Goal: Task Accomplishment & Management: Manage account settings

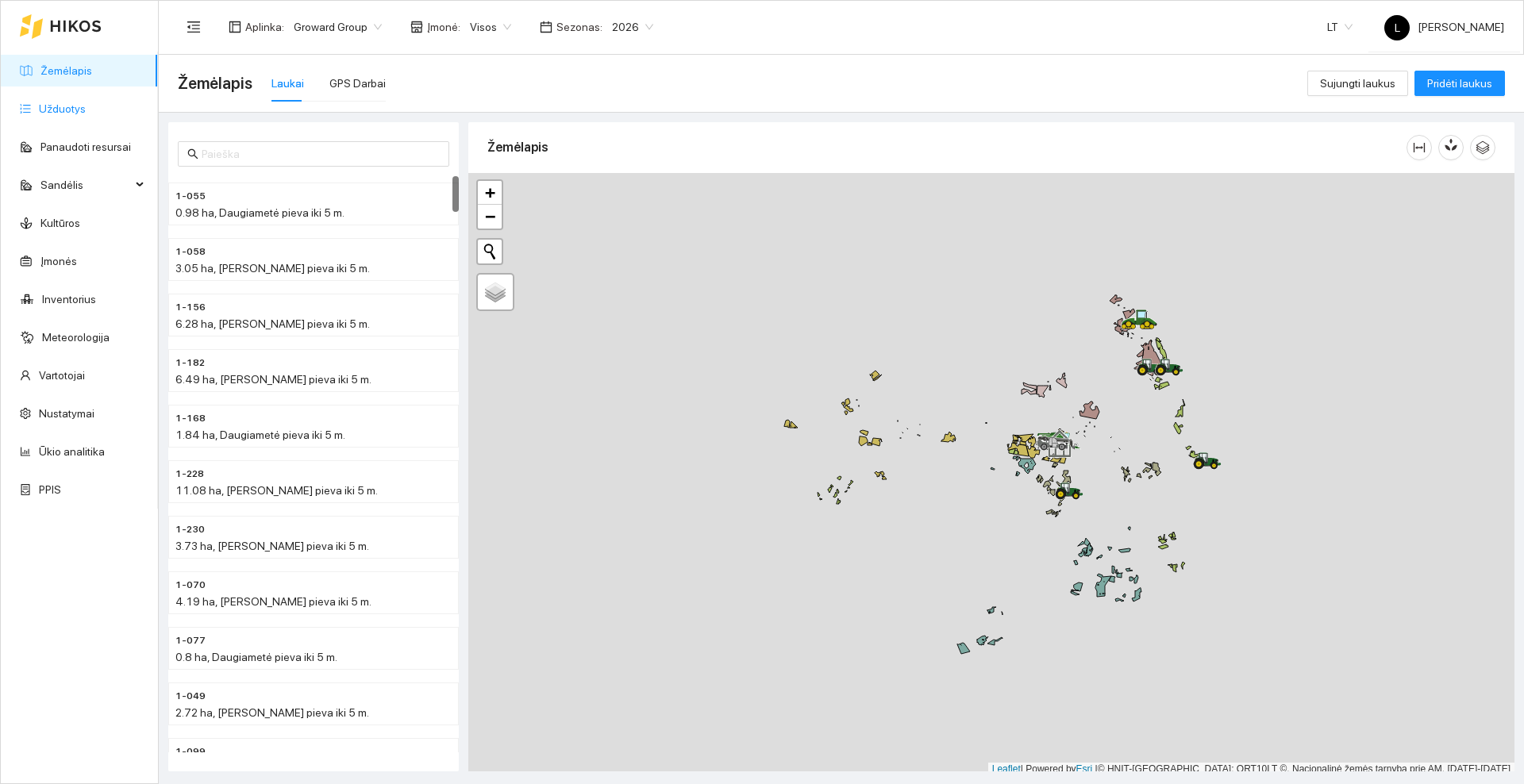
click at [41, 106] on link "Užduotys" at bounding box center [62, 108] width 47 height 12
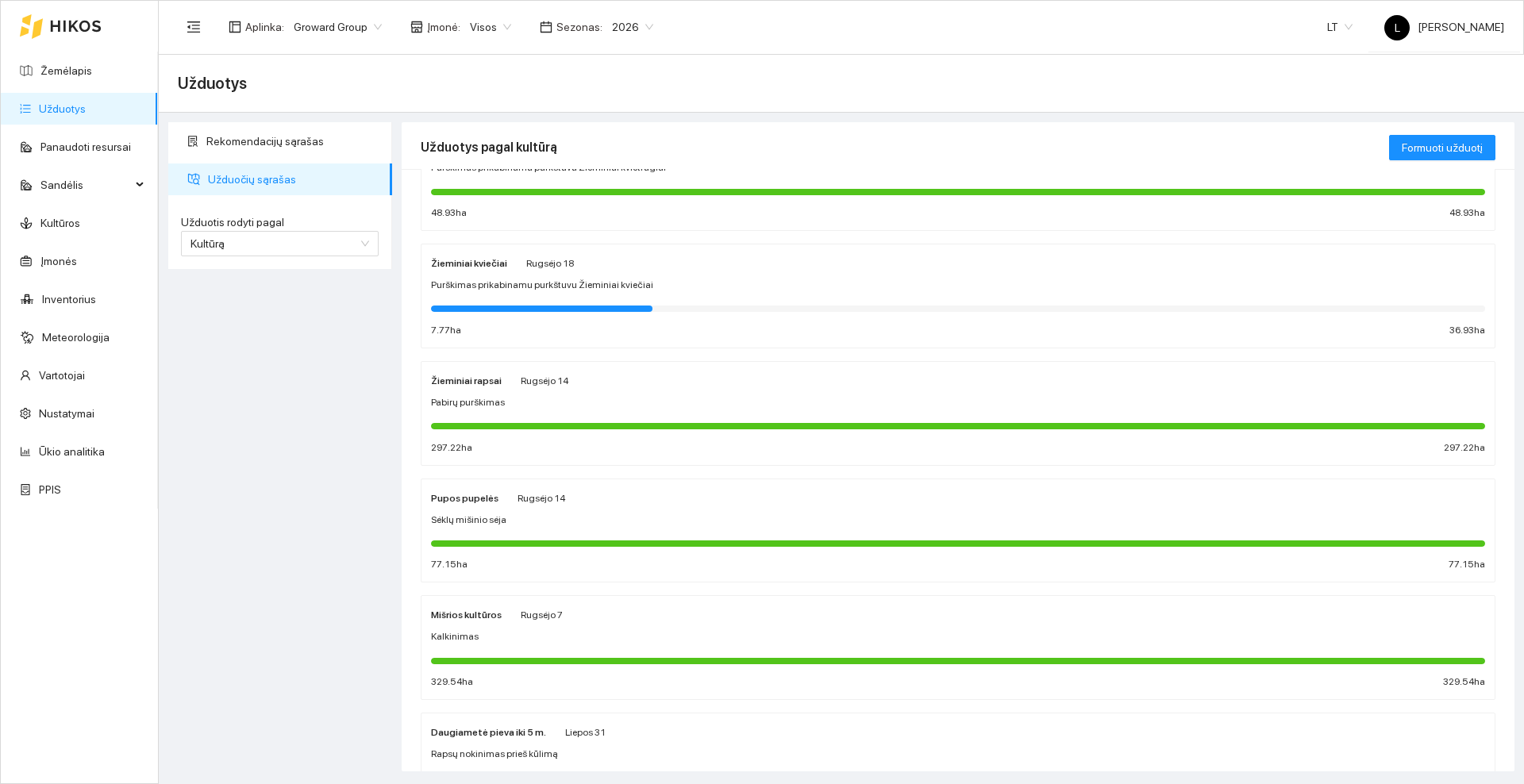
scroll to position [397, 0]
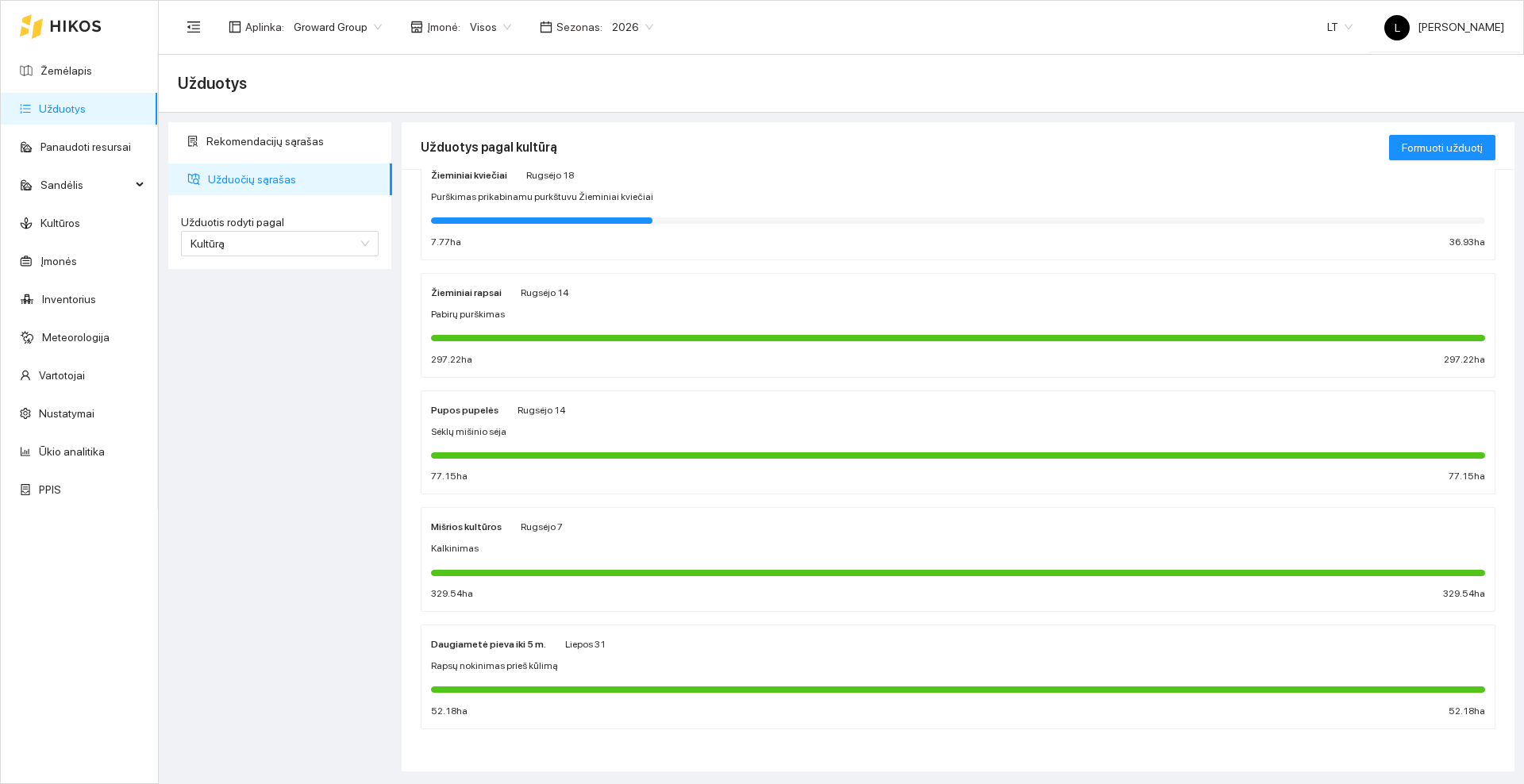
click at [644, 311] on div "Pabirų purškimas" at bounding box center [957, 314] width 1054 height 15
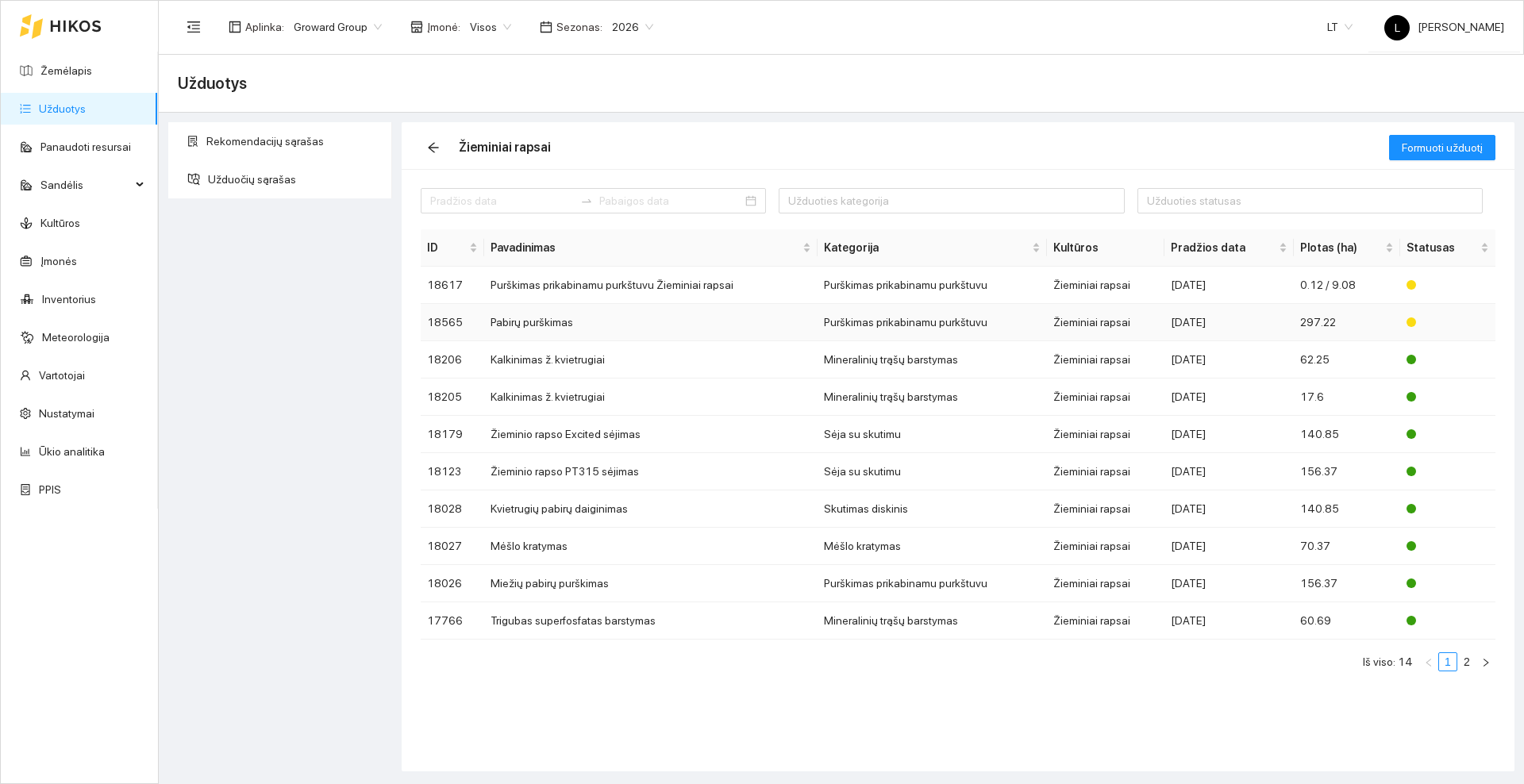
click at [598, 325] on td "Pabirų purškimas" at bounding box center [651, 322] width 334 height 37
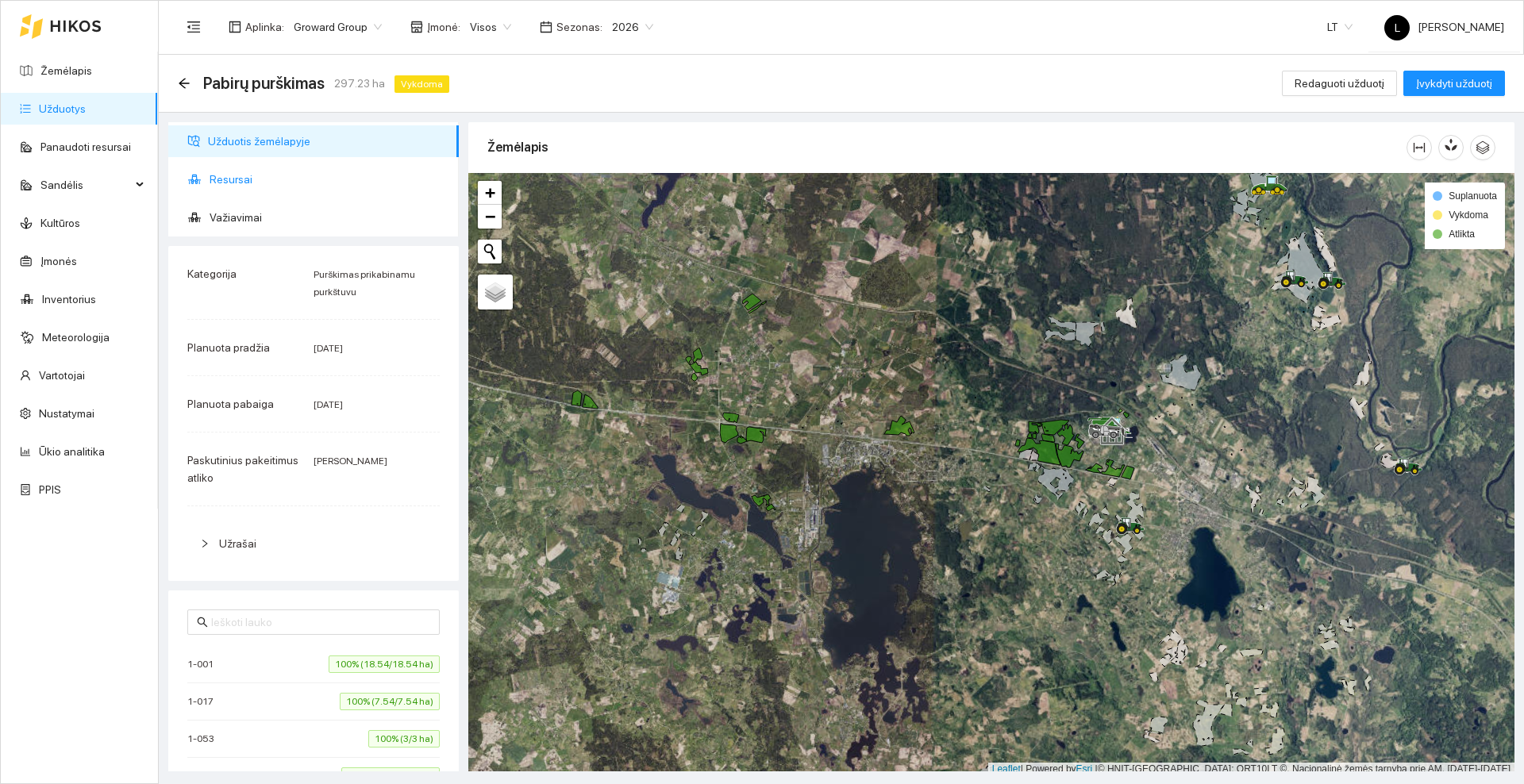
click at [224, 172] on span "Resursai" at bounding box center [328, 180] width 237 height 32
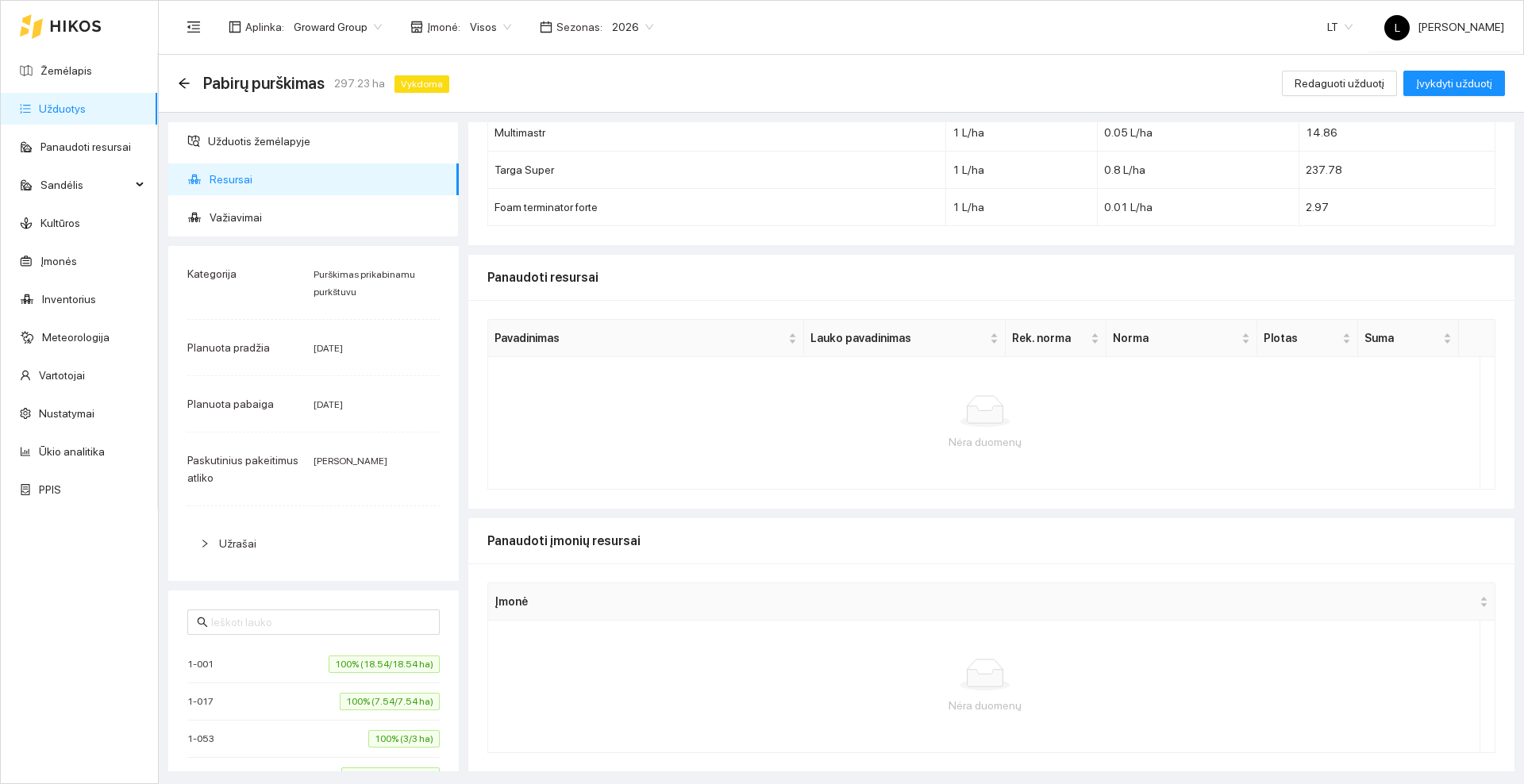
scroll to position [149, 0]
click at [1442, 84] on span "Įvykdyti užduotį" at bounding box center [1454, 84] width 77 height 18
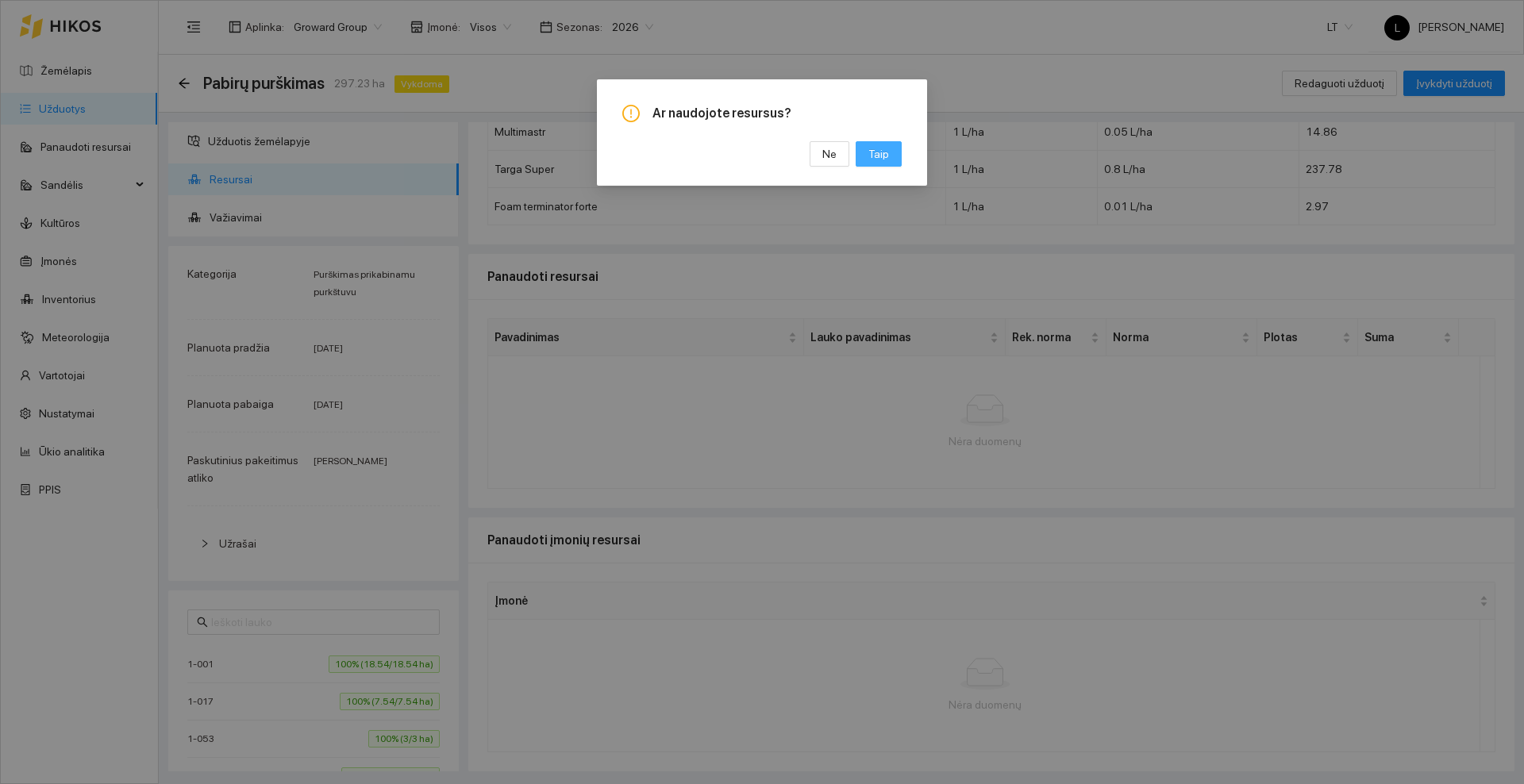
click at [884, 157] on span "Taip" at bounding box center [878, 154] width 20 height 18
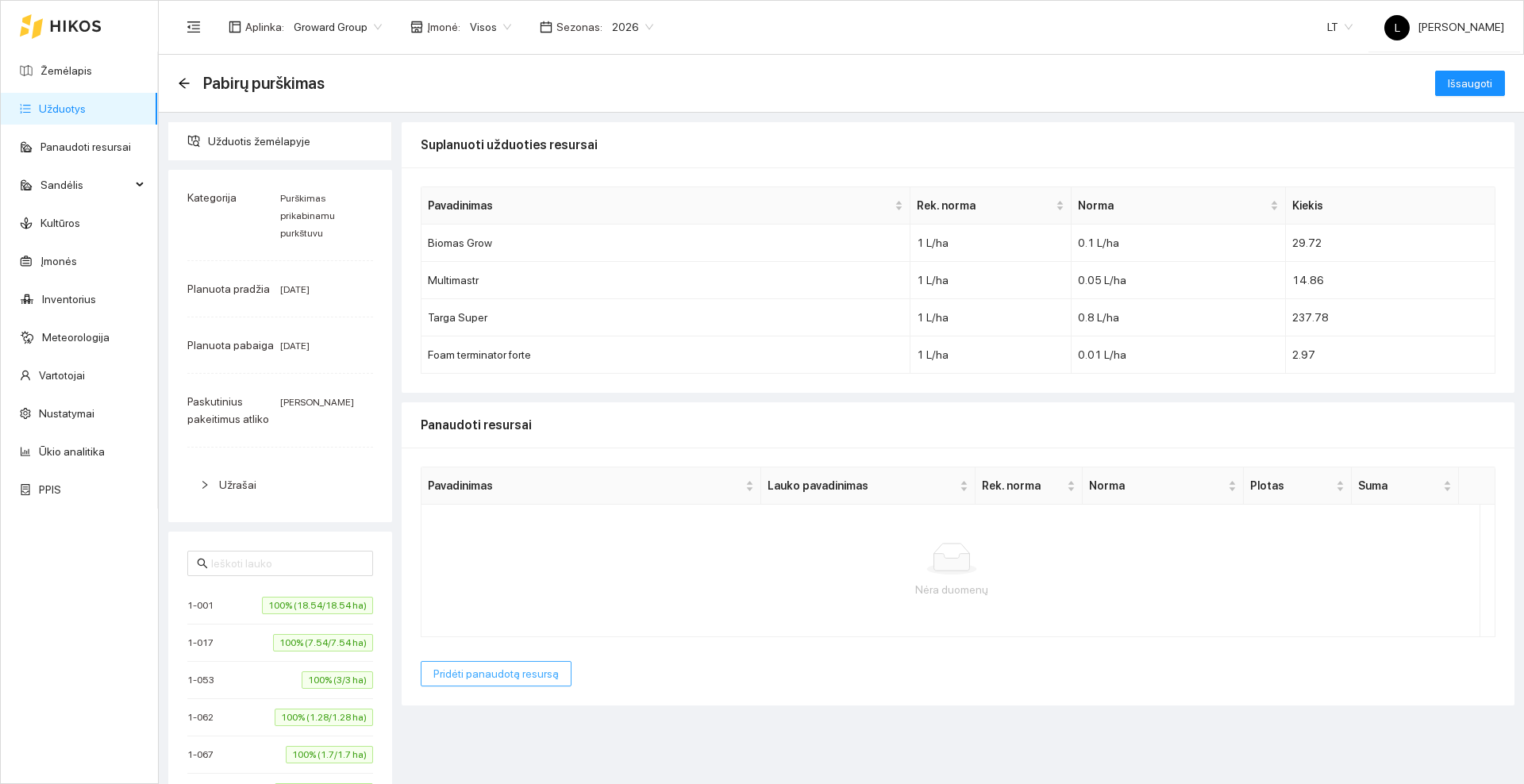
click at [519, 676] on span "Pridėti panaudotą resursą" at bounding box center [496, 673] width 125 height 18
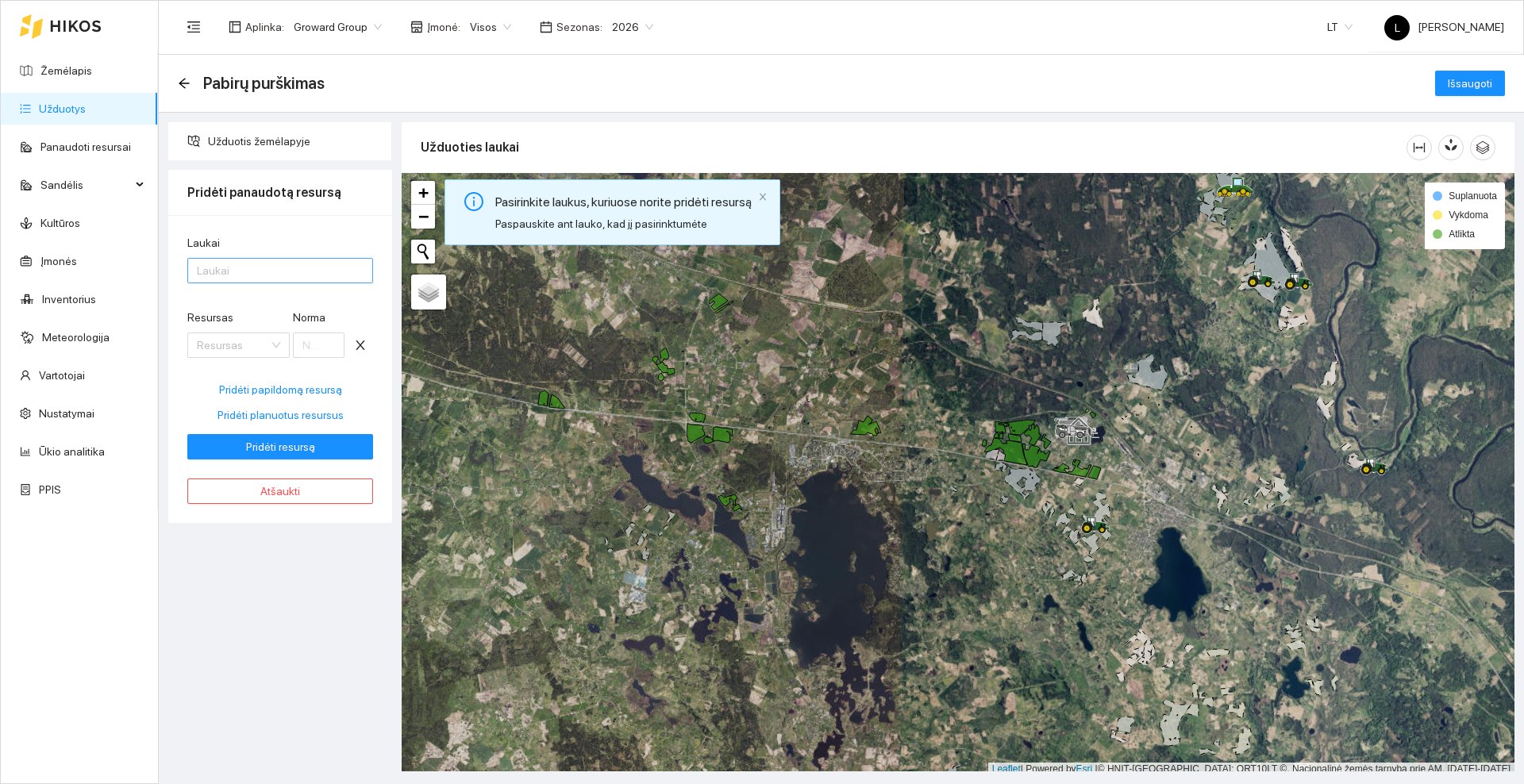
click at [261, 270] on div at bounding box center [272, 271] width 162 height 19
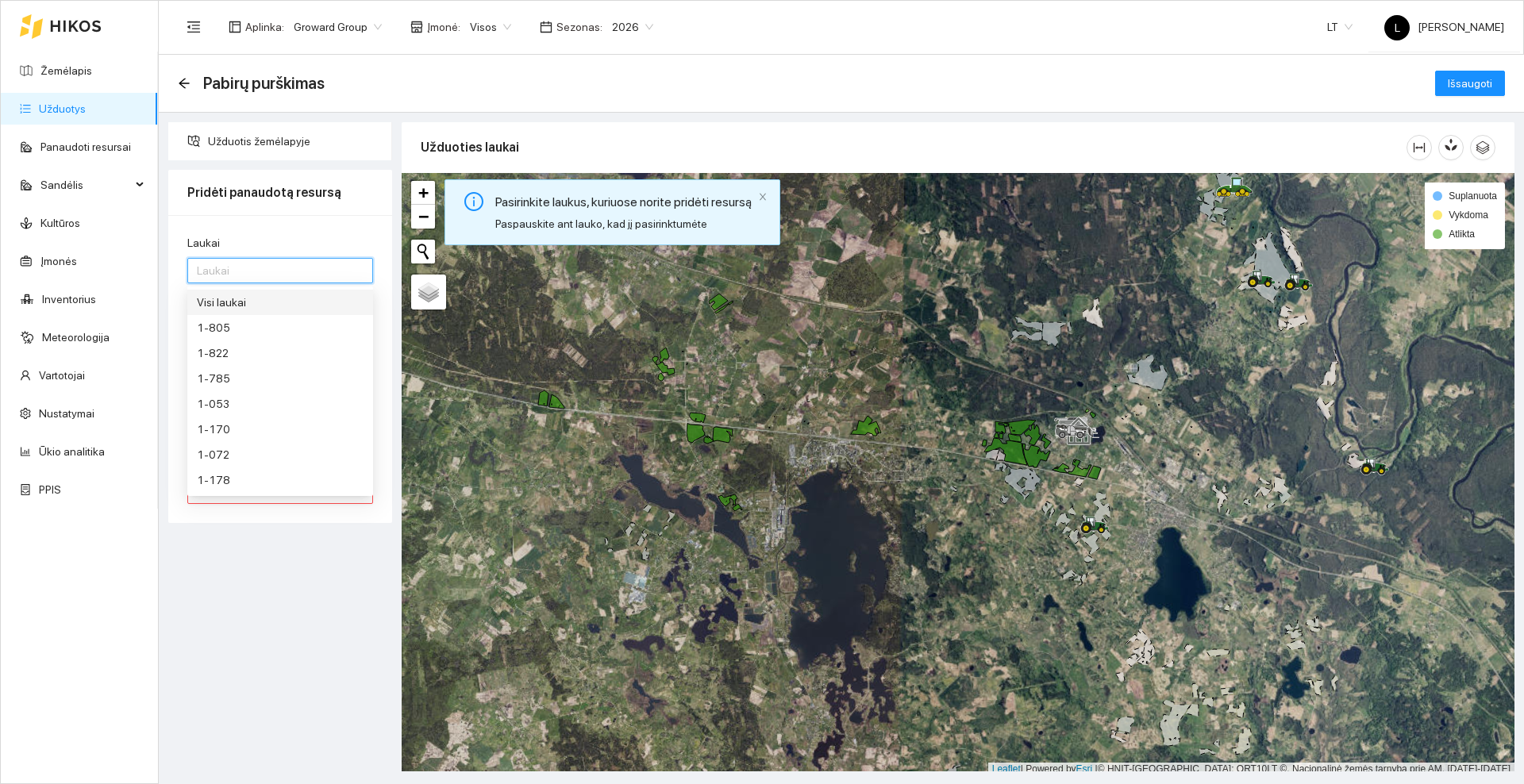
click at [261, 305] on div "Visi laukai" at bounding box center [280, 303] width 166 height 18
click at [310, 566] on div "Užduotis žemėlapyje Pridėti panaudotą resursą Laukai Visi laukai Resursas Resur…" at bounding box center [280, 446] width 233 height 648
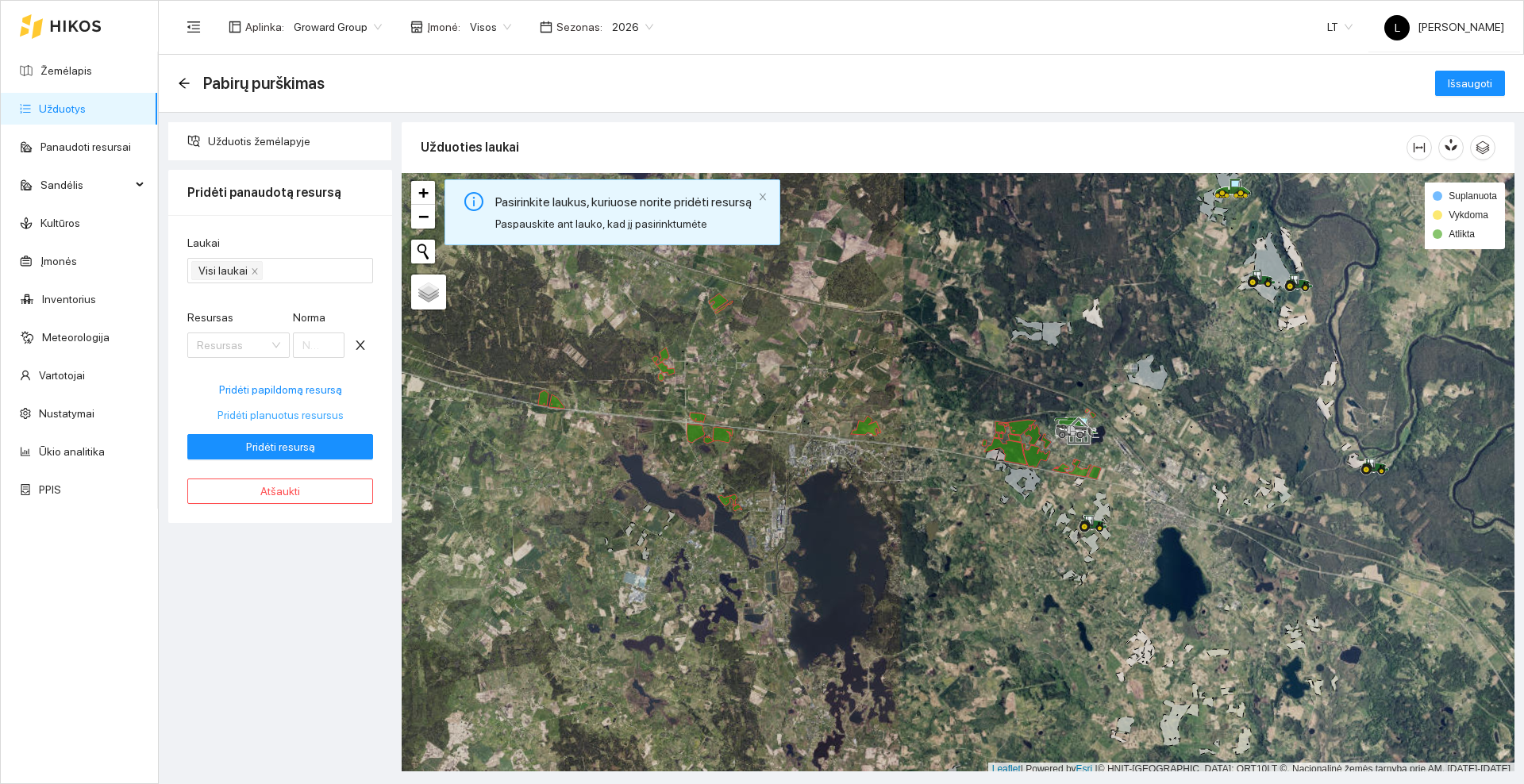
click at [281, 417] on span "Pridėti planuotus resursus" at bounding box center [280, 415] width 126 height 18
type input "0.1"
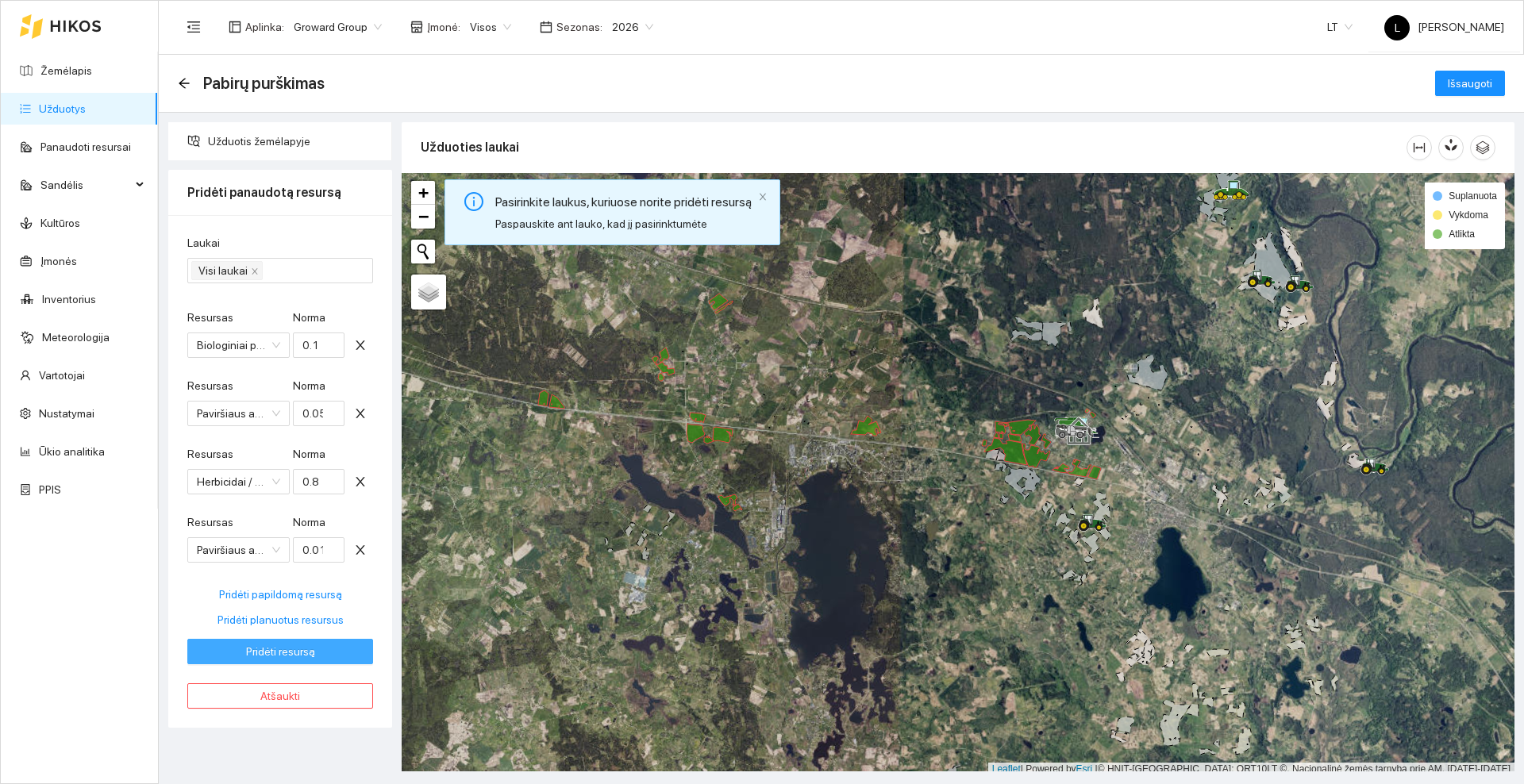
click at [291, 650] on span "Pridėti resursą" at bounding box center [280, 651] width 69 height 18
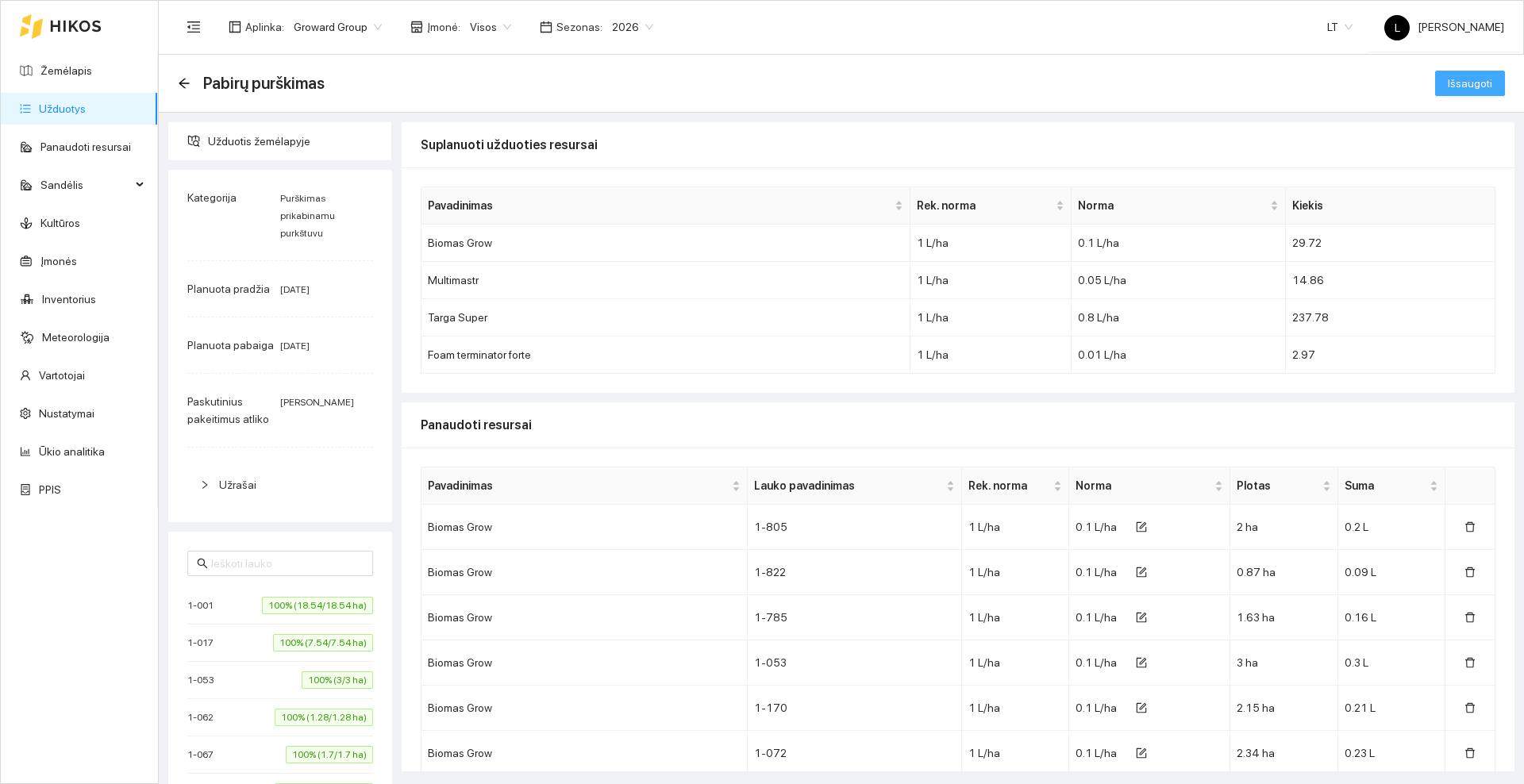
click at [1452, 83] on span "Išsaugoti" at bounding box center [1469, 84] width 44 height 18
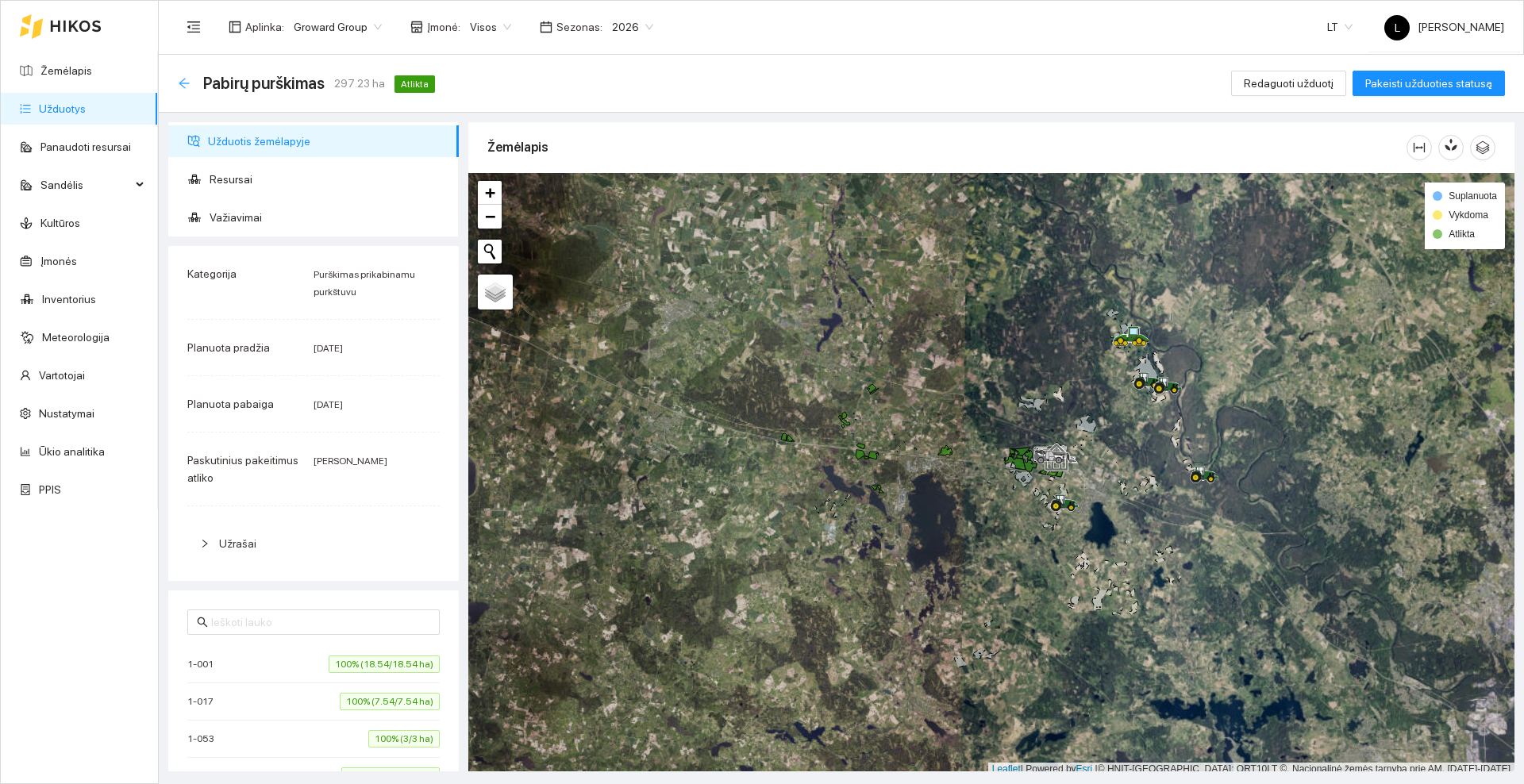
click at [179, 84] on icon "arrow-left" at bounding box center [184, 83] width 12 height 12
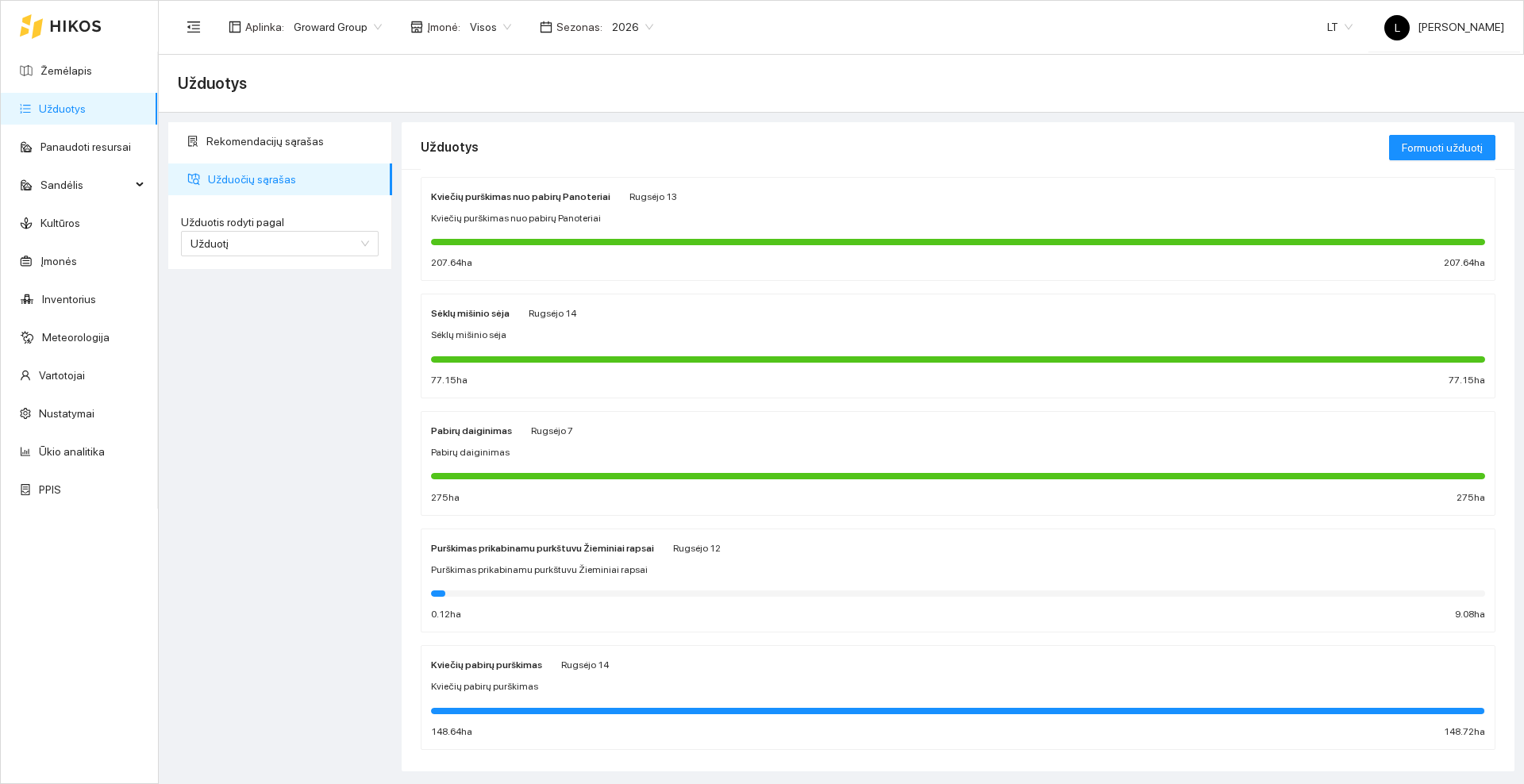
scroll to position [658, 0]
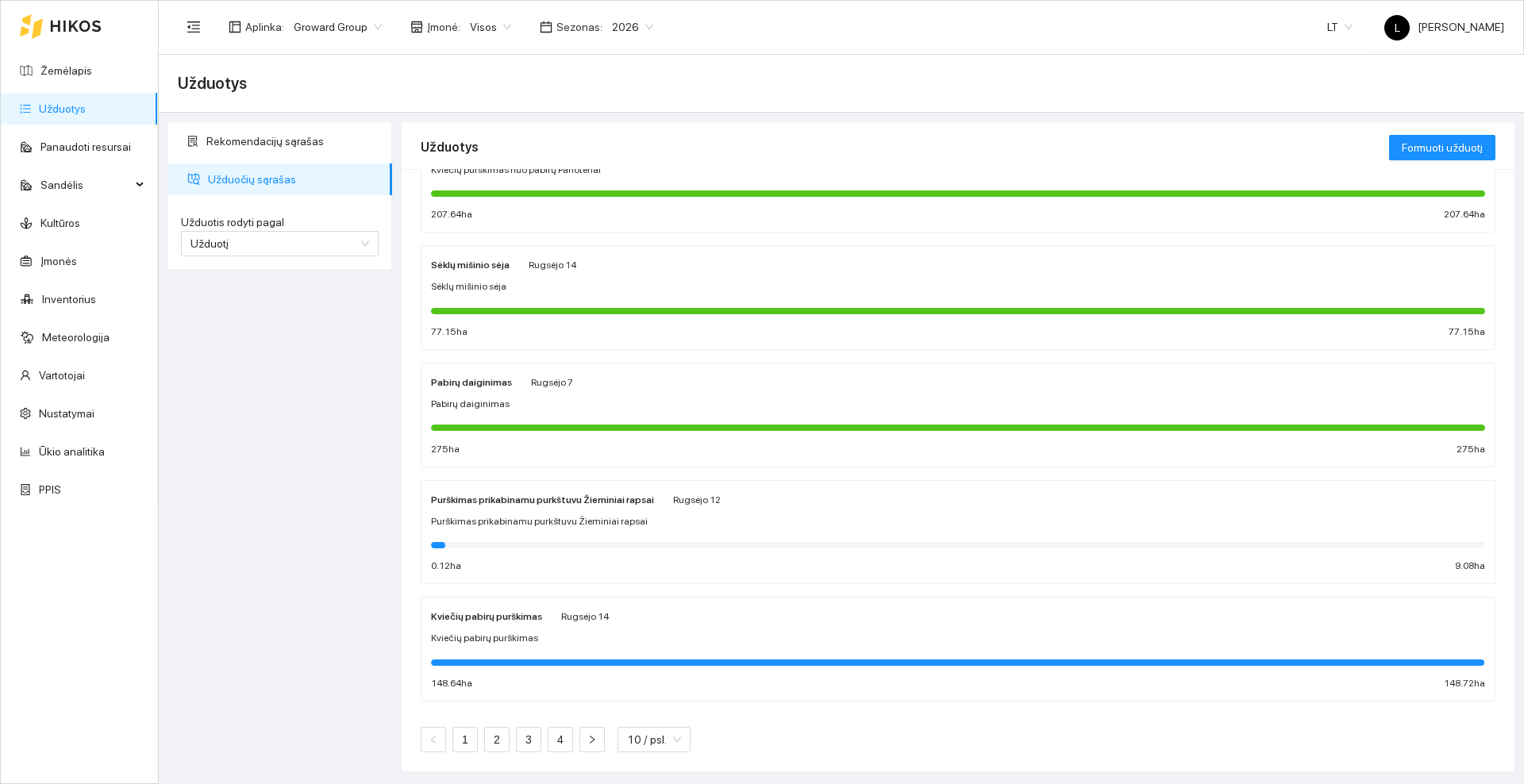
click at [86, 31] on icon at bounding box center [76, 26] width 52 height 12
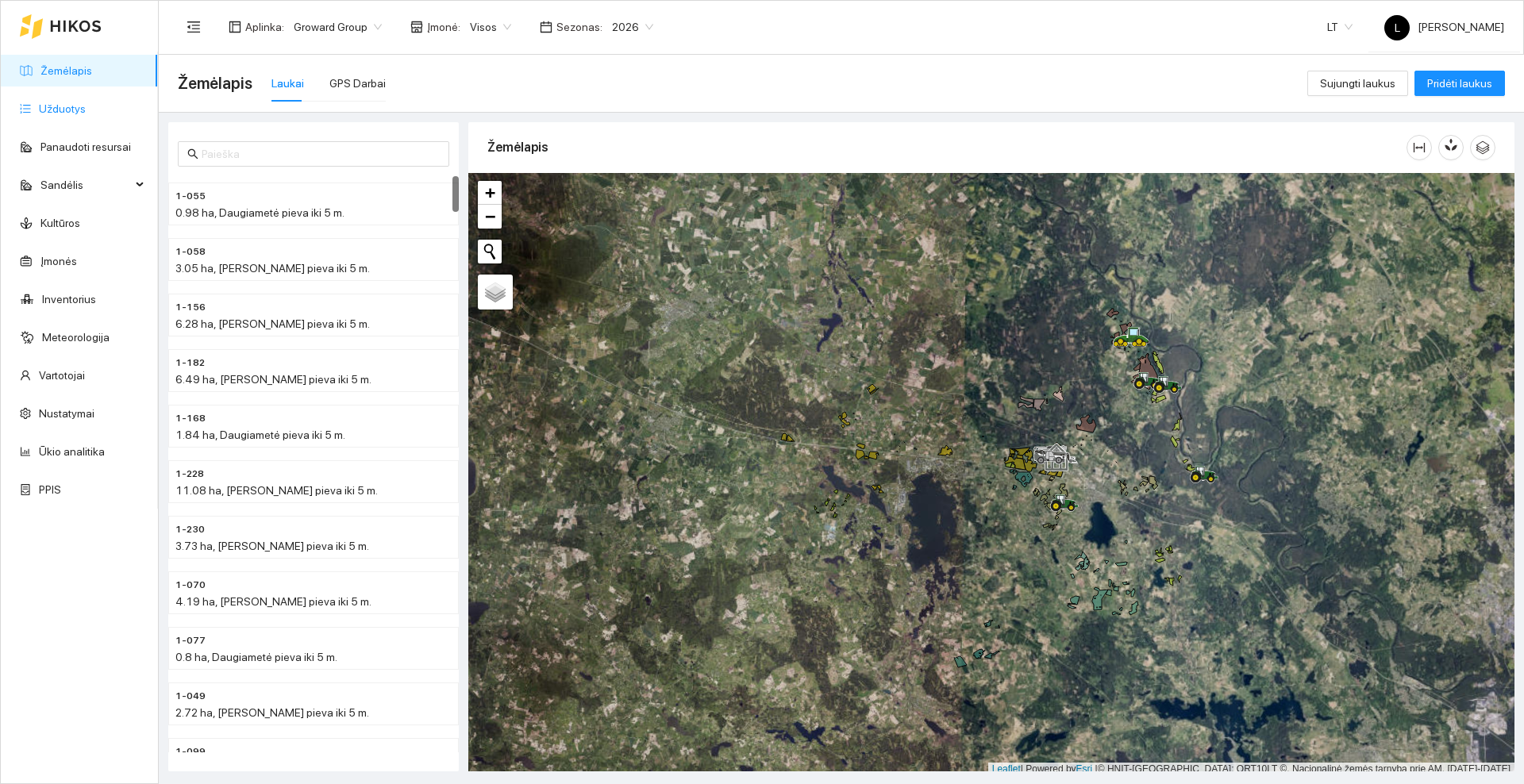
click at [70, 110] on link "Užduotys" at bounding box center [62, 108] width 47 height 12
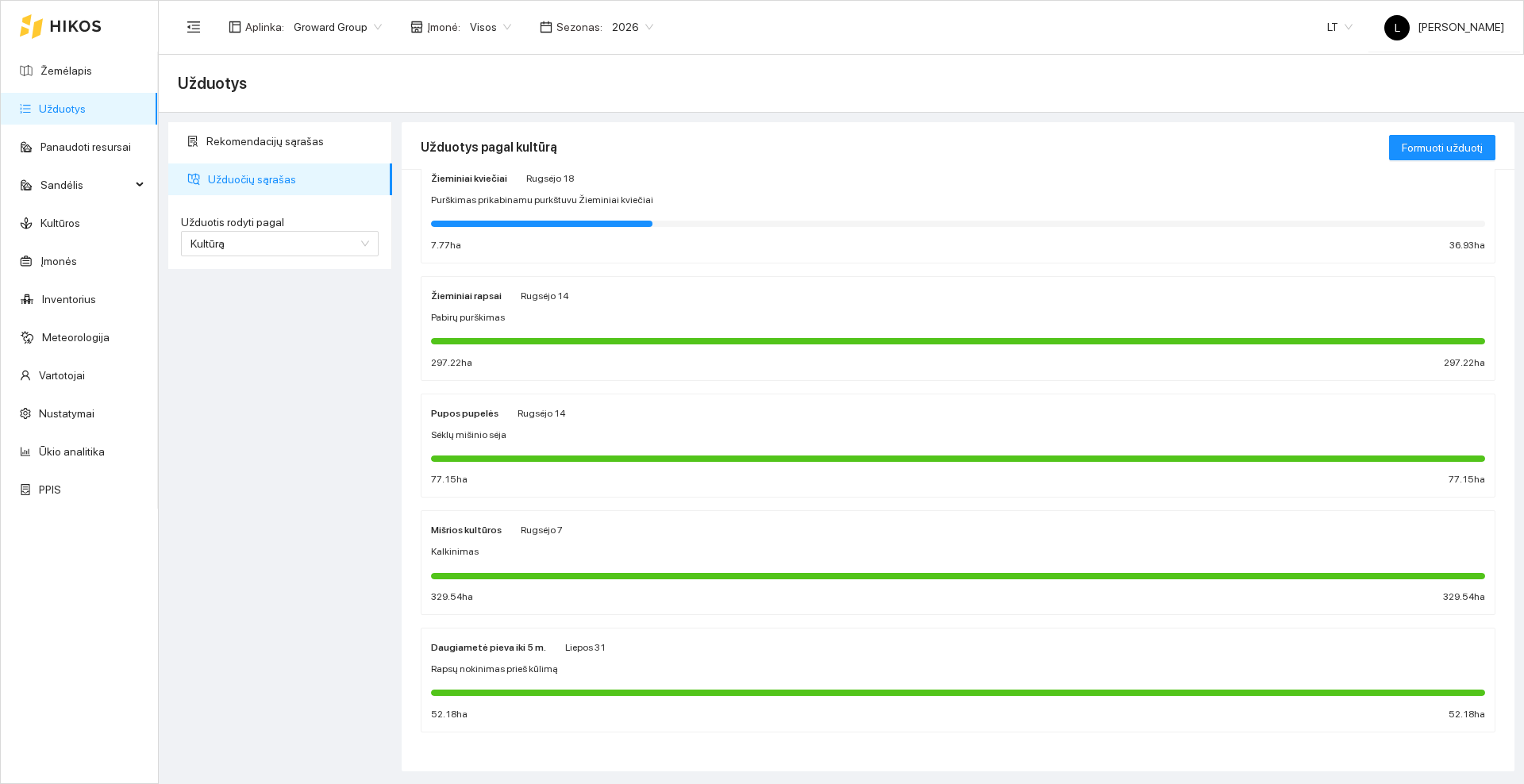
scroll to position [399, 0]
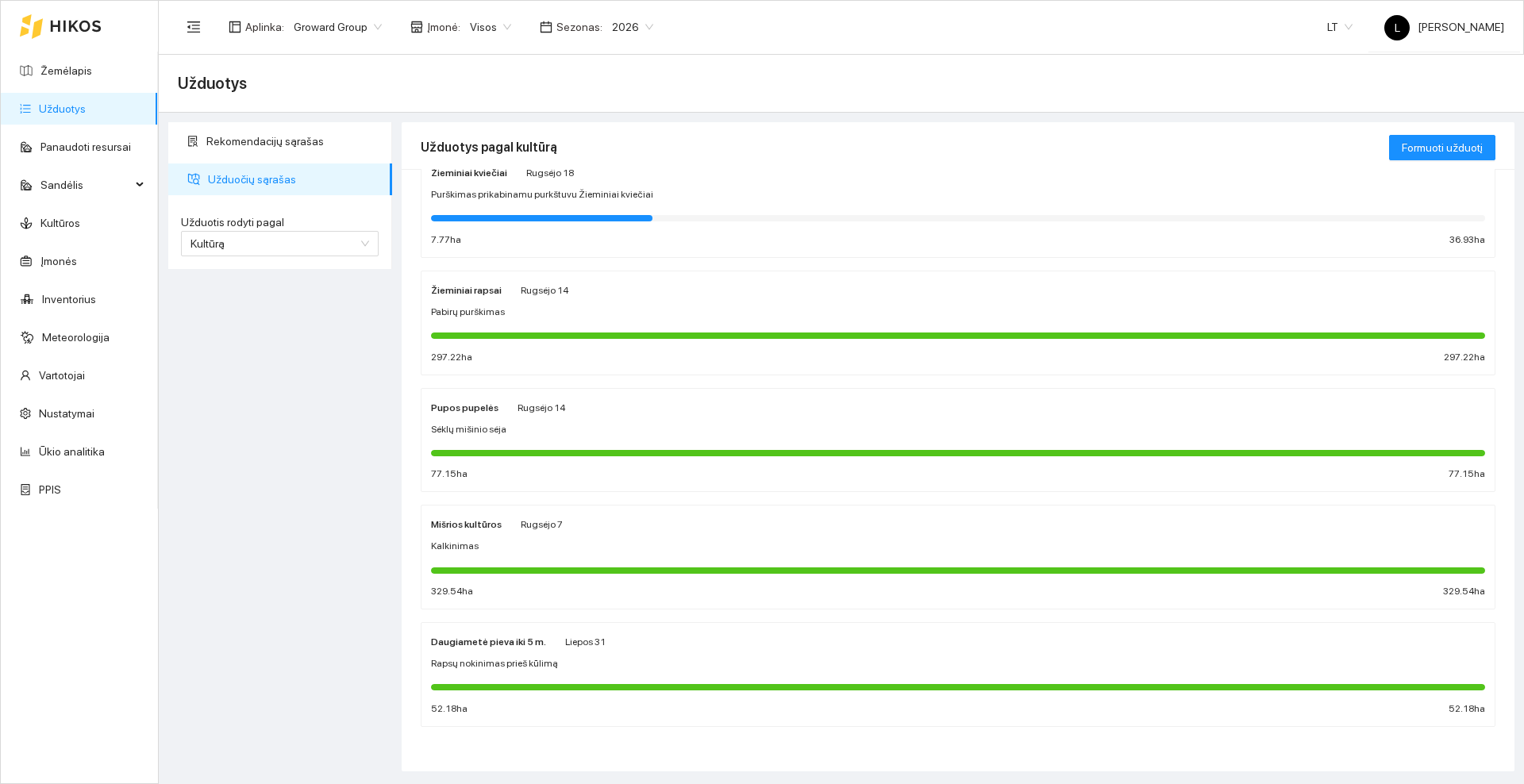
click at [565, 648] on div "Liepos 31" at bounding box center [585, 641] width 40 height 18
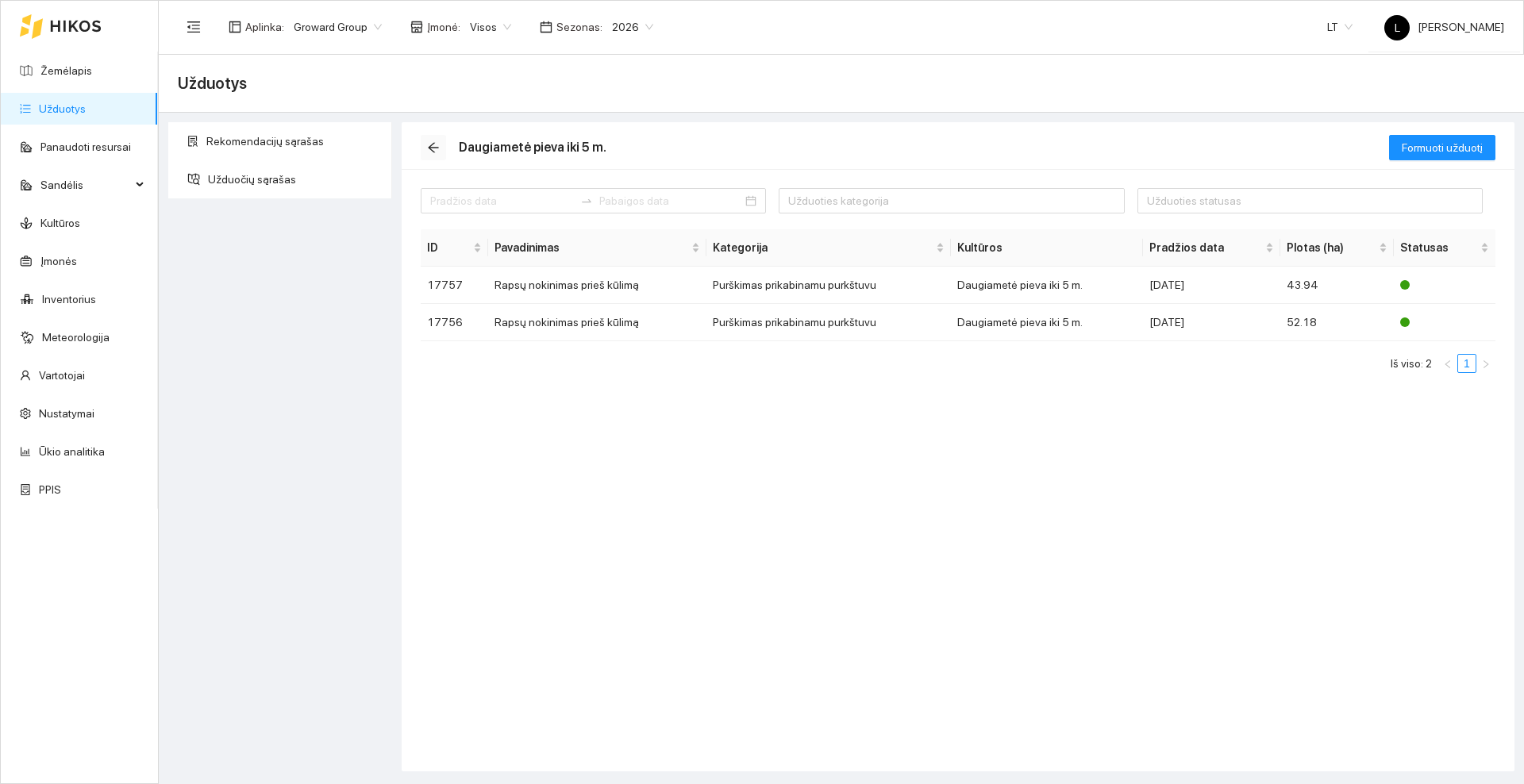
click at [438, 155] on button "button" at bounding box center [433, 147] width 26 height 26
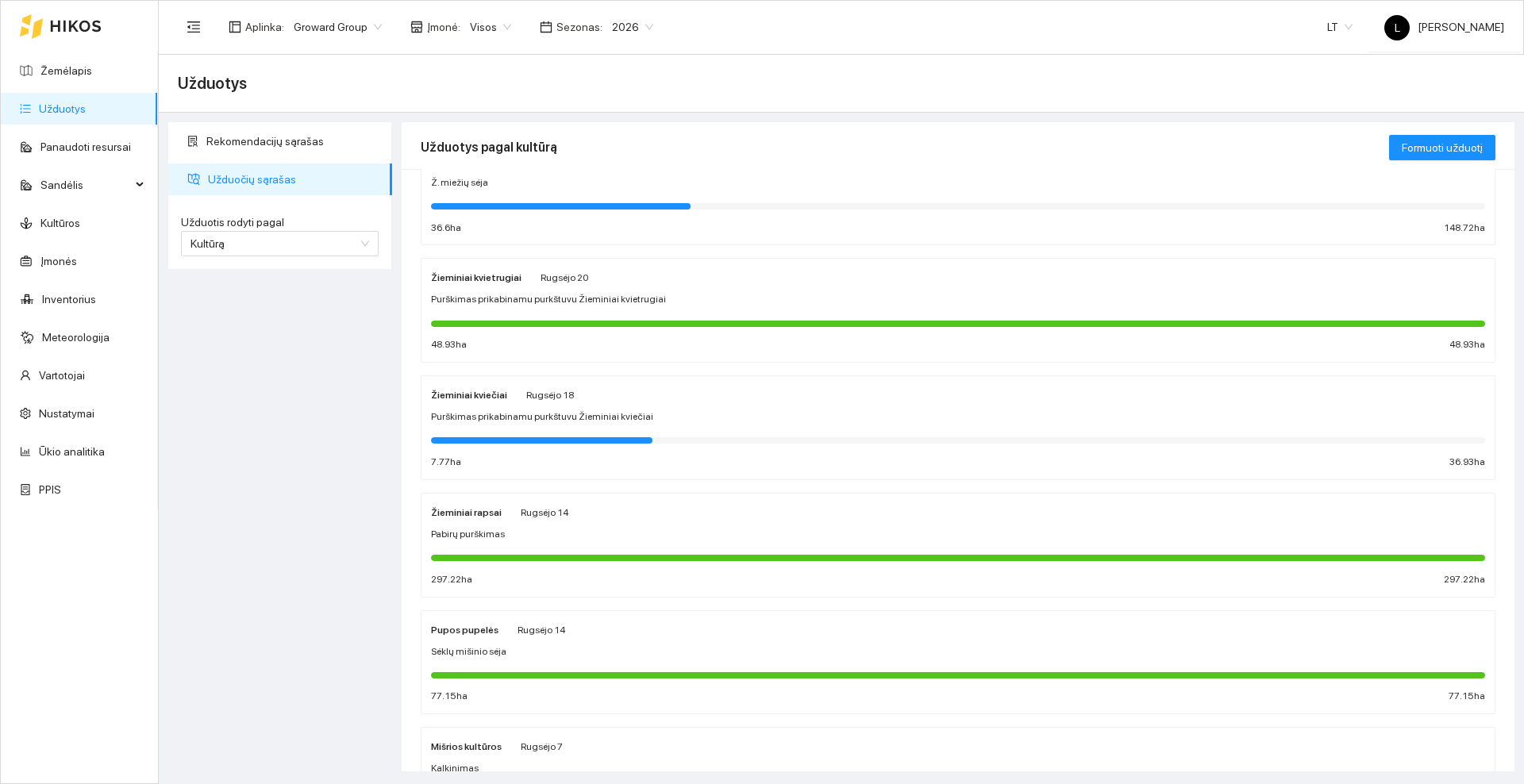
scroll to position [399, 0]
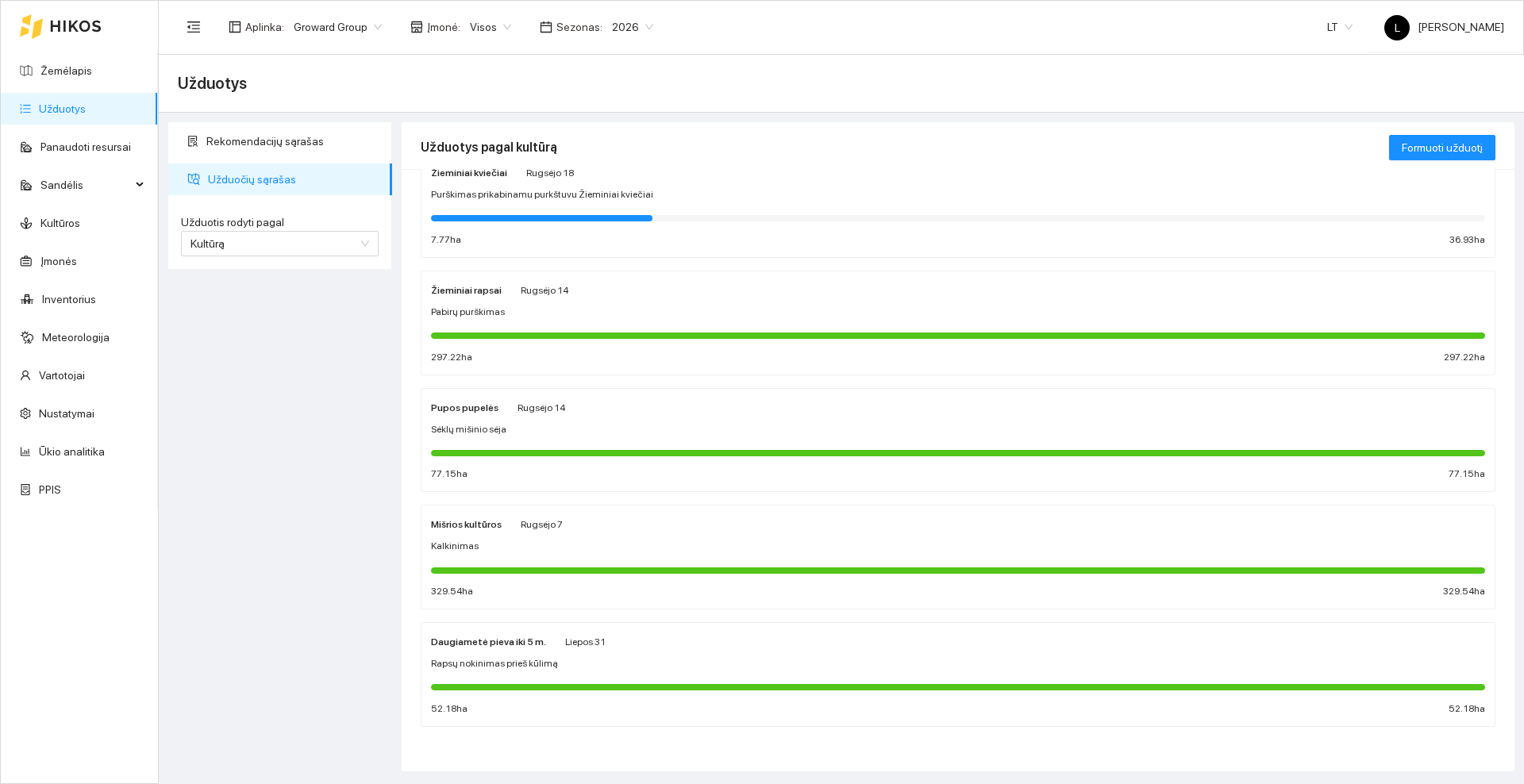
click at [583, 527] on div "Mišrios kultūros Rugsėjo 7" at bounding box center [957, 524] width 1054 height 18
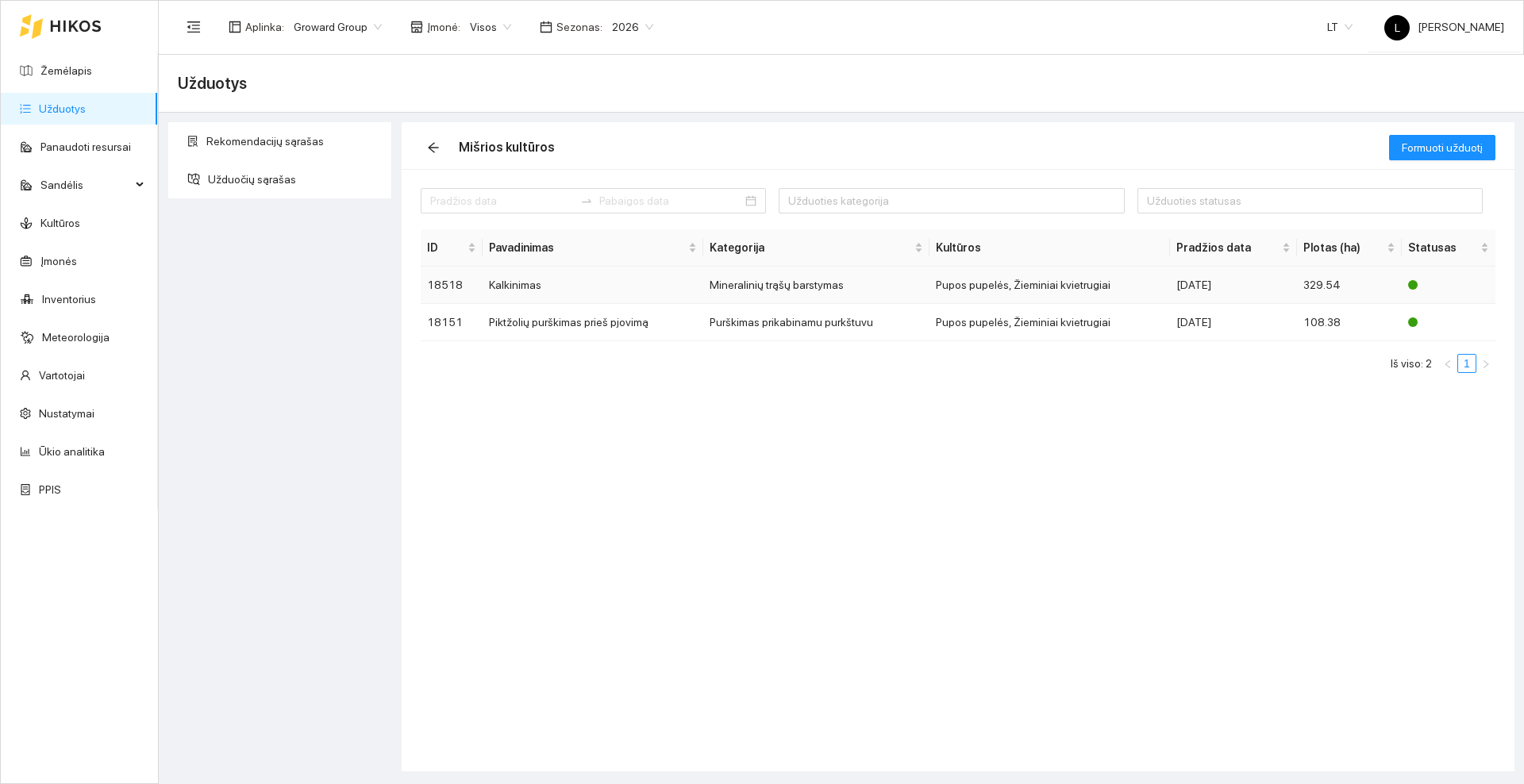
click at [591, 279] on td "Kalkinimas" at bounding box center [593, 285] width 221 height 37
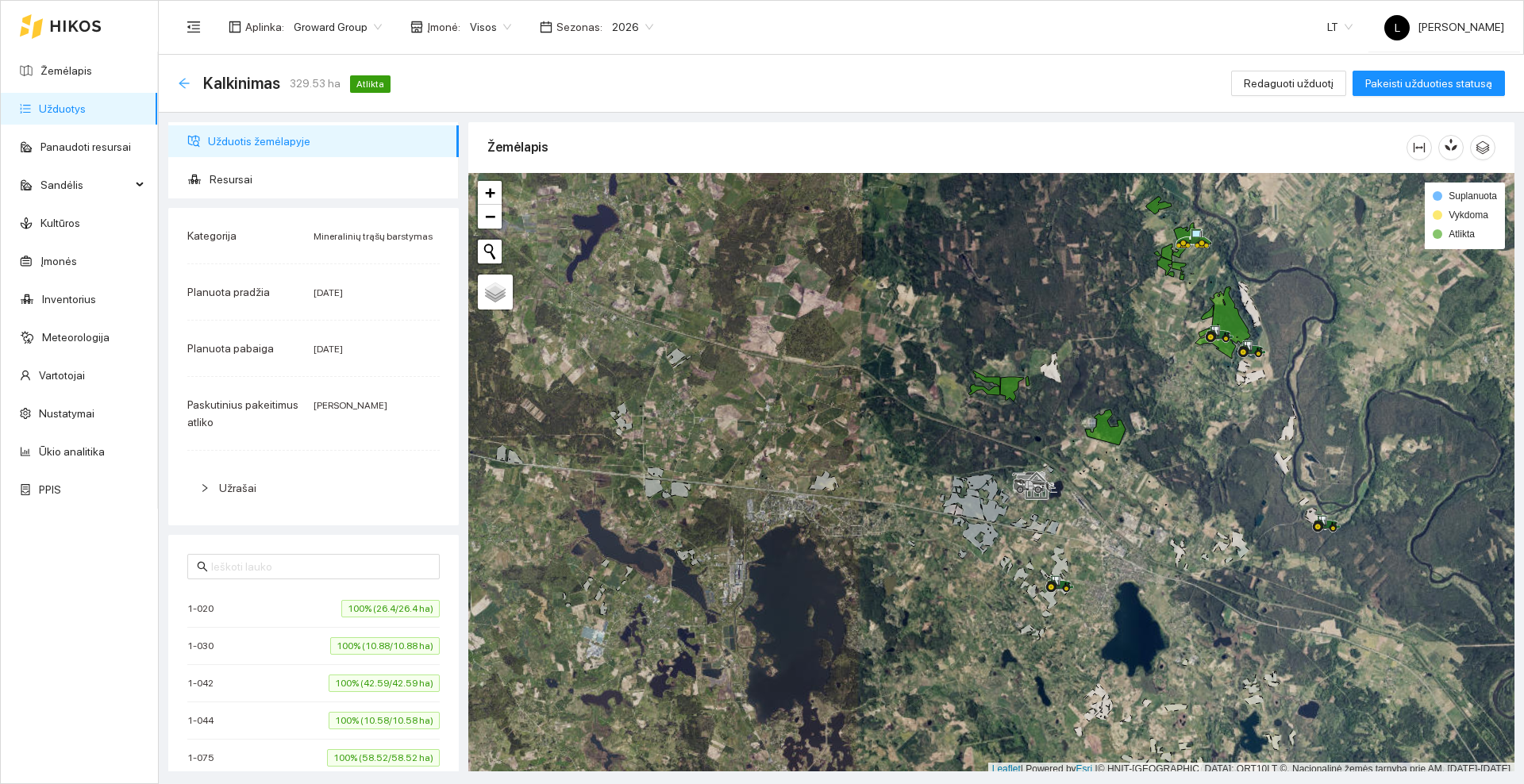
click at [180, 90] on div "Kalkinimas 329.53 ha Atlikta" at bounding box center [287, 83] width 219 height 26
click at [185, 82] on icon "arrow-left" at bounding box center [184, 83] width 12 height 12
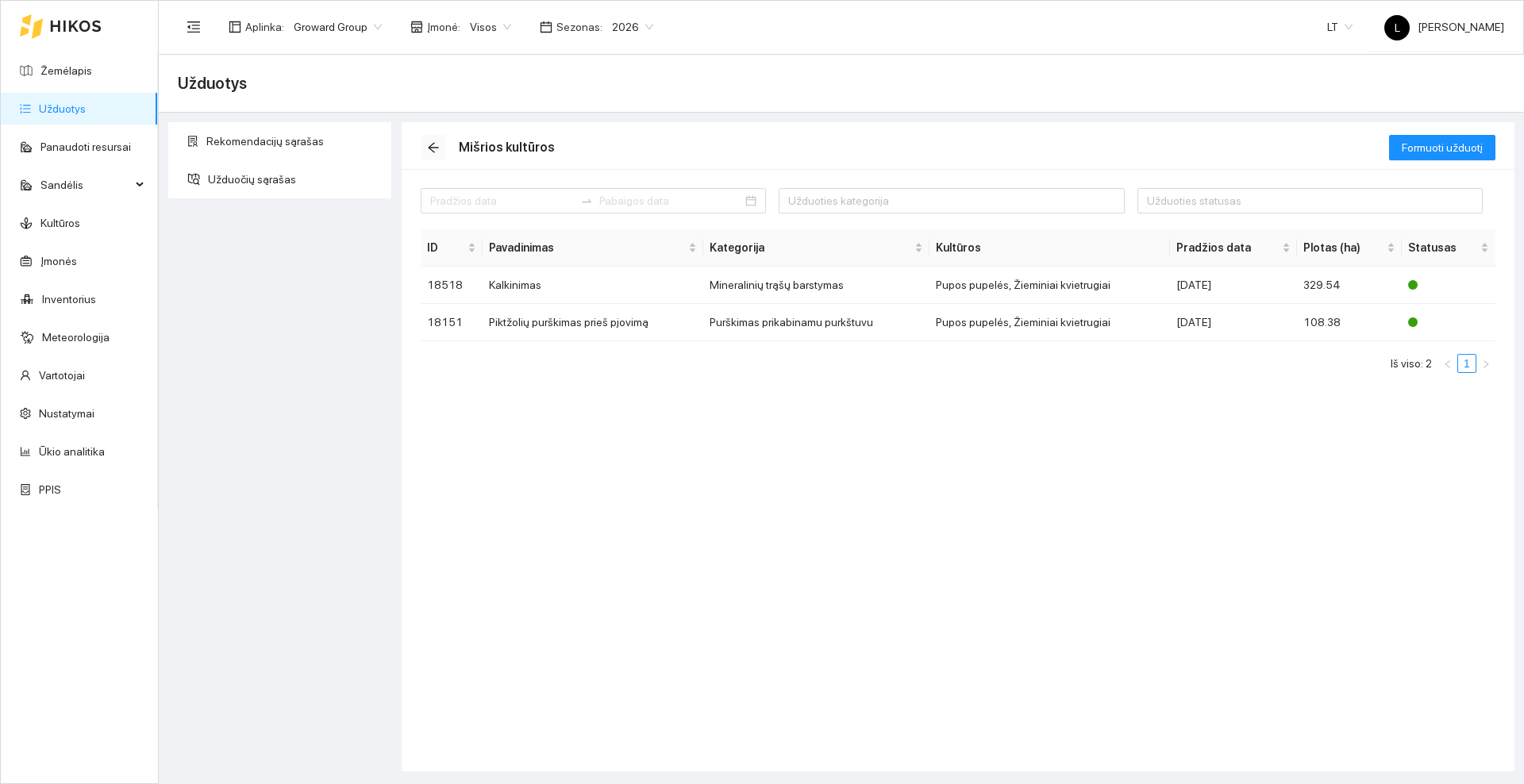
click at [430, 148] on icon "arrow-left" at bounding box center [433, 148] width 11 height 11
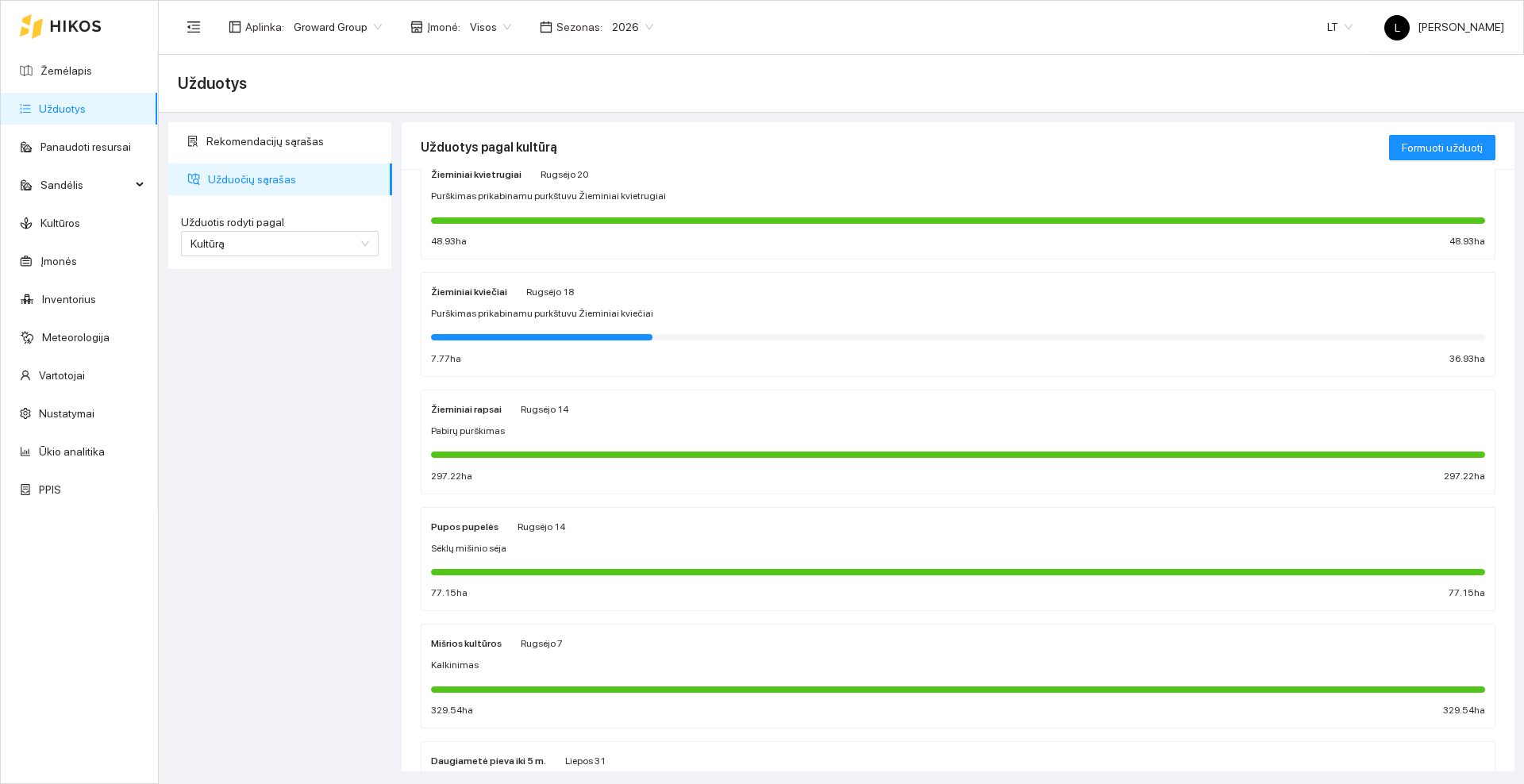
scroll to position [399, 0]
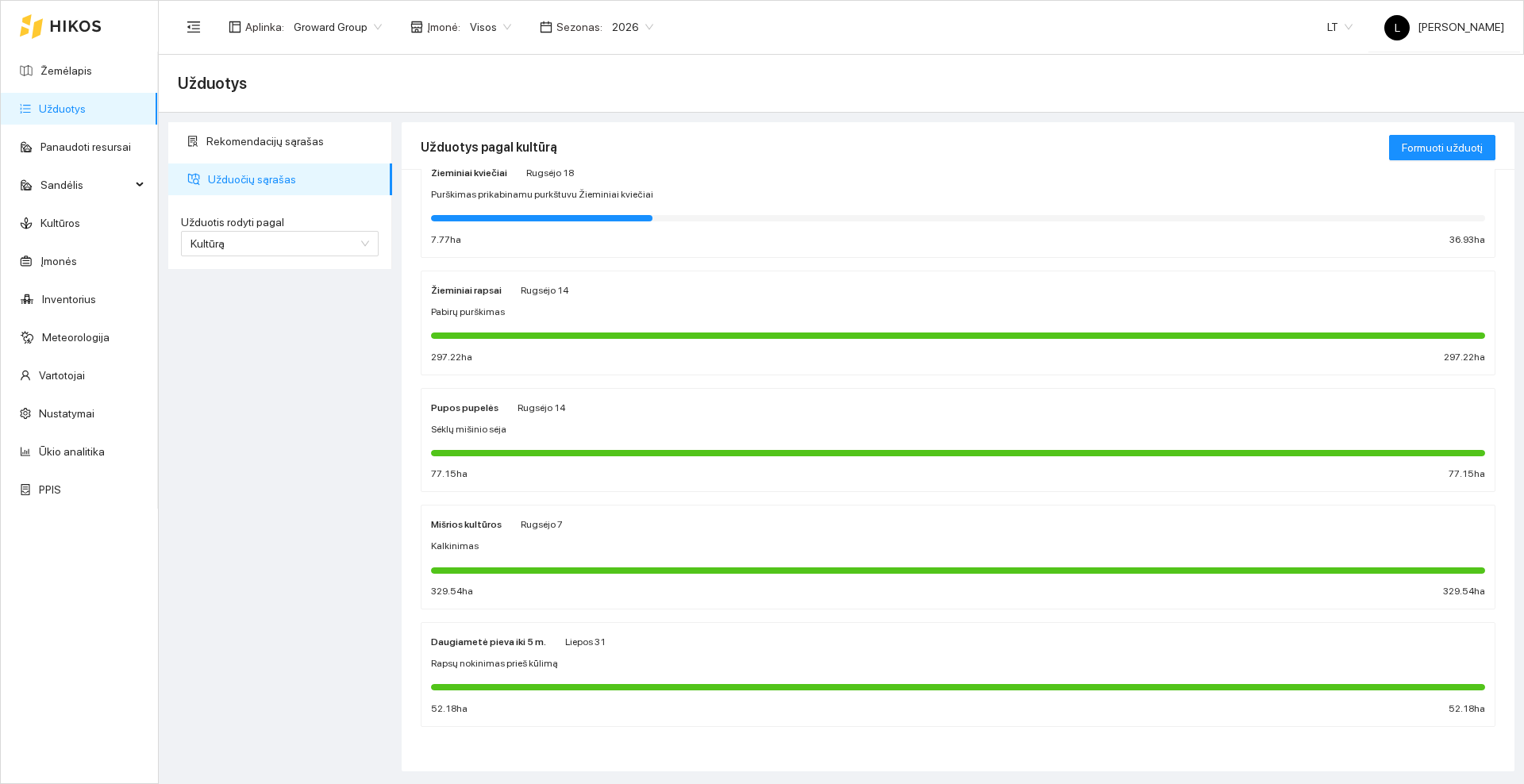
click at [535, 422] on div "Sėklų mišinio sėja" at bounding box center [957, 429] width 1054 height 15
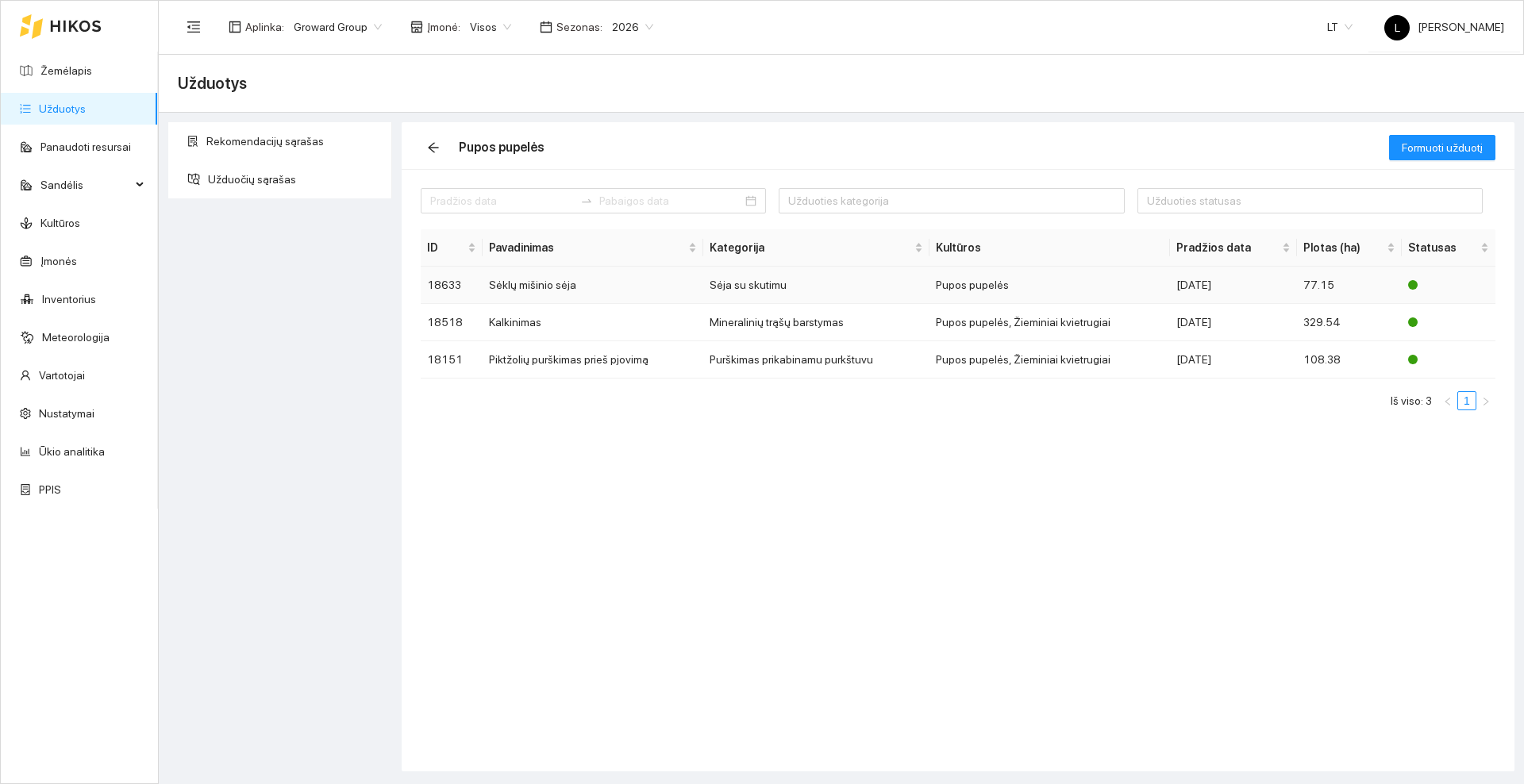
click at [528, 280] on td "Sėklų mišinio sėja" at bounding box center [593, 285] width 221 height 37
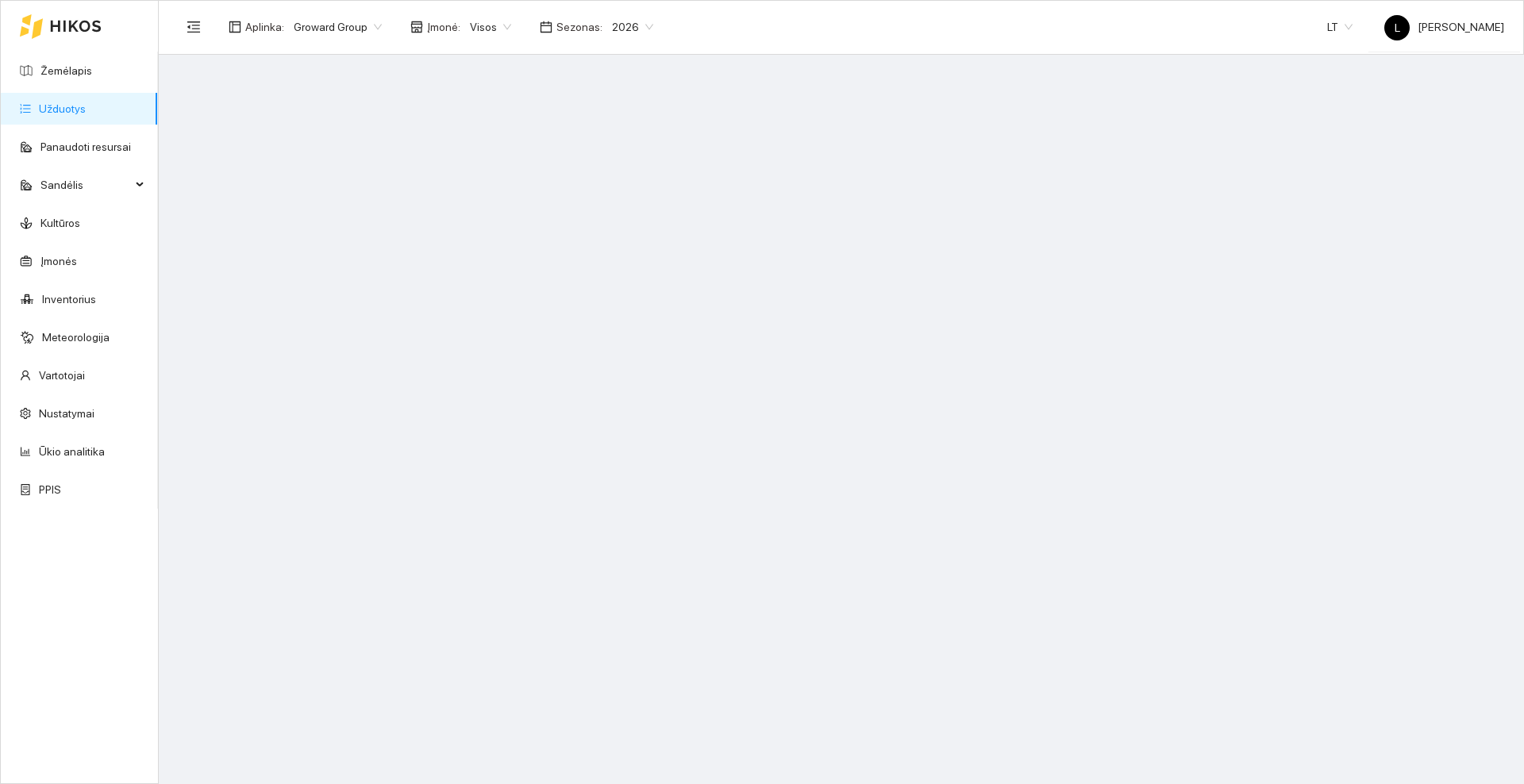
click at [60, 32] on icon at bounding box center [76, 26] width 52 height 12
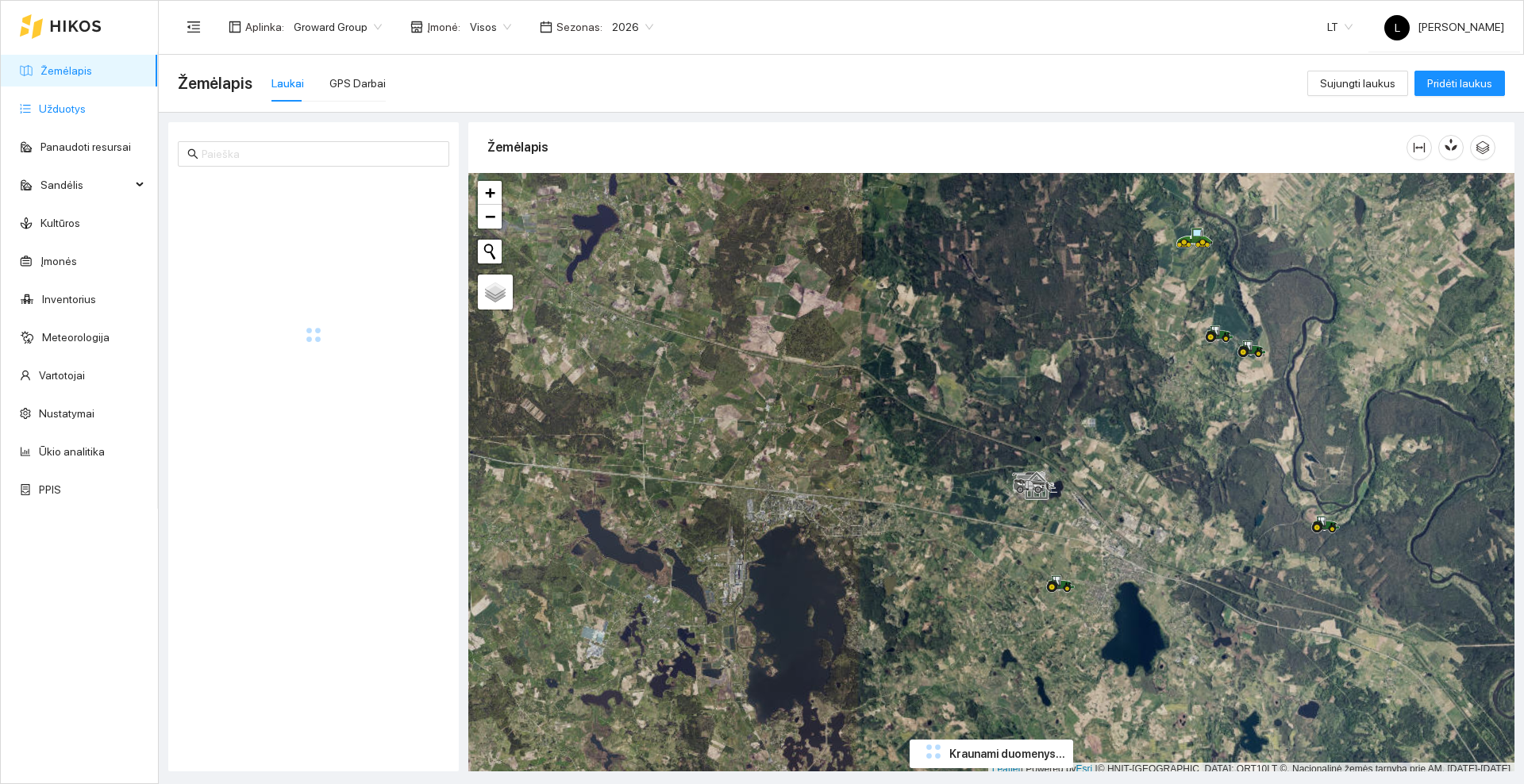
click at [61, 110] on link "Užduotys" at bounding box center [62, 108] width 47 height 12
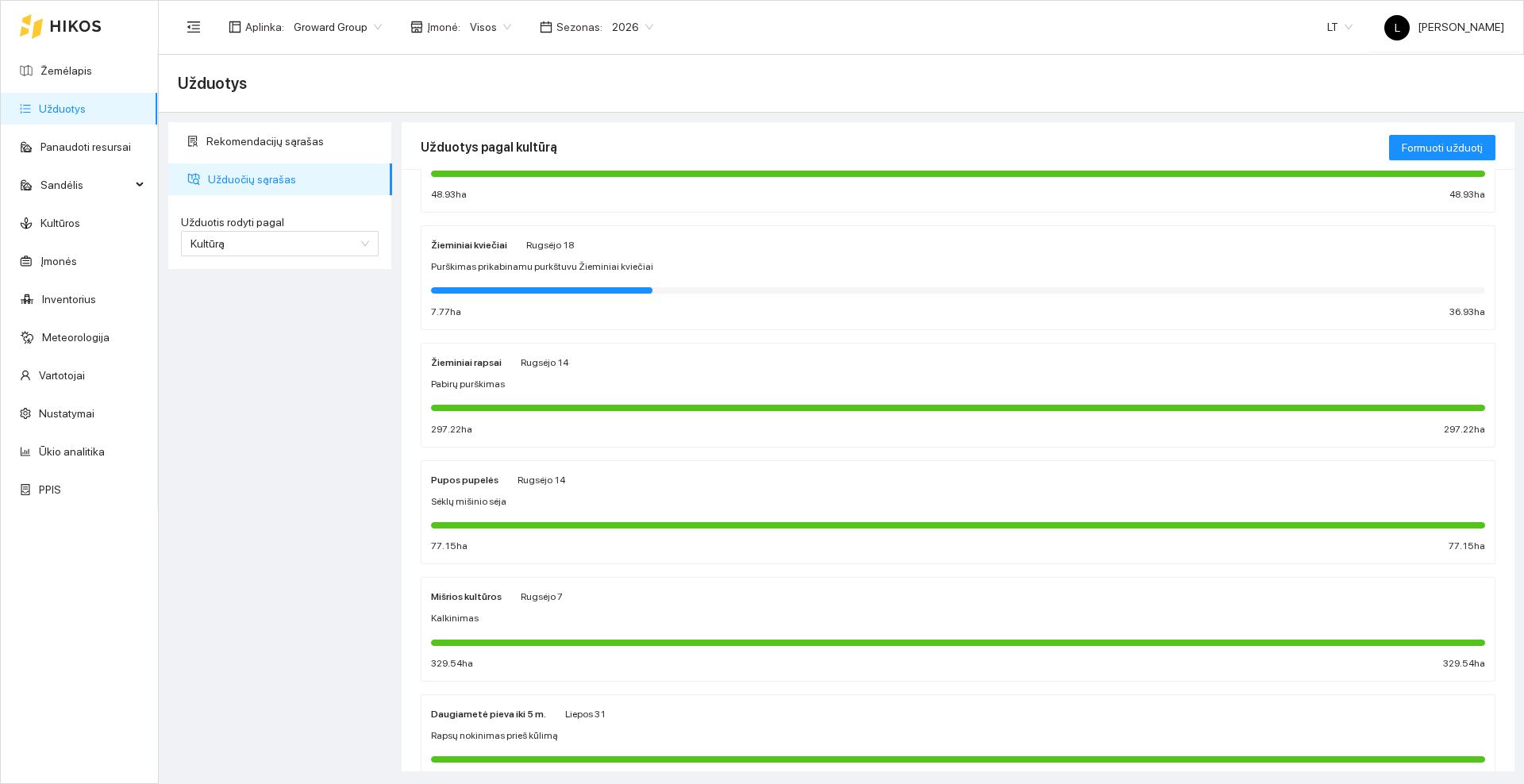
scroll to position [399, 0]
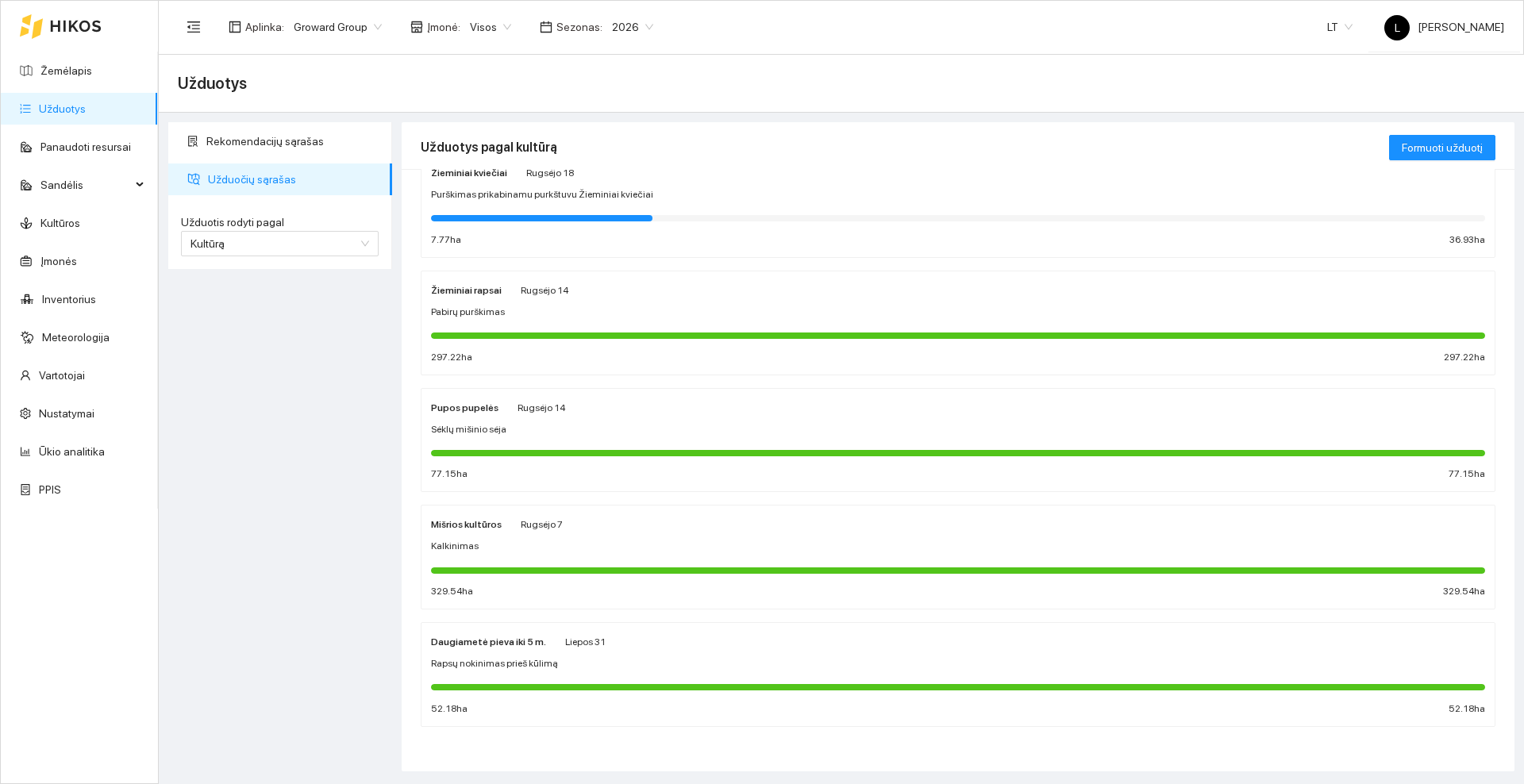
click at [565, 413] on div "Pupos pupelės Rugsėjo 14" at bounding box center [957, 407] width 1054 height 18
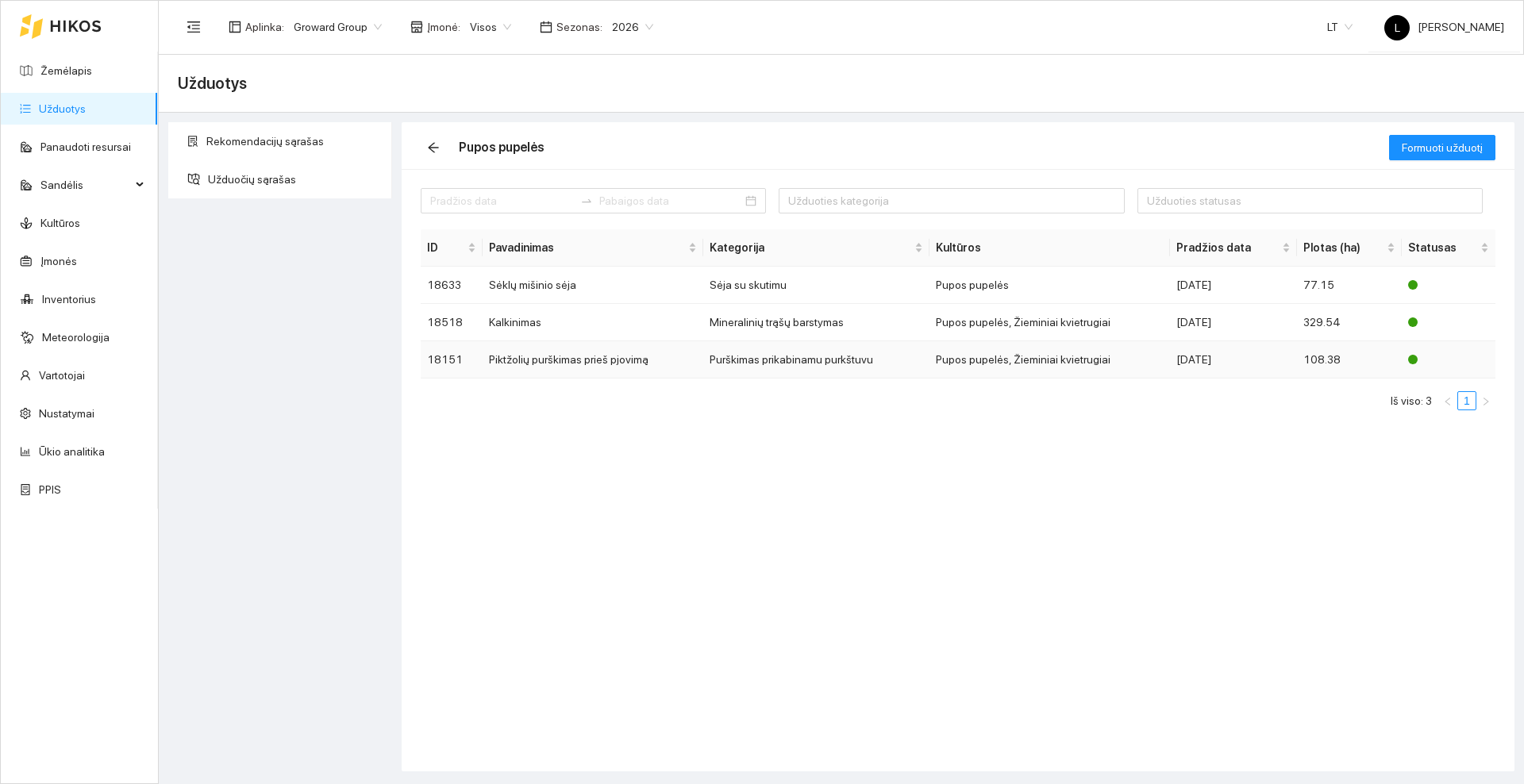
click at [588, 360] on td "Piktžolių purškimas prieš pjovimą" at bounding box center [593, 360] width 221 height 37
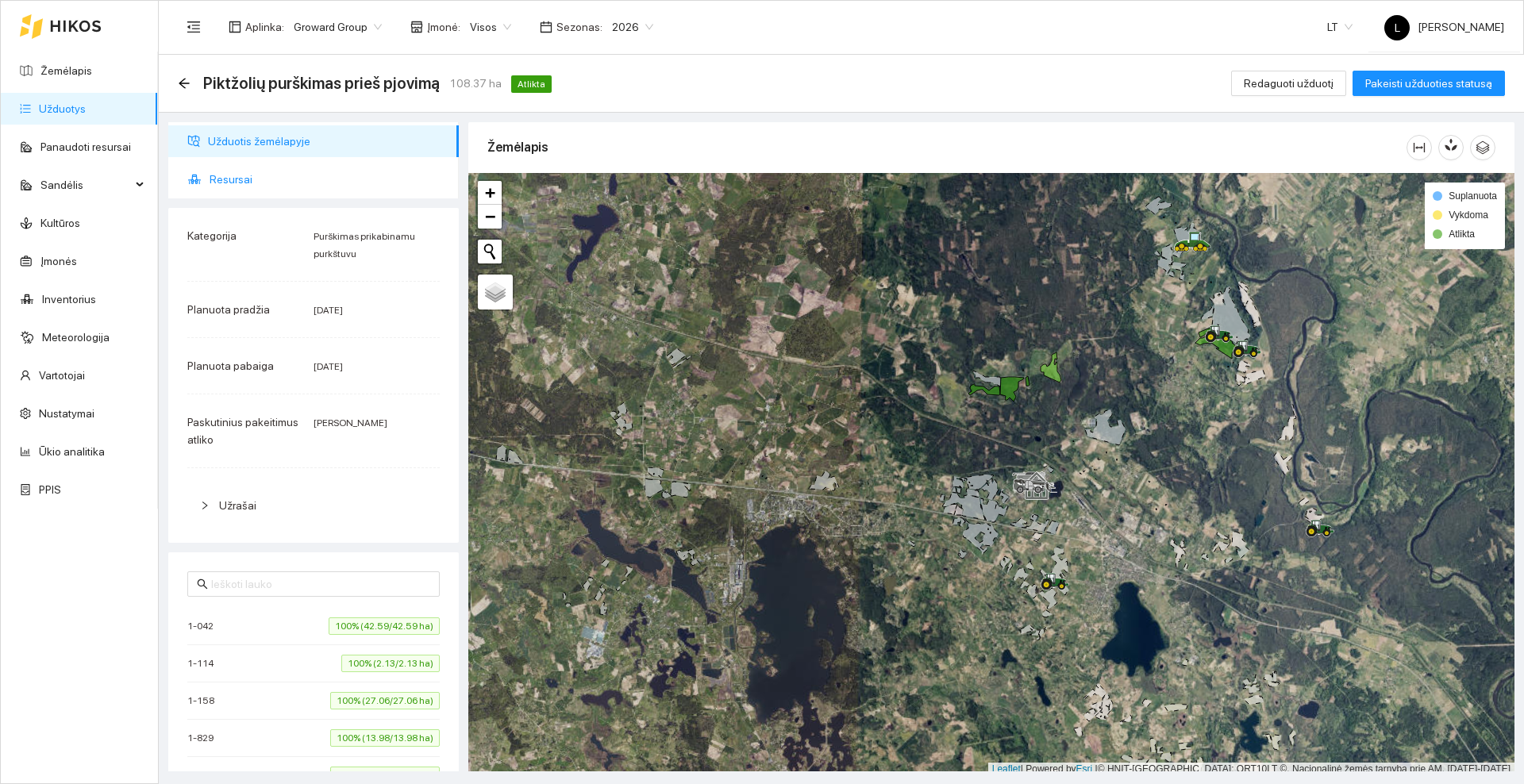
click at [255, 182] on span "Resursai" at bounding box center [328, 180] width 237 height 32
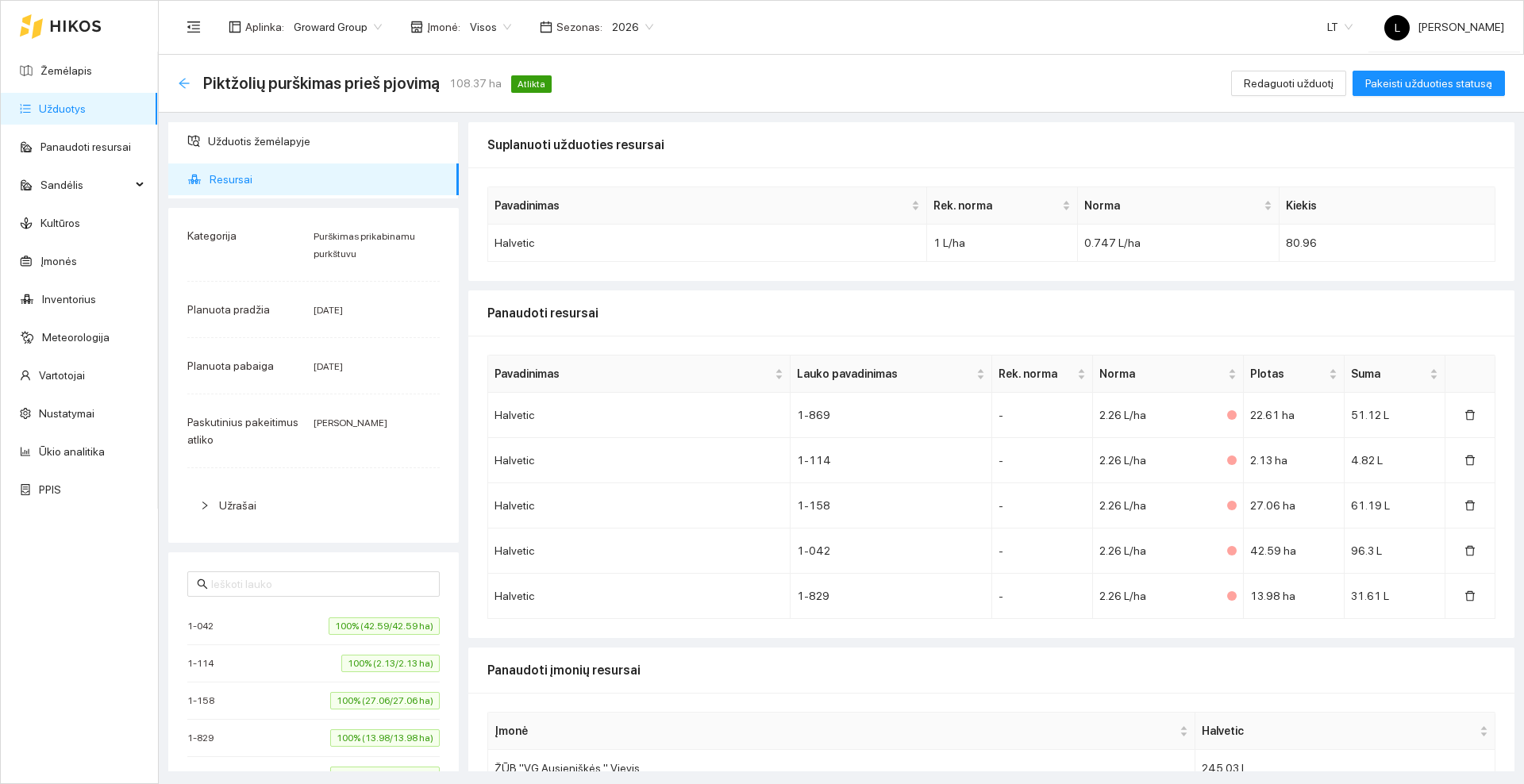
click at [189, 77] on icon "arrow-left" at bounding box center [184, 83] width 12 height 12
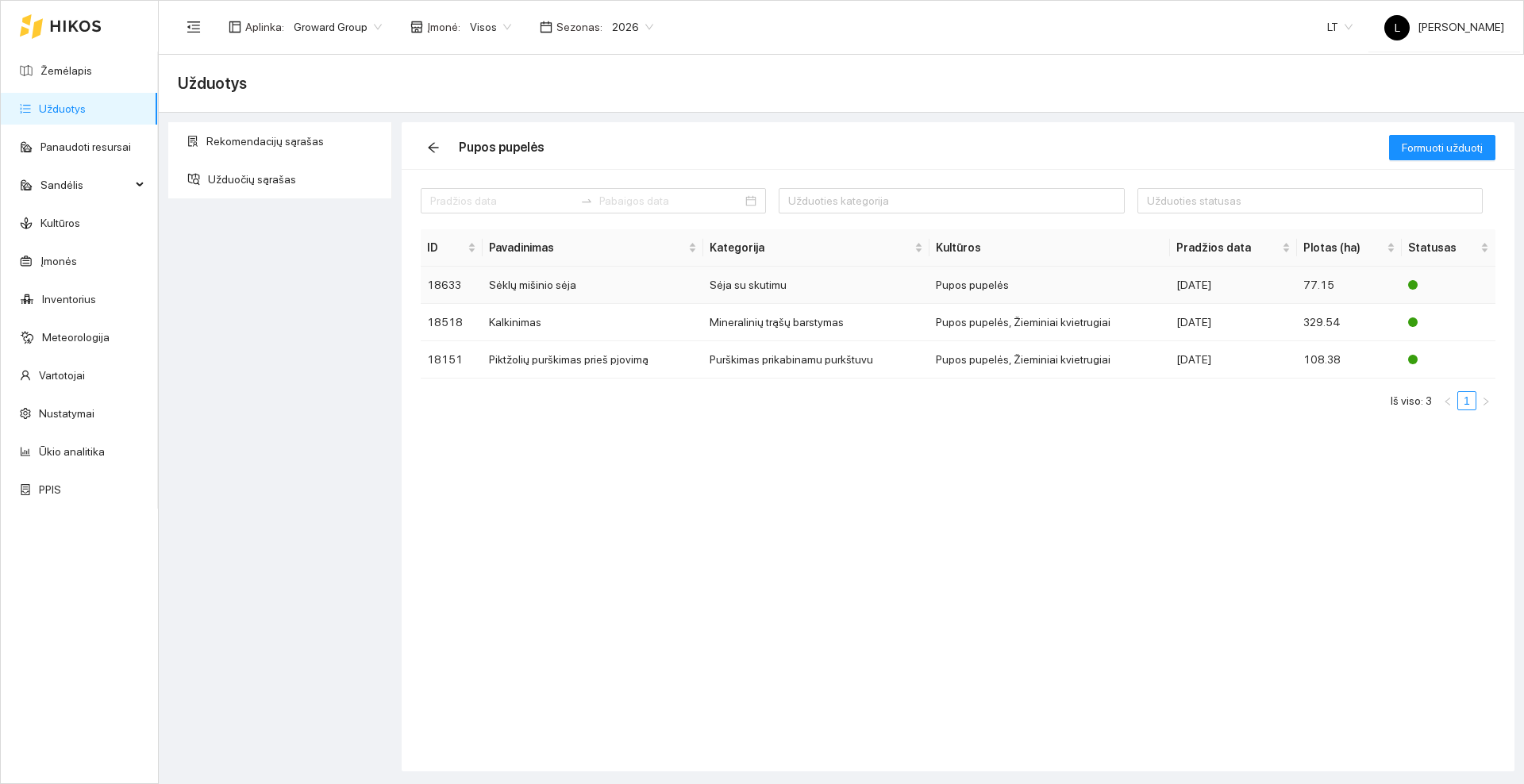
click at [559, 286] on td "Sėklų mišinio sėja" at bounding box center [593, 285] width 221 height 37
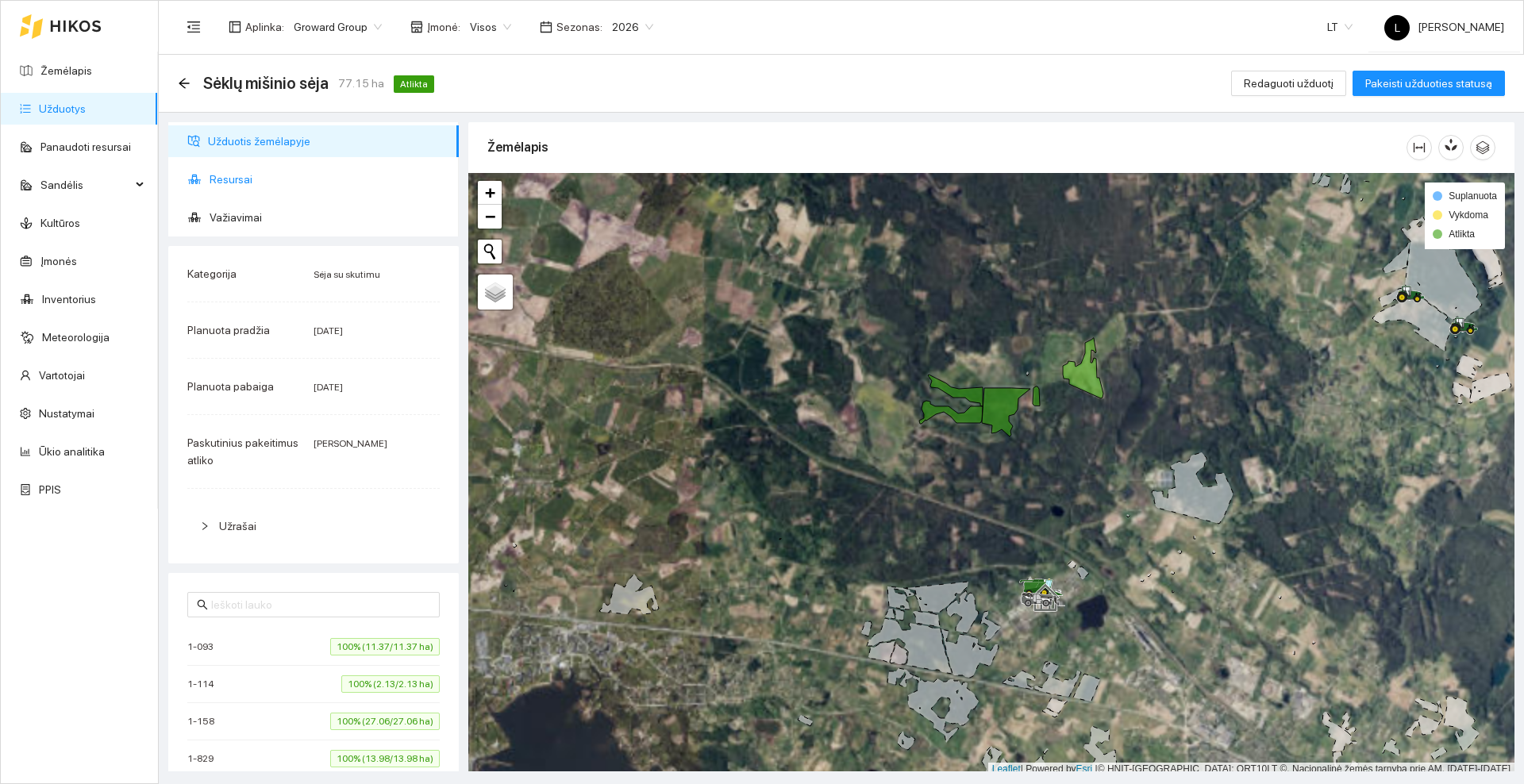
click at [266, 181] on span "Resursai" at bounding box center [328, 180] width 237 height 32
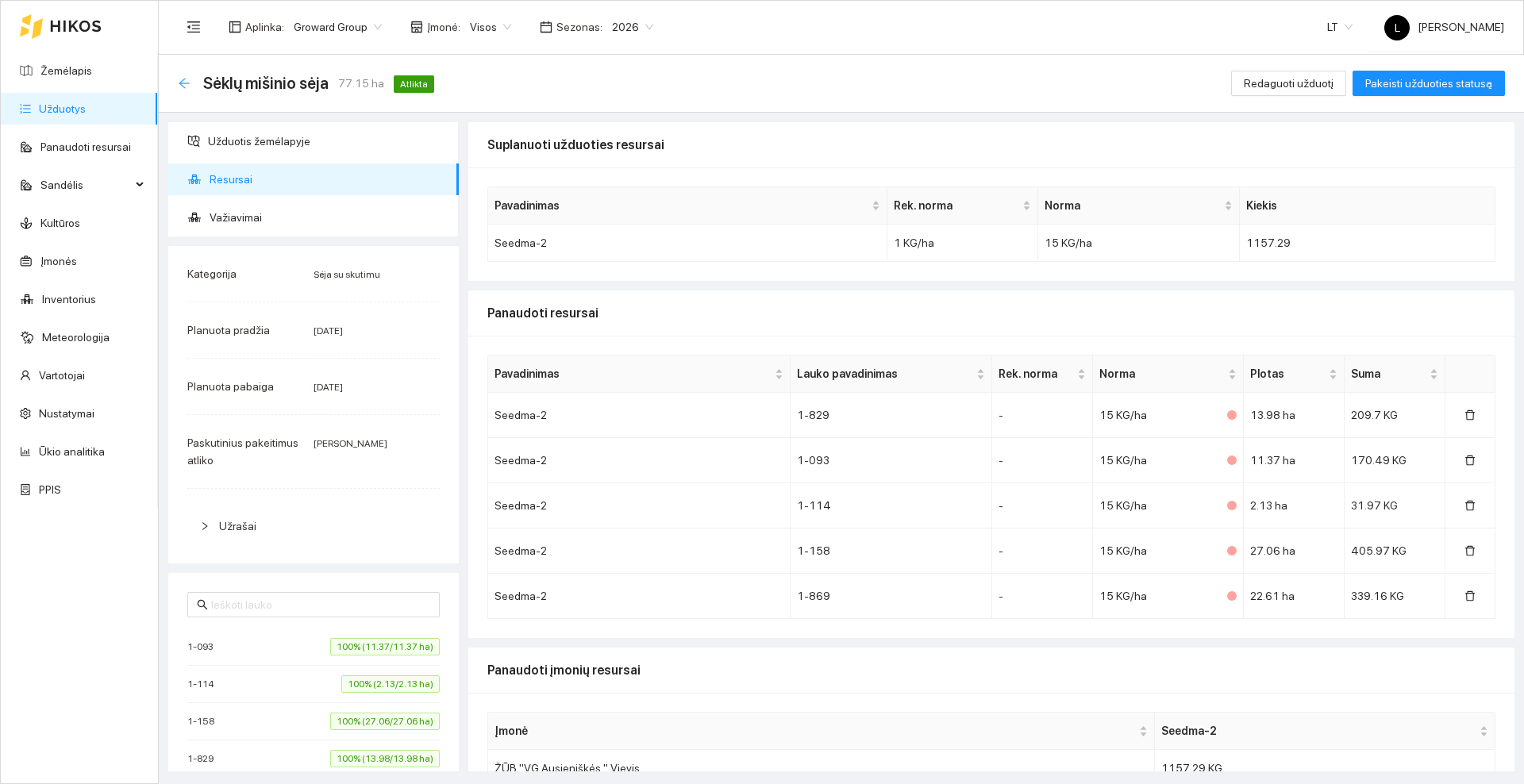
click at [180, 81] on icon "arrow-left" at bounding box center [184, 83] width 12 height 12
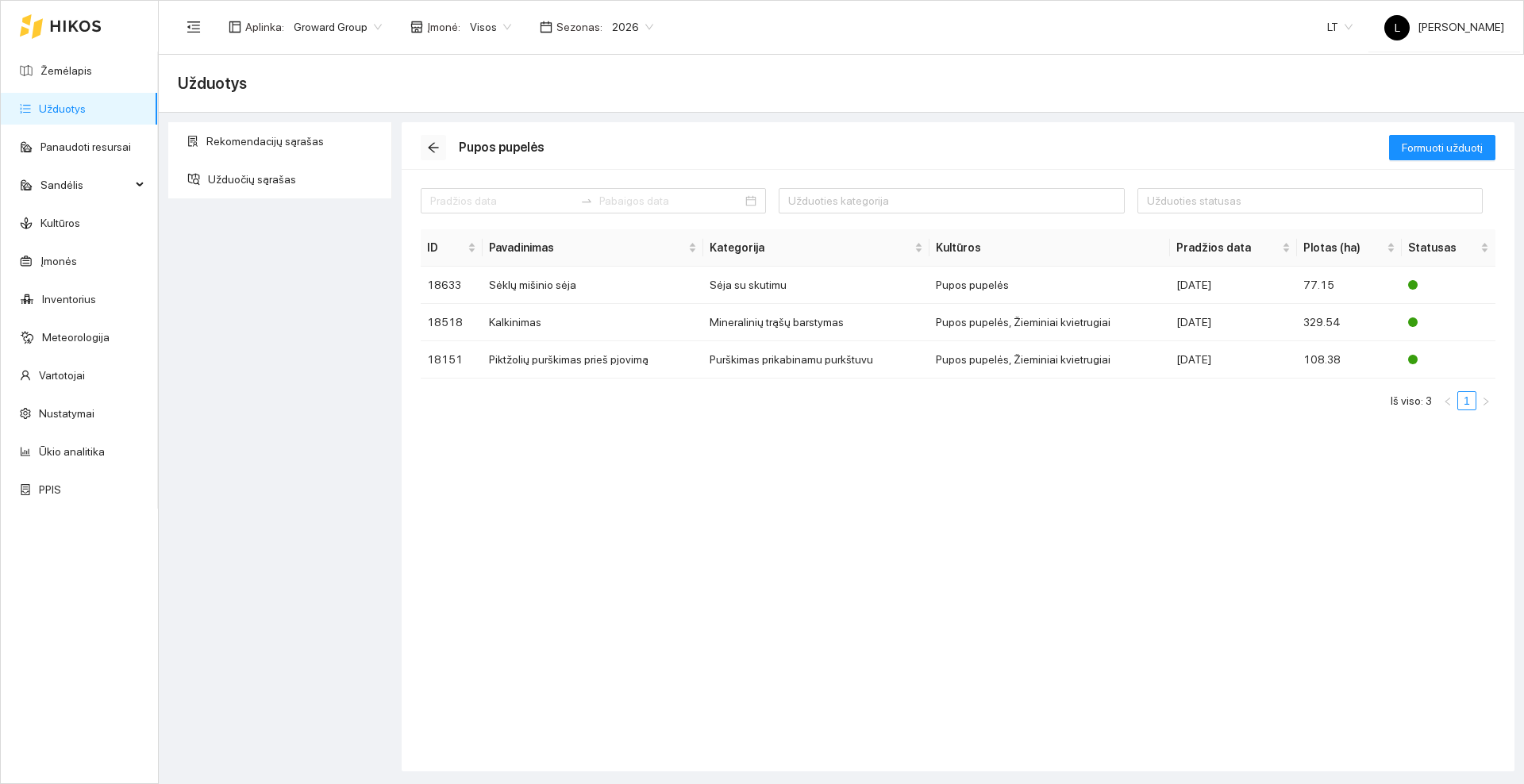
click at [438, 145] on icon "arrow-left" at bounding box center [433, 147] width 12 height 12
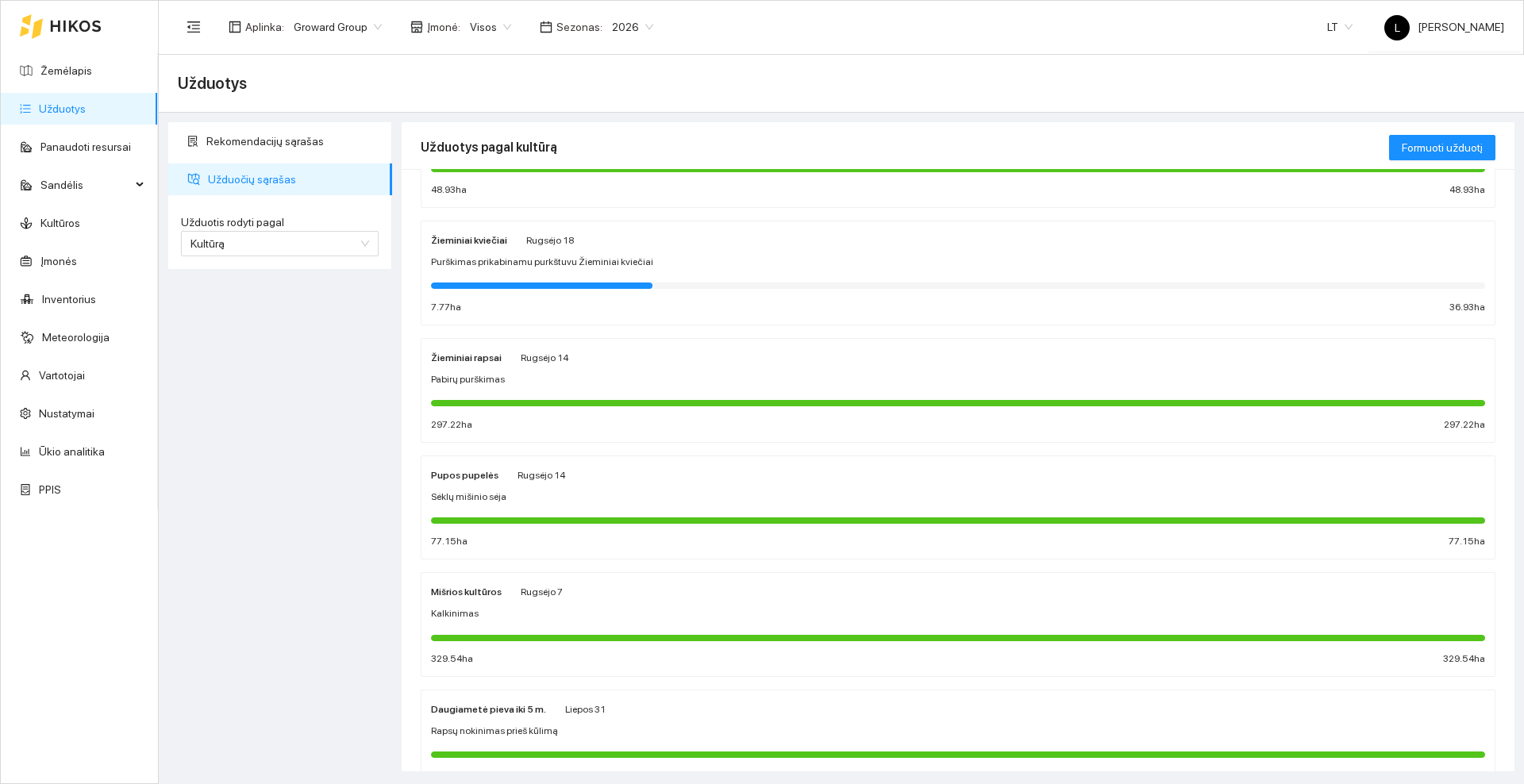
scroll to position [300, 0]
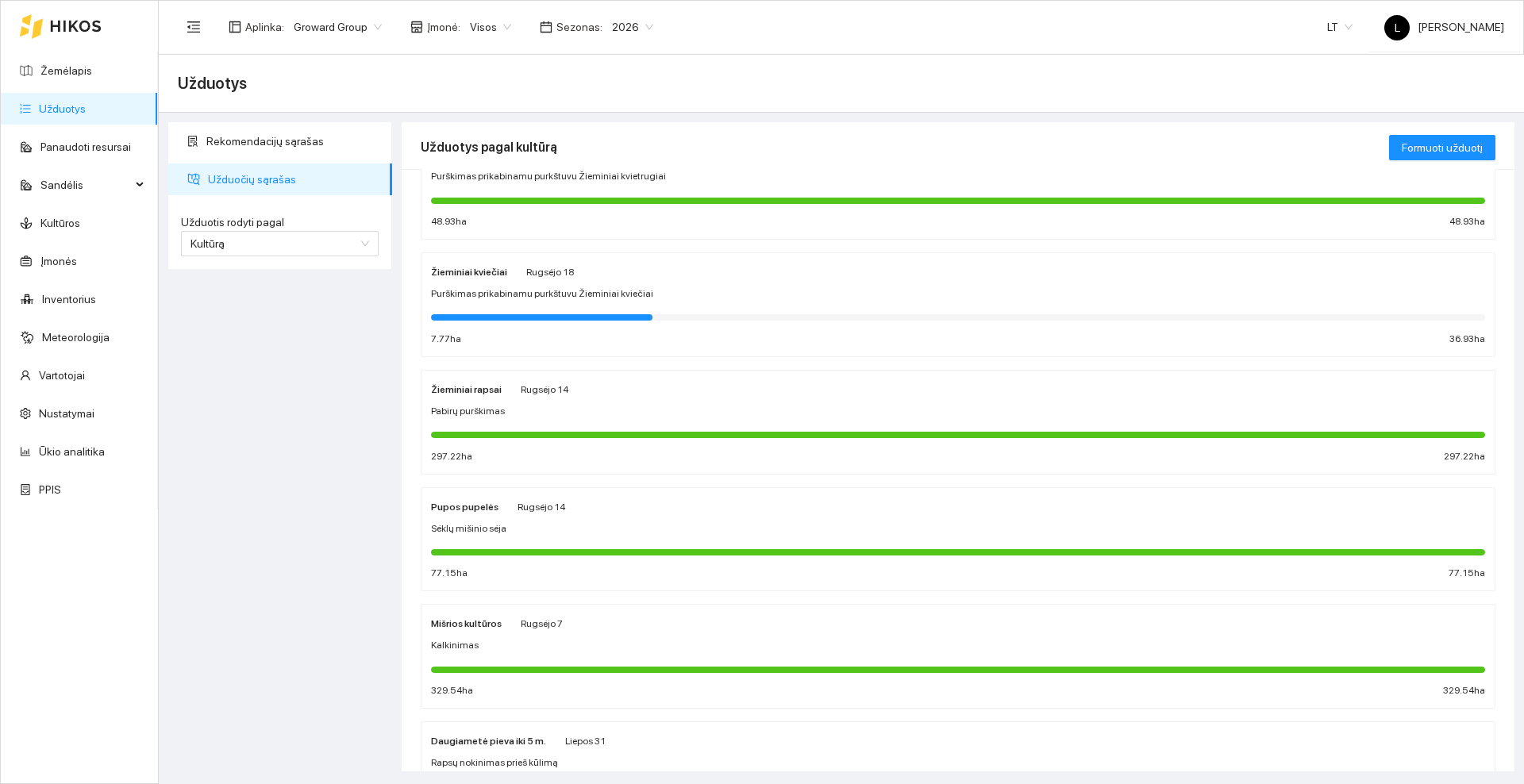
click at [548, 393] on span "Rugsėjo 14" at bounding box center [544, 389] width 48 height 11
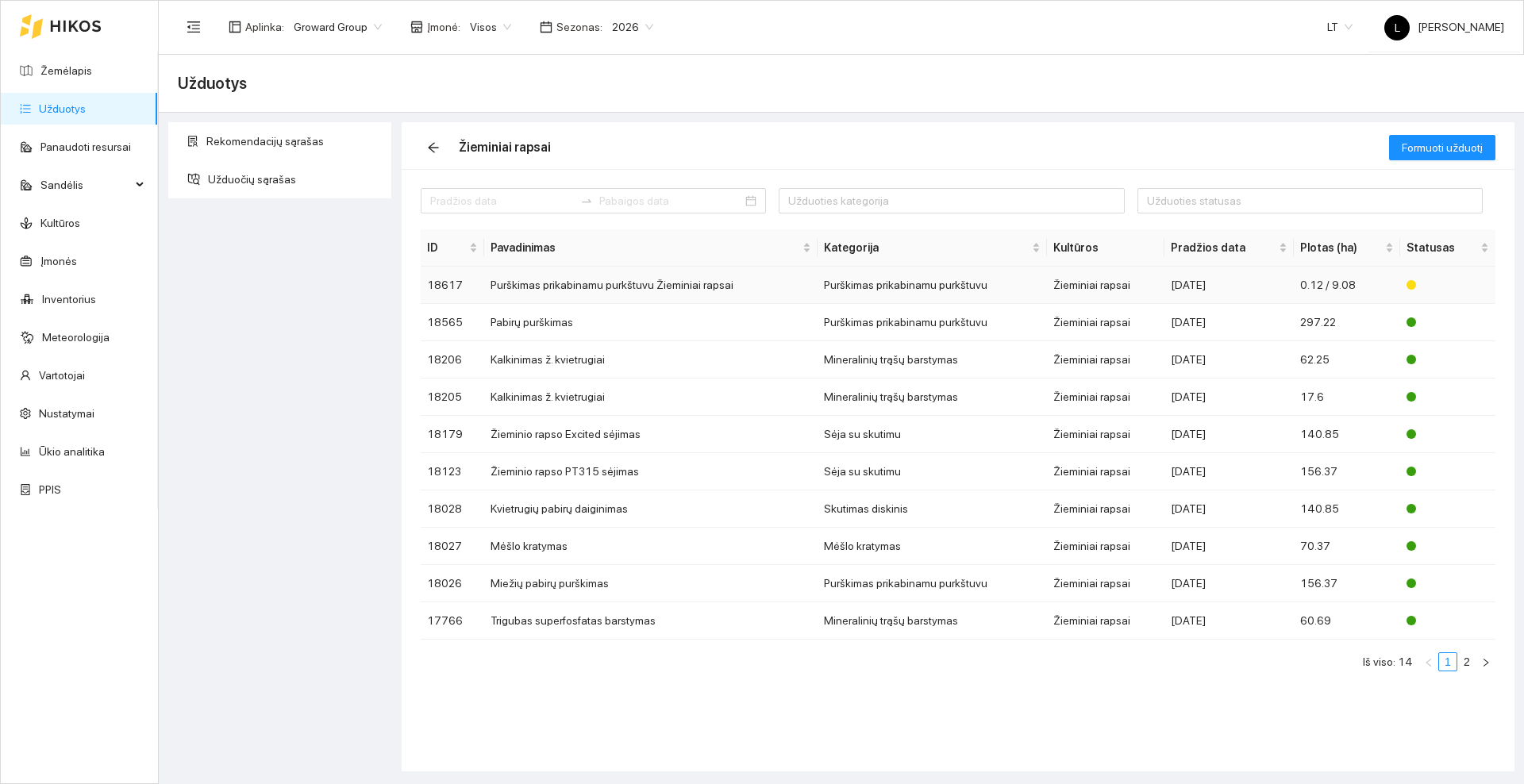
click at [555, 282] on td "Purškimas prikabinamu purkštuvu Žieminiai rapsai" at bounding box center [651, 285] width 334 height 37
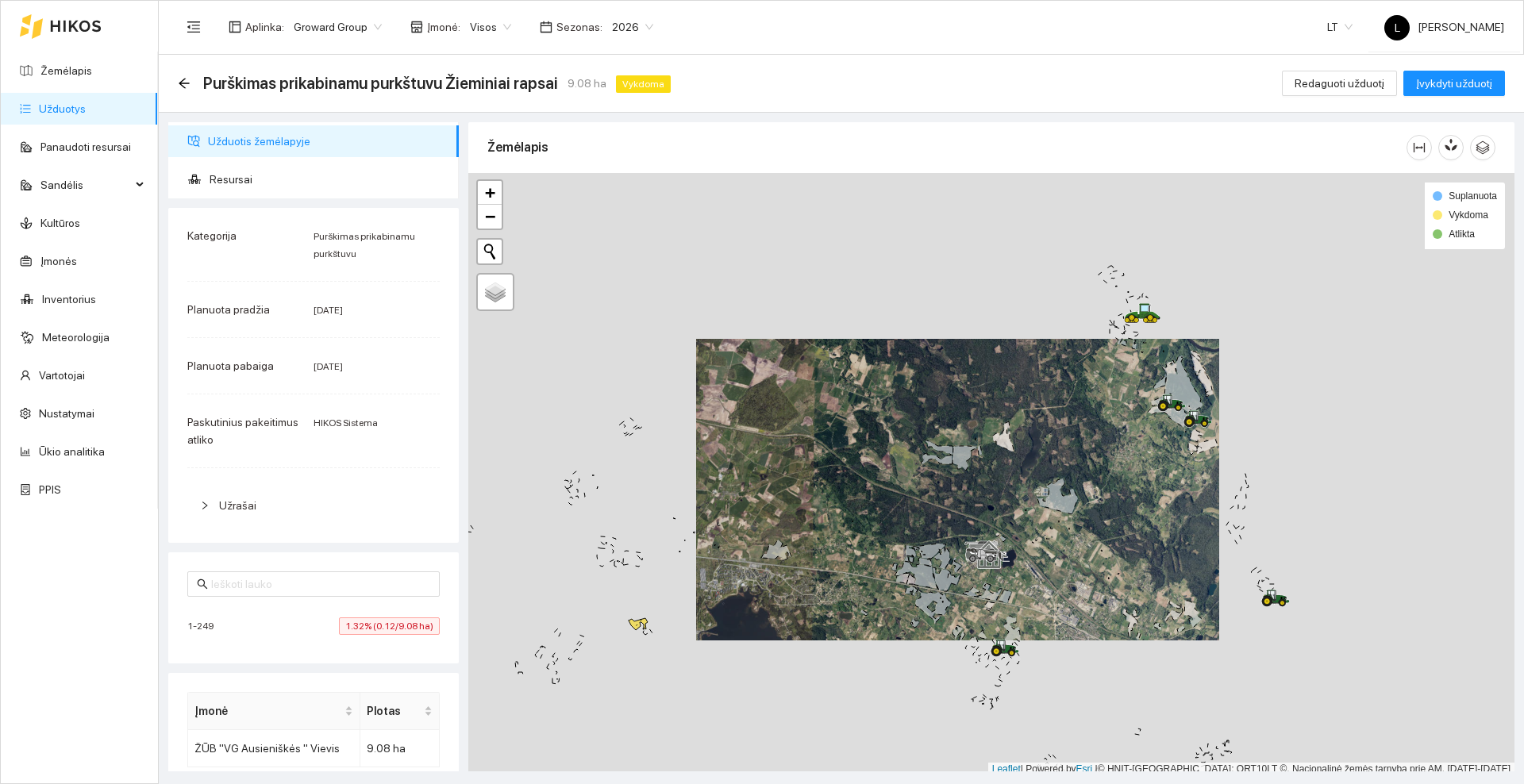
scroll to position [4, 0]
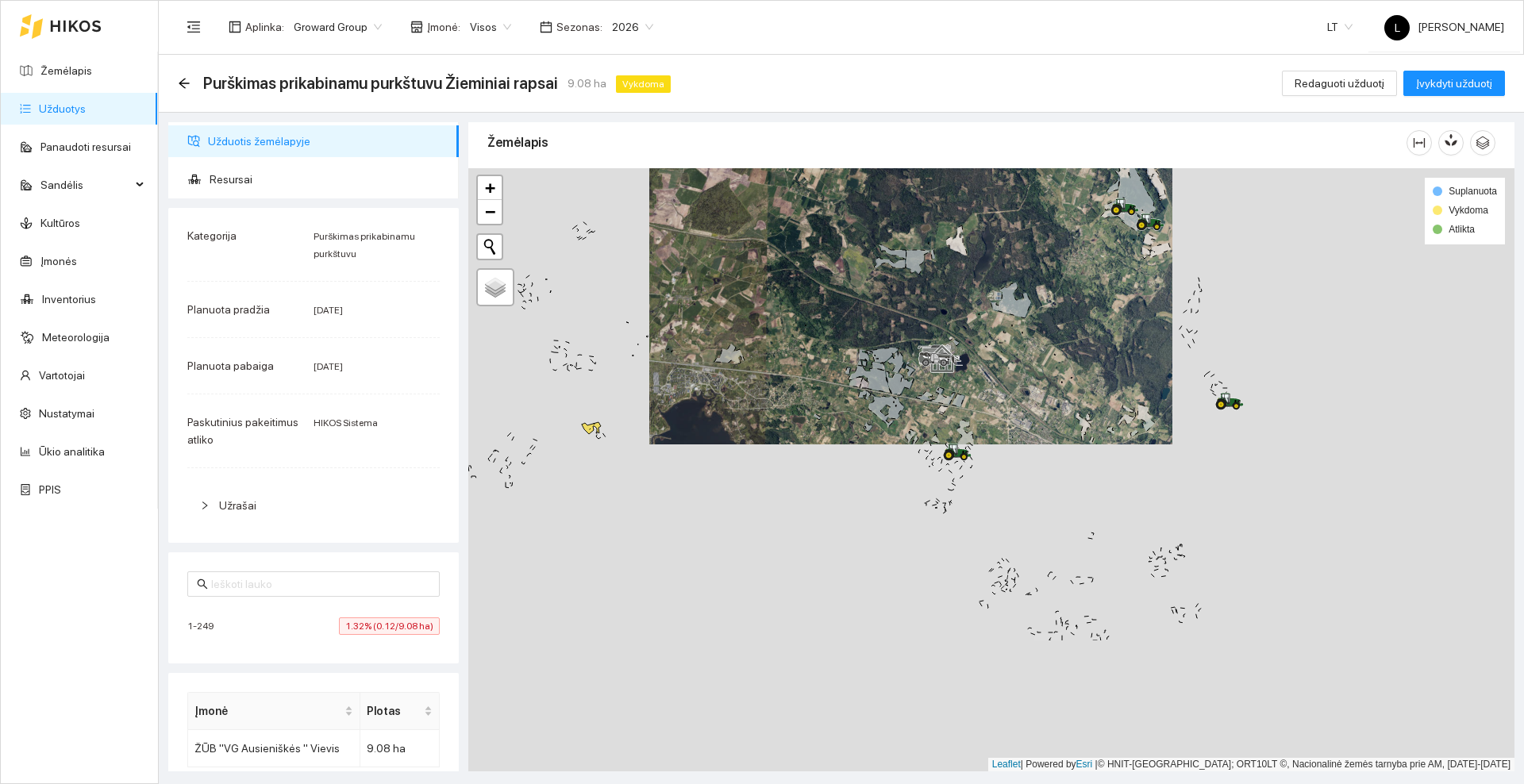
drag, startPoint x: 952, startPoint y: 590, endPoint x: 906, endPoint y: 407, distance: 188.7
click at [906, 407] on div at bounding box center [991, 469] width 1046 height 603
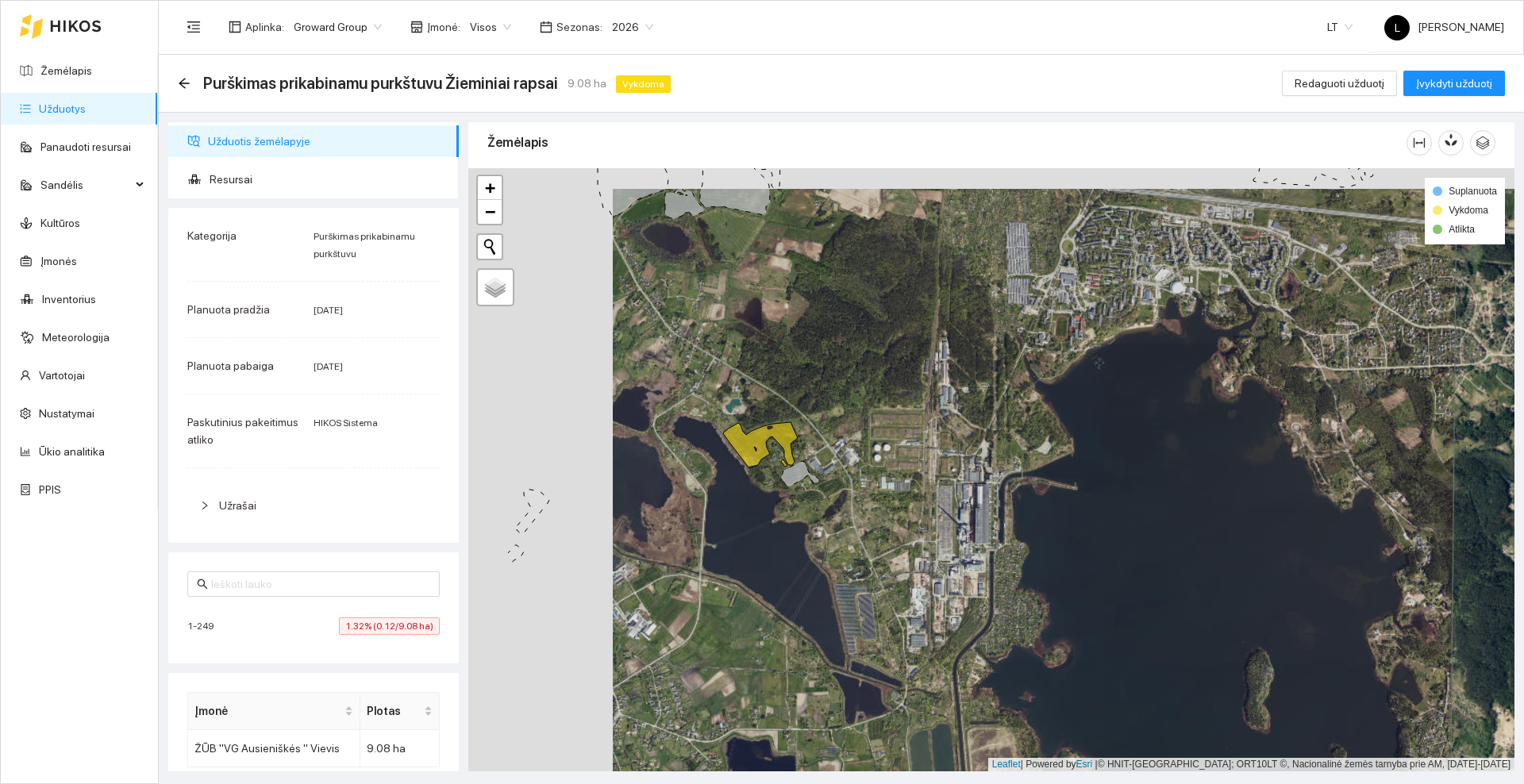
drag, startPoint x: 584, startPoint y: 459, endPoint x: 728, endPoint y: 480, distance: 145.5
click at [728, 480] on div at bounding box center [991, 469] width 1046 height 603
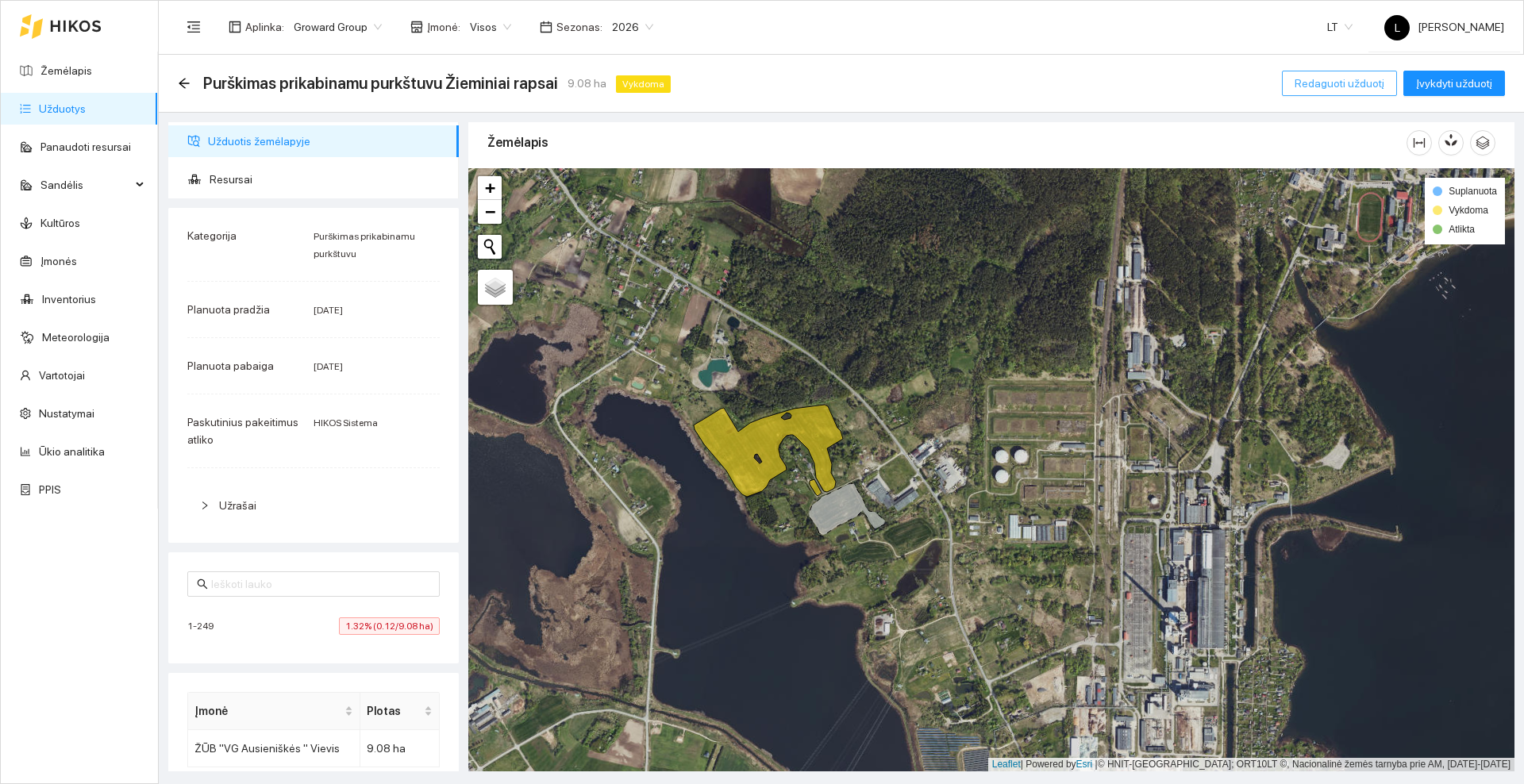
click at [1364, 80] on span "Redaguoti užduotį" at bounding box center [1339, 84] width 90 height 18
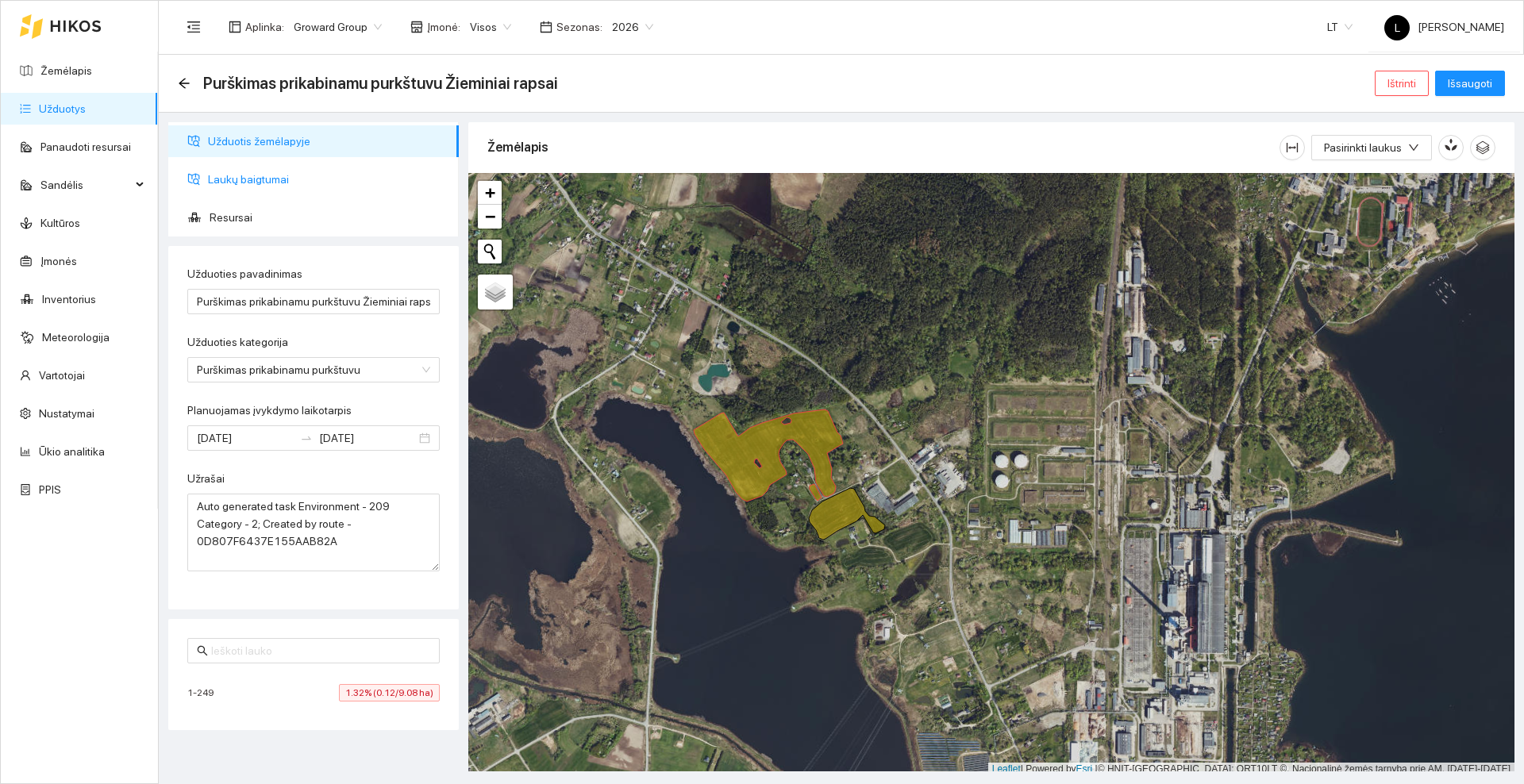
click at [246, 181] on span "Laukų baigtumai" at bounding box center [327, 180] width 238 height 32
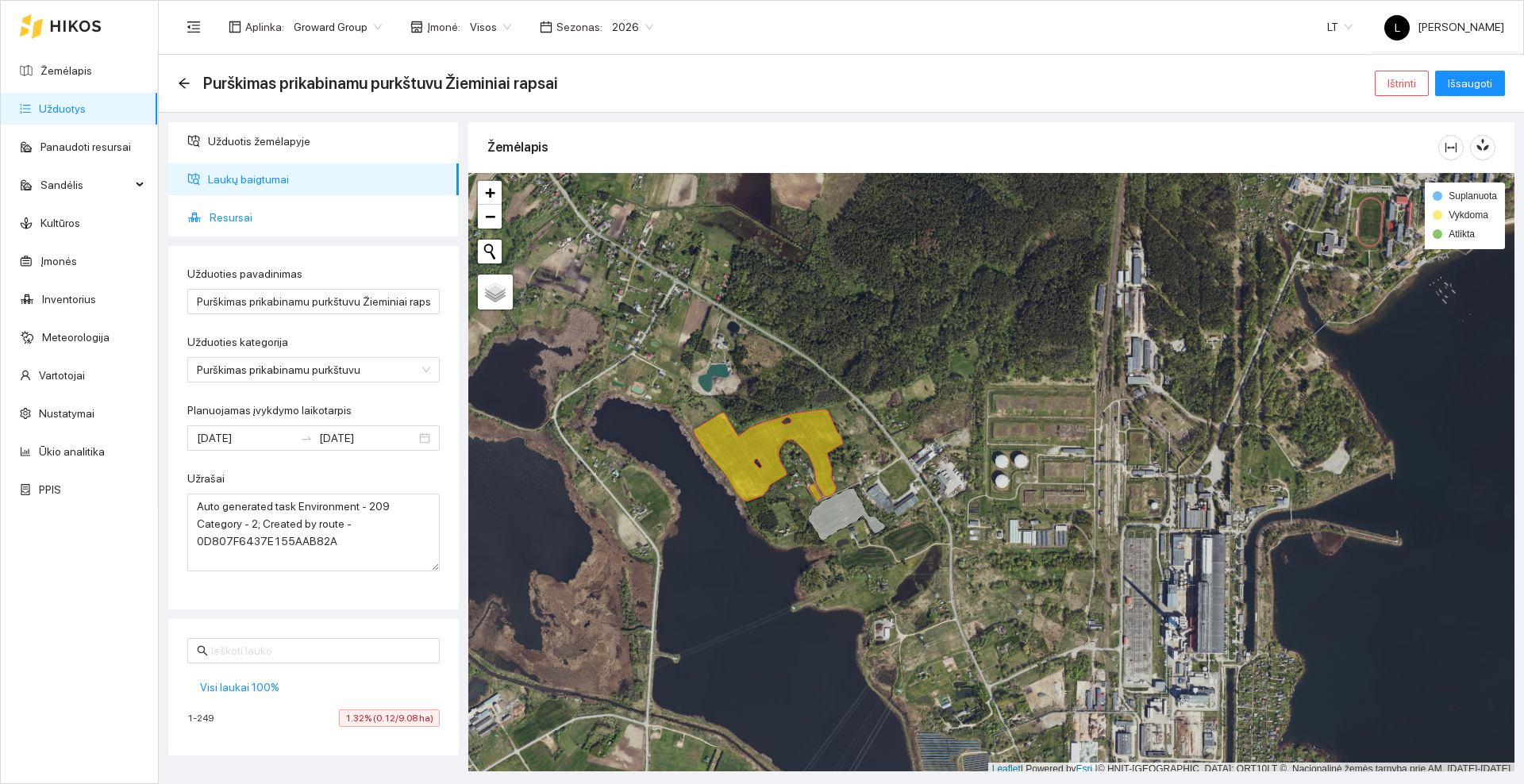
click at [246, 218] on span "Resursai" at bounding box center [328, 217] width 237 height 32
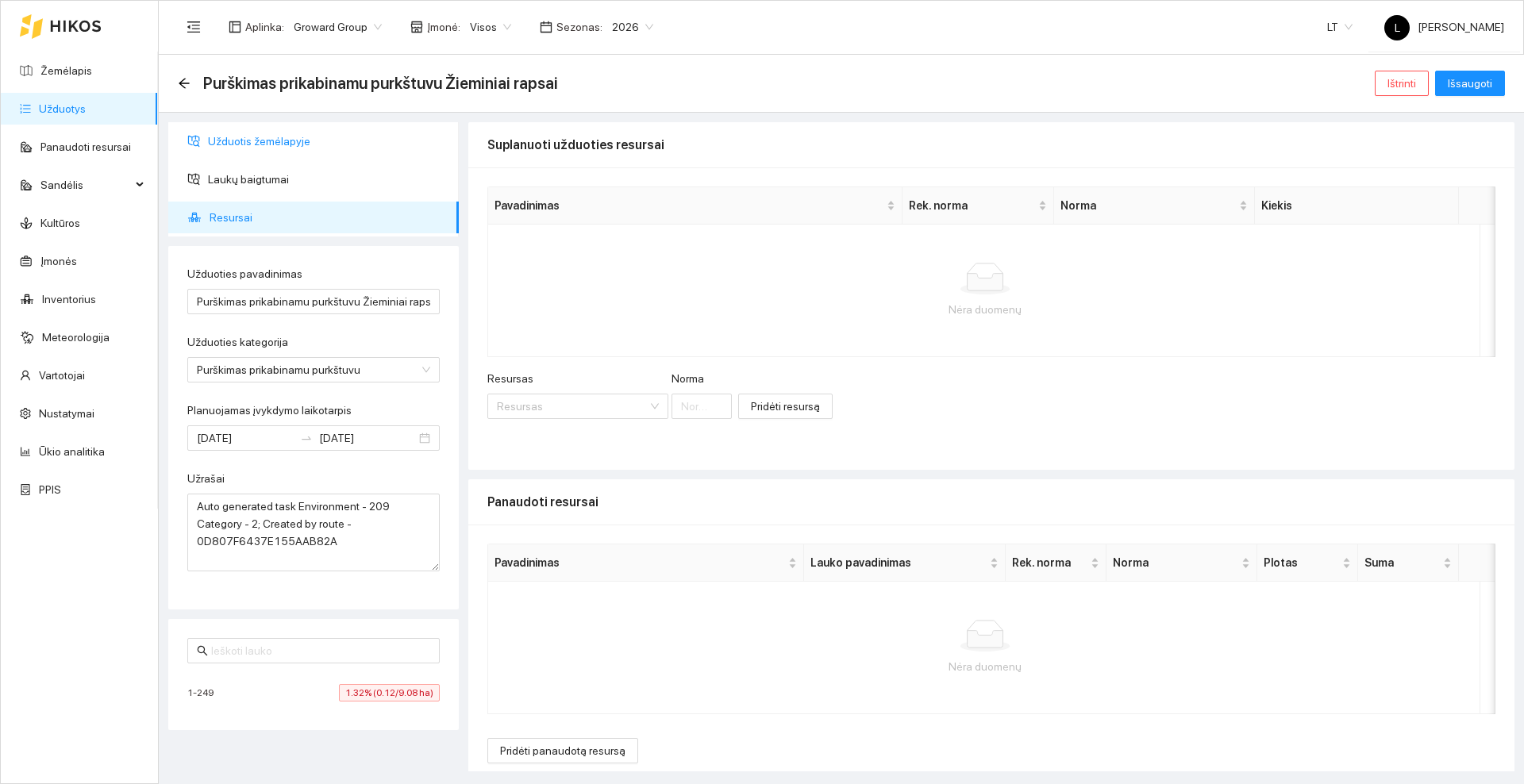
click at [239, 150] on span "Užduotis žemėlapyje" at bounding box center [327, 141] width 238 height 32
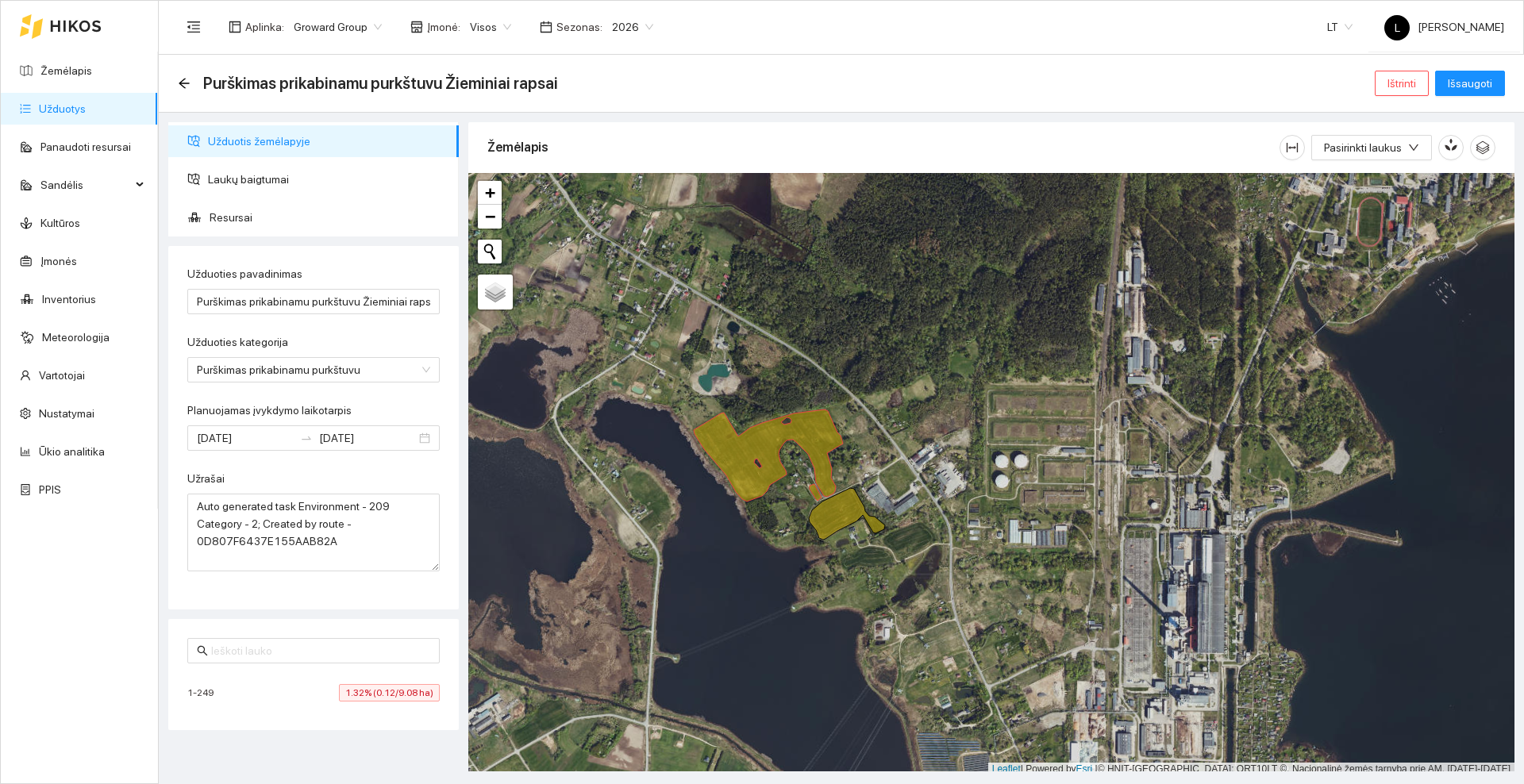
click at [191, 85] on div "Purškimas prikabinamu purkštuvu Žieminiai rapsai" at bounding box center [372, 83] width 390 height 26
click at [188, 81] on icon "arrow-left" at bounding box center [184, 83] width 12 height 12
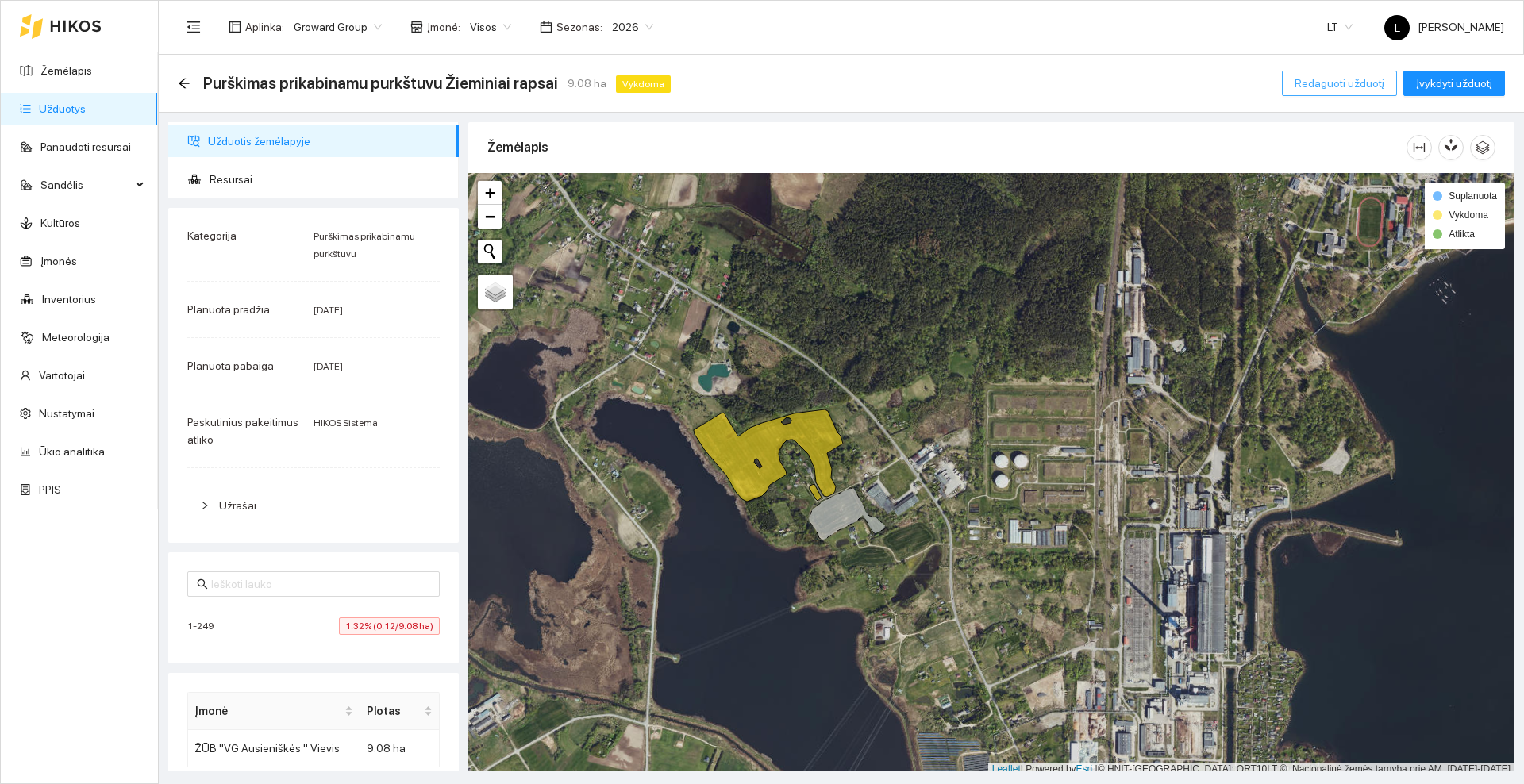
click at [1336, 84] on span "Redaguoti užduotį" at bounding box center [1339, 84] width 90 height 18
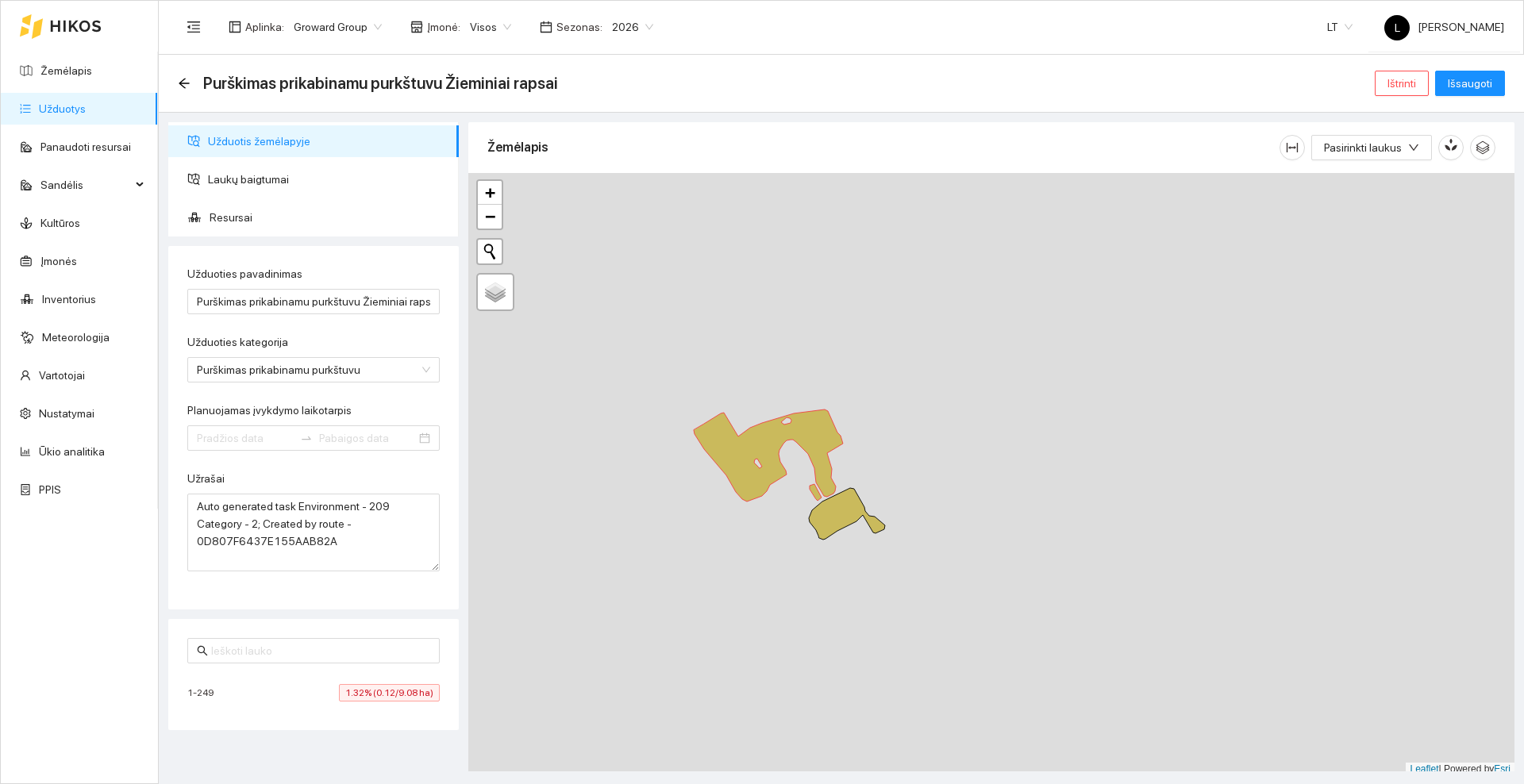
type input "[DATE]"
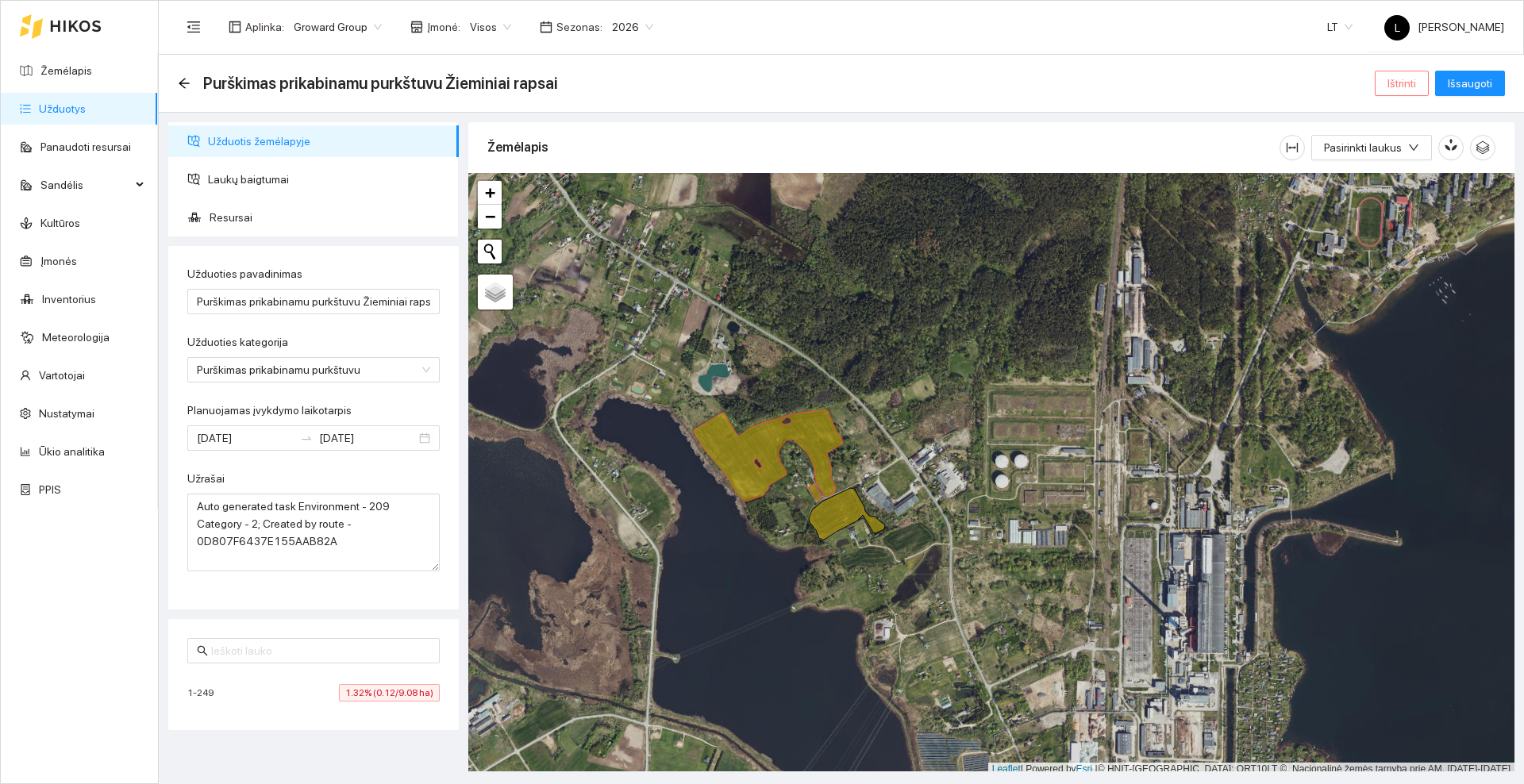
click at [1397, 85] on span "Ištrinti" at bounding box center [1402, 84] width 28 height 18
click at [1390, 159] on button "Taip" at bounding box center [1407, 160] width 33 height 19
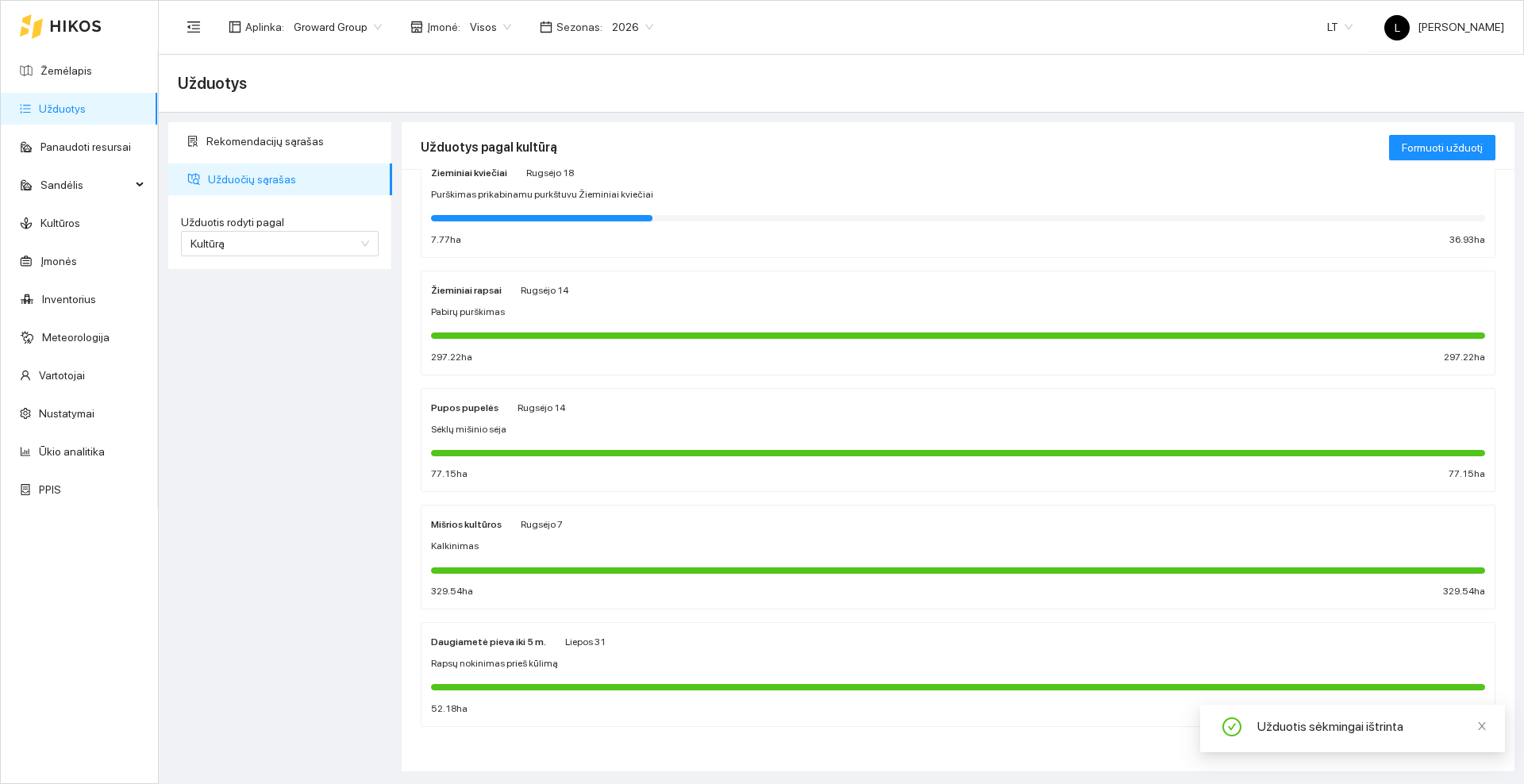
scroll to position [300, 0]
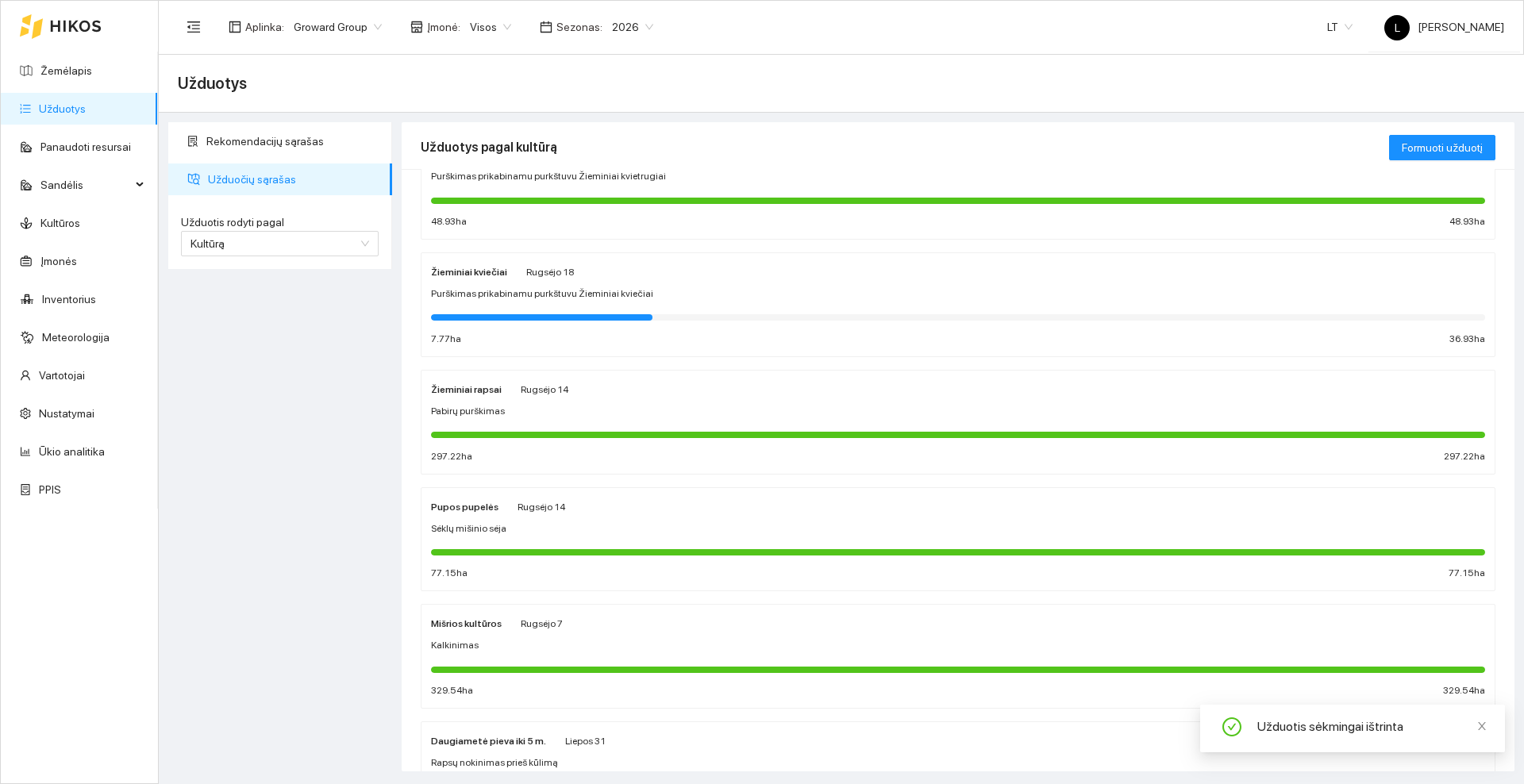
click at [591, 404] on div "Pabirų purškimas" at bounding box center [957, 411] width 1054 height 15
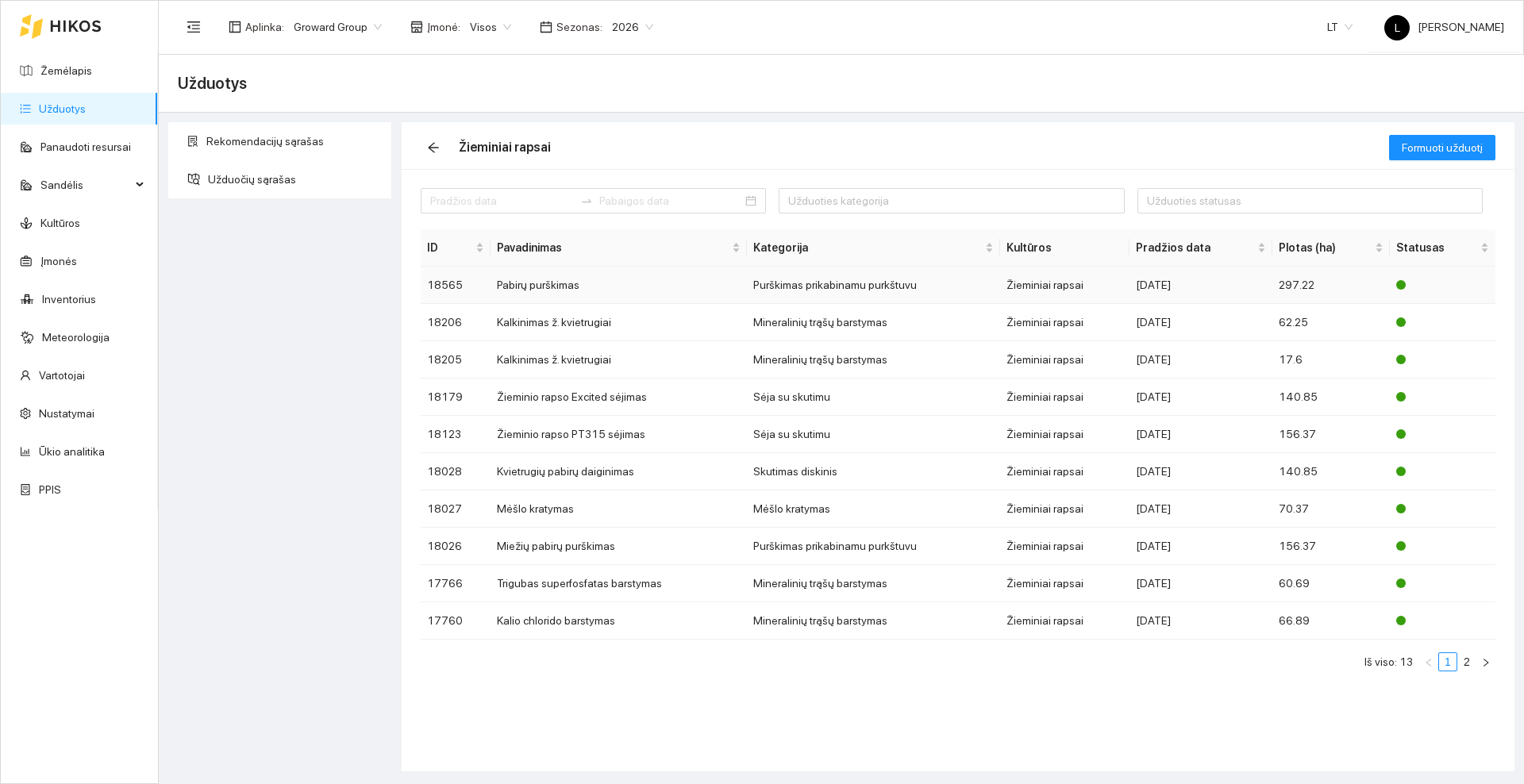
click at [545, 281] on td "Pabirų purškimas" at bounding box center [618, 285] width 256 height 37
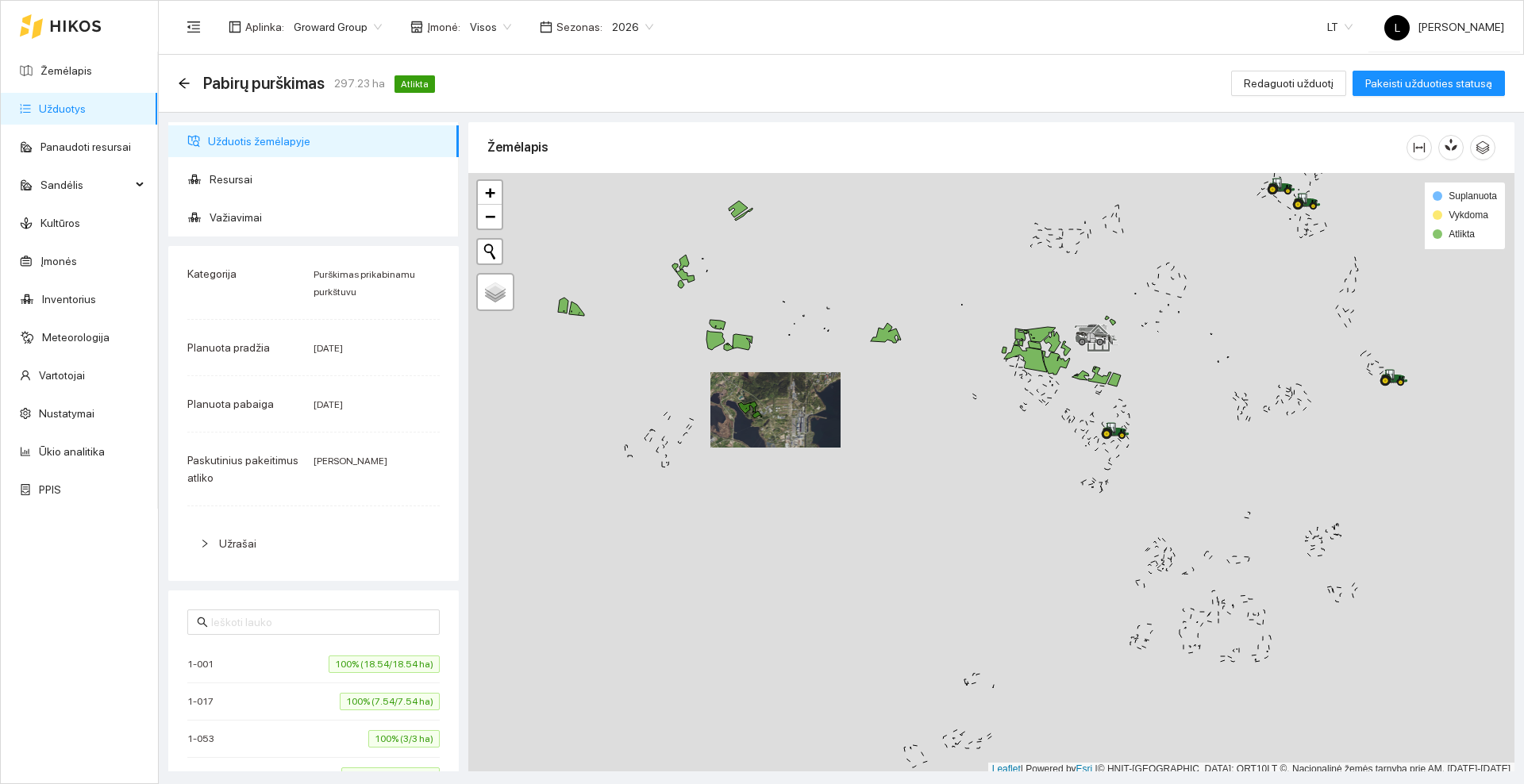
scroll to position [4, 0]
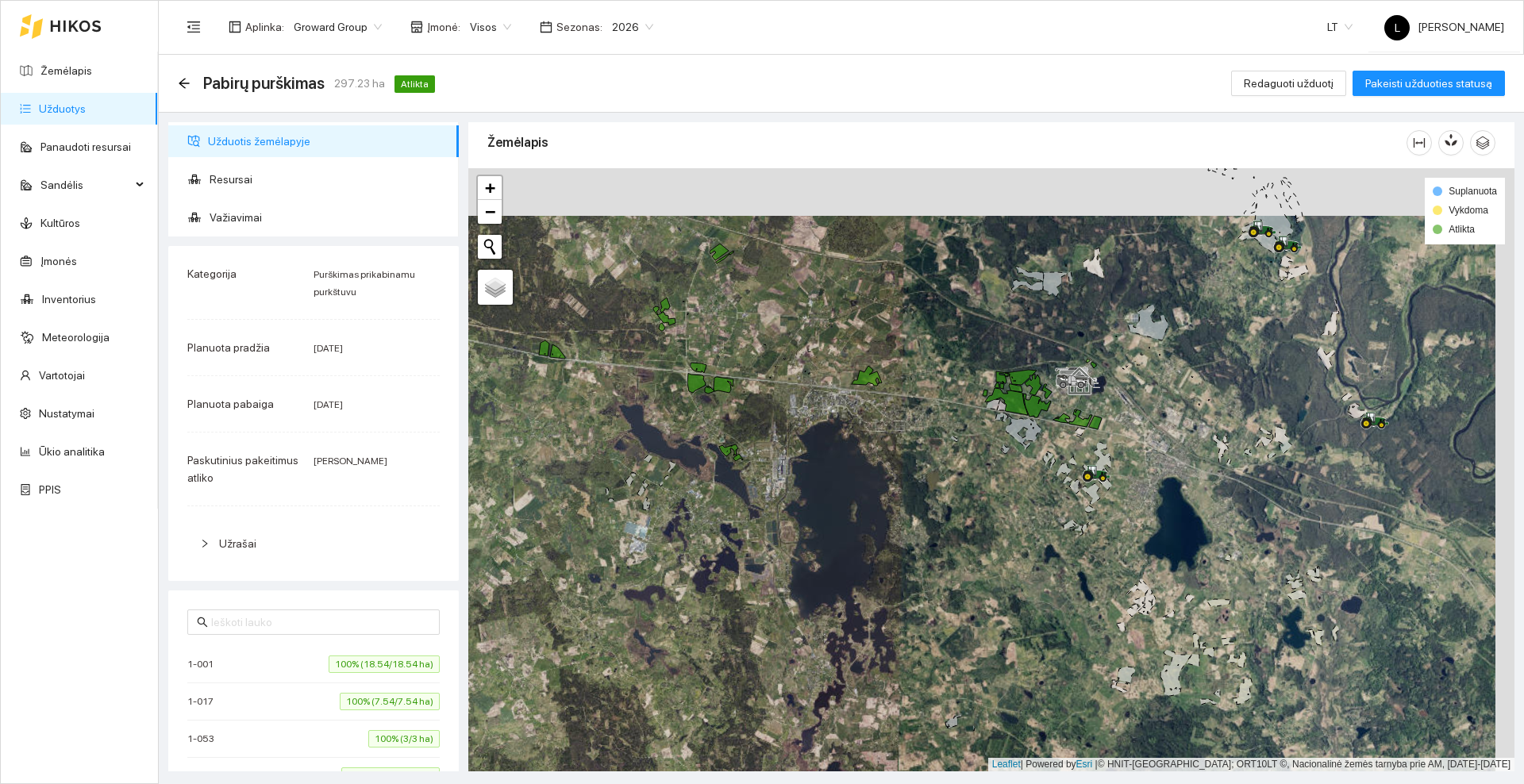
drag, startPoint x: 954, startPoint y: 486, endPoint x: 917, endPoint y: 568, distance: 90.0
click at [917, 568] on div at bounding box center [991, 469] width 1046 height 603
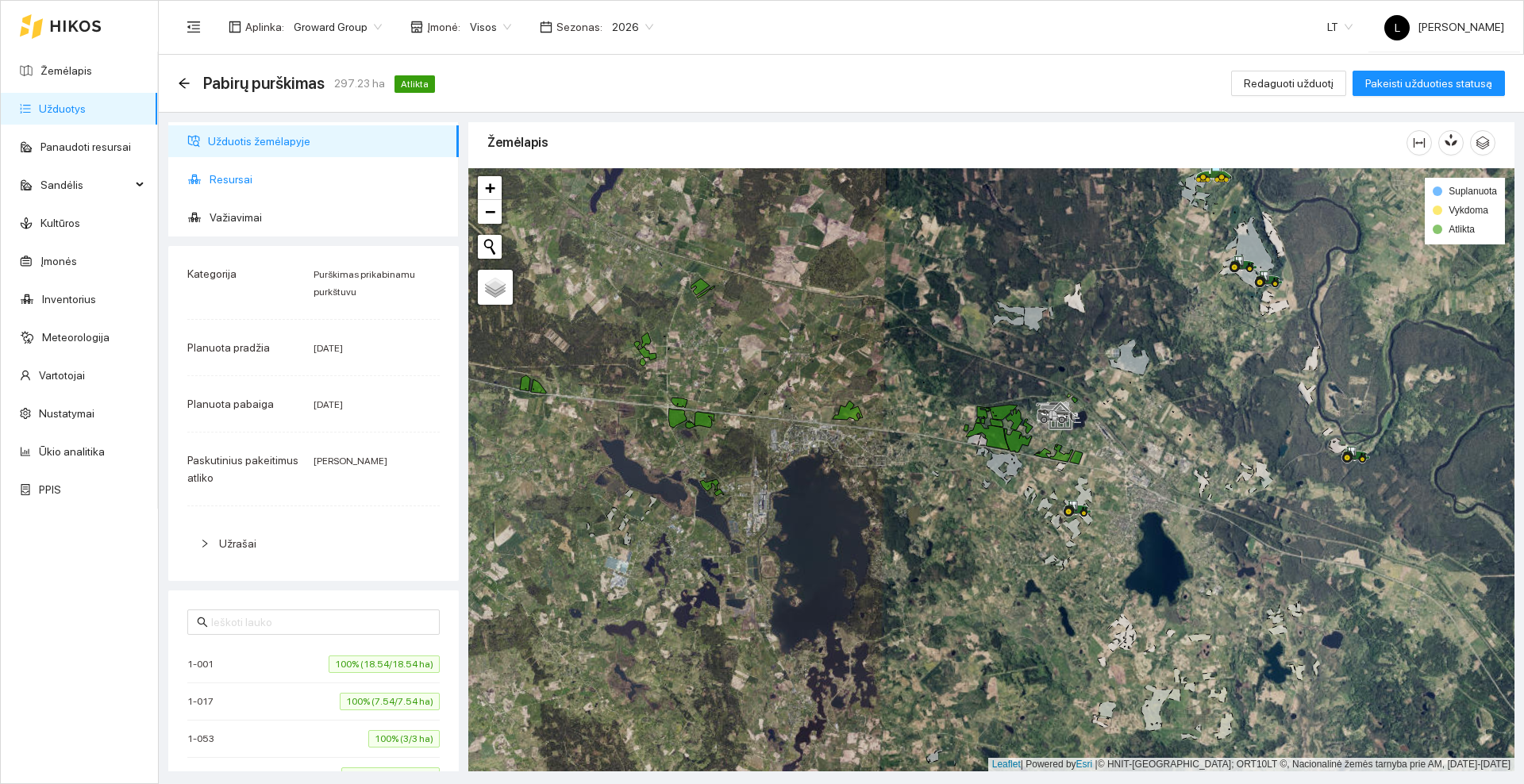
click at [242, 168] on span "Resursai" at bounding box center [328, 180] width 237 height 32
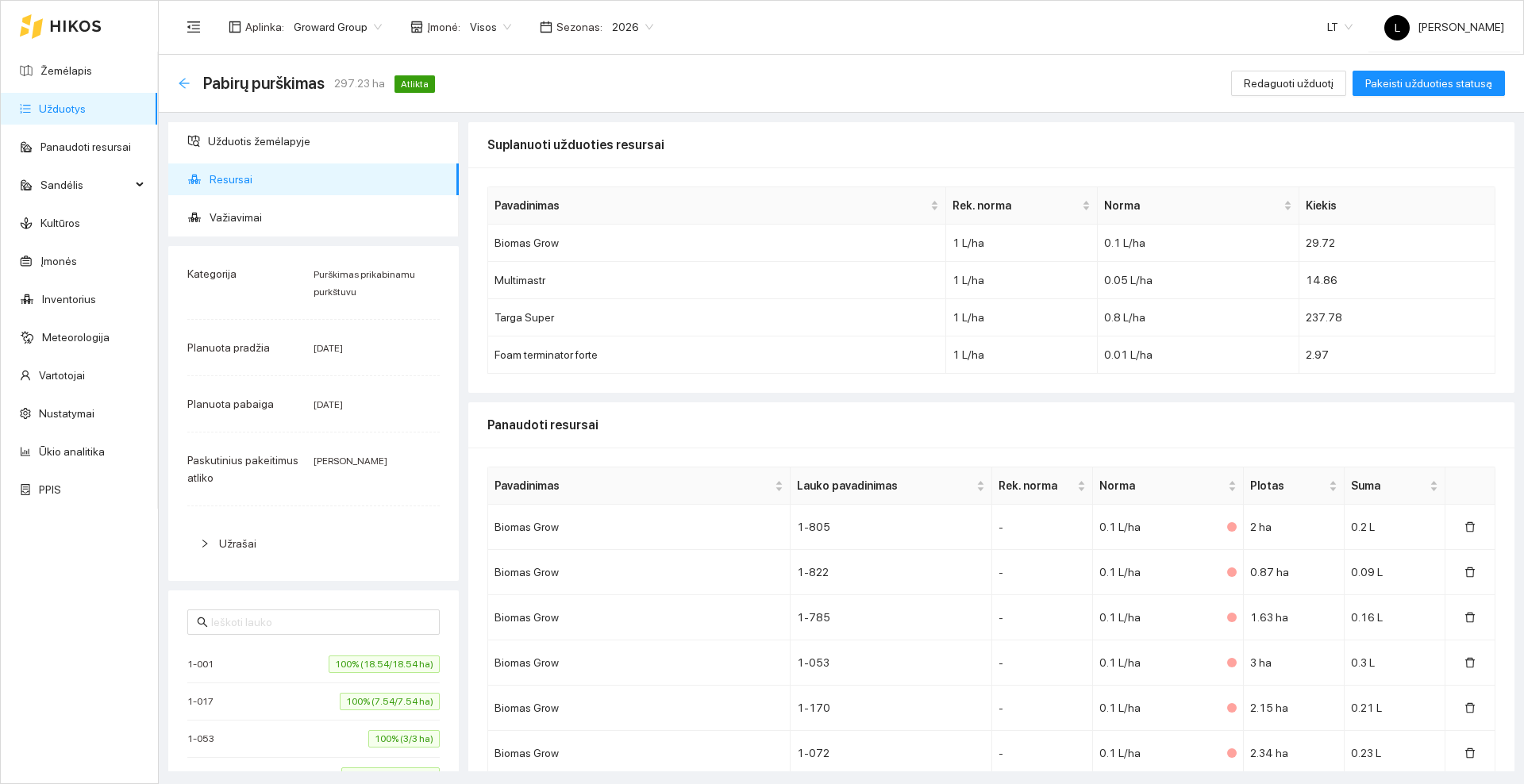
click at [183, 80] on icon "arrow-left" at bounding box center [184, 83] width 12 height 12
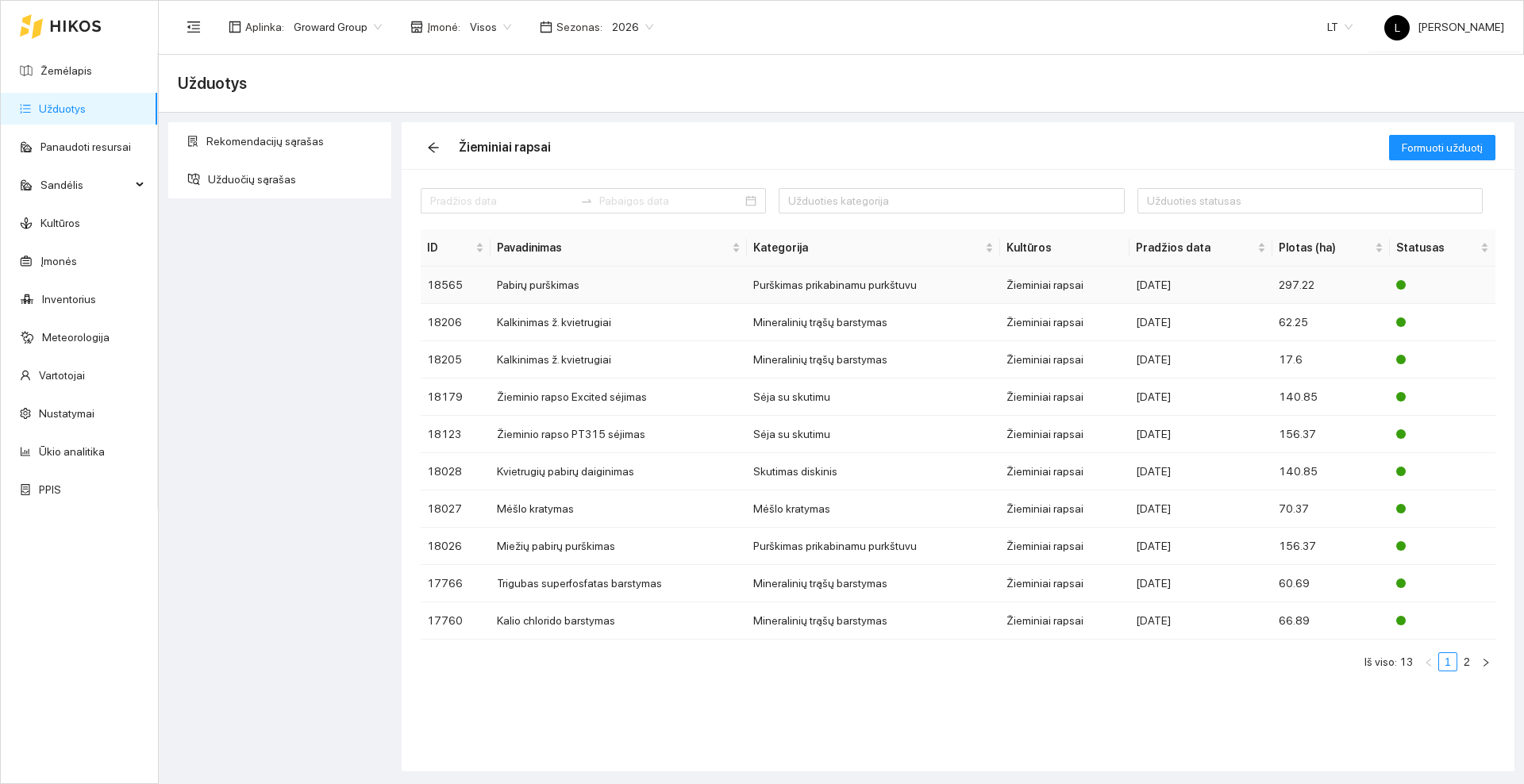
click at [730, 282] on td "Pabirų purškimas" at bounding box center [618, 285] width 256 height 37
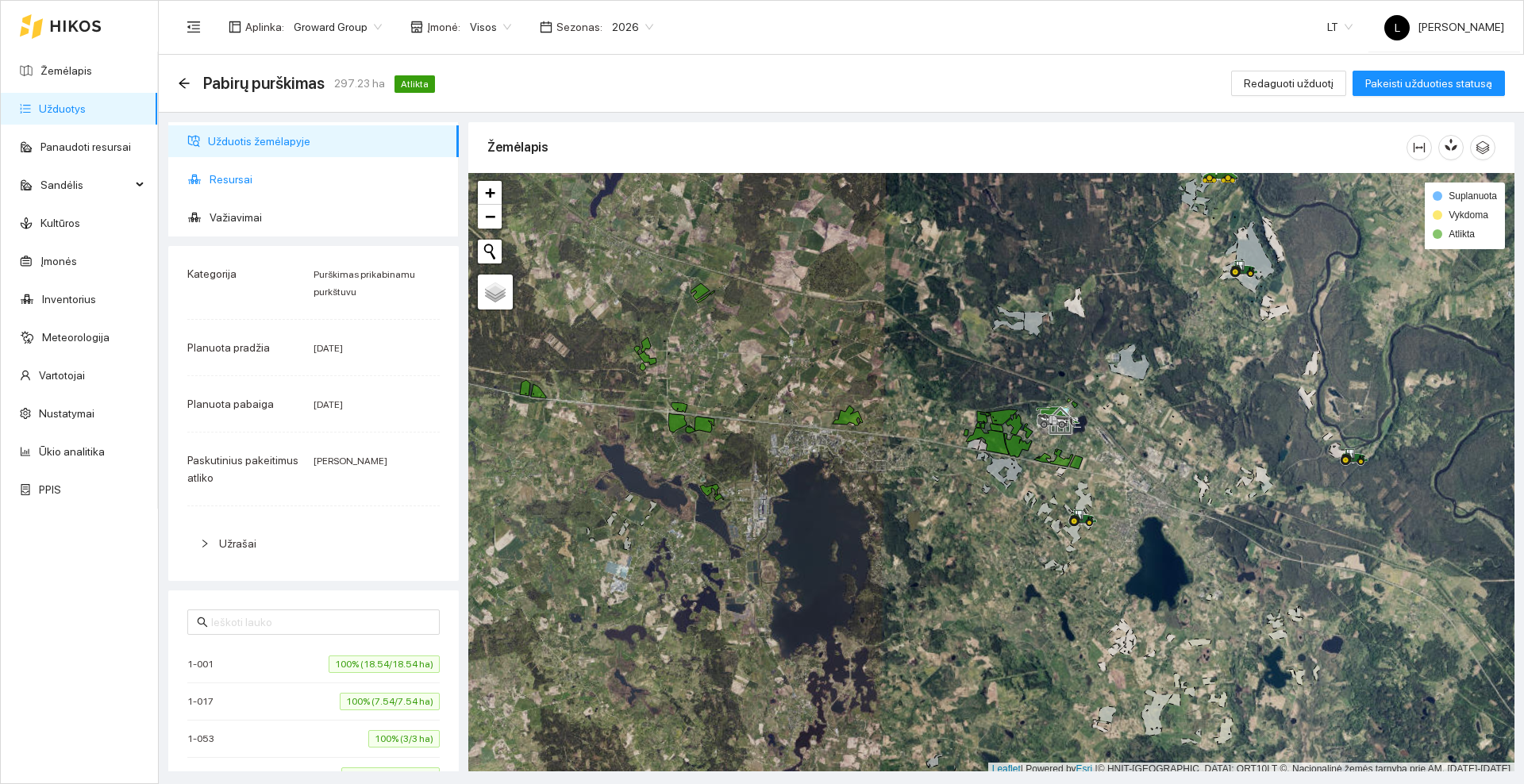
click at [228, 193] on span "Resursai" at bounding box center [328, 180] width 237 height 32
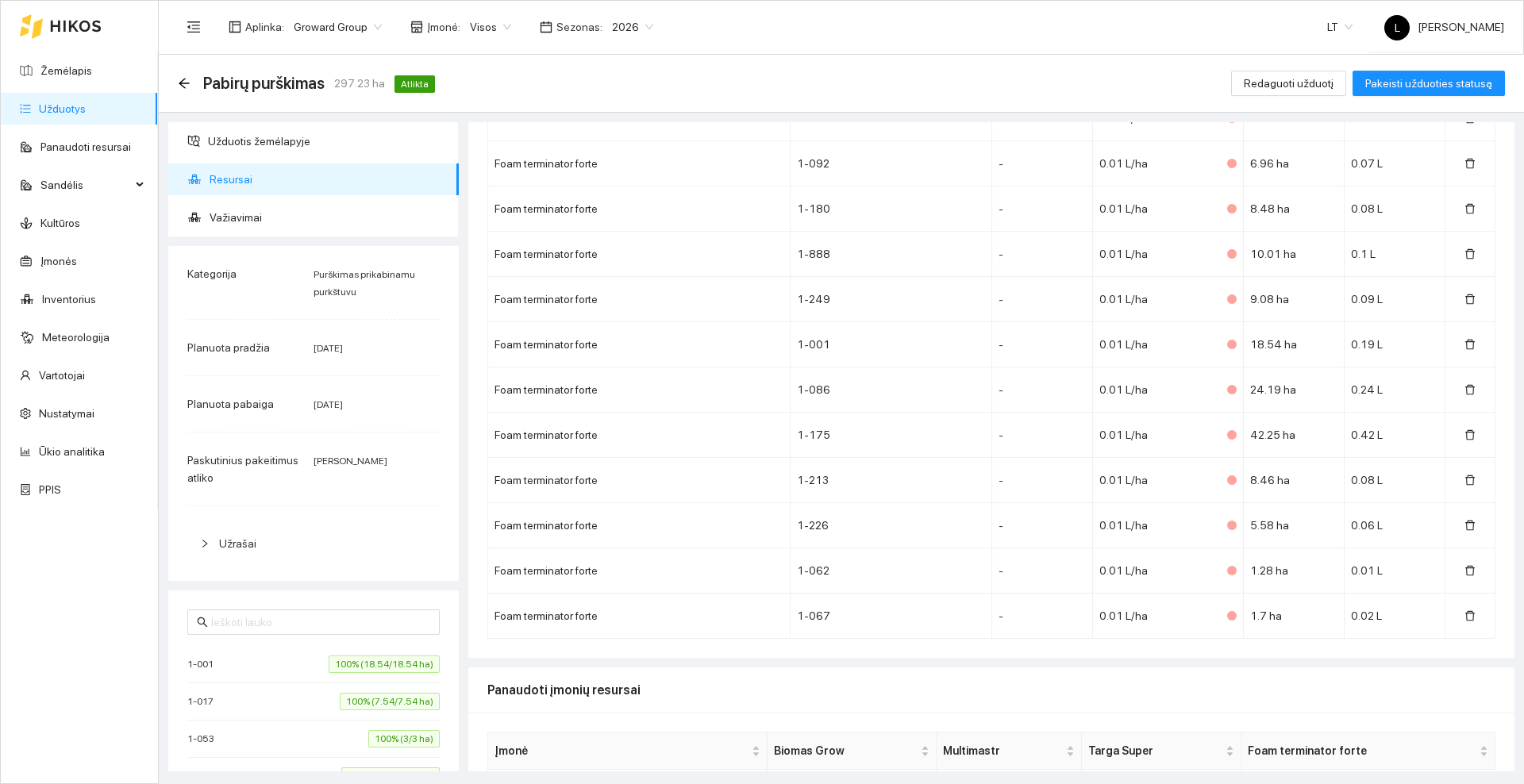
scroll to position [5165, 0]
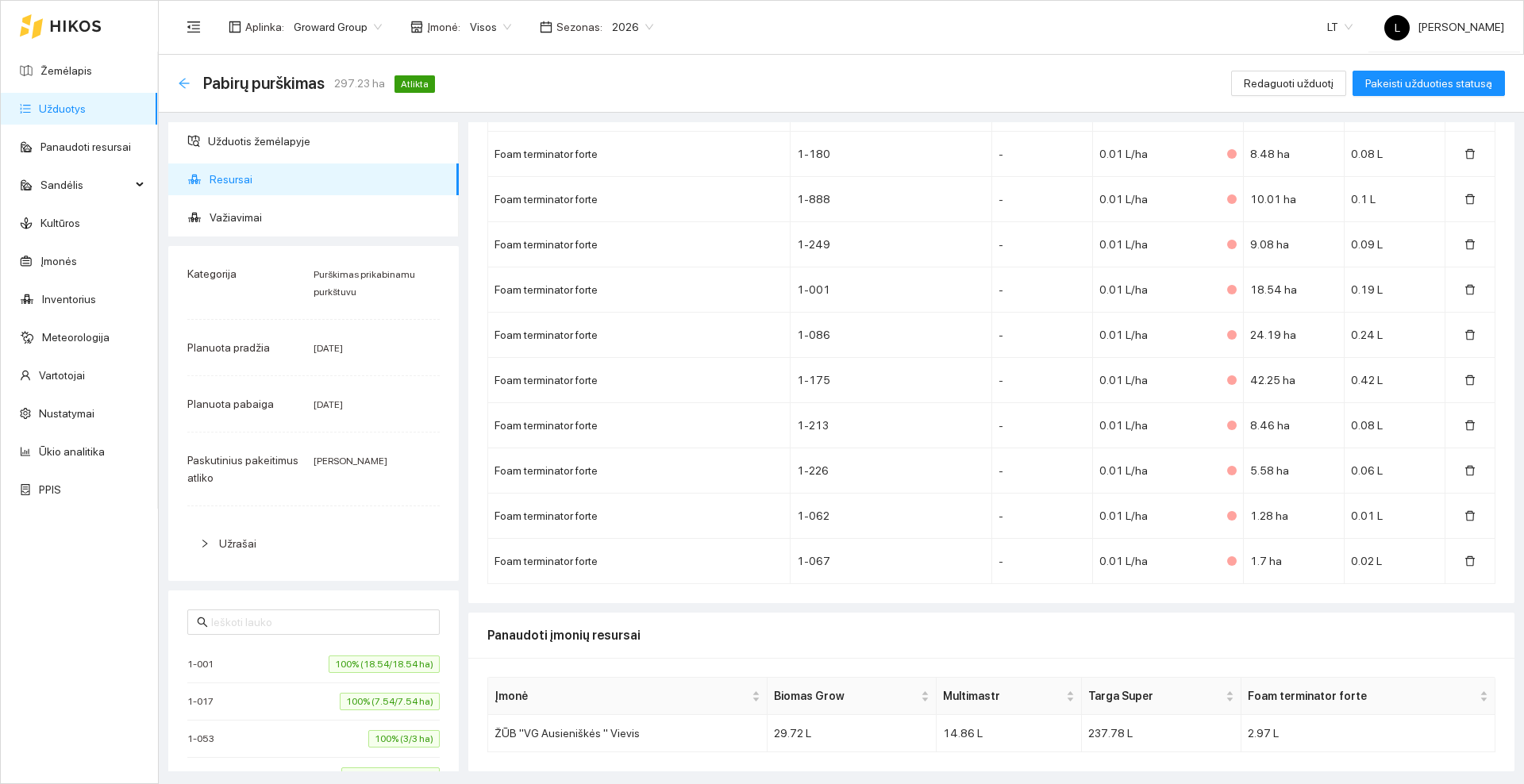
click at [188, 88] on icon "arrow-left" at bounding box center [184, 83] width 12 height 12
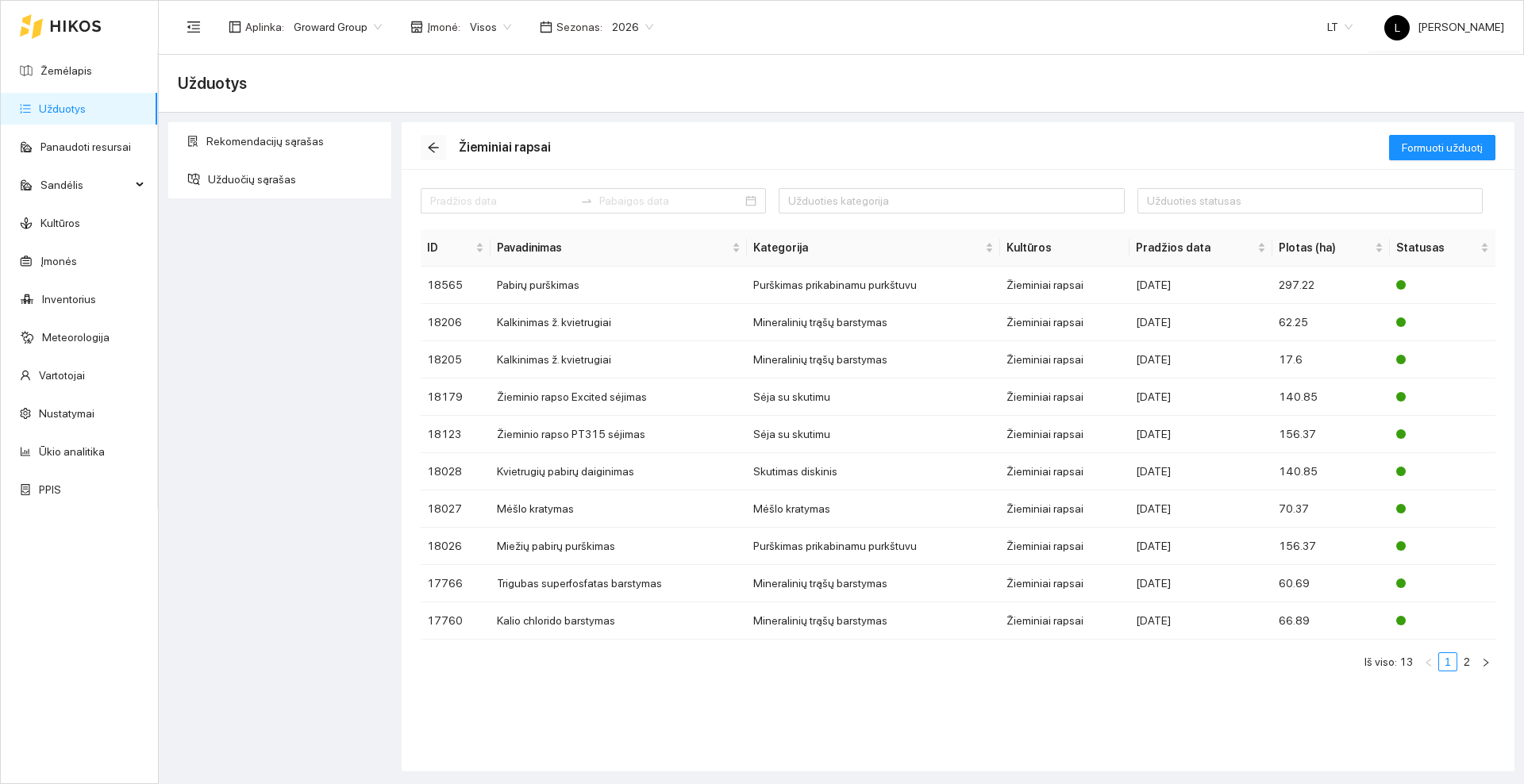
click at [438, 144] on icon "arrow-left" at bounding box center [433, 147] width 12 height 12
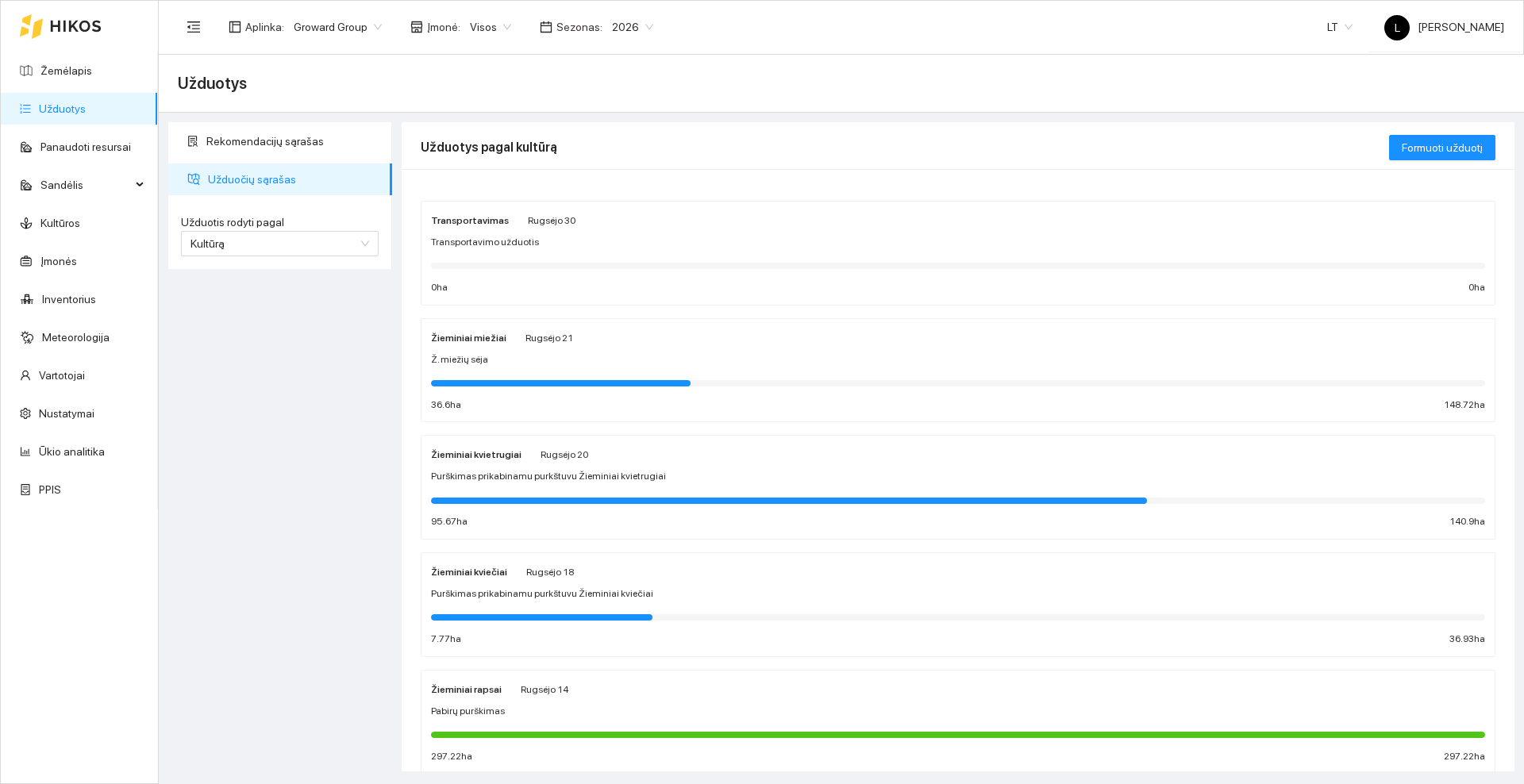
click at [499, 573] on strong "Žieminiai kviečiai" at bounding box center [468, 572] width 77 height 11
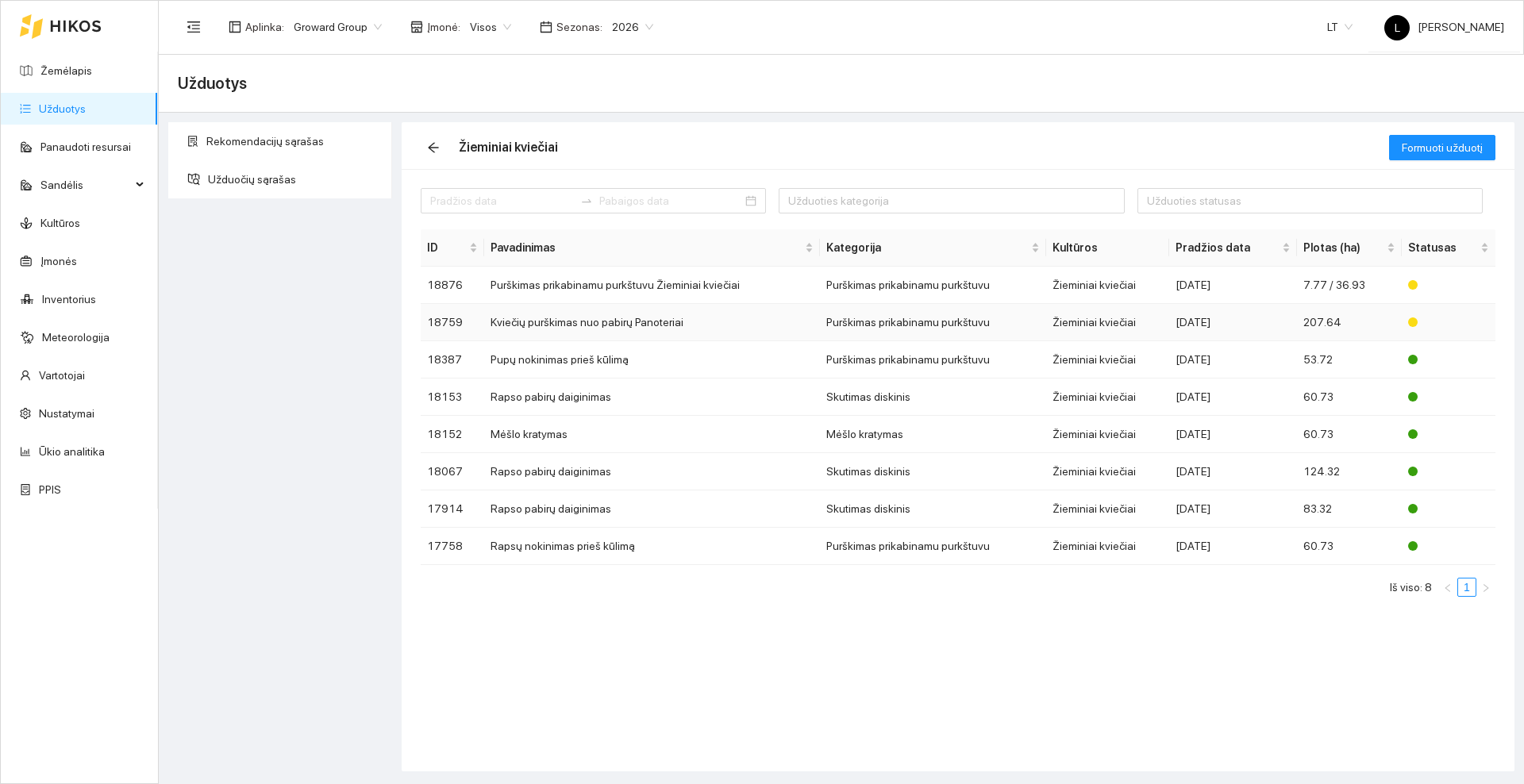
click at [565, 326] on td "Kviečių purškimas nuo pabirų Panoteriai" at bounding box center [652, 322] width 336 height 37
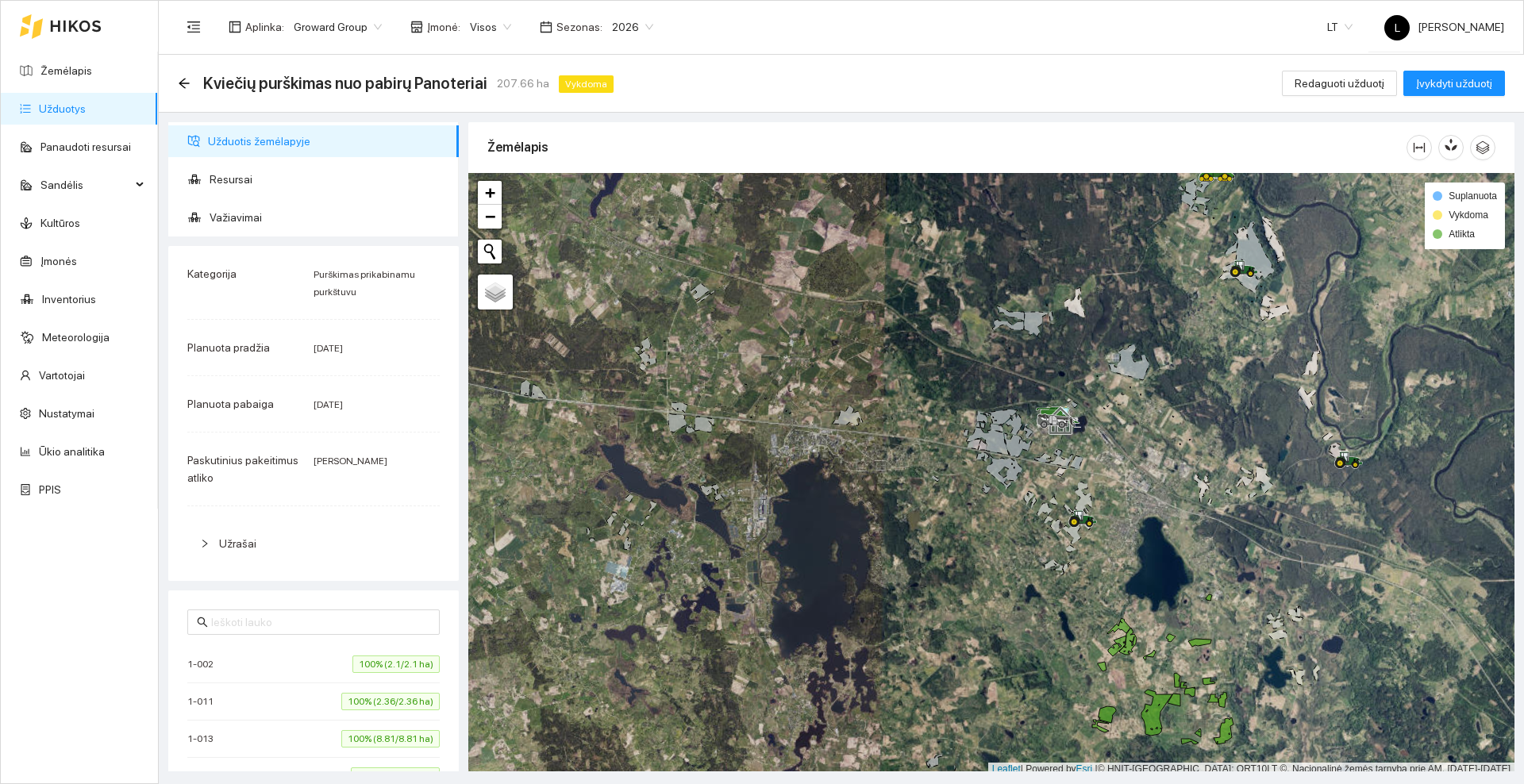
scroll to position [4, 0]
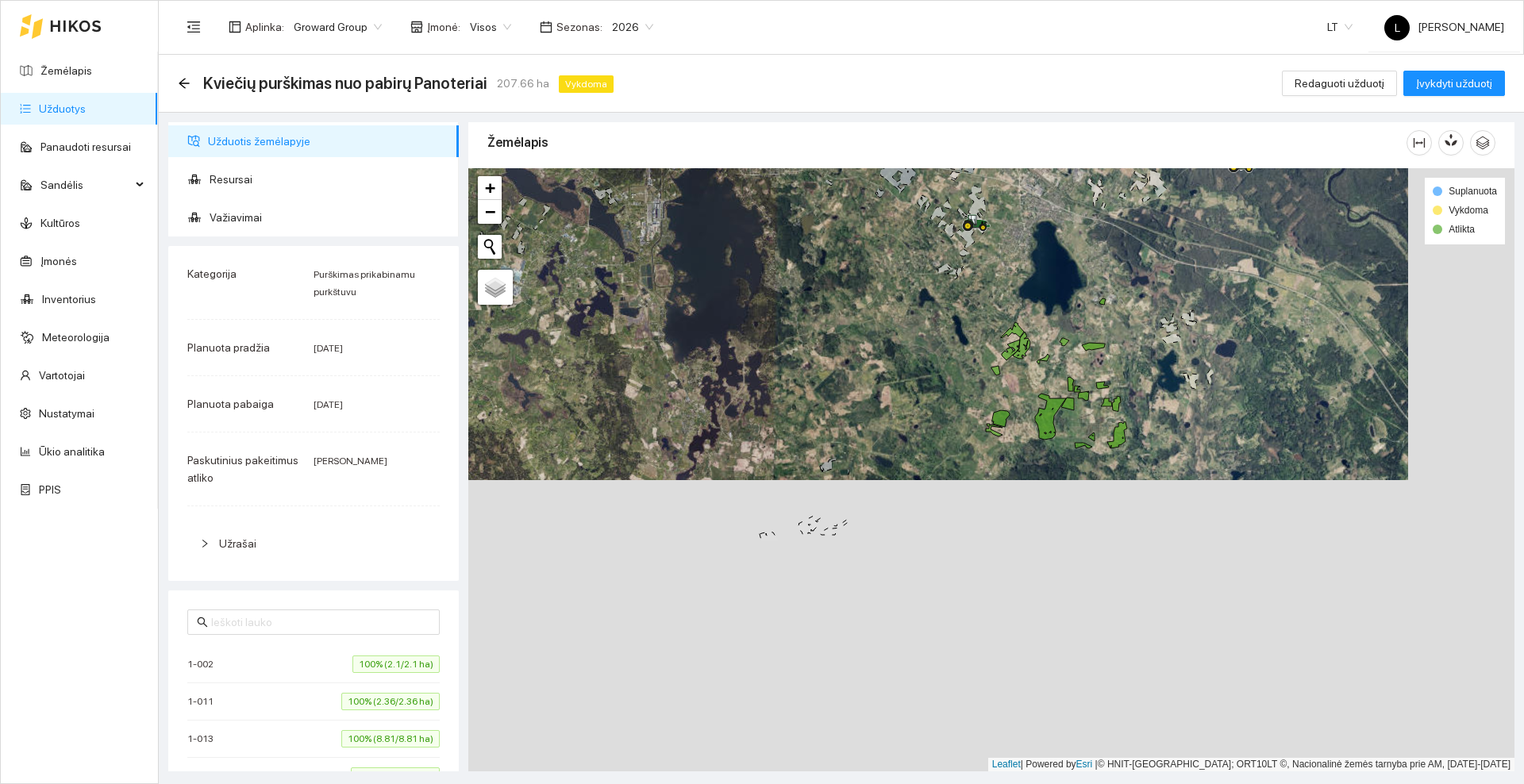
drag, startPoint x: 833, startPoint y: 349, endPoint x: 821, endPoint y: 333, distance: 20.0
click at [821, 333] on div at bounding box center [991, 469] width 1046 height 603
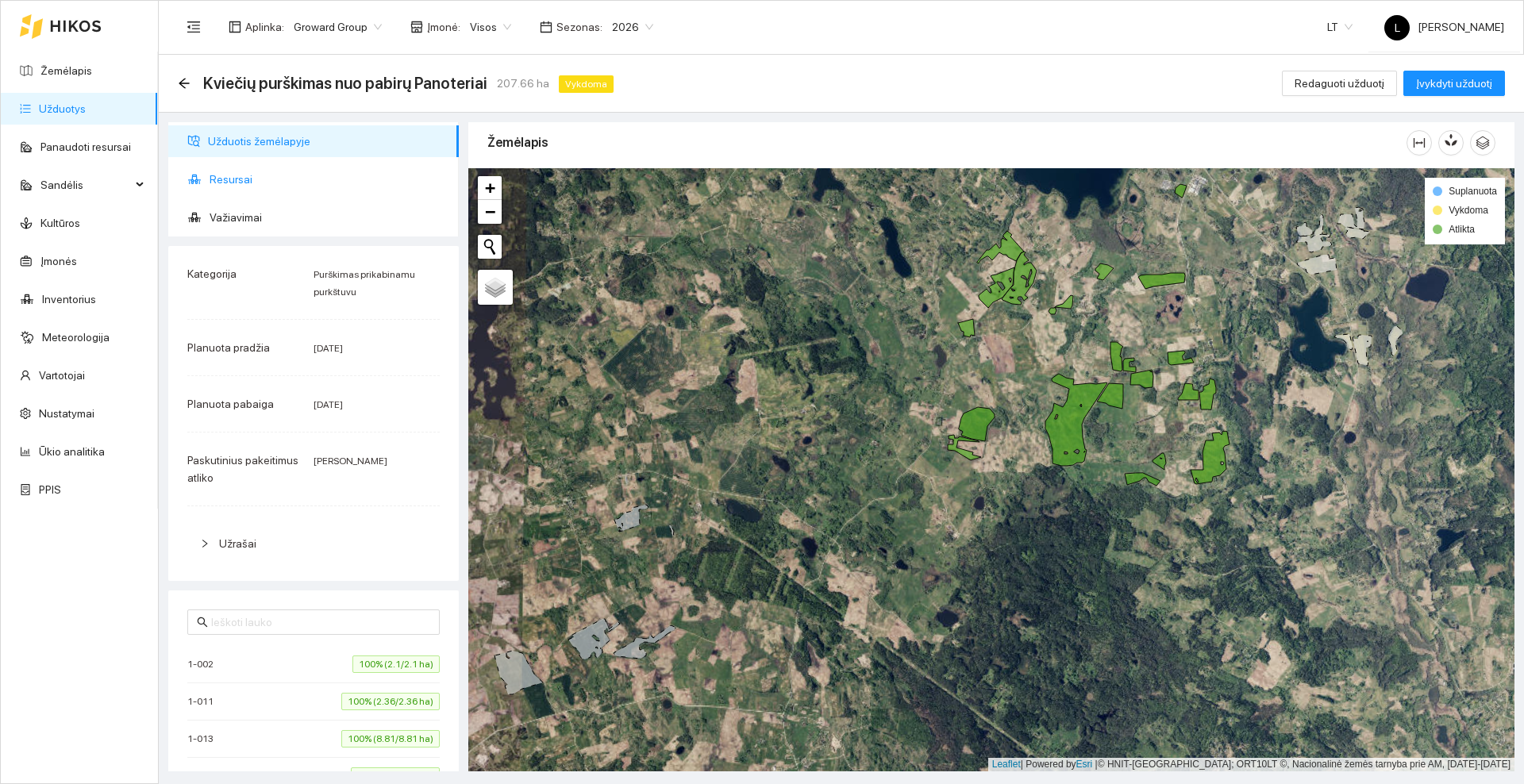
click at [232, 168] on span "Resursai" at bounding box center [328, 180] width 237 height 32
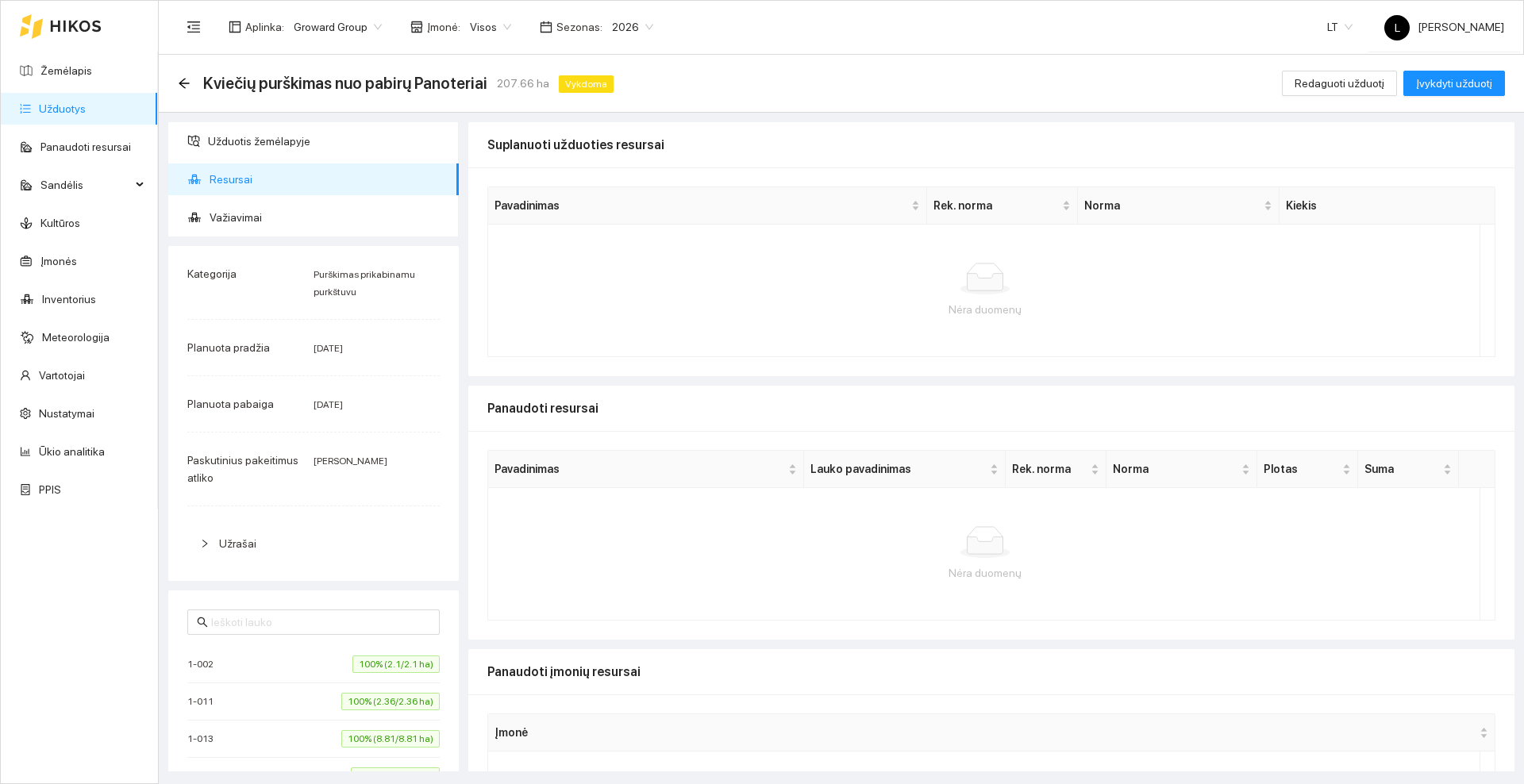
click at [190, 84] on div "Kviečių purškimas nuo pabirų Panoteriai 207.66 ha Vykdoma" at bounding box center [399, 83] width 442 height 26
click at [185, 83] on icon "arrow-left" at bounding box center [184, 83] width 11 height 11
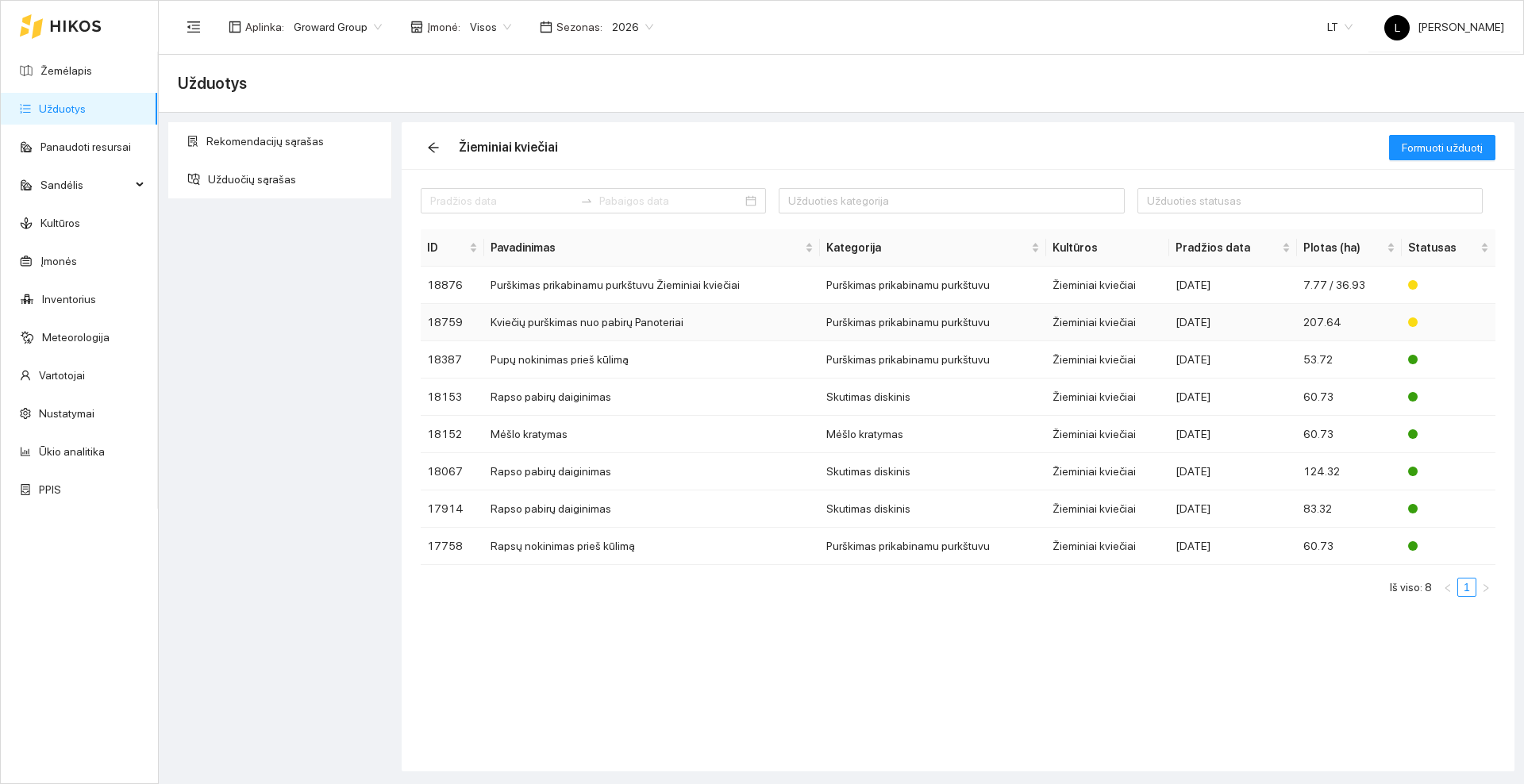
click at [553, 320] on td "Kviečių purškimas nuo pabirų Panoteriai" at bounding box center [652, 322] width 336 height 37
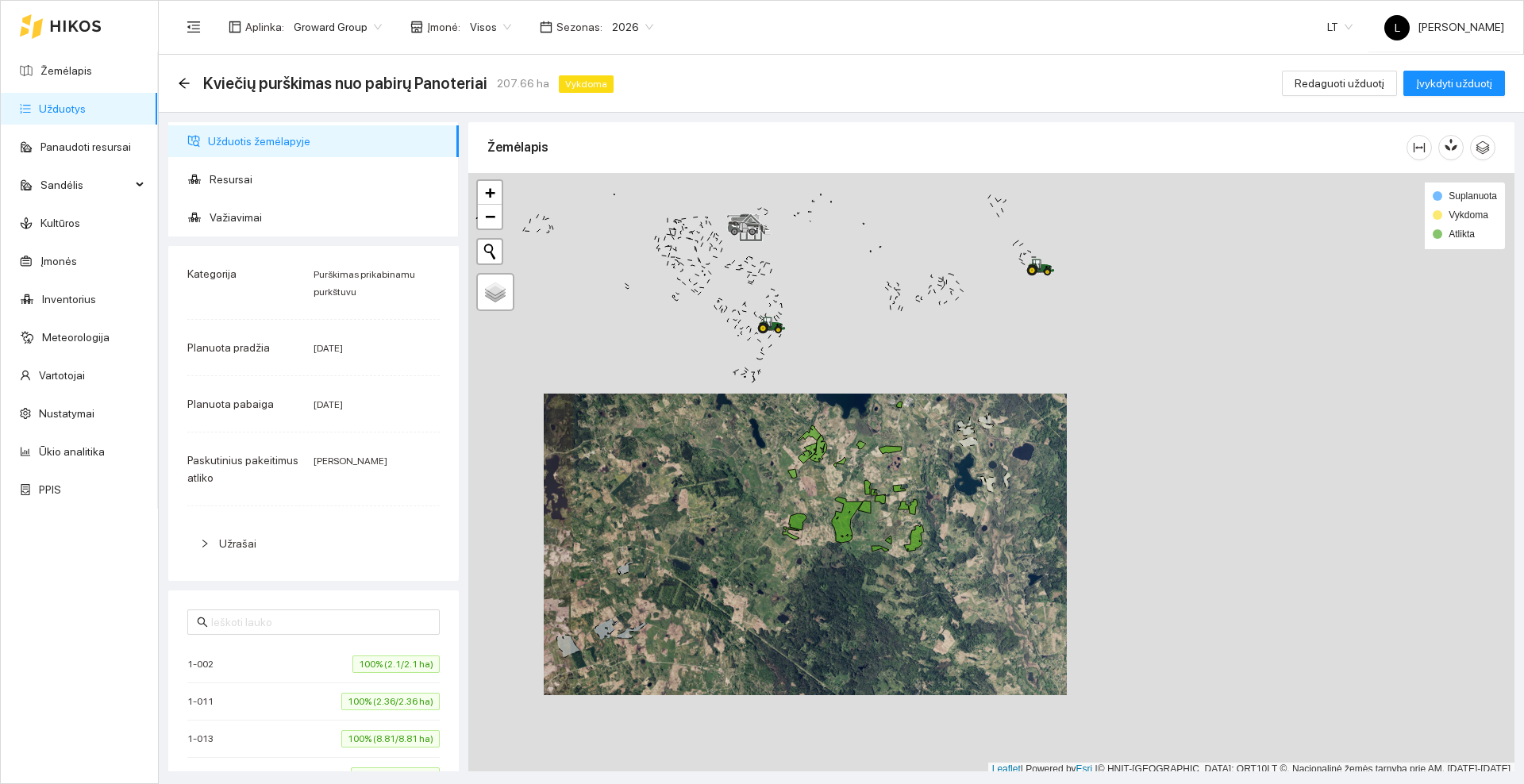
scroll to position [4, 0]
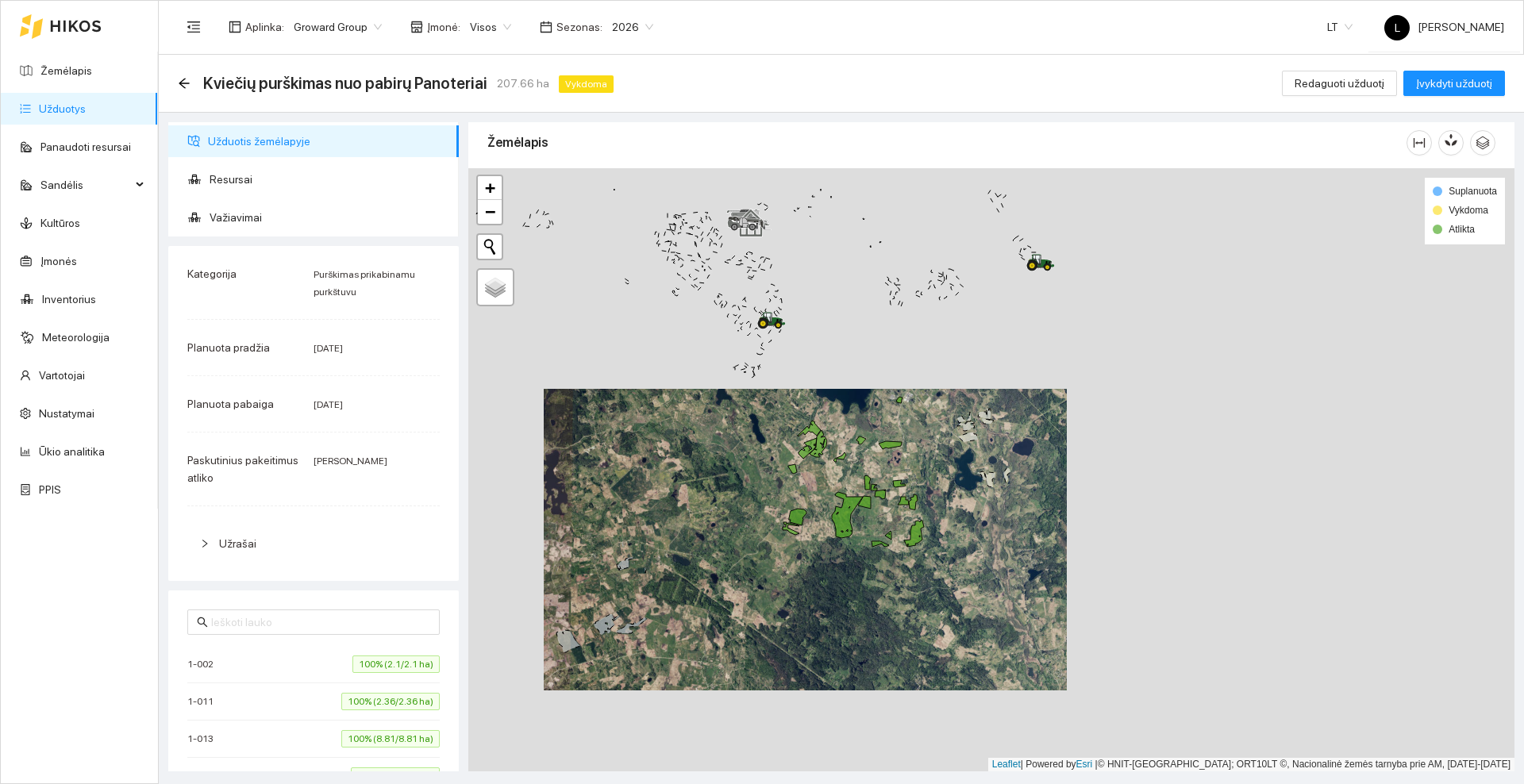
drag, startPoint x: 729, startPoint y: 456, endPoint x: 720, endPoint y: 464, distance: 12.0
click at [720, 464] on div at bounding box center [991, 469] width 1046 height 603
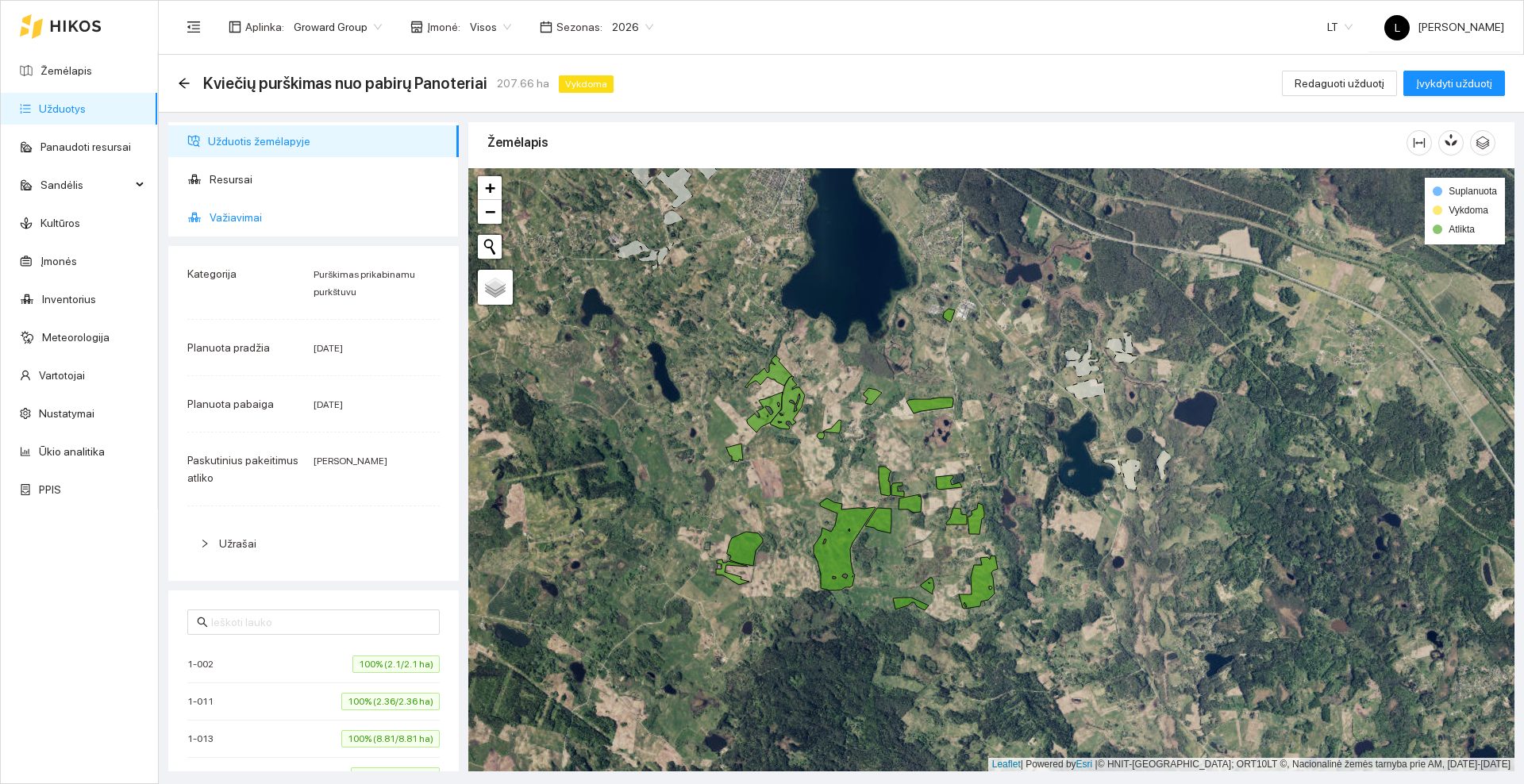
click at [239, 223] on span "Važiavimai" at bounding box center [328, 217] width 237 height 32
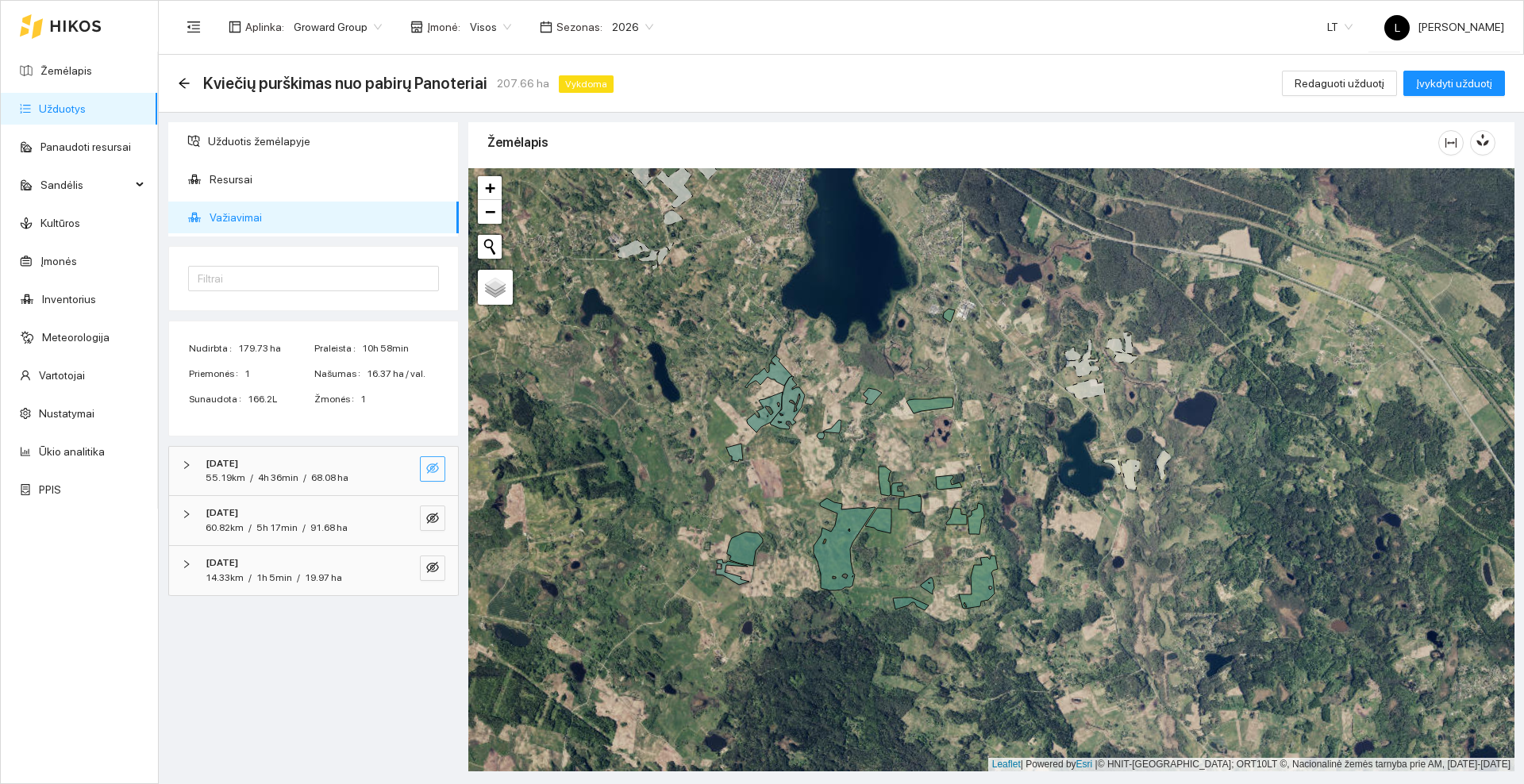
click at [433, 471] on icon "eye-invisible" at bounding box center [432, 468] width 12 height 12
click at [438, 516] on icon "eye-invisible" at bounding box center [432, 517] width 12 height 12
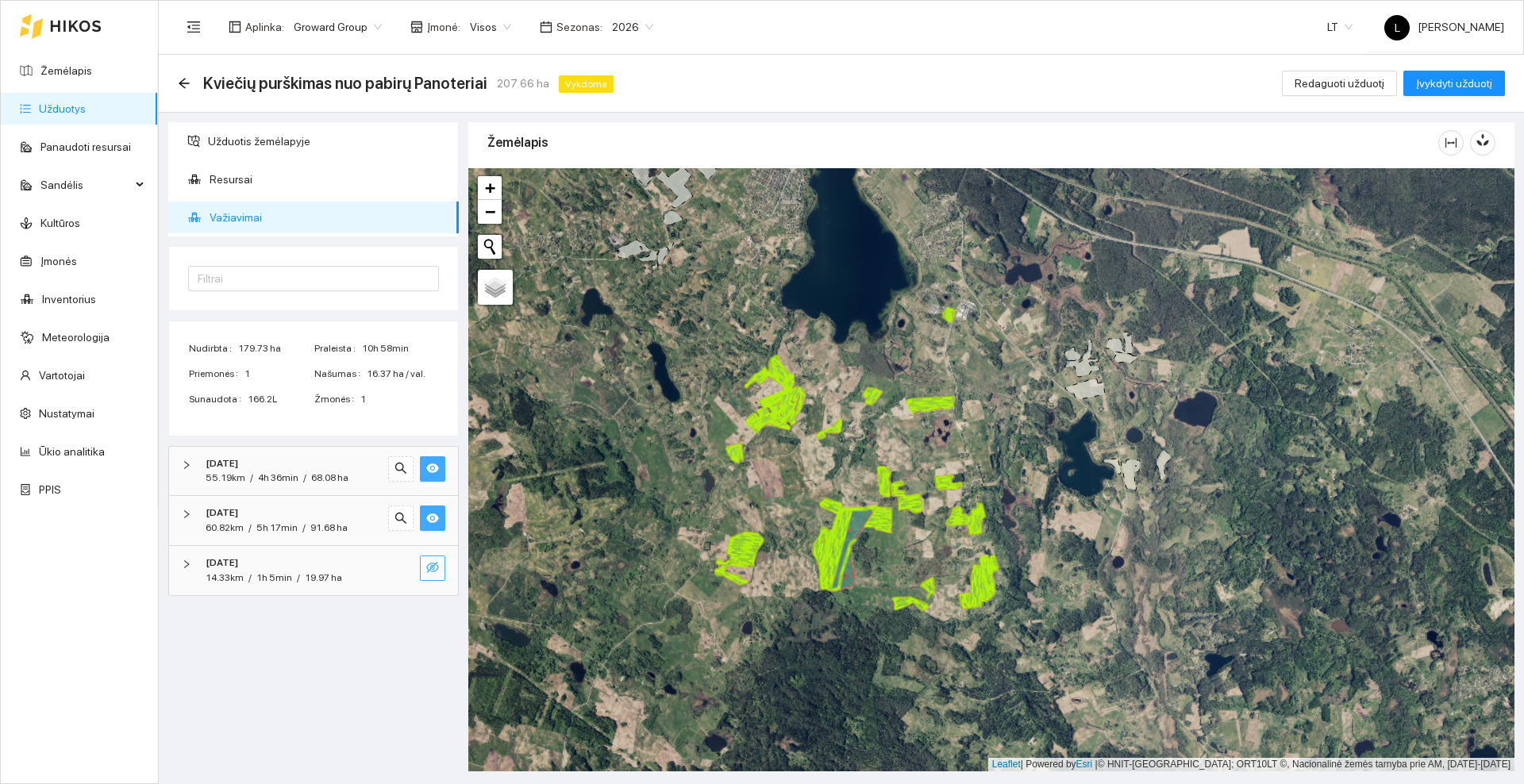
click at [437, 575] on span "eye-invisible" at bounding box center [432, 568] width 12 height 15
click at [437, 574] on span "eye" at bounding box center [432, 568] width 12 height 15
click at [429, 516] on icon "eye" at bounding box center [432, 517] width 12 height 10
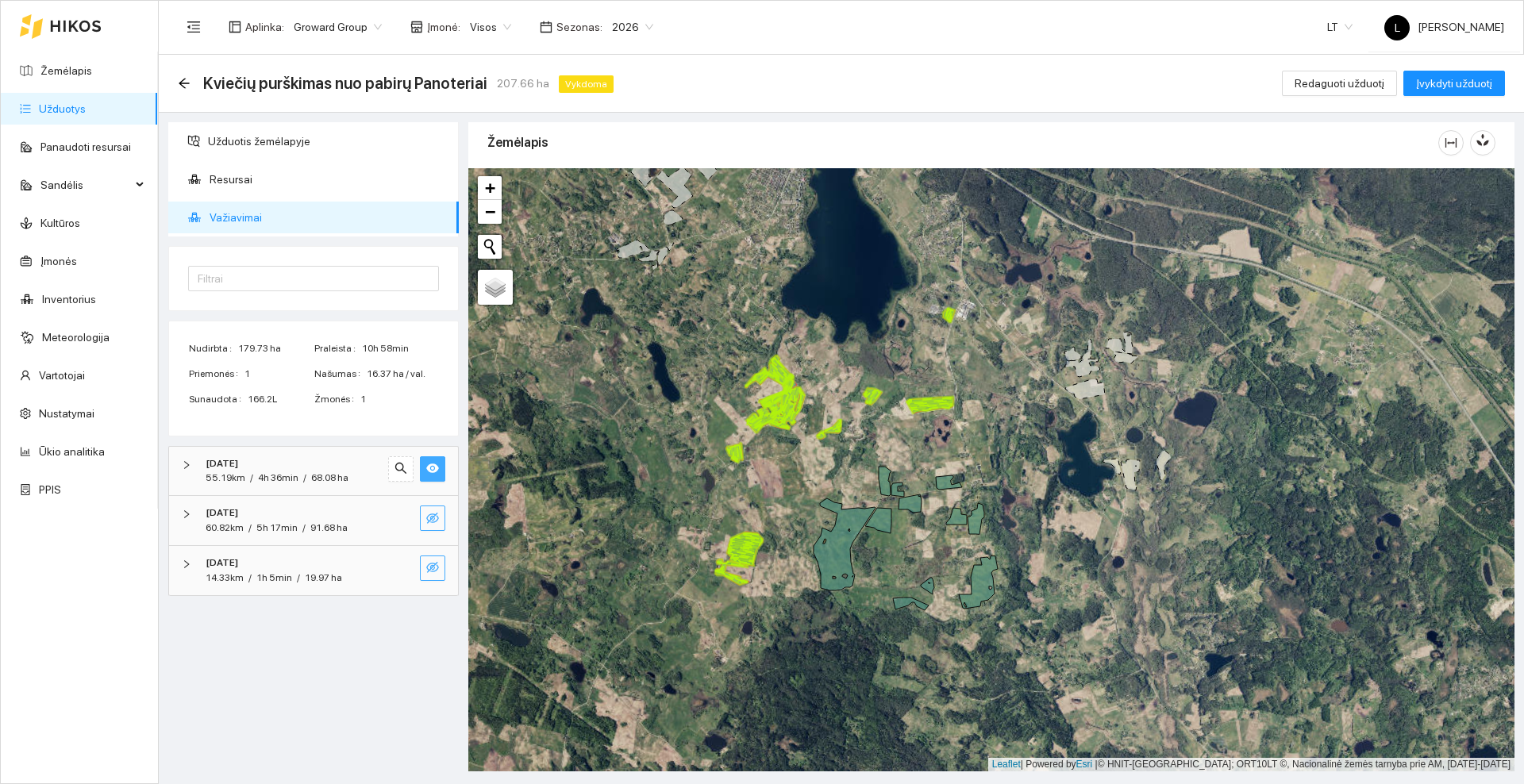
click at [431, 470] on icon "eye" at bounding box center [432, 467] width 12 height 10
click at [431, 470] on icon "eye-invisible" at bounding box center [432, 468] width 12 height 11
click at [436, 518] on icon "eye-invisible" at bounding box center [432, 517] width 12 height 12
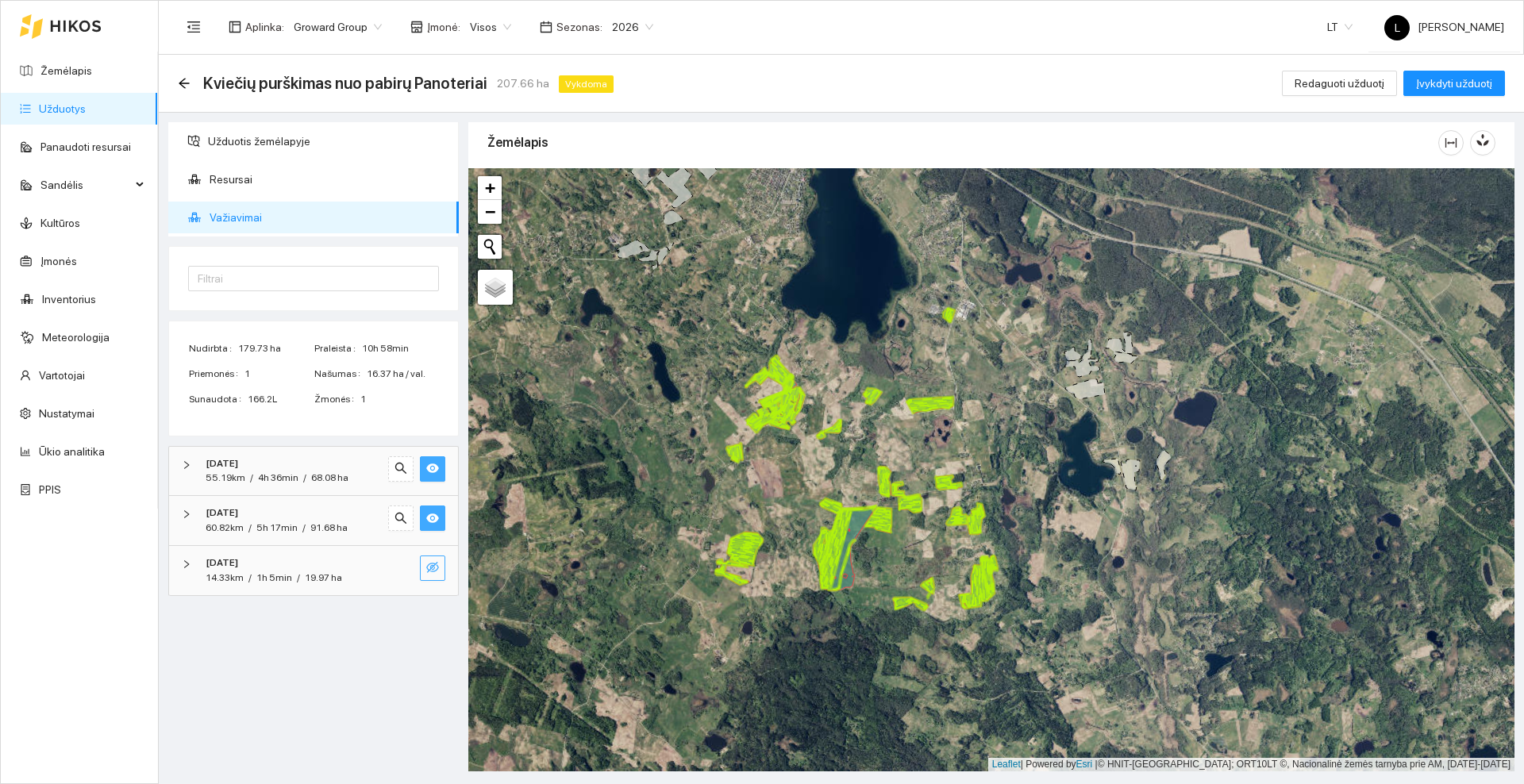
click at [430, 568] on icon "eye-invisible" at bounding box center [432, 567] width 12 height 12
click at [430, 568] on icon "eye" at bounding box center [432, 568] width 12 height 10
click at [433, 516] on icon "eye" at bounding box center [432, 517] width 12 height 12
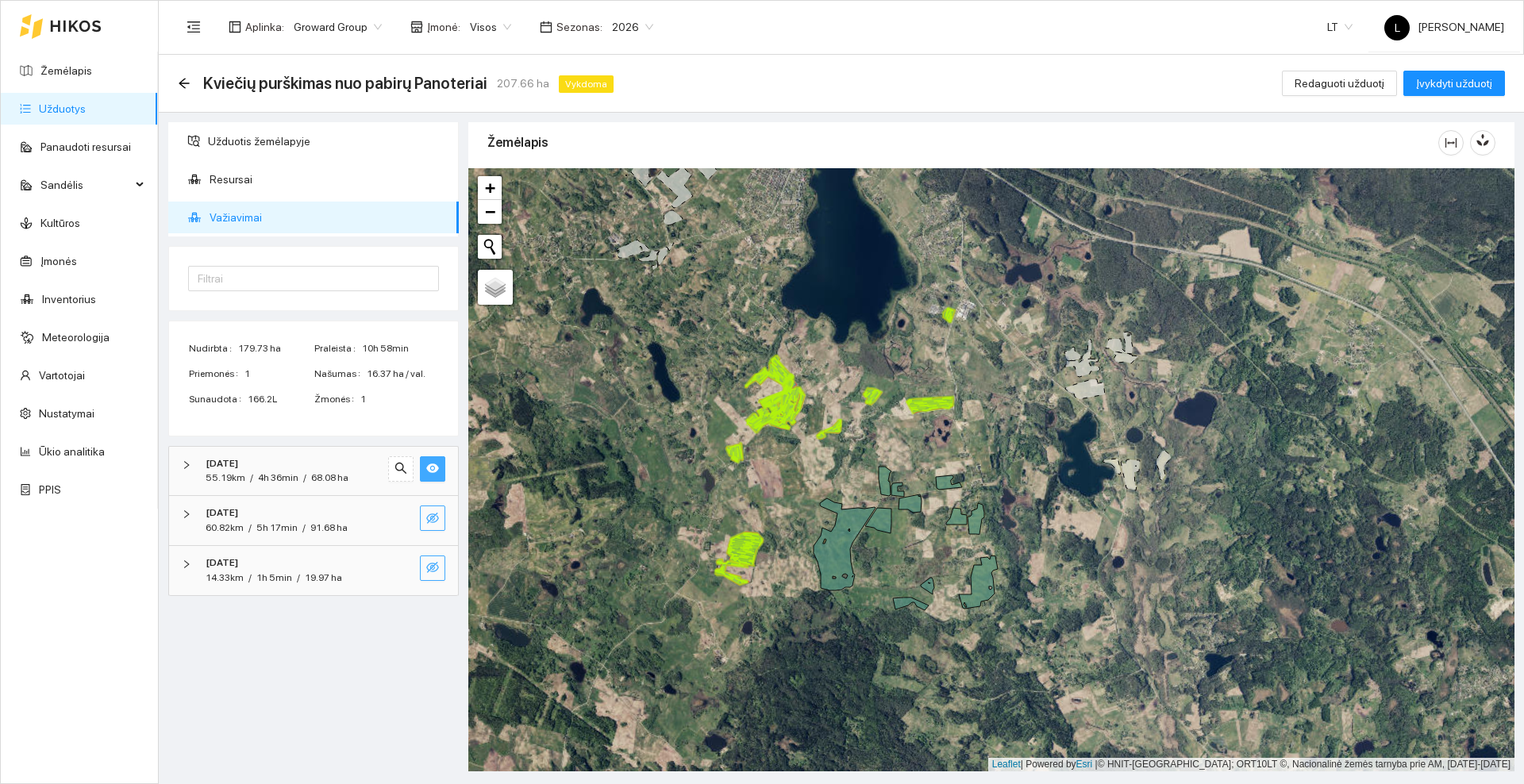
click at [431, 472] on icon "eye" at bounding box center [432, 467] width 12 height 10
click at [431, 472] on icon "eye-invisible" at bounding box center [432, 468] width 12 height 11
click at [433, 521] on icon "eye-invisible" at bounding box center [432, 517] width 12 height 11
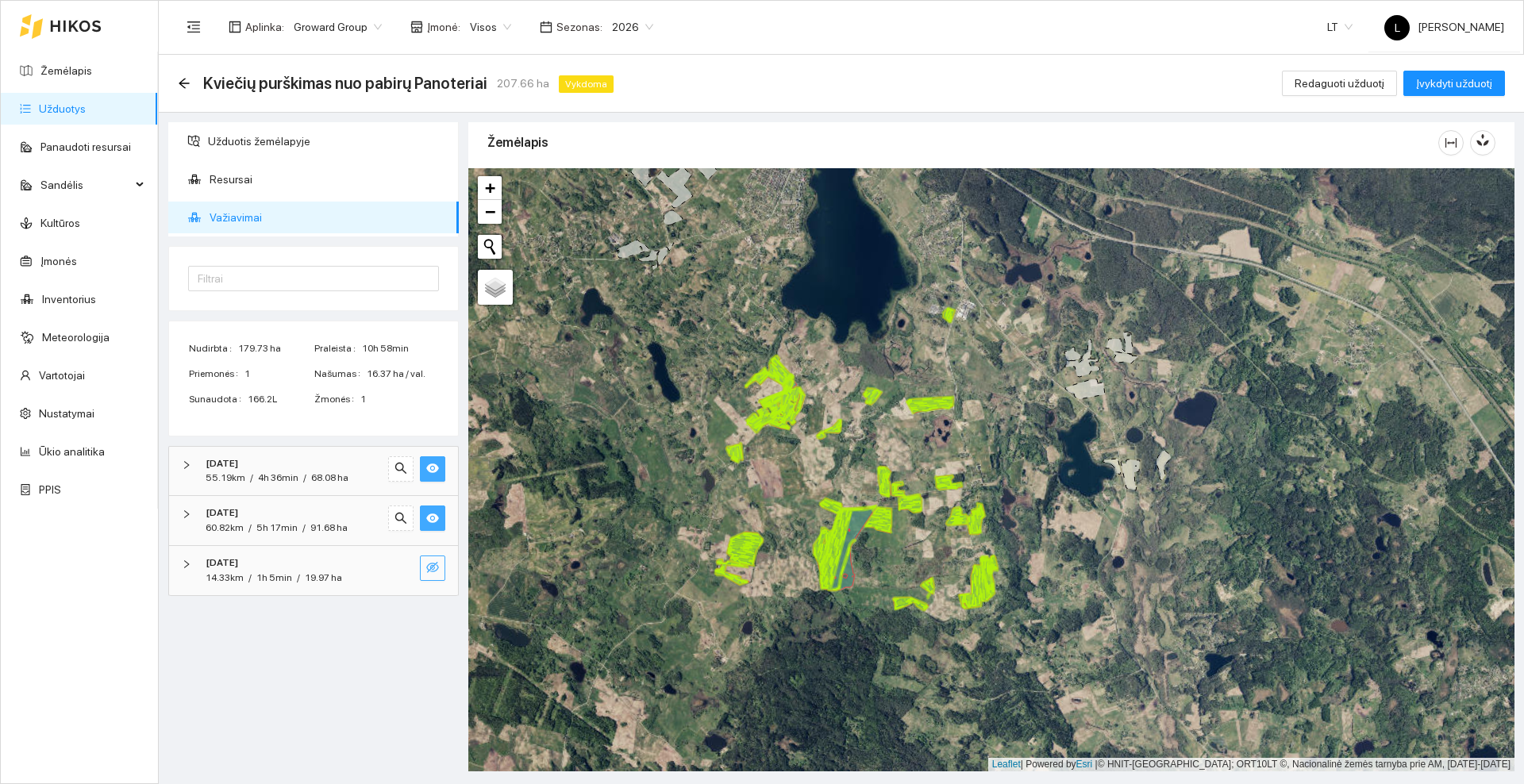
click at [433, 568] on icon "eye-invisible" at bounding box center [433, 568] width 4 height 4
click at [433, 568] on icon "eye" at bounding box center [432, 567] width 12 height 12
click at [435, 520] on icon "eye" at bounding box center [432, 517] width 12 height 10
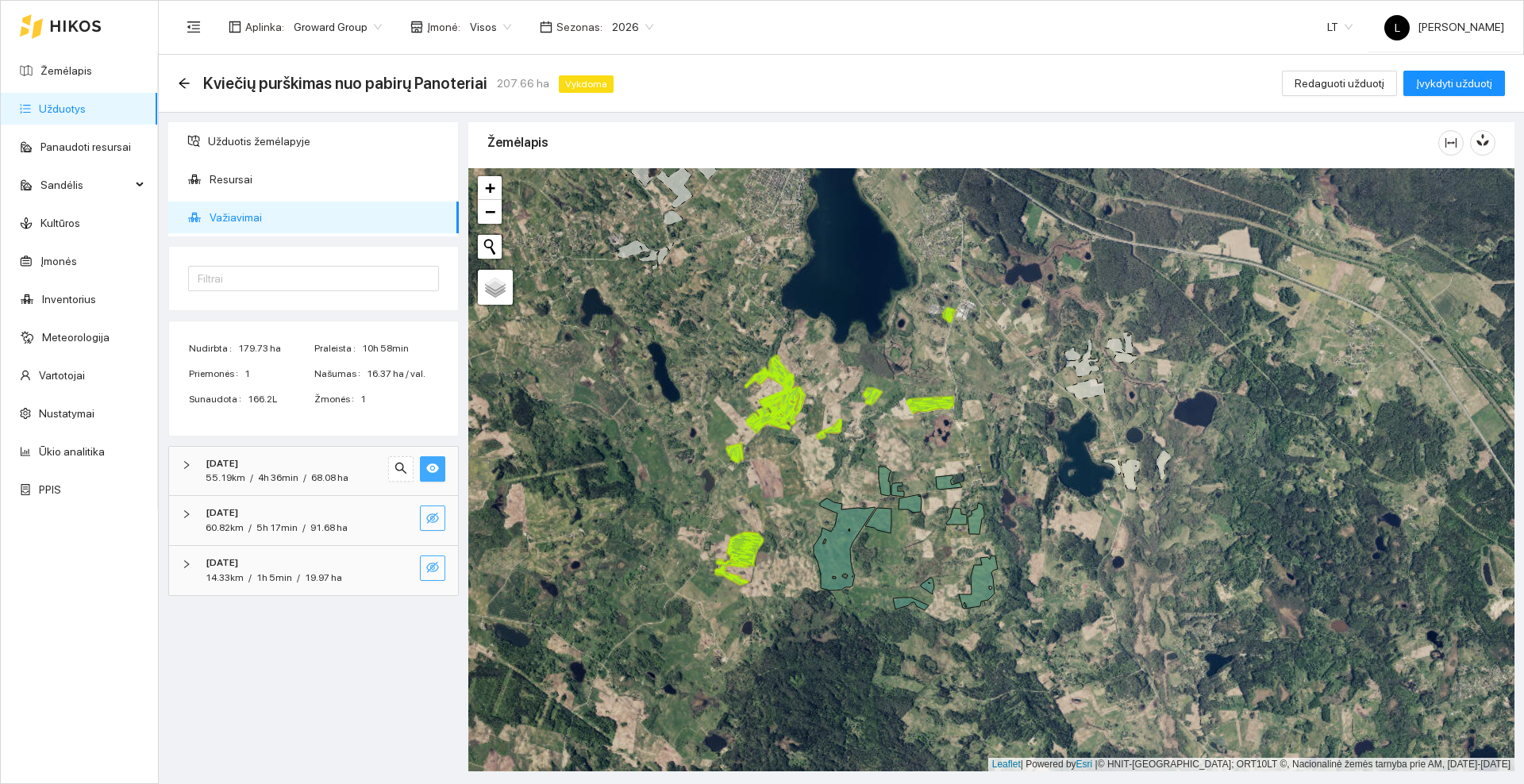
click at [432, 466] on icon "eye" at bounding box center [432, 467] width 12 height 10
click at [432, 466] on icon "eye-invisible" at bounding box center [432, 468] width 12 height 12
click at [431, 522] on icon "eye-invisible" at bounding box center [432, 517] width 12 height 12
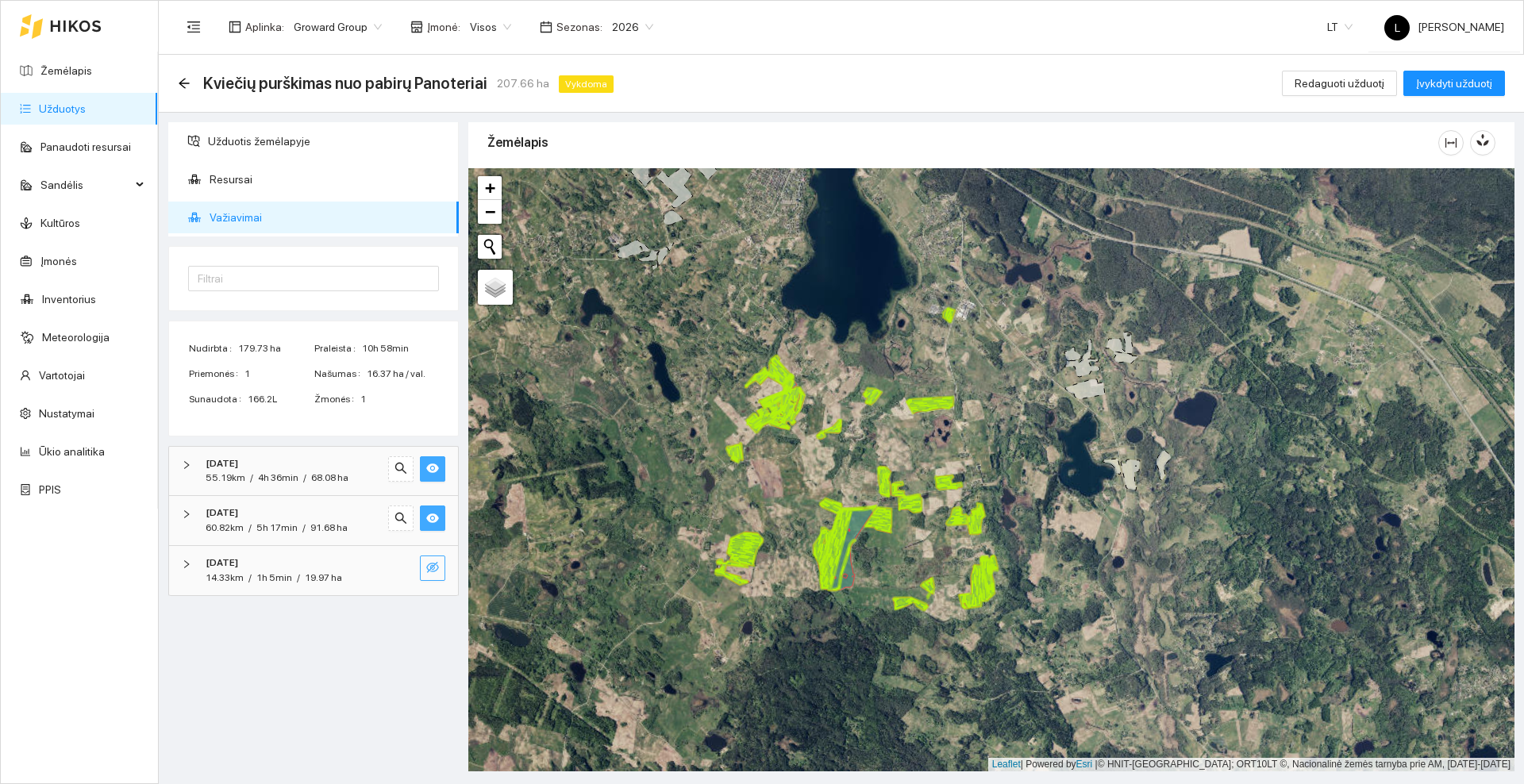
click at [432, 561] on icon "eye-invisible" at bounding box center [432, 567] width 12 height 12
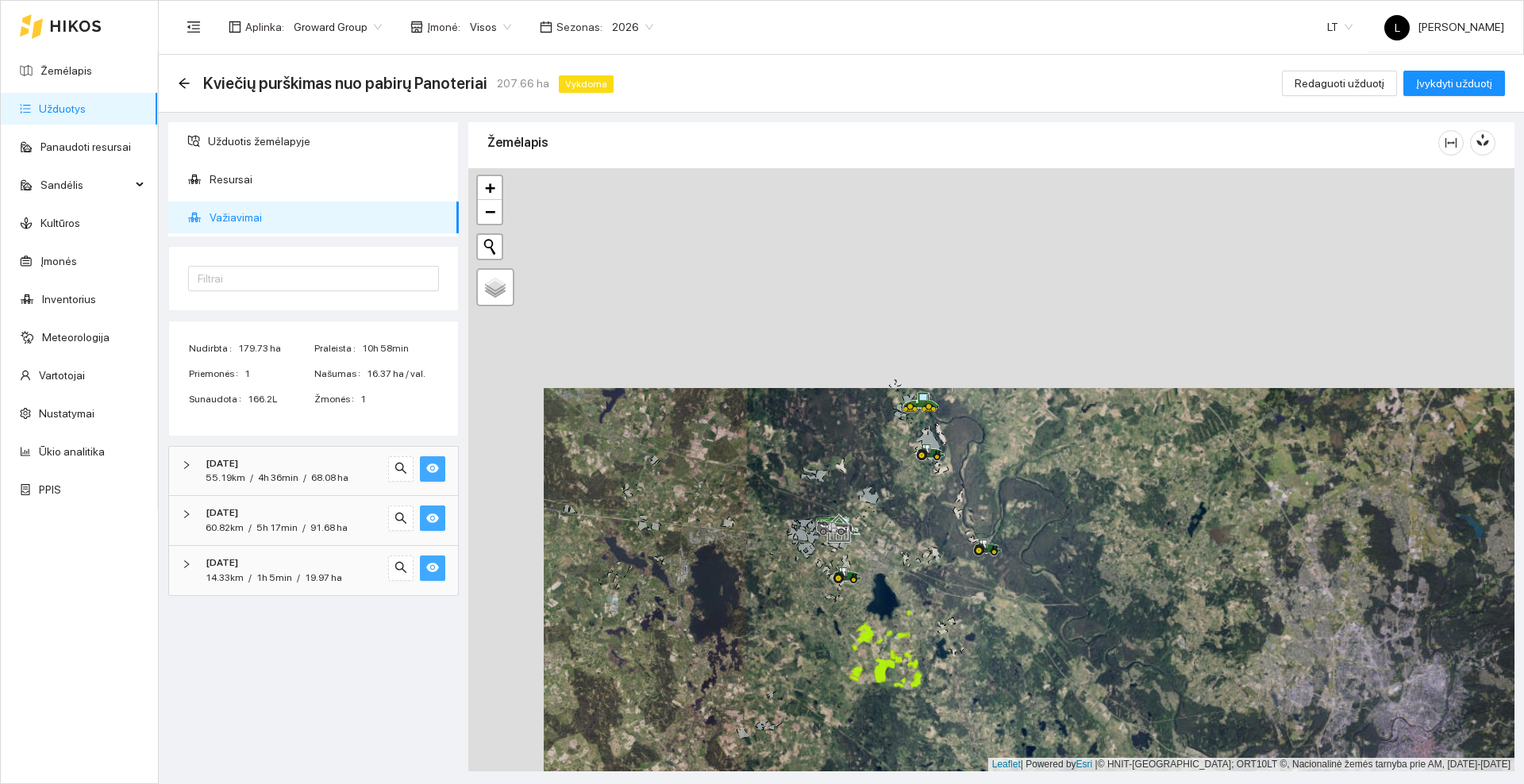
drag, startPoint x: 685, startPoint y: 189, endPoint x: 743, endPoint y: 346, distance: 167.4
click at [743, 346] on div at bounding box center [991, 469] width 1046 height 603
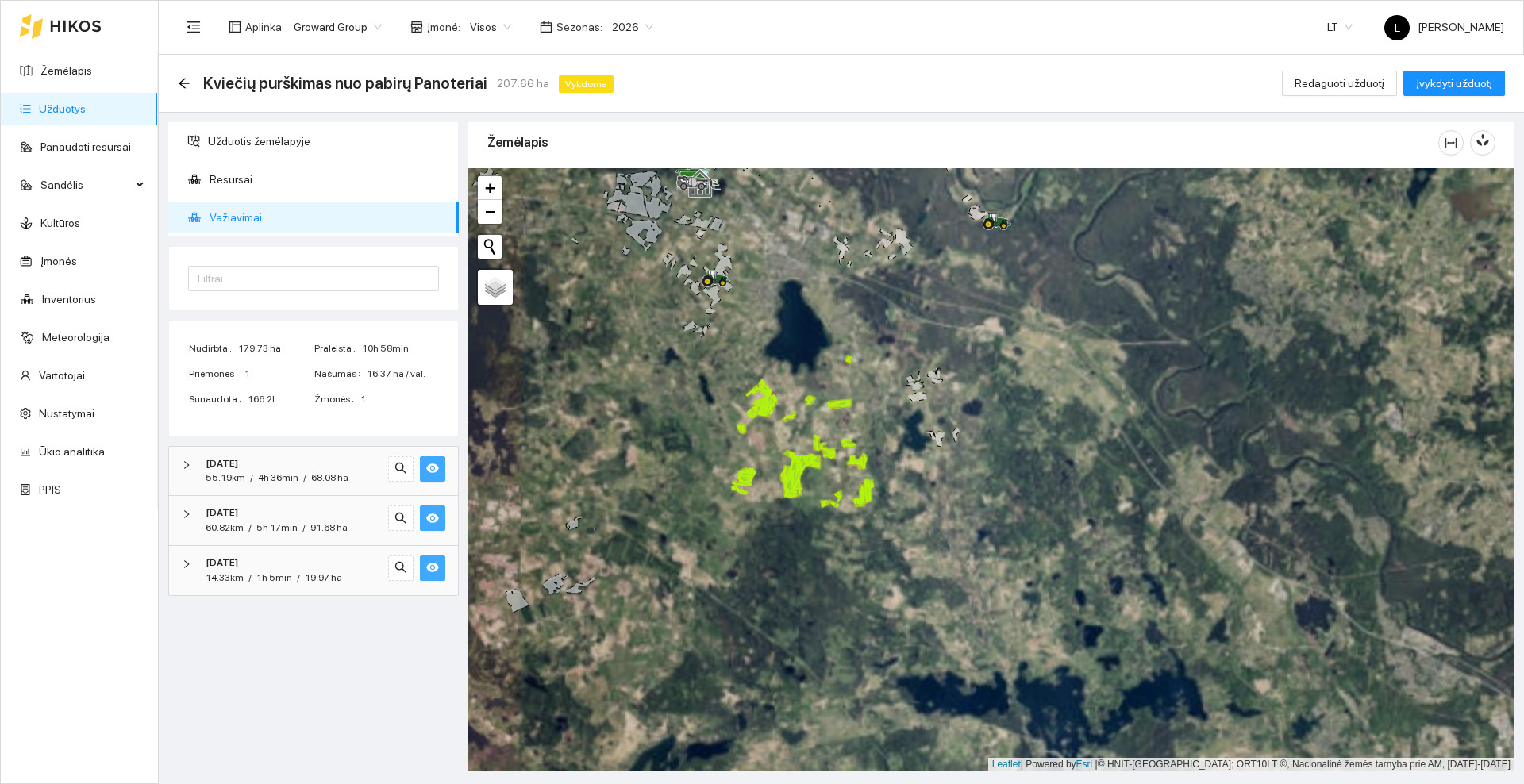
drag, startPoint x: 901, startPoint y: 511, endPoint x: 892, endPoint y: 484, distance: 28.5
click at [896, 485] on div at bounding box center [991, 469] width 1046 height 603
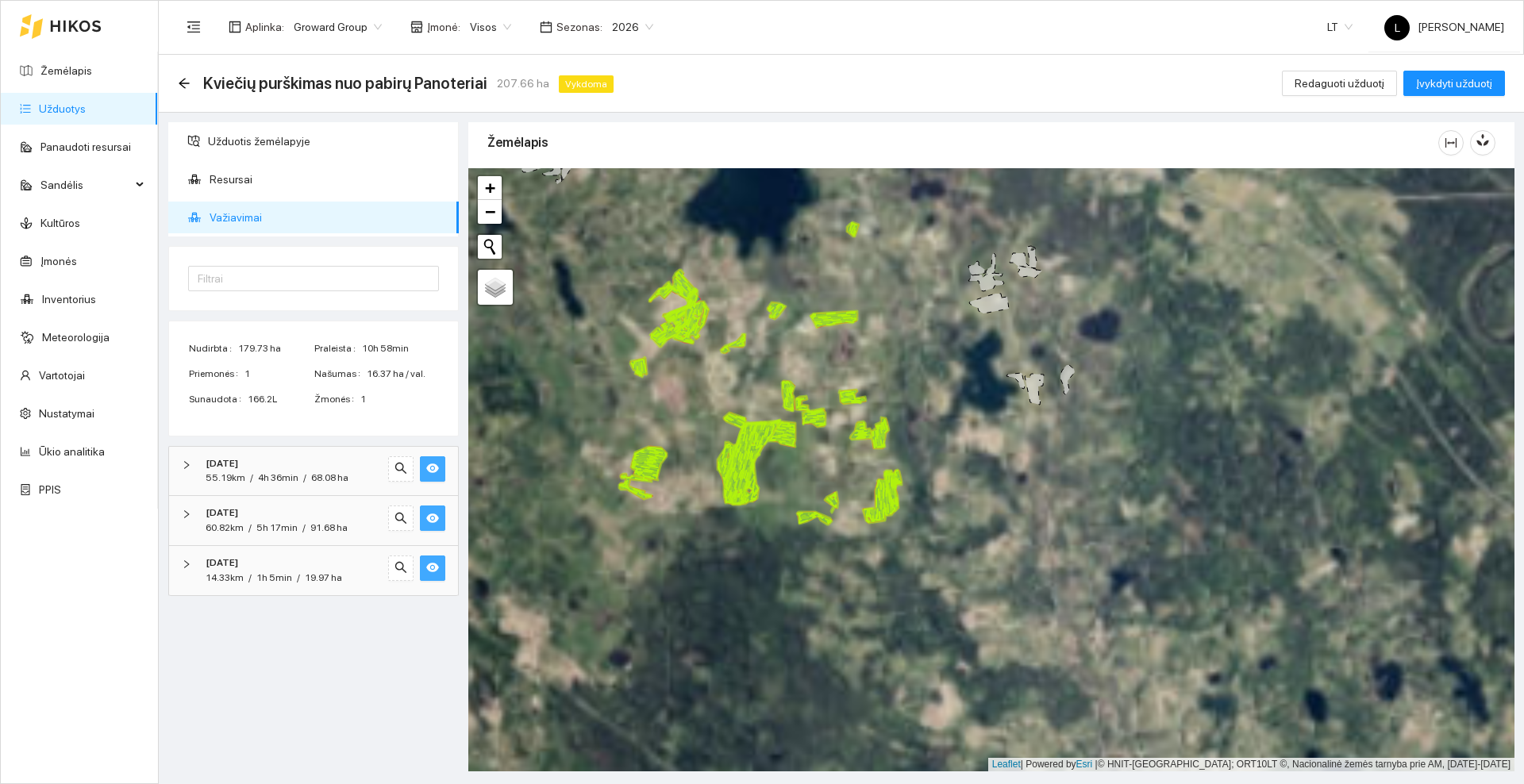
drag, startPoint x: 763, startPoint y: 350, endPoint x: 777, endPoint y: 383, distance: 35.8
click at [777, 383] on div at bounding box center [991, 469] width 1046 height 603
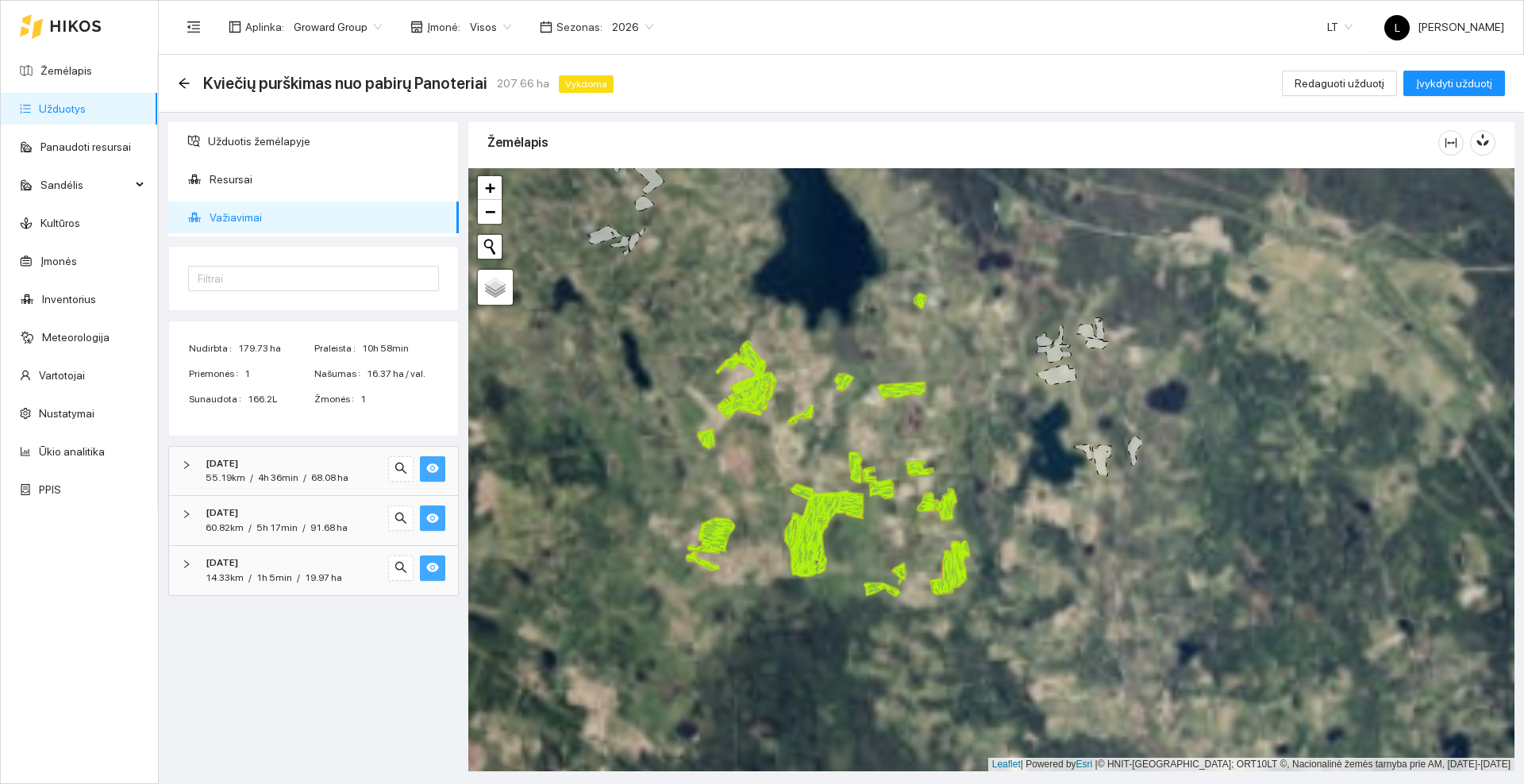
drag, startPoint x: 786, startPoint y: 427, endPoint x: 822, endPoint y: 451, distance: 43.3
click at [822, 451] on div at bounding box center [991, 469] width 1046 height 603
click at [246, 145] on span "Užduotis žemėlapyje" at bounding box center [327, 141] width 238 height 32
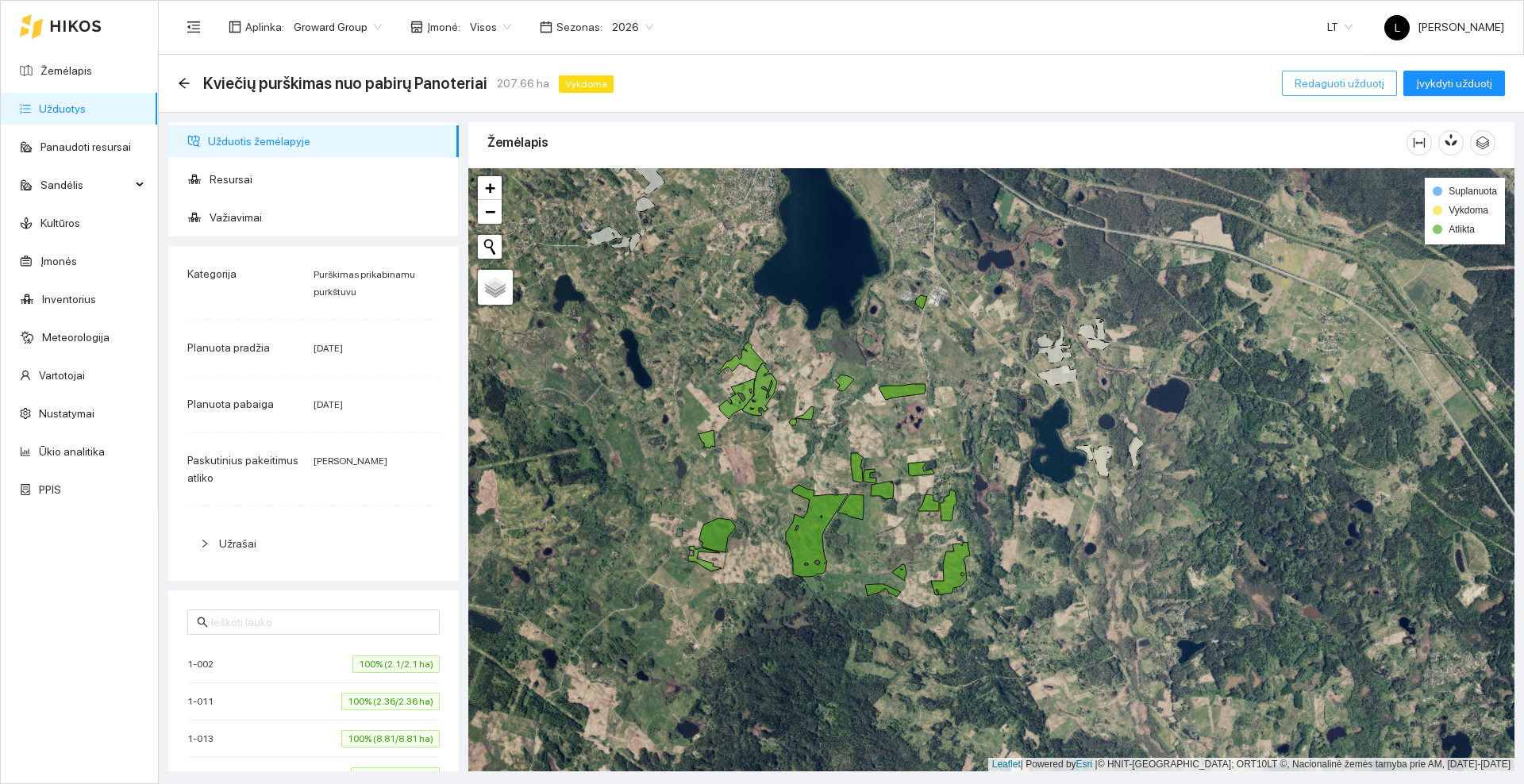
click at [1369, 84] on span "Redaguoti užduotį" at bounding box center [1339, 84] width 90 height 18
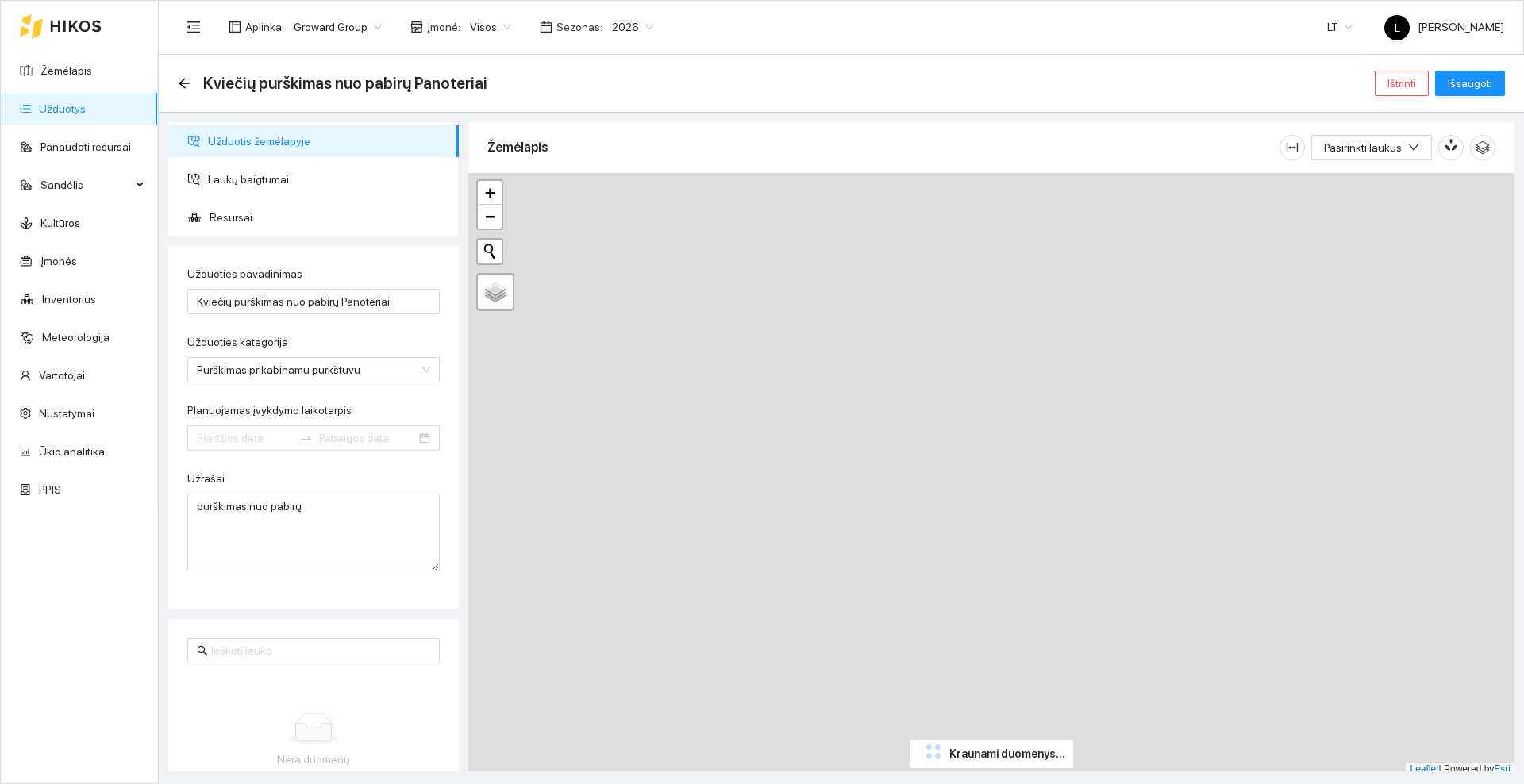
type input "[DATE]"
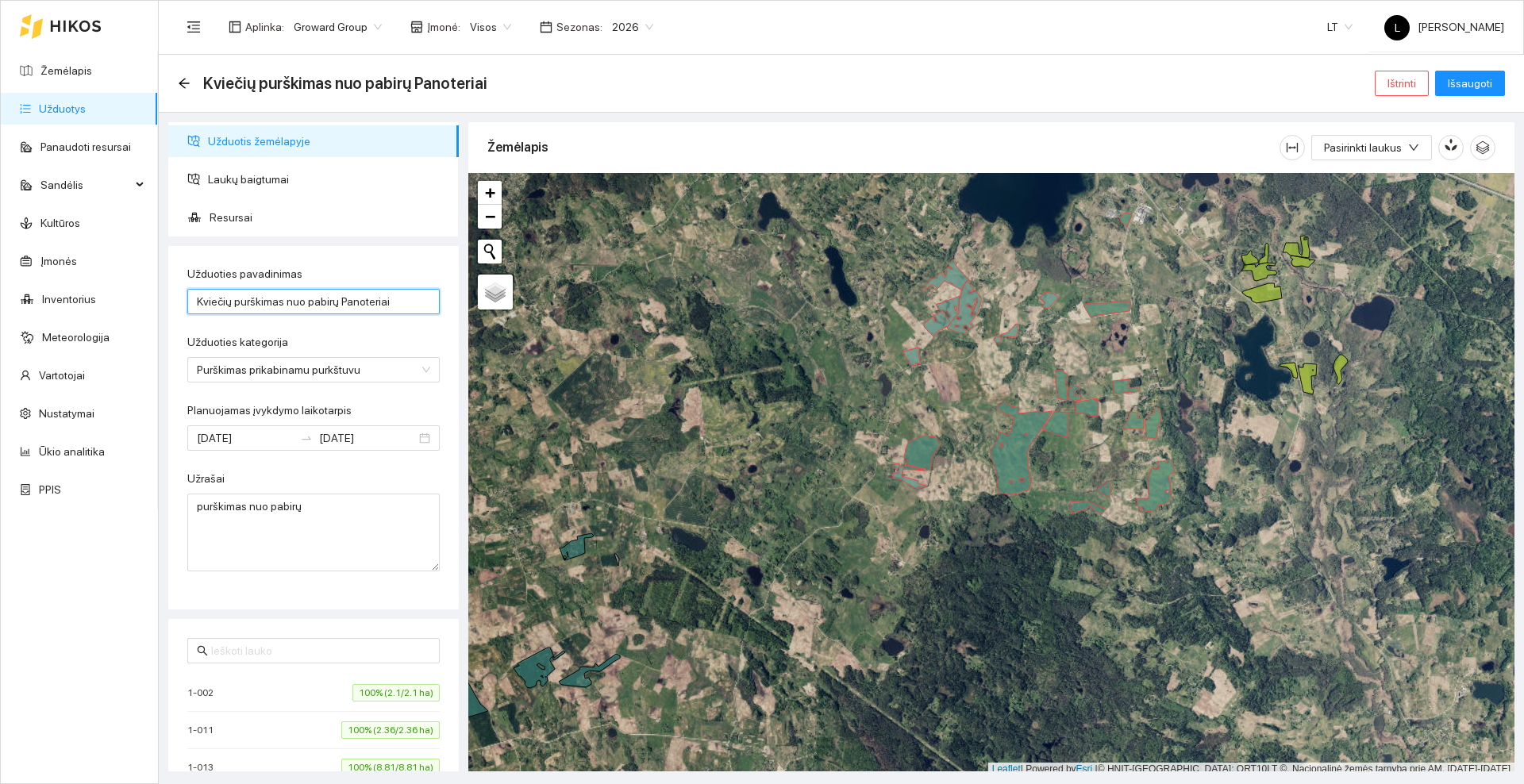
click at [390, 297] on input "Kviečių purškimas nuo pabirų Panoteriai" at bounding box center [313, 301] width 253 height 26
type input "K"
type input "Rapso pabirų purškimas"
click at [278, 438] on input "[DATE]" at bounding box center [246, 438] width 97 height 18
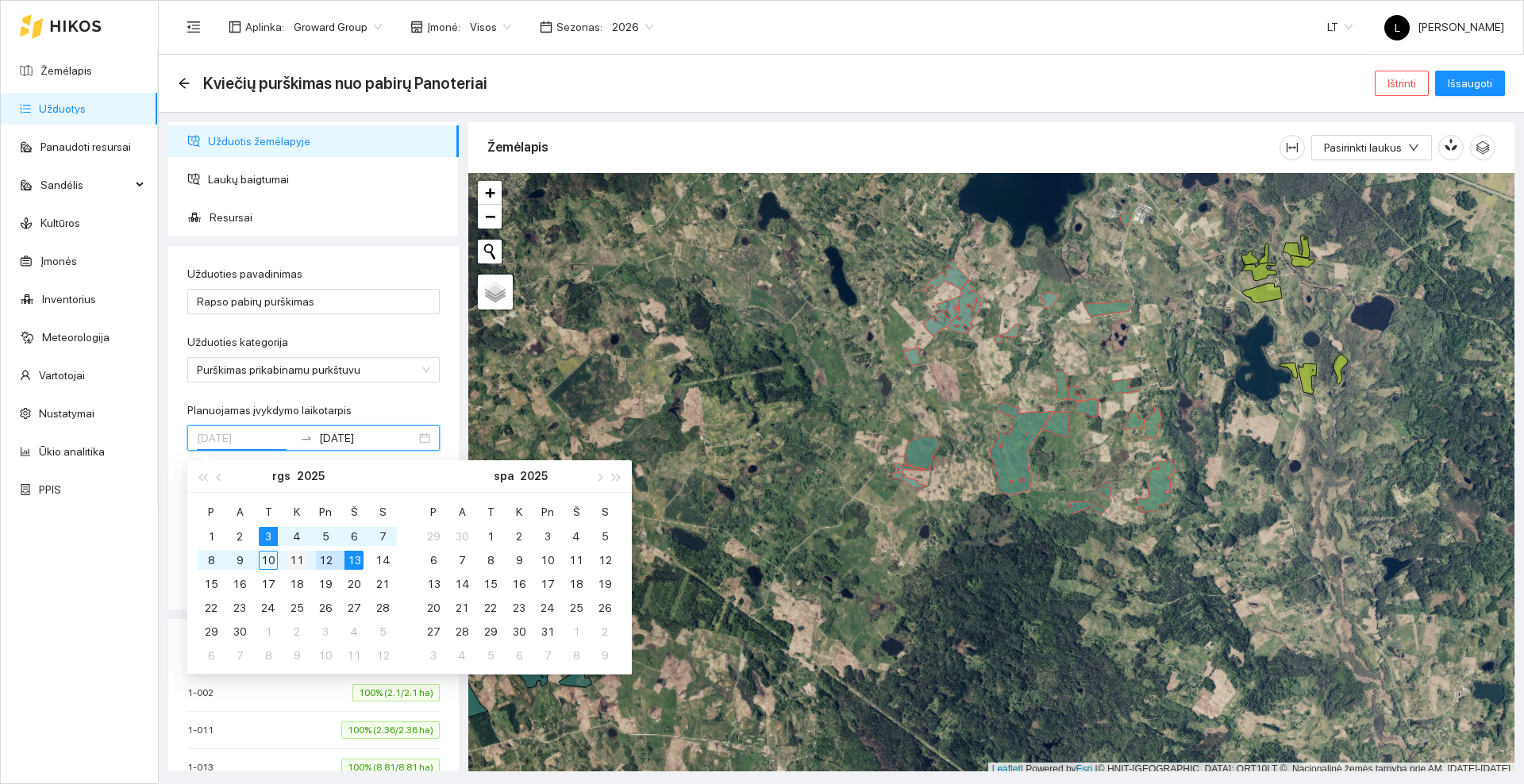
type input "[DATE]"
click at [297, 562] on div "11" at bounding box center [297, 561] width 19 height 19
type input "[DATE]"
click at [387, 588] on div "21" at bounding box center [383, 584] width 19 height 19
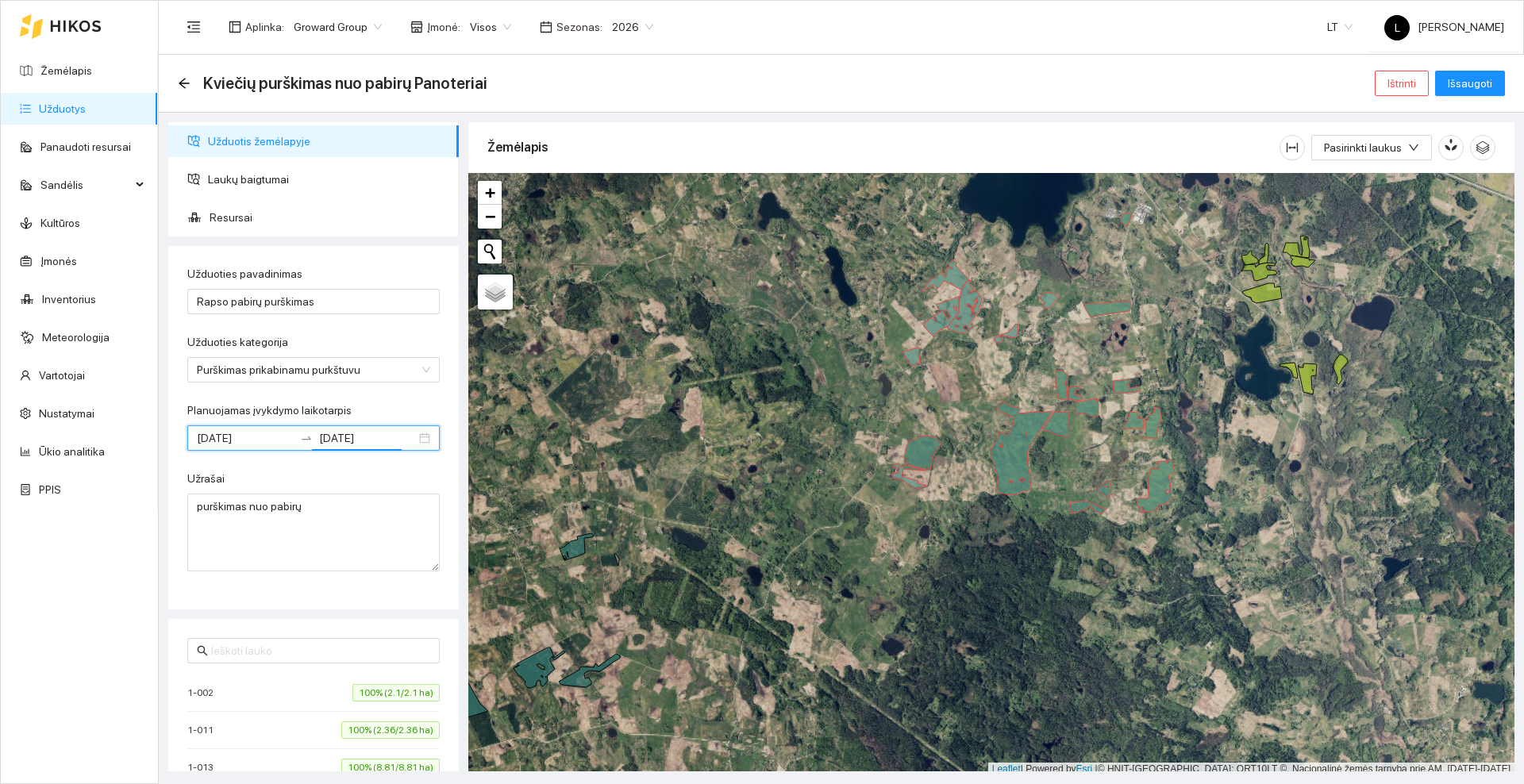
click at [374, 396] on form "Užduoties pavadinimas Rapso pabirų purškimas Užduoties kategorija Purškimas pri…" at bounding box center [313, 418] width 253 height 306
click at [337, 512] on textarea "purškimas nuo pabirų" at bounding box center [313, 532] width 253 height 77
type textarea "p"
click at [246, 209] on span "Resursai" at bounding box center [328, 217] width 237 height 32
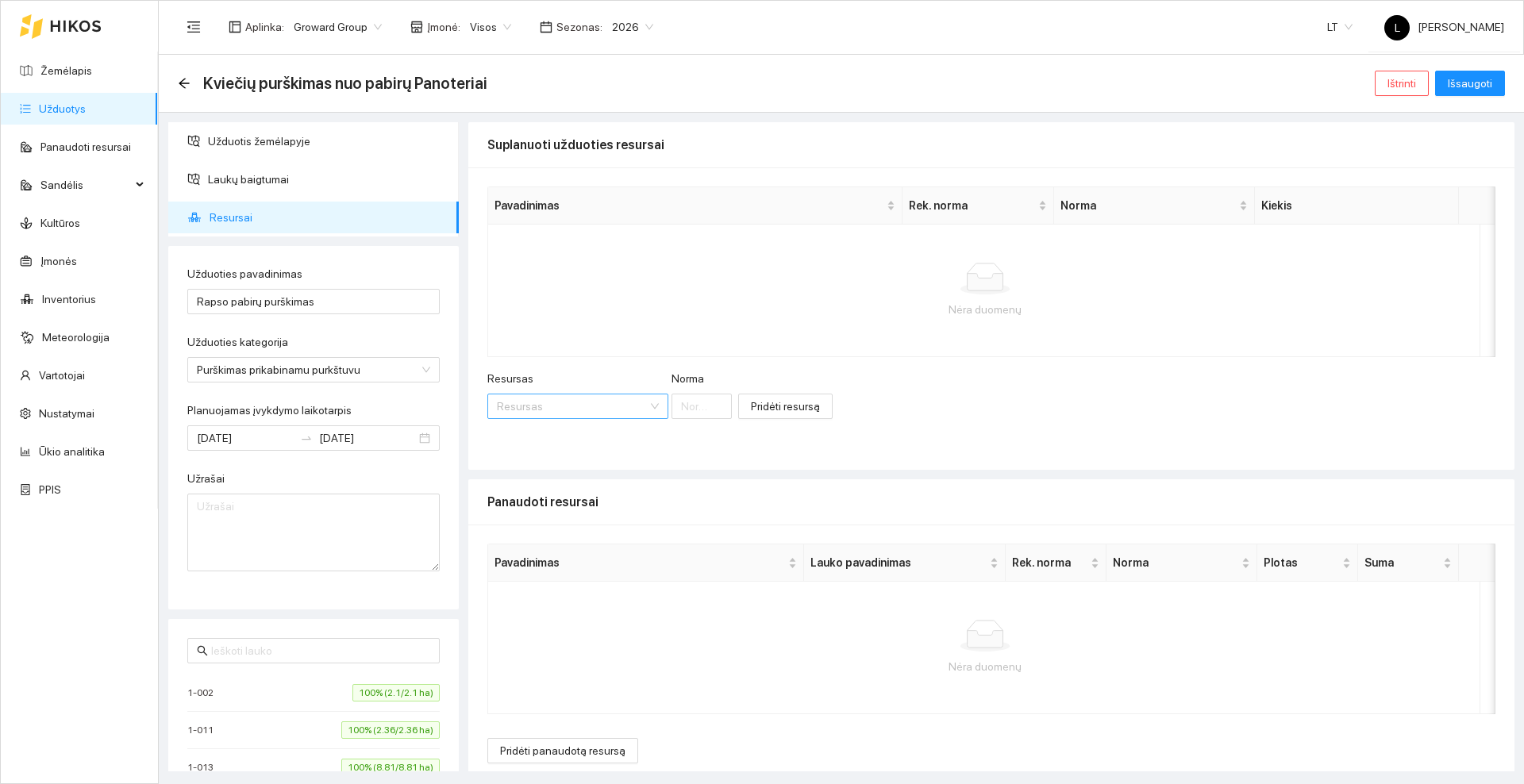
click at [551, 404] on input "Resursas" at bounding box center [571, 406] width 151 height 24
type input "Halvetic"
click at [541, 438] on div "Herbicidai / Halvetic" at bounding box center [542, 438] width 92 height 18
type input "1"
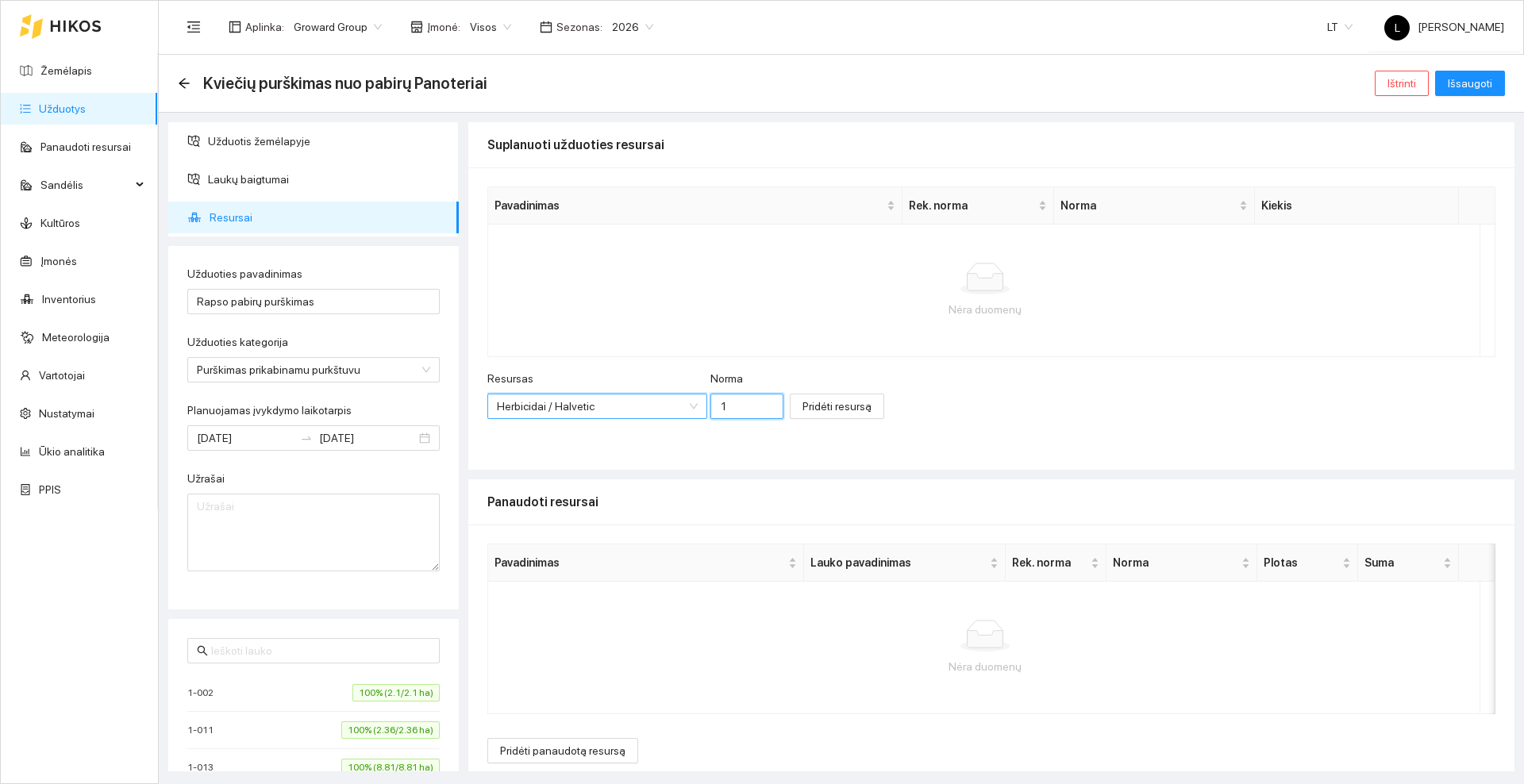
click at [727, 399] on input "1" at bounding box center [747, 406] width 73 height 26
type input "2.3"
click at [802, 411] on span "Pridėti resursą" at bounding box center [836, 407] width 69 height 18
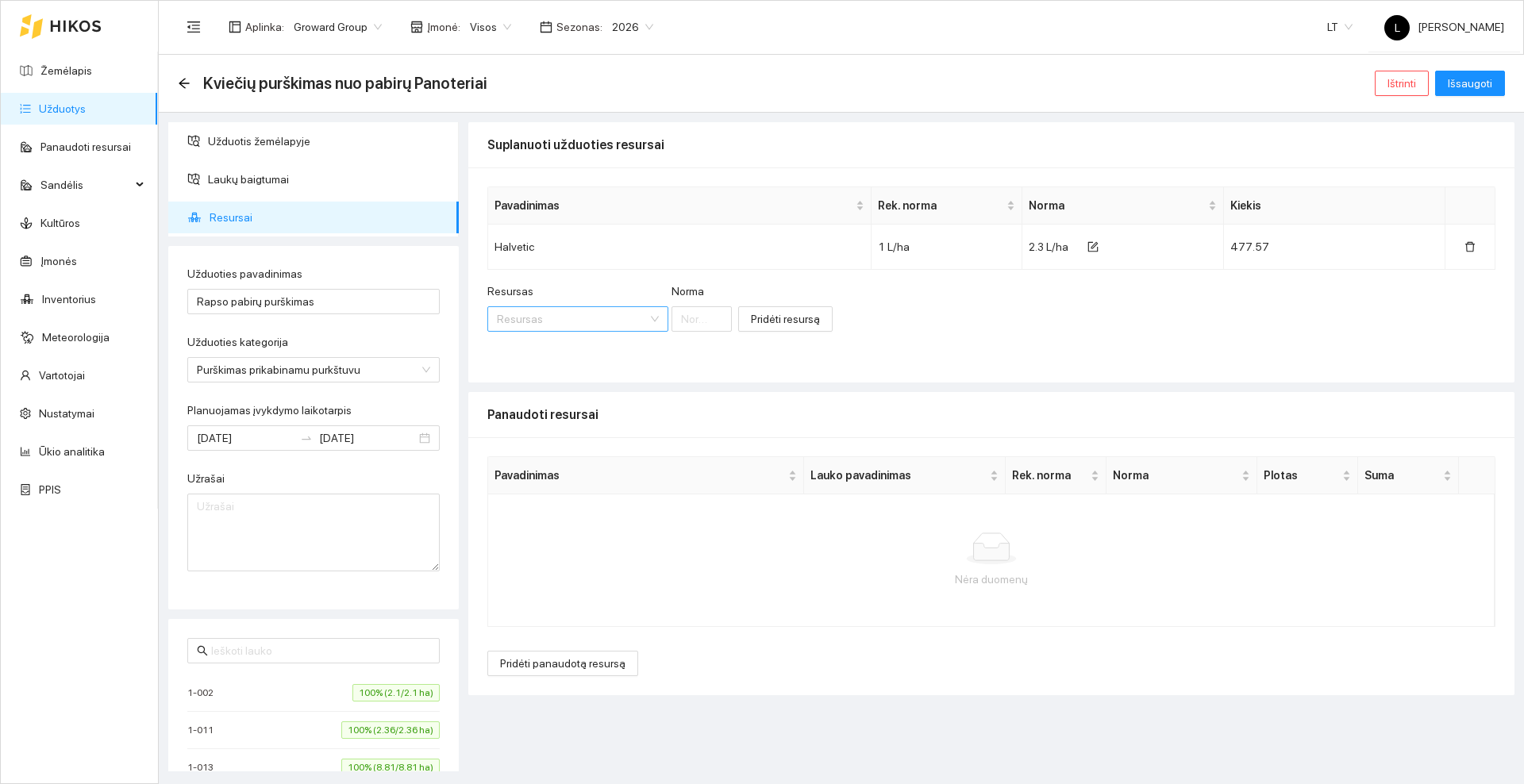
click at [572, 318] on input "Resursas" at bounding box center [571, 319] width 151 height 24
type input "Foam ter"
click at [670, 351] on span "Foam ter" at bounding box center [670, 350] width 42 height 12
type input "1"
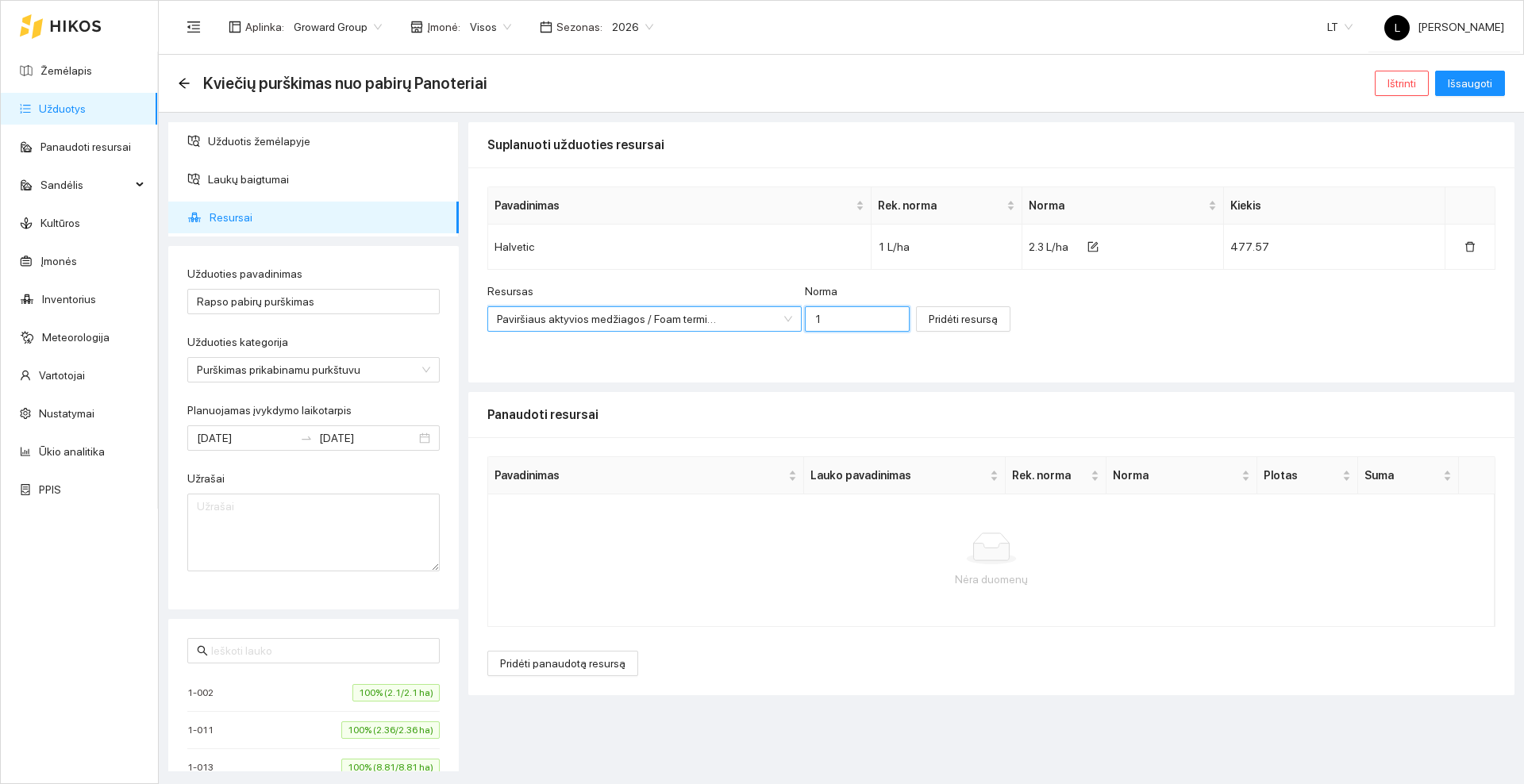
click at [843, 315] on input "1" at bounding box center [857, 319] width 105 height 26
type input "0.01"
click at [929, 326] on span "Pridėti resursą" at bounding box center [963, 319] width 69 height 18
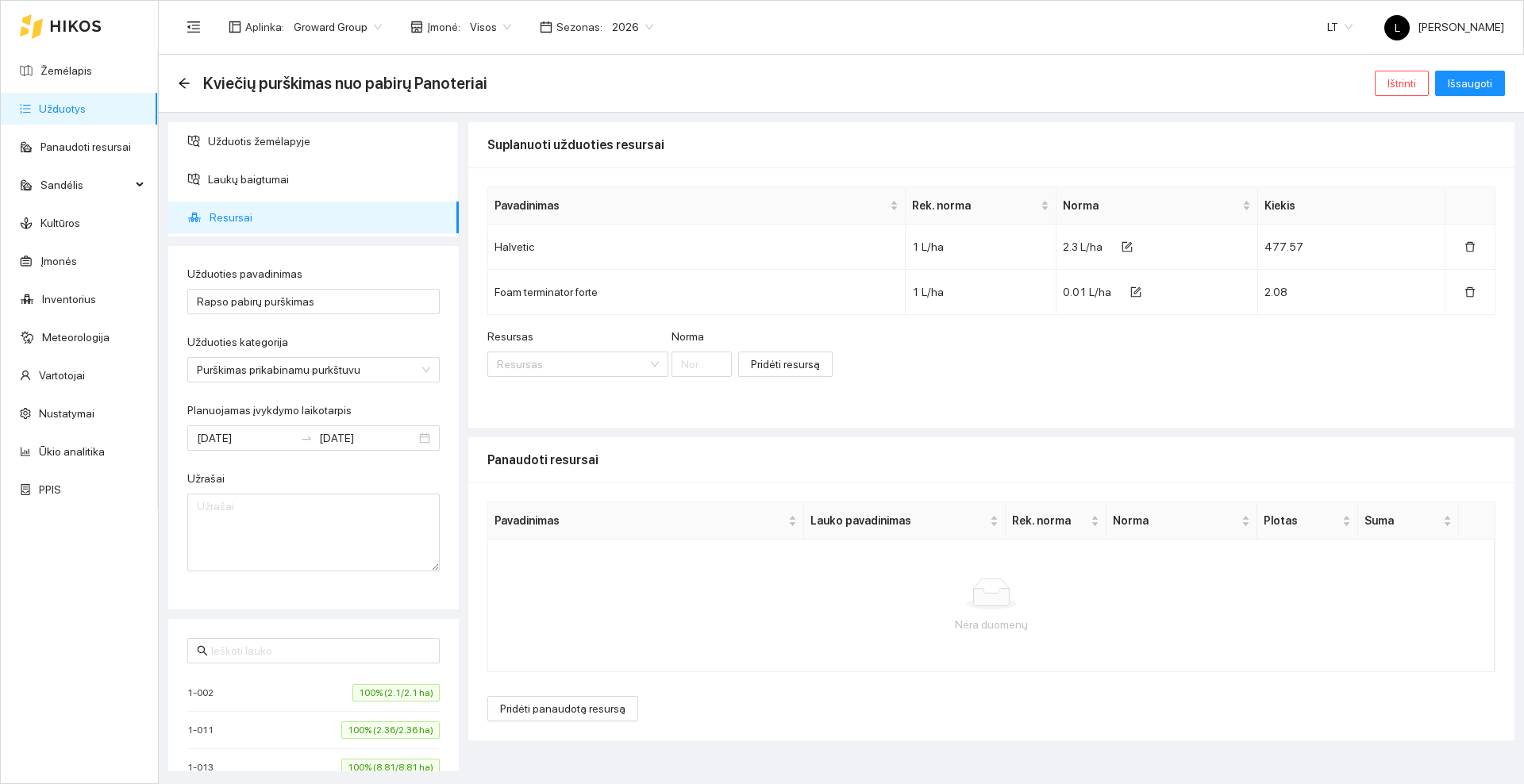
click at [948, 332] on div "Resursas Resursas [PERSON_NAME] resursą" at bounding box center [990, 362] width 1008 height 69
click at [1474, 79] on span "Išsaugoti" at bounding box center [1469, 84] width 44 height 18
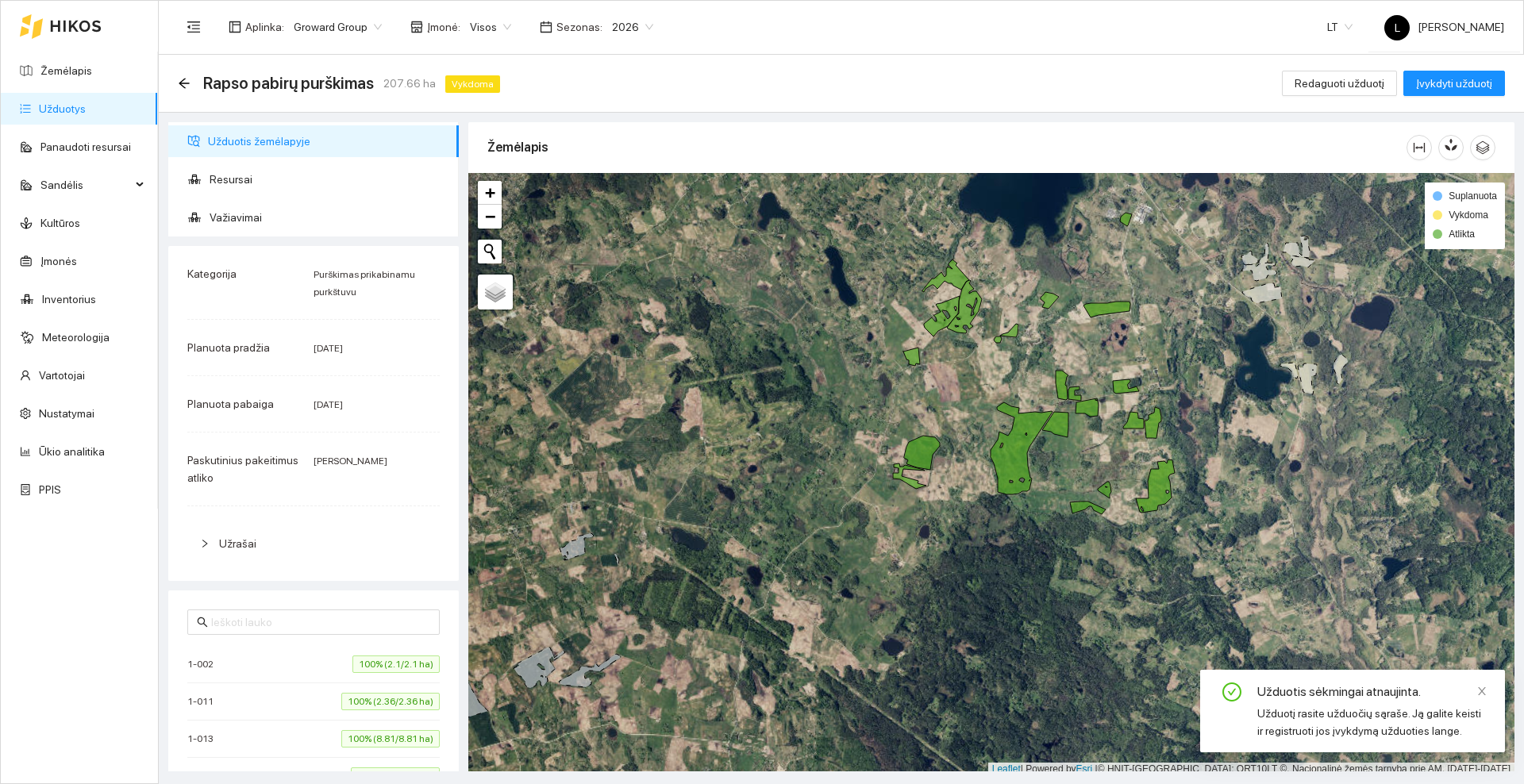
scroll to position [4, 0]
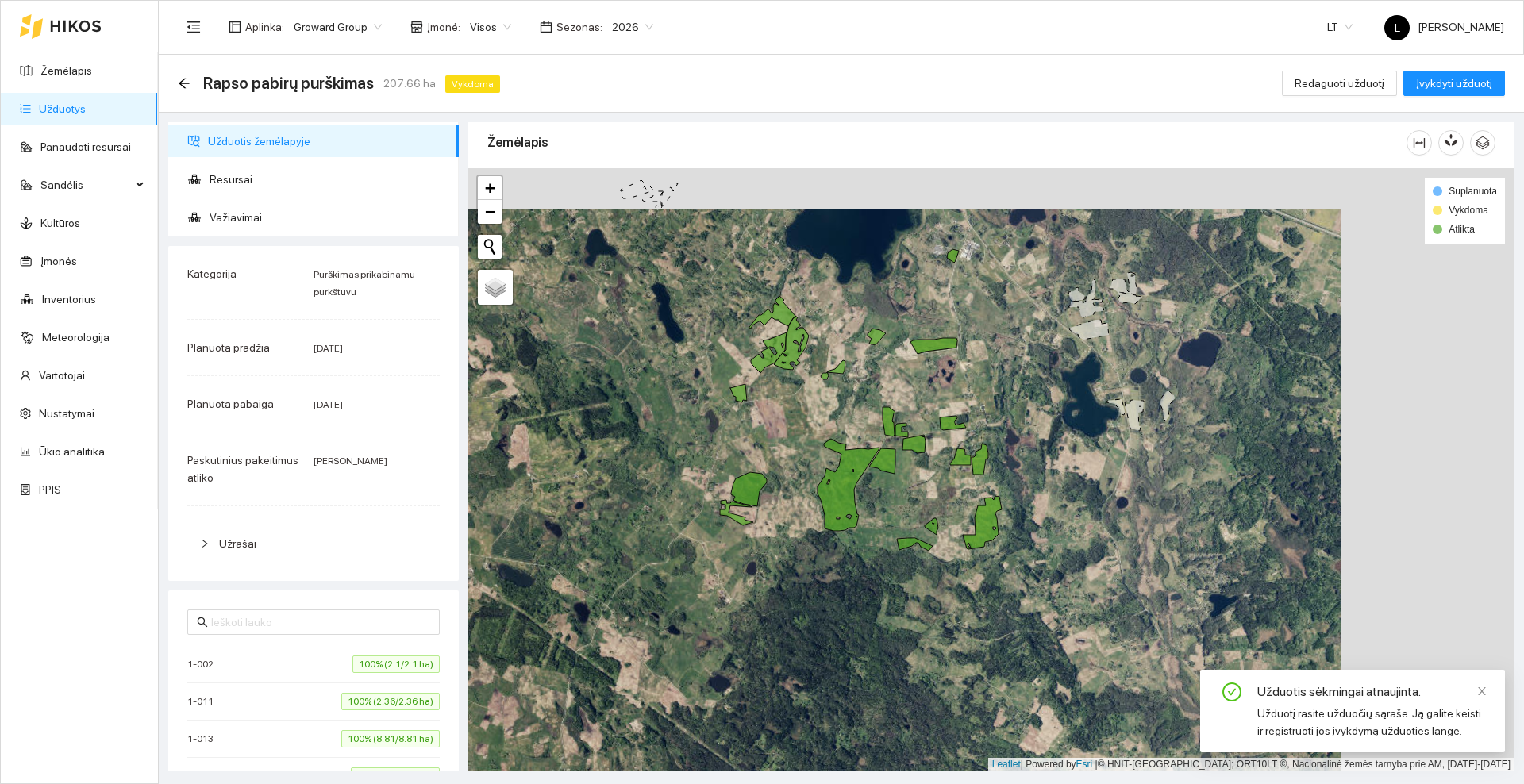
drag, startPoint x: 891, startPoint y: 394, endPoint x: 718, endPoint y: 436, distance: 178.0
click at [718, 436] on div at bounding box center [991, 469] width 1046 height 603
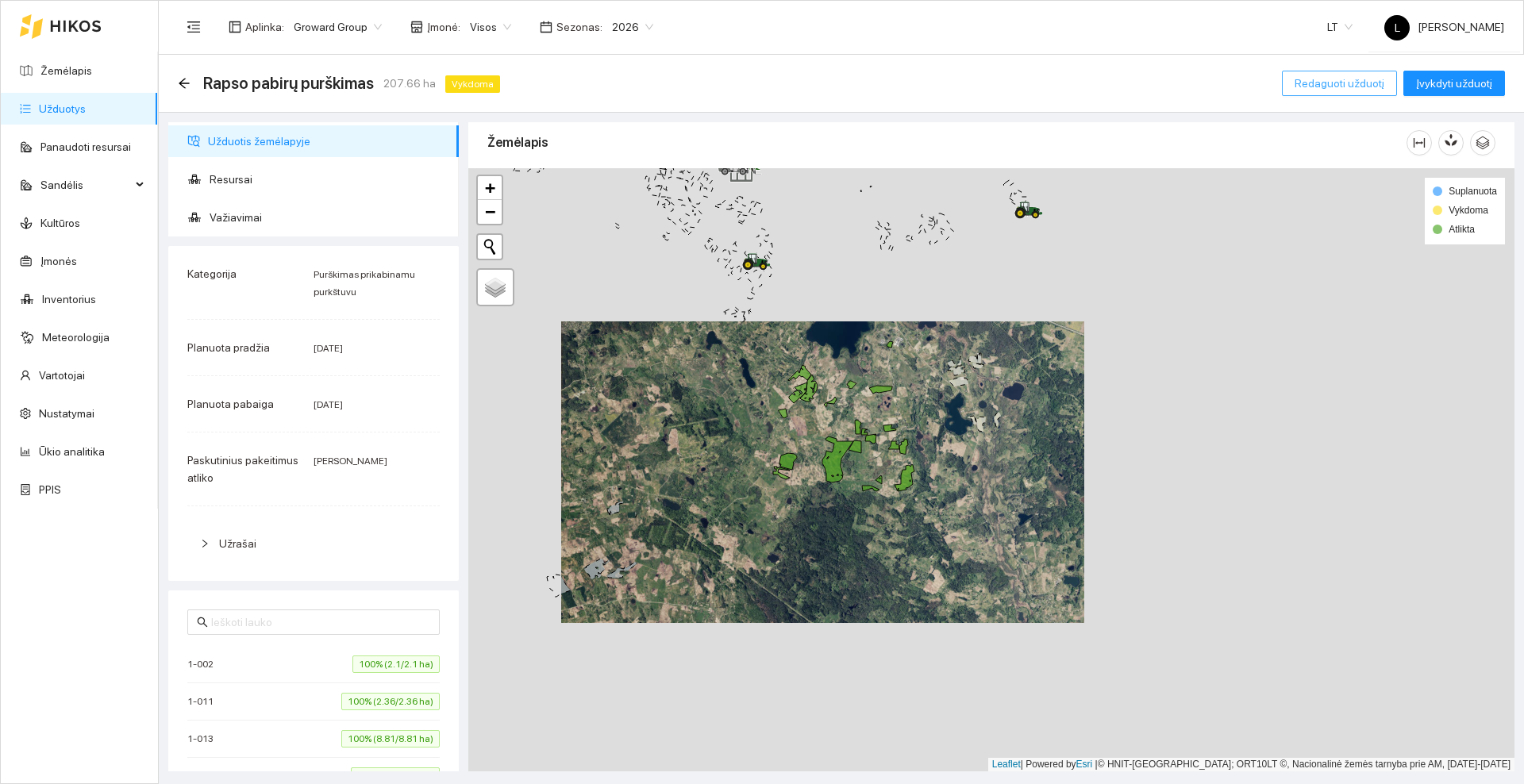
click at [1347, 80] on span "Redaguoti užduotį" at bounding box center [1339, 84] width 90 height 18
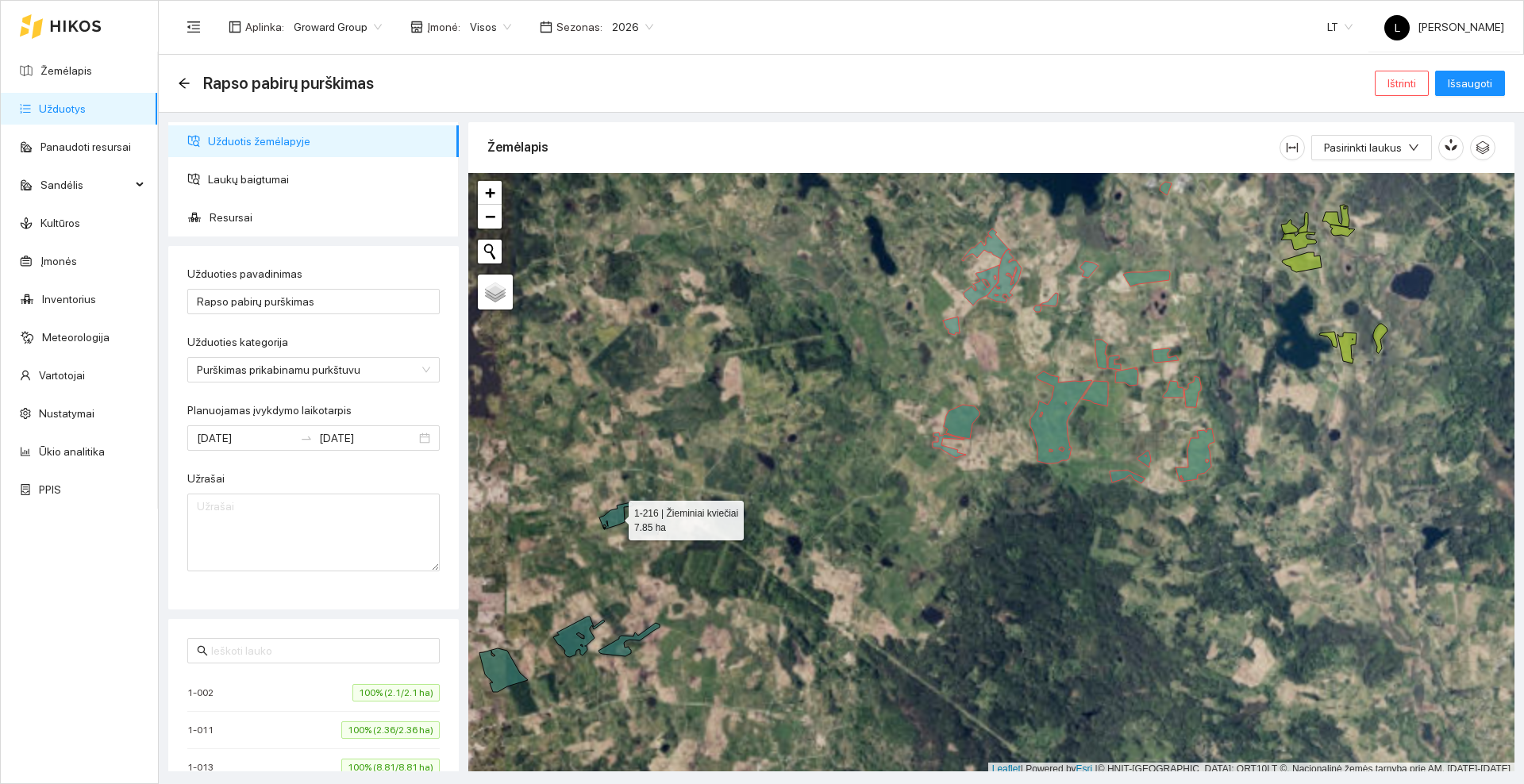
click at [615, 516] on icon at bounding box center [616, 516] width 34 height 27
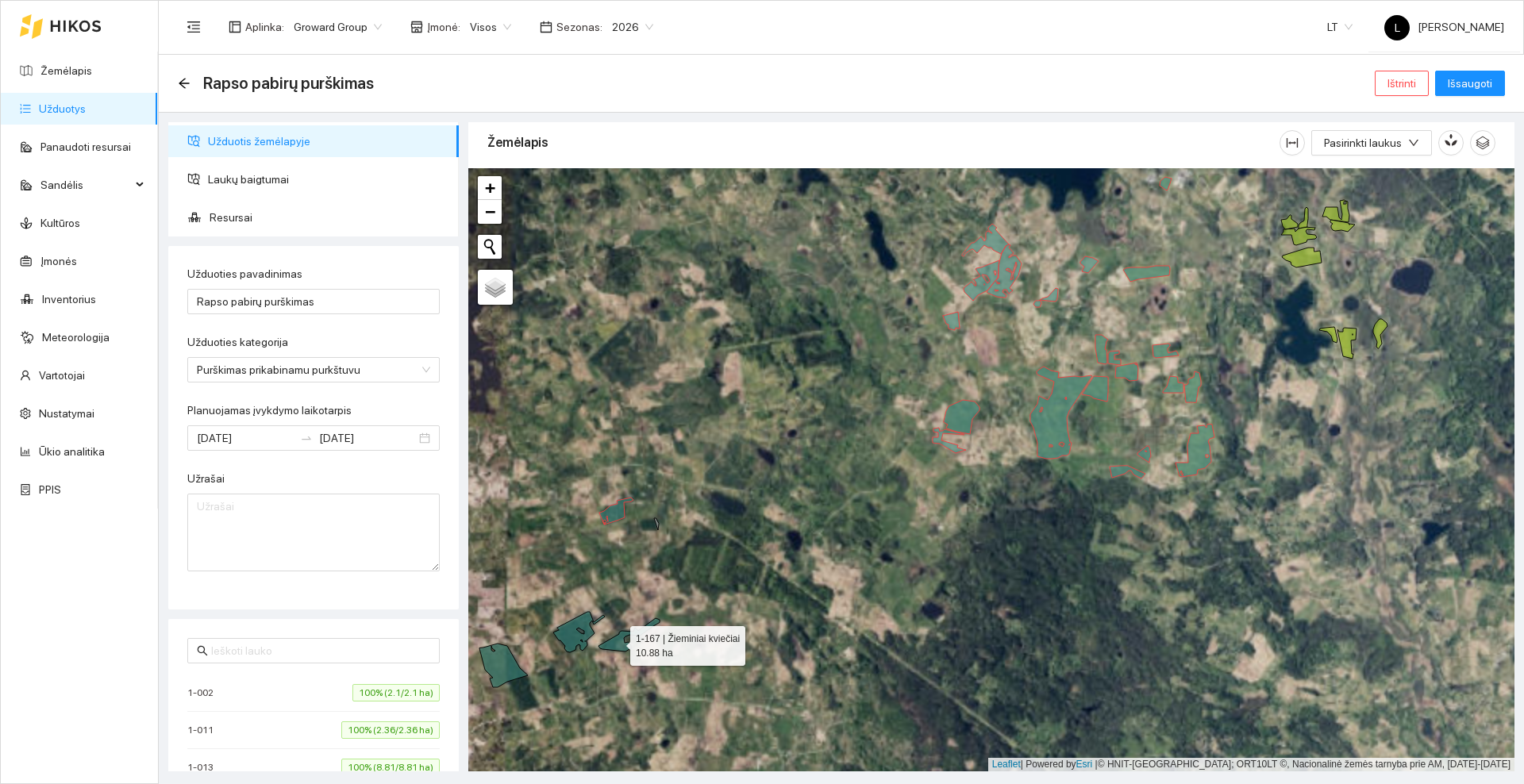
click at [615, 641] on icon at bounding box center [629, 634] width 61 height 33
click at [572, 634] on icon at bounding box center [578, 632] width 52 height 40
click at [505, 662] on icon at bounding box center [503, 665] width 48 height 44
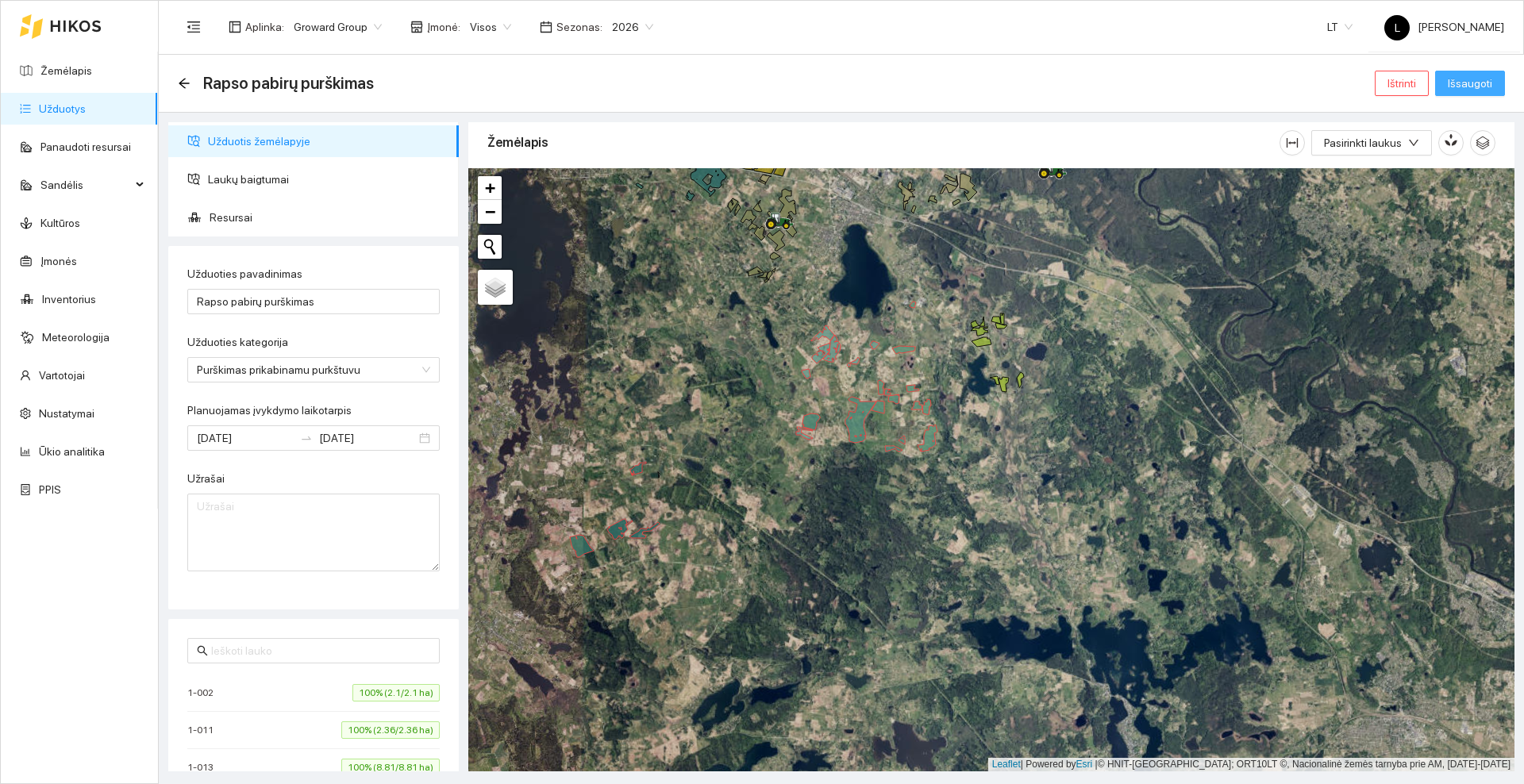
click at [1478, 84] on span "Išsaugoti" at bounding box center [1469, 84] width 44 height 18
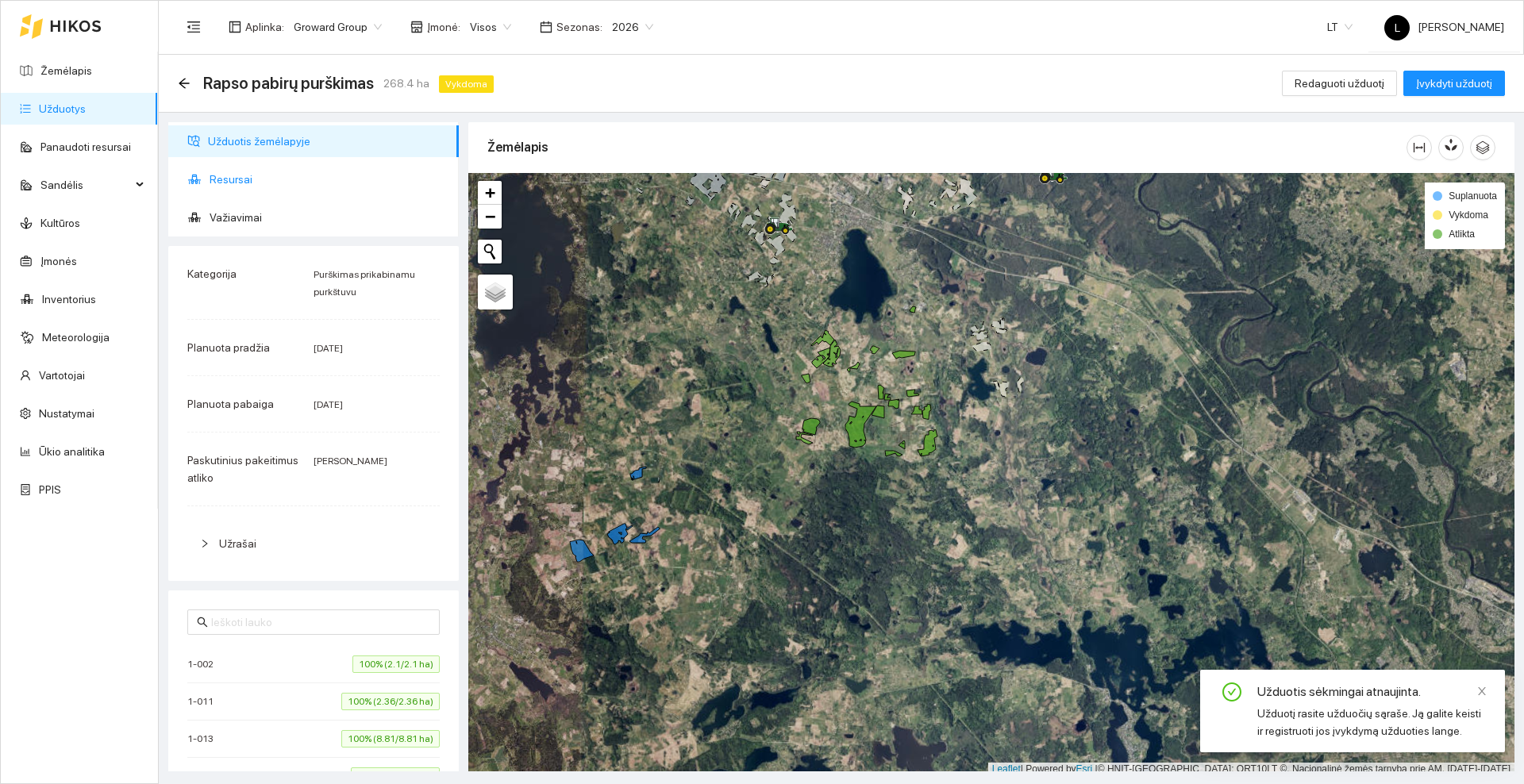
click at [241, 180] on span "Resursai" at bounding box center [328, 180] width 237 height 32
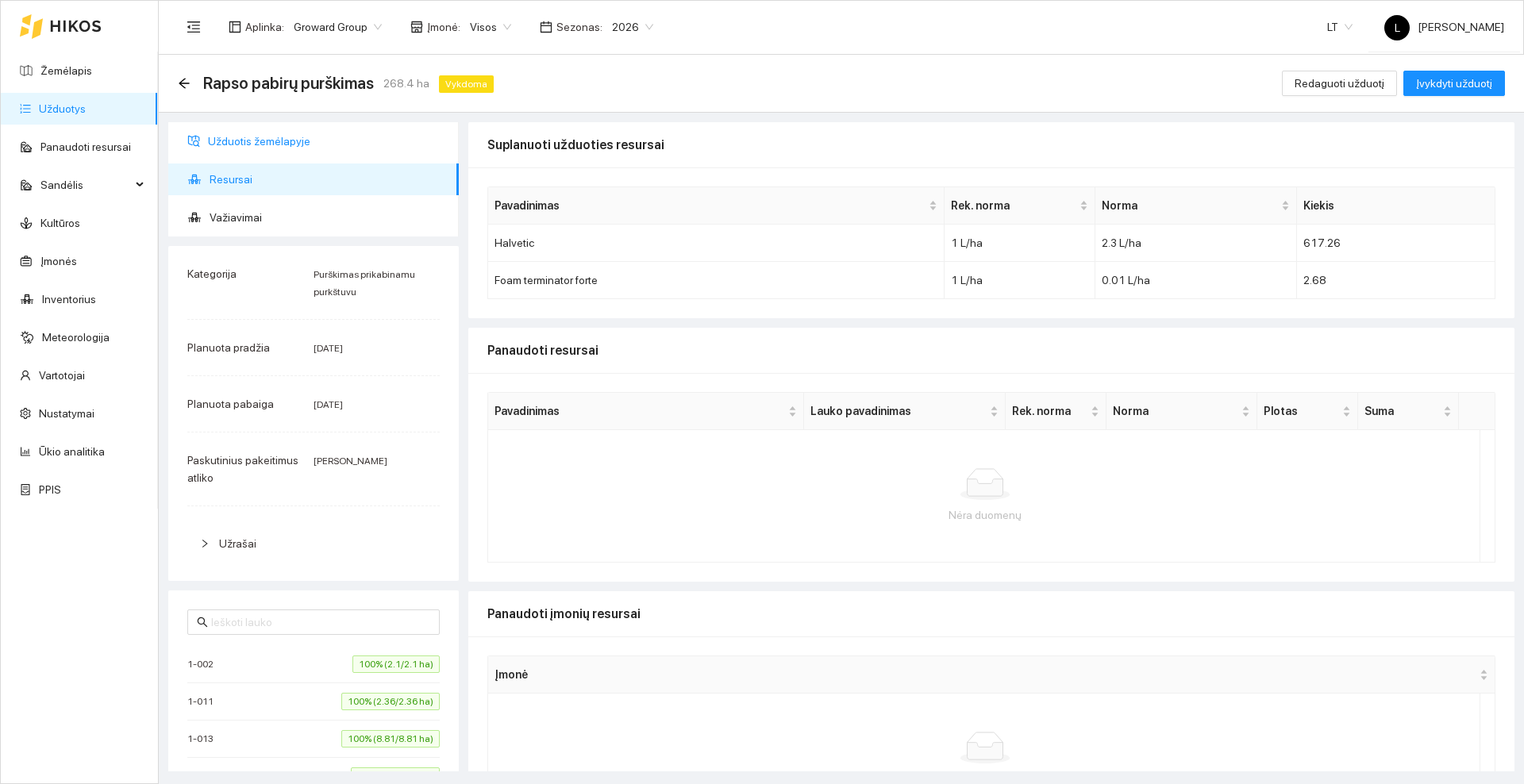
click at [254, 136] on span "Užduotis žemėlapyje" at bounding box center [327, 141] width 238 height 32
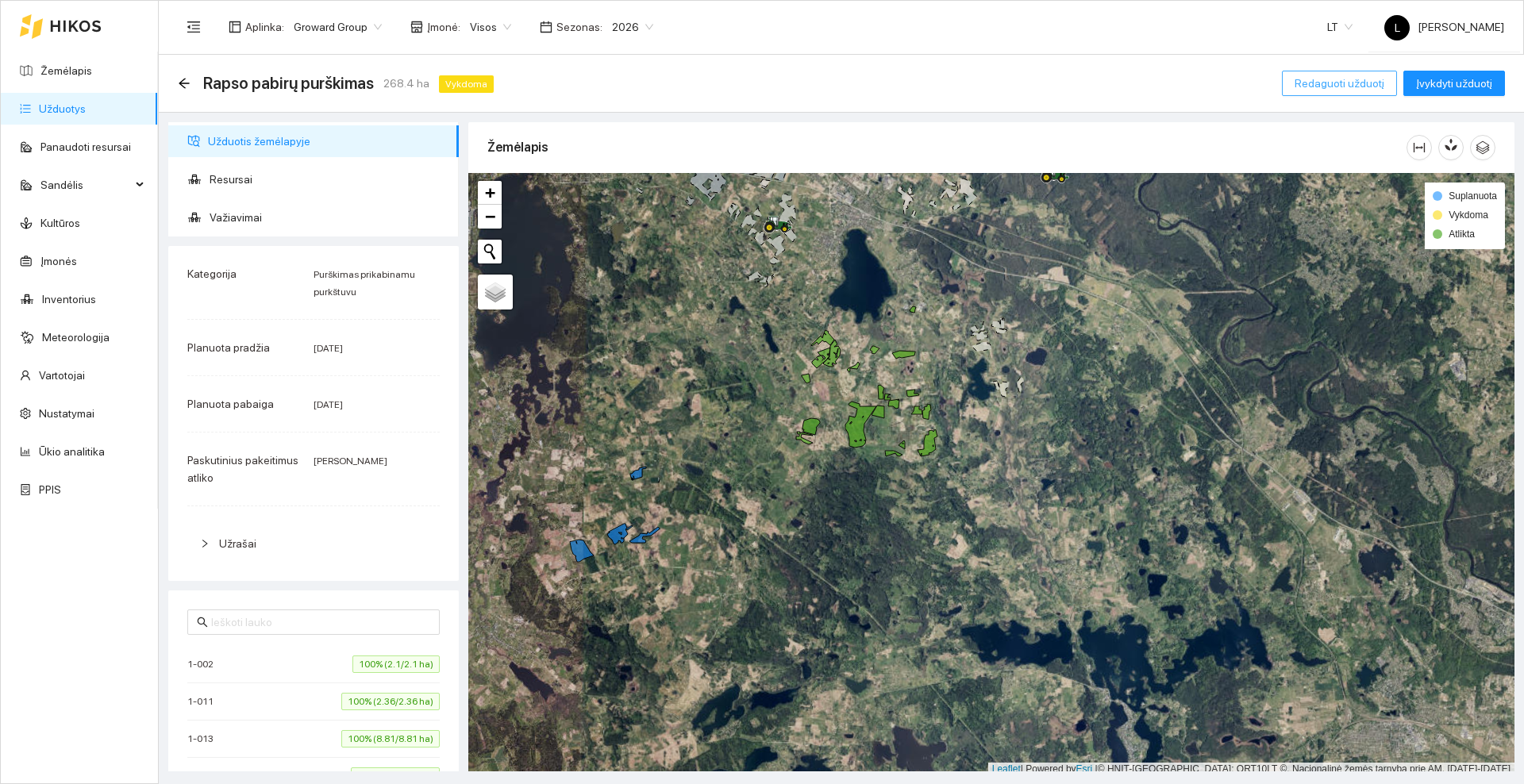
click at [1351, 84] on span "Redaguoti užduotį" at bounding box center [1339, 84] width 90 height 18
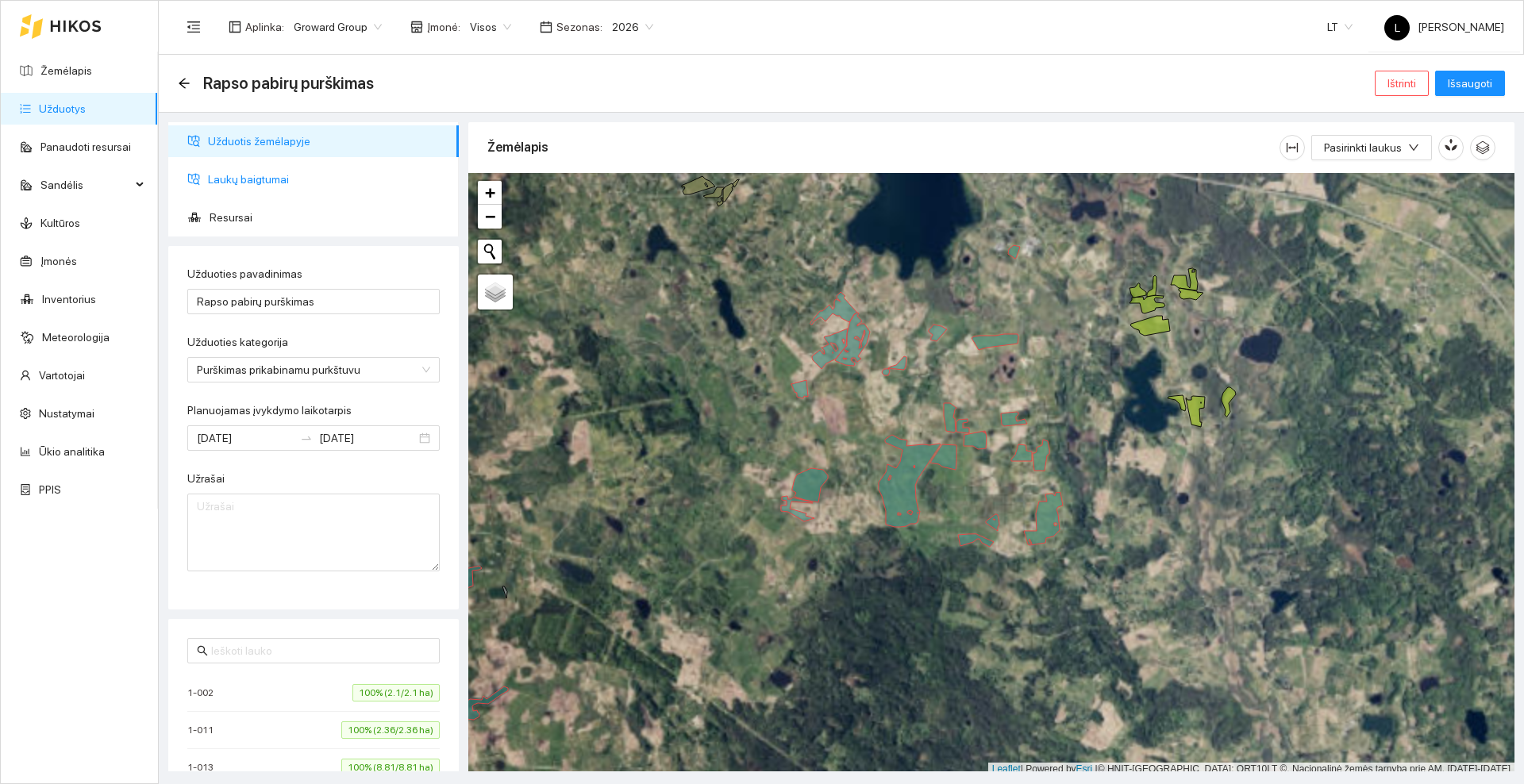
click at [277, 182] on span "Laukų baigtumai" at bounding box center [327, 180] width 238 height 32
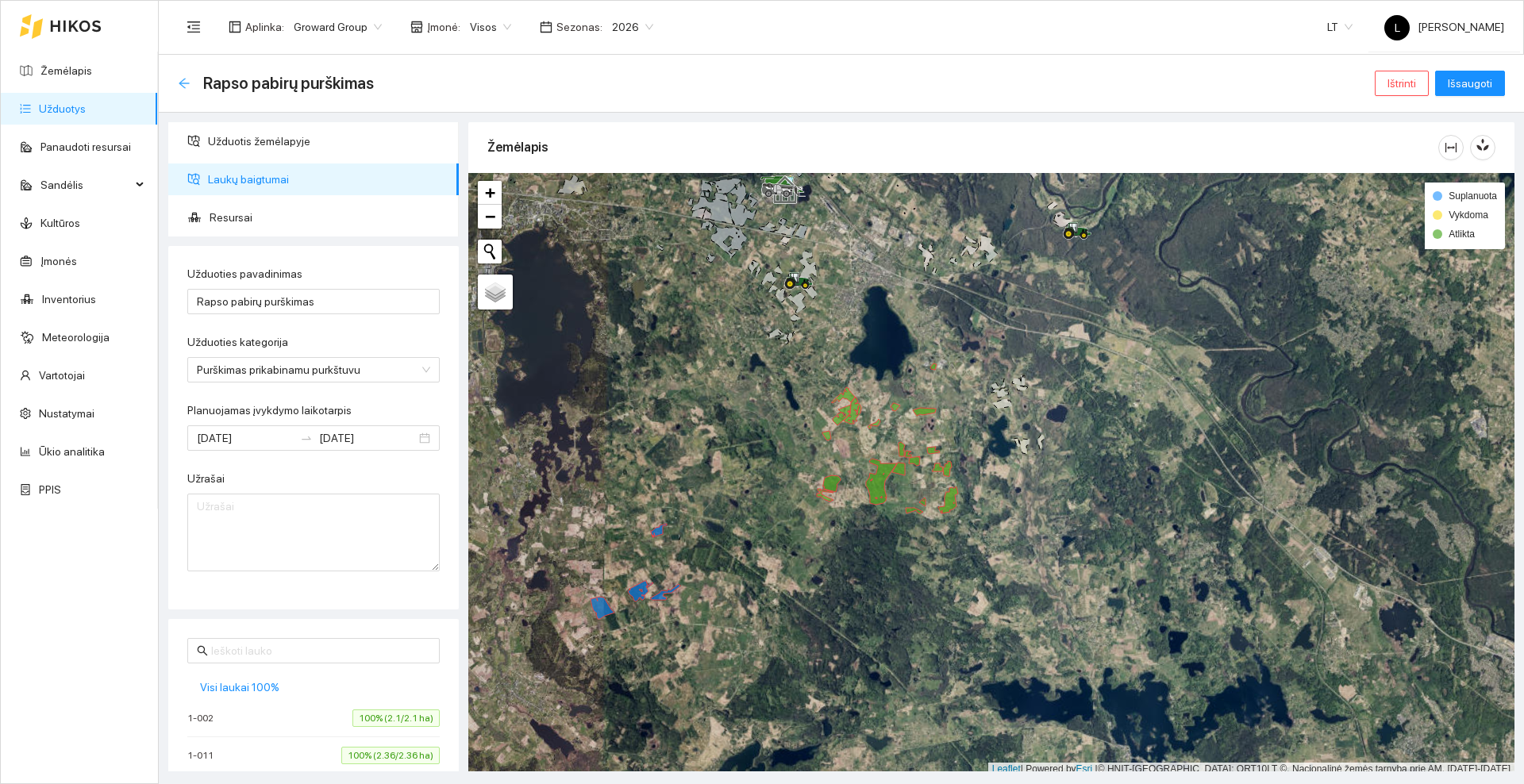
click at [189, 83] on icon "arrow-left" at bounding box center [184, 83] width 11 height 11
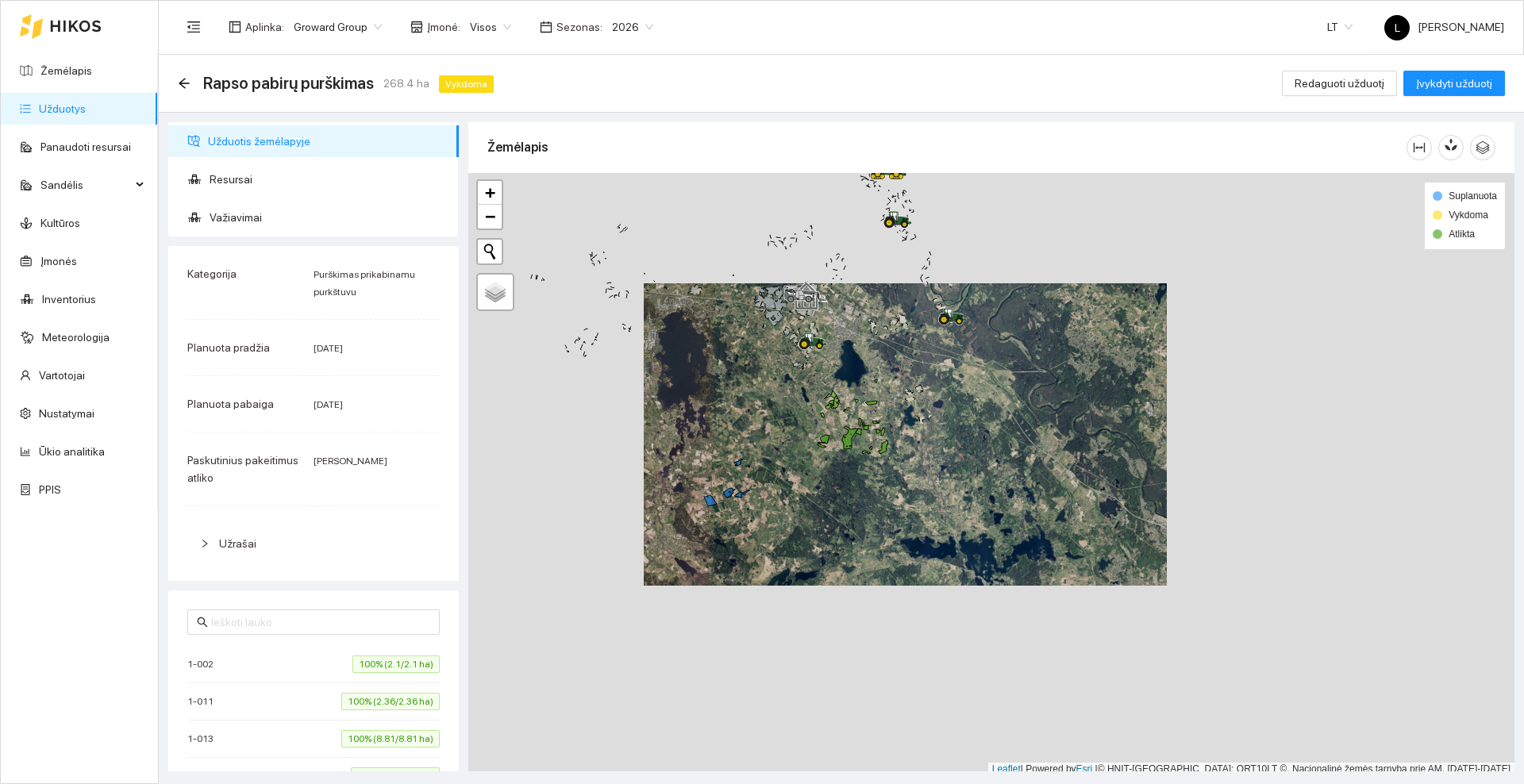
scroll to position [4, 0]
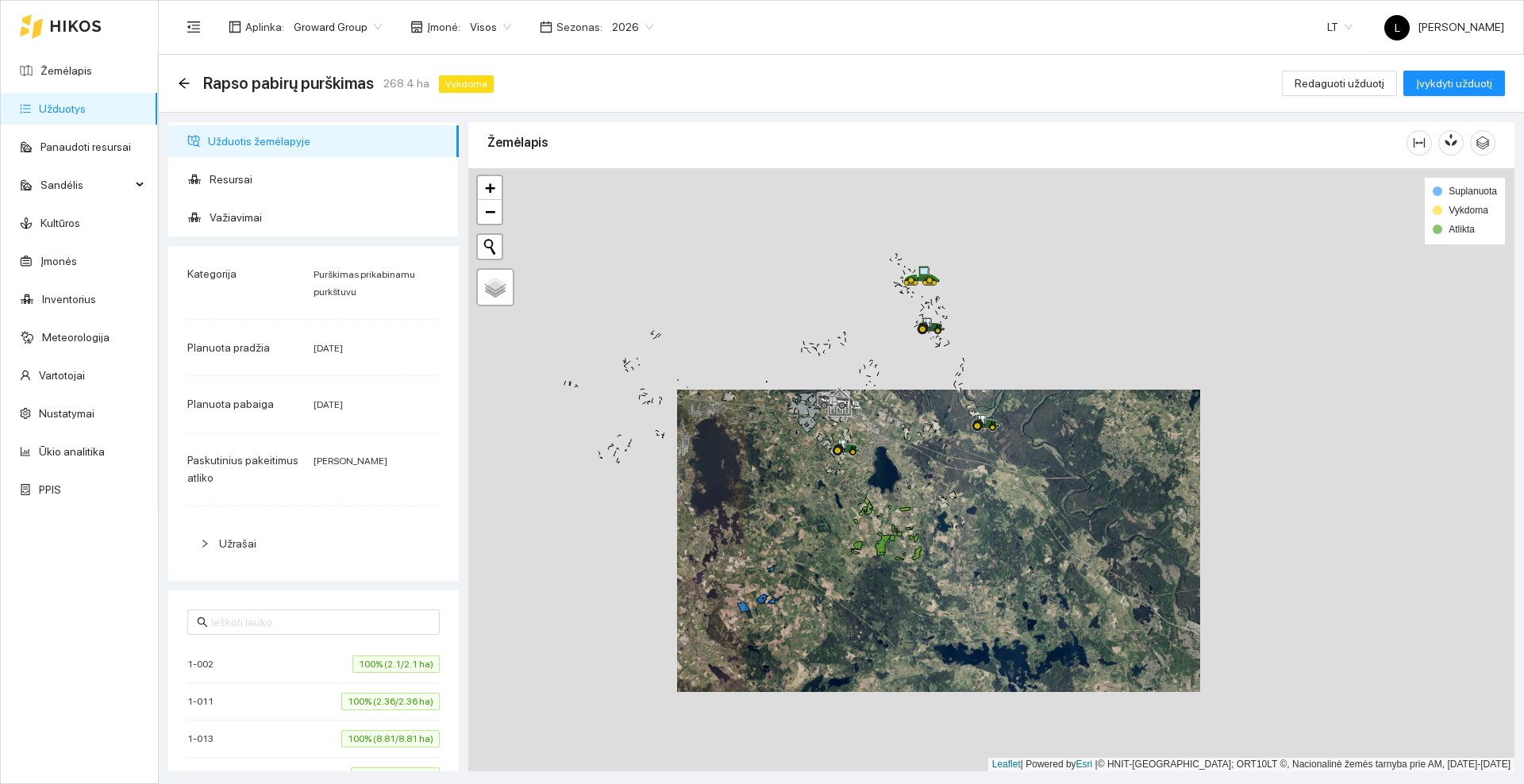
drag, startPoint x: 781, startPoint y: 390, endPoint x: 814, endPoint y: 502, distance: 116.8
click at [814, 502] on div at bounding box center [991, 469] width 1046 height 603
click at [186, 84] on icon "arrow-left" at bounding box center [184, 83] width 12 height 12
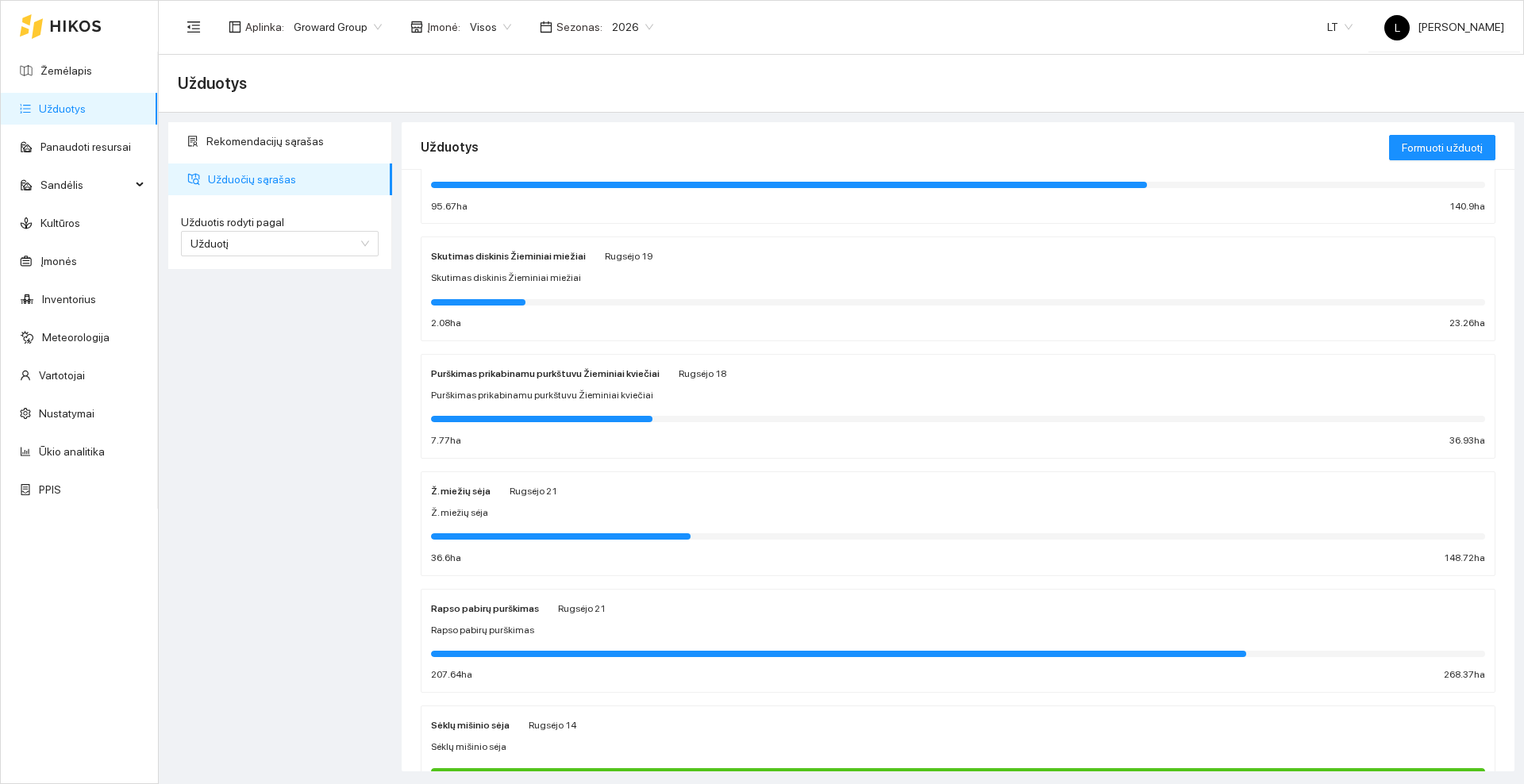
scroll to position [297, 0]
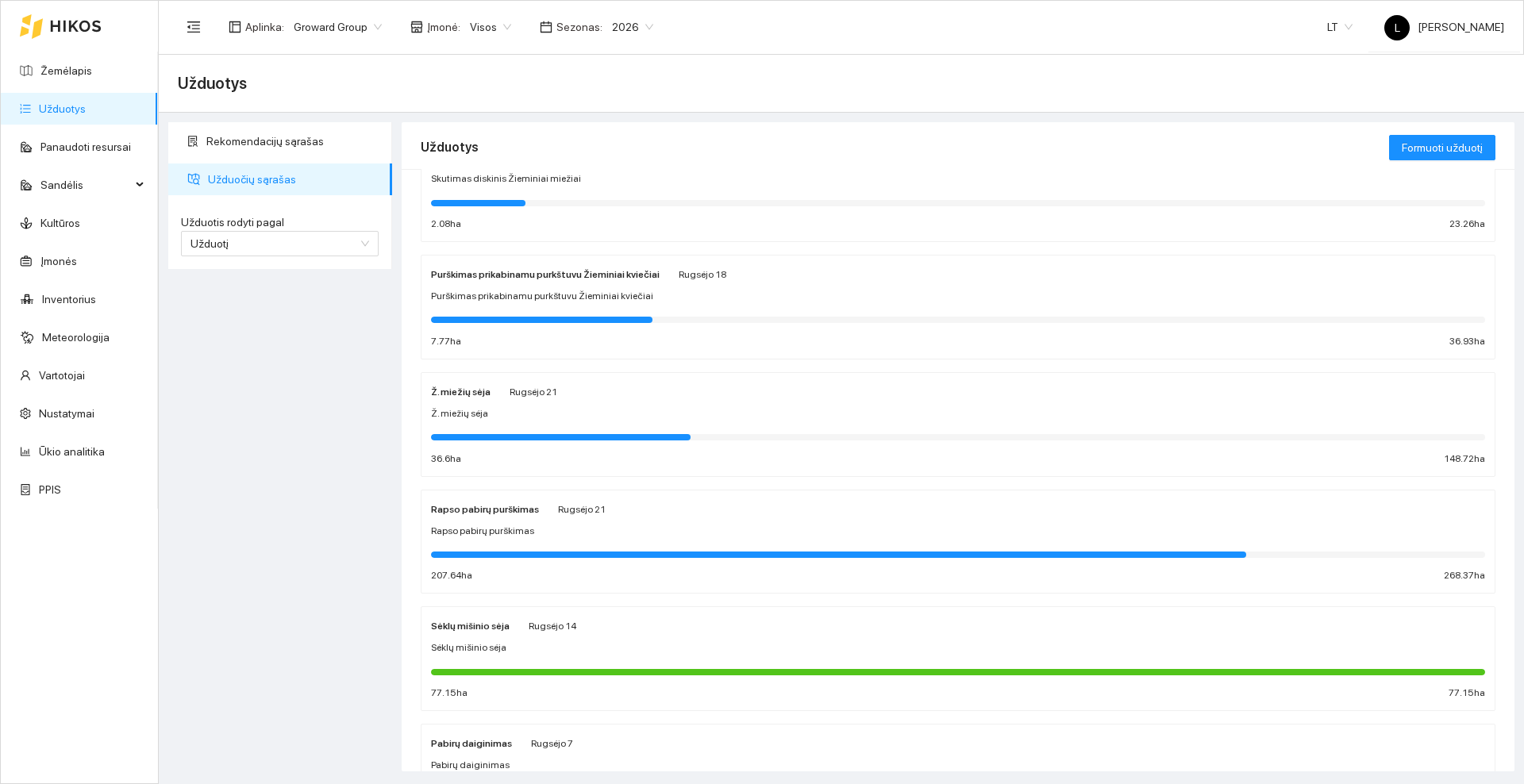
click at [654, 525] on div "Rapso pabirų purškimas" at bounding box center [957, 531] width 1054 height 15
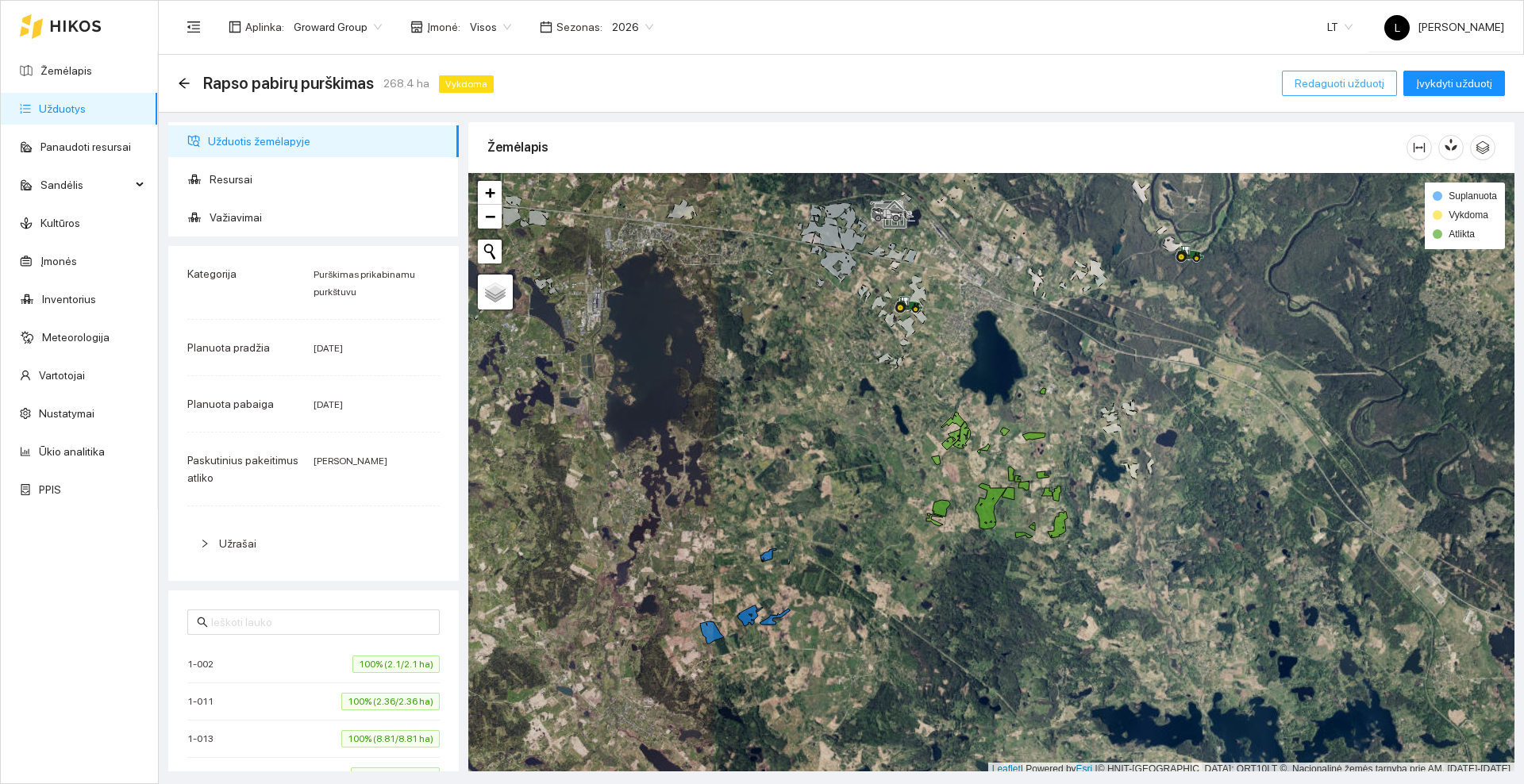
click at [1307, 75] on span "Redaguoti užduotį" at bounding box center [1339, 84] width 90 height 18
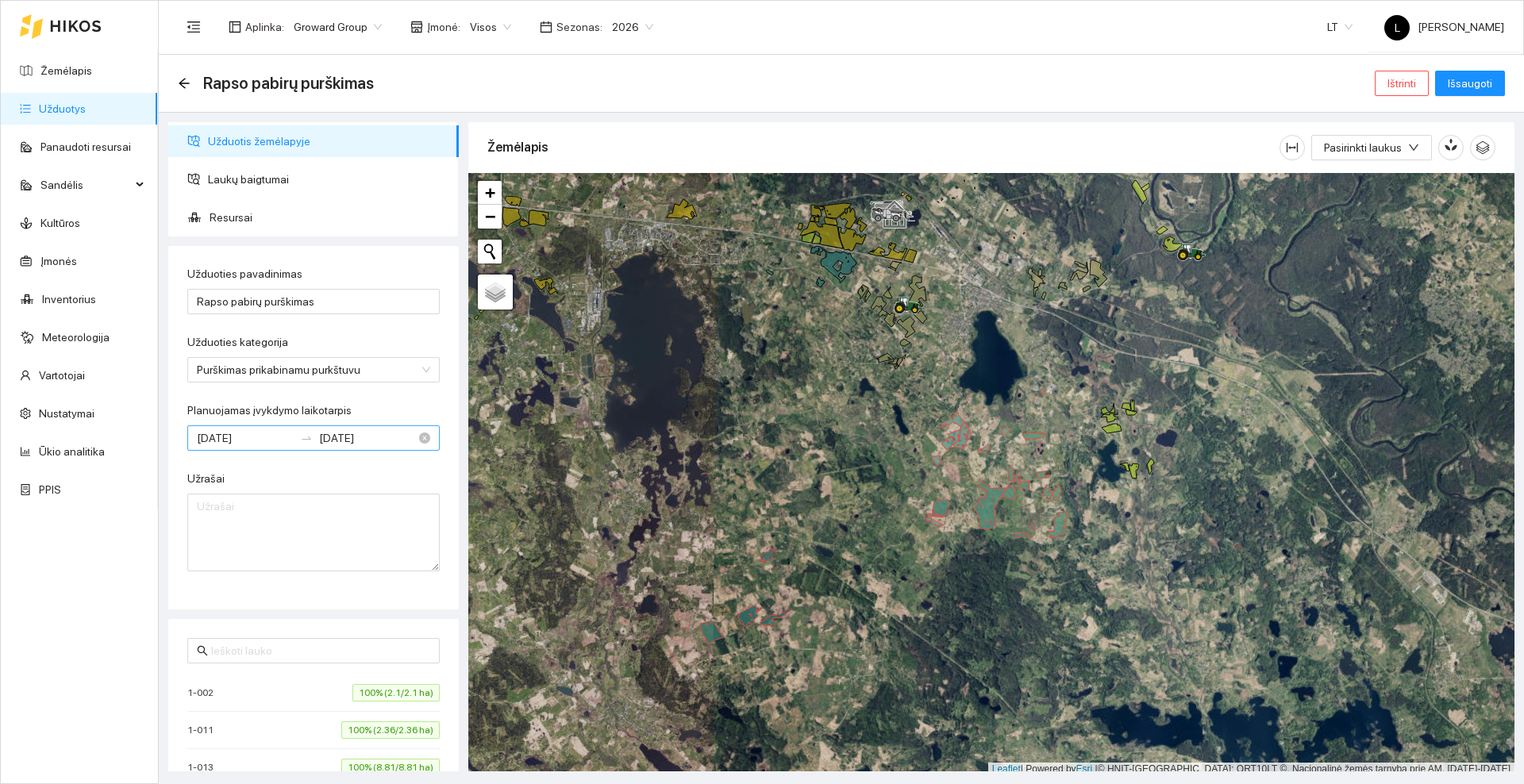
click at [254, 436] on input "[DATE]" at bounding box center [246, 438] width 97 height 18
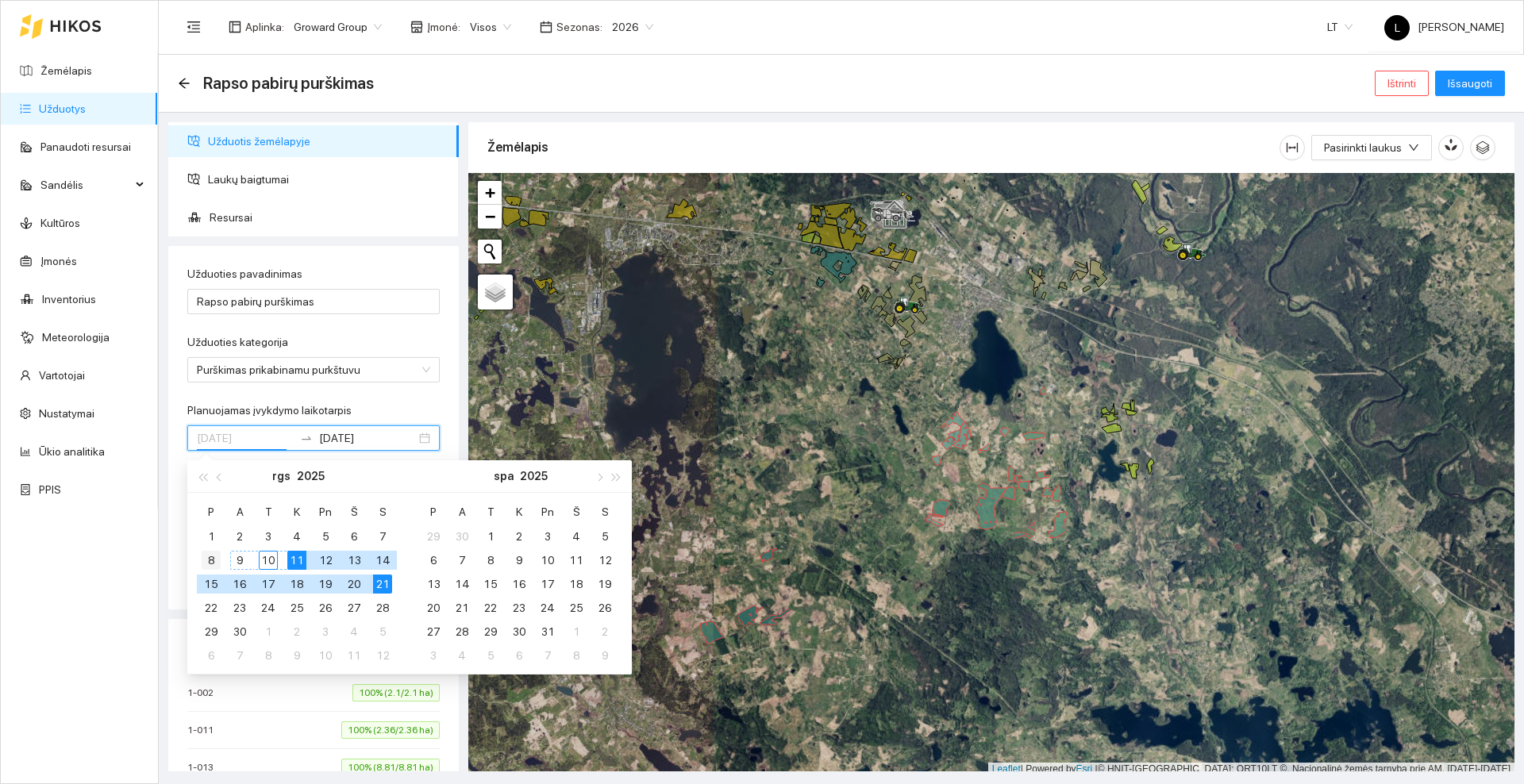
type input "[DATE]"
click at [216, 558] on div "8" at bounding box center [211, 561] width 19 height 19
type input "[DATE]"
click at [276, 588] on div "17" at bounding box center [269, 584] width 19 height 19
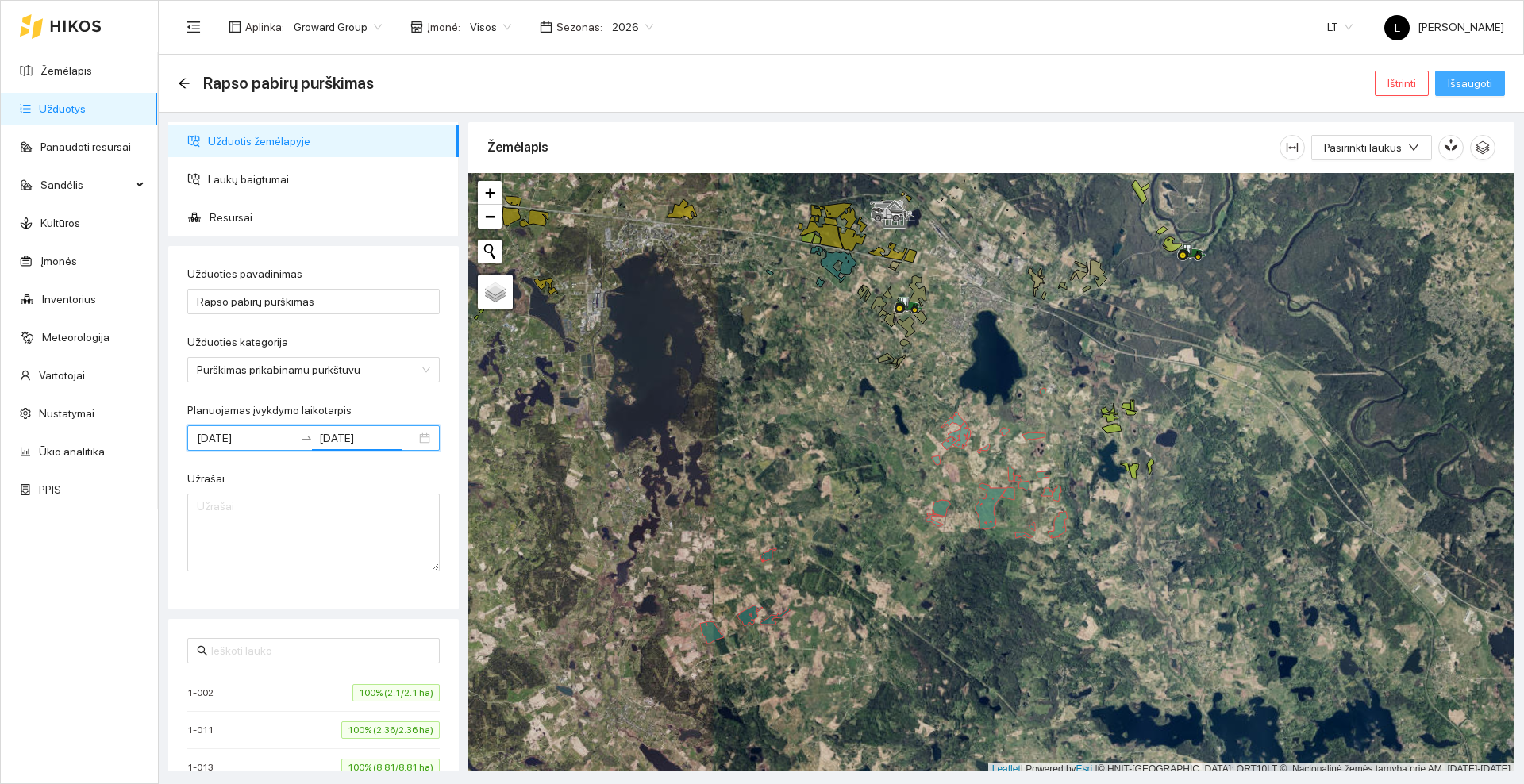
click at [1469, 81] on span "Išsaugoti" at bounding box center [1469, 84] width 44 height 18
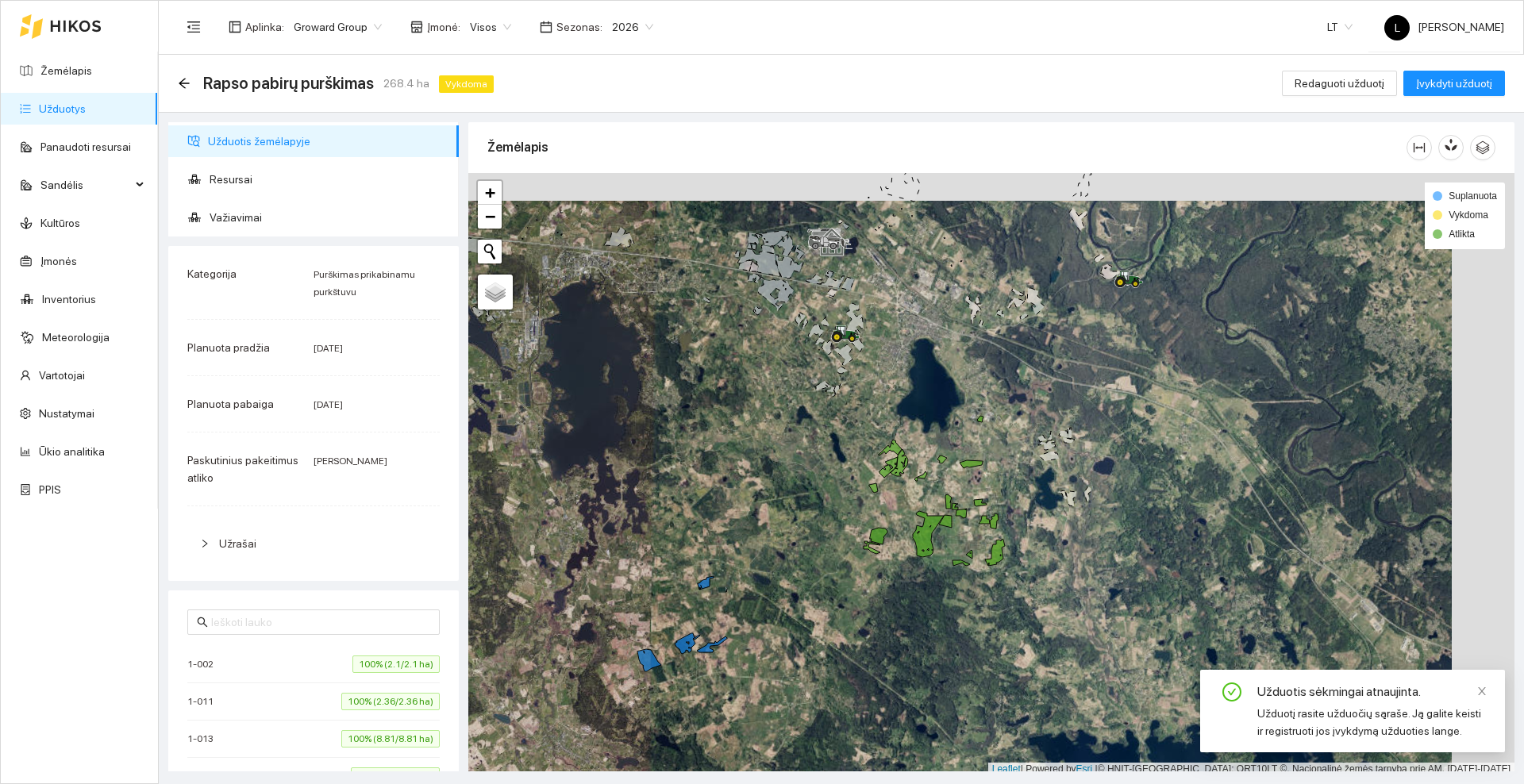
scroll to position [4, 0]
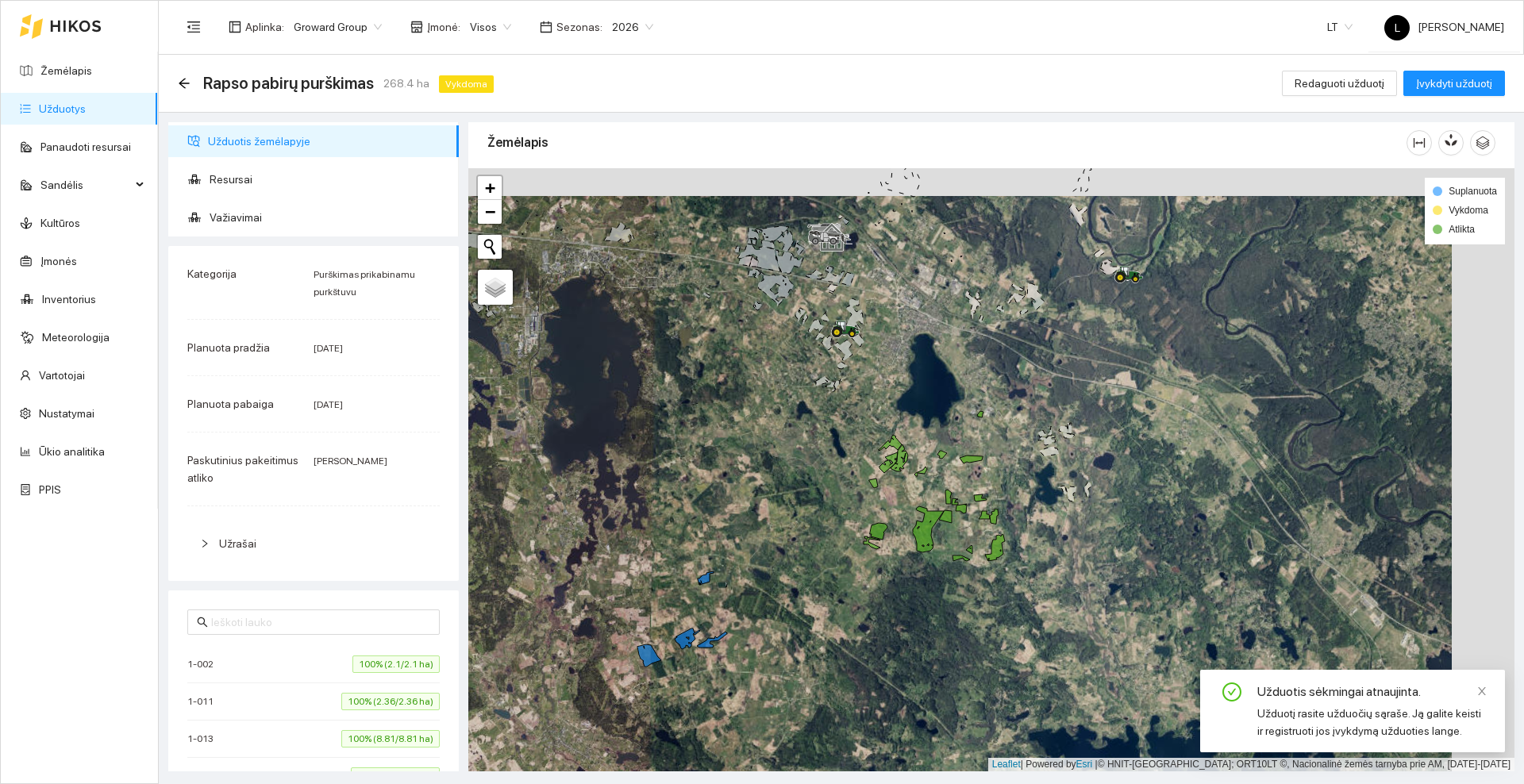
drag, startPoint x: 797, startPoint y: 456, endPoint x: 716, endPoint y: 486, distance: 86.4
click at [716, 486] on div at bounding box center [991, 469] width 1046 height 603
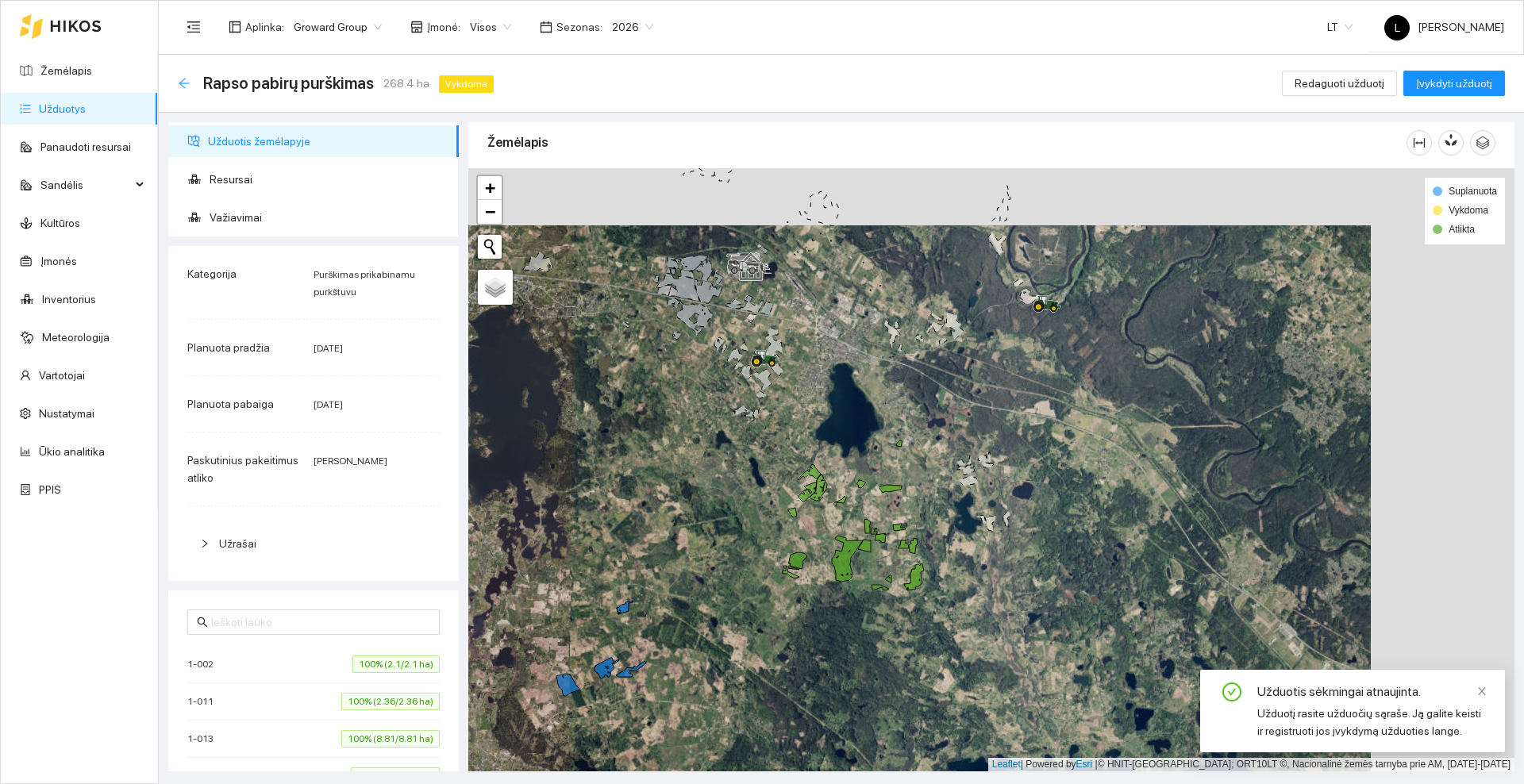
click at [184, 79] on icon "arrow-left" at bounding box center [184, 83] width 12 height 12
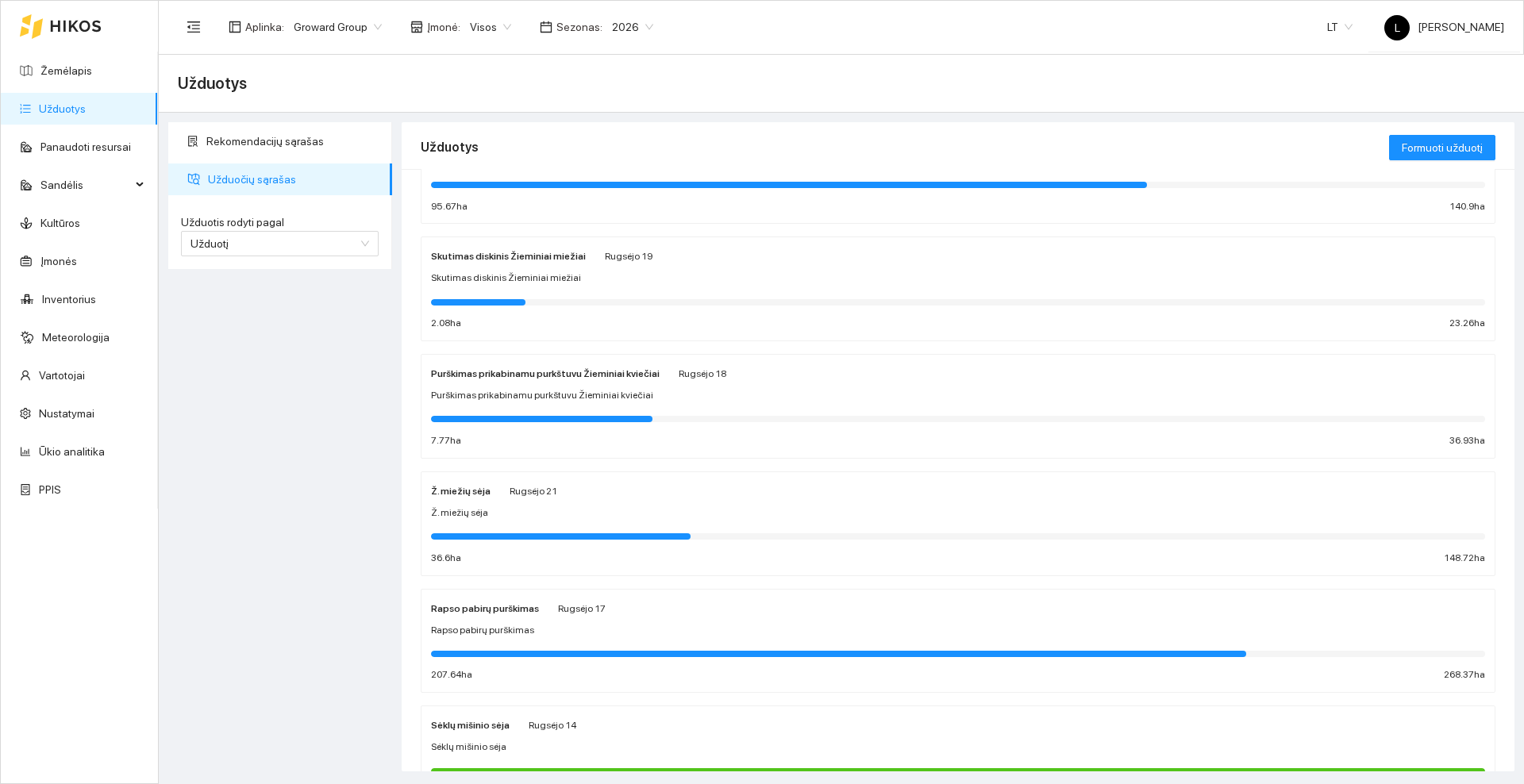
scroll to position [297, 0]
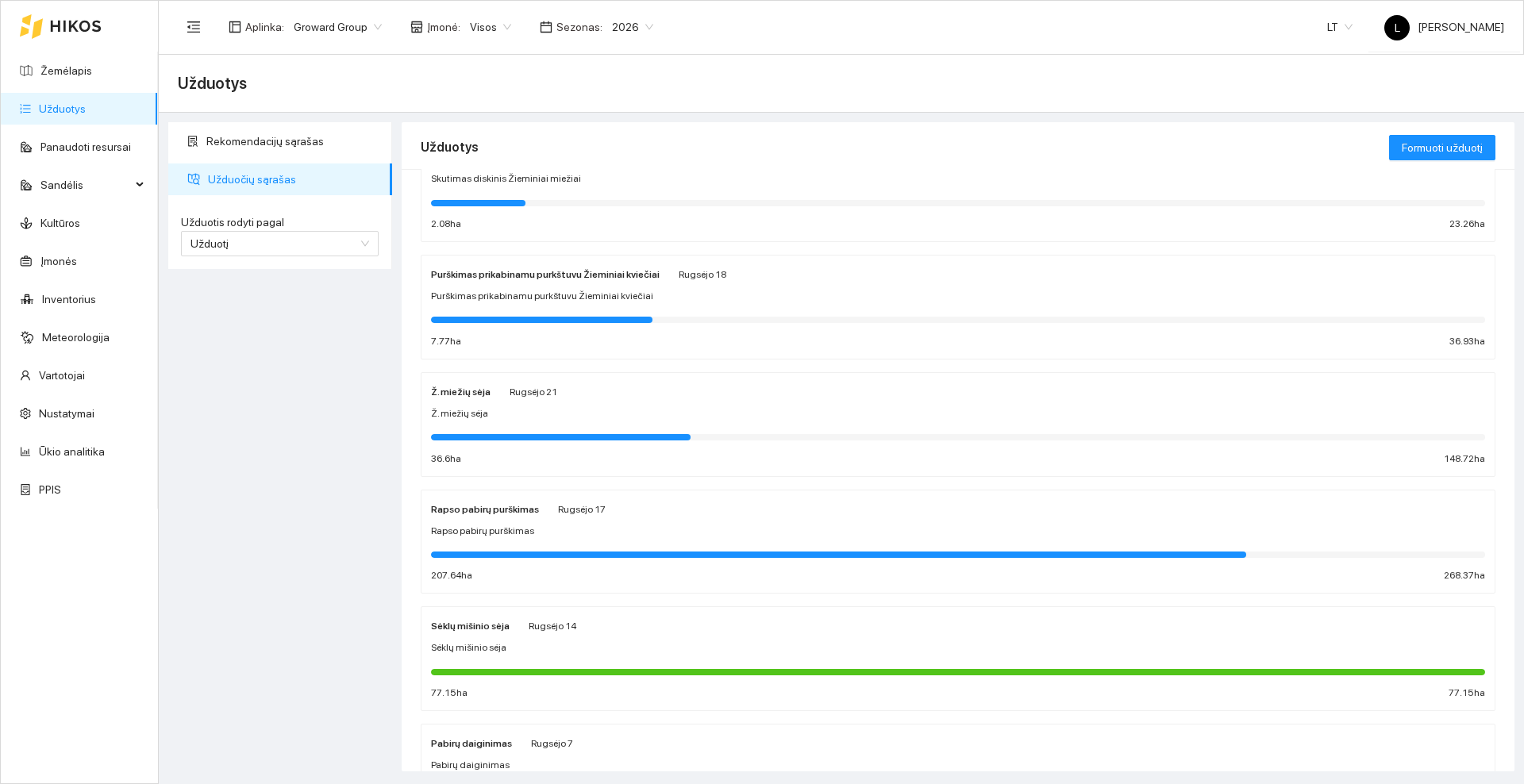
click at [534, 416] on div "Ž. miežių sėja" at bounding box center [957, 414] width 1054 height 15
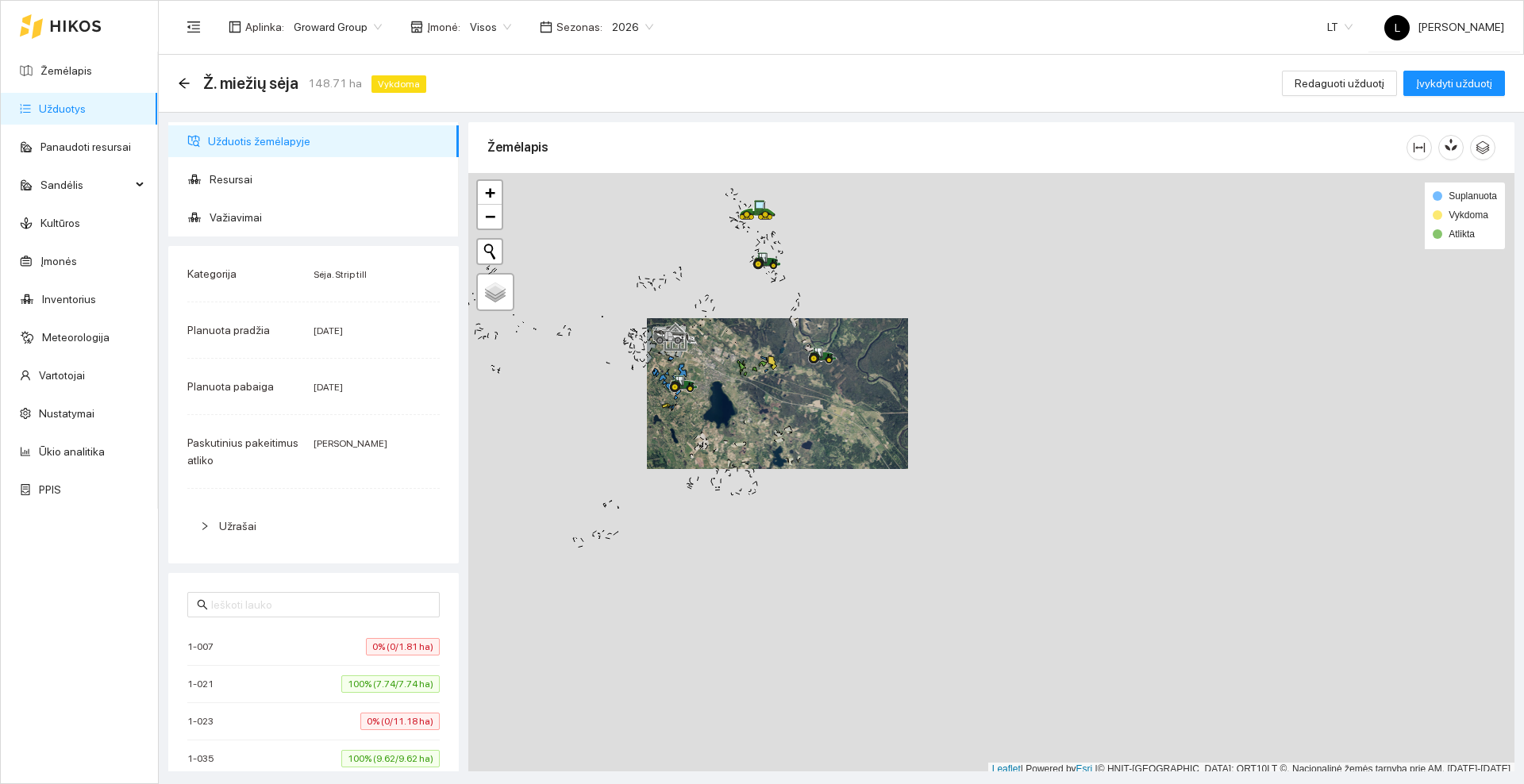
scroll to position [4, 0]
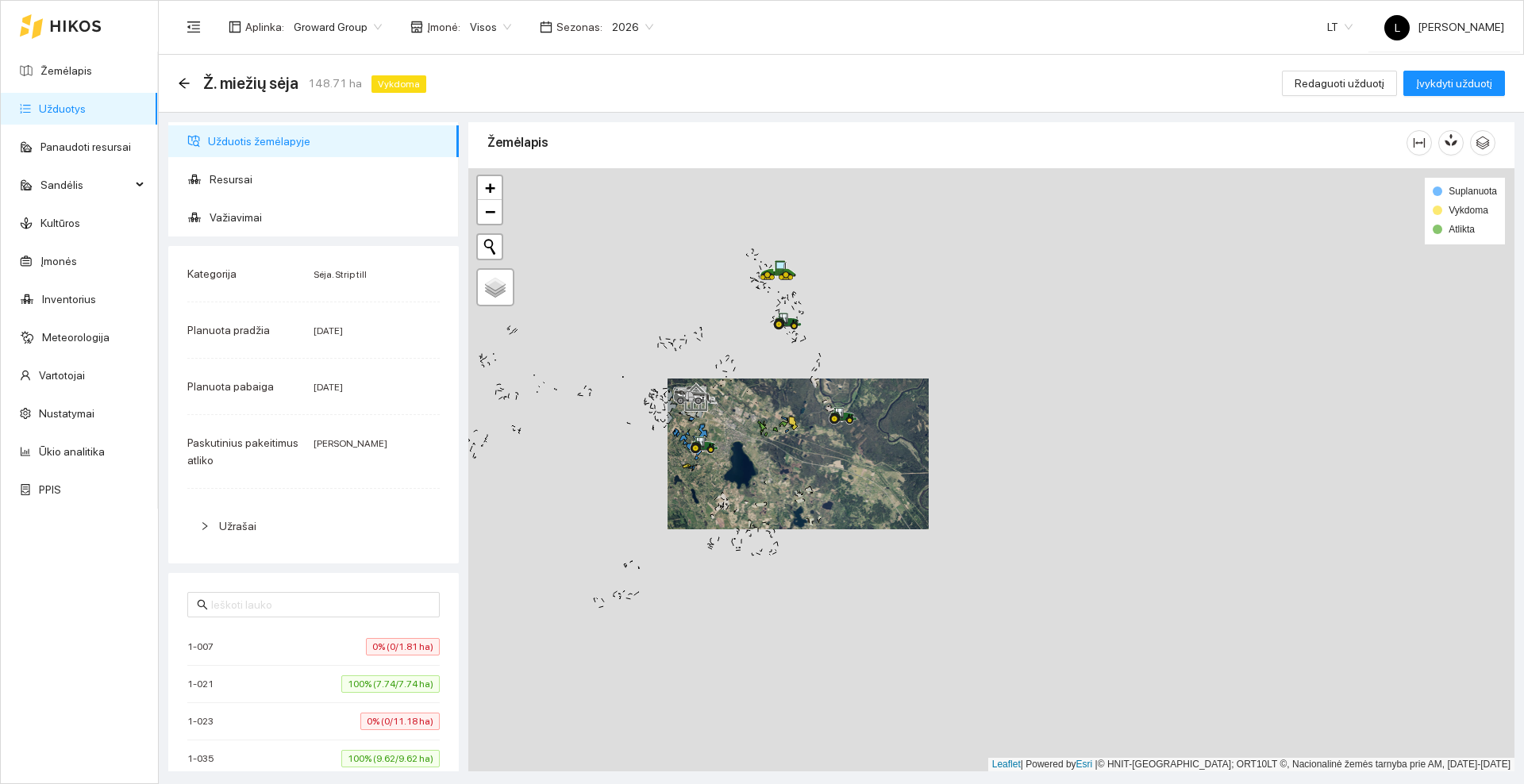
drag, startPoint x: 747, startPoint y: 405, endPoint x: 750, endPoint y: 418, distance: 13.3
click at [750, 418] on div at bounding box center [991, 469] width 1046 height 603
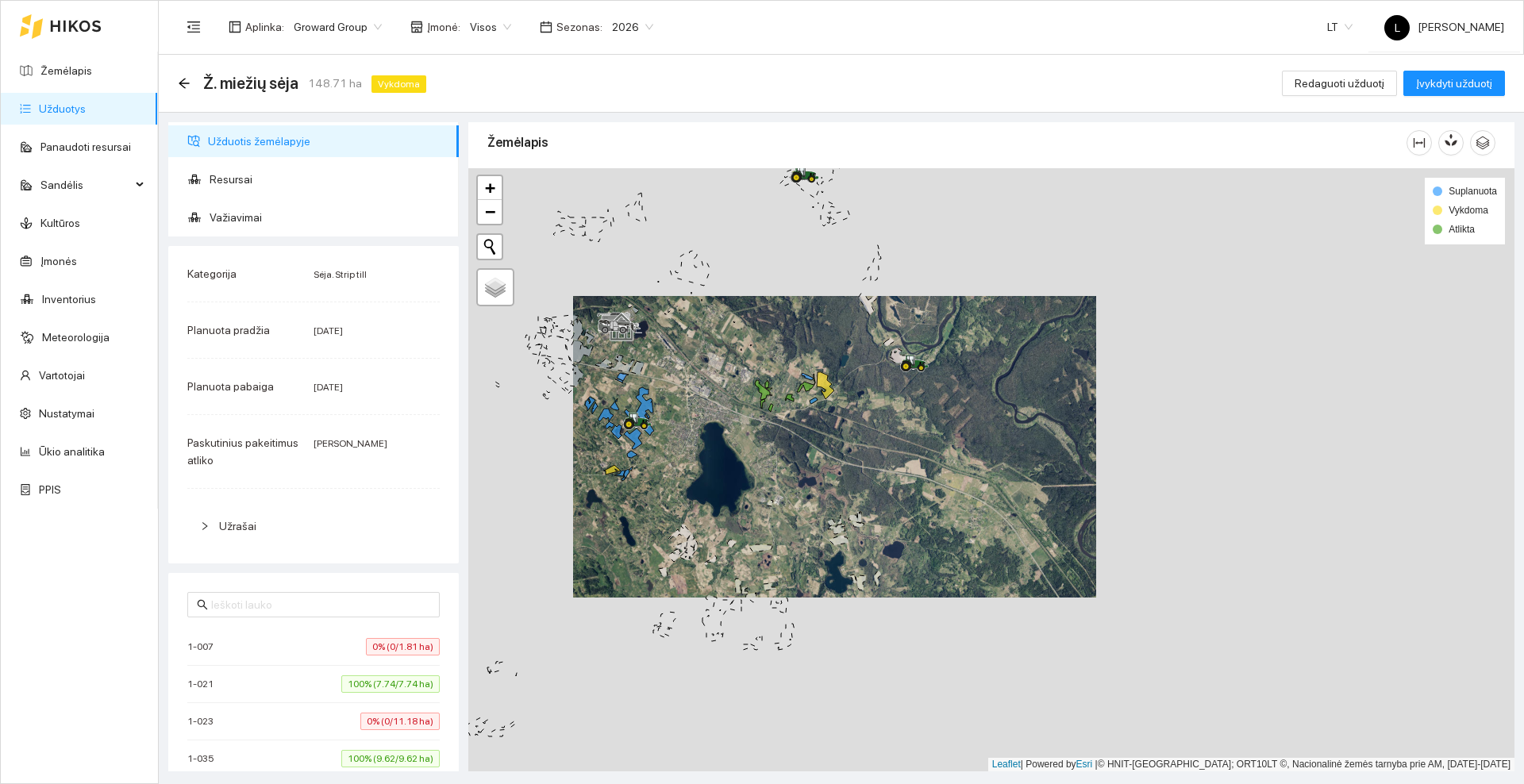
drag, startPoint x: 720, startPoint y: 449, endPoint x: 718, endPoint y: 396, distance: 53.0
click at [718, 396] on div at bounding box center [991, 469] width 1046 height 603
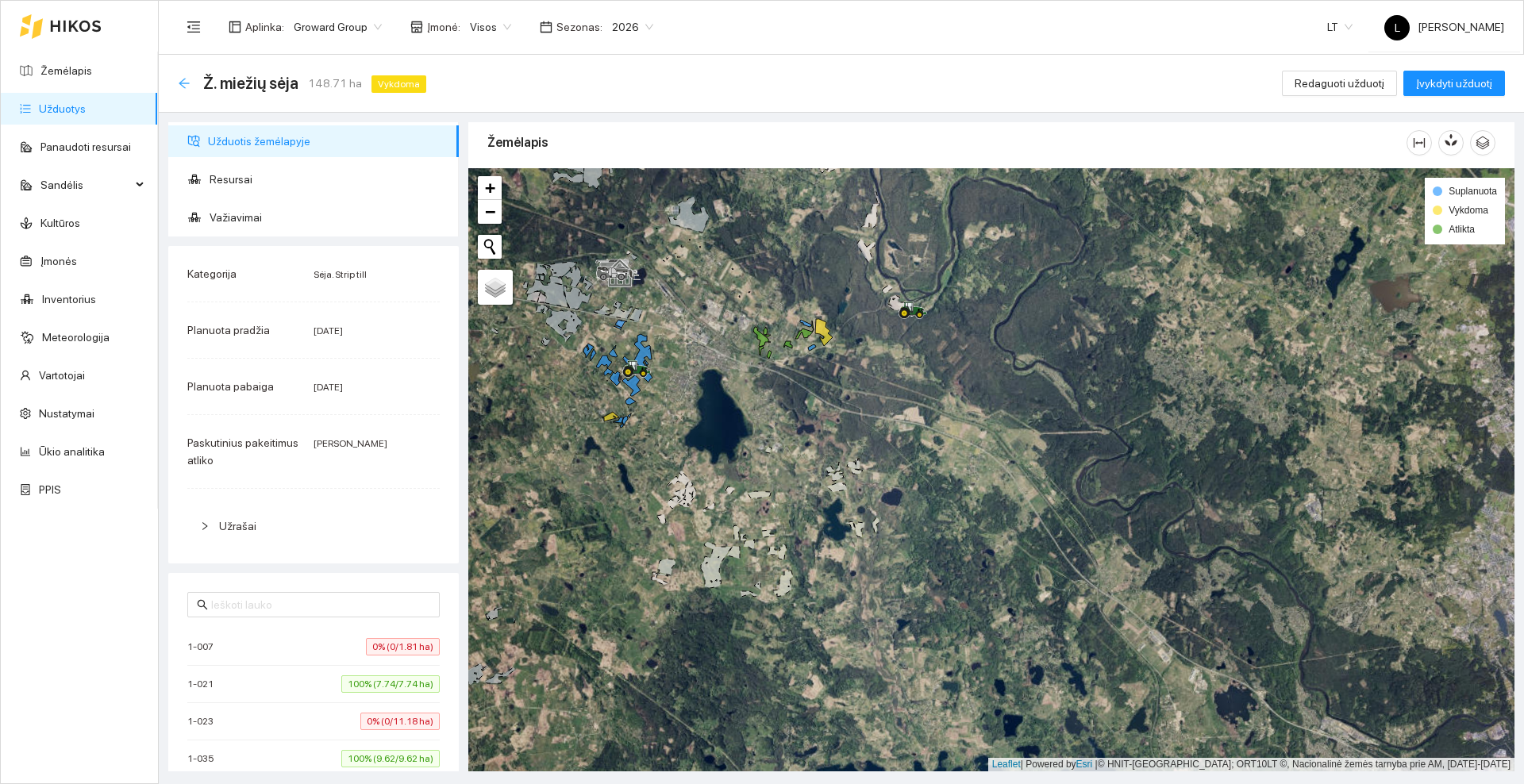
click at [184, 84] on icon "arrow-left" at bounding box center [184, 83] width 12 height 12
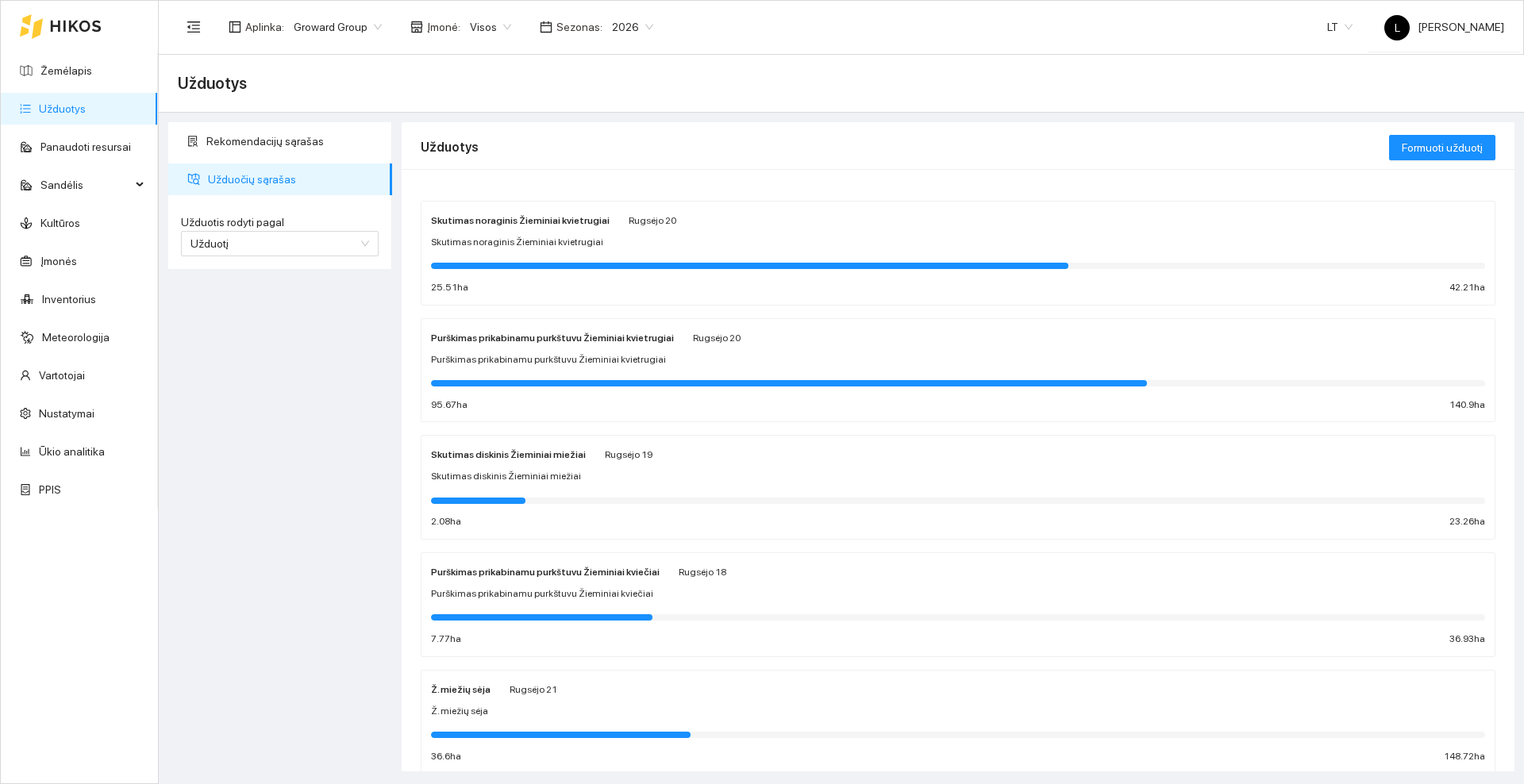
click at [619, 583] on div "Purškimas prikabinamu purkštuvu Žieminiai kviečiai [PERSON_NAME][DATE] Purškima…" at bounding box center [957, 604] width 1054 height 84
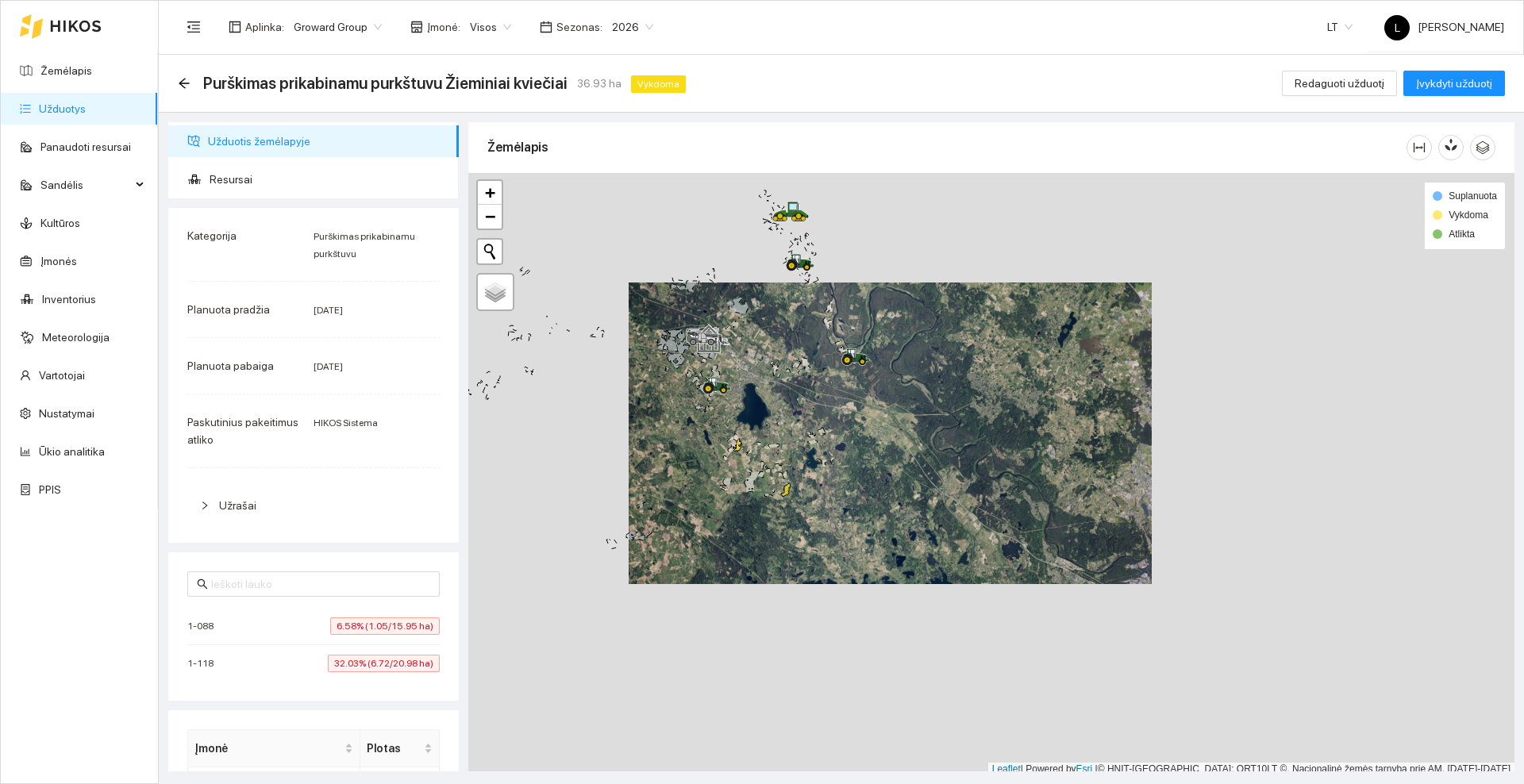
scroll to position [4, 0]
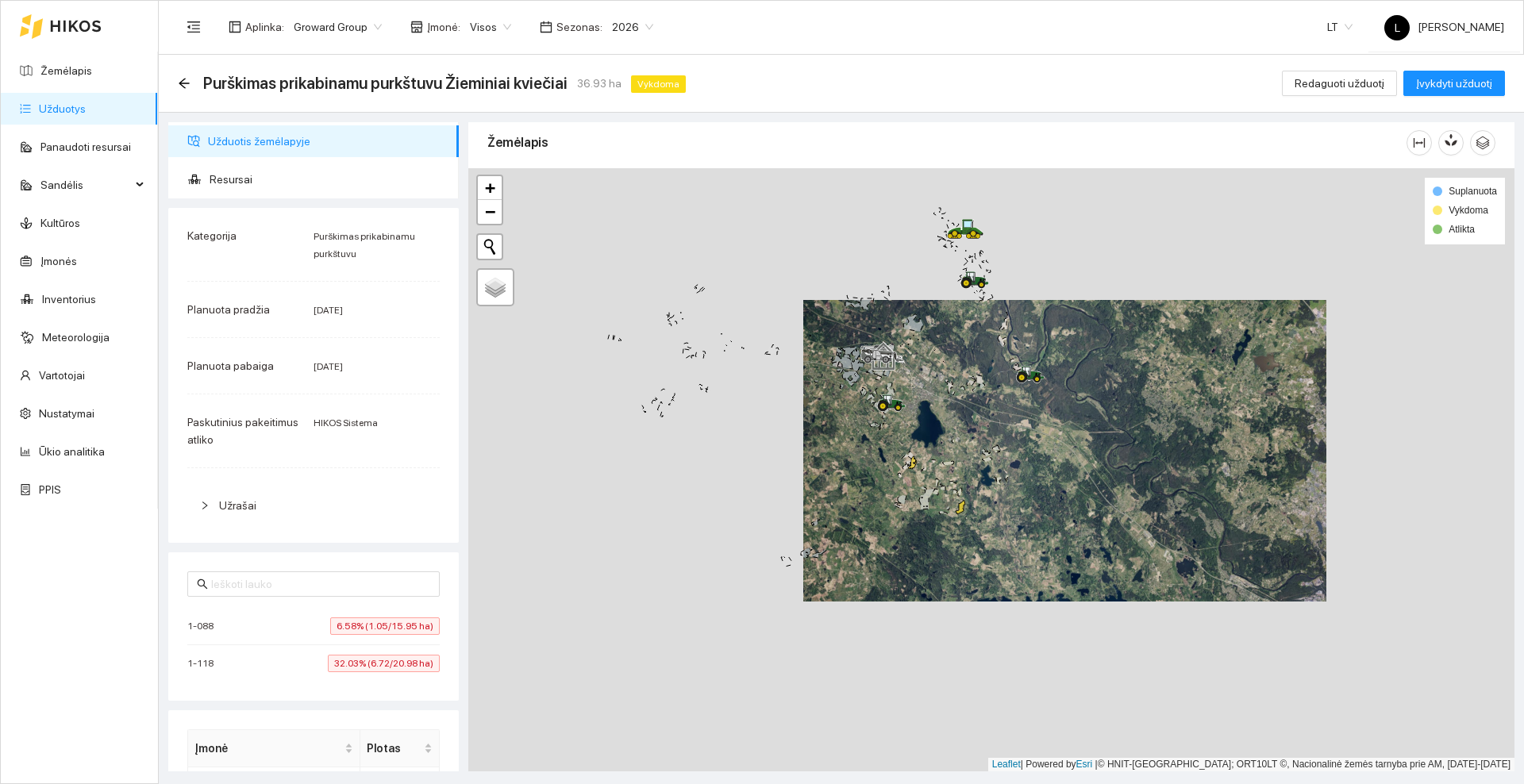
drag, startPoint x: 777, startPoint y: 380, endPoint x: 1003, endPoint y: 391, distance: 226.3
click at [1003, 391] on div at bounding box center [991, 469] width 1046 height 603
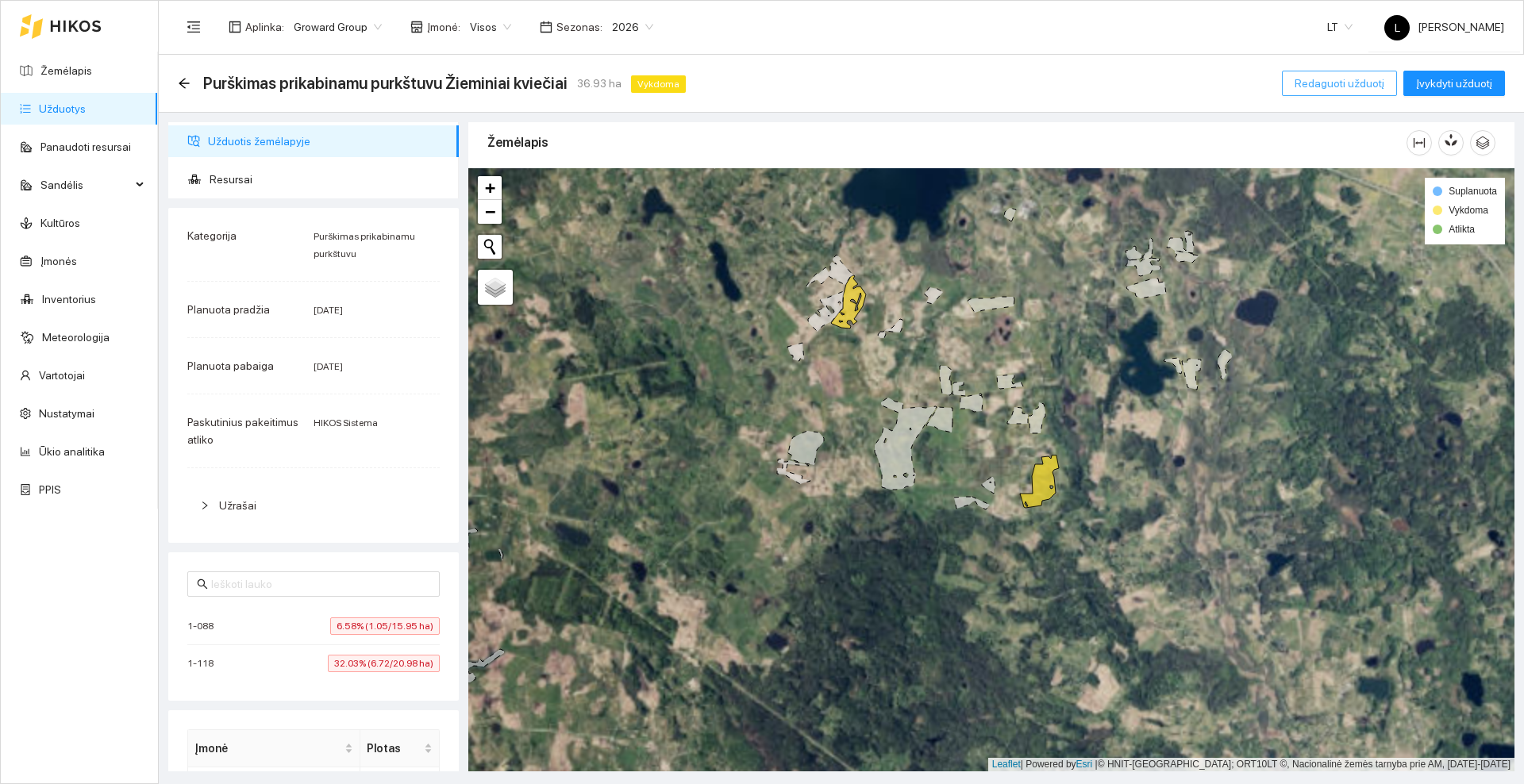
click at [1314, 89] on span "Redaguoti užduotį" at bounding box center [1339, 84] width 90 height 18
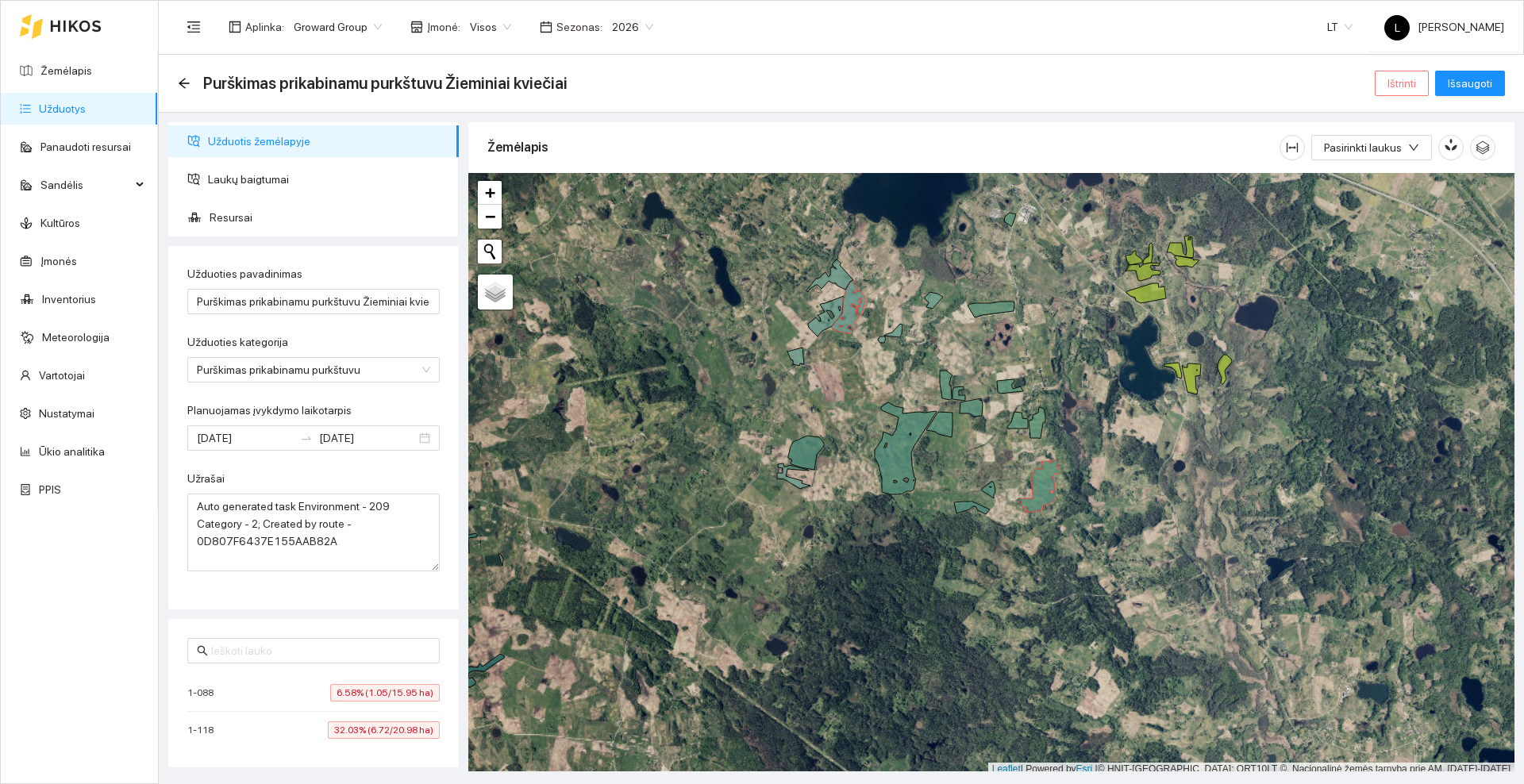
click at [1396, 84] on span "Ištrinti" at bounding box center [1402, 84] width 28 height 18
click at [1396, 158] on span "Taip" at bounding box center [1406, 160] width 20 height 18
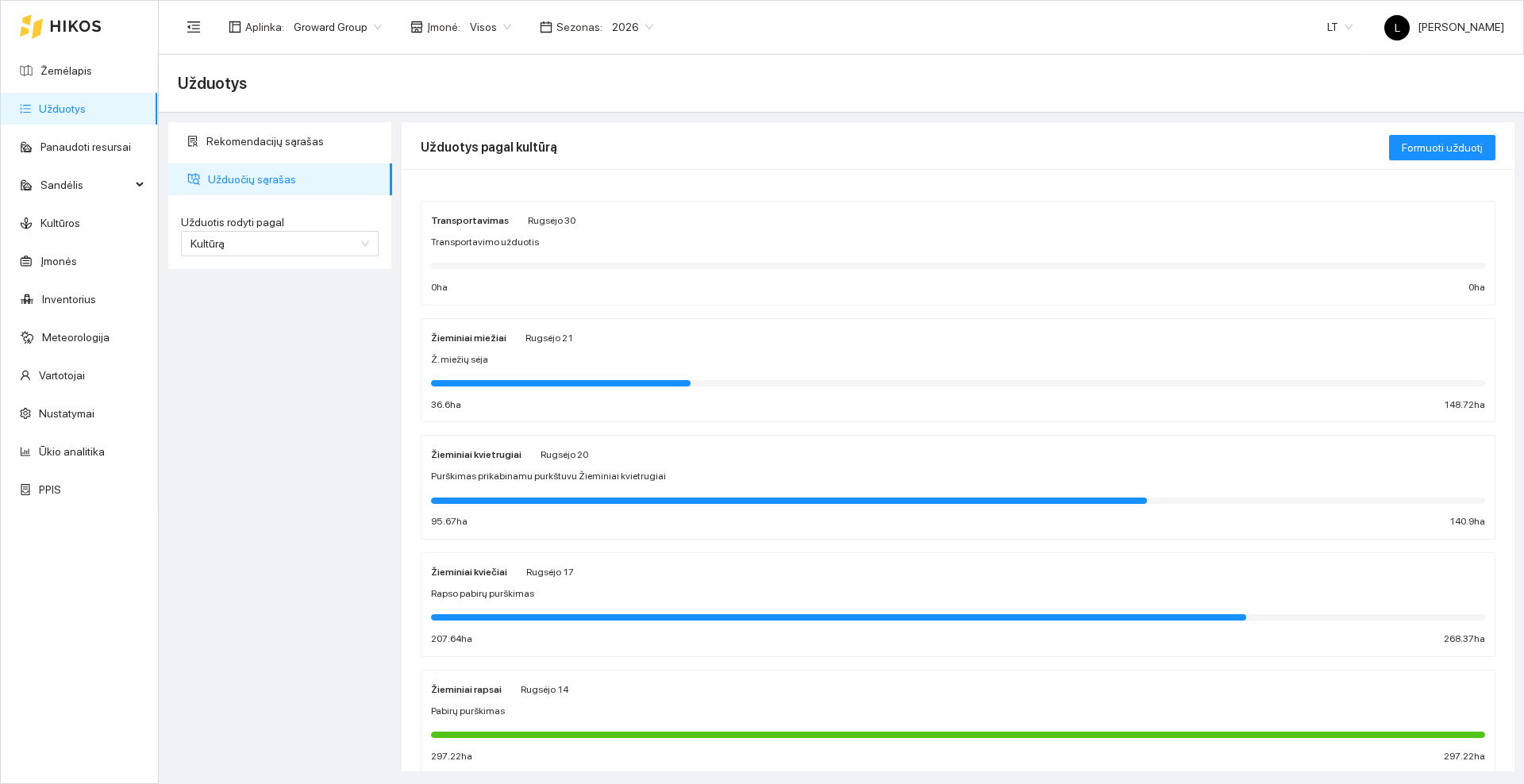
click at [543, 473] on span "Purškimas prikabinamu purkštuvu Žieminiai kvietrugiai" at bounding box center [548, 476] width 235 height 15
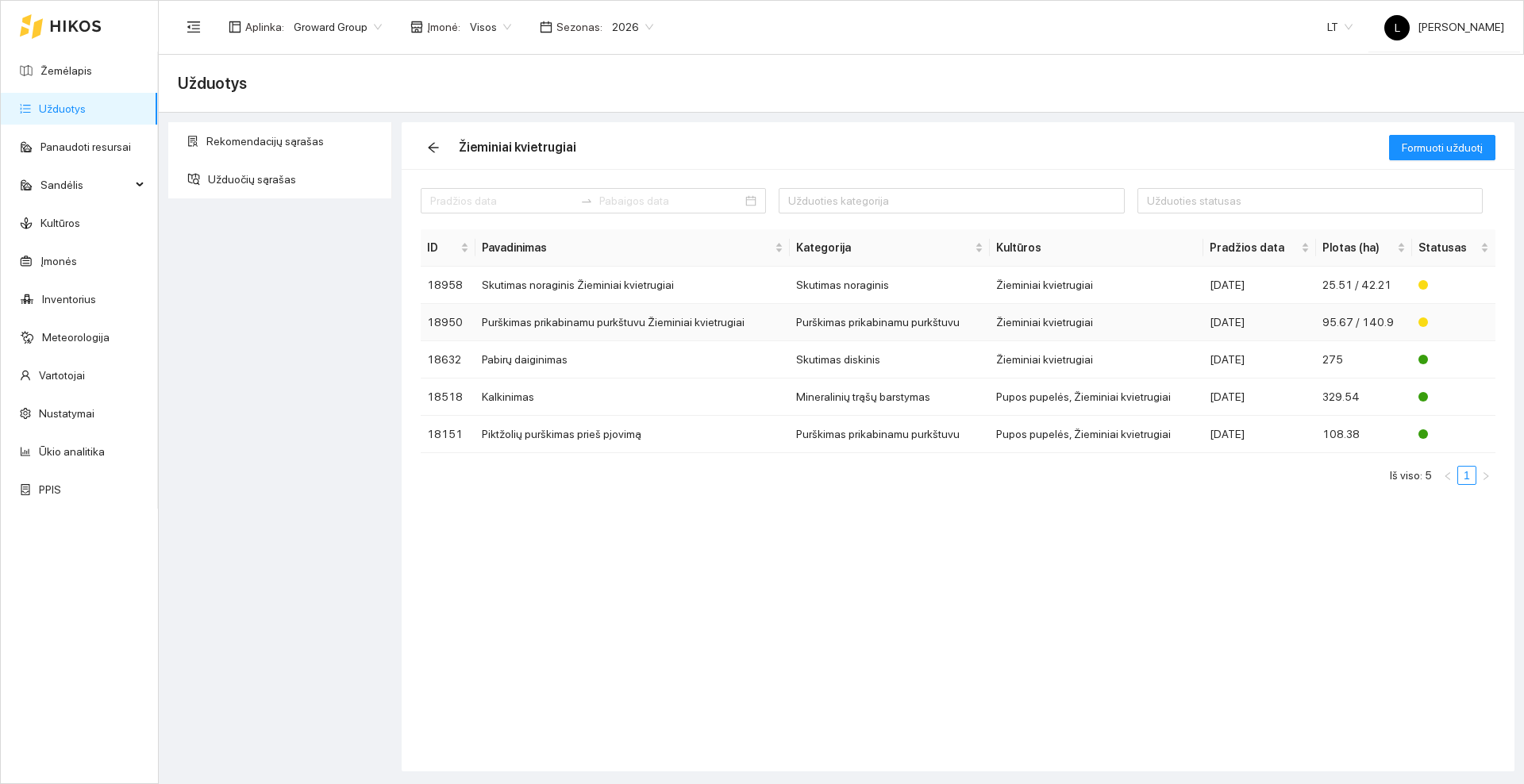
click at [559, 325] on td "Purškimas prikabinamu purkštuvu Žieminiai kvietrugiai" at bounding box center [632, 322] width 313 height 37
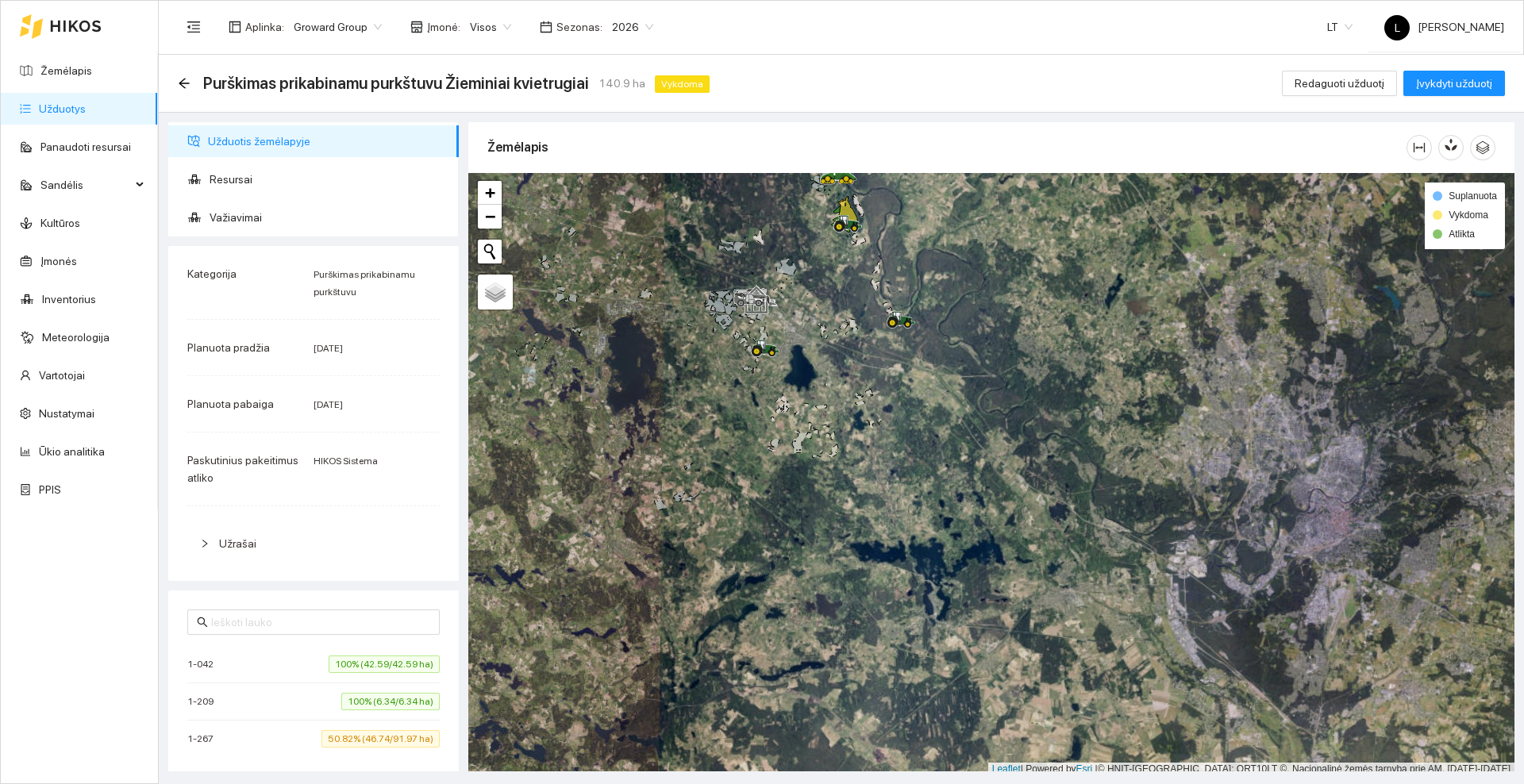
scroll to position [4, 0]
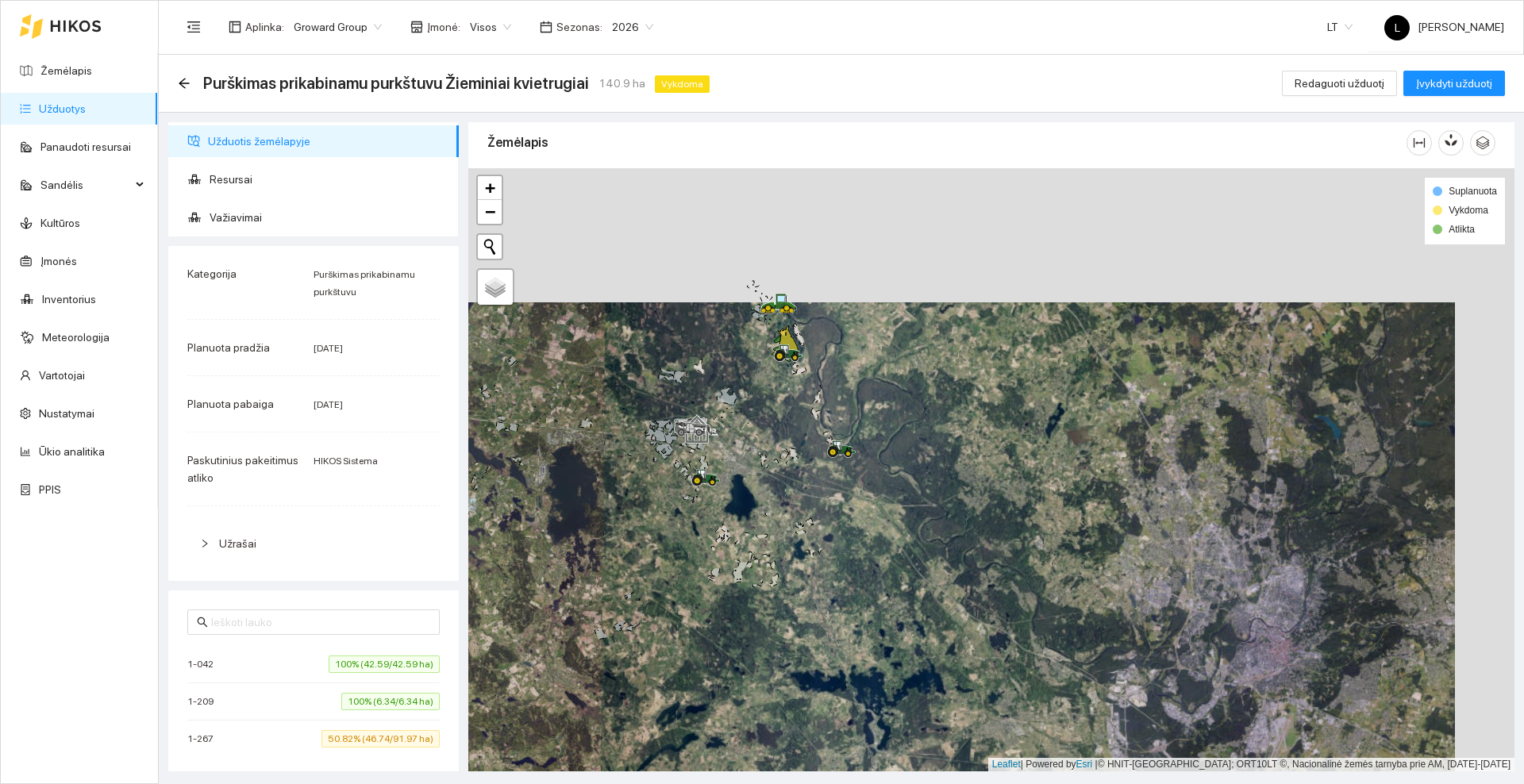
drag, startPoint x: 802, startPoint y: 221, endPoint x: 743, endPoint y: 355, distance: 146.4
click at [743, 355] on div at bounding box center [991, 469] width 1046 height 603
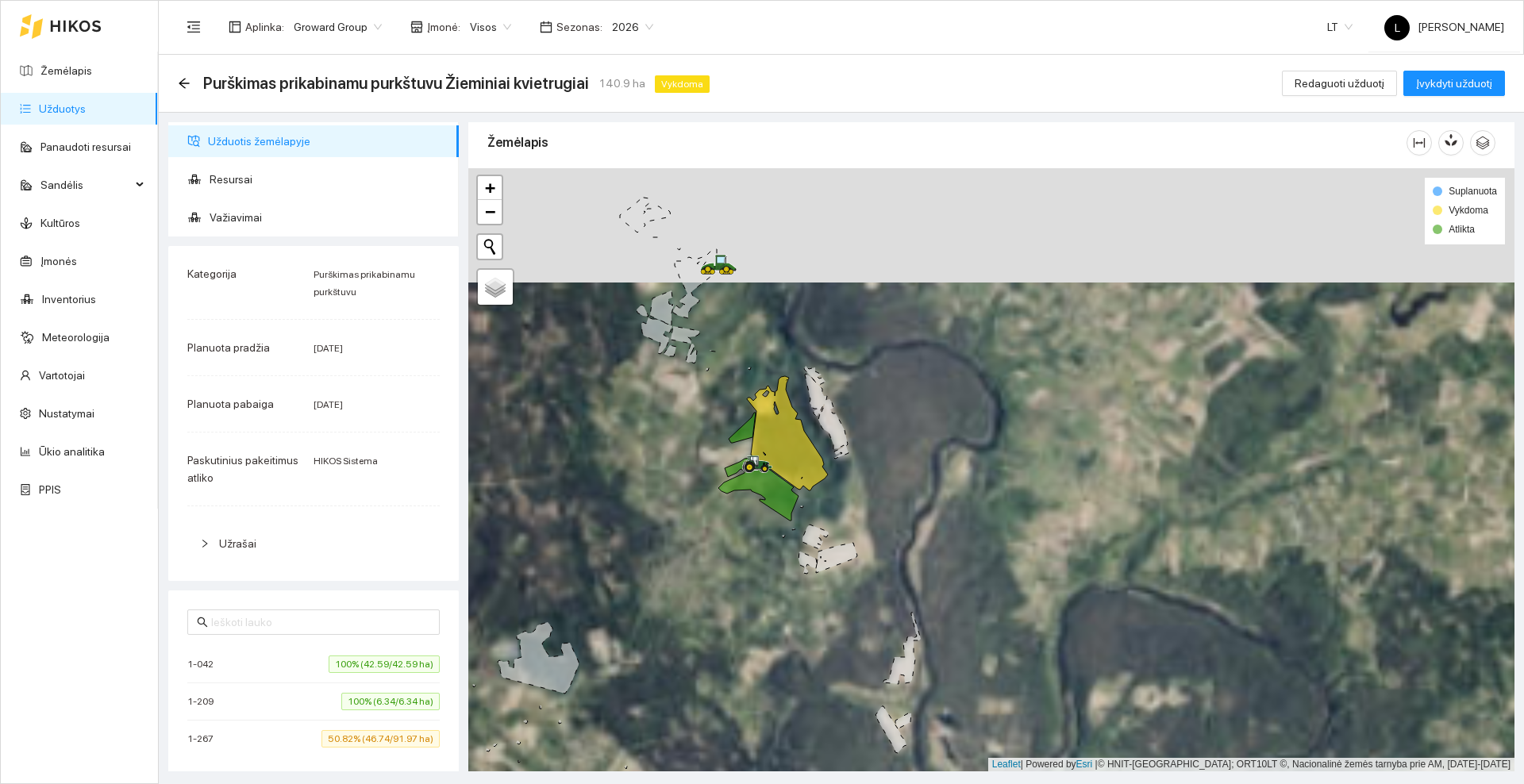
drag, startPoint x: 813, startPoint y: 254, endPoint x: 852, endPoint y: 380, distance: 131.9
click at [852, 380] on div at bounding box center [991, 469] width 1046 height 603
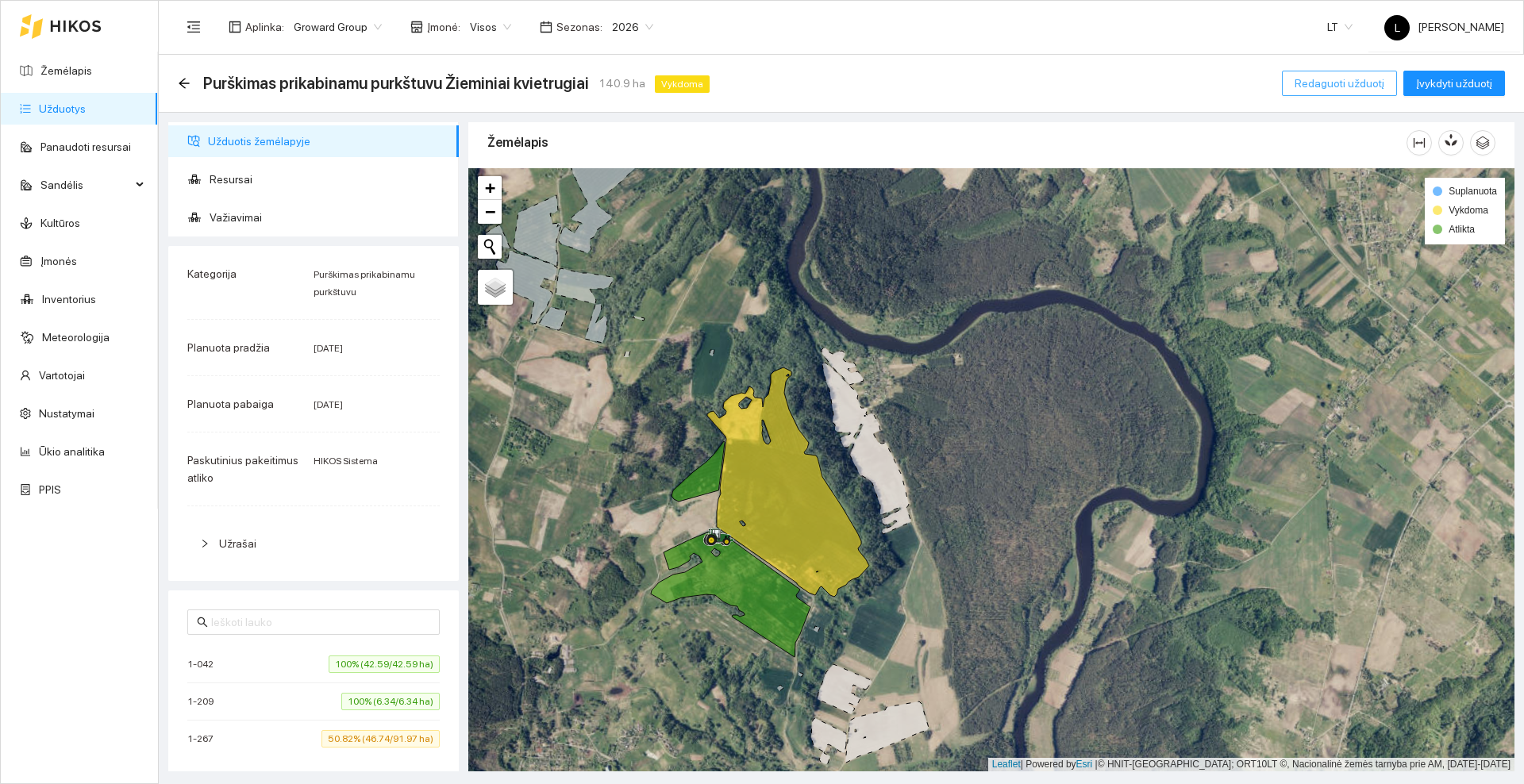
click at [1316, 86] on span "Redaguoti užduotį" at bounding box center [1339, 84] width 90 height 18
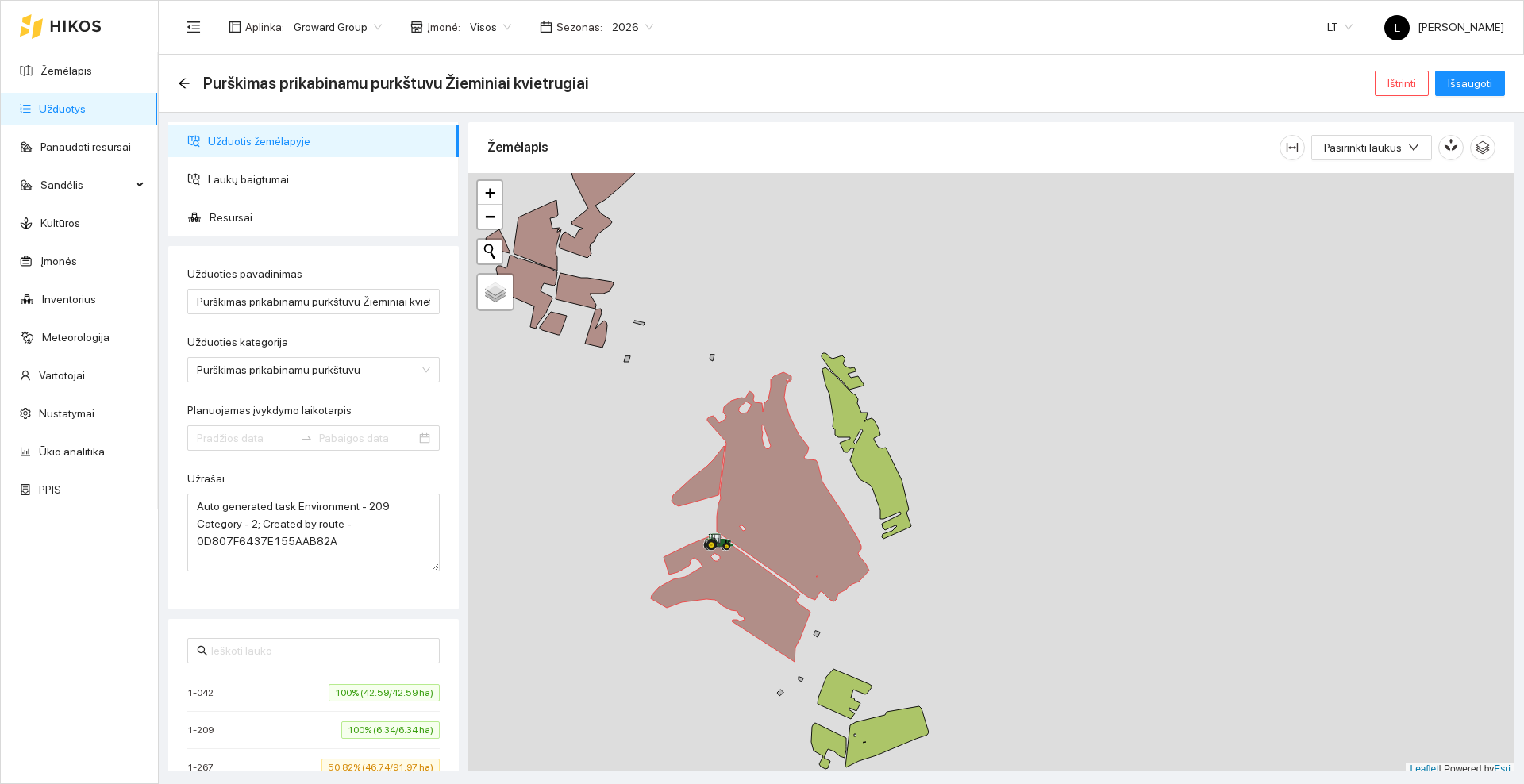
type input "[DATE]"
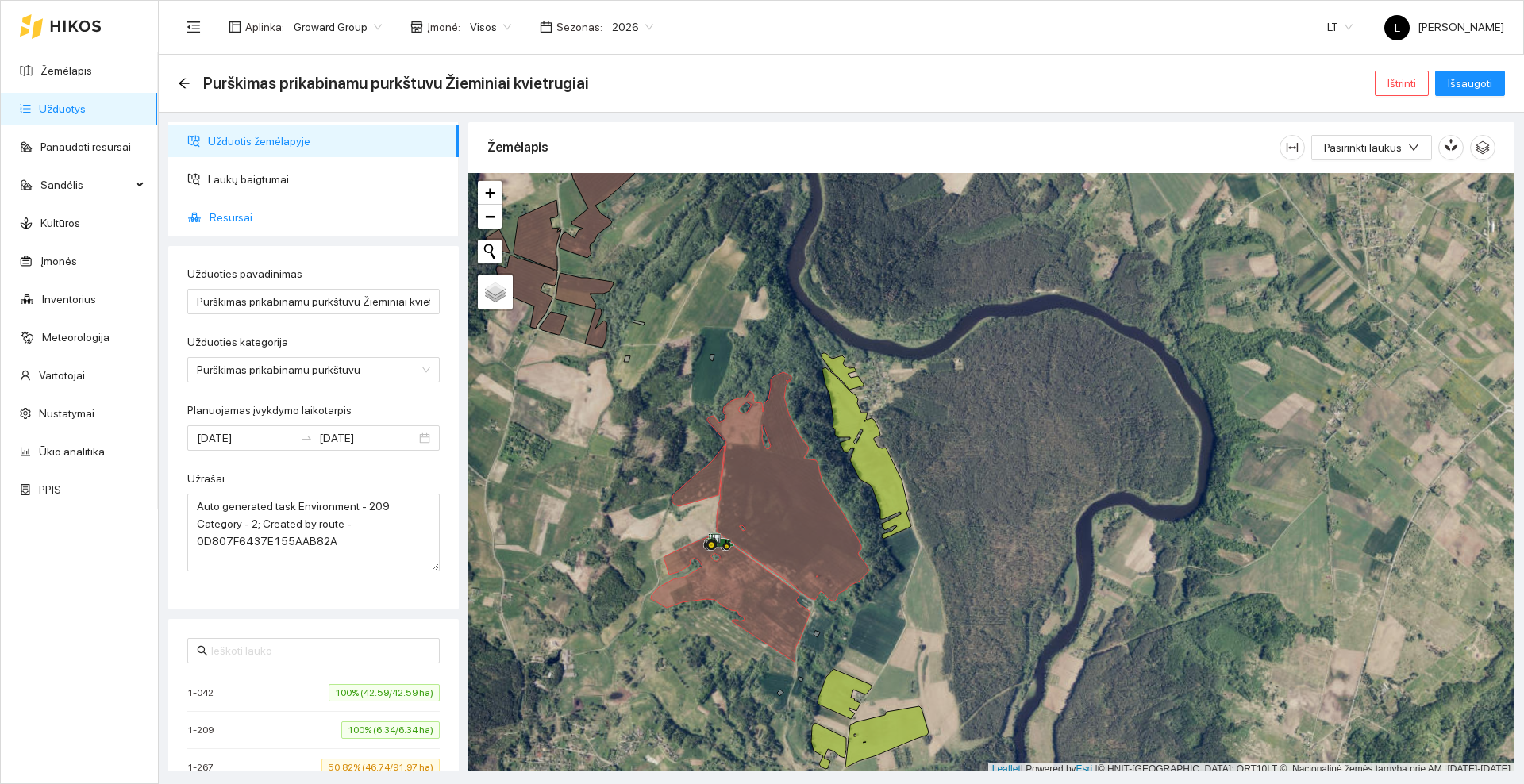
click at [253, 221] on span "Resursai" at bounding box center [328, 217] width 237 height 32
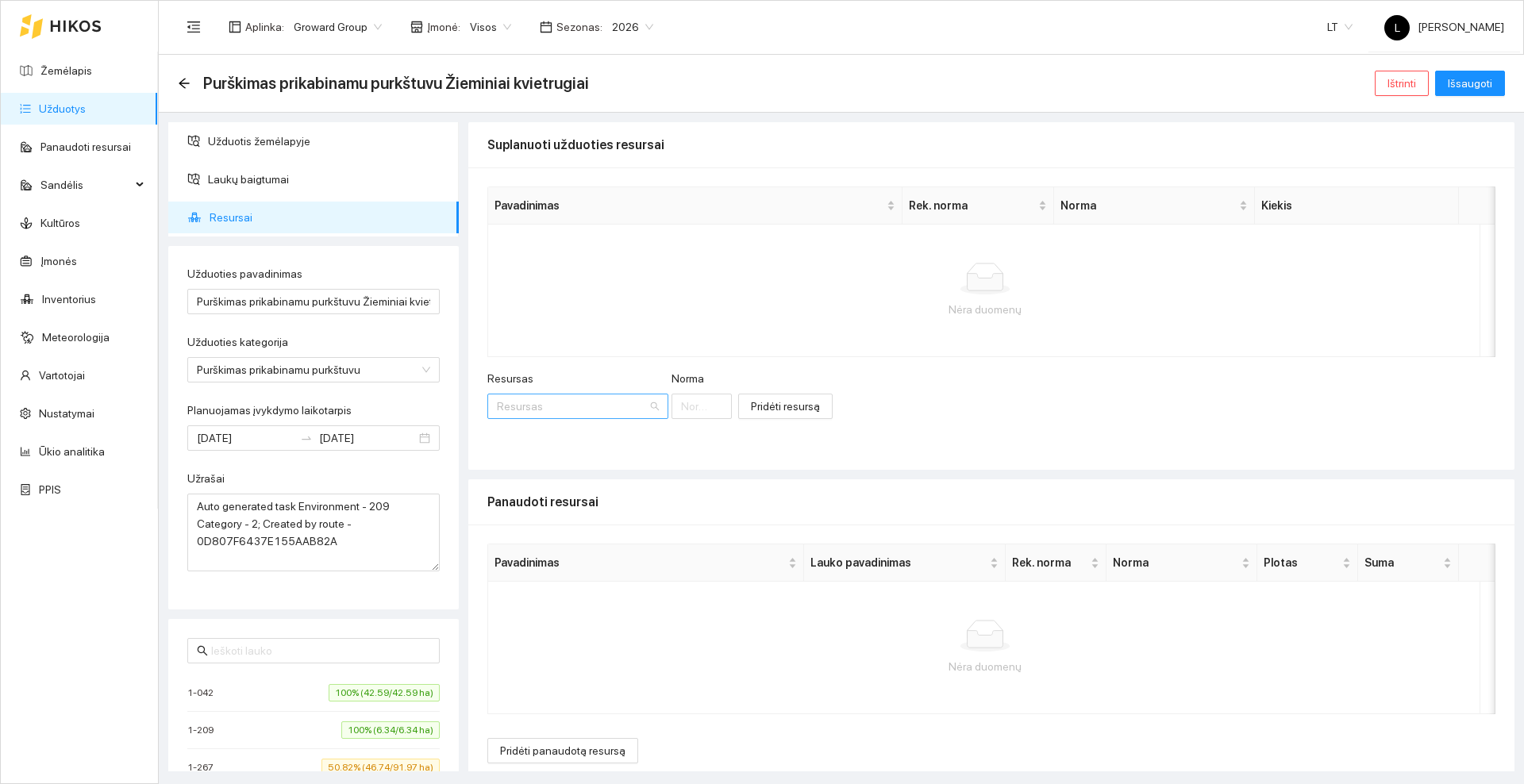
click at [592, 409] on input "Resursas" at bounding box center [571, 406] width 151 height 24
type input "Halveti"
click at [559, 447] on li "Herbicidai / Halveti c" at bounding box center [542, 437] width 112 height 26
type input "1"
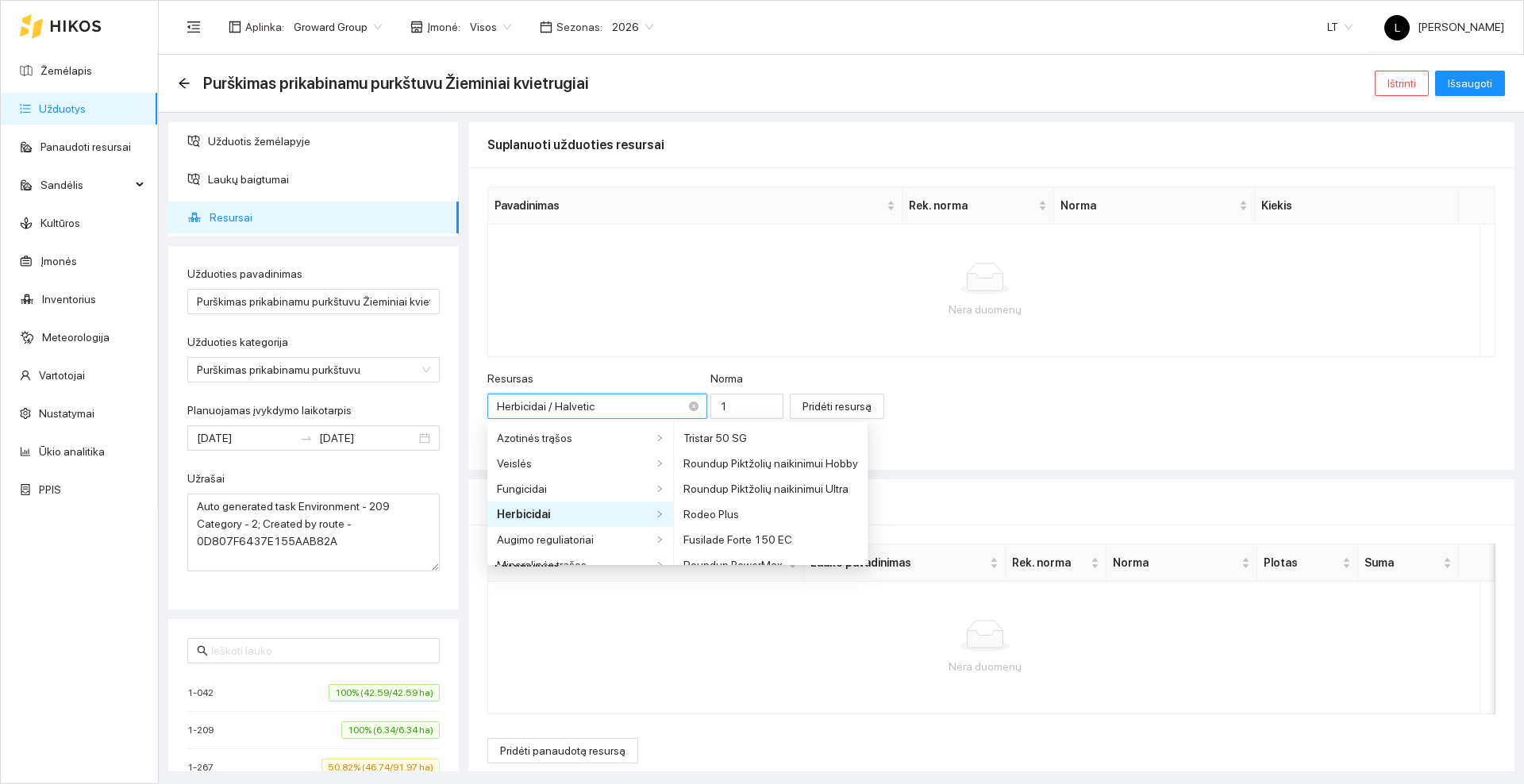
scroll to position [444, 0]
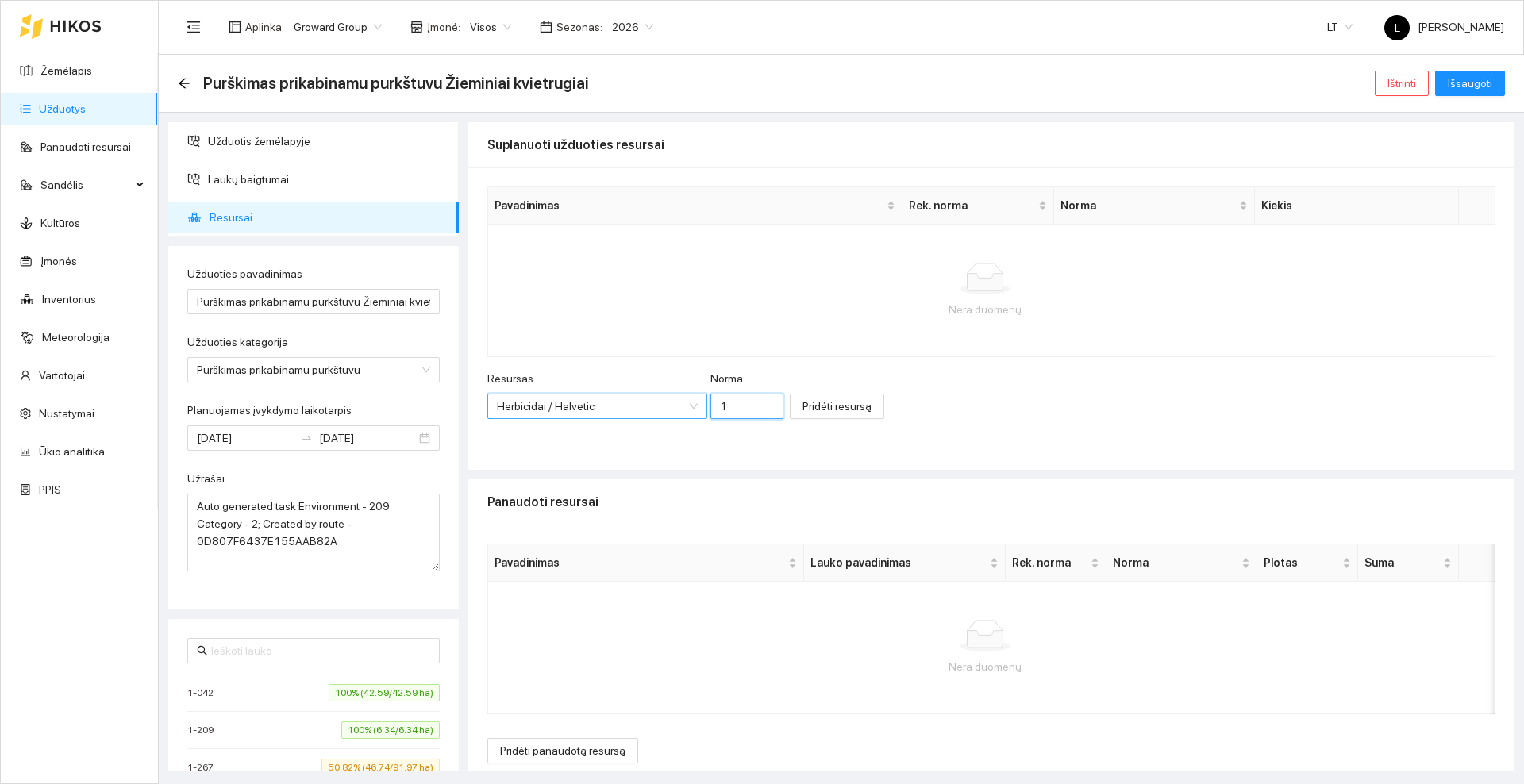
click at [712, 407] on input "1" at bounding box center [747, 406] width 73 height 26
type input "2.3"
click at [733, 443] on div "Pavadinimas Rek. [PERSON_NAME] Nėra duomenų Resursas Herbicidai / Halvetic Norm…" at bounding box center [991, 318] width 1046 height 302
click at [802, 413] on span "Pridėti resursą" at bounding box center [836, 407] width 69 height 18
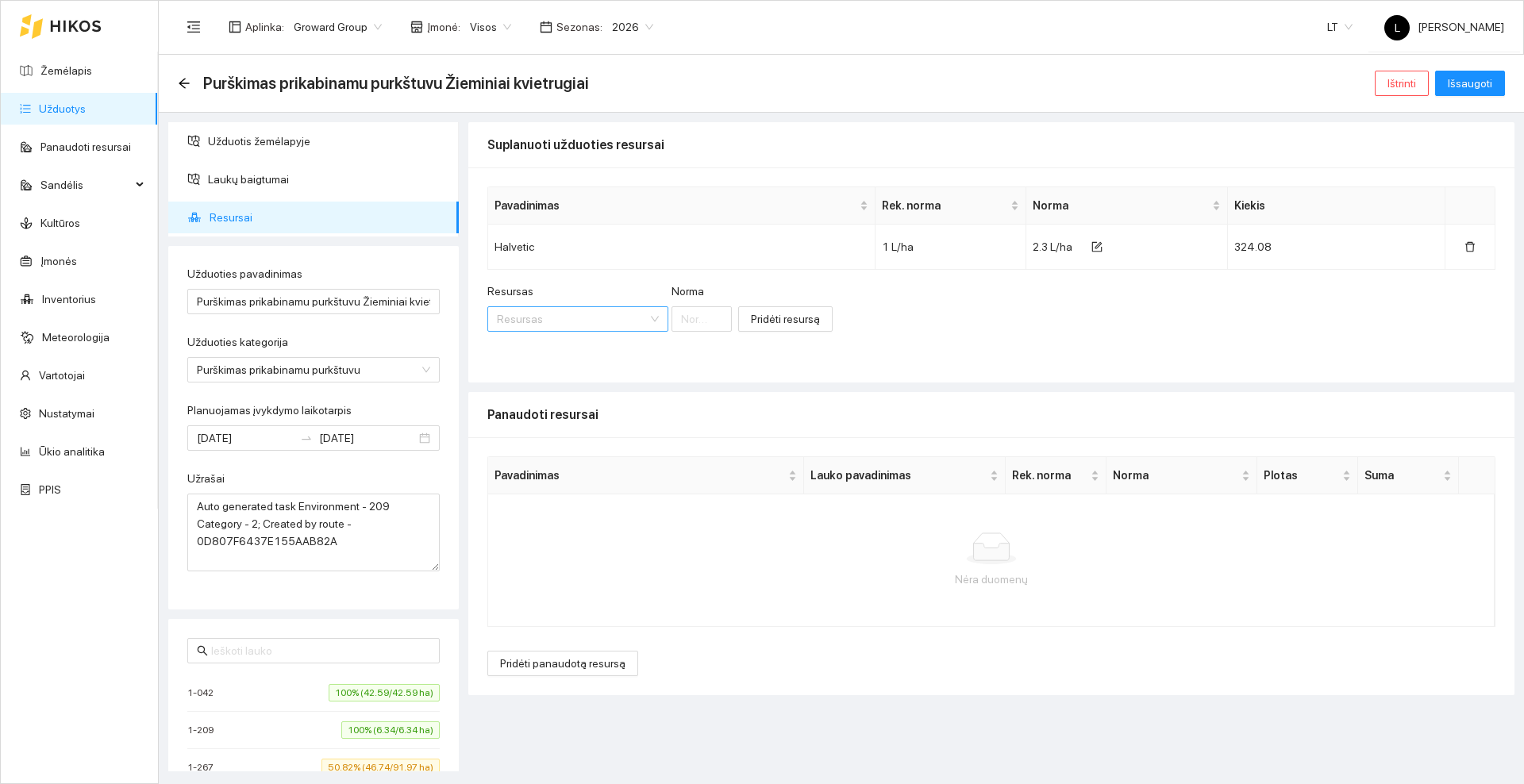
click at [556, 318] on input "Resursas" at bounding box center [571, 319] width 151 height 24
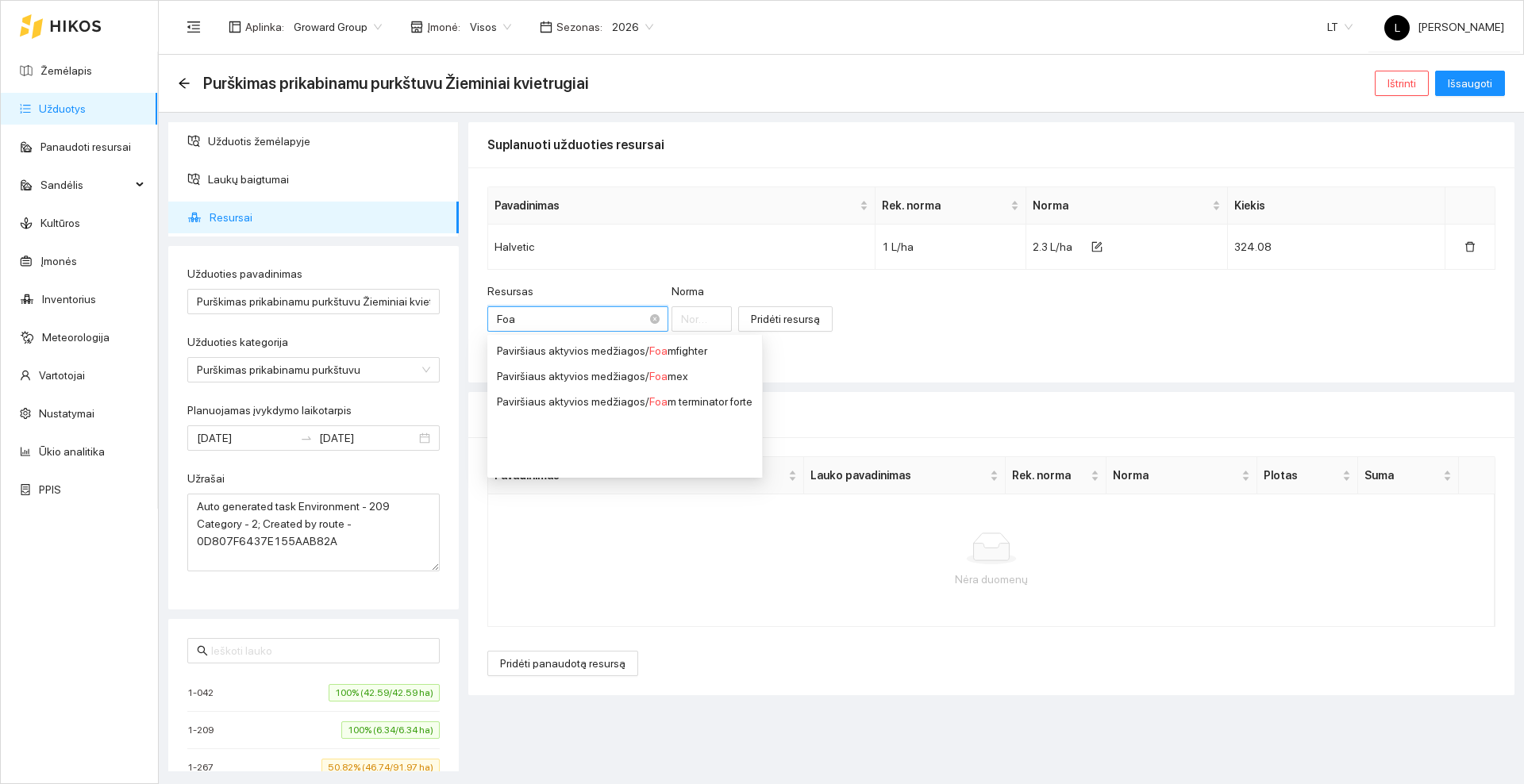
type input "Foam"
click at [700, 401] on div "Paviršiaus aktyvios medžiagos / Foam terminator forte" at bounding box center [623, 401] width 254 height 18
type input "1"
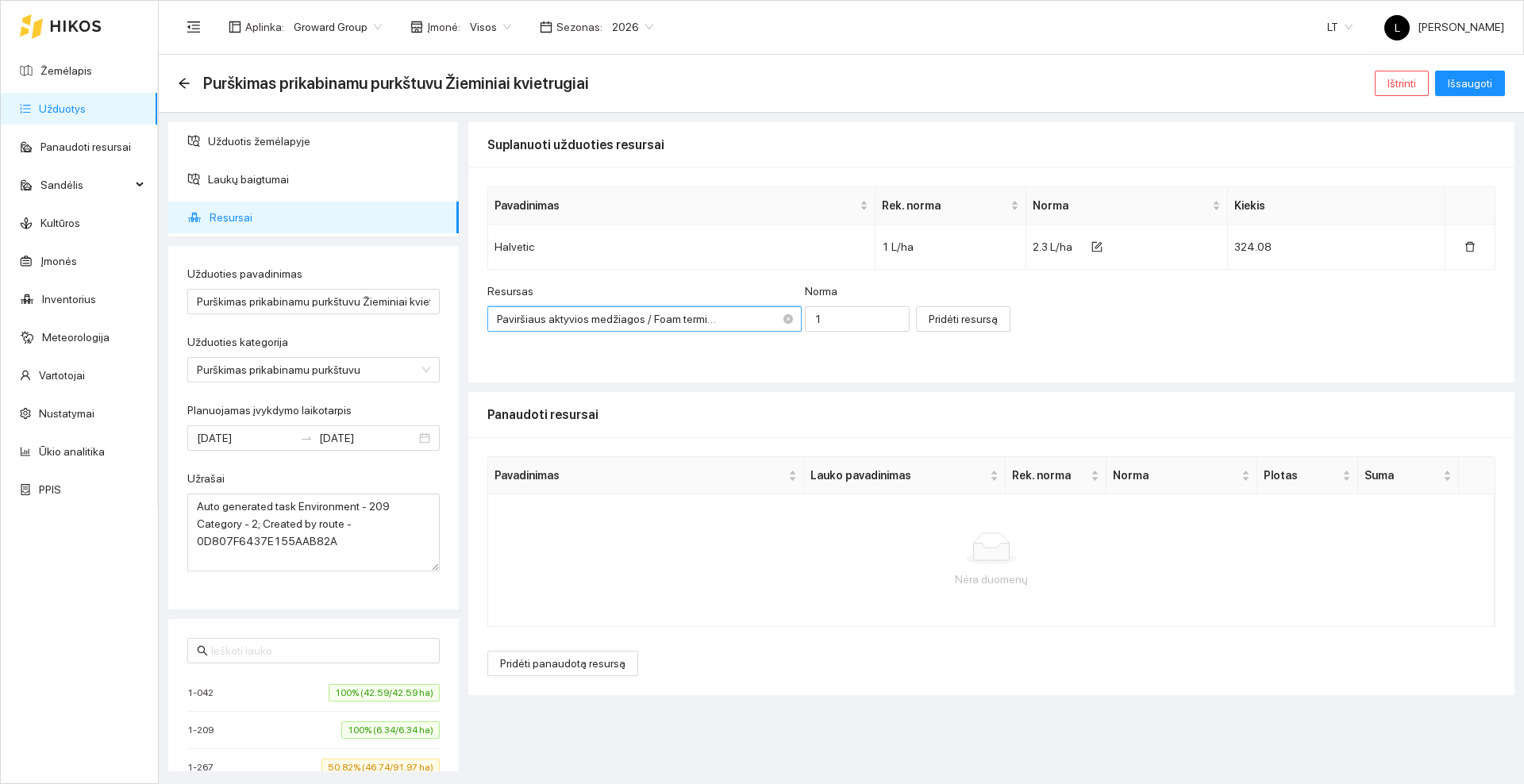
scroll to position [0, 0]
click at [820, 313] on input "1" at bounding box center [857, 319] width 105 height 26
type input "0.01"
click at [962, 319] on span "Pridėti resursą" at bounding box center [963, 319] width 69 height 18
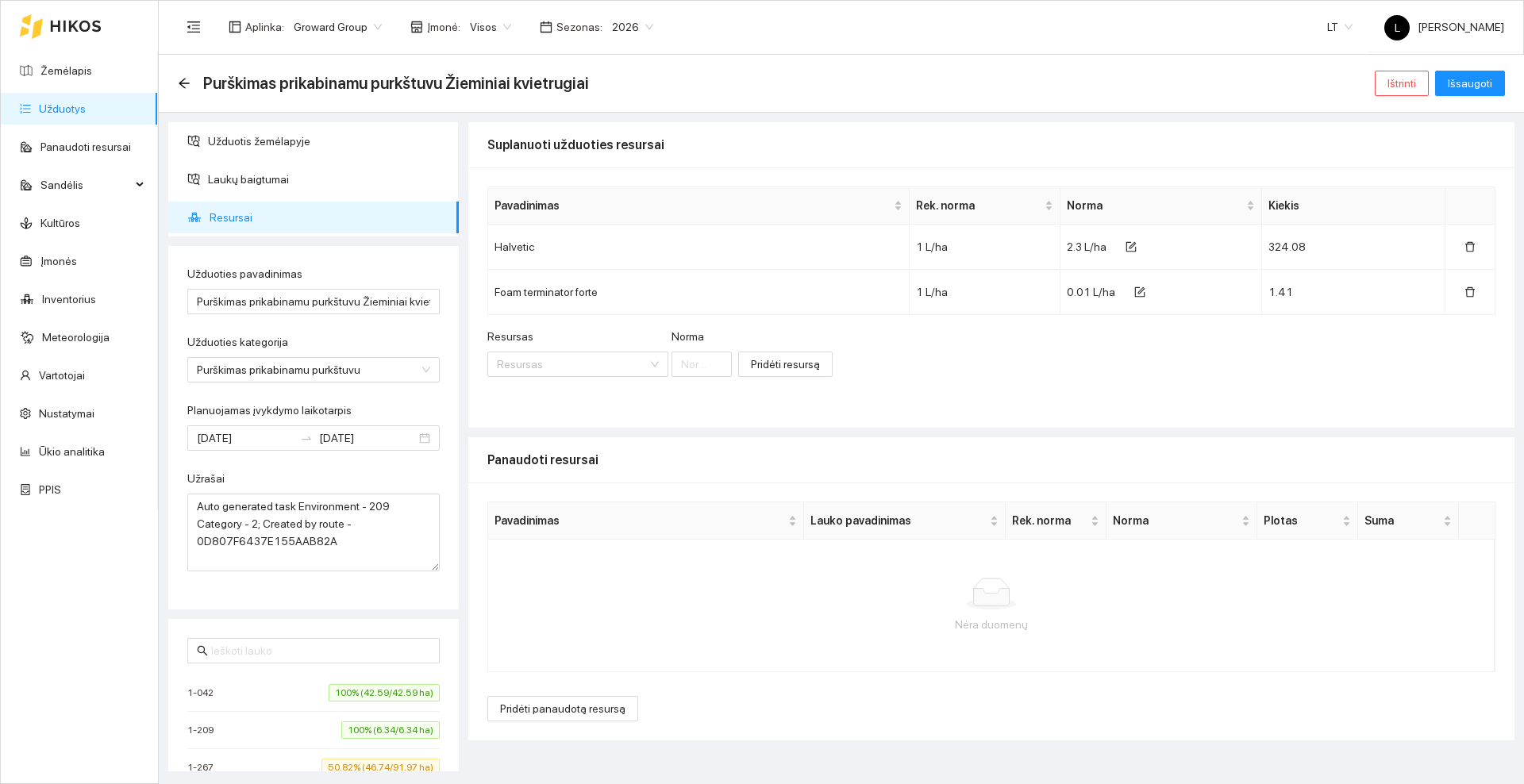
click at [911, 409] on div "Pavadinimas Rek. [PERSON_NAME] Halvetic 1 L/ha 2.3 L/ha 324.08 Foam terminator …" at bounding box center [991, 297] width 1046 height 260
click at [409, 307] on input "Purškimas prikabinamu purkštuvu Žieminiai kvietrugiai" at bounding box center [313, 301] width 253 height 26
type input "P"
type input "Kviečių pabirų purškimas"
click at [270, 436] on input "[DATE]" at bounding box center [246, 438] width 97 height 18
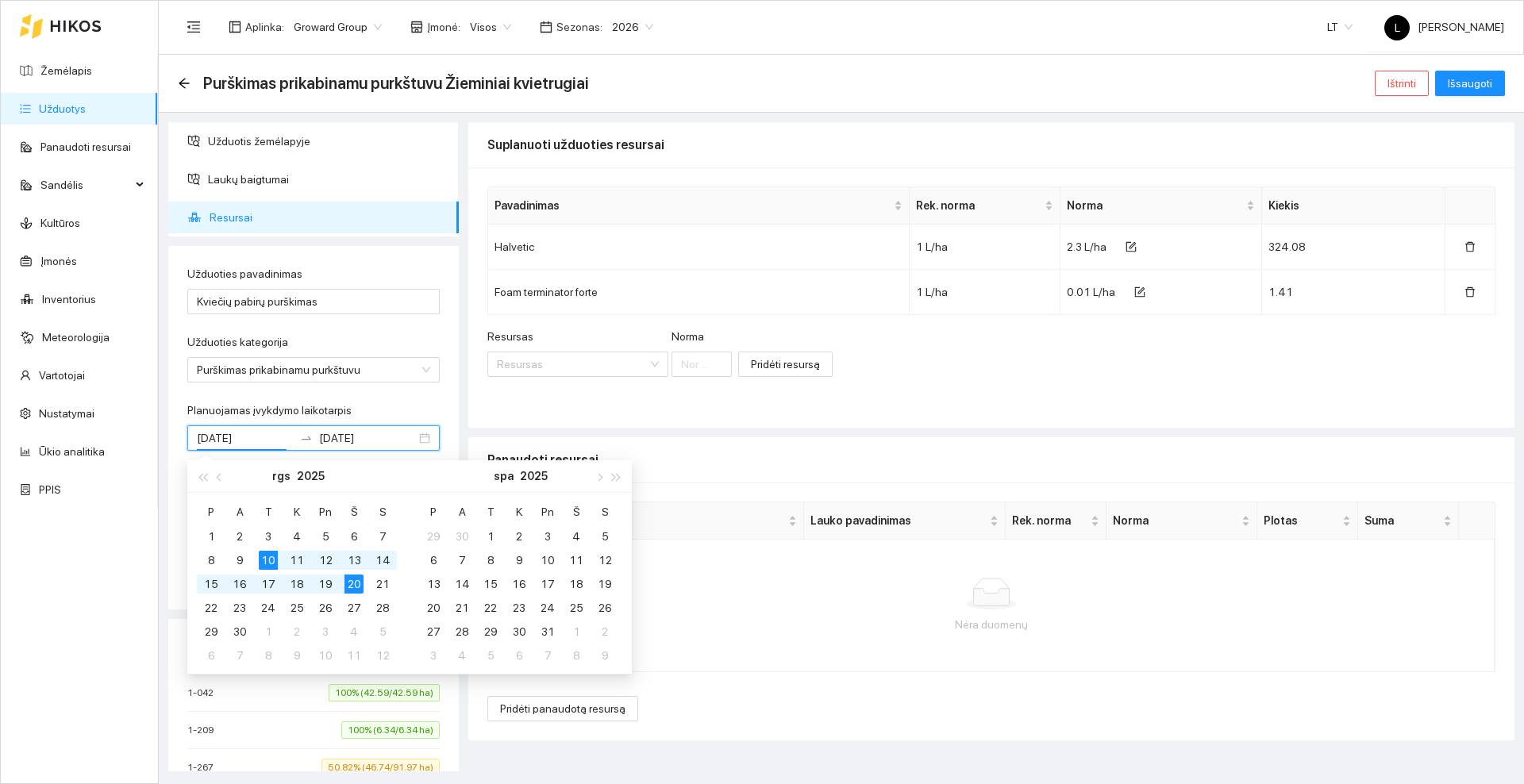
type input "[DATE]"
click at [269, 558] on div "10" at bounding box center [269, 561] width 19 height 19
type input "[DATE]"
click at [388, 555] on div "14" at bounding box center [383, 561] width 19 height 19
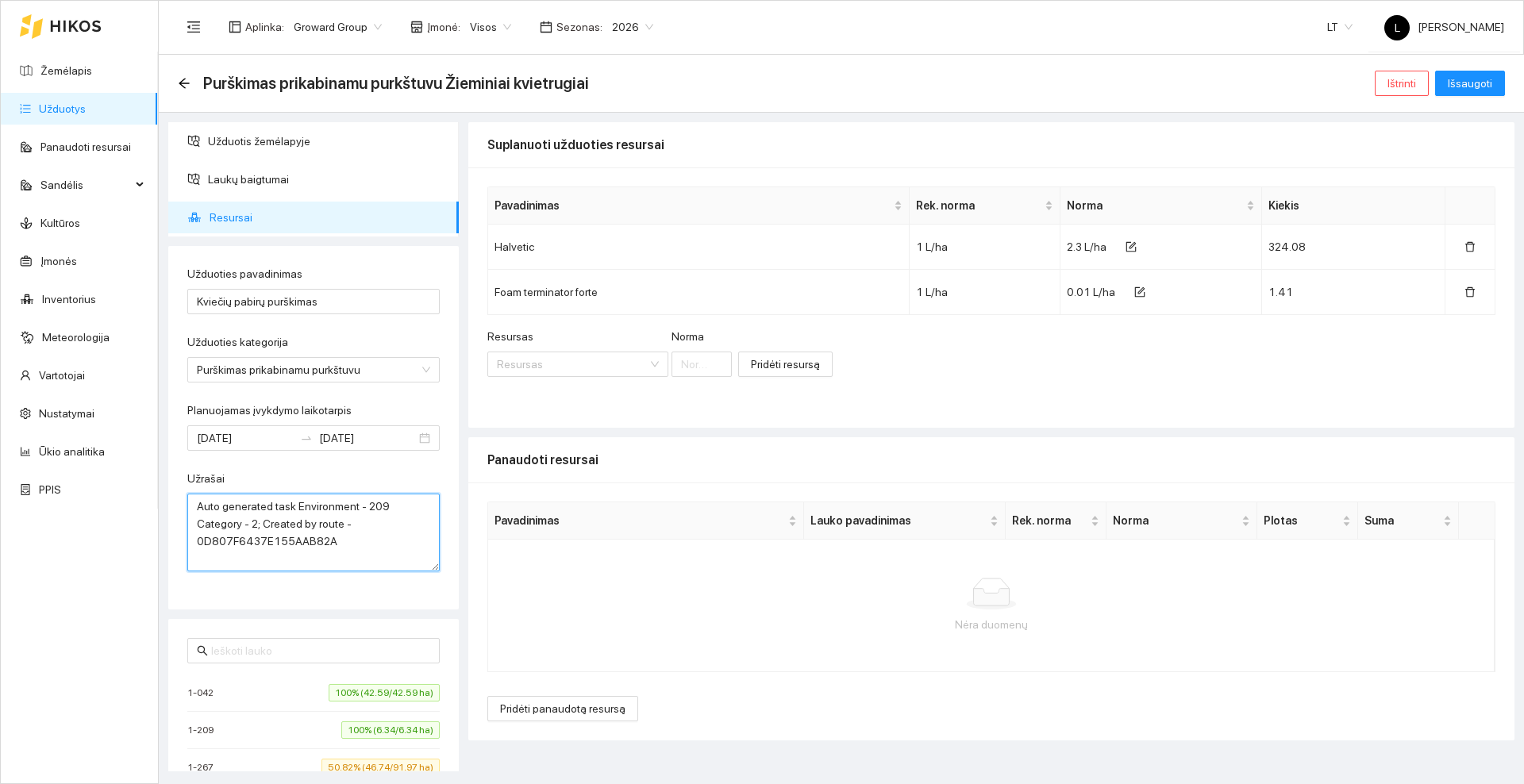
drag, startPoint x: 372, startPoint y: 546, endPoint x: 200, endPoint y: 502, distance: 177.5
click at [200, 502] on textarea "Auto generated task Environment - 209 Category - 2; Created by route - 0D807F64…" at bounding box center [313, 532] width 253 height 77
click at [309, 466] on form "Užduoties pavadinimas Kviečių pabirų purškimas Užduoties kategorija Purškimas p…" at bounding box center [313, 418] width 253 height 306
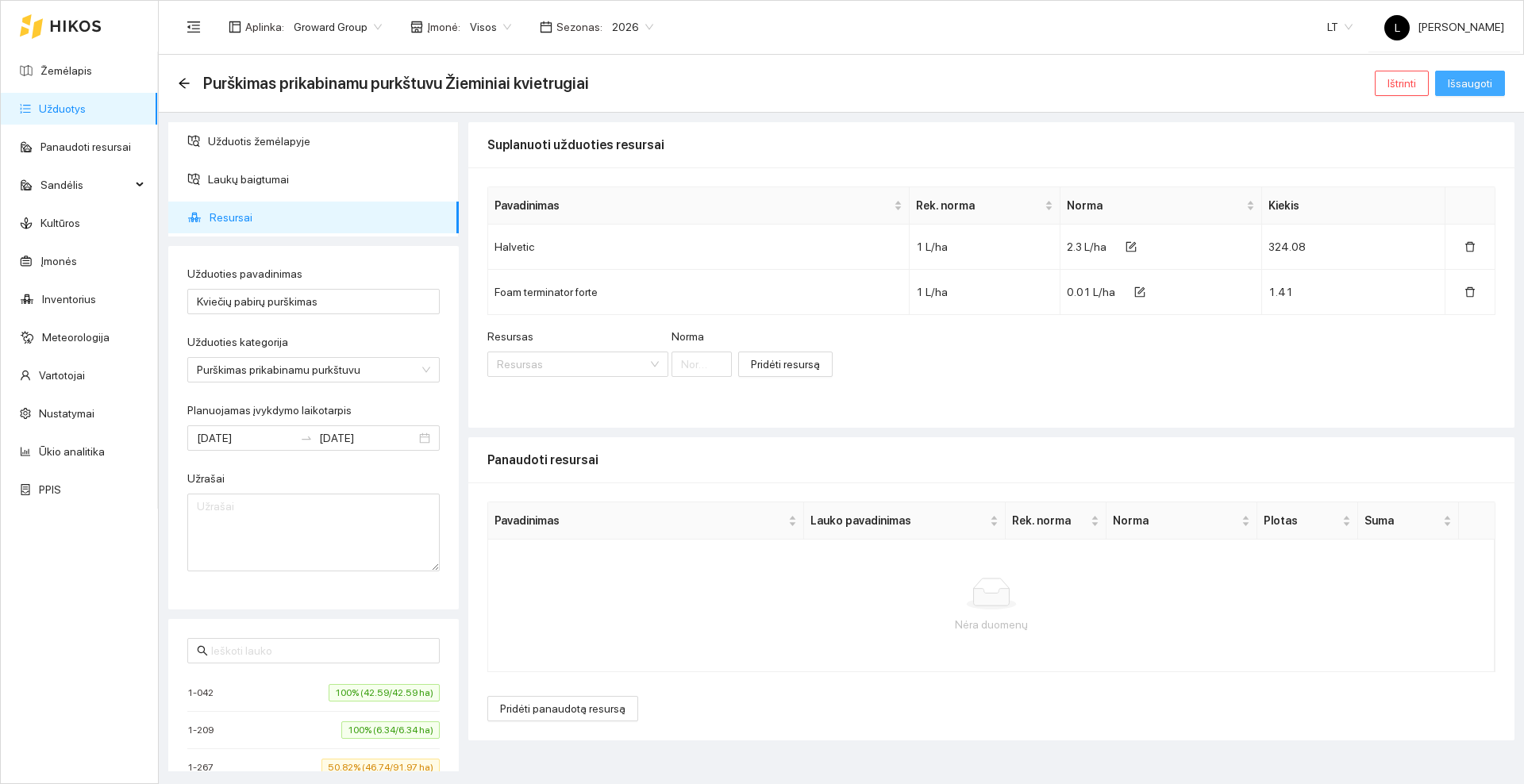
click at [1484, 77] on span "Išsaugoti" at bounding box center [1469, 84] width 44 height 18
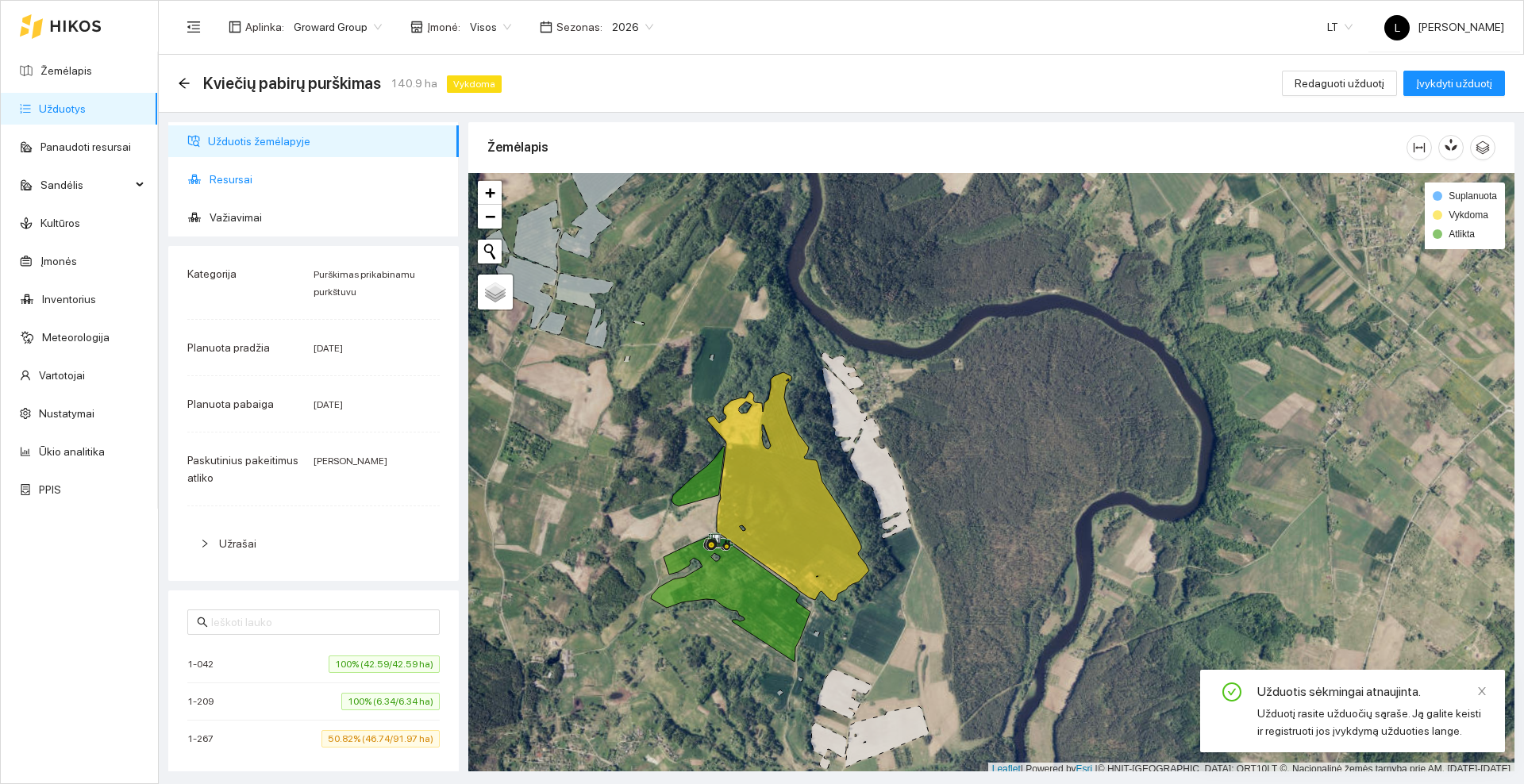
click at [288, 172] on span "Resursai" at bounding box center [328, 180] width 237 height 32
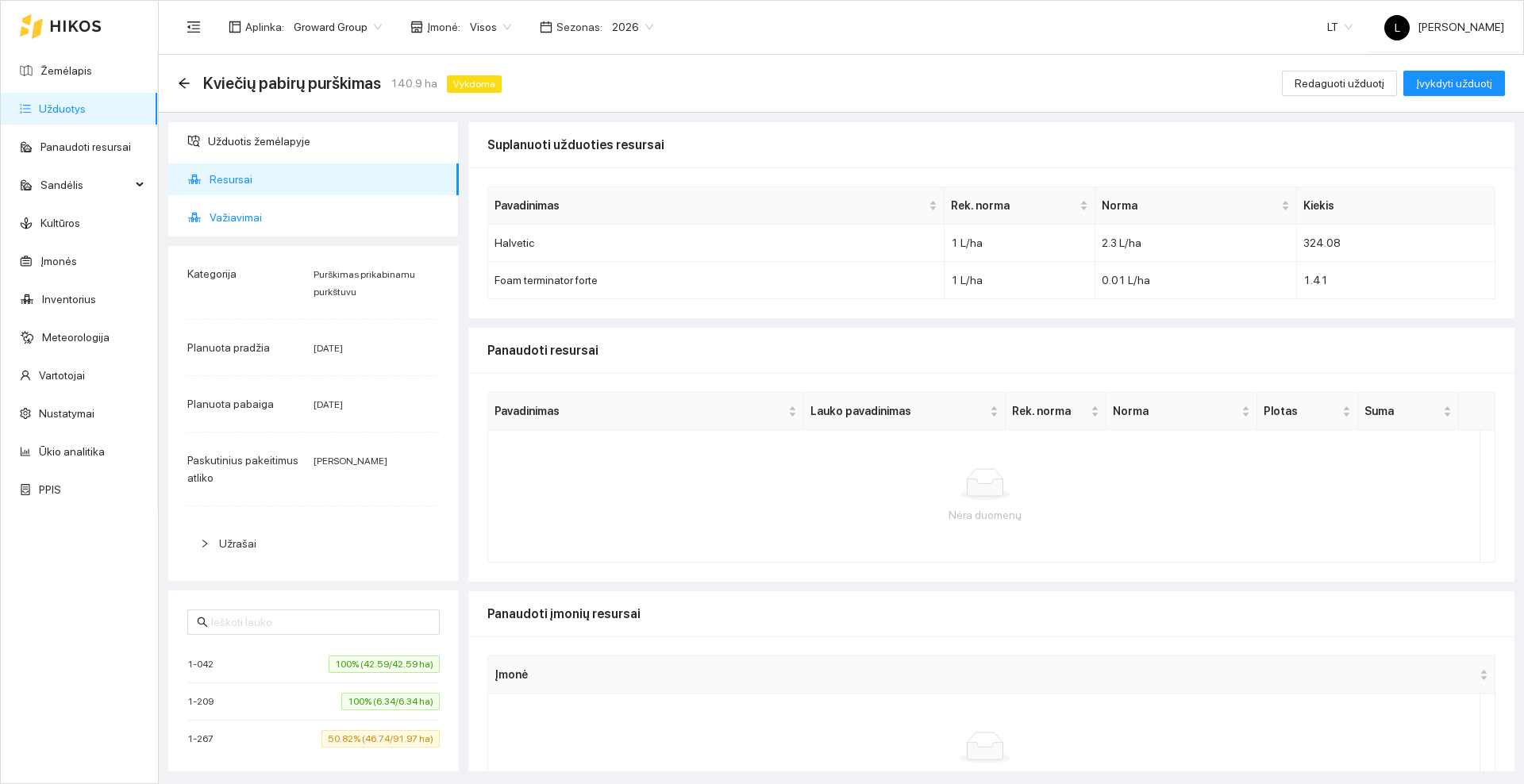
click at [230, 216] on span "Važiavimai" at bounding box center [328, 217] width 237 height 32
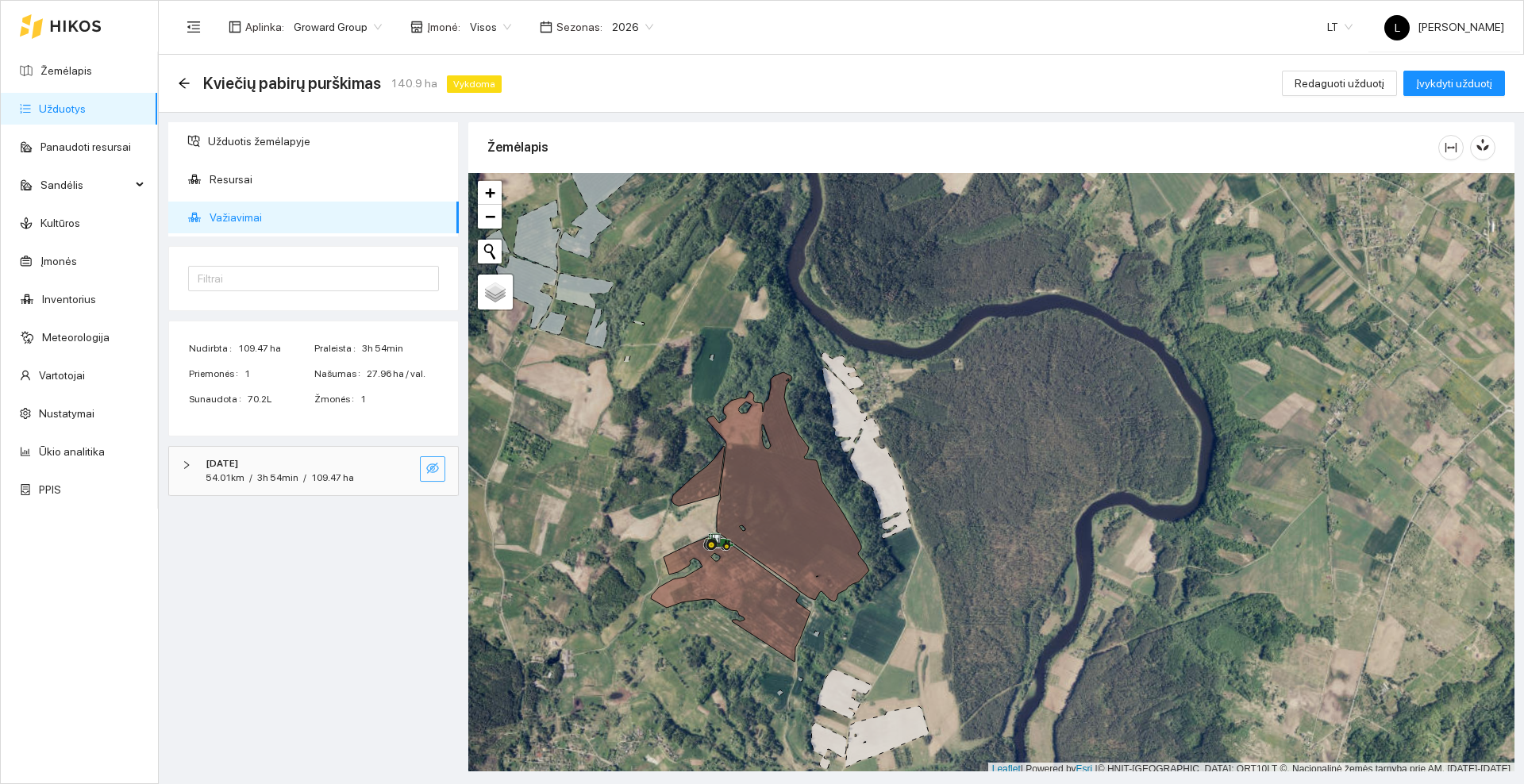
click at [431, 474] on span "eye-invisible" at bounding box center [432, 469] width 12 height 15
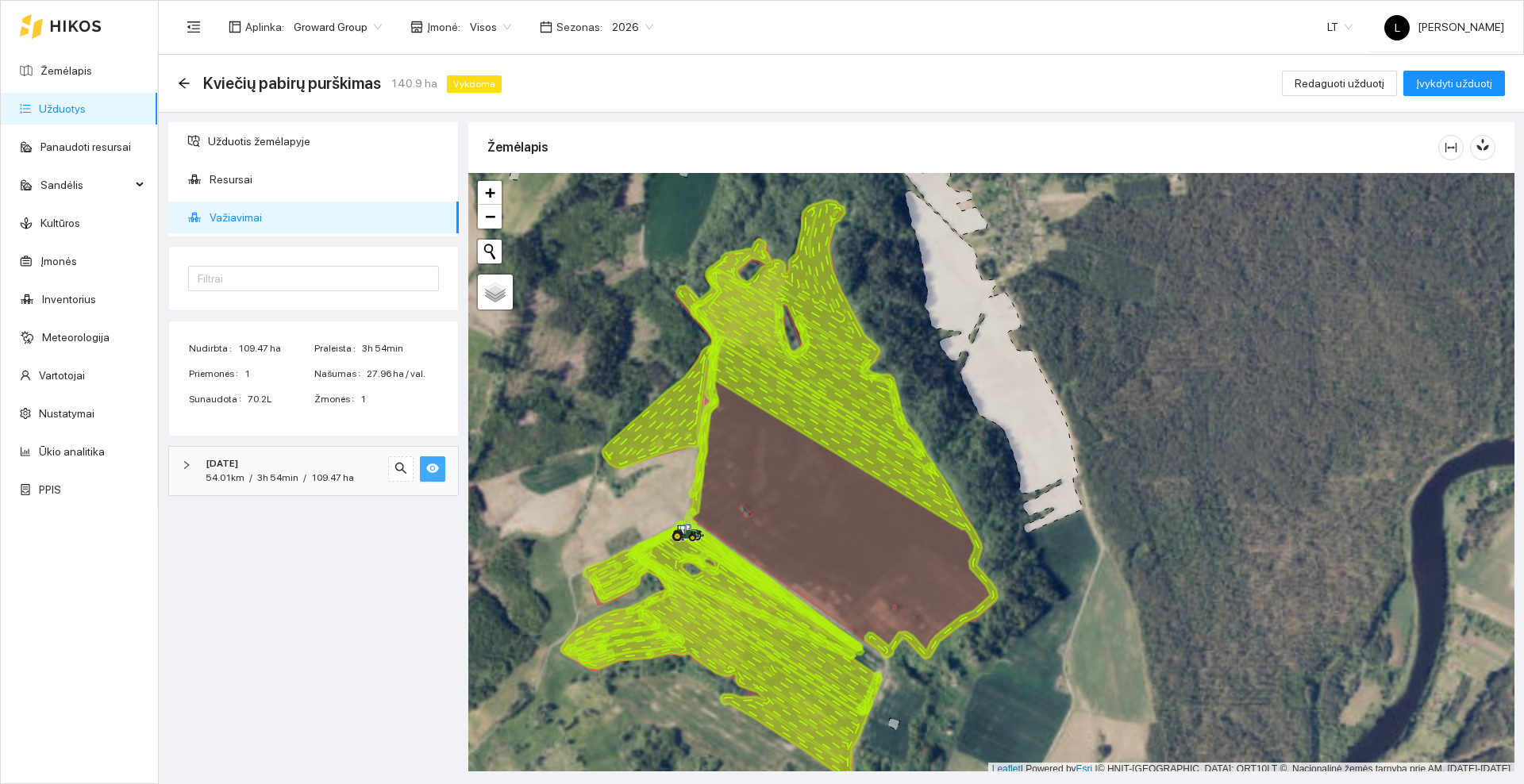
scroll to position [4, 0]
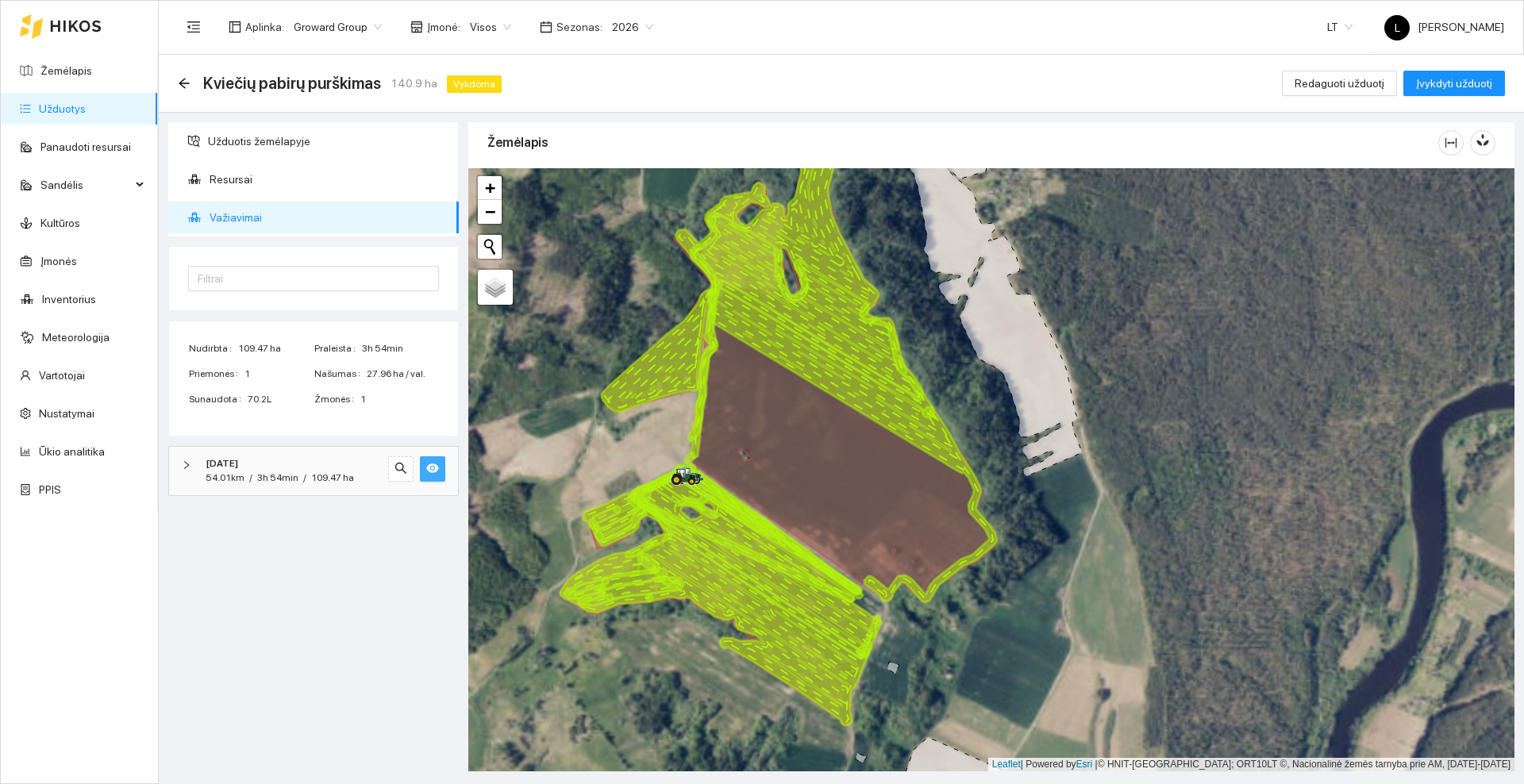
drag, startPoint x: 609, startPoint y: 503, endPoint x: 608, endPoint y: 452, distance: 51.0
click at [608, 452] on div at bounding box center [991, 469] width 1046 height 603
click at [188, 80] on icon "arrow-left" at bounding box center [184, 83] width 12 height 12
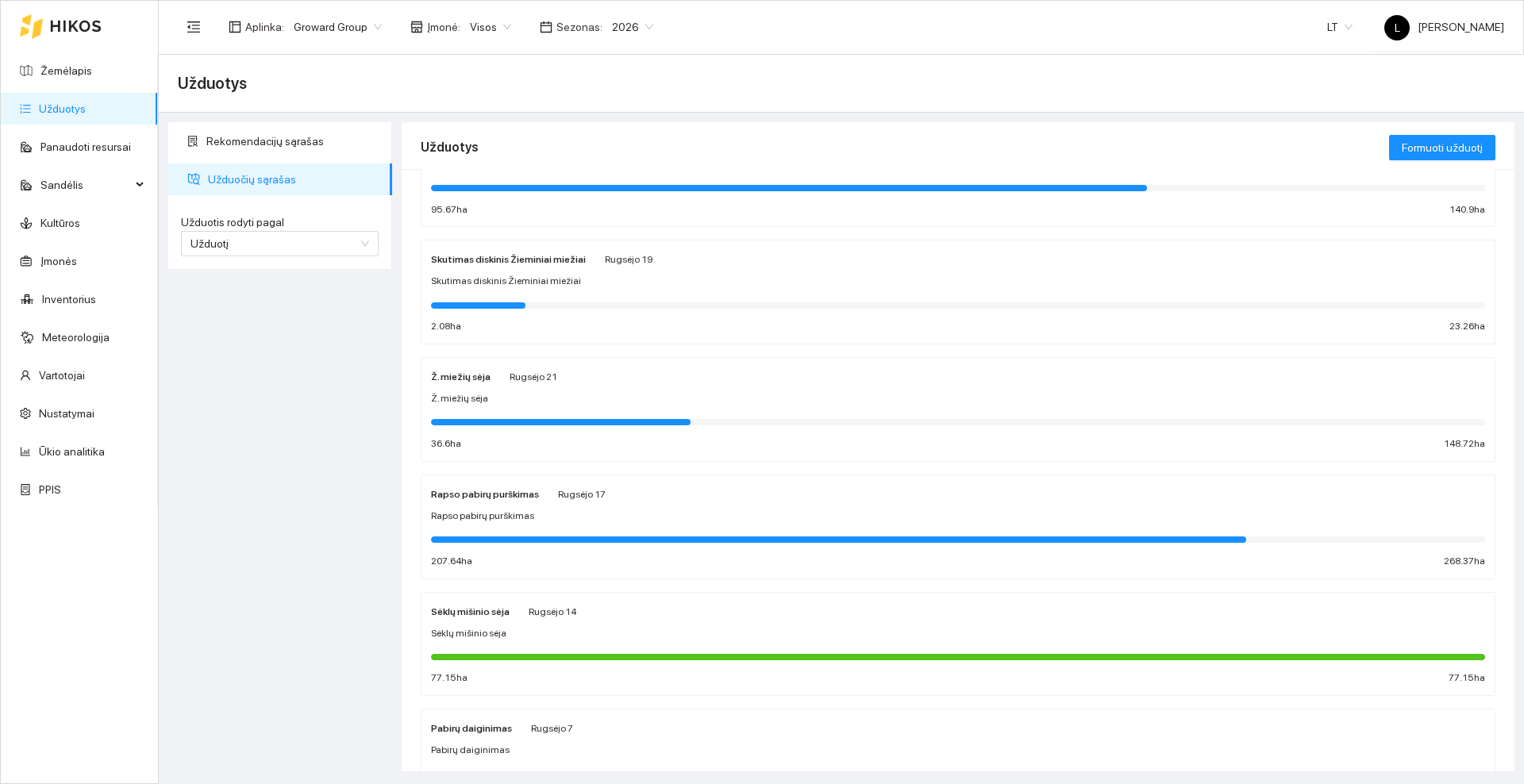
scroll to position [198, 0]
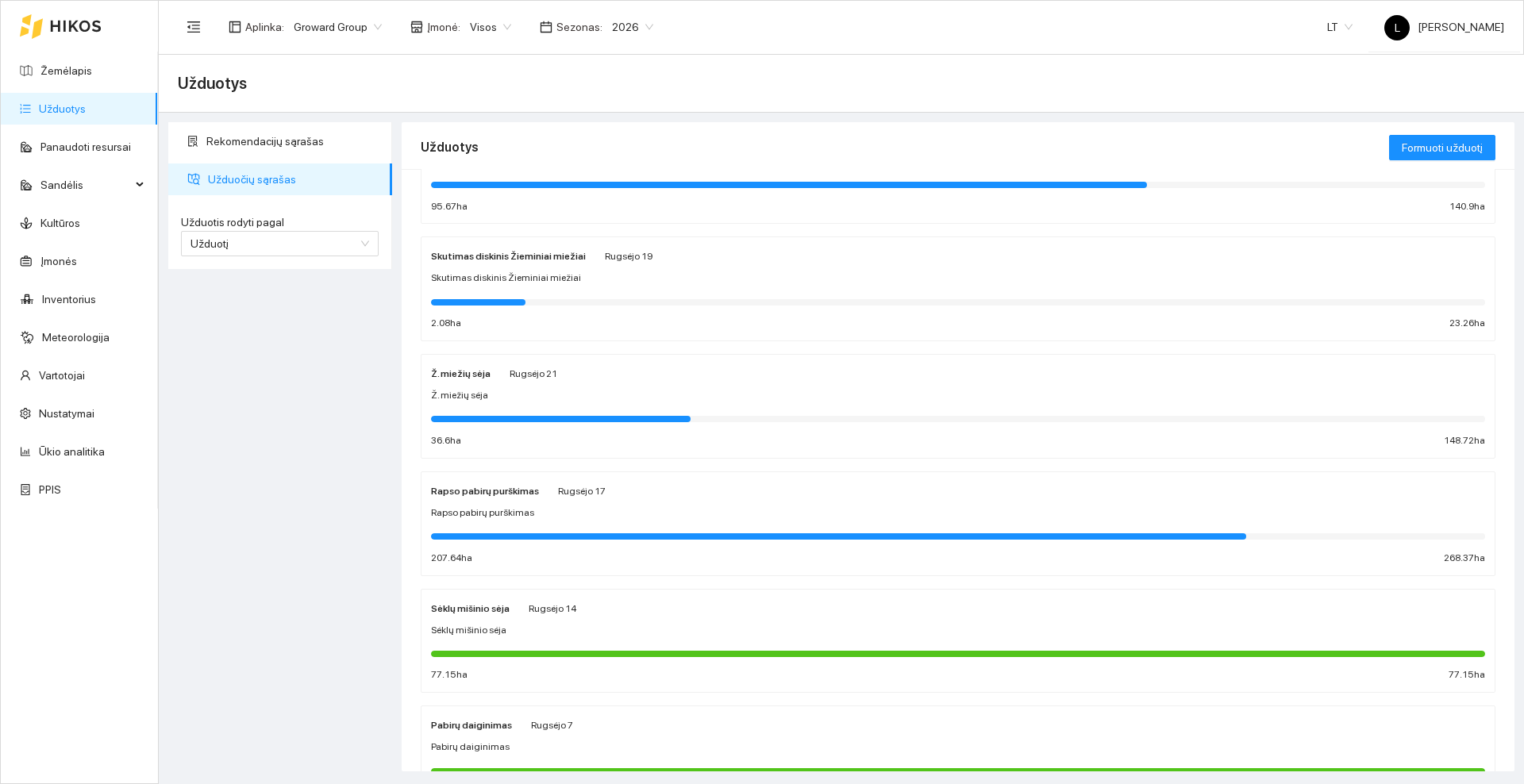
click at [584, 495] on span "Rugsėjo 17" at bounding box center [582, 491] width 48 height 11
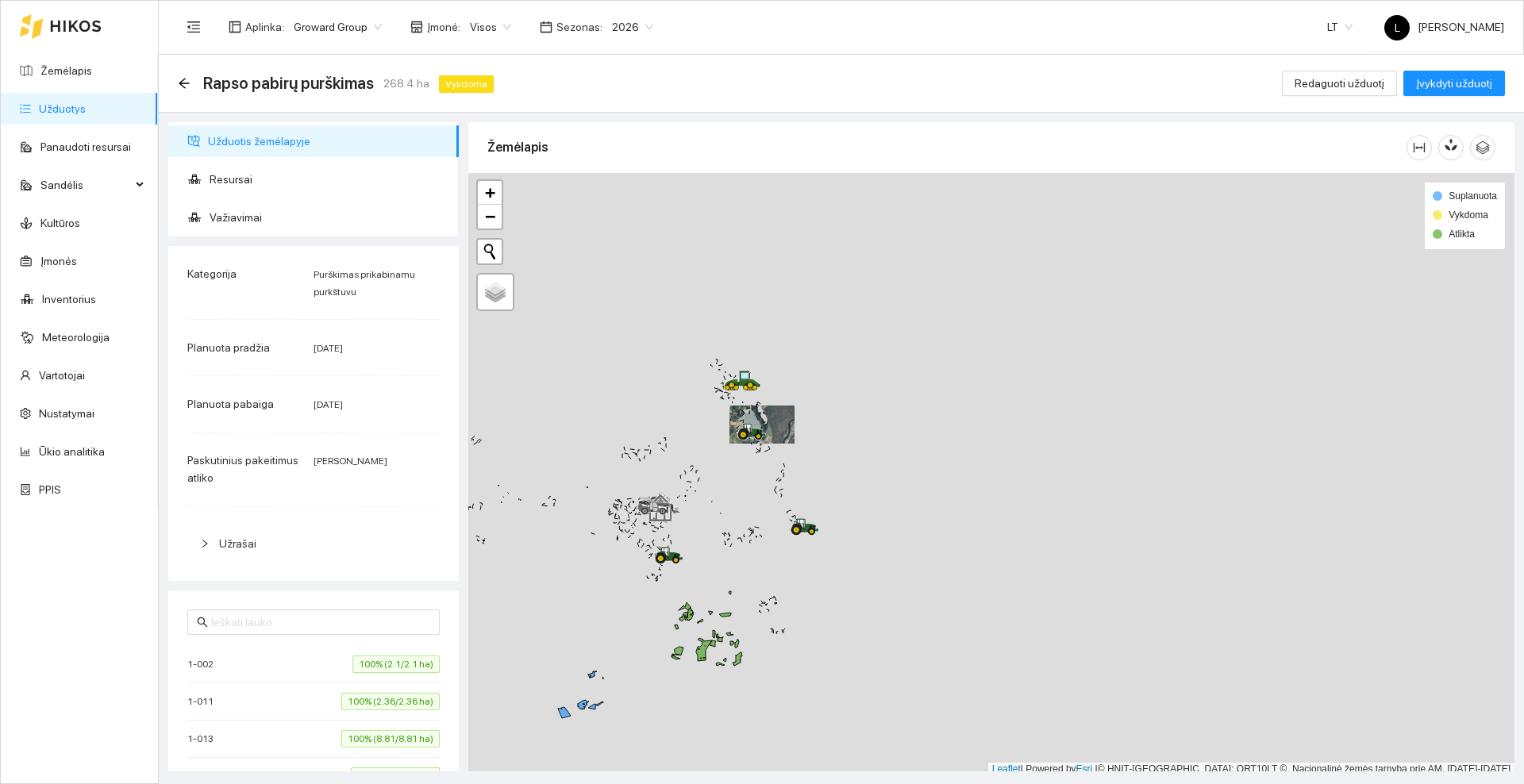
scroll to position [4, 0]
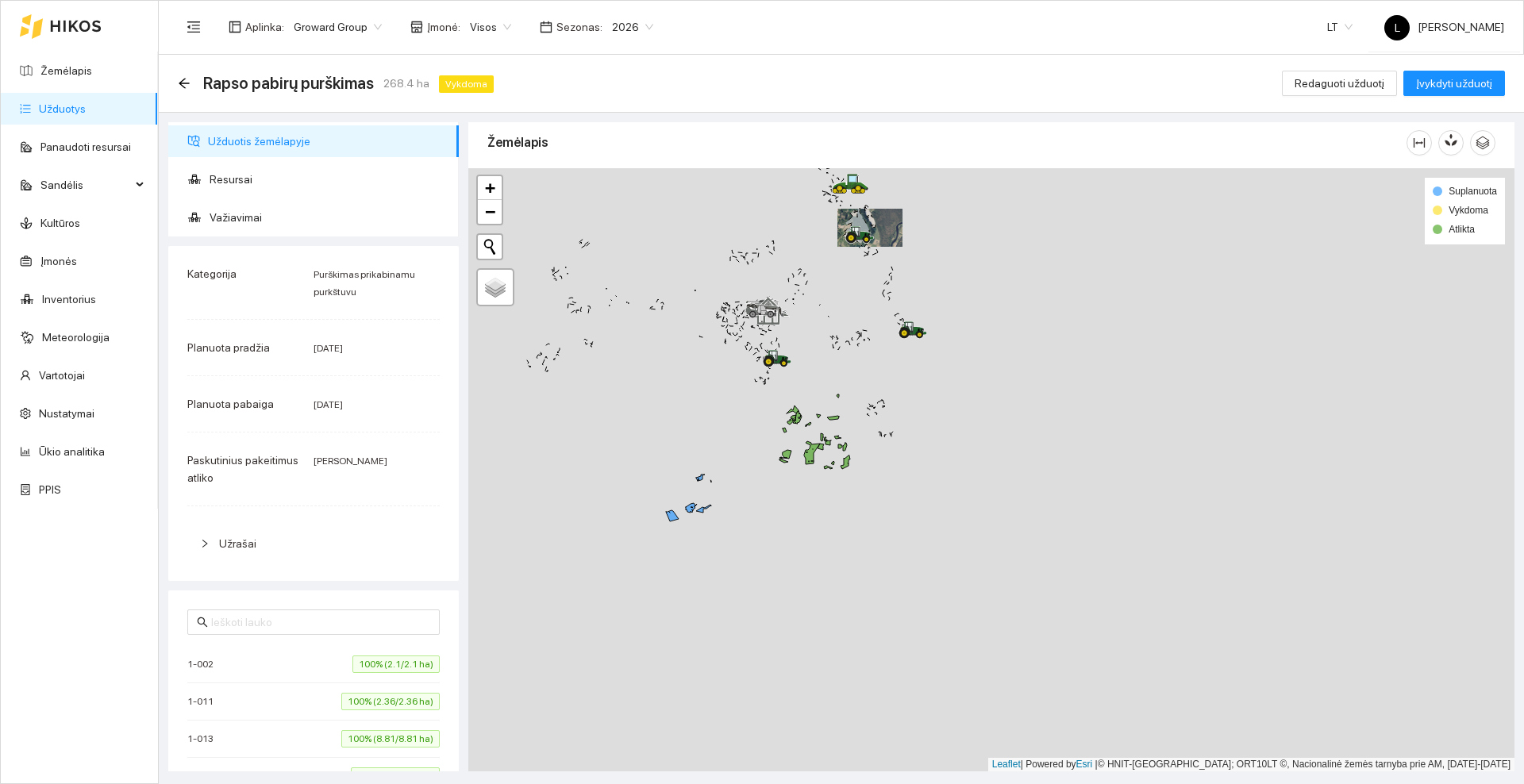
drag, startPoint x: 718, startPoint y: 548, endPoint x: 828, endPoint y: 351, distance: 225.6
click at [828, 351] on div at bounding box center [991, 469] width 1046 height 603
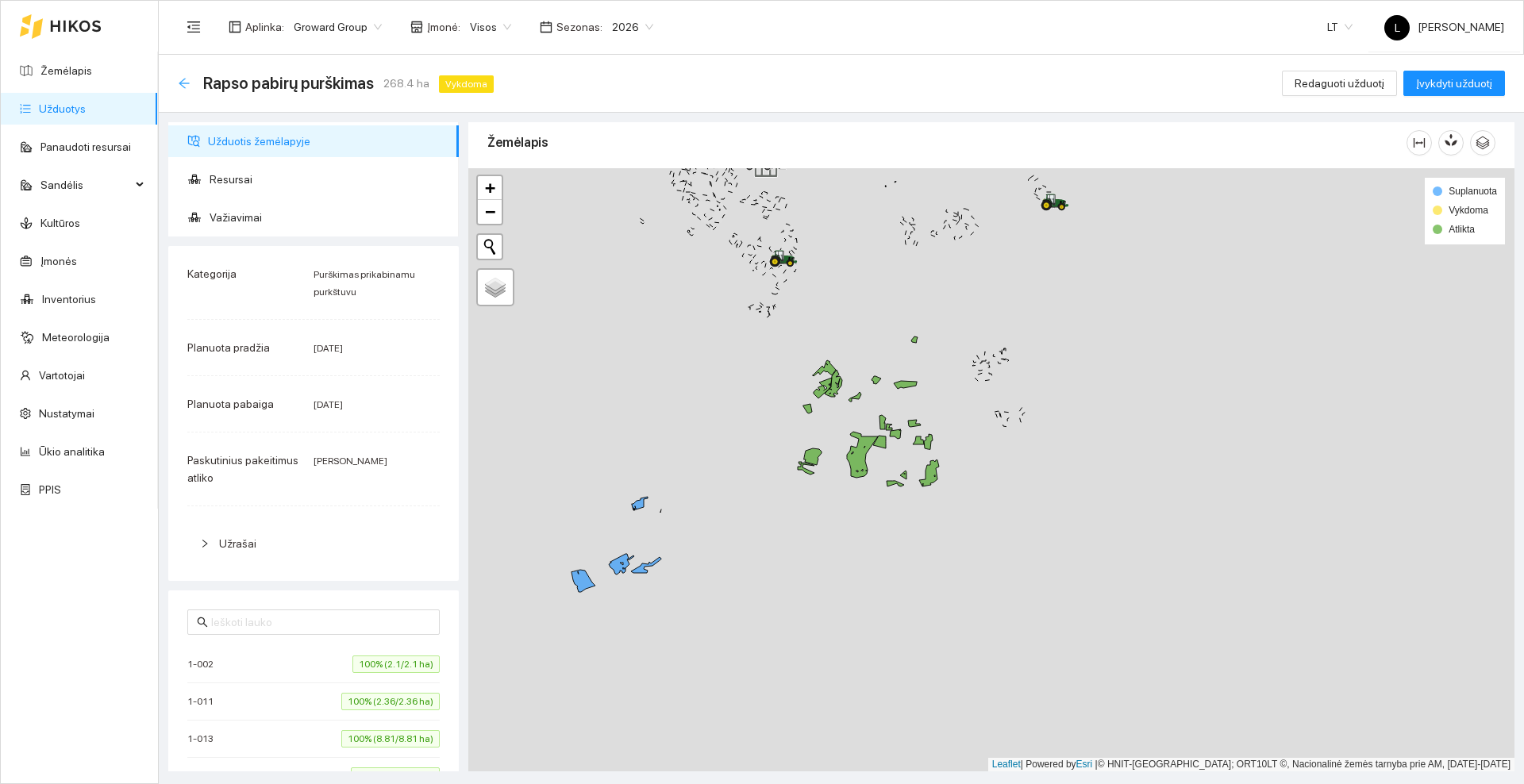
click at [187, 77] on icon "arrow-left" at bounding box center [184, 83] width 12 height 12
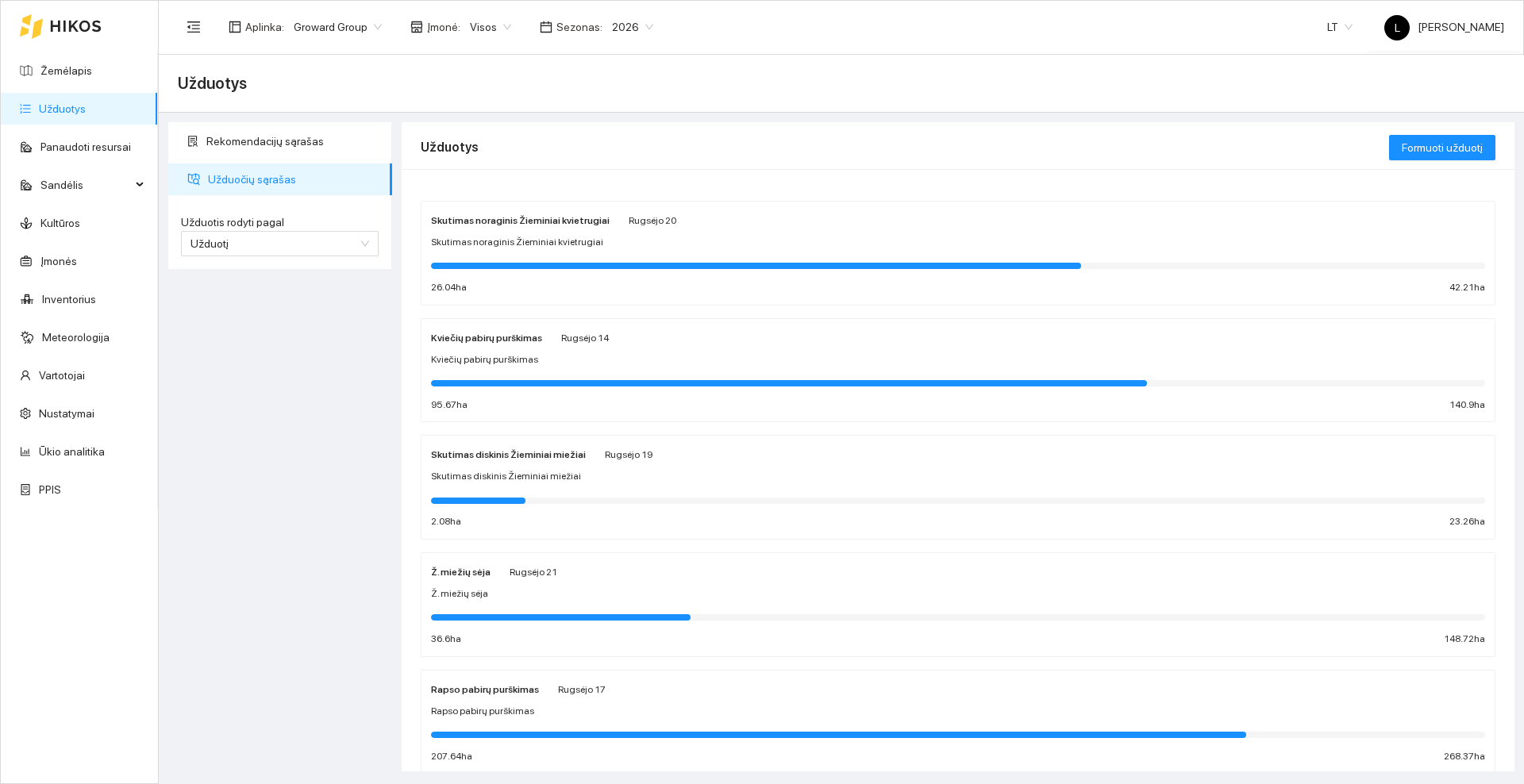
click at [544, 472] on span "Skutimas diskinis Žieminiai miežiai" at bounding box center [505, 476] width 150 height 15
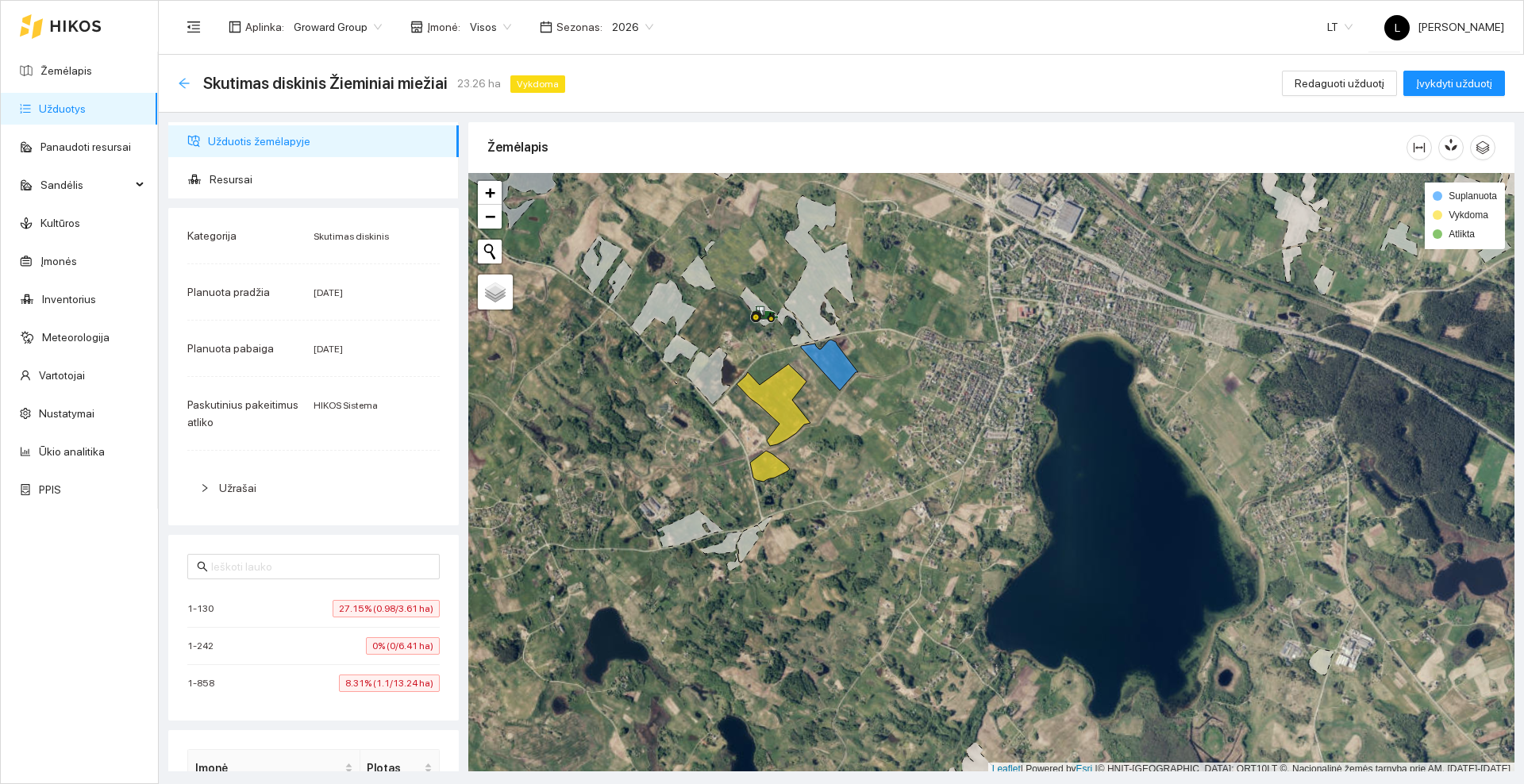
click at [183, 77] on icon "arrow-left" at bounding box center [184, 83] width 12 height 12
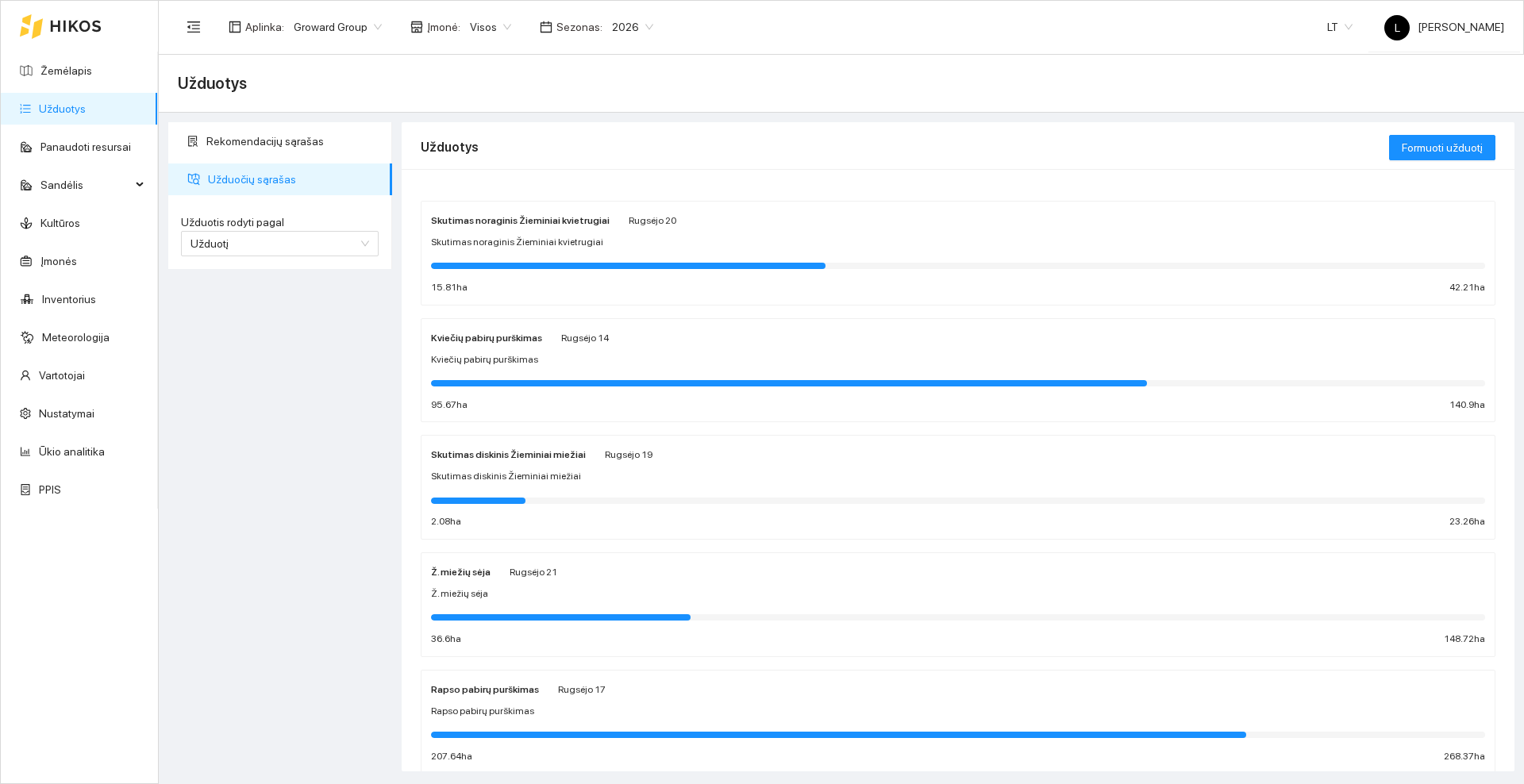
click at [563, 229] on div "Skutimas noraginis Žieminiai kvietrugiai Rugsėjo 20 Skutimas noraginis Žieminia…" at bounding box center [957, 253] width 1054 height 84
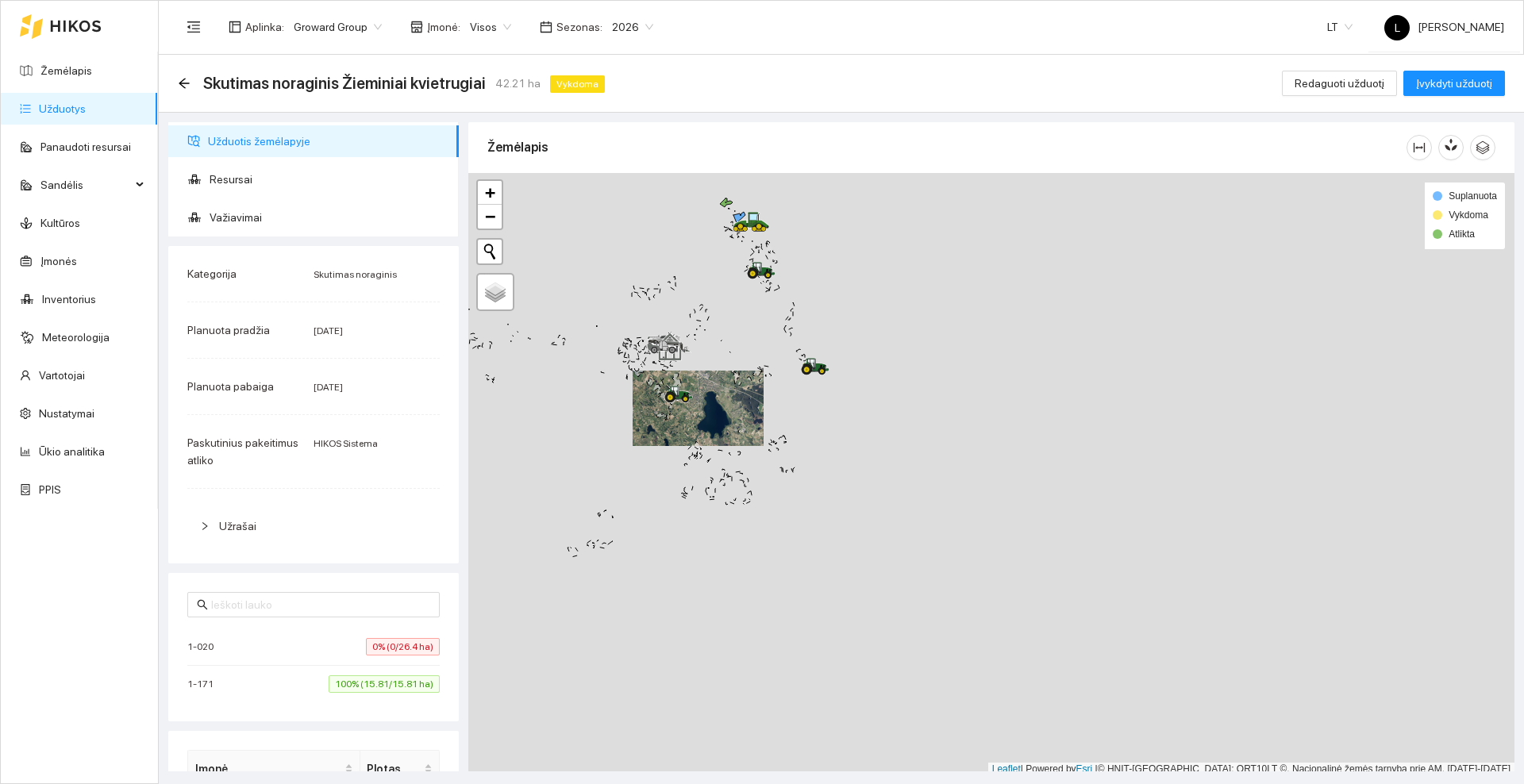
scroll to position [4, 0]
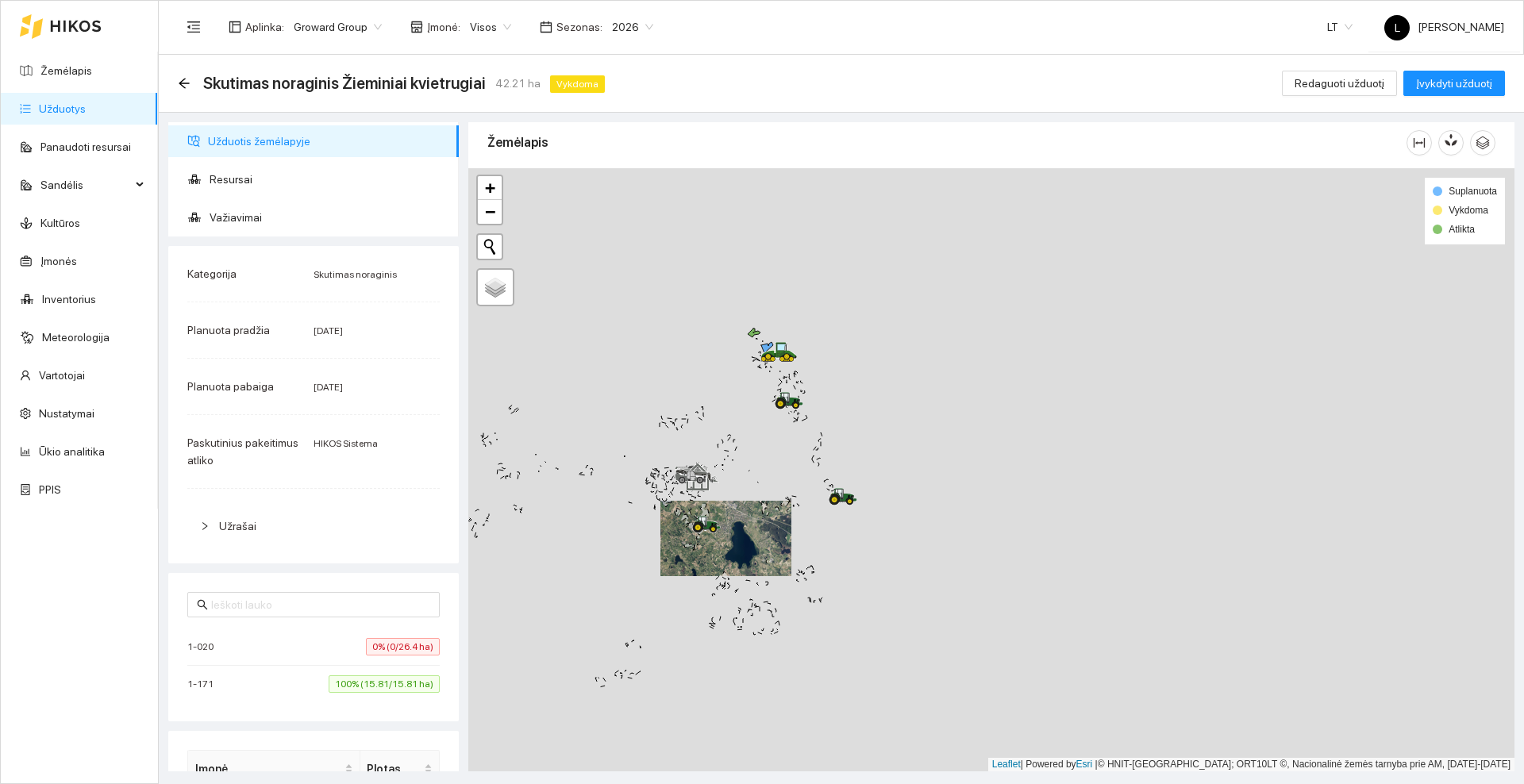
drag, startPoint x: 719, startPoint y: 280, endPoint x: 757, endPoint y: 362, distance: 90.4
click at [749, 425] on div at bounding box center [991, 469] width 1046 height 603
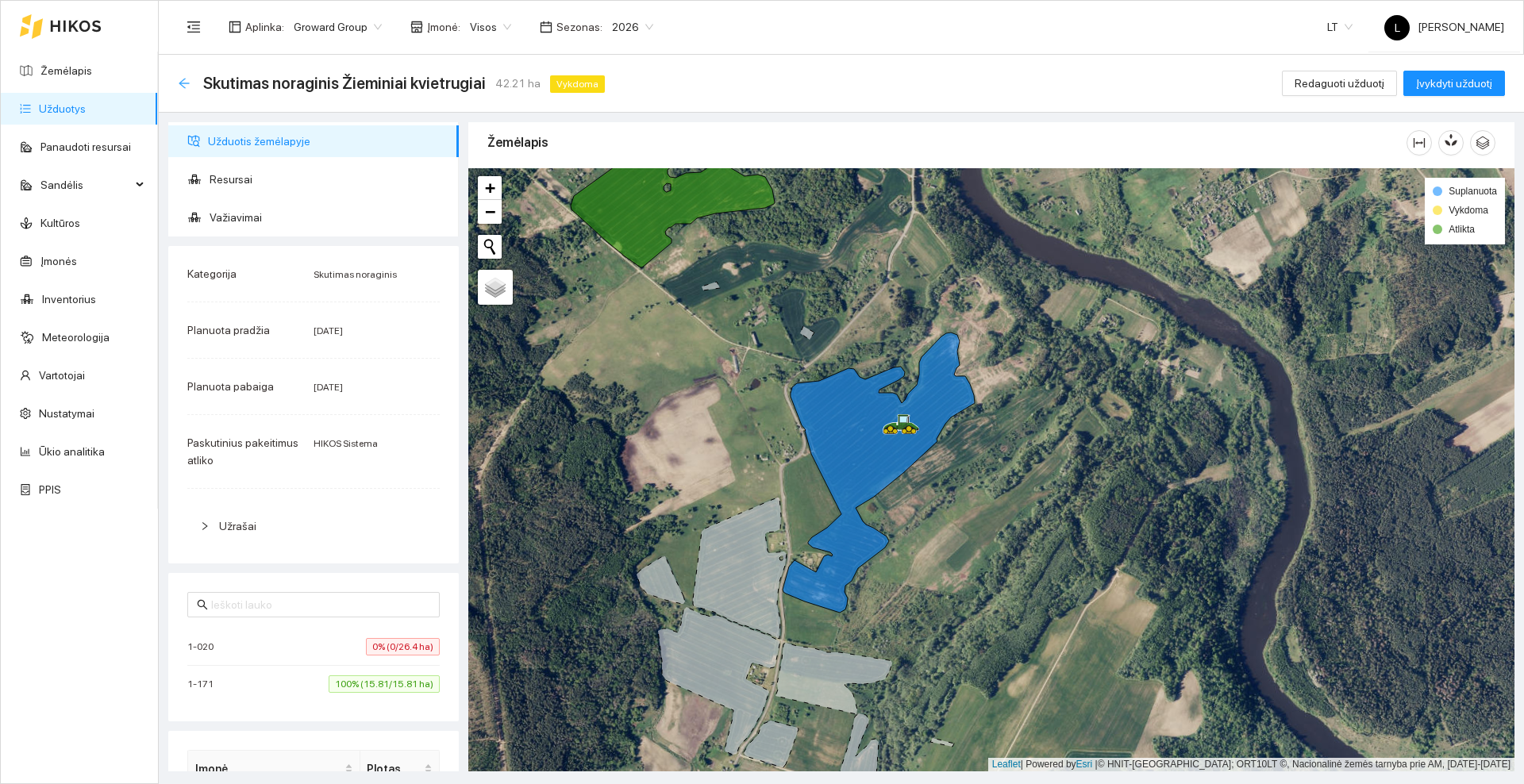
click at [188, 79] on icon "arrow-left" at bounding box center [184, 83] width 12 height 12
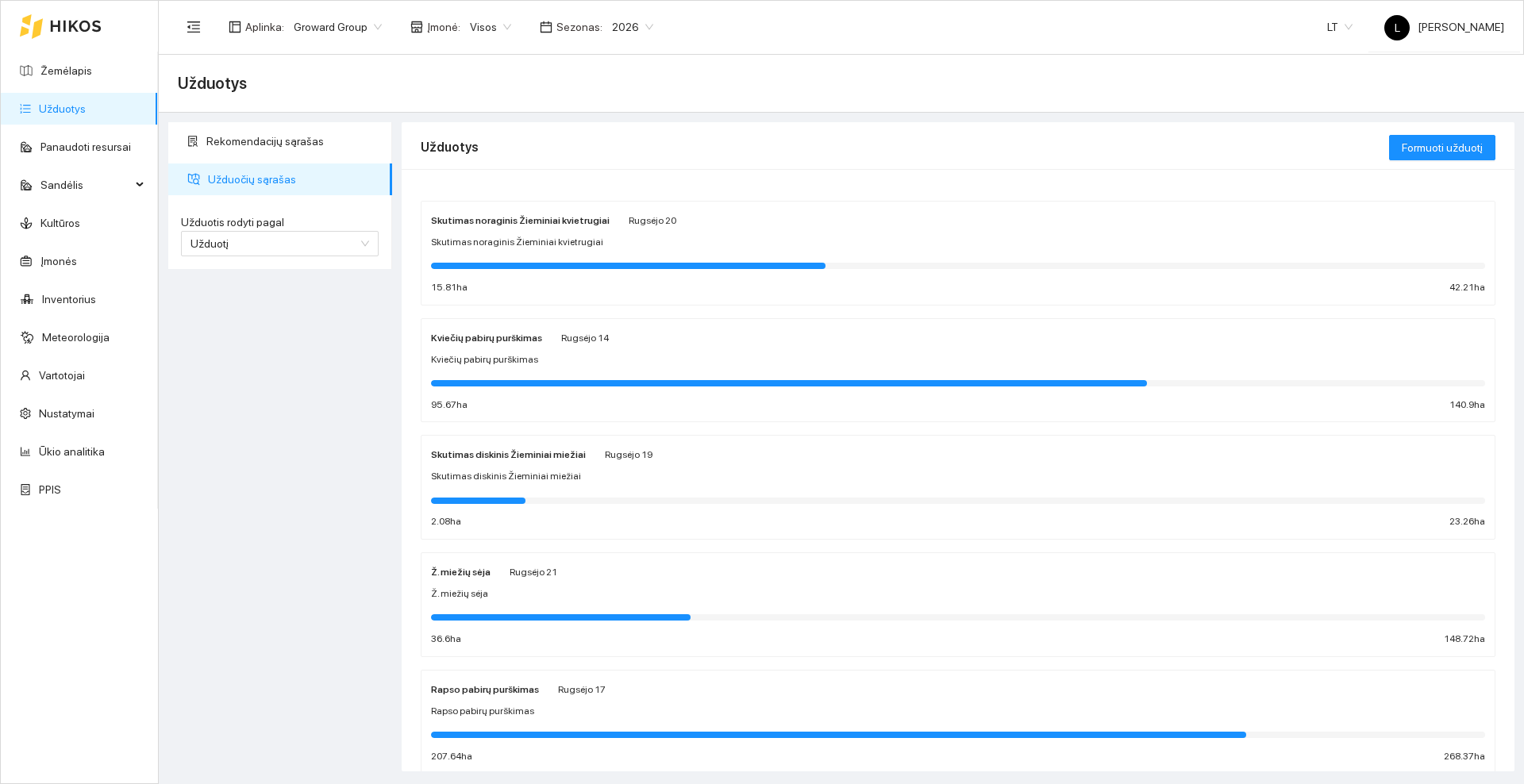
scroll to position [99, 0]
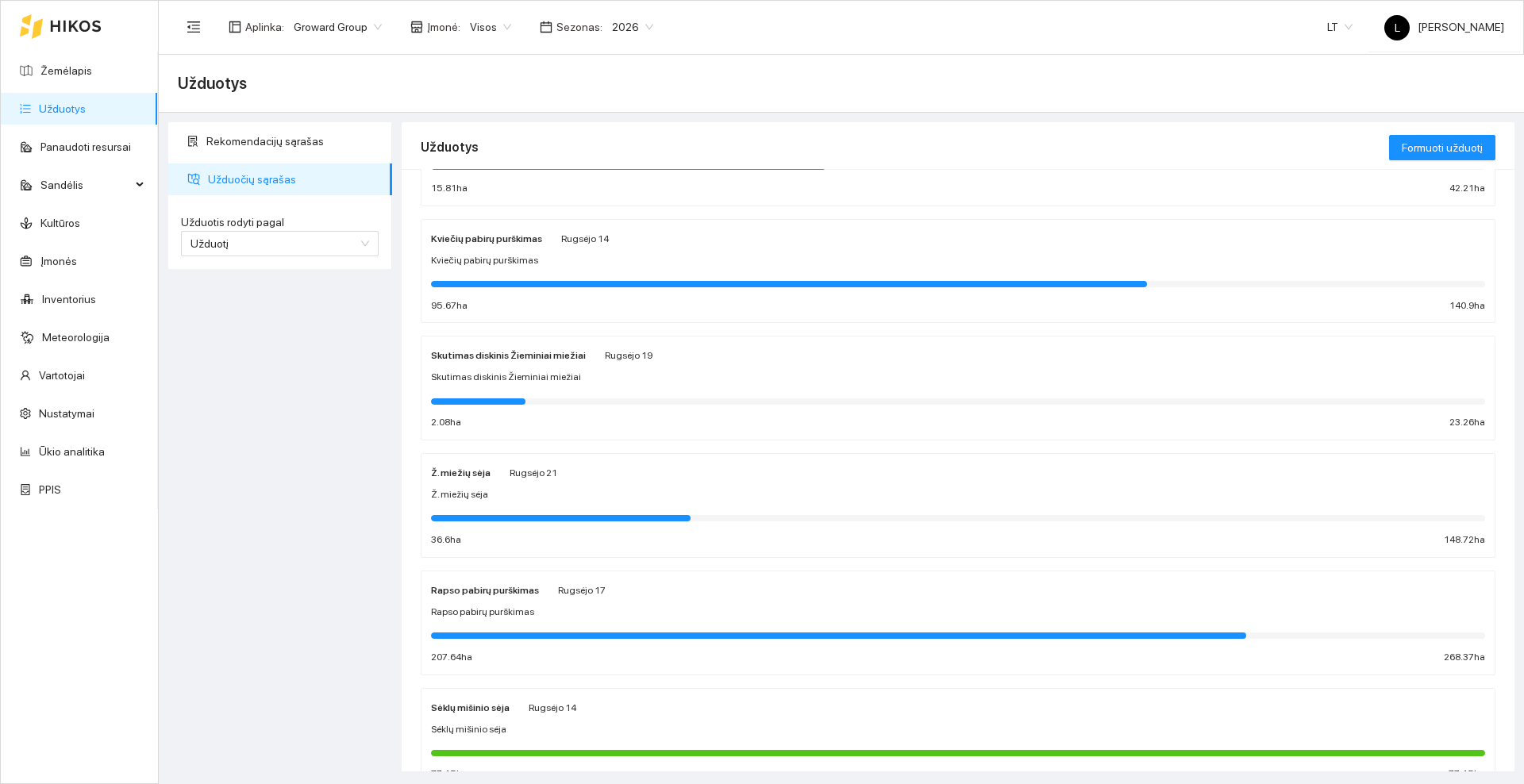
click at [586, 365] on div "Skutimas diskinis Žieminiai miežiai [PERSON_NAME][DATE] Skutimas diskinis Žiemi…" at bounding box center [957, 388] width 1054 height 84
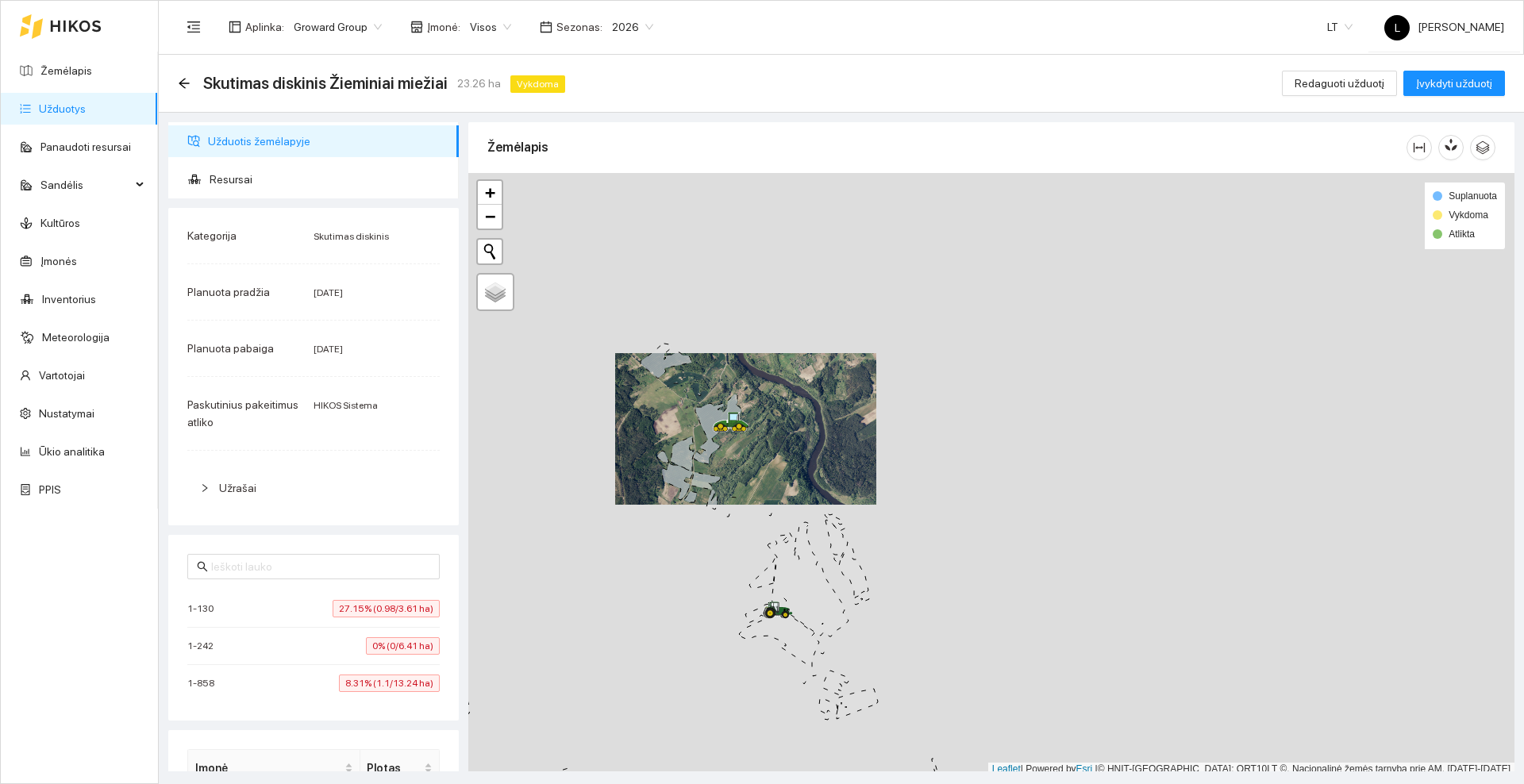
scroll to position [4, 0]
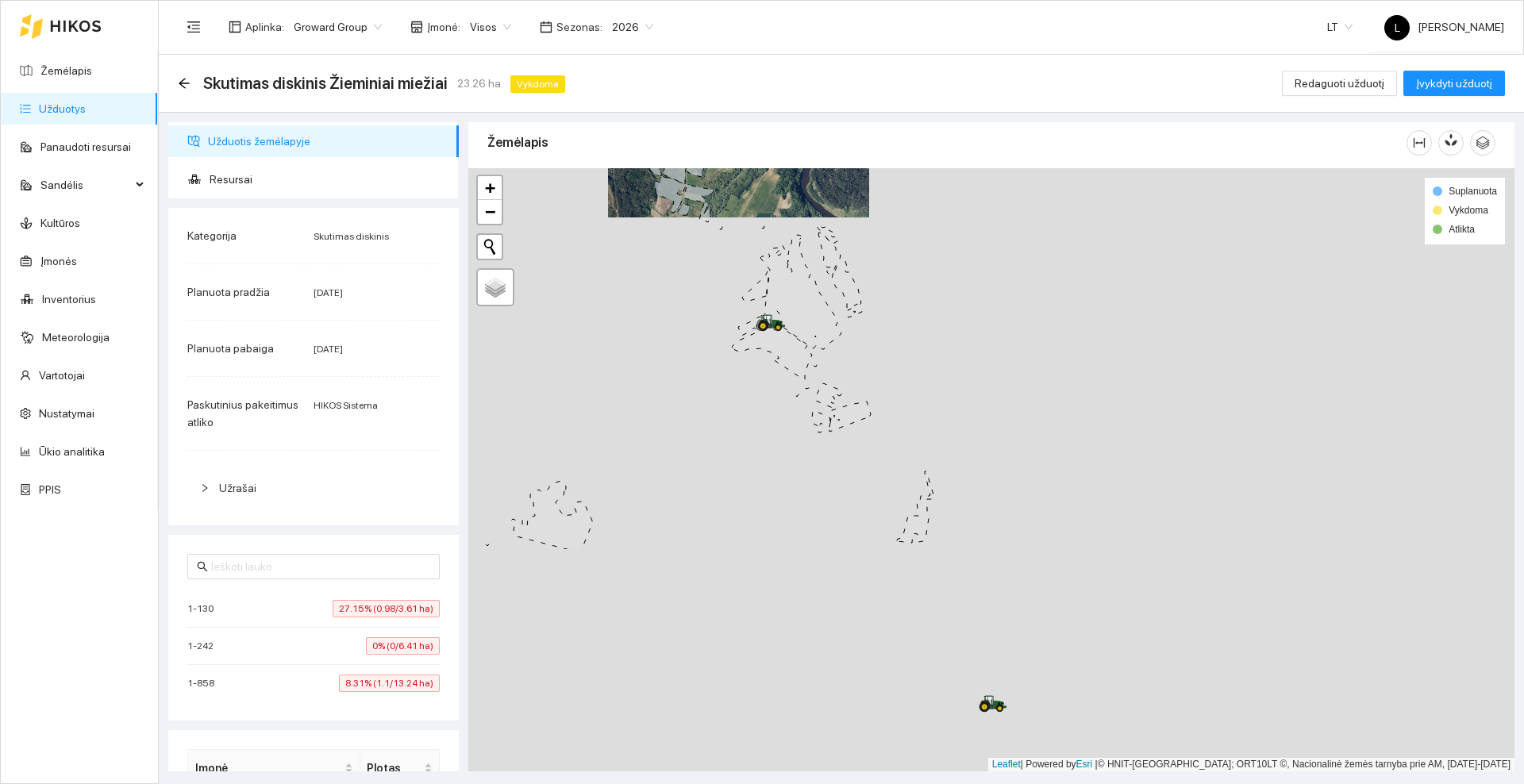
drag, startPoint x: 692, startPoint y: 338, endPoint x: 691, endPoint y: 294, distance: 44.0
click at [692, 297] on div at bounding box center [991, 469] width 1046 height 603
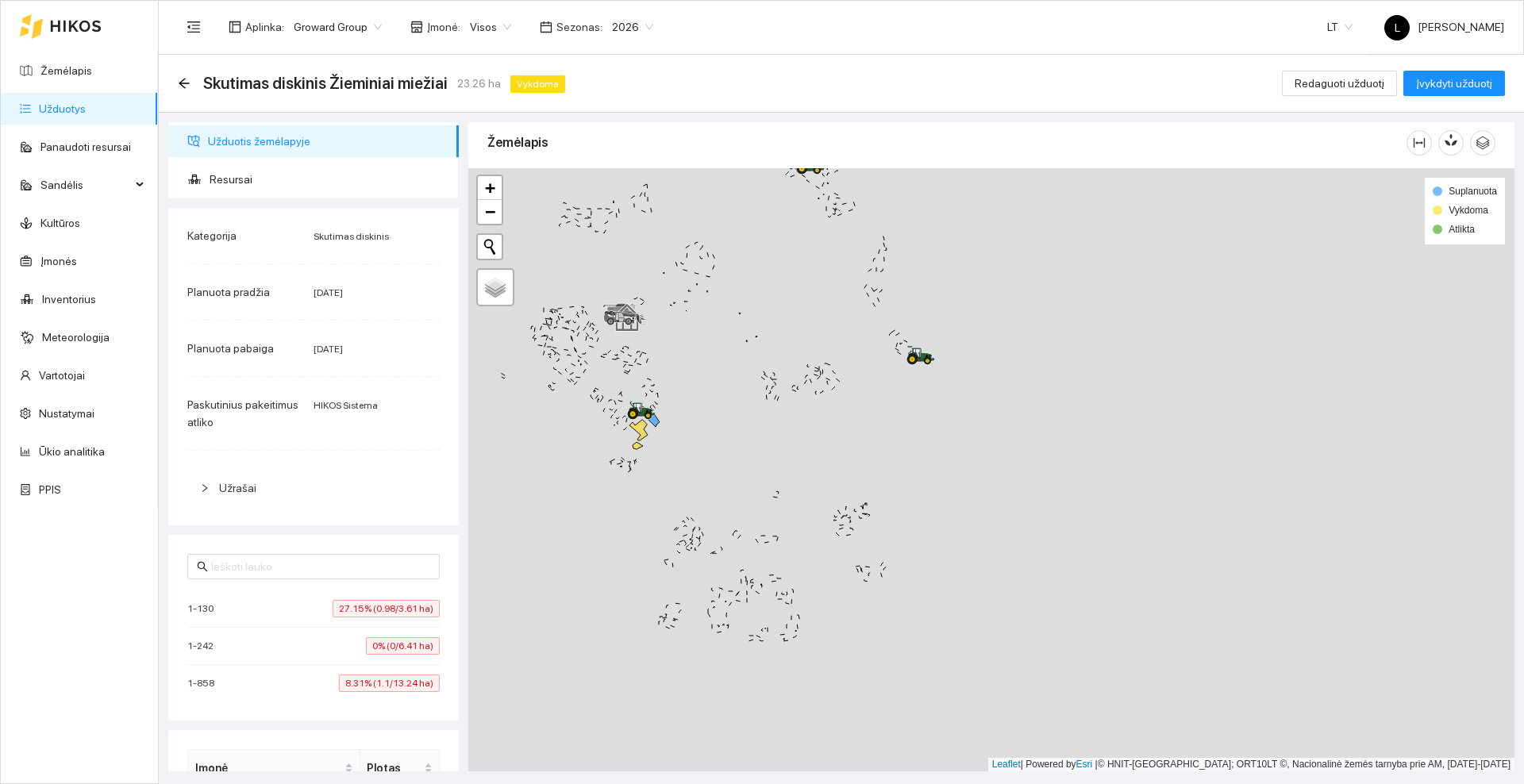
drag, startPoint x: 759, startPoint y: 407, endPoint x: 788, endPoint y: 323, distance: 88.9
click at [788, 323] on div at bounding box center [991, 469] width 1046 height 603
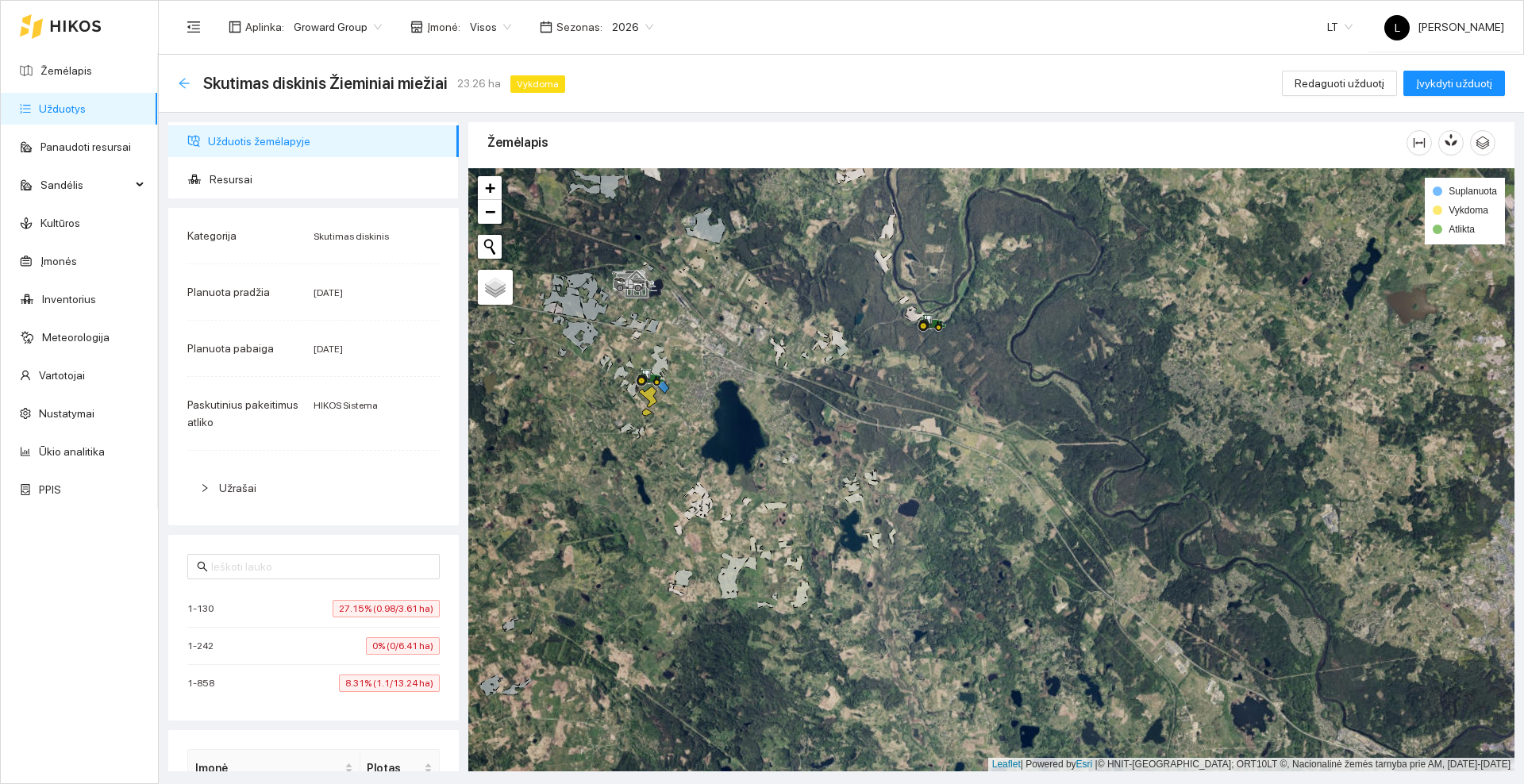
click at [181, 84] on icon "arrow-left" at bounding box center [184, 83] width 12 height 12
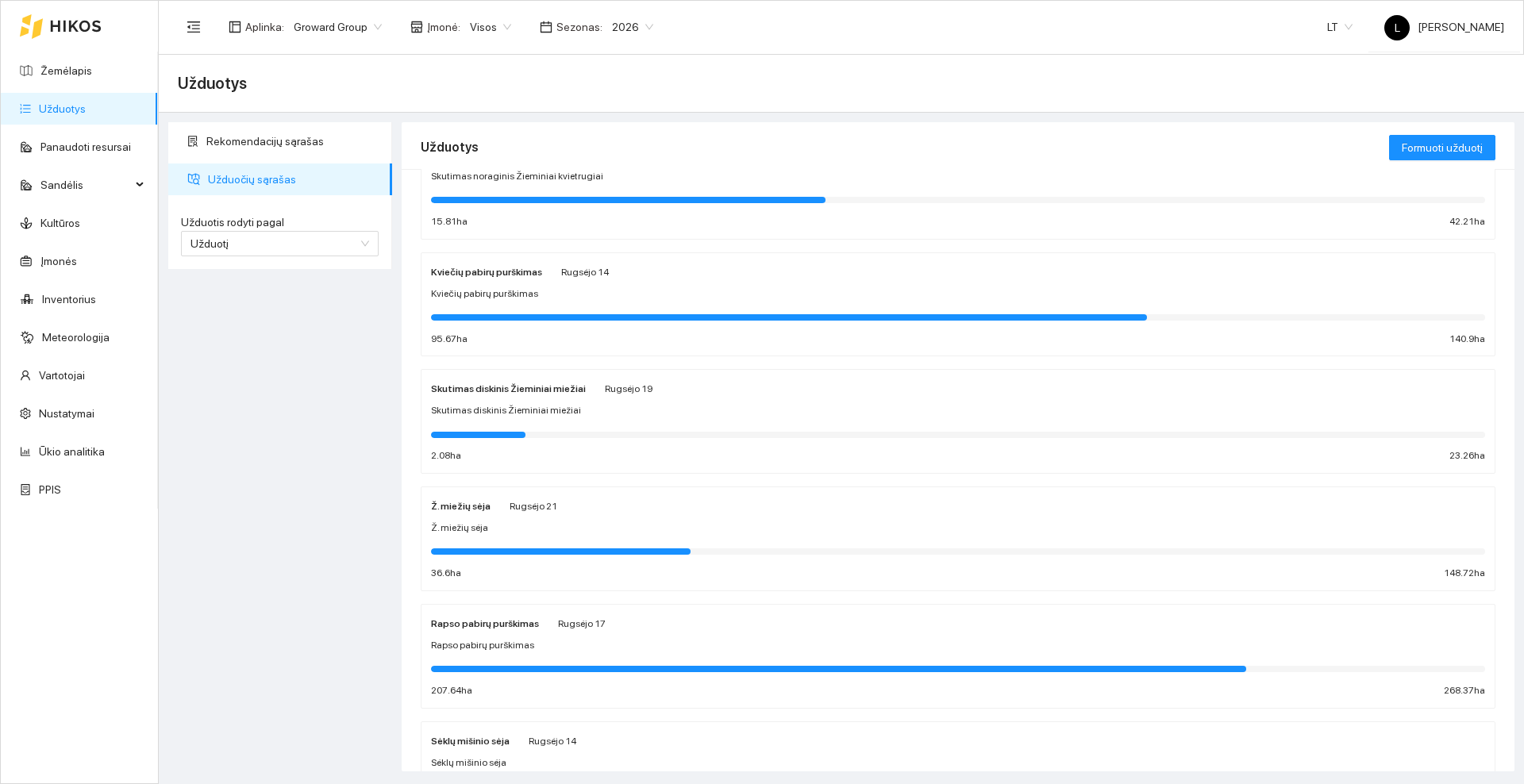
scroll to position [99, 0]
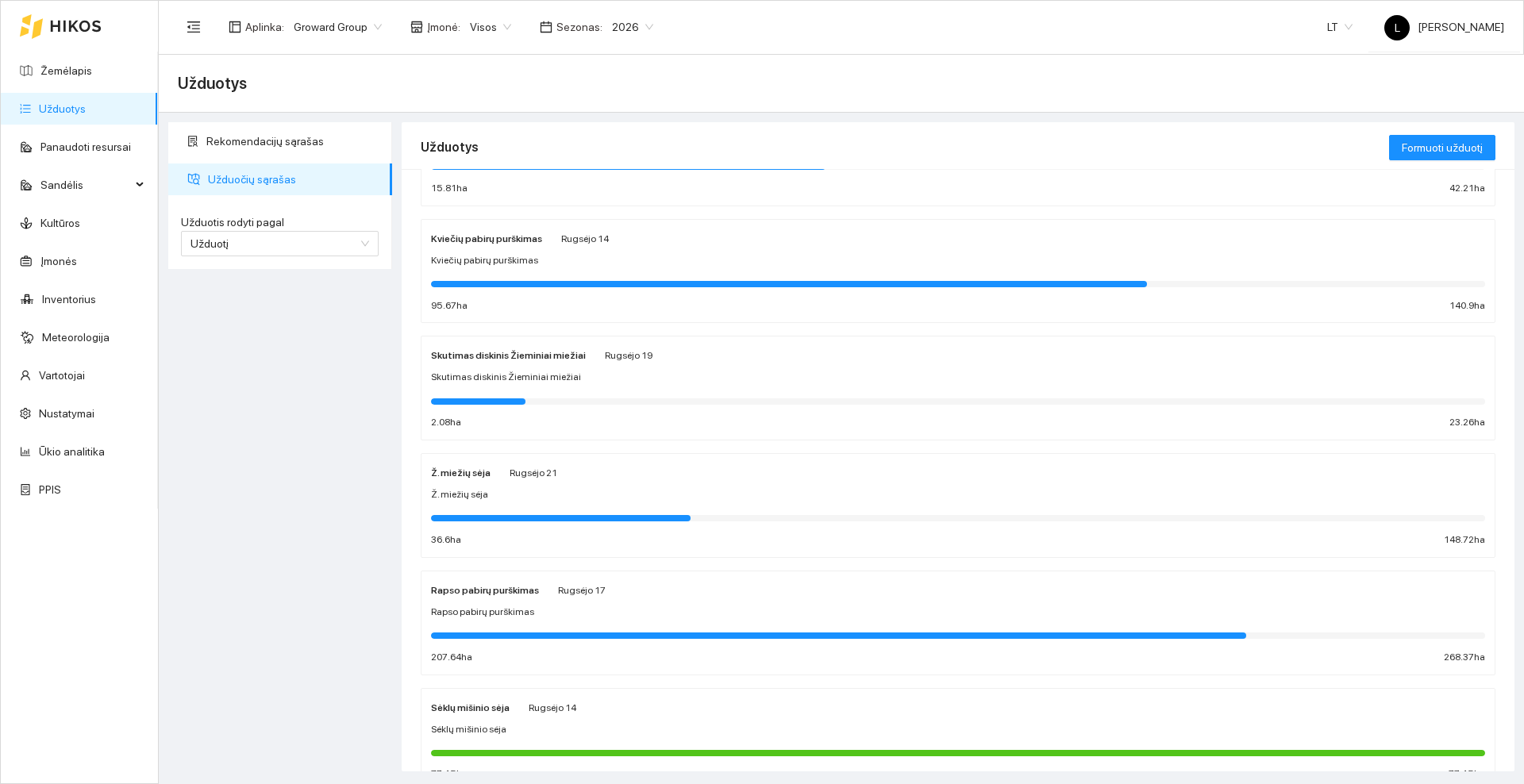
click at [568, 480] on div "Ž. miežių sėja [PERSON_NAME][DATE]" at bounding box center [957, 472] width 1054 height 18
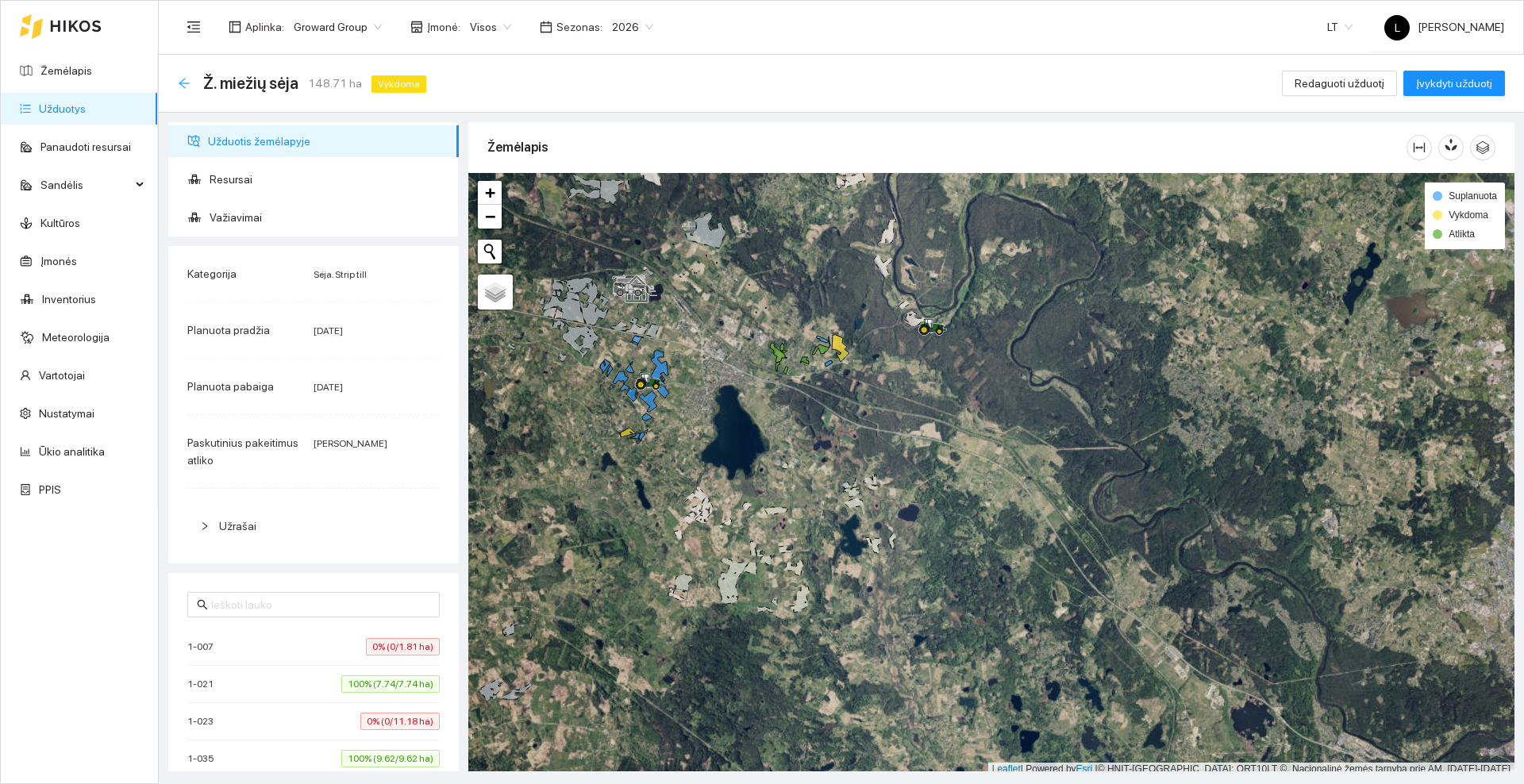
click at [182, 82] on icon "arrow-left" at bounding box center [184, 83] width 12 height 12
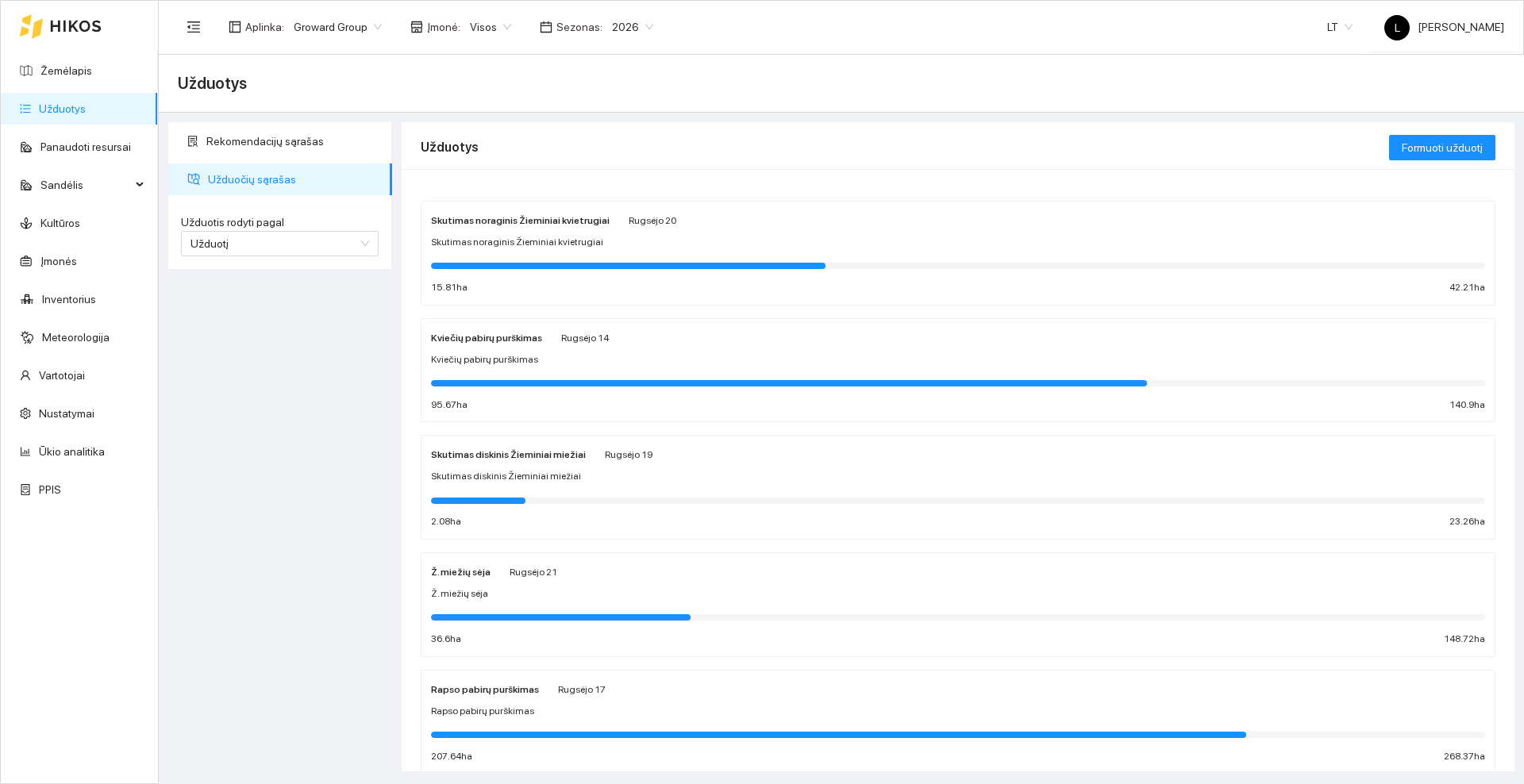
click at [81, 26] on icon at bounding box center [76, 26] width 50 height 11
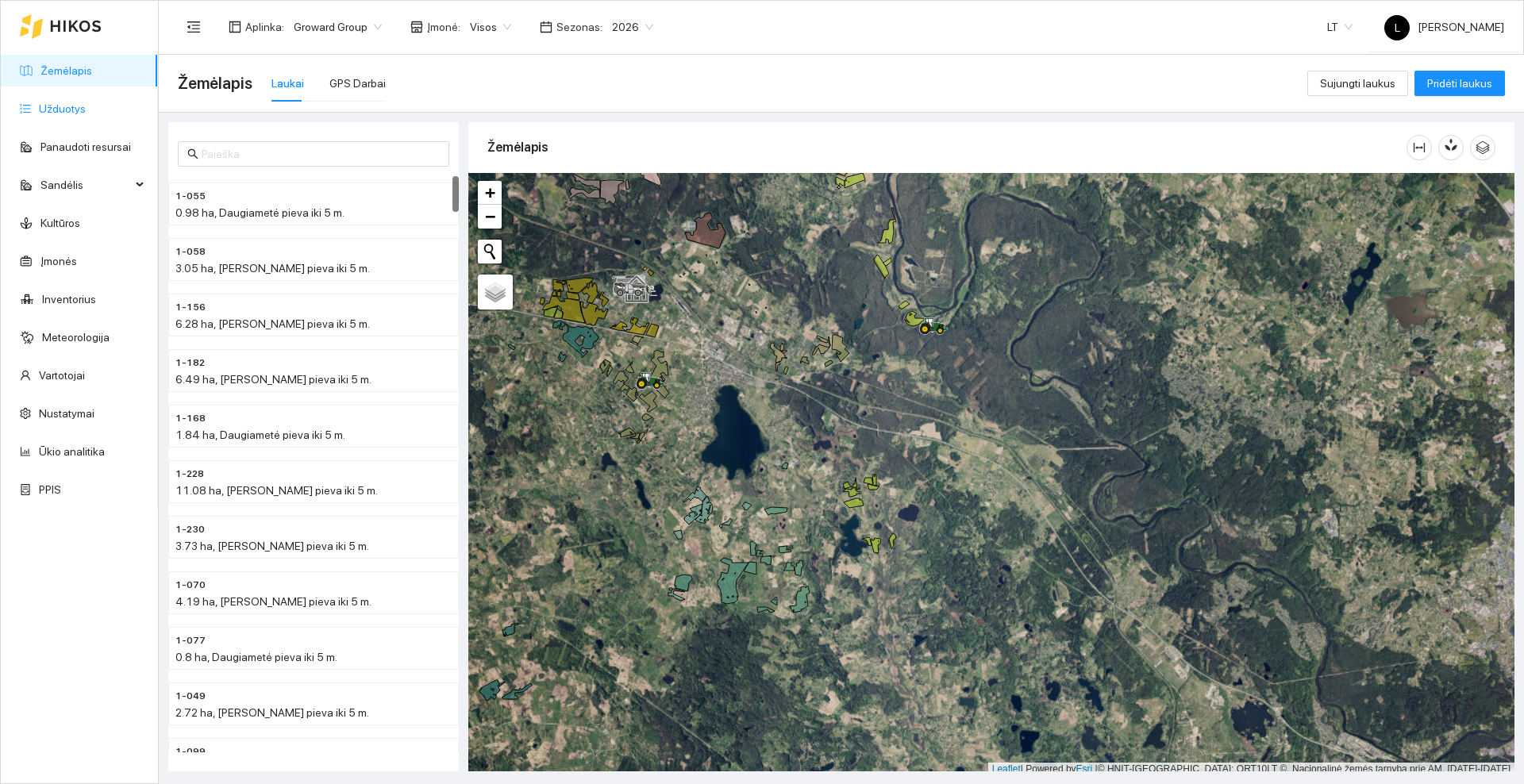
click at [62, 115] on link "Užduotys" at bounding box center [62, 108] width 47 height 12
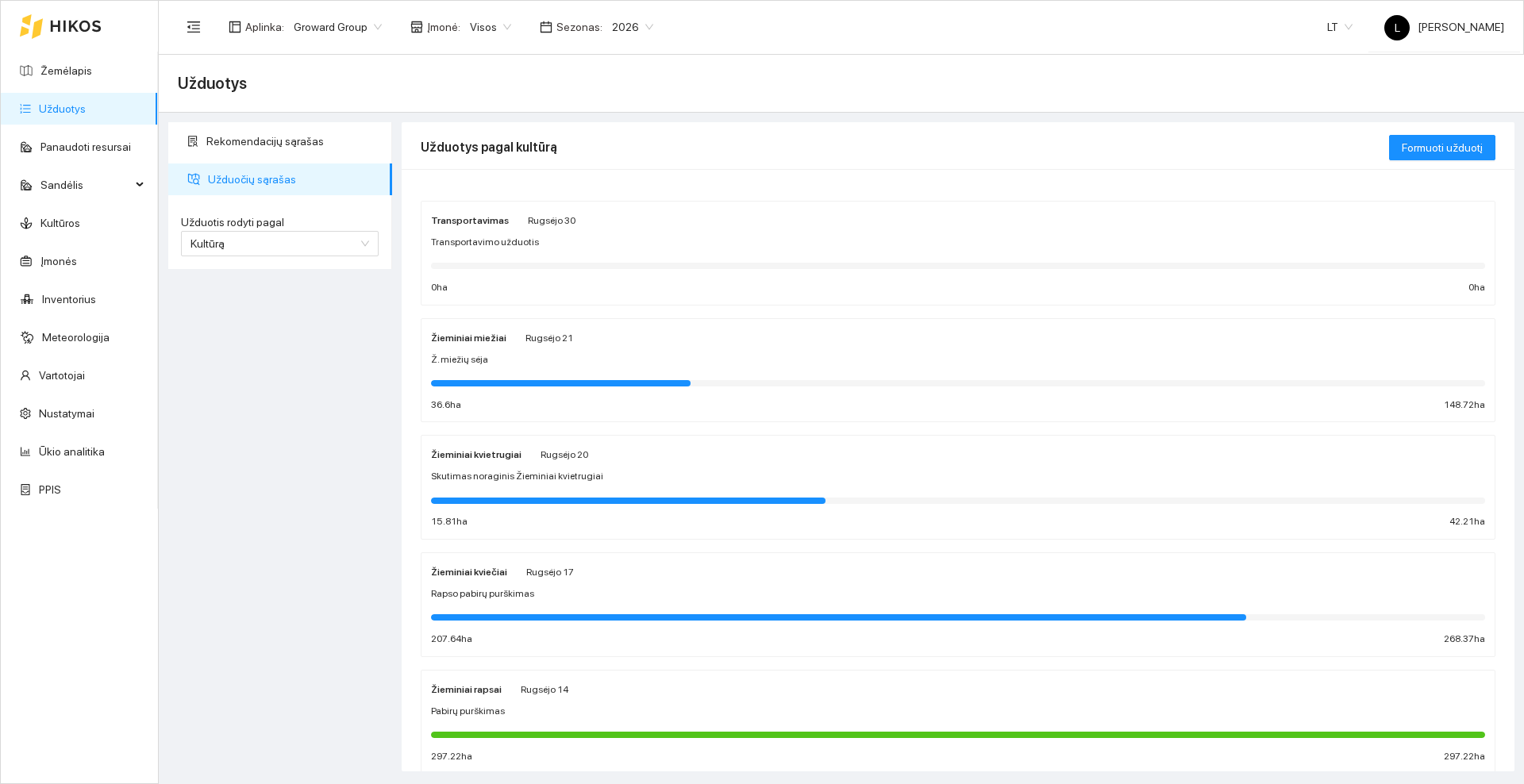
click at [621, 355] on div "Ž. miežių sėja" at bounding box center [957, 359] width 1054 height 15
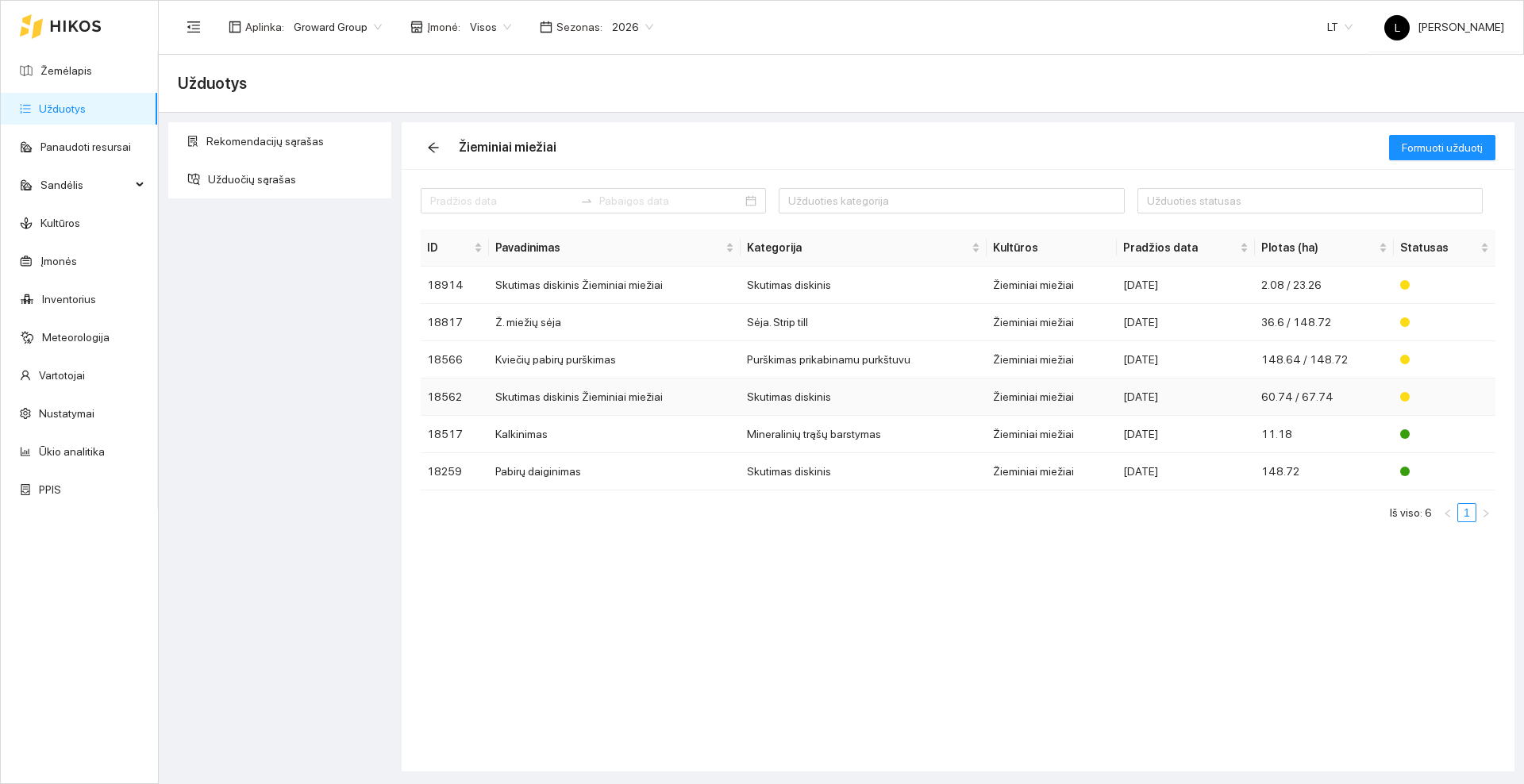
click at [599, 398] on td "Skutimas diskinis Žieminiai miežiai" at bounding box center [615, 397] width 252 height 37
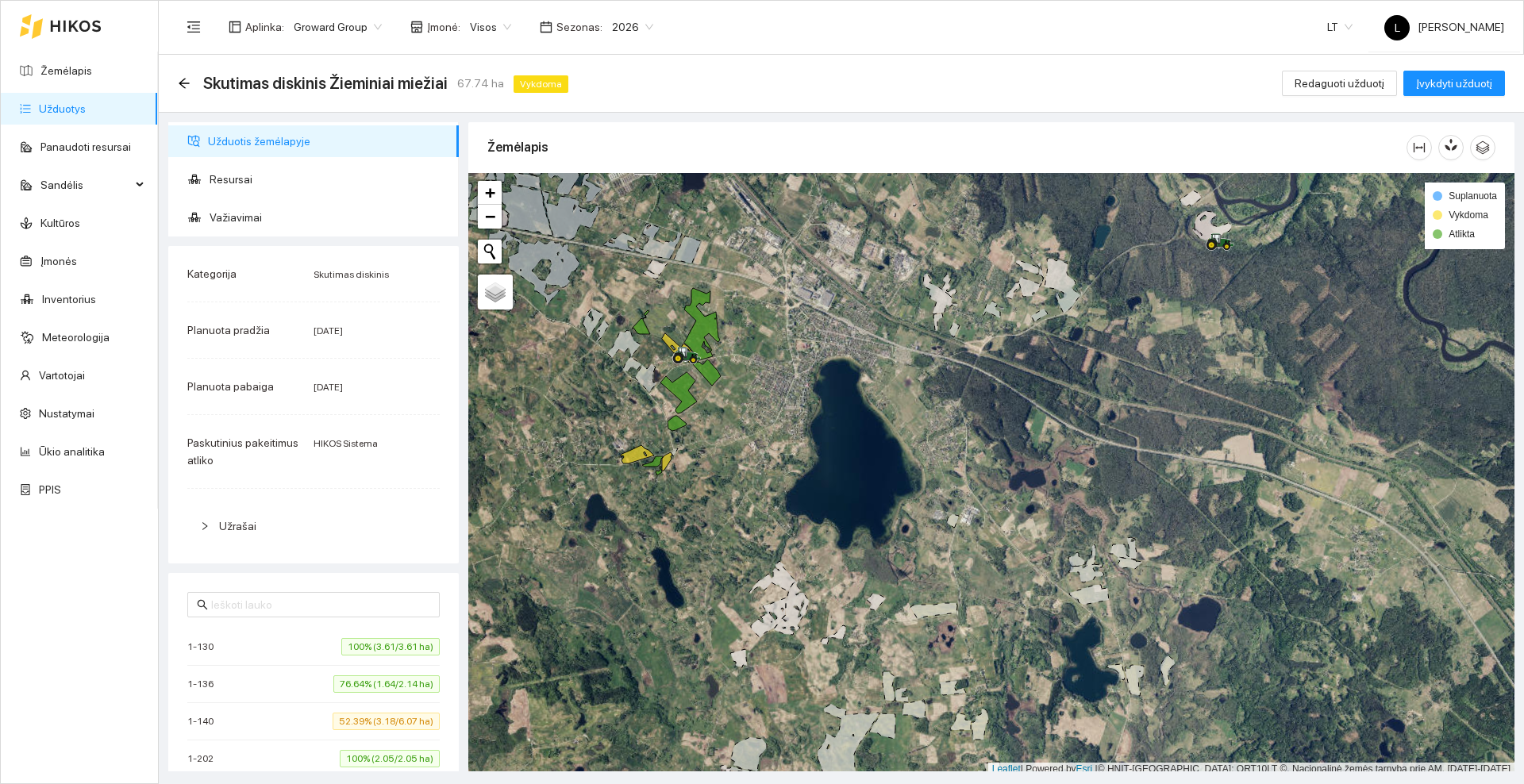
click at [190, 82] on div "Skutimas diskinis Žieminiai miežiai 67.74 ha Vykdoma" at bounding box center [376, 83] width 397 height 26
click at [188, 84] on icon "arrow-left" at bounding box center [184, 83] width 12 height 12
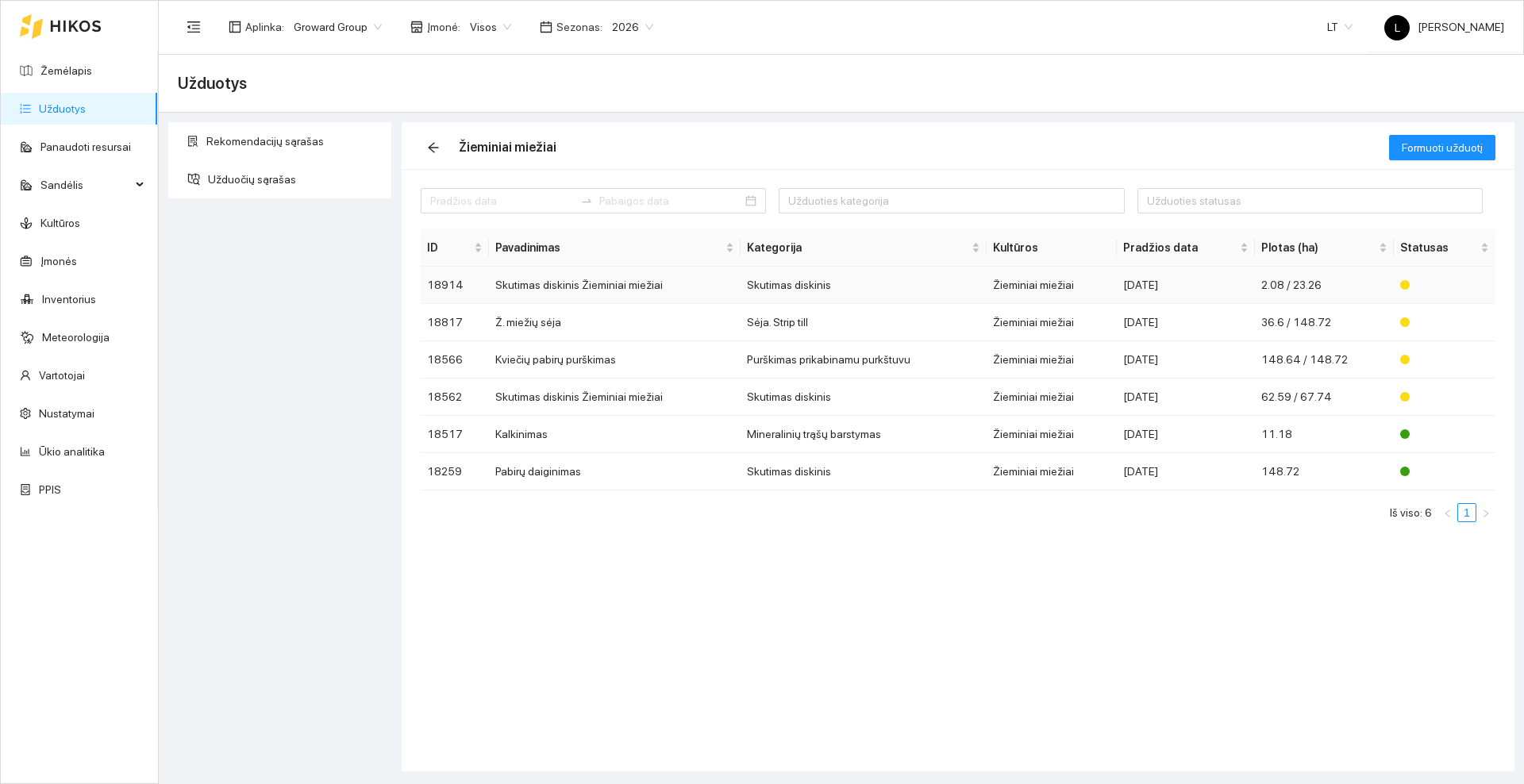
click at [575, 286] on td "Skutimas diskinis Žieminiai miežiai" at bounding box center [615, 285] width 252 height 37
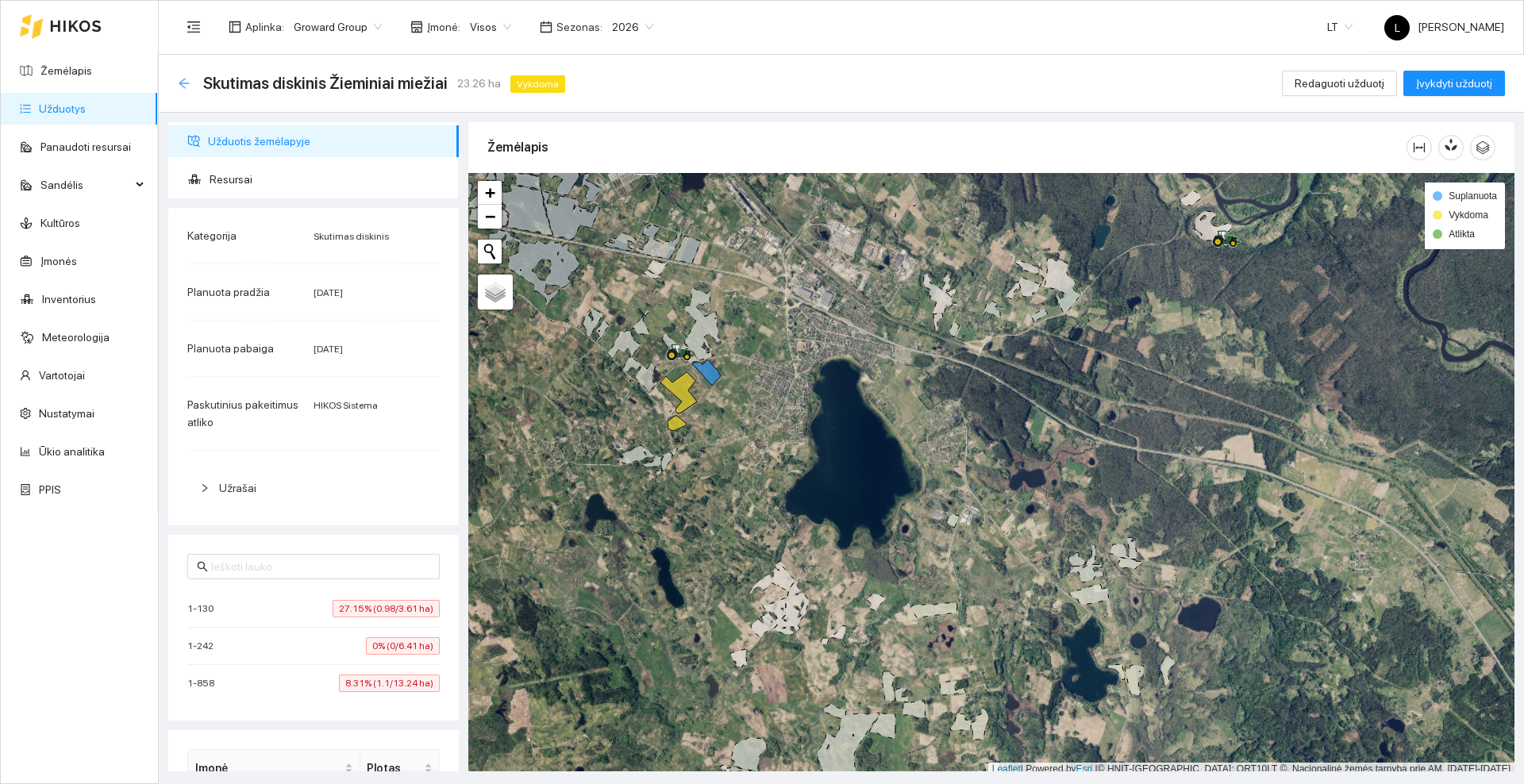
click at [181, 77] on icon "arrow-left" at bounding box center [184, 83] width 12 height 12
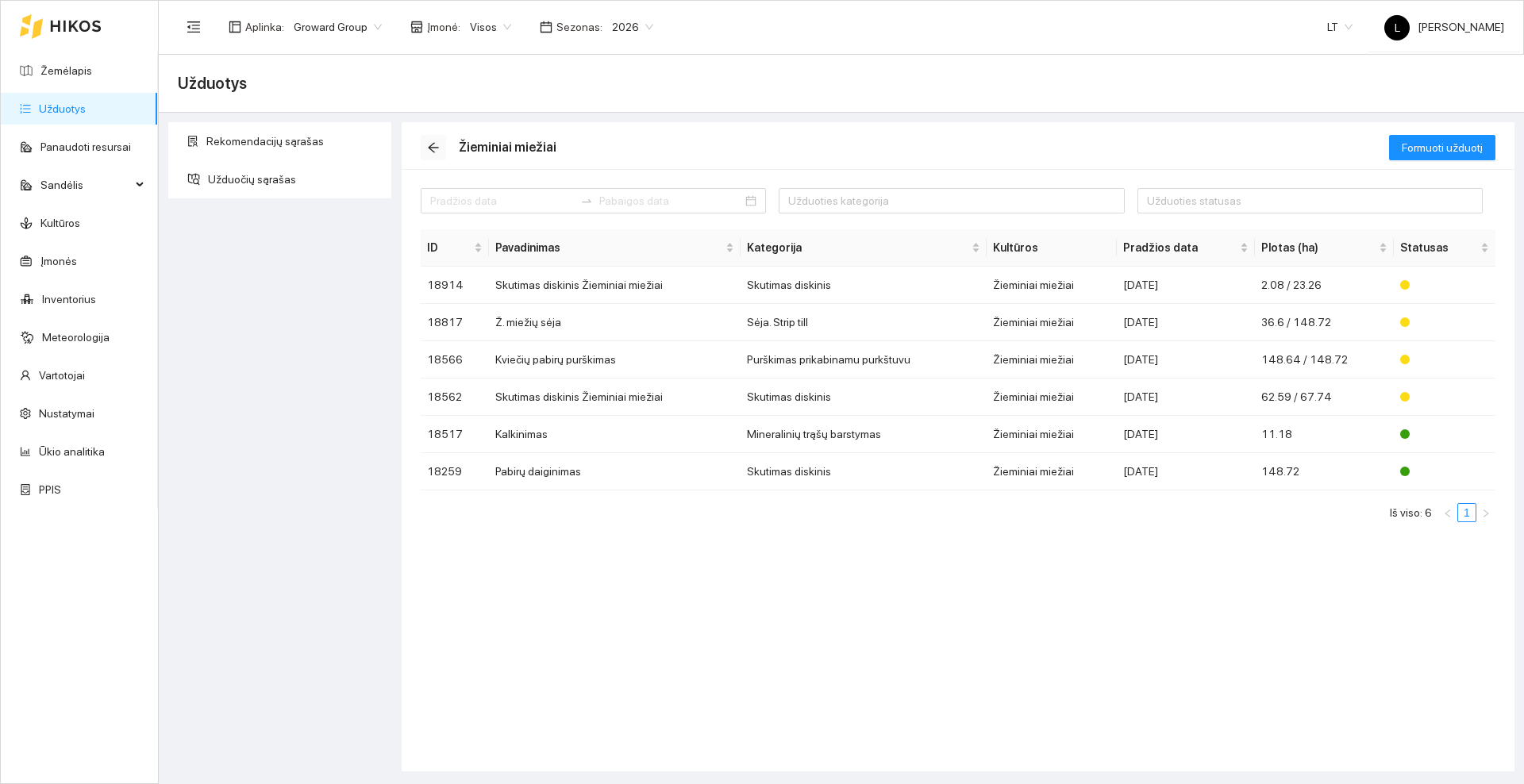
click at [433, 144] on icon "arrow-left" at bounding box center [433, 147] width 12 height 12
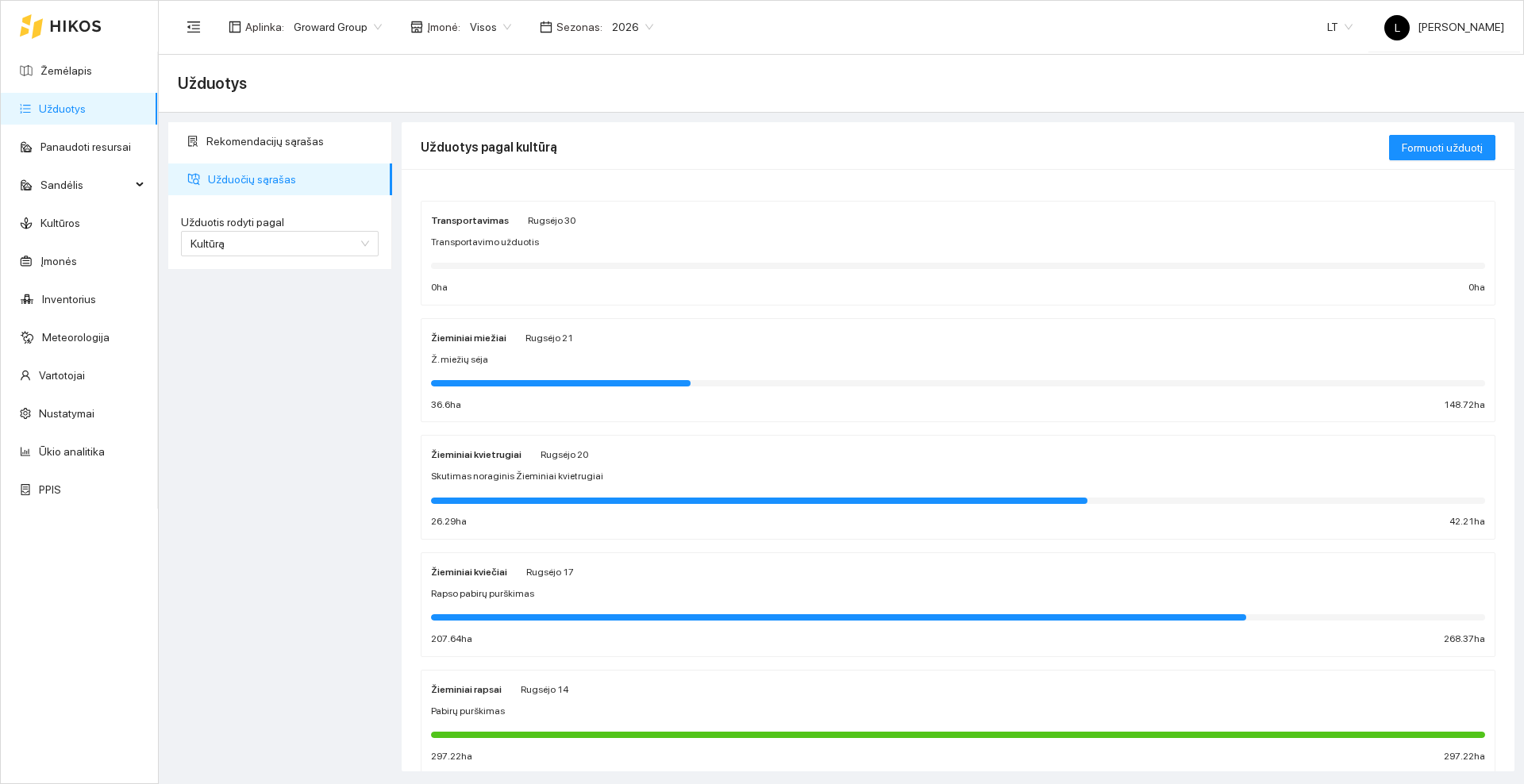
click at [644, 462] on div "Žieminiai kvietrugiai Rugsėjo 20" at bounding box center [957, 454] width 1054 height 18
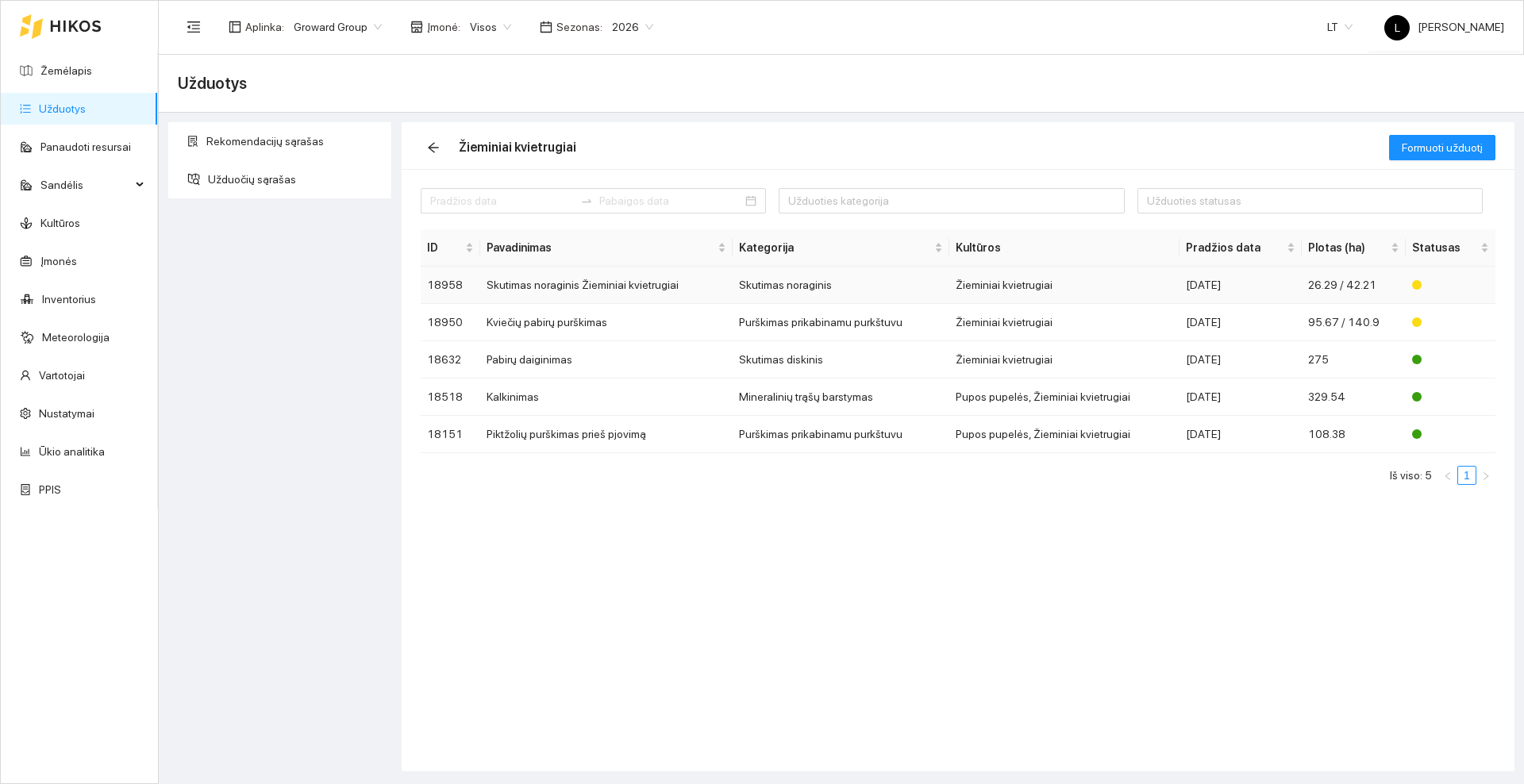
click at [577, 292] on td "Skutimas noraginis Žieminiai kvietrugiai" at bounding box center [606, 285] width 253 height 37
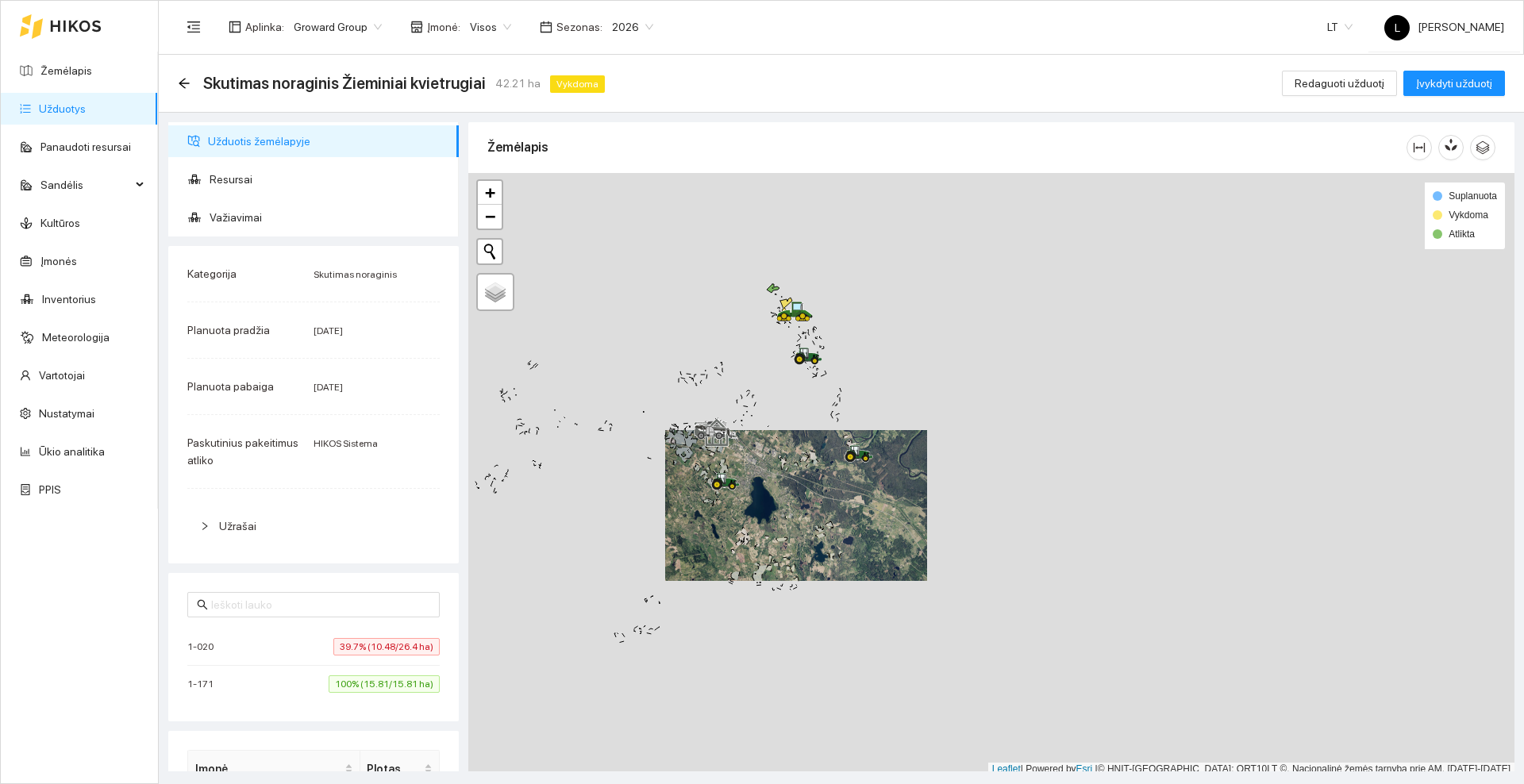
scroll to position [4, 0]
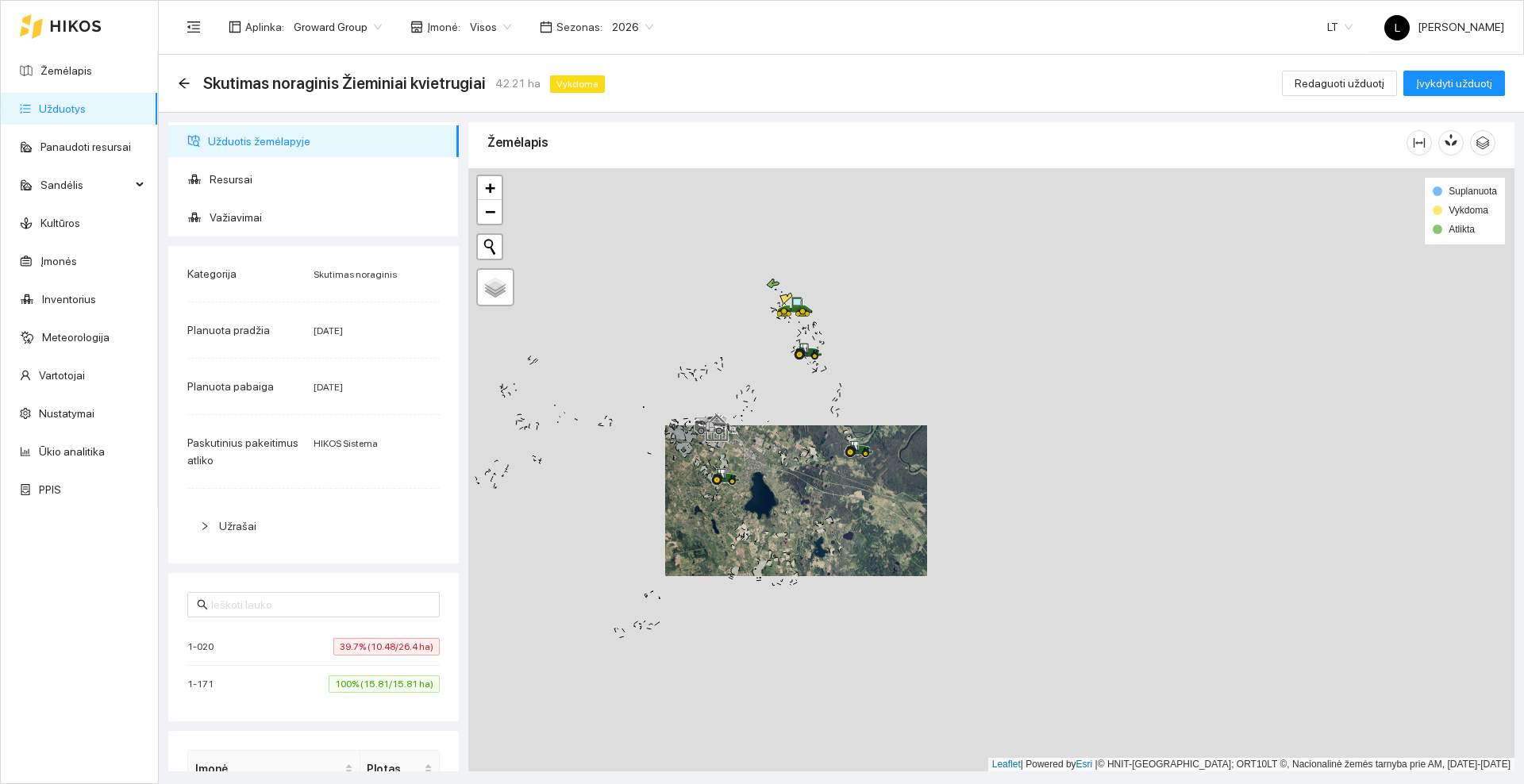
drag, startPoint x: 836, startPoint y: 296, endPoint x: 862, endPoint y: 427, distance: 133.6
click at [862, 427] on div at bounding box center [991, 469] width 1046 height 603
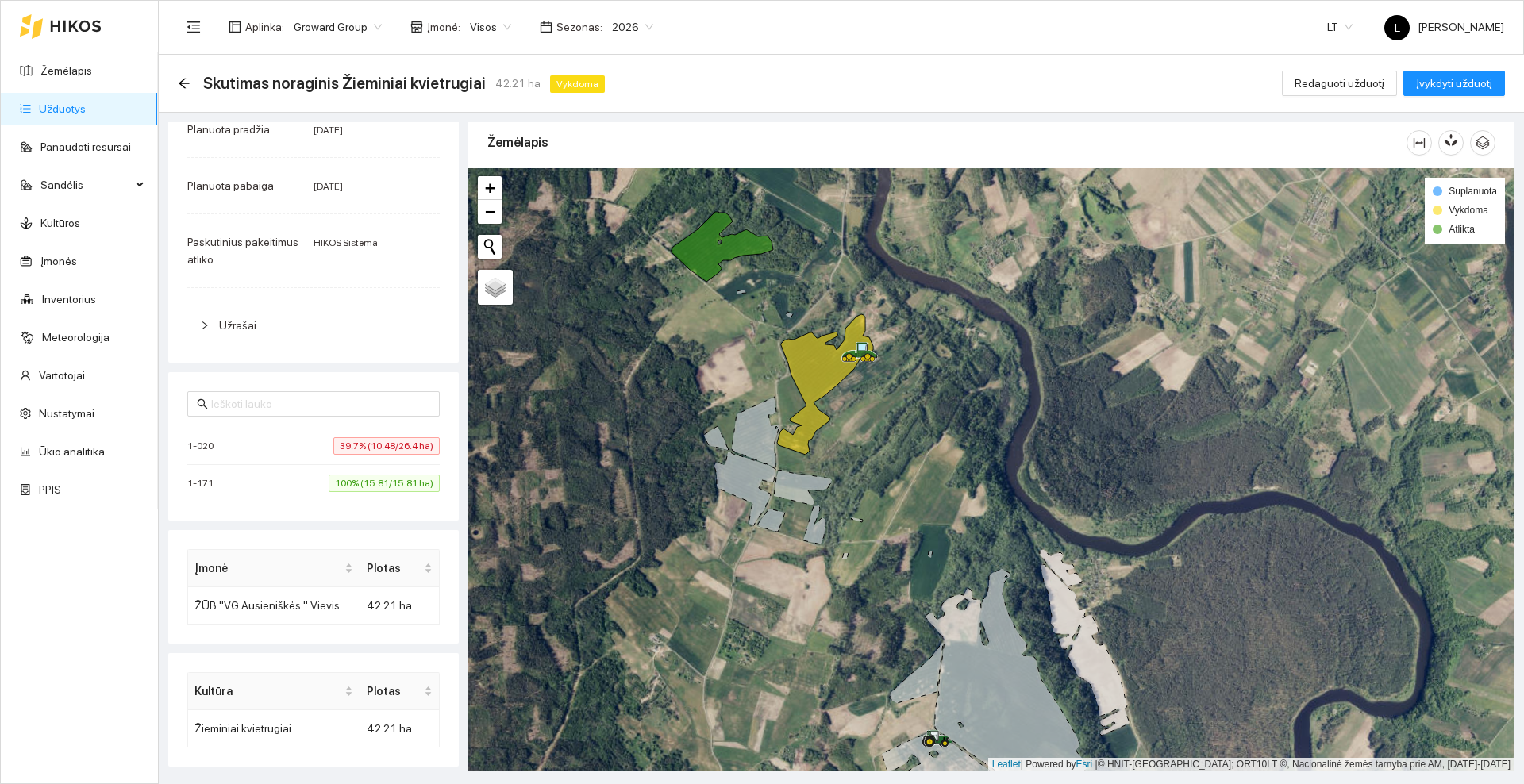
scroll to position [0, 0]
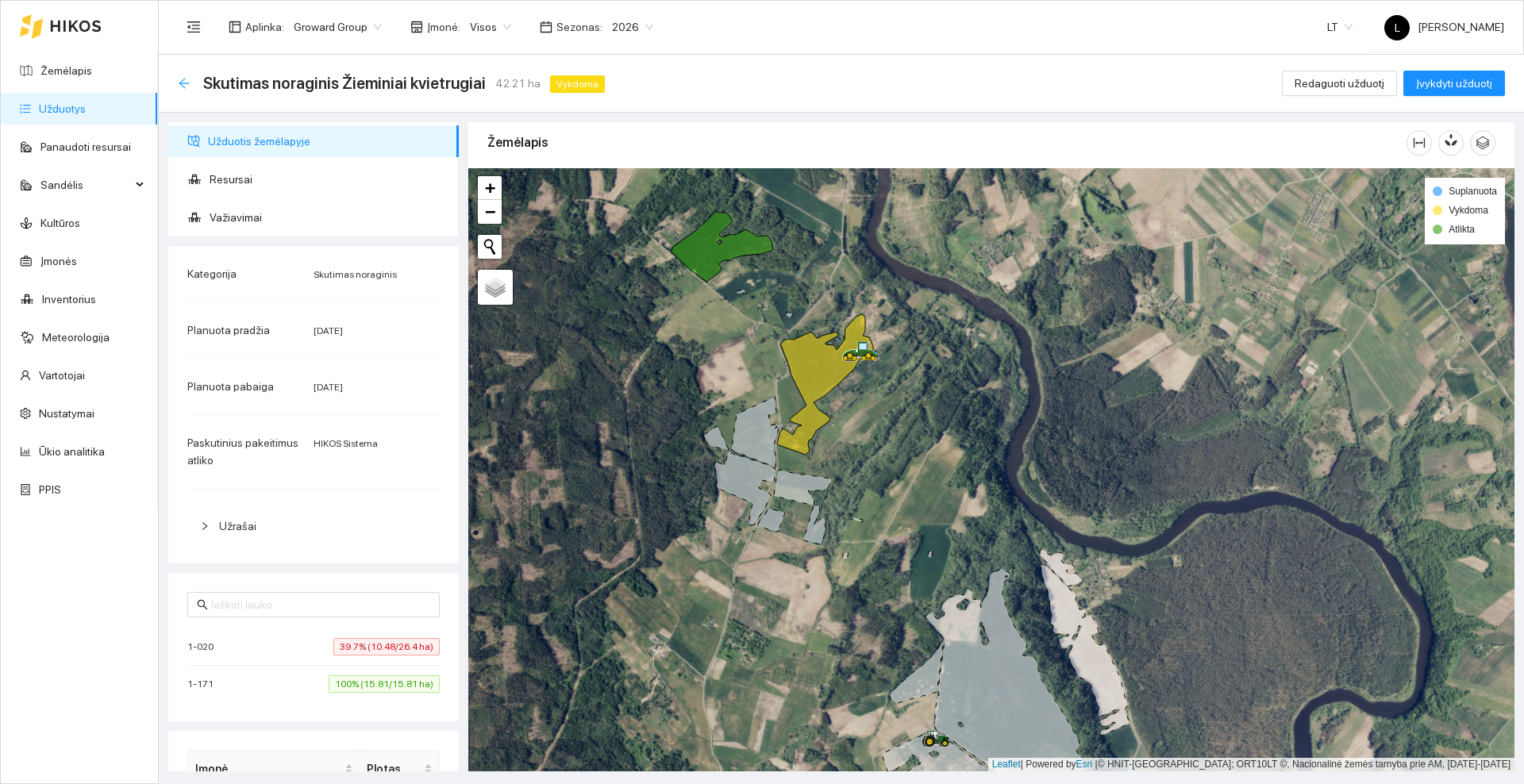
click at [181, 81] on icon "arrow-left" at bounding box center [184, 83] width 11 height 11
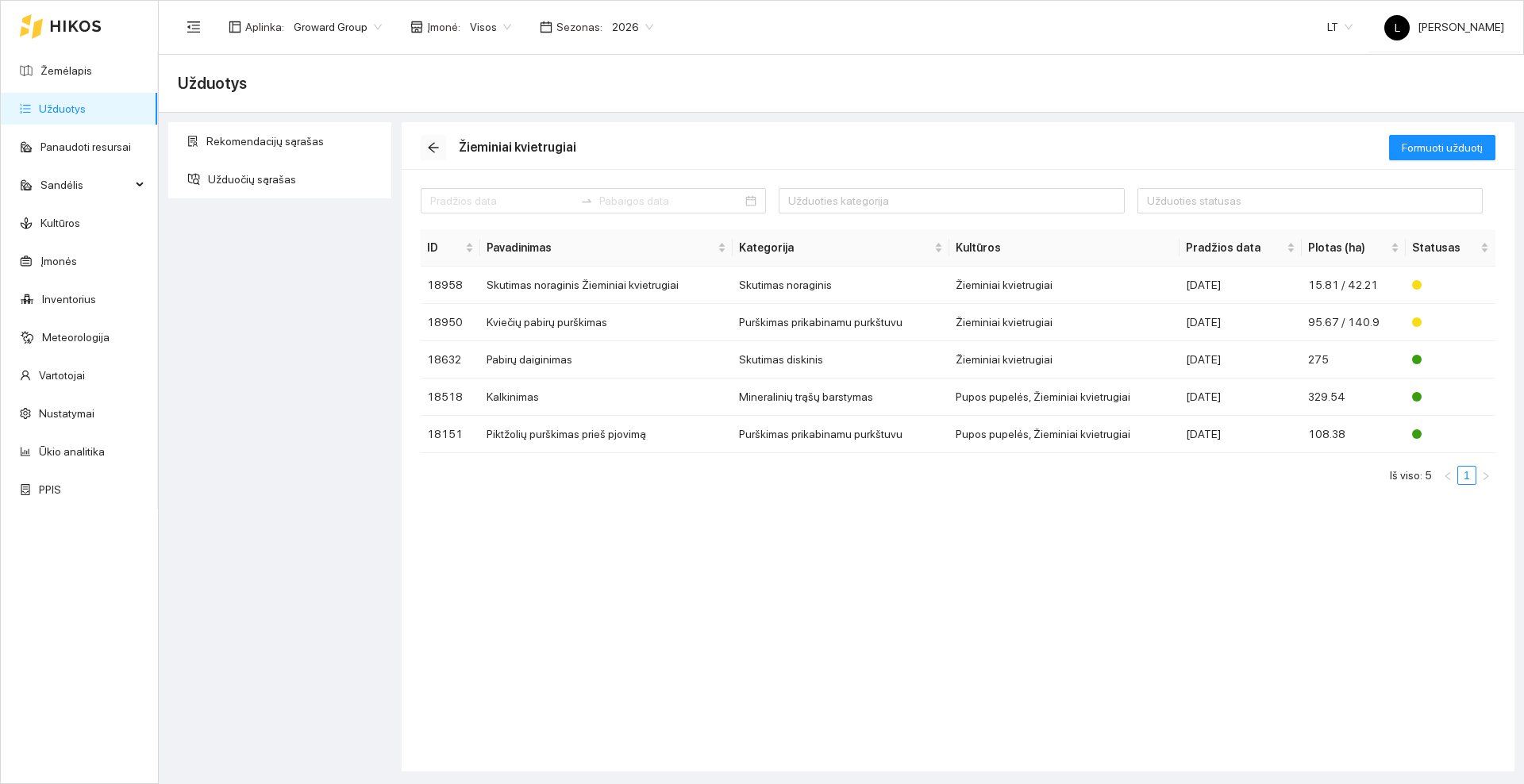
click at [438, 149] on icon "arrow-left" at bounding box center [433, 147] width 12 height 12
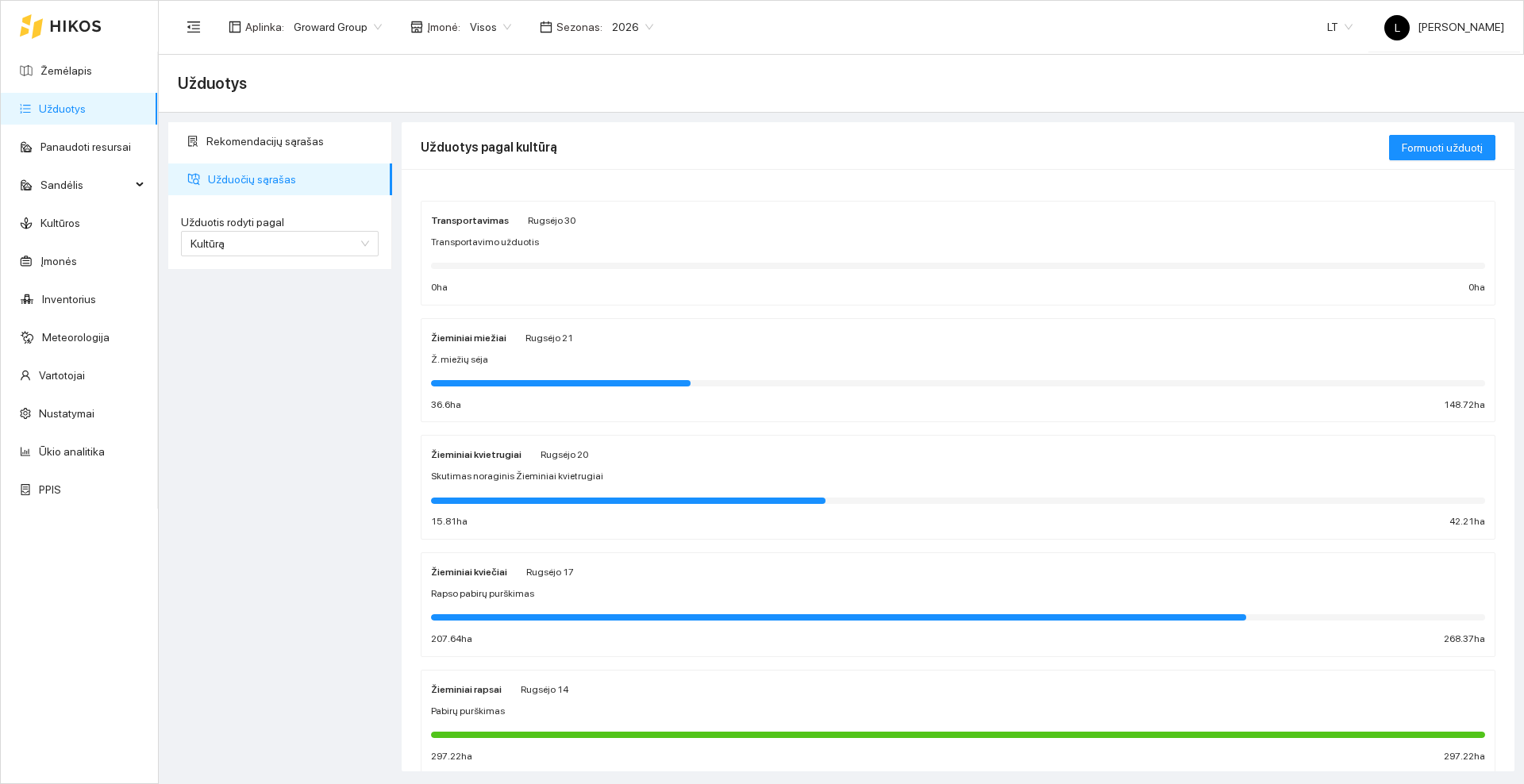
click at [60, 20] on icon at bounding box center [76, 26] width 50 height 11
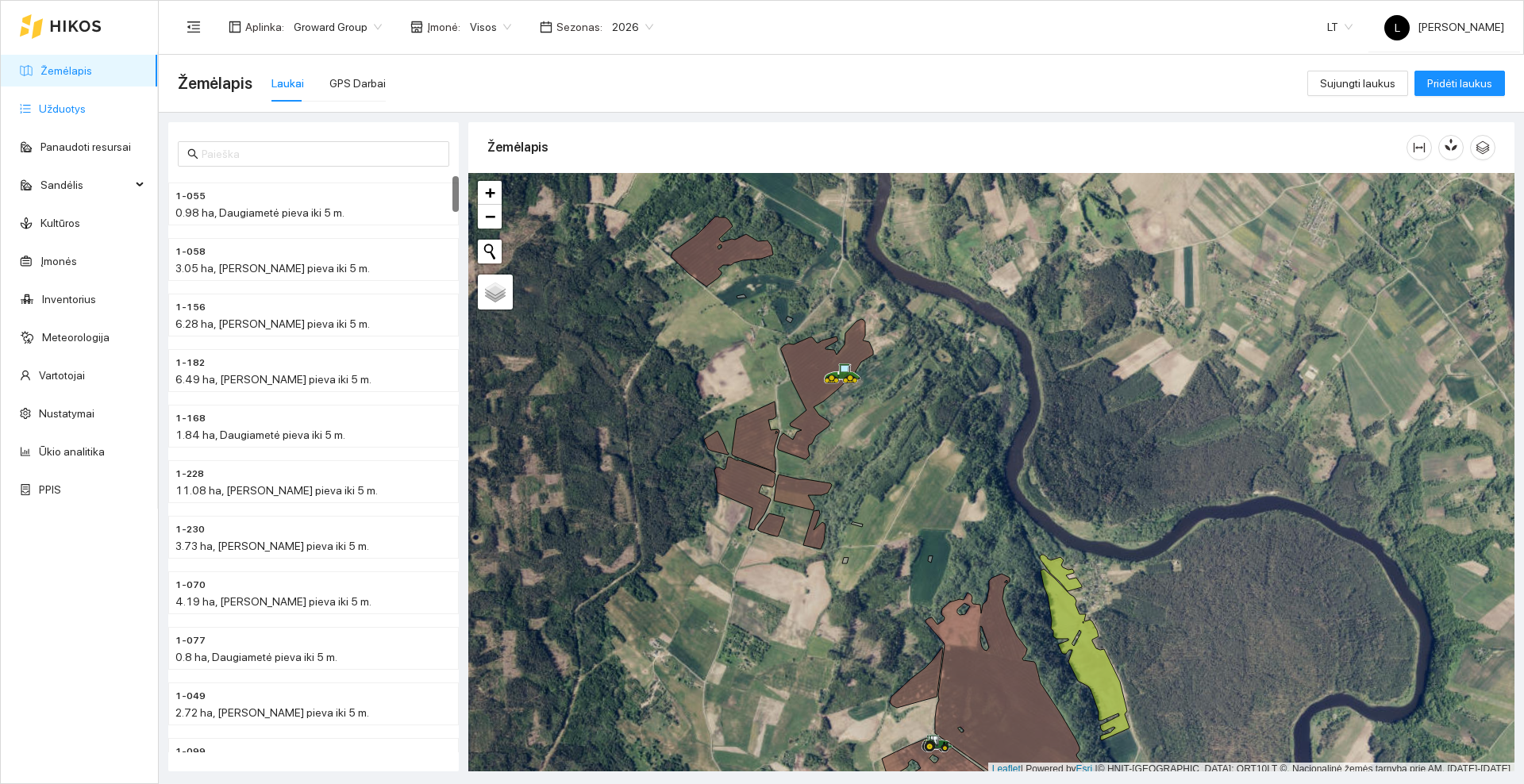
click at [70, 105] on link "Užduotys" at bounding box center [62, 108] width 47 height 12
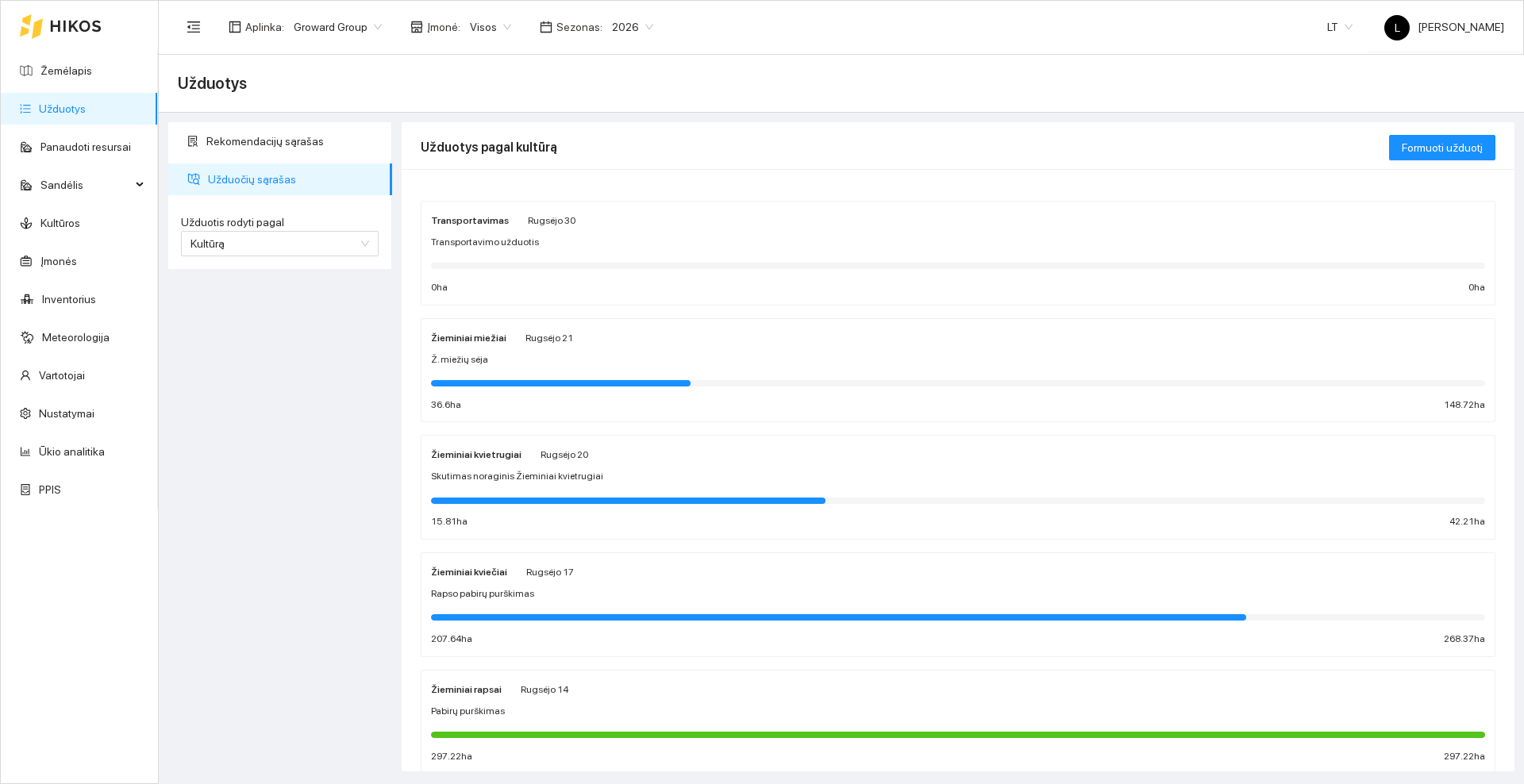
click at [635, 577] on div "Žieminiai kviečiai Rugsėjo 17" at bounding box center [957, 571] width 1054 height 18
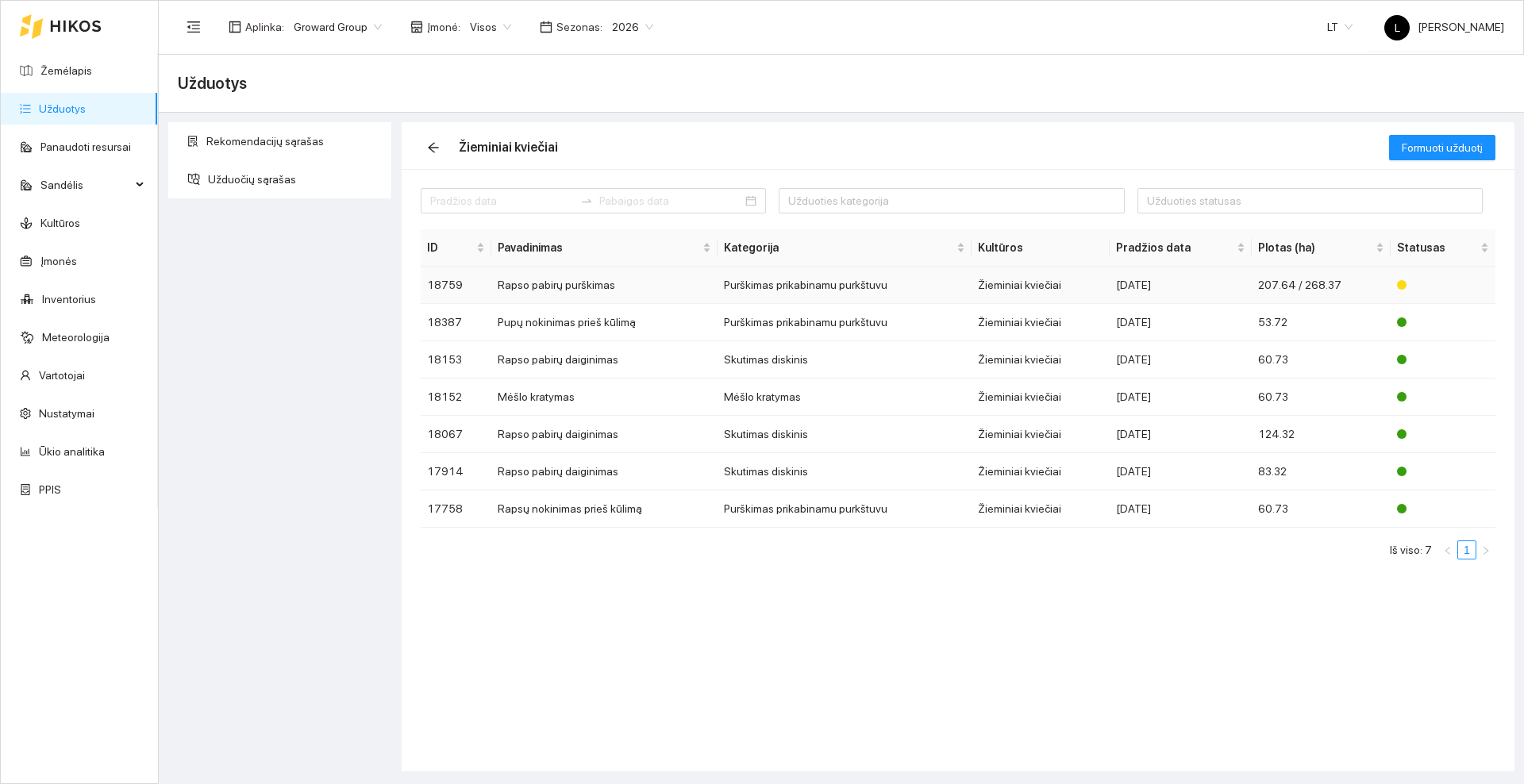
click at [642, 289] on td "Rapso pabirų purškimas" at bounding box center [604, 285] width 226 height 37
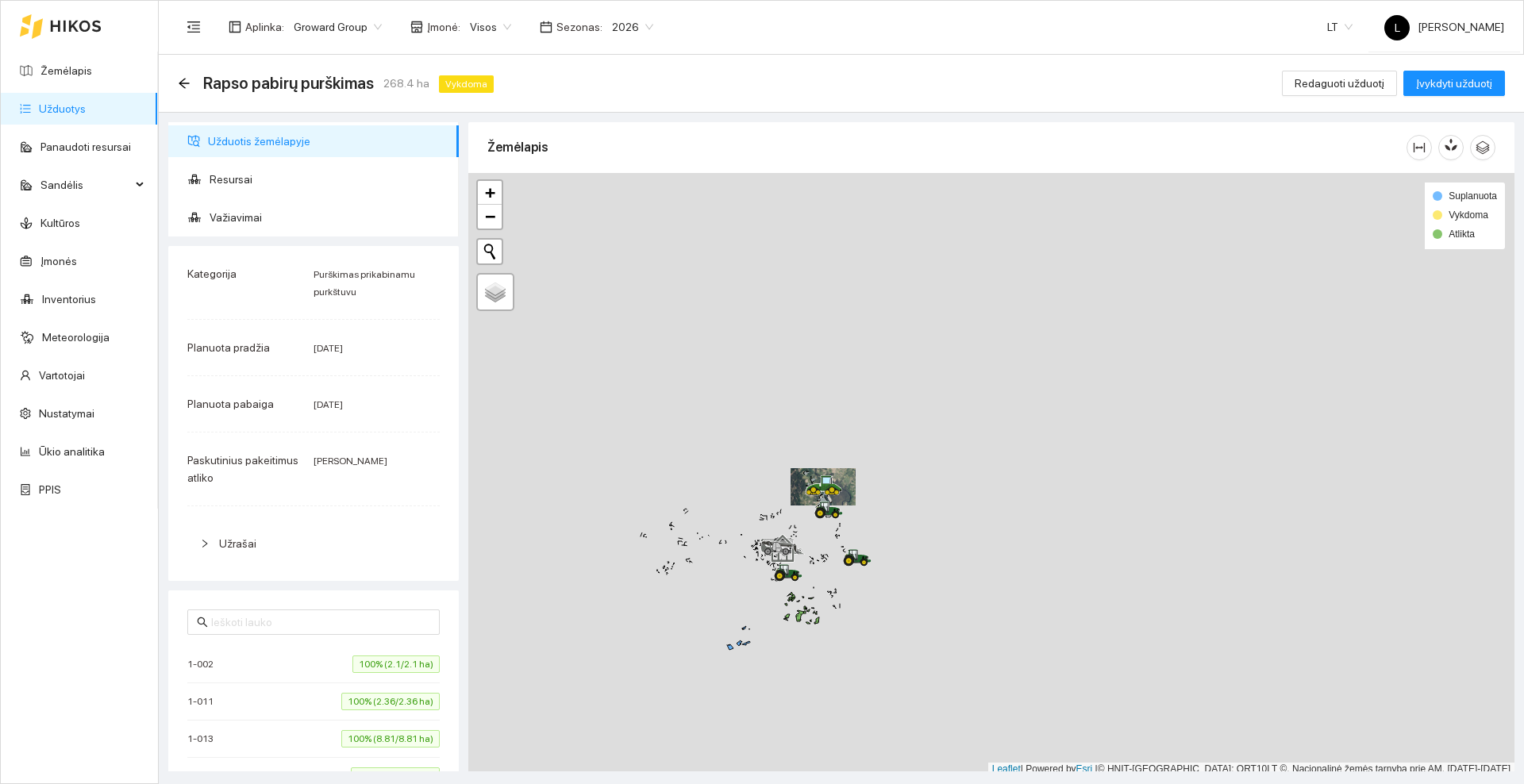
scroll to position [4, 0]
drag, startPoint x: 817, startPoint y: 422, endPoint x: 817, endPoint y: 410, distance: 12.0
click at [817, 410] on div at bounding box center [991, 469] width 1046 height 603
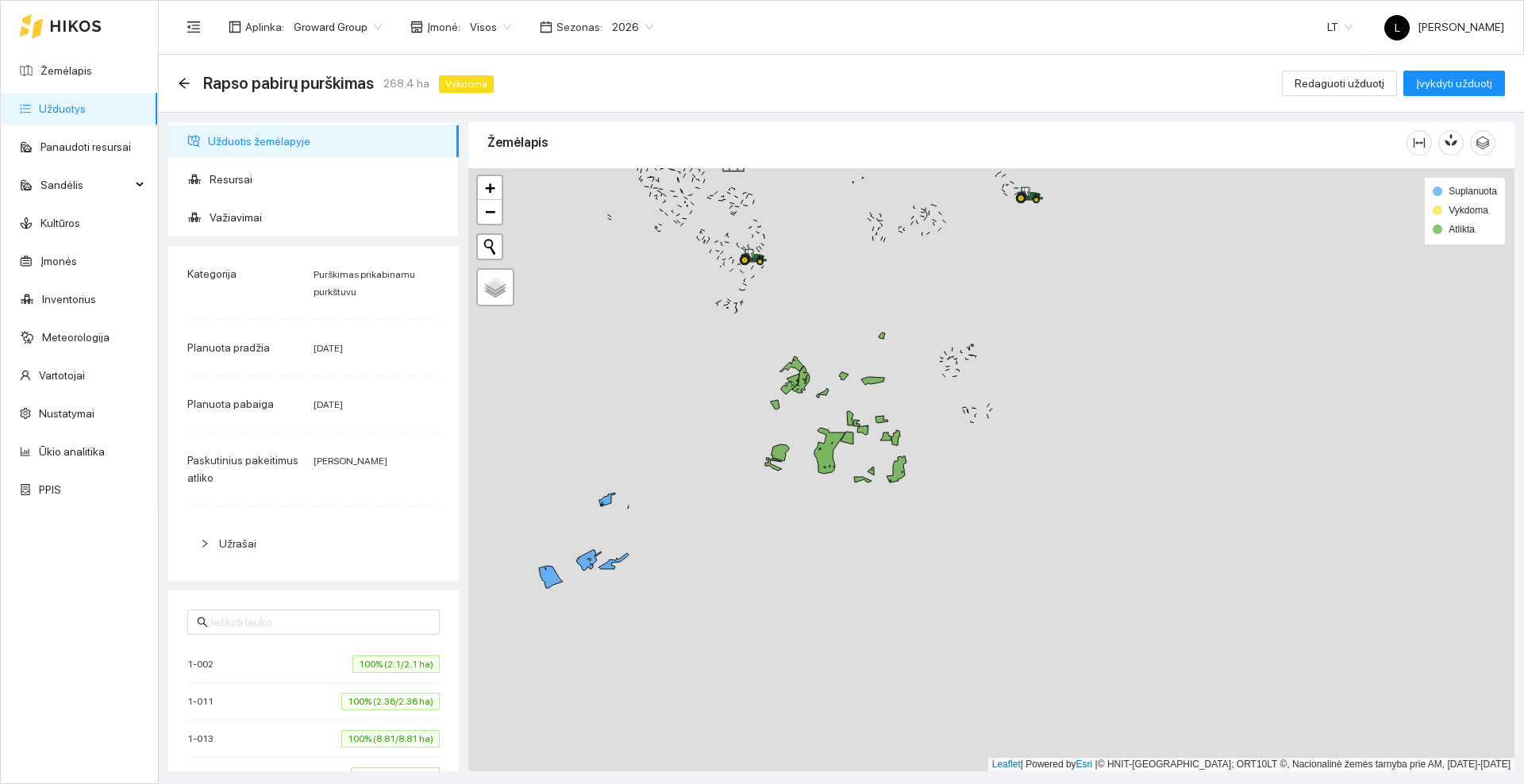
click at [67, 23] on icon at bounding box center [76, 26] width 52 height 12
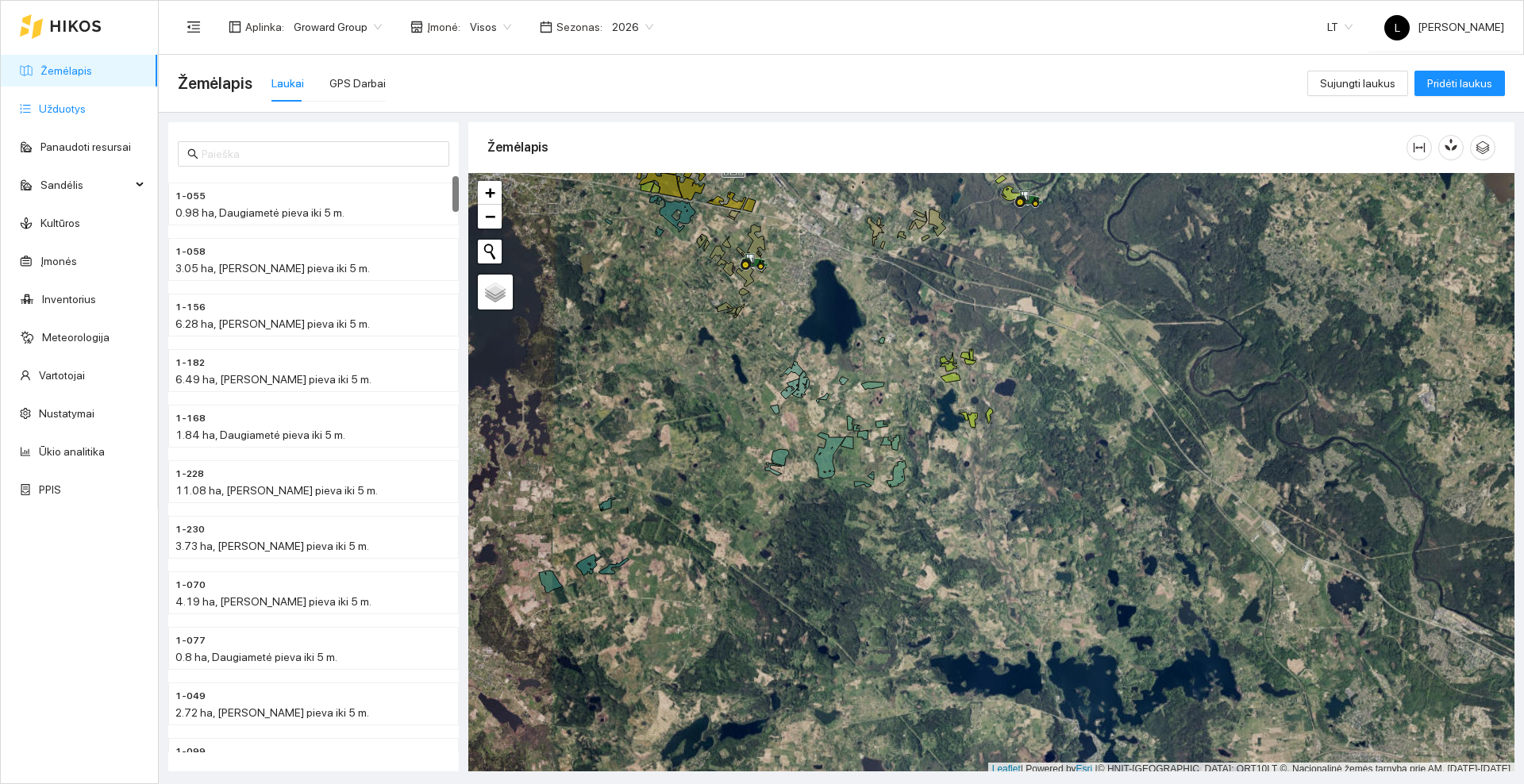
click at [69, 106] on link "Užduotys" at bounding box center [62, 108] width 47 height 12
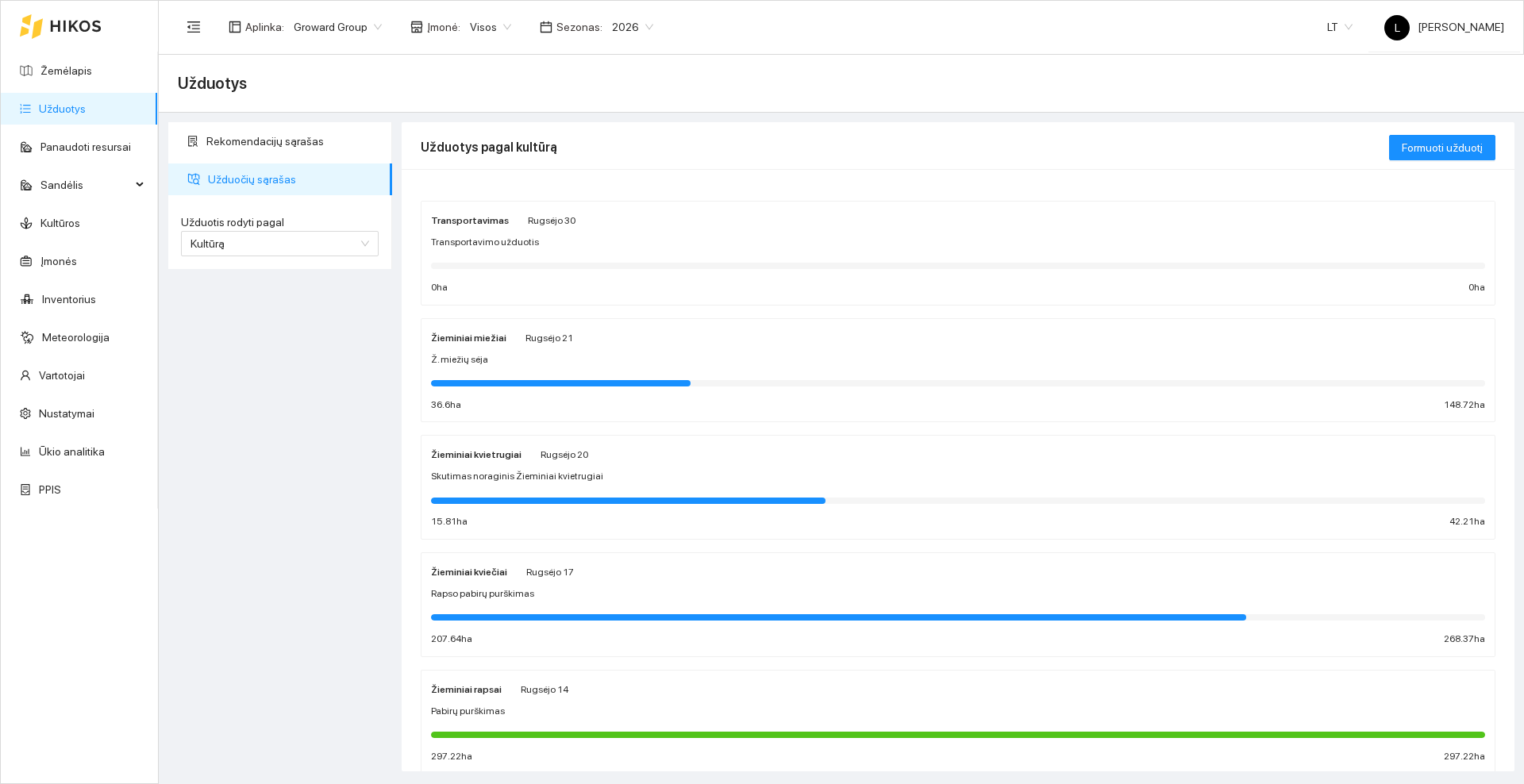
click at [533, 458] on div "Žieminiai kvietrugiai Rugsėjo 20" at bounding box center [509, 454] width 157 height 18
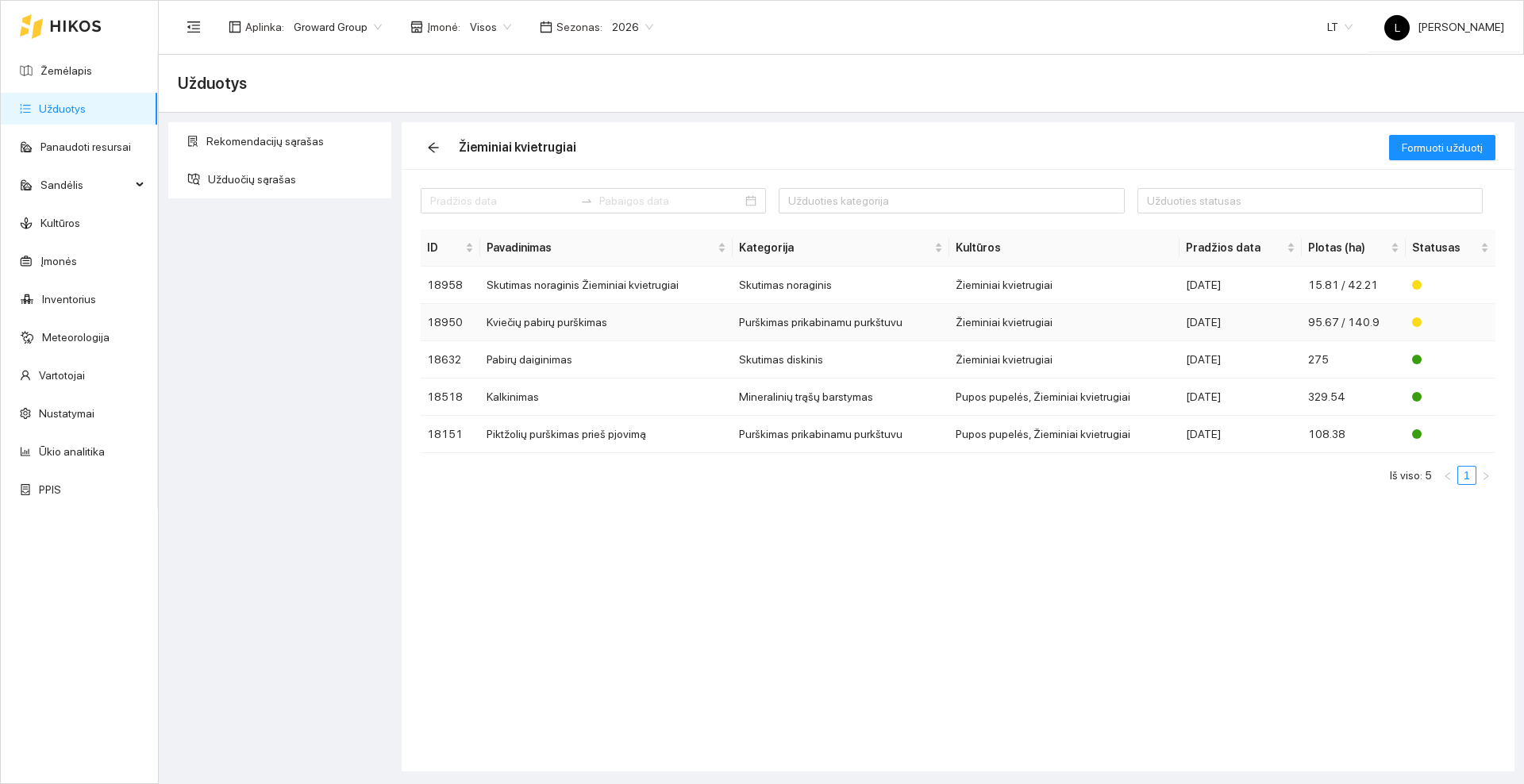
click at [533, 320] on td "Kviečių pabirų purškimas" at bounding box center [606, 322] width 253 height 37
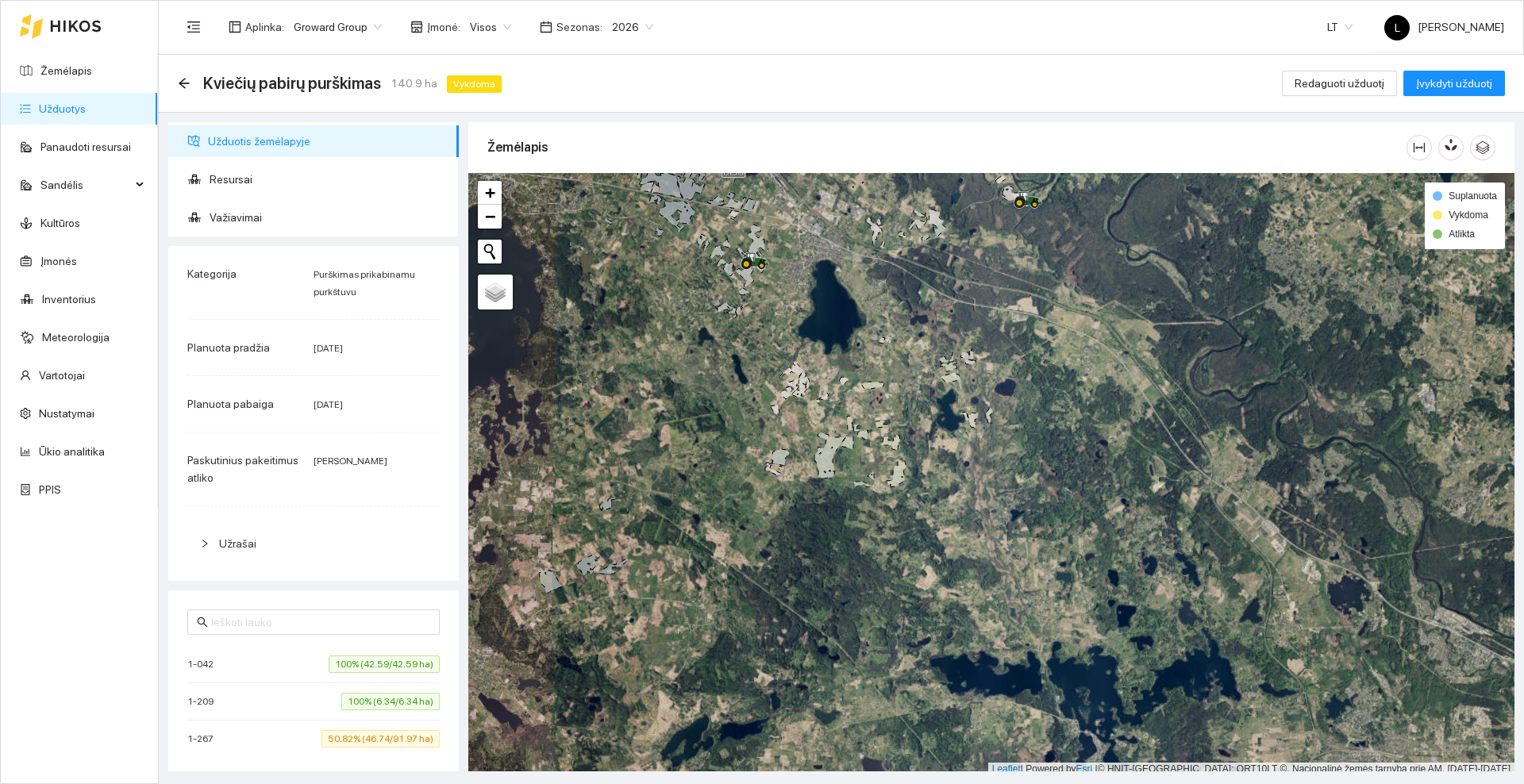
scroll to position [4, 0]
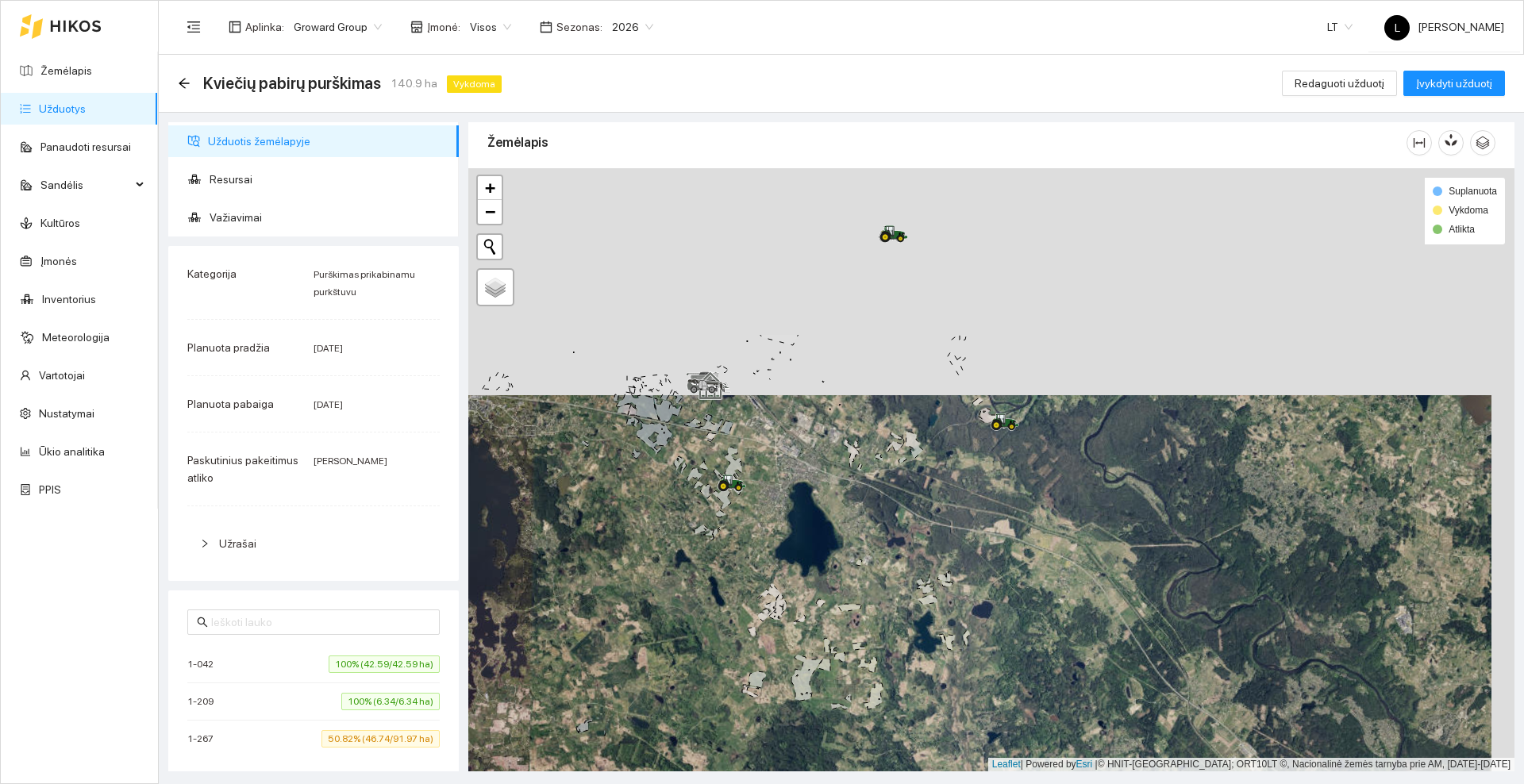
drag, startPoint x: 817, startPoint y: 309, endPoint x: 785, endPoint y: 537, distance: 230.2
click at [789, 539] on div at bounding box center [991, 469] width 1046 height 603
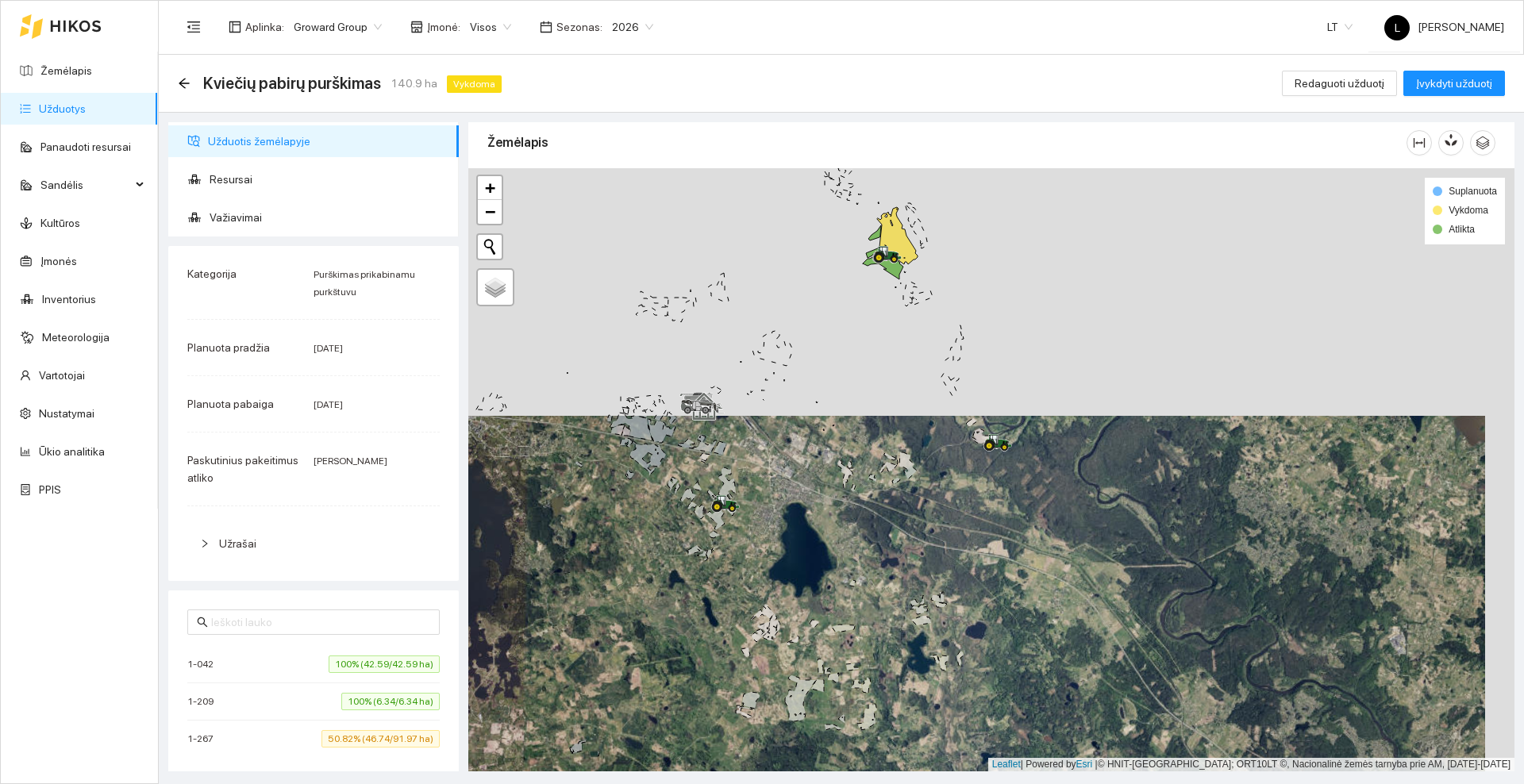
drag, startPoint x: 855, startPoint y: 375, endPoint x: 794, endPoint y: 435, distance: 85.6
click at [790, 490] on div at bounding box center [991, 469] width 1046 height 603
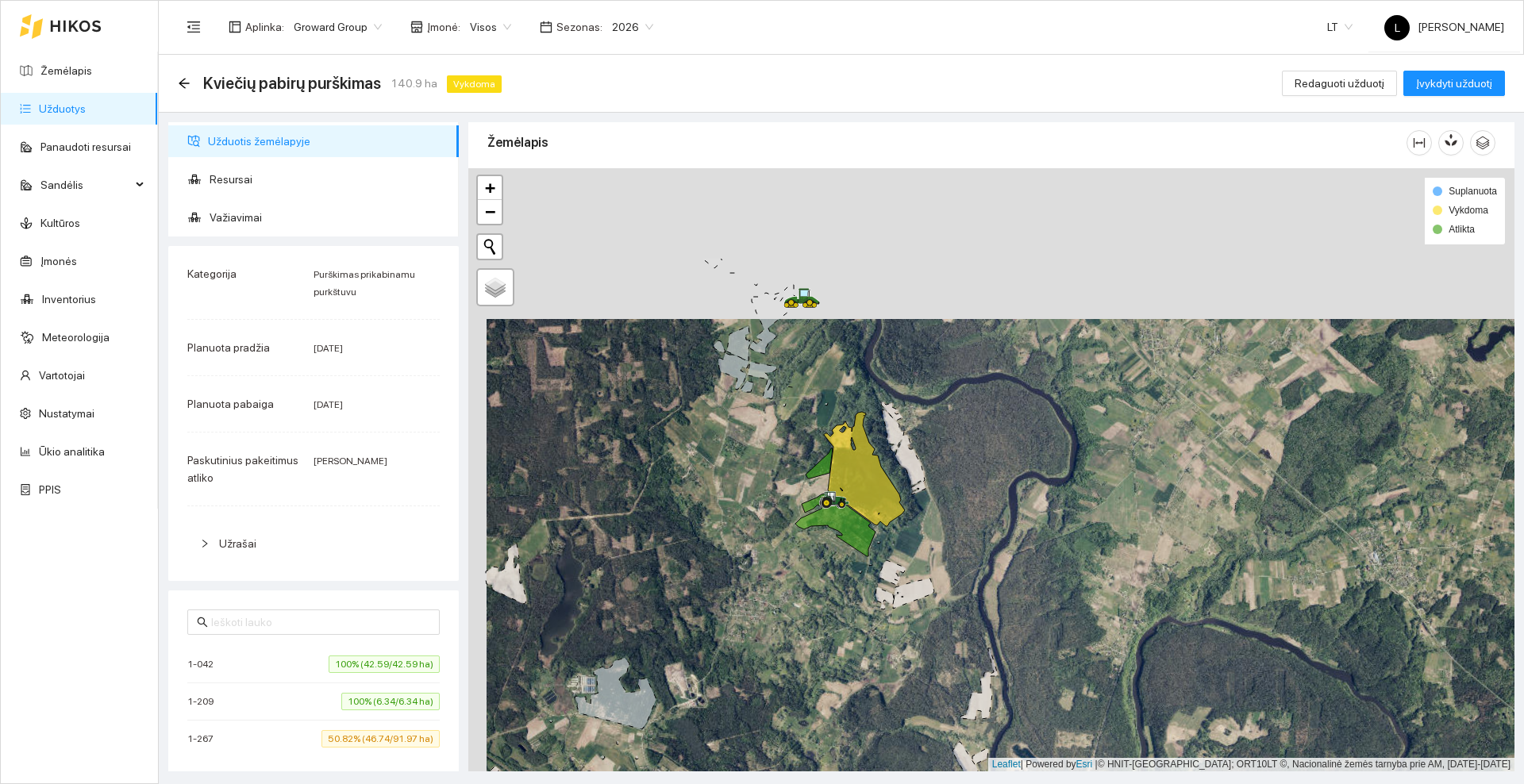
drag, startPoint x: 924, startPoint y: 256, endPoint x: 942, endPoint y: 407, distance: 152.1
click at [942, 407] on div at bounding box center [991, 469] width 1046 height 603
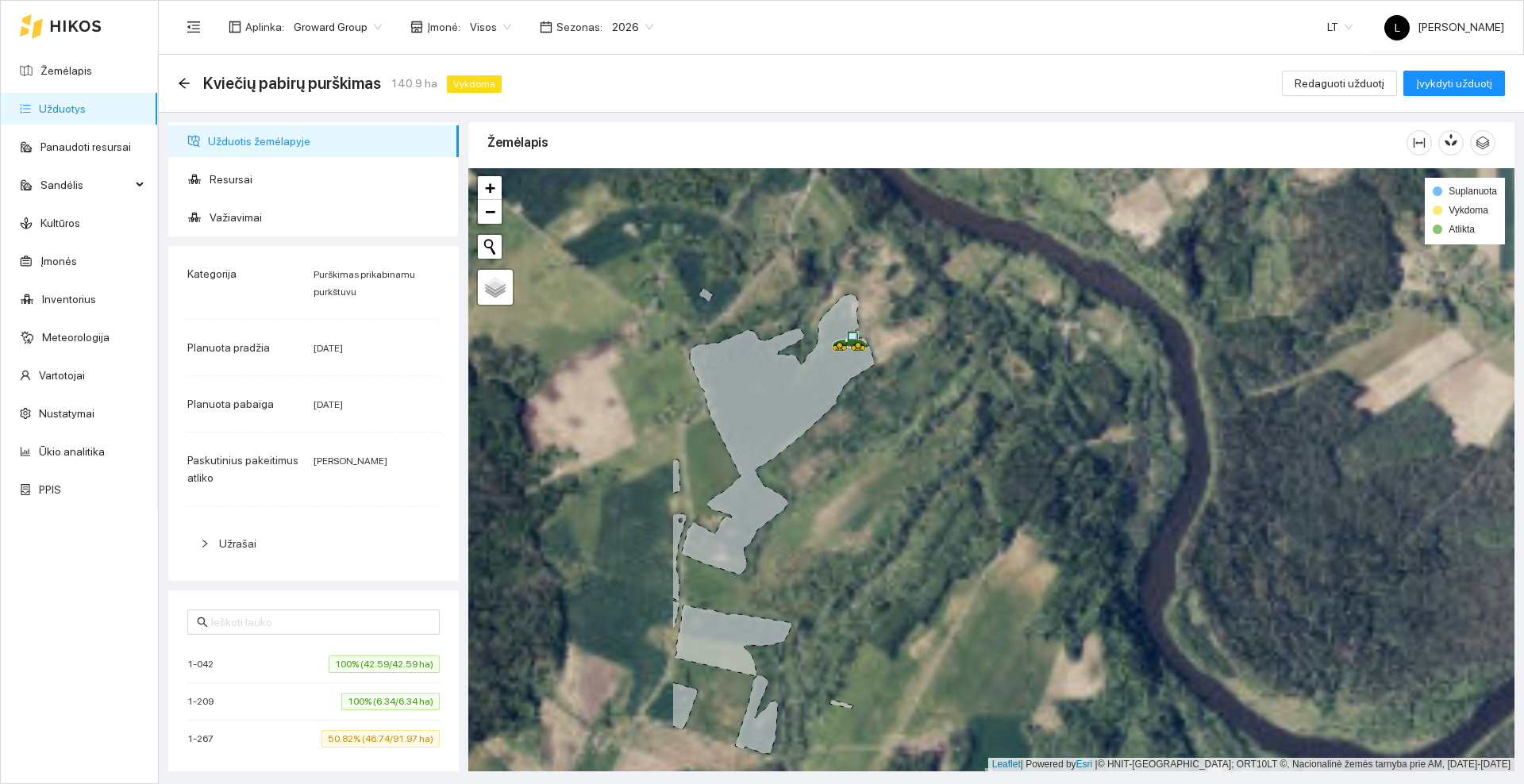
drag, startPoint x: 646, startPoint y: 344, endPoint x: 921, endPoint y: 368, distance: 276.0
click at [924, 402] on div at bounding box center [991, 469] width 1046 height 603
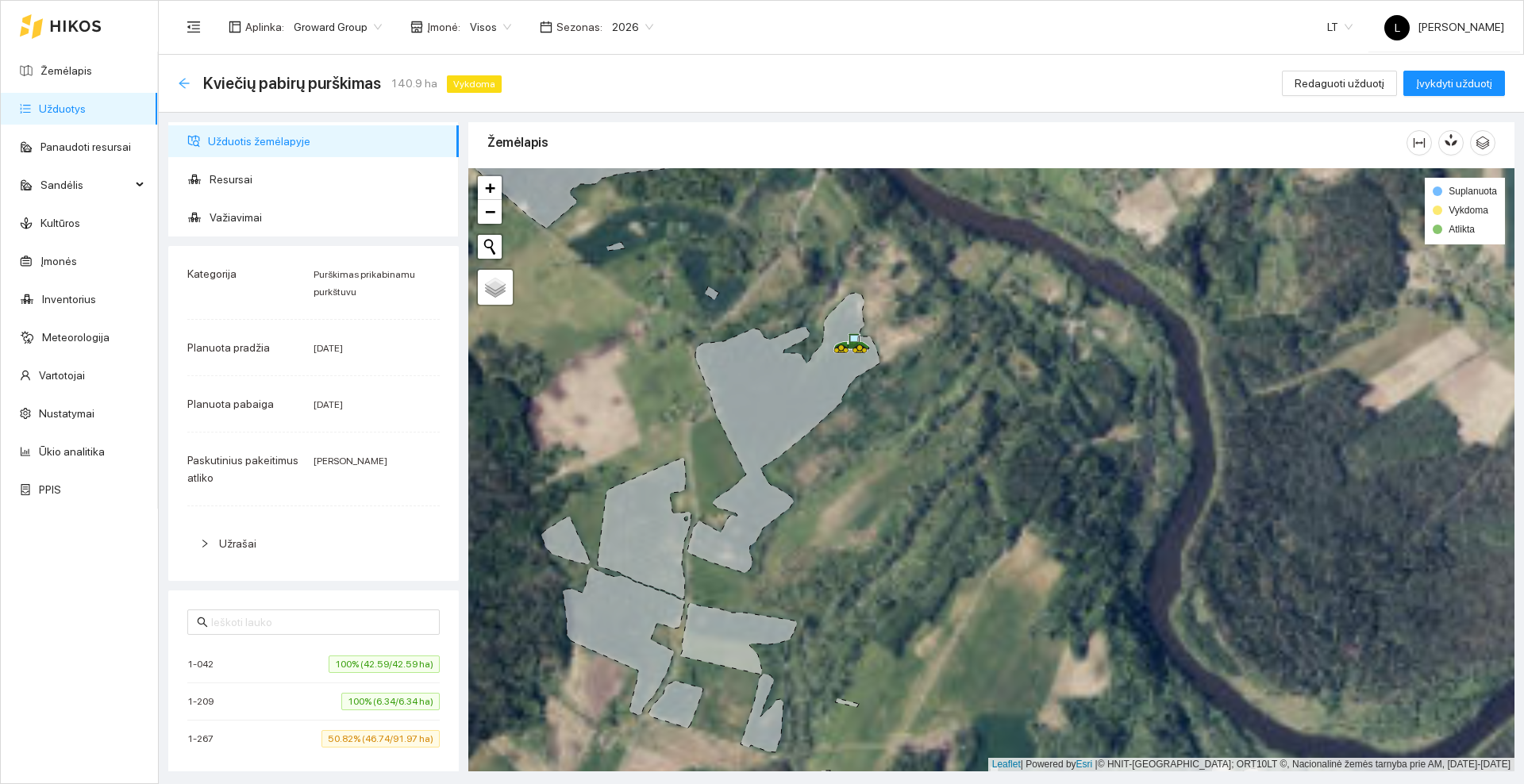
click at [180, 77] on icon "arrow-left" at bounding box center [184, 83] width 12 height 12
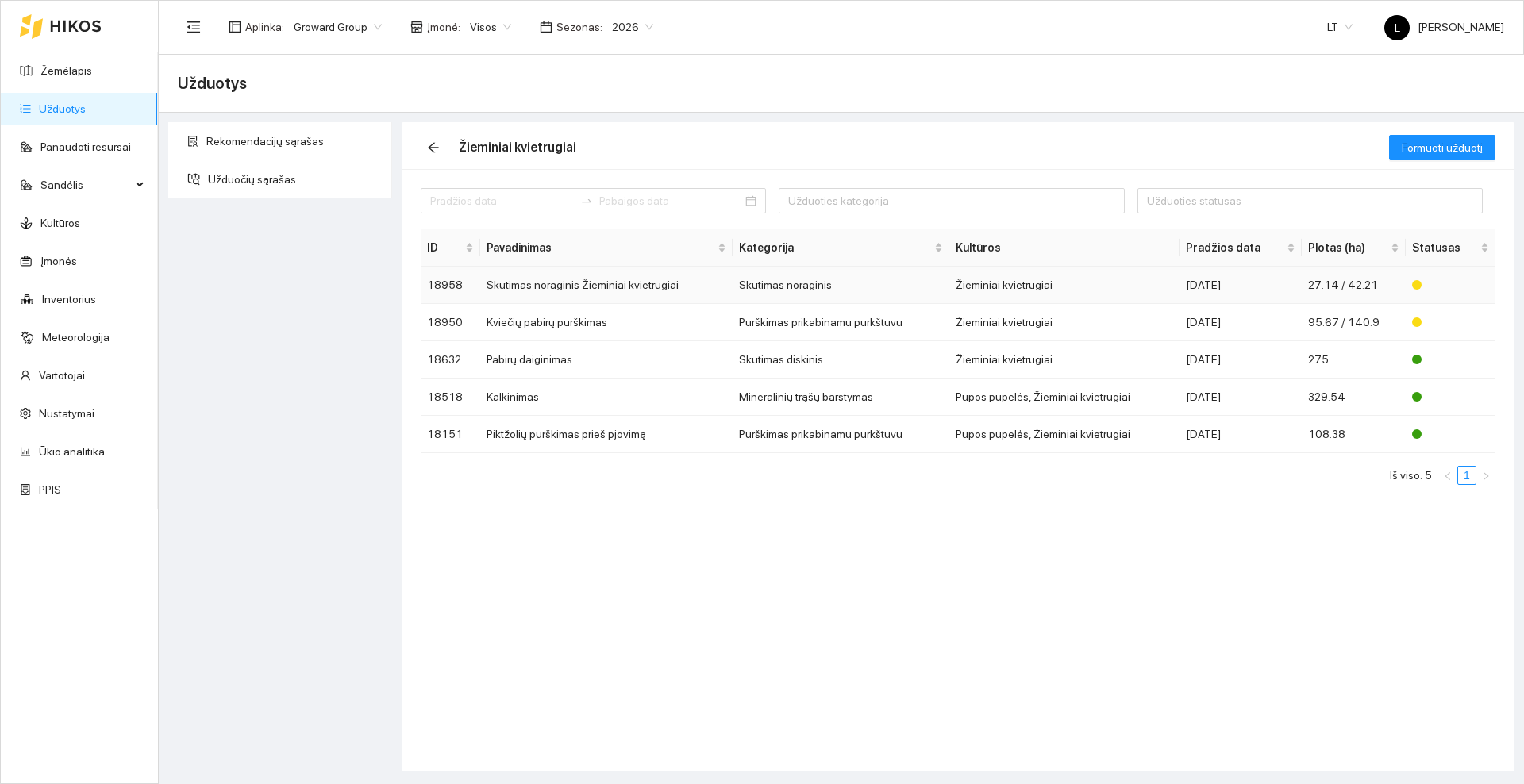
click at [588, 294] on td "Skutimas noraginis Žieminiai kvietrugiai" at bounding box center [606, 285] width 253 height 37
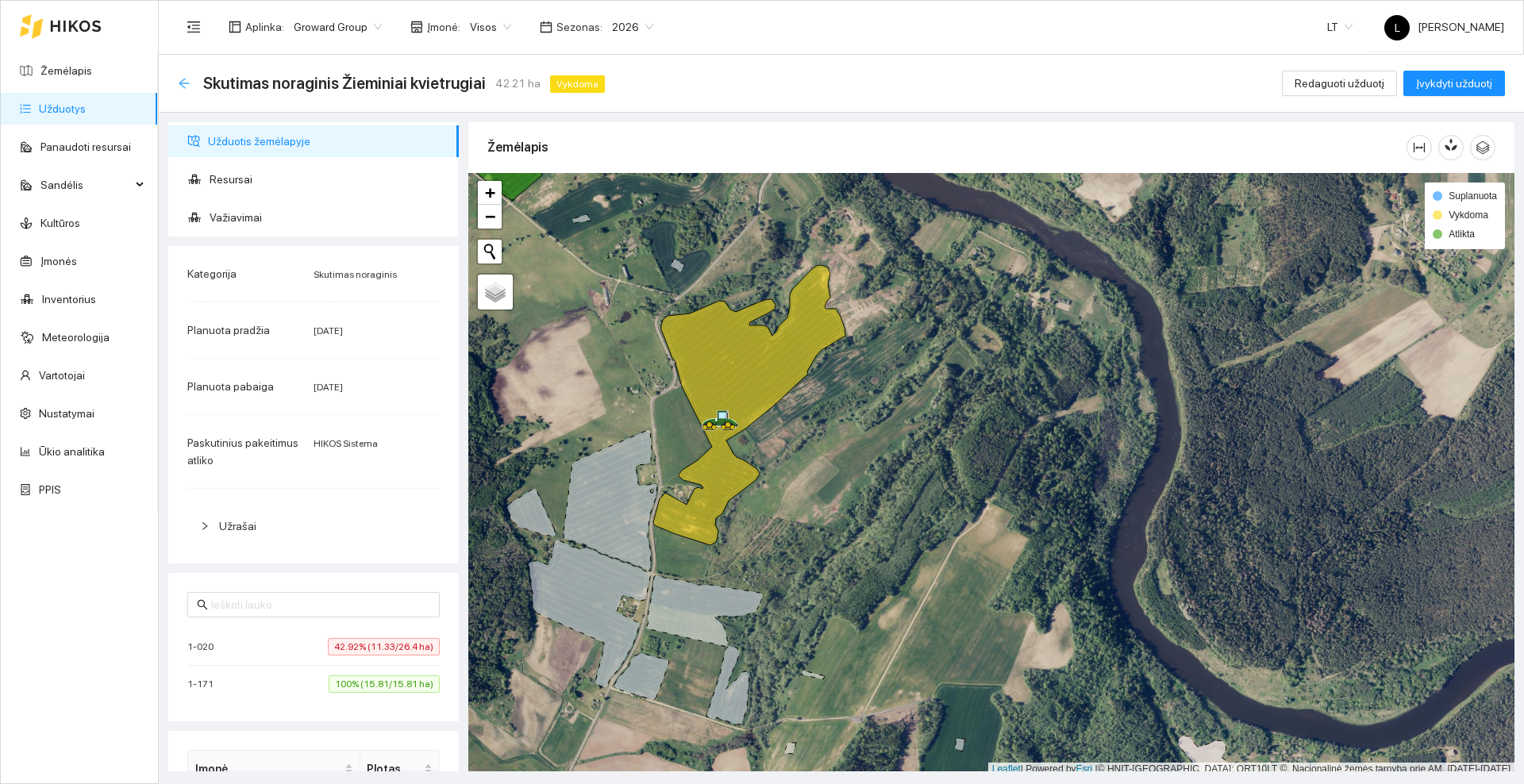
click at [188, 80] on icon "arrow-left" at bounding box center [184, 83] width 12 height 12
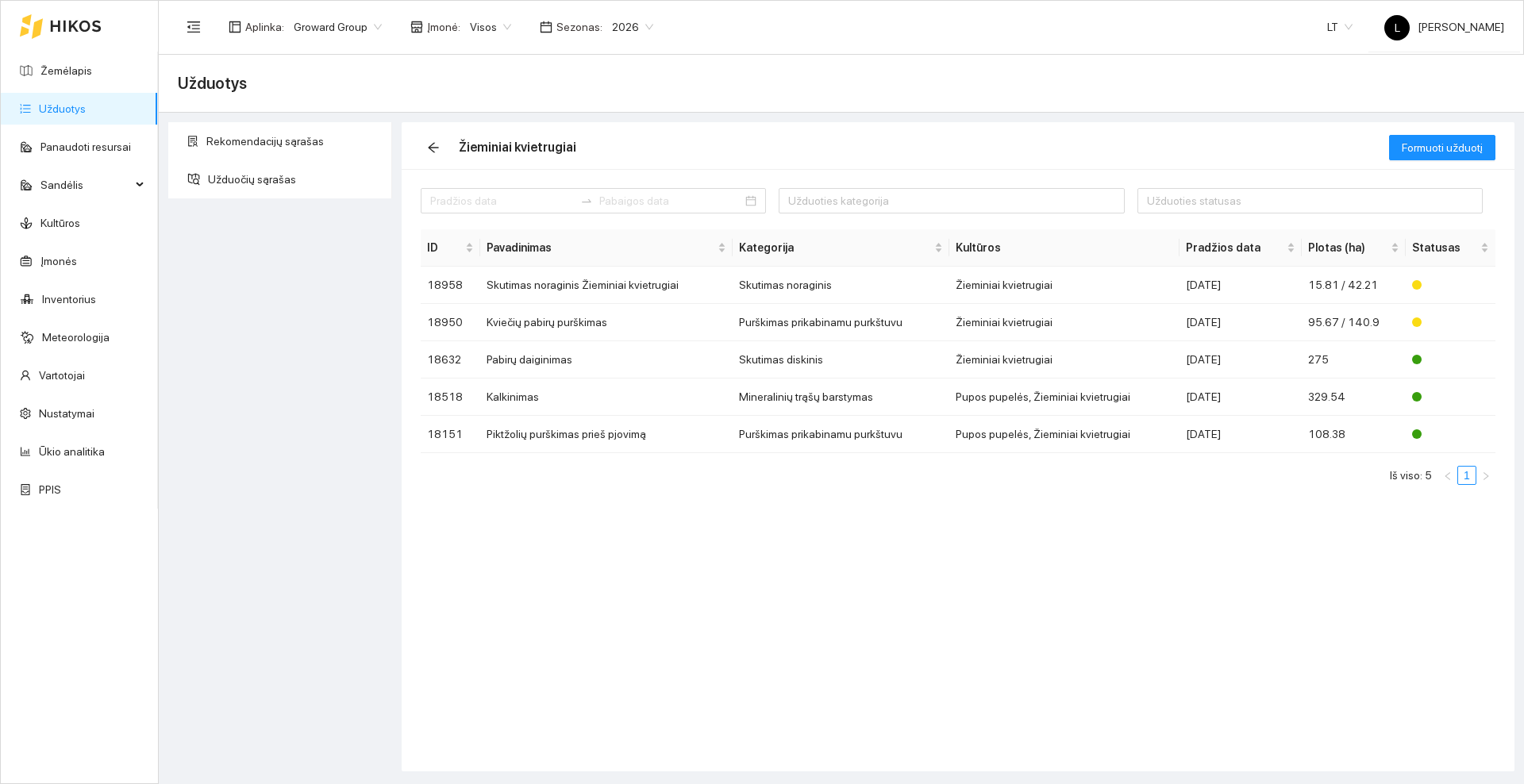
click at [52, 21] on icon at bounding box center [76, 26] width 50 height 11
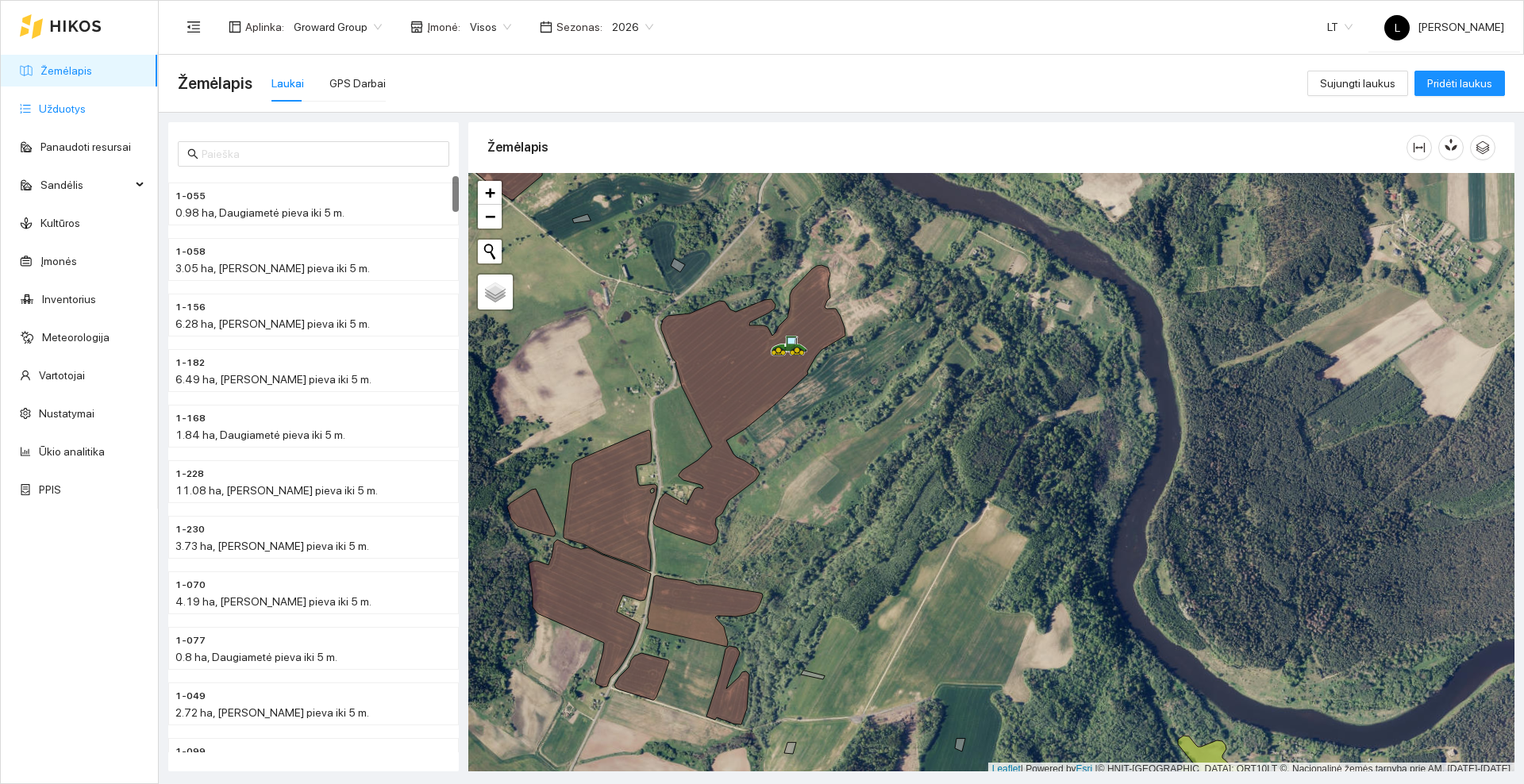
click at [52, 115] on link "Užduotys" at bounding box center [62, 108] width 47 height 12
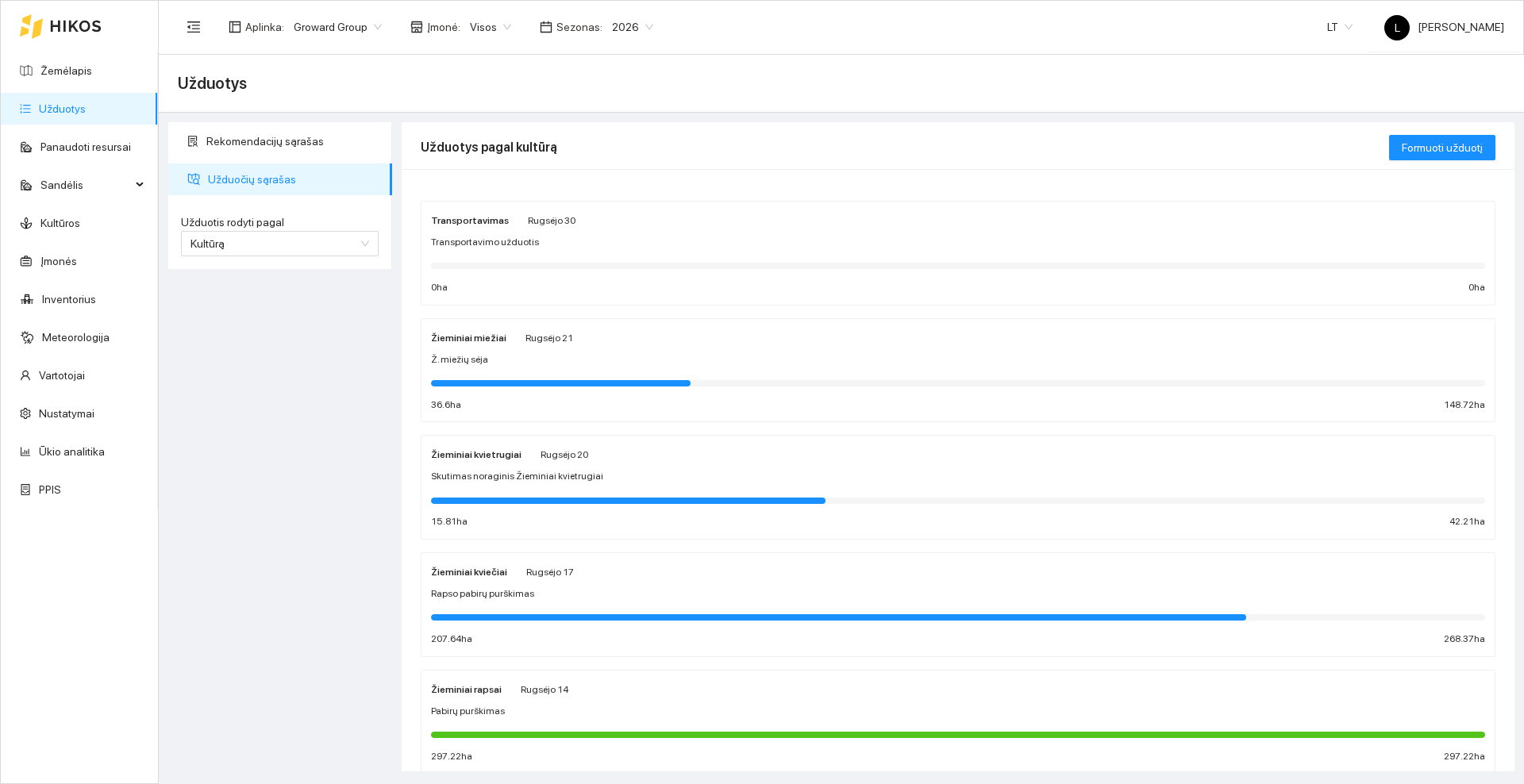
scroll to position [99, 0]
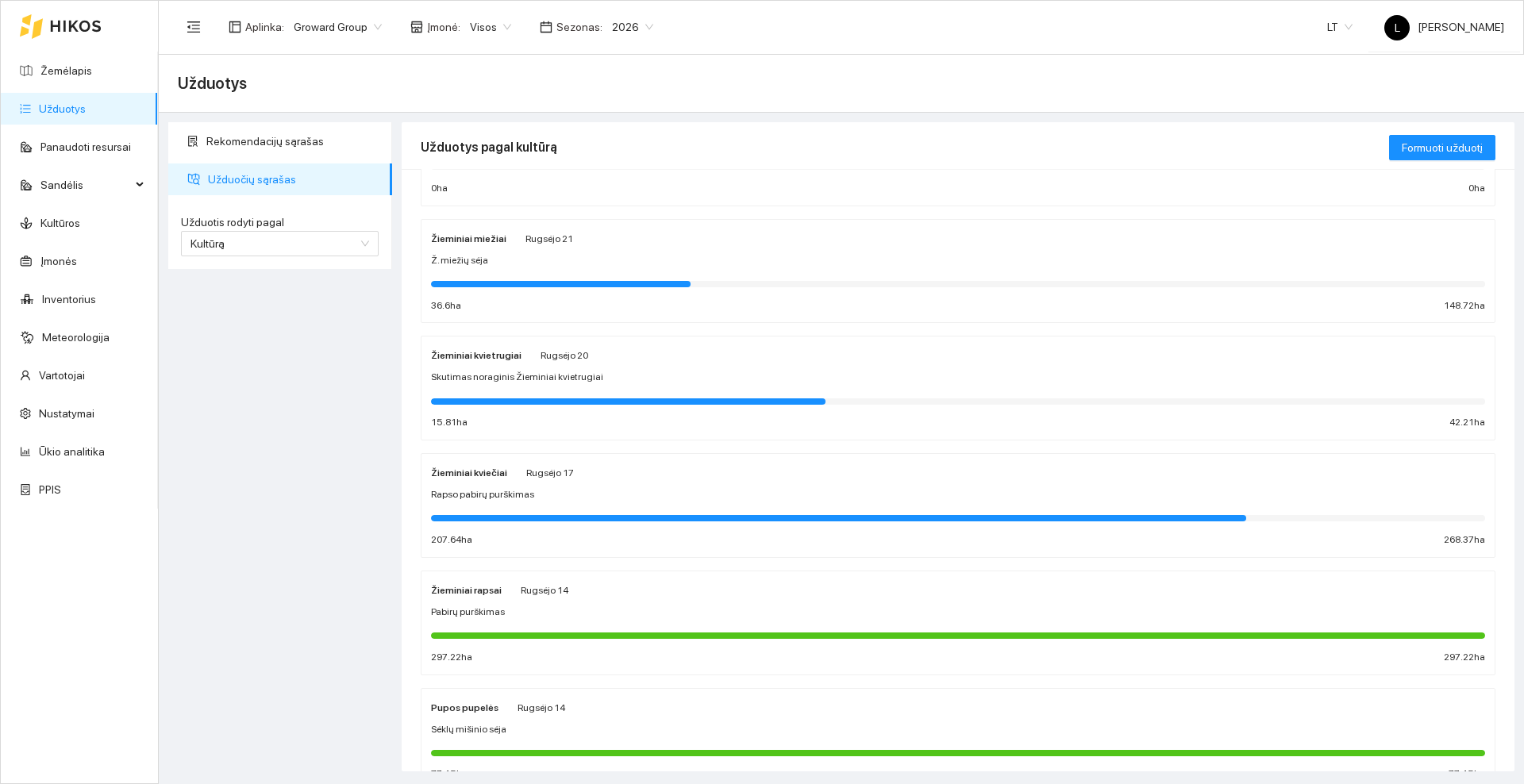
click at [622, 597] on div "Žieminiai rapsai Rugsėjo 14" at bounding box center [957, 590] width 1054 height 18
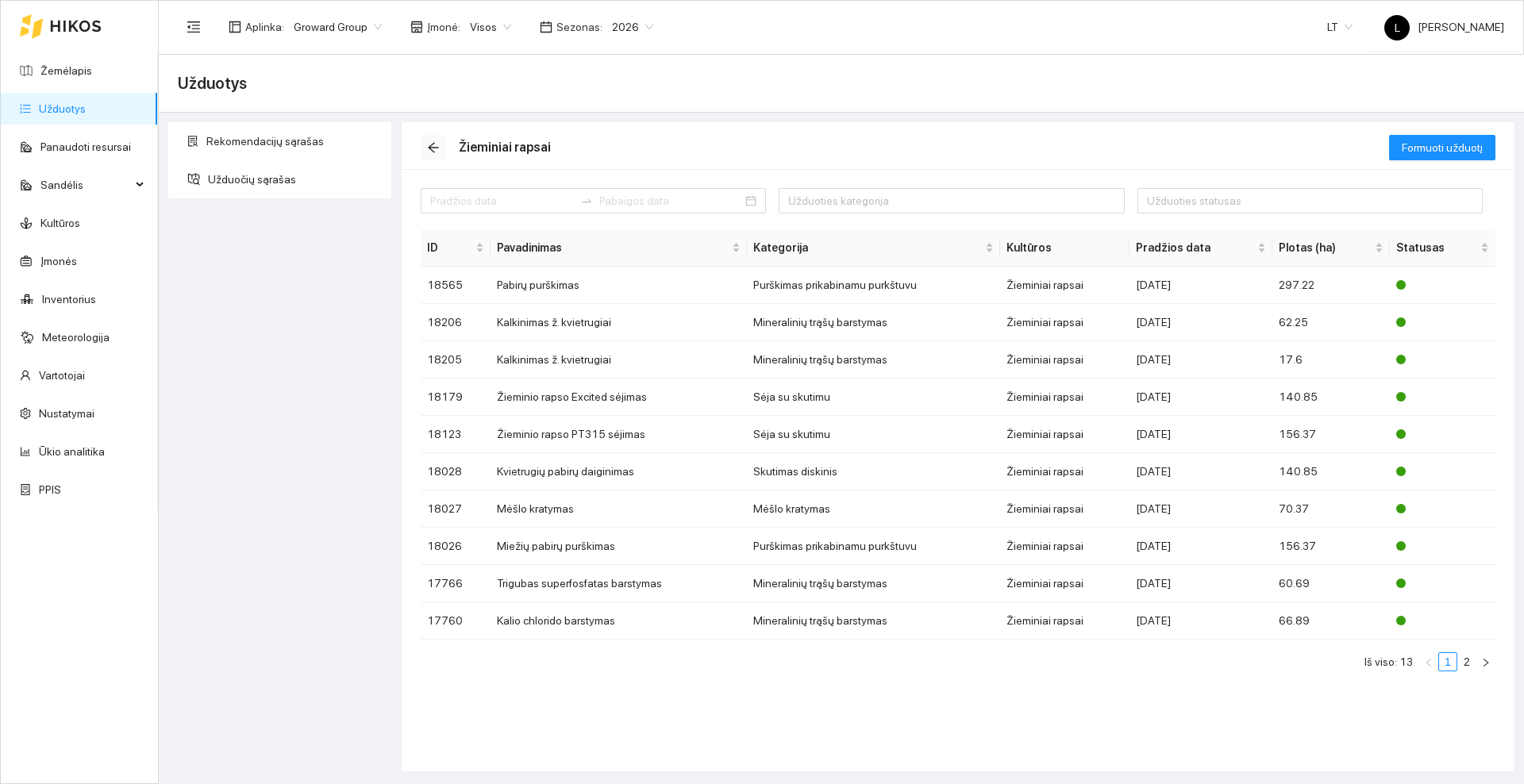
click at [436, 142] on icon "arrow-left" at bounding box center [433, 147] width 12 height 12
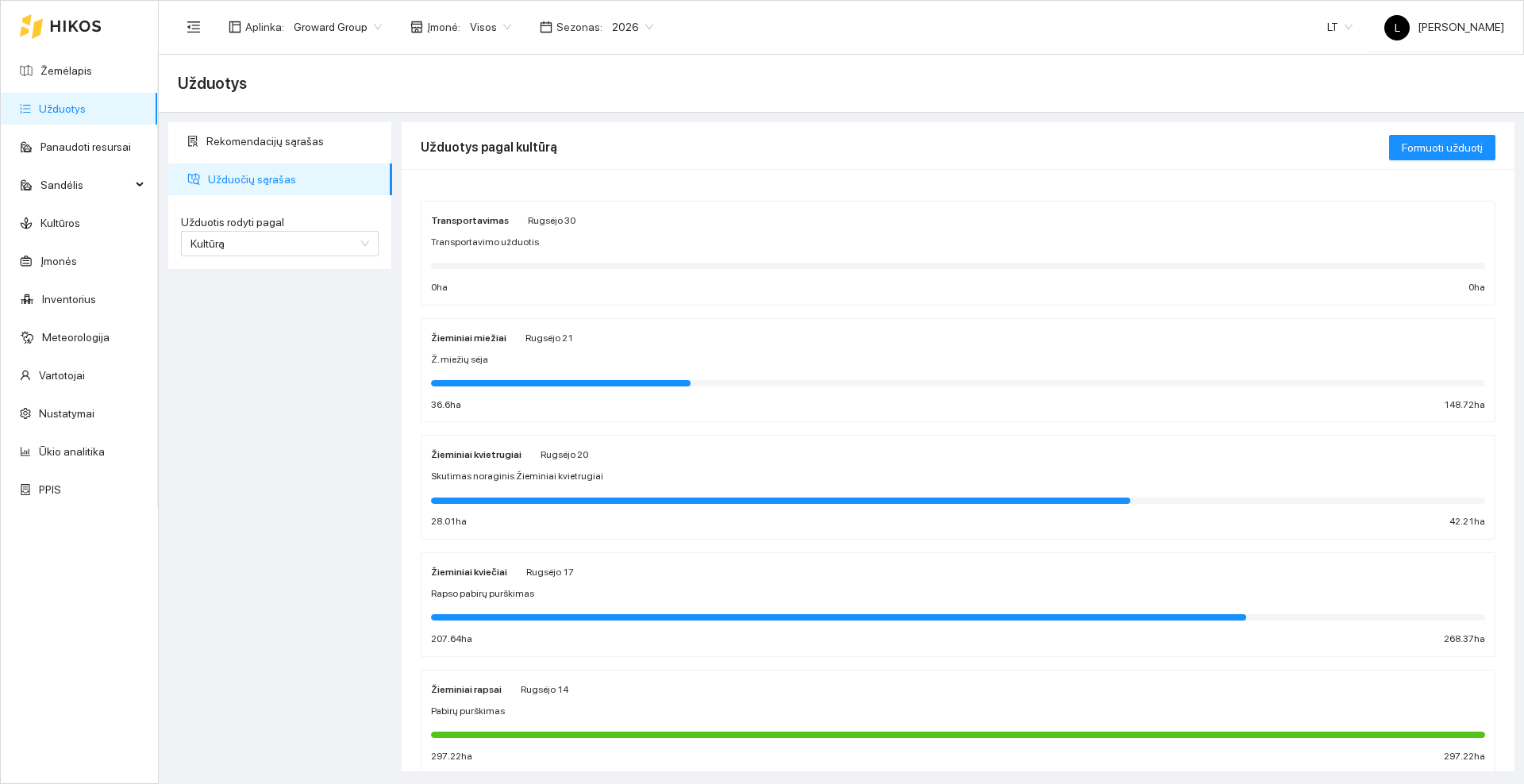
click at [526, 577] on div "Rugsėjo 17" at bounding box center [550, 571] width 48 height 18
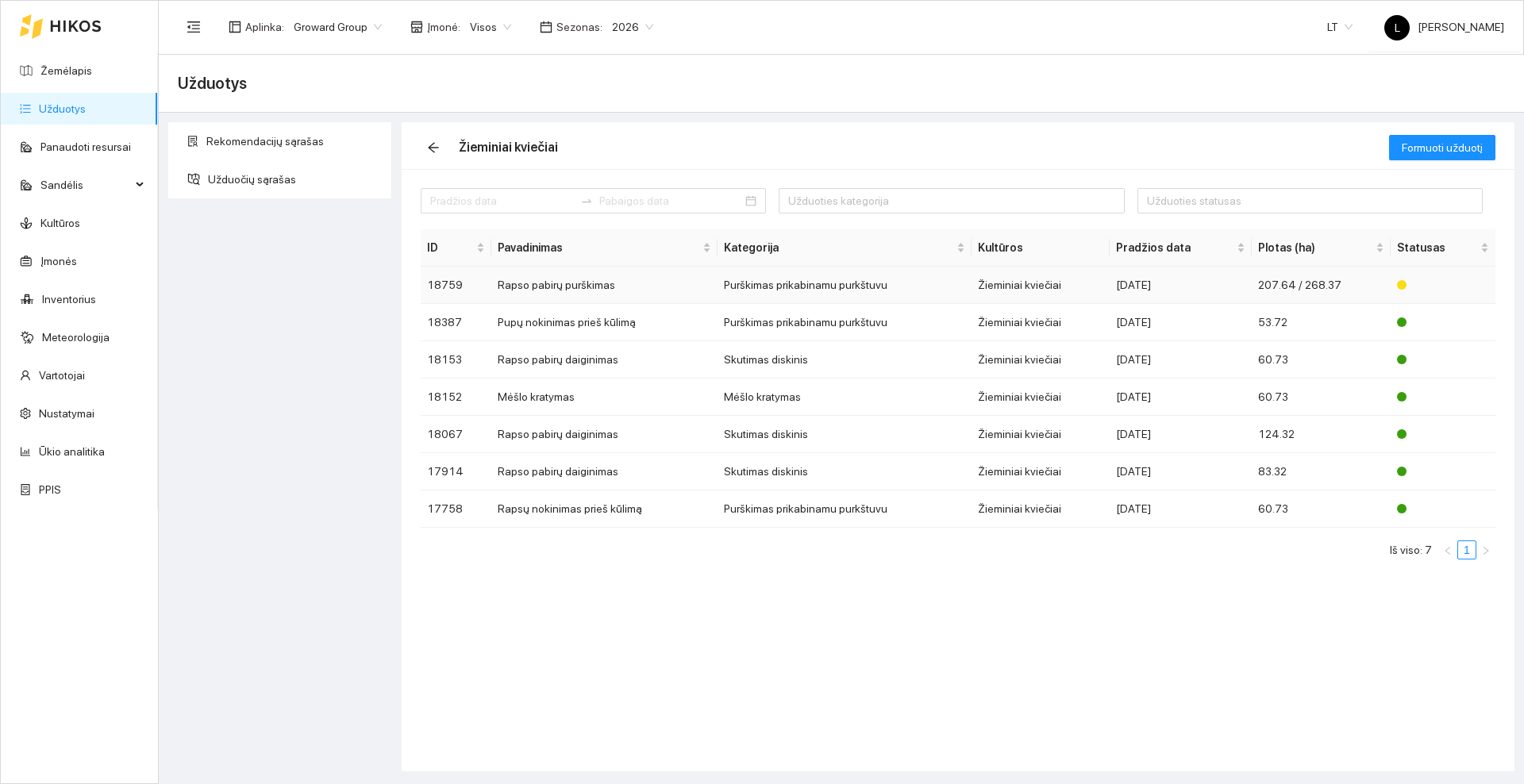
click at [577, 278] on td "Rapso pabirų purškimas" at bounding box center [604, 285] width 226 height 37
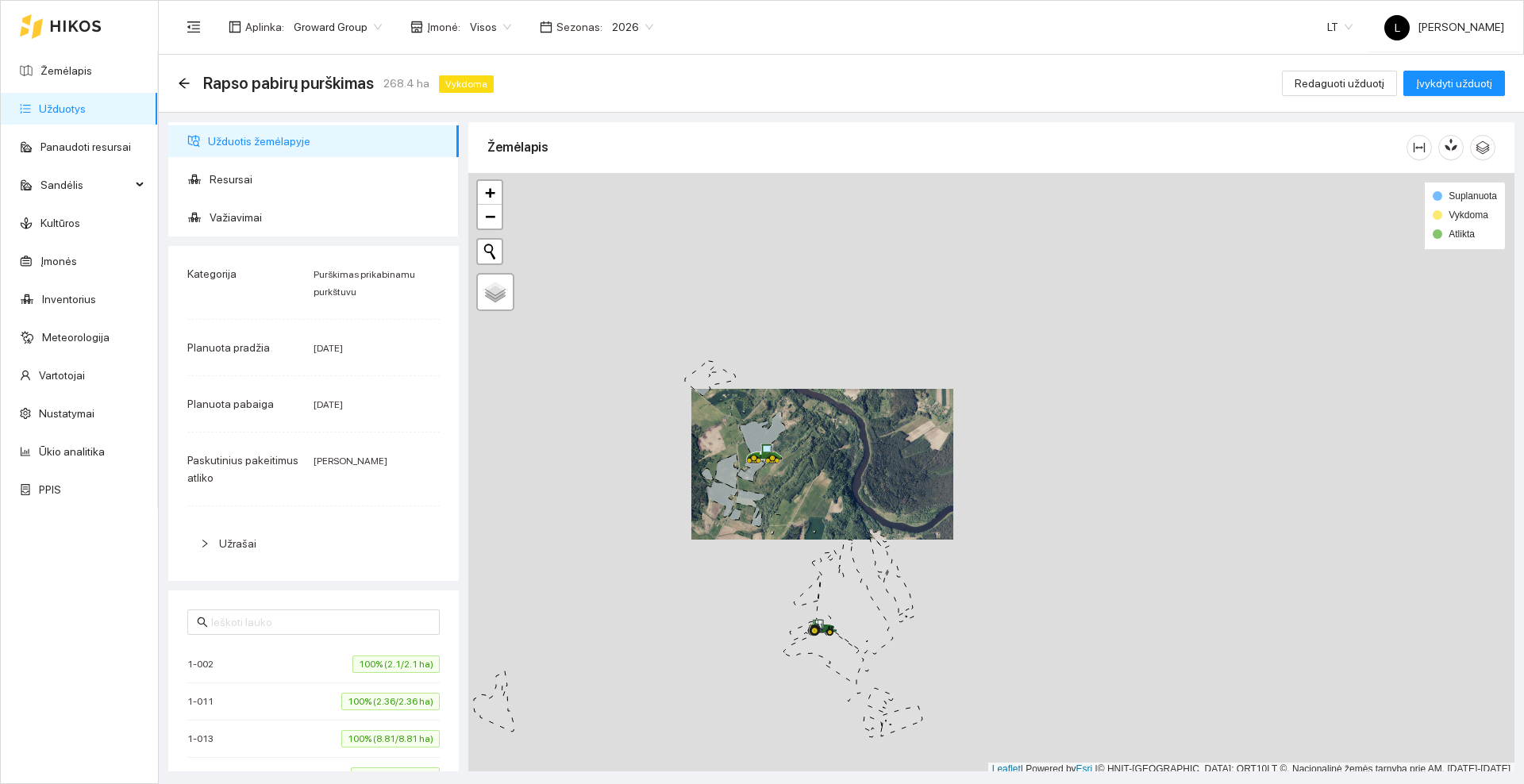
scroll to position [4, 0]
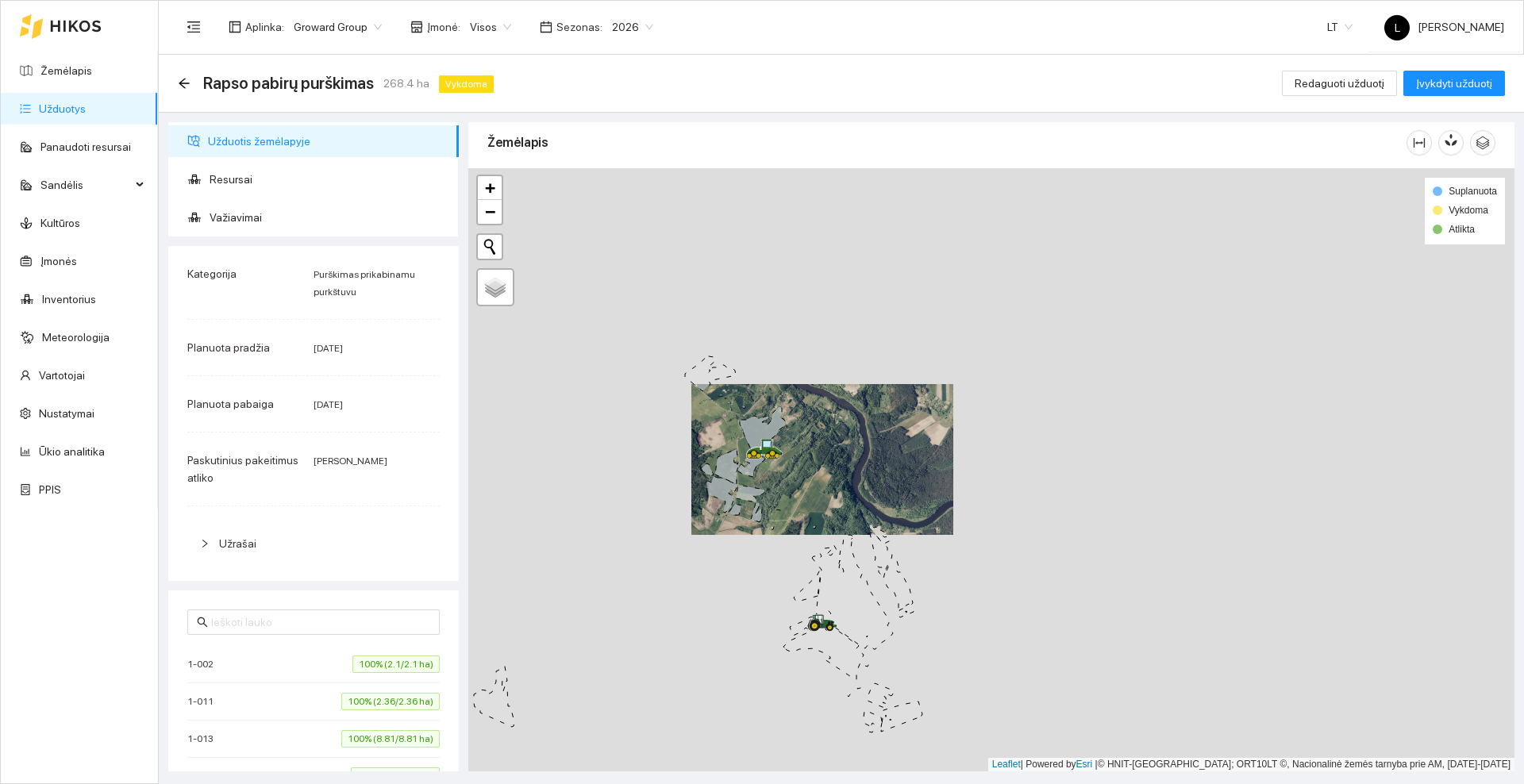
drag, startPoint x: 822, startPoint y: 580, endPoint x: 827, endPoint y: 282, distance: 298.0
click at [827, 535] on icon at bounding box center [852, 592] width 81 height 114
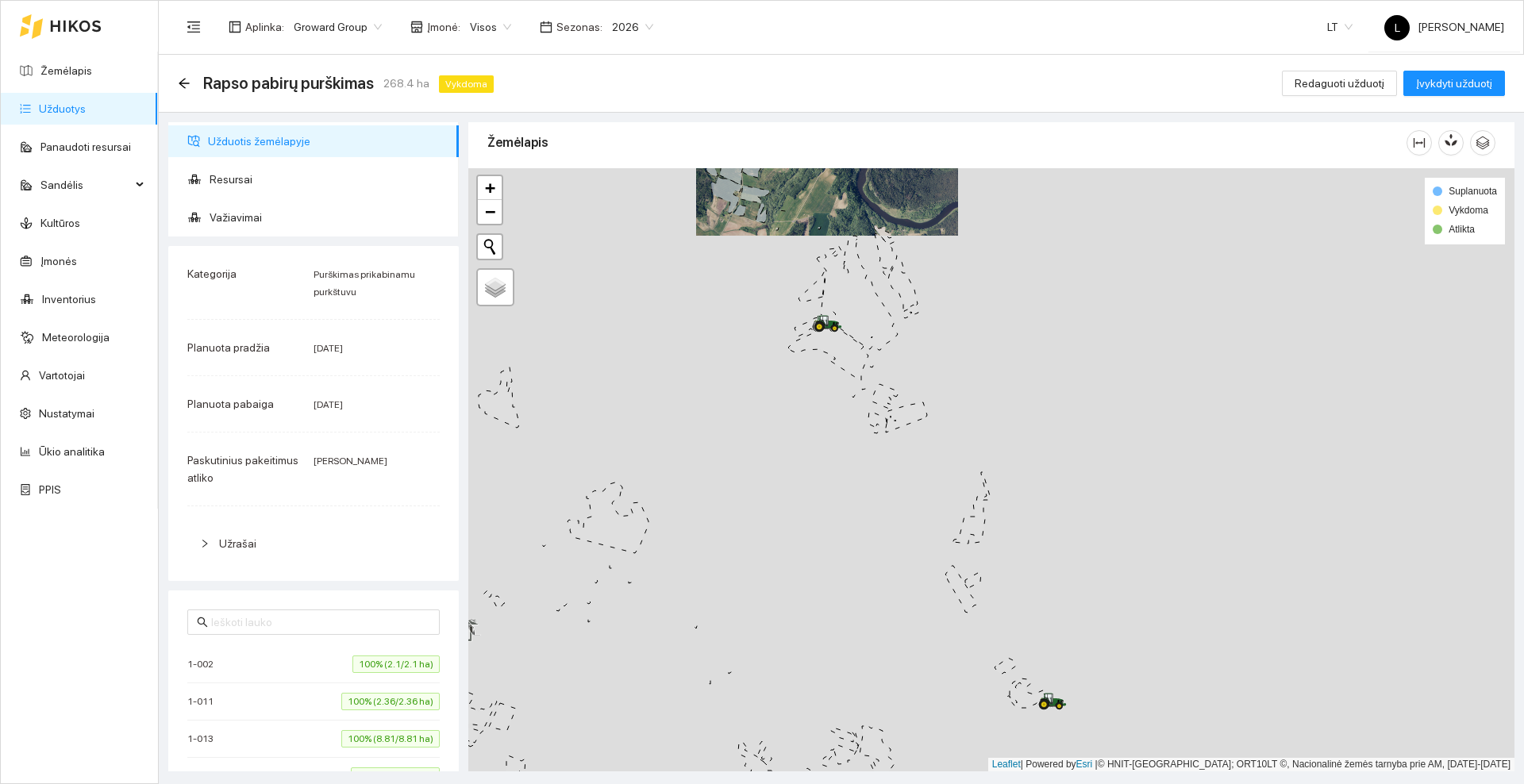
drag, startPoint x: 818, startPoint y: 319, endPoint x: 824, endPoint y: 272, distance: 47.4
click at [824, 273] on div at bounding box center [991, 469] width 1046 height 603
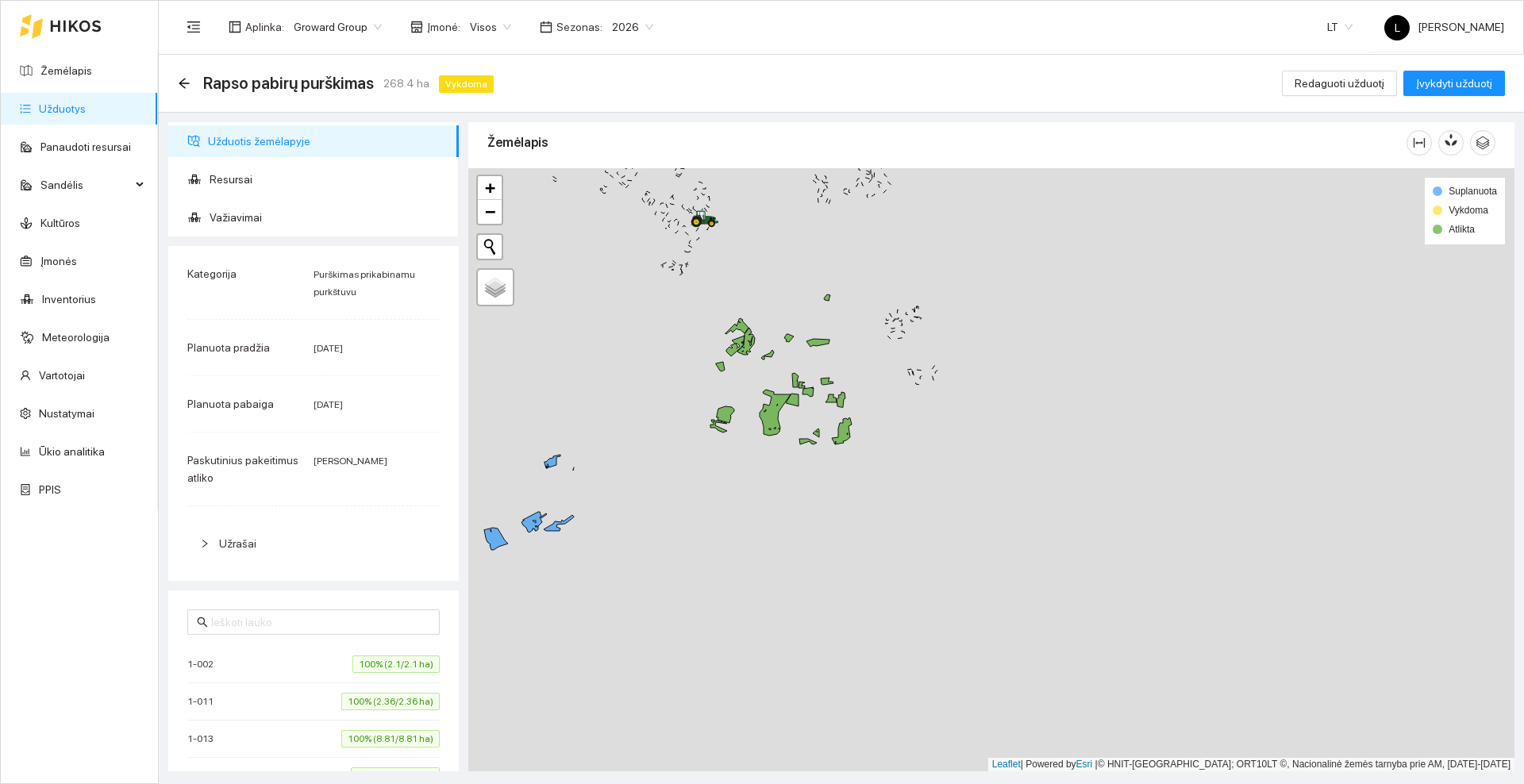
drag, startPoint x: 786, startPoint y: 461, endPoint x: 821, endPoint y: 261, distance: 203.0
click at [821, 261] on div at bounding box center [991, 469] width 1046 height 603
drag, startPoint x: 702, startPoint y: 503, endPoint x: 806, endPoint y: 495, distance: 104.3
click at [806, 495] on div at bounding box center [991, 469] width 1046 height 603
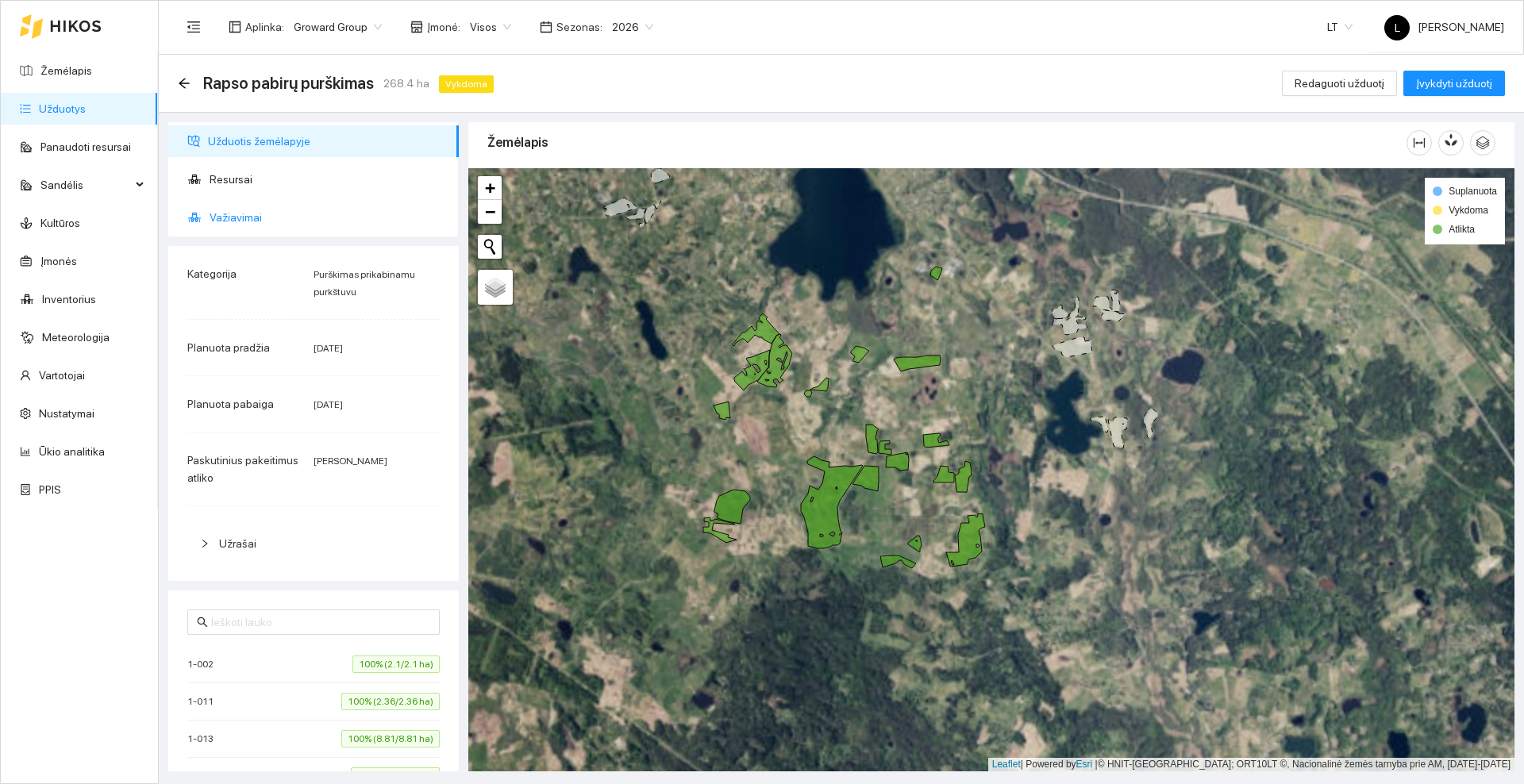
click at [267, 215] on span "Važiavimai" at bounding box center [328, 217] width 237 height 32
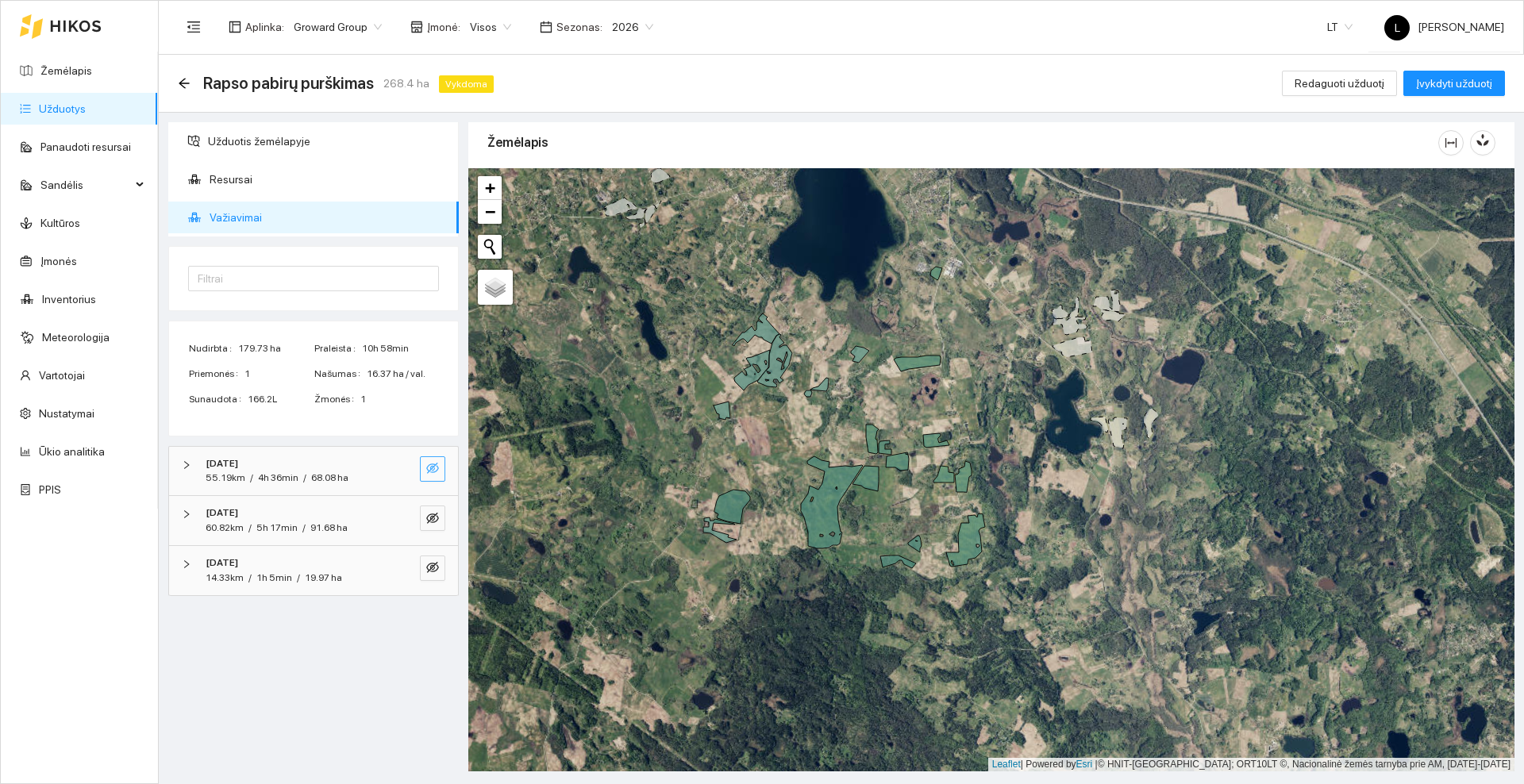
click at [432, 463] on icon "eye-invisible" at bounding box center [432, 468] width 12 height 12
click at [431, 521] on icon "eye-invisible" at bounding box center [432, 517] width 12 height 11
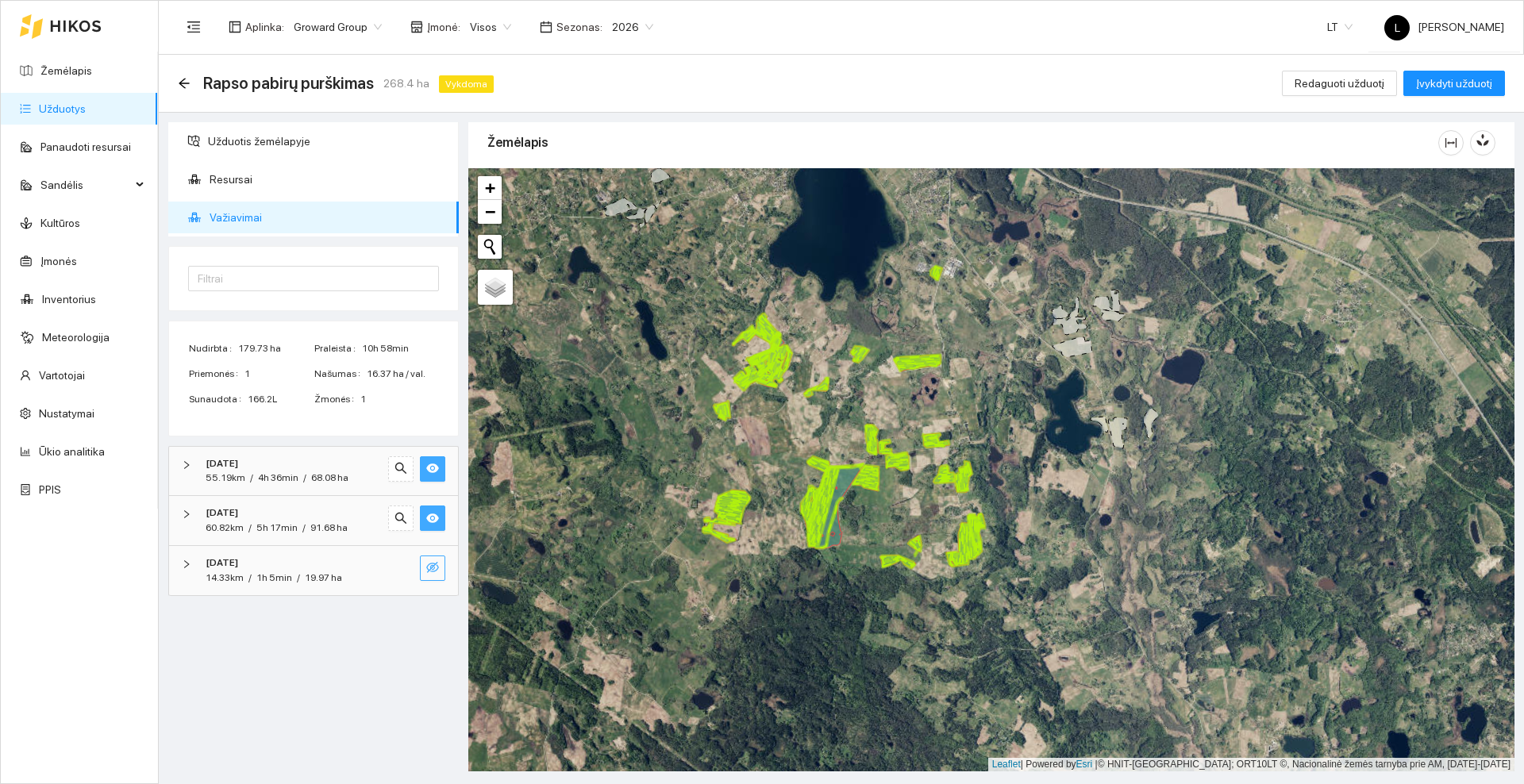
click at [432, 567] on icon "eye-invisible" at bounding box center [432, 567] width 12 height 11
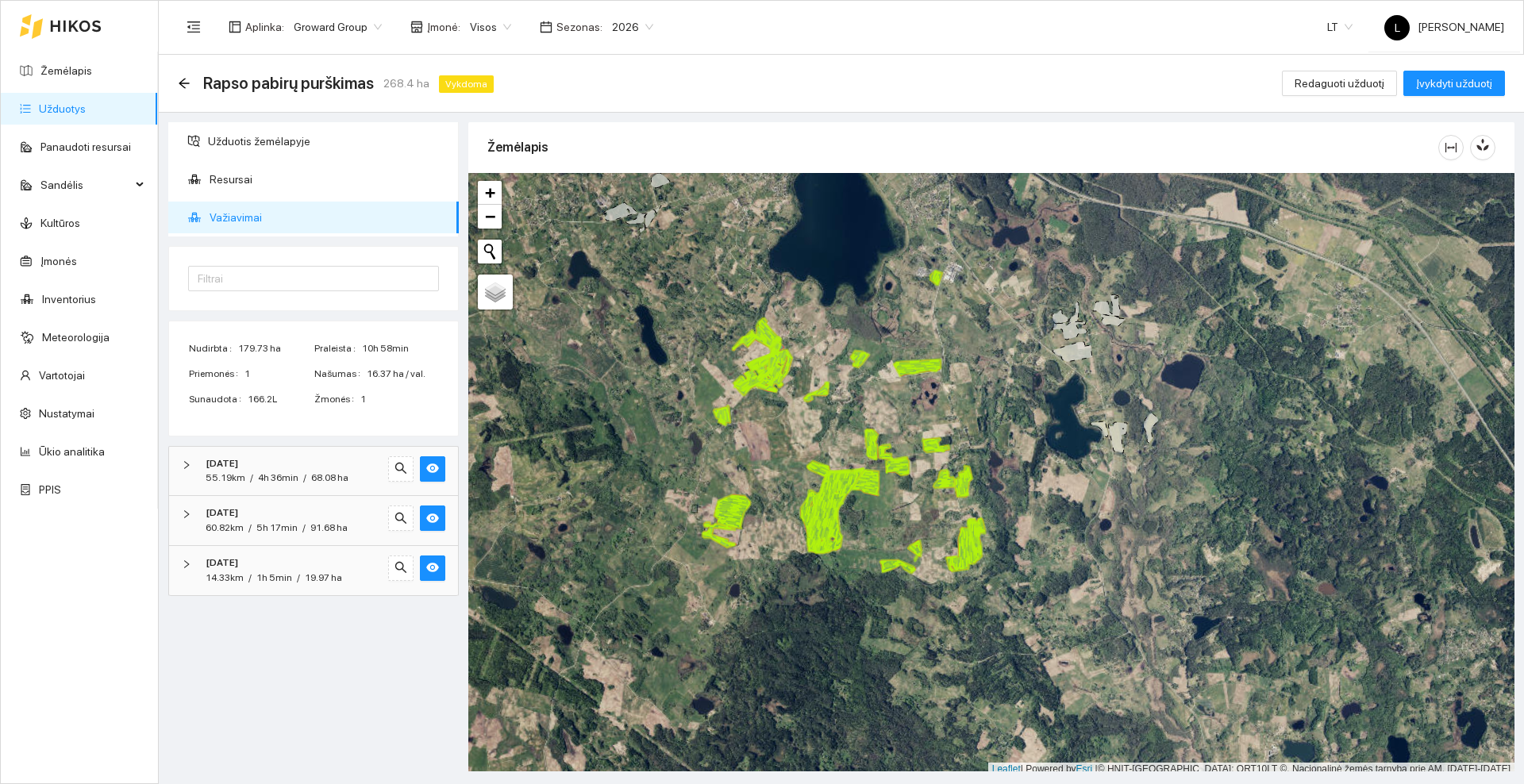
scroll to position [4, 0]
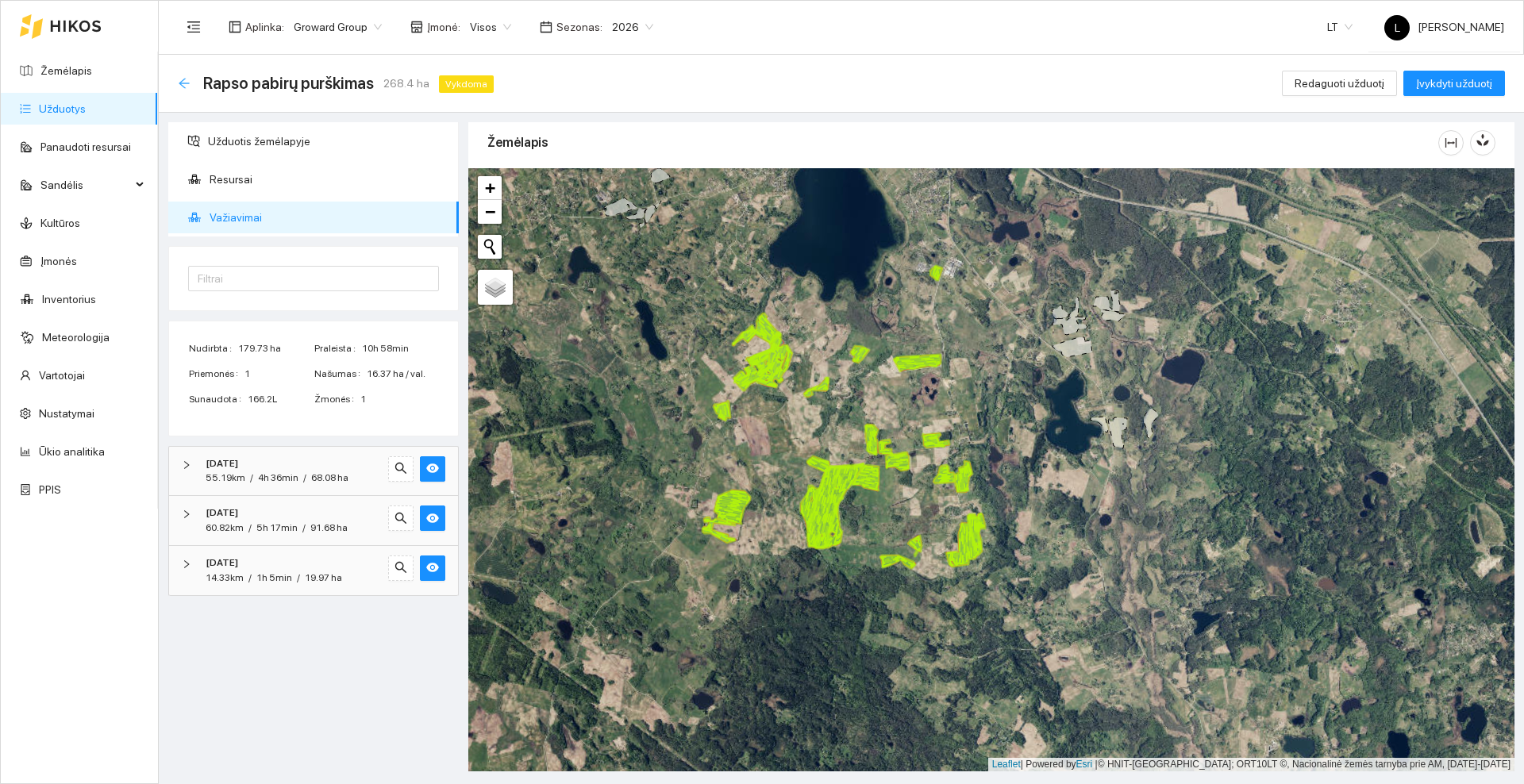
click at [179, 77] on icon "arrow-left" at bounding box center [184, 83] width 12 height 12
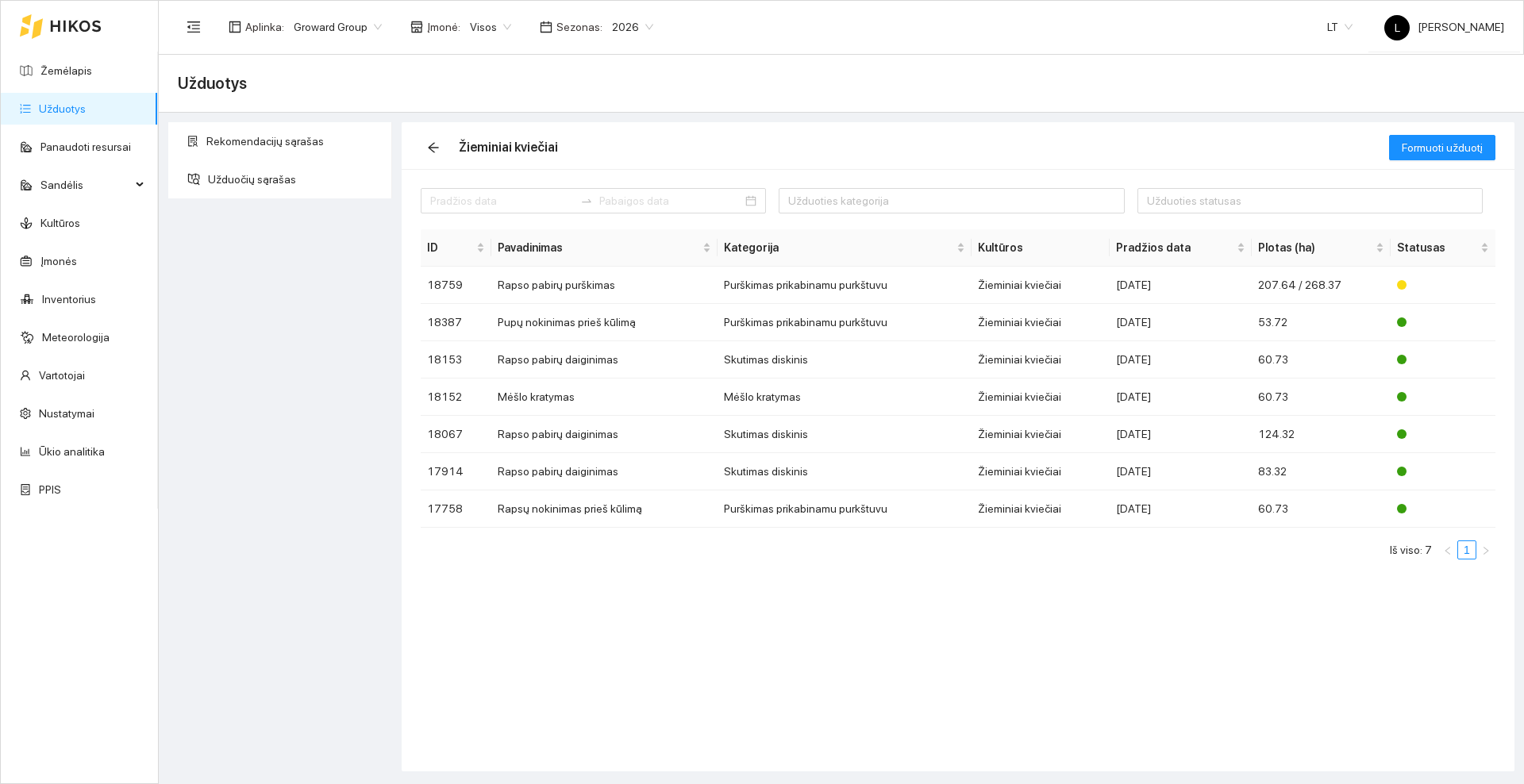
click at [99, 22] on icon at bounding box center [76, 26] width 50 height 11
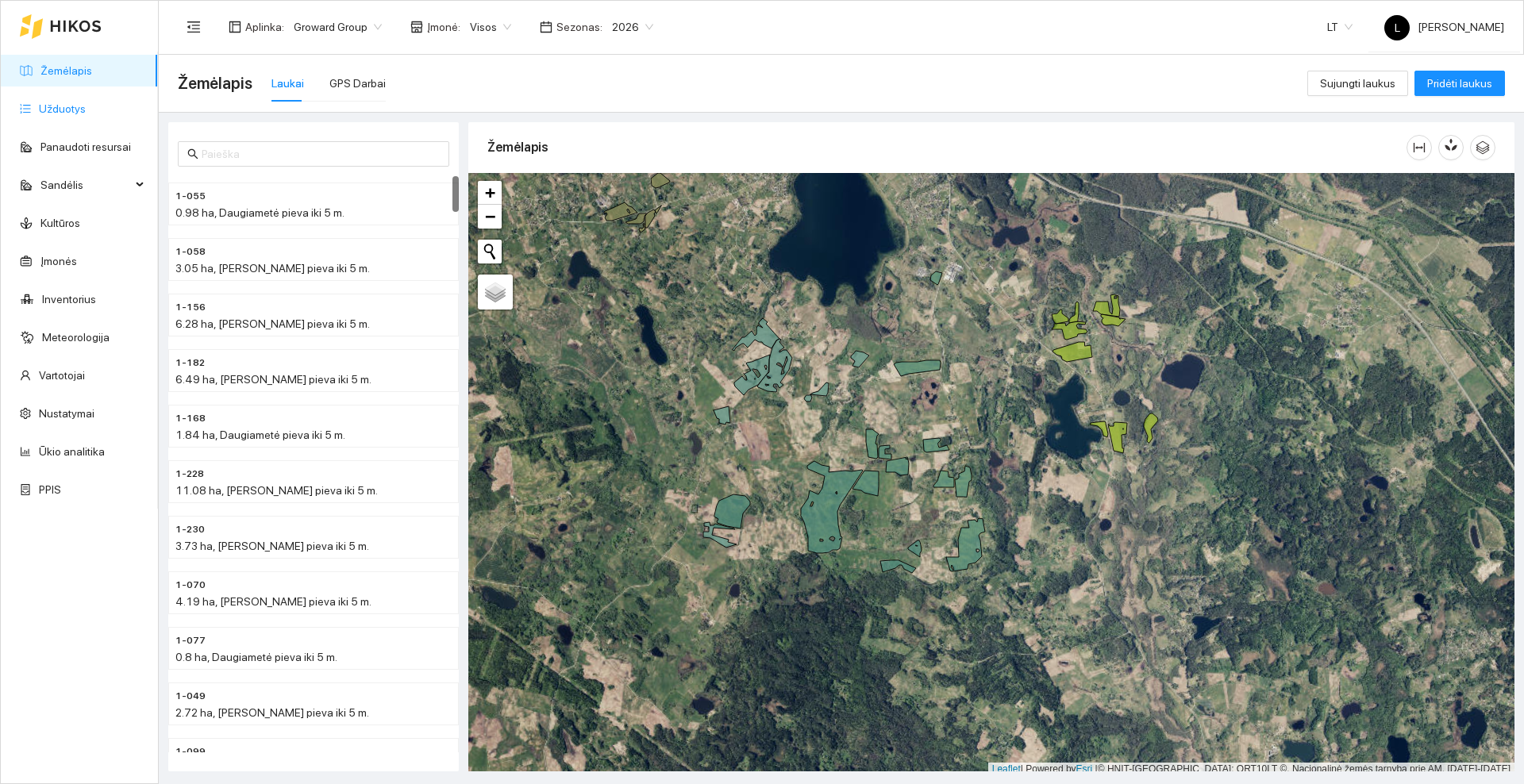
click at [72, 106] on link "Užduotys" at bounding box center [62, 108] width 47 height 12
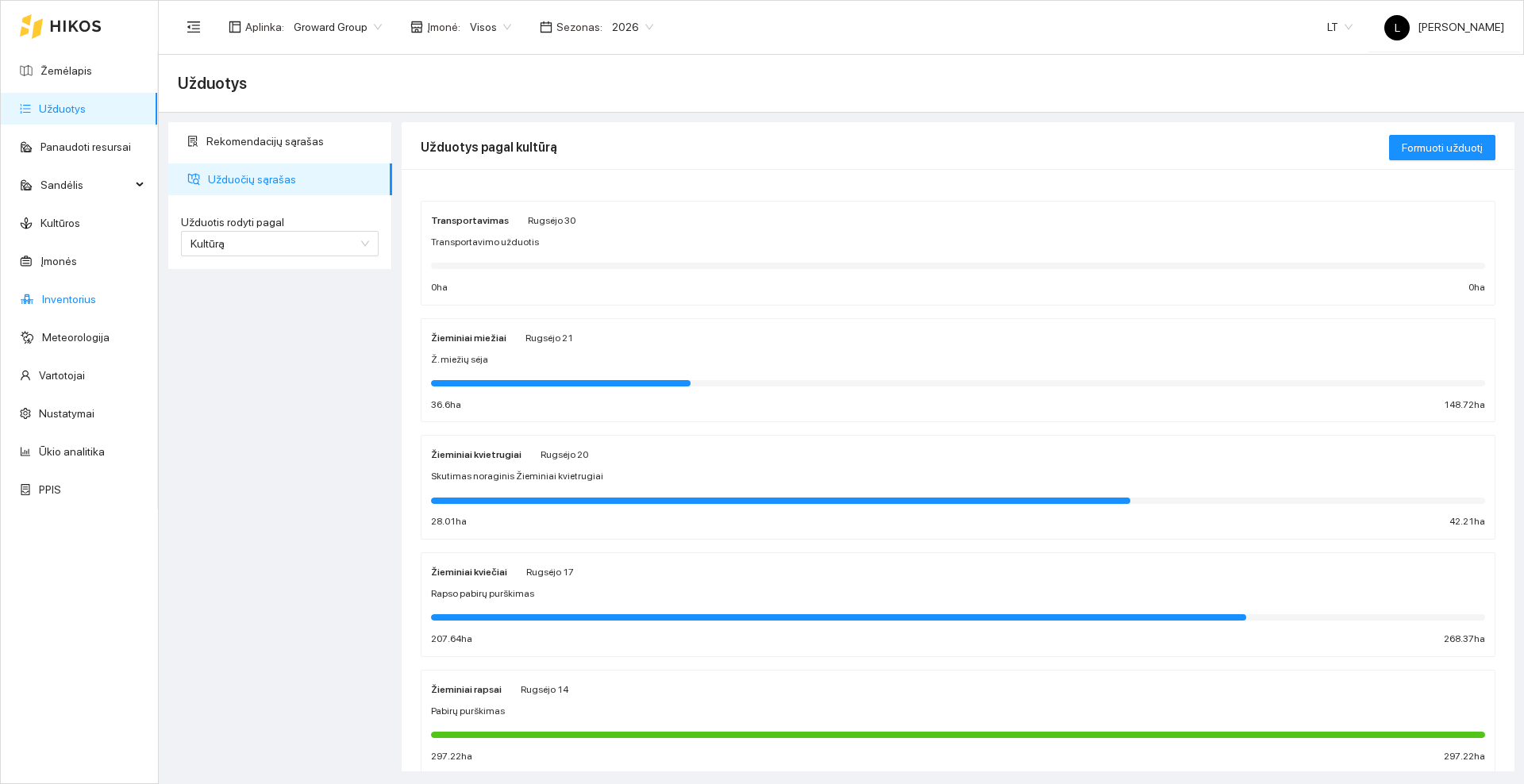
click at [82, 293] on link "Inventorius" at bounding box center [69, 299] width 54 height 12
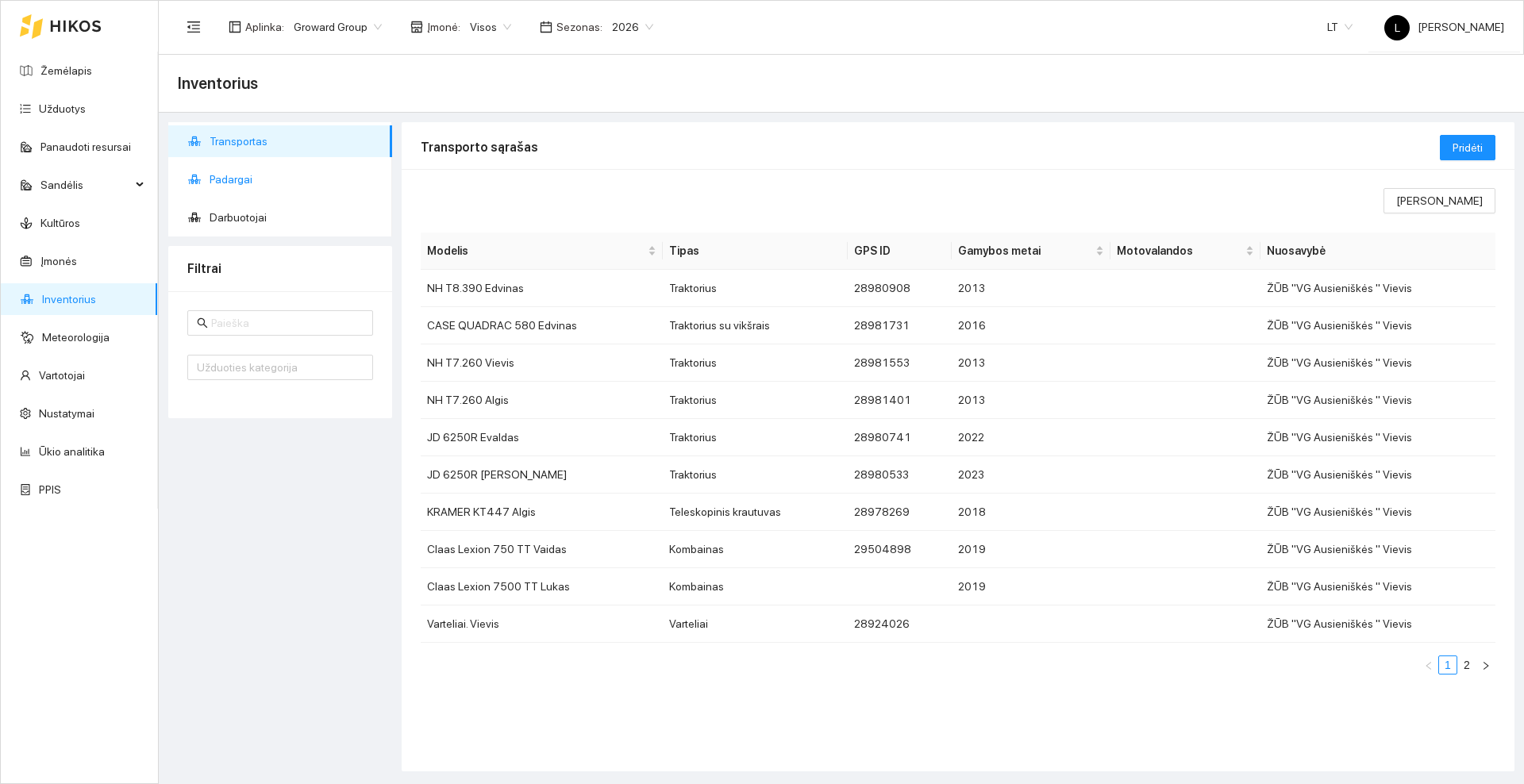
click at [242, 172] on span "Padargai" at bounding box center [294, 180] width 170 height 32
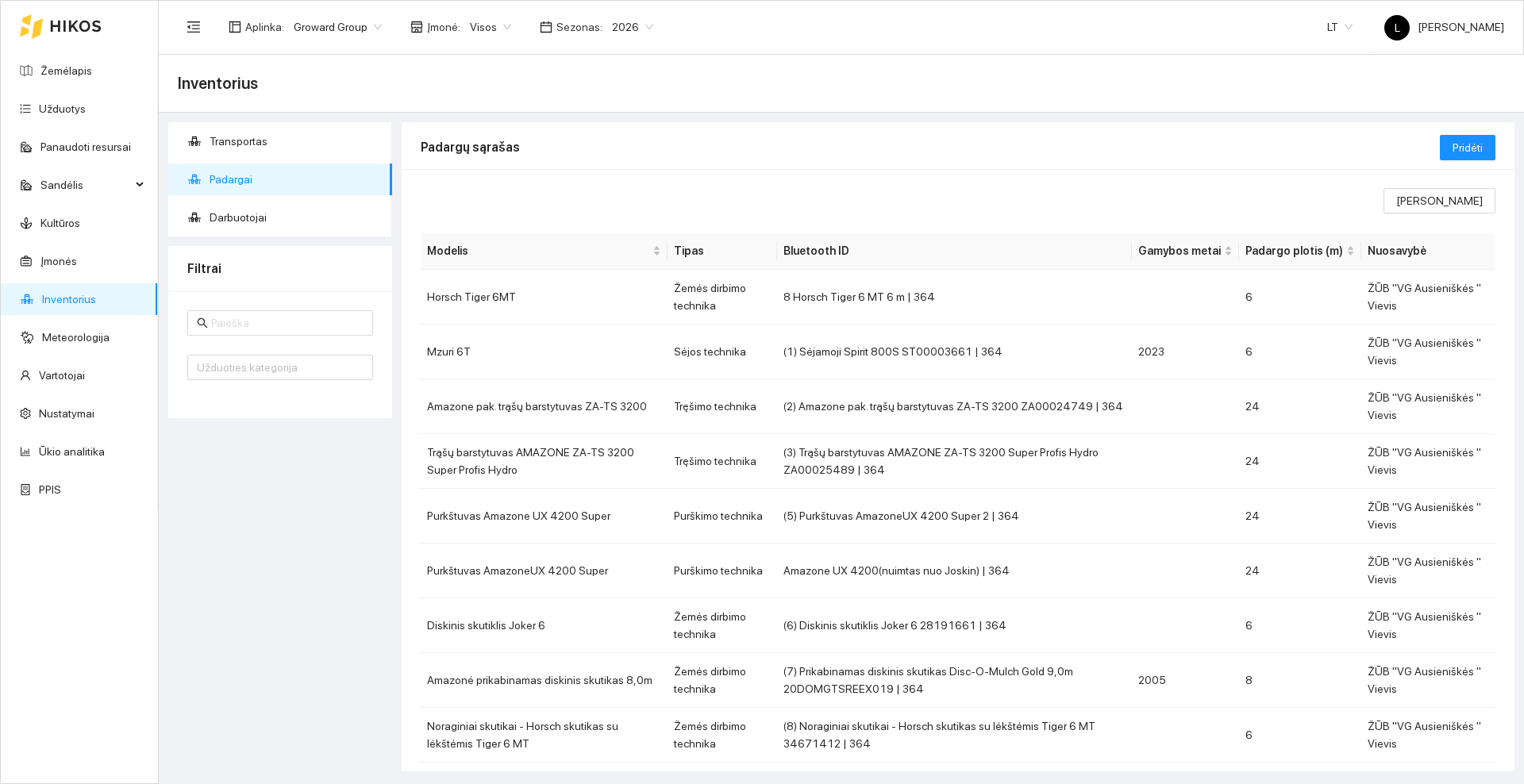
click at [70, 33] on div at bounding box center [61, 26] width 82 height 51
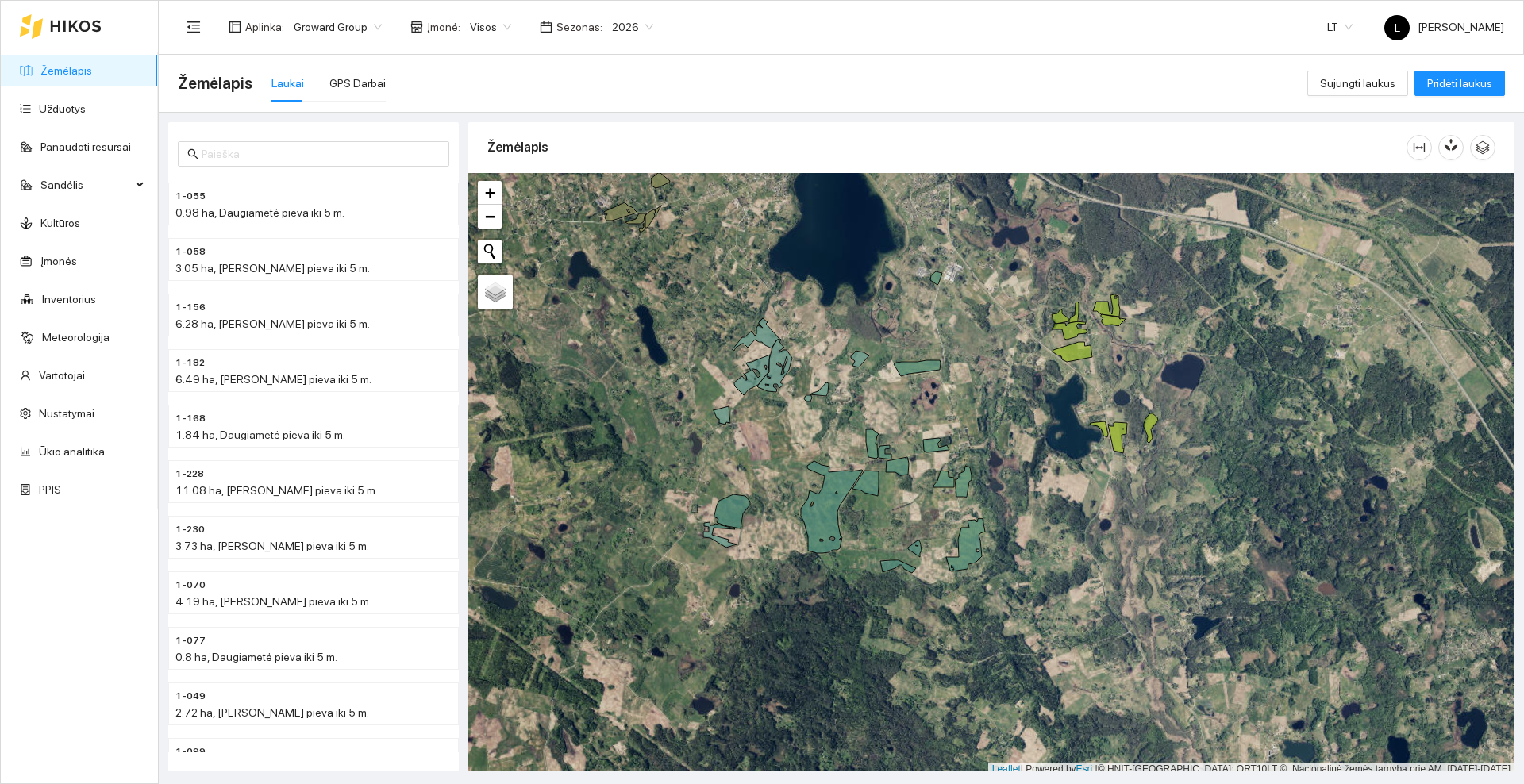
click at [77, 18] on div at bounding box center [61, 26] width 82 height 51
click at [76, 106] on link "Užduotys" at bounding box center [62, 108] width 47 height 12
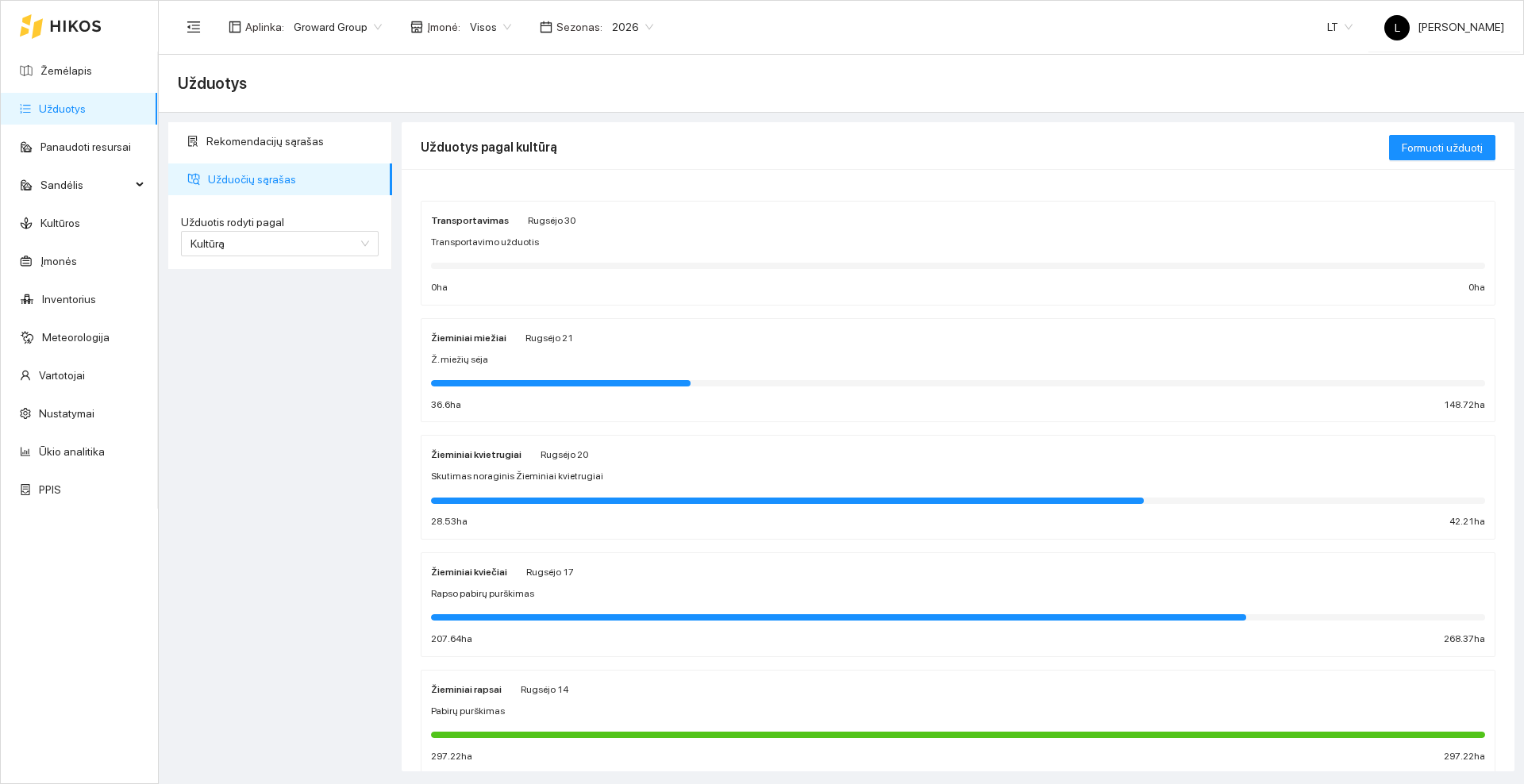
click at [558, 347] on div "Žieminiai miežiai [PERSON_NAME][DATE] Ž. miežių sėja 36.6 ha 148.72 ha" at bounding box center [957, 370] width 1054 height 84
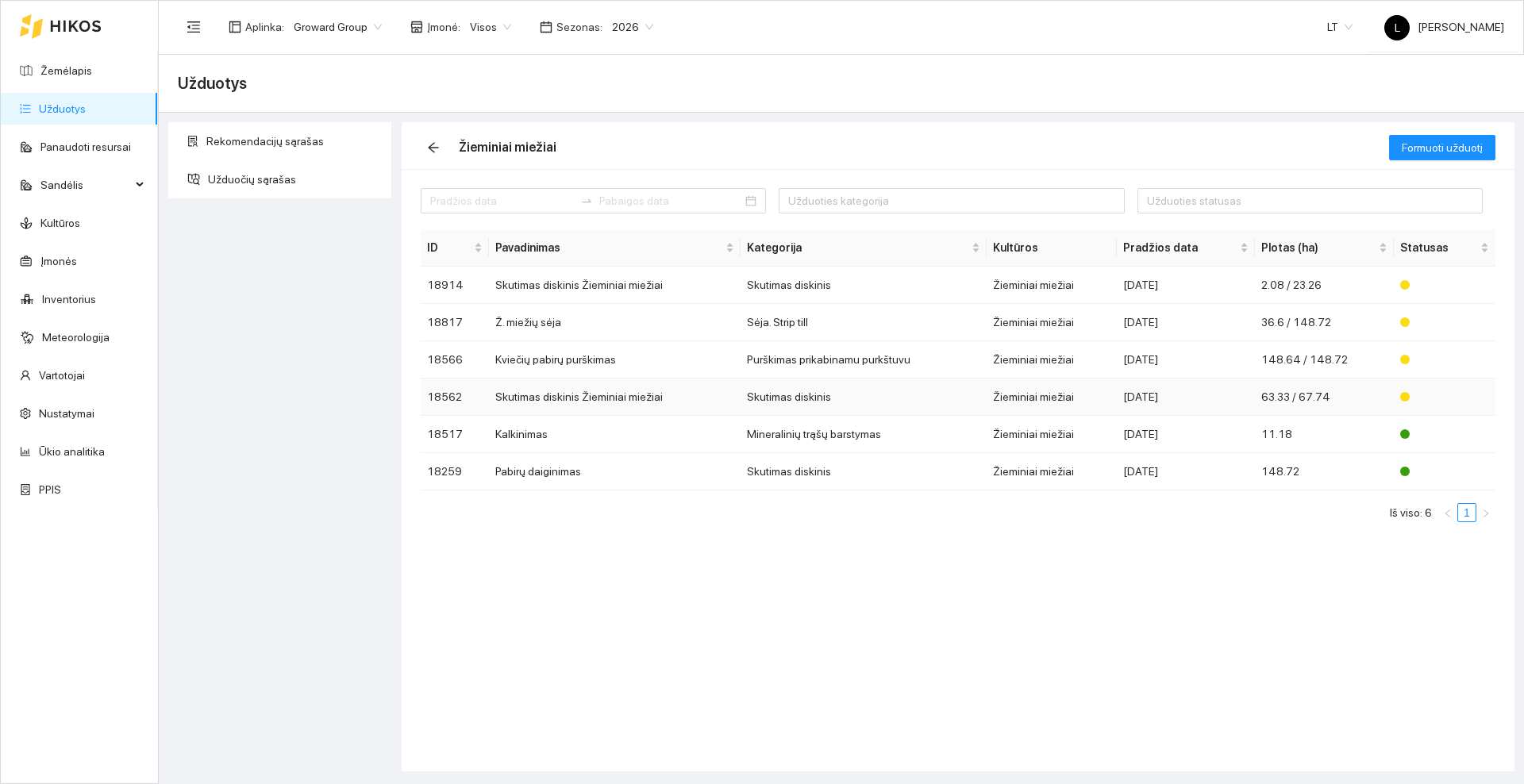
click at [551, 395] on td "Skutimas diskinis Žieminiai miežiai" at bounding box center [615, 397] width 252 height 37
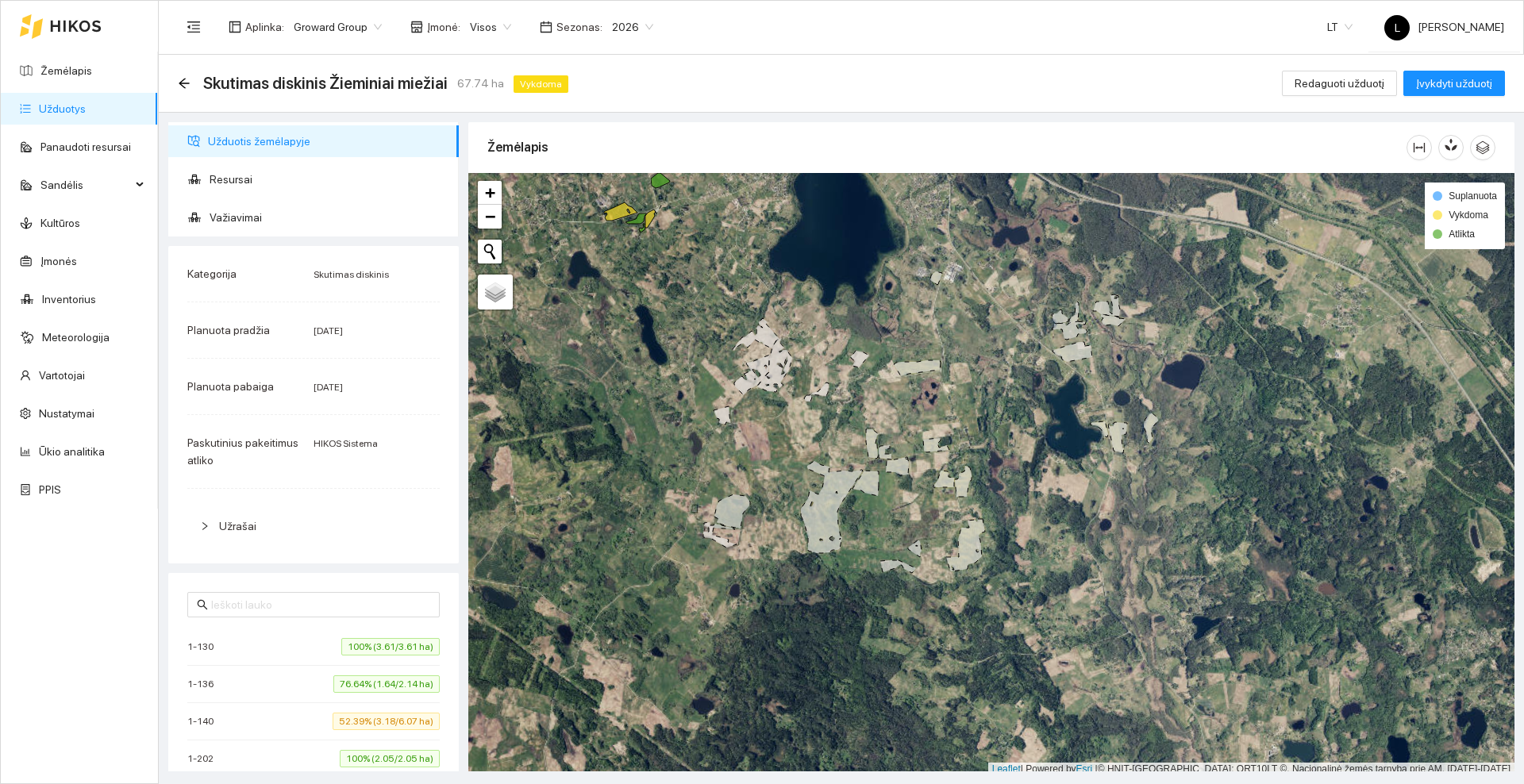
scroll to position [4, 0]
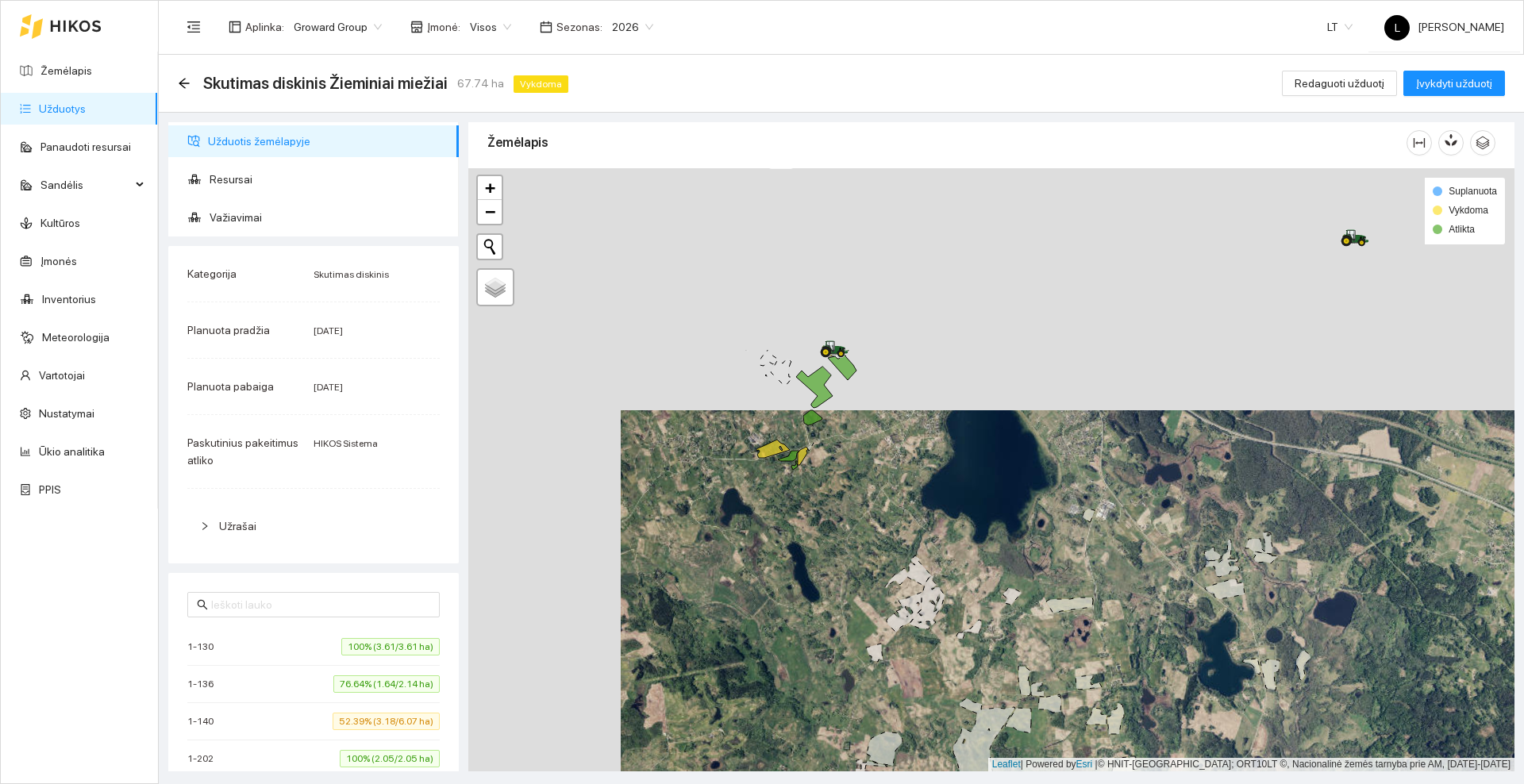
drag, startPoint x: 672, startPoint y: 316, endPoint x: 824, endPoint y: 558, distance: 285.8
click at [824, 558] on div at bounding box center [991, 469] width 1046 height 603
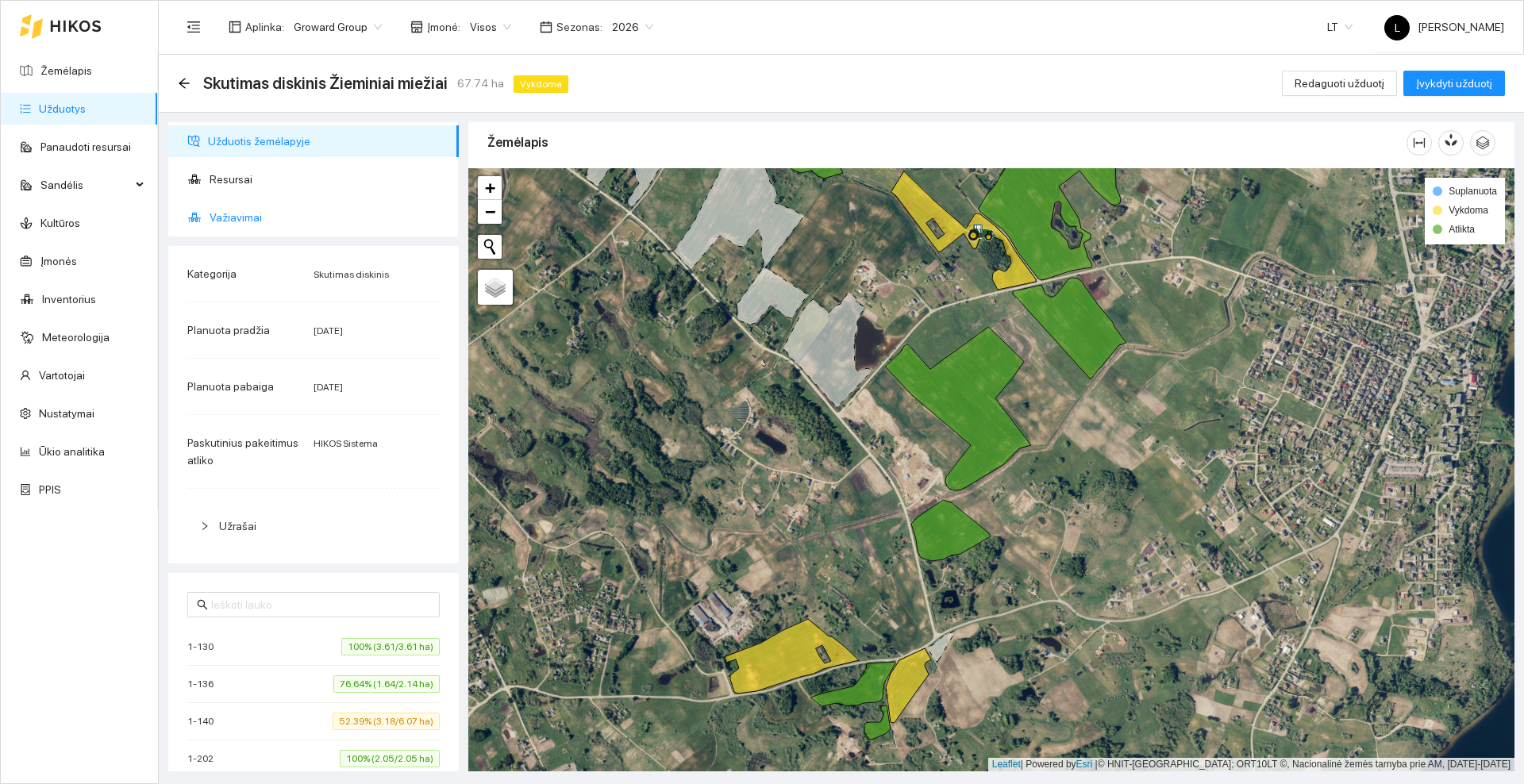
click at [244, 209] on span "Važiavimai" at bounding box center [328, 217] width 237 height 32
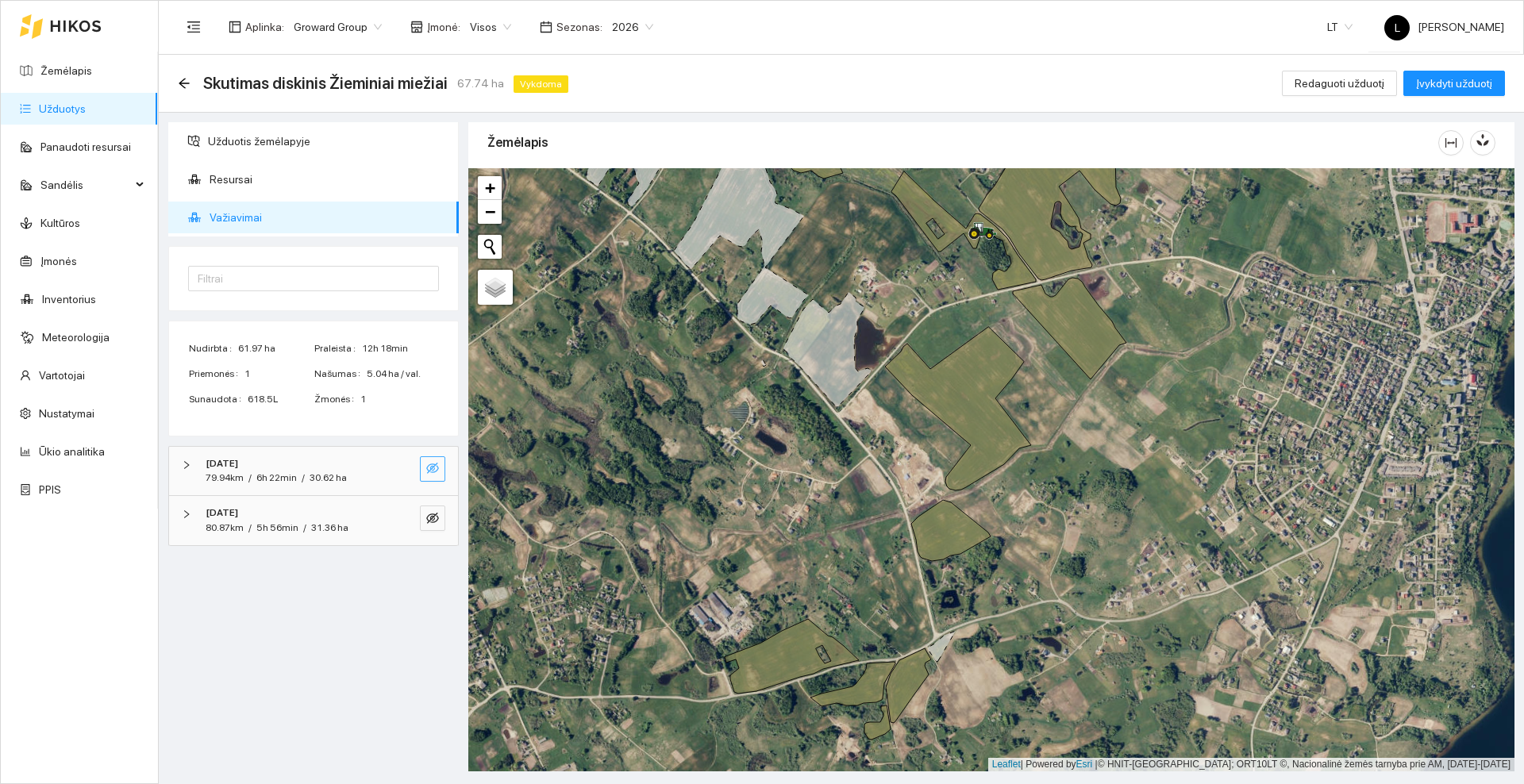
click at [439, 463] on button "button" at bounding box center [432, 468] width 26 height 26
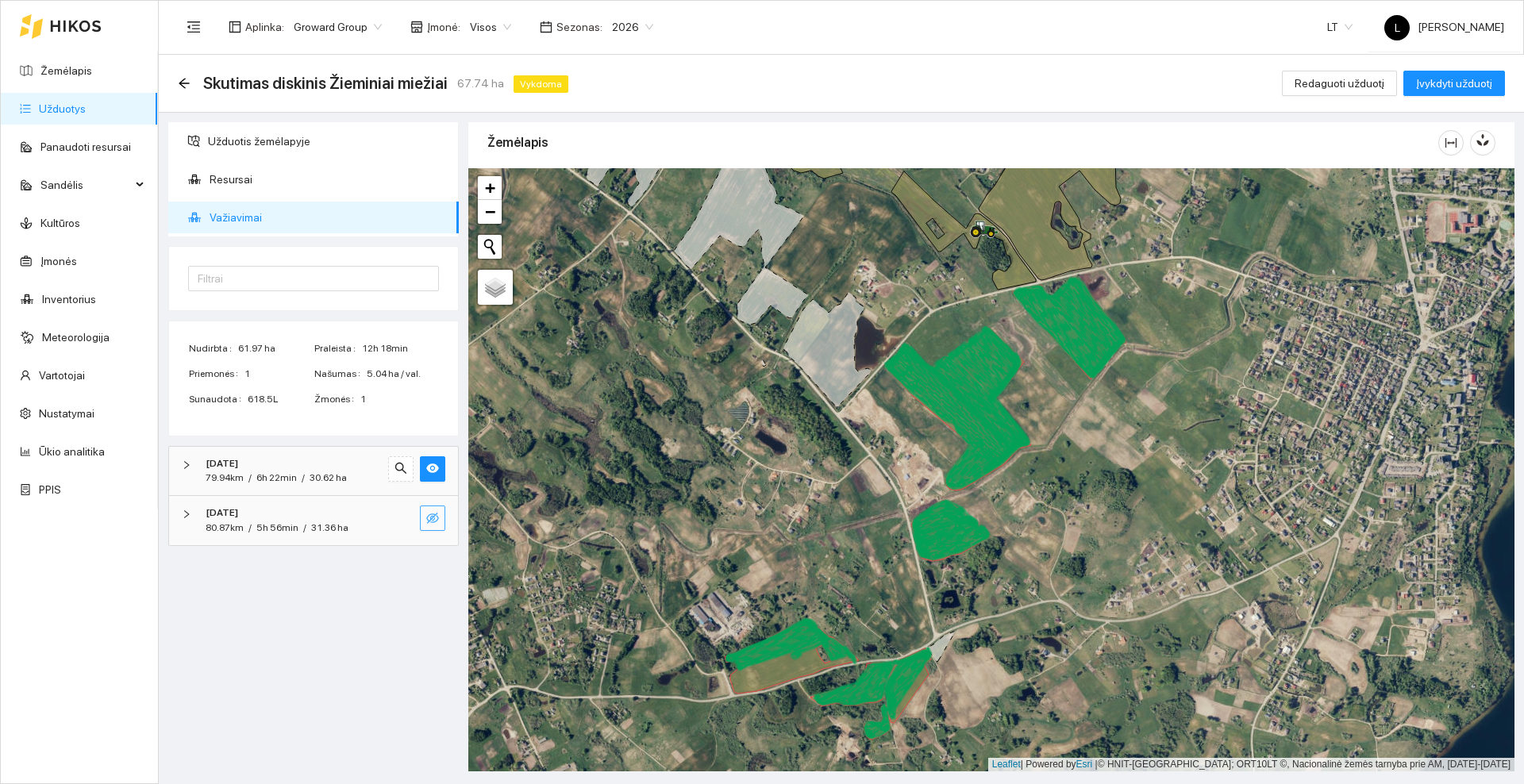
click at [427, 520] on icon "eye-invisible" at bounding box center [432, 517] width 12 height 12
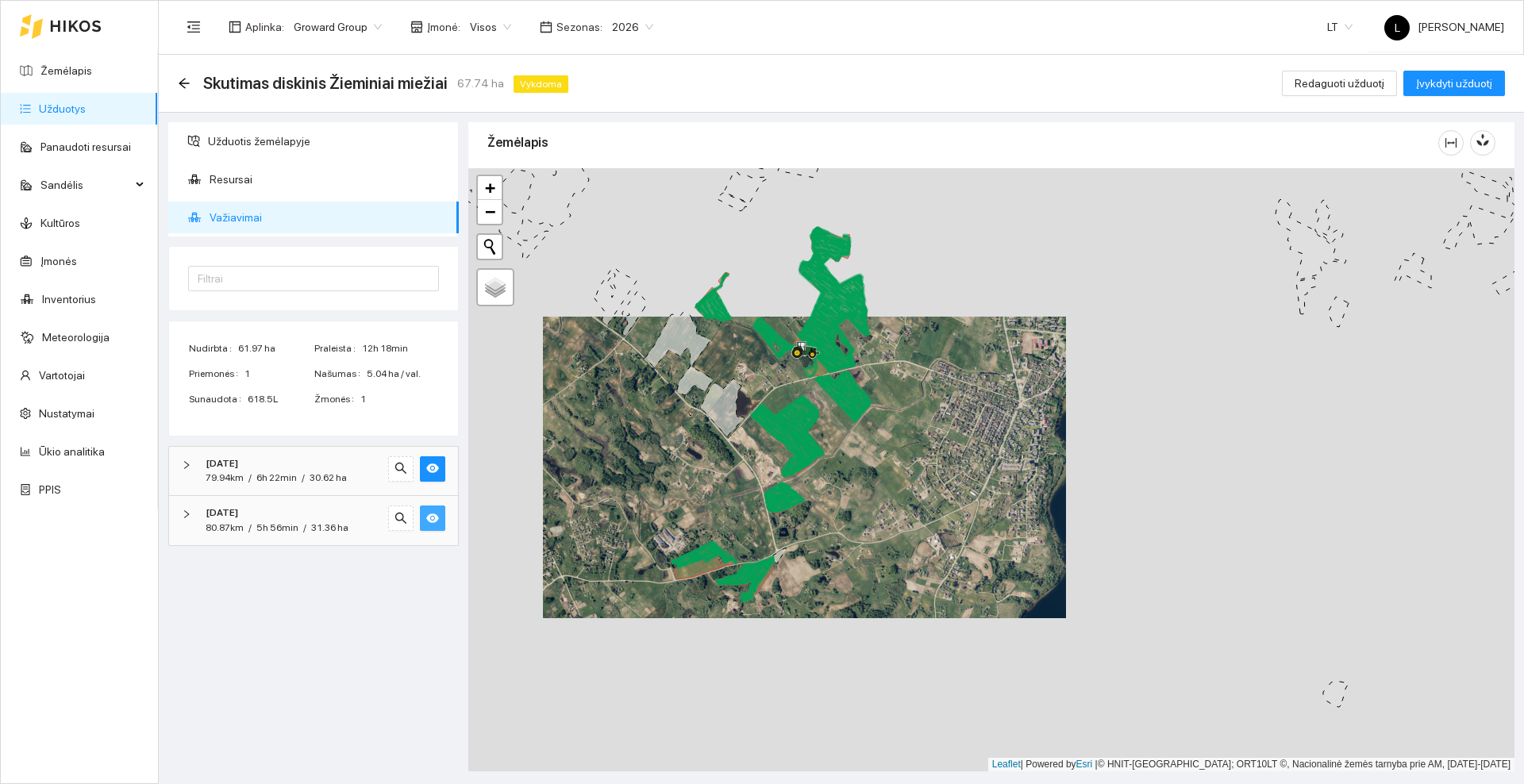
drag, startPoint x: 649, startPoint y: 415, endPoint x: 612, endPoint y: 491, distance: 84.5
click at [623, 497] on div at bounding box center [991, 469] width 1046 height 603
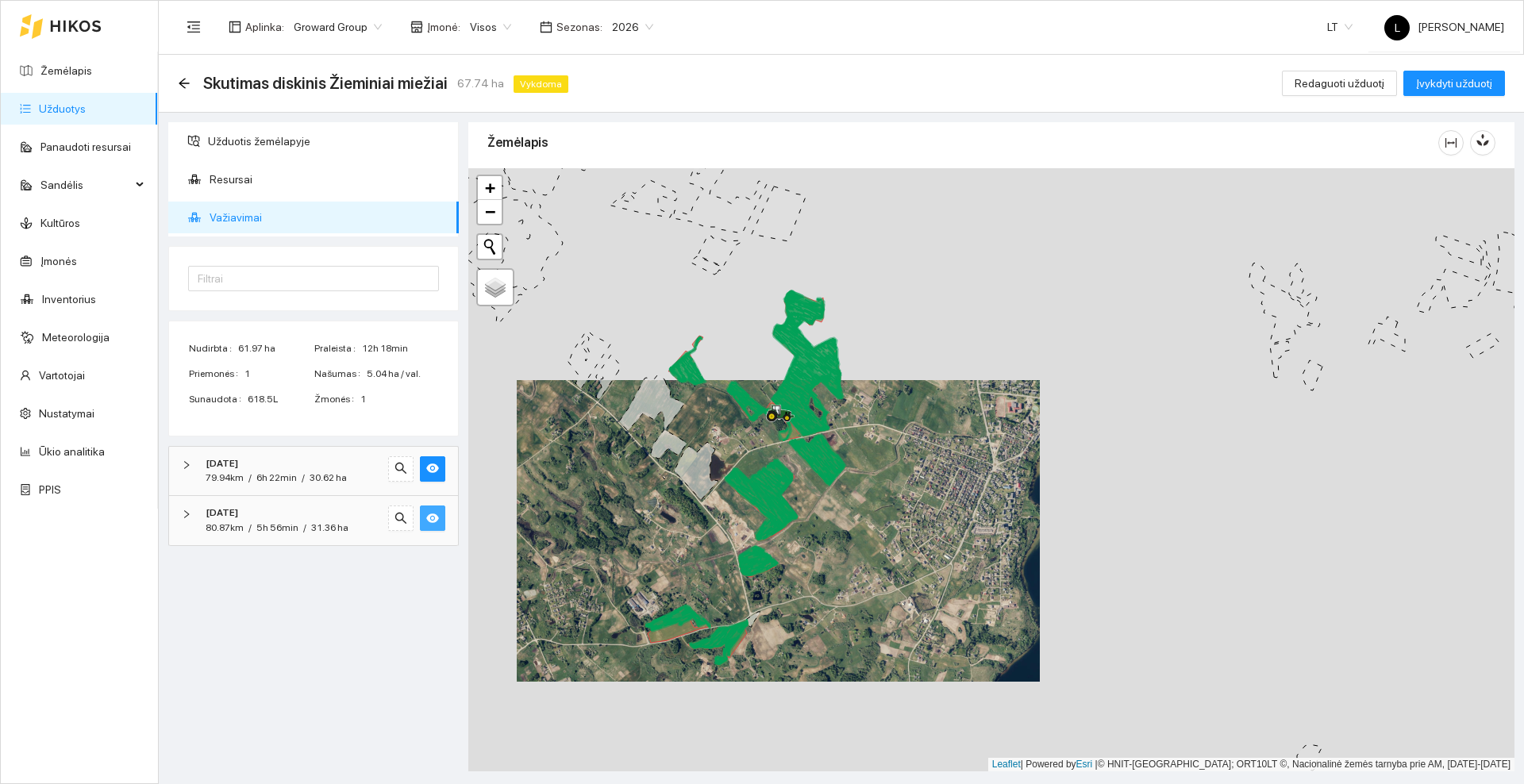
click at [425, 519] on button "button" at bounding box center [432, 517] width 26 height 26
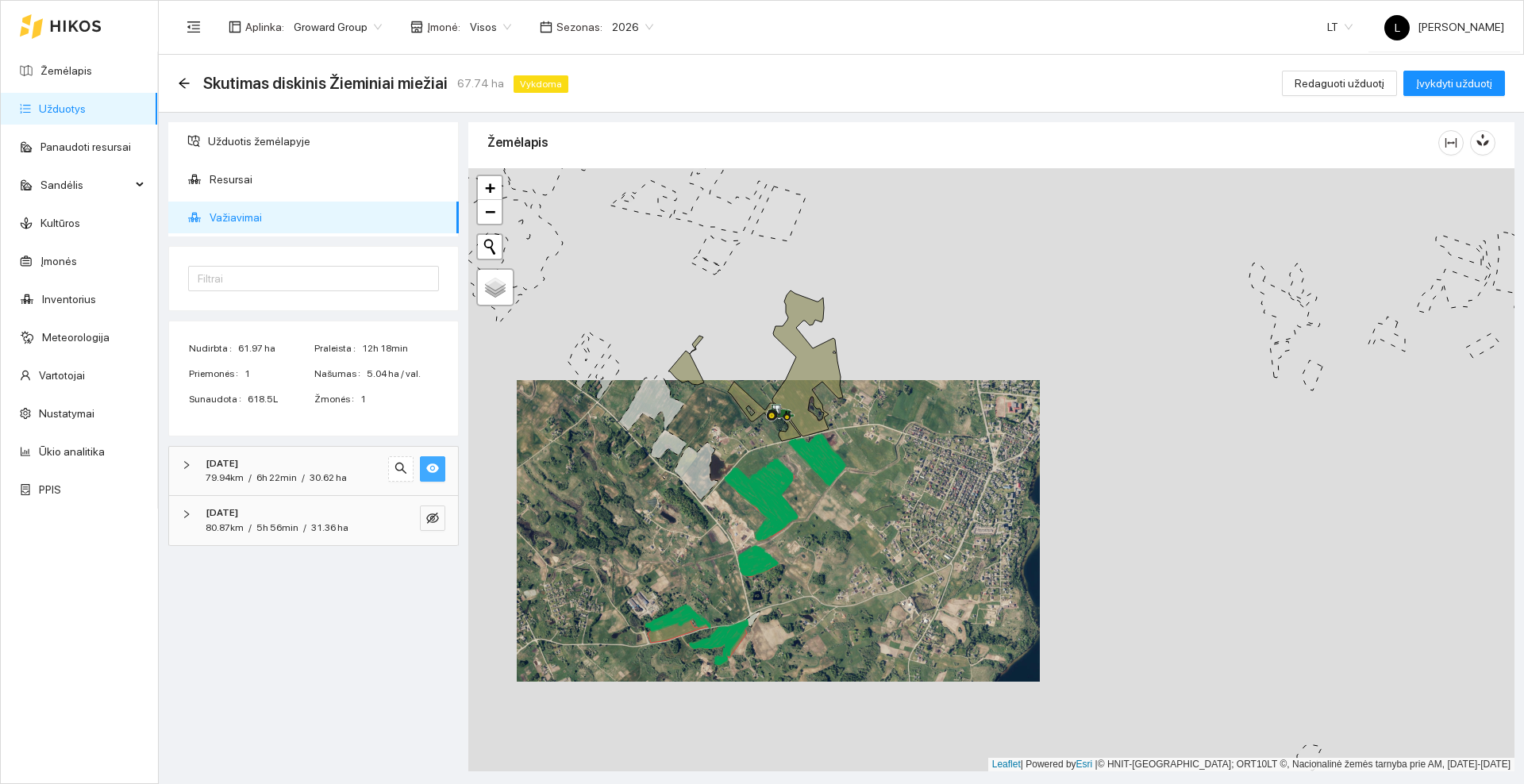
click at [438, 465] on icon "eye" at bounding box center [432, 468] width 12 height 12
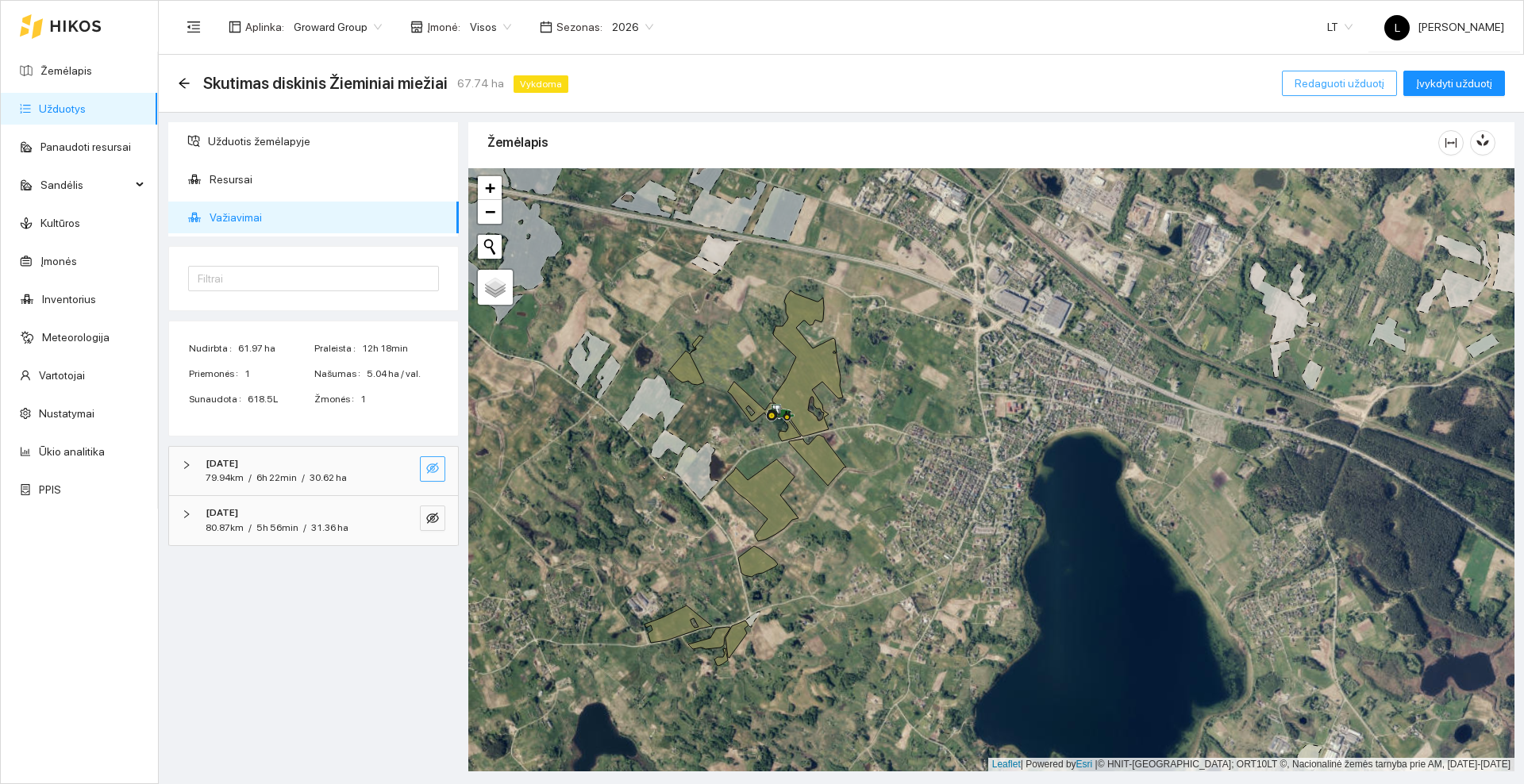
click at [1348, 84] on span "Redaguoti užduotį" at bounding box center [1339, 84] width 90 height 18
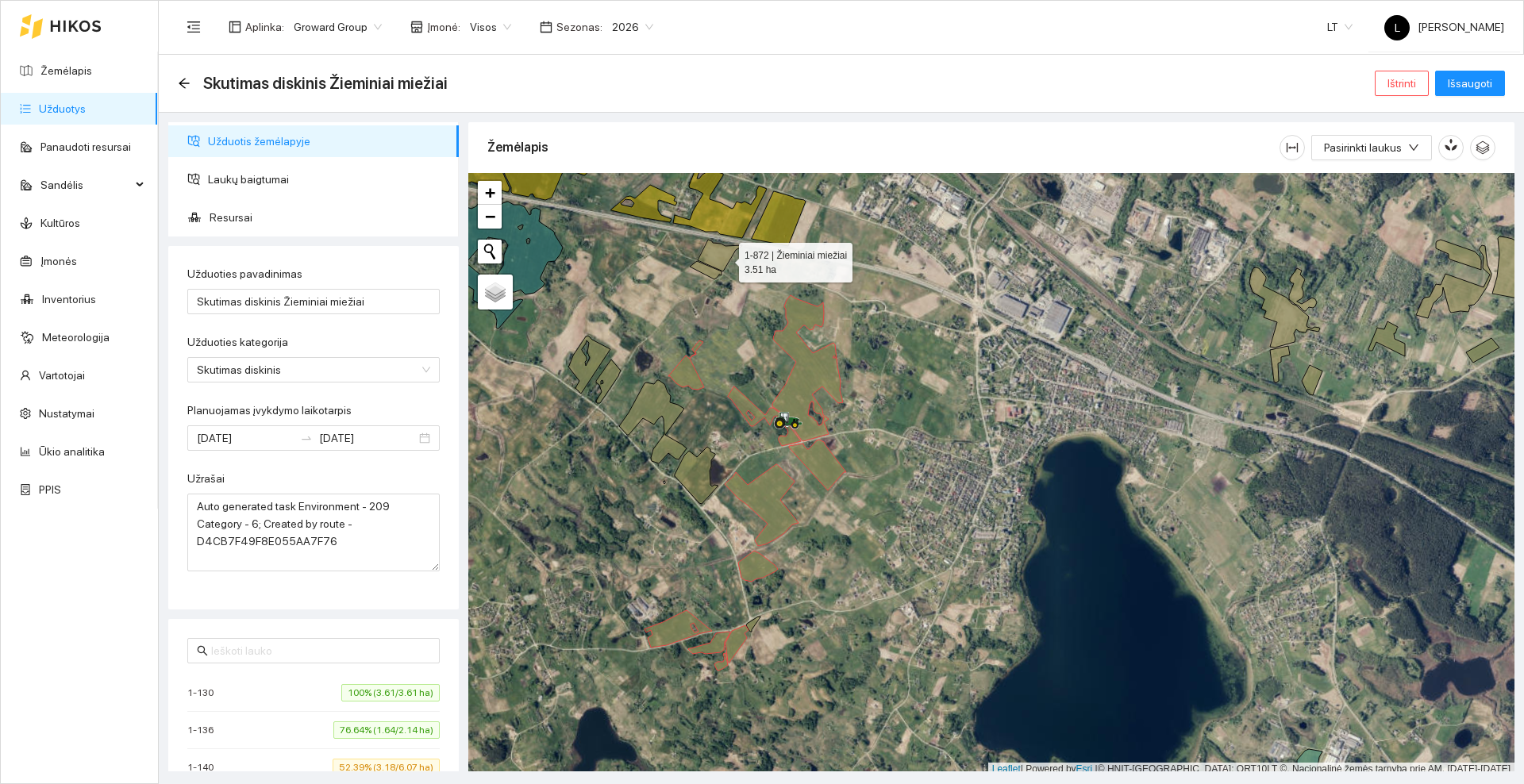
click at [725, 259] on icon at bounding box center [719, 255] width 44 height 32
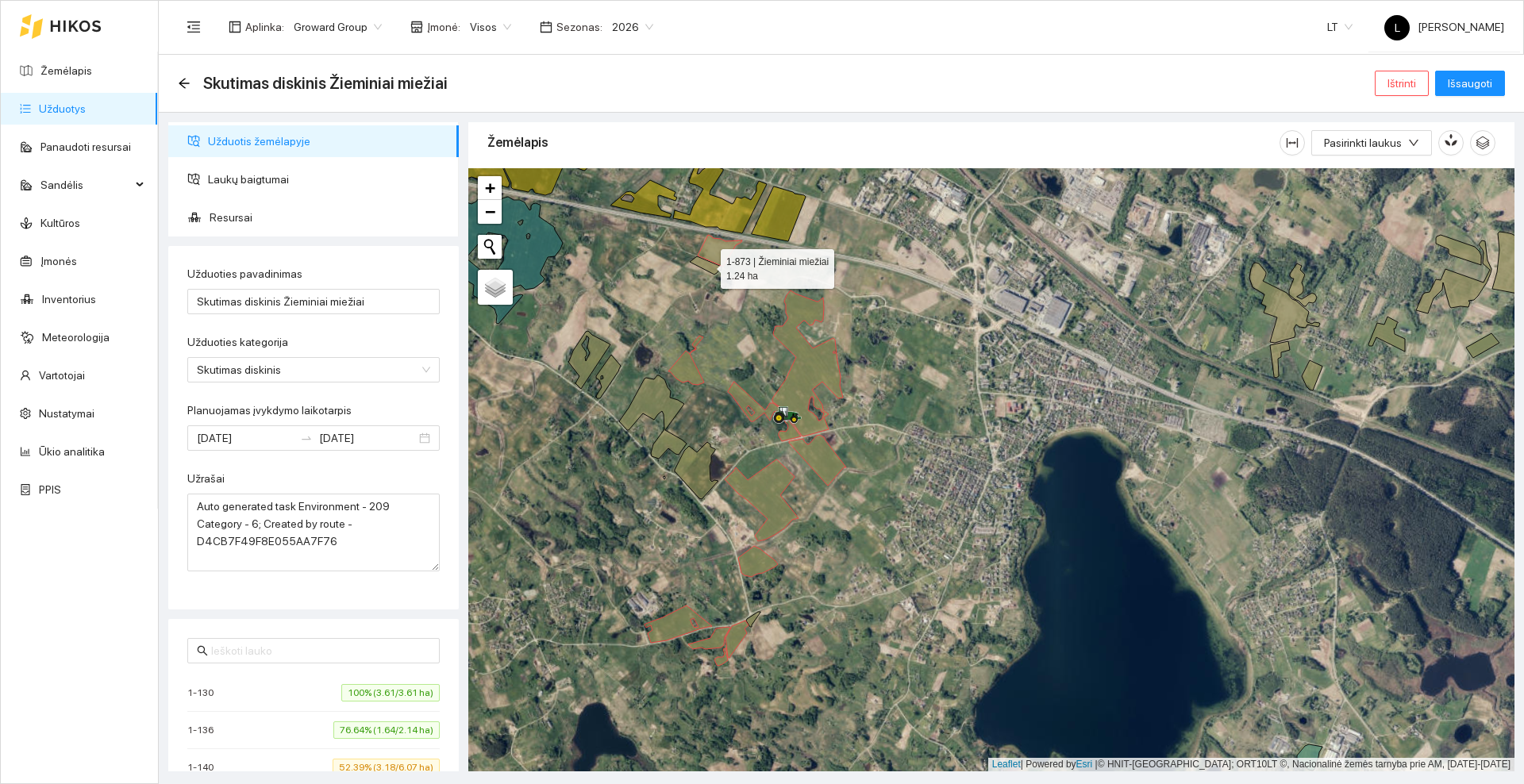
click at [713, 268] on icon at bounding box center [705, 265] width 32 height 18
drag, startPoint x: 726, startPoint y: 339, endPoint x: 762, endPoint y: 275, distance: 73.4
click at [762, 275] on div at bounding box center [991, 469] width 1046 height 603
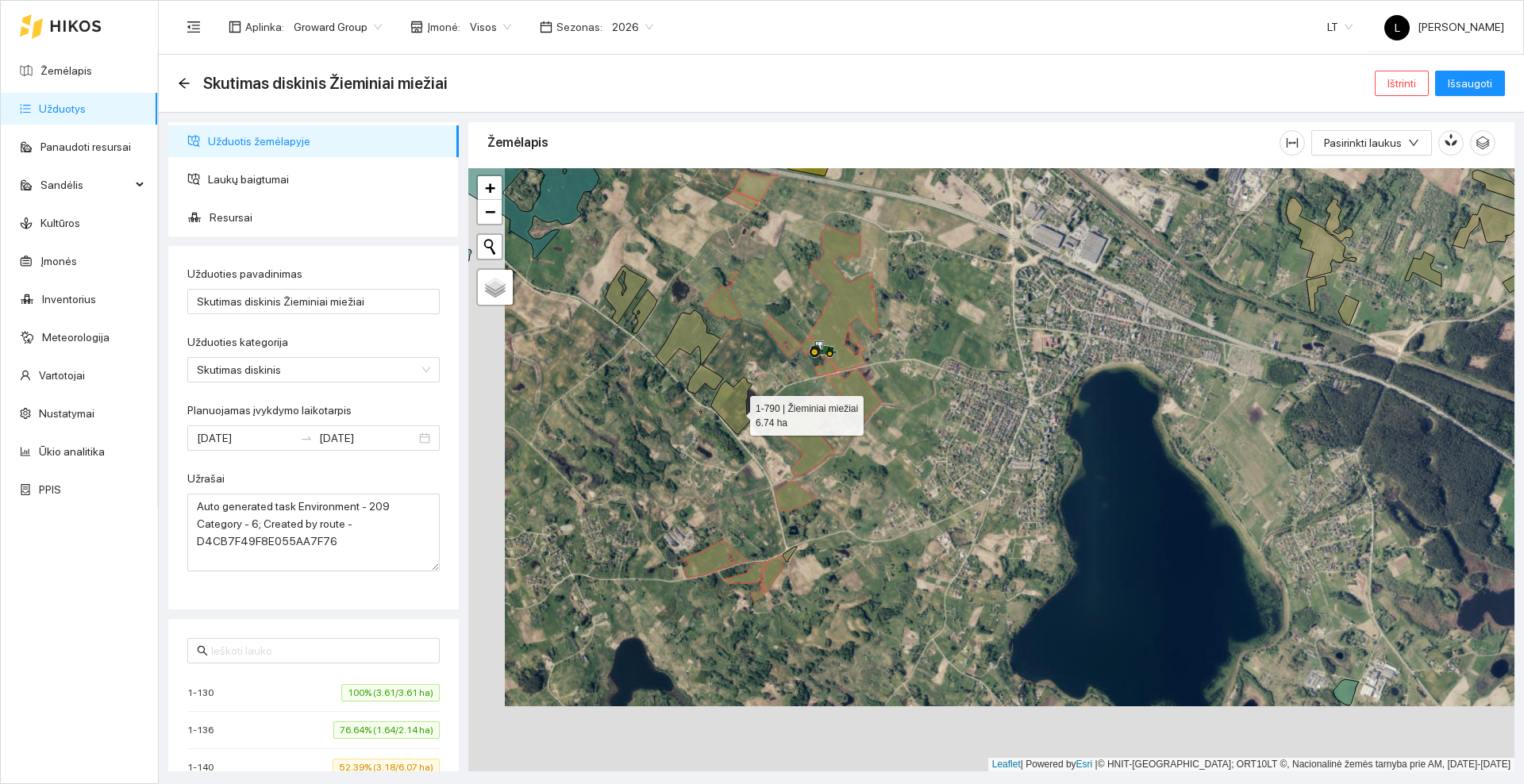
click at [736, 412] on icon at bounding box center [733, 405] width 44 height 57
click at [703, 376] on icon at bounding box center [689, 351] width 68 height 84
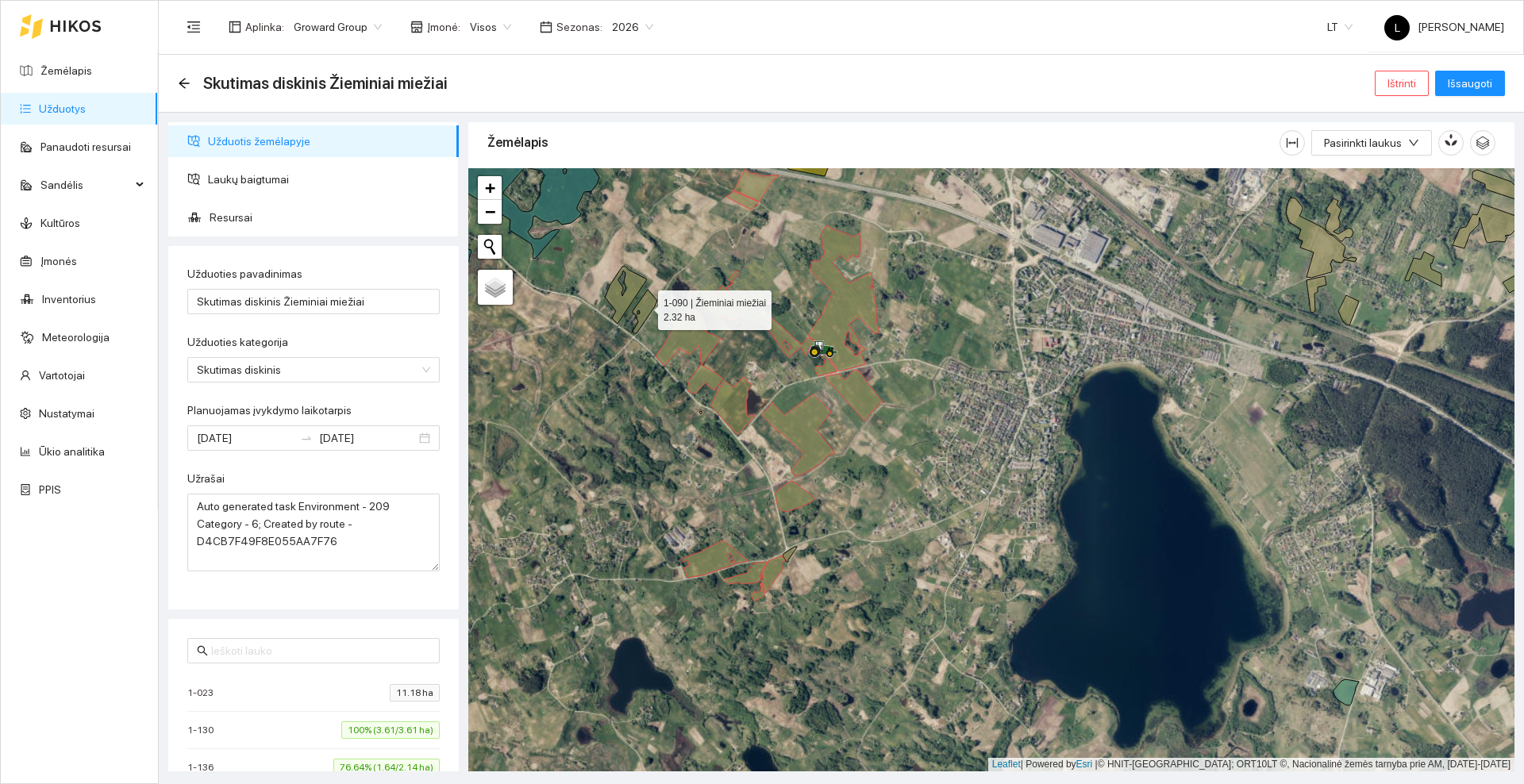
click at [643, 306] on icon at bounding box center [644, 311] width 25 height 44
click at [614, 297] on icon at bounding box center [626, 295] width 42 height 58
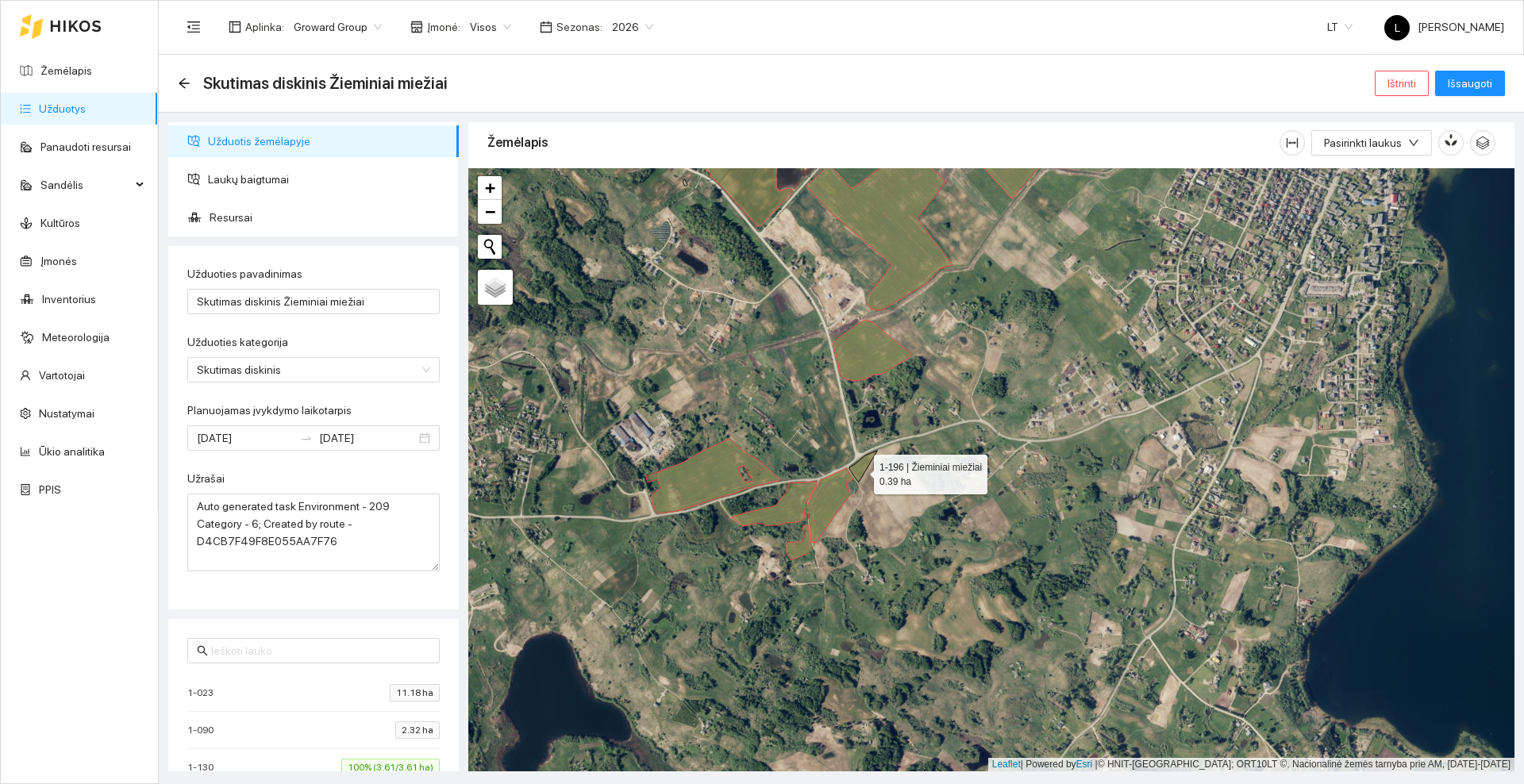
click at [859, 470] on icon at bounding box center [864, 465] width 28 height 31
drag, startPoint x: 372, startPoint y: 553, endPoint x: 193, endPoint y: 496, distance: 187.9
click at [193, 496] on textarea "Auto generated task Environment - 209 Category - 6; Created by route - D4CB7F49…" at bounding box center [313, 532] width 253 height 77
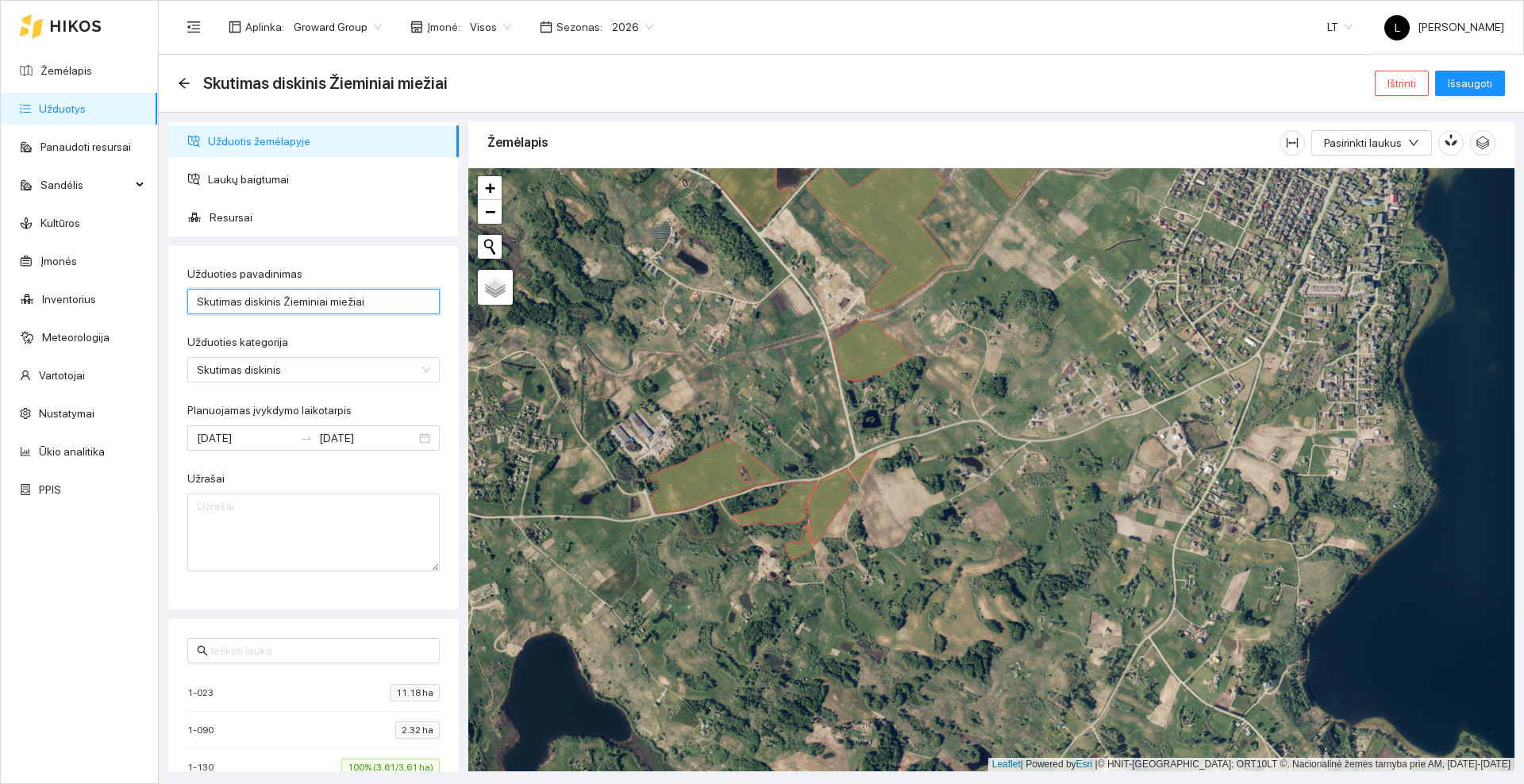
drag, startPoint x: 377, startPoint y: 302, endPoint x: 189, endPoint y: 306, distance: 188.0
click at [189, 306] on input "Skutimas diskinis Žieminiai miežiai" at bounding box center [313, 301] width 253 height 26
type input "Žemės ruošimas prieš Ž. Miežių sėja"
click at [262, 438] on input "[DATE]" at bounding box center [246, 438] width 97 height 18
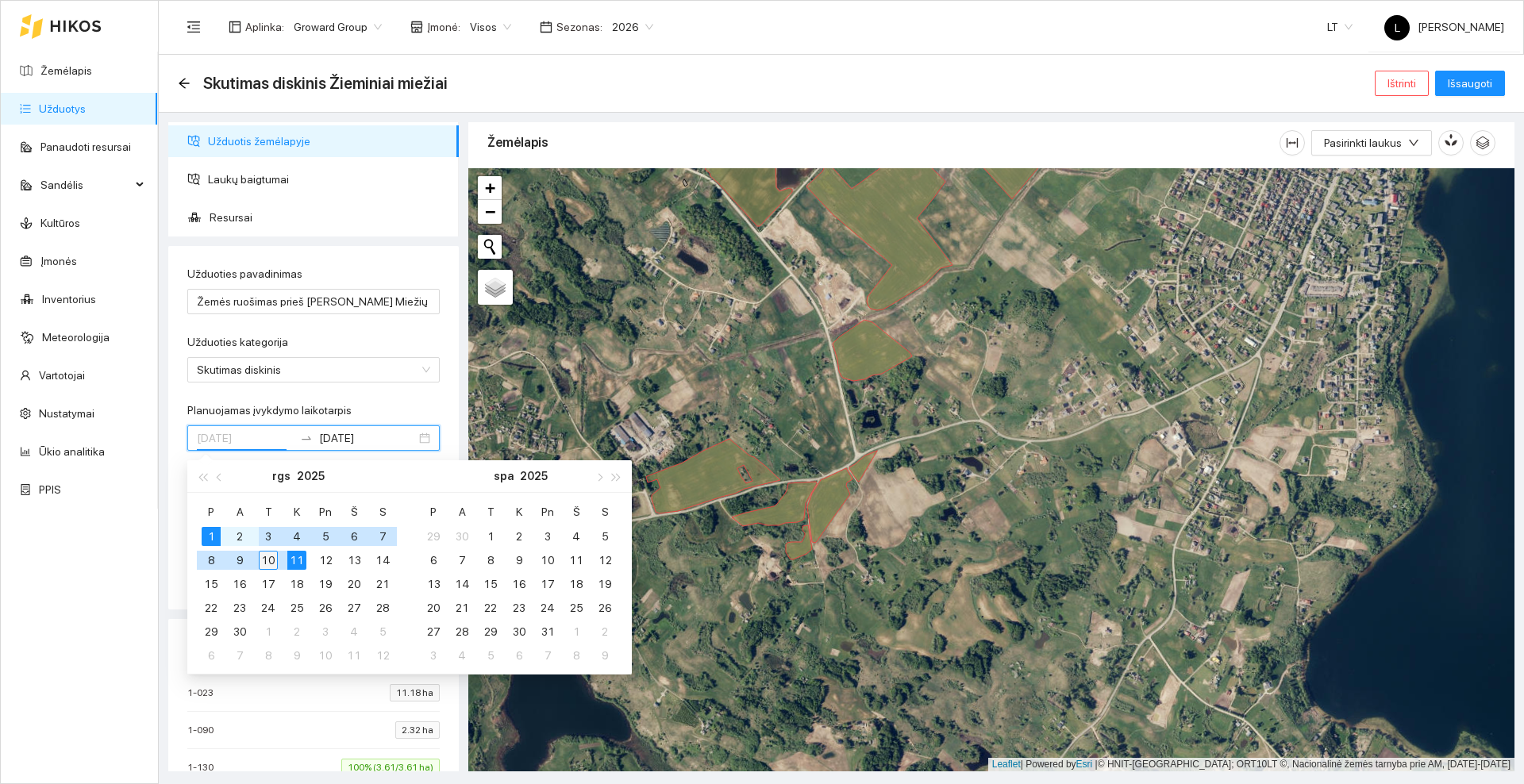
type input "[DATE]"
click at [269, 563] on div "10" at bounding box center [269, 561] width 19 height 19
type input "[DATE]"
click at [379, 559] on div "14" at bounding box center [383, 561] width 19 height 19
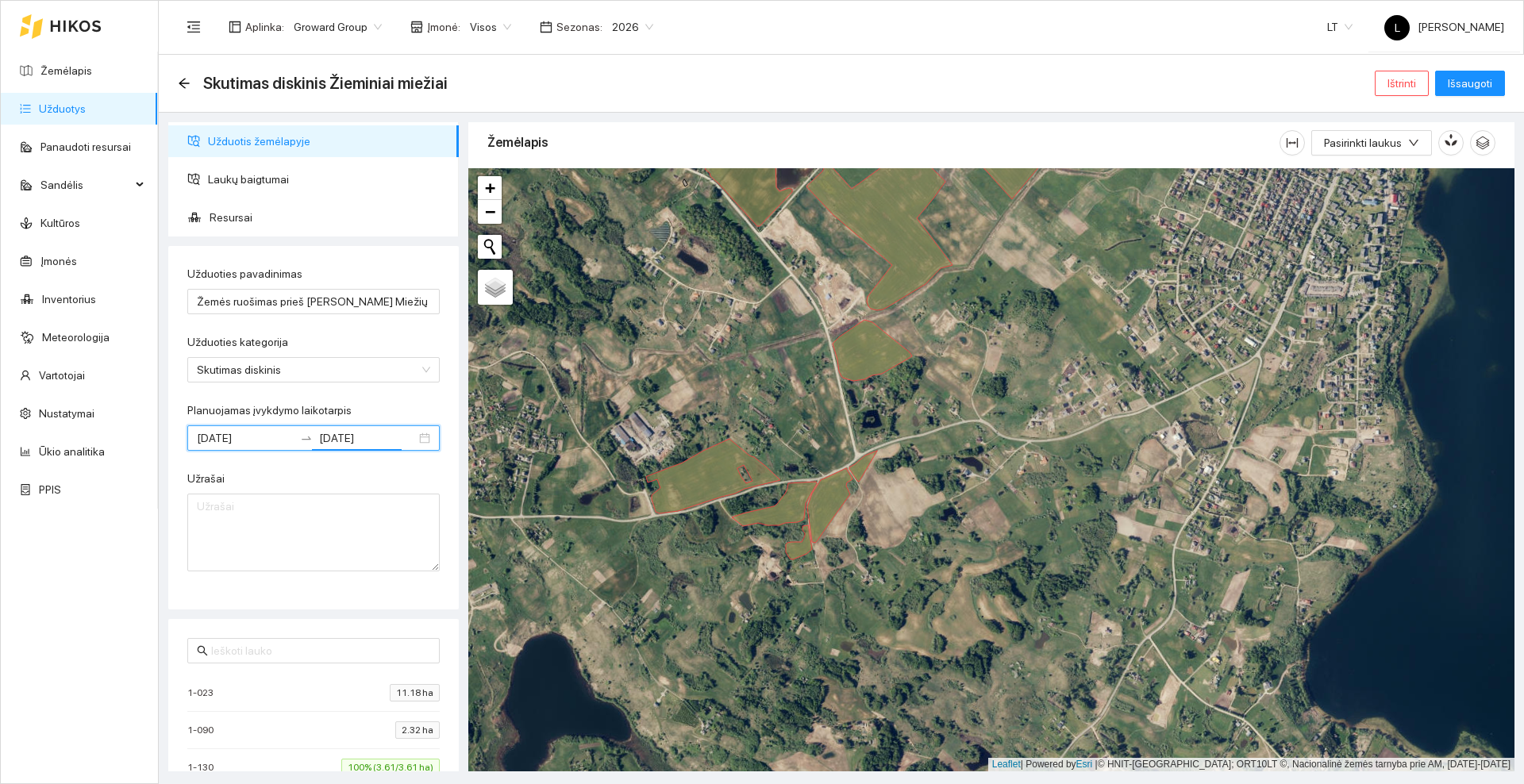
click at [399, 399] on form "Užduoties pavadinimas Žemės ruošimas prieš Ž. Miežių sėja Užduoties kategorija …" at bounding box center [313, 418] width 253 height 306
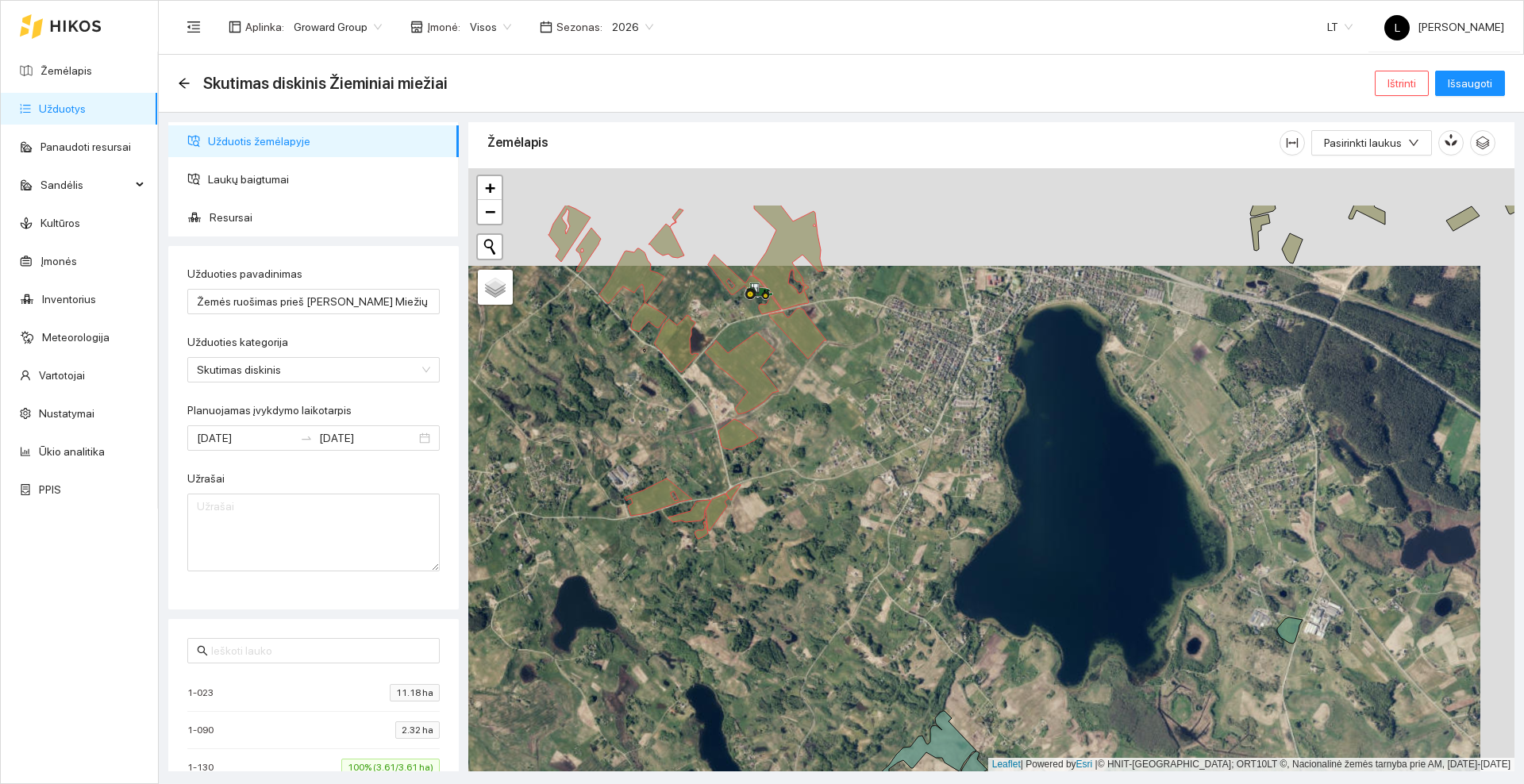
drag, startPoint x: 654, startPoint y: 384, endPoint x: 637, endPoint y: 407, distance: 28.6
click at [637, 407] on div at bounding box center [991, 469] width 1046 height 603
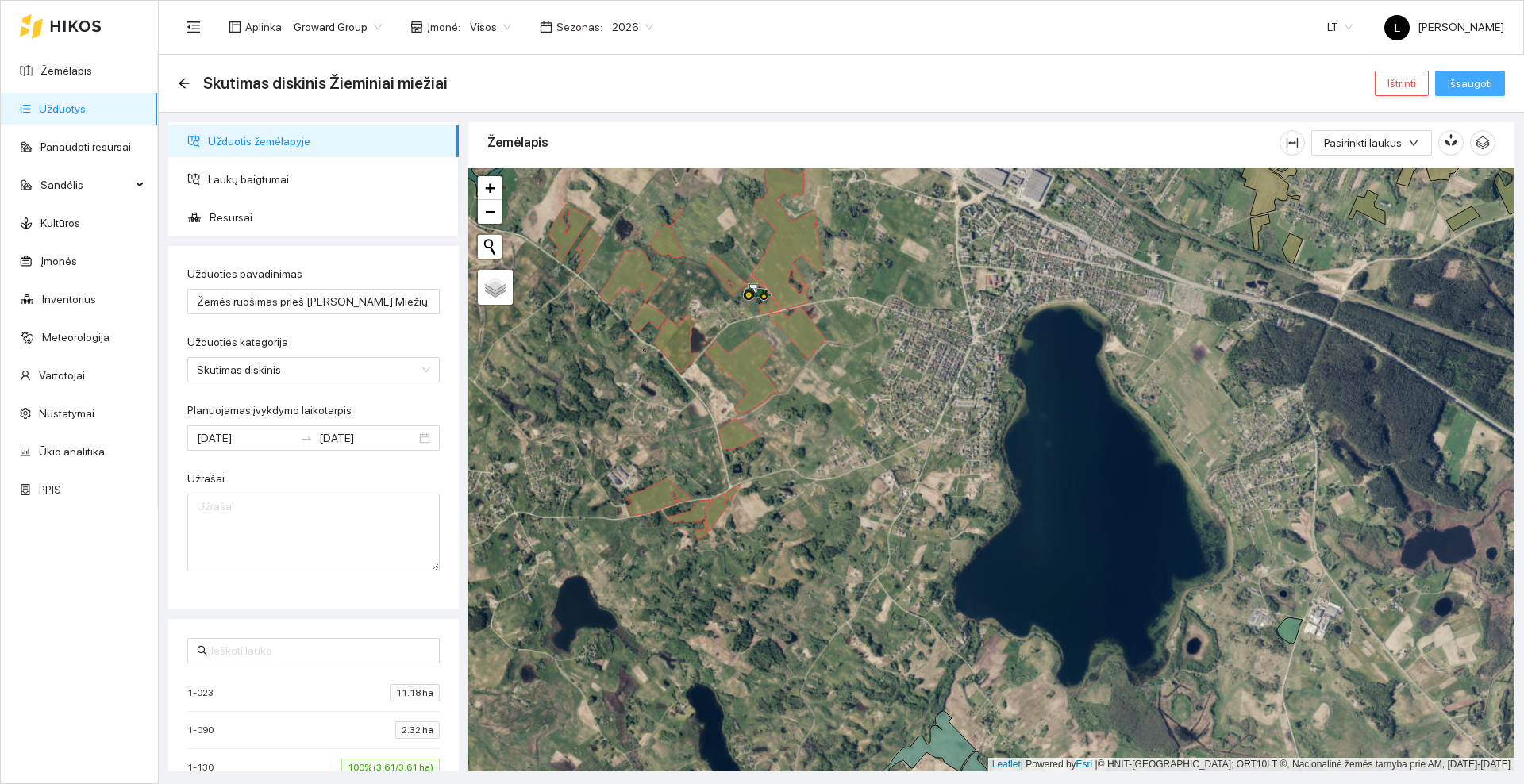
click at [1463, 77] on span "Išsaugoti" at bounding box center [1469, 84] width 44 height 18
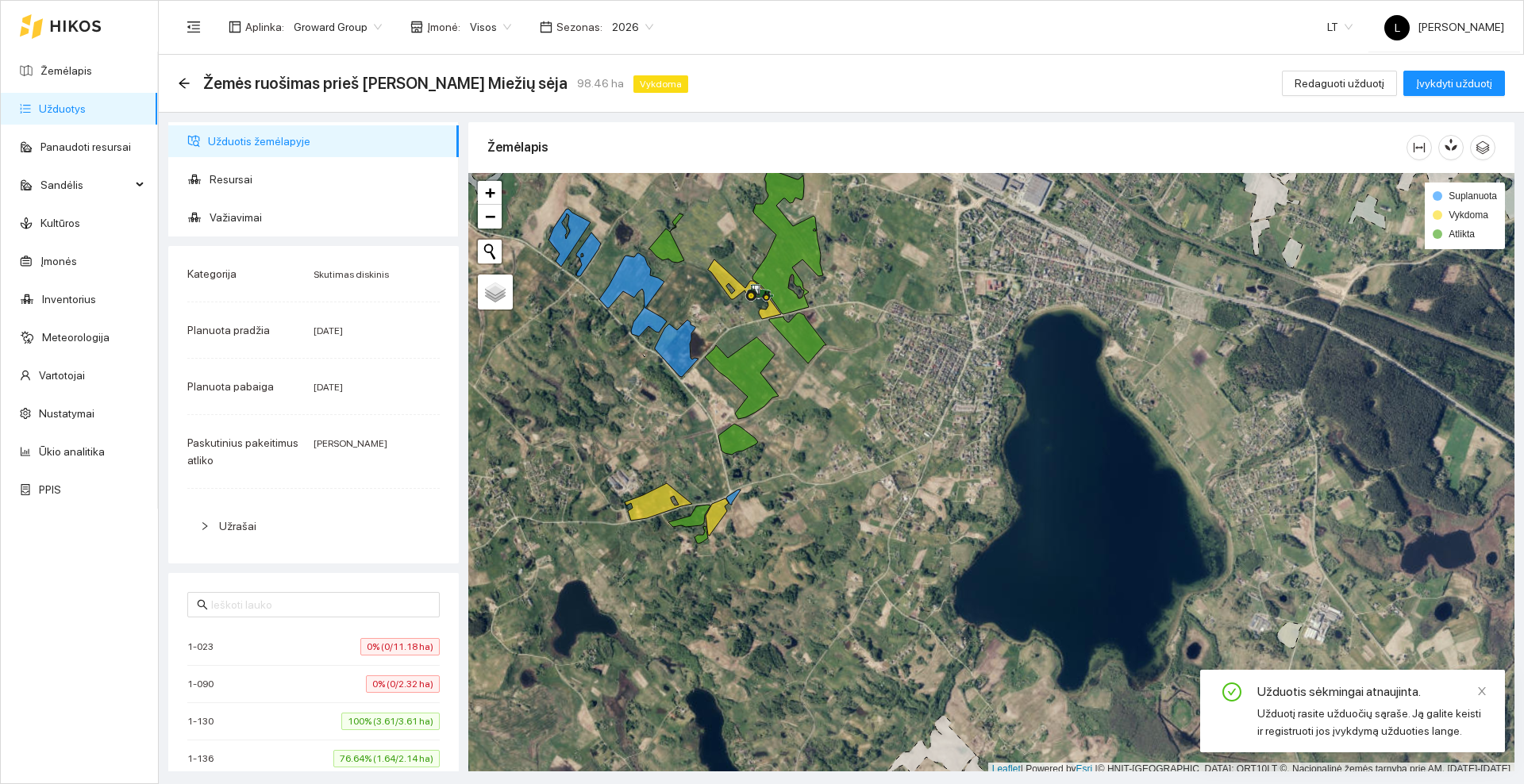
scroll to position [4, 0]
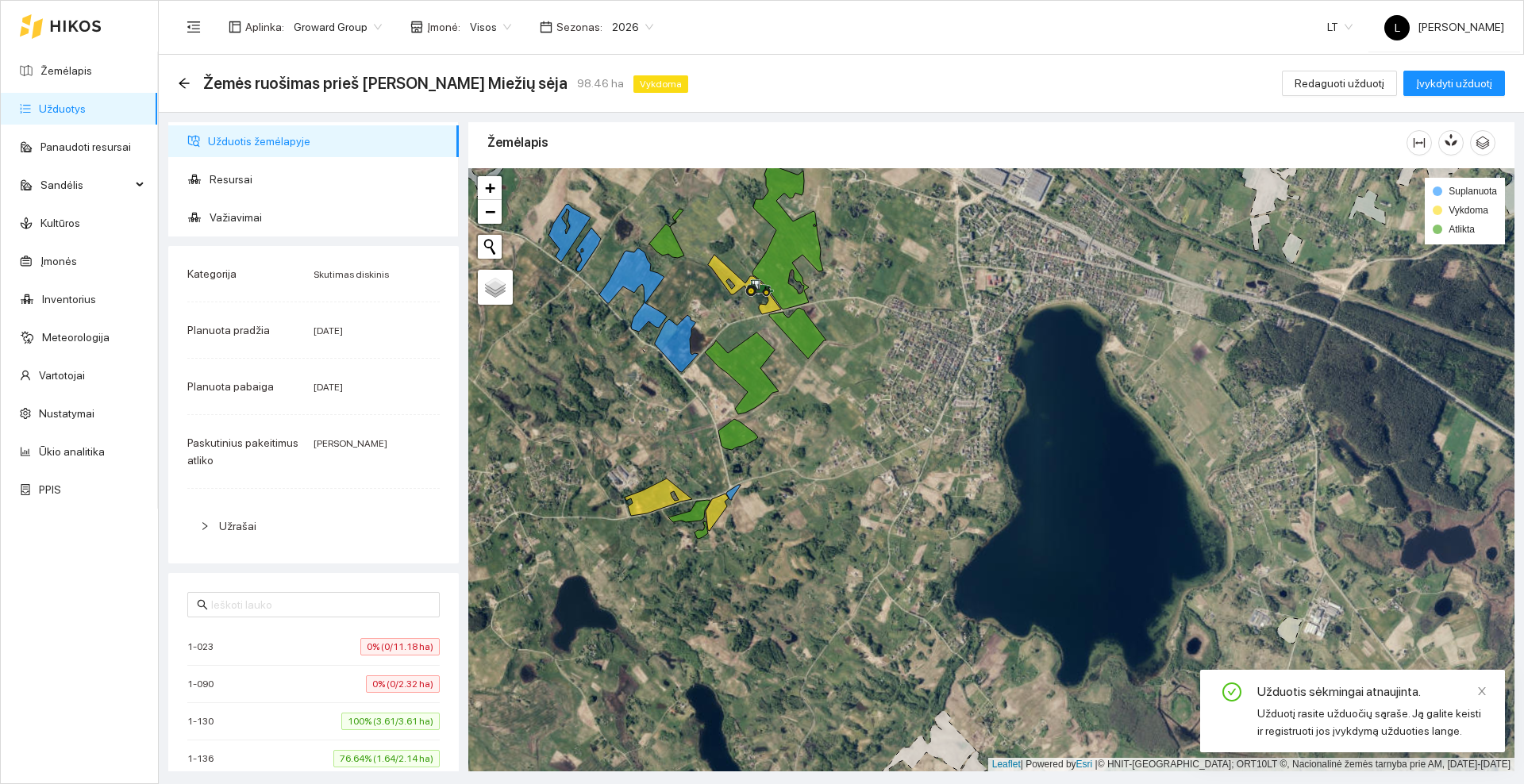
drag, startPoint x: 631, startPoint y: 431, endPoint x: 665, endPoint y: 497, distance: 74.2
click at [665, 497] on div at bounding box center [991, 469] width 1046 height 603
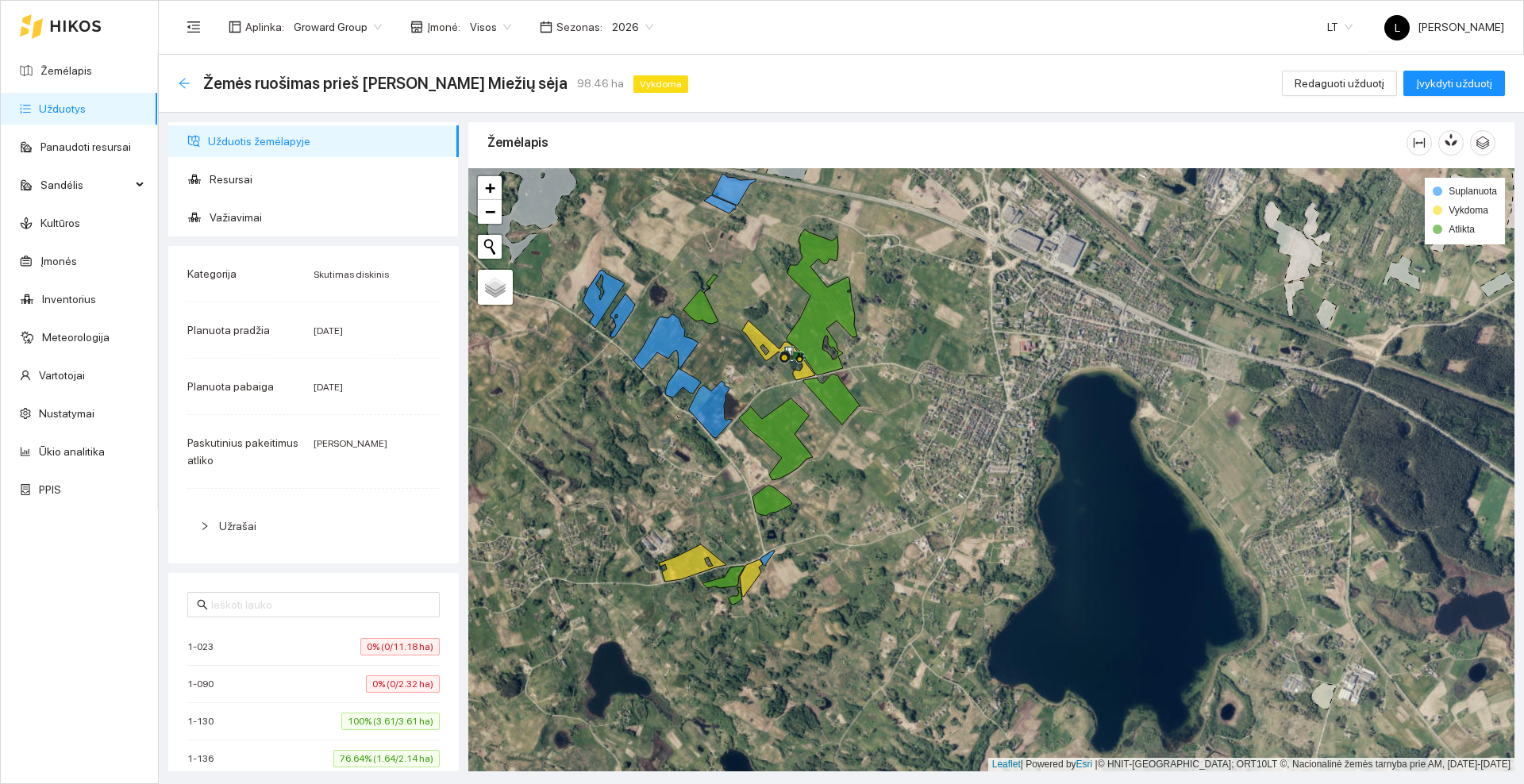
click at [183, 82] on icon "arrow-left" at bounding box center [184, 83] width 12 height 12
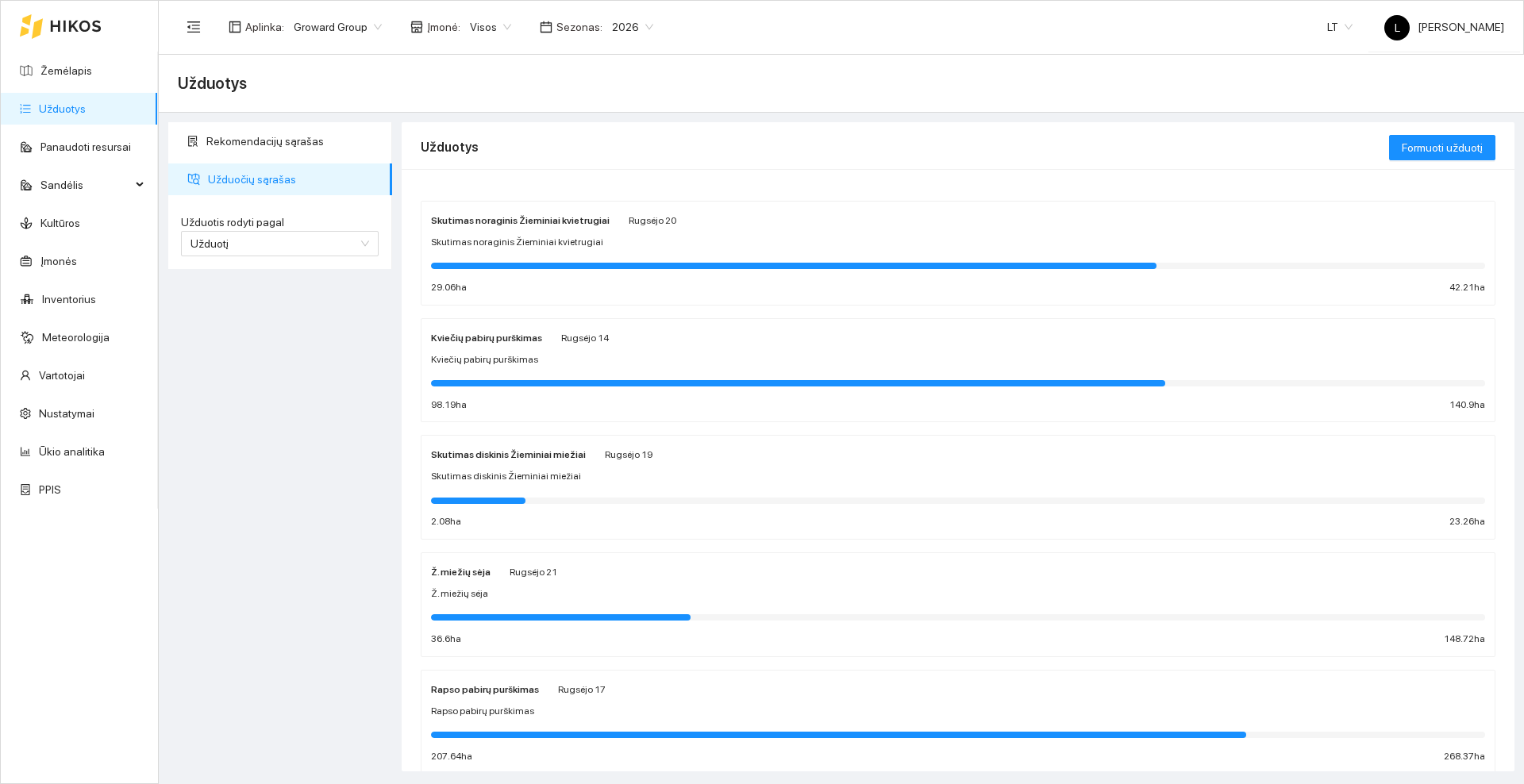
click at [85, 28] on icon at bounding box center [76, 26] width 52 height 12
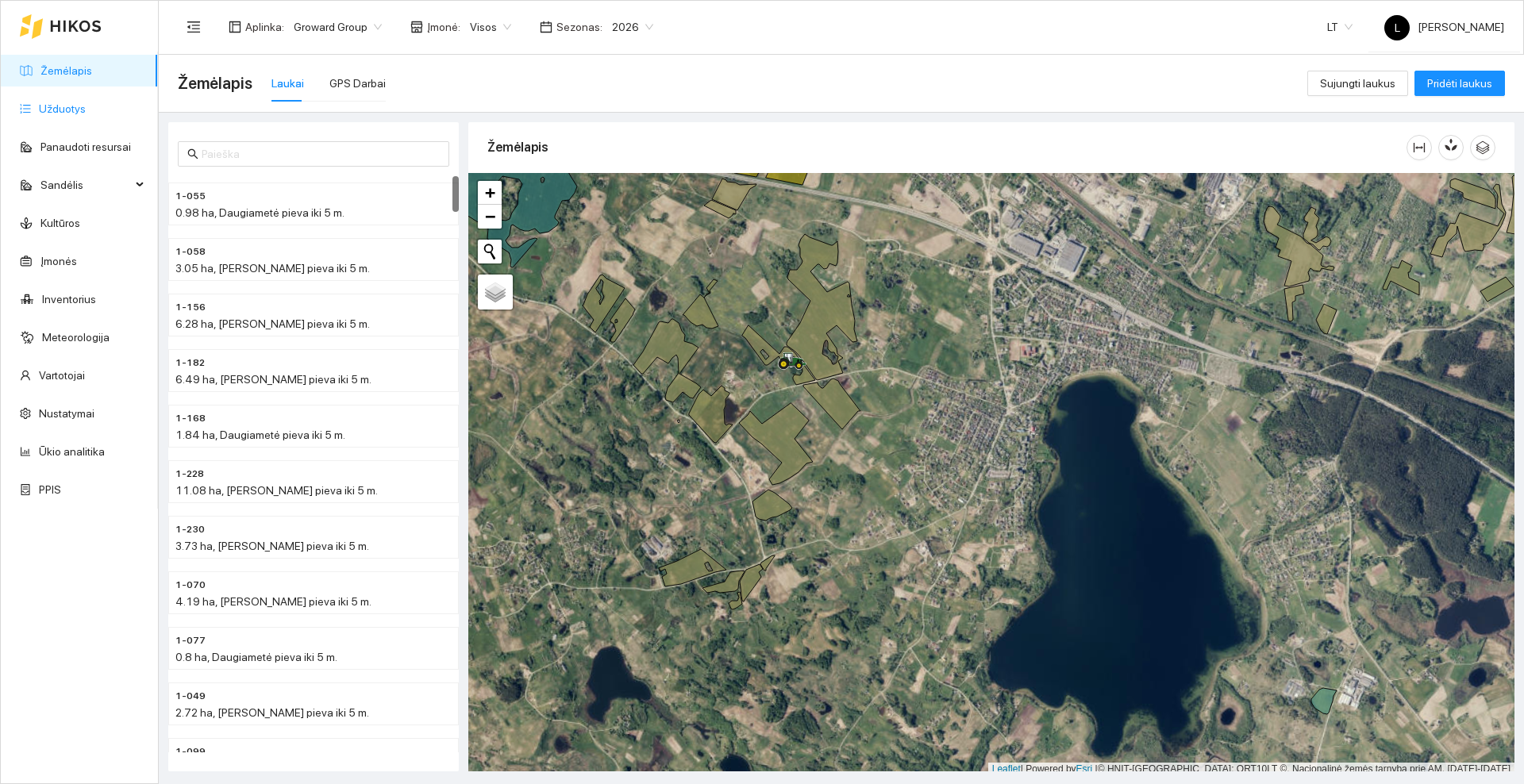
click at [58, 114] on link "Užduotys" at bounding box center [62, 108] width 47 height 12
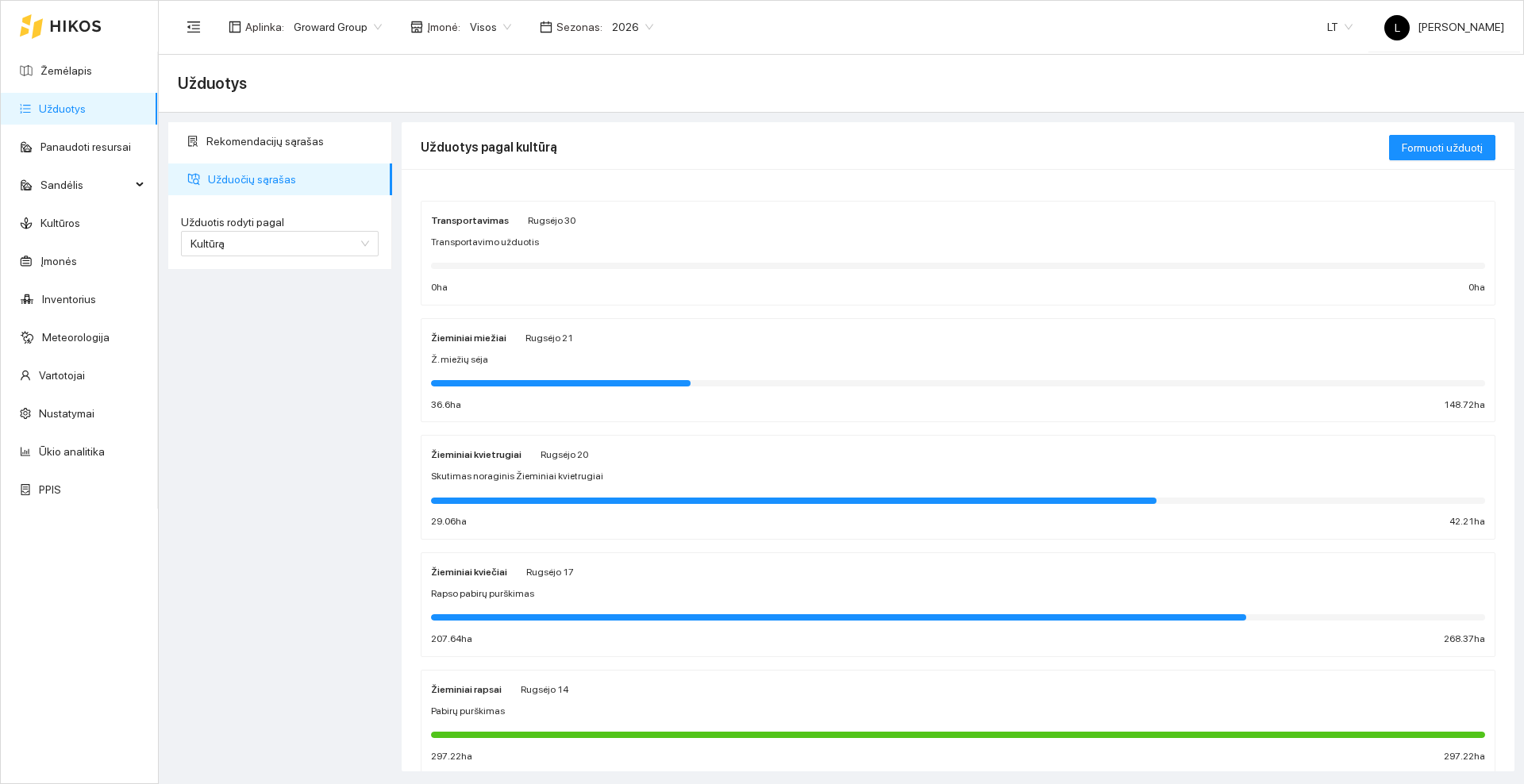
click at [554, 469] on span "Skutimas noraginis Žieminiai kvietrugiai" at bounding box center [517, 476] width 173 height 15
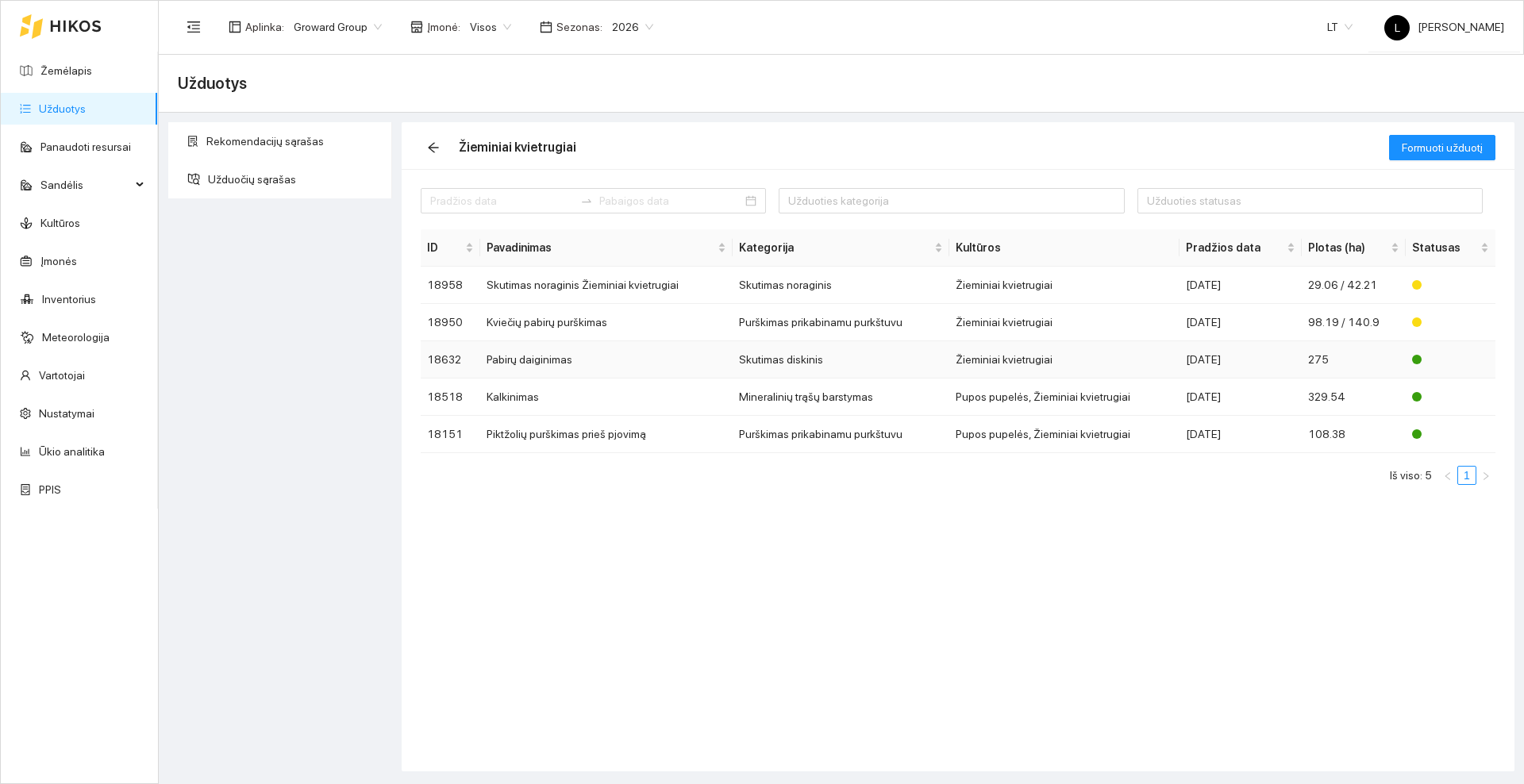
click at [591, 363] on td "Pabirų daiginimas" at bounding box center [606, 360] width 253 height 37
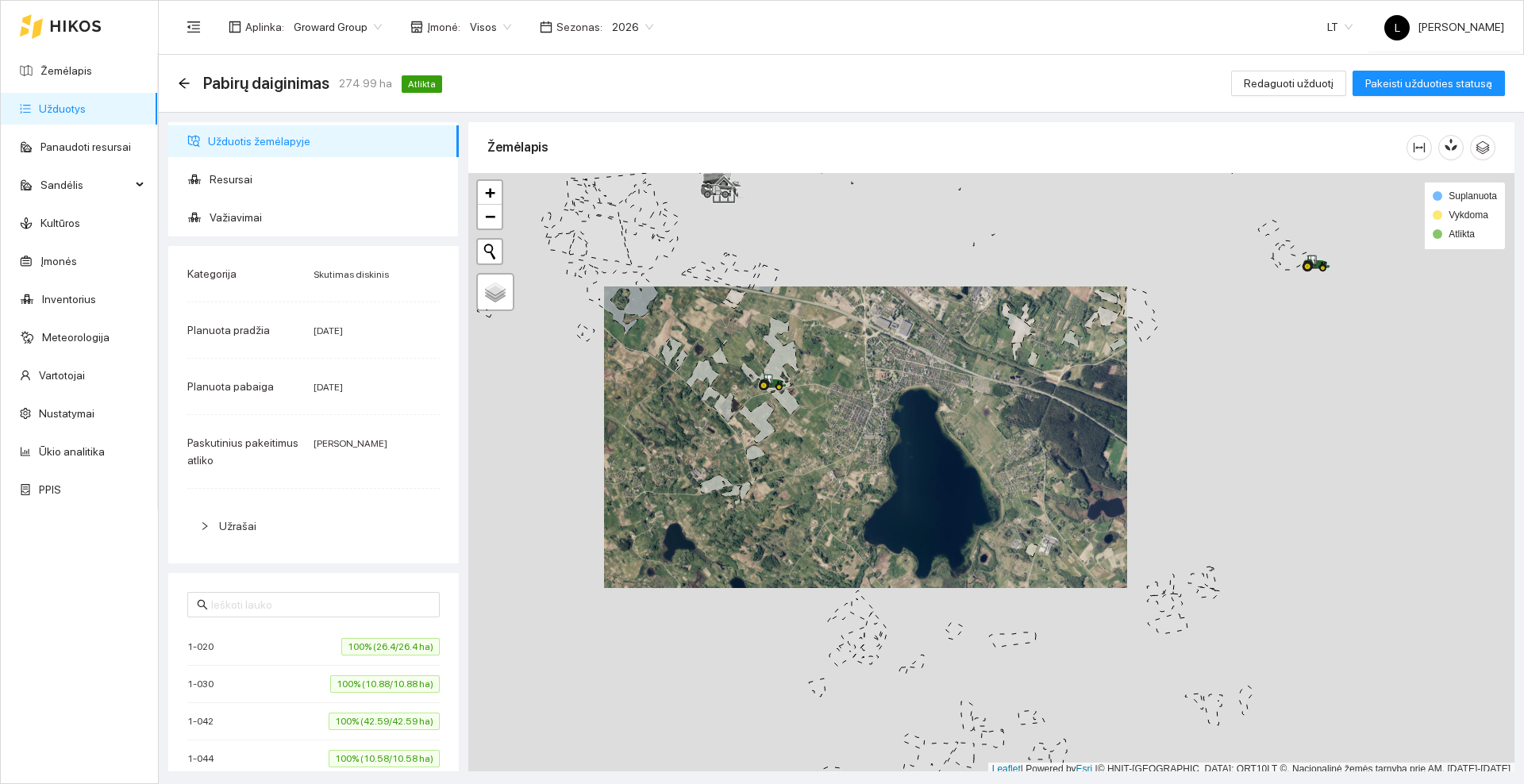
scroll to position [4, 0]
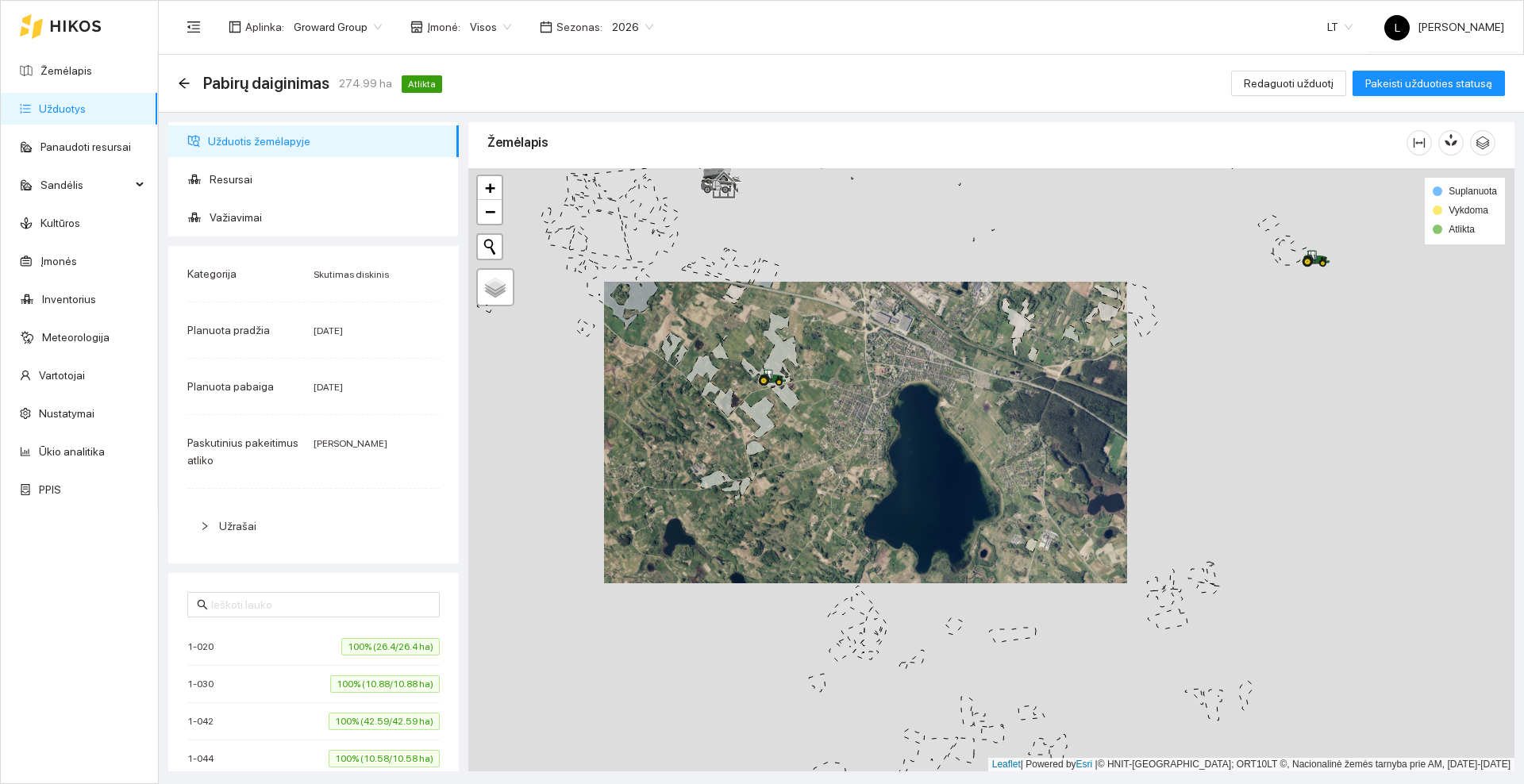
drag, startPoint x: 766, startPoint y: 310, endPoint x: 766, endPoint y: 601, distance: 291.0
click at [766, 385] on icon at bounding box center [780, 348] width 36 height 72
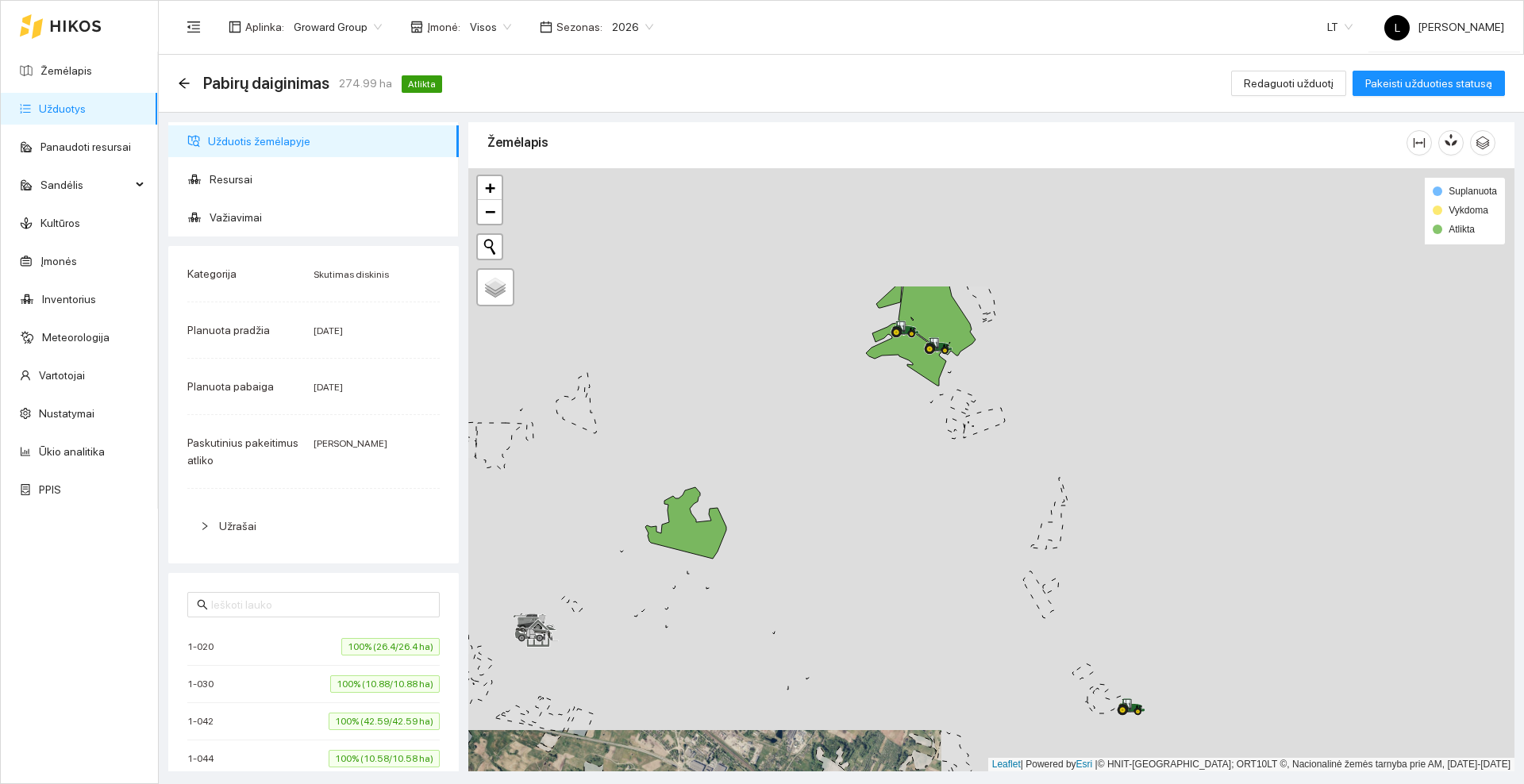
drag, startPoint x: 664, startPoint y: 480, endPoint x: 591, endPoint y: 527, distance: 86.8
click at [591, 527] on div at bounding box center [991, 469] width 1046 height 603
click at [212, 205] on span "Važiavimai" at bounding box center [328, 217] width 237 height 32
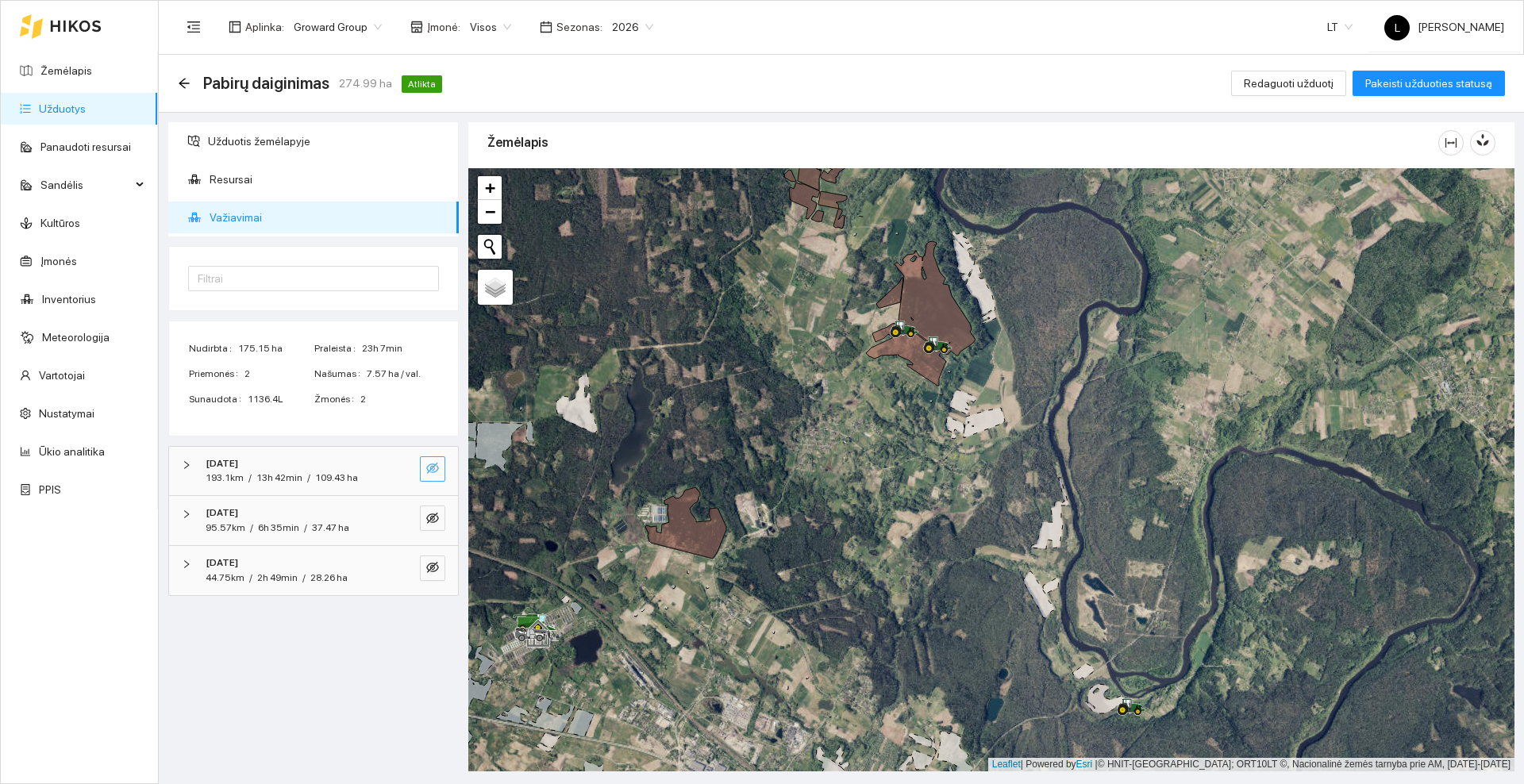
click at [438, 469] on button "button" at bounding box center [432, 468] width 26 height 26
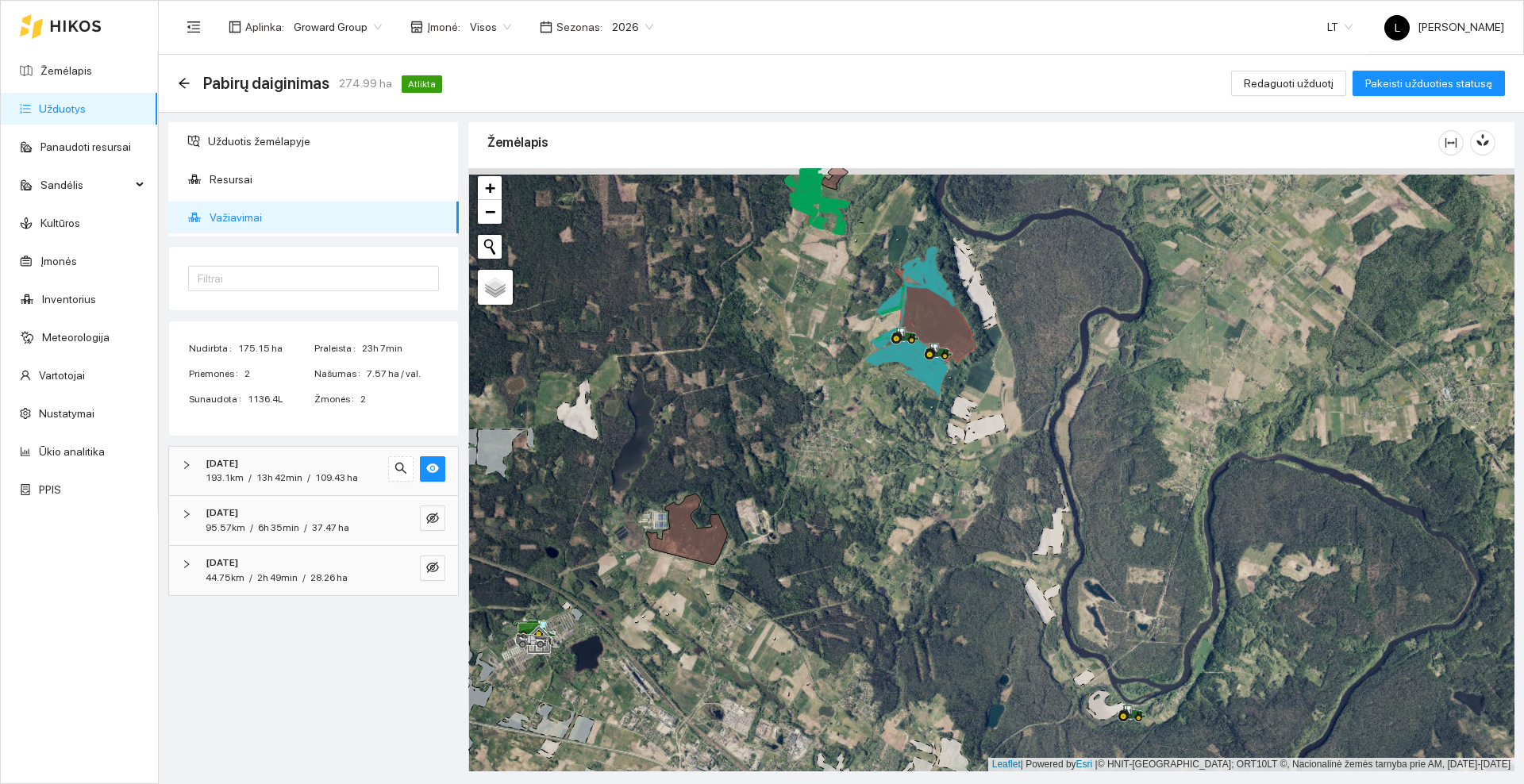
drag, startPoint x: 615, startPoint y: 373, endPoint x: 631, endPoint y: 428, distance: 57.3
click at [631, 428] on div at bounding box center [991, 469] width 1046 height 603
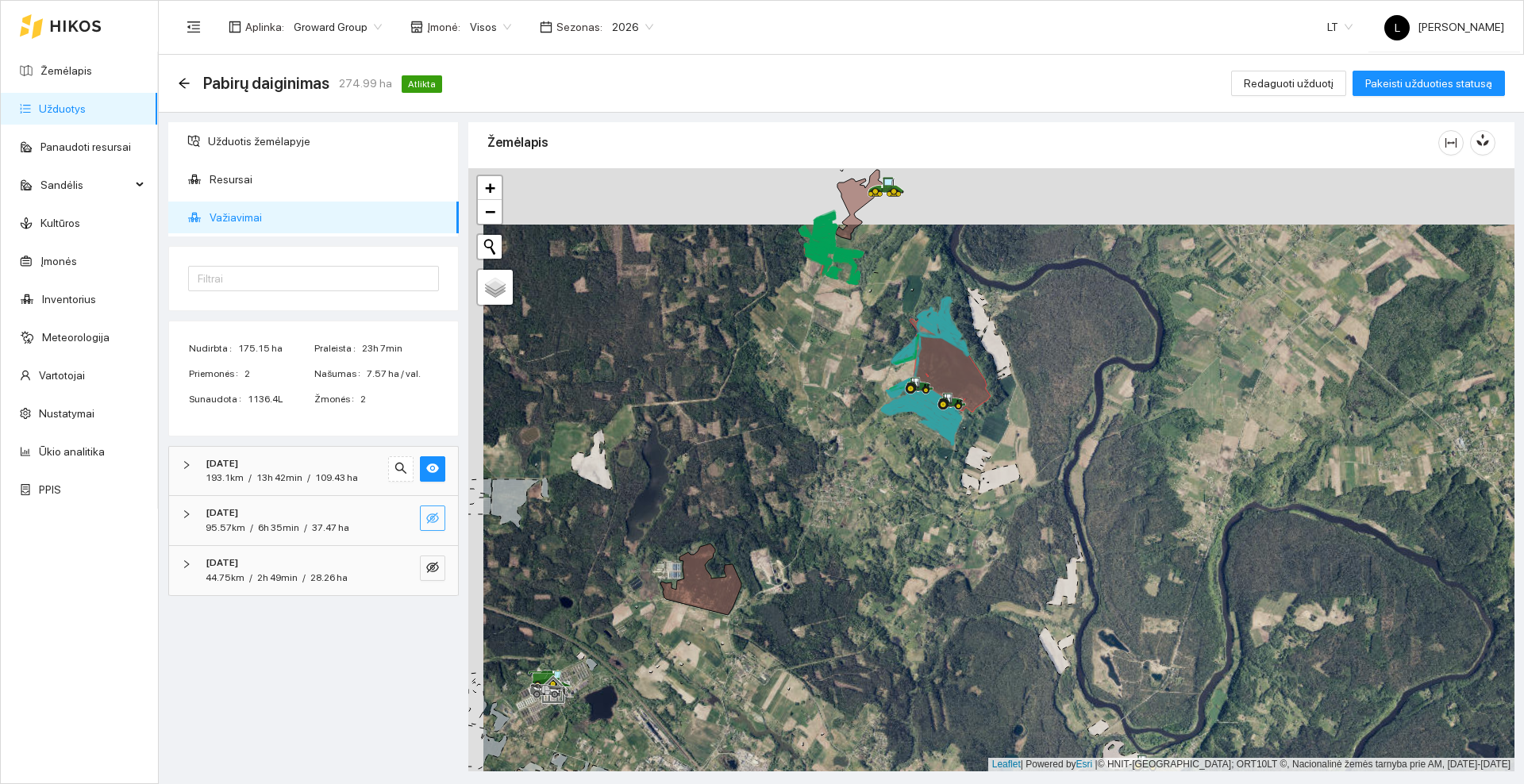
click at [438, 515] on icon "eye-invisible" at bounding box center [432, 517] width 12 height 12
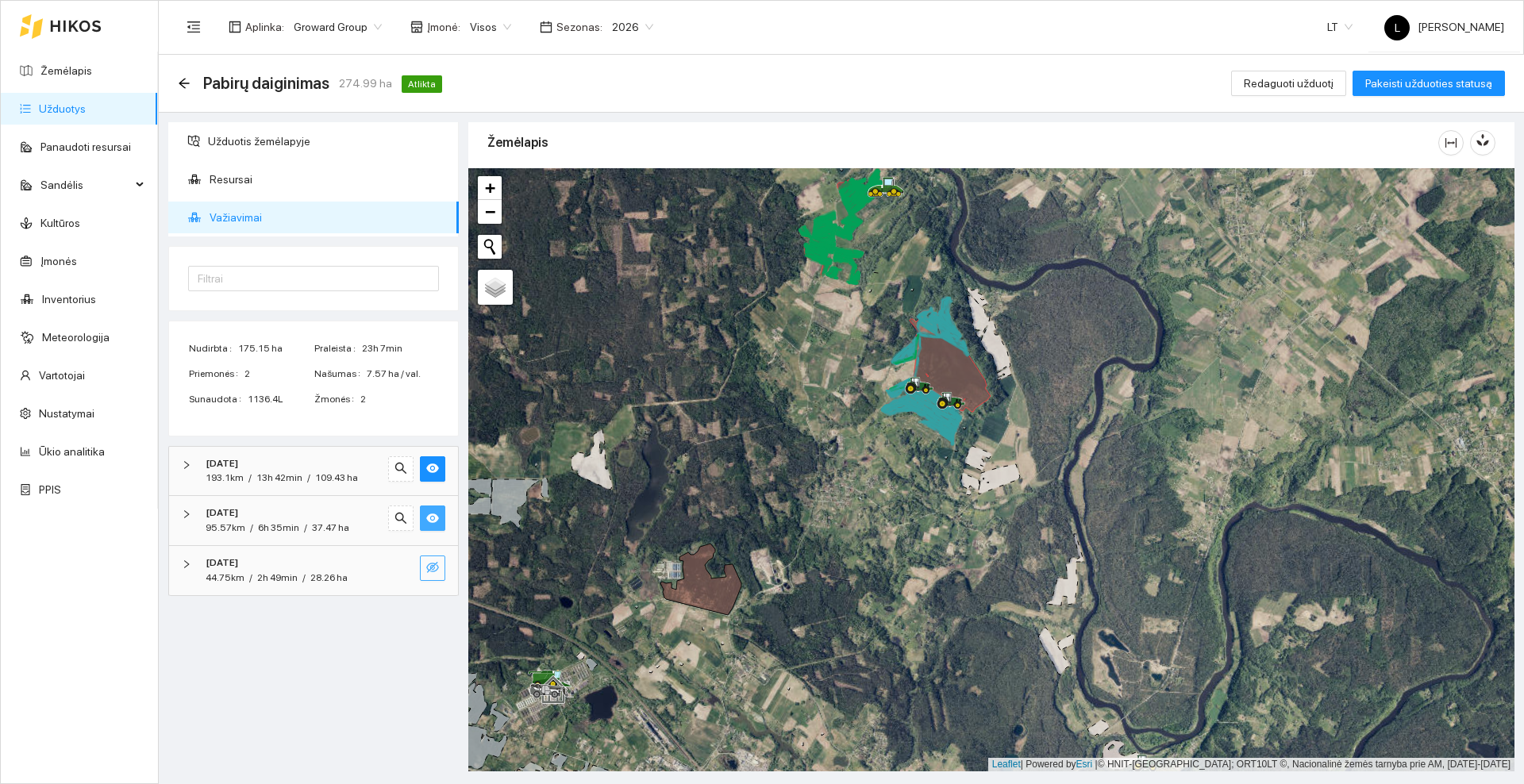
click at [432, 569] on icon "eye-invisible" at bounding box center [432, 567] width 12 height 12
click at [437, 568] on icon "eye" at bounding box center [432, 568] width 12 height 10
click at [432, 519] on icon "eye" at bounding box center [432, 517] width 12 height 10
click at [430, 466] on icon "eye" at bounding box center [432, 467] width 12 height 10
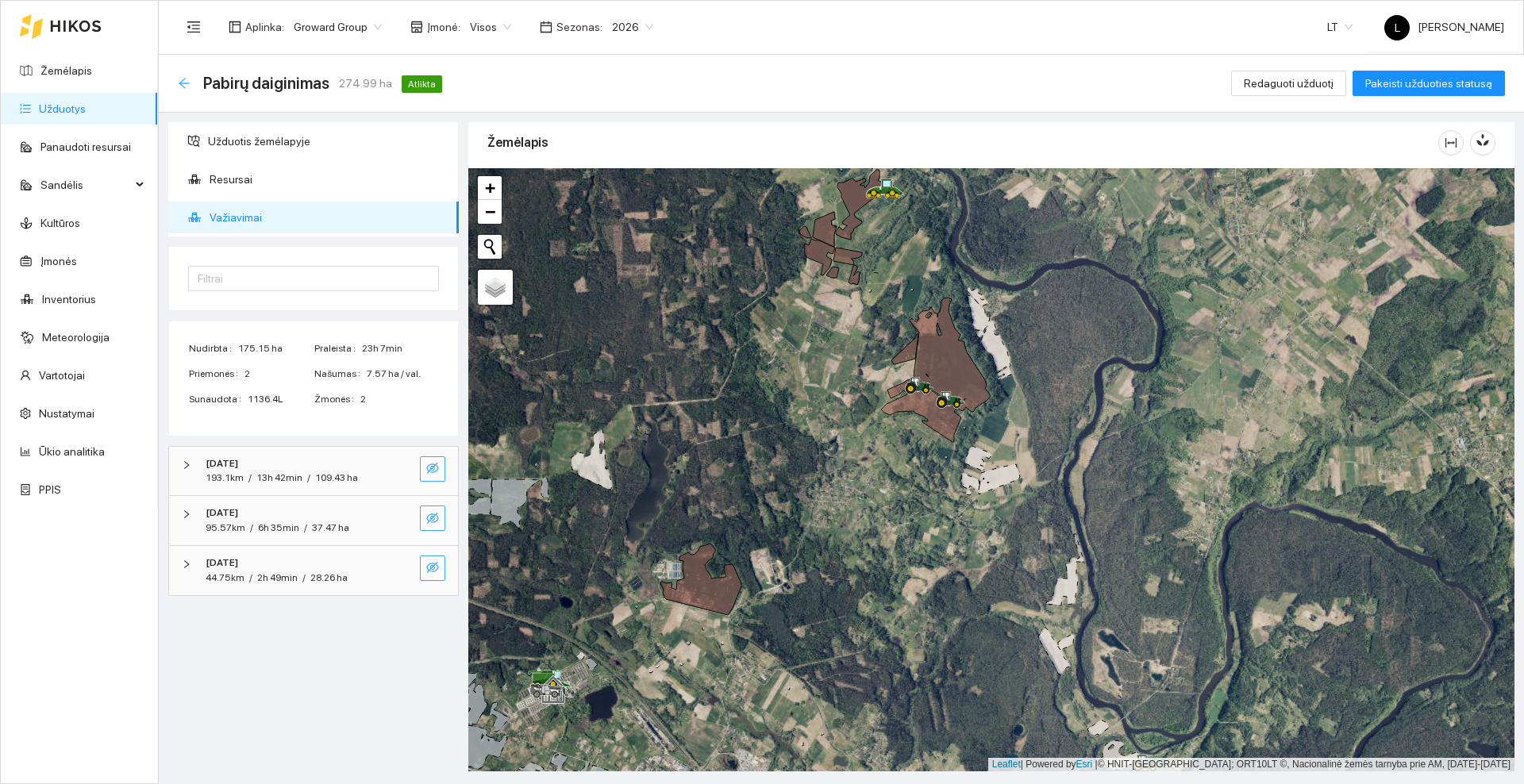
click at [181, 80] on icon "arrow-left" at bounding box center [184, 83] width 11 height 11
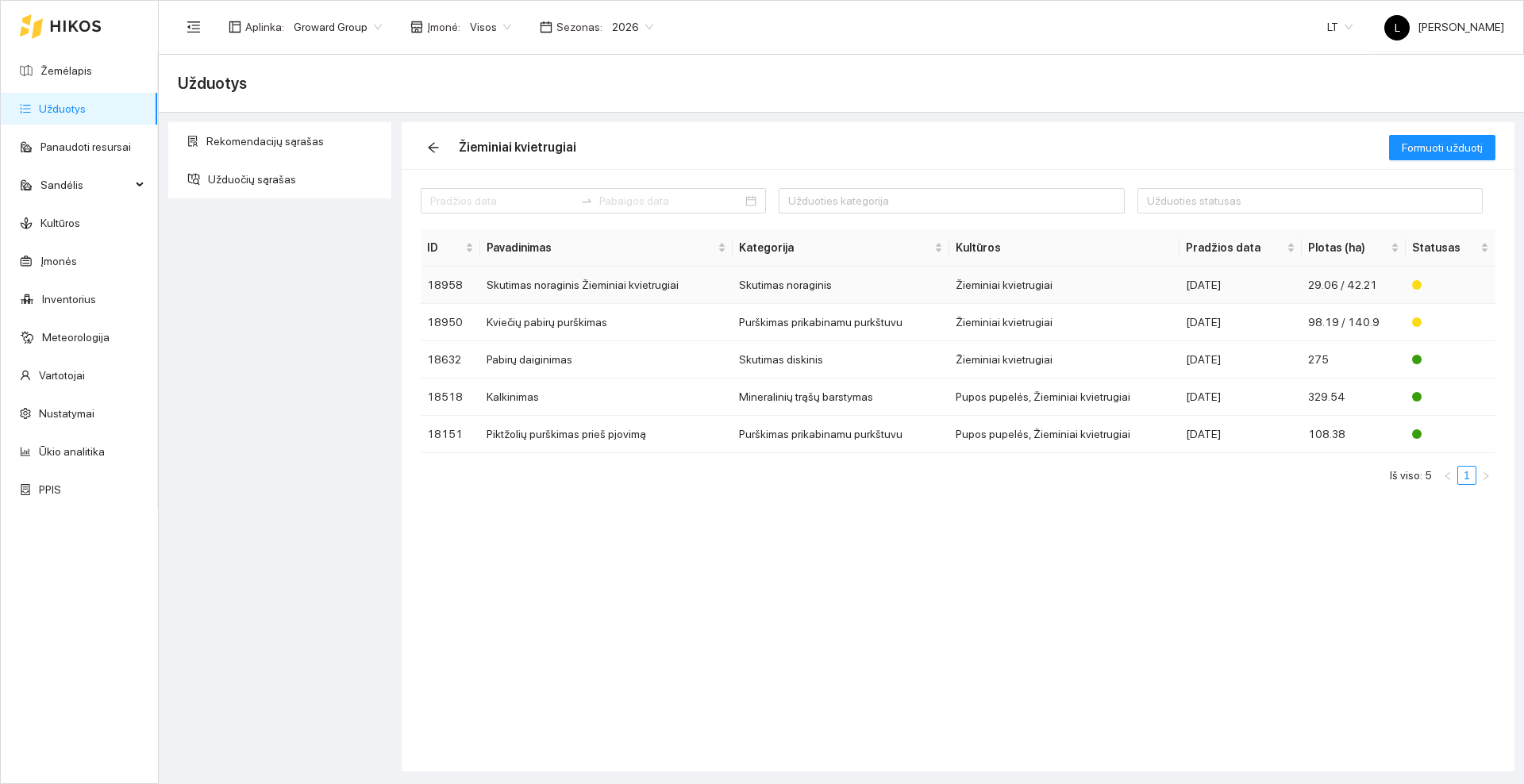
click at [513, 285] on td "Skutimas noraginis Žieminiai kvietrugiai" at bounding box center [606, 285] width 253 height 37
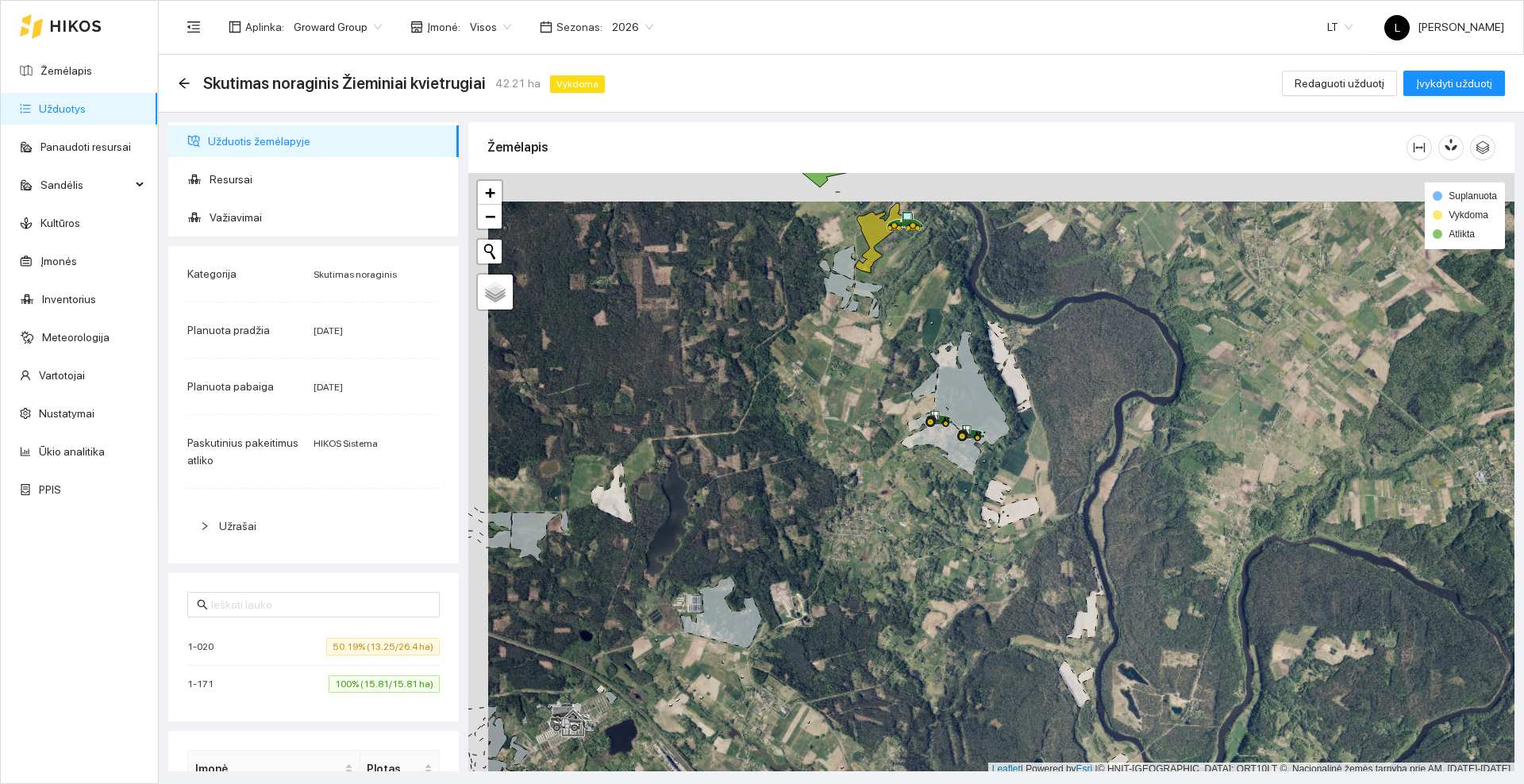
scroll to position [4, 0]
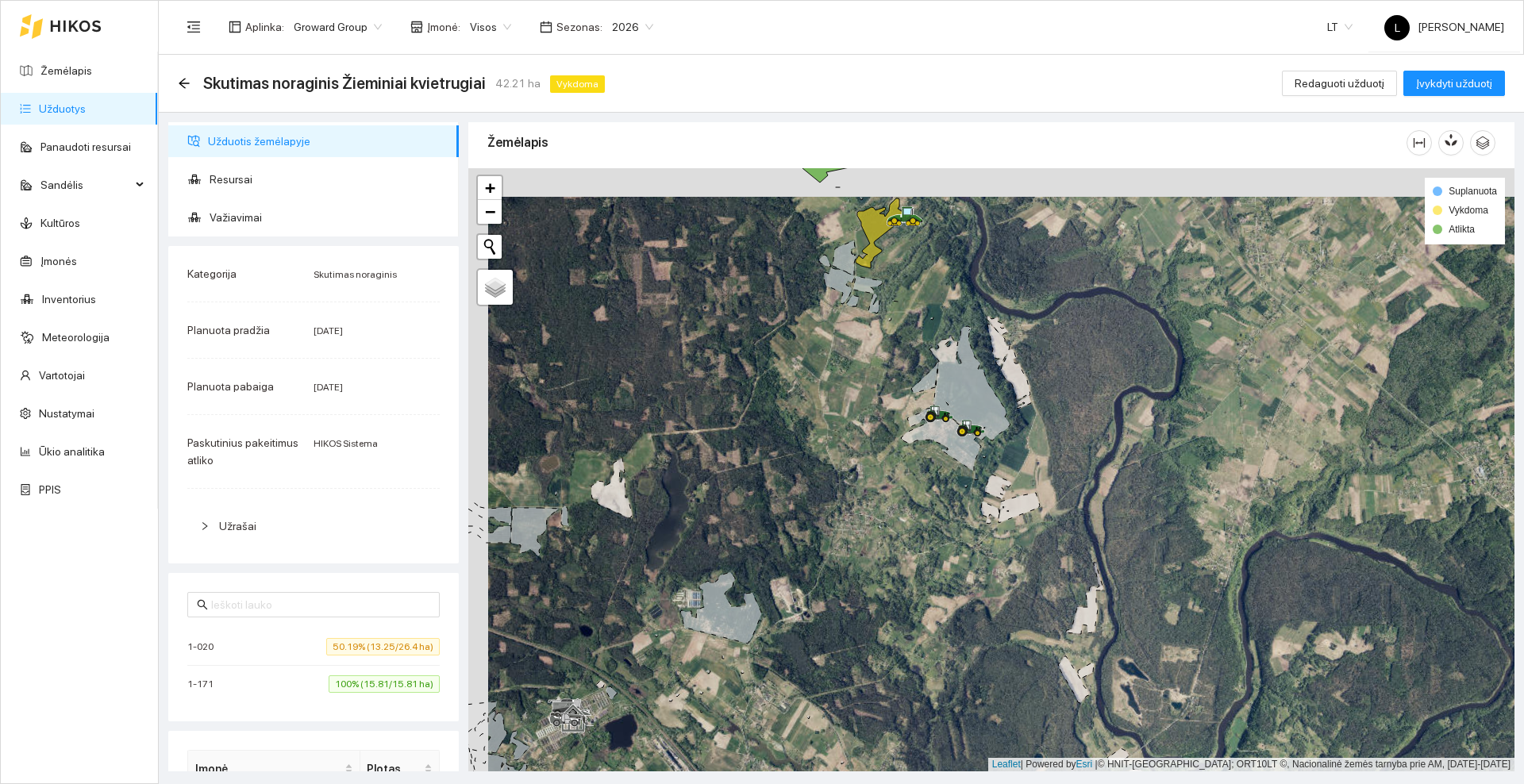
drag, startPoint x: 709, startPoint y: 329, endPoint x: 765, endPoint y: 422, distance: 108.6
click at [765, 422] on div at bounding box center [991, 469] width 1046 height 603
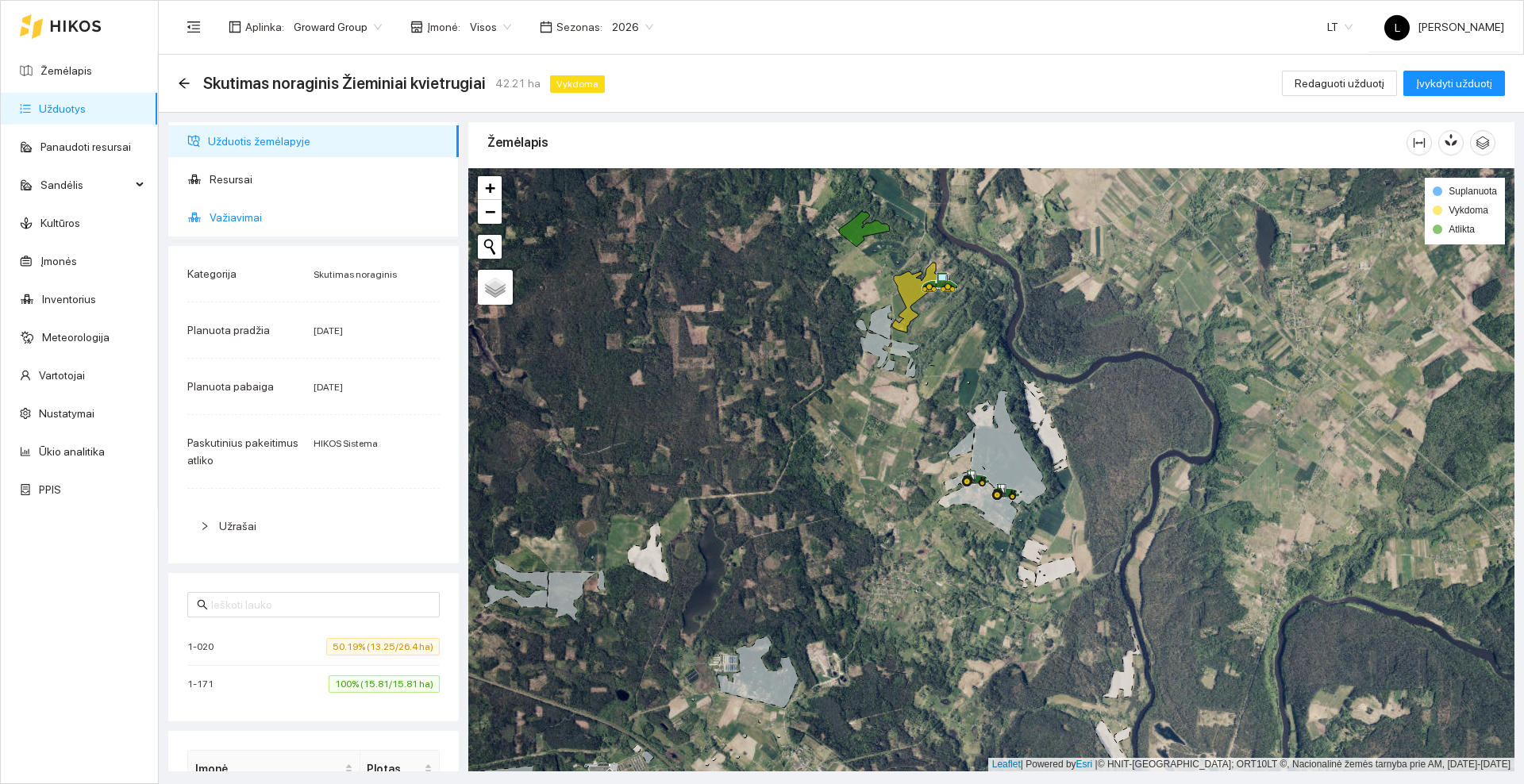
click at [278, 209] on span "Važiavimai" at bounding box center [328, 217] width 237 height 32
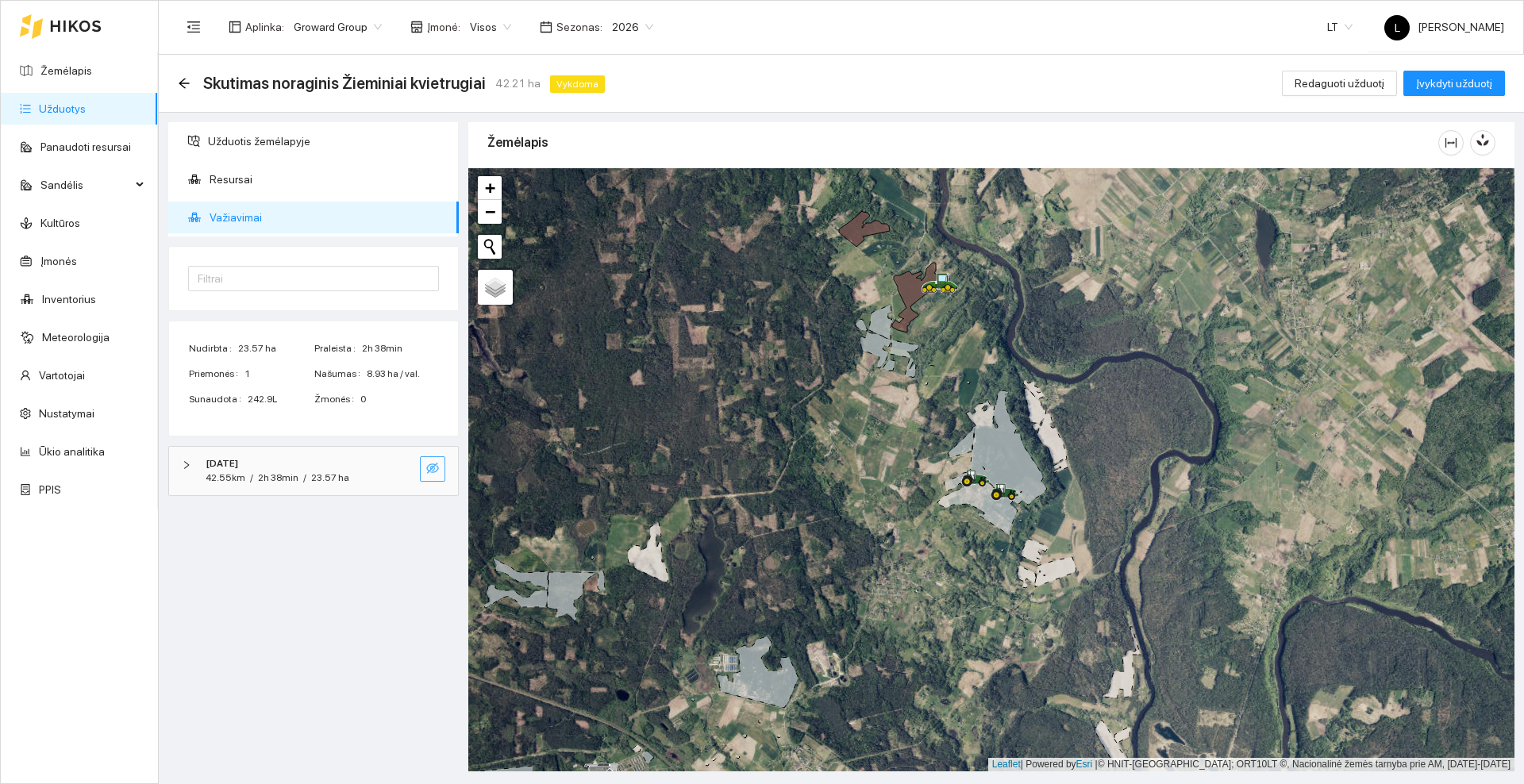
click at [433, 466] on icon "eye-invisible" at bounding box center [432, 468] width 12 height 11
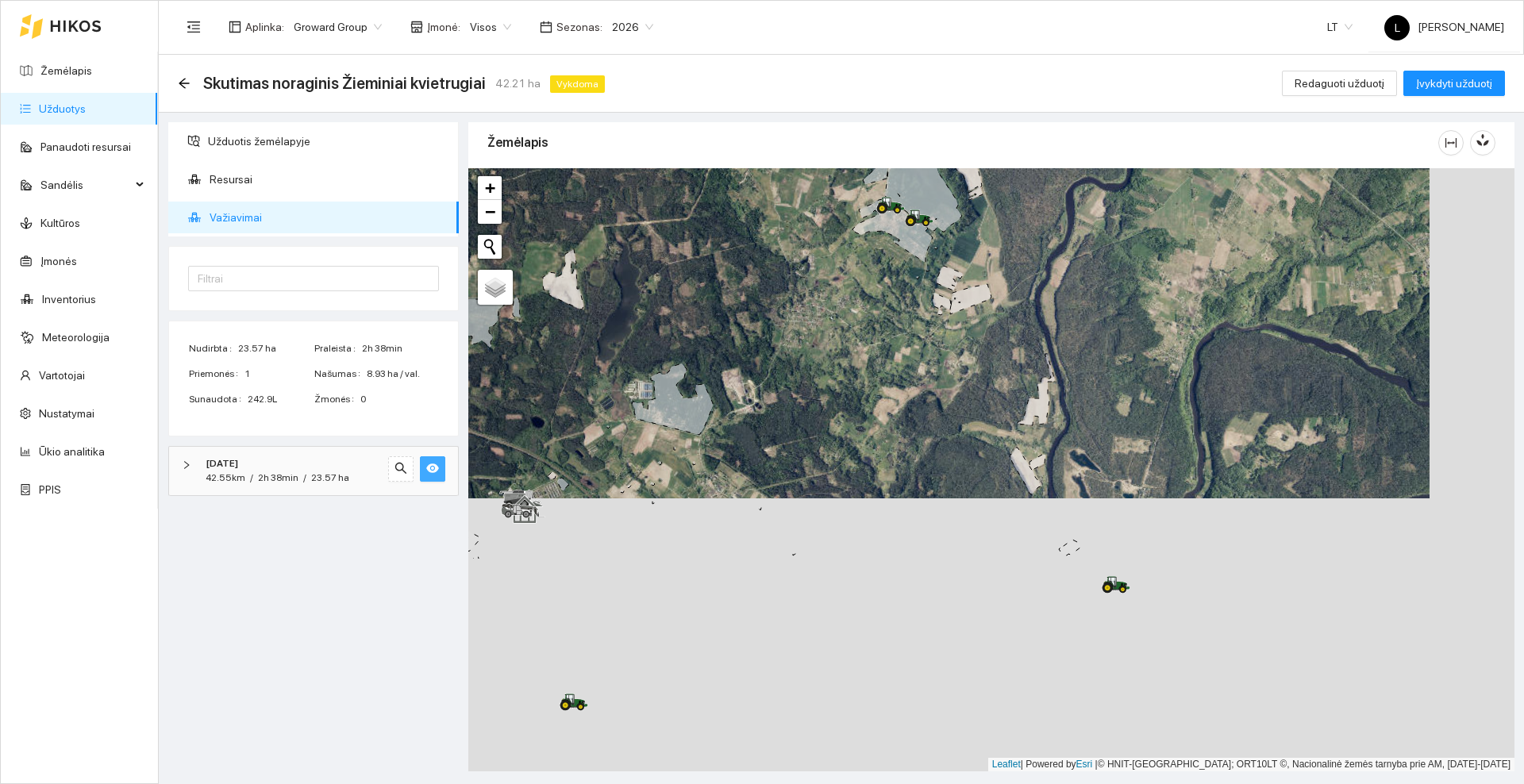
drag, startPoint x: 843, startPoint y: 586, endPoint x: 756, endPoint y: 305, distance: 294.2
click at [756, 305] on div at bounding box center [991, 469] width 1046 height 603
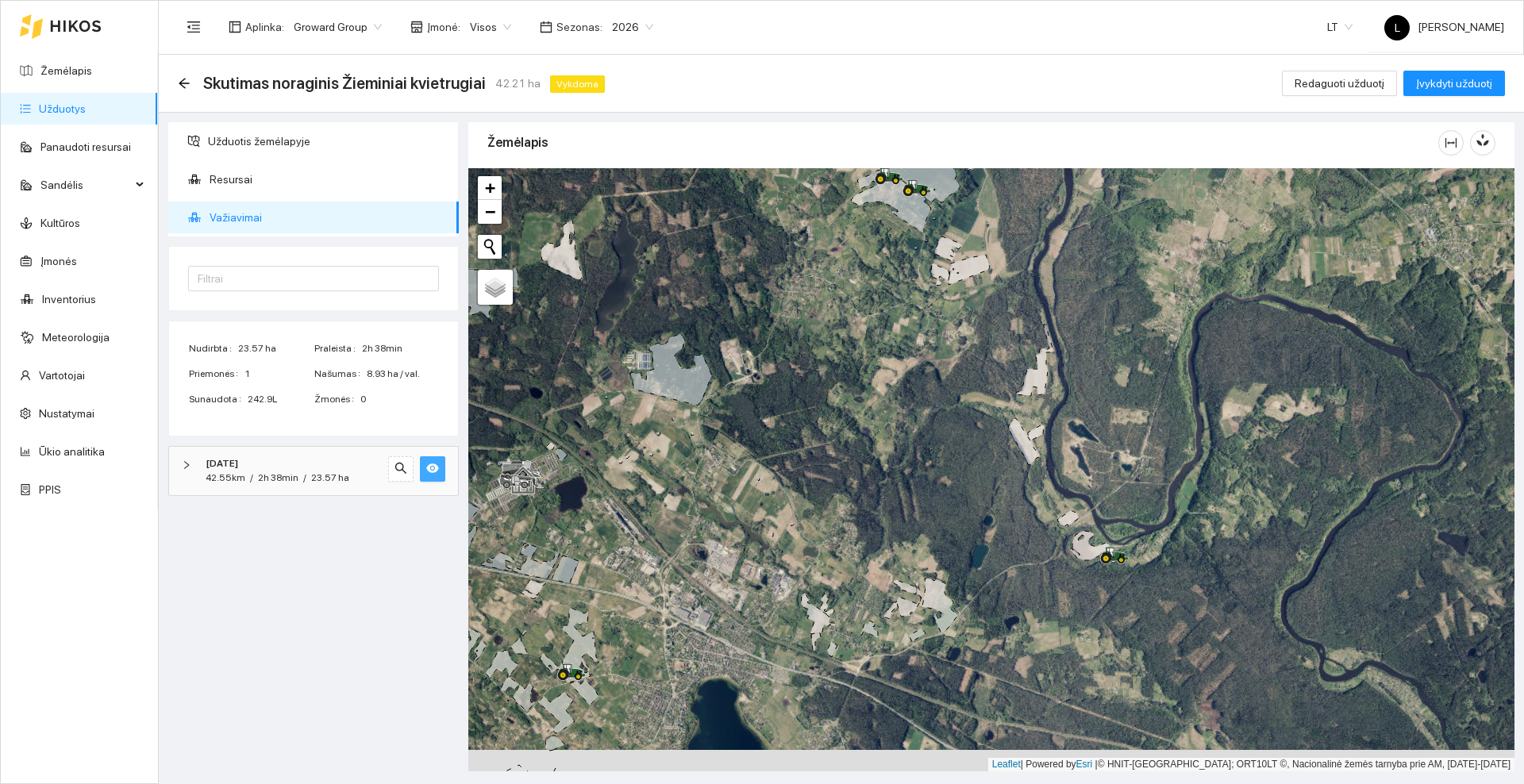
drag, startPoint x: 838, startPoint y: 531, endPoint x: 852, endPoint y: 425, distance: 106.9
click at [852, 425] on div at bounding box center [991, 469] width 1046 height 603
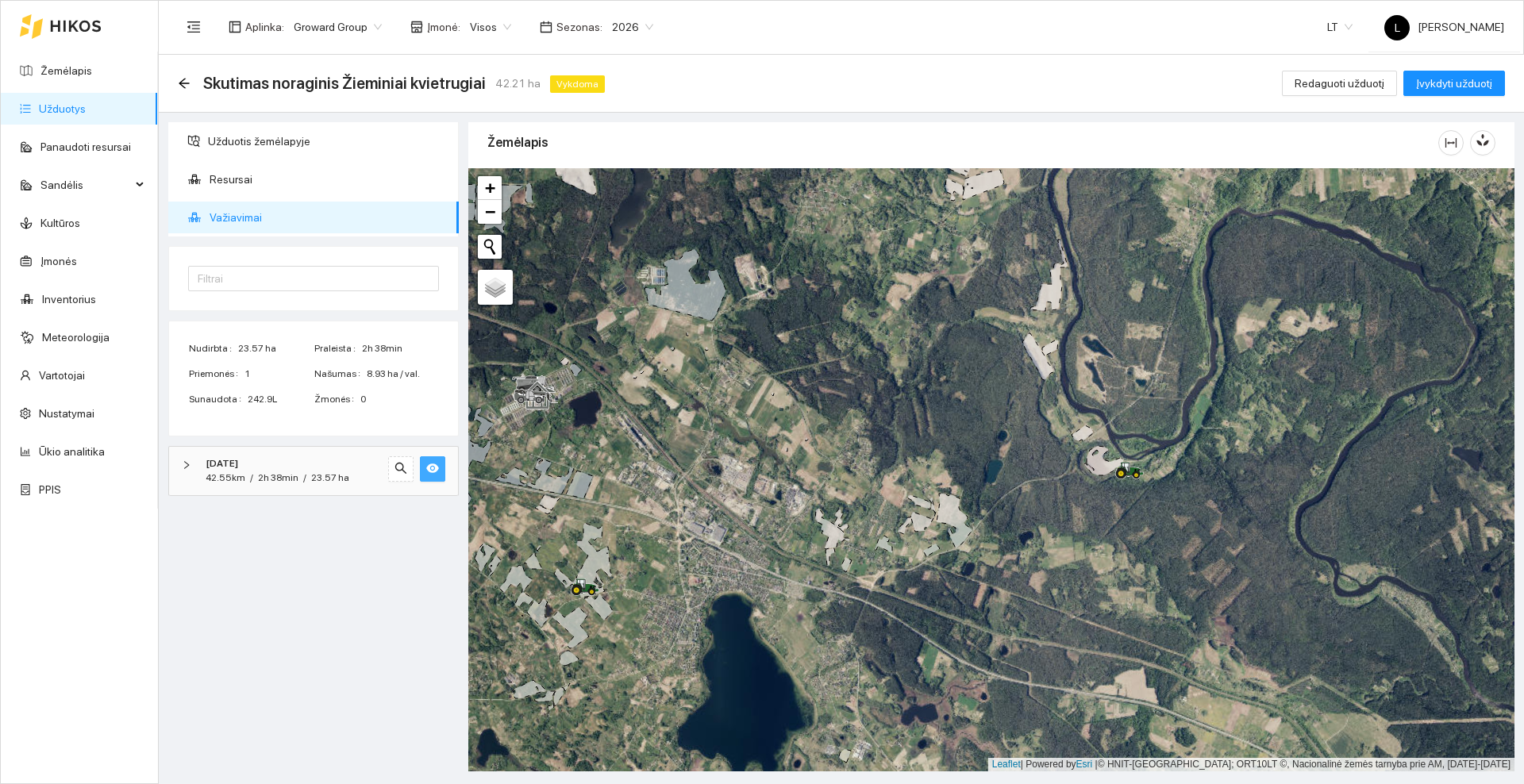
click at [436, 470] on icon "eye" at bounding box center [432, 467] width 12 height 10
click at [85, 29] on icon at bounding box center [76, 26] width 50 height 11
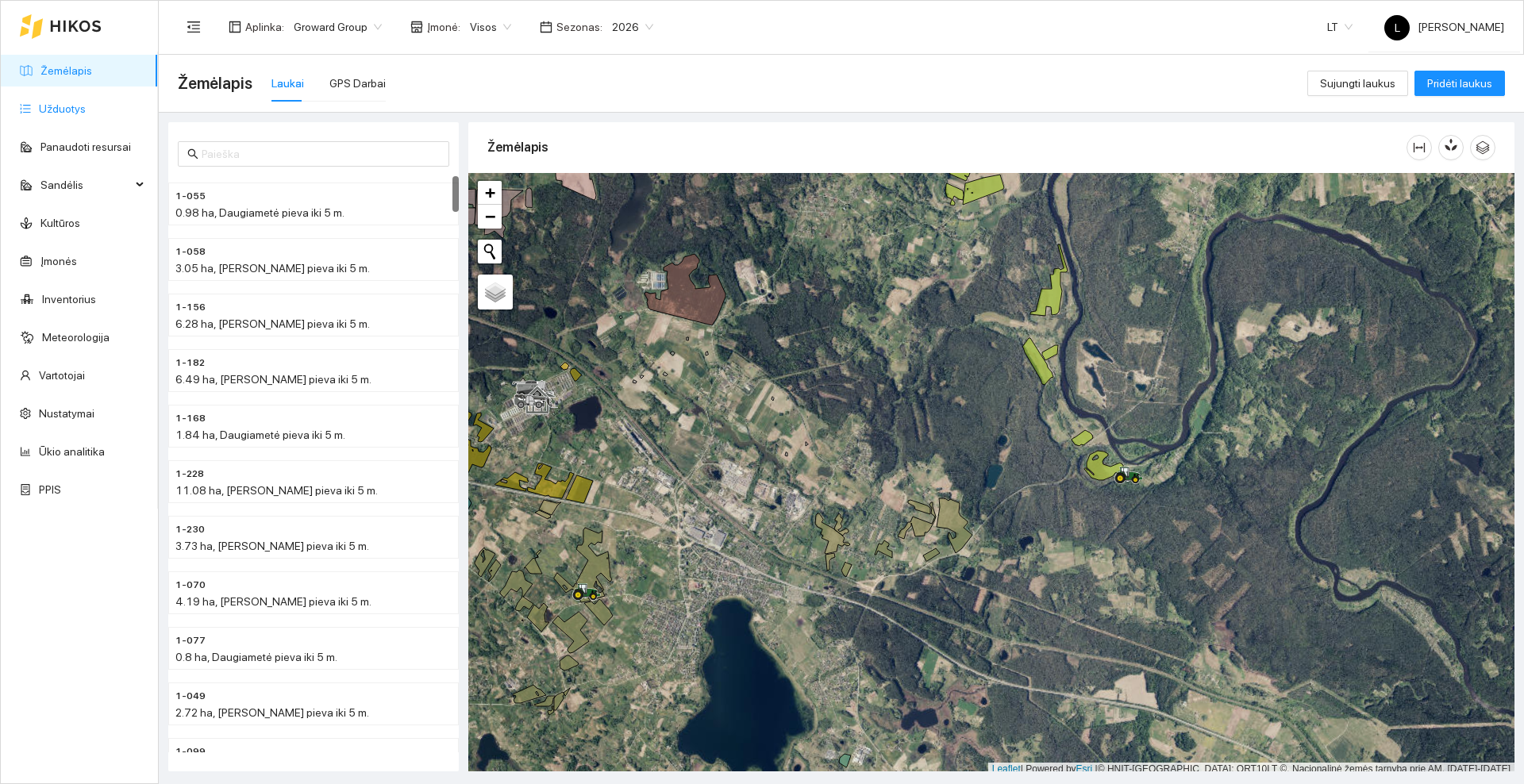
click at [82, 102] on link "Užduotys" at bounding box center [62, 108] width 47 height 12
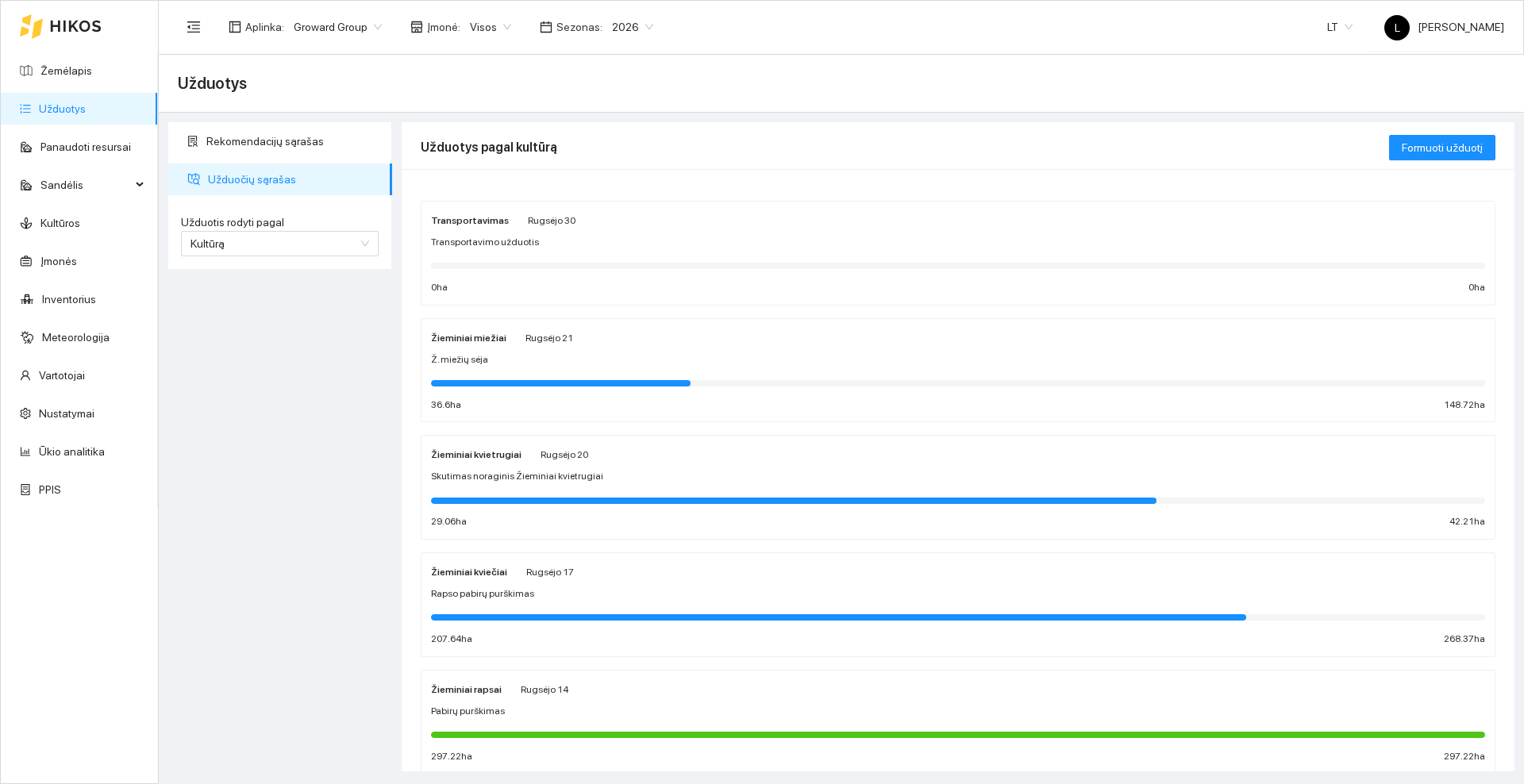
click at [515, 343] on div "Žieminiai miežiai Rugsėjo 21" at bounding box center [501, 337] width 142 height 18
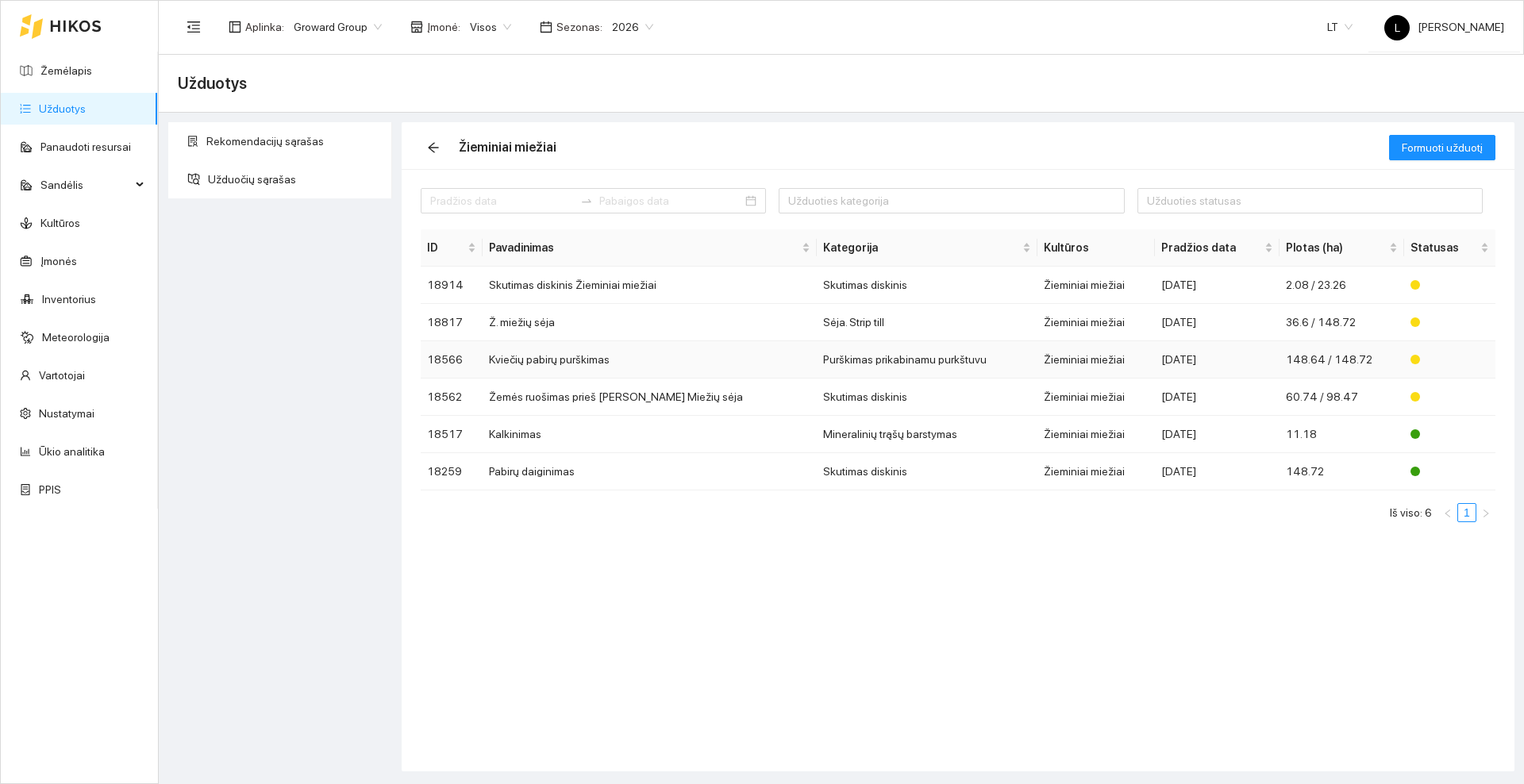
click at [584, 356] on td "Kviečių pabirų purškimas" at bounding box center [649, 360] width 334 height 37
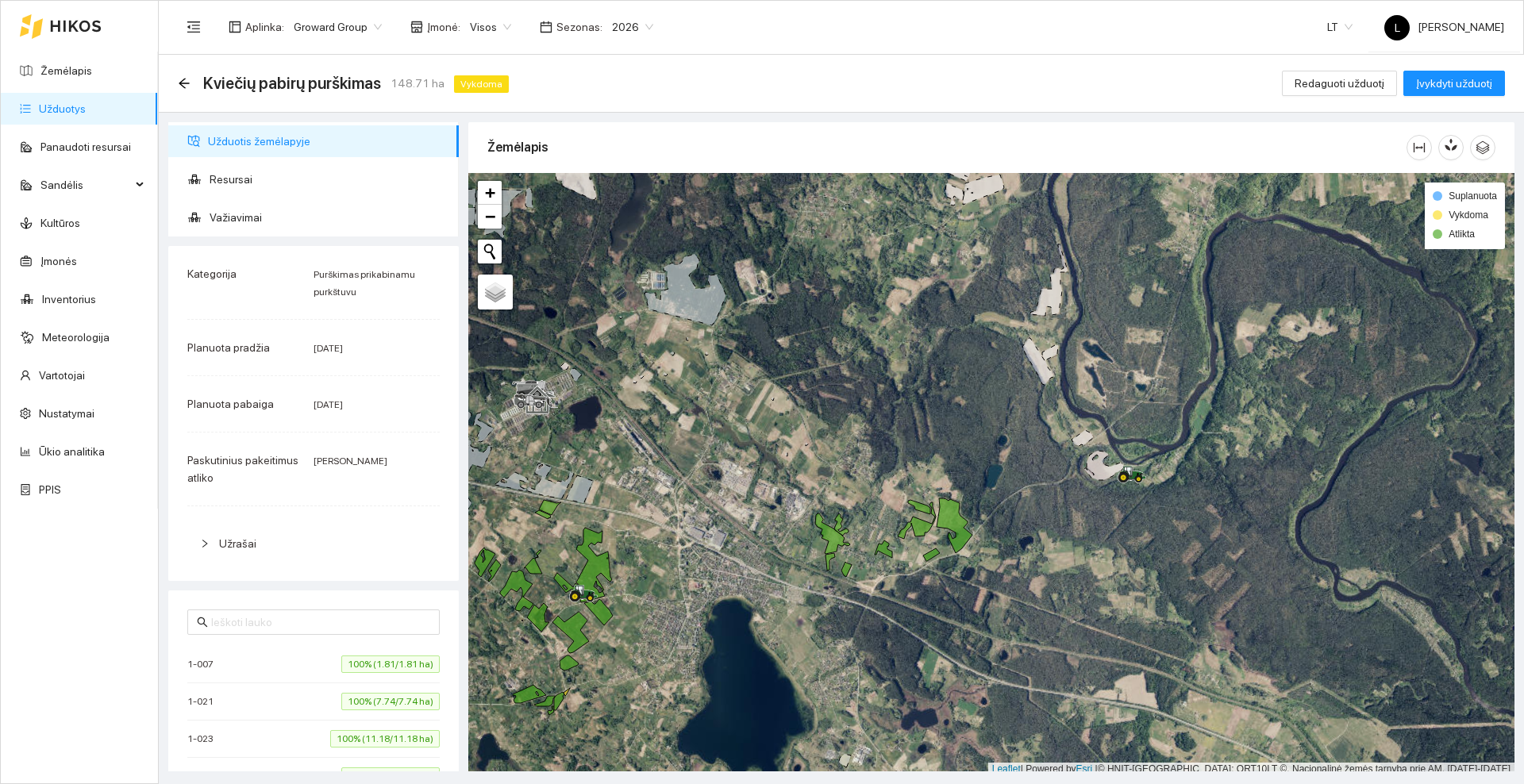
scroll to position [4, 0]
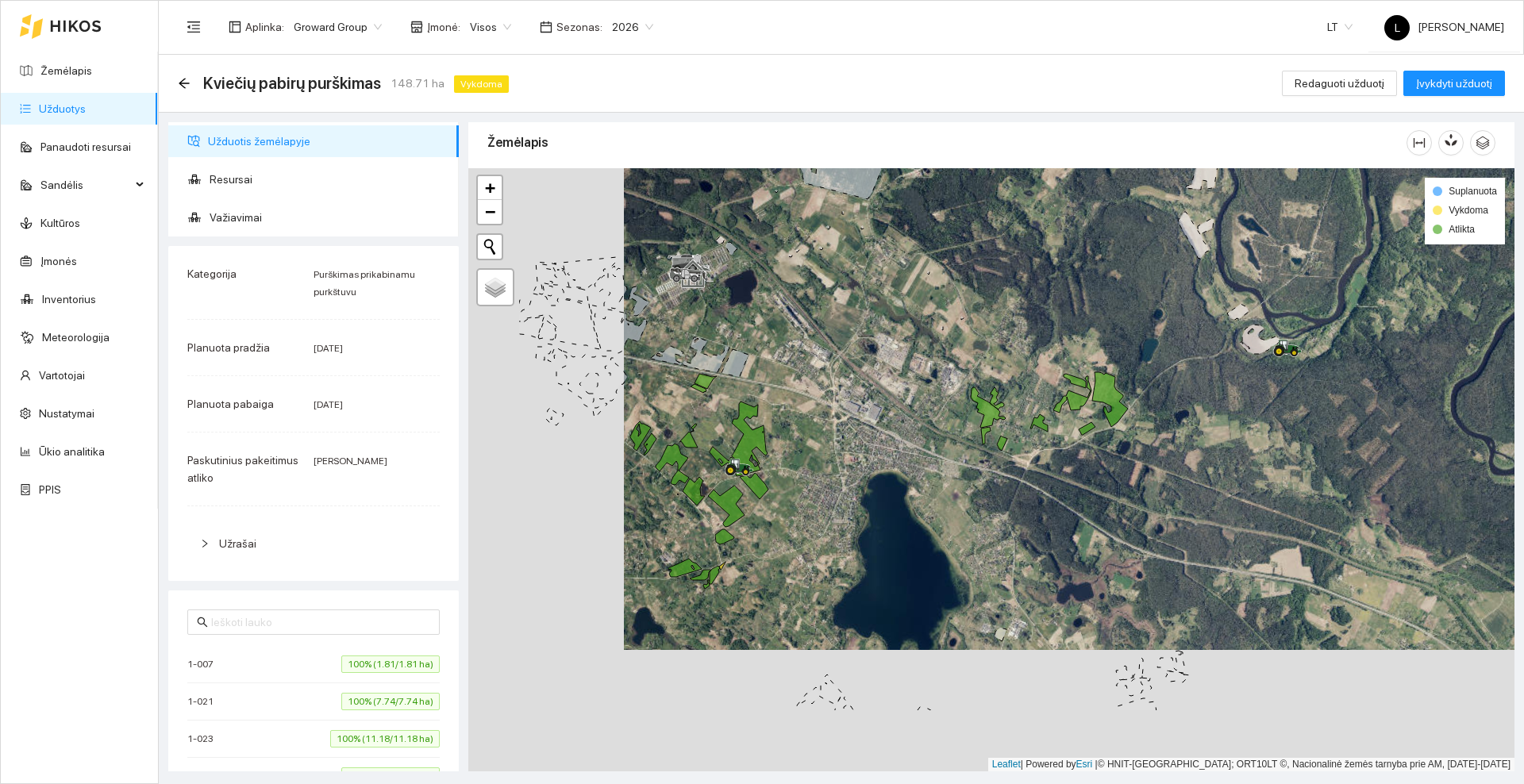
drag, startPoint x: 694, startPoint y: 500, endPoint x: 850, endPoint y: 377, distance: 198.7
click at [850, 377] on div at bounding box center [991, 469] width 1046 height 603
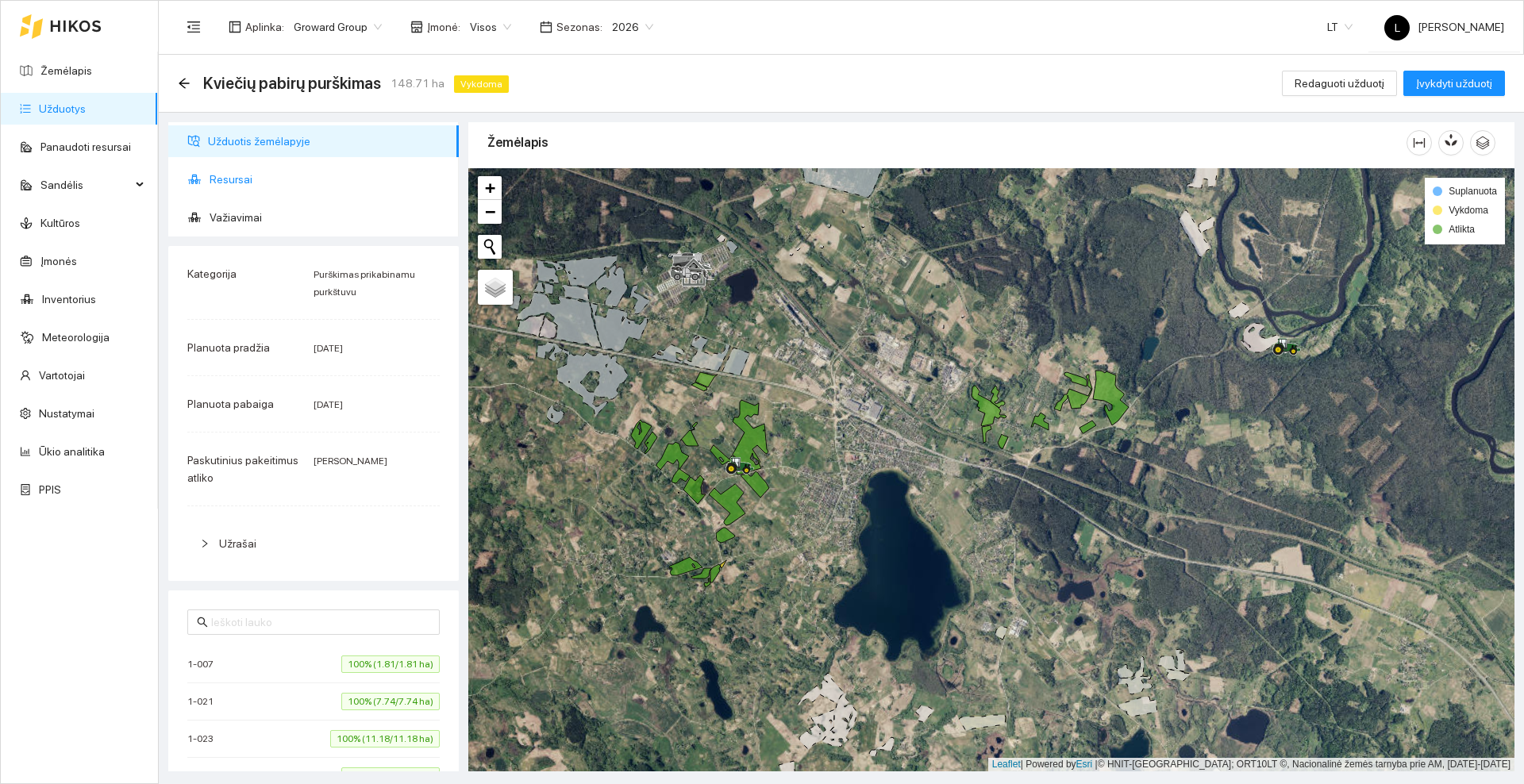
click at [256, 175] on span "Resursai" at bounding box center [328, 180] width 237 height 32
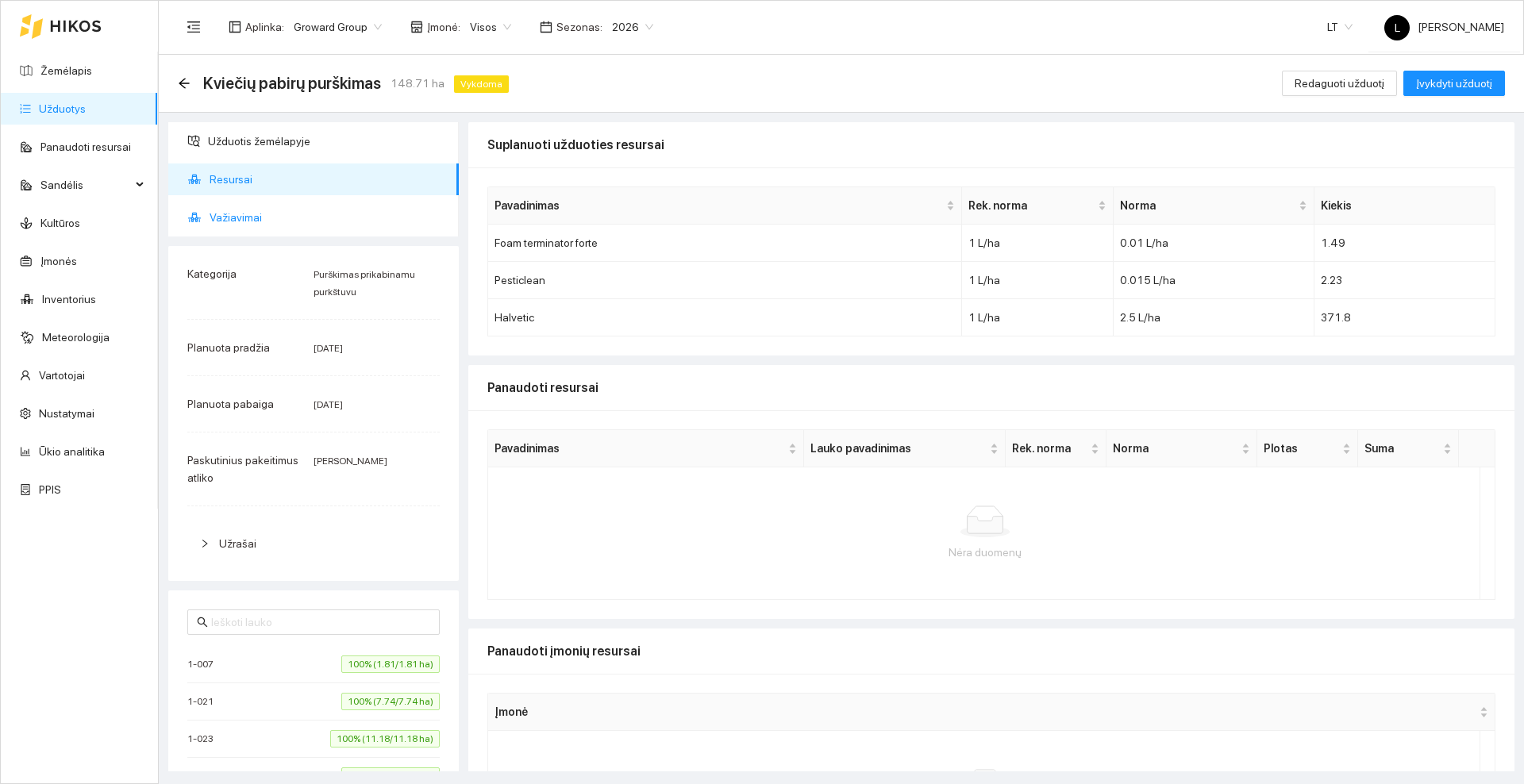
click at [261, 219] on span "Važiavimai" at bounding box center [328, 217] width 237 height 32
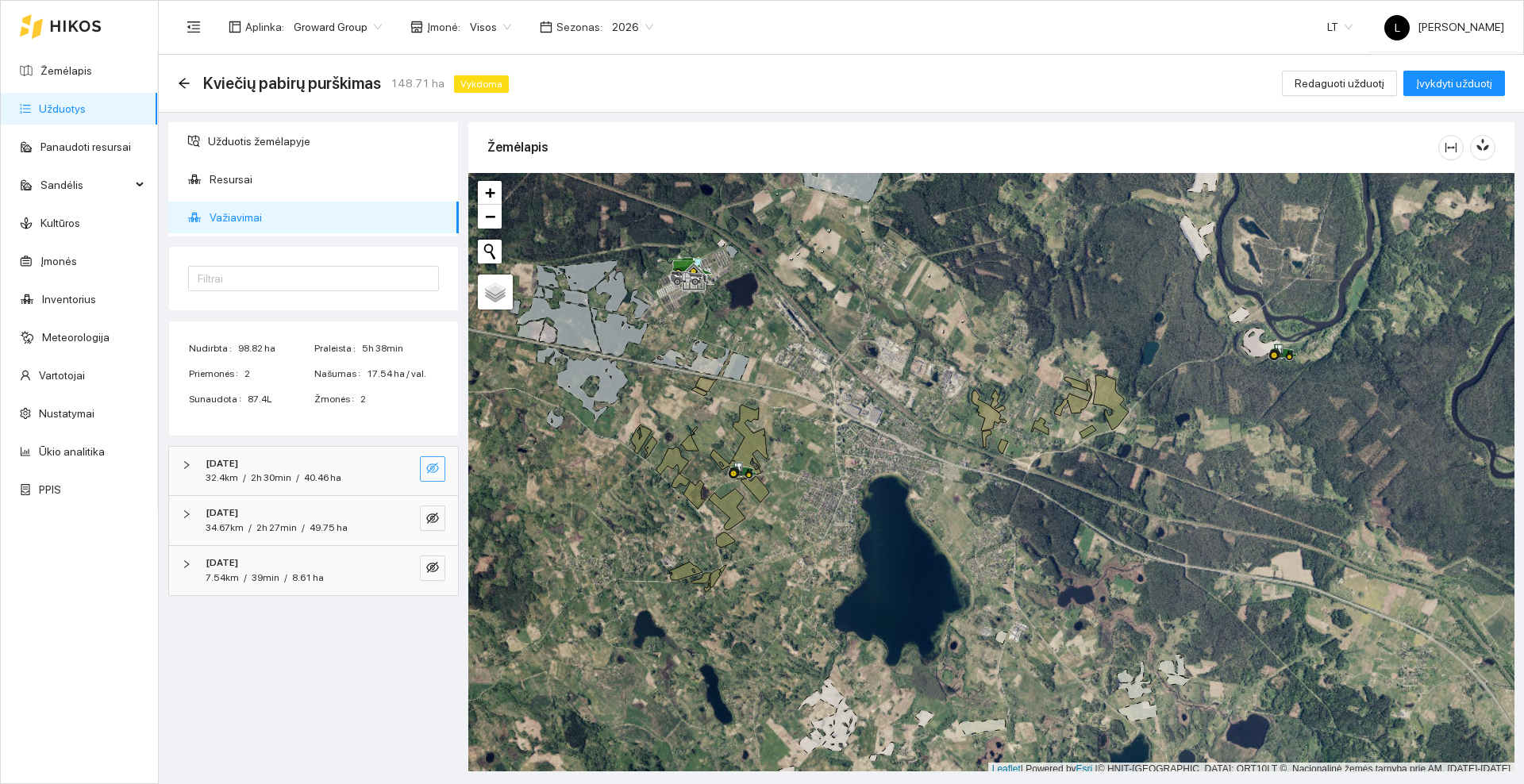
click at [435, 468] on icon "eye-invisible" at bounding box center [433, 469] width 4 height 4
click at [436, 516] on icon "eye-invisible" at bounding box center [432, 517] width 12 height 12
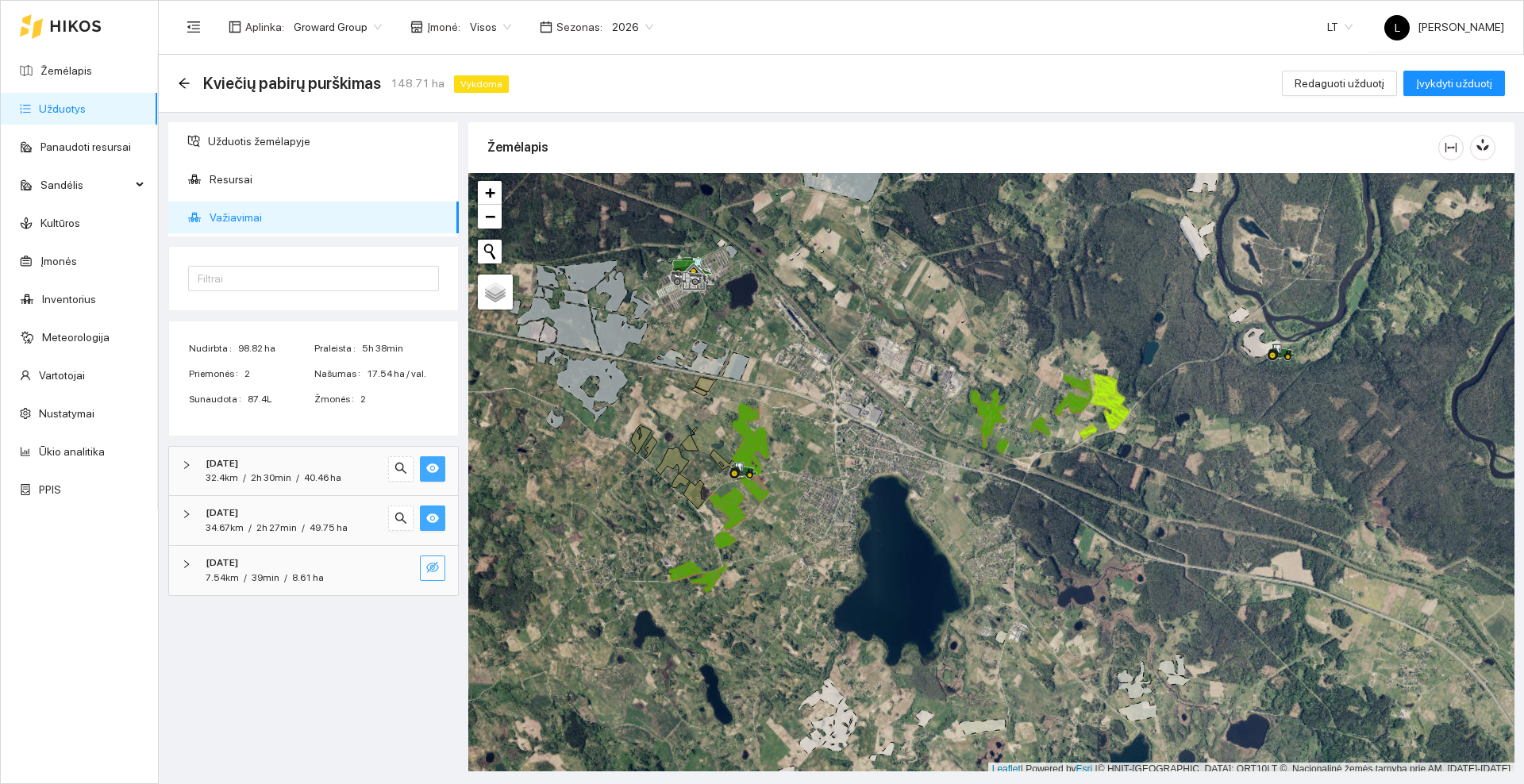
click at [431, 570] on icon "eye-invisible" at bounding box center [432, 567] width 12 height 12
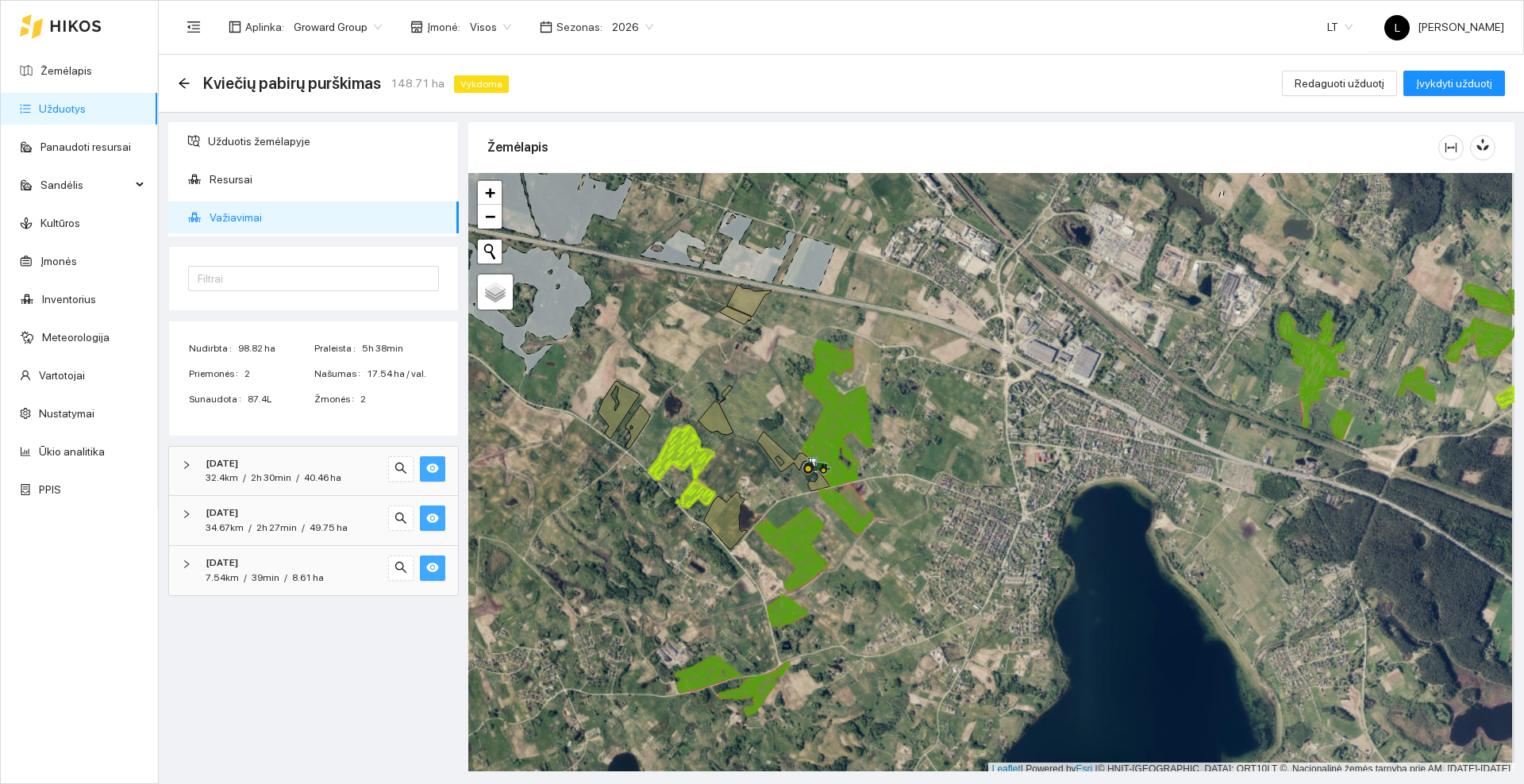
scroll to position [4, 0]
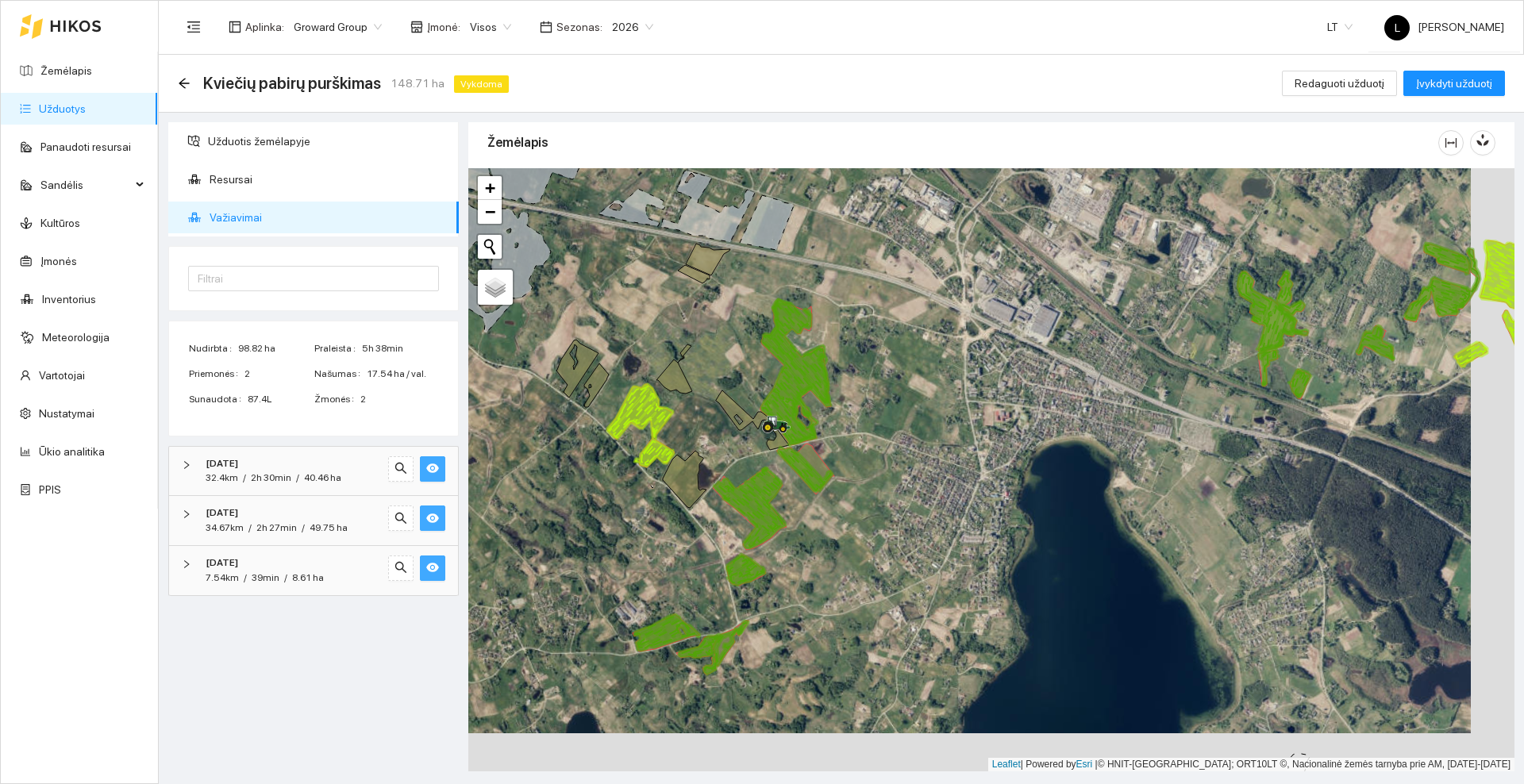
drag, startPoint x: 791, startPoint y: 382, endPoint x: 747, endPoint y: 345, distance: 57.5
click at [747, 345] on div at bounding box center [991, 469] width 1046 height 603
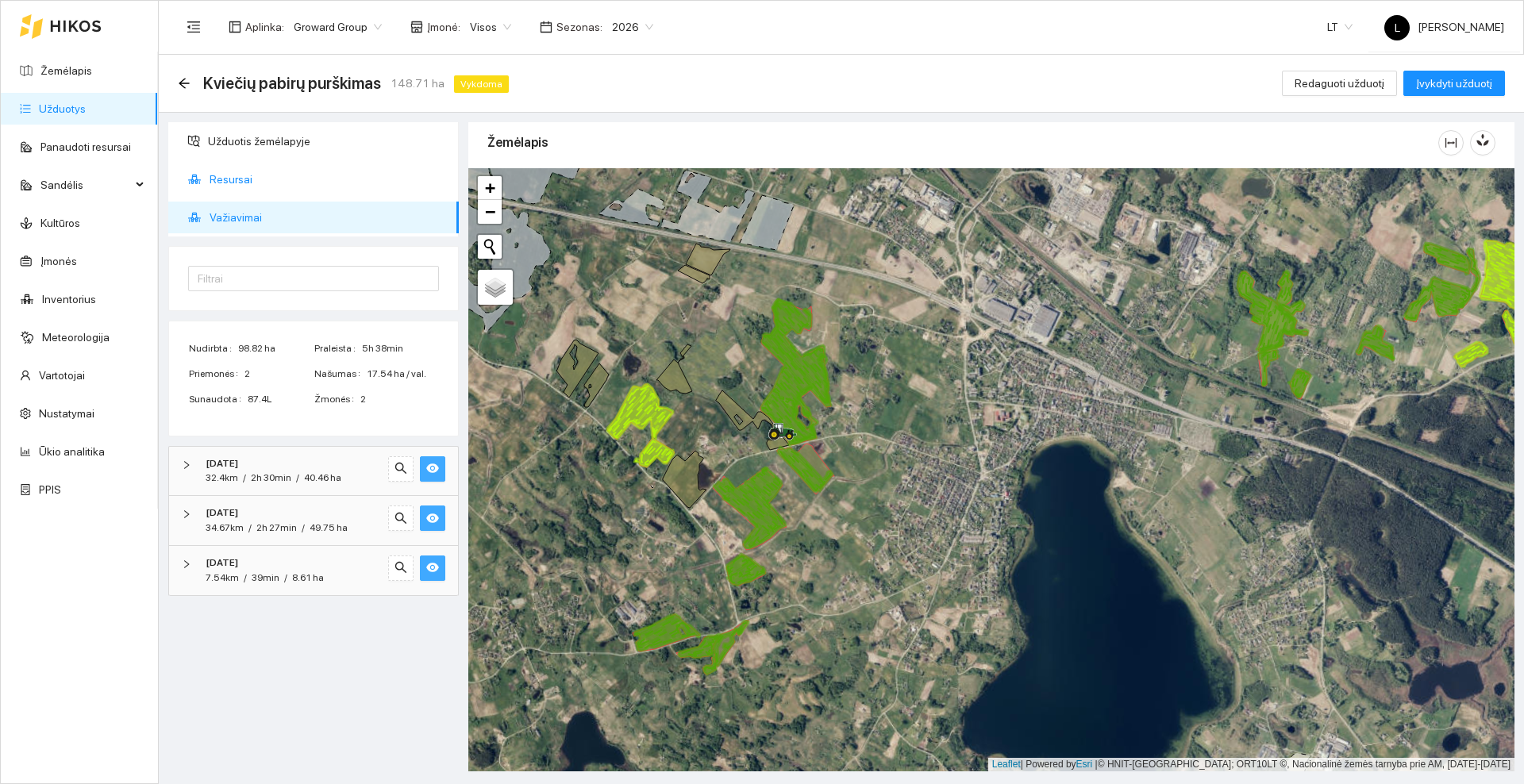
click at [227, 178] on span "Resursai" at bounding box center [328, 180] width 237 height 32
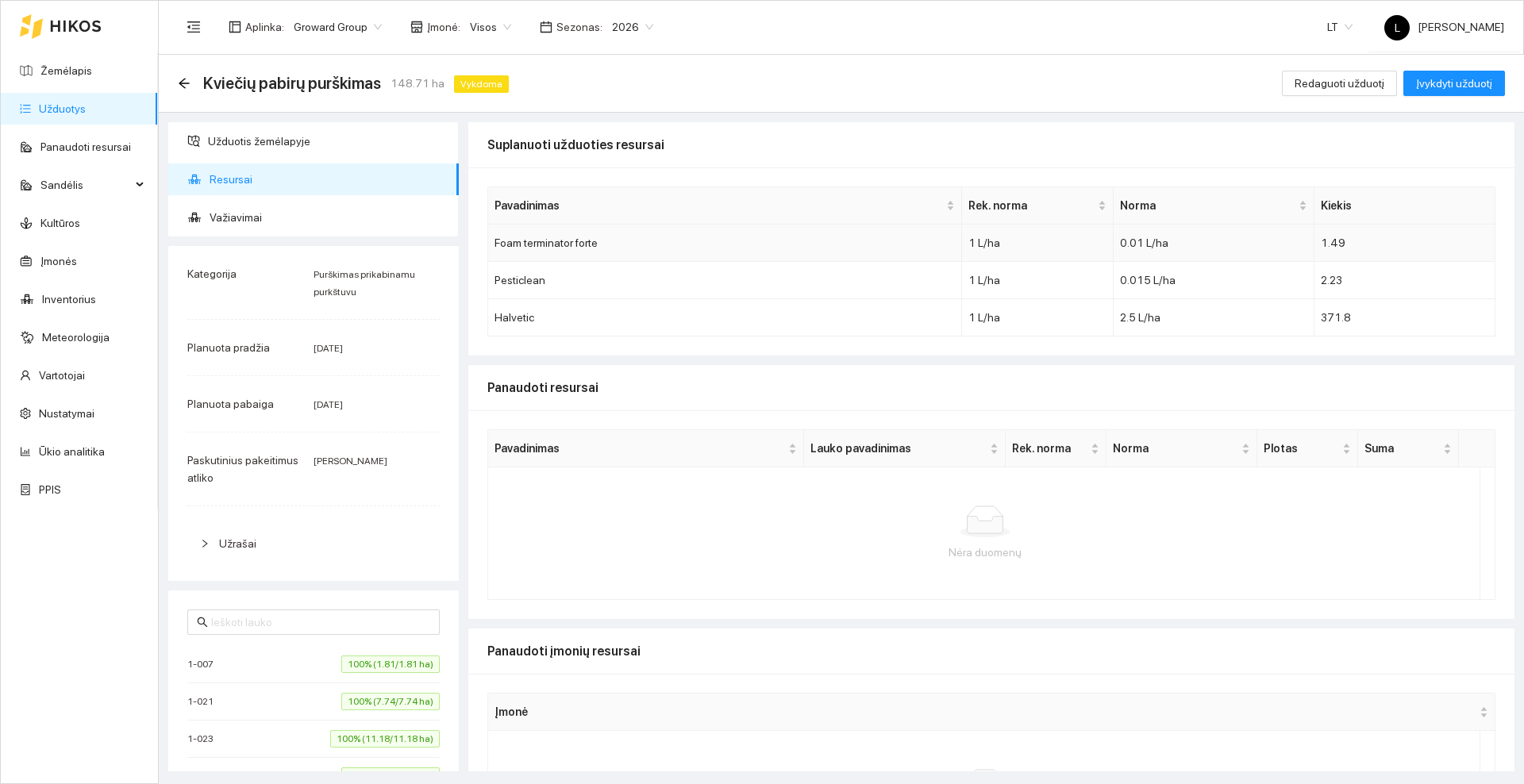
drag, startPoint x: 694, startPoint y: 253, endPoint x: 683, endPoint y: 267, distance: 17.8
drag, startPoint x: 683, startPoint y: 267, endPoint x: 704, endPoint y: 144, distance: 124.8
click at [704, 144] on div "Suplanuoti užduoties resursai" at bounding box center [990, 144] width 1008 height 45
click at [240, 199] on ul "Užduotis žemėlapyje Resursai Važiavimai" at bounding box center [313, 180] width 291 height 114
click at [239, 213] on span "Važiavimai" at bounding box center [328, 217] width 237 height 32
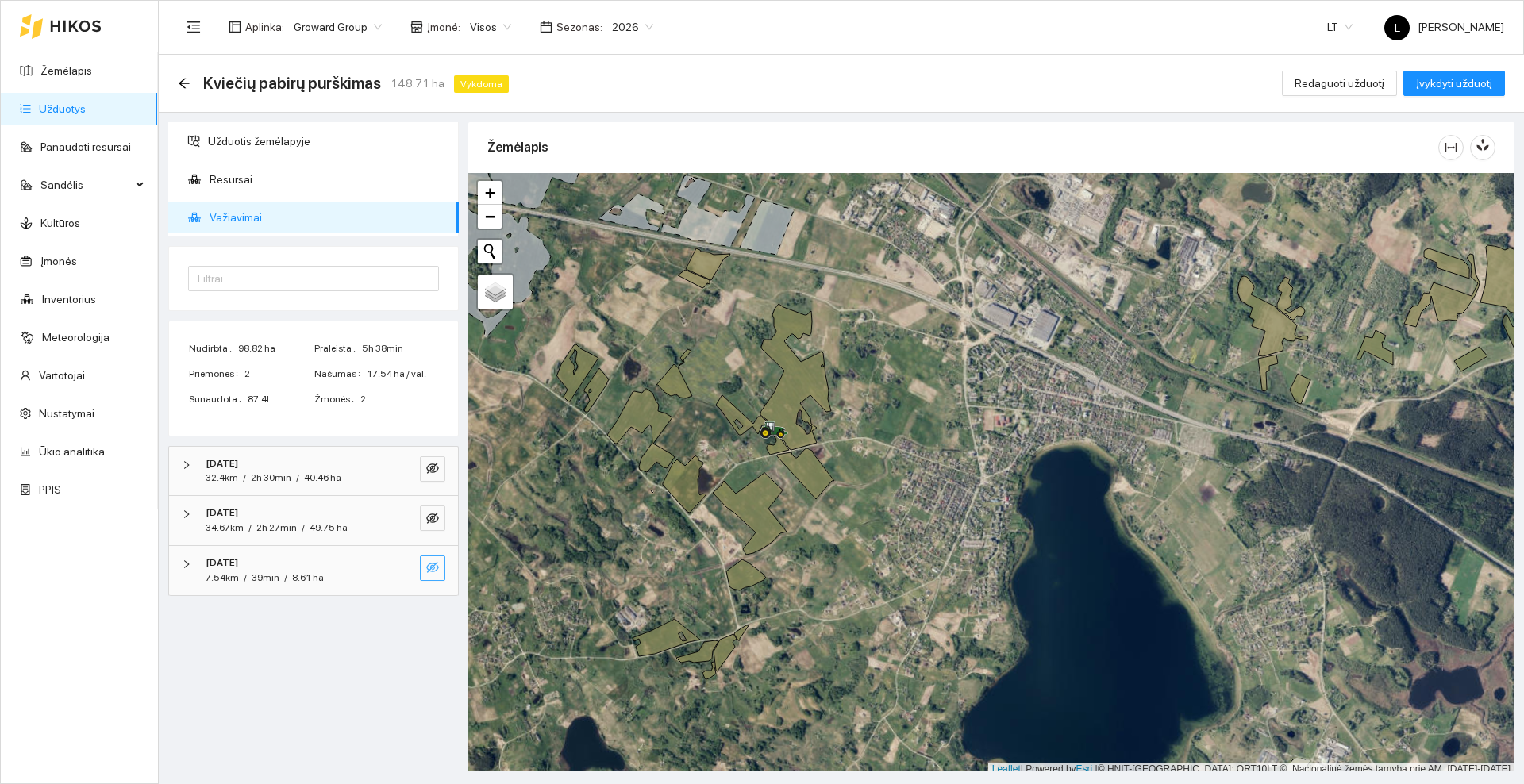
click at [438, 570] on button "button" at bounding box center [432, 568] width 26 height 26
click at [228, 172] on span "Resursai" at bounding box center [328, 180] width 237 height 32
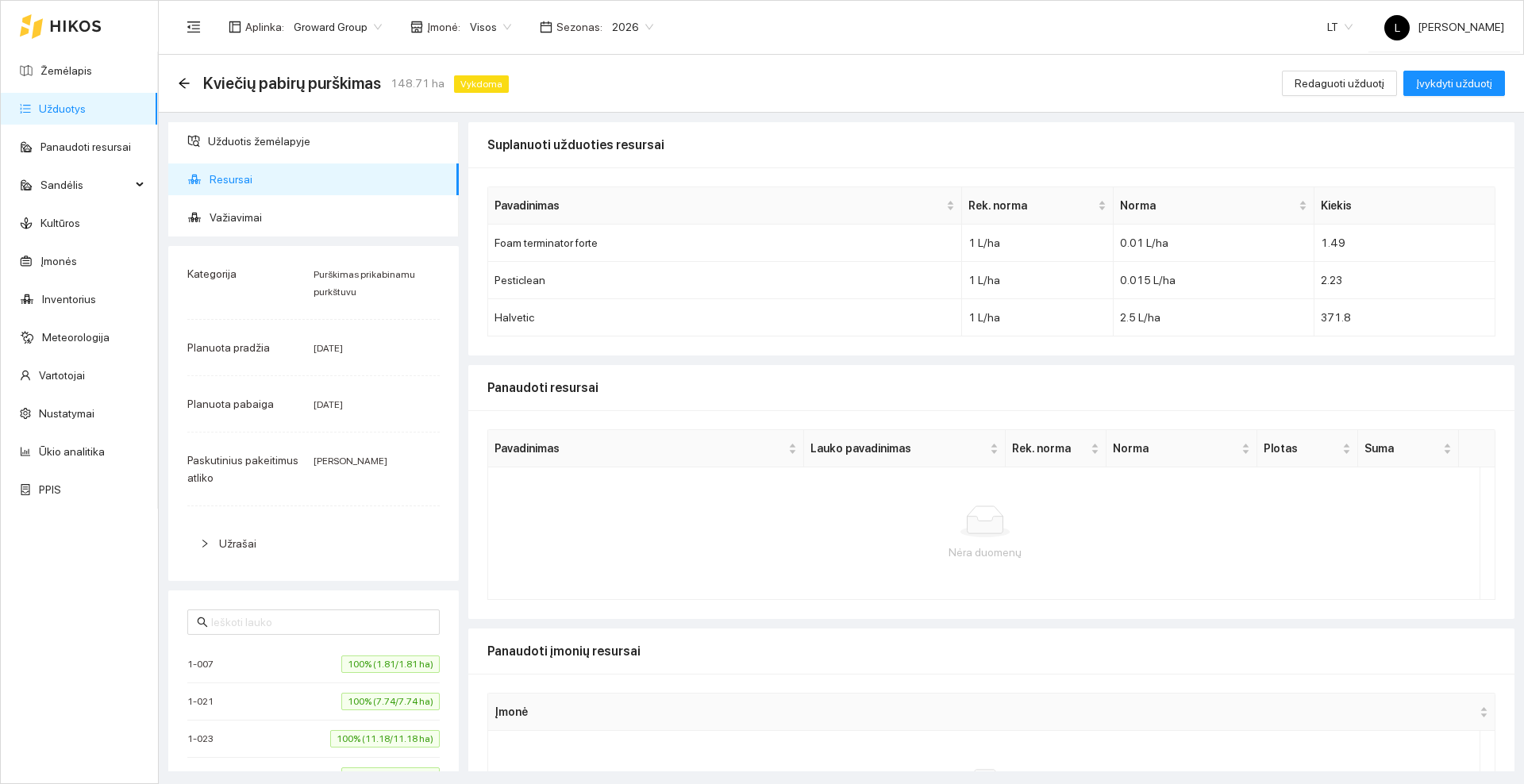
drag, startPoint x: 644, startPoint y: 354, endPoint x: 669, endPoint y: 344, distance: 26.9
click at [644, 354] on div "Pavadinimas Rek. norma Norma Kiekis Foam terminator forte 1 L/ha 0.01 L/ha 1.49…" at bounding box center [991, 261] width 1046 height 188
click at [1316, 82] on span "Redaguoti užduotį" at bounding box center [1339, 84] width 90 height 18
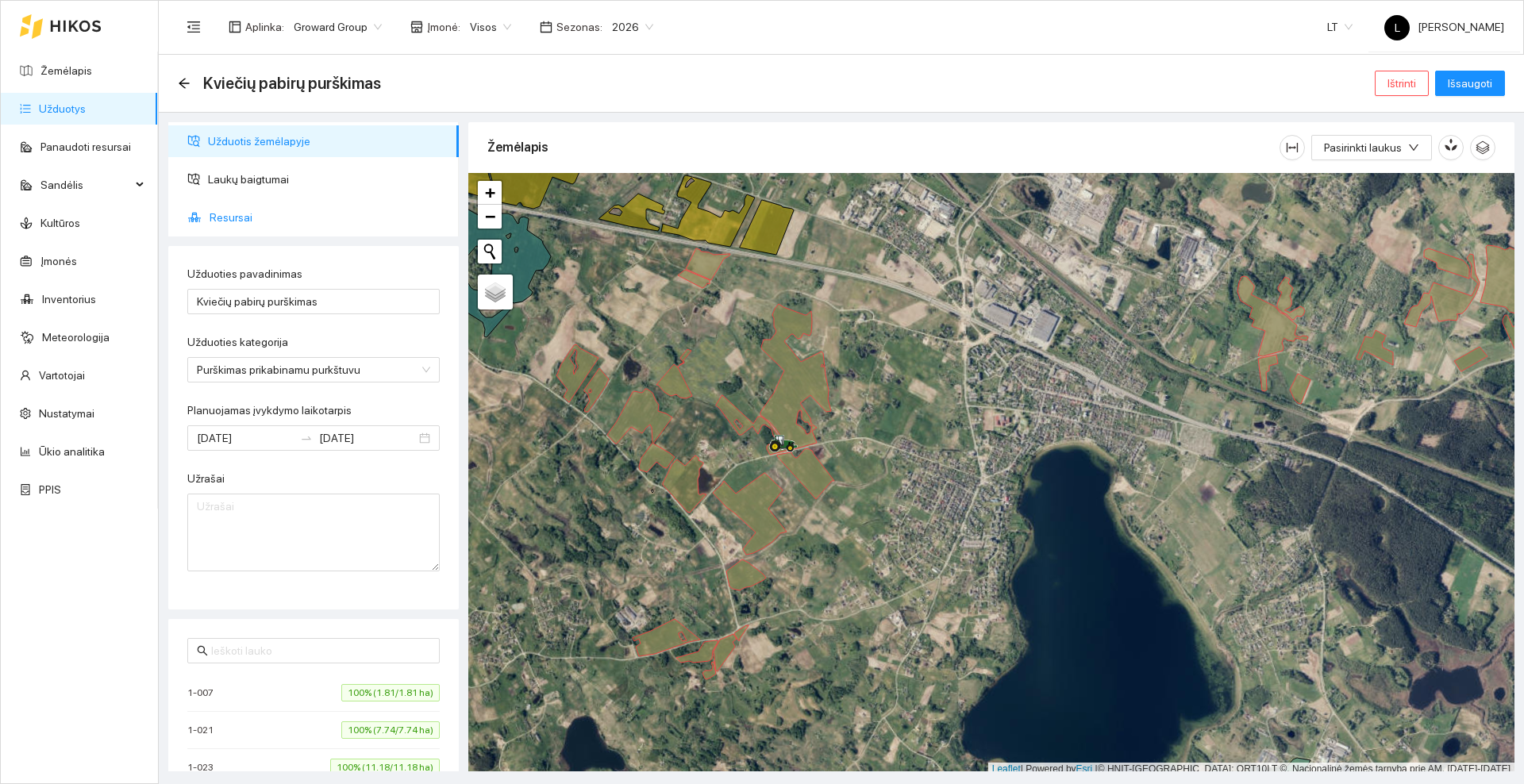
click at [230, 217] on span "Resursai" at bounding box center [328, 217] width 237 height 32
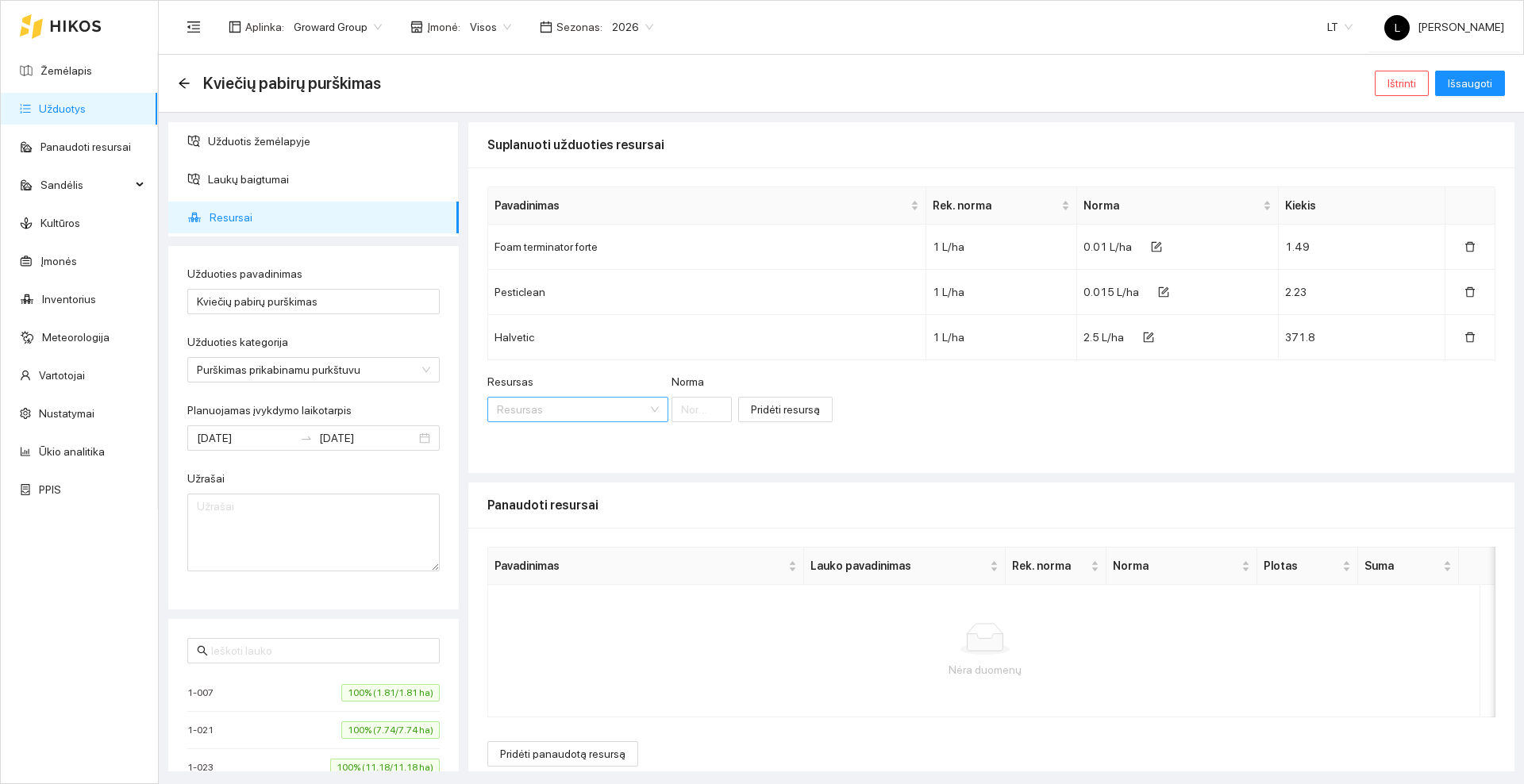
click at [556, 403] on input "Resursas" at bounding box center [571, 409] width 151 height 24
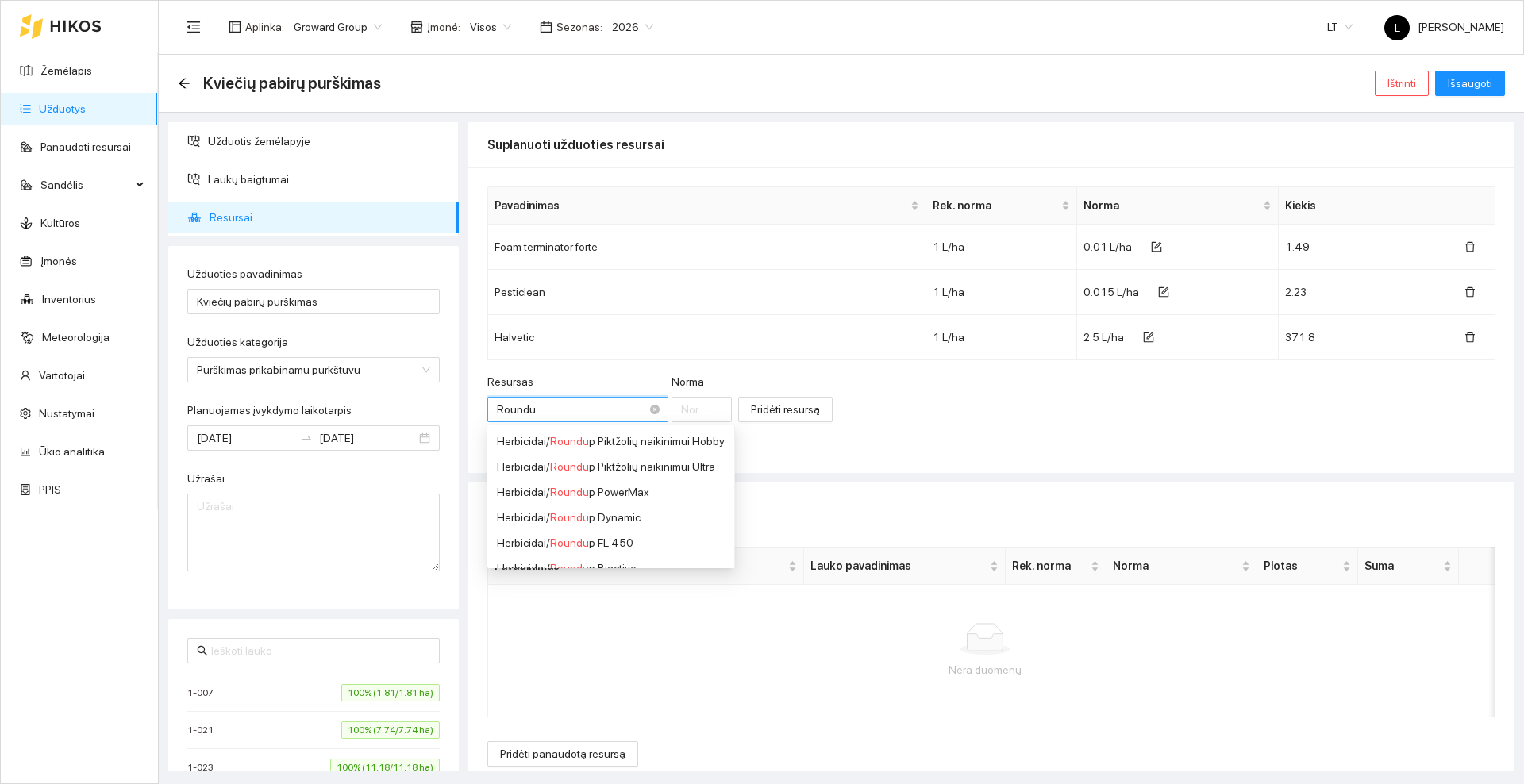
type input "Roundup"
click at [624, 493] on div "Herbicidai / Roundup PowerMax" at bounding box center [609, 492] width 225 height 18
type input "1"
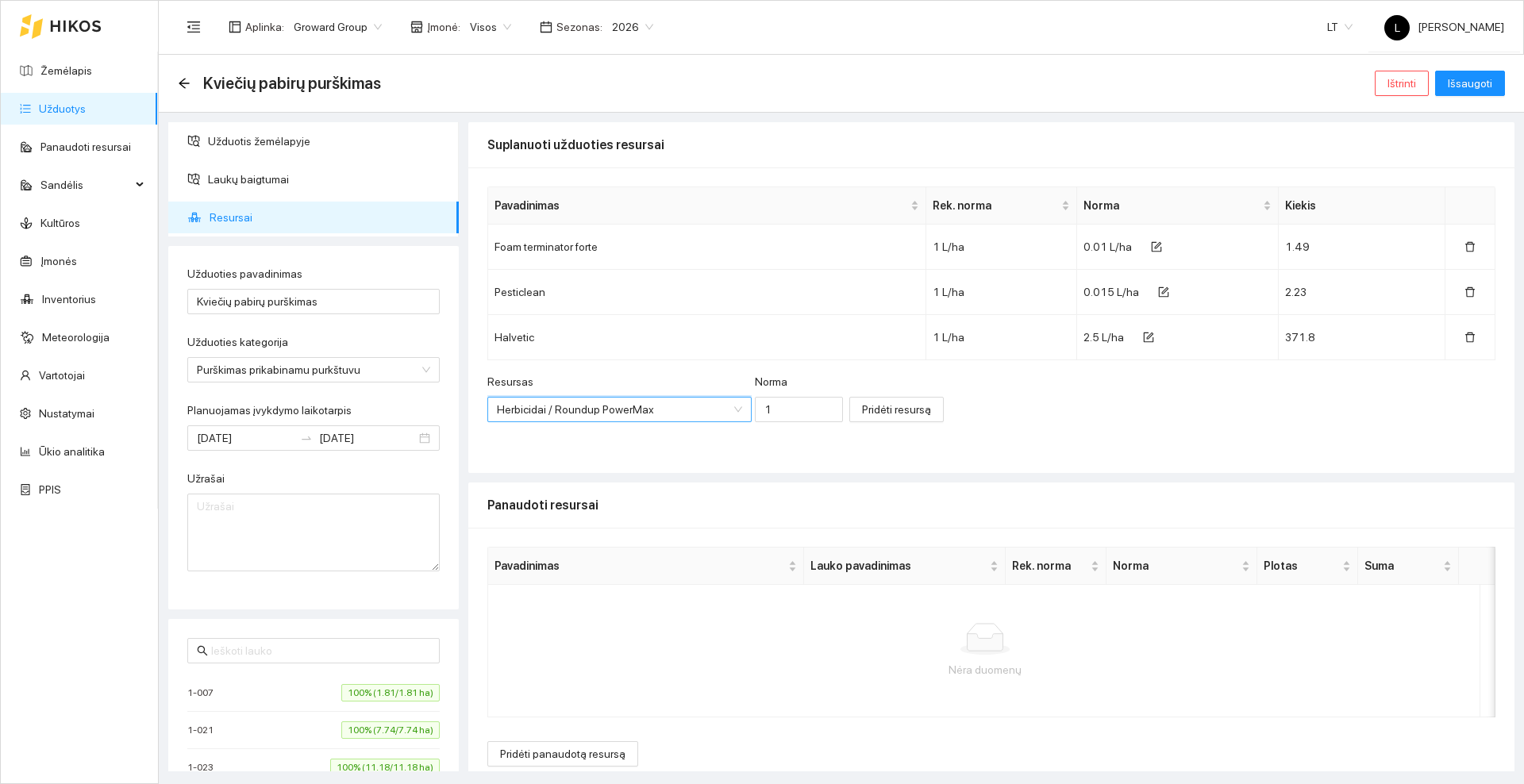
scroll to position [12, 0]
click at [760, 407] on input "1" at bounding box center [799, 409] width 88 height 26
type input "0.119"
click at [864, 412] on span "Pridėti resursą" at bounding box center [896, 409] width 69 height 18
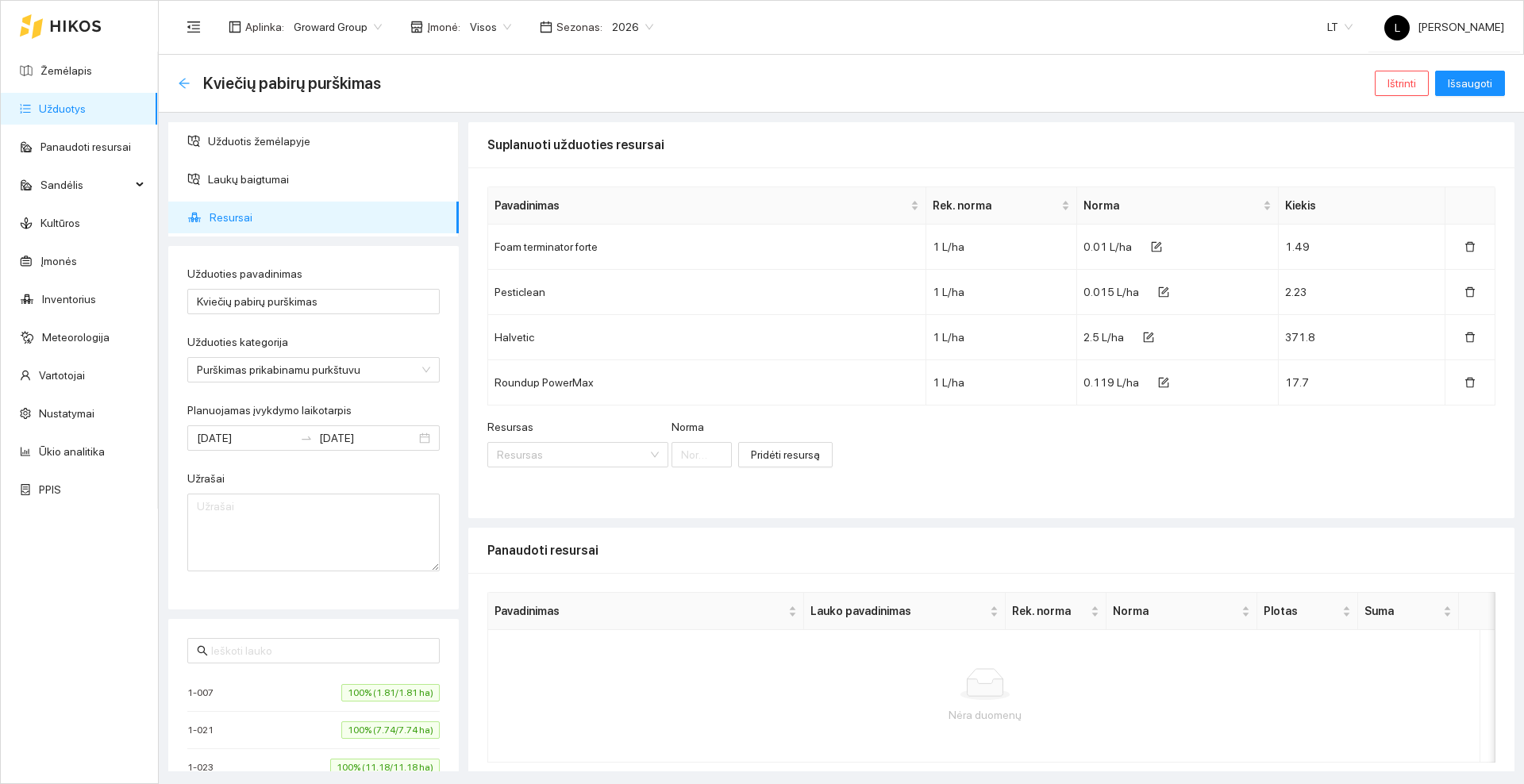
click at [181, 80] on icon "arrow-left" at bounding box center [184, 83] width 11 height 11
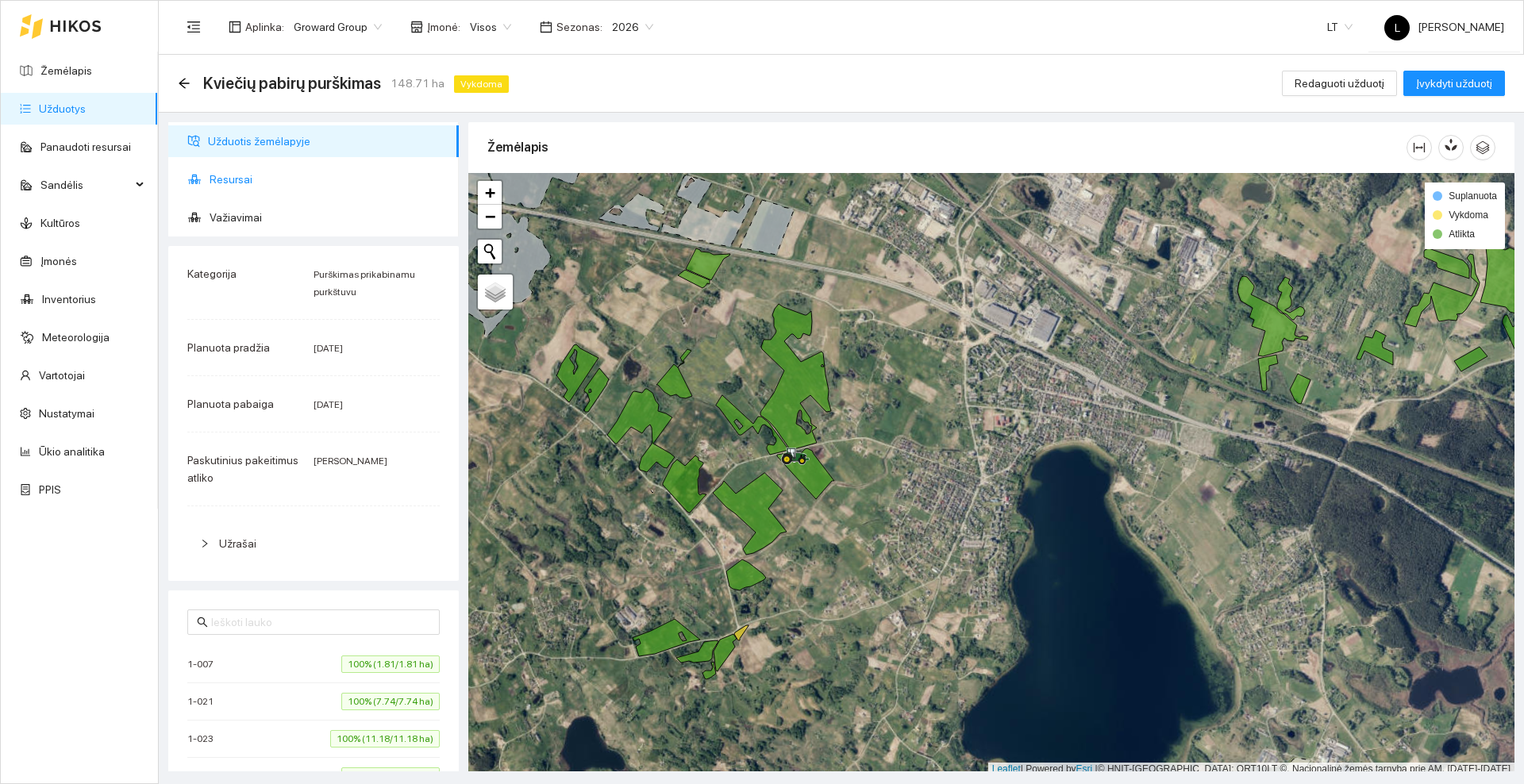
click at [254, 180] on span "Resursai" at bounding box center [328, 180] width 237 height 32
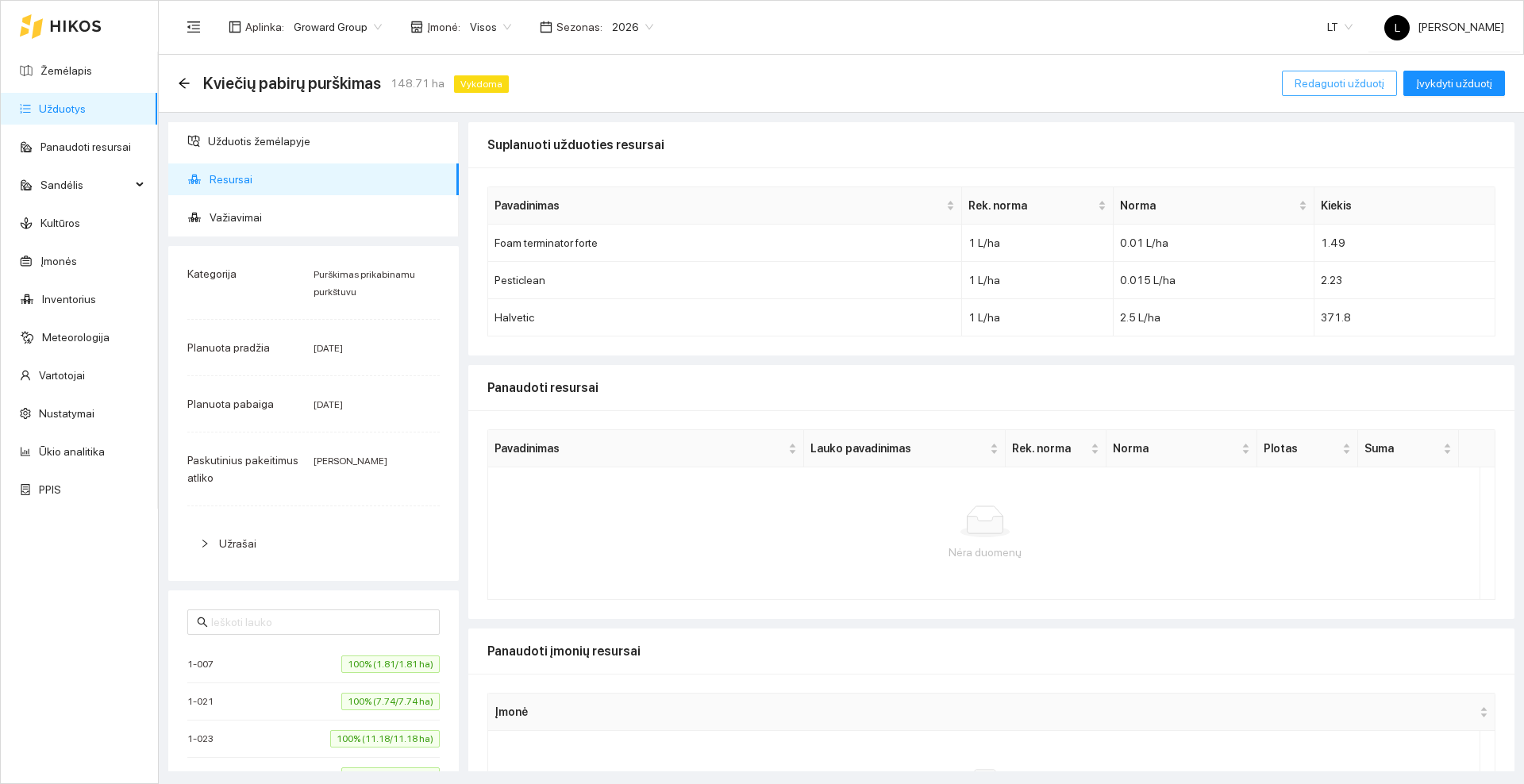
click at [1328, 86] on span "Redaguoti užduotį" at bounding box center [1339, 84] width 90 height 18
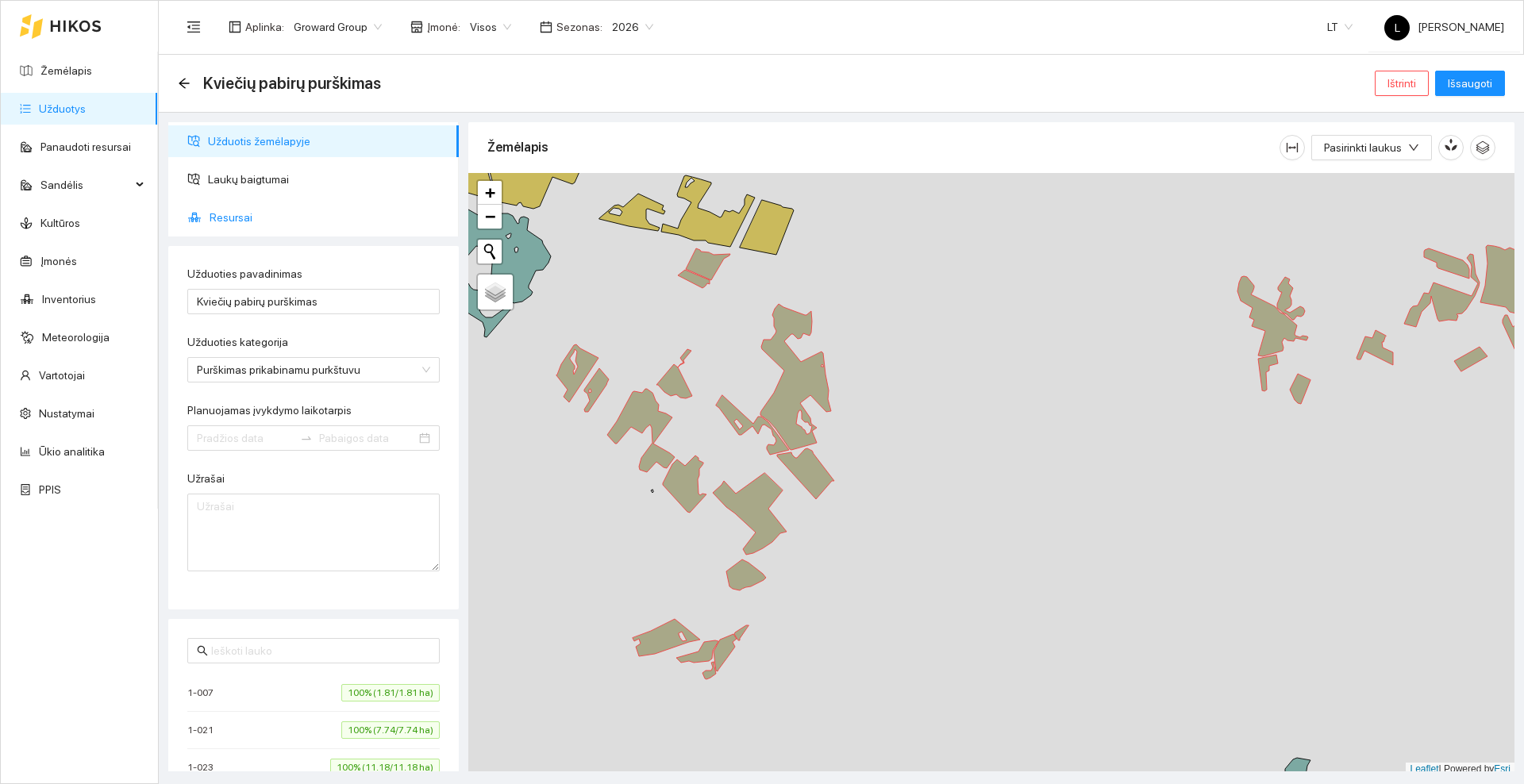
type input "[DATE]"
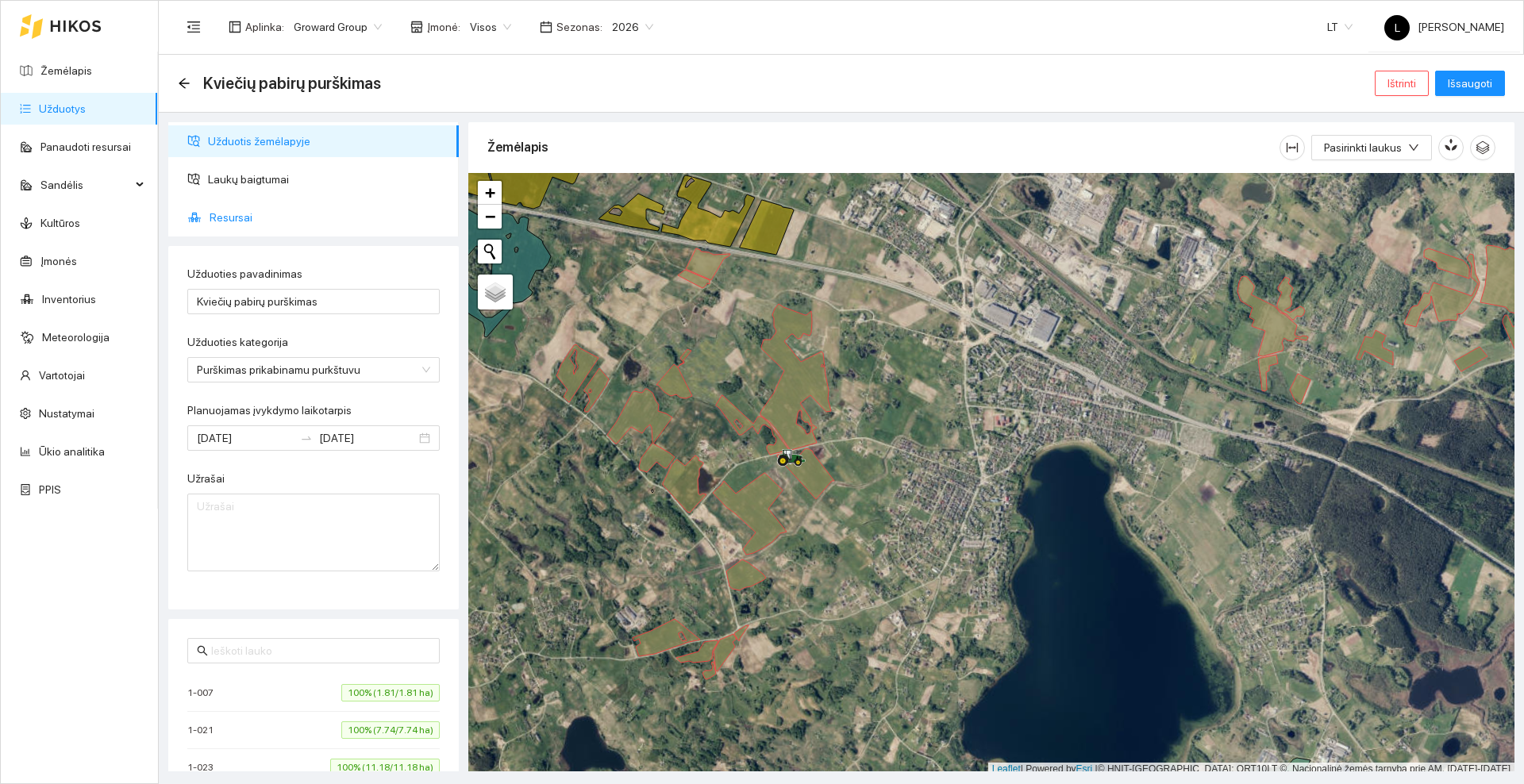
click at [244, 209] on span "Resursai" at bounding box center [328, 217] width 237 height 32
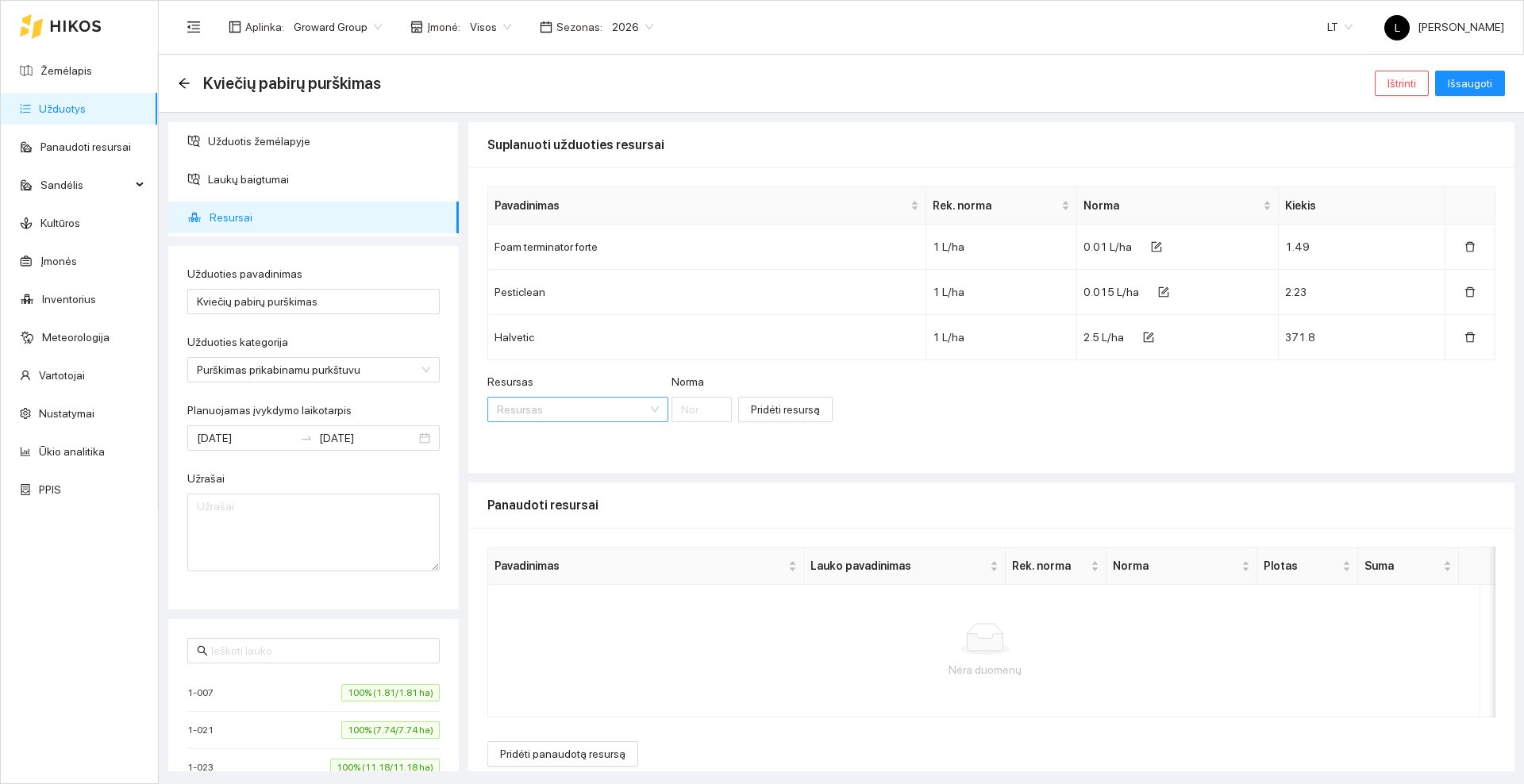
click at [576, 404] on input "Resursas" at bounding box center [571, 409] width 151 height 24
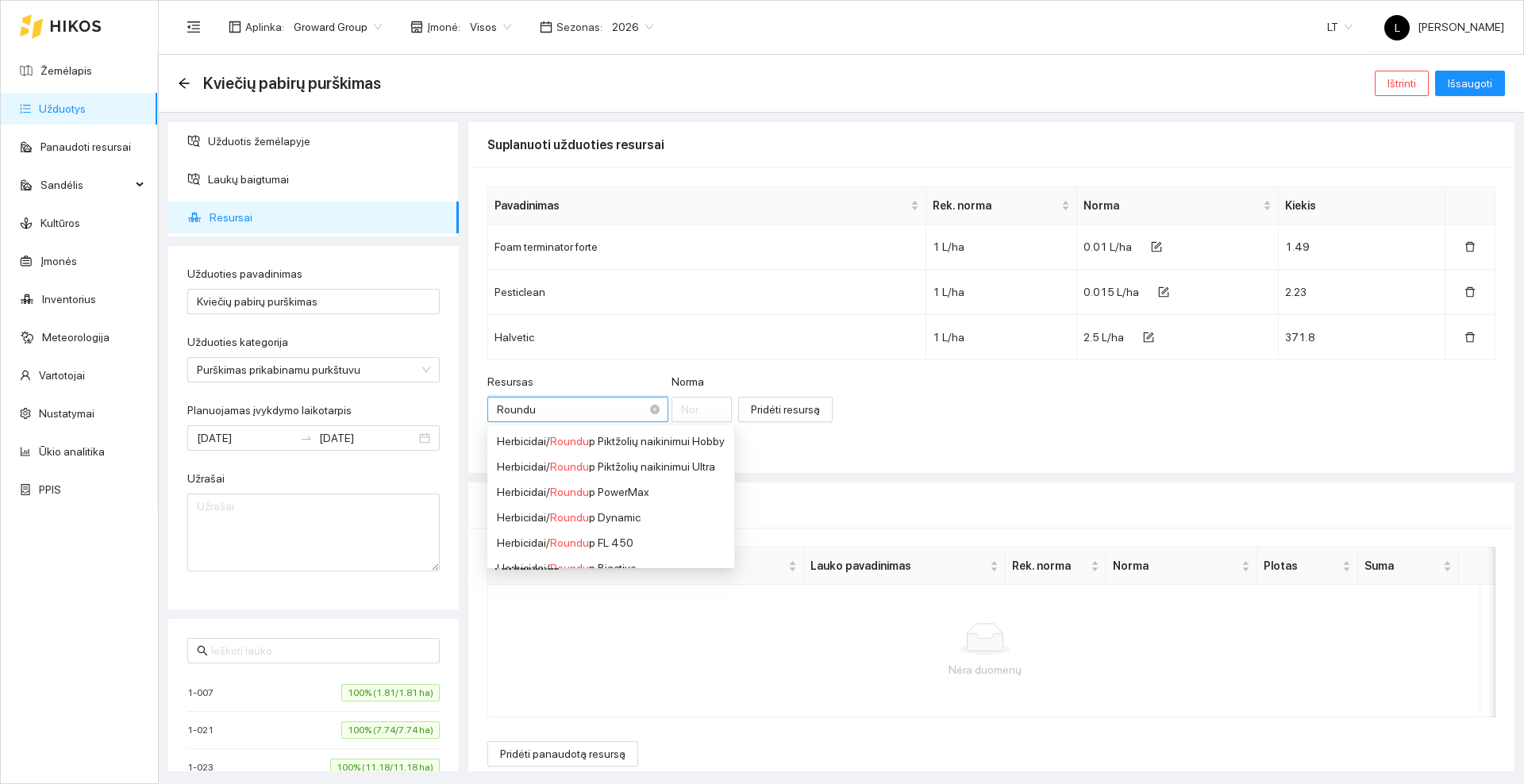
type input "Roundup"
click at [631, 492] on div "Herbicidai / Roundup PowerMax" at bounding box center [609, 492] width 225 height 18
type input "1"
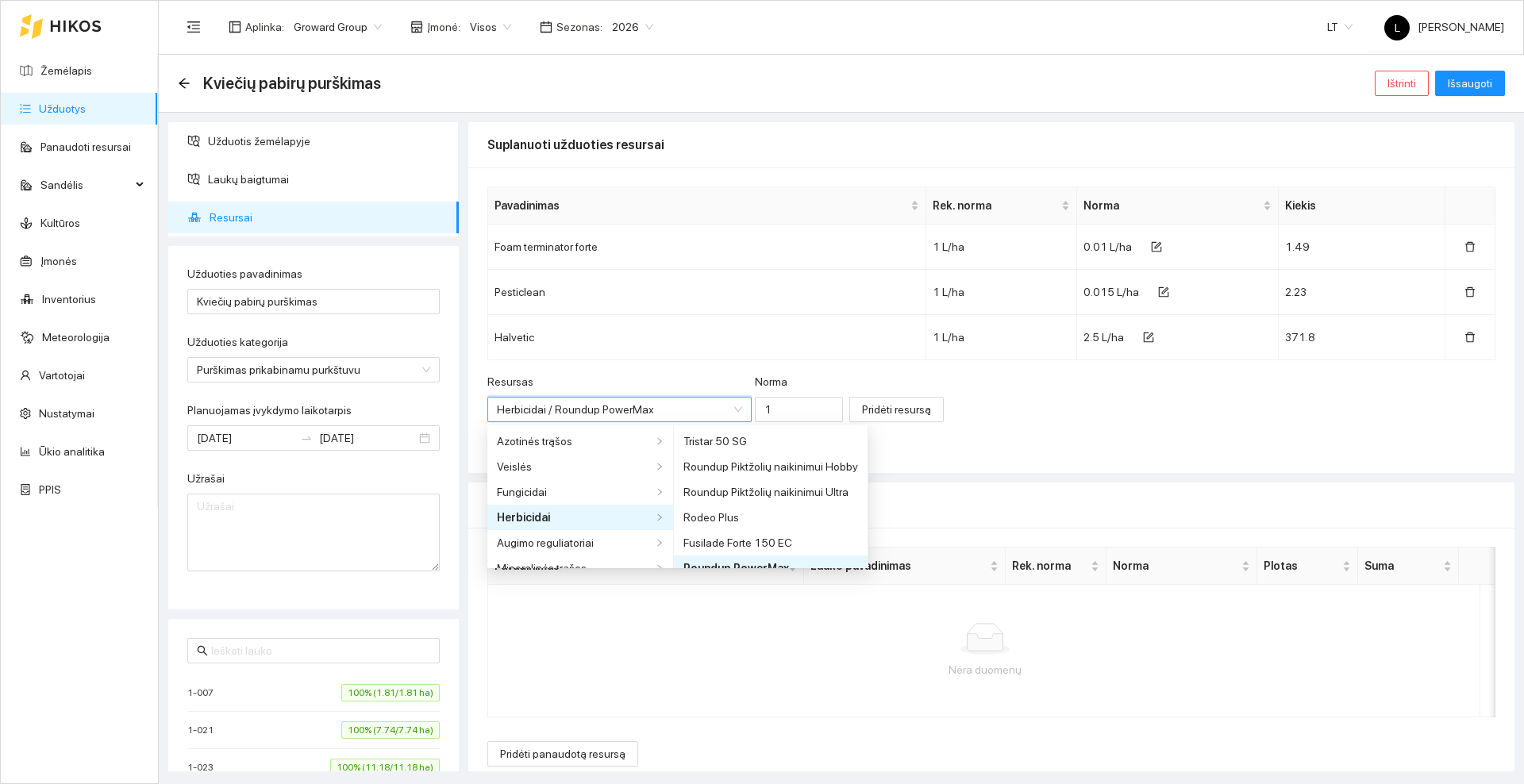
scroll to position [12, 0]
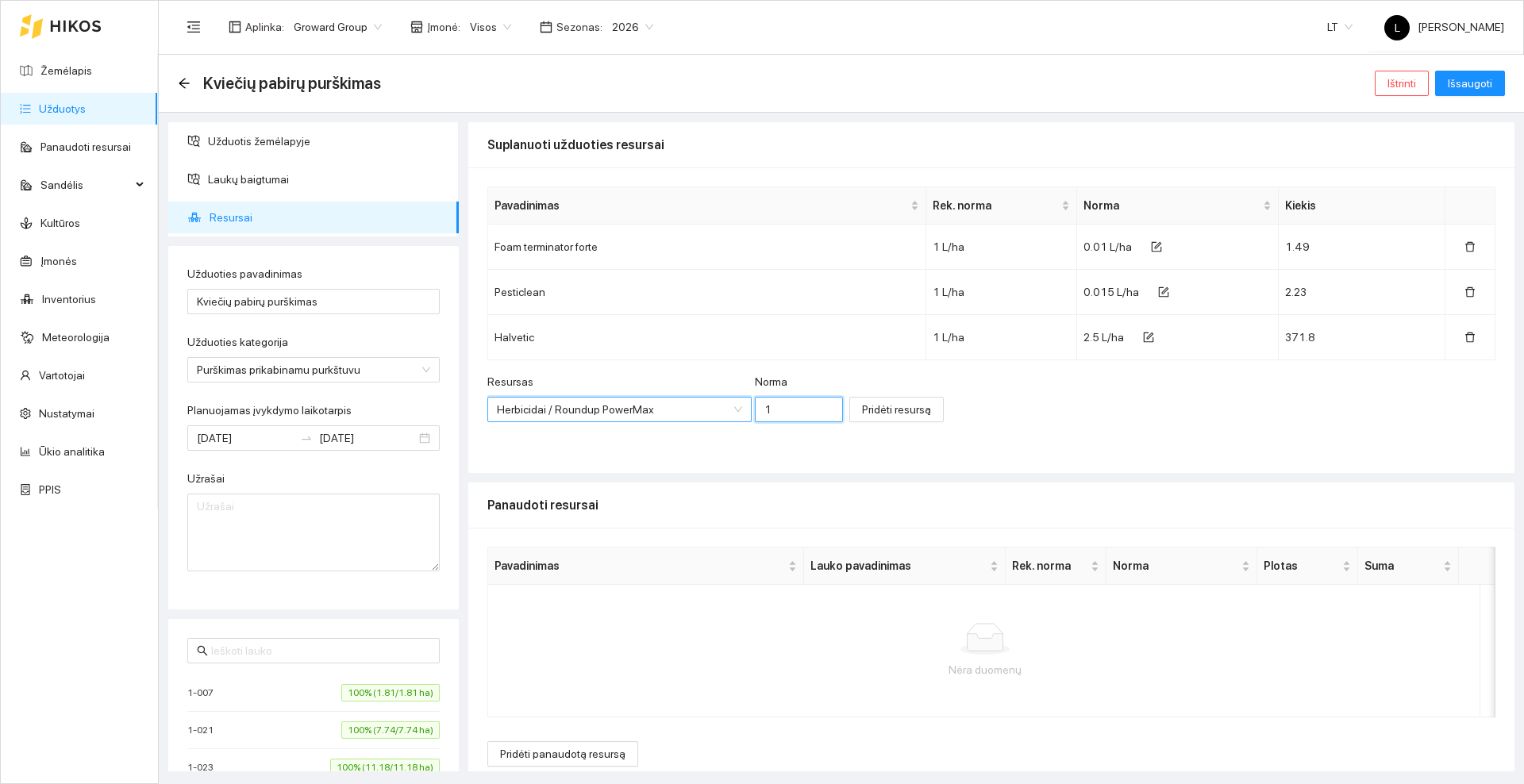
click at [774, 410] on input "1" at bounding box center [799, 409] width 88 height 26
type input "0.04"
click at [862, 406] on span "Pridėti resursą" at bounding box center [896, 409] width 69 height 18
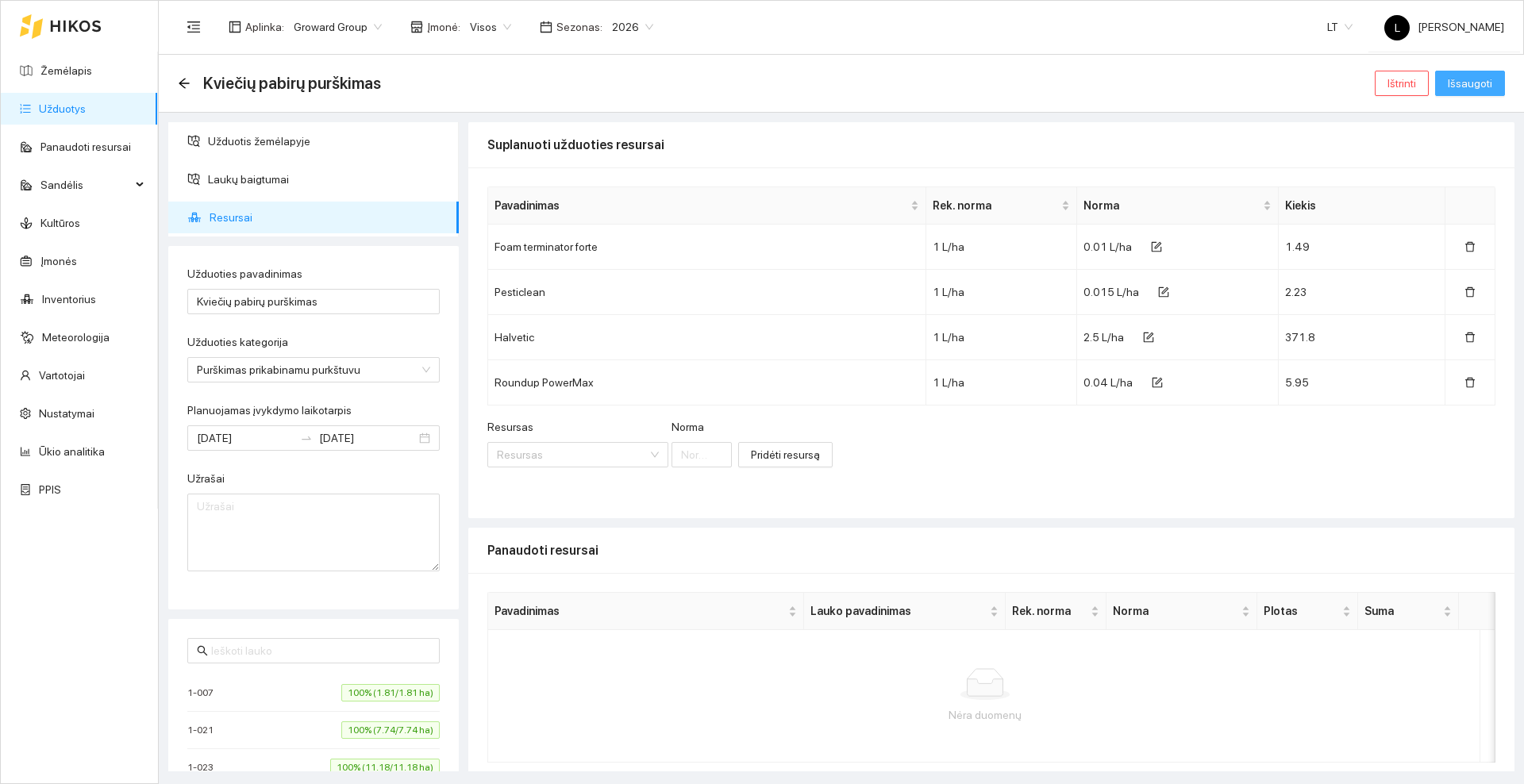
click at [1461, 84] on span "Išsaugoti" at bounding box center [1469, 84] width 44 height 18
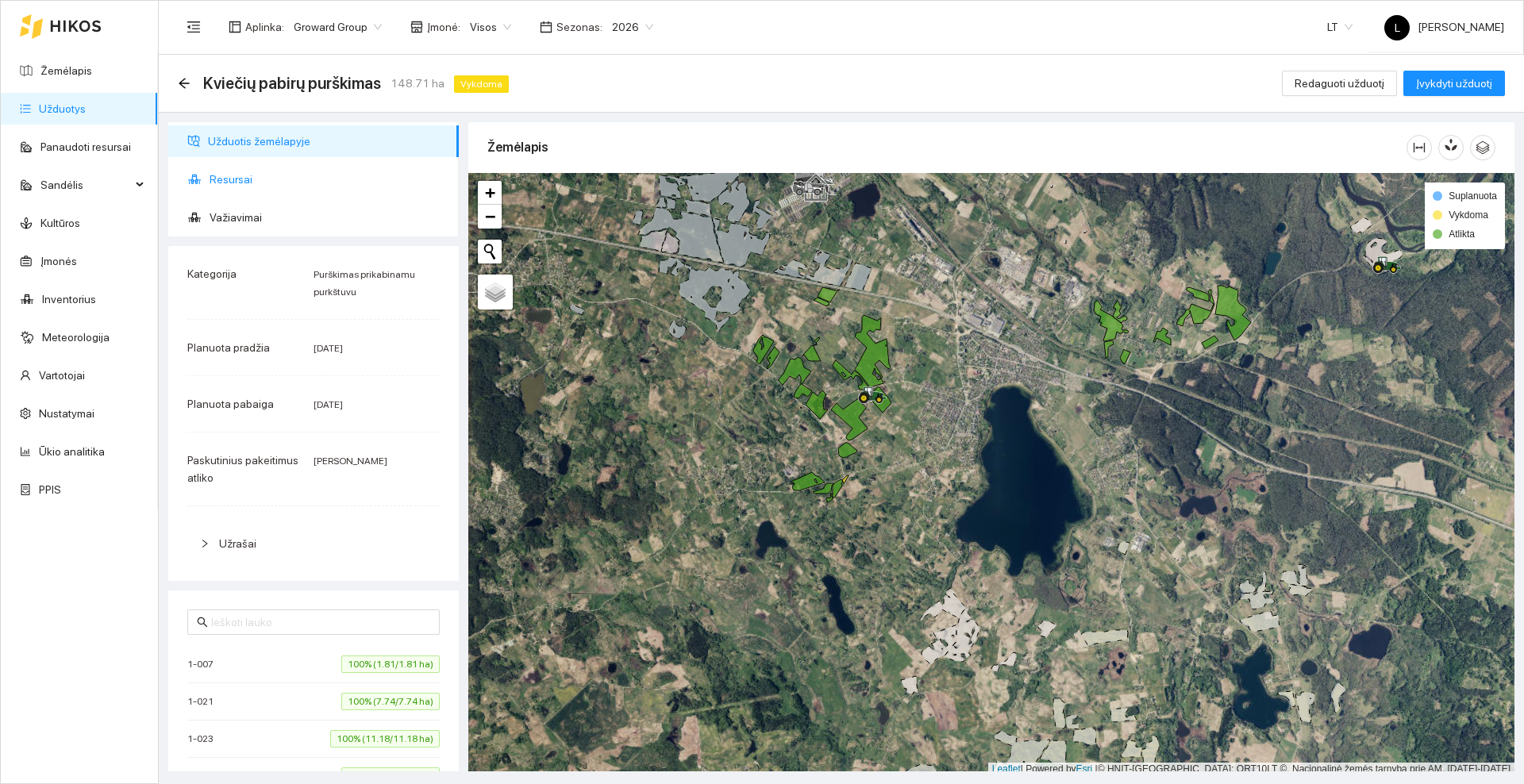
click at [236, 181] on span "Resursai" at bounding box center [328, 180] width 237 height 32
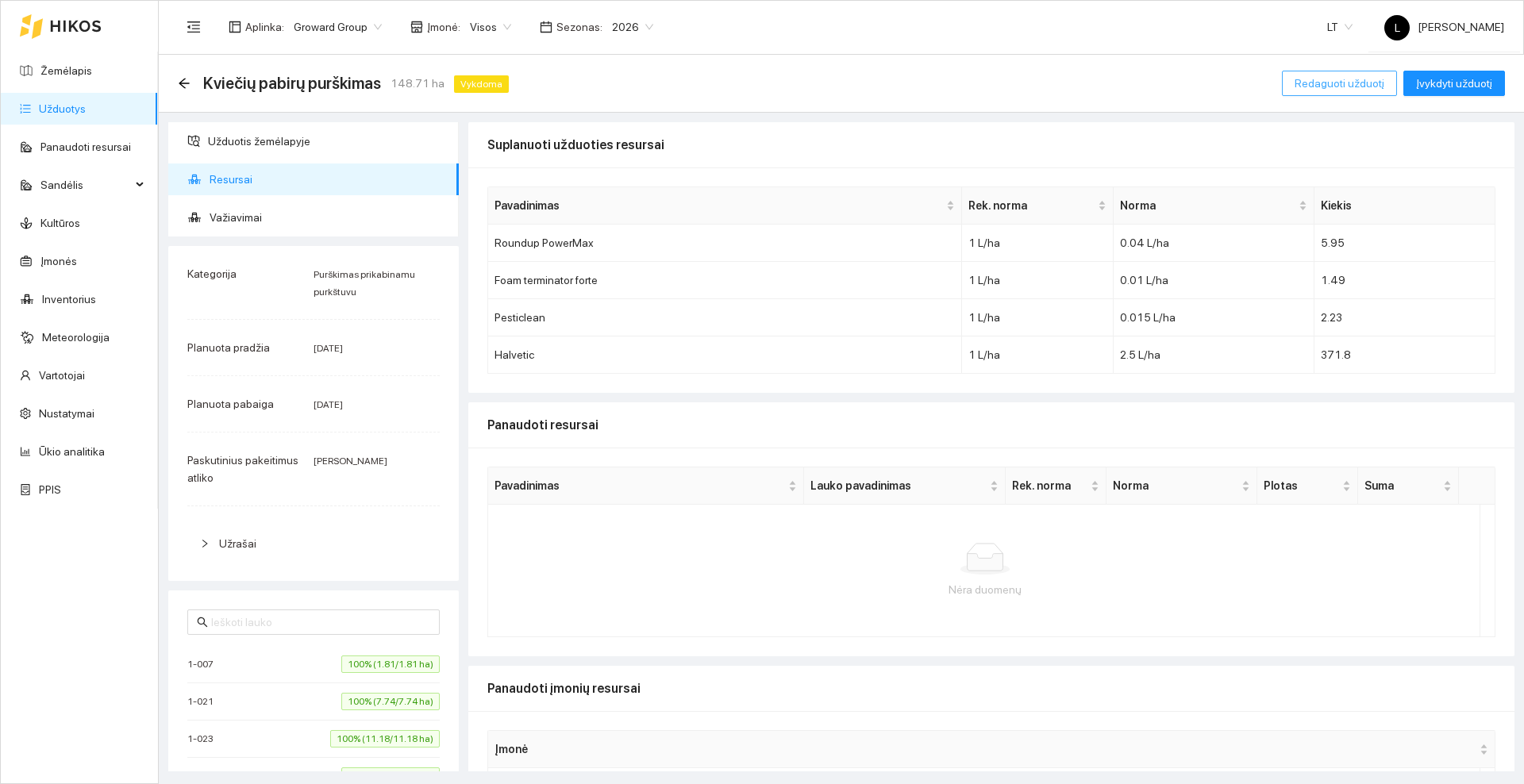
click at [1303, 80] on span "Redaguoti užduotį" at bounding box center [1339, 84] width 90 height 18
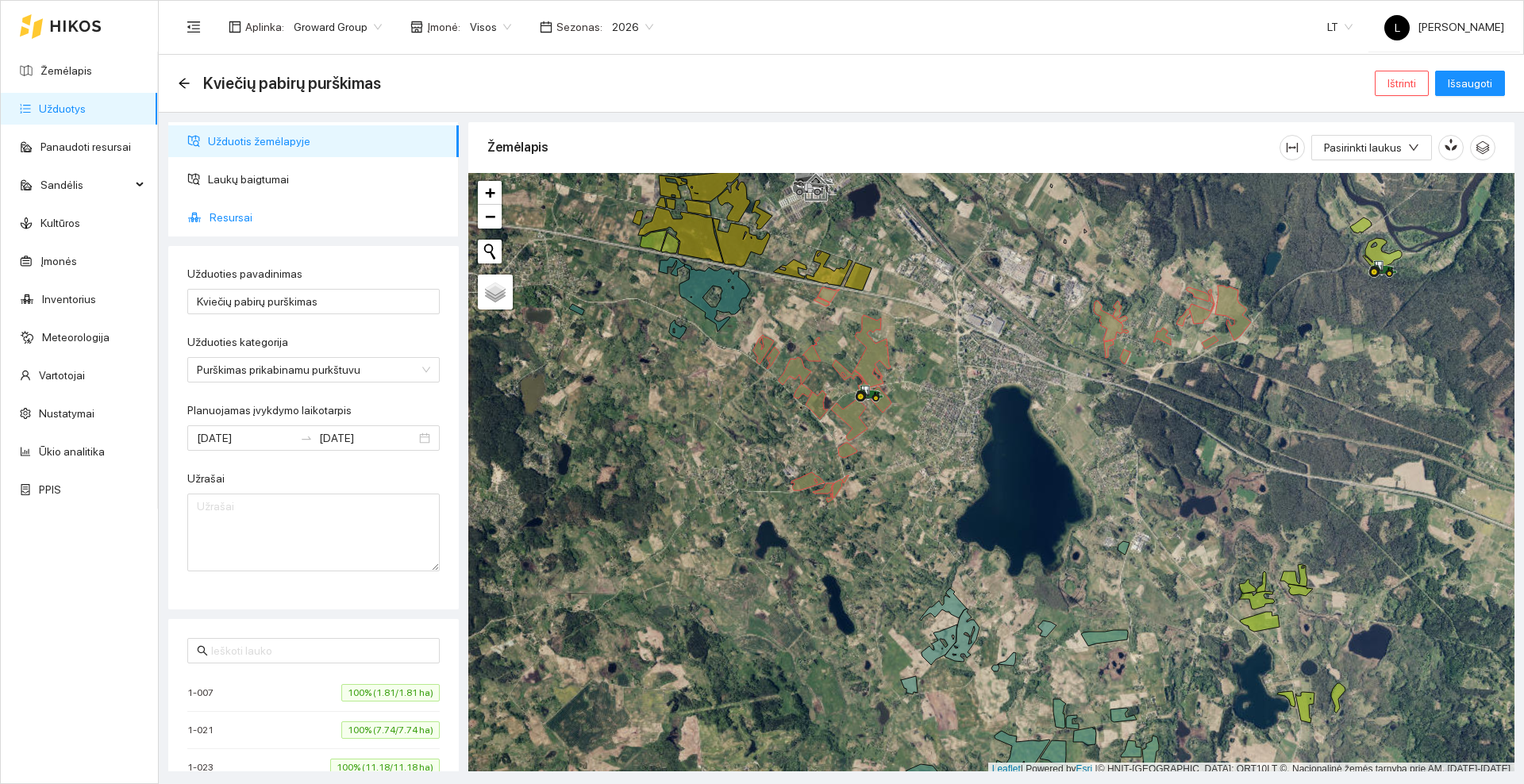
click at [261, 212] on span "Resursai" at bounding box center [328, 217] width 237 height 32
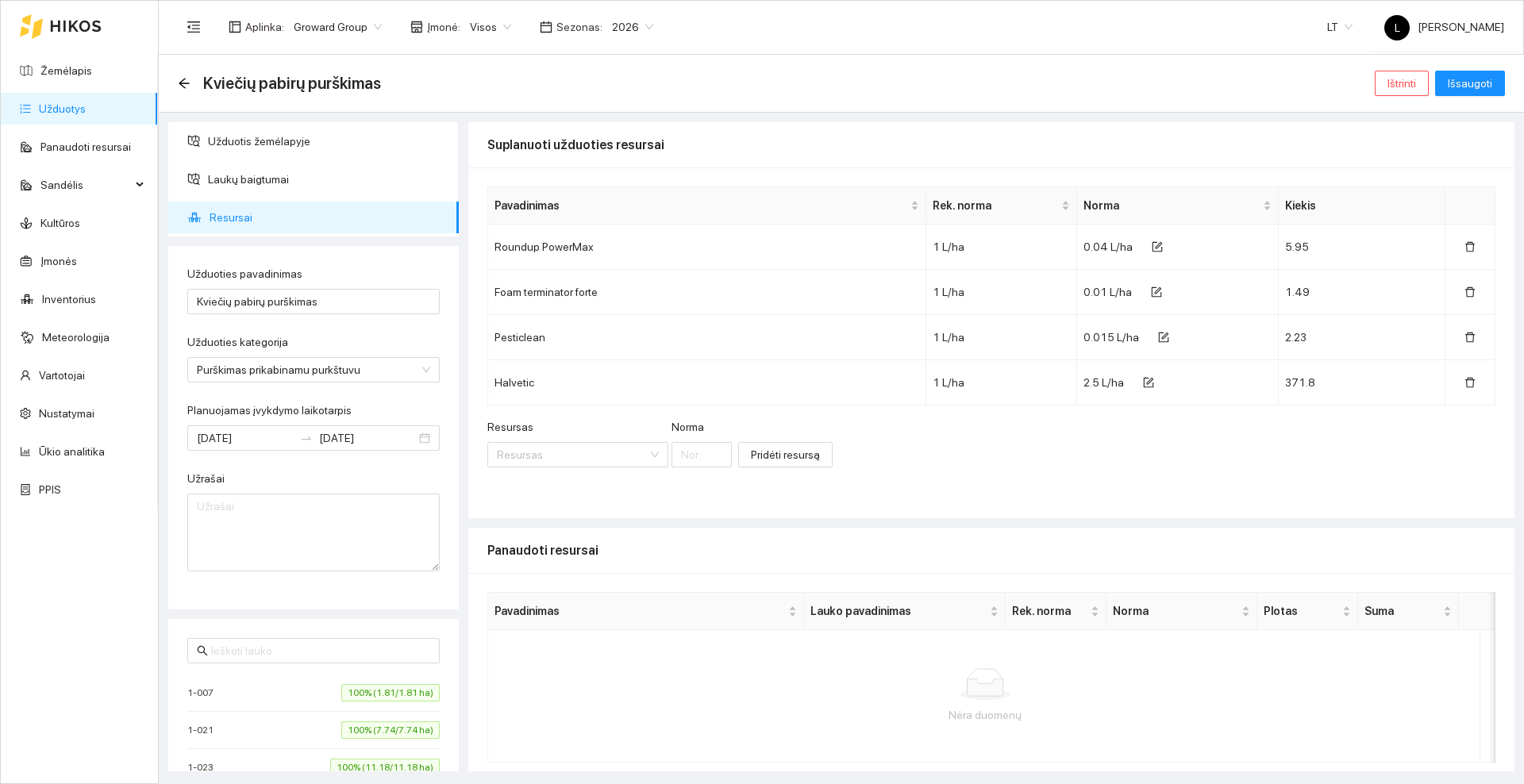
scroll to position [60, 0]
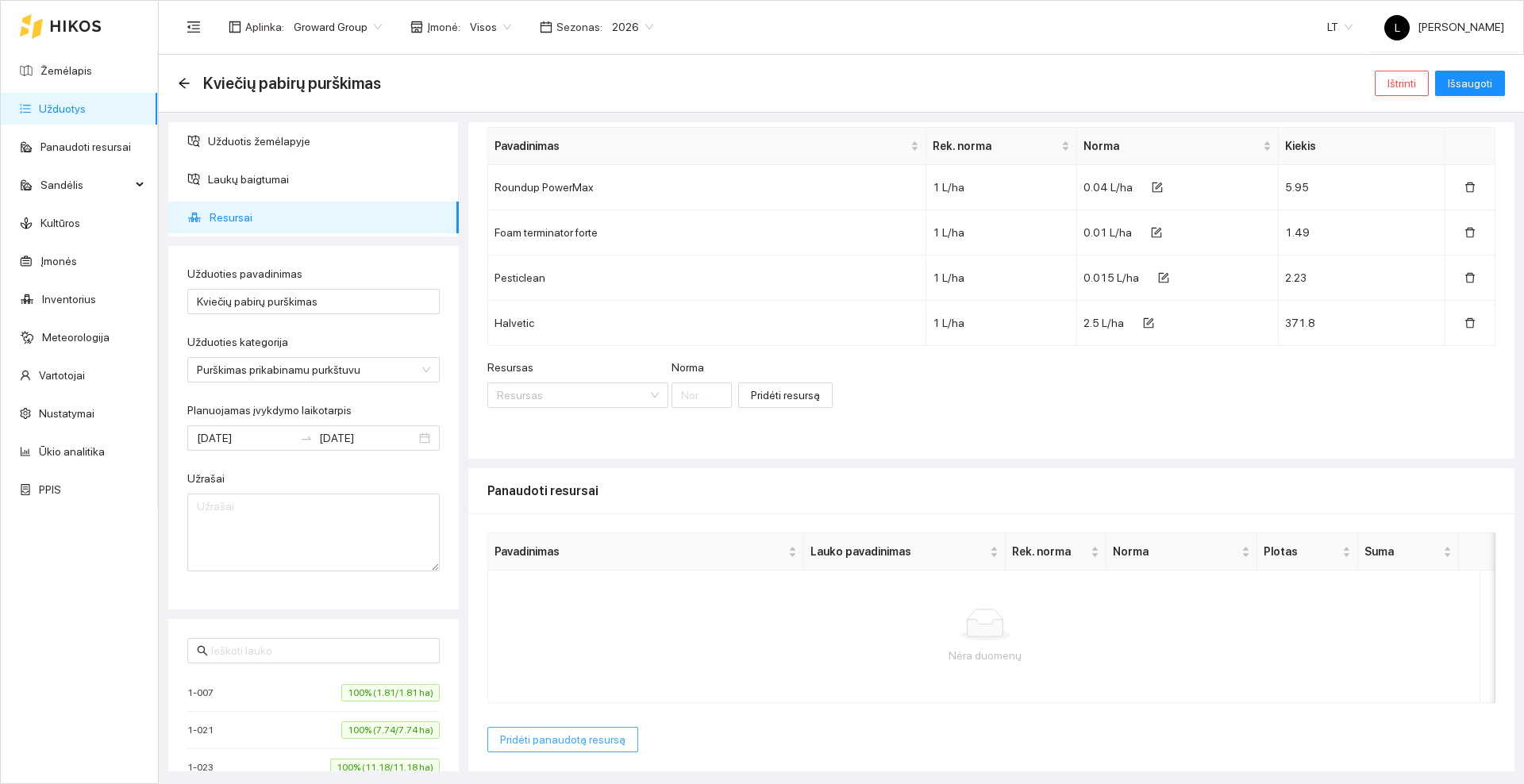
click at [562, 739] on span "Pridėti panaudotą resursą" at bounding box center [563, 739] width 125 height 18
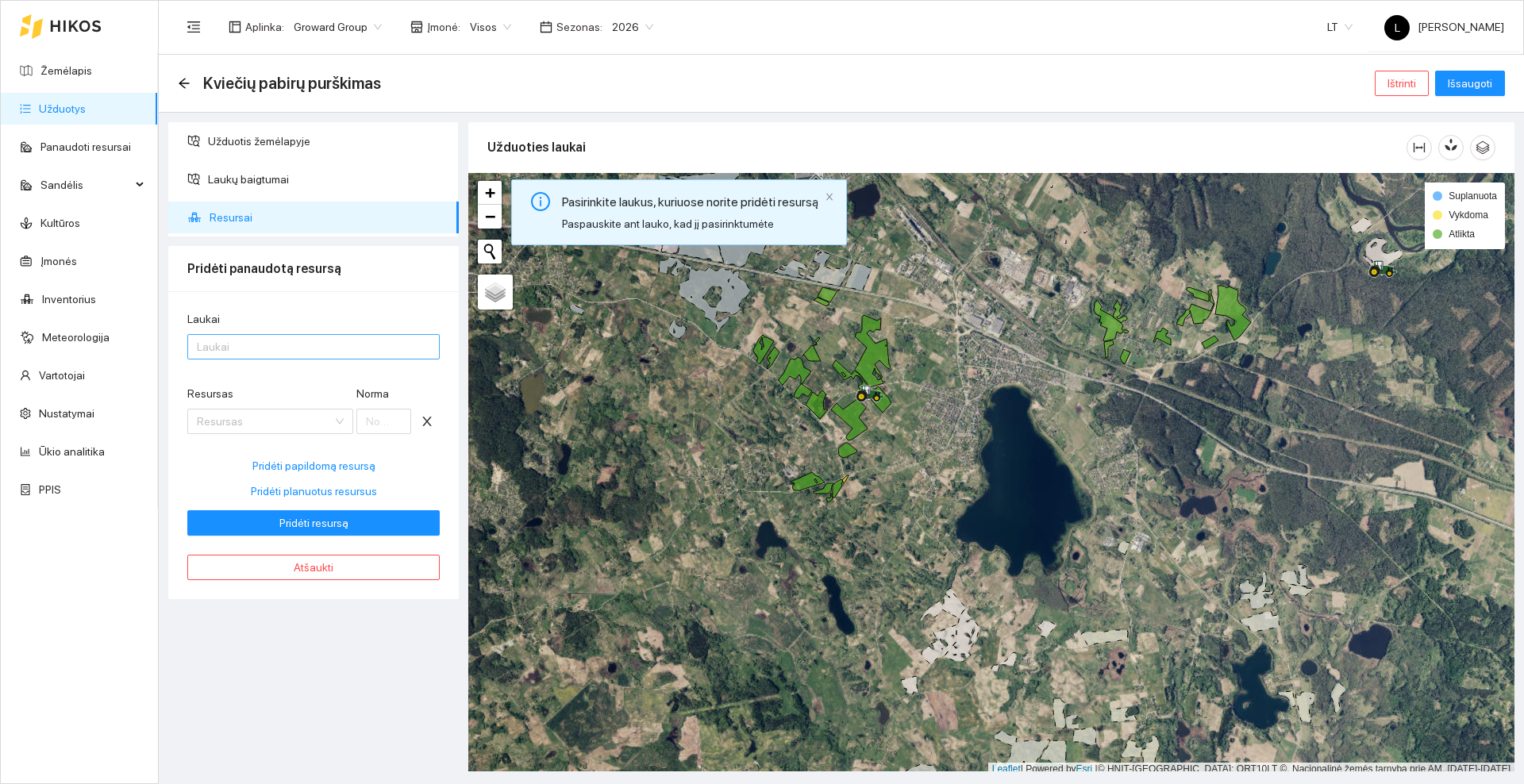
click at [258, 350] on div at bounding box center [306, 347] width 229 height 19
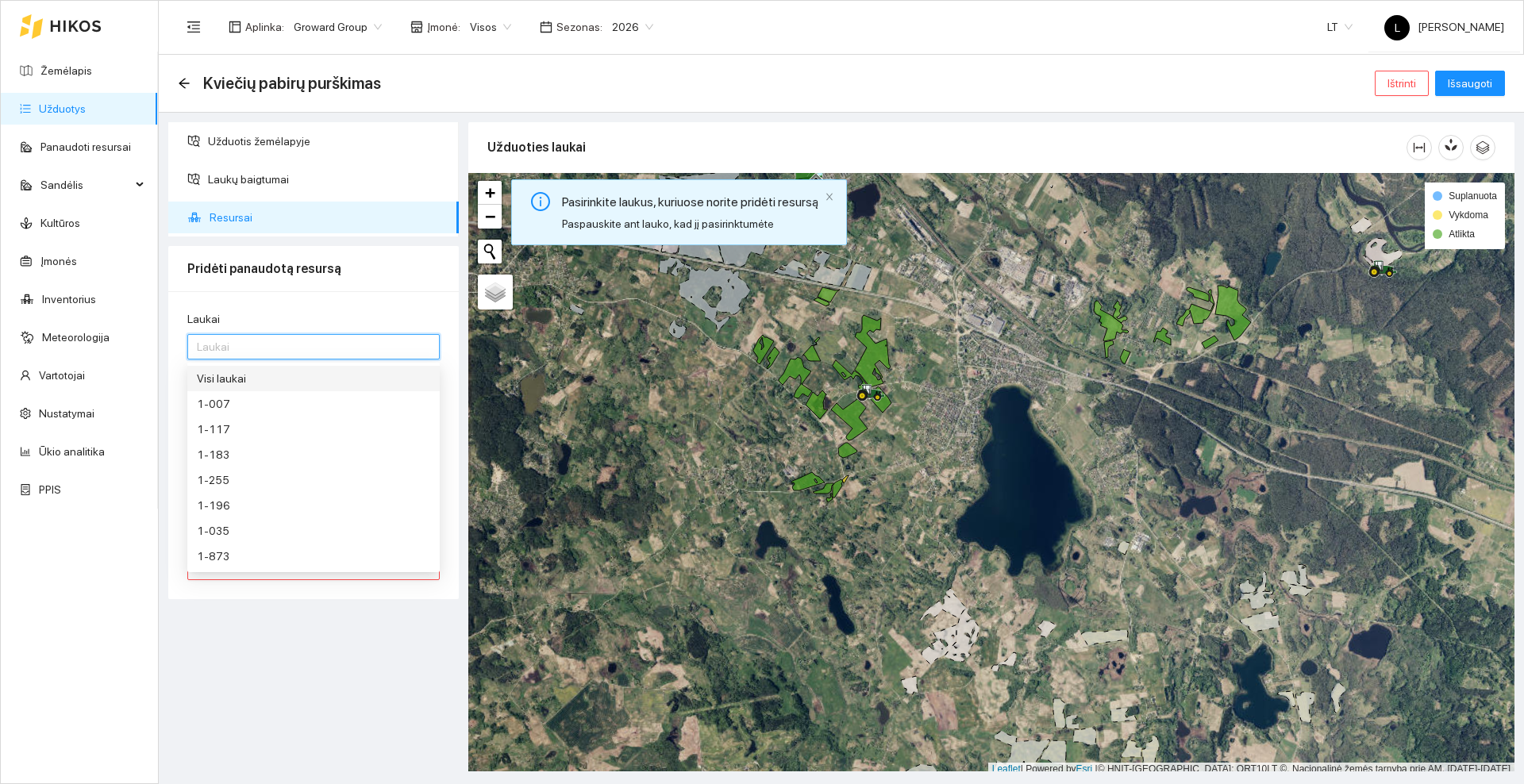
click at [255, 374] on div "Visi laukai" at bounding box center [313, 378] width 233 height 18
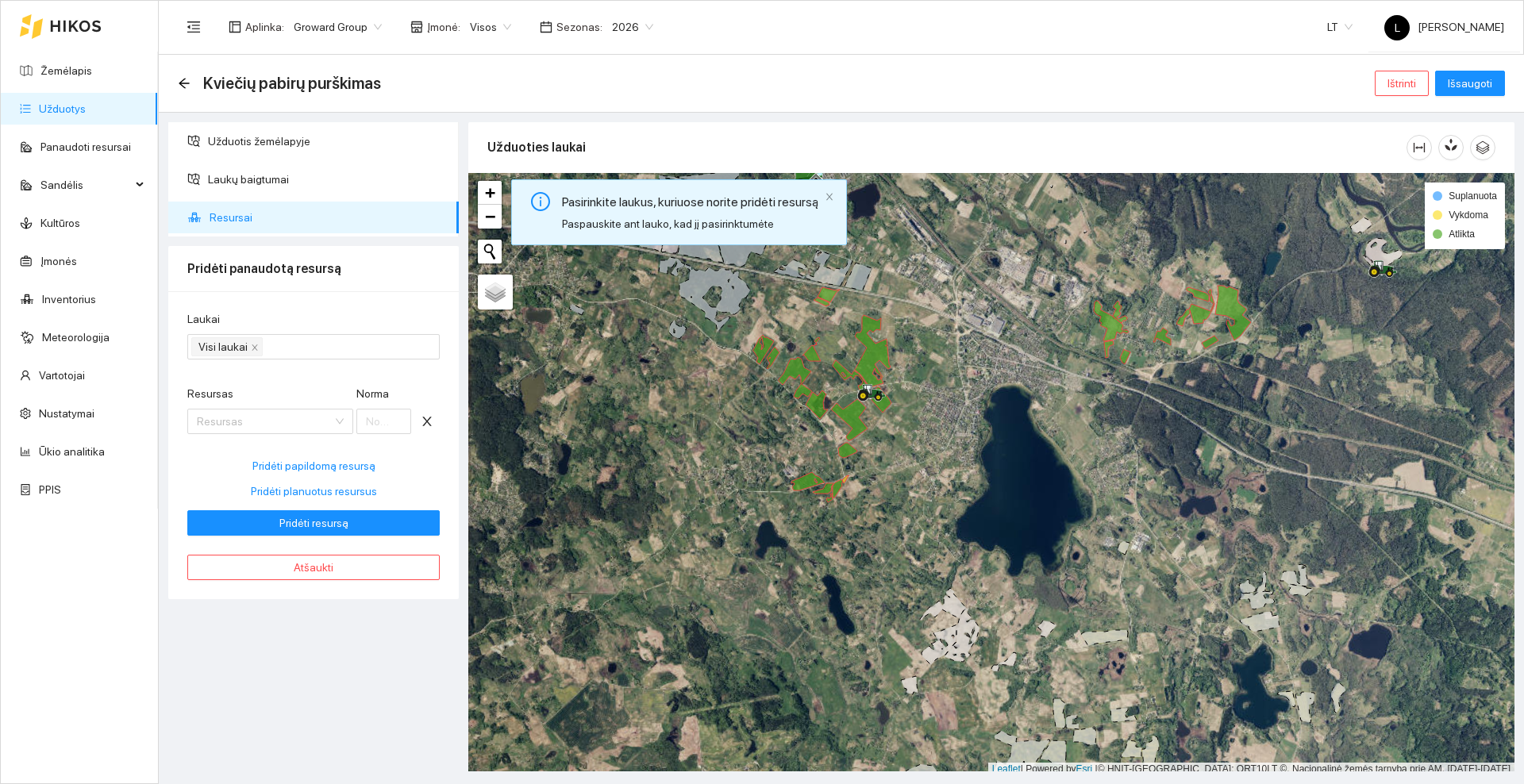
click at [298, 612] on div "Užduotis žemėlapyje Laukų baigtumai Resursai Pridėti panaudotą resursą Laukai V…" at bounding box center [313, 446] width 300 height 648
click at [300, 488] on span "Pridėti planuotus resursus" at bounding box center [313, 491] width 126 height 18
type input "0.04"
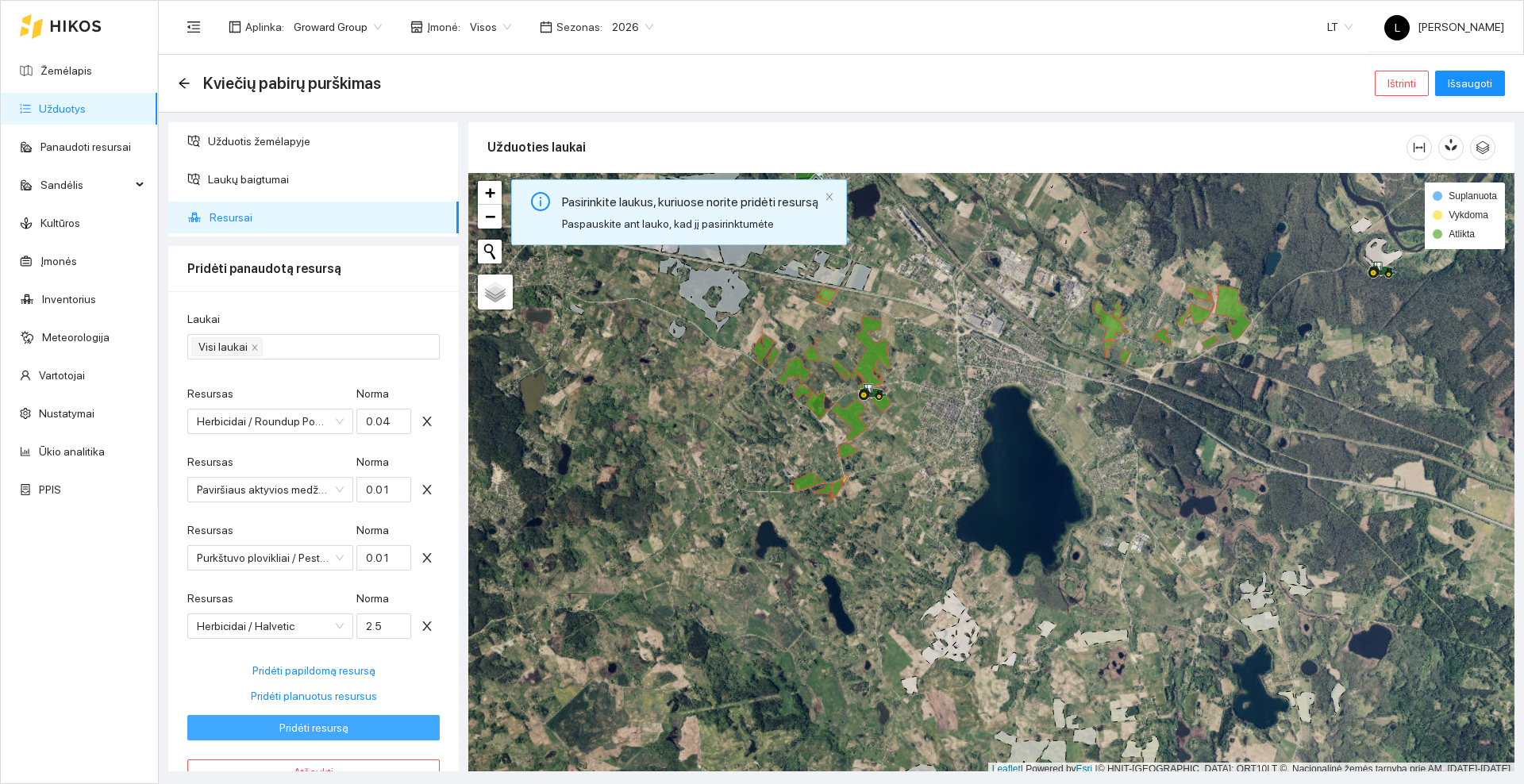
click at [315, 722] on span "Pridėti resursą" at bounding box center [313, 728] width 69 height 18
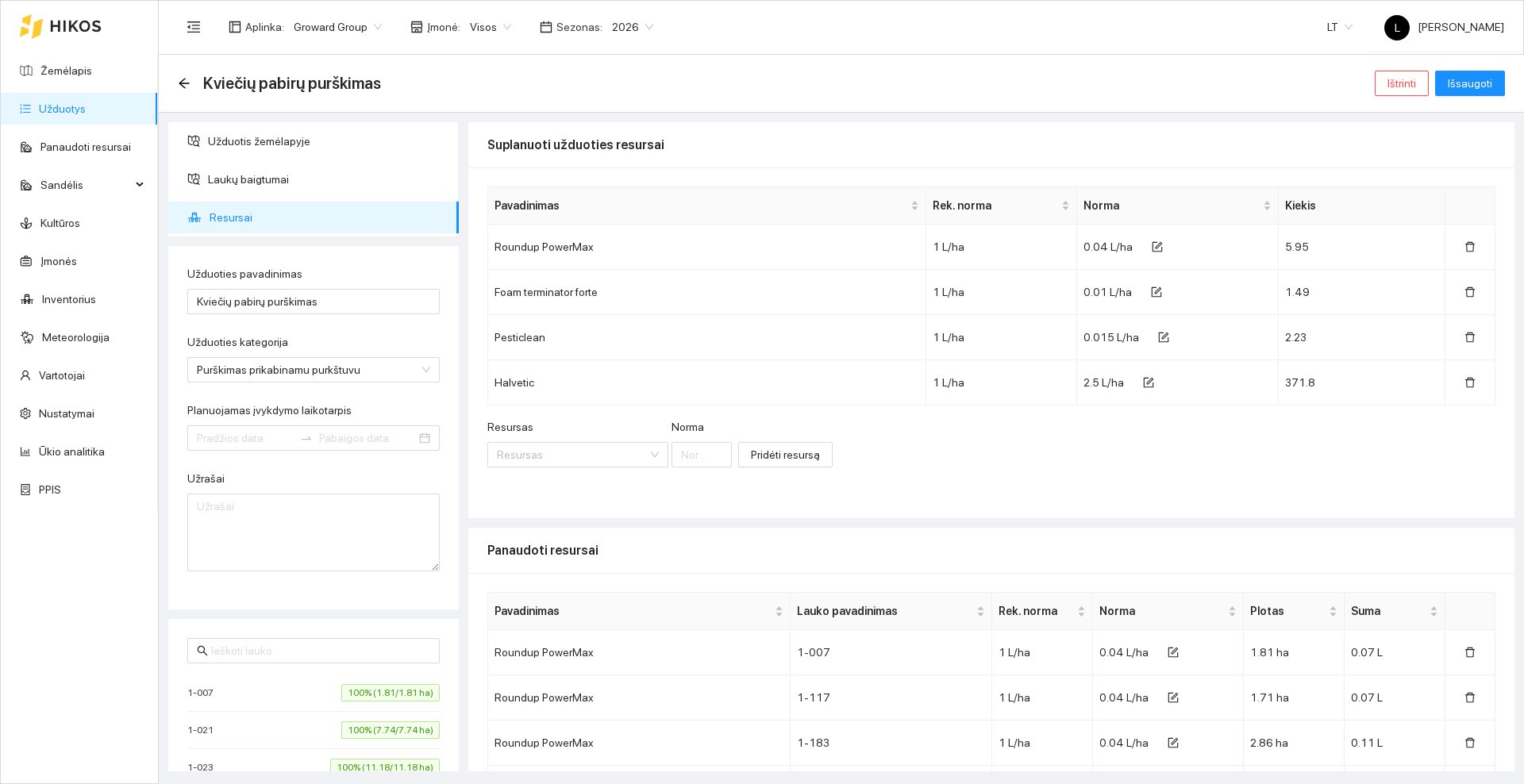
type input "[DATE]"
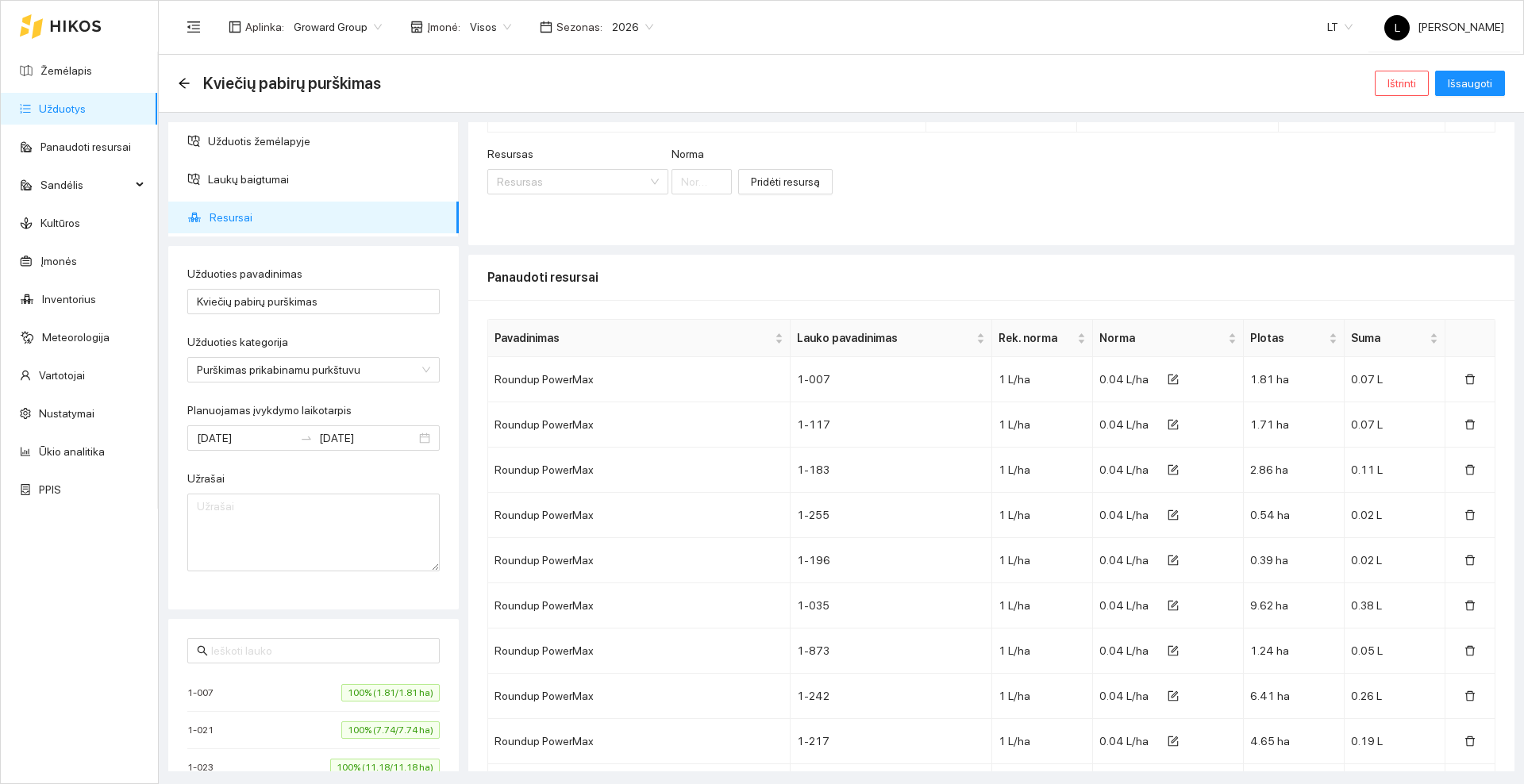
scroll to position [0, 0]
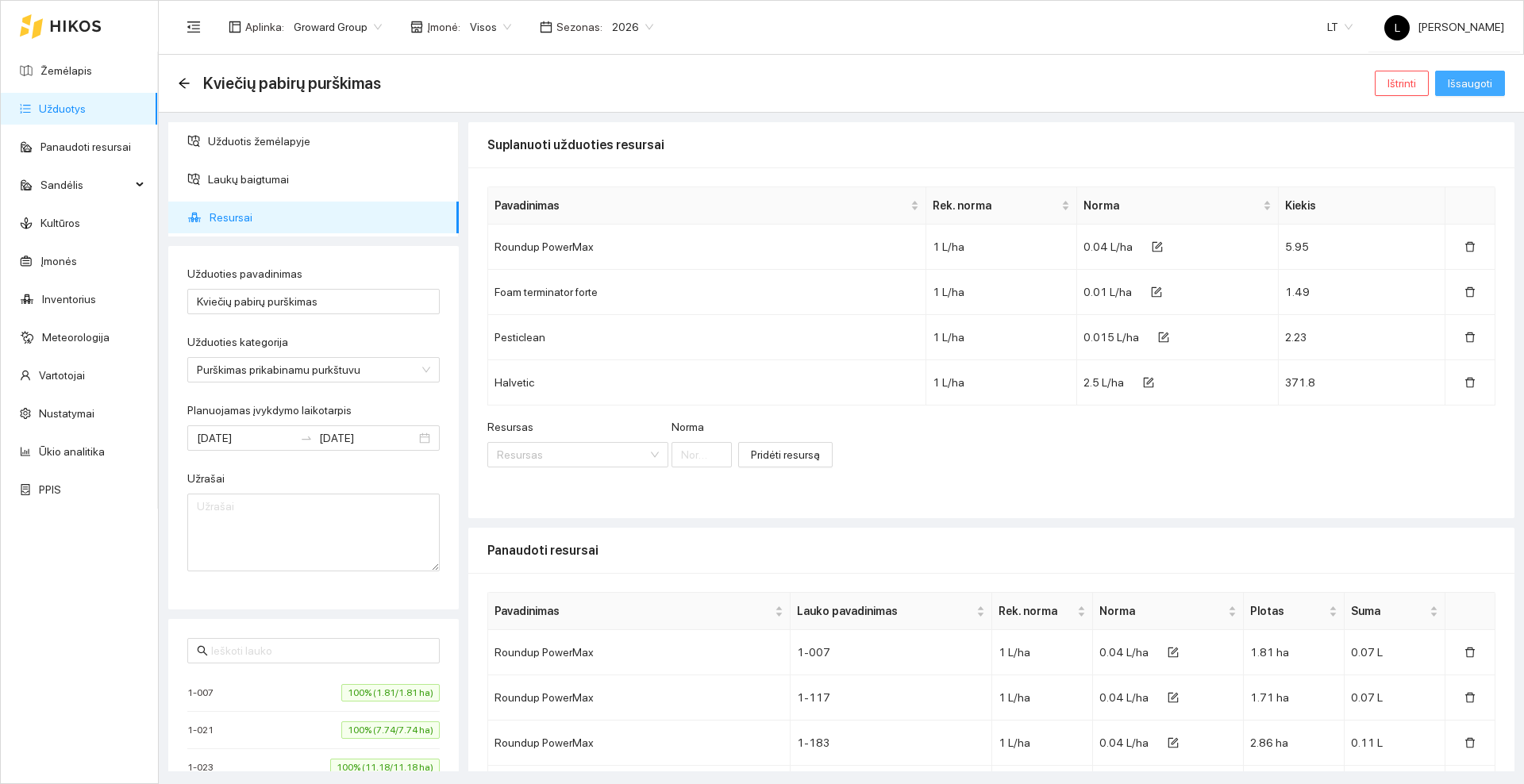
click at [1490, 84] on span "Išsaugoti" at bounding box center [1469, 84] width 44 height 18
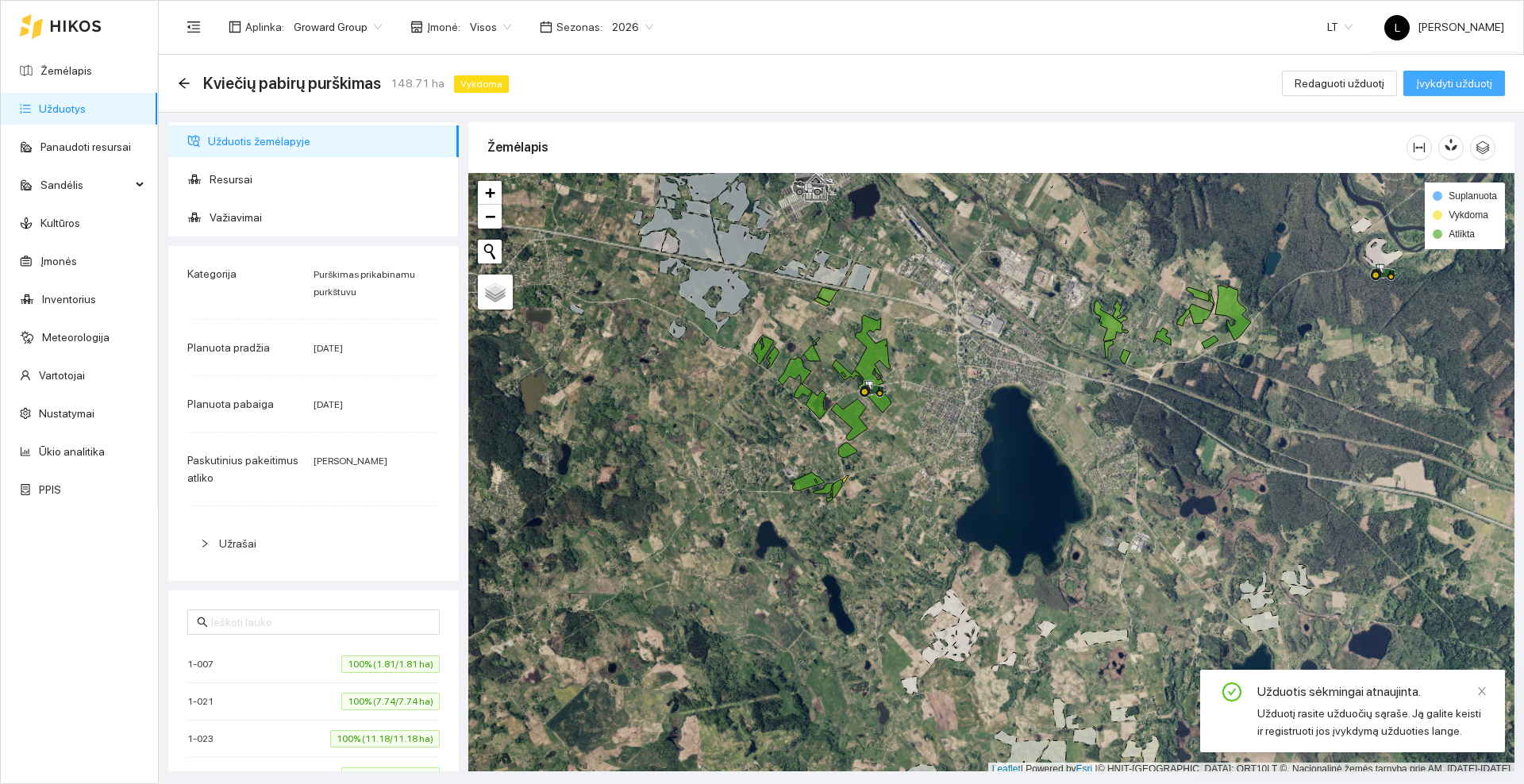
click at [1459, 89] on span "Įvykdyti užduotį" at bounding box center [1454, 84] width 77 height 18
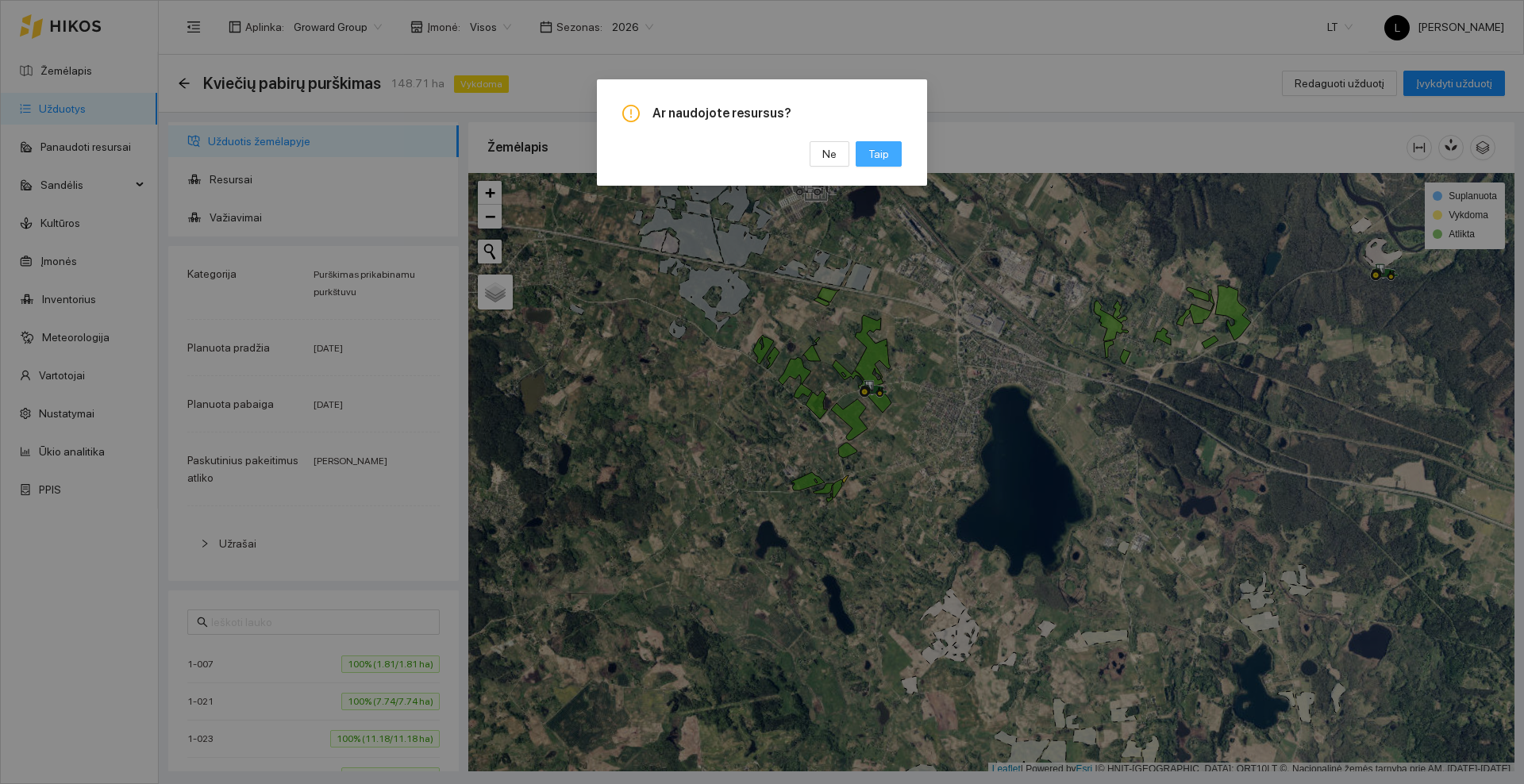
click at [881, 157] on span "Taip" at bounding box center [878, 154] width 20 height 18
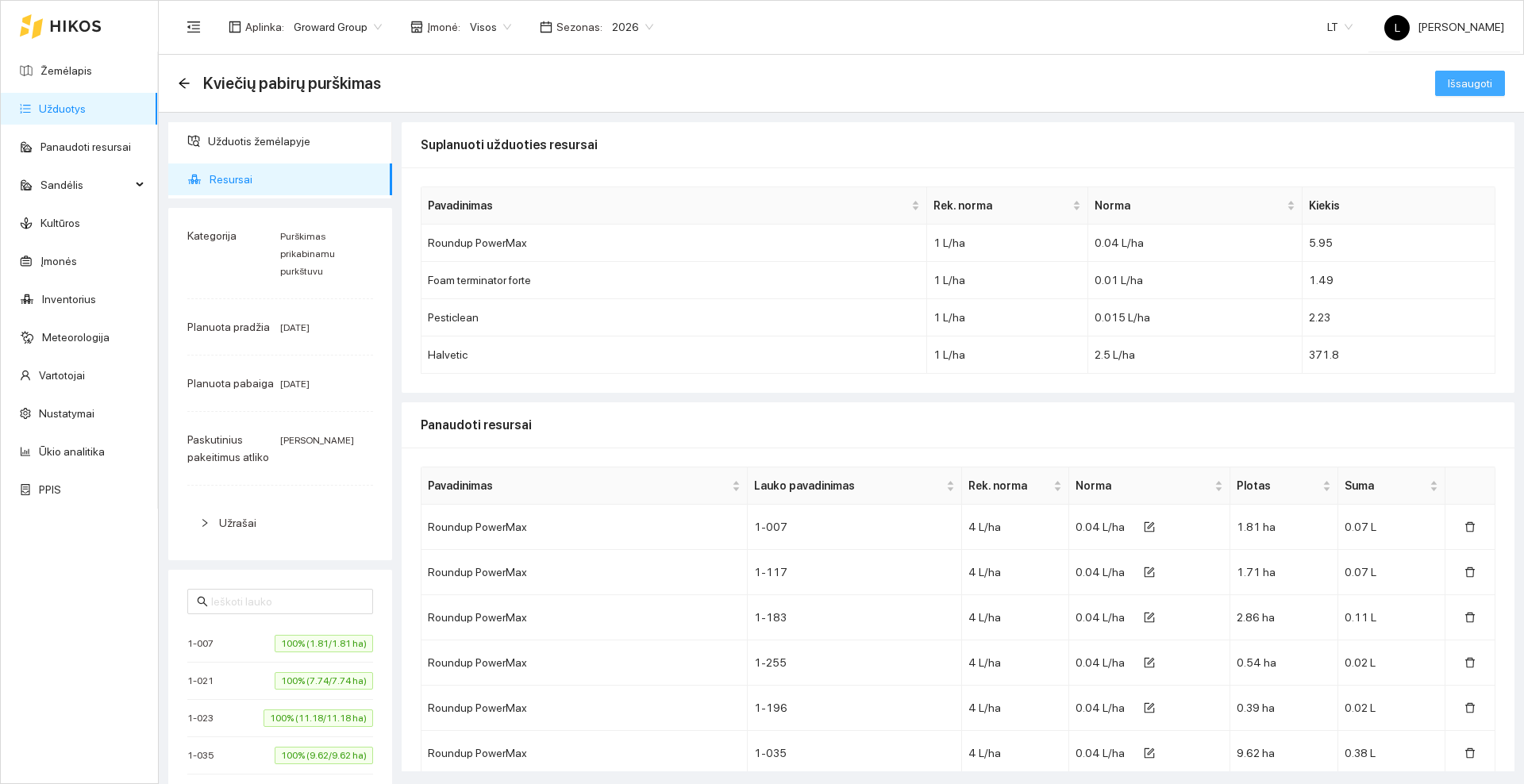
click at [1452, 83] on span "Išsaugoti" at bounding box center [1469, 84] width 44 height 18
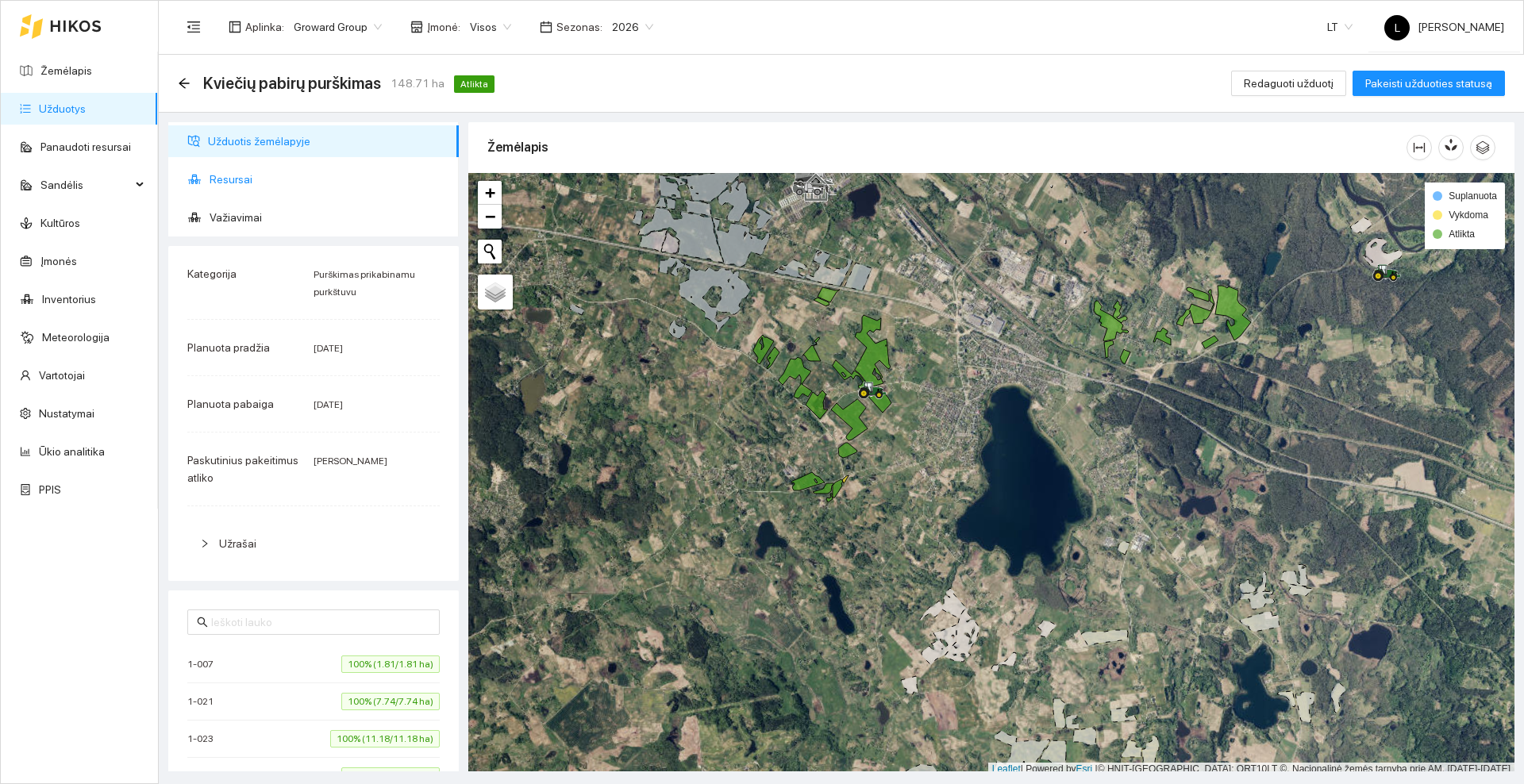
drag, startPoint x: 239, startPoint y: 185, endPoint x: 445, endPoint y: 269, distance: 222.5
click at [239, 183] on span "Resursai" at bounding box center [328, 180] width 237 height 32
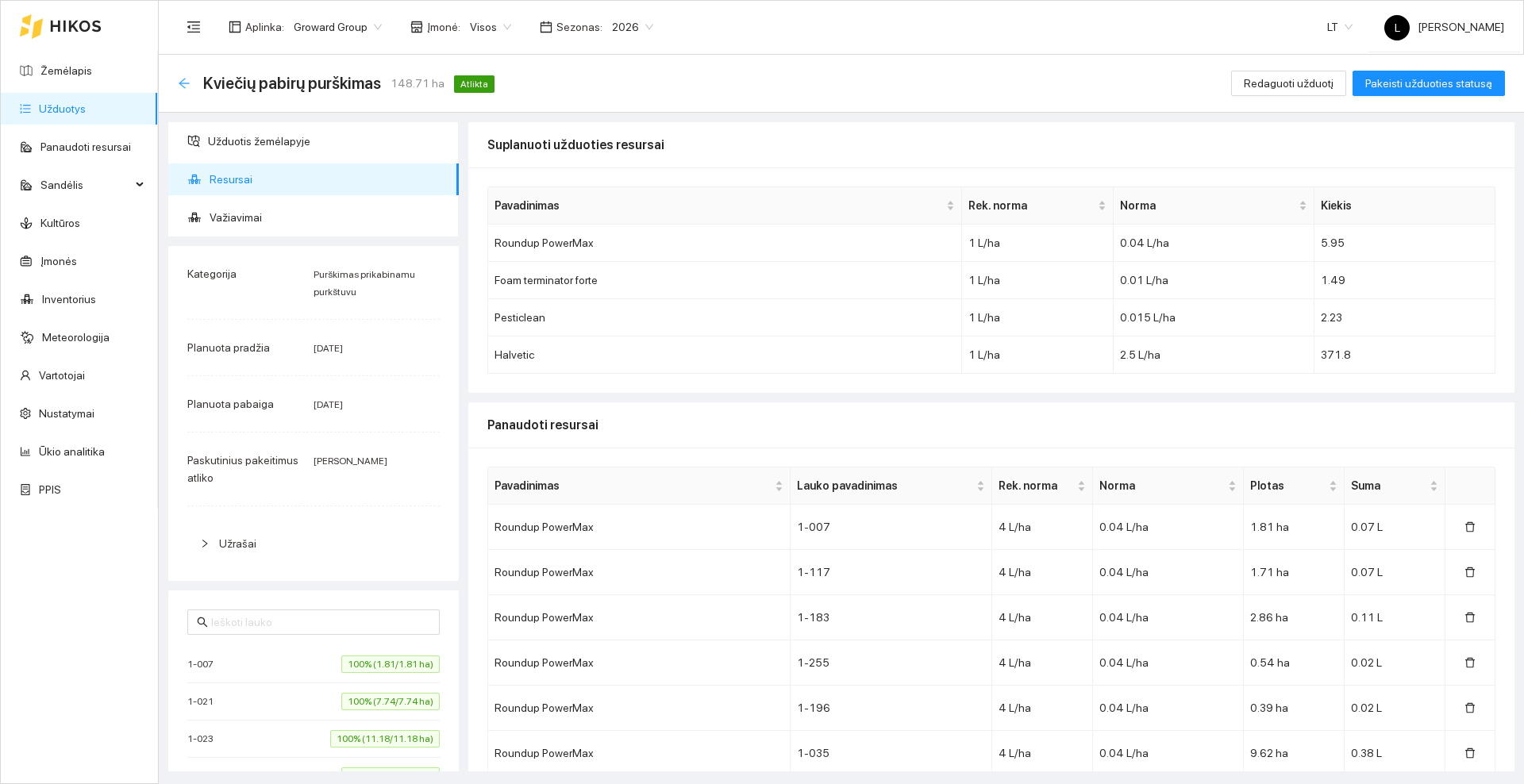
click at [188, 80] on icon "arrow-left" at bounding box center [184, 83] width 12 height 12
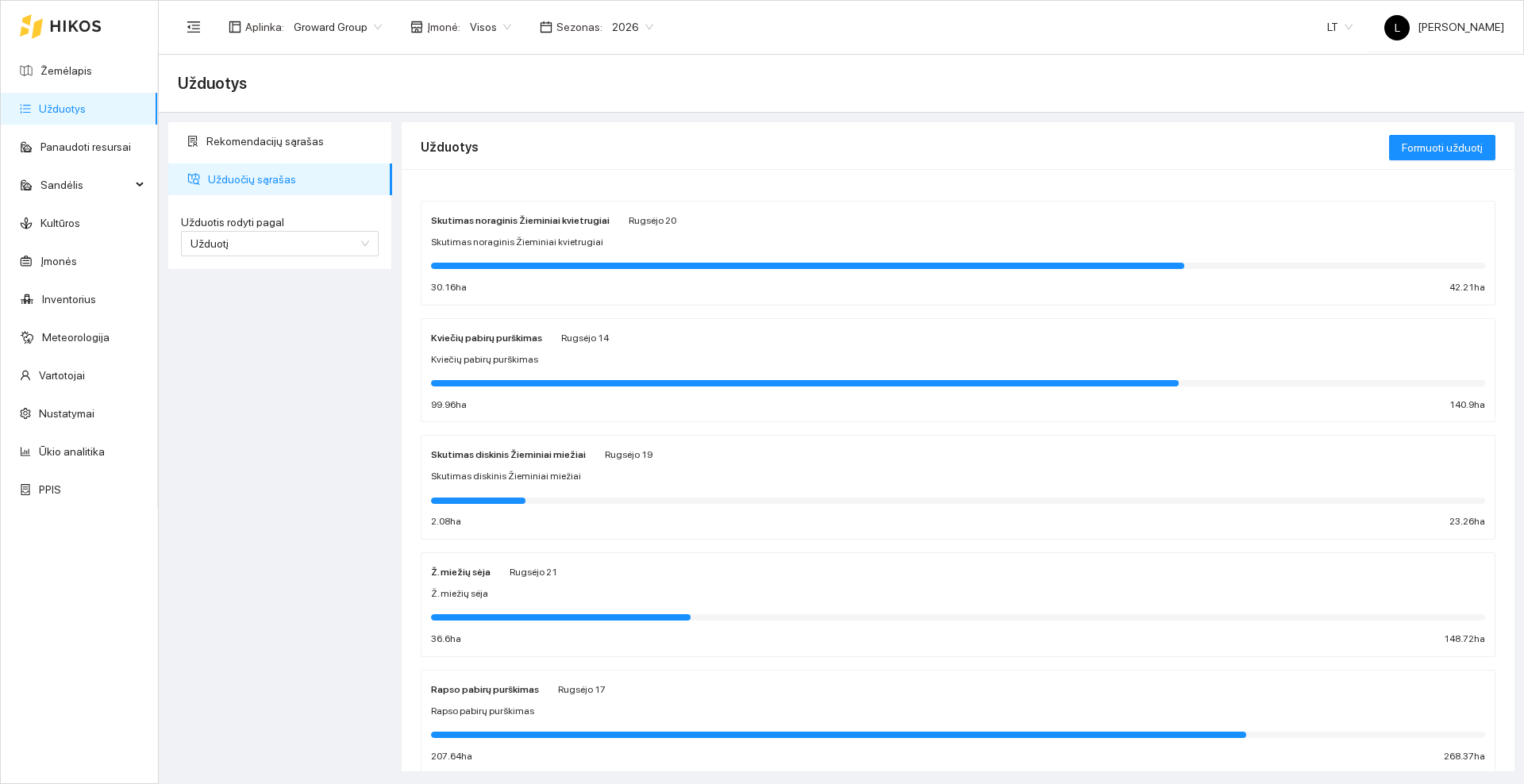
click at [85, 24] on icon at bounding box center [76, 26] width 52 height 12
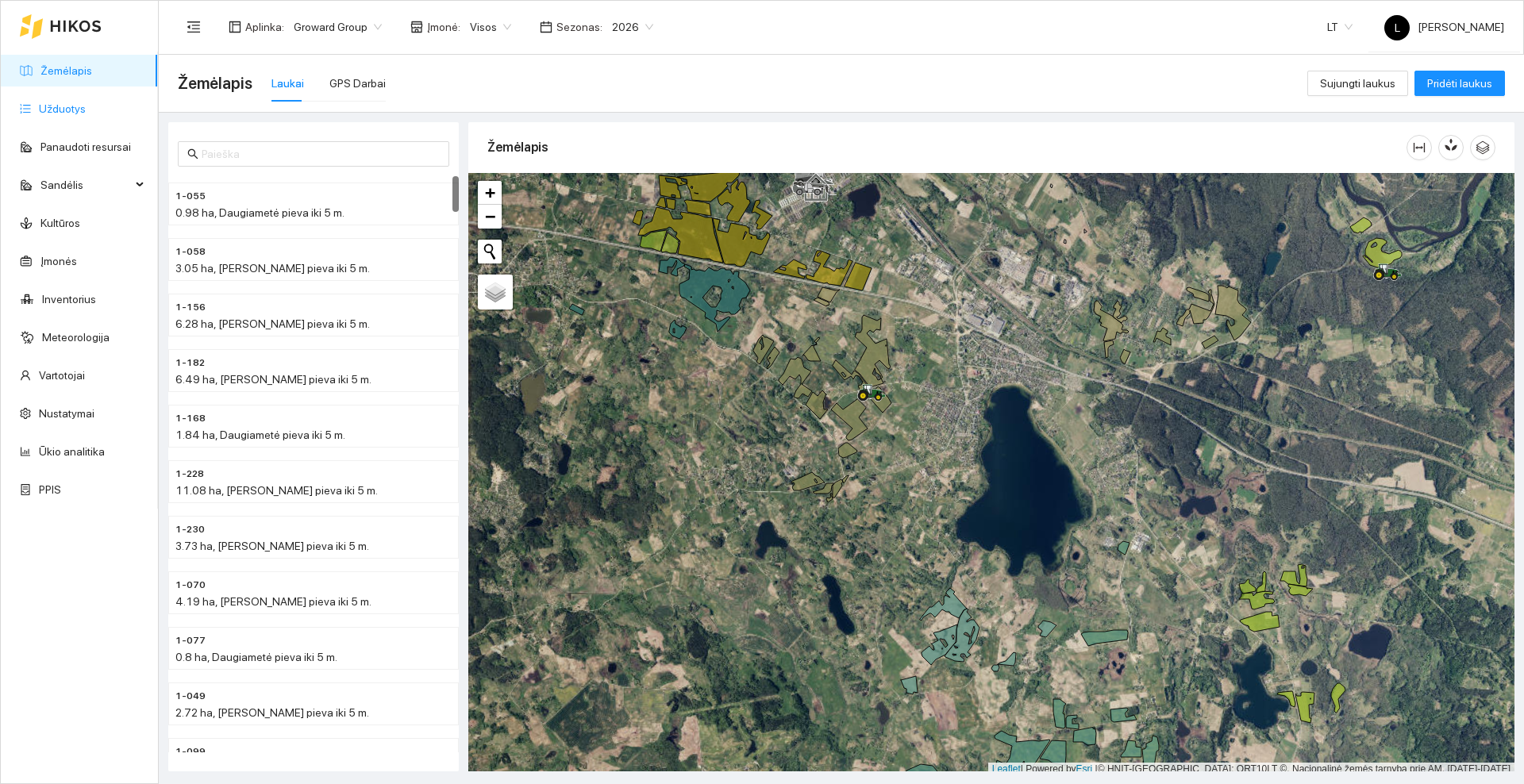
click at [63, 103] on link "Užduotys" at bounding box center [62, 108] width 47 height 12
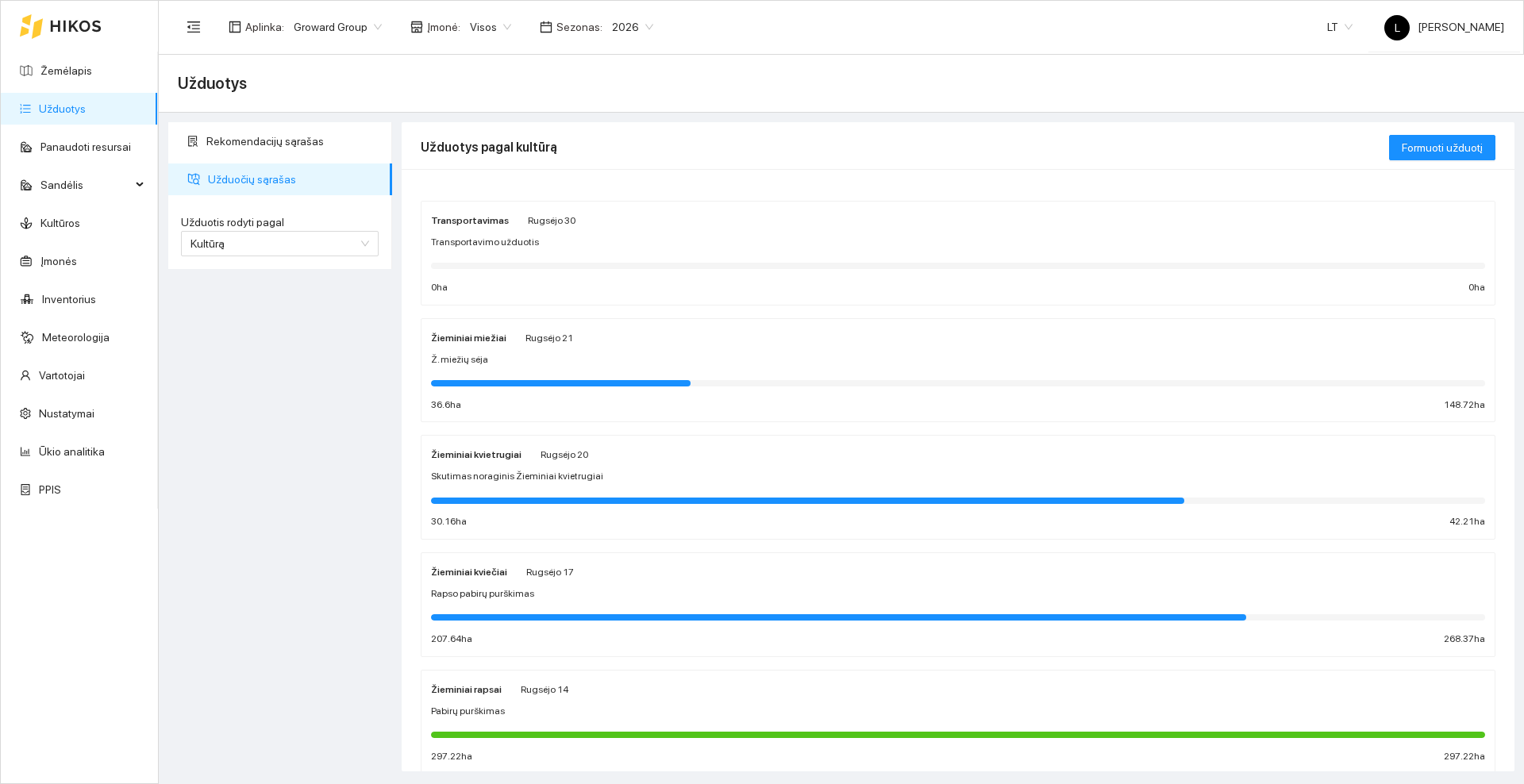
click at [548, 366] on div "Ž. miežių sėja" at bounding box center [957, 359] width 1054 height 15
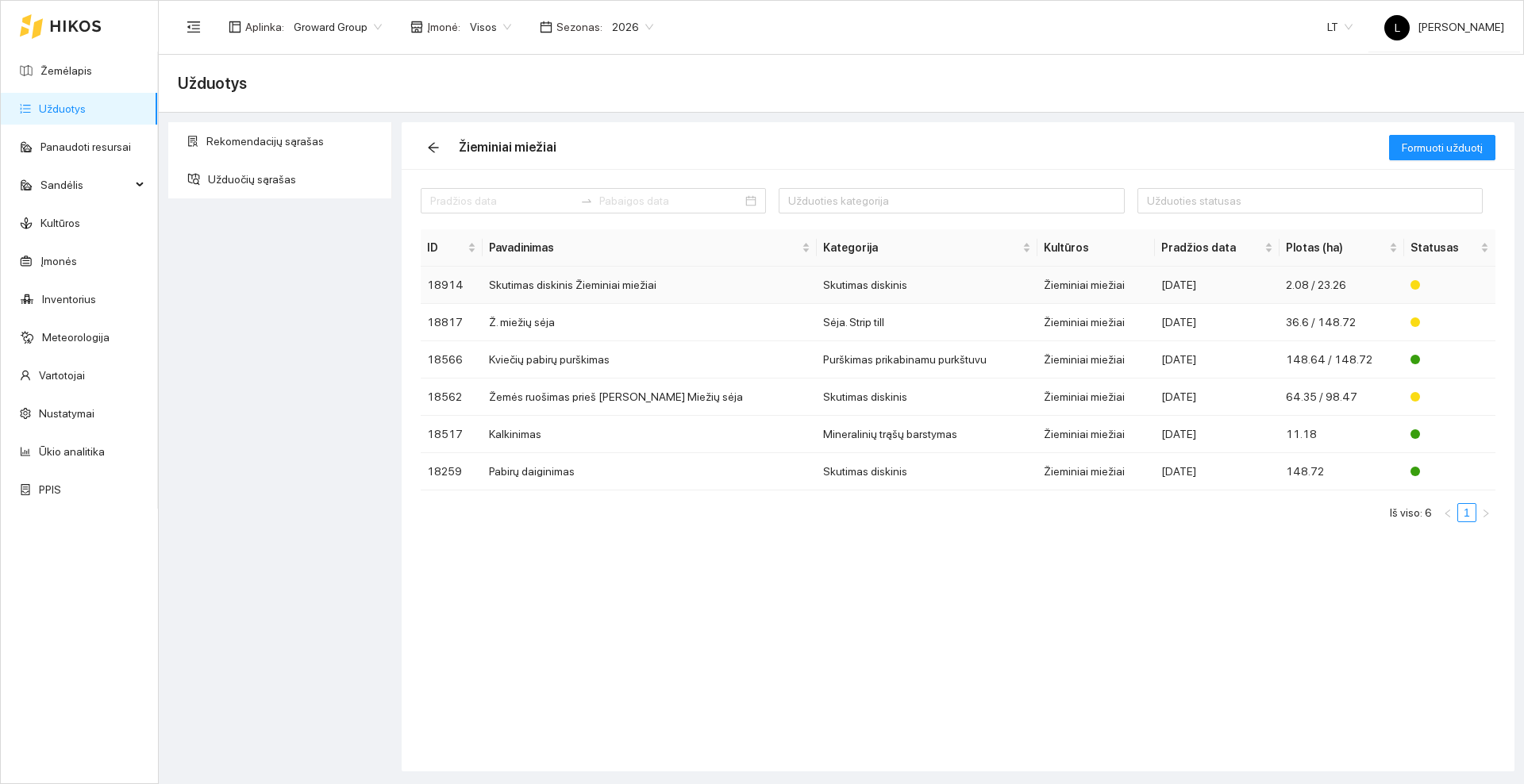
click at [567, 286] on td "Skutimas diskinis Žieminiai miežiai" at bounding box center [649, 285] width 334 height 37
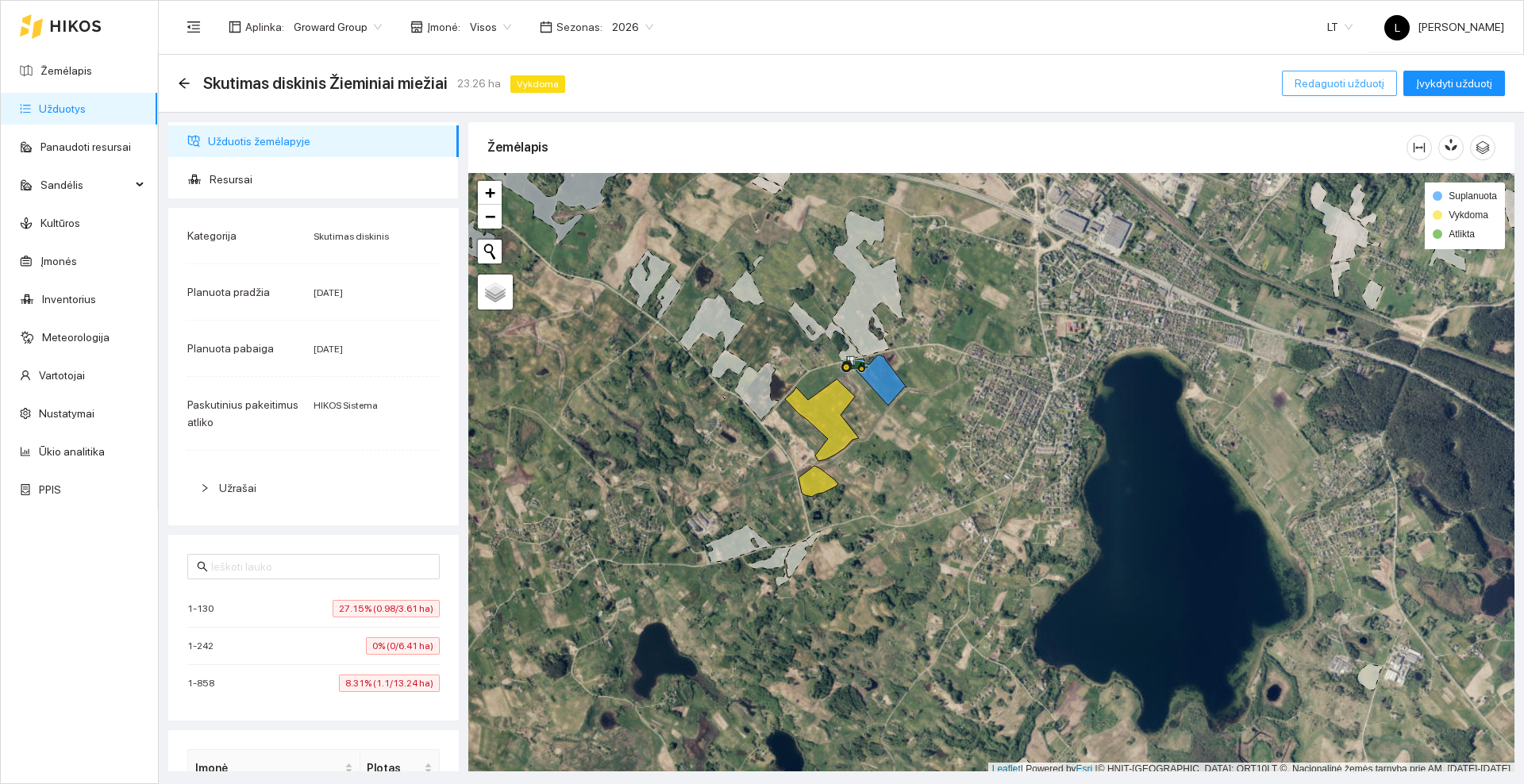
click at [1315, 81] on span "Redaguoti užduotį" at bounding box center [1339, 84] width 90 height 18
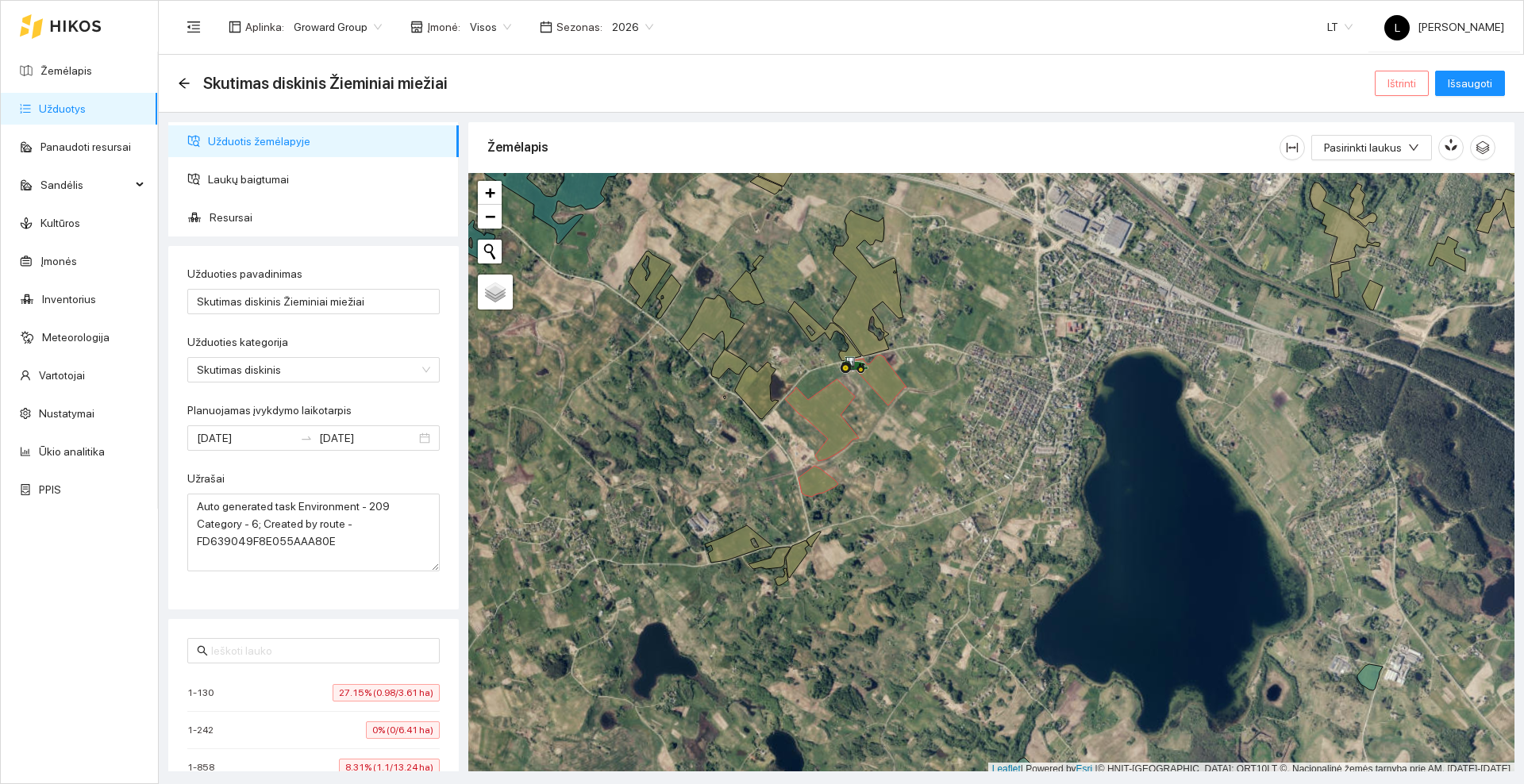
click at [1391, 78] on span "Ištrinti" at bounding box center [1402, 84] width 28 height 18
click at [1396, 158] on span "Taip" at bounding box center [1406, 160] width 20 height 18
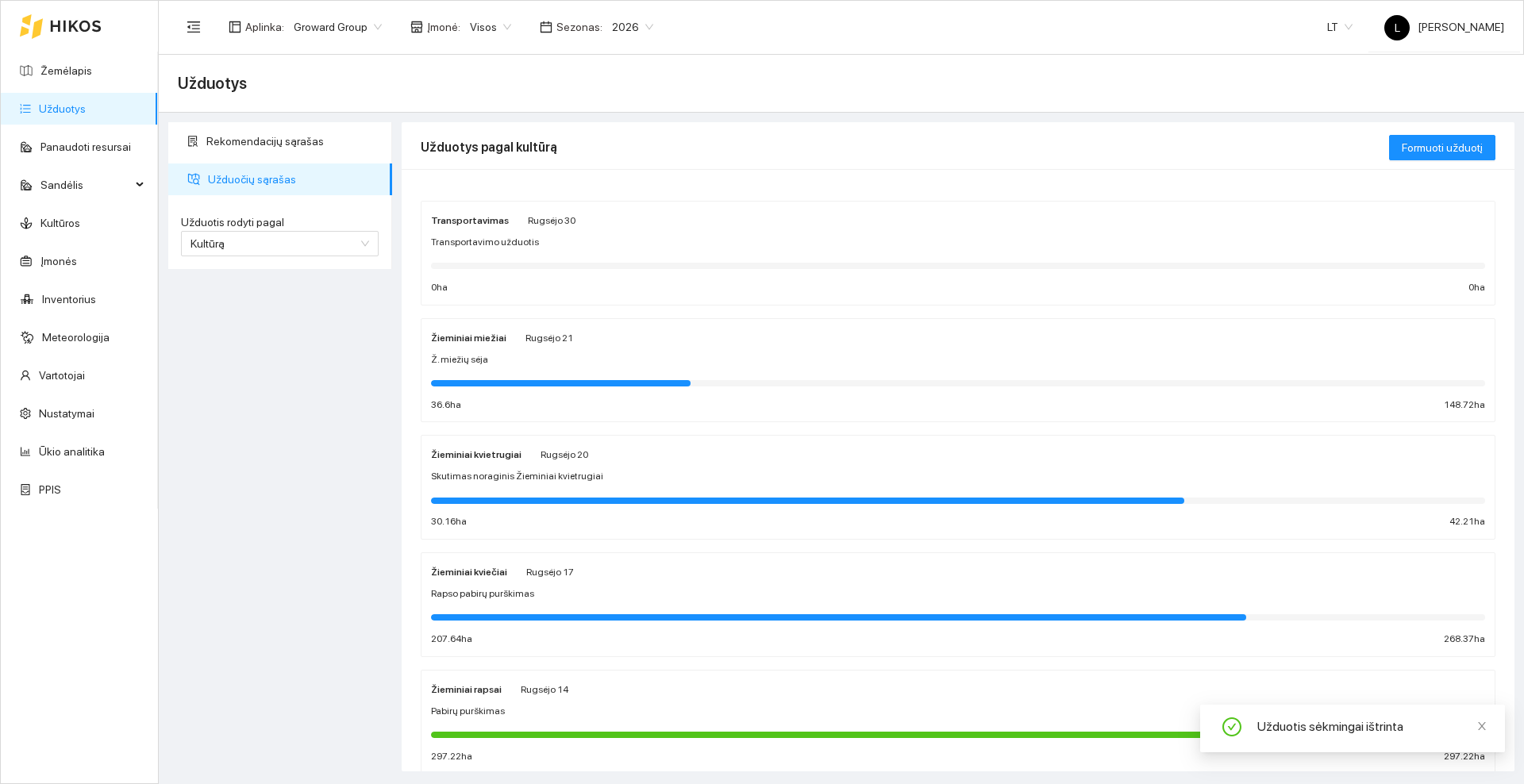
click at [554, 348] on div "Žieminiai miežiai [PERSON_NAME][DATE] Ž. miežių sėja 36.6 ha 148.72 ha" at bounding box center [957, 370] width 1054 height 84
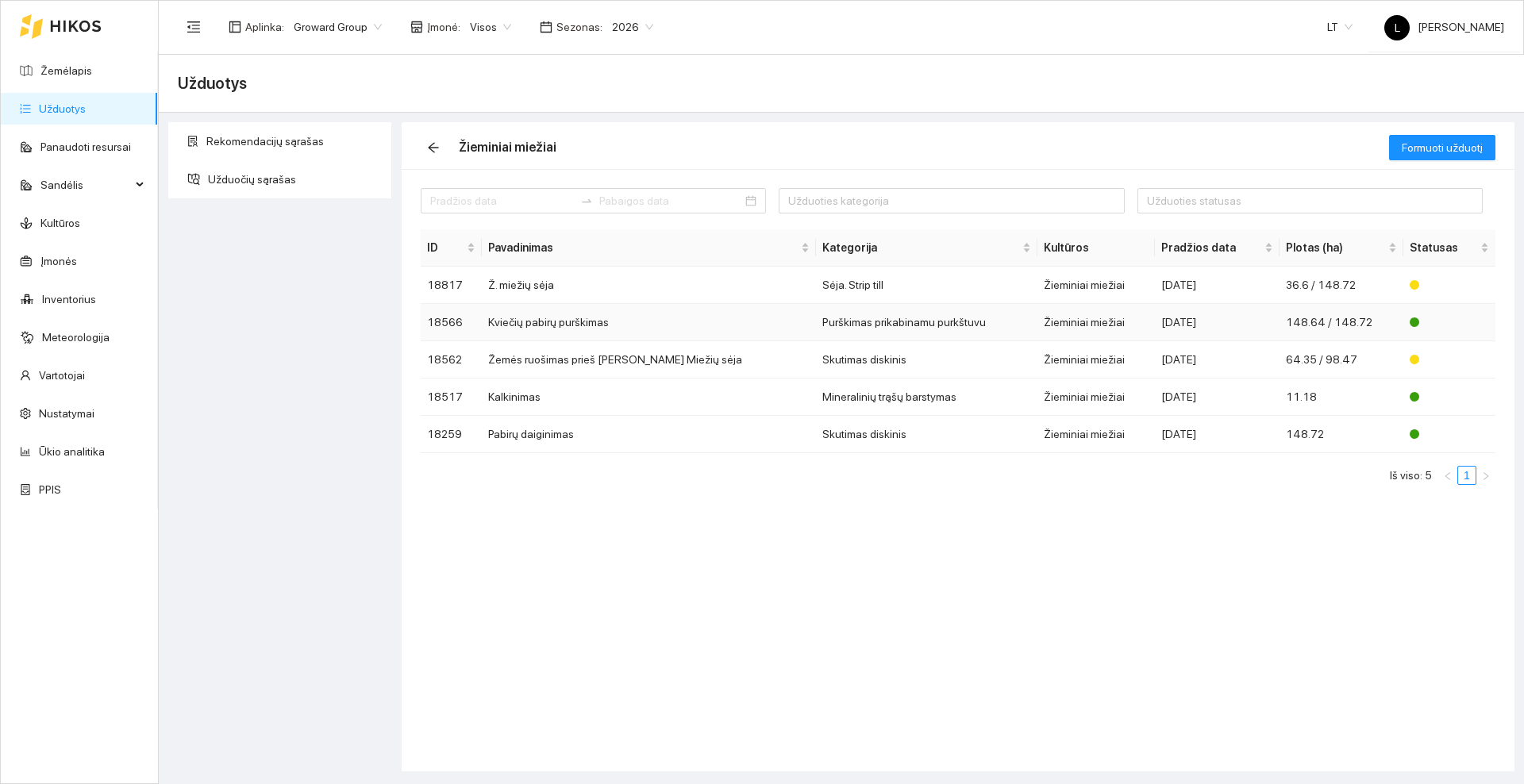
click at [545, 326] on td "Kviečių pabirų purškimas" at bounding box center [649, 322] width 335 height 37
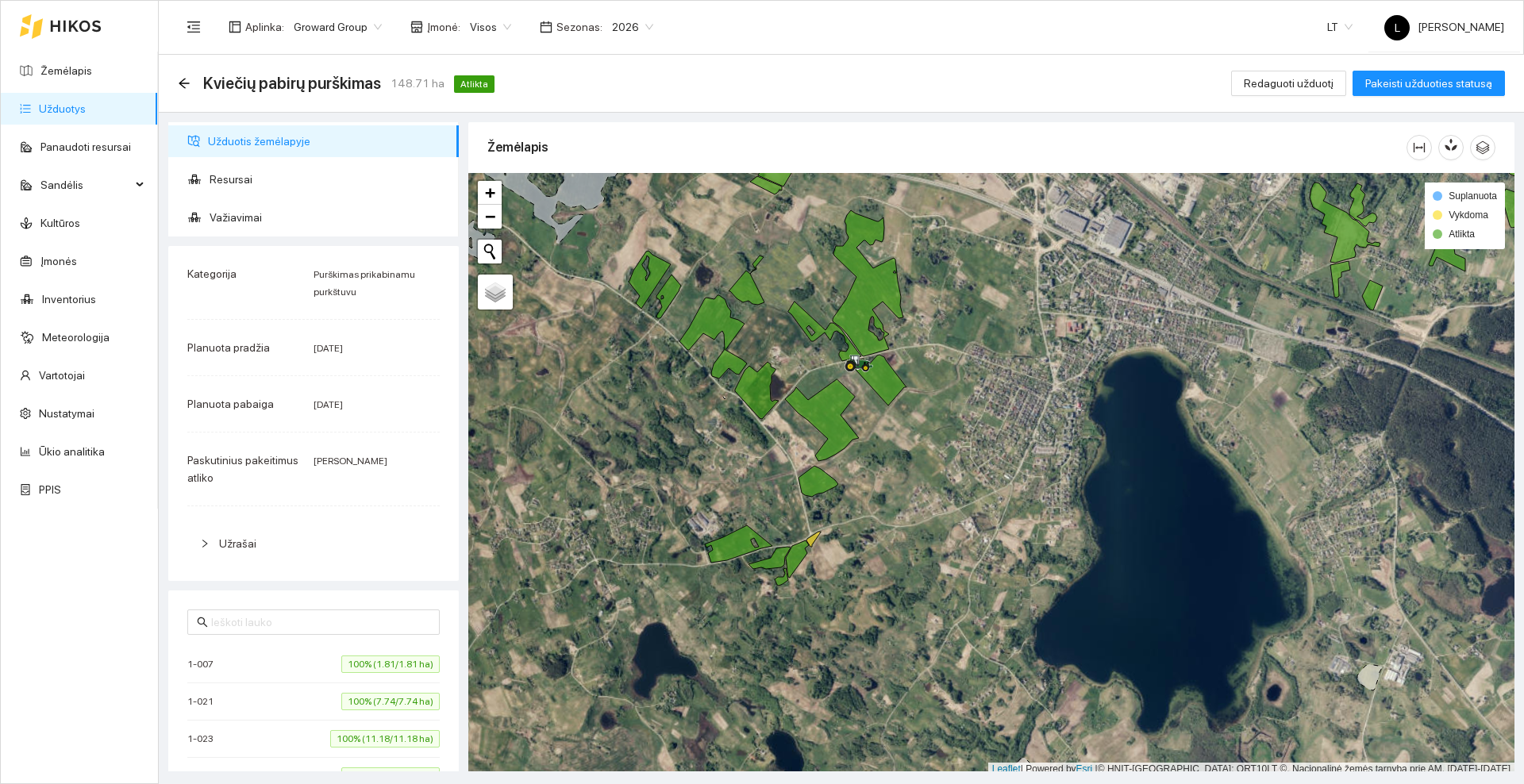
scroll to position [4, 0]
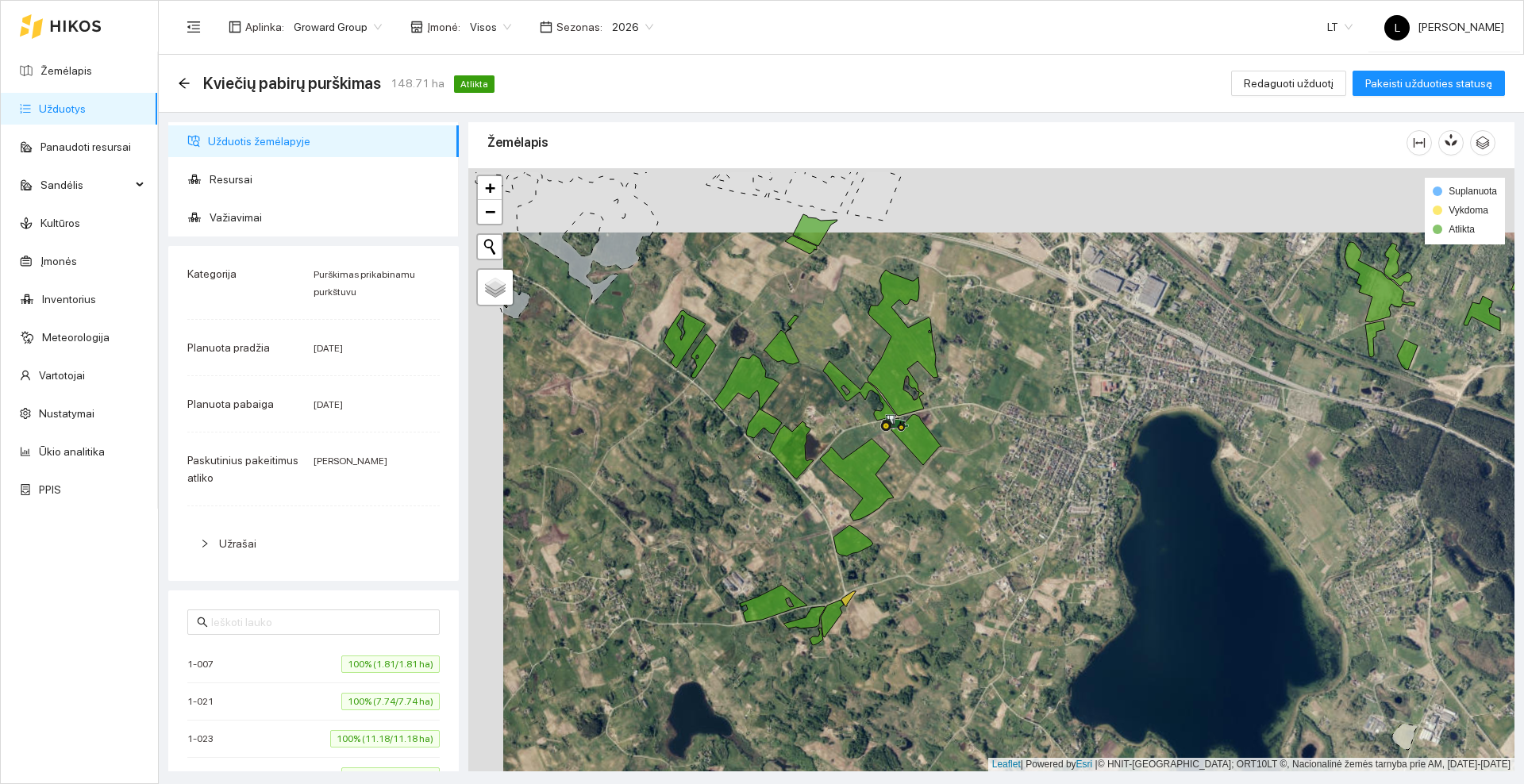
drag, startPoint x: 633, startPoint y: 371, endPoint x: 668, endPoint y: 436, distance: 73.8
click at [668, 436] on div at bounding box center [991, 469] width 1046 height 603
click at [244, 214] on span "Važiavimai" at bounding box center [328, 217] width 237 height 32
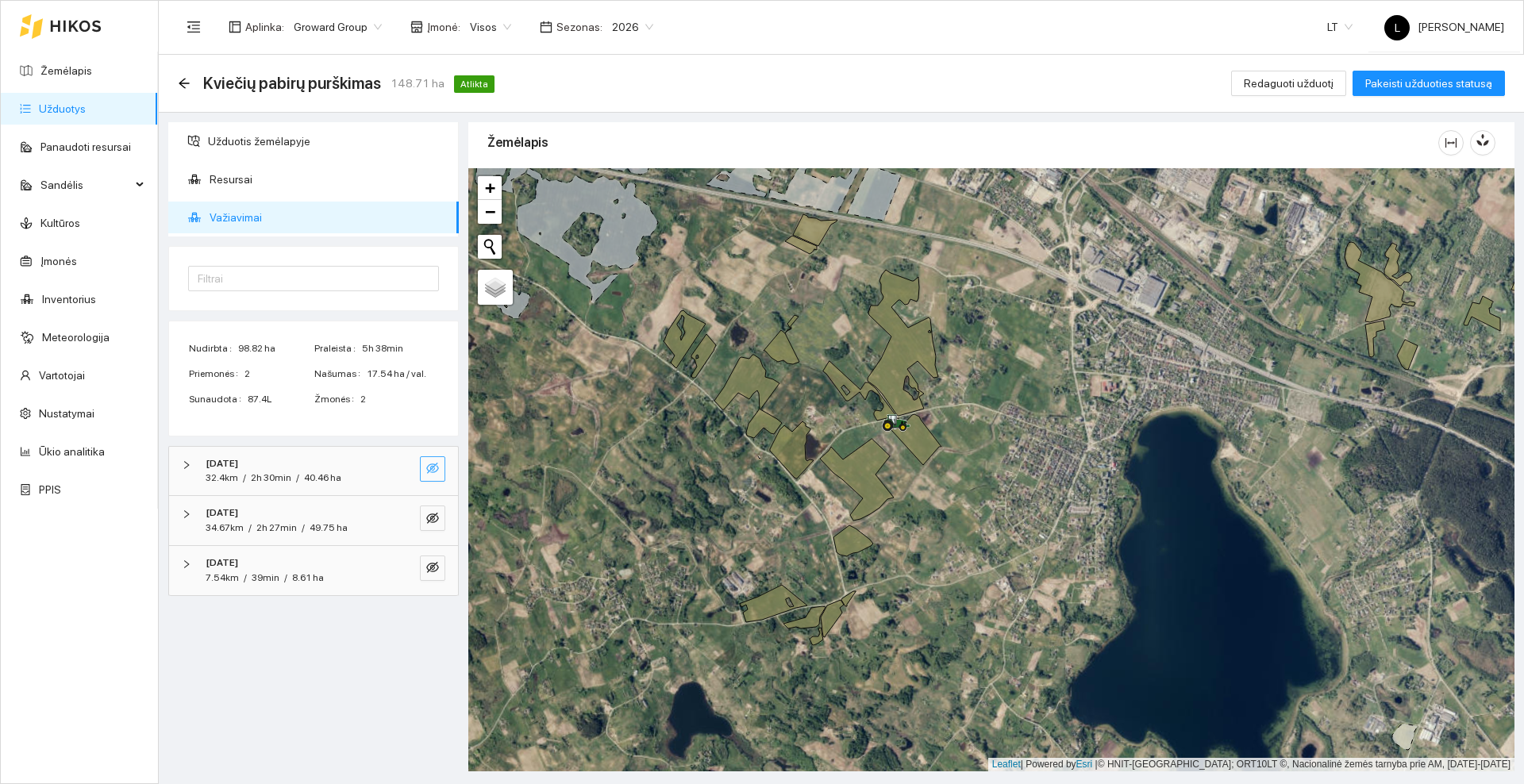
click at [434, 463] on icon "eye-invisible" at bounding box center [432, 468] width 12 height 12
click at [435, 519] on icon "eye-invisible" at bounding box center [432, 517] width 12 height 12
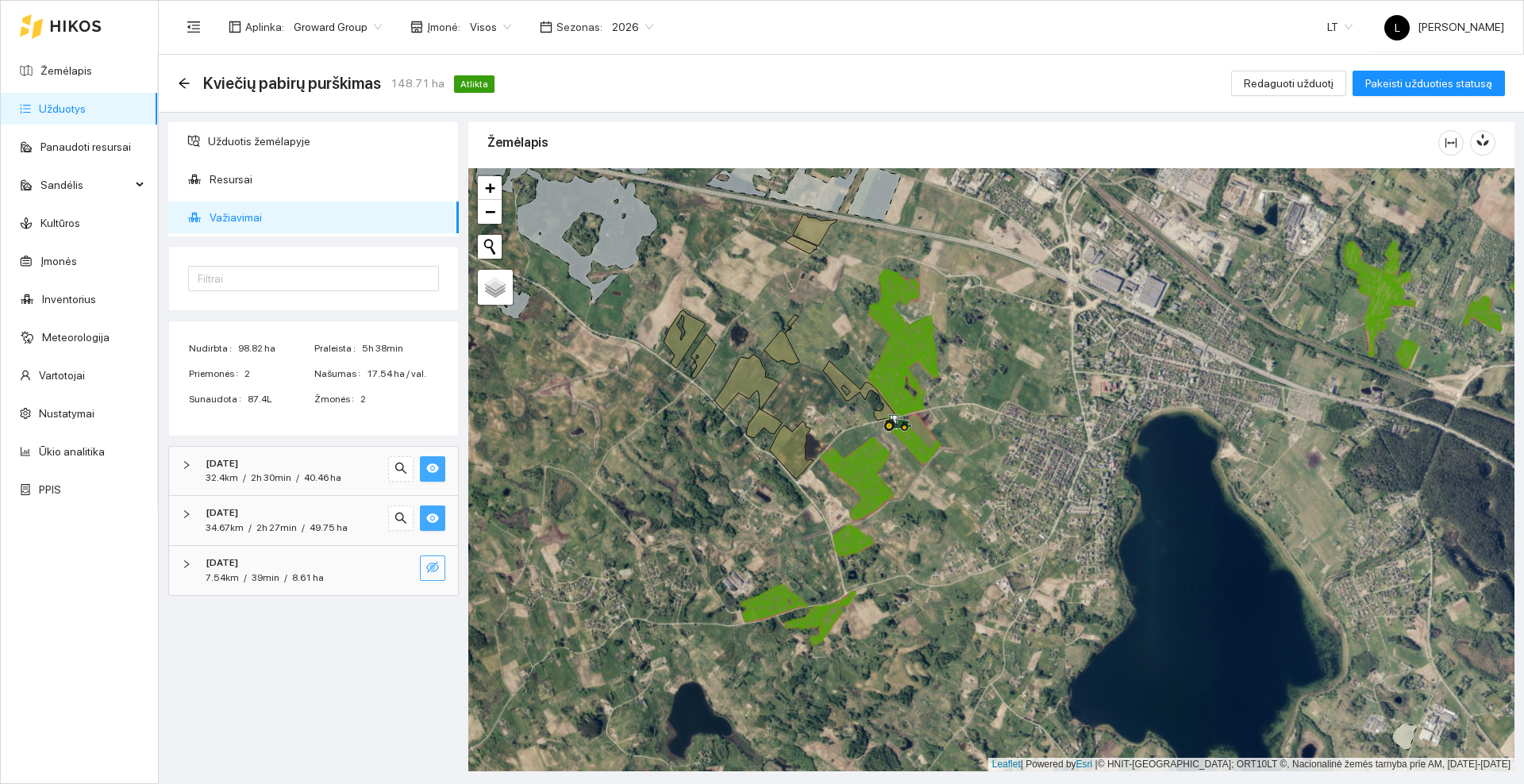
click at [431, 566] on icon "eye-invisible" at bounding box center [432, 567] width 12 height 11
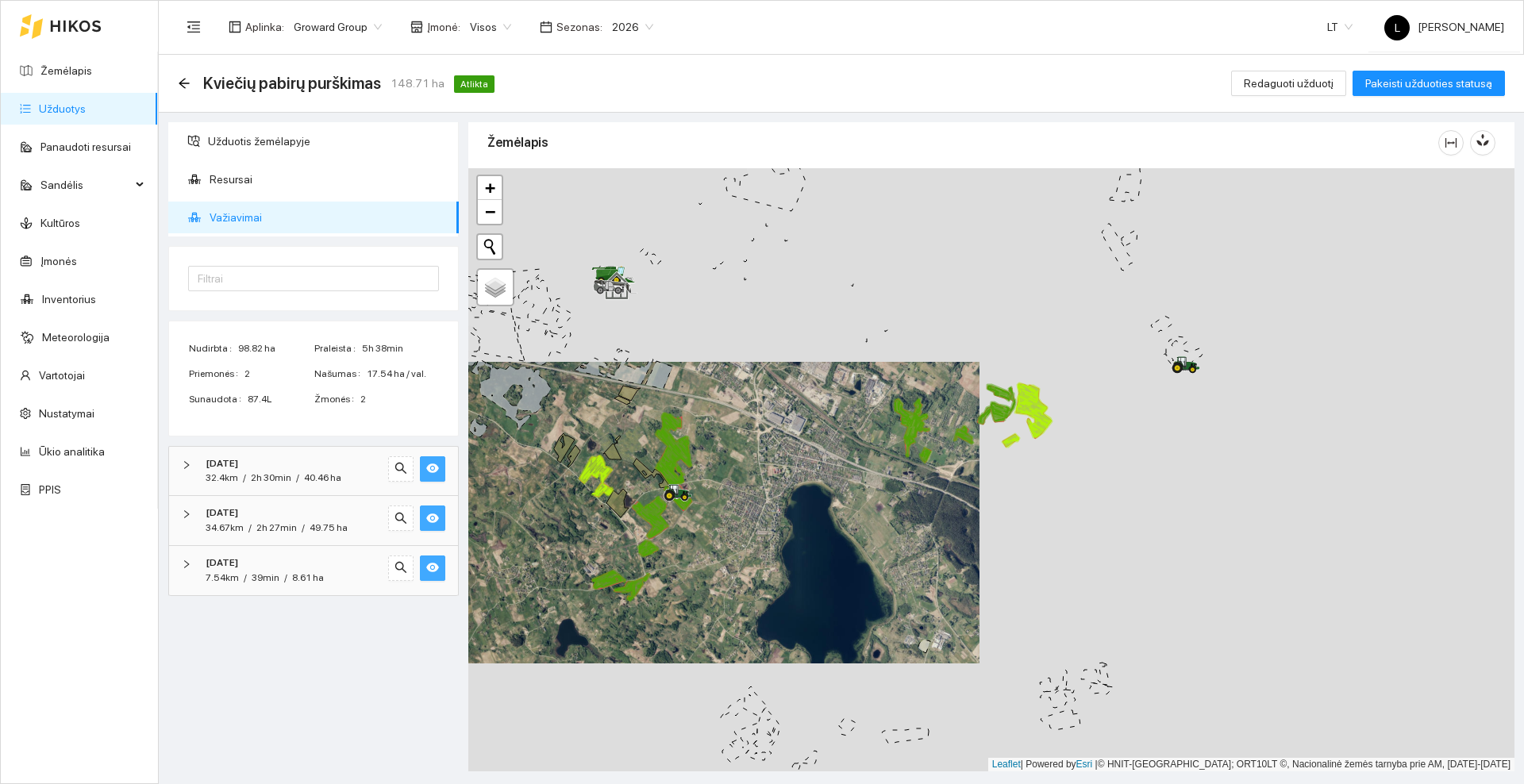
drag, startPoint x: 988, startPoint y: 491, endPoint x: 874, endPoint y: 521, distance: 117.9
click at [874, 521] on div at bounding box center [991, 469] width 1046 height 603
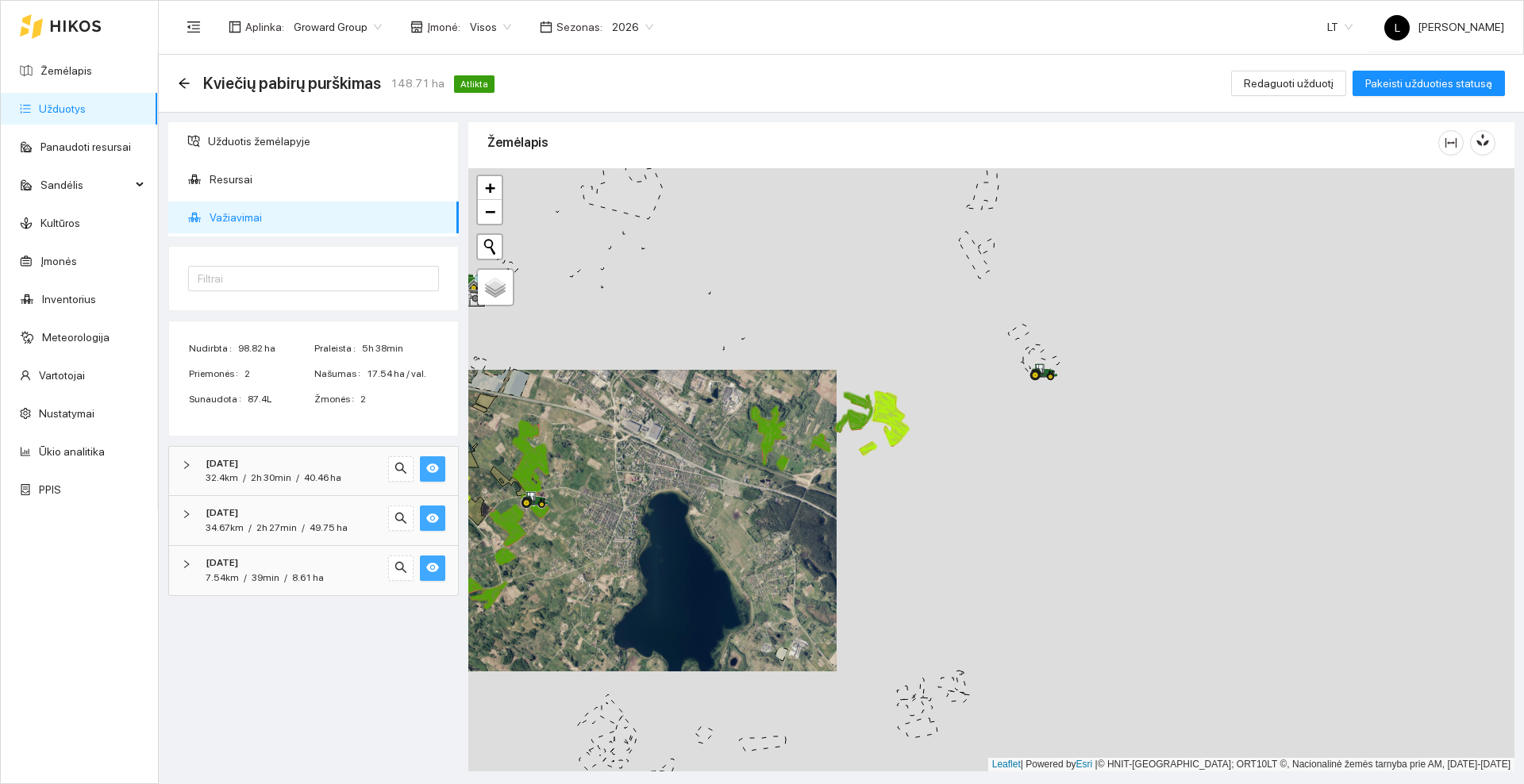
drag, startPoint x: 670, startPoint y: 473, endPoint x: 776, endPoint y: 443, distance: 110.2
click at [776, 443] on div at bounding box center [991, 469] width 1046 height 603
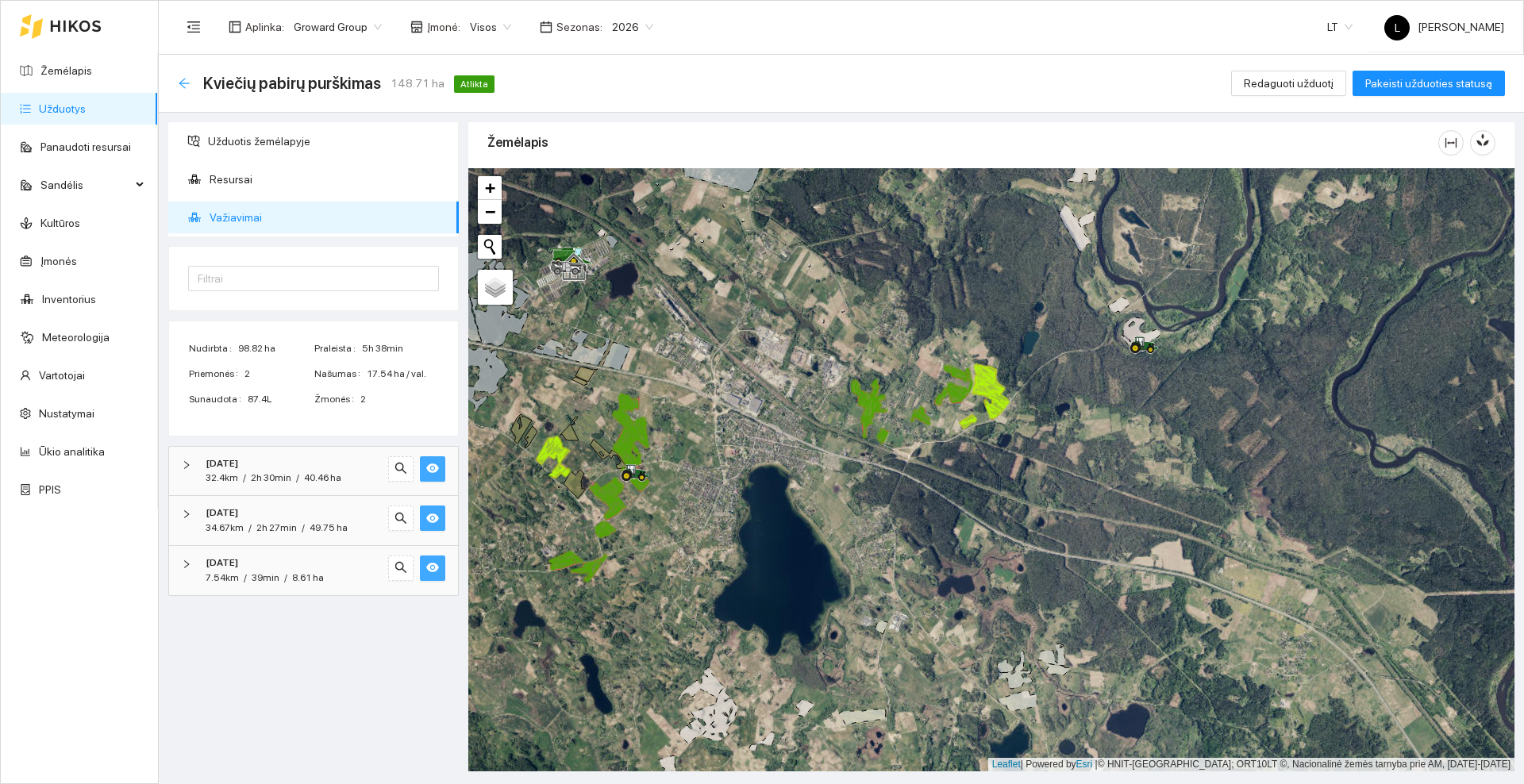
click at [184, 78] on icon "arrow-left" at bounding box center [184, 83] width 11 height 11
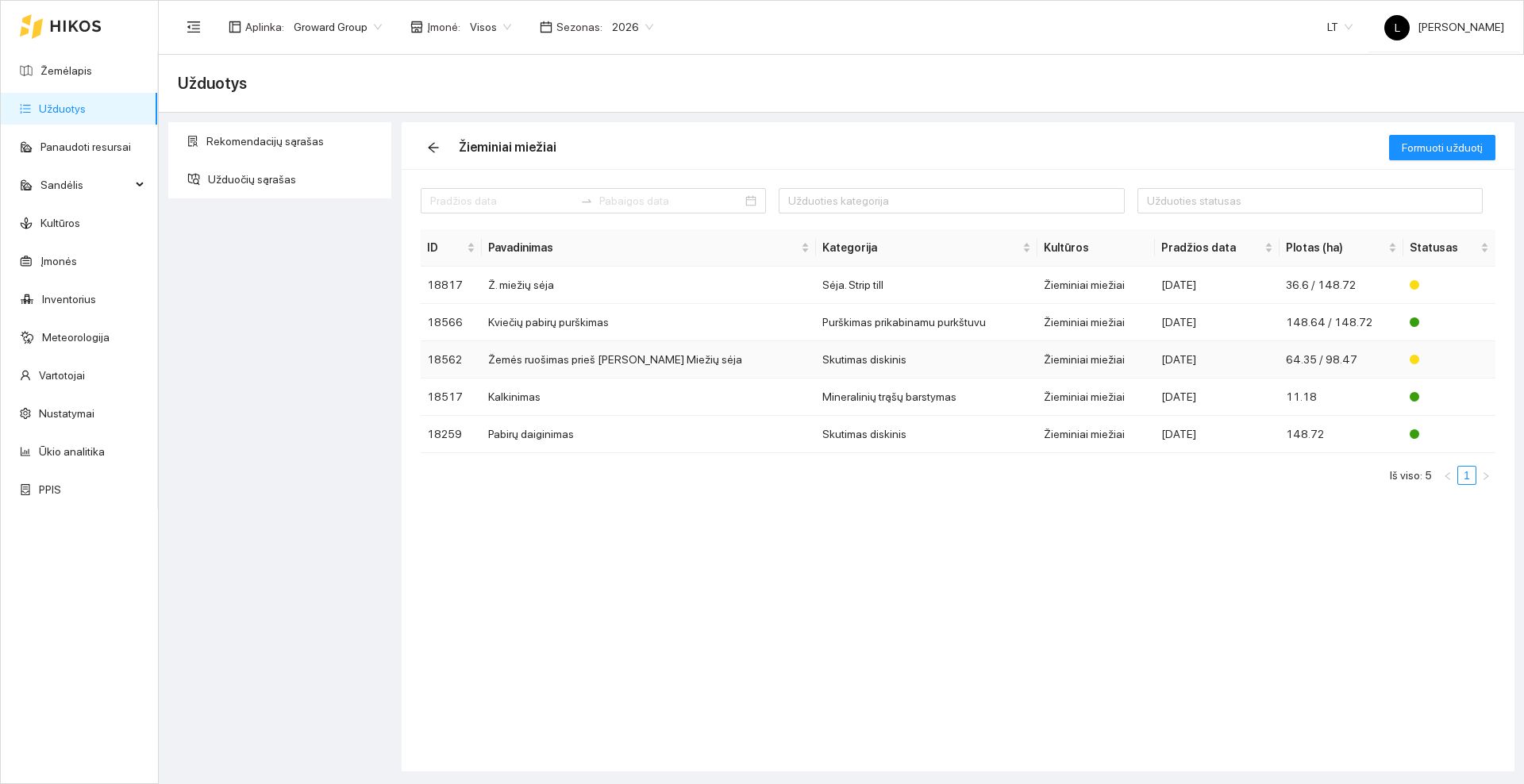
click at [568, 355] on td "Žemės ruošimas prieš Ž. Miežių sėja" at bounding box center [649, 360] width 335 height 37
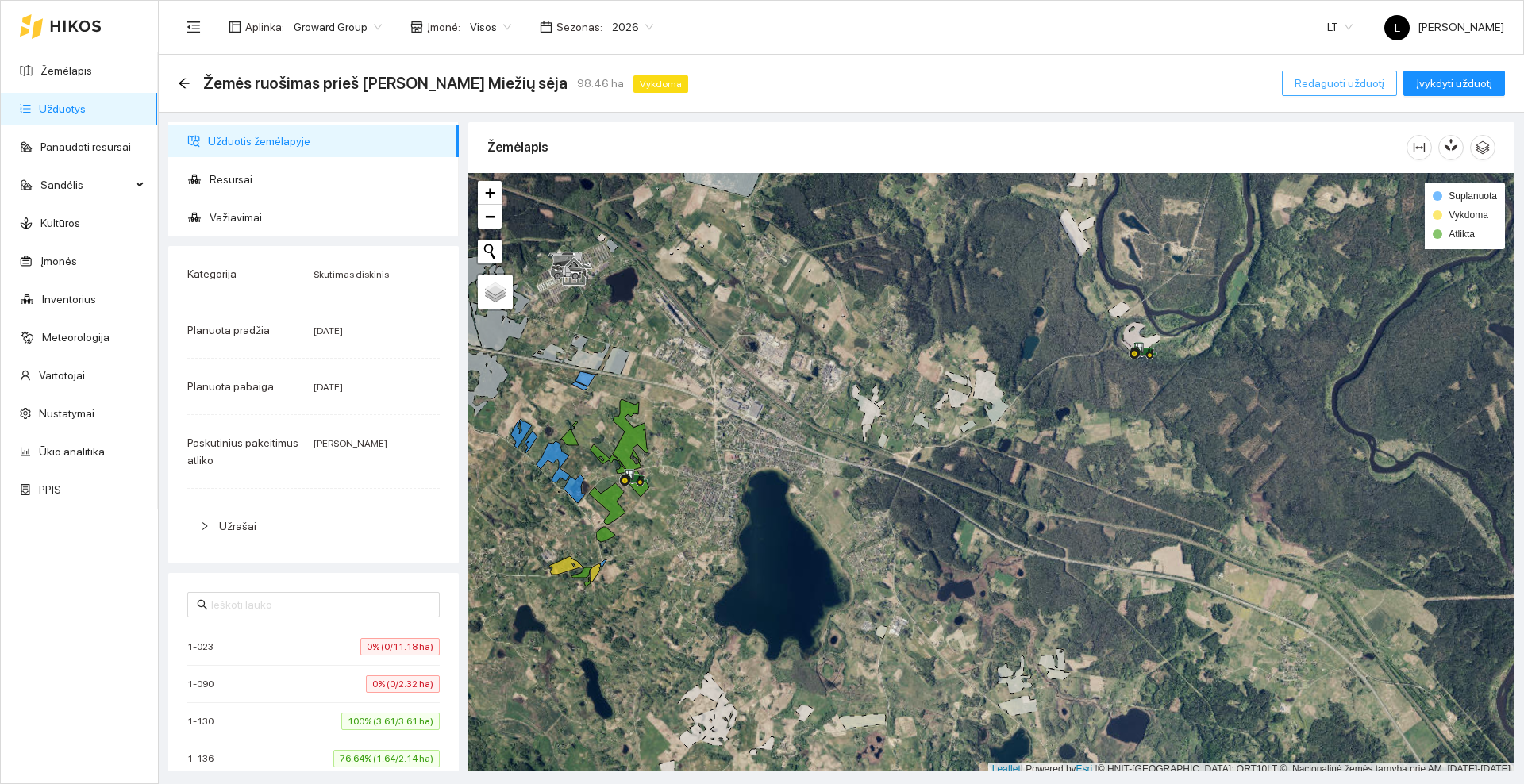
click at [1314, 84] on span "Redaguoti užduotį" at bounding box center [1339, 84] width 90 height 18
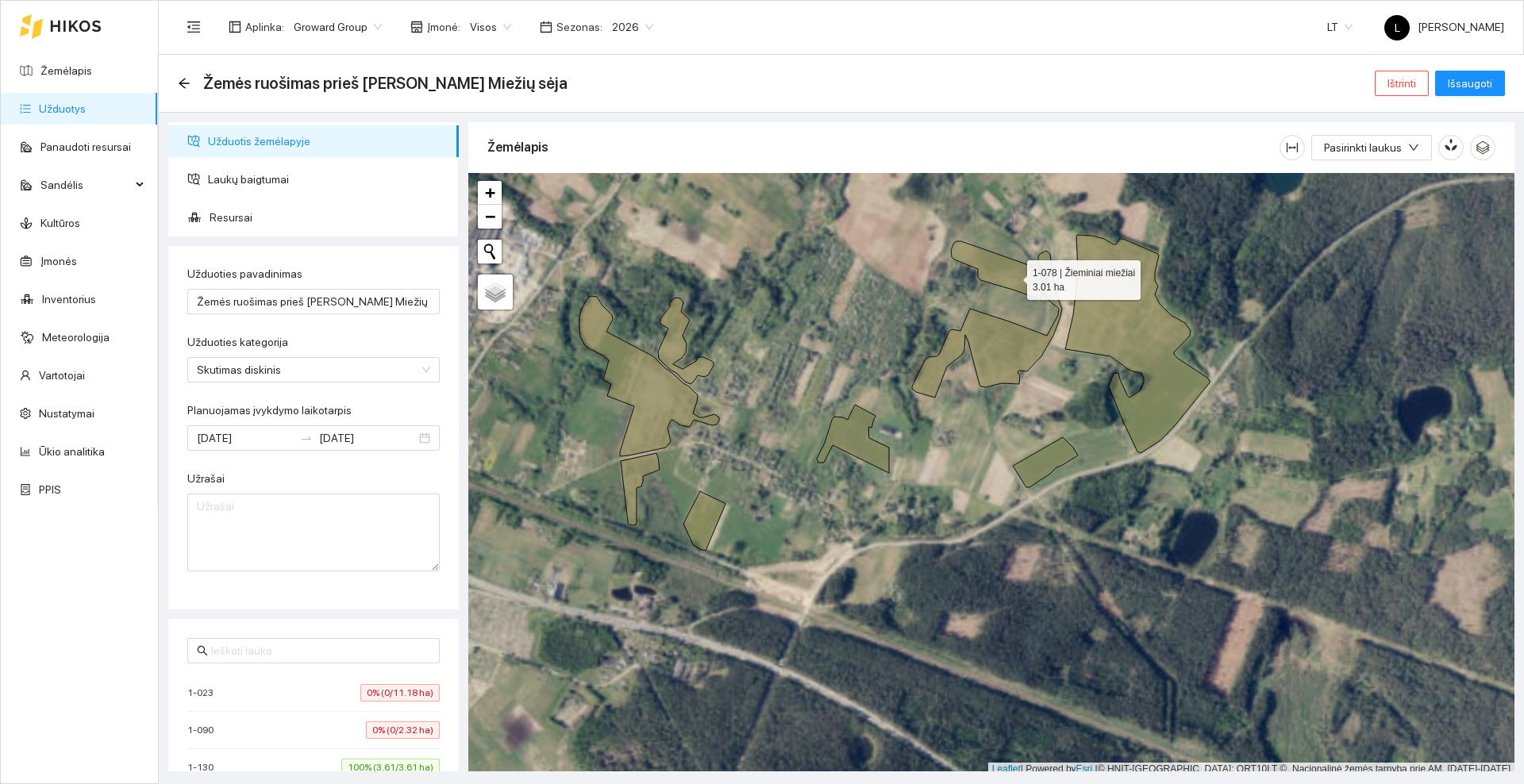
click at [1012, 276] on icon at bounding box center [997, 270] width 92 height 59
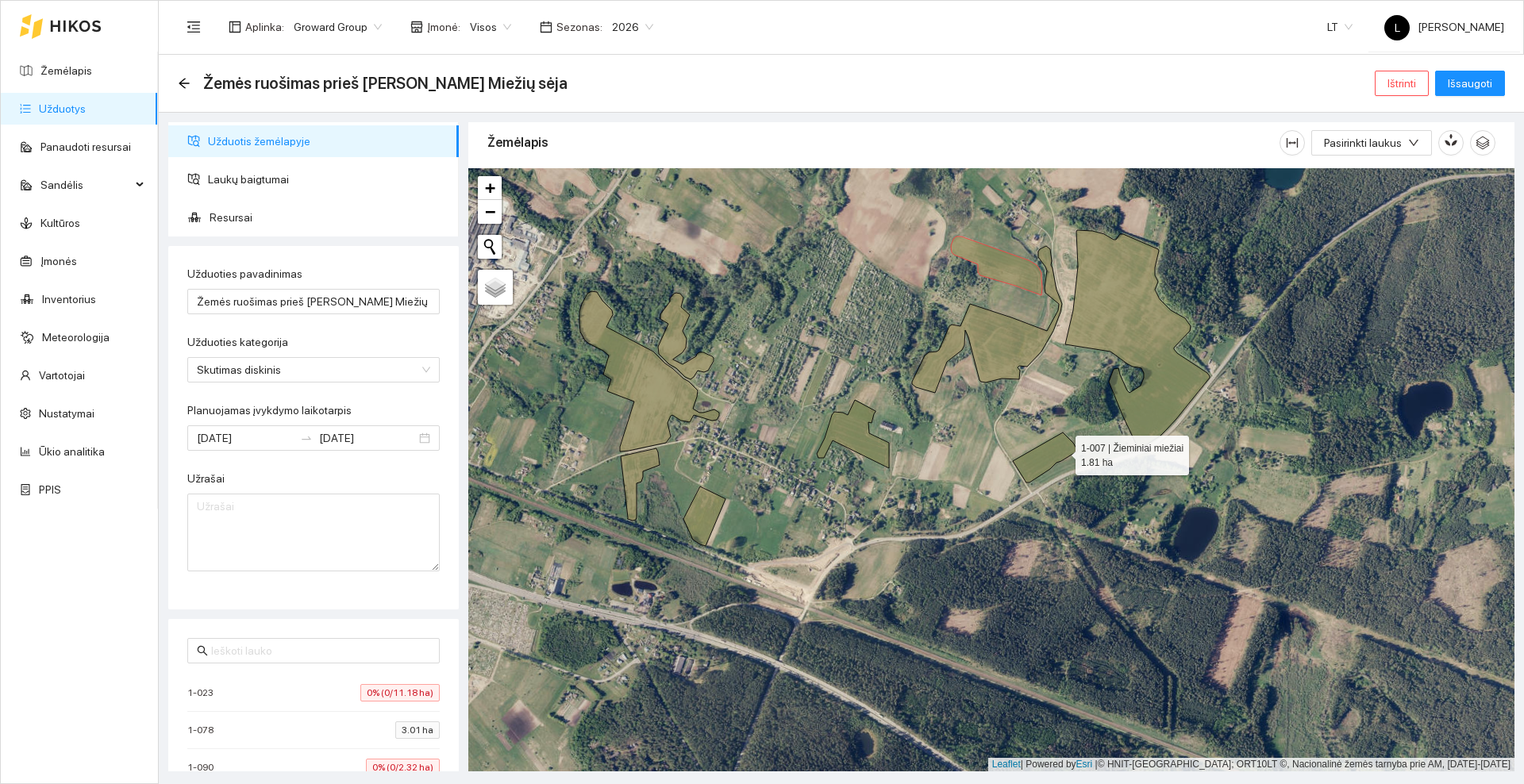
click at [1061, 451] on icon at bounding box center [1045, 457] width 65 height 50
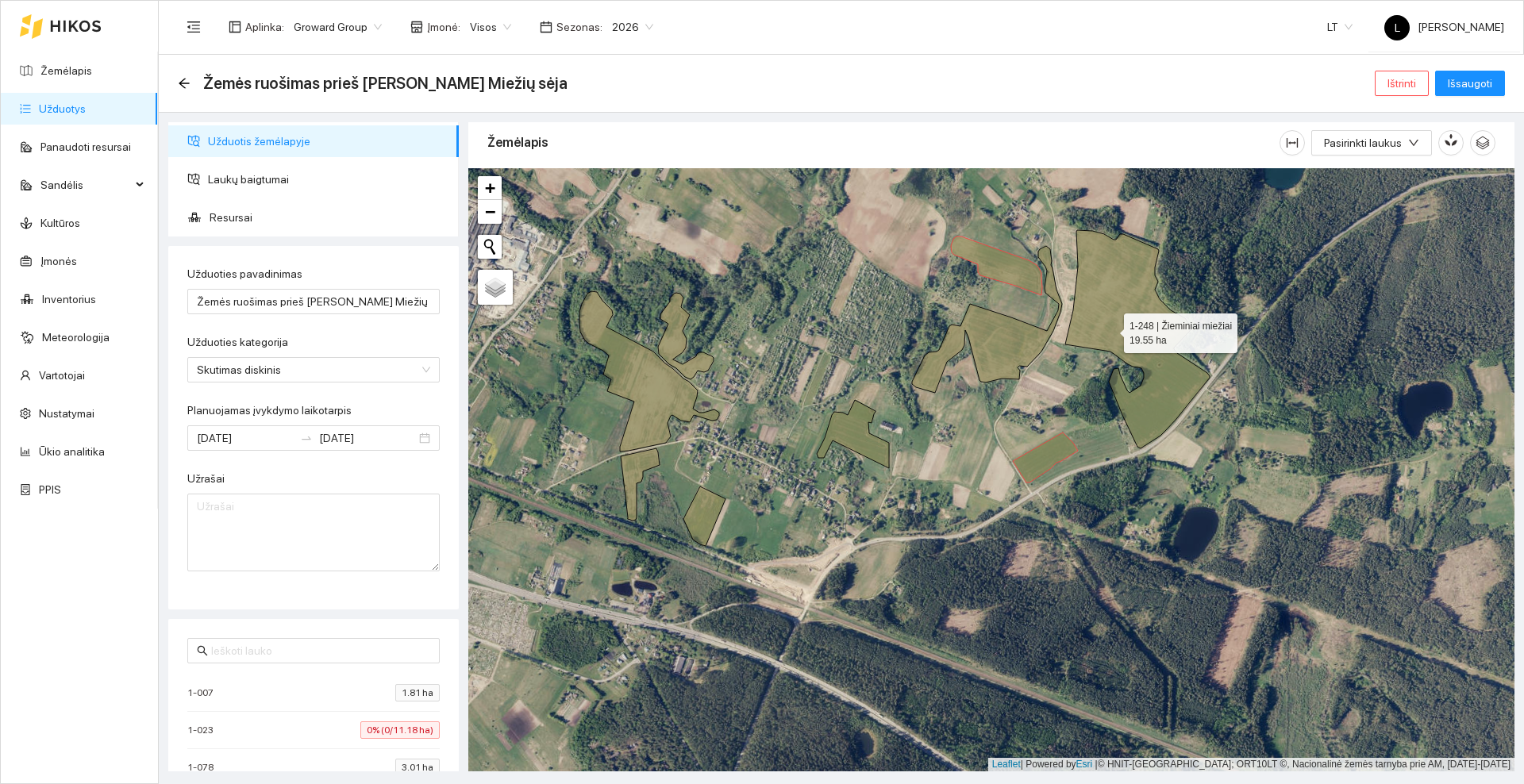
click at [1111, 326] on icon at bounding box center [1137, 339] width 144 height 218
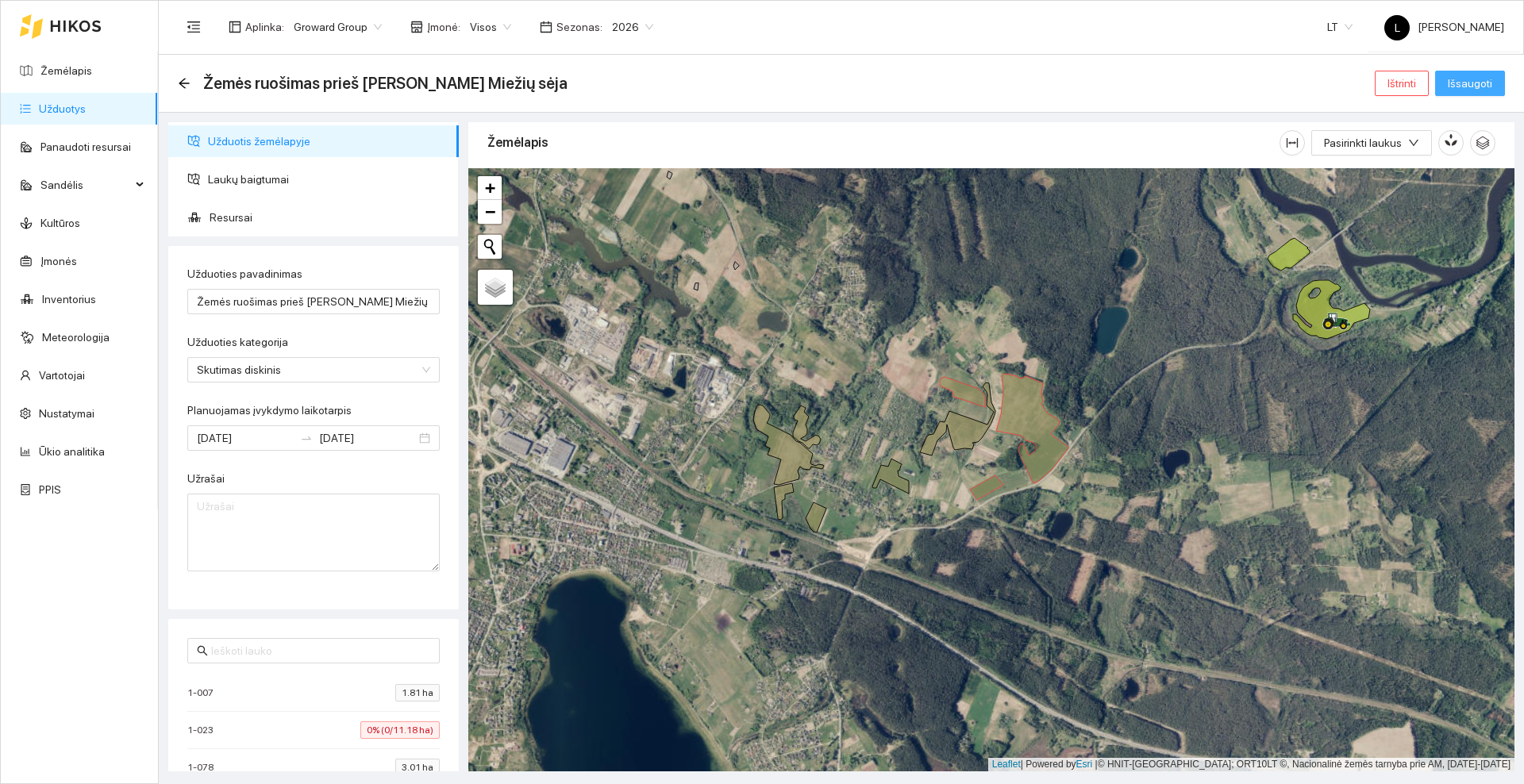
click at [1450, 75] on span "Išsaugoti" at bounding box center [1469, 84] width 44 height 18
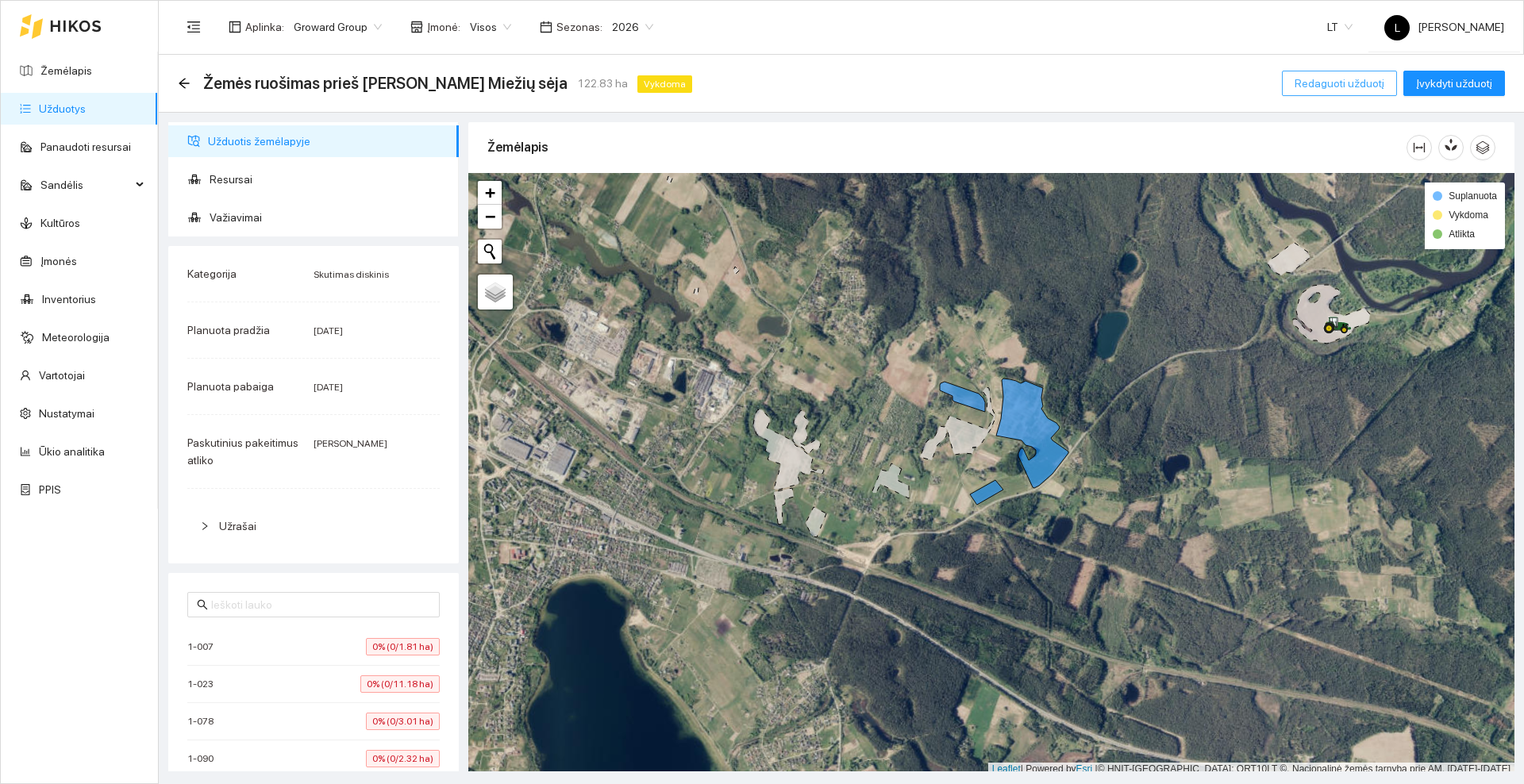
click at [1331, 77] on span "Redaguoti užduotį" at bounding box center [1339, 84] width 90 height 18
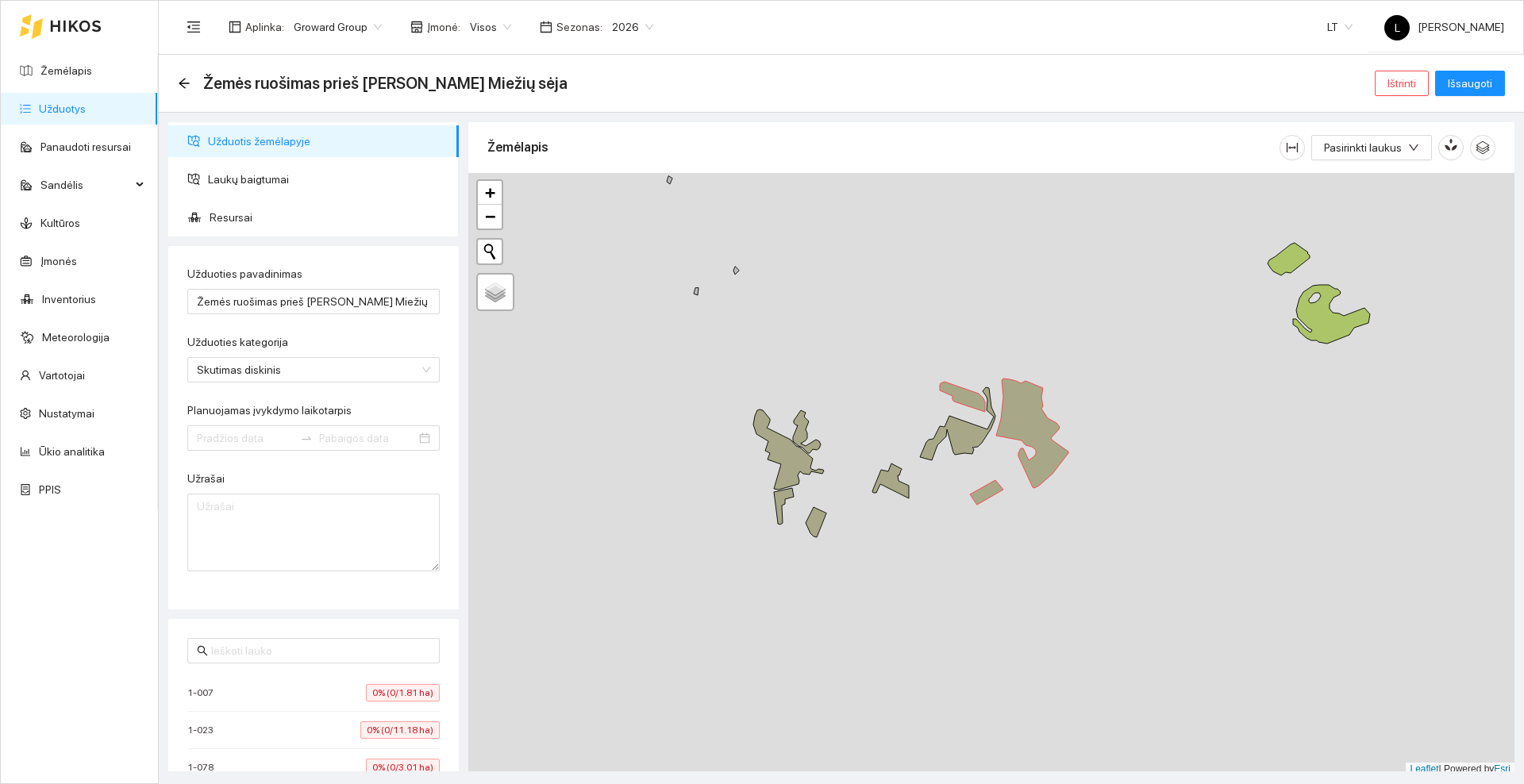
type input "[DATE]"
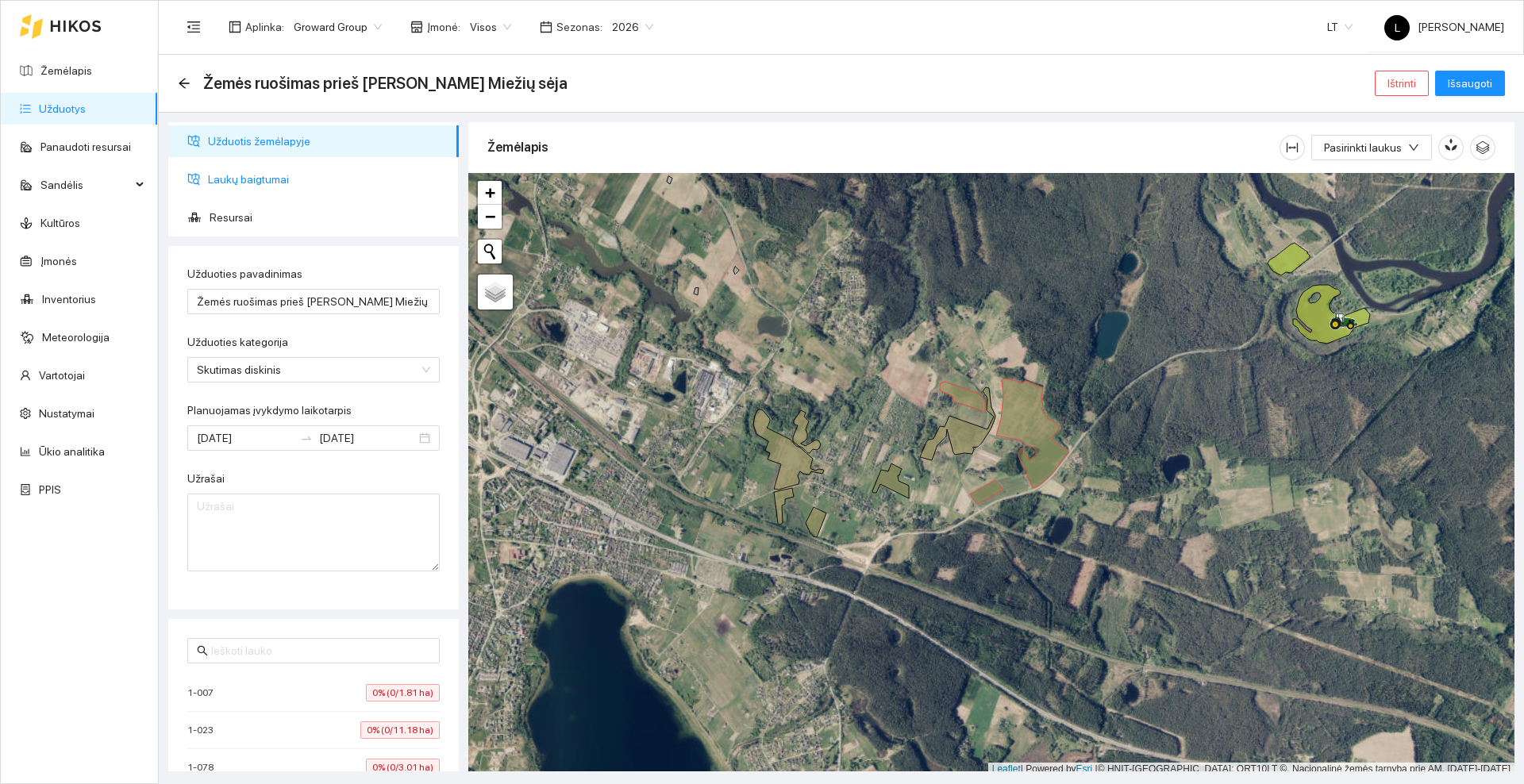
click at [269, 177] on span "Laukų baigtumai" at bounding box center [327, 180] width 238 height 32
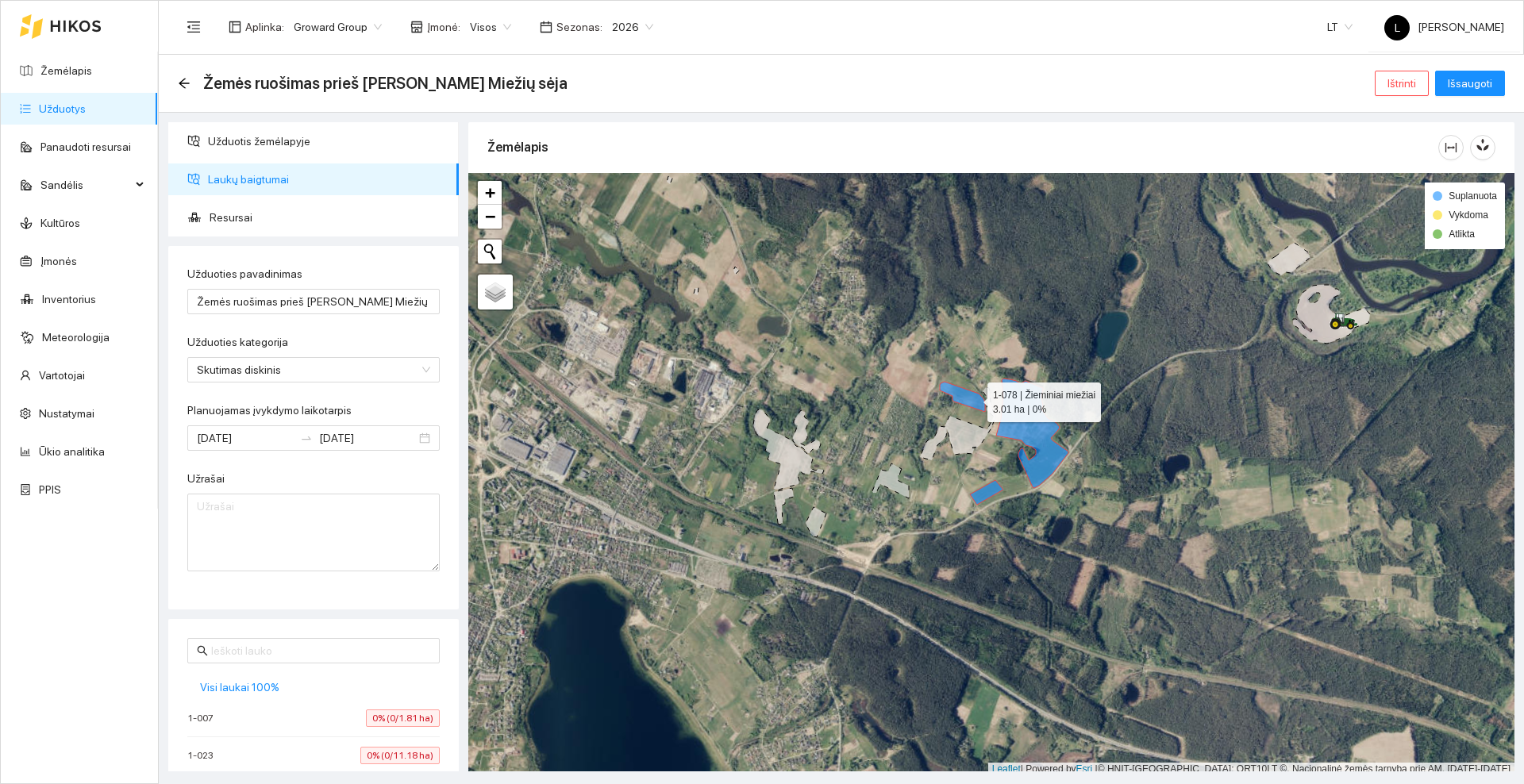
click at [972, 399] on icon at bounding box center [961, 397] width 45 height 30
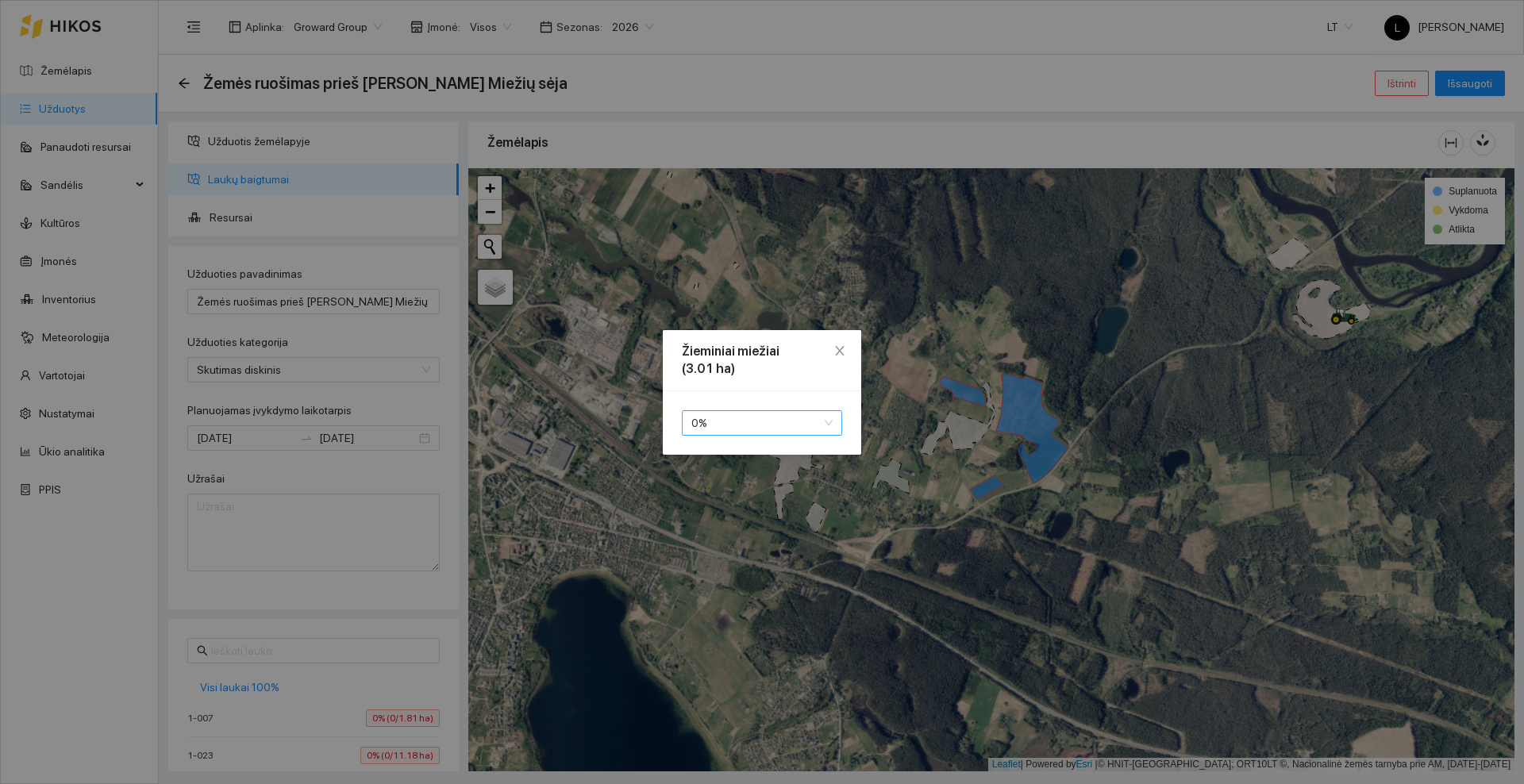
click at [786, 420] on span "0 %" at bounding box center [762, 422] width 141 height 24
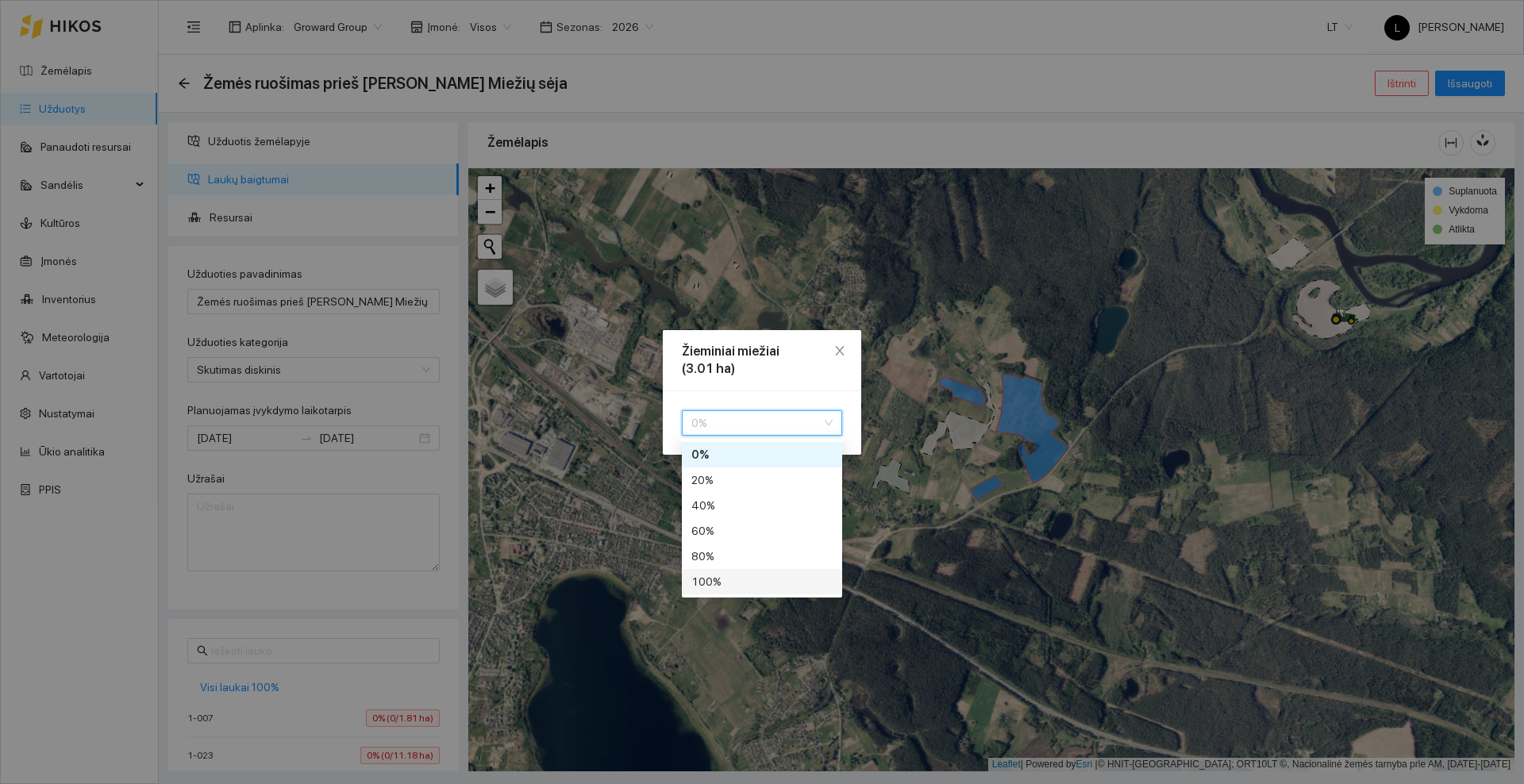
click at [728, 575] on div "100 %" at bounding box center [762, 582] width 141 height 18
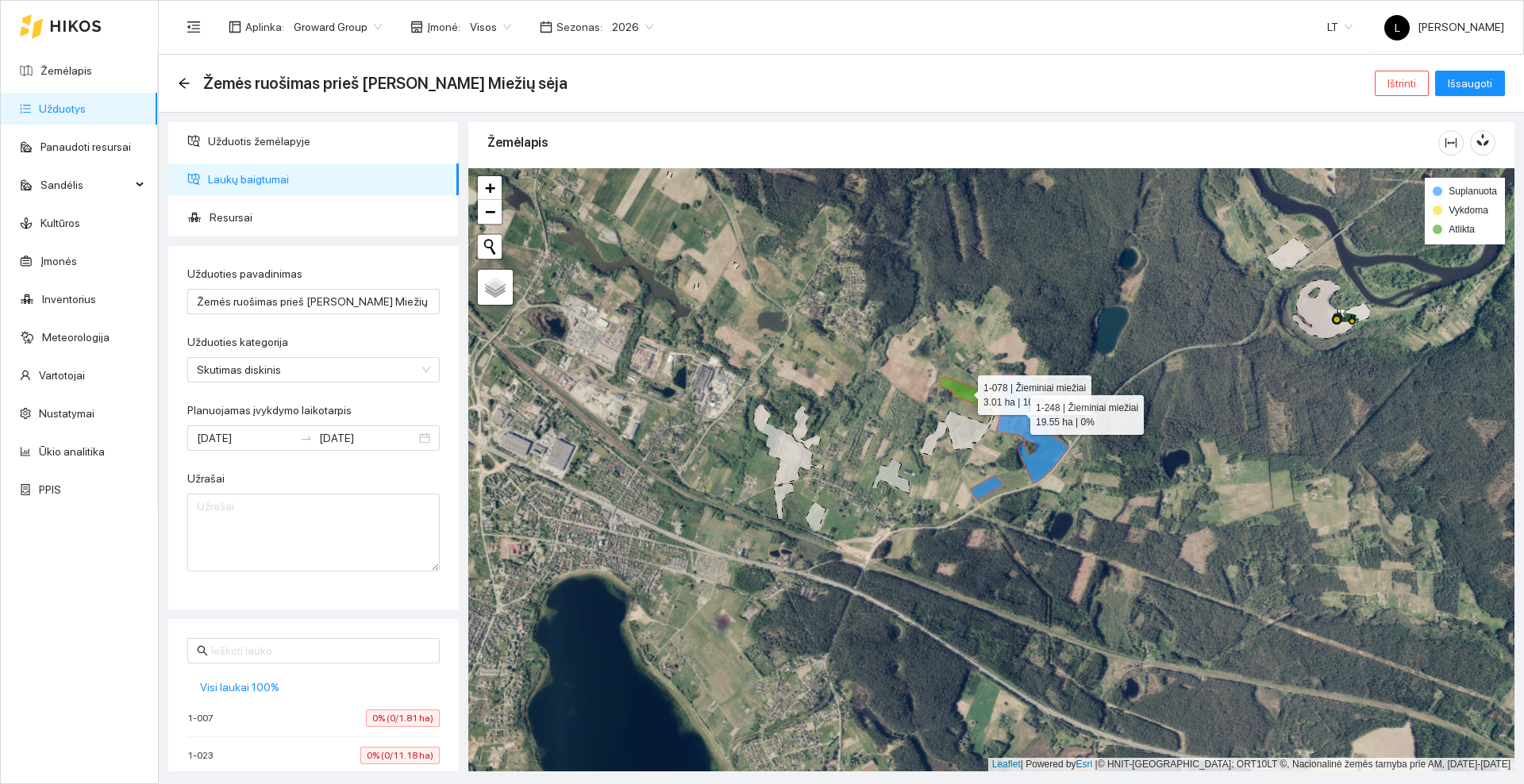
click at [1017, 411] on icon at bounding box center [1032, 429] width 72 height 109
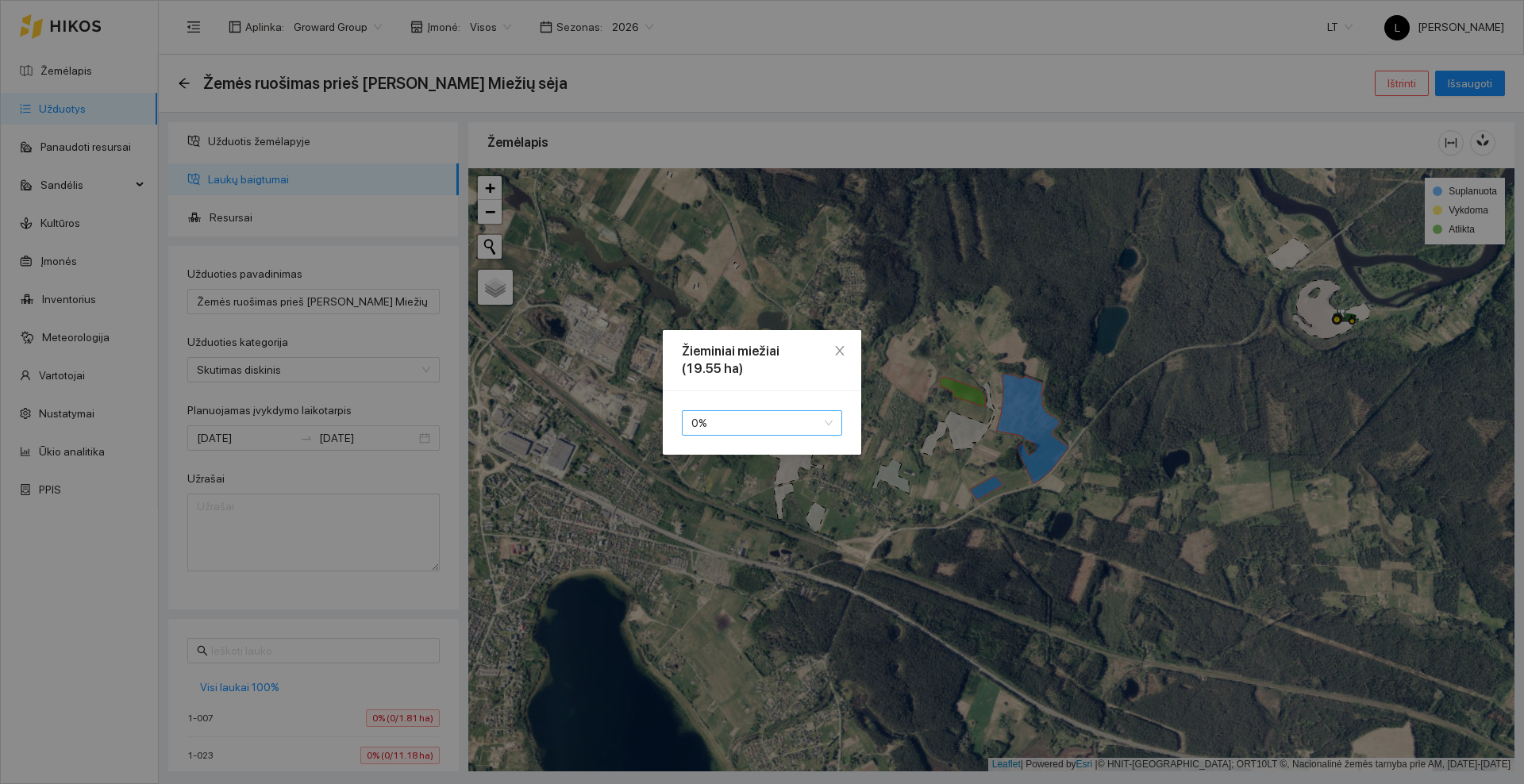
click at [826, 425] on span "0 %" at bounding box center [762, 422] width 141 height 24
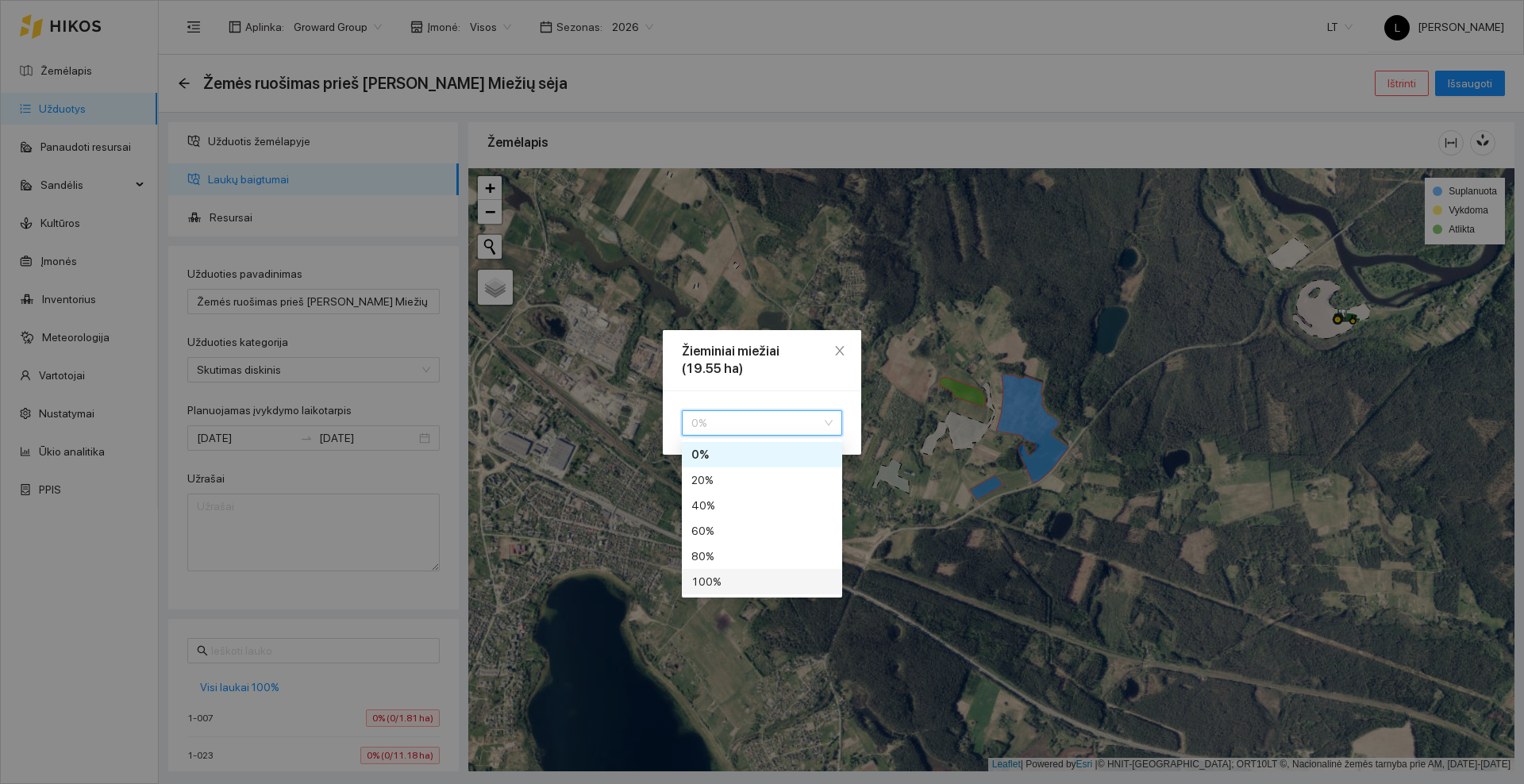
click at [733, 583] on div "100 %" at bounding box center [762, 582] width 141 height 18
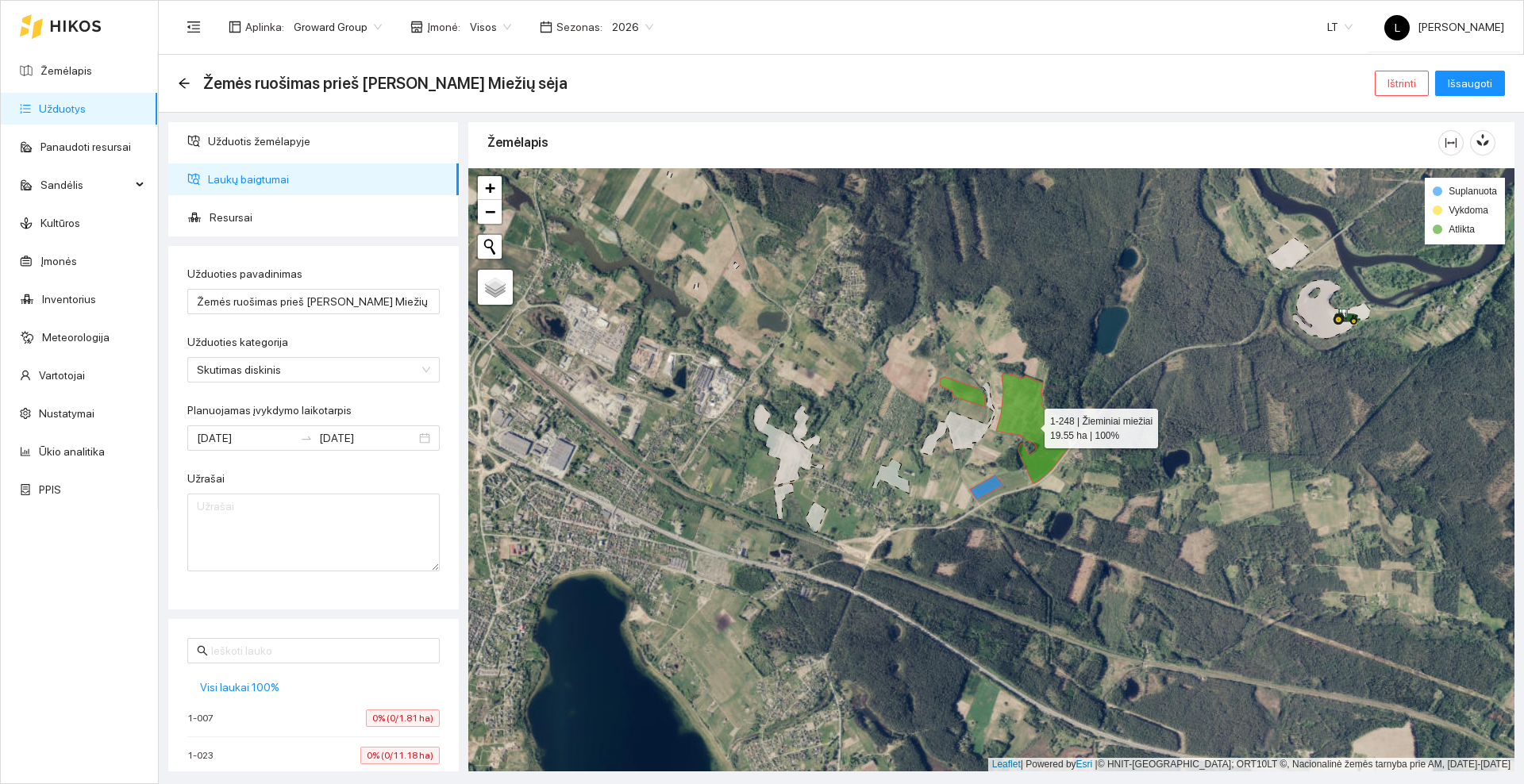
click at [988, 496] on div at bounding box center [991, 469] width 1046 height 603
click at [985, 487] on icon at bounding box center [987, 487] width 33 height 25
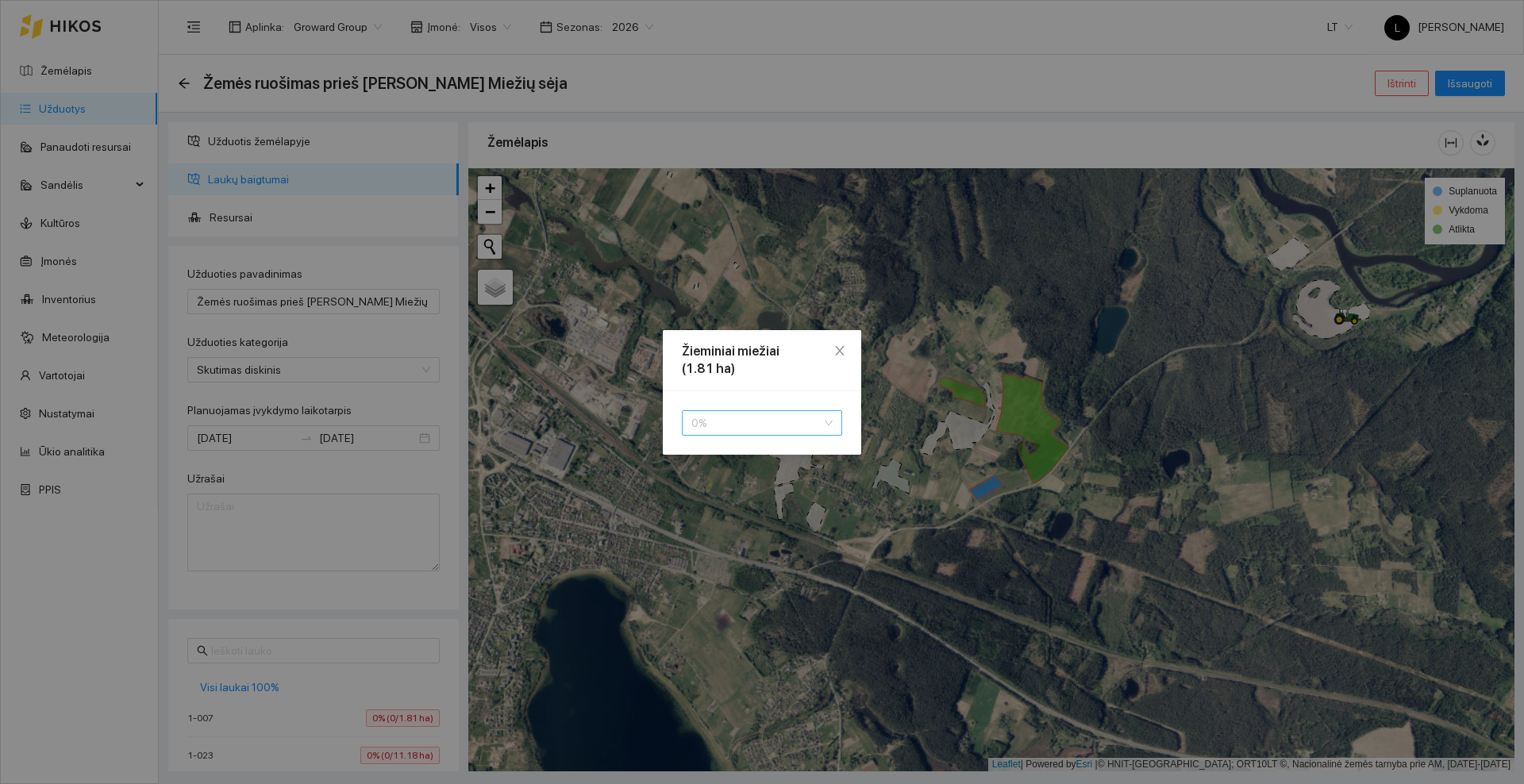
click at [799, 426] on span "0 %" at bounding box center [762, 422] width 141 height 24
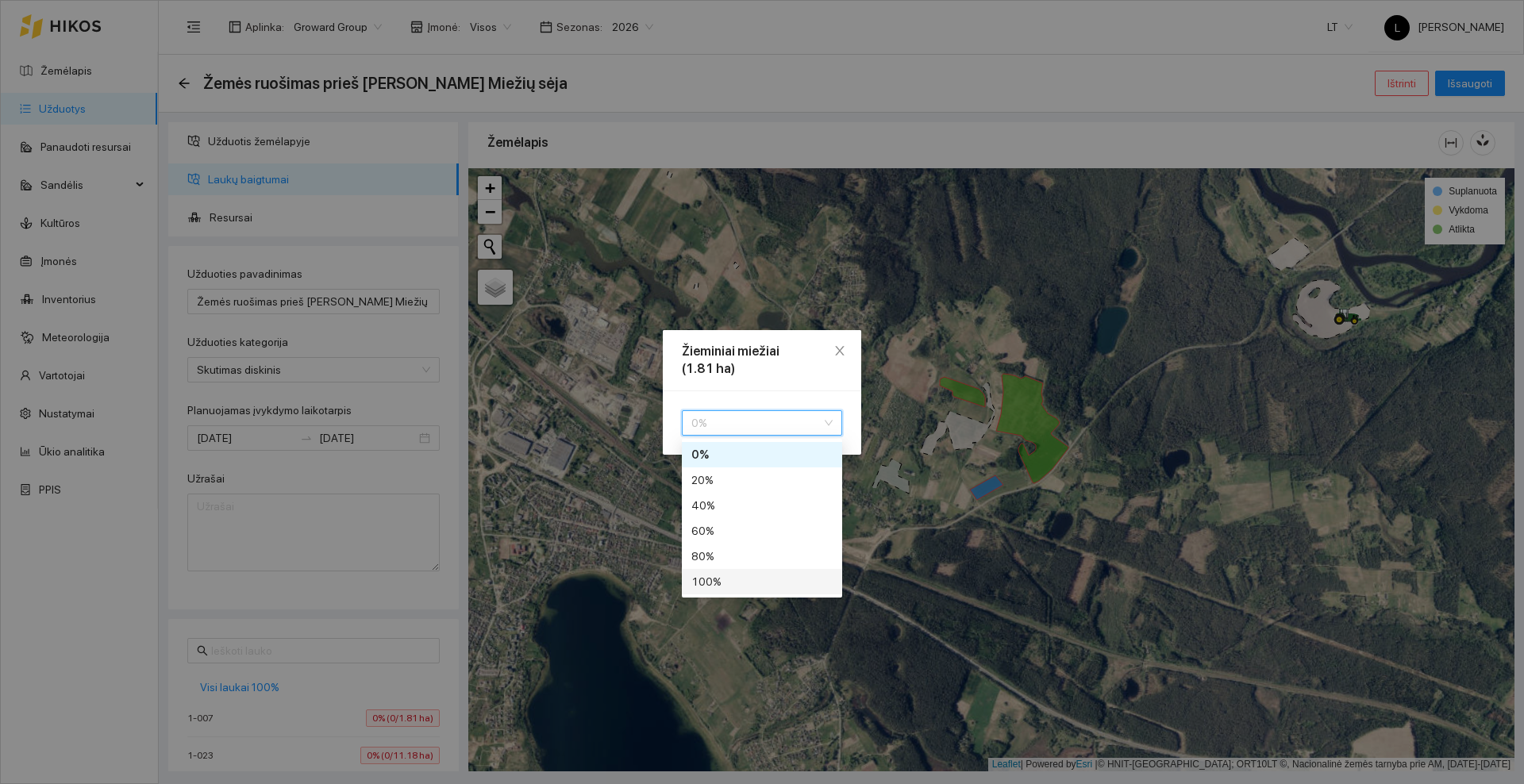
click at [727, 579] on div "100 %" at bounding box center [762, 582] width 141 height 18
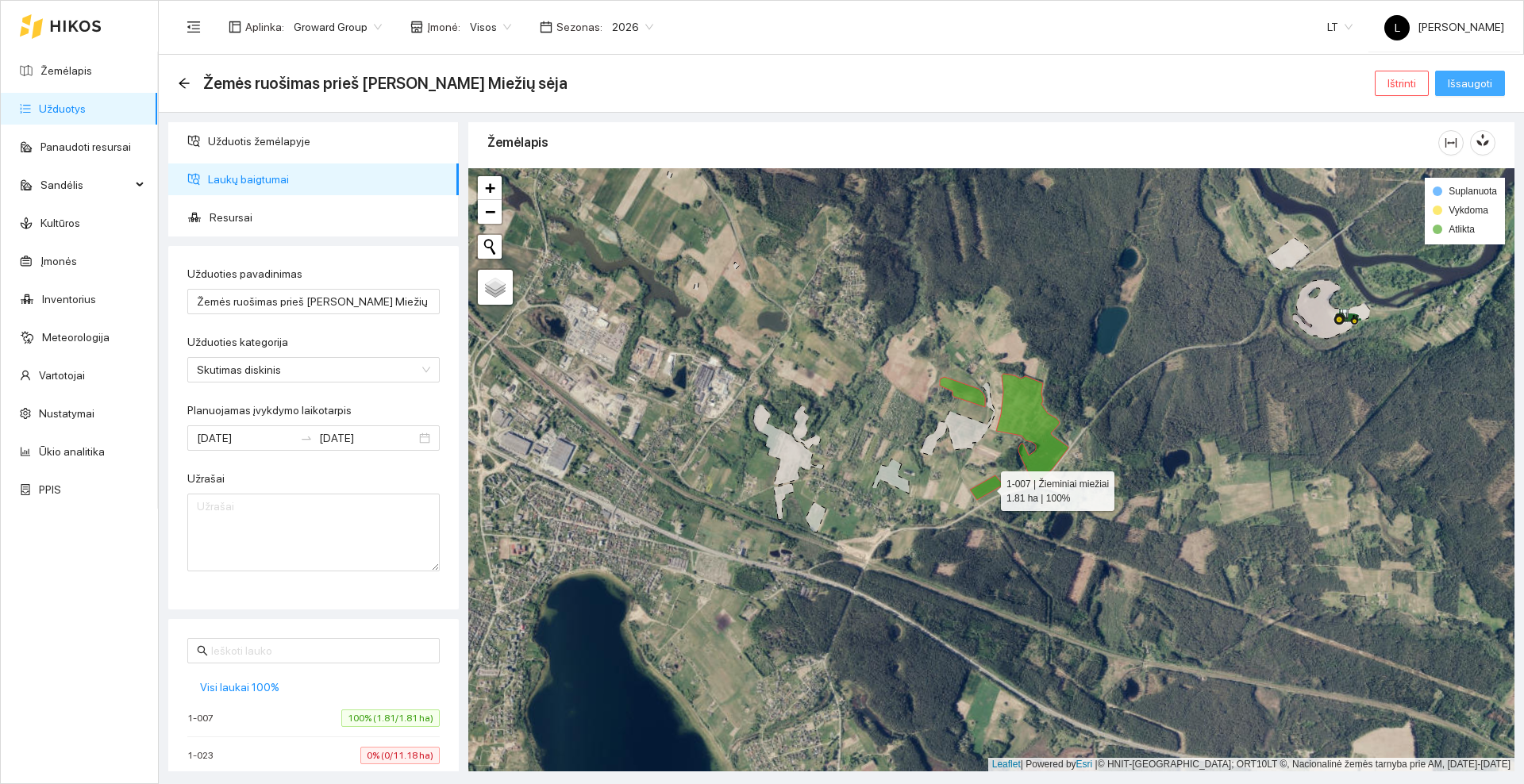
click at [1469, 82] on span "Išsaugoti" at bounding box center [1469, 84] width 44 height 18
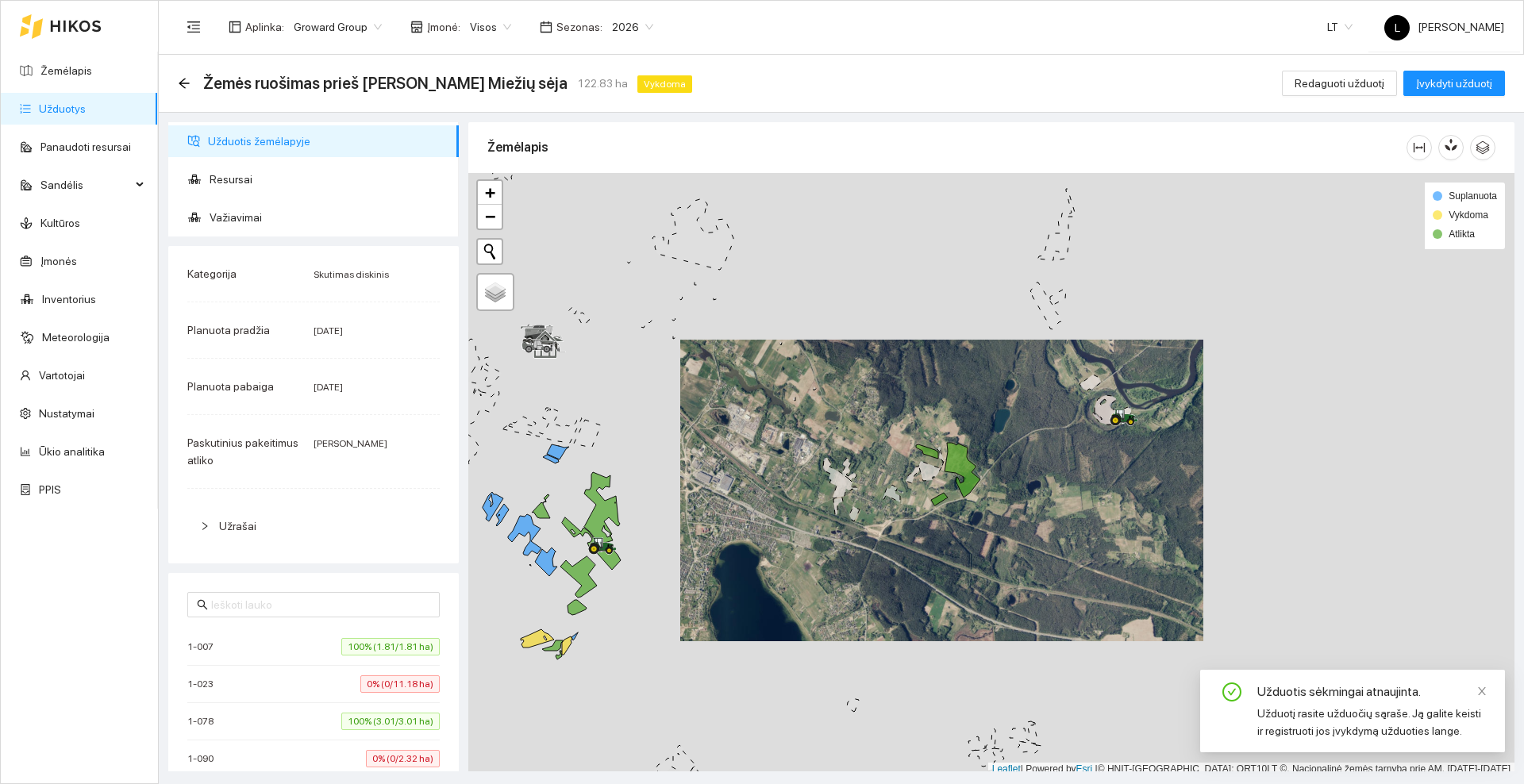
scroll to position [4, 0]
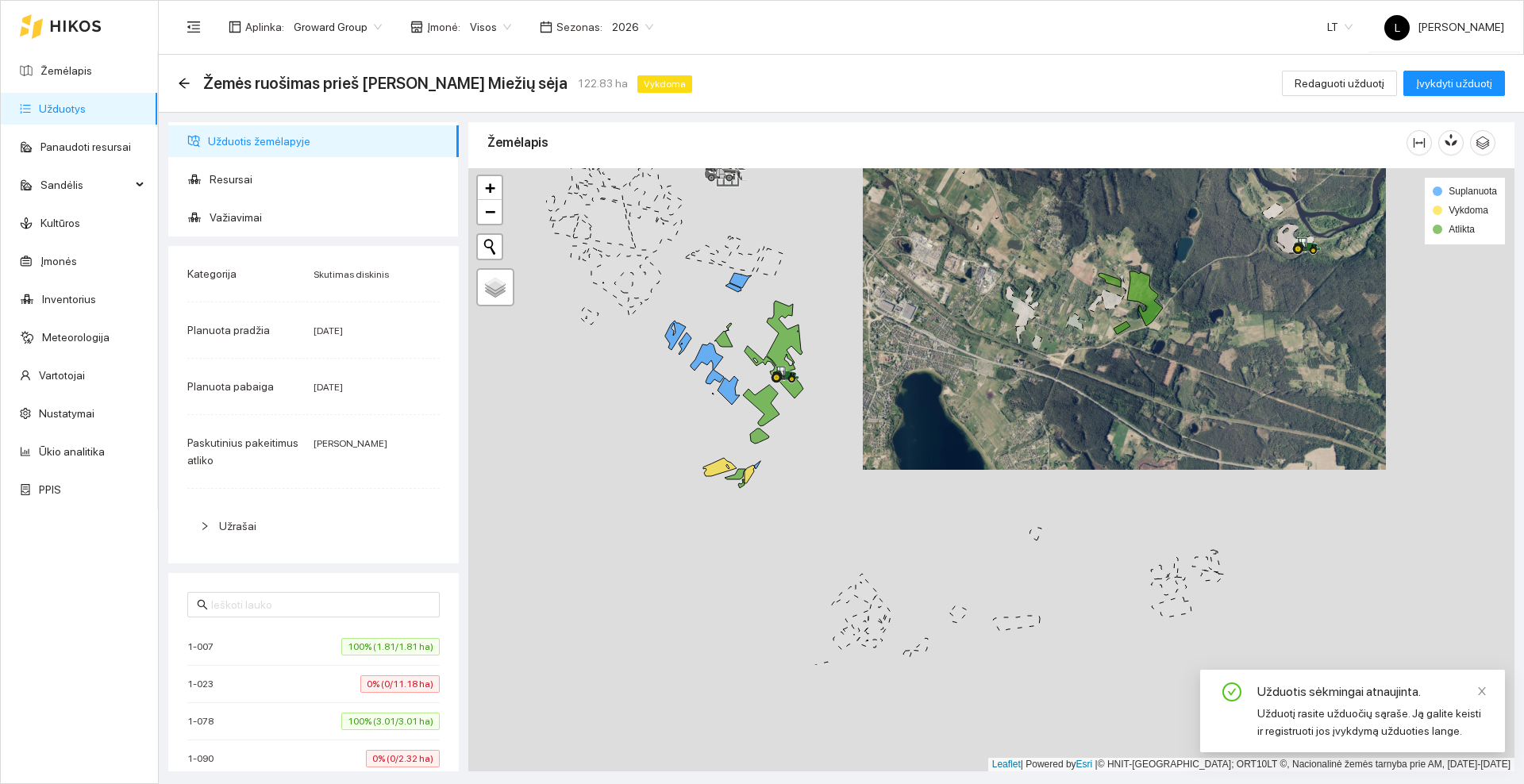
drag, startPoint x: 802, startPoint y: 561, endPoint x: 993, endPoint y: 386, distance: 259.0
click at [993, 386] on div at bounding box center [991, 469] width 1046 height 603
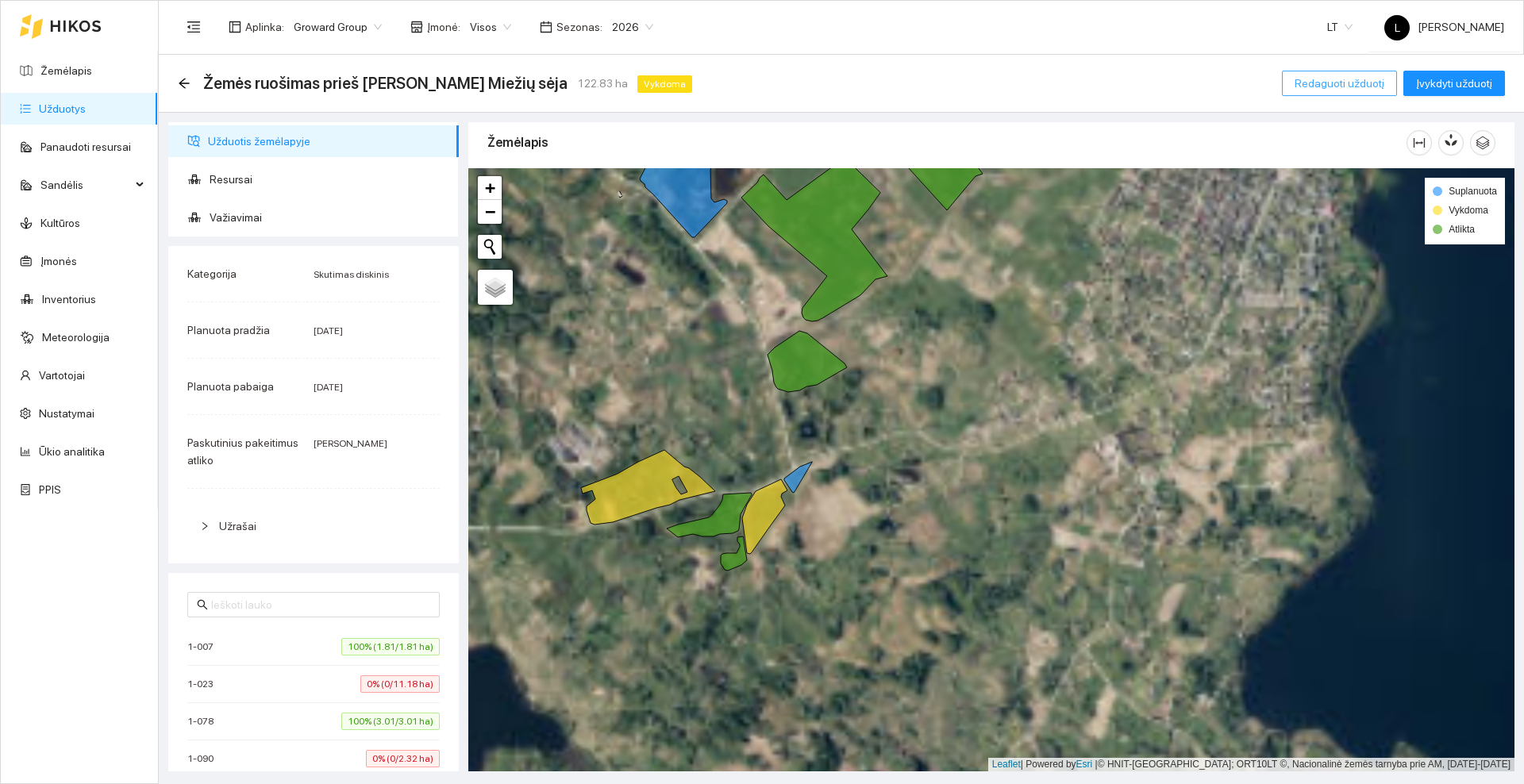
click at [1344, 81] on span "Redaguoti užduotį" at bounding box center [1339, 84] width 90 height 18
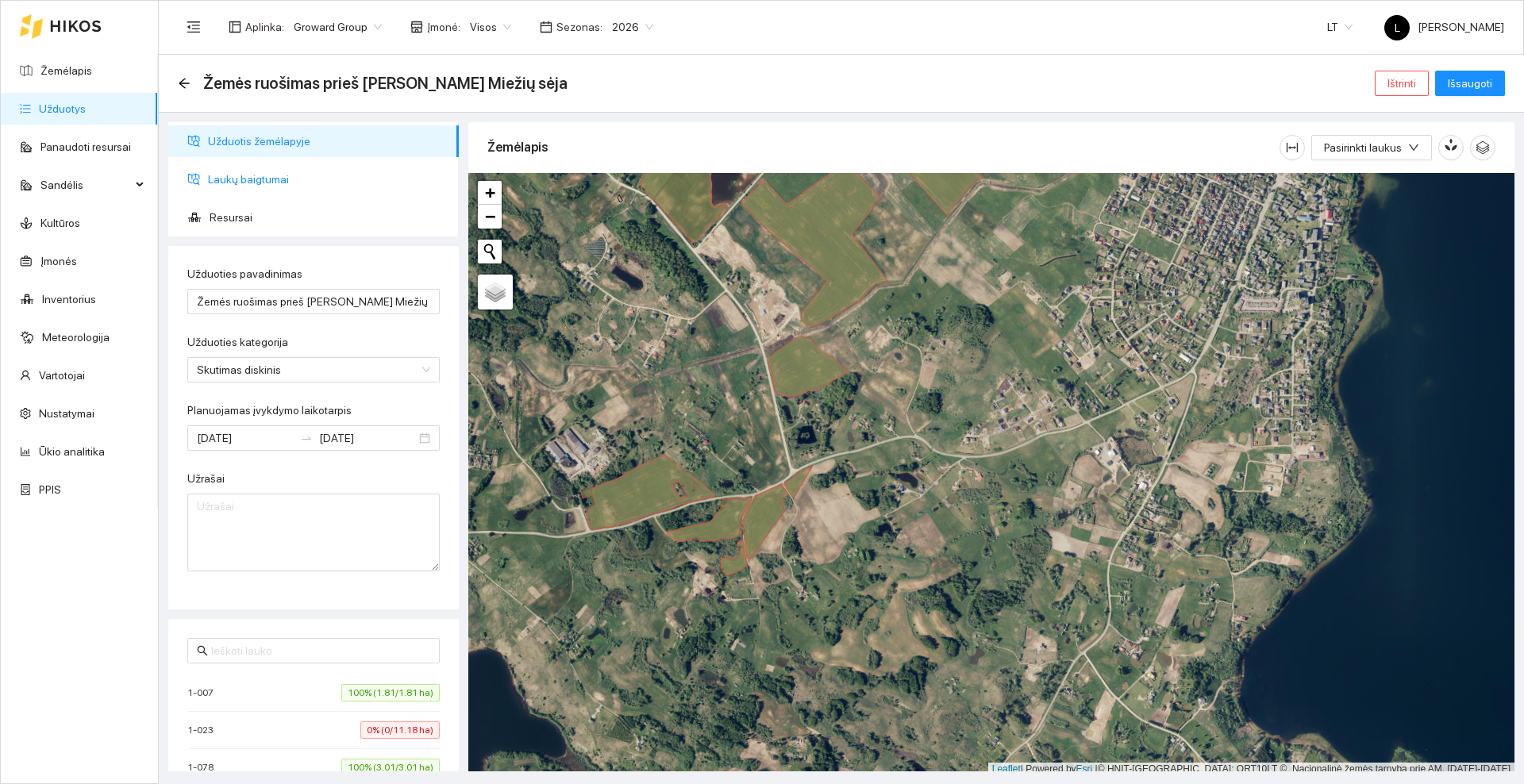
click at [281, 183] on span "Laukų baigtumai" at bounding box center [327, 180] width 238 height 32
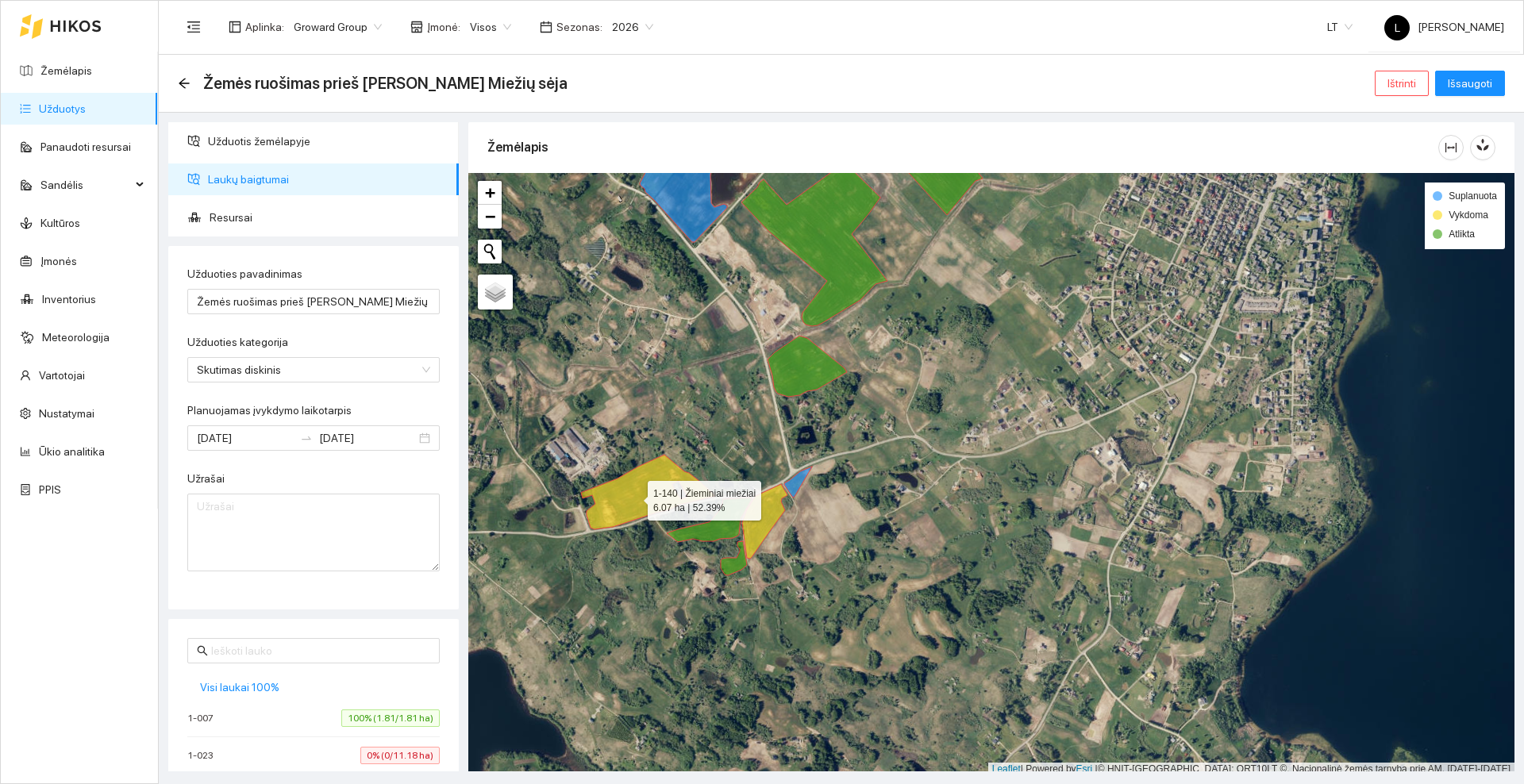
click at [633, 495] on icon at bounding box center [648, 492] width 134 height 75
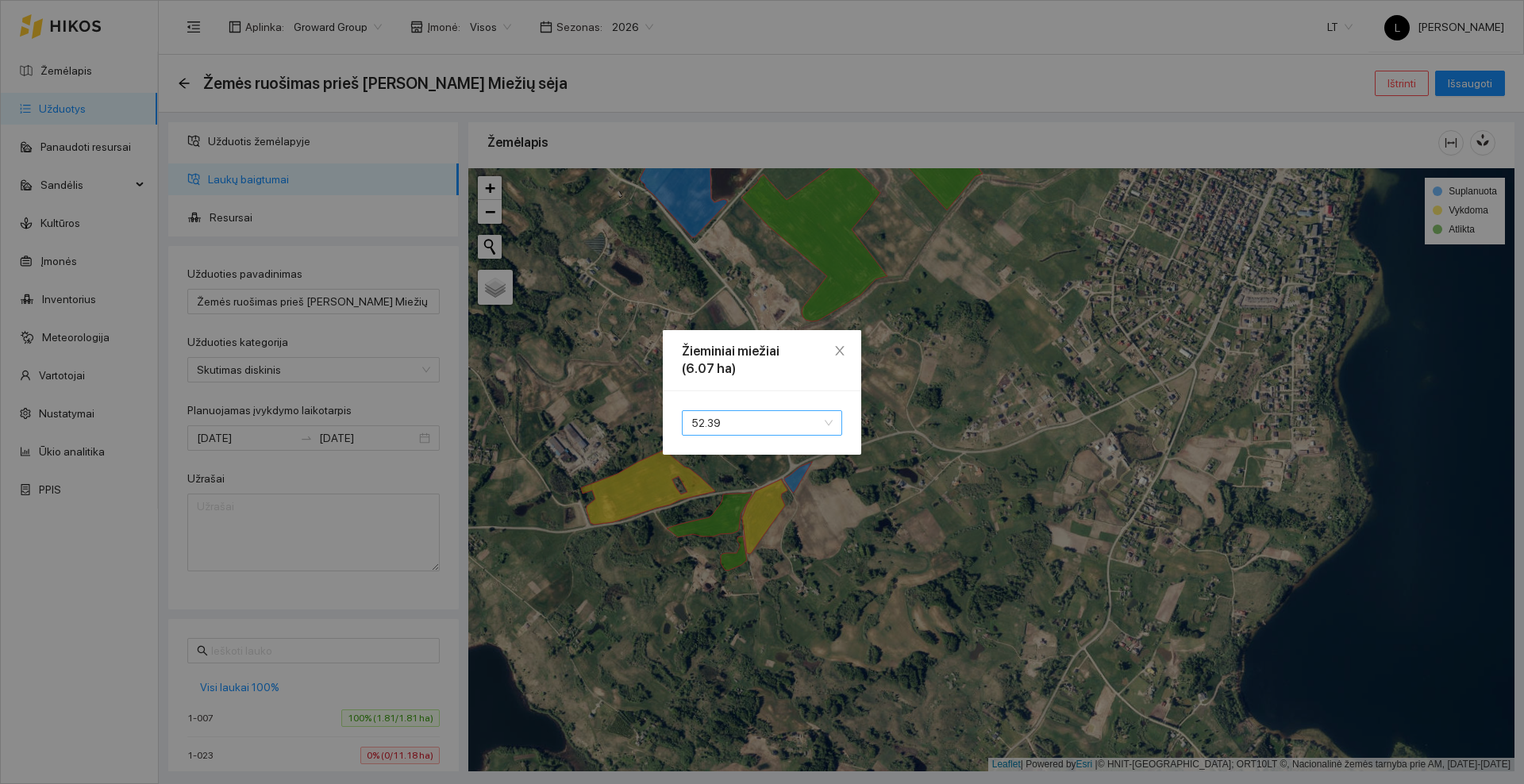
click at [712, 422] on span "52.39" at bounding box center [762, 422] width 141 height 24
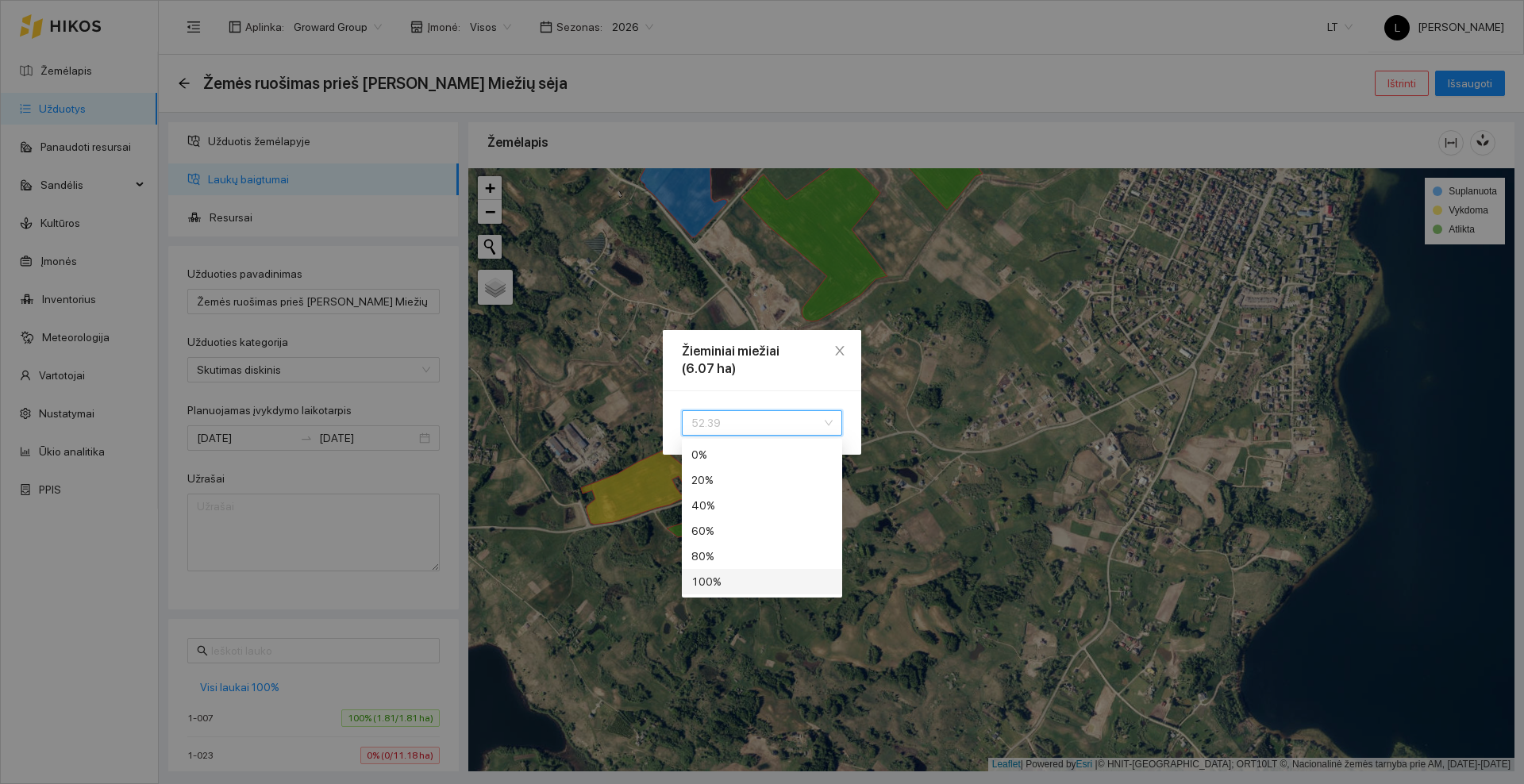
click at [724, 578] on div "100 %" at bounding box center [762, 582] width 141 height 18
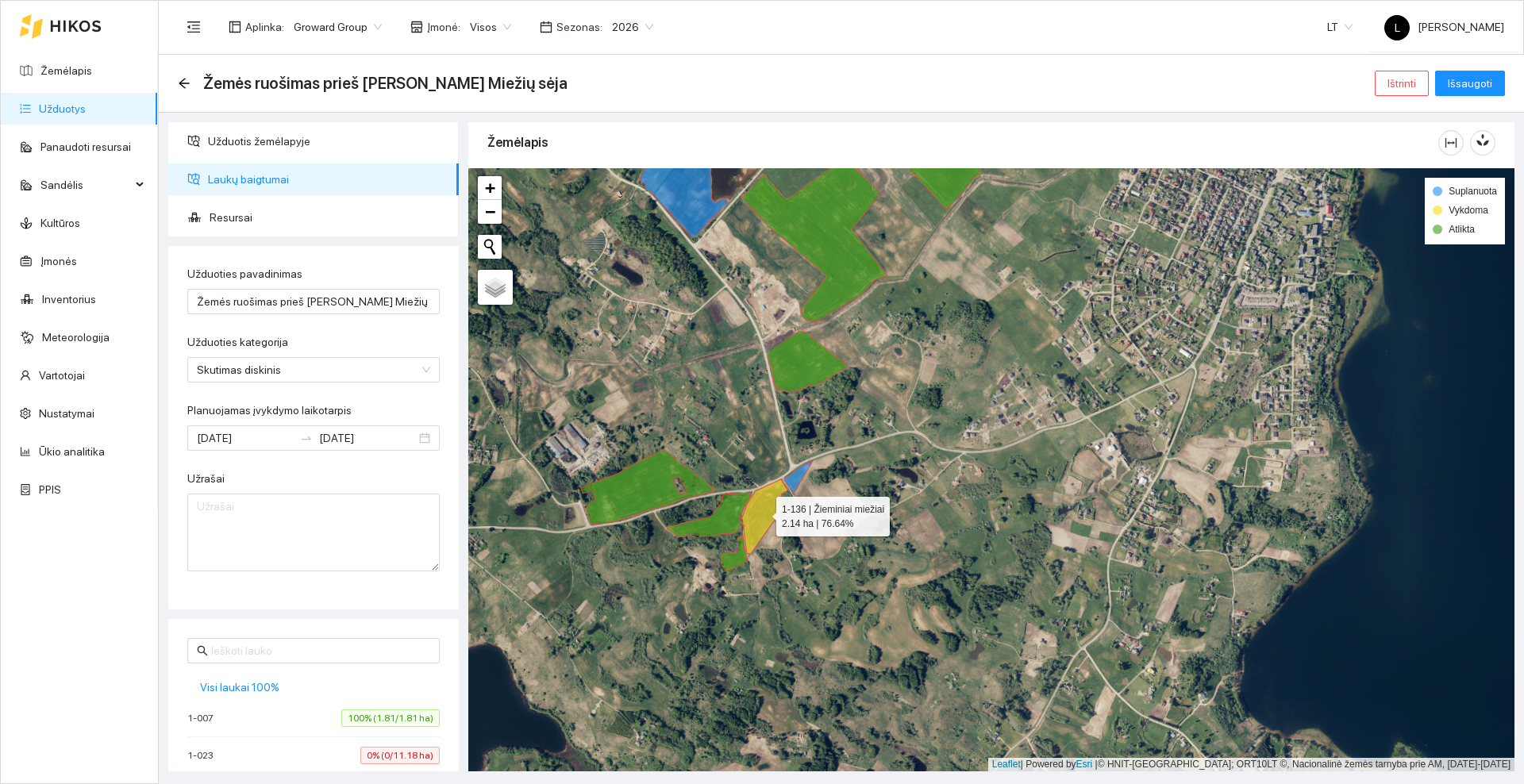
click at [753, 519] on icon at bounding box center [764, 516] width 45 height 75
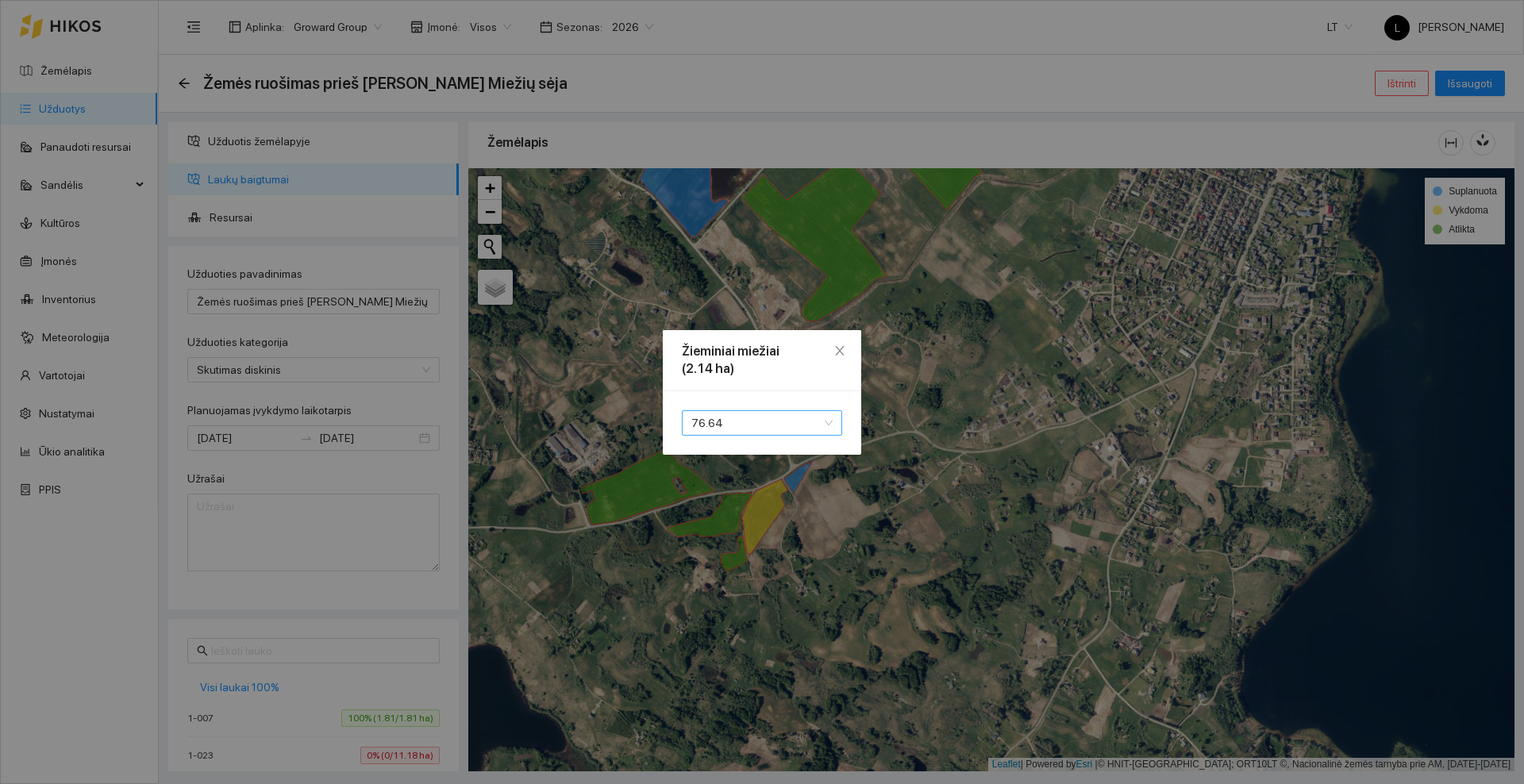
click at [712, 427] on span "76.64" at bounding box center [762, 422] width 141 height 24
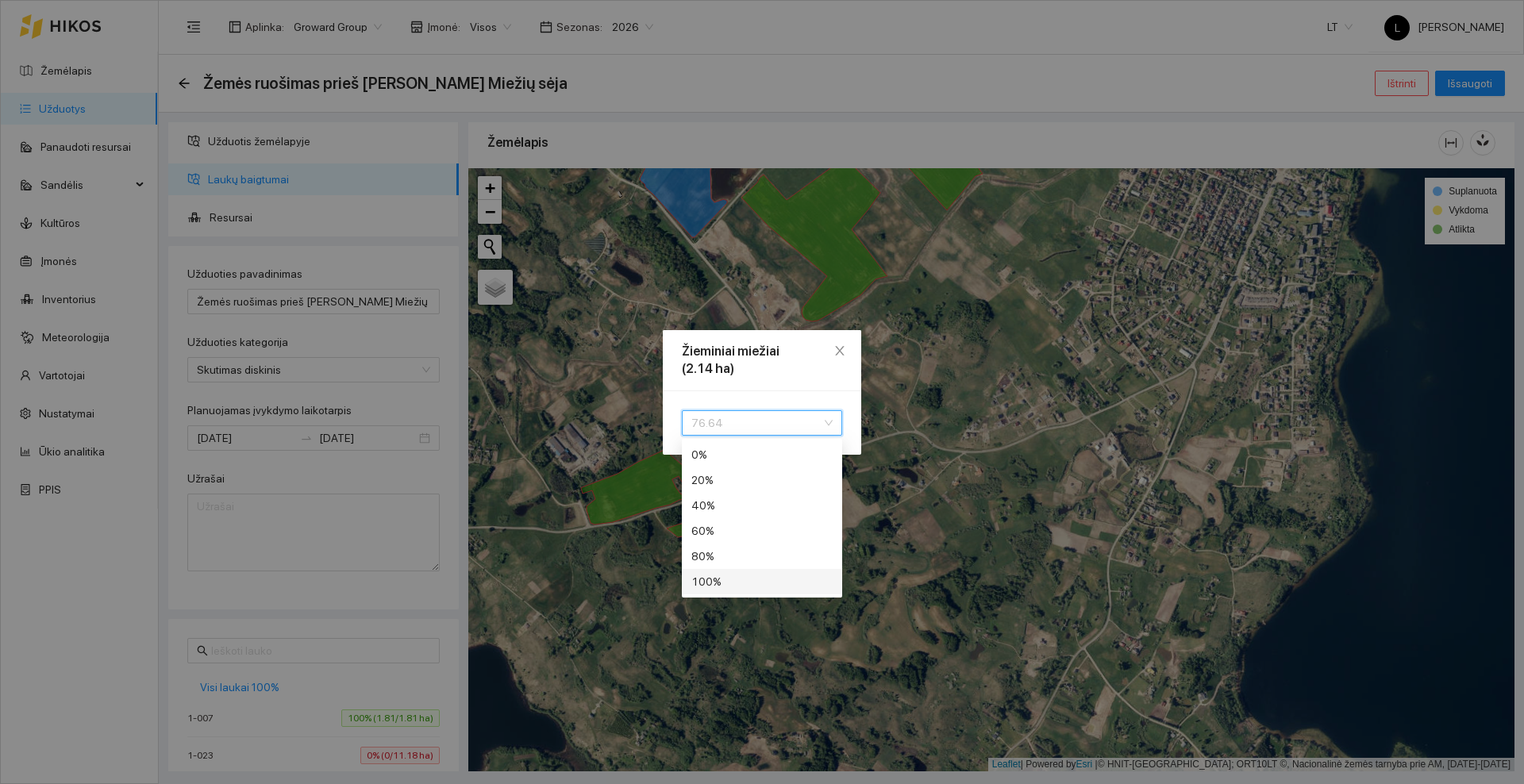
click at [721, 583] on div "100 %" at bounding box center [762, 582] width 141 height 18
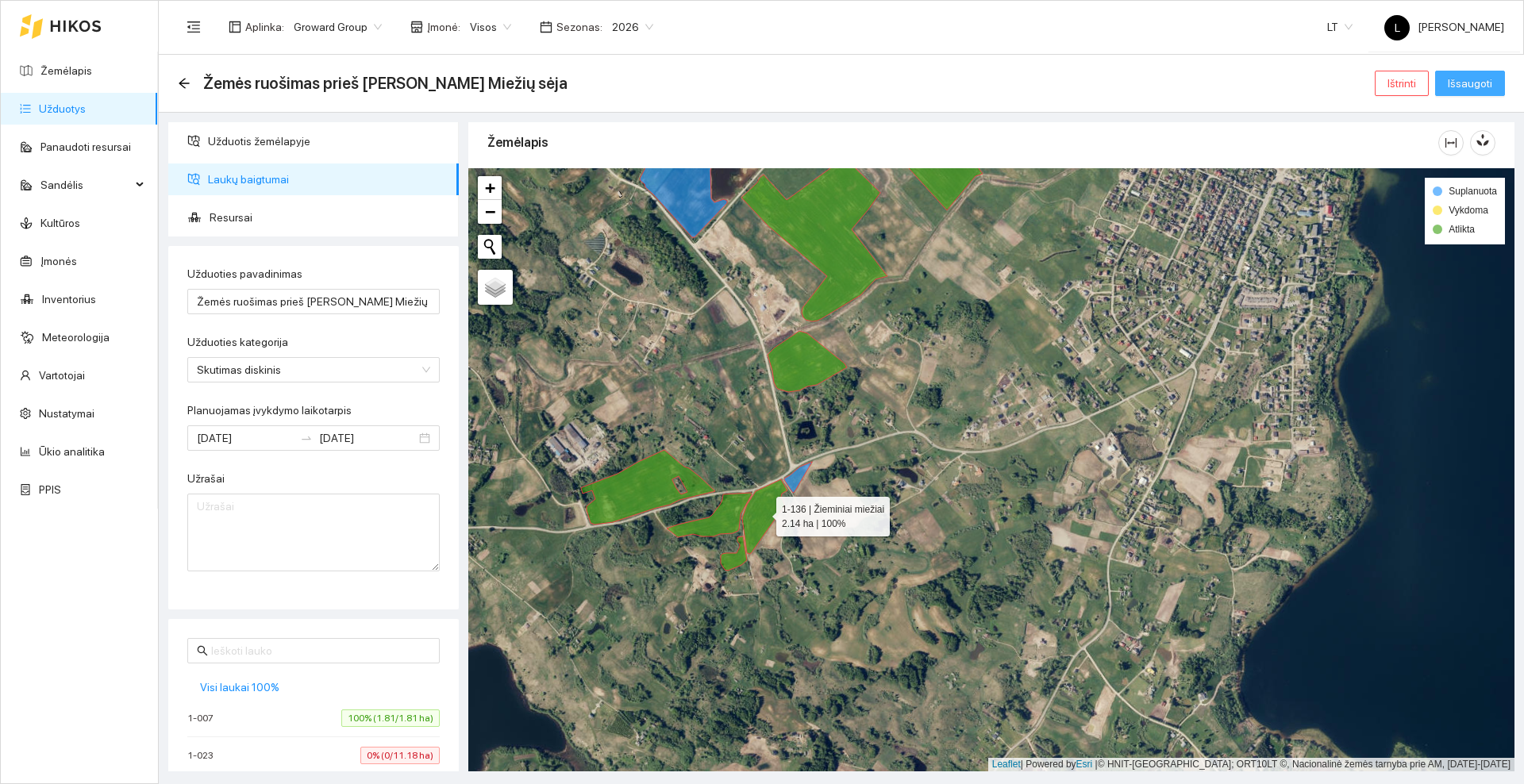
click at [1467, 78] on span "Išsaugoti" at bounding box center [1469, 84] width 44 height 18
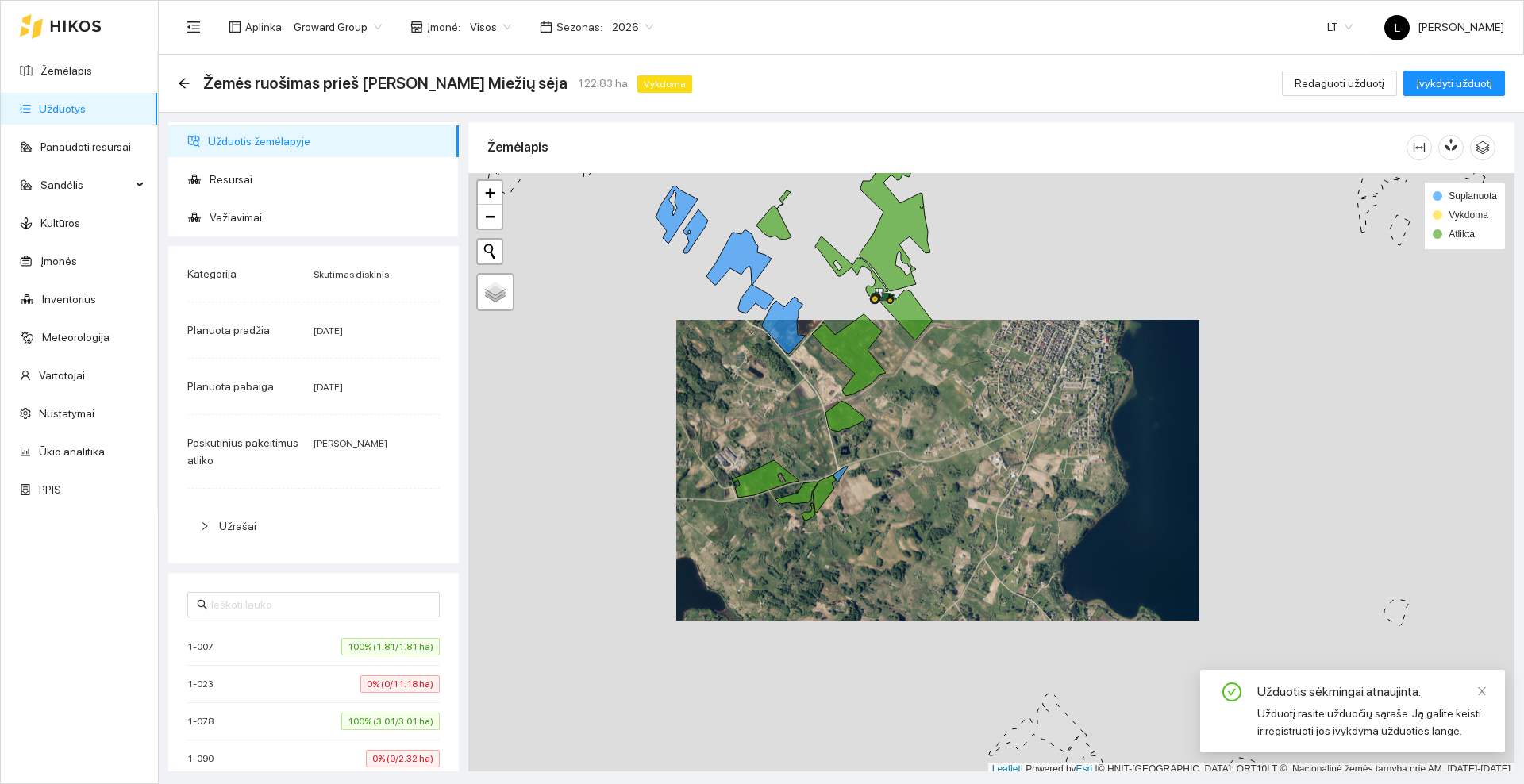
scroll to position [4, 0]
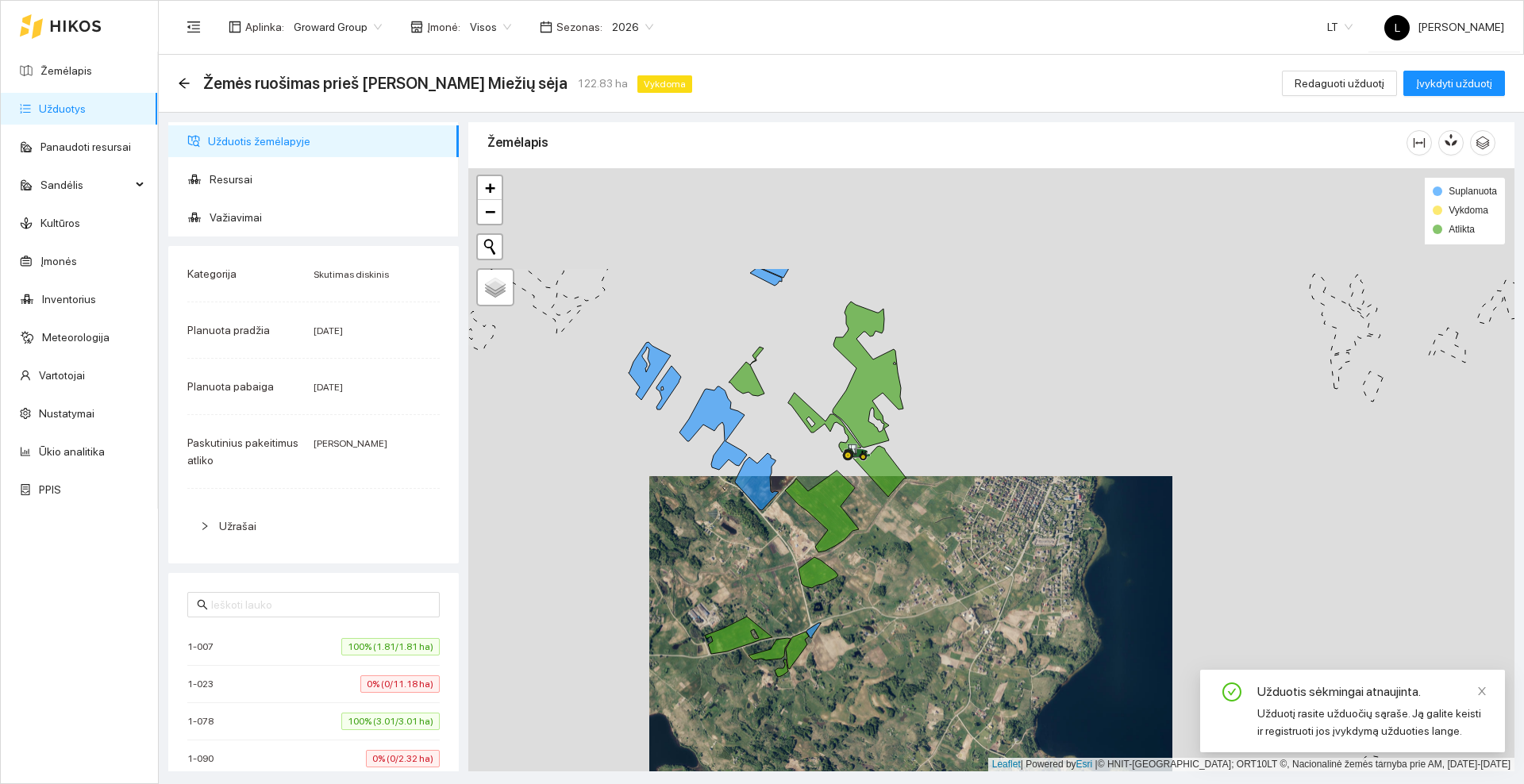
drag, startPoint x: 955, startPoint y: 366, endPoint x: 927, endPoint y: 531, distance: 167.4
click at [927, 531] on div at bounding box center [991, 469] width 1046 height 603
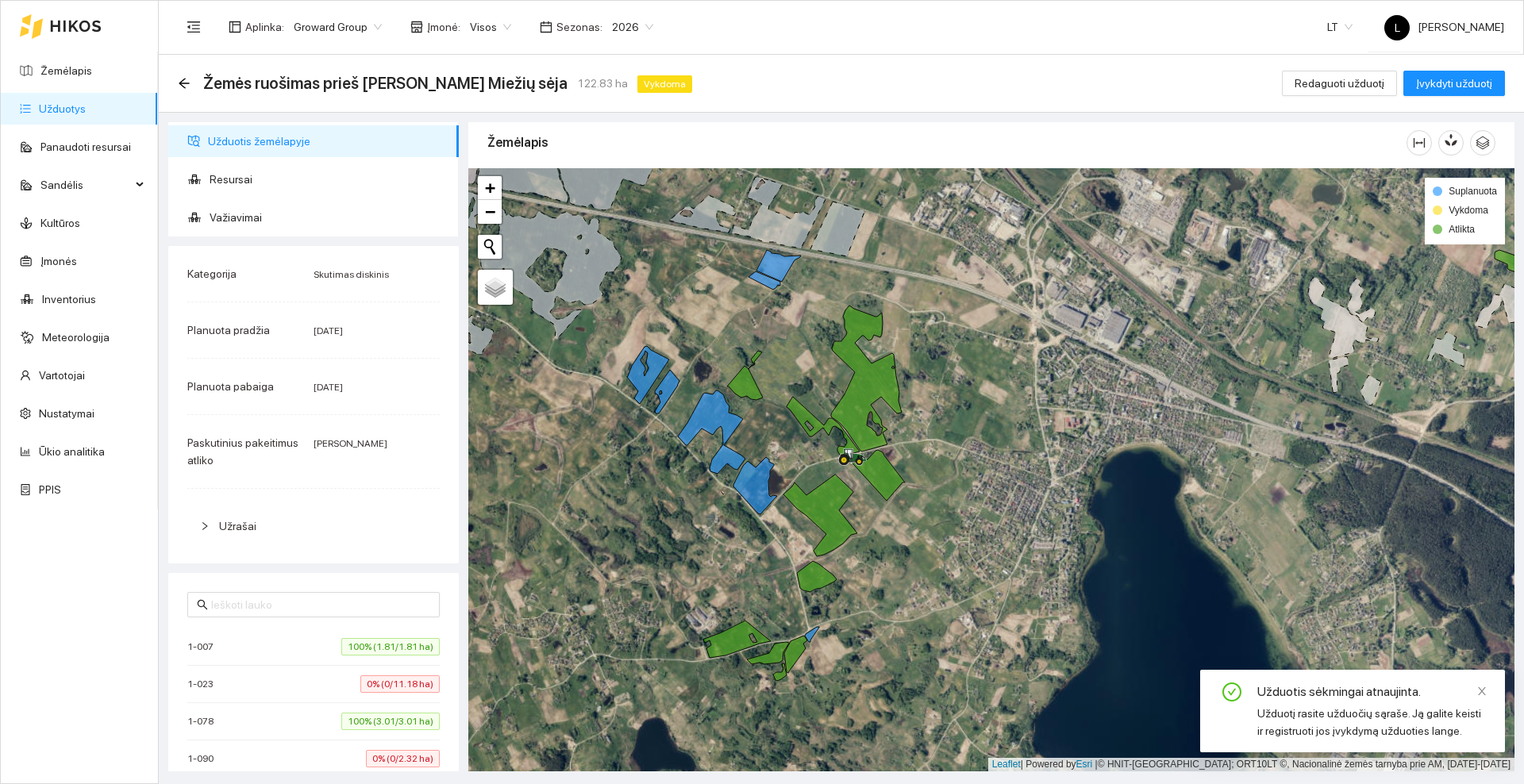
click at [85, 18] on div at bounding box center [61, 26] width 82 height 51
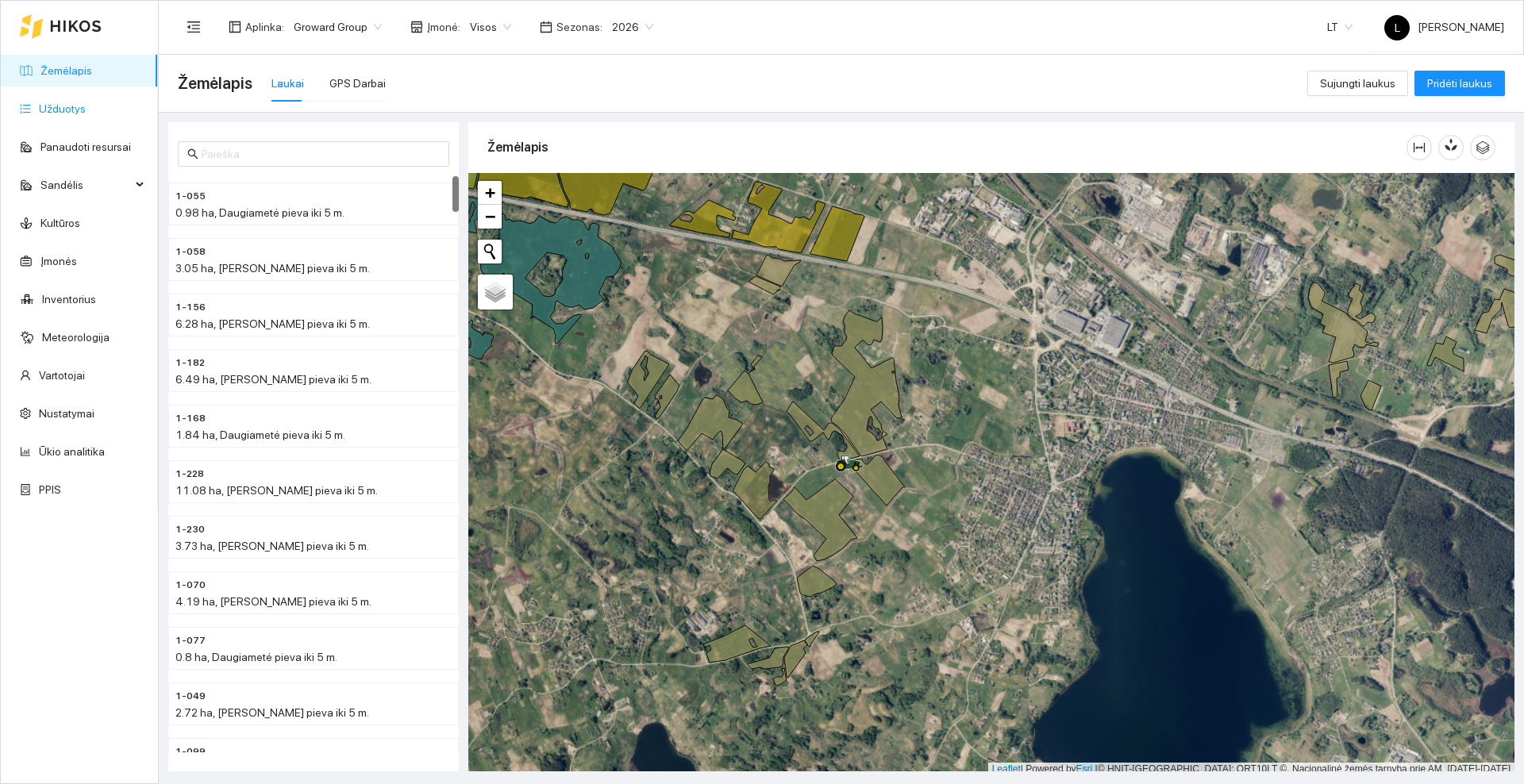
click at [66, 108] on link "Užduotys" at bounding box center [62, 108] width 47 height 12
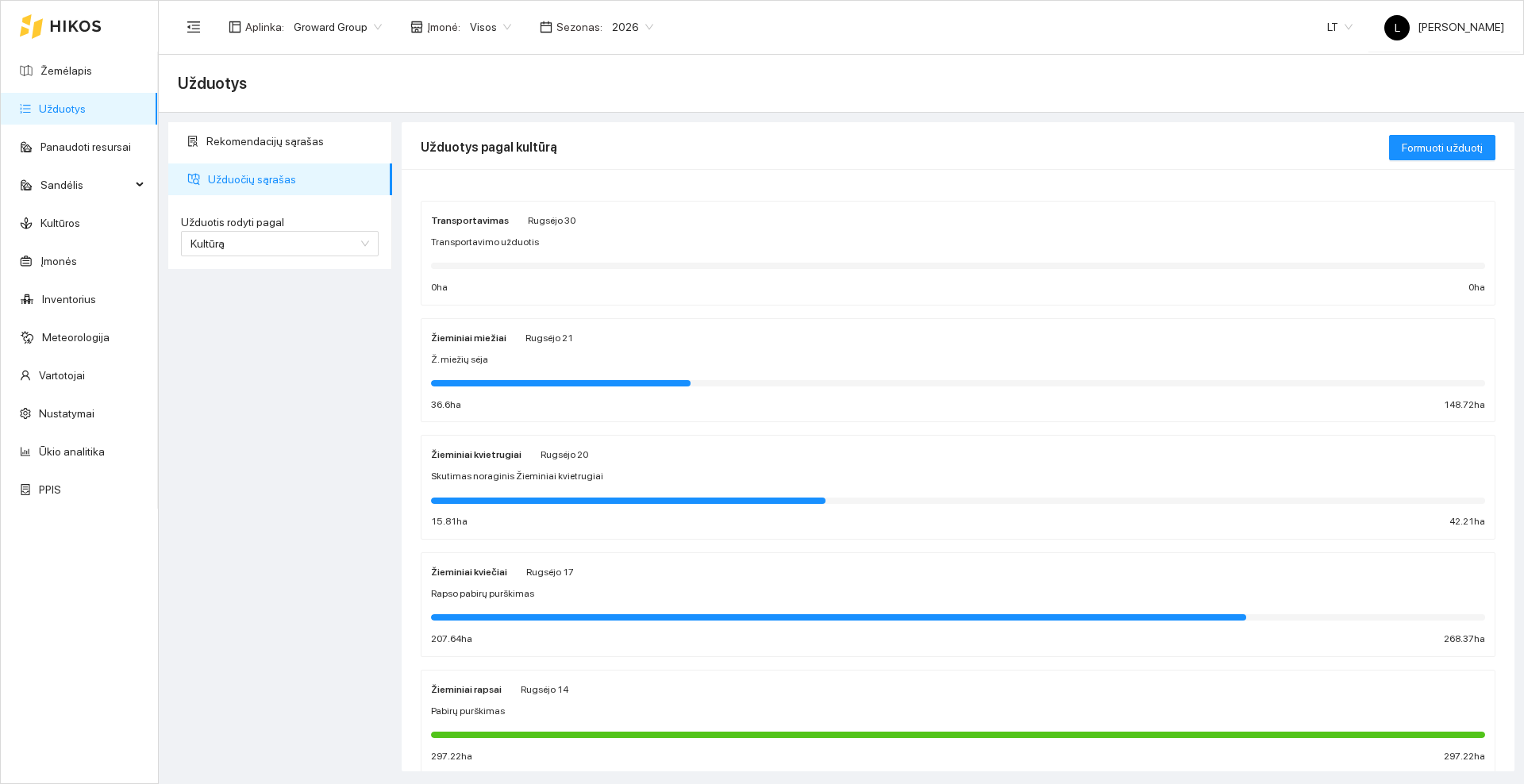
click at [576, 354] on div "Ž. miežių sėja" at bounding box center [957, 359] width 1054 height 15
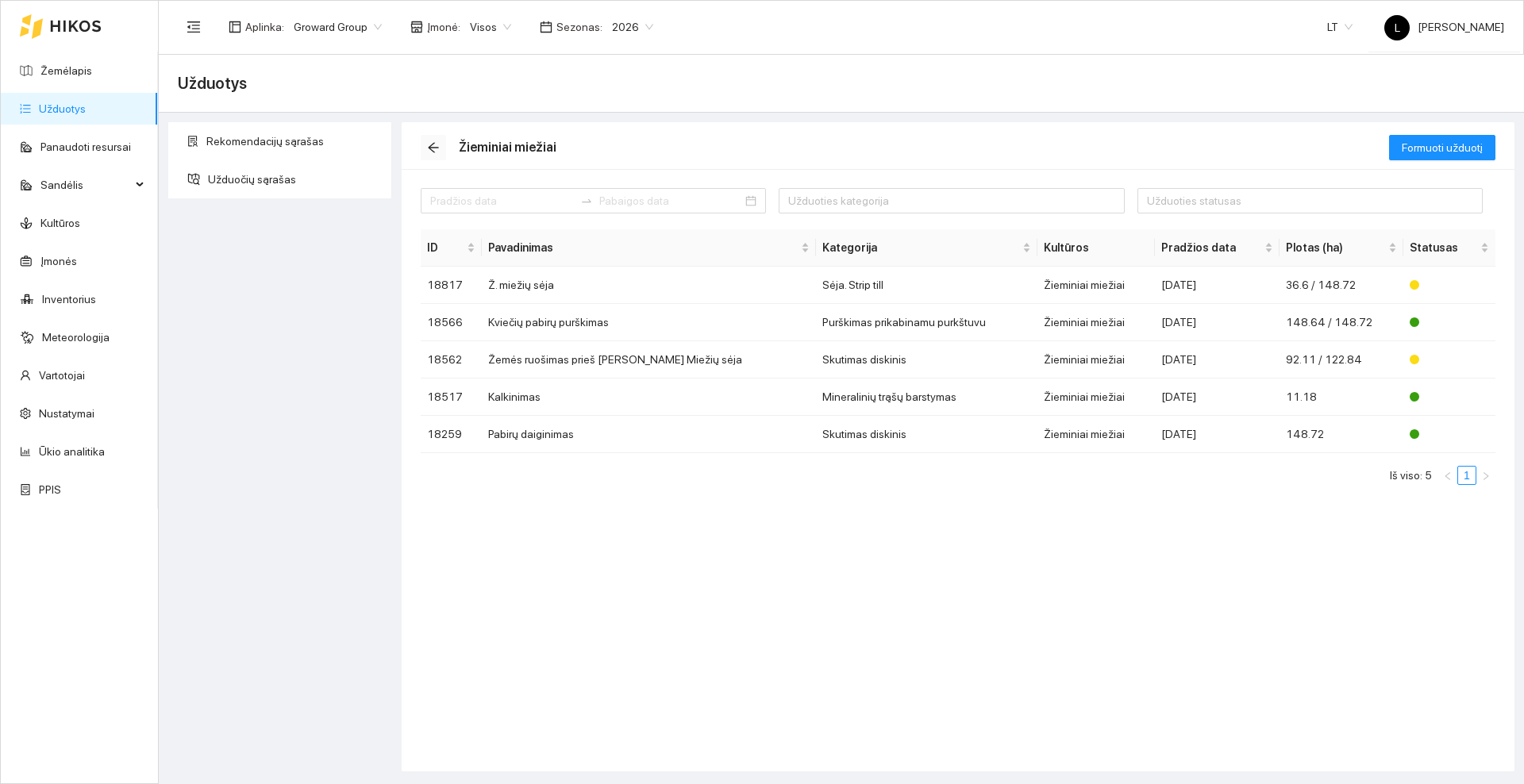
click at [435, 141] on icon "arrow-left" at bounding box center [433, 147] width 12 height 12
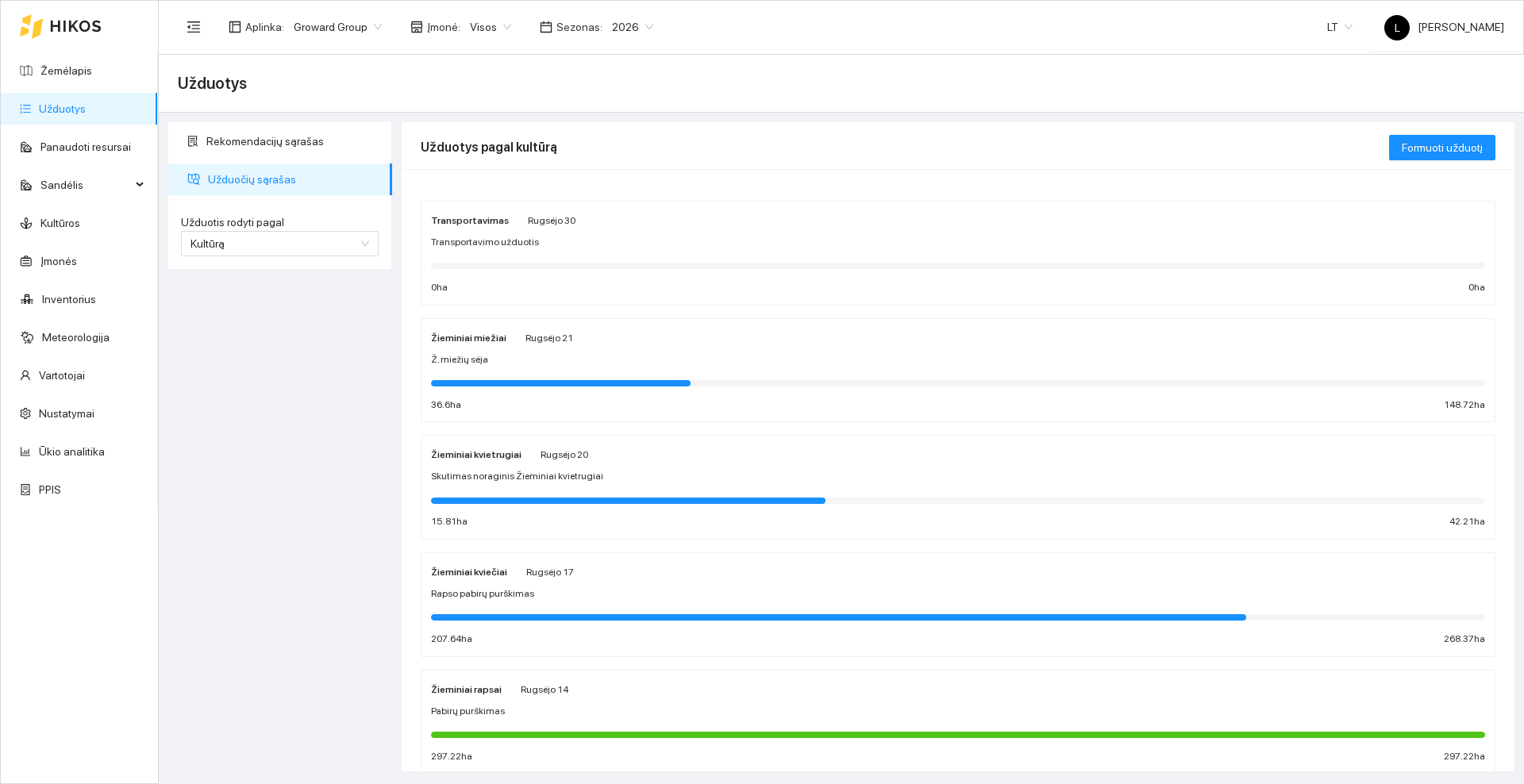
click at [534, 469] on span "Skutimas noraginis Žieminiai kvietrugiai" at bounding box center [517, 476] width 173 height 15
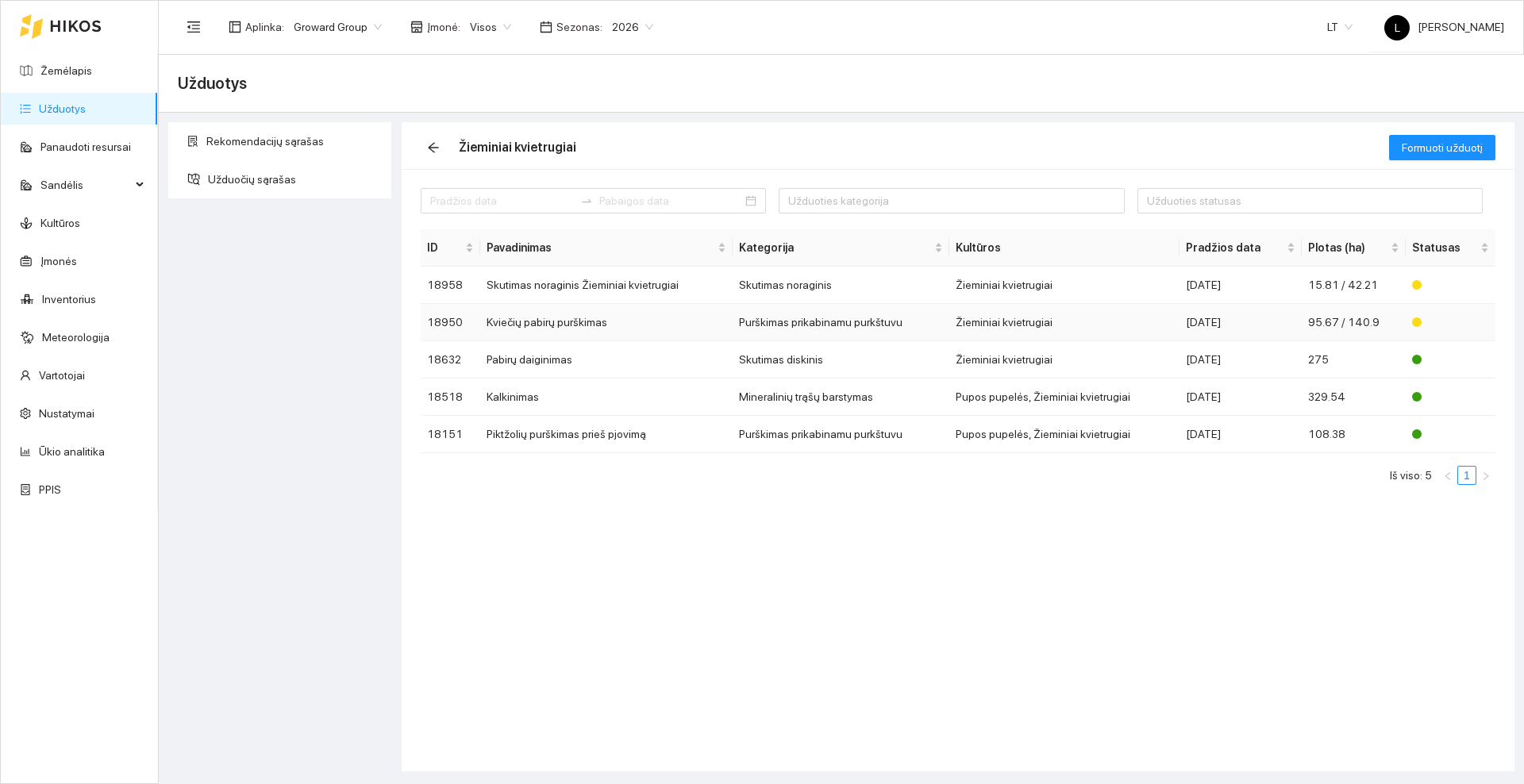
click at [551, 327] on td "Kviečių pabirų purškimas" at bounding box center [606, 322] width 253 height 37
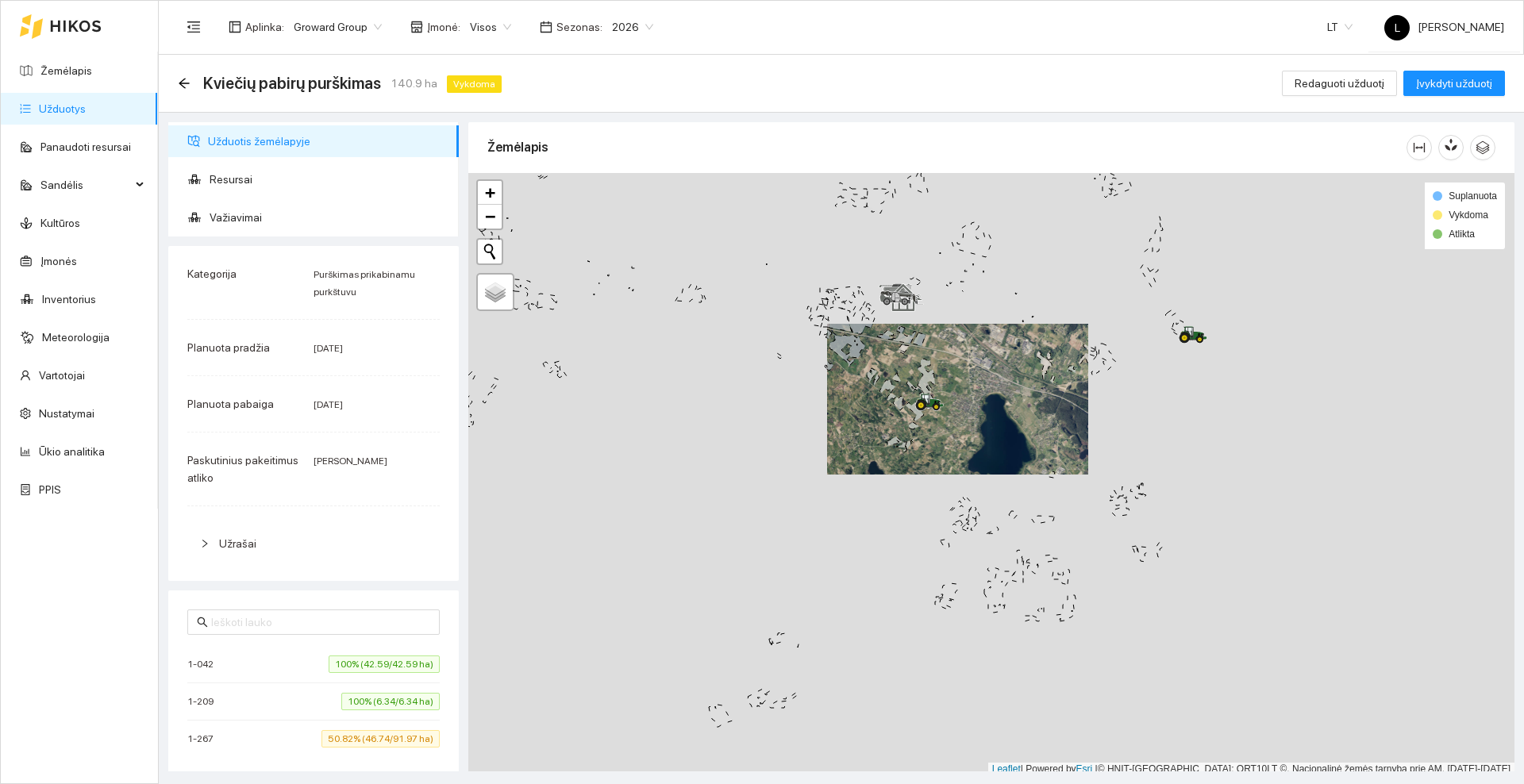
scroll to position [4, 0]
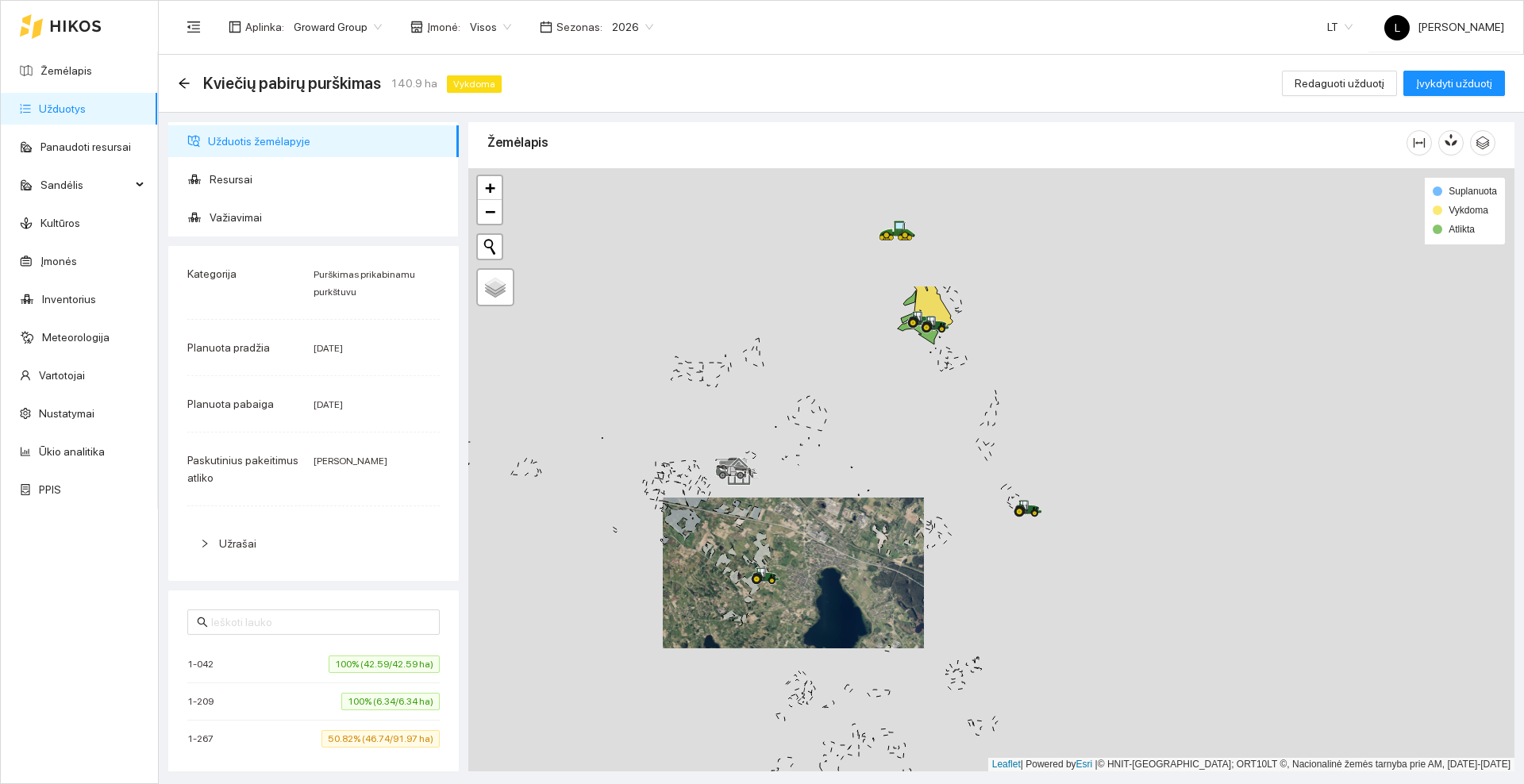
drag, startPoint x: 1004, startPoint y: 300, endPoint x: 760, endPoint y: 489, distance: 308.6
click at [751, 512] on div at bounding box center [991, 469] width 1046 height 603
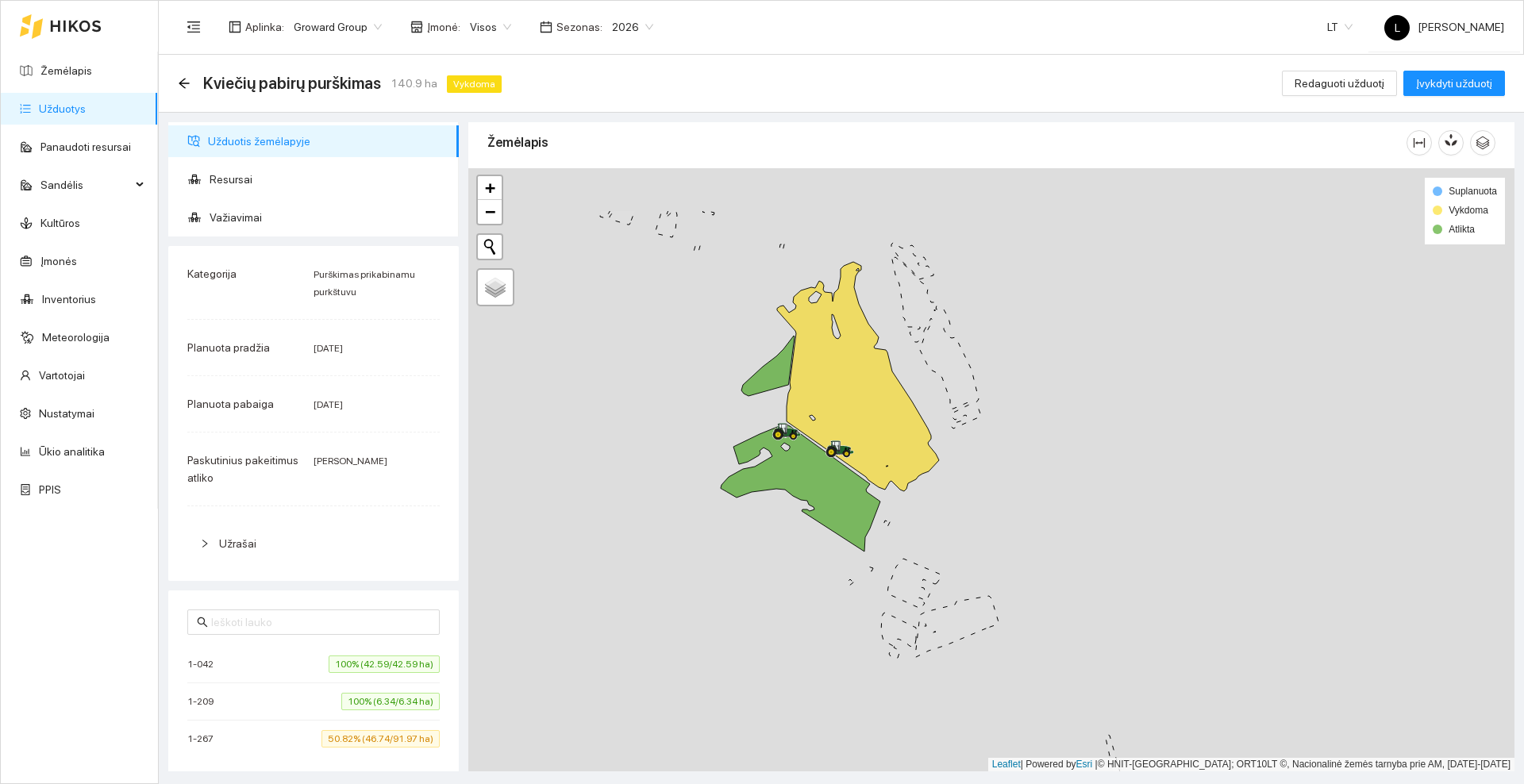
drag, startPoint x: 747, startPoint y: 285, endPoint x: 685, endPoint y: 388, distance: 120.2
click at [685, 388] on div at bounding box center [991, 469] width 1046 height 603
click at [259, 207] on span "Važiavimai" at bounding box center [328, 217] width 237 height 32
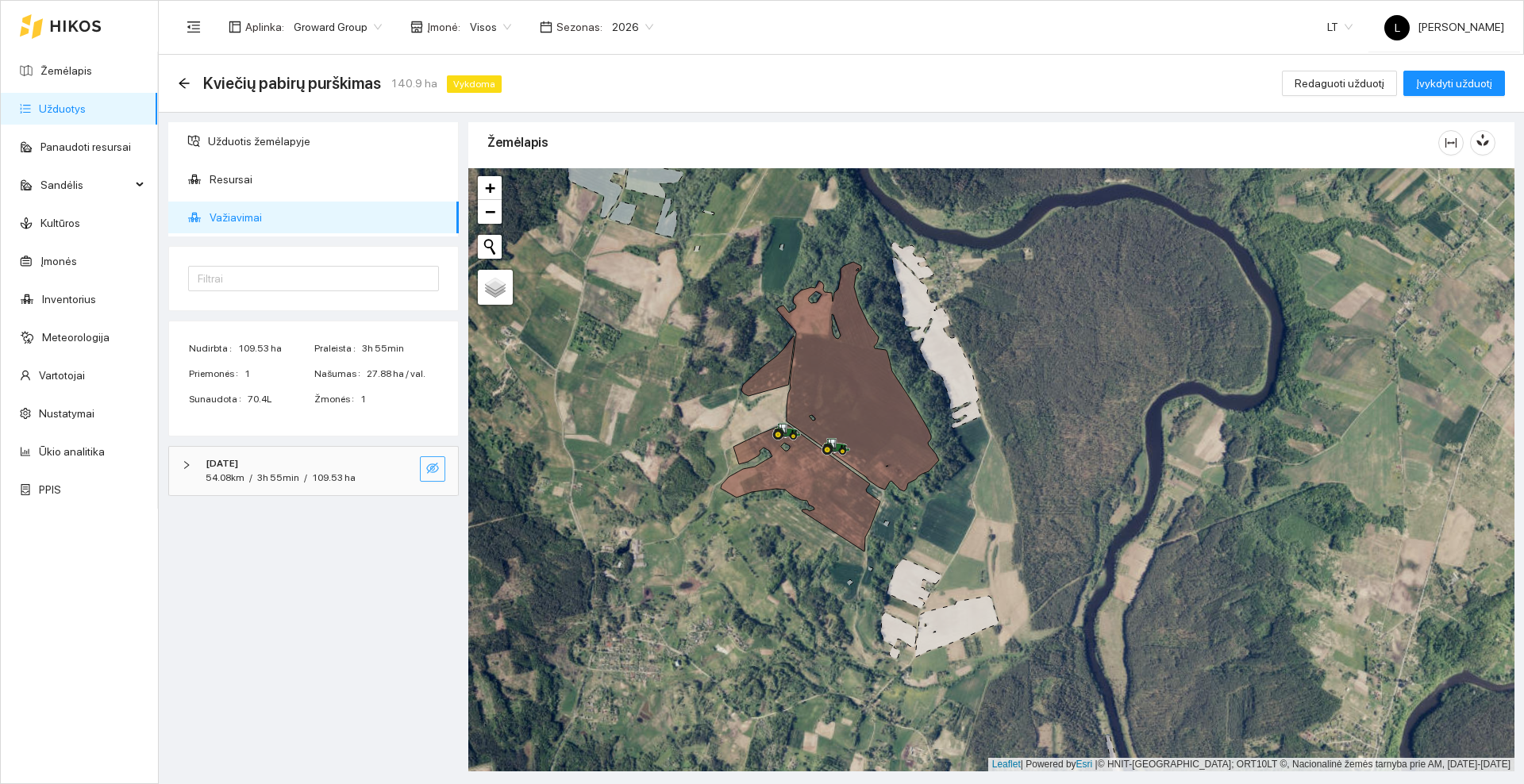
click at [428, 460] on button "button" at bounding box center [432, 468] width 26 height 26
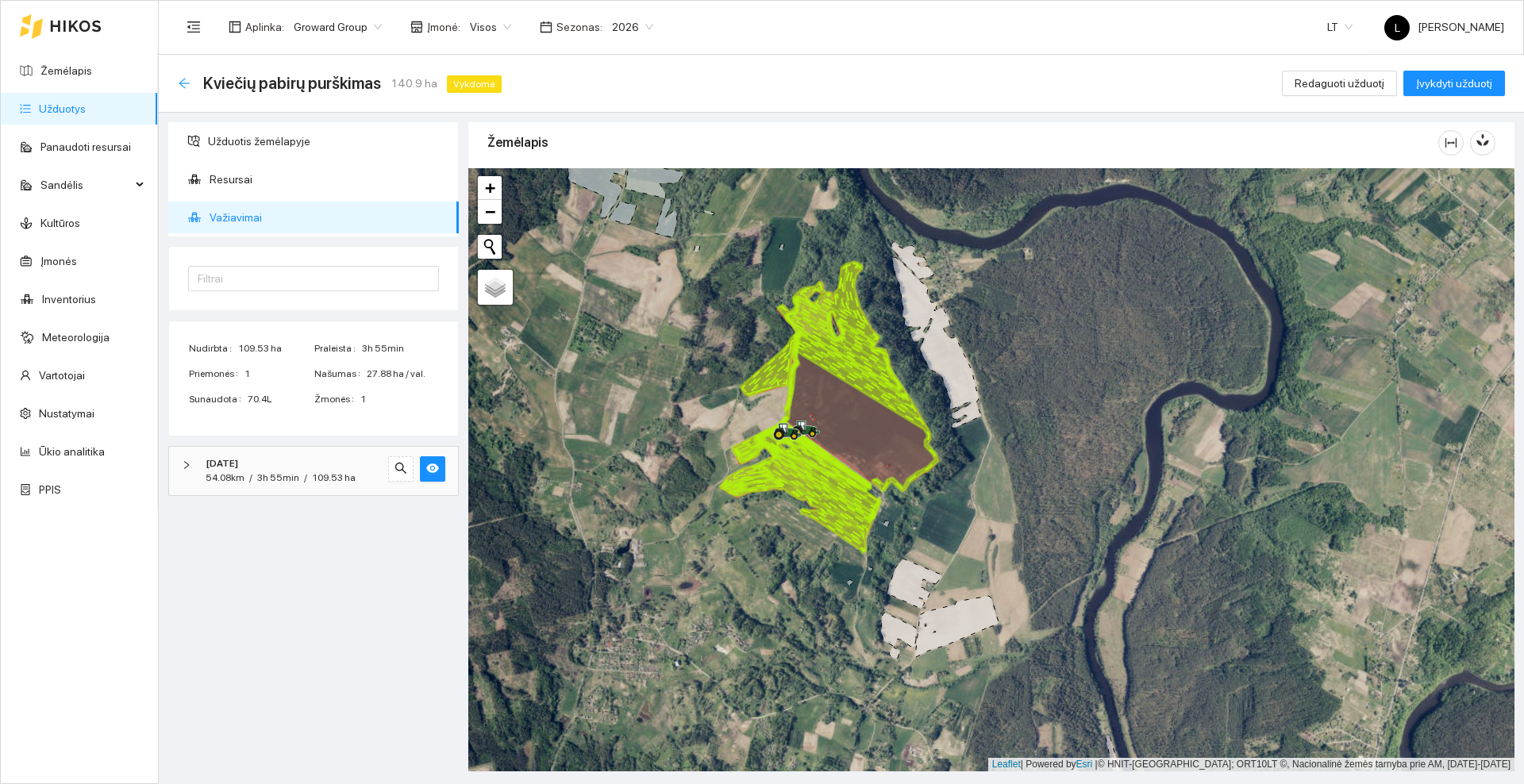
click at [188, 79] on icon "arrow-left" at bounding box center [184, 83] width 12 height 12
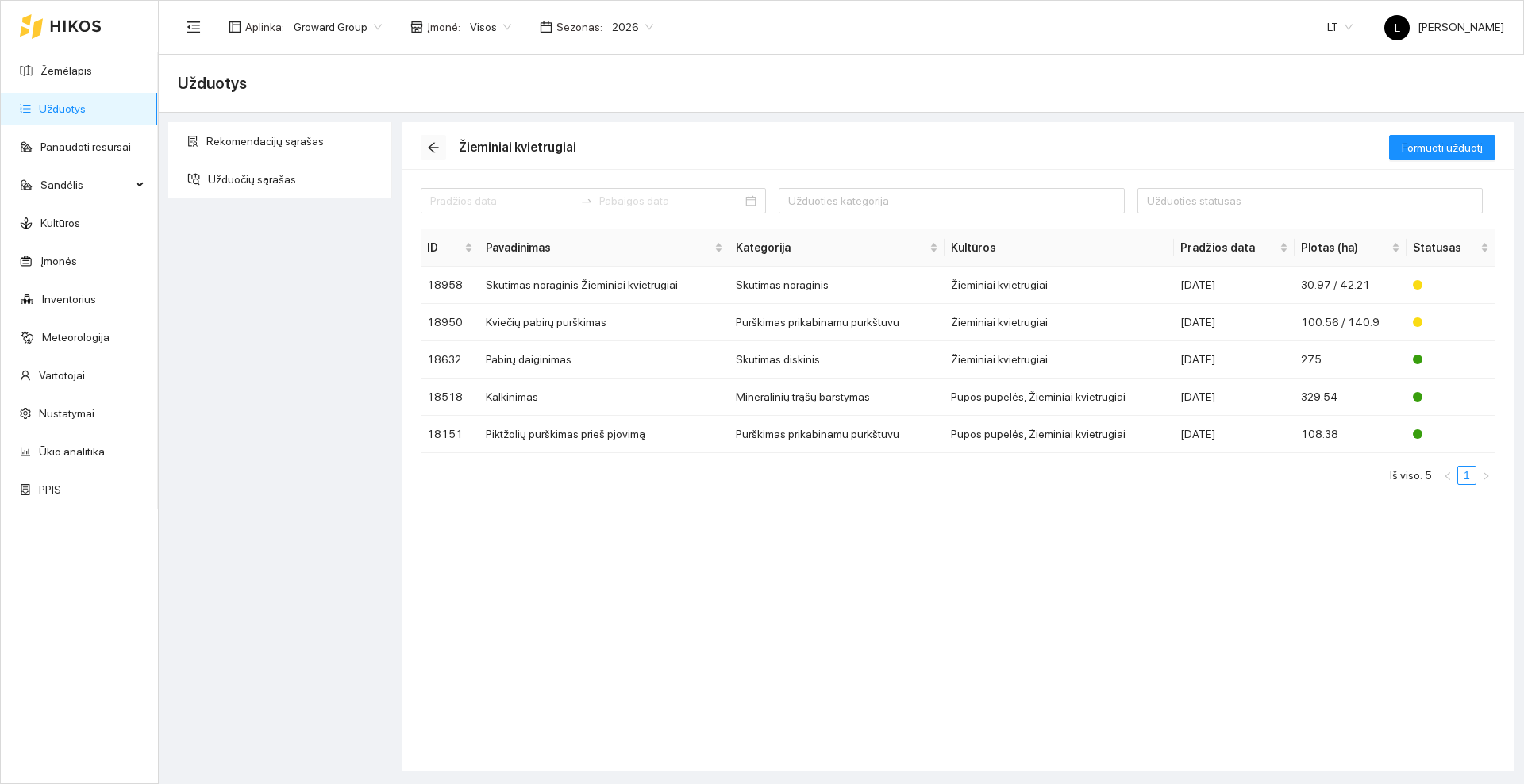
click at [435, 147] on icon "arrow-left" at bounding box center [433, 148] width 11 height 11
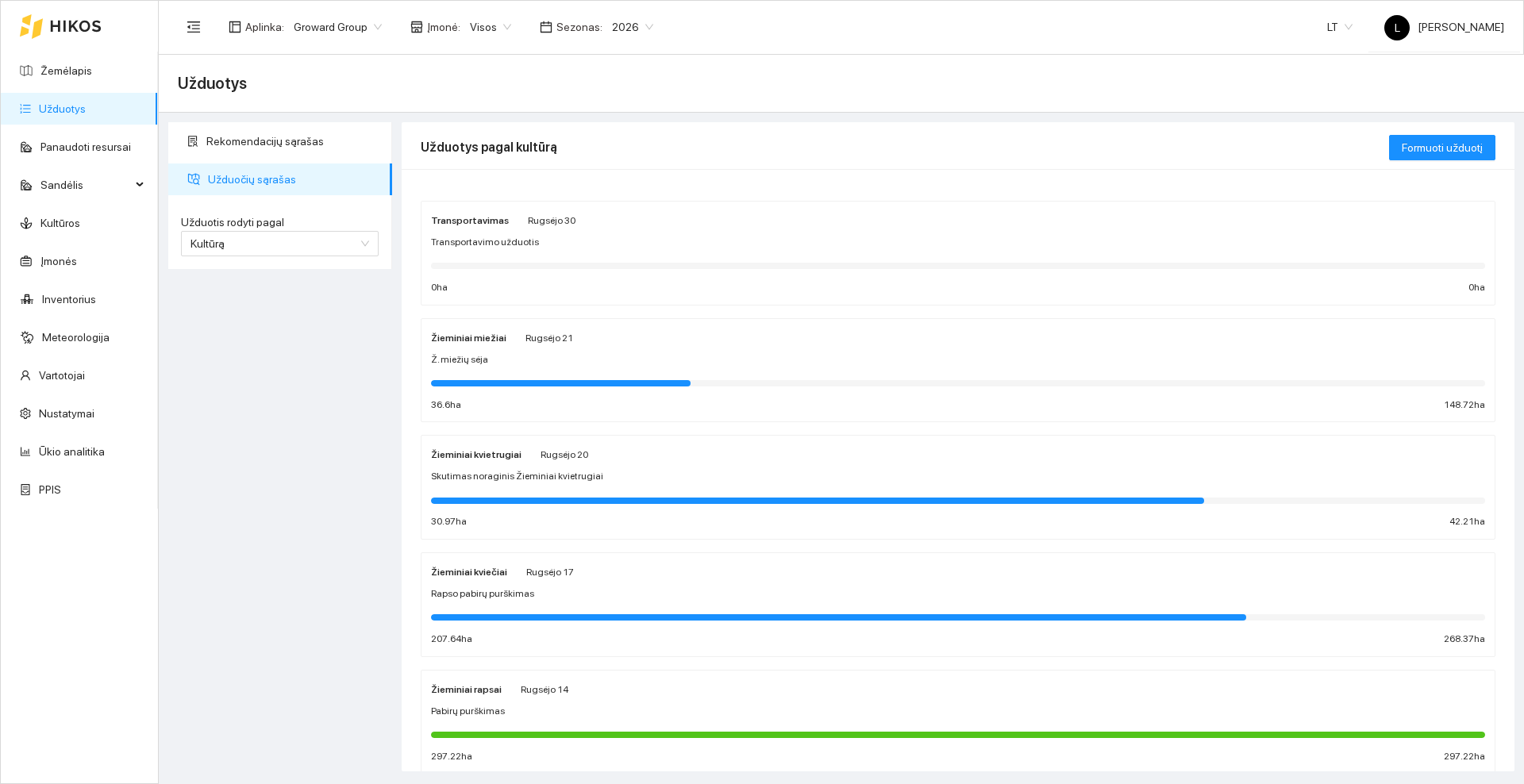
click at [578, 700] on div "Žieminiai rapsai Rugsėjo 14 Pabirų purškimas 297.22 ha 297.22 ha" at bounding box center [957, 722] width 1054 height 84
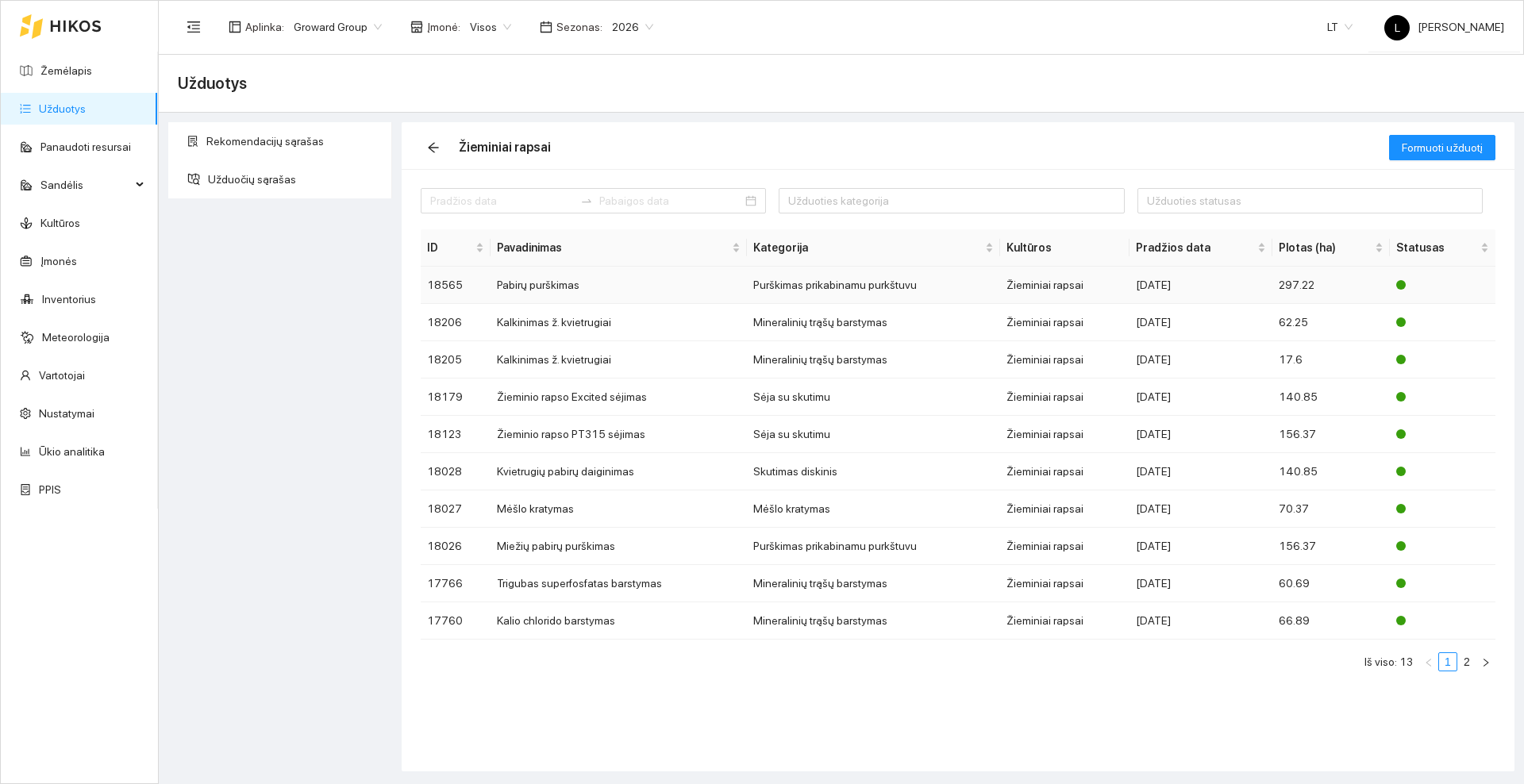
click at [604, 280] on td "Pabirų purškimas" at bounding box center [618, 285] width 256 height 37
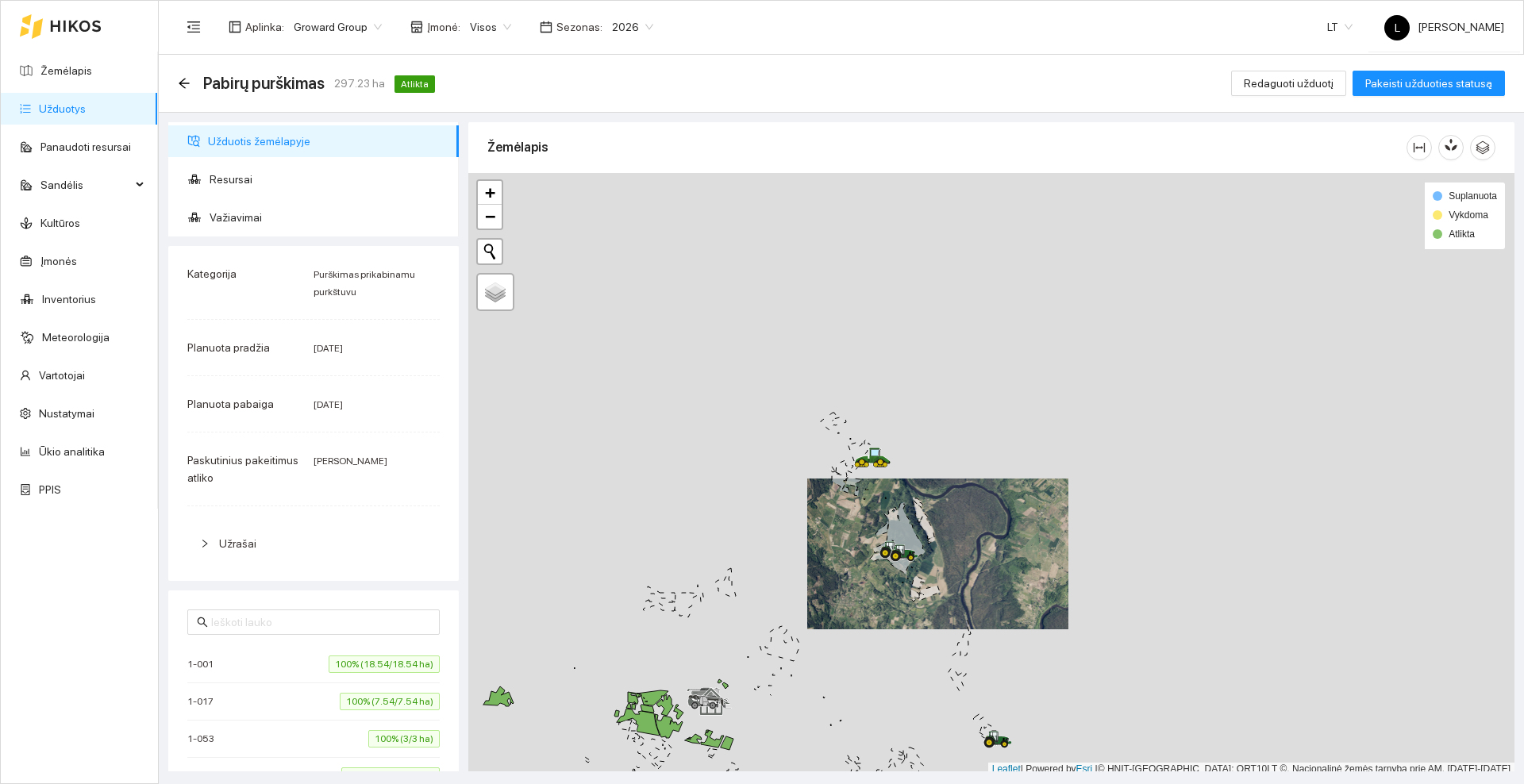
scroll to position [4, 0]
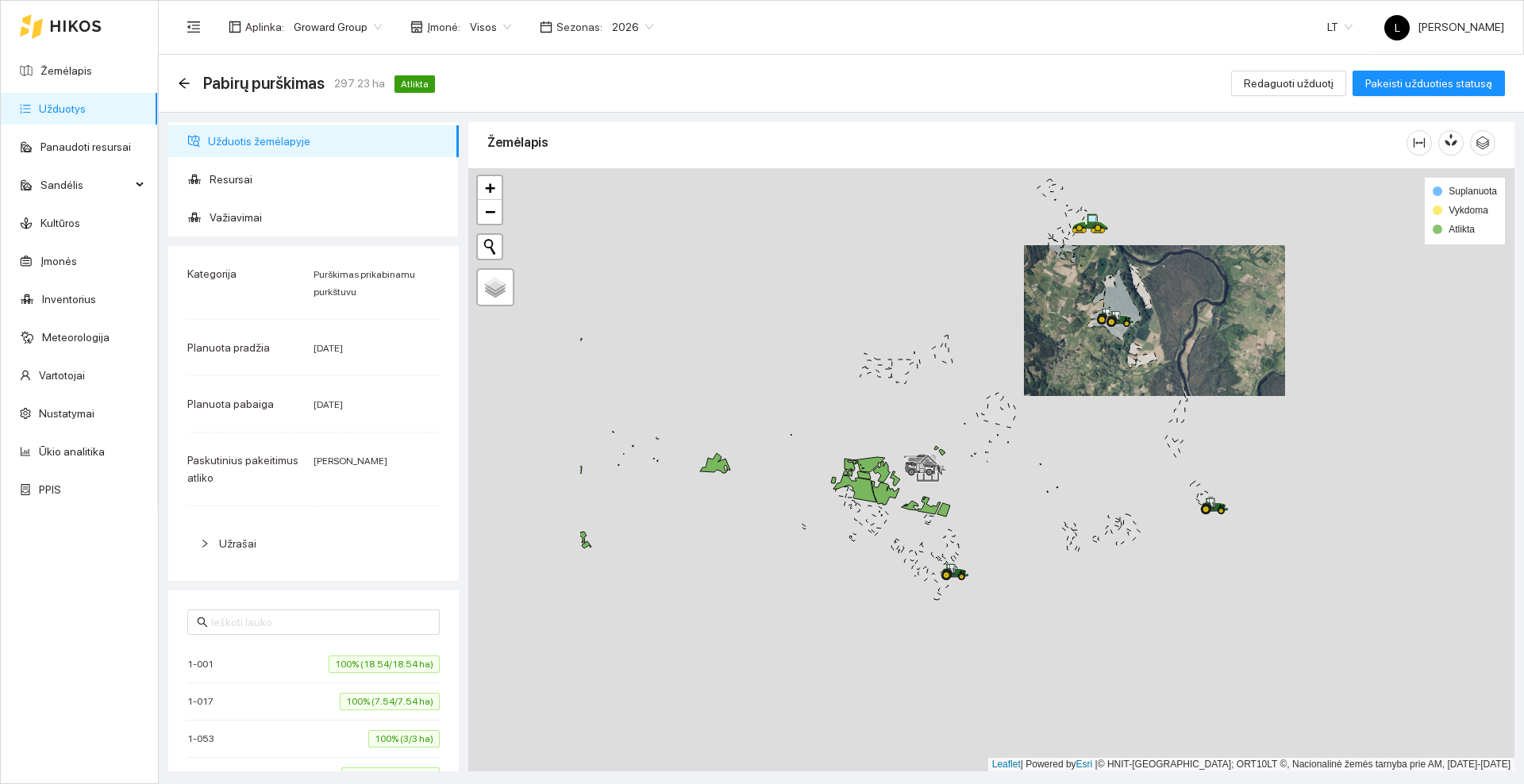
drag, startPoint x: 903, startPoint y: 371, endPoint x: 970, endPoint y: 300, distance: 97.6
click at [915, 359] on icon at bounding box center [902, 371] width 24 height 25
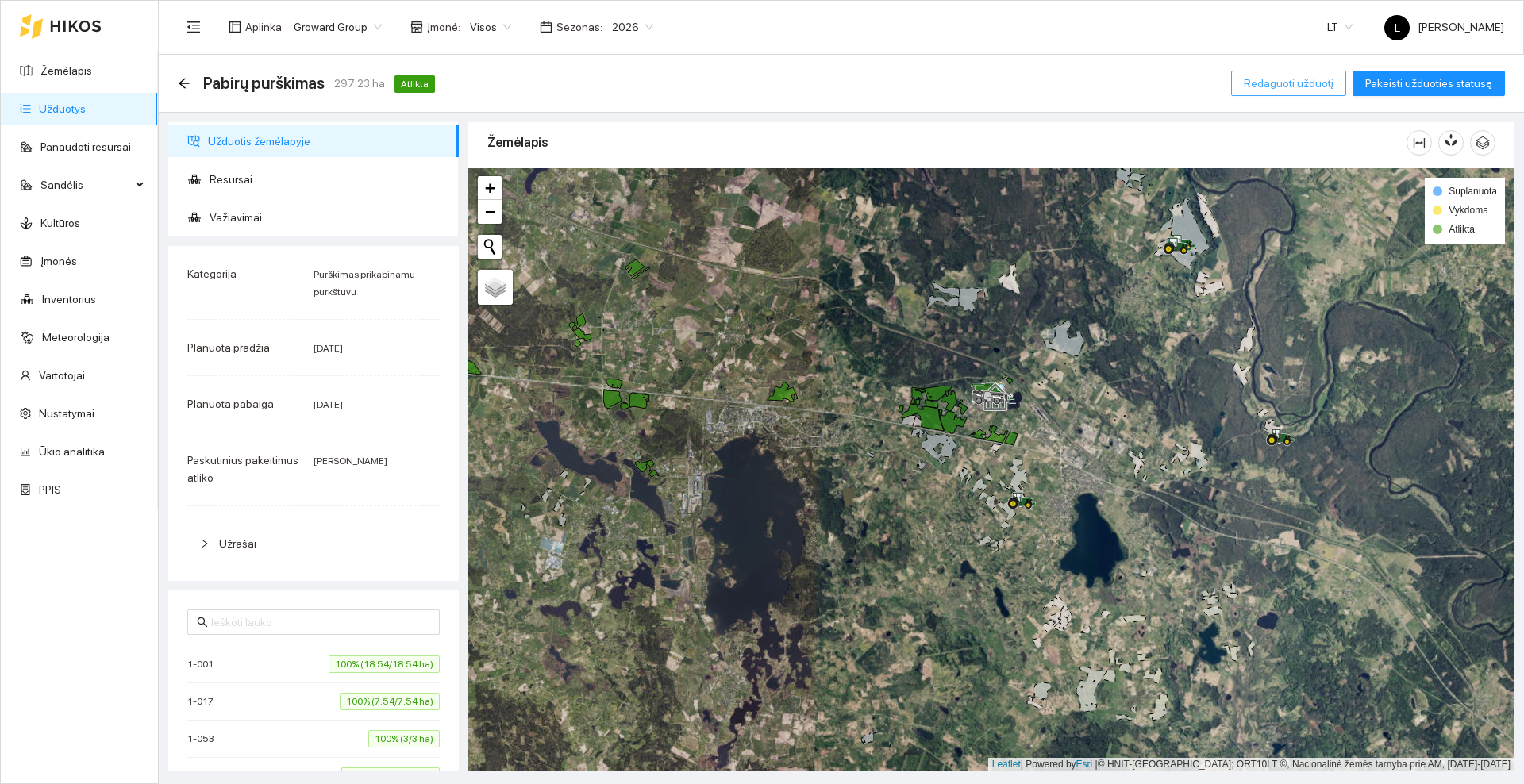
click at [1275, 82] on span "Redaguoti užduotį" at bounding box center [1289, 84] width 90 height 18
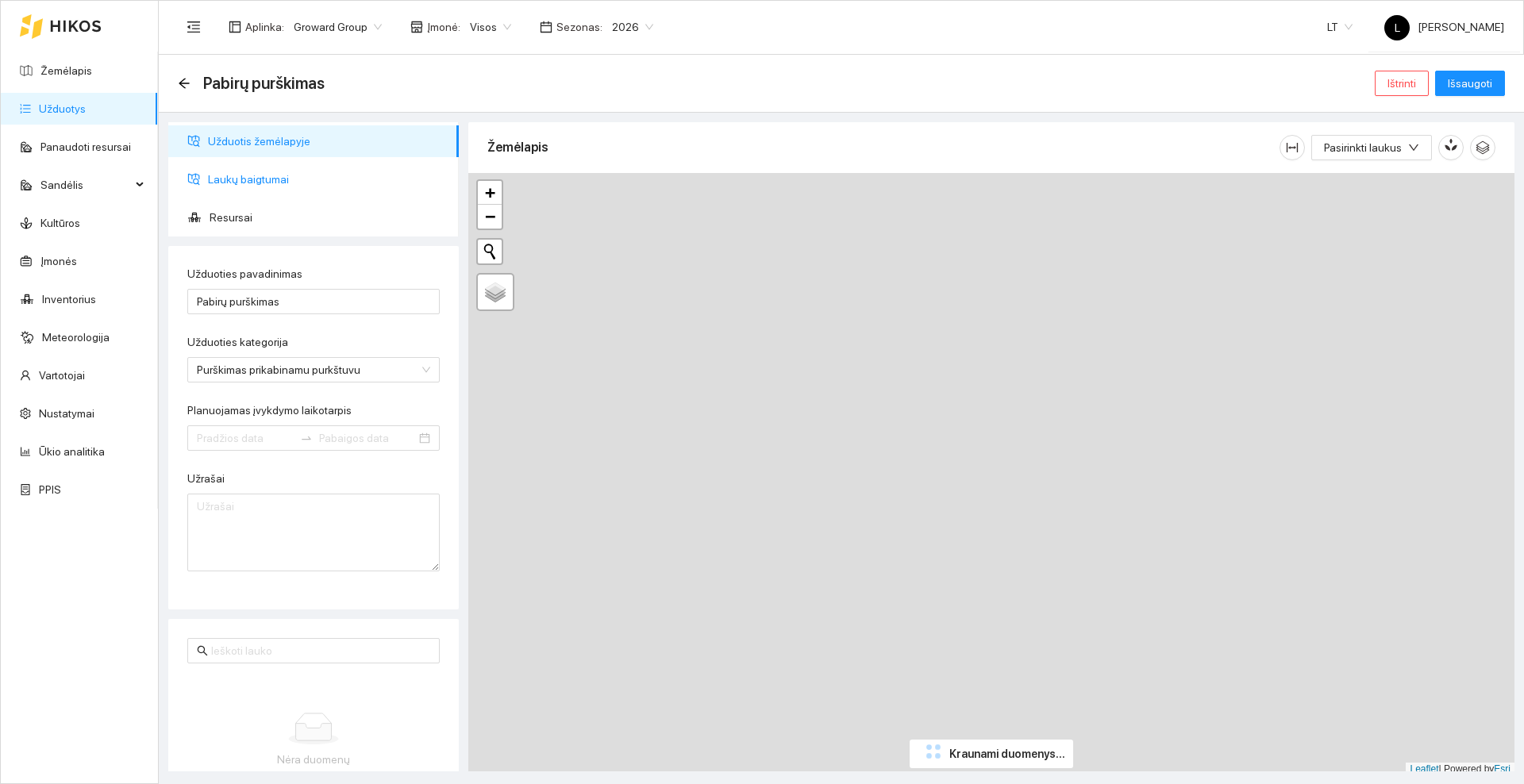
type input "[DATE]"
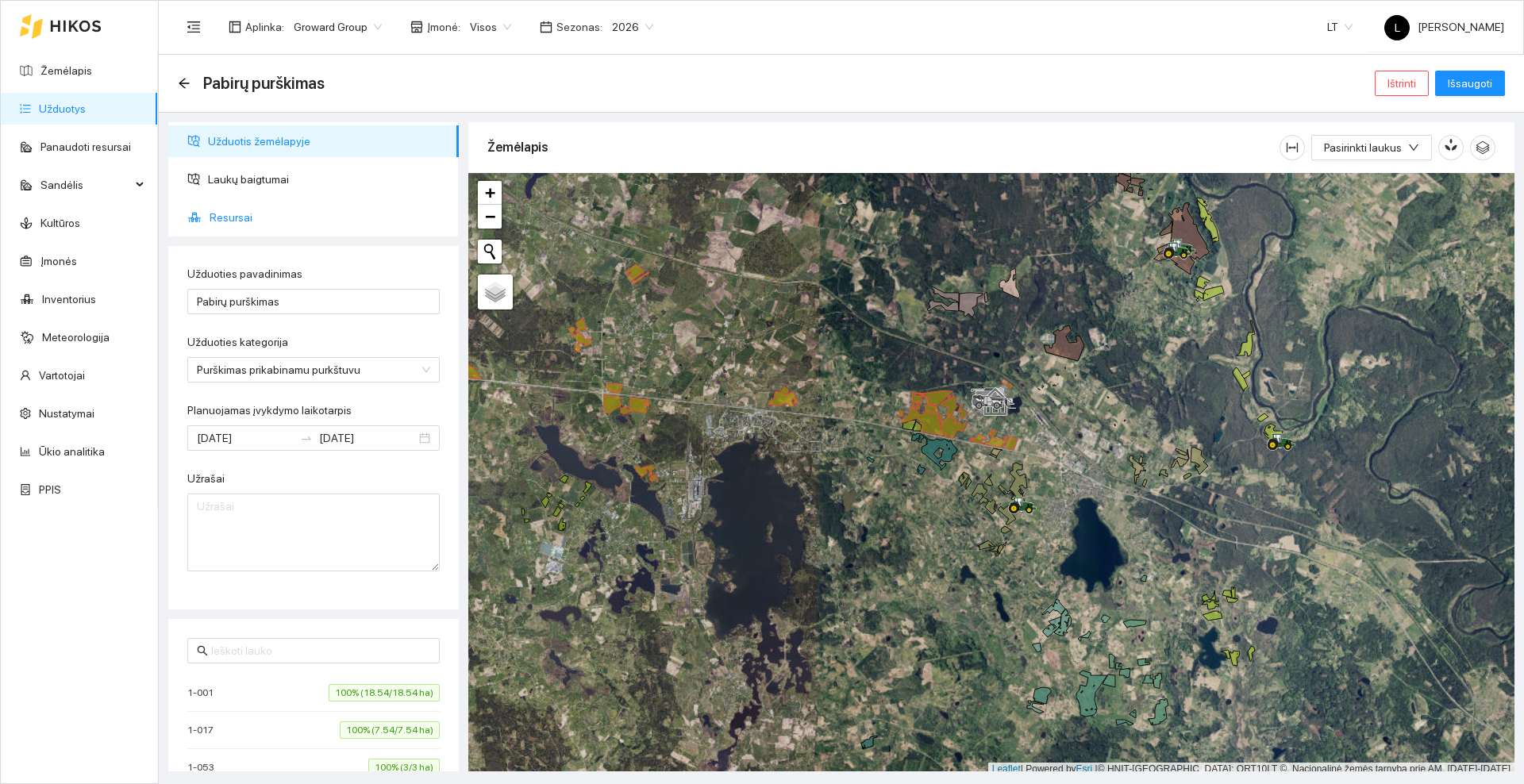
click at [239, 216] on span "Resursai" at bounding box center [328, 217] width 237 height 32
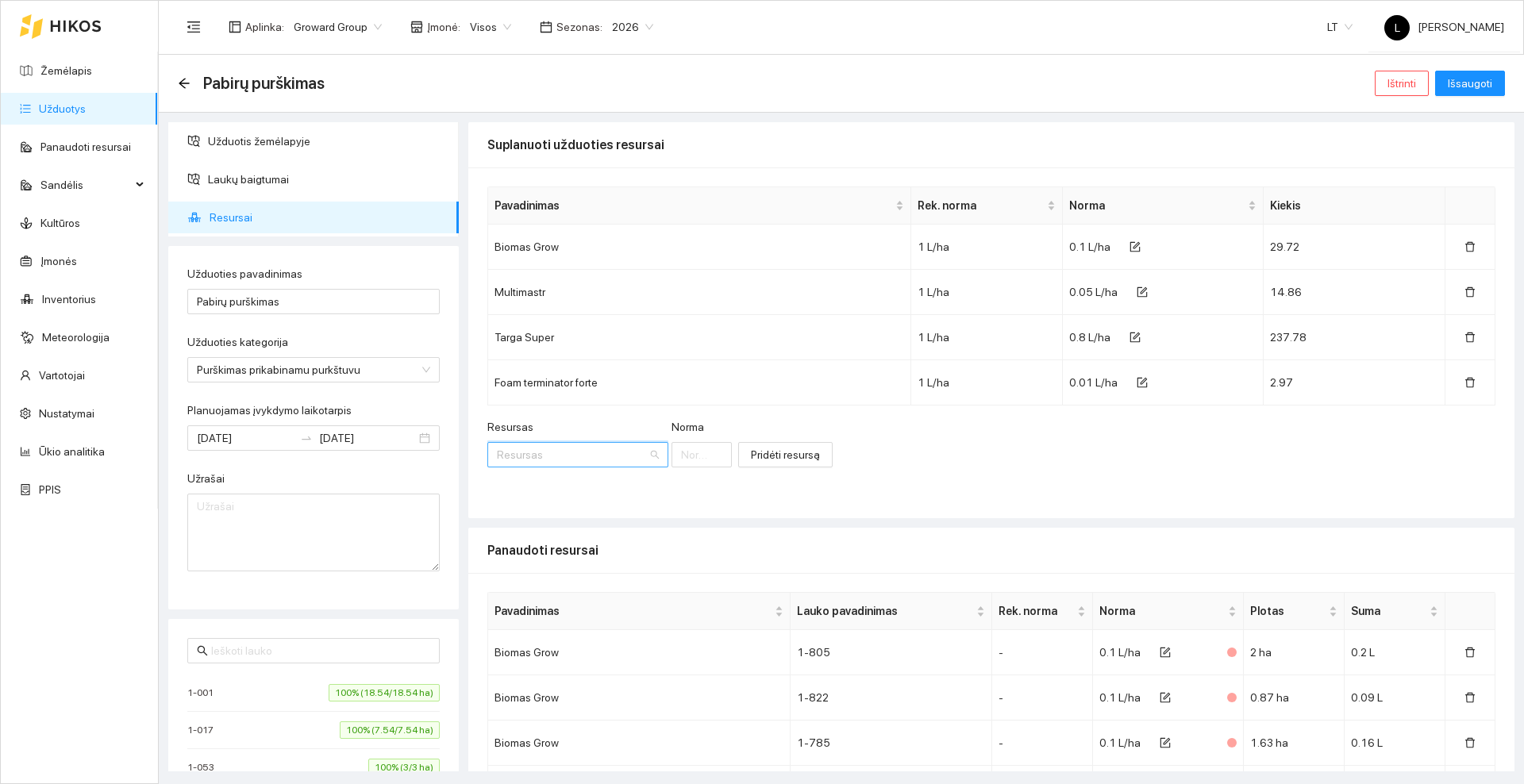
click at [541, 454] on input "Resursas" at bounding box center [571, 454] width 151 height 24
type input "Pesti"
click at [607, 489] on span "Pesti" at bounding box center [605, 486] width 24 height 12
type input "1"
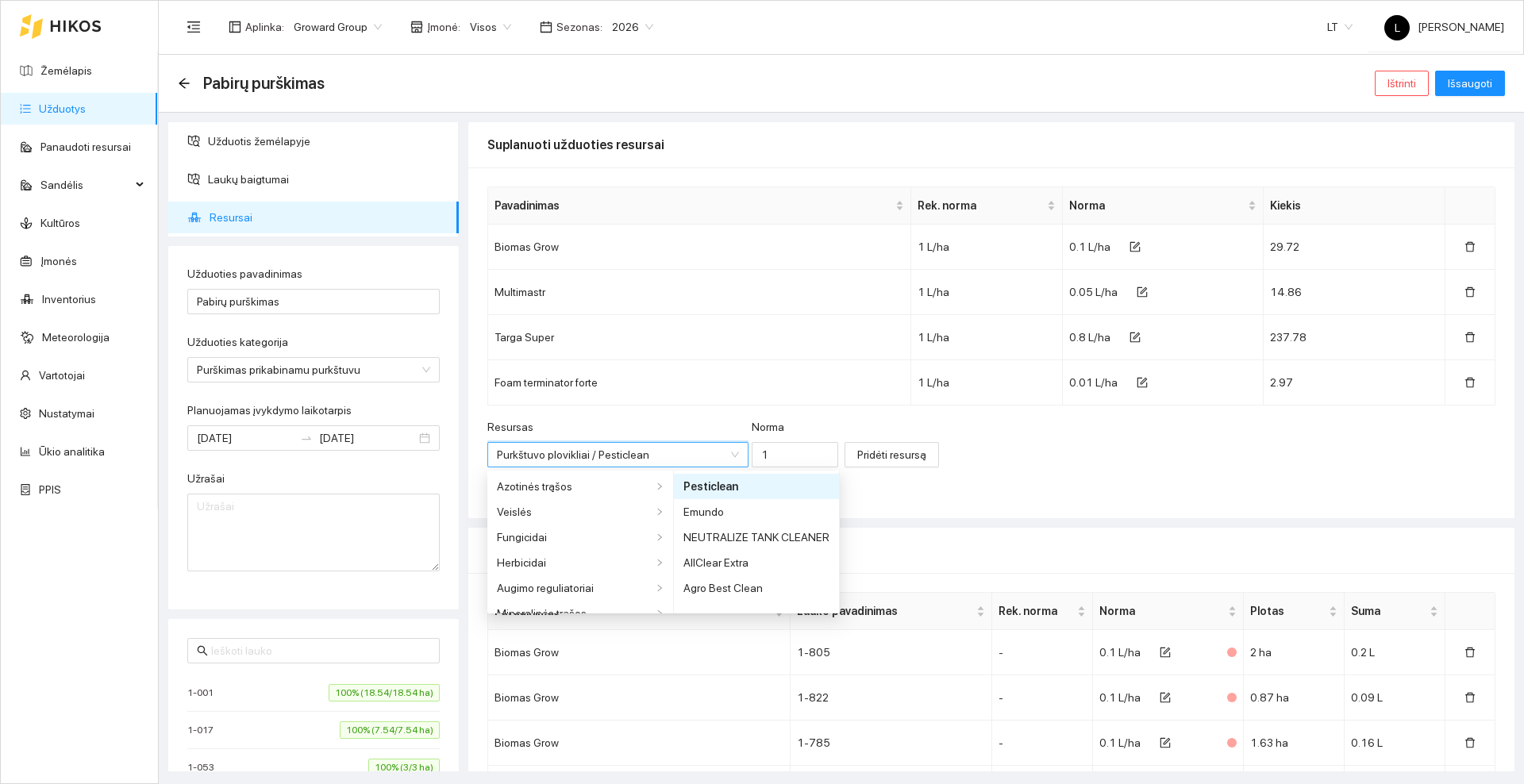
scroll to position [419, 0]
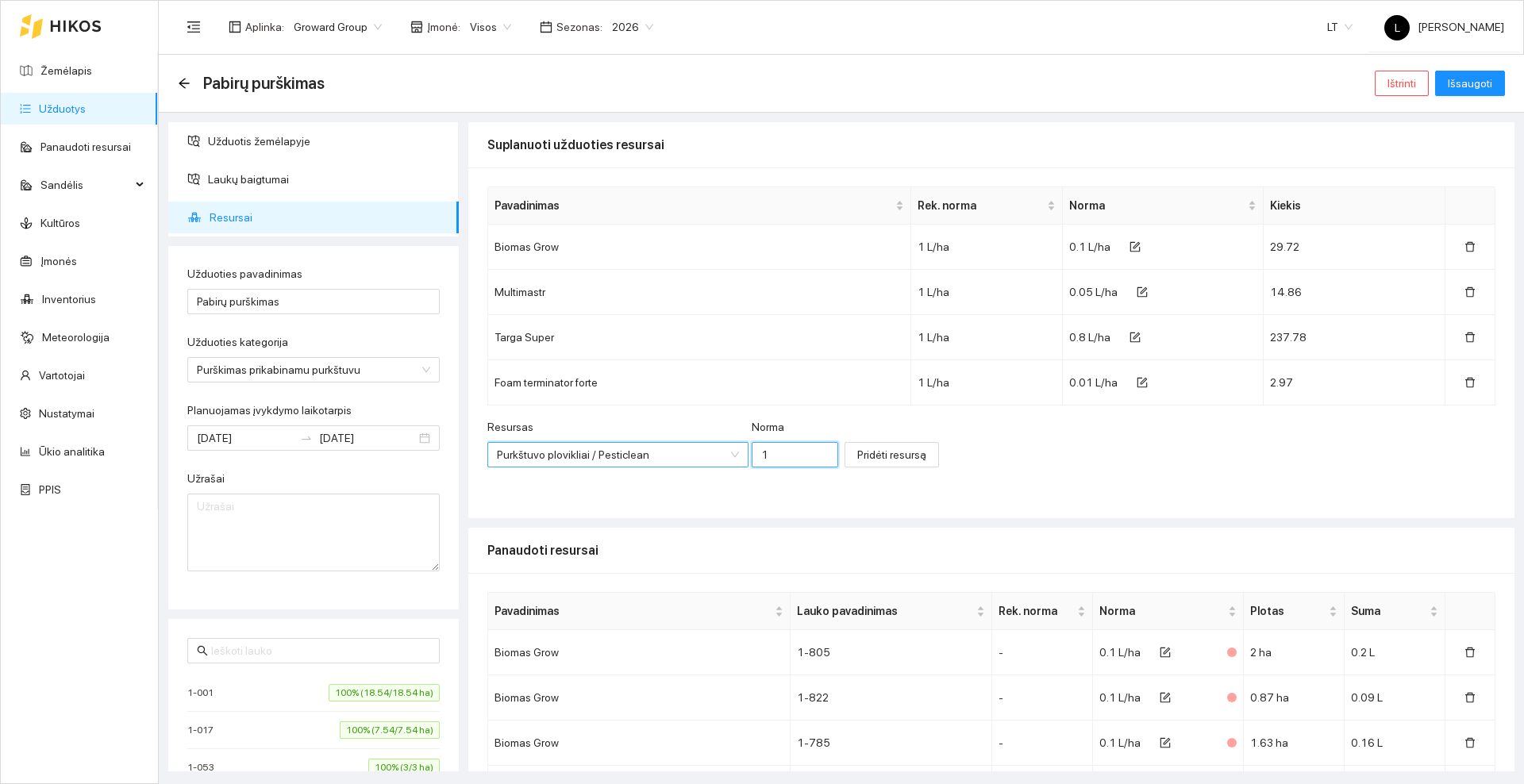
click at [753, 457] on input "1" at bounding box center [795, 454] width 87 height 26
type input "0.016"
click at [858, 446] on span "Pridėti resursą" at bounding box center [892, 455] width 69 height 18
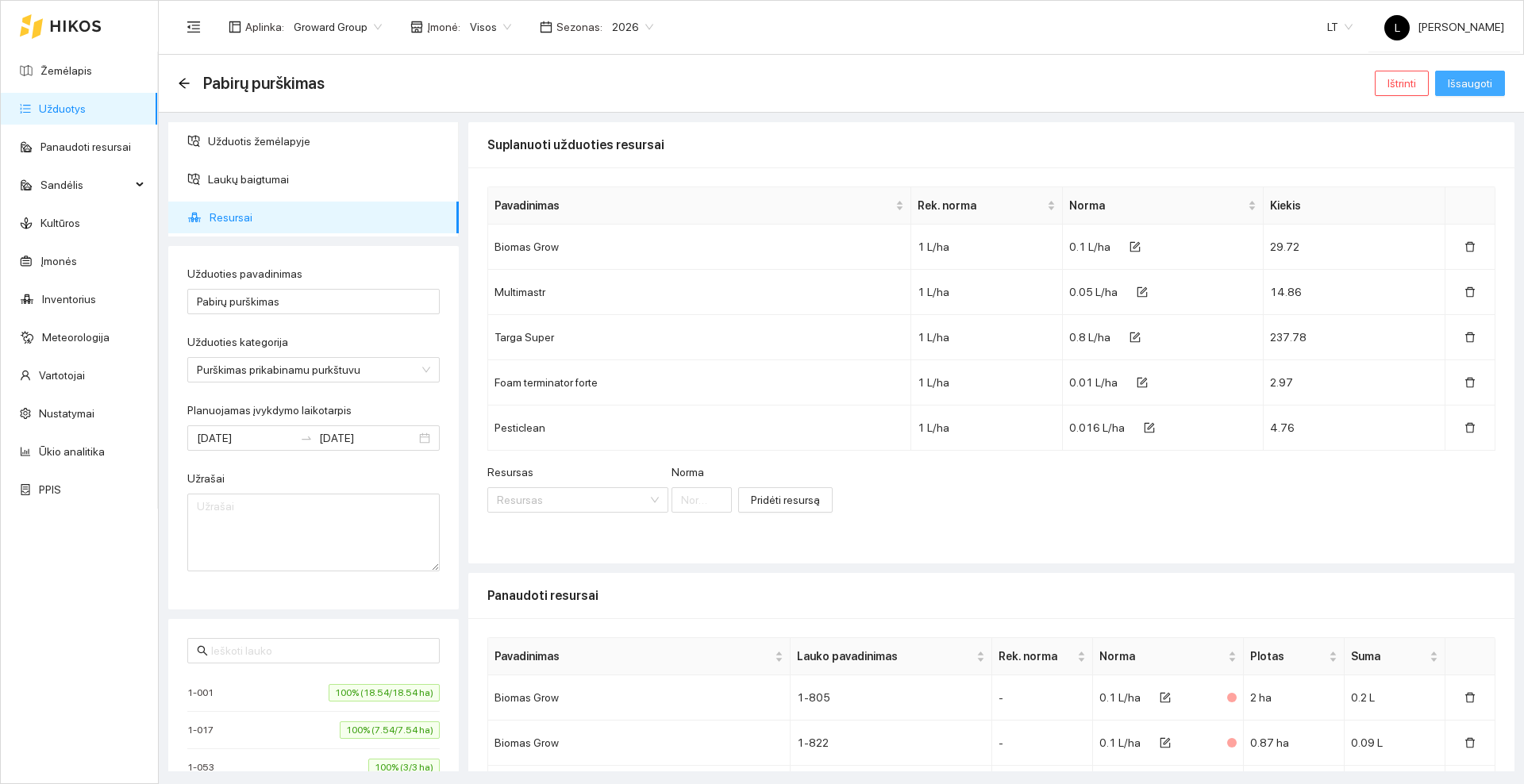
click at [1463, 77] on span "Išsaugoti" at bounding box center [1469, 84] width 44 height 18
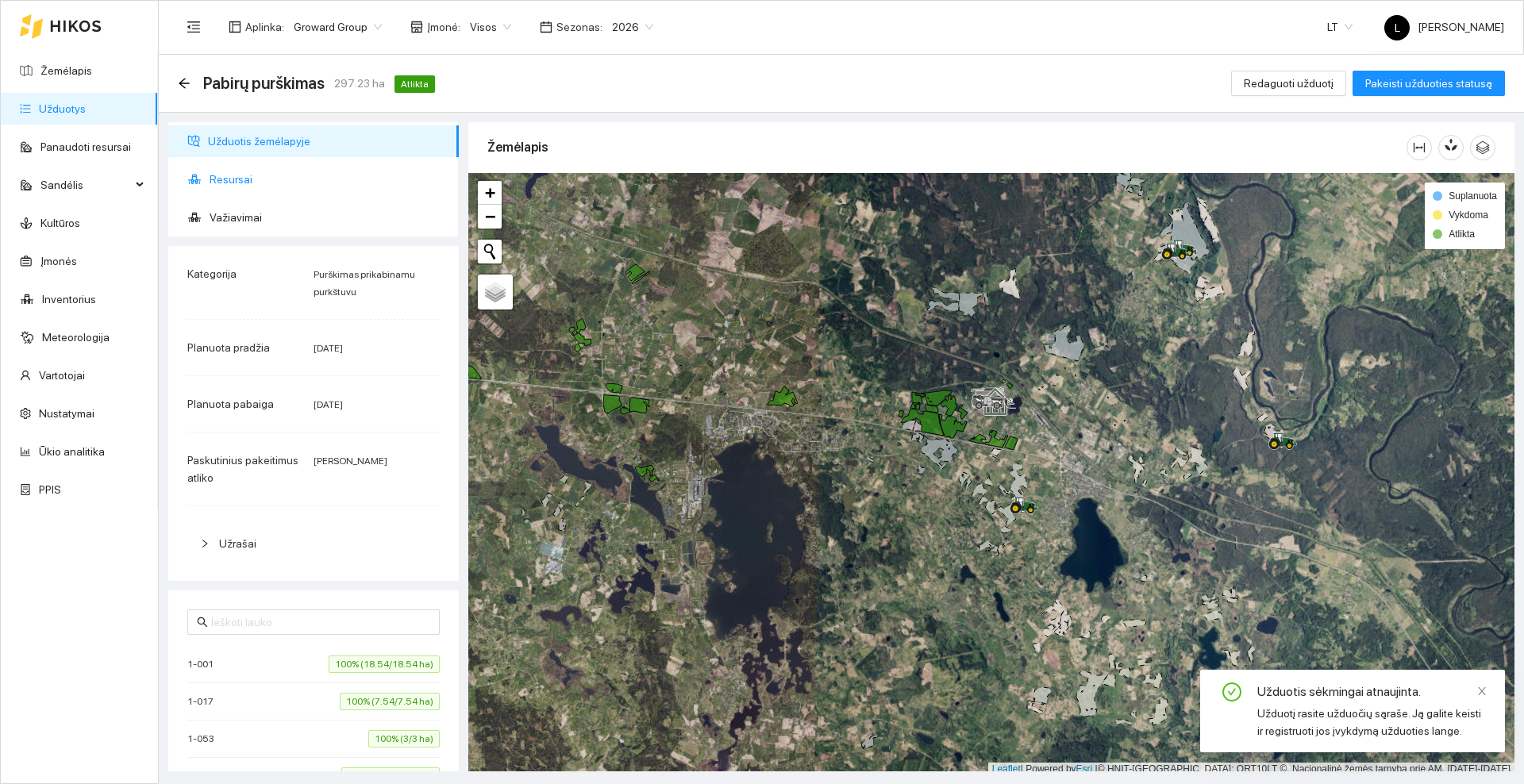
click at [247, 181] on span "Resursai" at bounding box center [328, 180] width 237 height 32
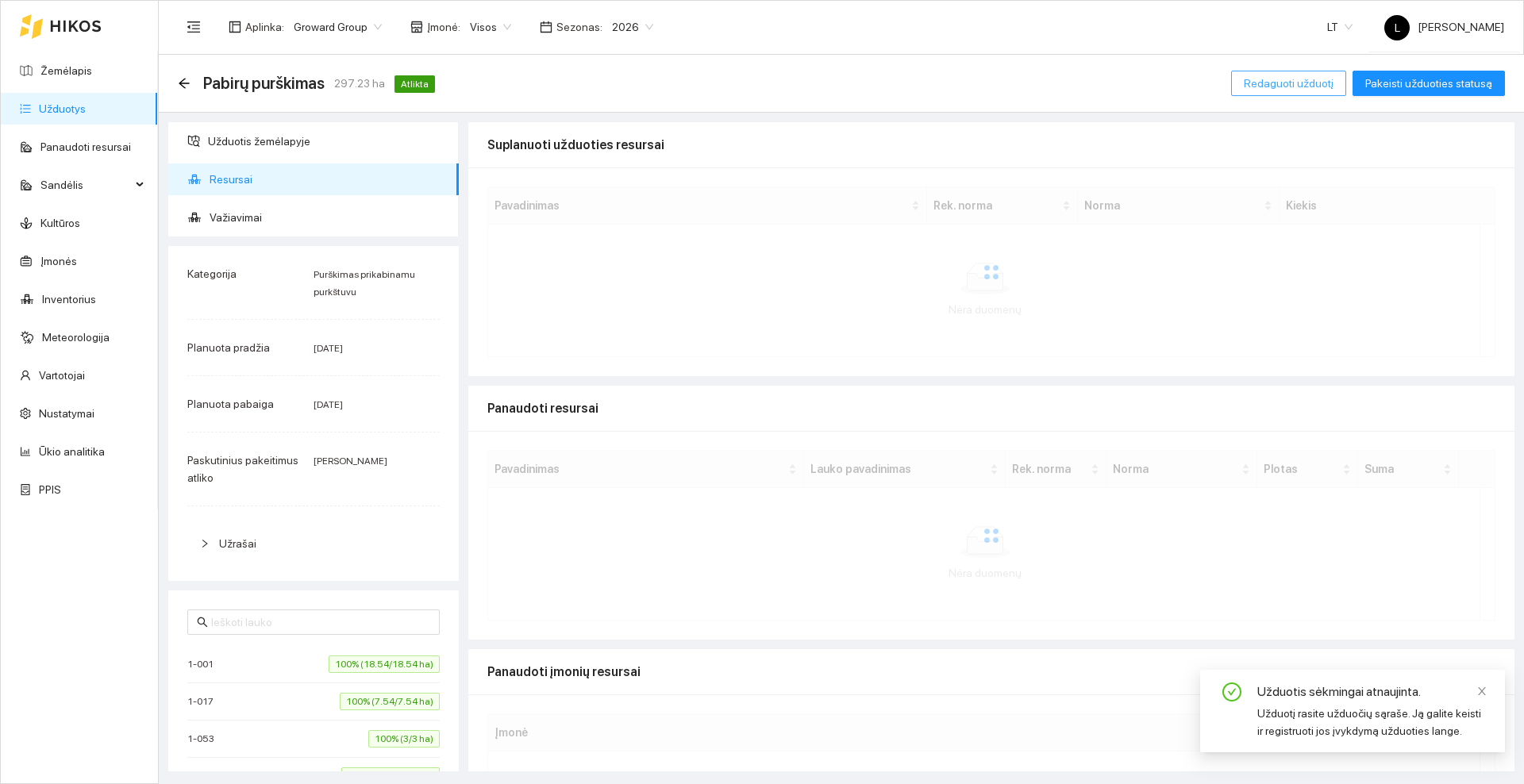
click at [1285, 78] on span "Redaguoti užduotį" at bounding box center [1289, 84] width 90 height 18
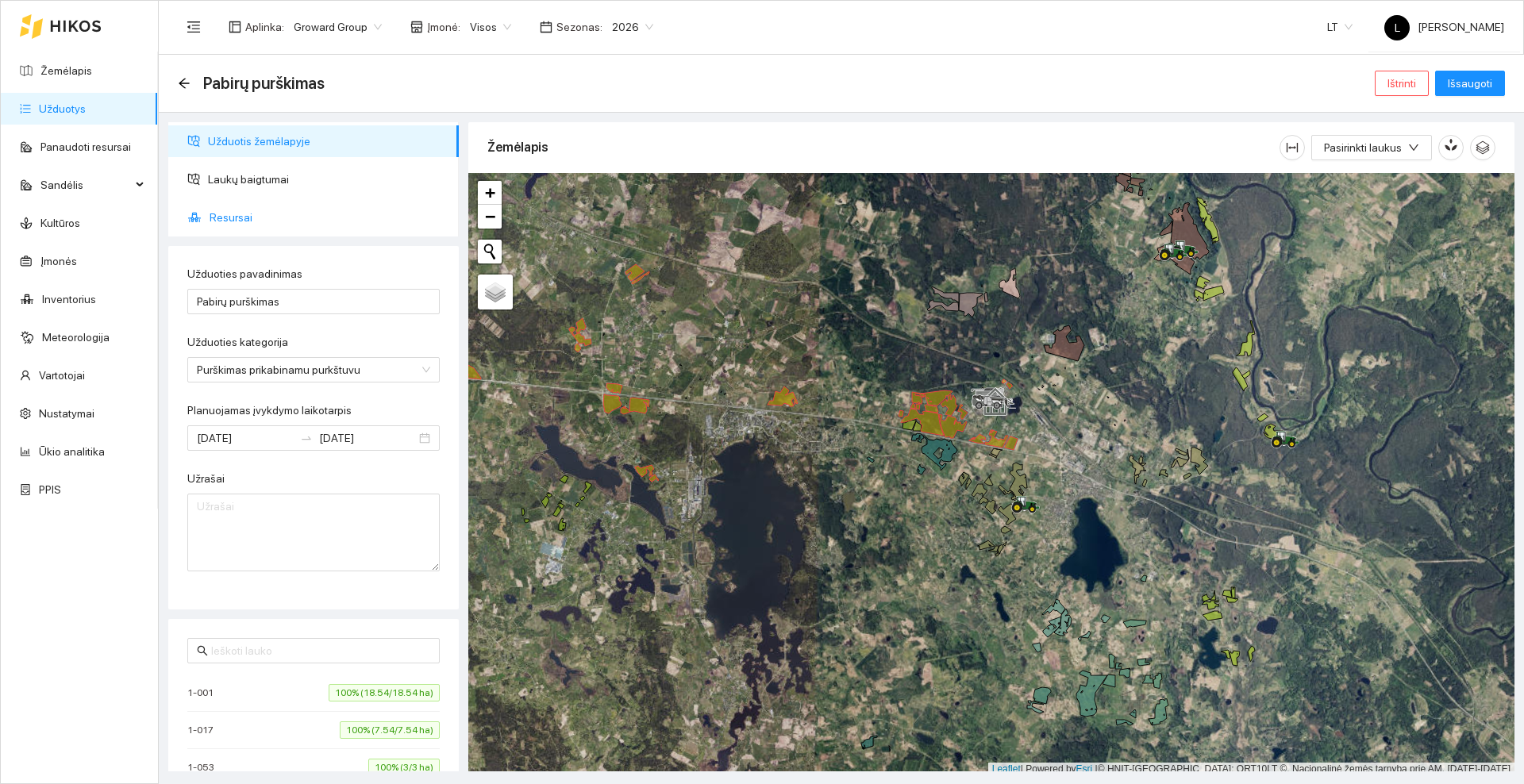
click at [222, 214] on span "Resursai" at bounding box center [328, 217] width 237 height 32
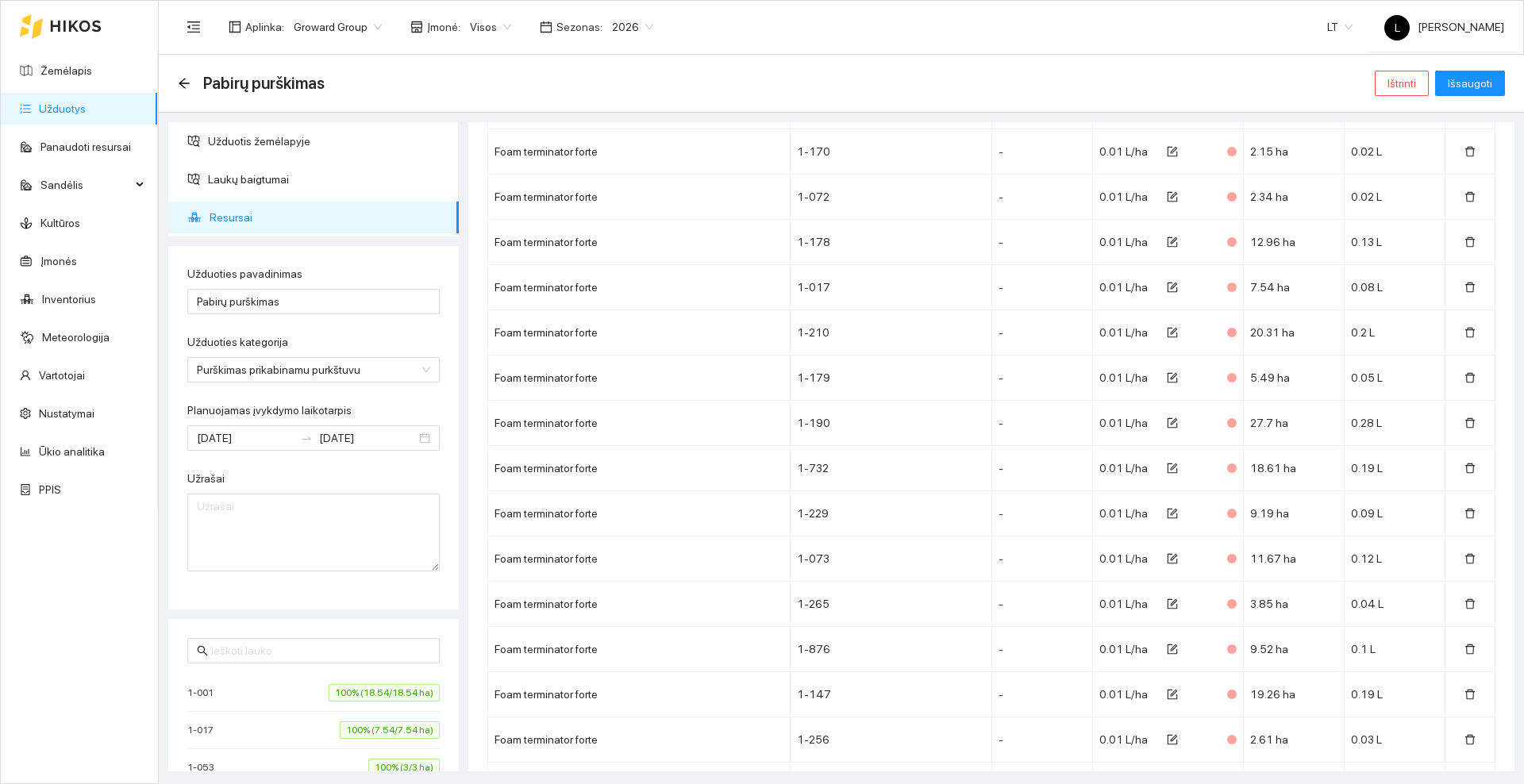
scroll to position [5217, 0]
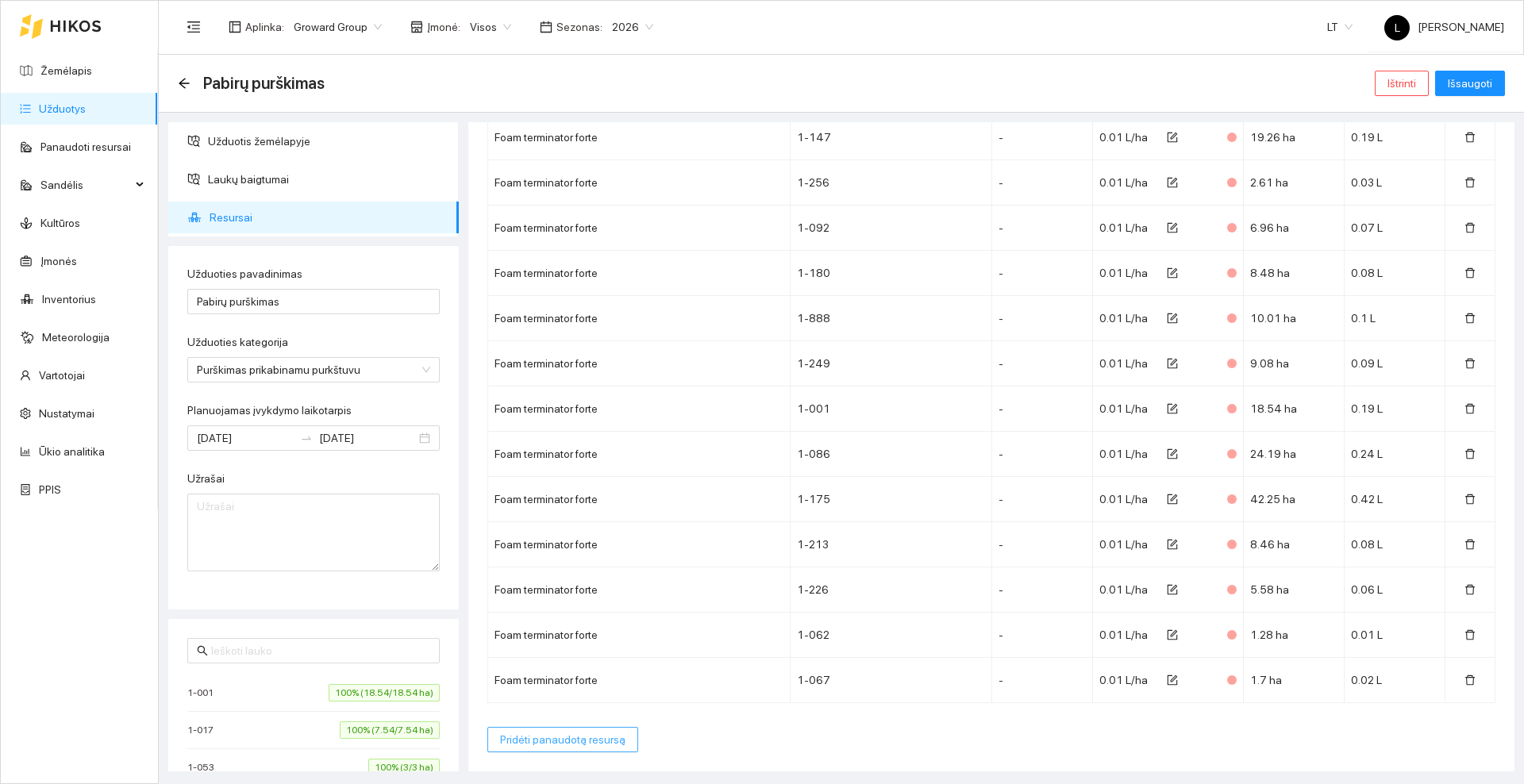
click at [520, 748] on button "Pridėti panaudotą resursą" at bounding box center [562, 739] width 151 height 26
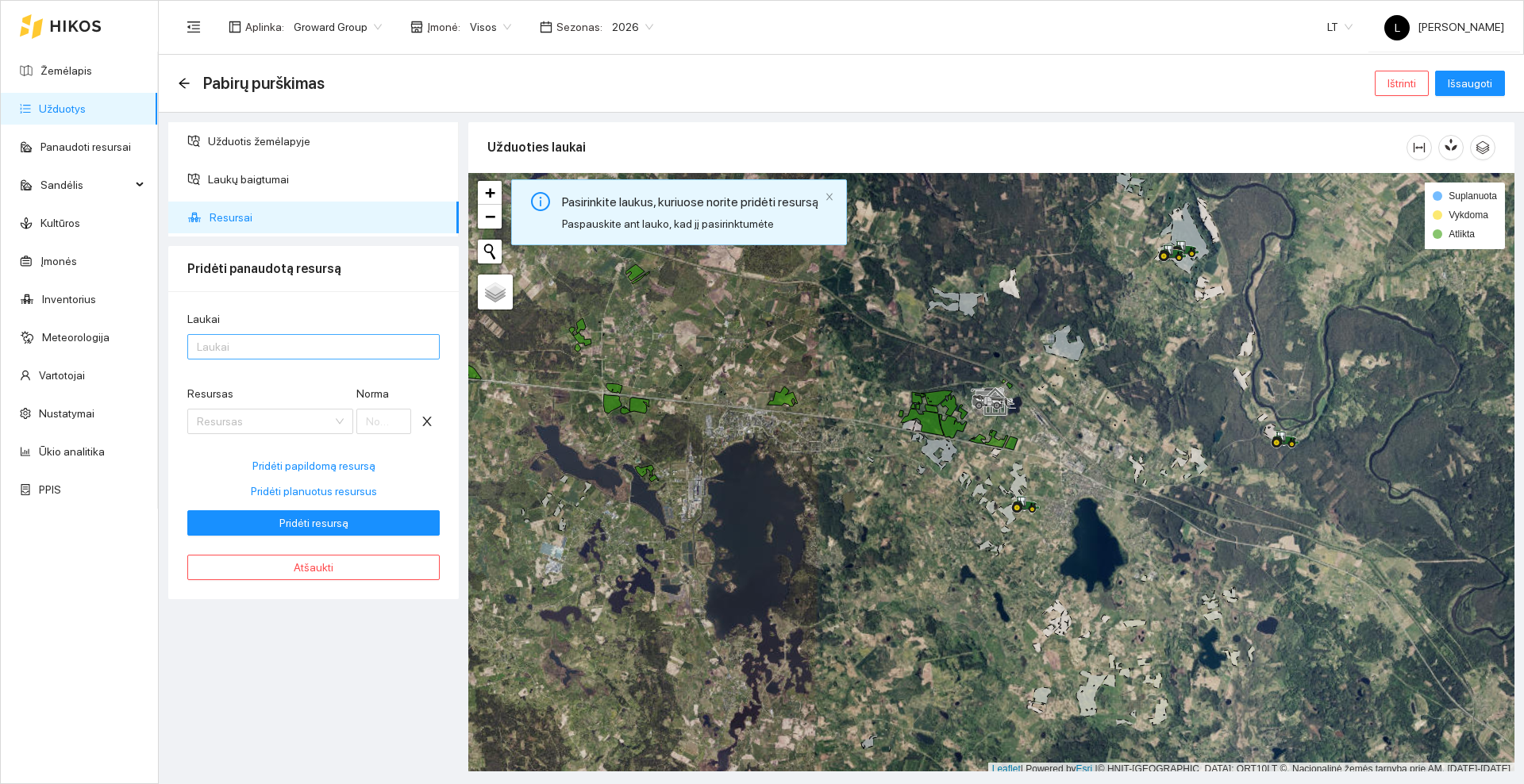
click at [256, 342] on div at bounding box center [306, 347] width 229 height 19
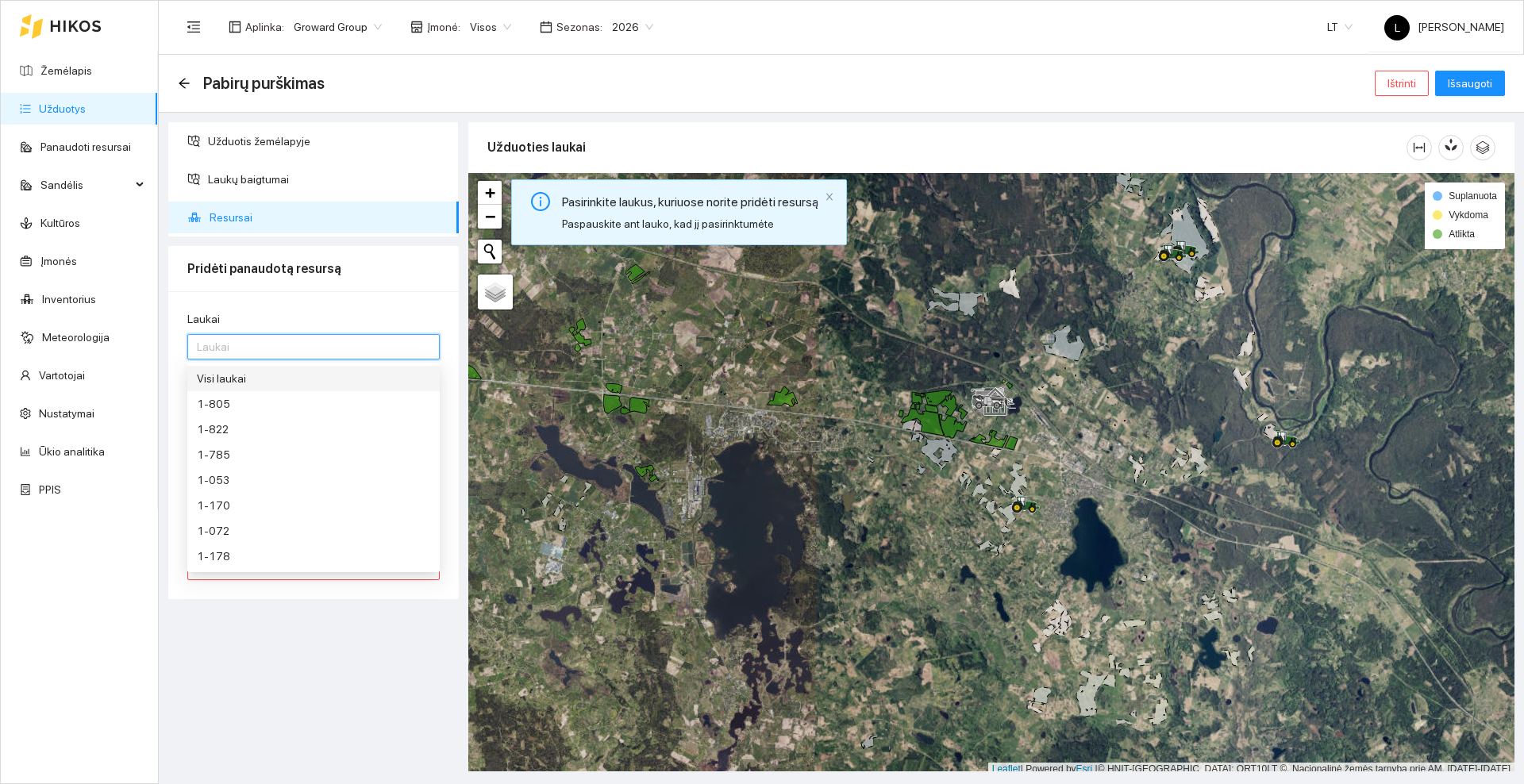
click at [247, 375] on div "Visi laukai" at bounding box center [313, 378] width 233 height 18
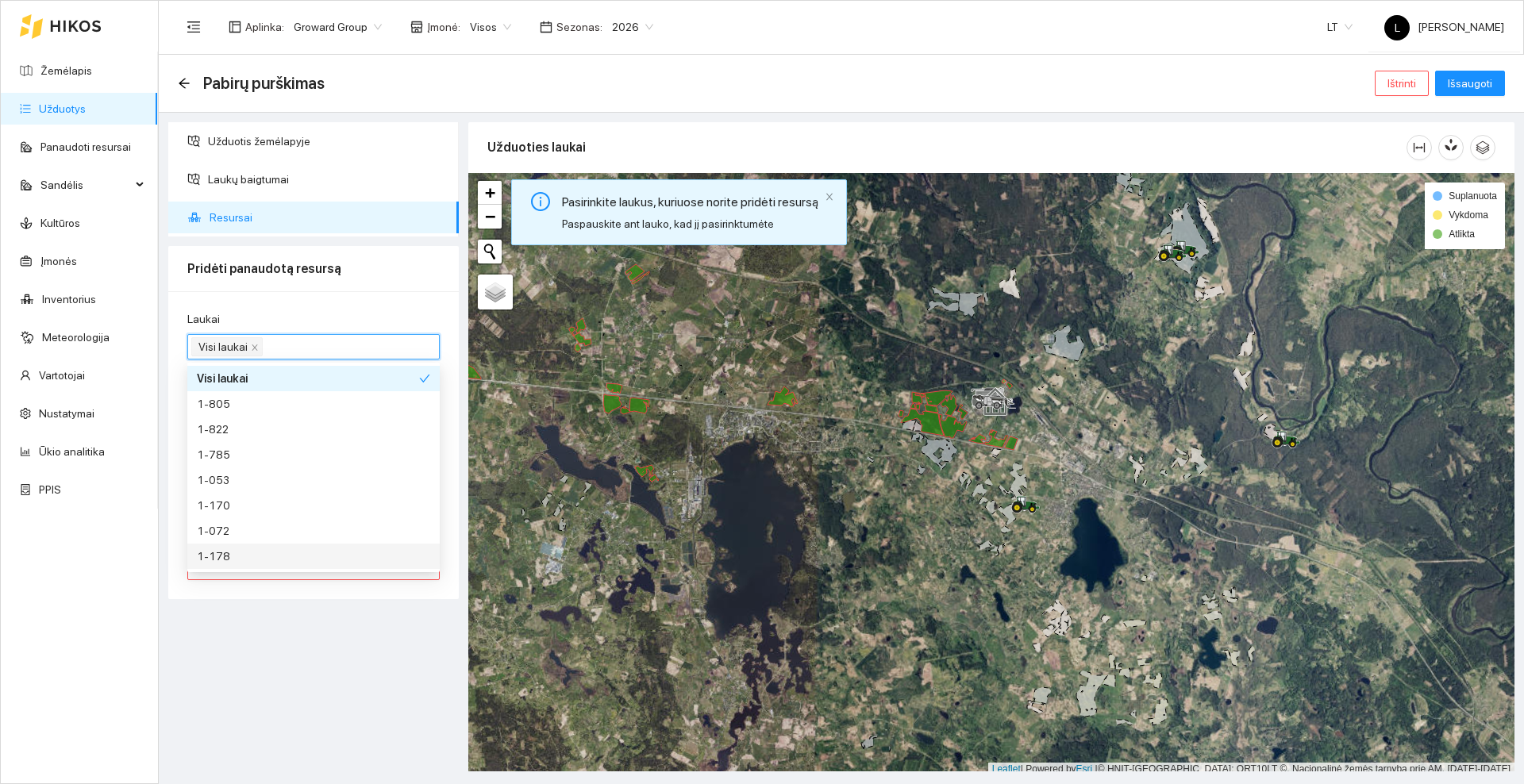
click at [261, 640] on div "Užduotis žemėlapyje Laukų baigtumai Resursai Pridėti panaudotą resursą Laukai V…" at bounding box center [313, 446] width 300 height 648
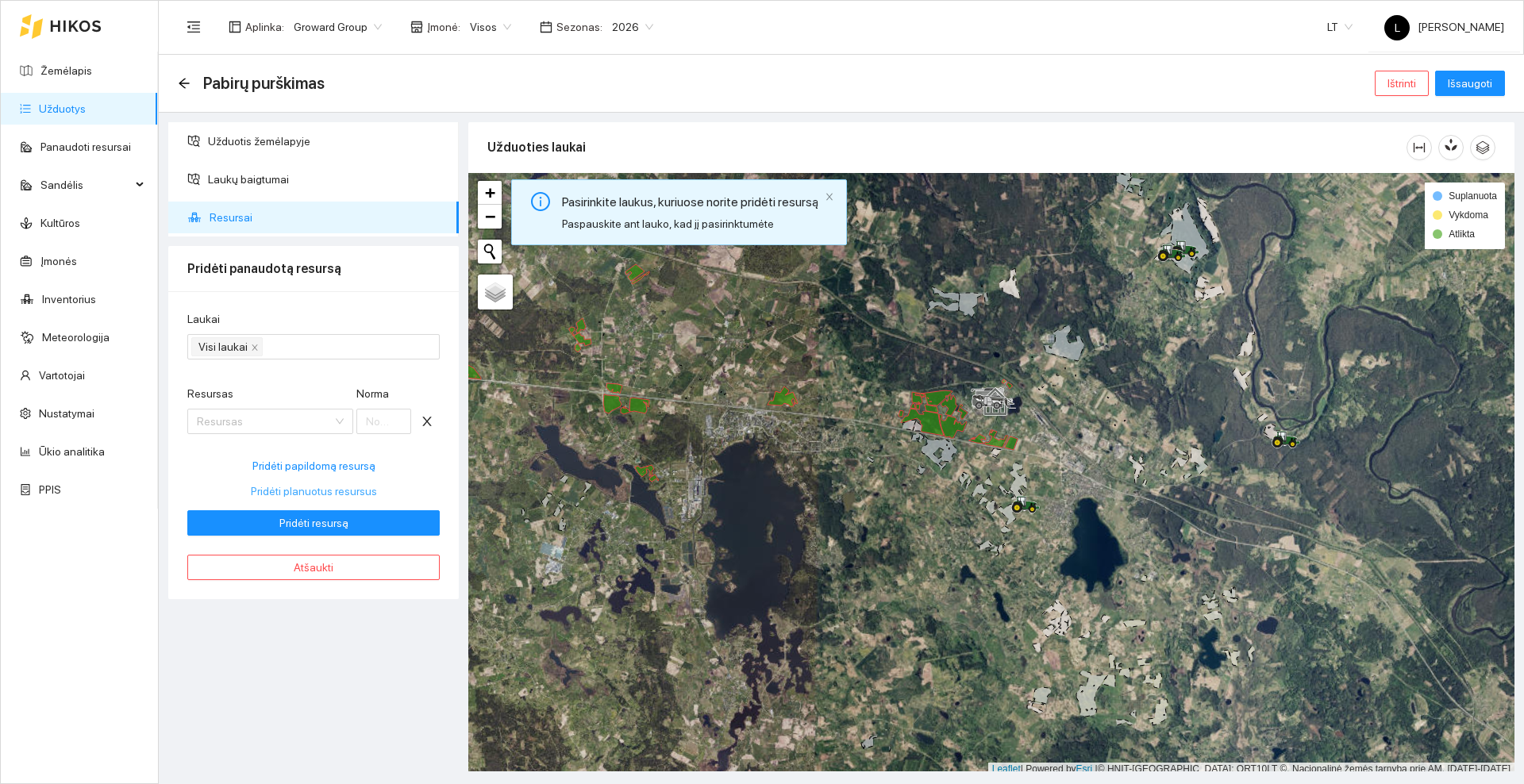
click at [258, 488] on span "Pridėti planuotus resursus" at bounding box center [313, 491] width 126 height 18
type input "0.016"
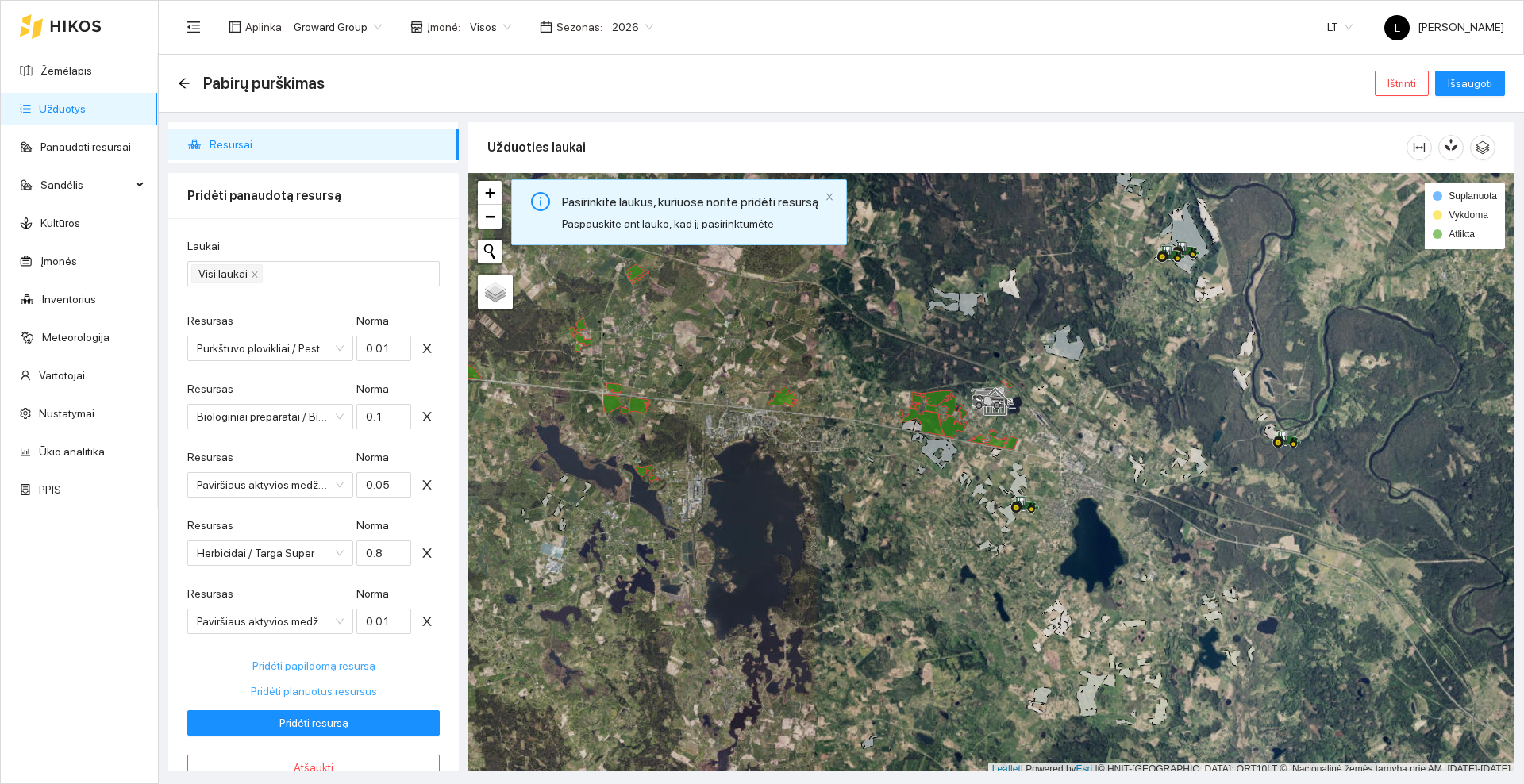
scroll to position [106, 0]
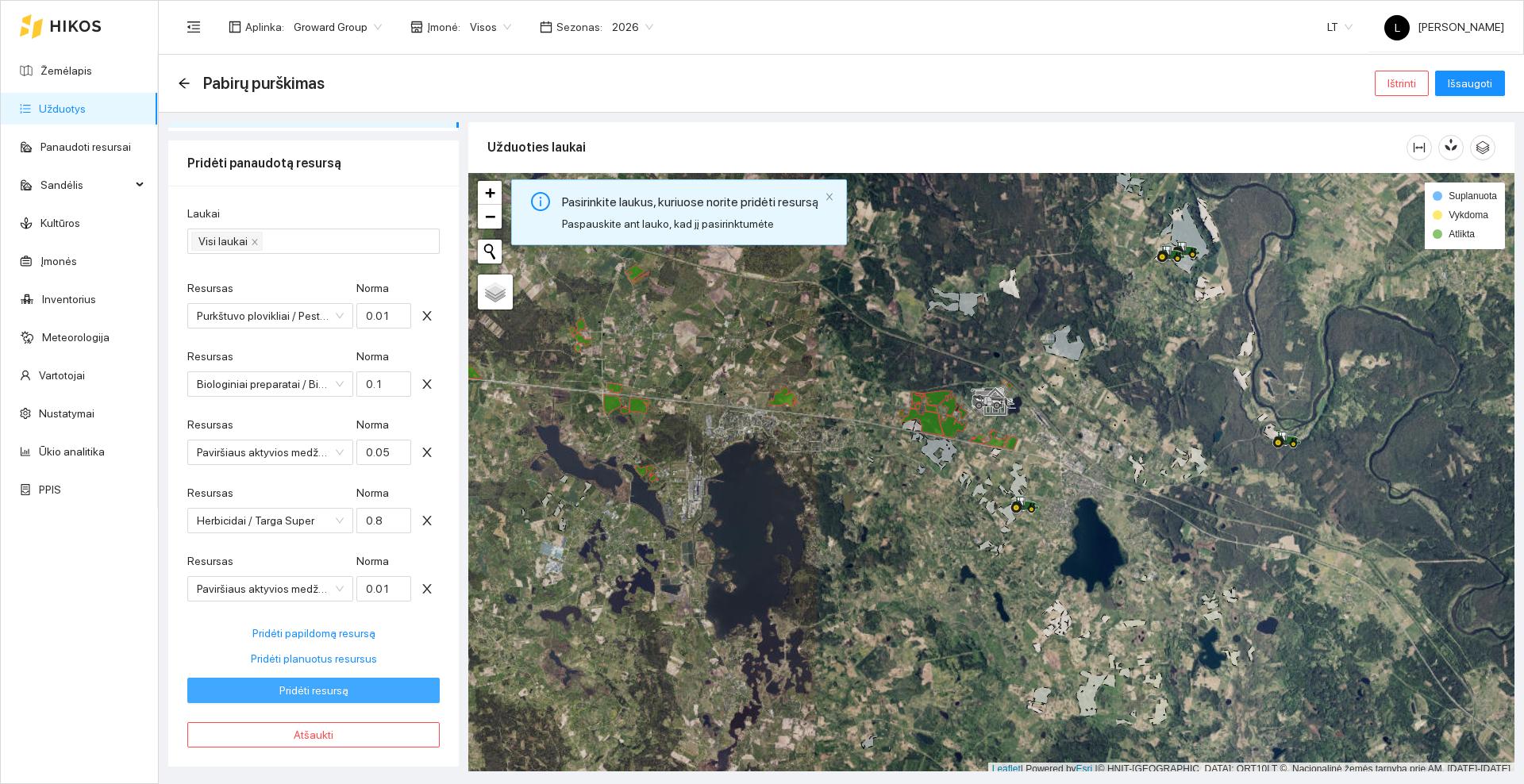
click at [309, 688] on span "Pridėti resursą" at bounding box center [313, 690] width 69 height 18
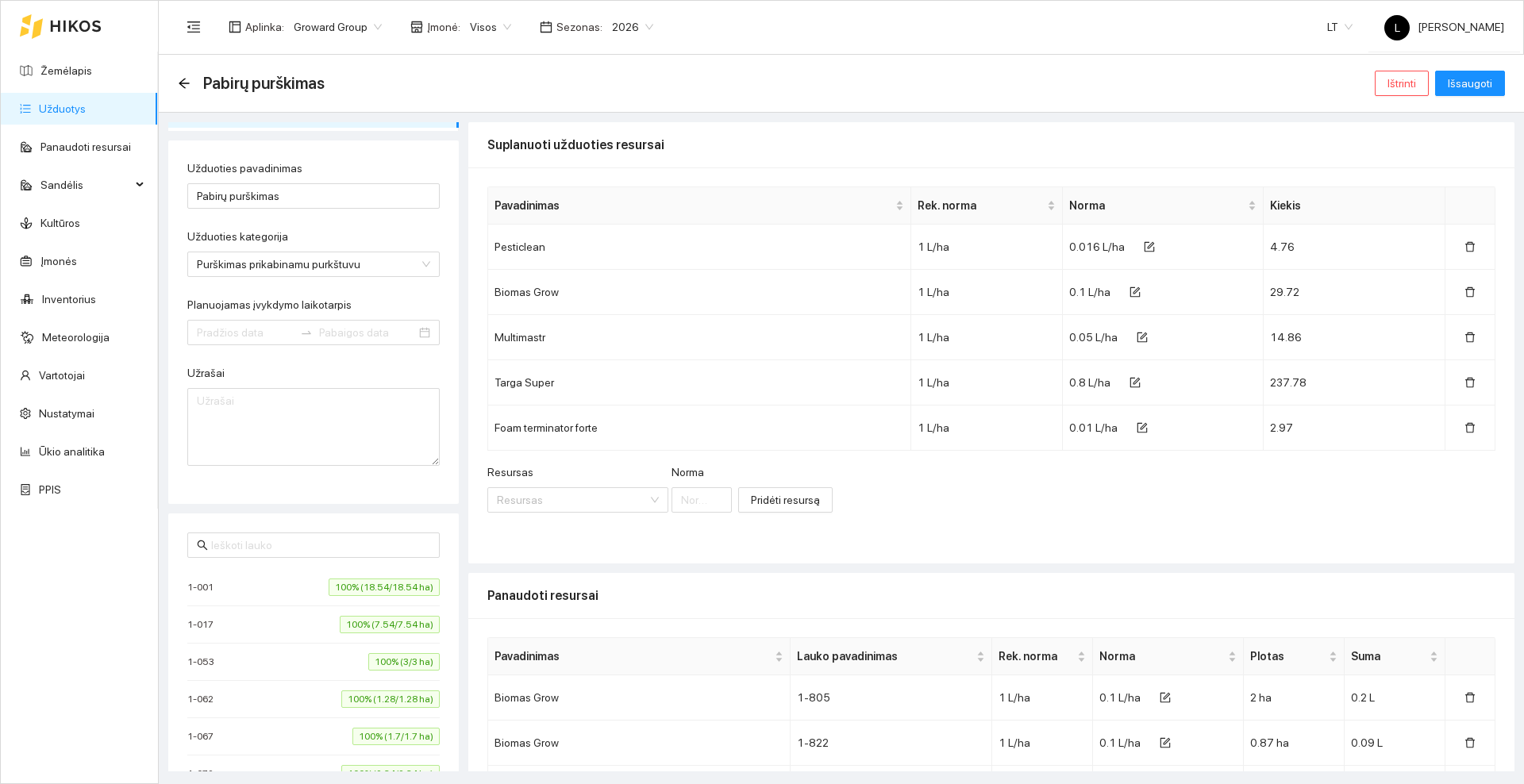
type input "[DATE]"
click at [1468, 78] on span "Išsaugoti" at bounding box center [1469, 84] width 44 height 18
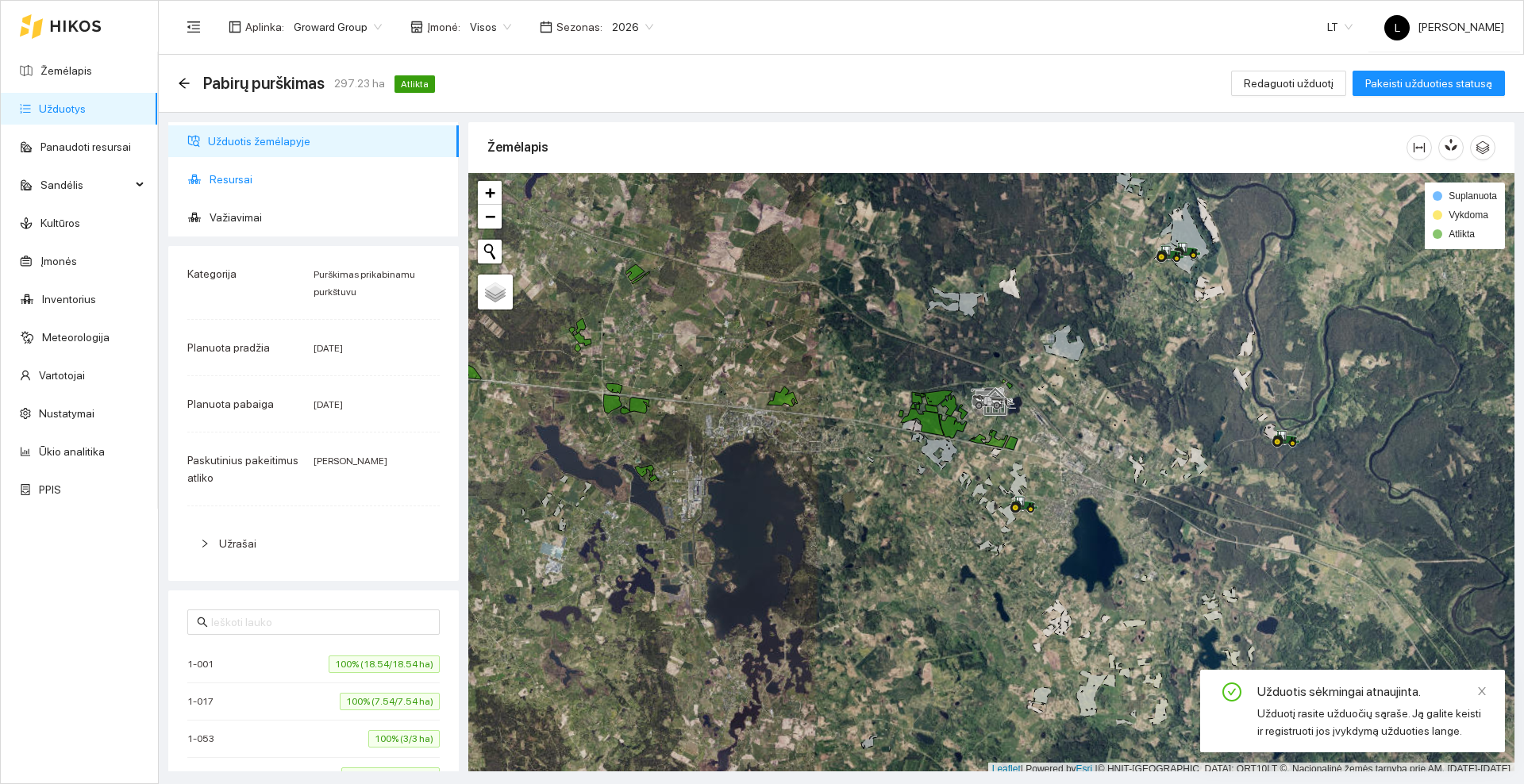
click at [250, 178] on span "Resursai" at bounding box center [328, 180] width 237 height 32
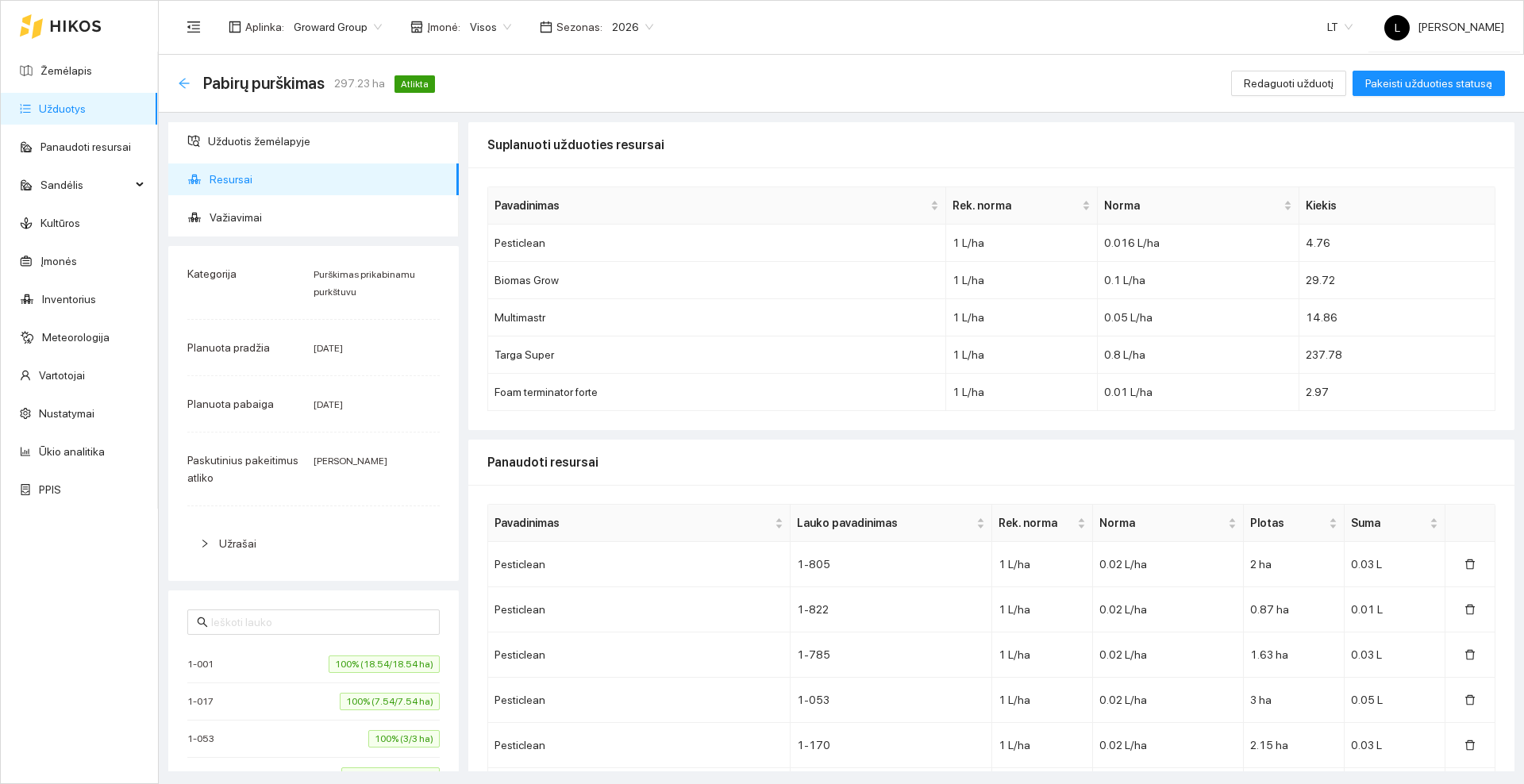
click at [179, 81] on icon "arrow-left" at bounding box center [184, 83] width 12 height 12
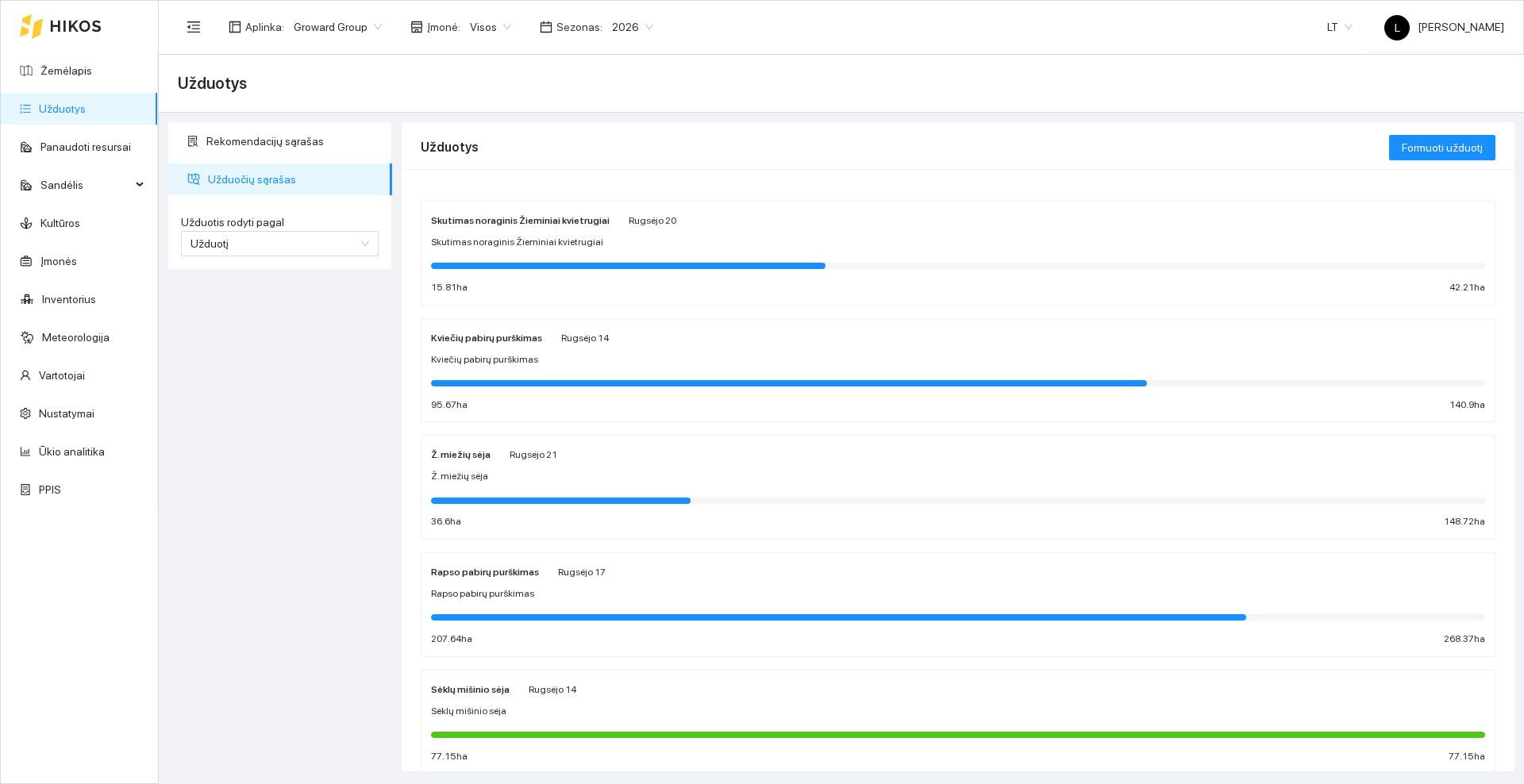
click at [89, 22] on icon at bounding box center [76, 26] width 50 height 11
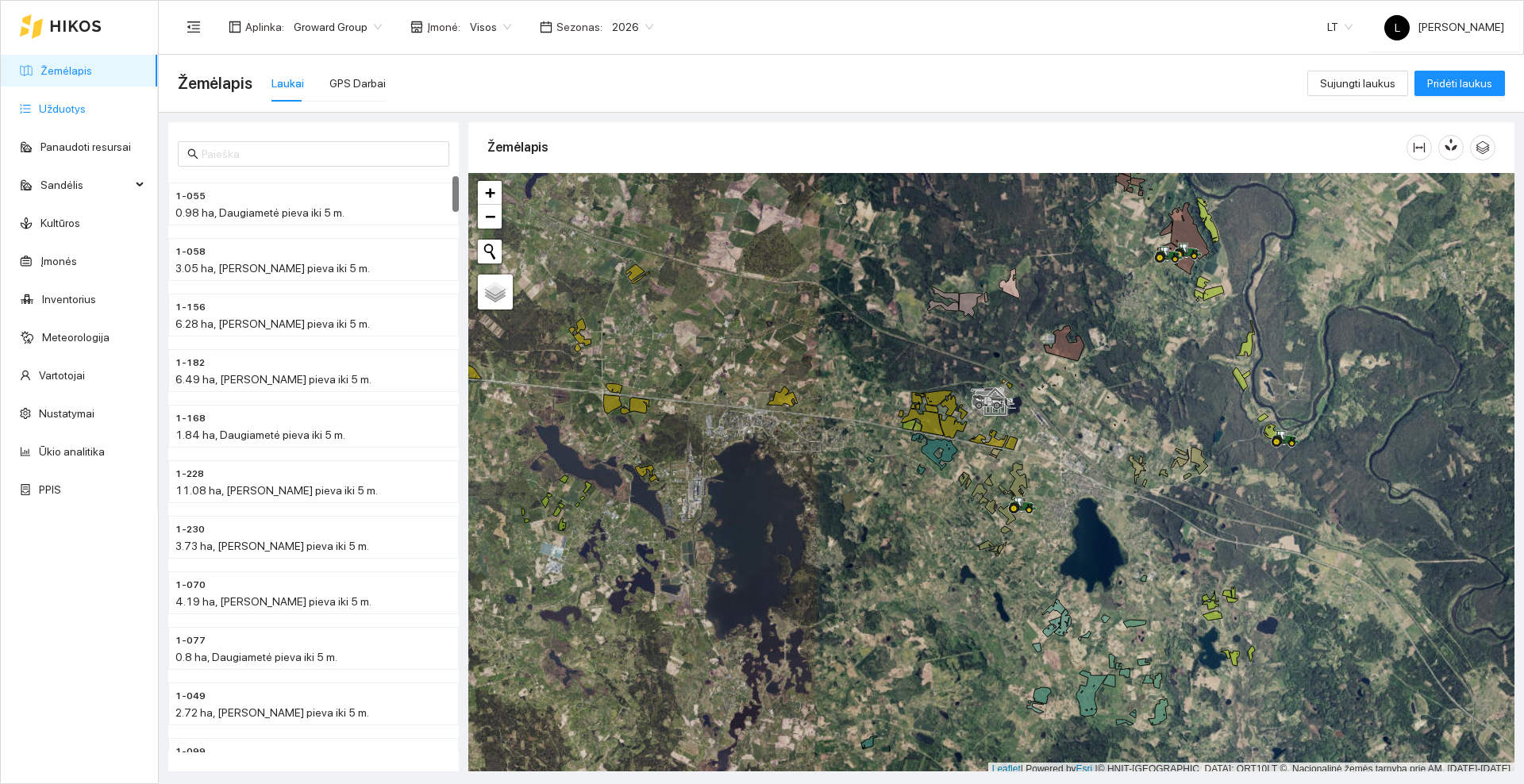
click at [67, 107] on link "Užduotys" at bounding box center [62, 108] width 47 height 12
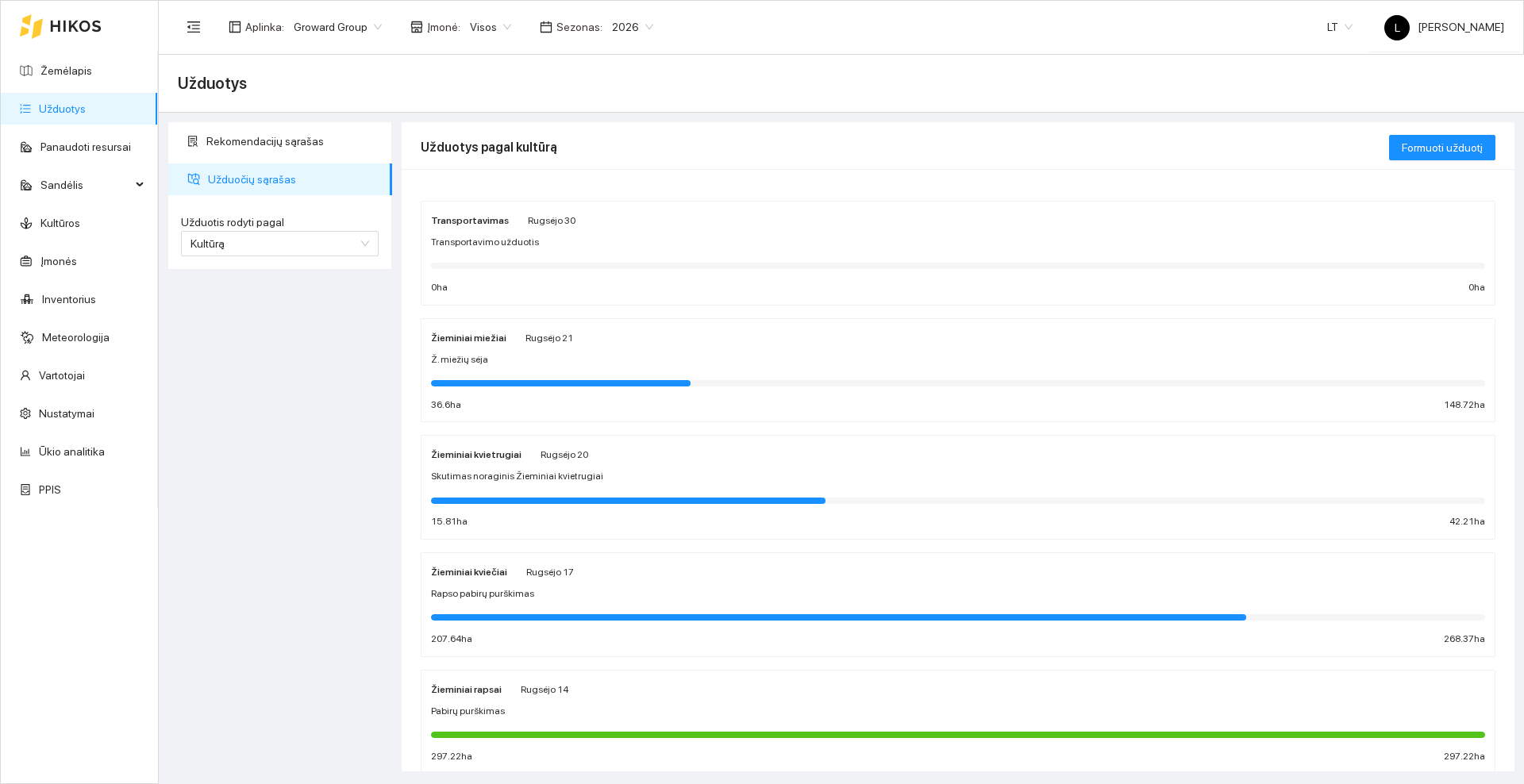
click at [568, 469] on span "Skutimas noraginis Žieminiai kvietrugiai" at bounding box center [517, 476] width 173 height 15
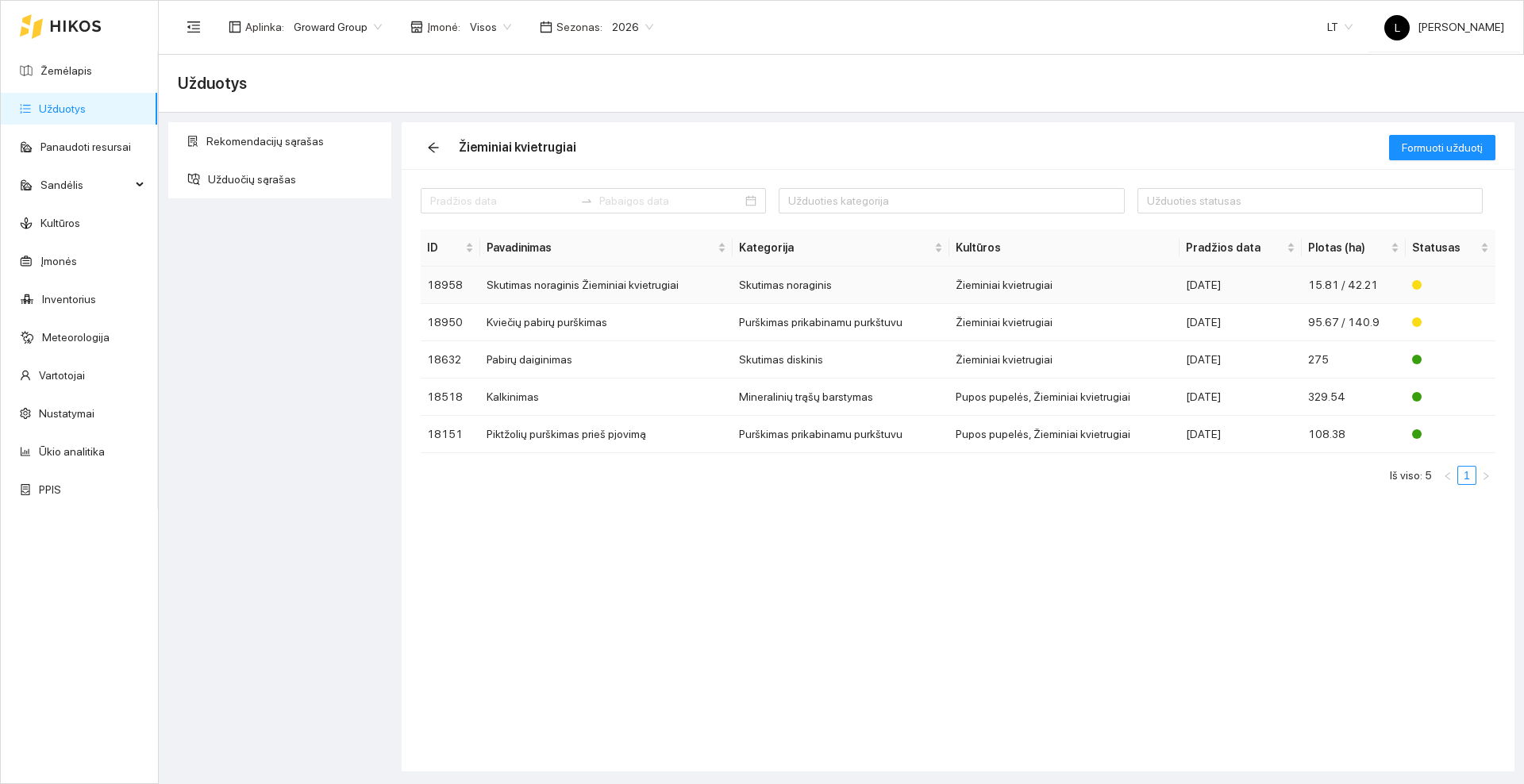
click at [575, 280] on td "Skutimas noraginis Žieminiai kvietrugiai" at bounding box center [606, 285] width 253 height 37
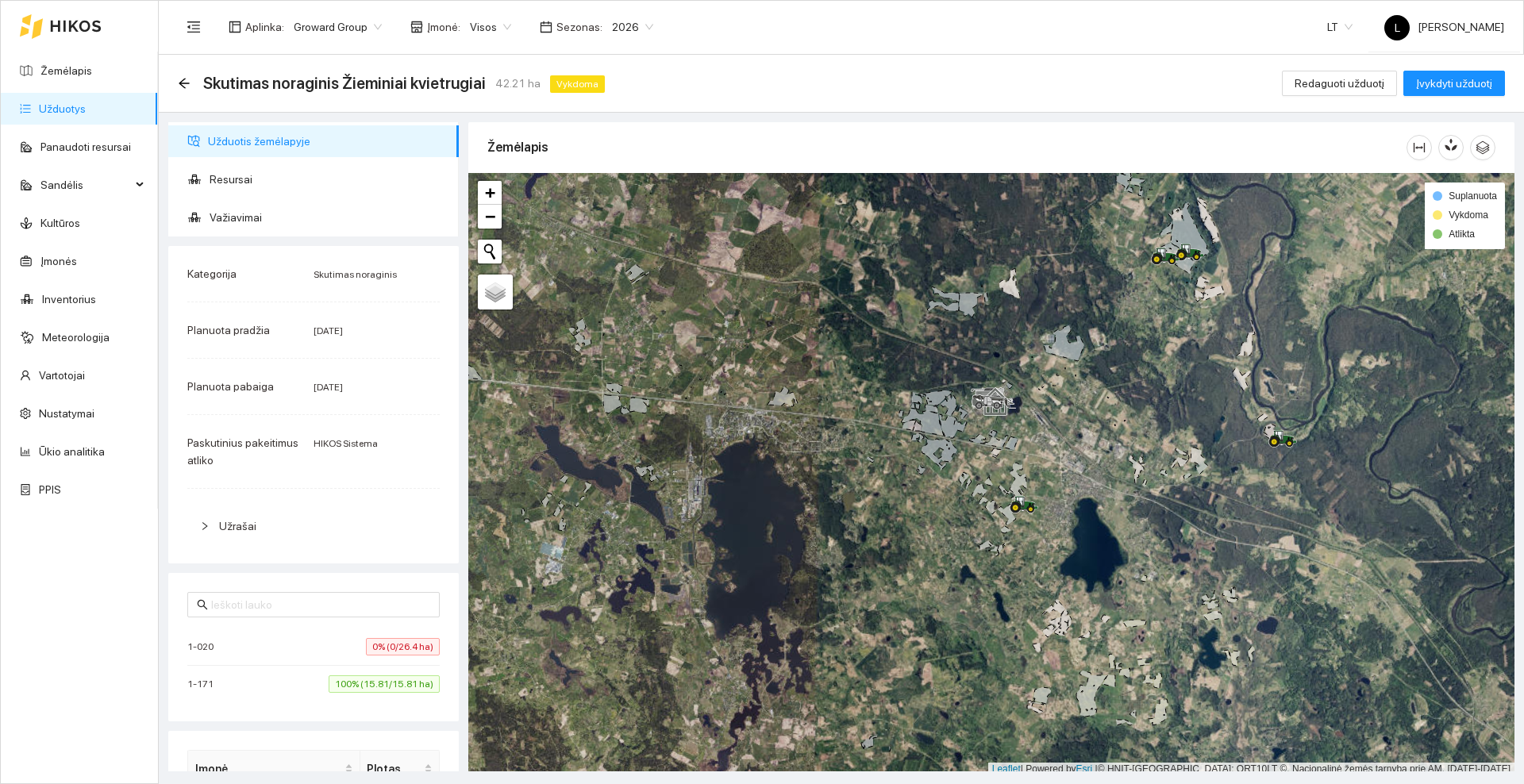
scroll to position [4, 0]
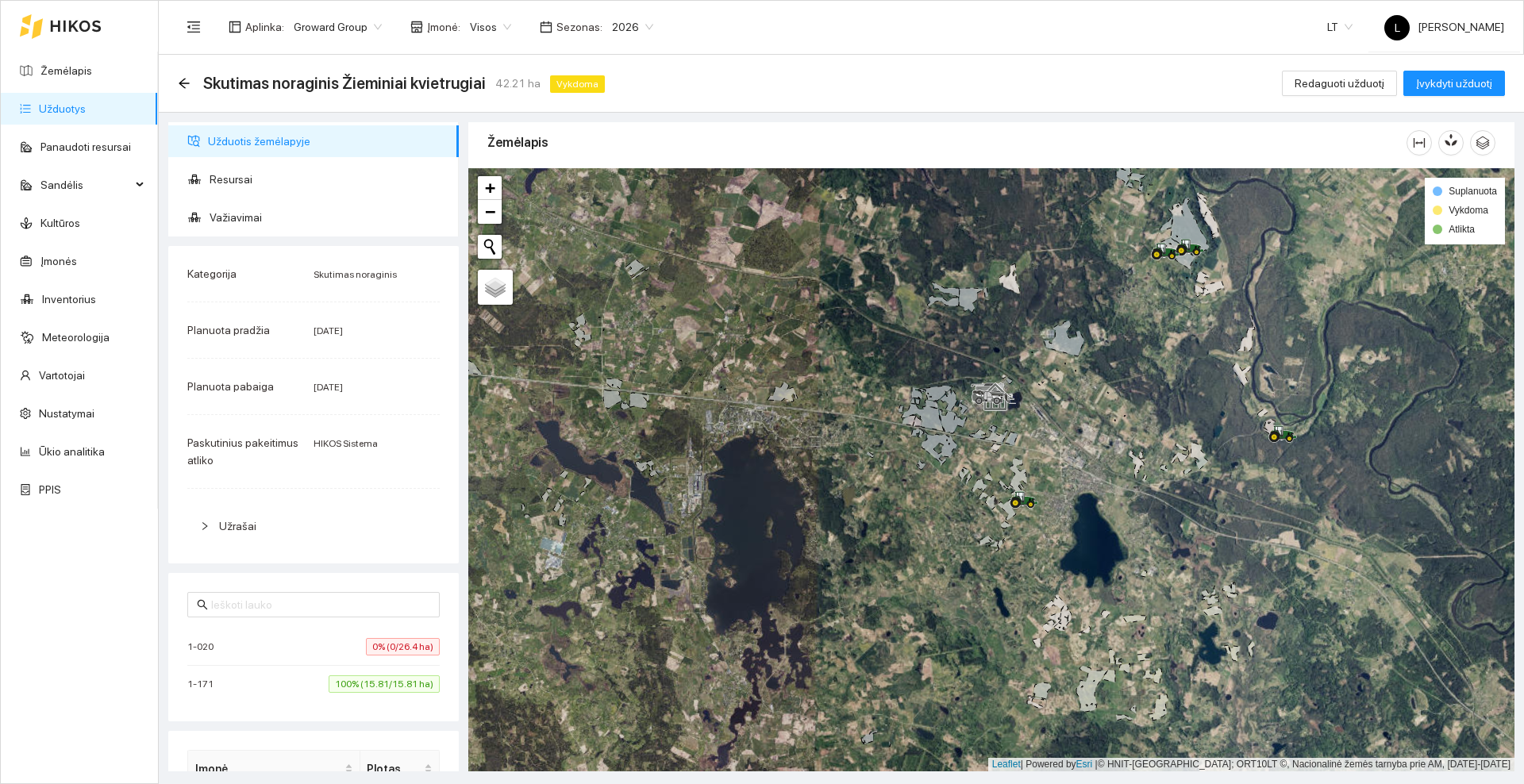
drag, startPoint x: 1003, startPoint y: 284, endPoint x: 833, endPoint y: 429, distance: 223.4
click at [999, 294] on icon at bounding box center [1009, 278] width 20 height 30
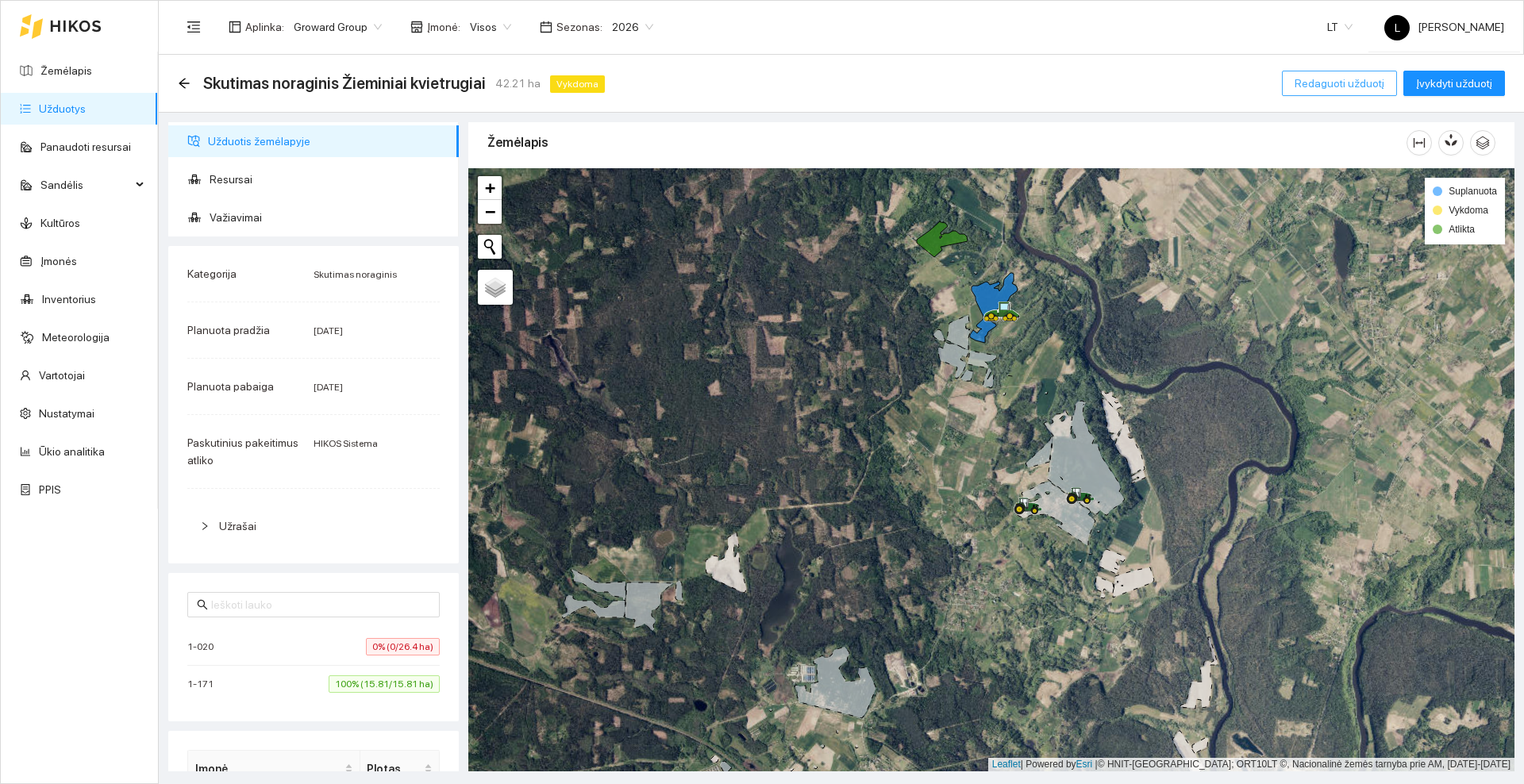
click at [1348, 79] on span "Redaguoti užduotį" at bounding box center [1339, 84] width 90 height 18
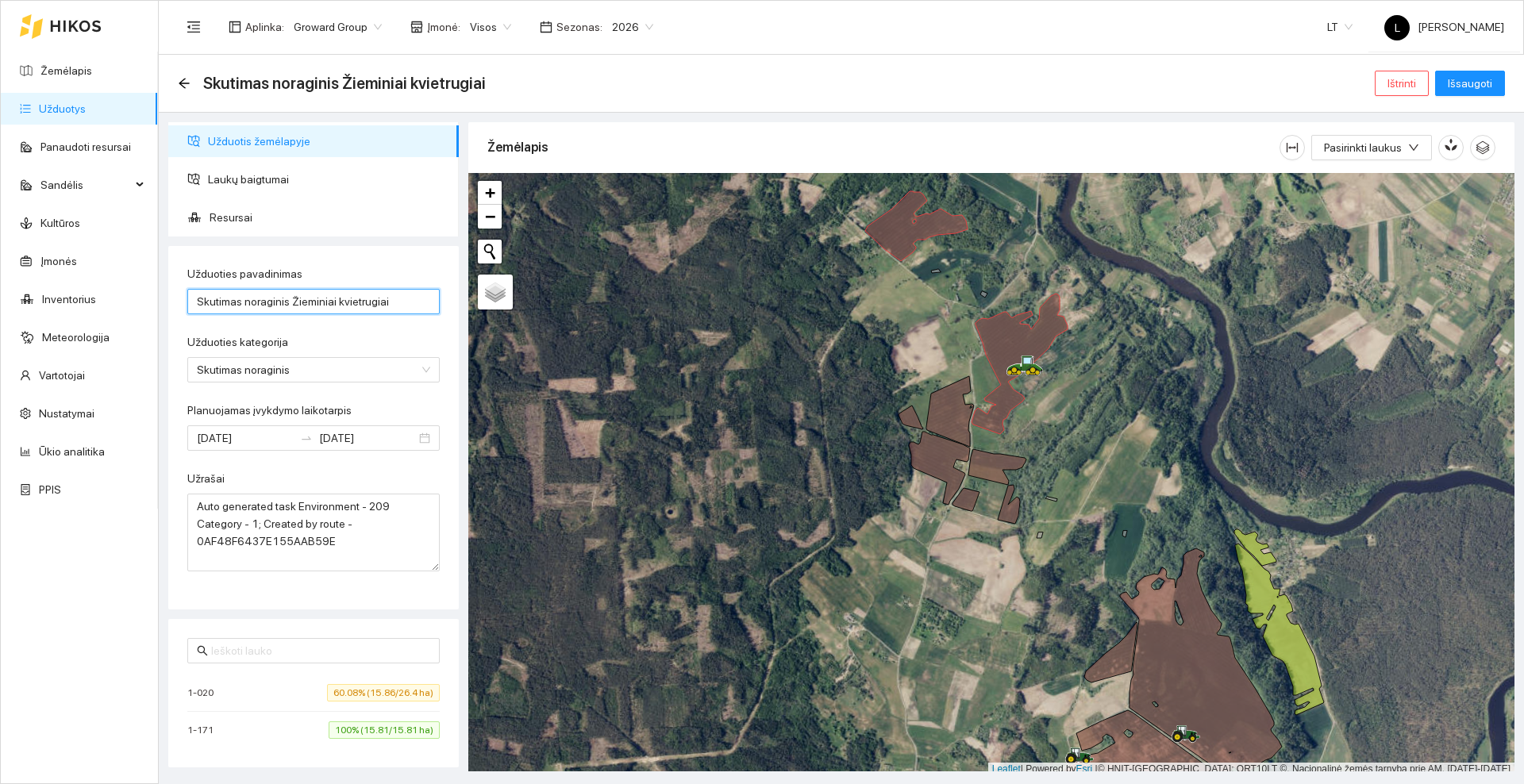
drag, startPoint x: 397, startPoint y: 298, endPoint x: 175, endPoint y: 299, distance: 222.0
click at [175, 299] on div "Užduoties pavadinimas Skutimas noraginis Žieminiai kvietrugiai Užduoties katego…" at bounding box center [313, 427] width 291 height 363
click at [299, 367] on span "Skutimas noraginis" at bounding box center [313, 370] width 233 height 24
type input "Žemės ruošimas prie Ž. Kvietrugių sėja"
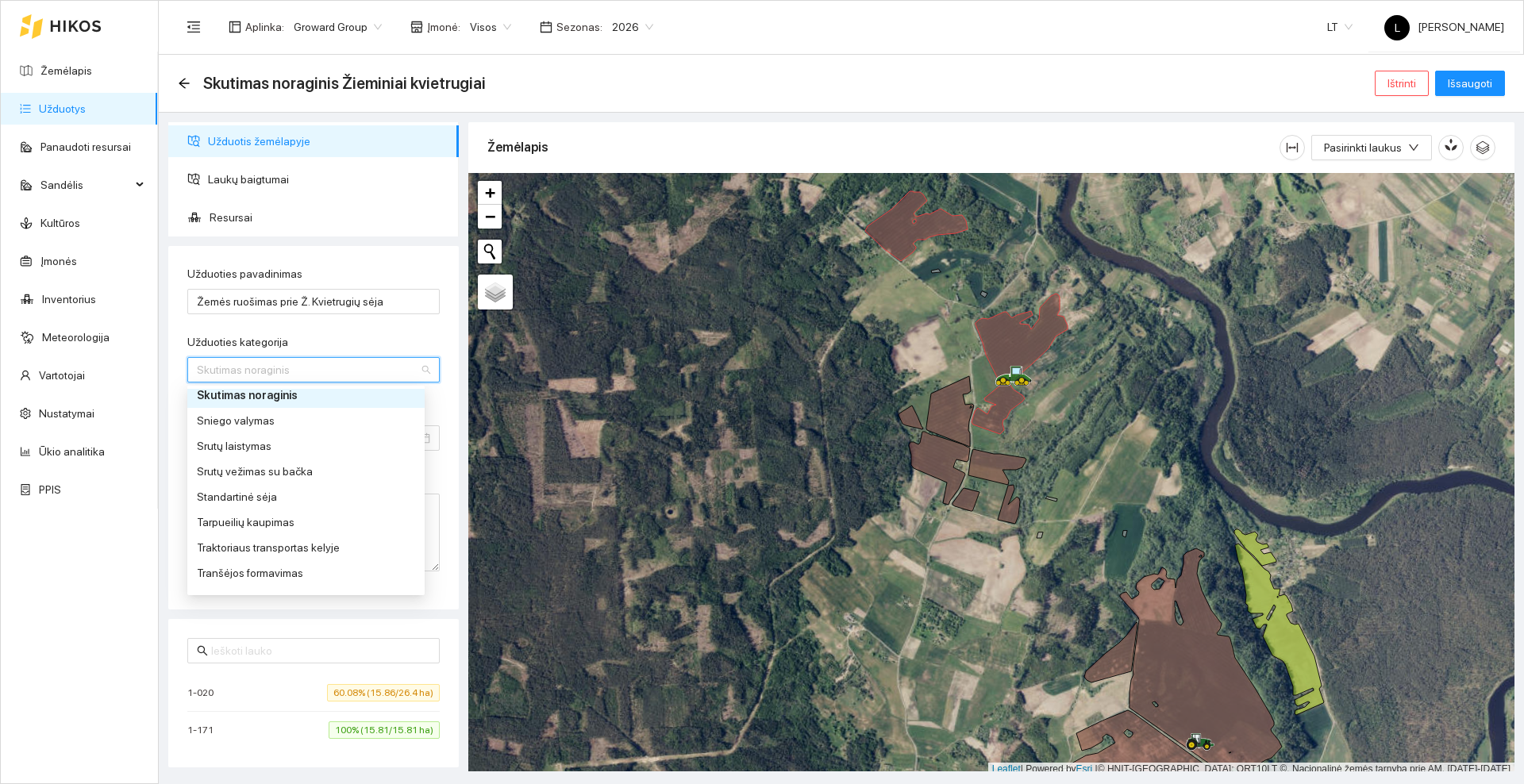
scroll to position [694, 0]
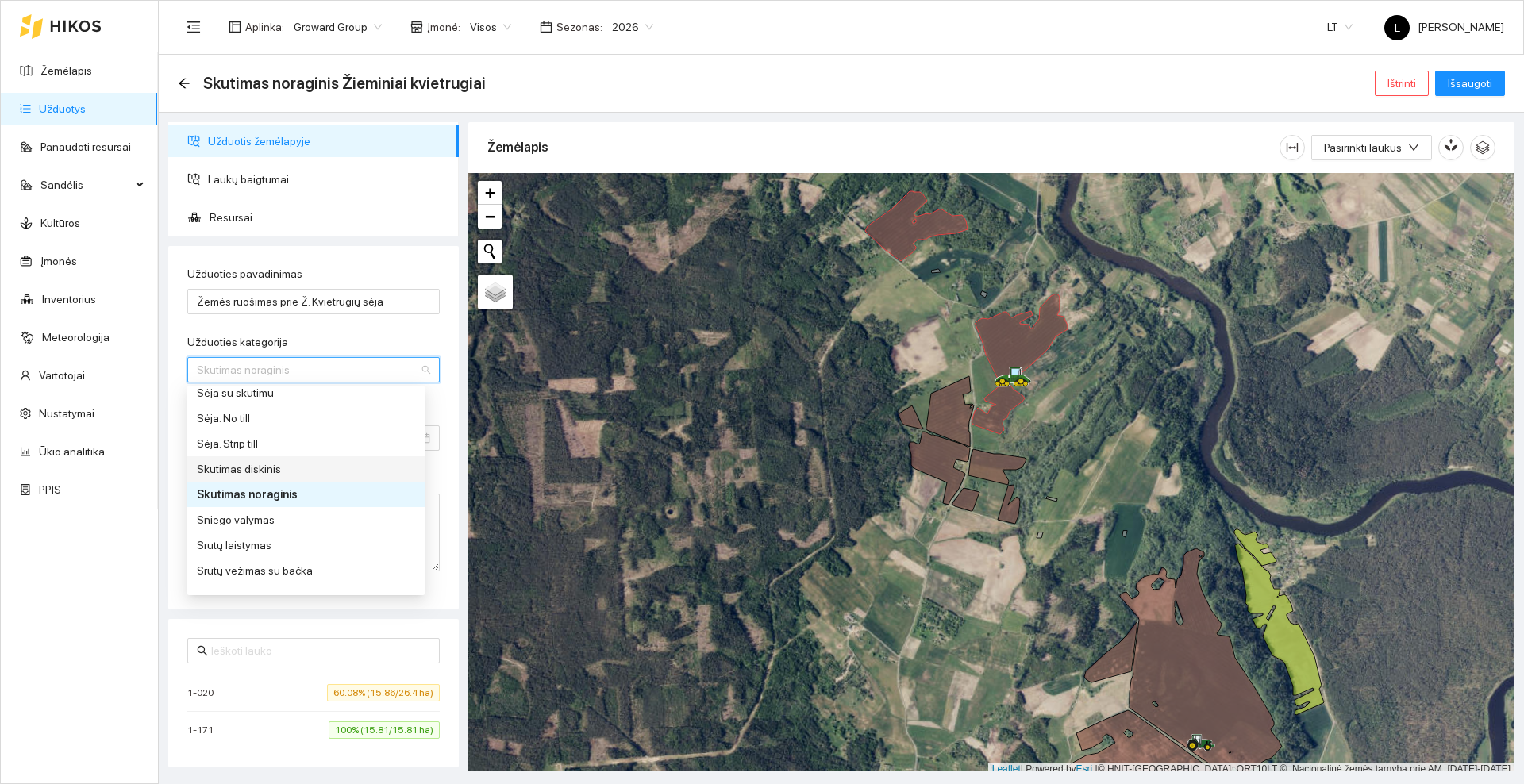
click at [271, 465] on div "Skutimas diskinis" at bounding box center [306, 469] width 218 height 18
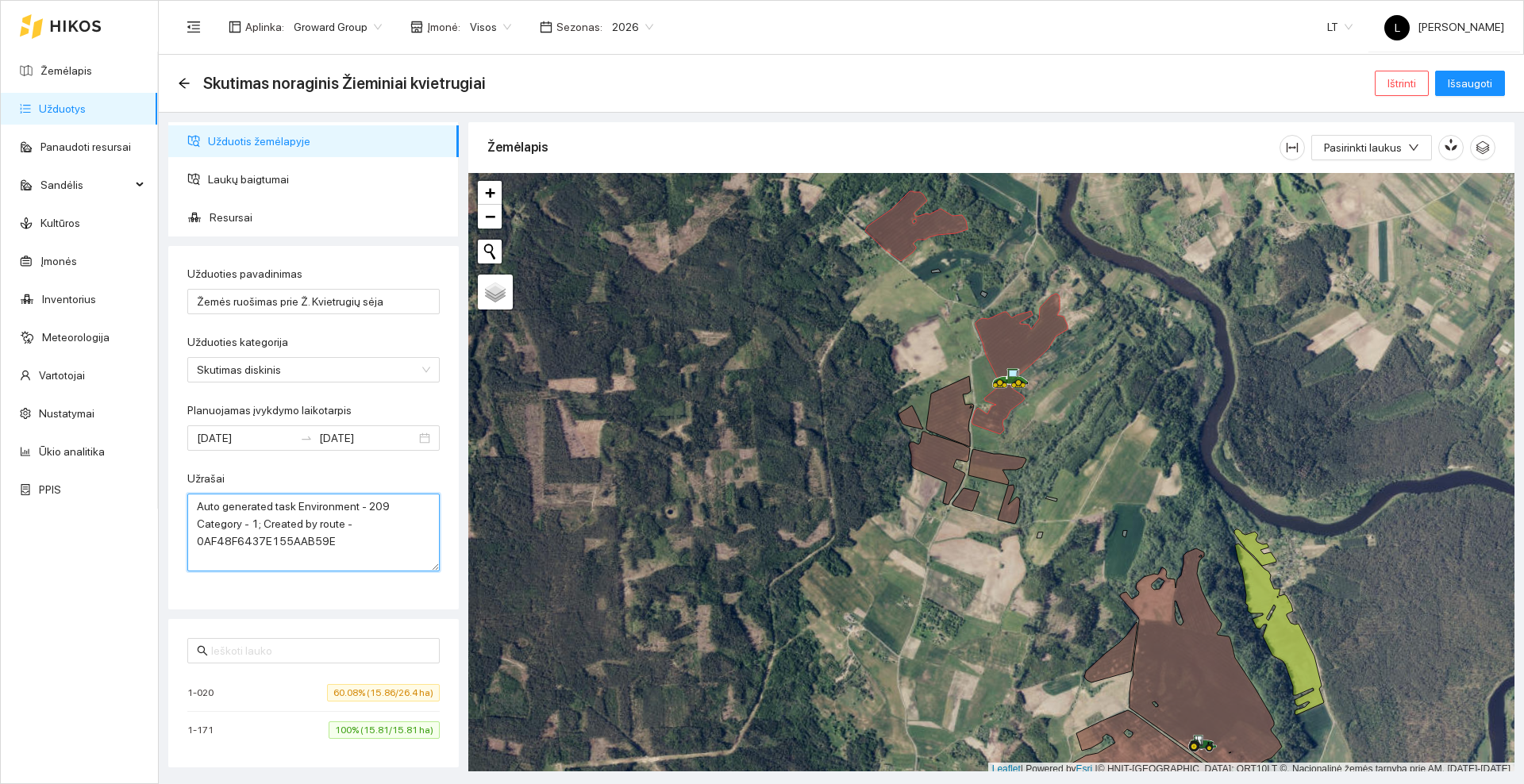
drag, startPoint x: 363, startPoint y: 552, endPoint x: 179, endPoint y: 502, distance: 190.7
click at [179, 502] on div "Užduoties pavadinimas Žemės ruošimas prie Ž. Kvietrugių sėja Užduoties kategori…" at bounding box center [313, 427] width 291 height 363
click at [269, 472] on div "Užrašai" at bounding box center [313, 481] width 253 height 24
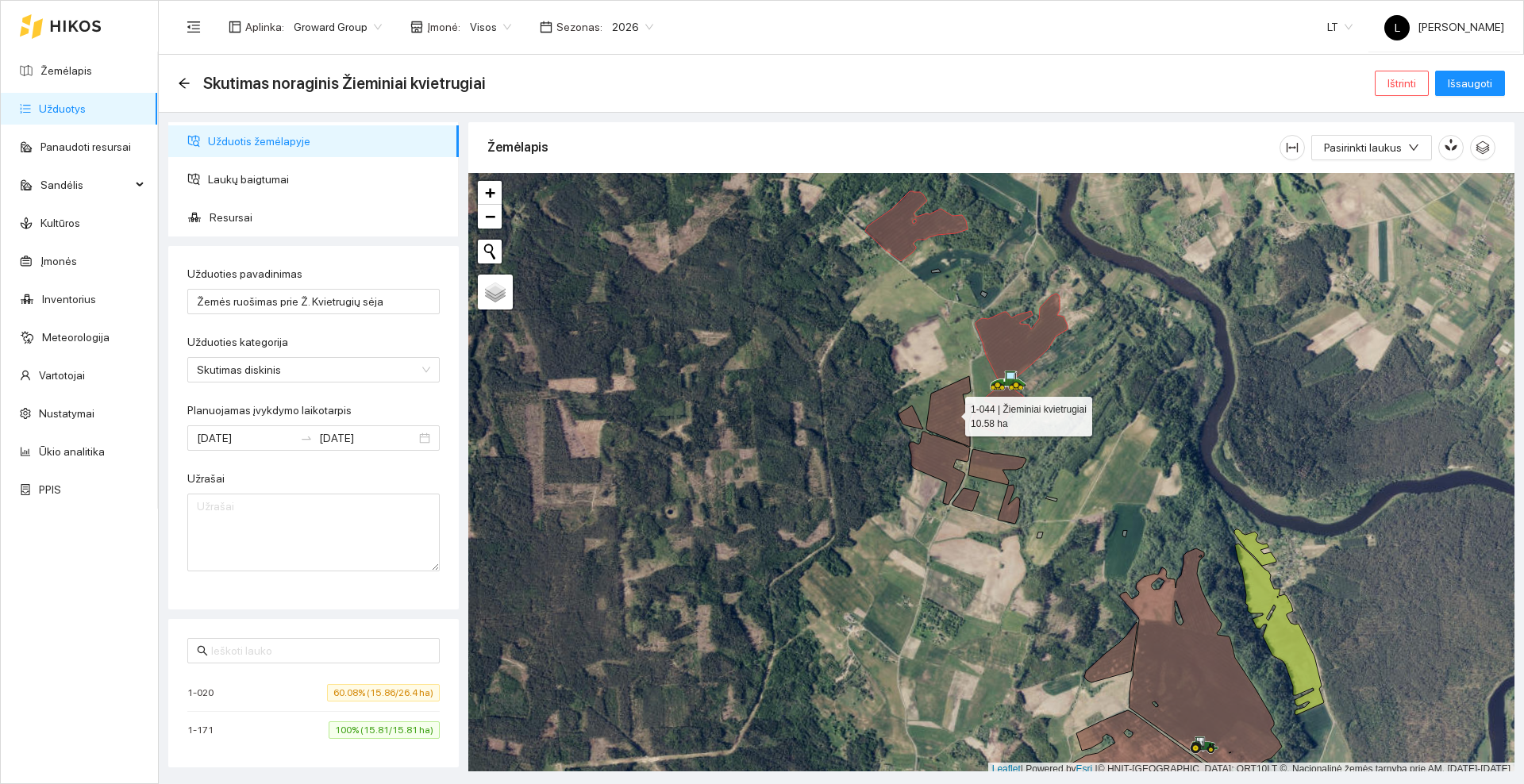
click at [945, 414] on icon at bounding box center [950, 411] width 48 height 70
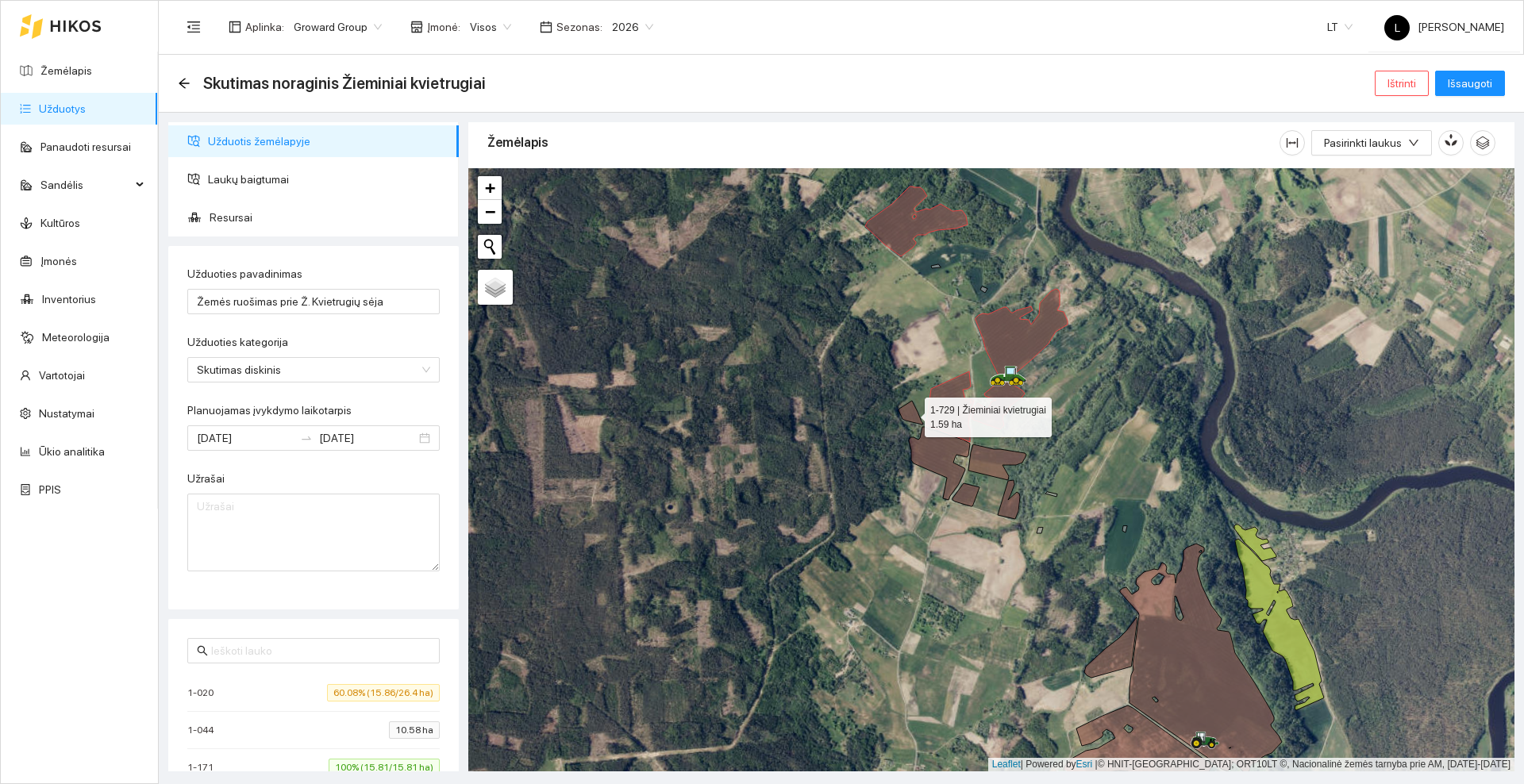
click at [912, 414] on icon at bounding box center [910, 412] width 25 height 24
click at [931, 451] on icon at bounding box center [939, 463] width 61 height 73
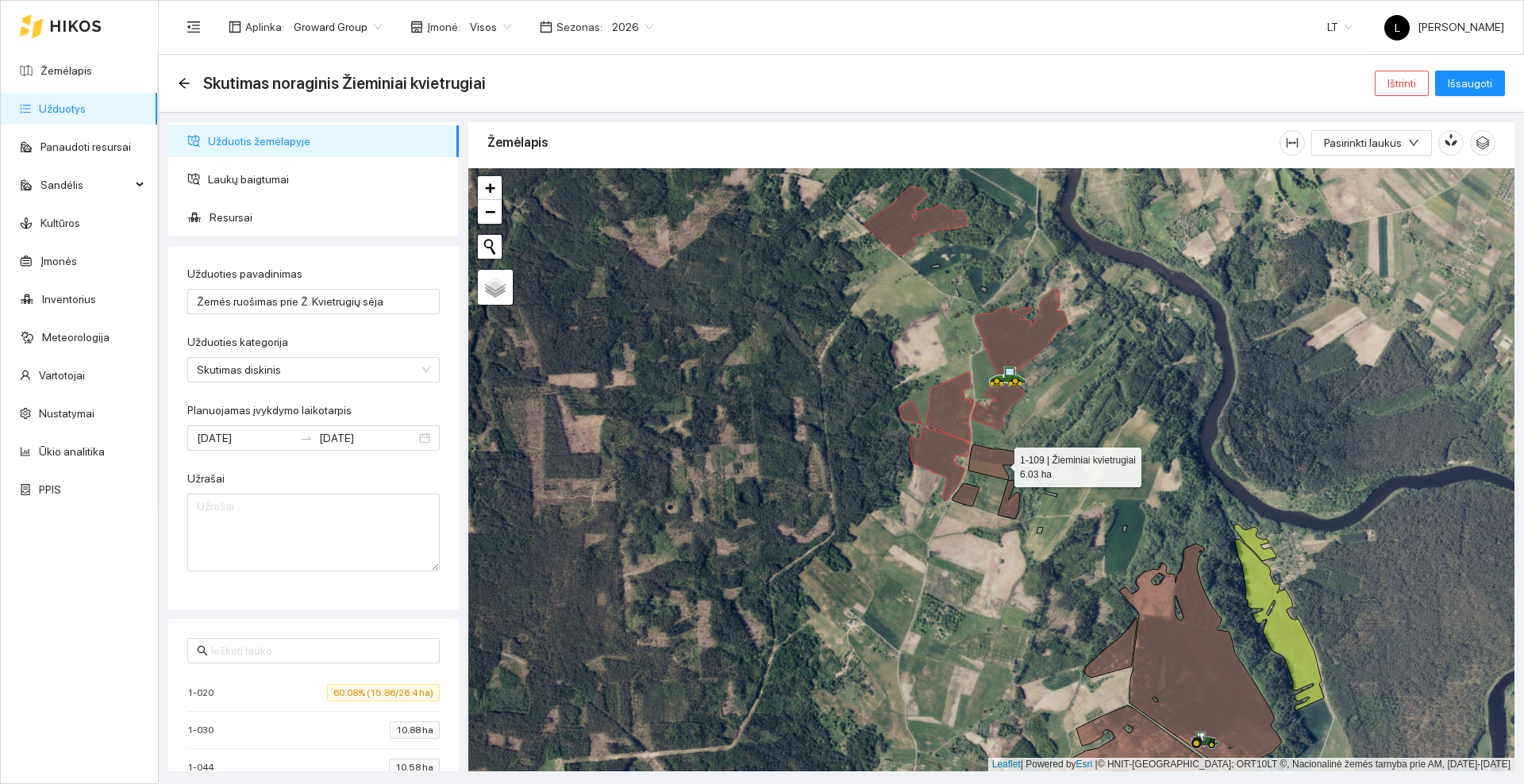
drag, startPoint x: 1000, startPoint y: 463, endPoint x: 1010, endPoint y: 463, distance: 10.0
click at [1001, 463] on icon at bounding box center [998, 462] width 58 height 36
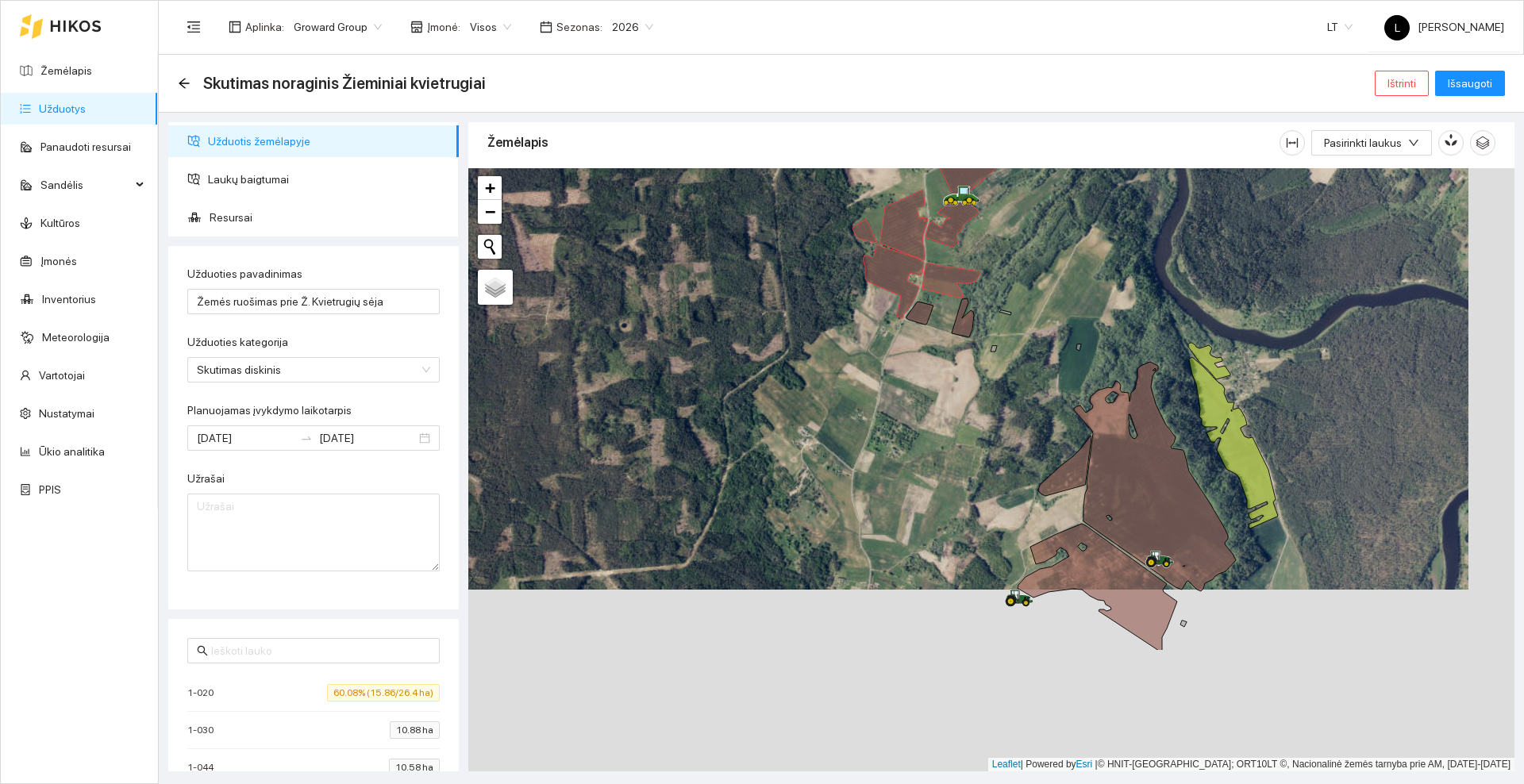
drag, startPoint x: 1117, startPoint y: 360, endPoint x: 1088, endPoint y: 268, distance: 96.5
click at [1088, 268] on div at bounding box center [991, 469] width 1046 height 603
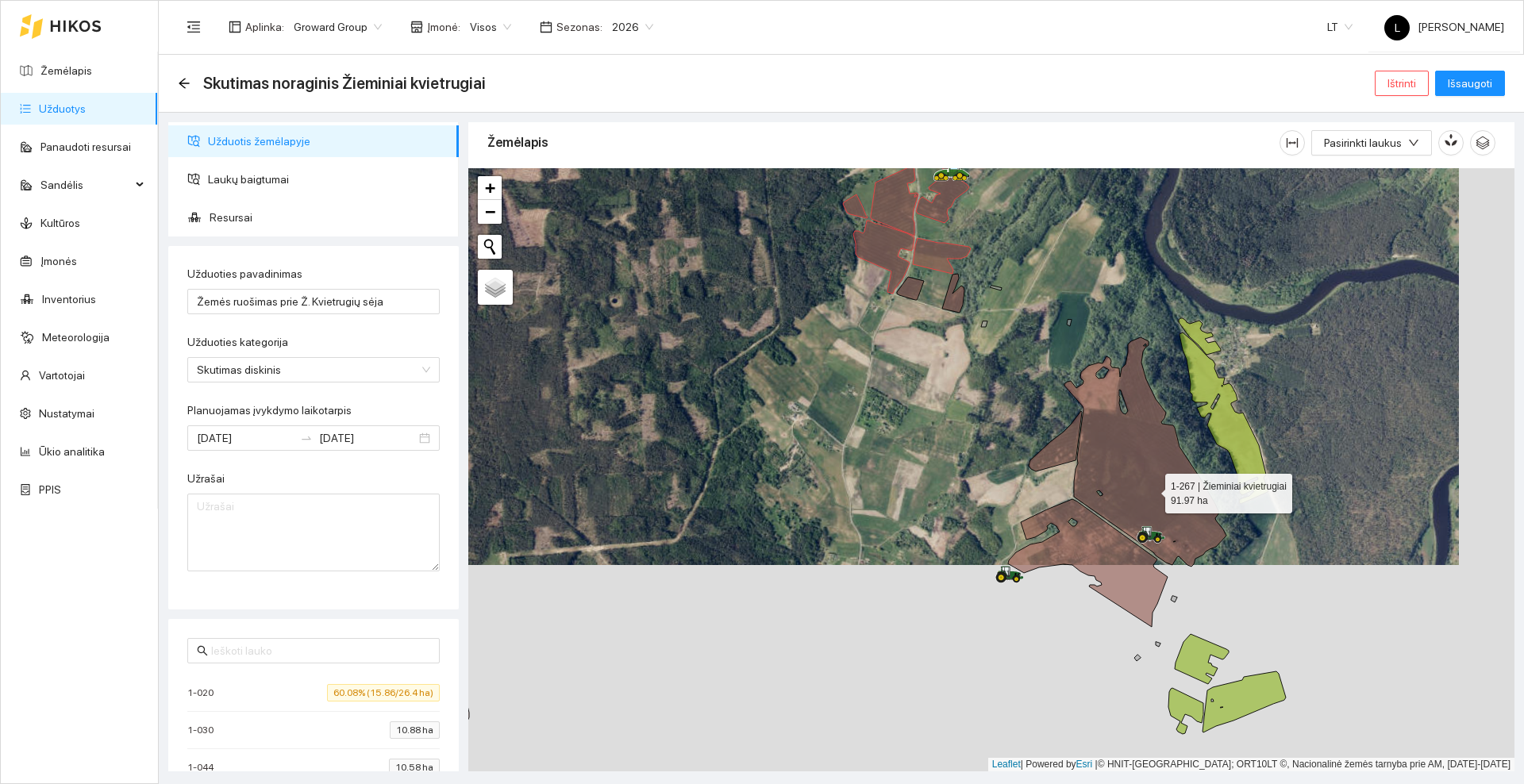
click at [1151, 489] on icon at bounding box center [1145, 451] width 162 height 230
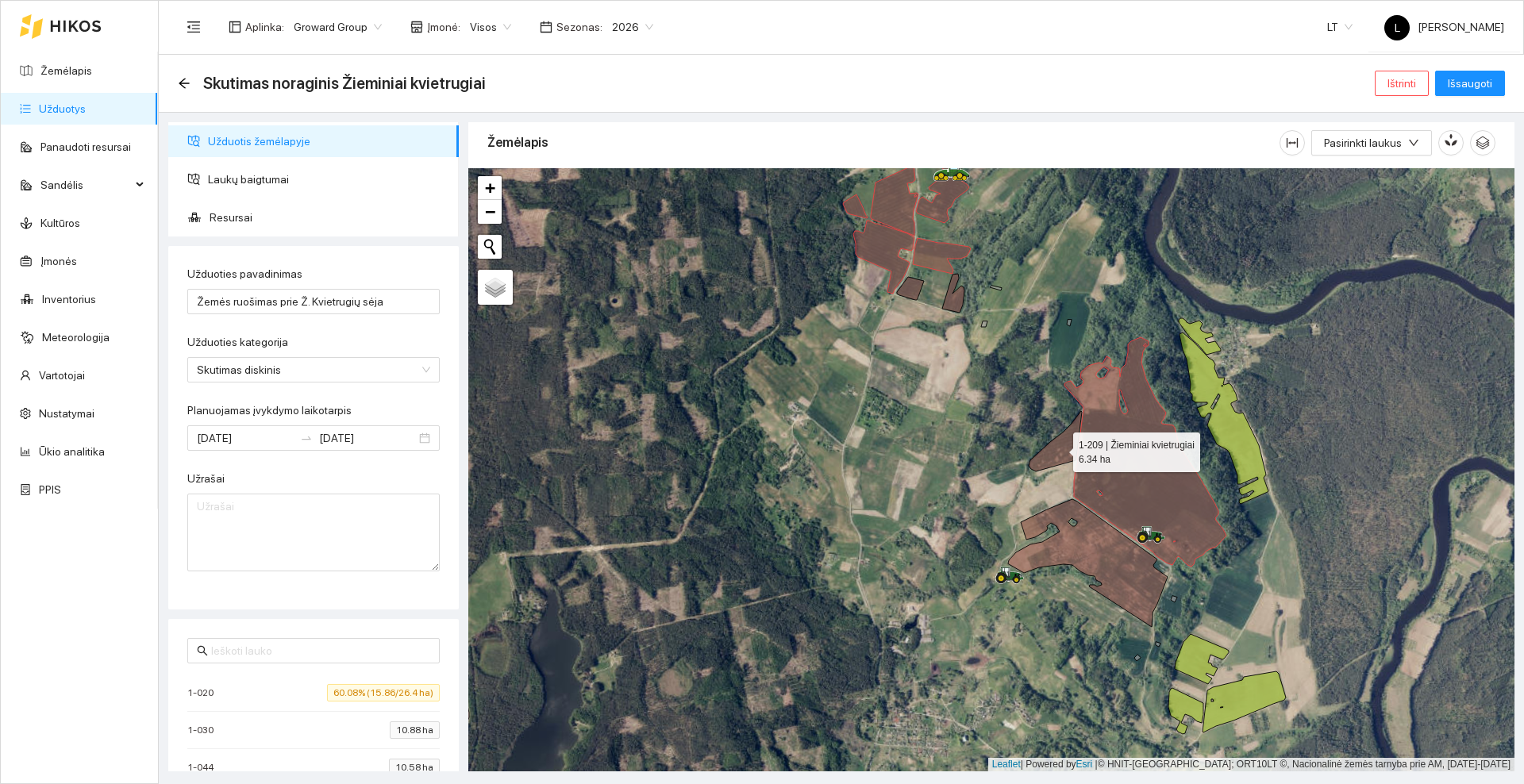
click at [1063, 448] on icon at bounding box center [1055, 441] width 53 height 61
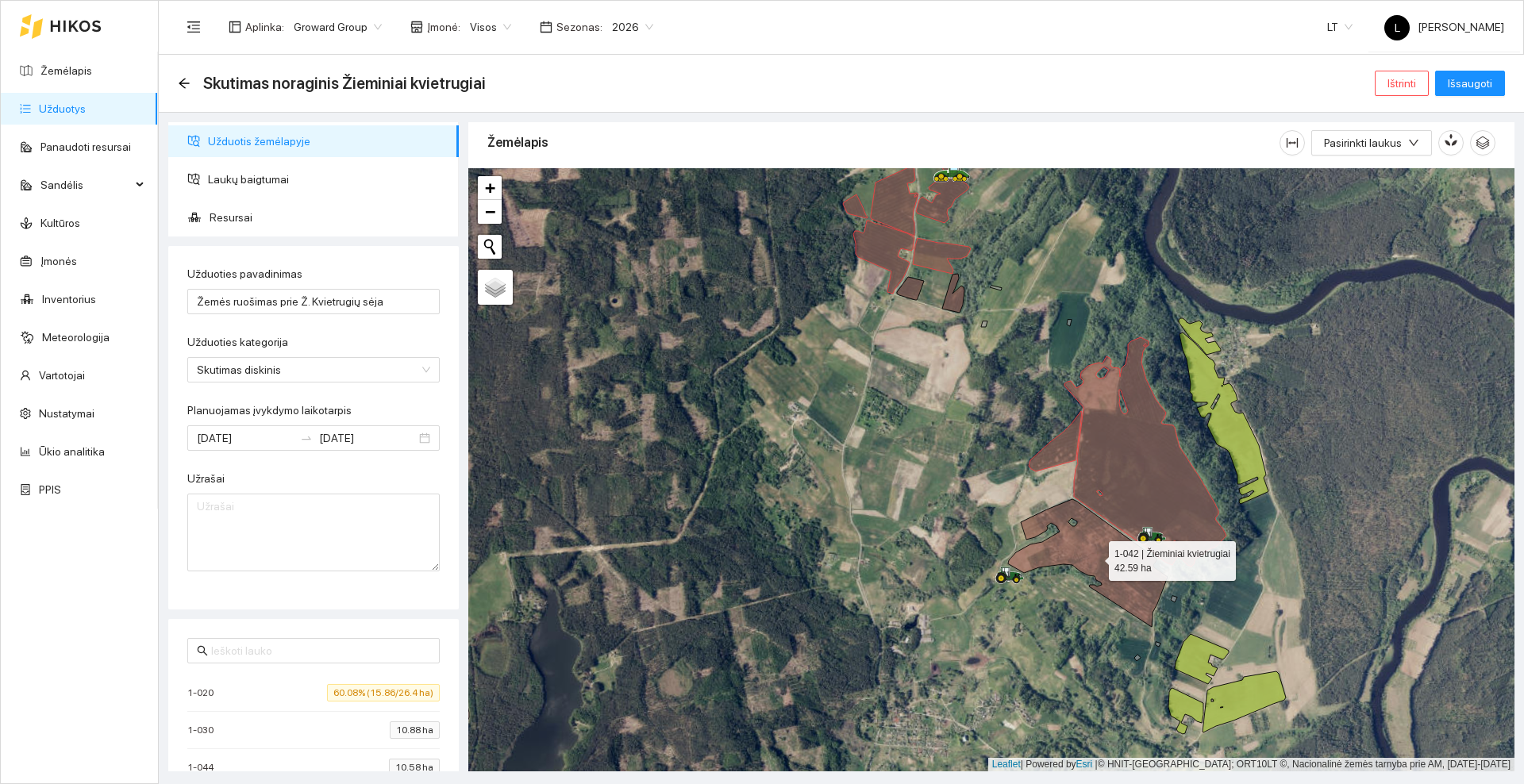
click at [1077, 548] on icon at bounding box center [1087, 562] width 159 height 128
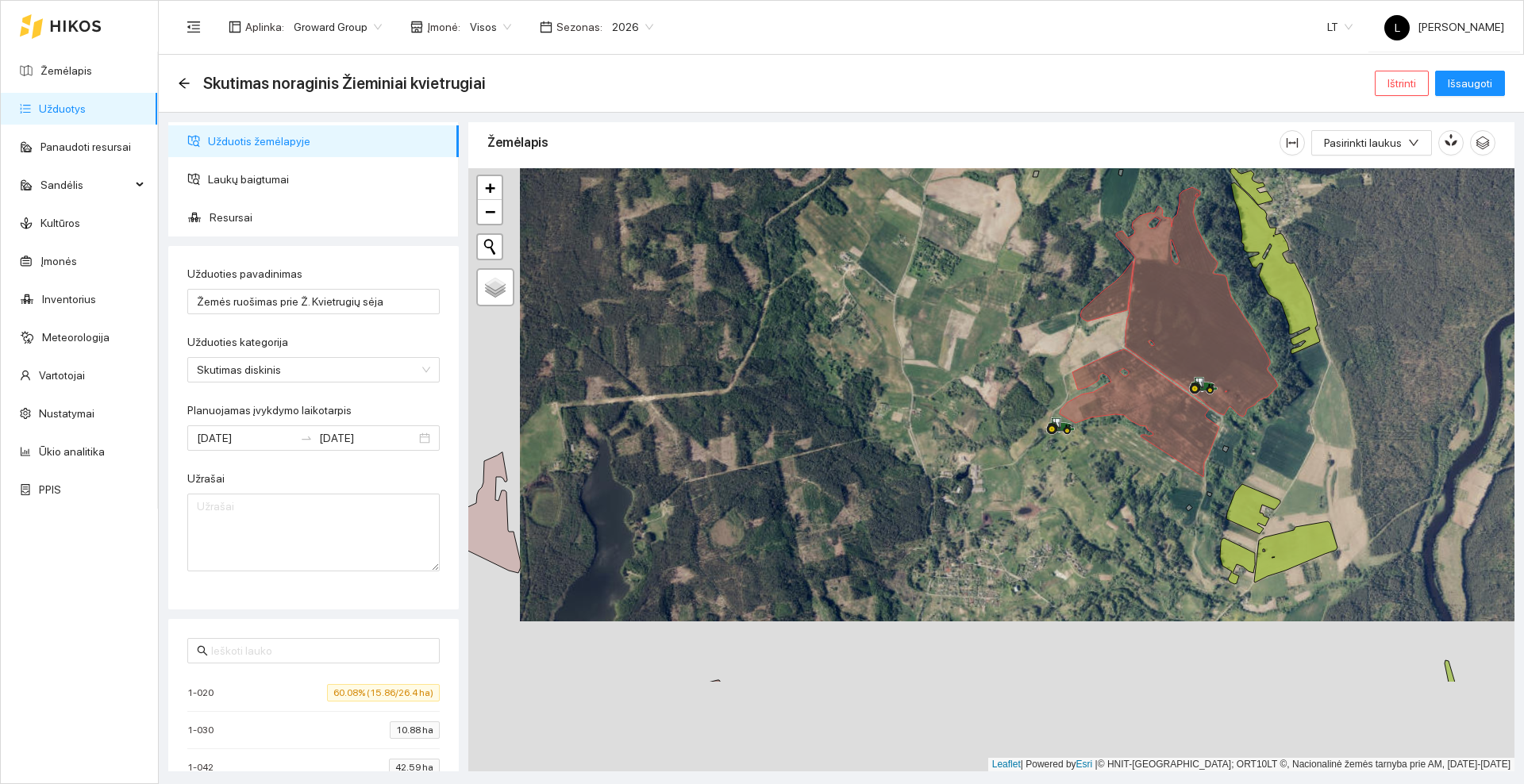
drag, startPoint x: 928, startPoint y: 663, endPoint x: 1066, endPoint y: 320, distance: 369.7
click at [1066, 320] on div at bounding box center [991, 469] width 1046 height 603
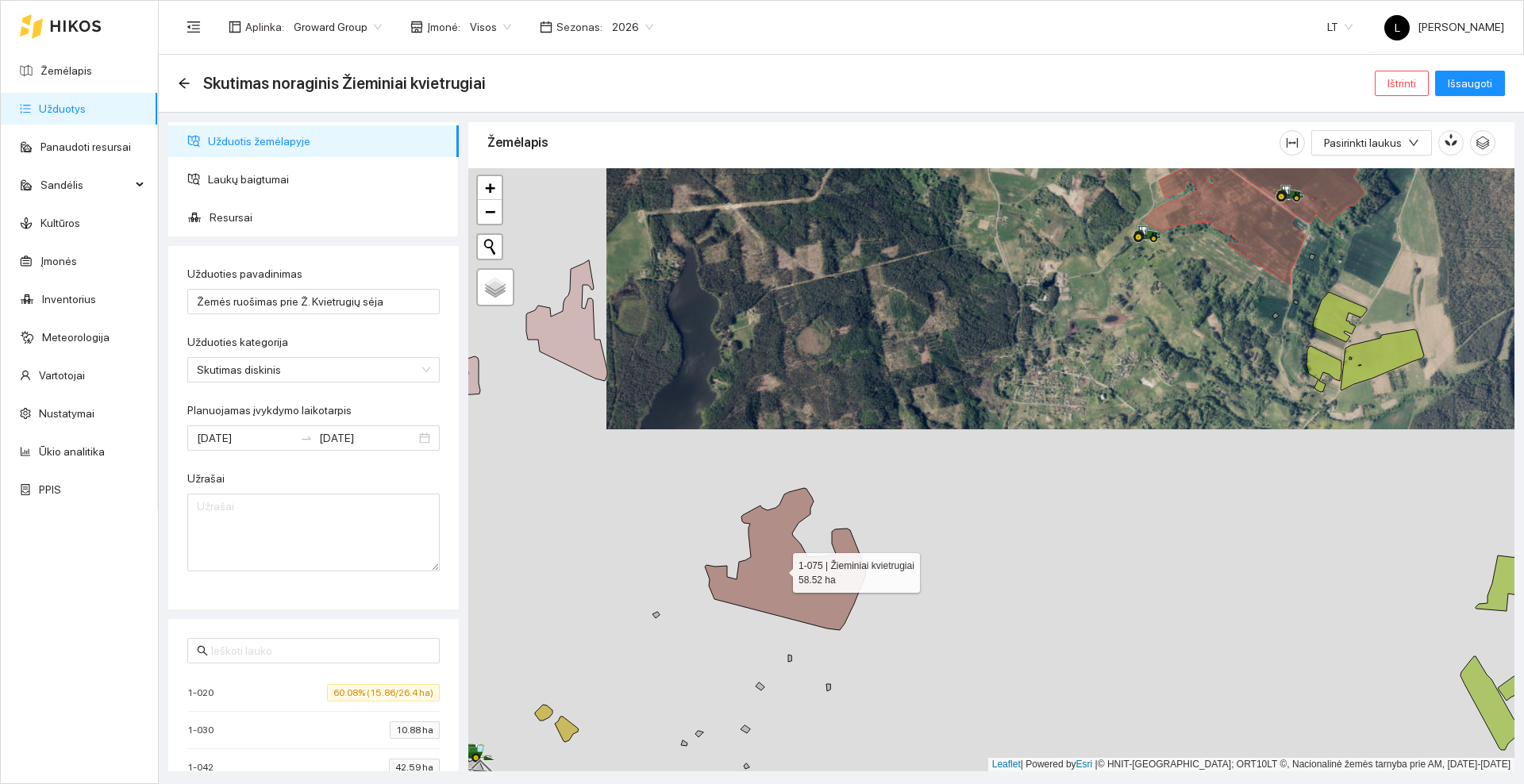
click at [778, 568] on icon at bounding box center [784, 558] width 161 height 142
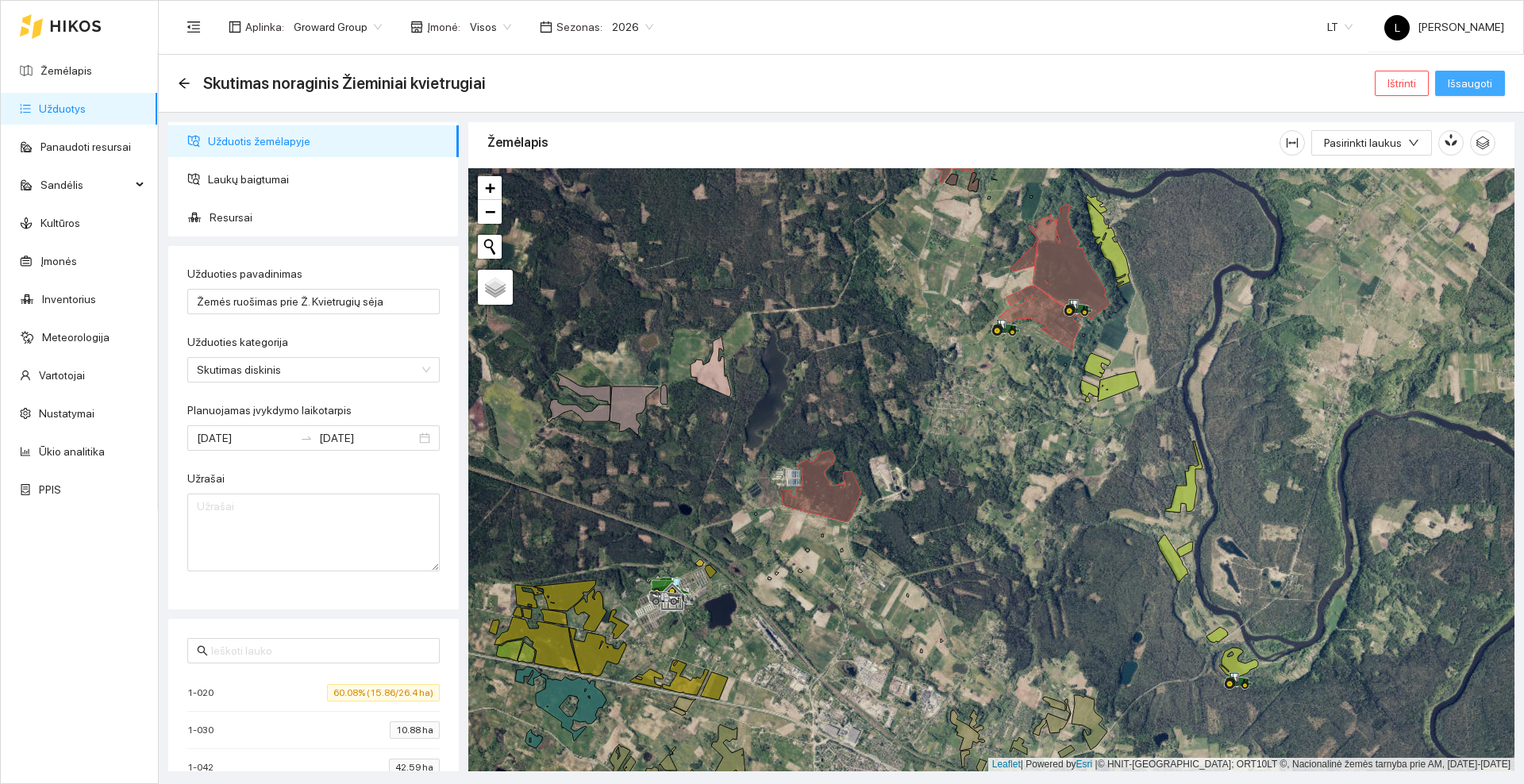
click at [1488, 80] on span "Išsaugoti" at bounding box center [1469, 84] width 44 height 18
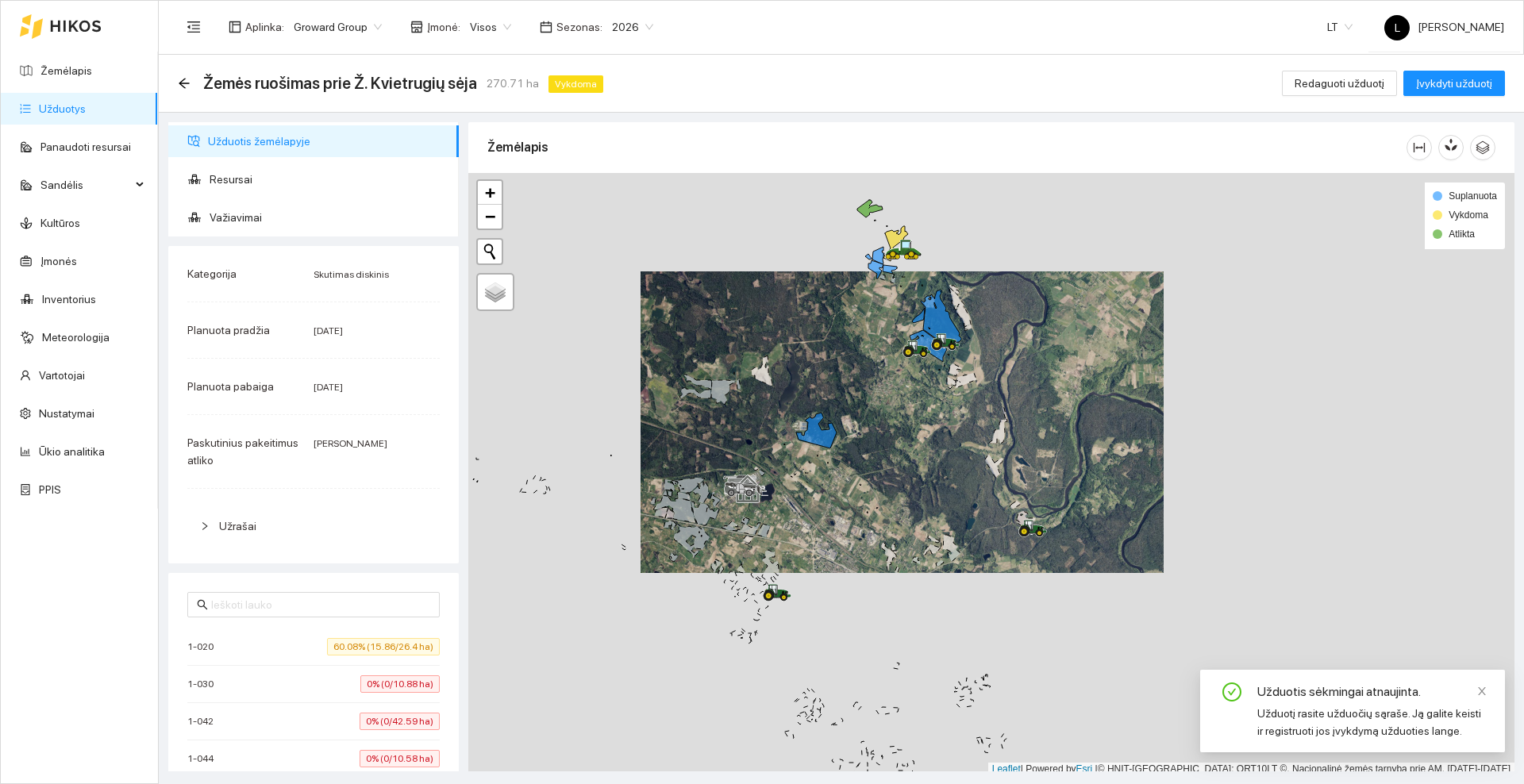
scroll to position [4, 0]
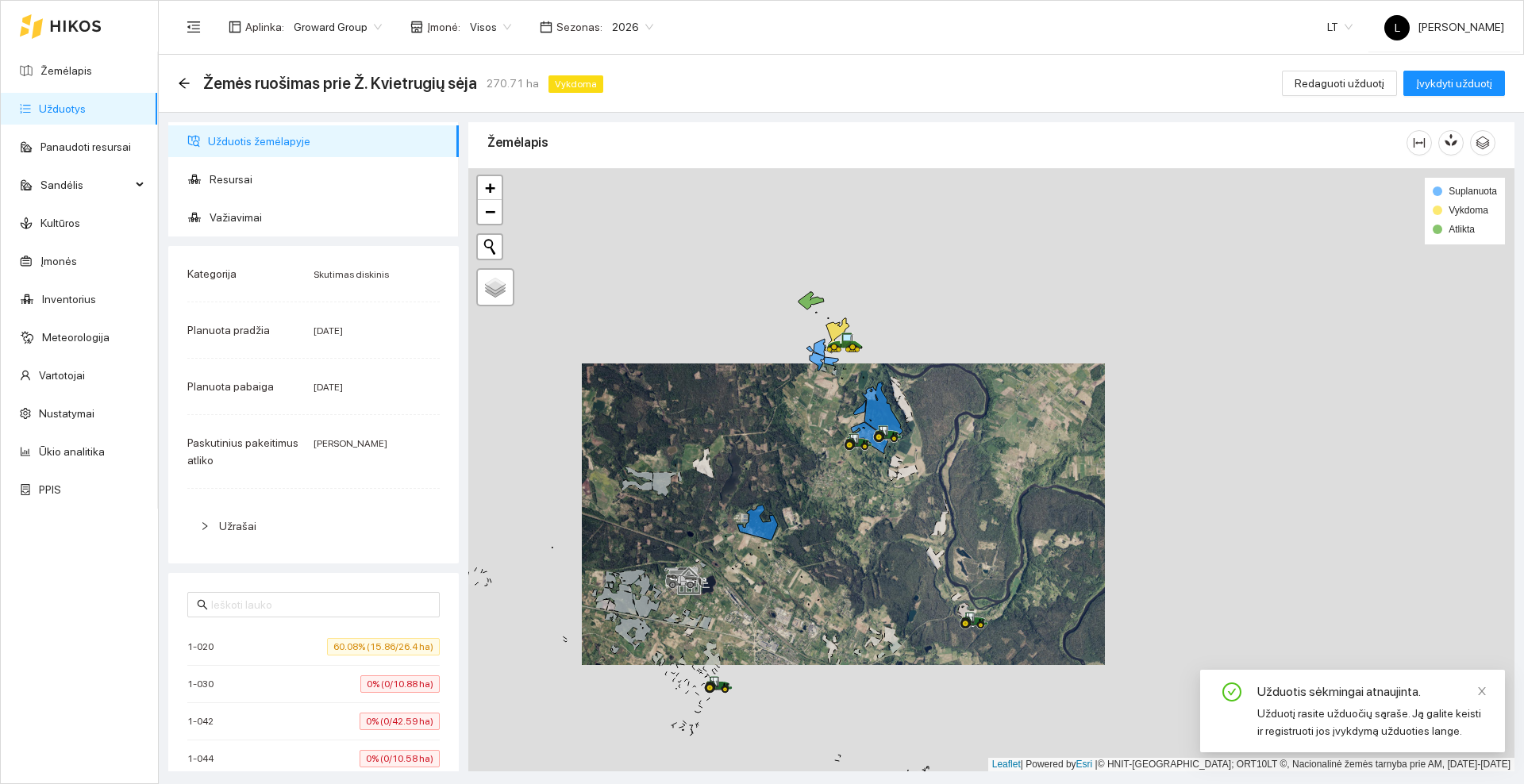
drag, startPoint x: 788, startPoint y: 420, endPoint x: 772, endPoint y: 443, distance: 28.0
click at [772, 443] on div at bounding box center [991, 469] width 1046 height 603
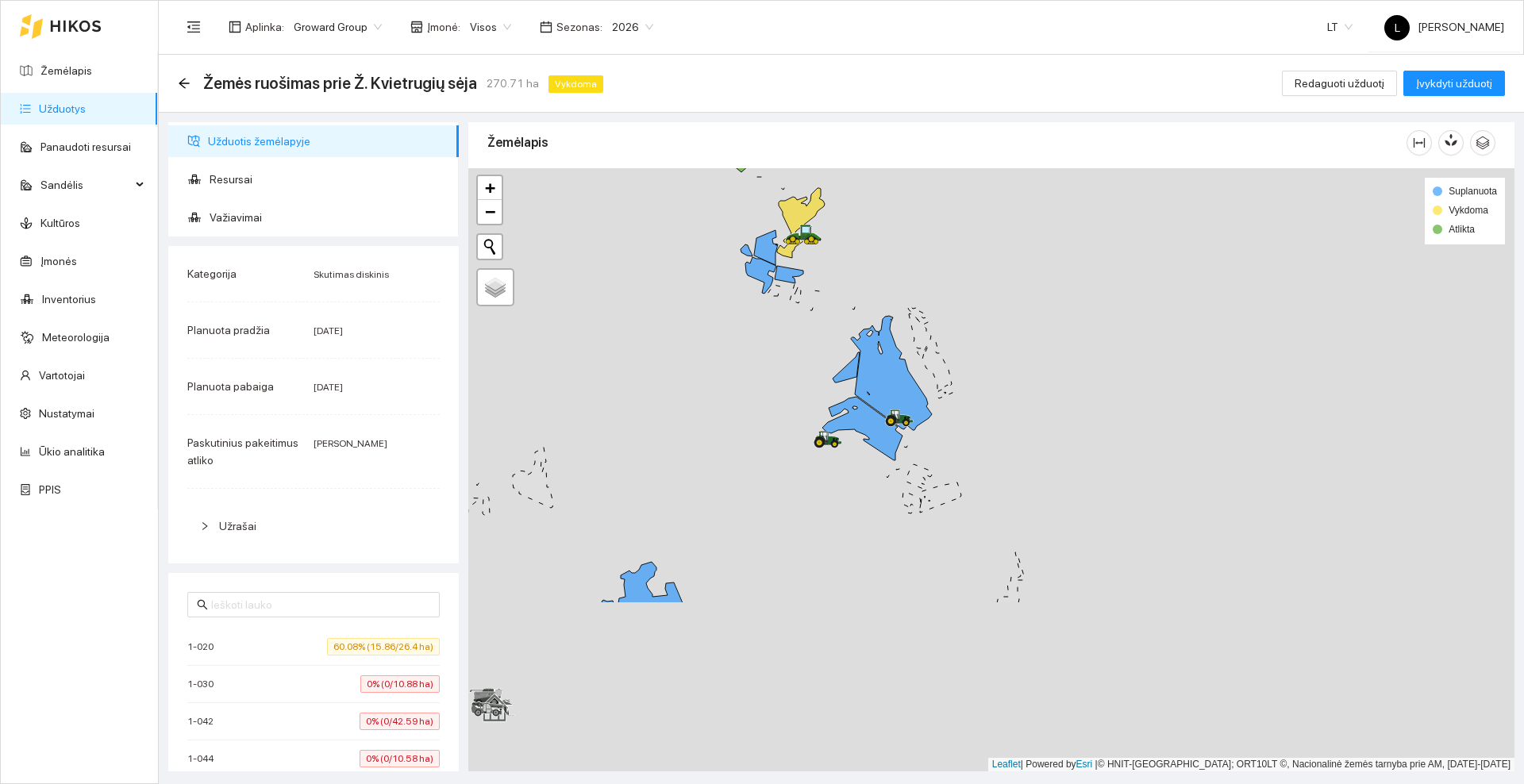
drag, startPoint x: 764, startPoint y: 424, endPoint x: 764, endPoint y: 381, distance: 43.0
click at [764, 381] on div at bounding box center [991, 469] width 1046 height 603
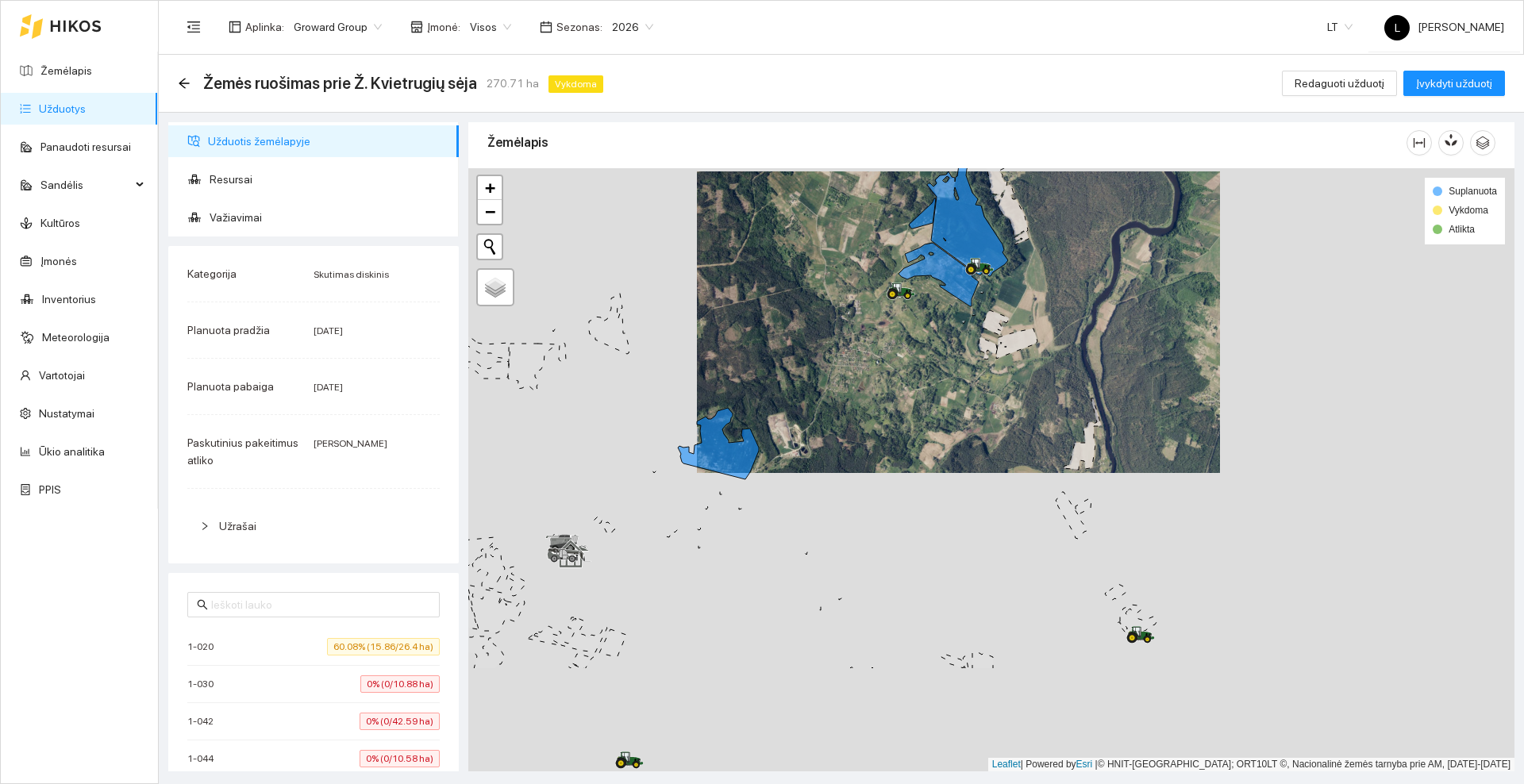
drag, startPoint x: 858, startPoint y: 382, endPoint x: 871, endPoint y: 355, distance: 30.0
click at [871, 355] on div at bounding box center [991, 469] width 1046 height 603
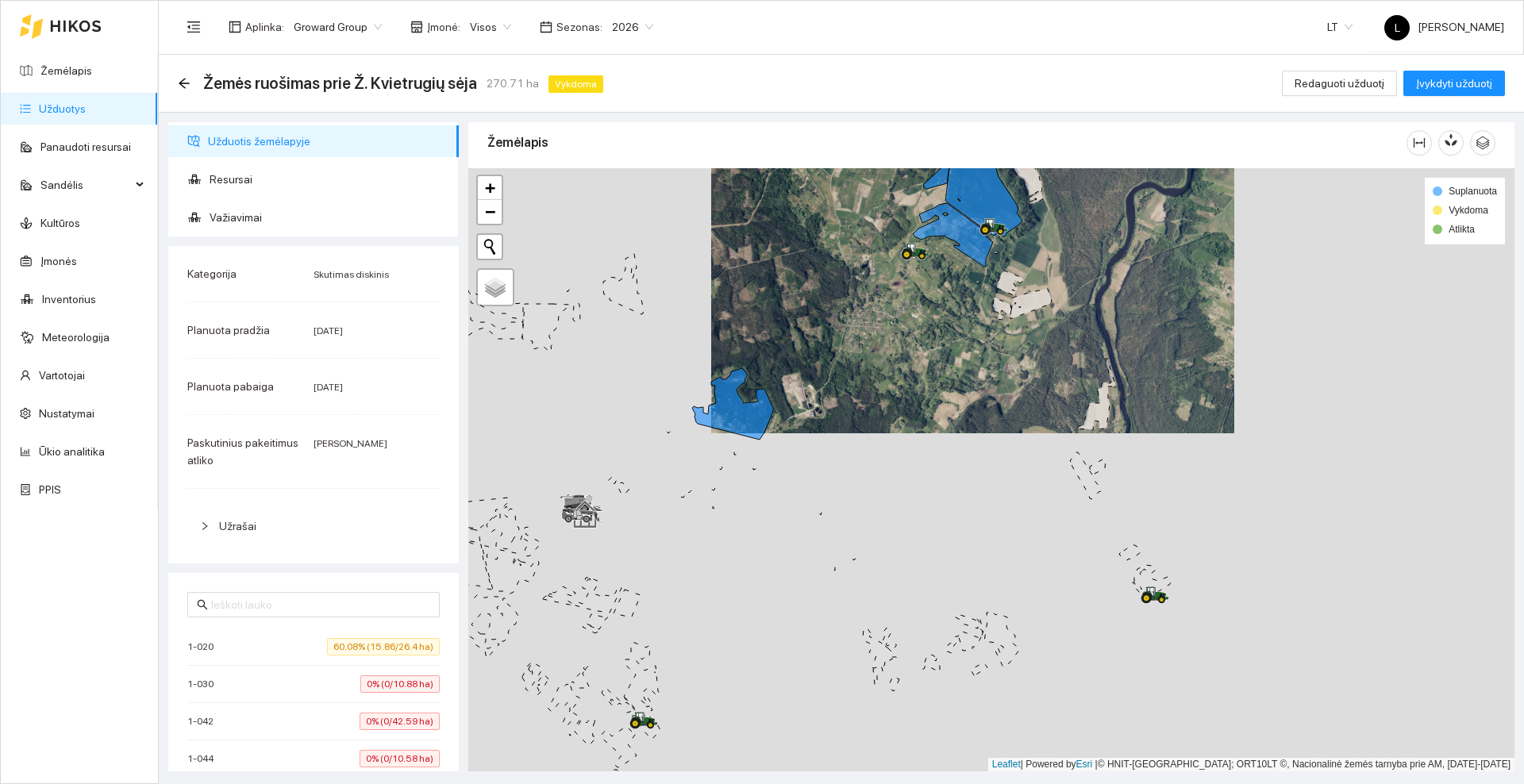
drag, startPoint x: 840, startPoint y: 490, endPoint x: 903, endPoint y: 333, distance: 169.2
click at [903, 333] on div at bounding box center [991, 469] width 1046 height 603
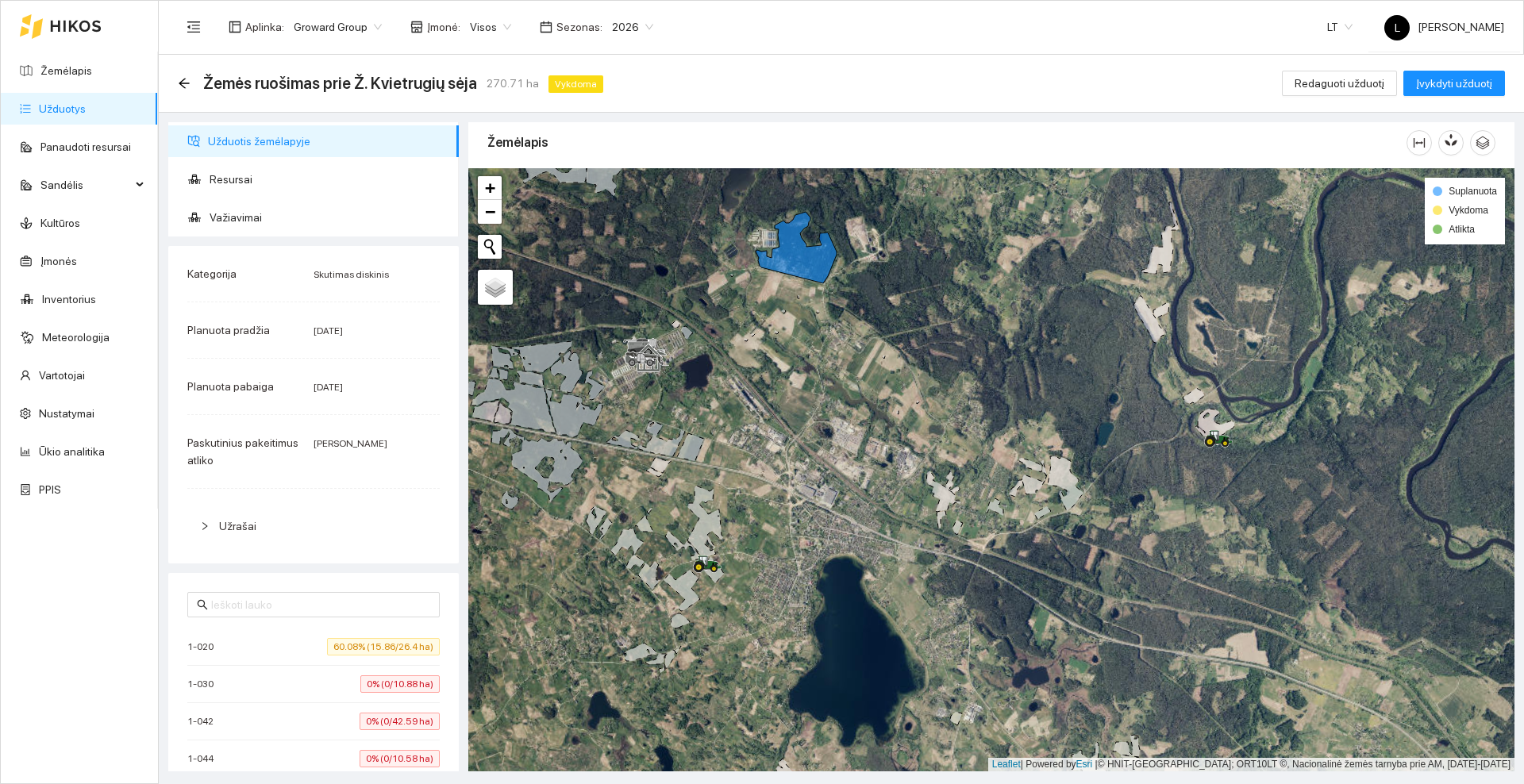
click at [63, 20] on icon at bounding box center [76, 26] width 50 height 11
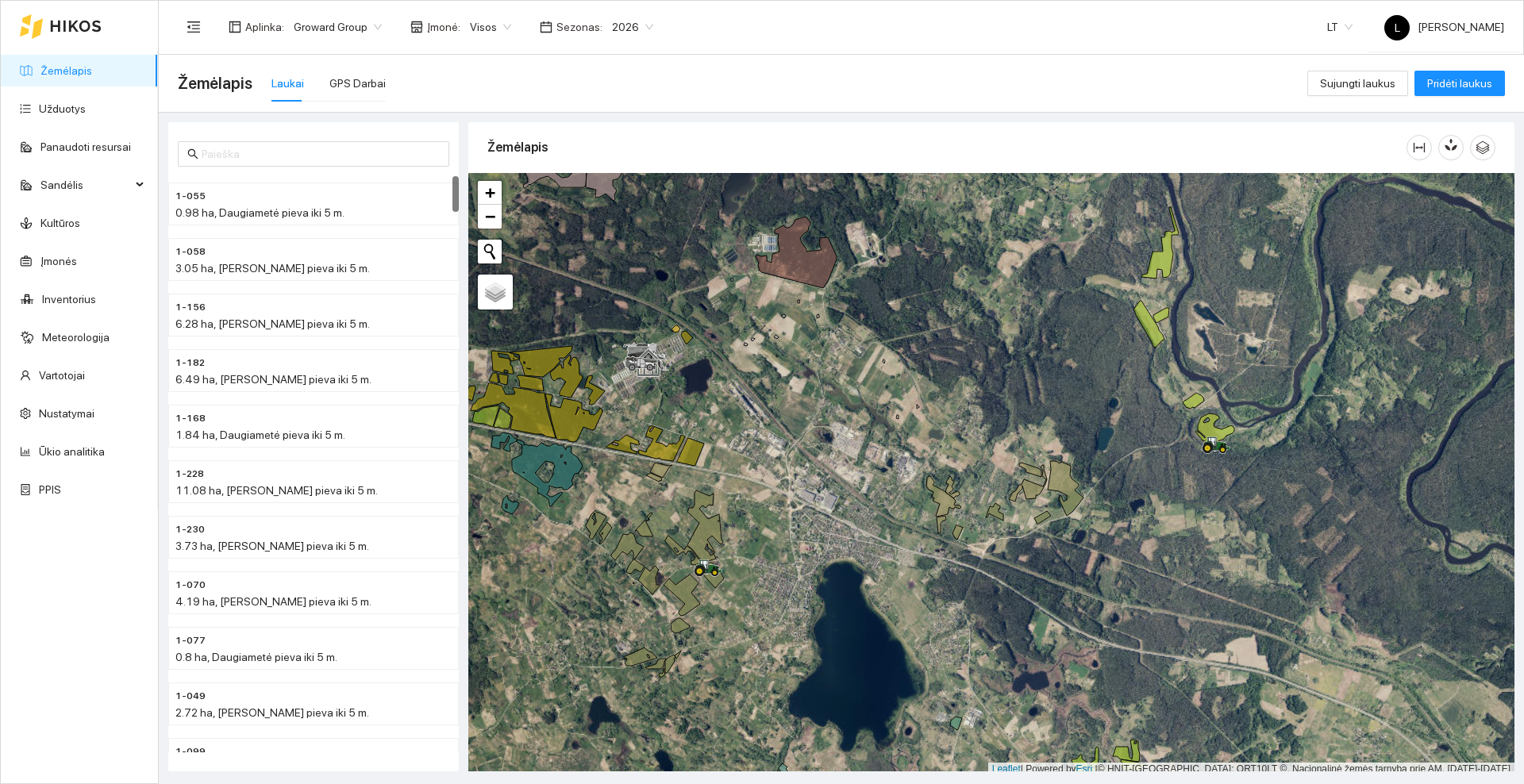
scroll to position [4, 0]
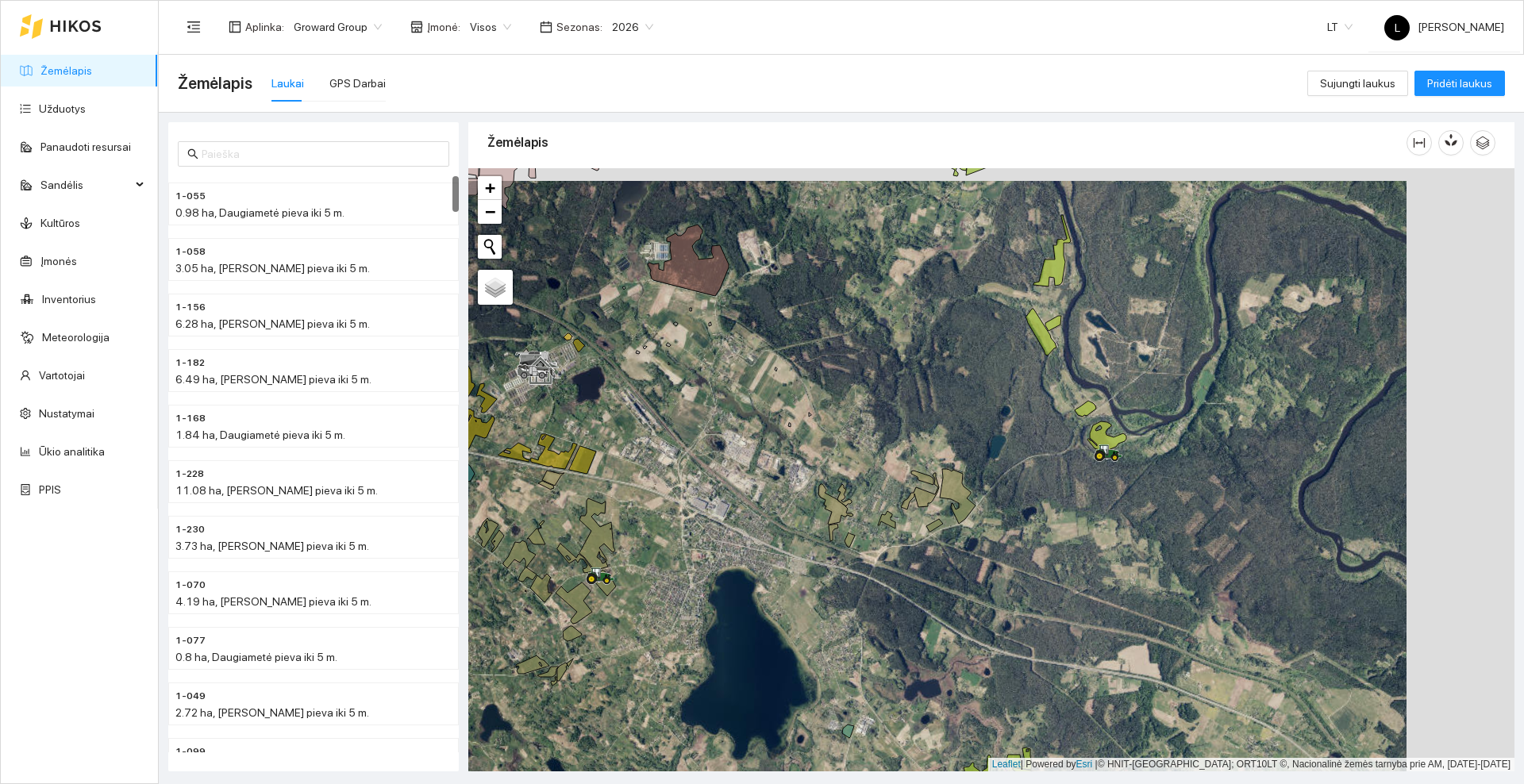
drag, startPoint x: 1025, startPoint y: 360, endPoint x: 914, endPoint y: 375, distance: 112.0
click at [914, 375] on div at bounding box center [991, 469] width 1046 height 603
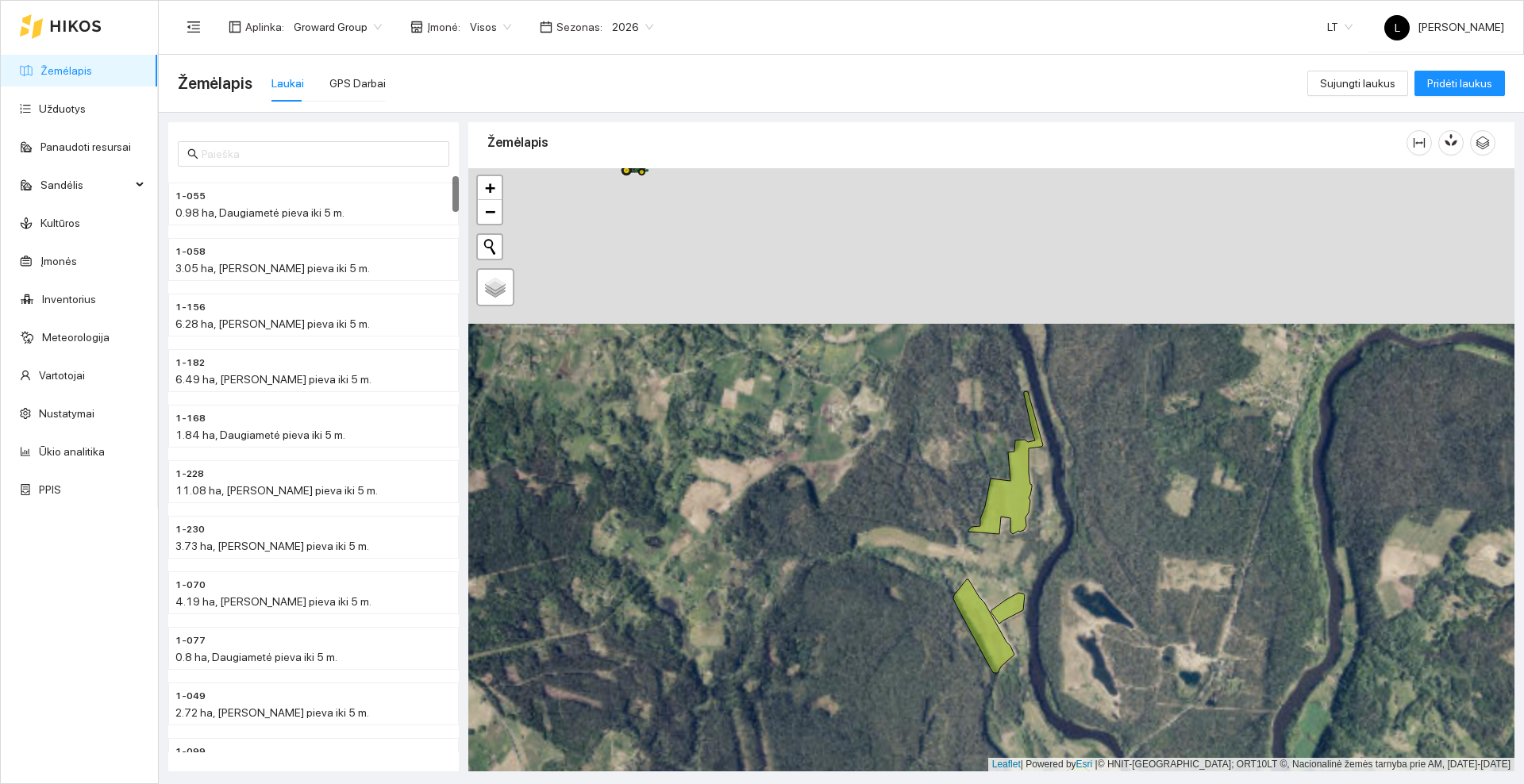
drag, startPoint x: 1093, startPoint y: 339, endPoint x: 1084, endPoint y: 493, distance: 154.3
click at [1084, 493] on div at bounding box center [991, 469] width 1046 height 603
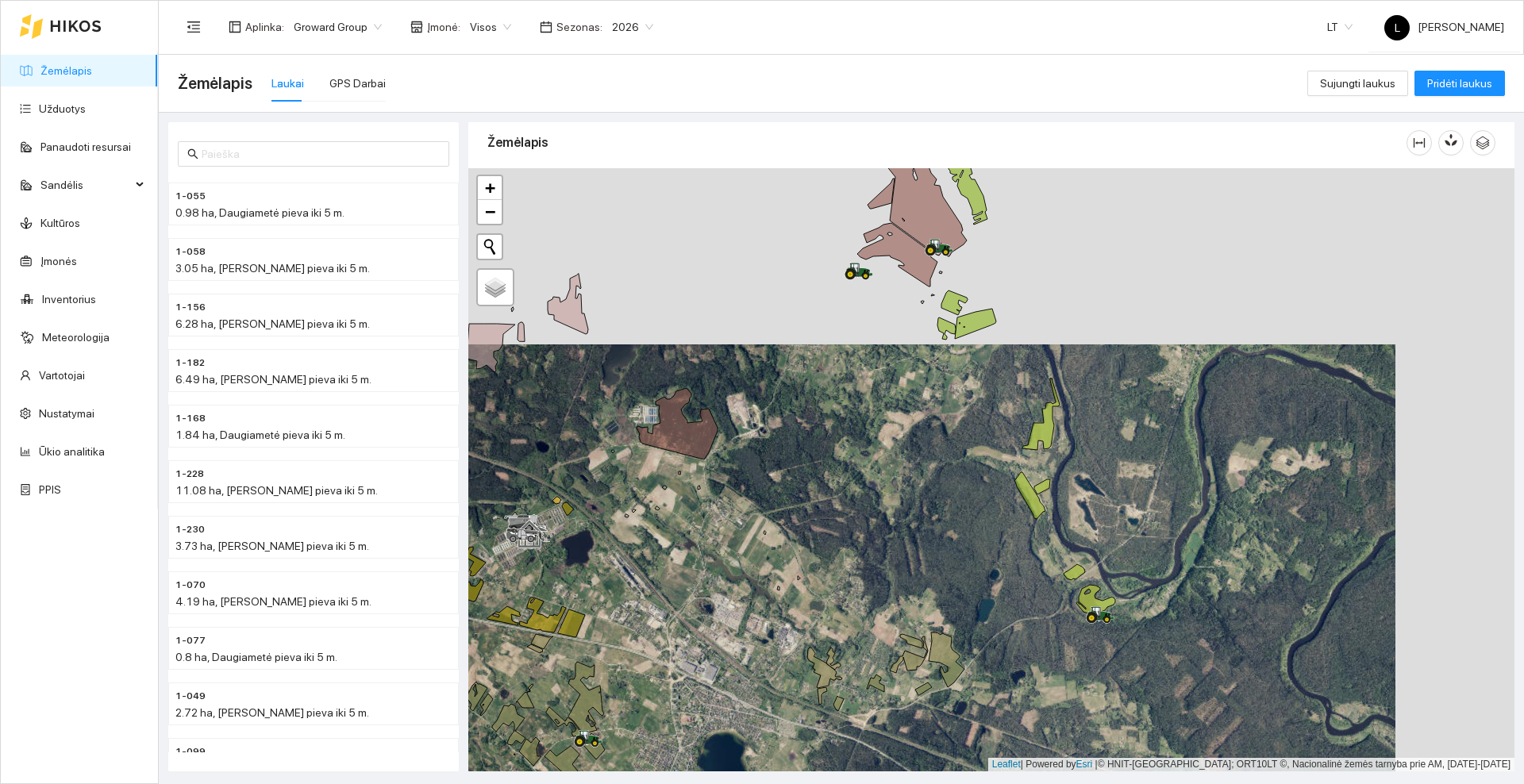
drag, startPoint x: 987, startPoint y: 450, endPoint x: 993, endPoint y: 379, distance: 71.3
click at [982, 381] on div at bounding box center [991, 469] width 1046 height 603
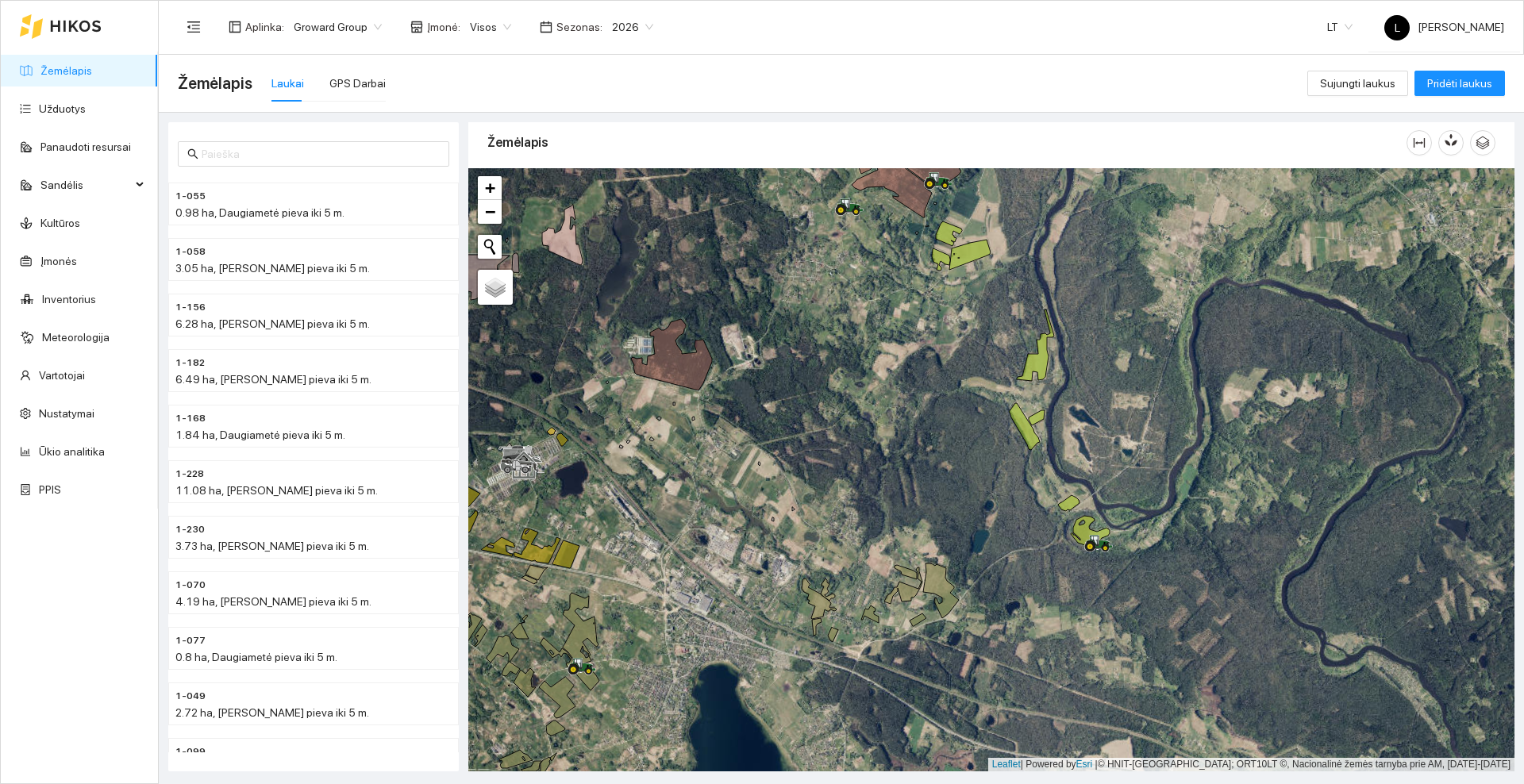
click at [631, 29] on span "2026" at bounding box center [632, 26] width 41 height 24
click at [619, 187] on div "2025" at bounding box center [620, 185] width 41 height 18
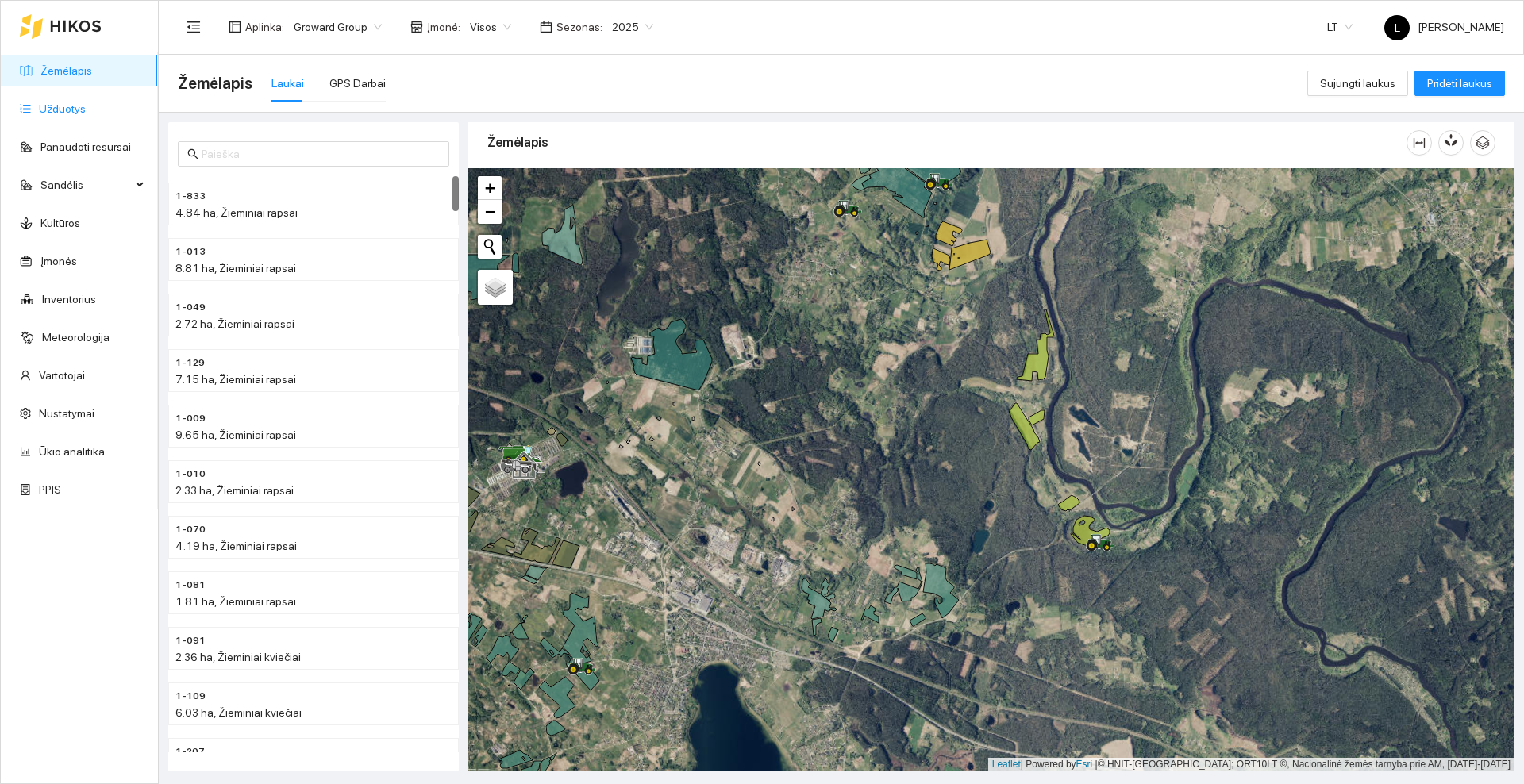
click at [56, 102] on link "Užduotys" at bounding box center [62, 108] width 47 height 12
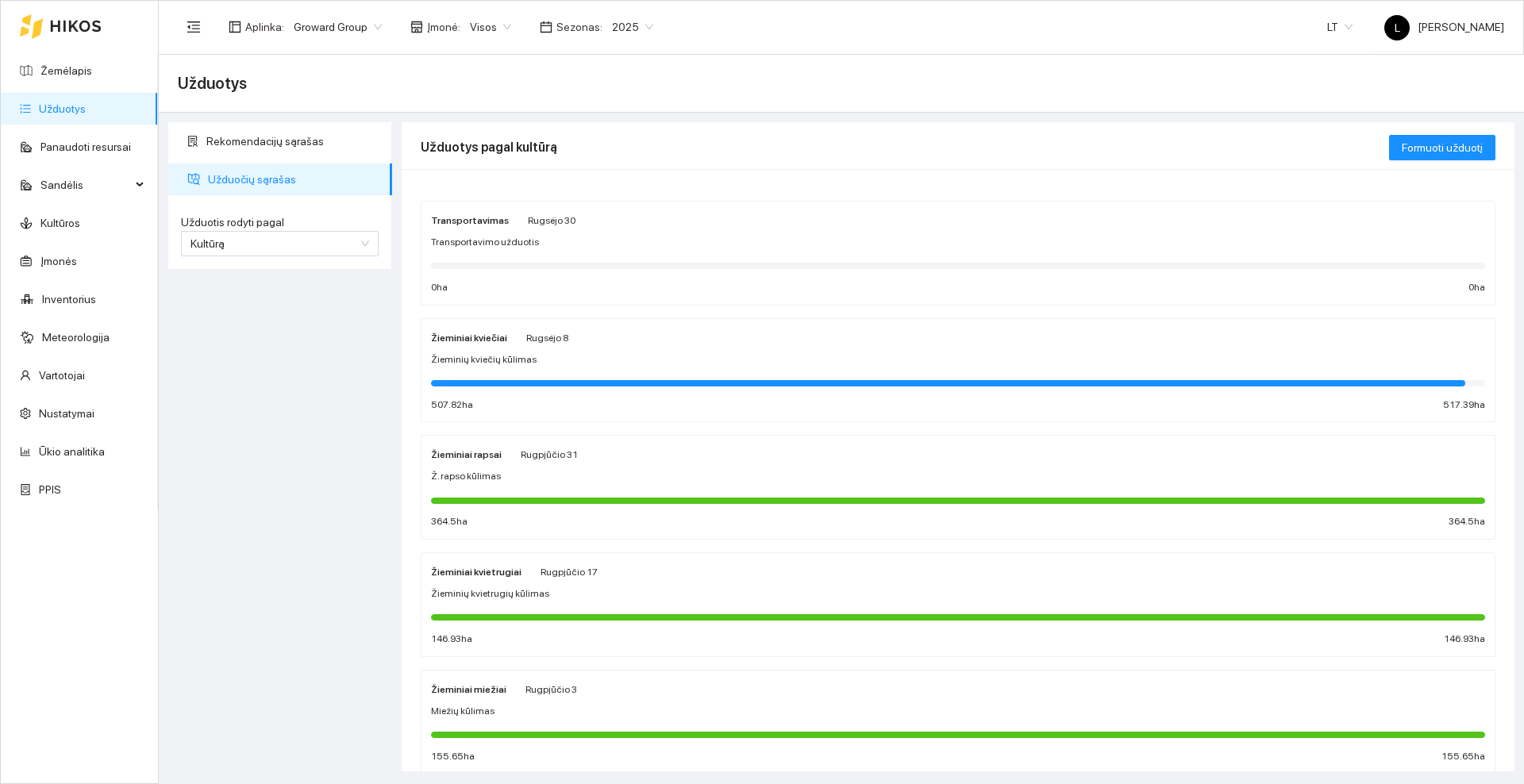
click at [557, 358] on div "Žieminių kviečių kūlimas" at bounding box center [957, 359] width 1054 height 15
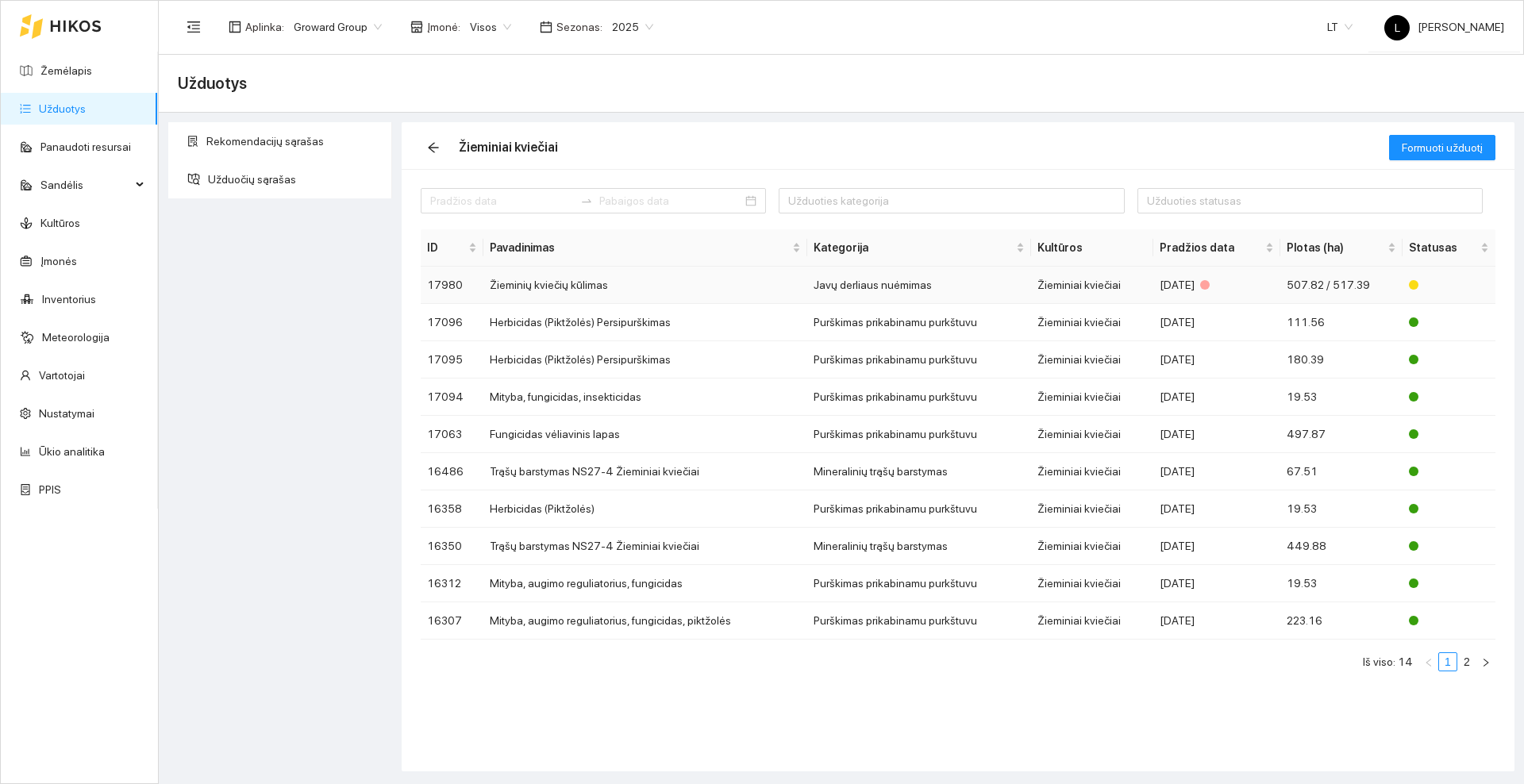
click at [571, 286] on td "Žieminių kviečių kūlimas" at bounding box center [645, 285] width 324 height 37
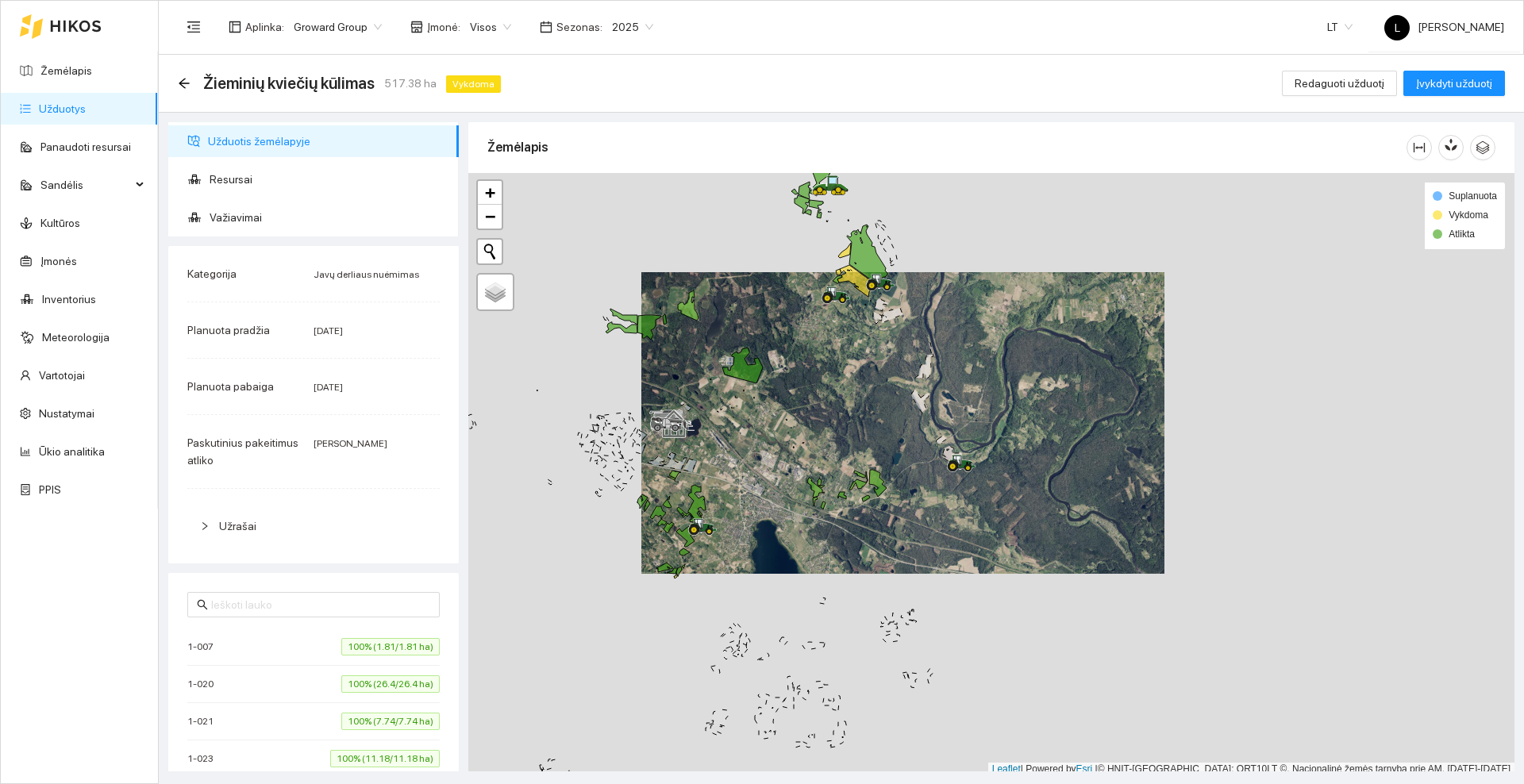
scroll to position [4, 0]
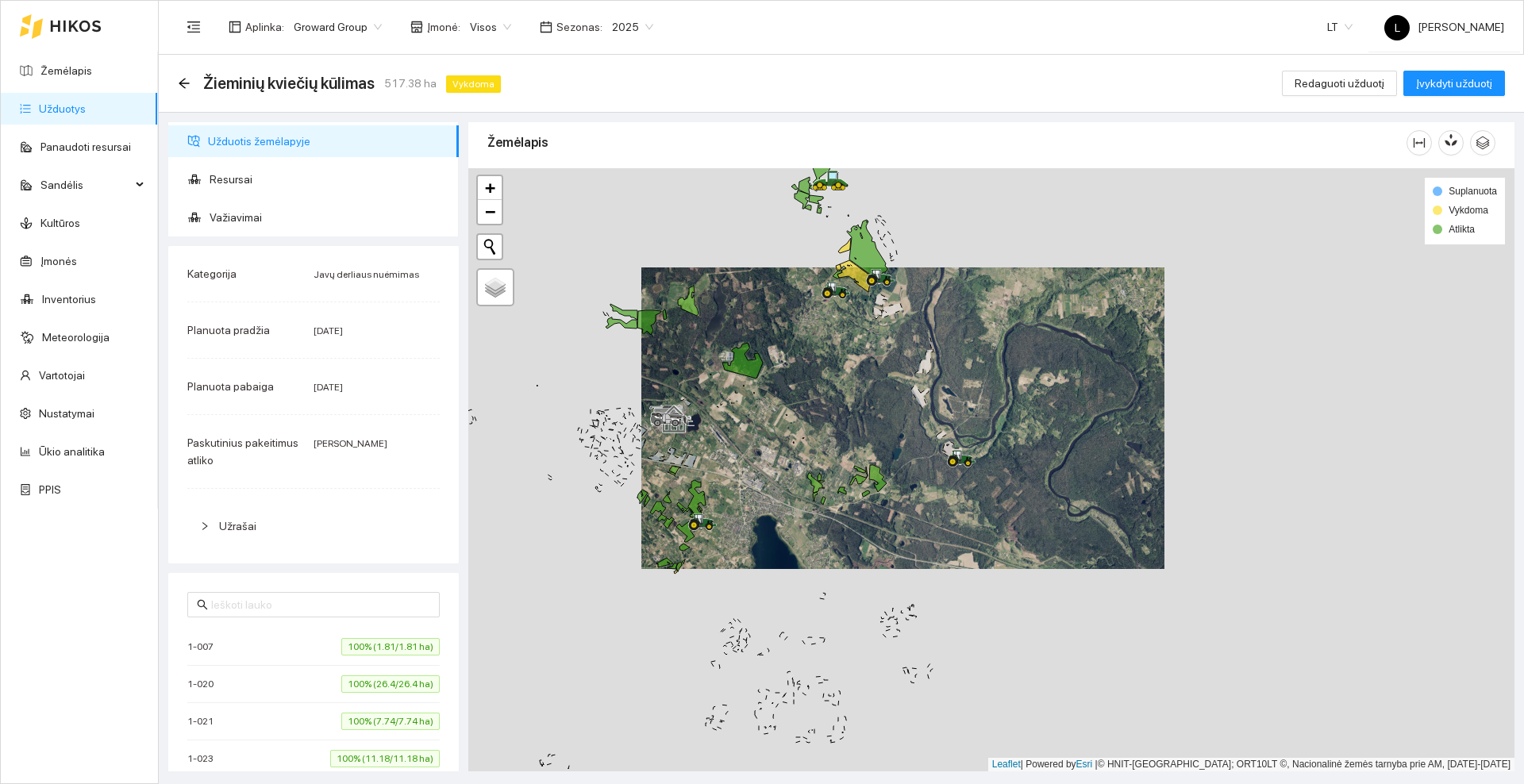
drag, startPoint x: 789, startPoint y: 432, endPoint x: 868, endPoint y: 326, distance: 132.2
click at [868, 326] on div at bounding box center [991, 469] width 1046 height 603
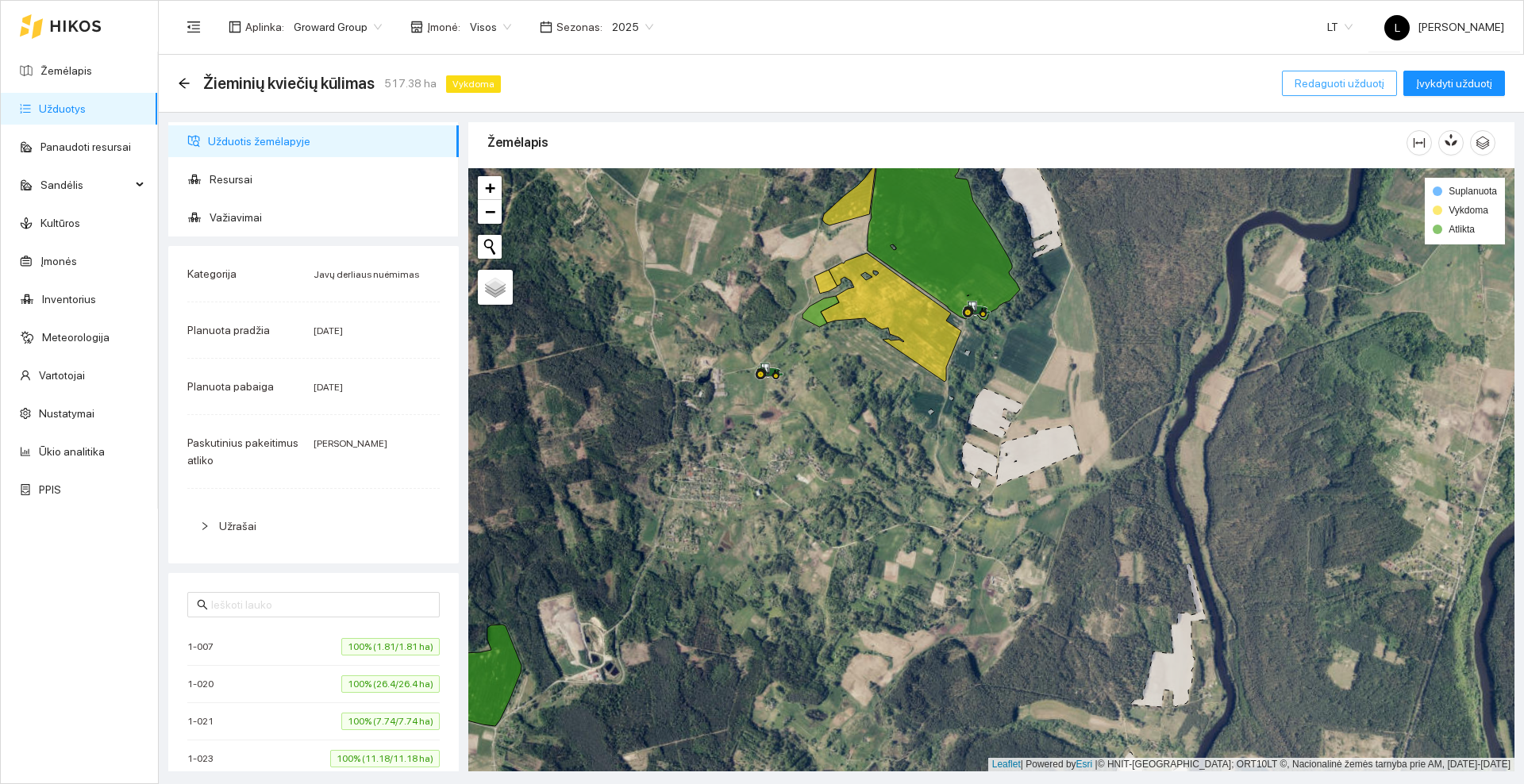
click at [1316, 80] on span "Redaguoti užduotį" at bounding box center [1339, 84] width 90 height 18
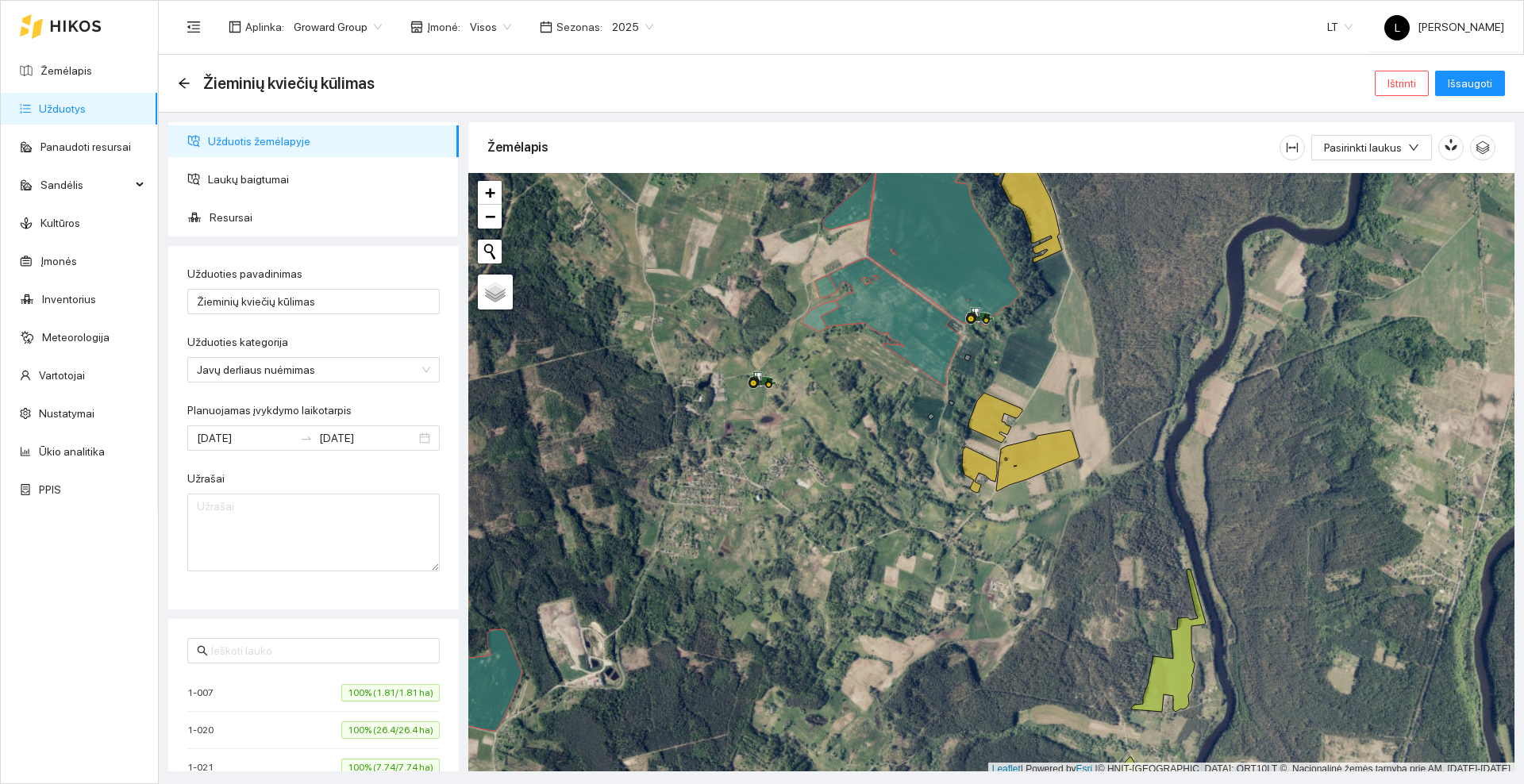
scroll to position [4, 0]
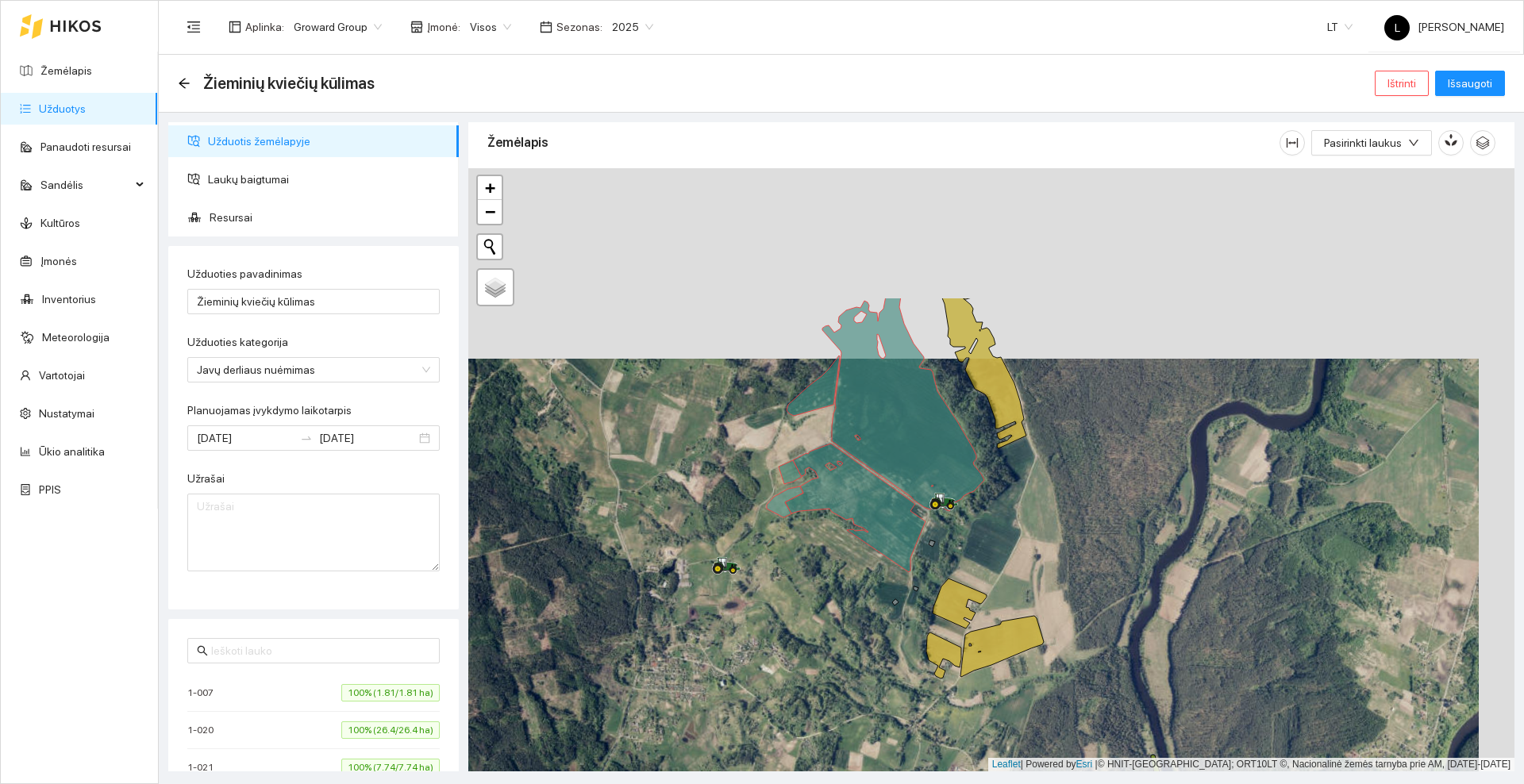
drag, startPoint x: 807, startPoint y: 392, endPoint x: 771, endPoint y: 583, distance: 194.4
click at [771, 583] on div at bounding box center [991, 469] width 1046 height 603
click at [283, 175] on span "Laukų baigtumai" at bounding box center [327, 180] width 238 height 32
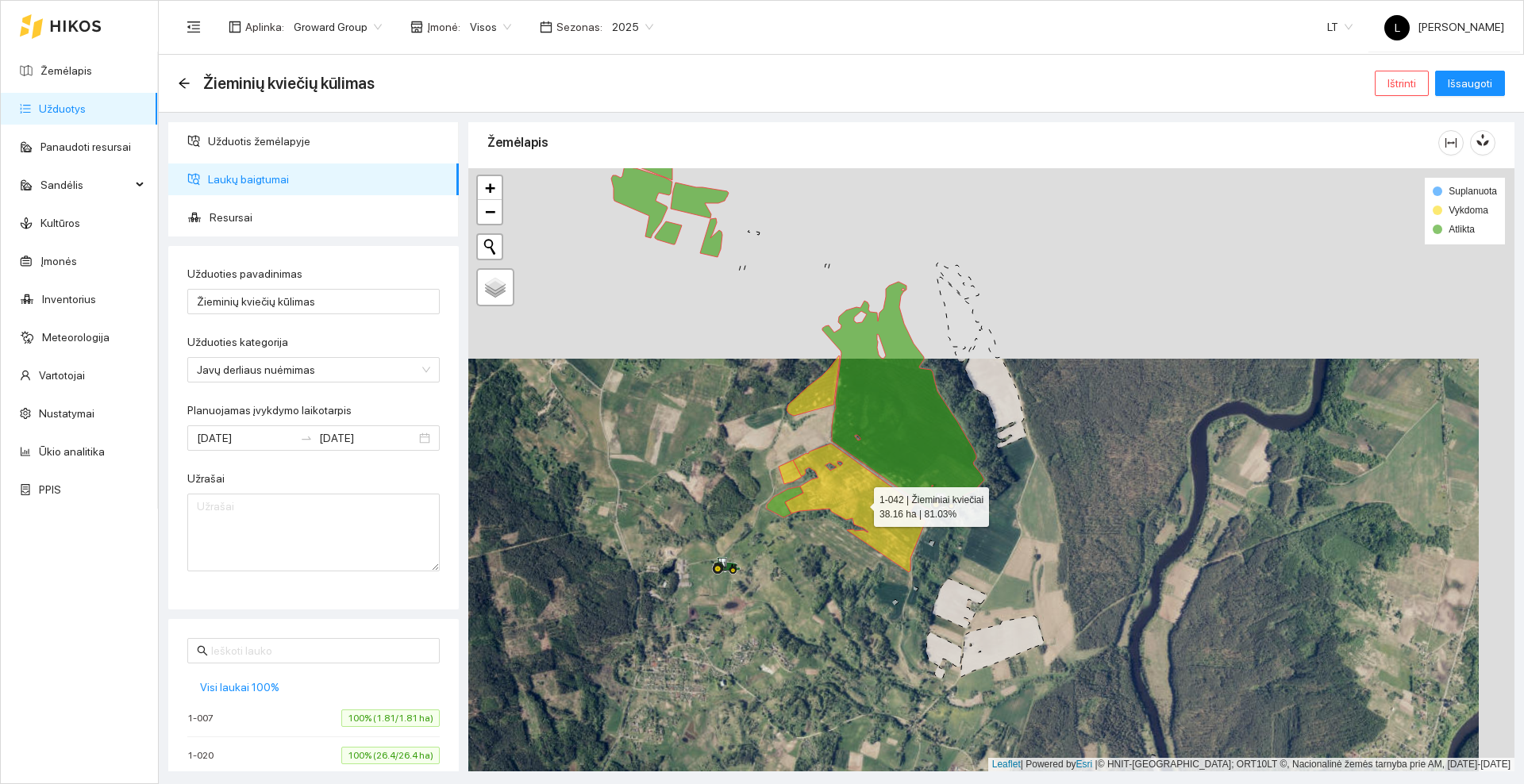
click at [828, 495] on icon at bounding box center [855, 508] width 141 height 128
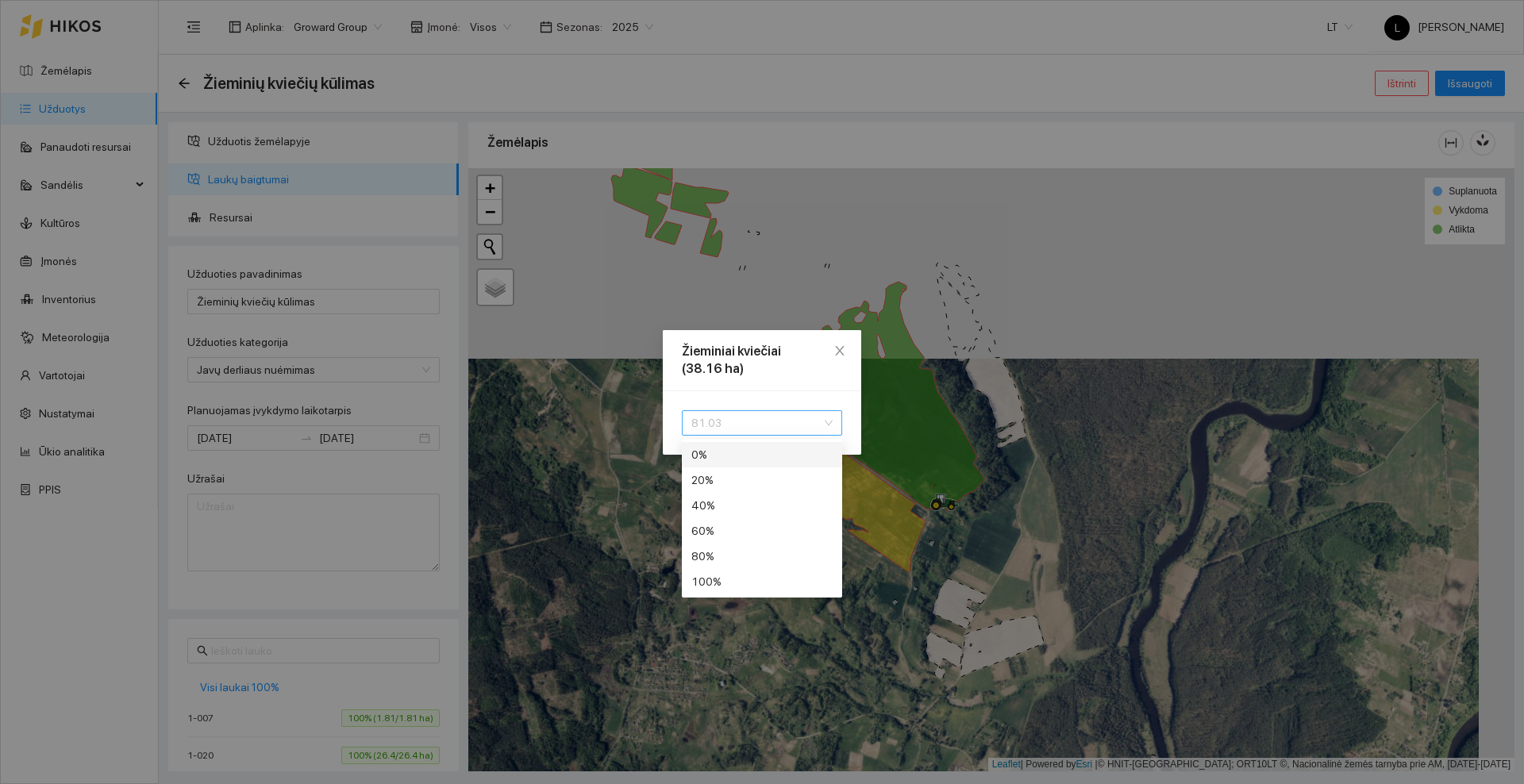
click at [770, 413] on span "81.03" at bounding box center [762, 422] width 141 height 24
click at [732, 577] on div "100 %" at bounding box center [762, 582] width 141 height 18
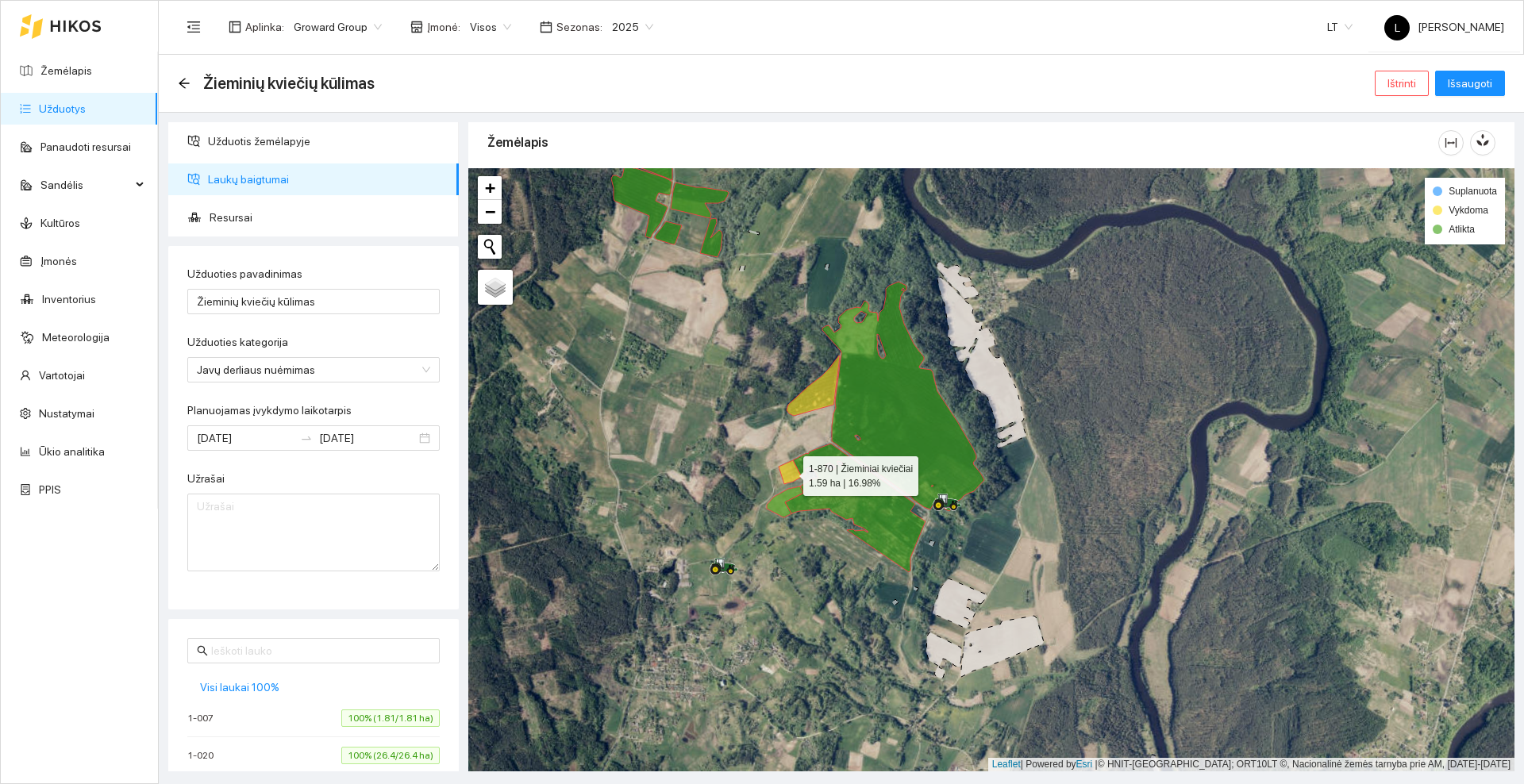
click at [788, 473] on icon at bounding box center [790, 472] width 23 height 24
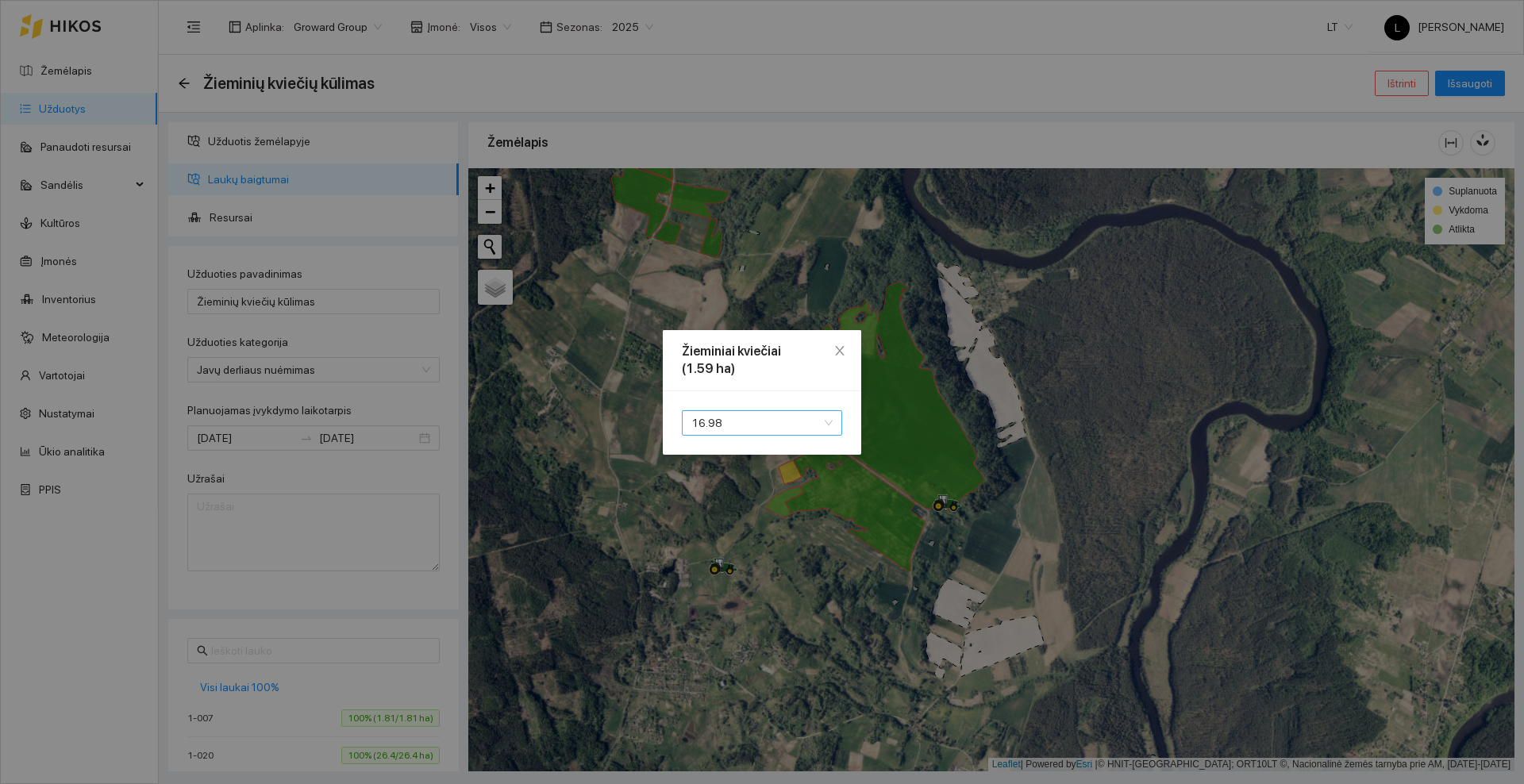
click at [725, 422] on span "16.98" at bounding box center [762, 422] width 141 height 24
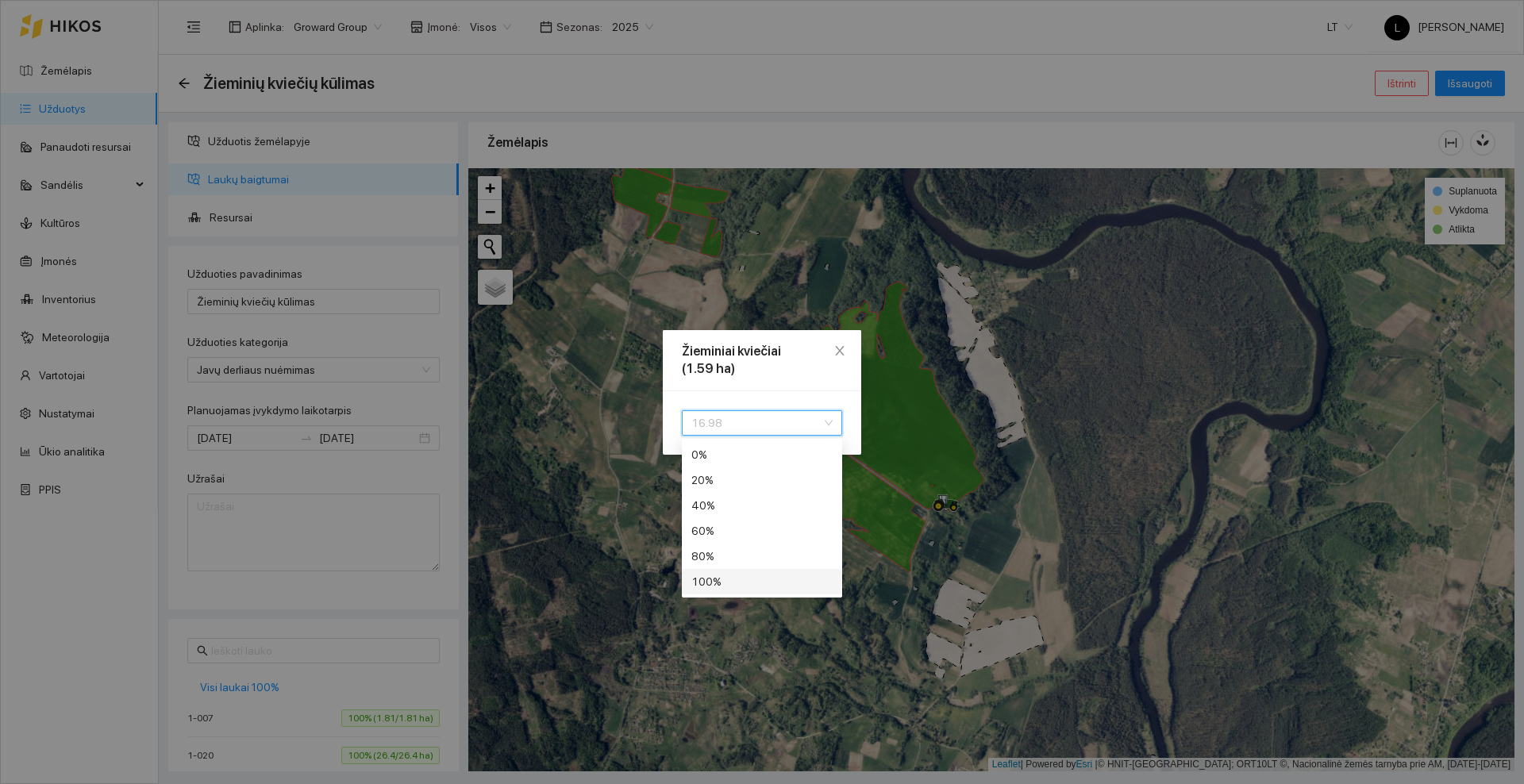
click at [712, 578] on div "100 %" at bounding box center [762, 582] width 141 height 18
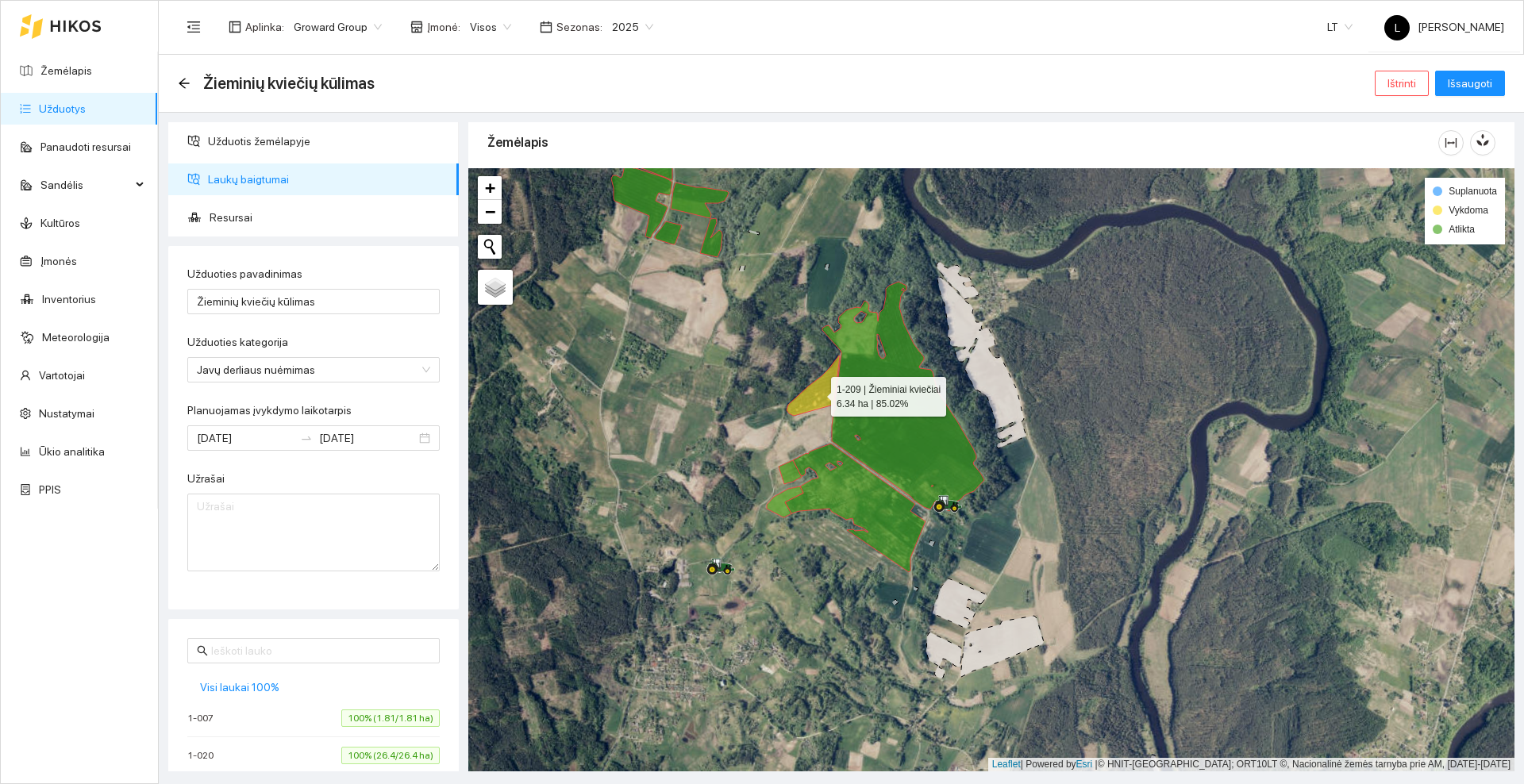
click at [812, 403] on icon at bounding box center [813, 385] width 53 height 61
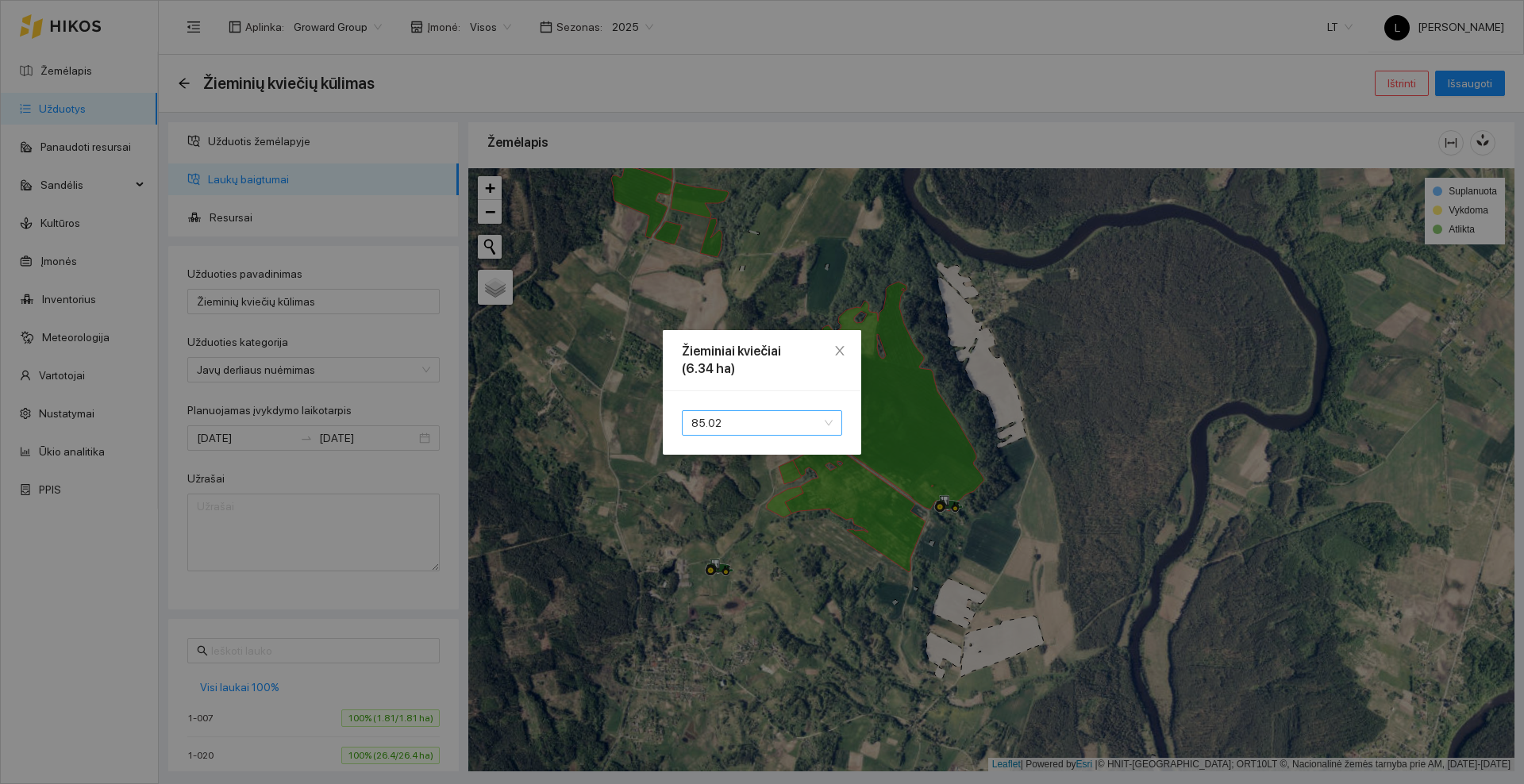
click at [755, 427] on span "85.02" at bounding box center [762, 422] width 141 height 24
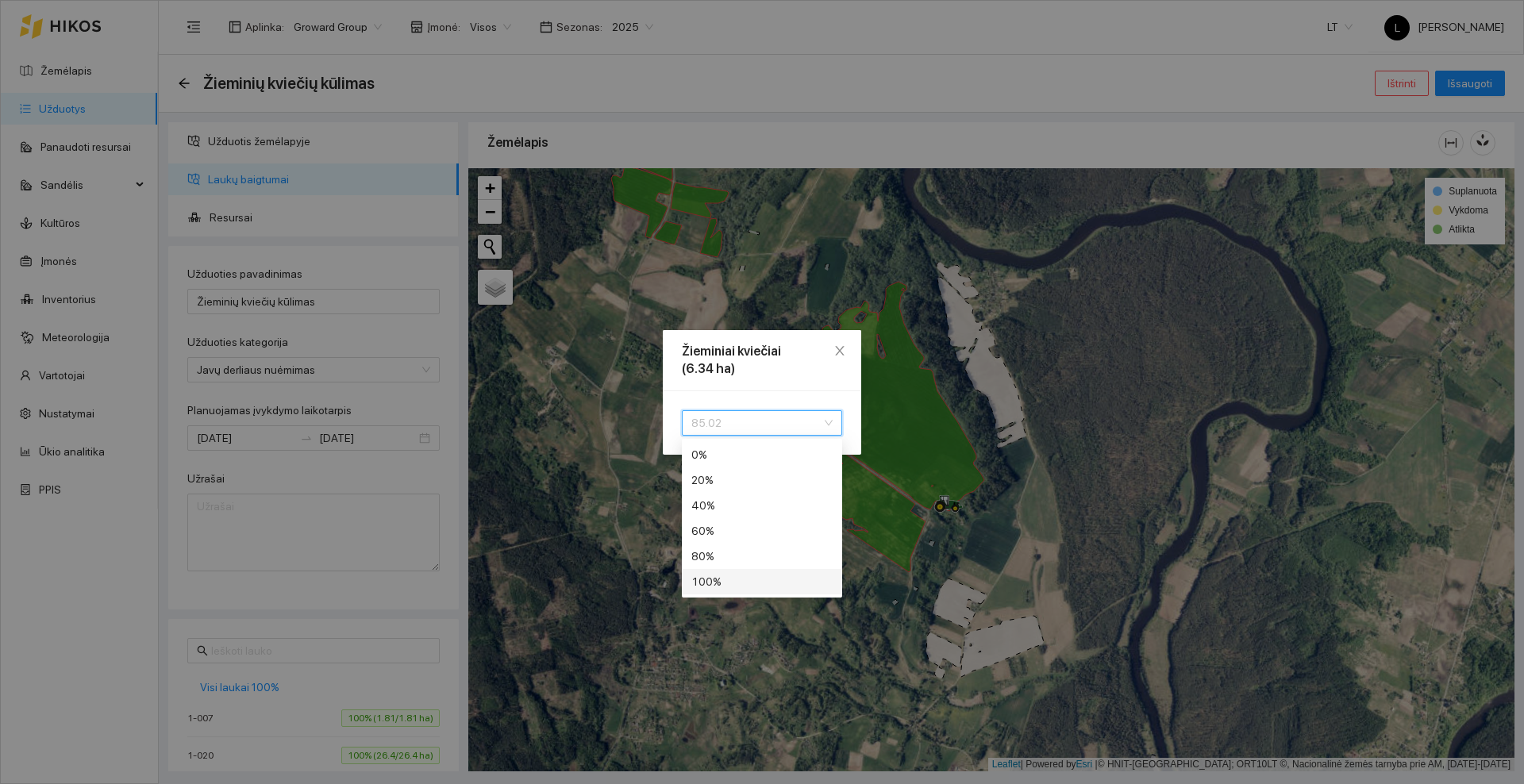
click at [718, 578] on div "100 %" at bounding box center [762, 582] width 141 height 18
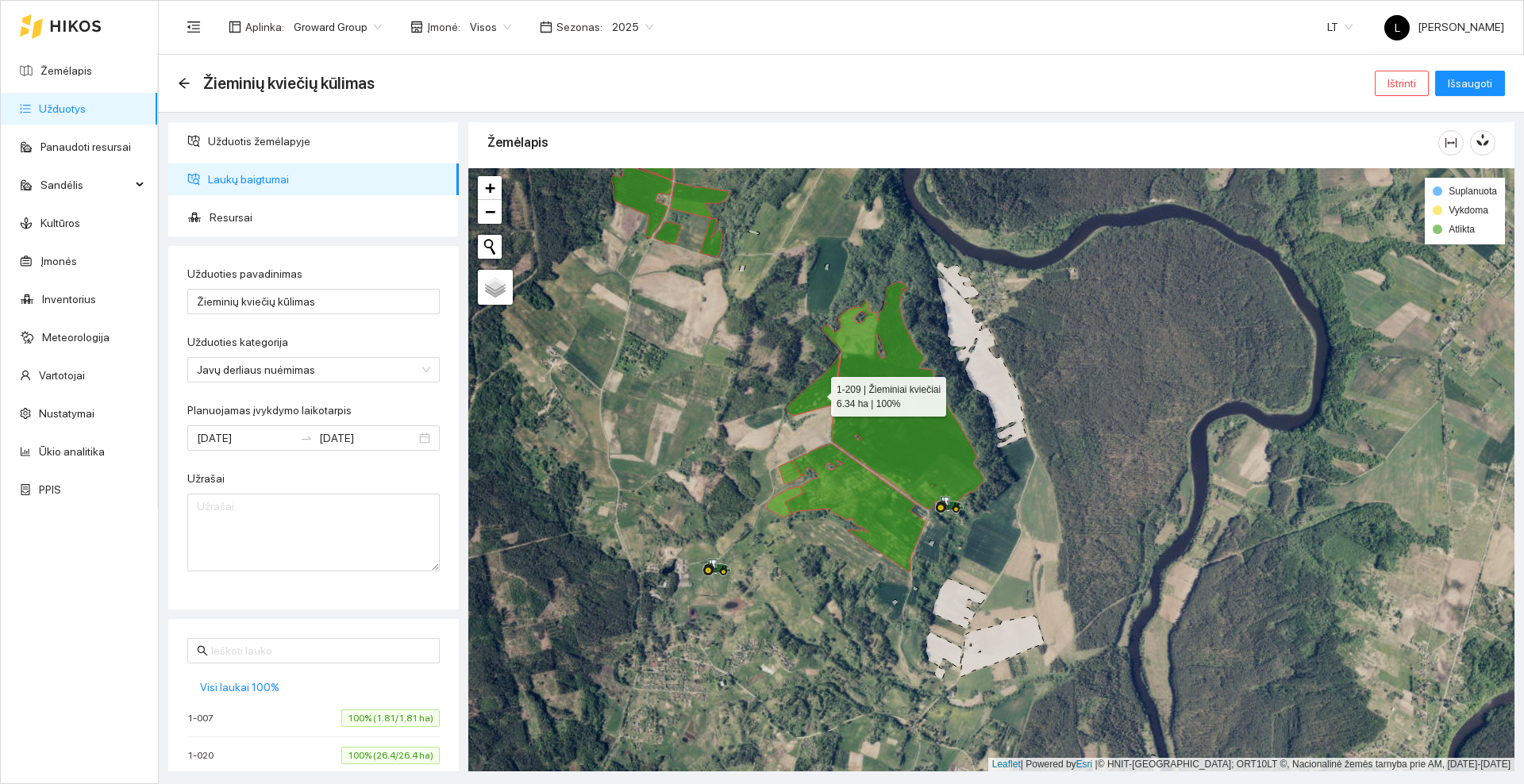
click at [629, 438] on div at bounding box center [991, 469] width 1046 height 603
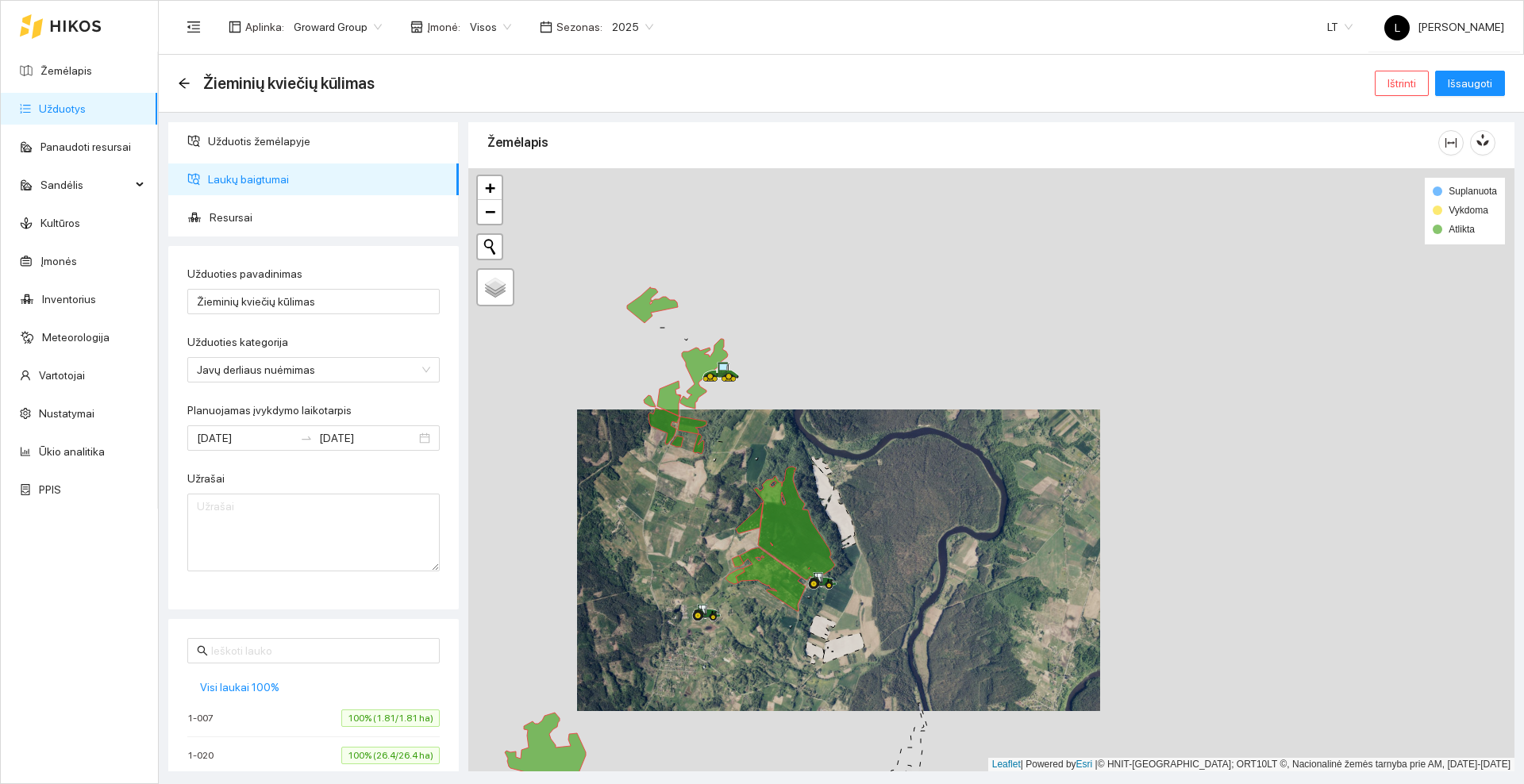
drag, startPoint x: 633, startPoint y: 382, endPoint x: 659, endPoint y: 497, distance: 117.9
click at [659, 497] on div at bounding box center [991, 469] width 1046 height 603
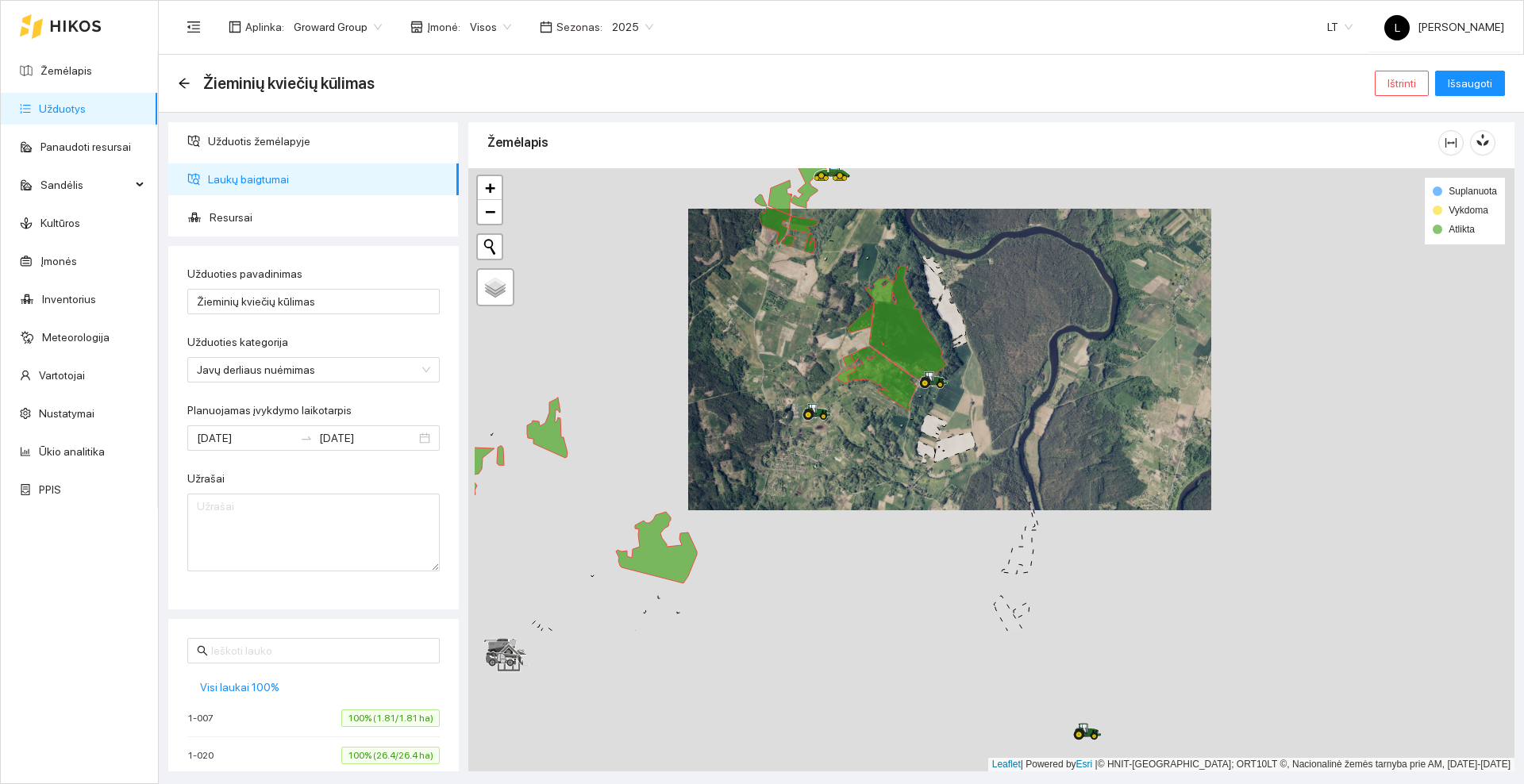
drag, startPoint x: 637, startPoint y: 532, endPoint x: 774, endPoint y: 316, distance: 255.8
click at [777, 289] on div at bounding box center [991, 469] width 1046 height 603
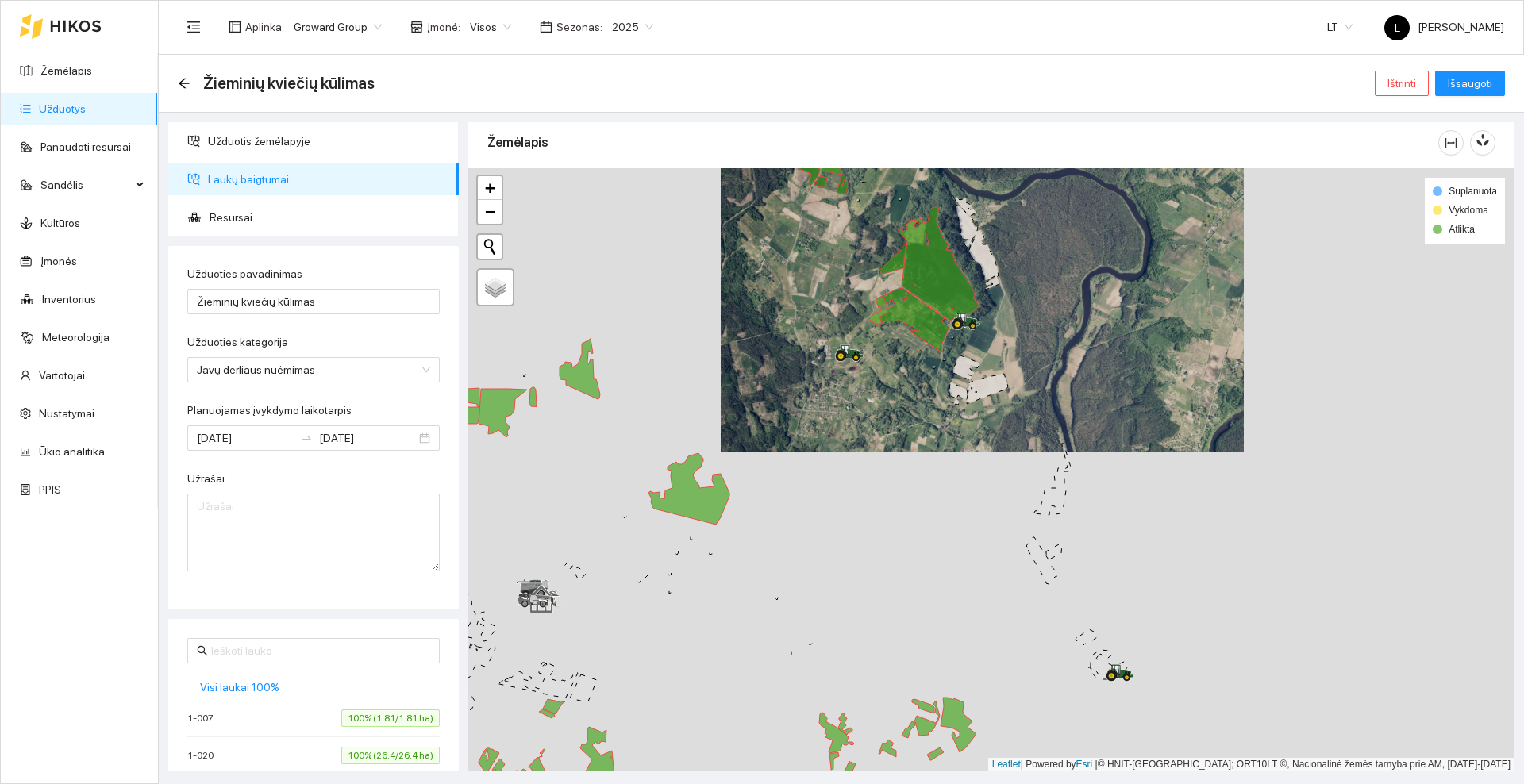
drag, startPoint x: 769, startPoint y: 431, endPoint x: 921, endPoint y: 241, distance: 243.3
click at [918, 245] on div at bounding box center [991, 469] width 1046 height 603
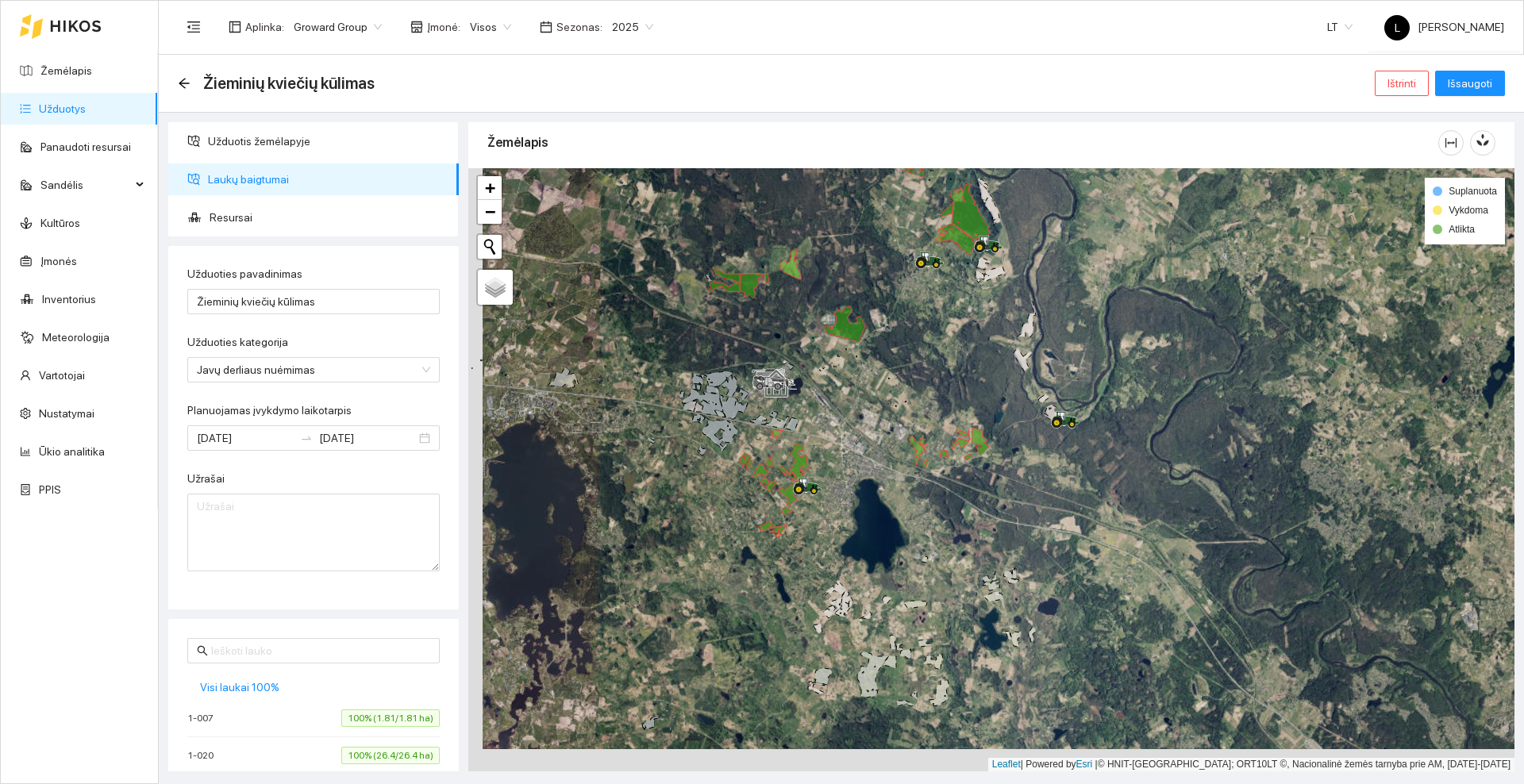
drag, startPoint x: 613, startPoint y: 564, endPoint x: 710, endPoint y: 460, distance: 142.2
click at [710, 460] on div at bounding box center [991, 469] width 1046 height 603
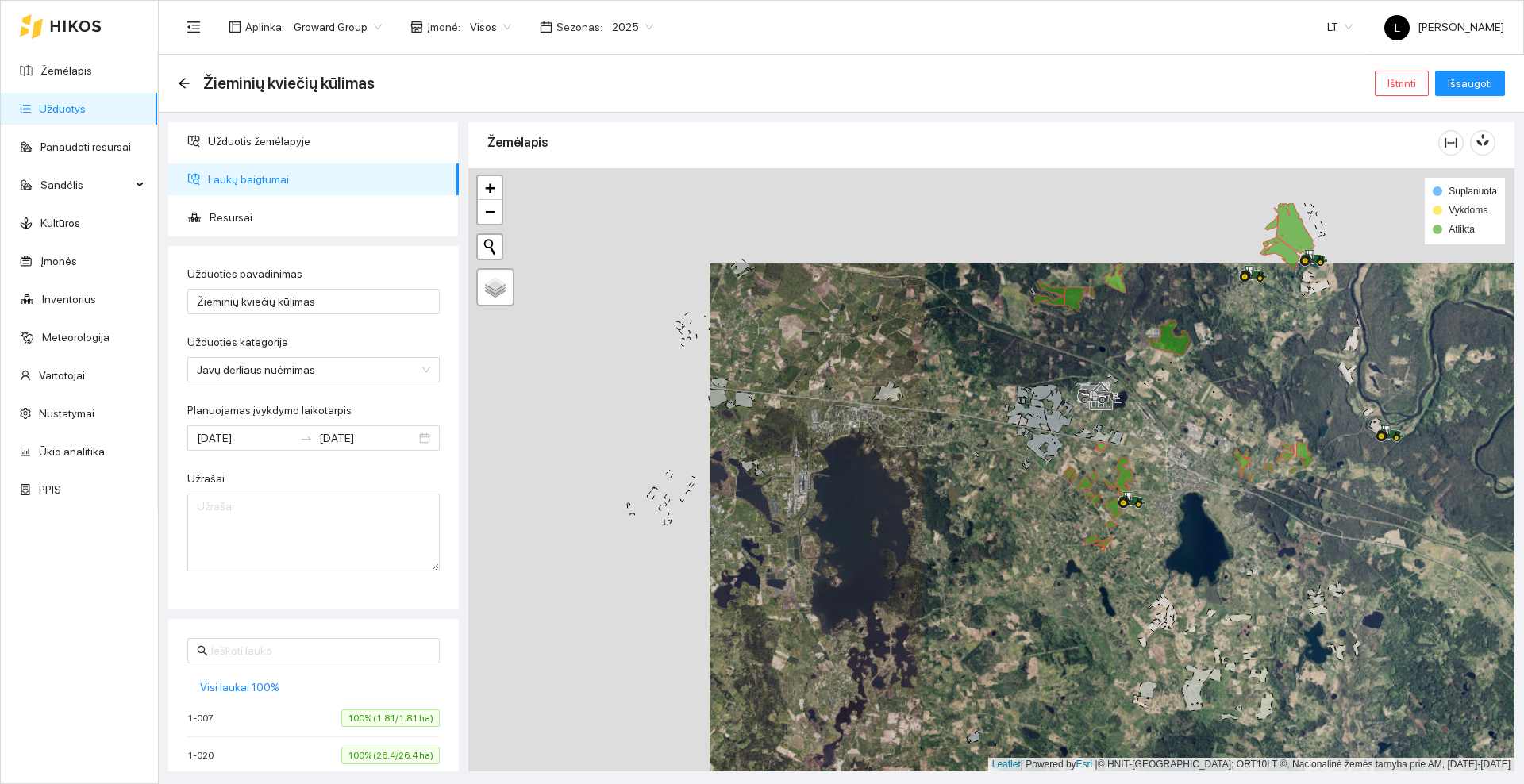
drag, startPoint x: 710, startPoint y: 421, endPoint x: 937, endPoint y: 511, distance: 244.2
click at [937, 511] on div at bounding box center [991, 469] width 1046 height 603
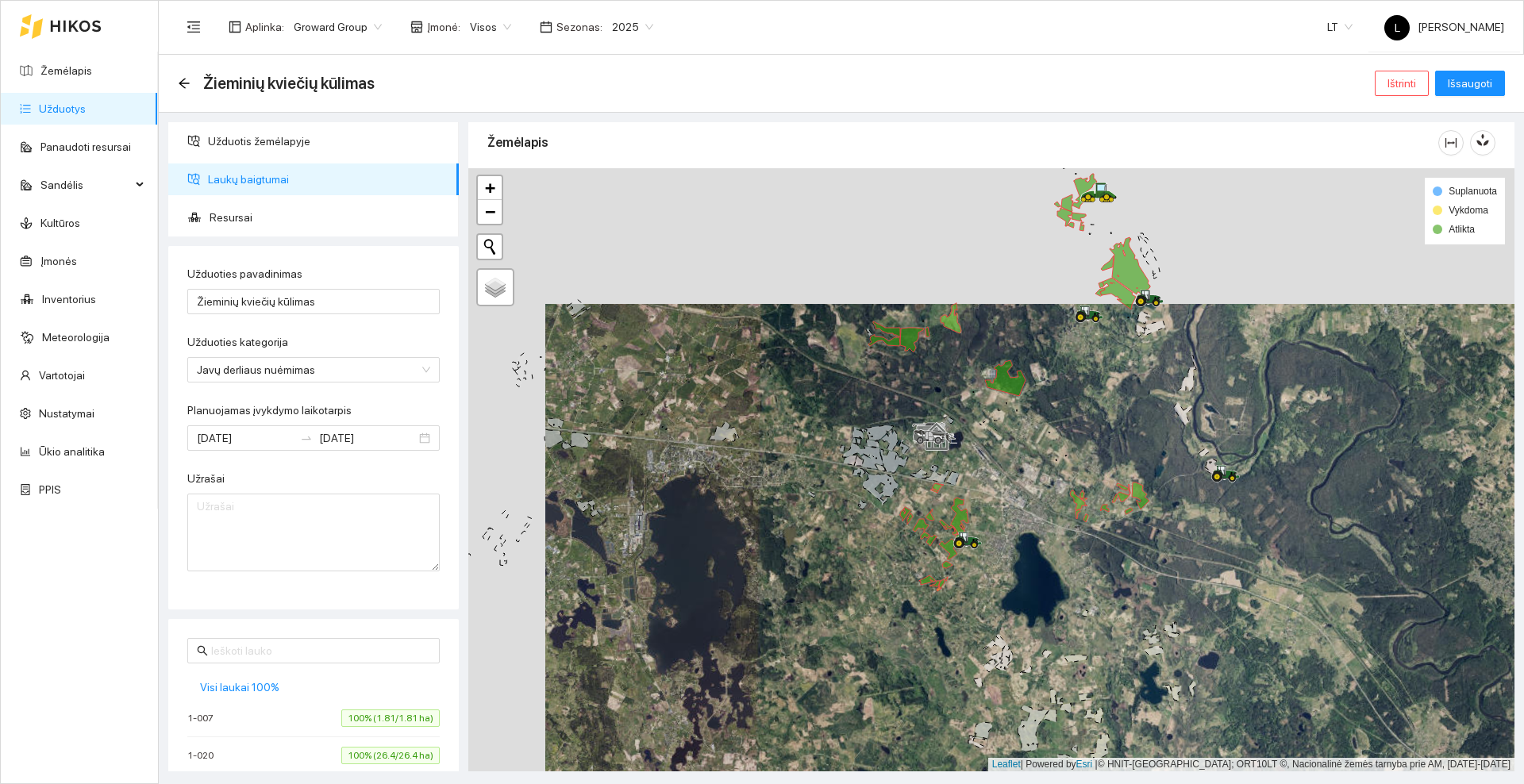
drag, startPoint x: 799, startPoint y: 458, endPoint x: 718, endPoint y: 511, distance: 96.8
click at [718, 511] on div at bounding box center [991, 469] width 1046 height 603
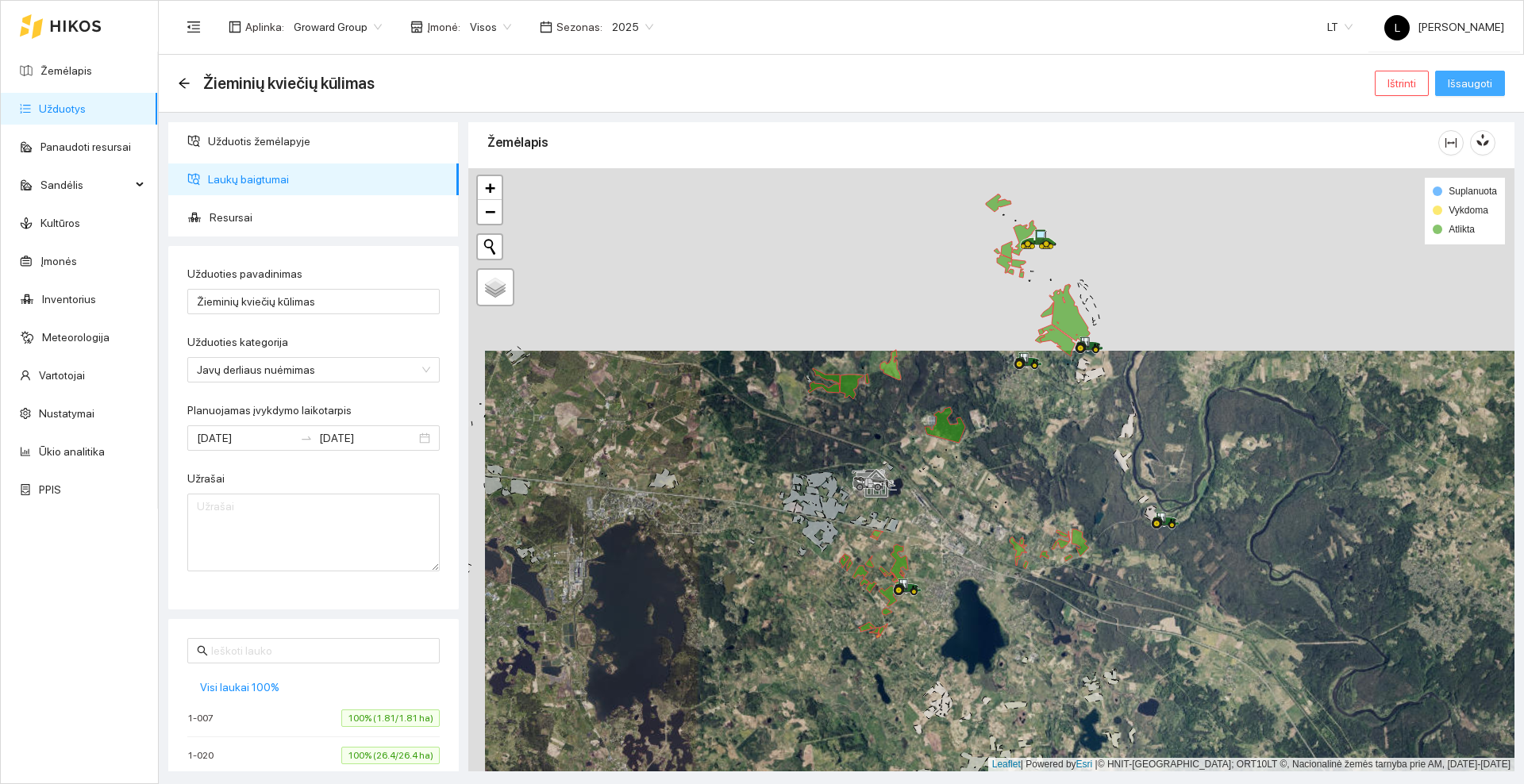
click at [1477, 84] on span "Išsaugoti" at bounding box center [1469, 84] width 44 height 18
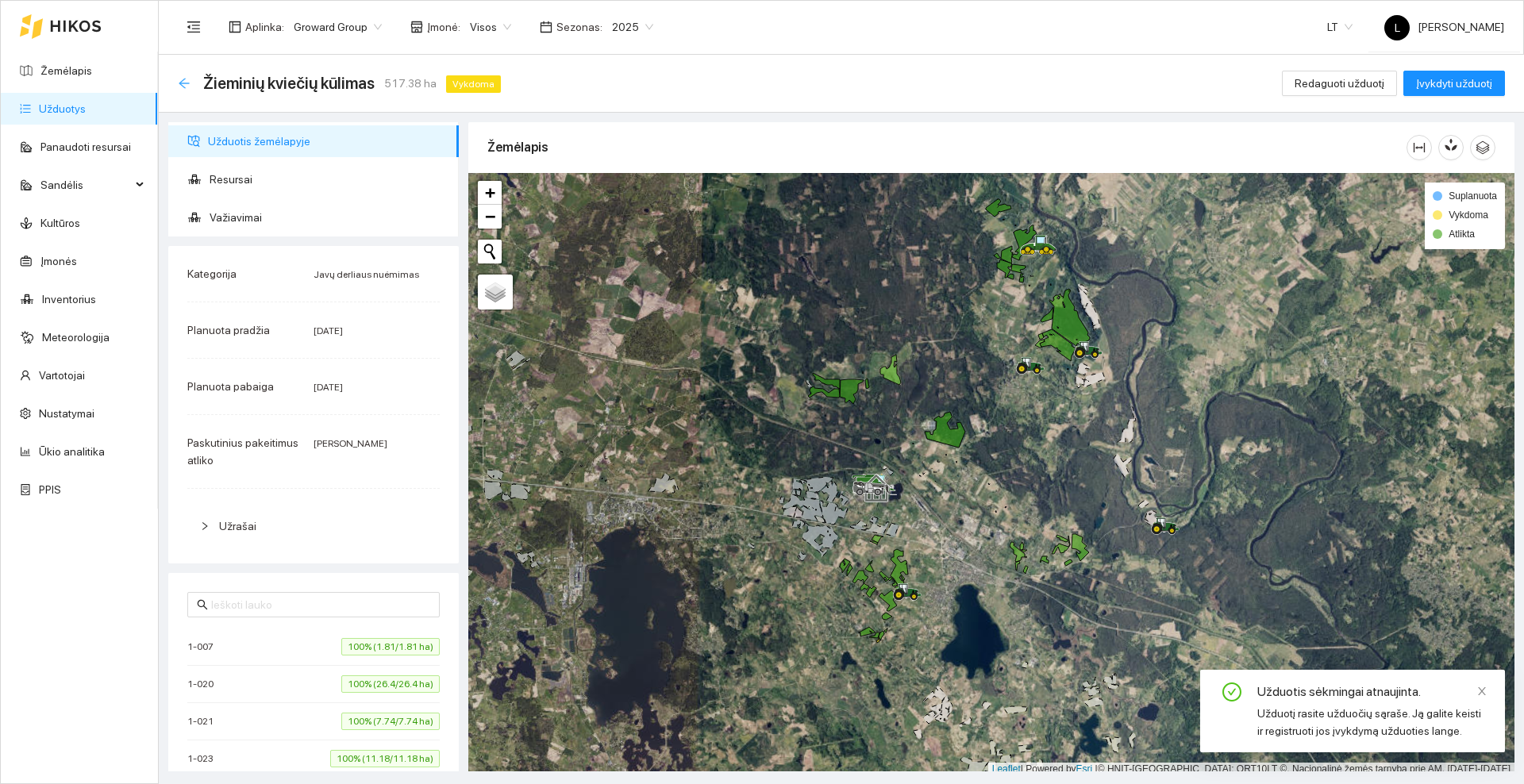
click at [181, 79] on icon "arrow-left" at bounding box center [184, 83] width 12 height 12
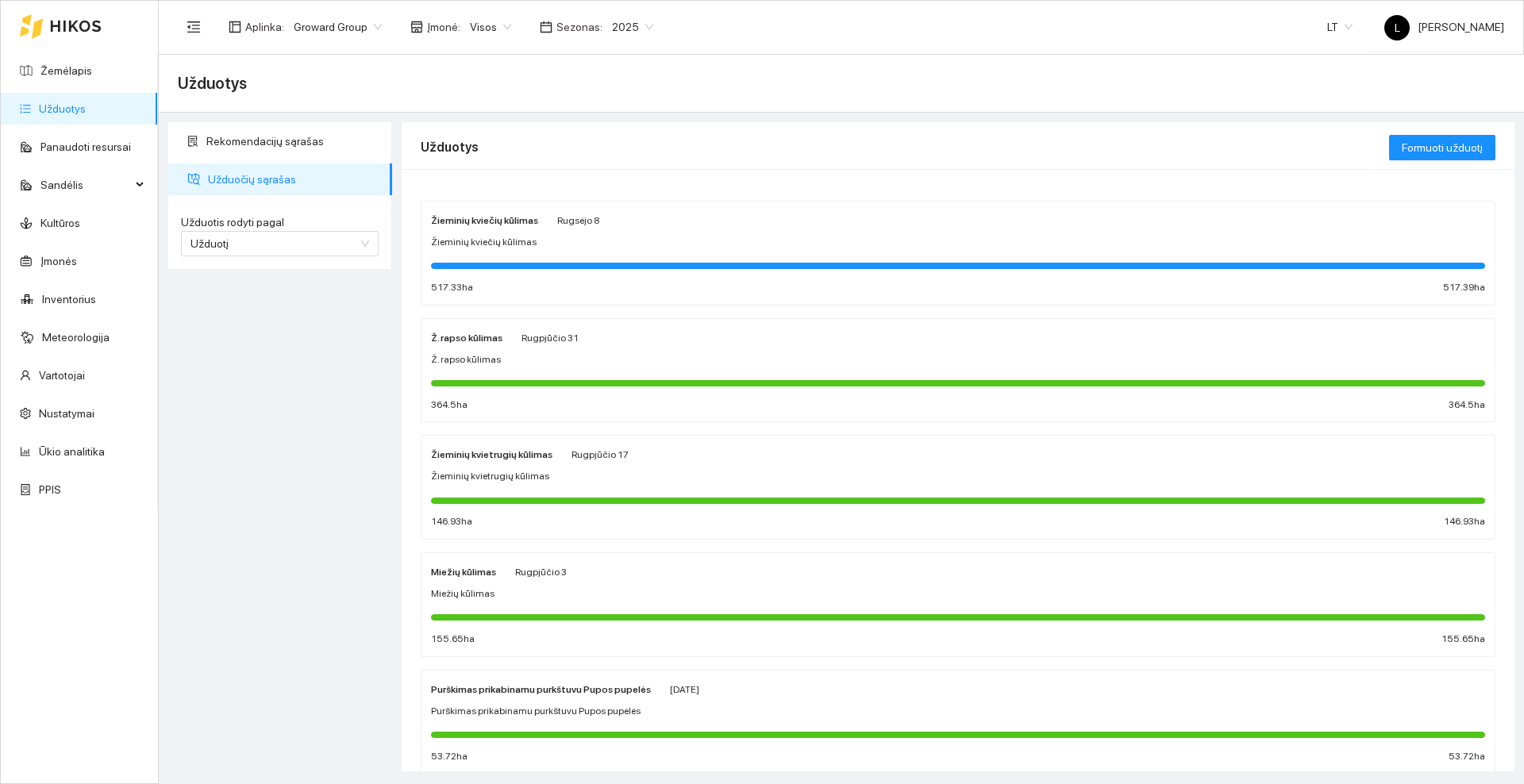
click at [541, 243] on div "Žieminių kviečių kūlimas" at bounding box center [957, 242] width 1054 height 15
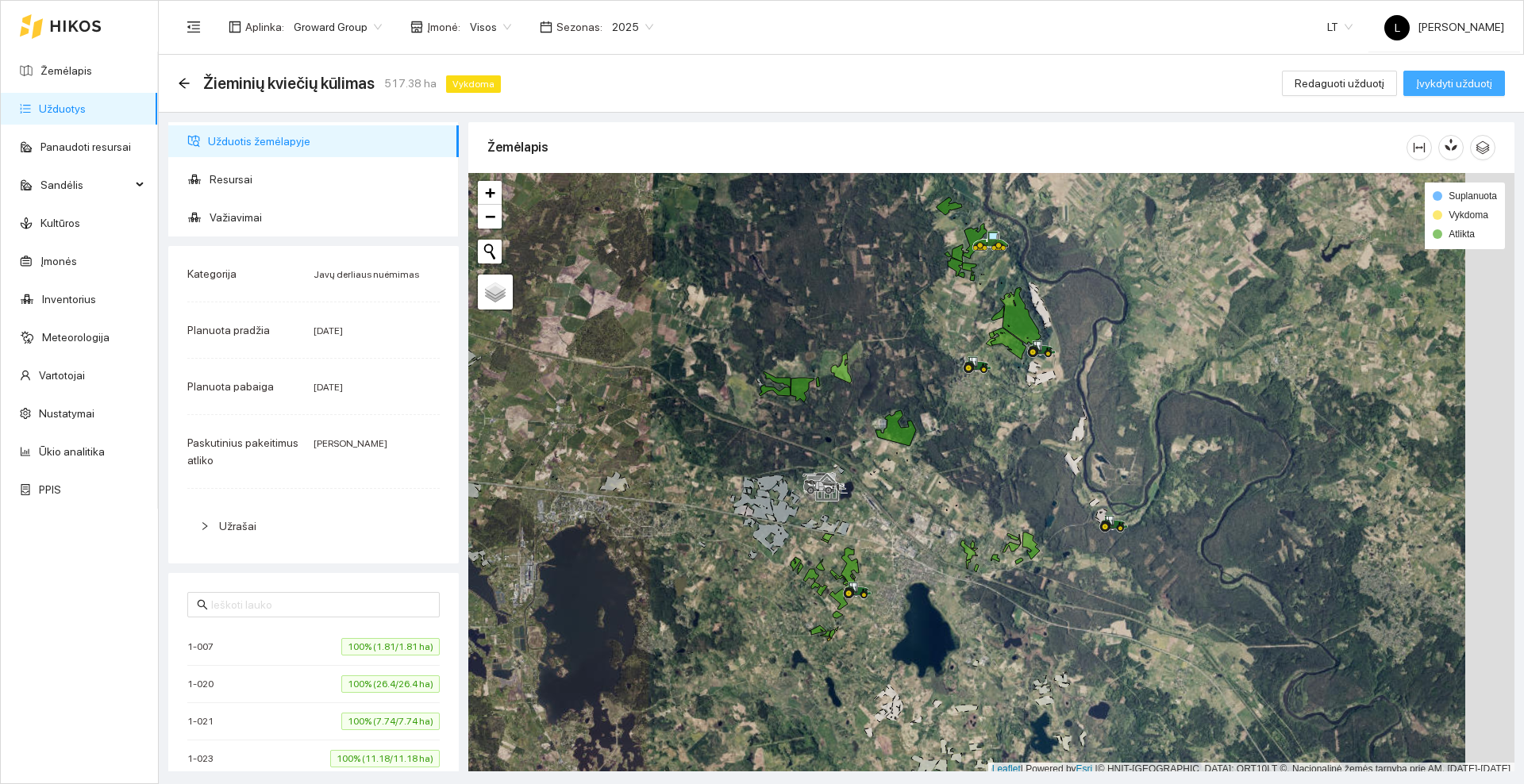
click at [1458, 86] on span "Įvykdyti užduotį" at bounding box center [1454, 84] width 77 height 18
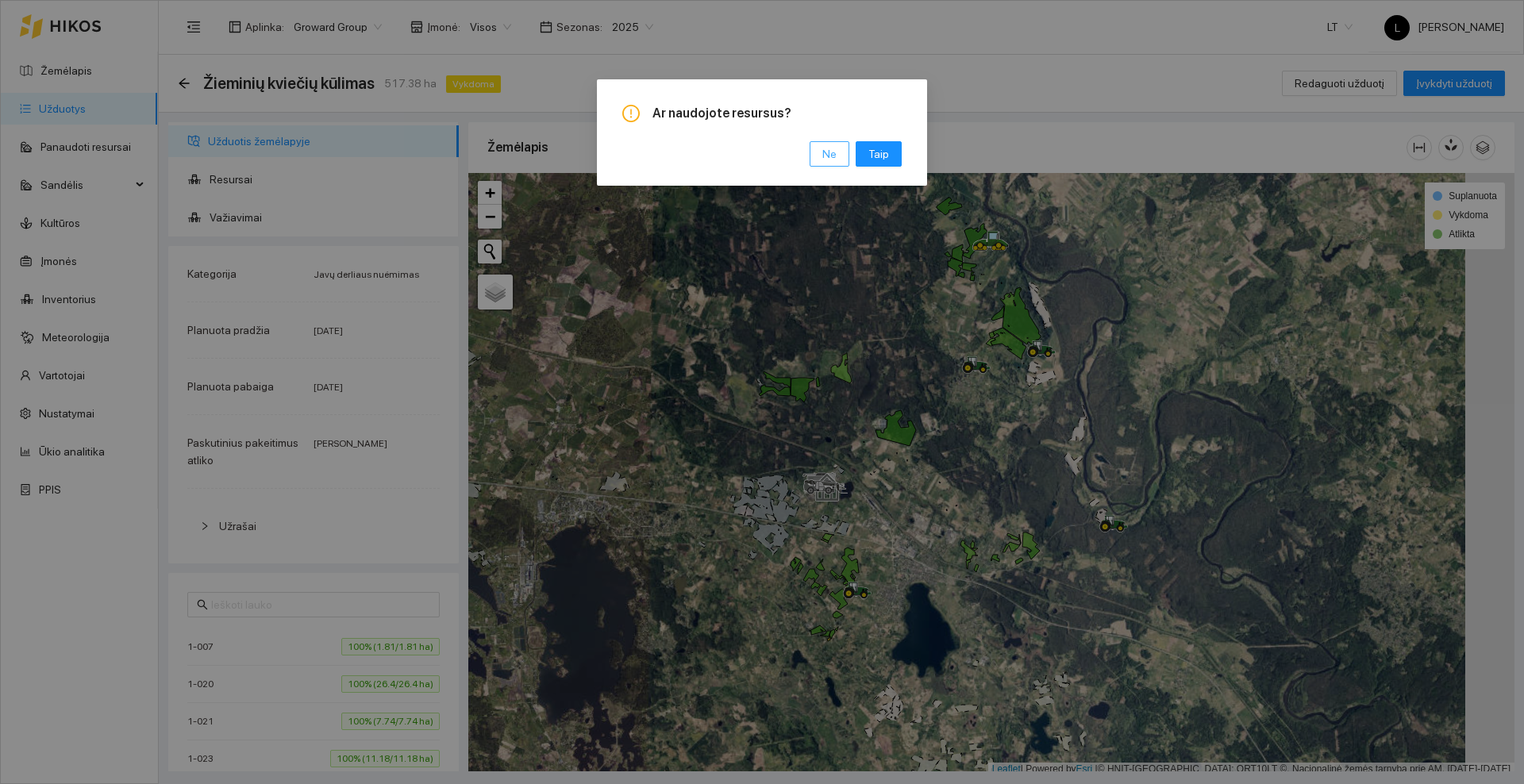
click at [841, 150] on button "Ne" at bounding box center [828, 153] width 40 height 26
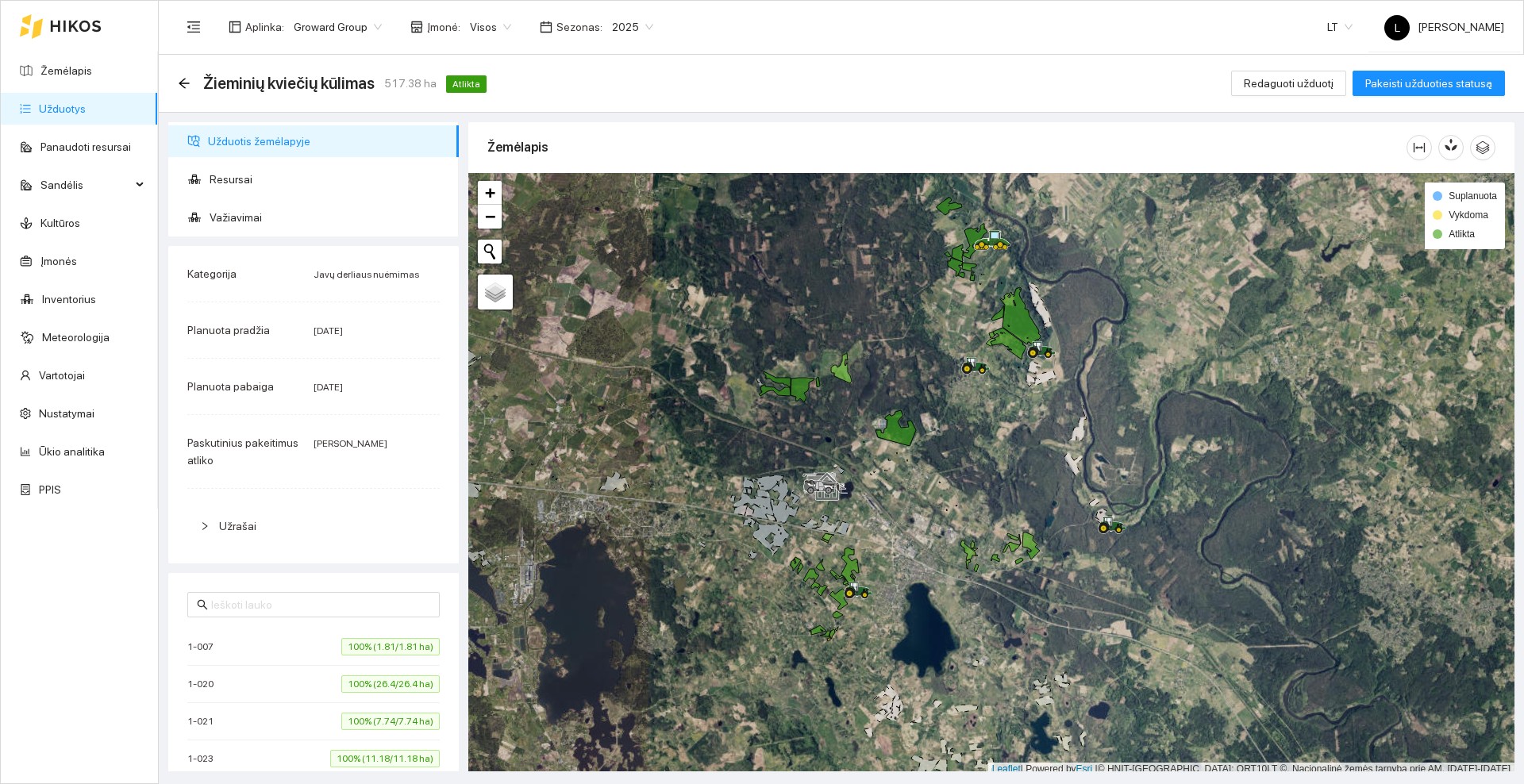
click at [85, 23] on icon at bounding box center [76, 26] width 52 height 12
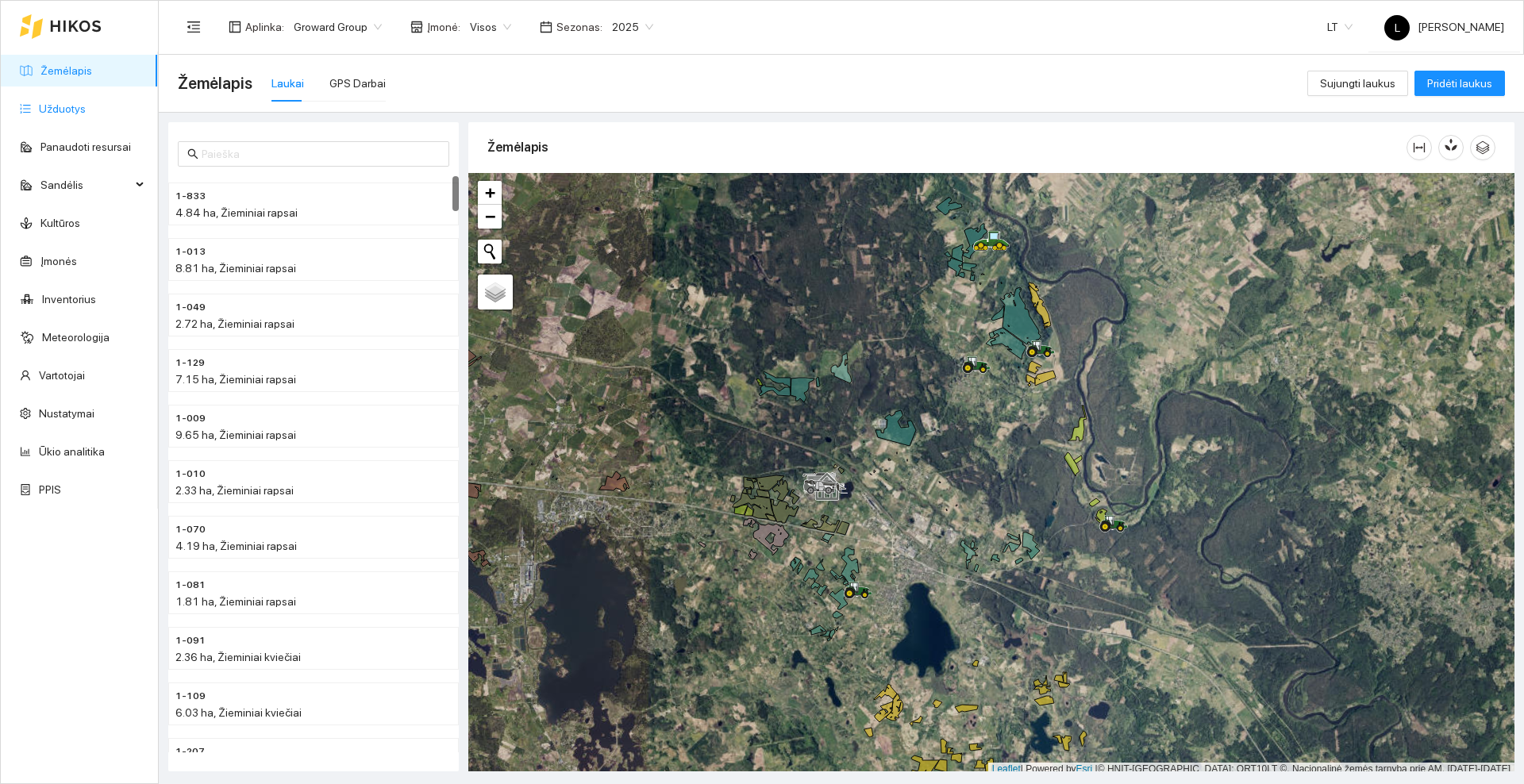
click at [70, 114] on link "Užduotys" at bounding box center [62, 108] width 47 height 12
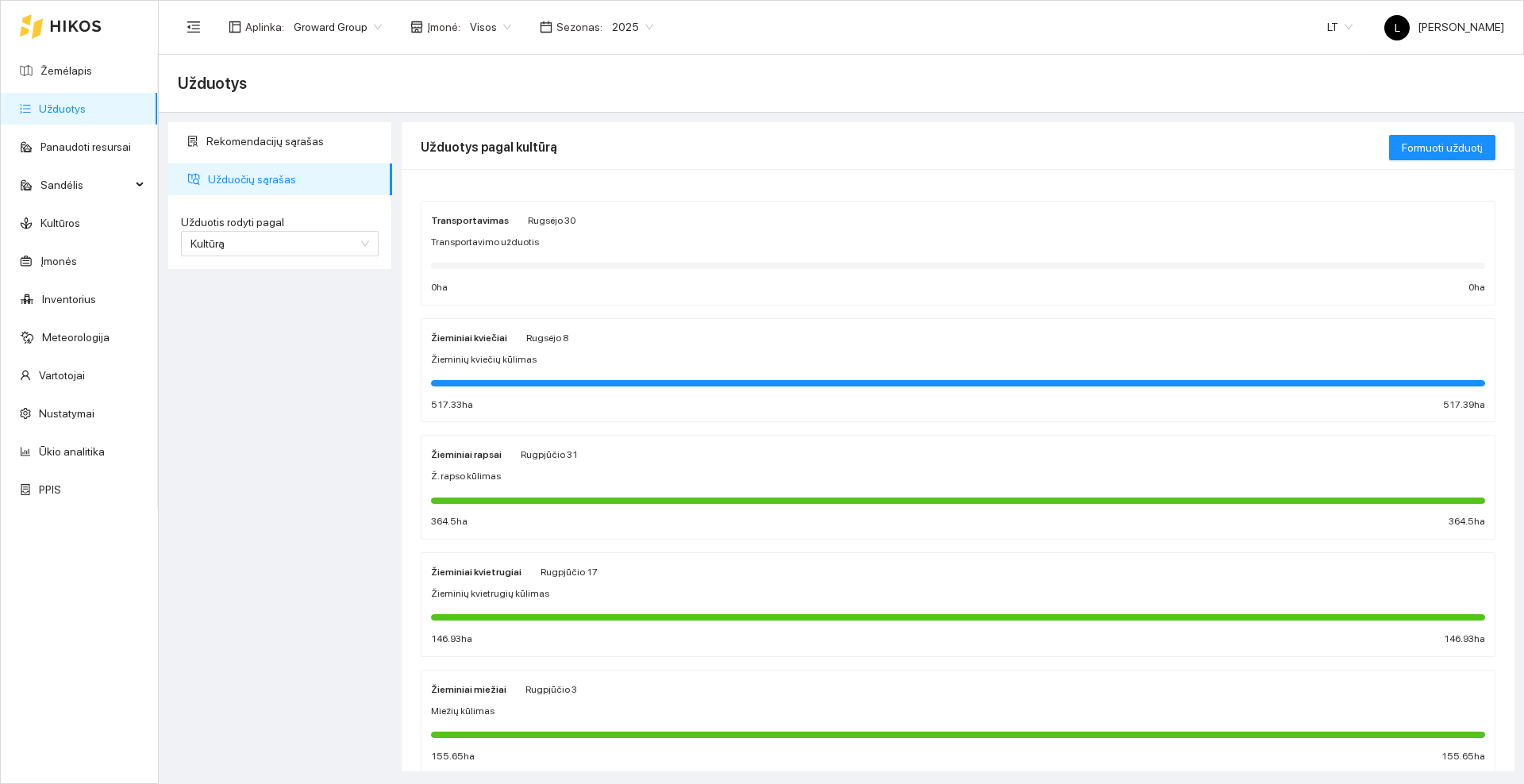
click at [626, 350] on div "Žieminiai kviečiai Rugsėjo 8 Žieminių kviečių kūlimas 517.33 ha 517.39 ha" at bounding box center [957, 370] width 1054 height 84
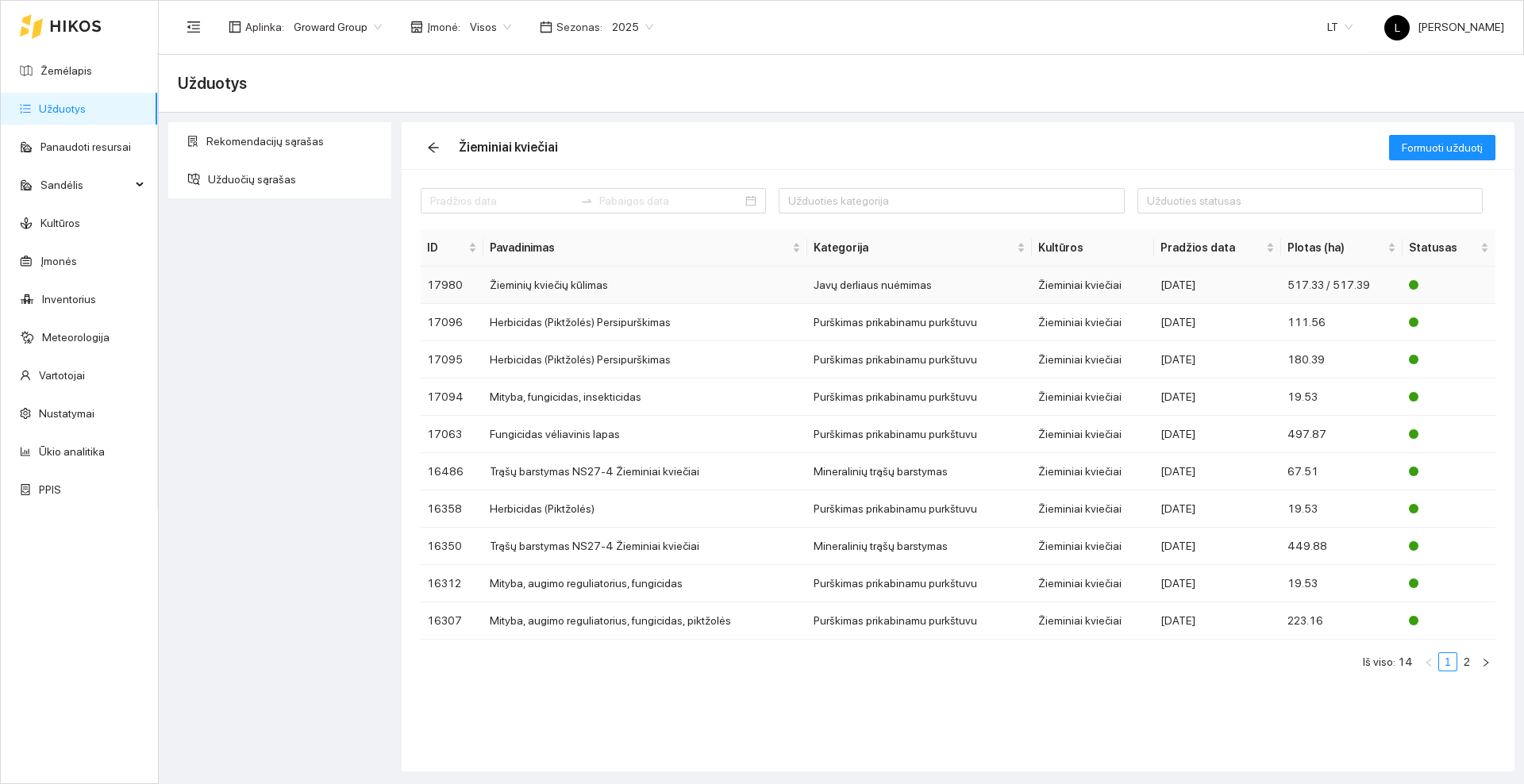
click at [624, 281] on td "Žieminių kviečių kūlimas" at bounding box center [645, 285] width 324 height 37
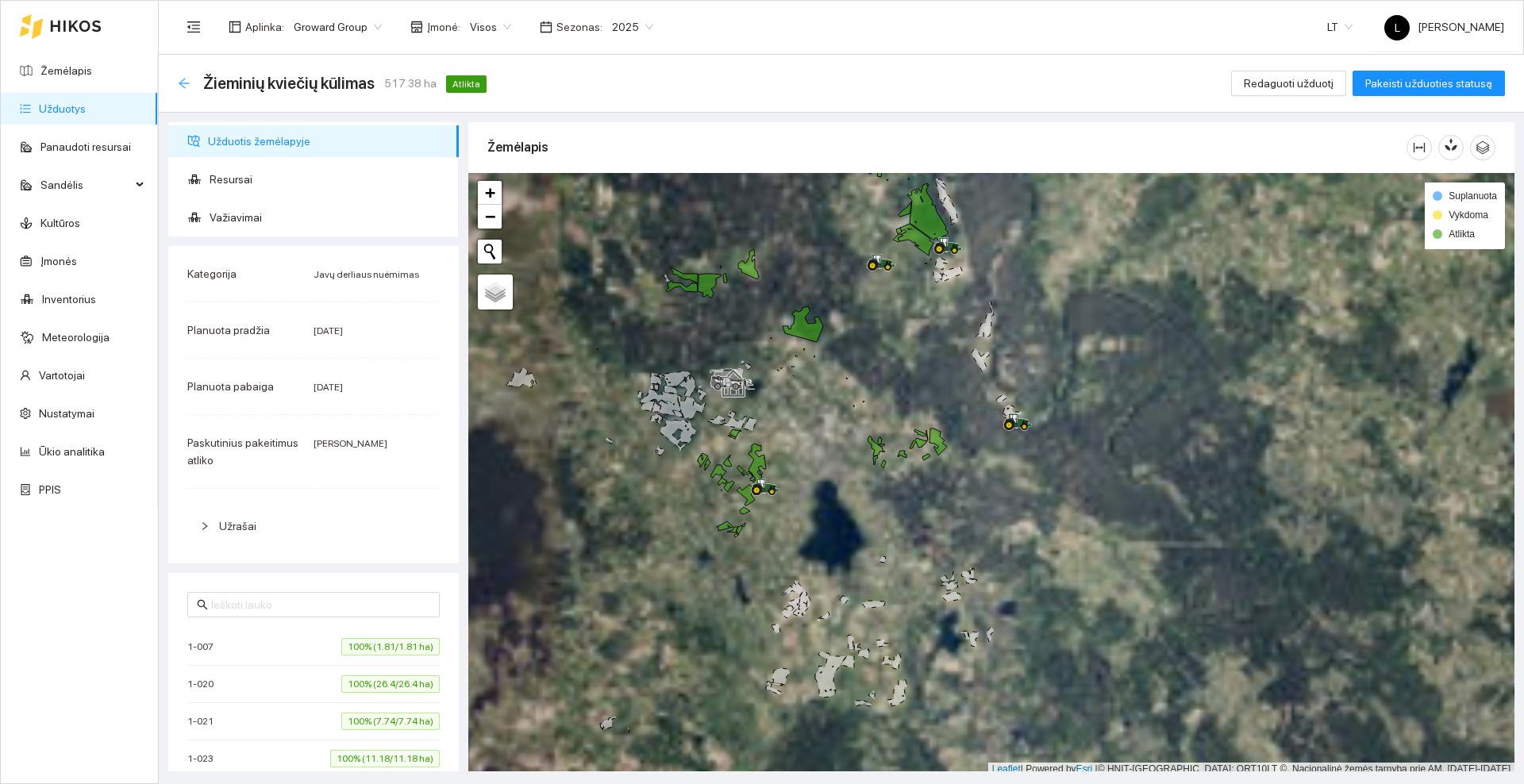
click at [185, 83] on icon "arrow-left" at bounding box center [184, 83] width 12 height 12
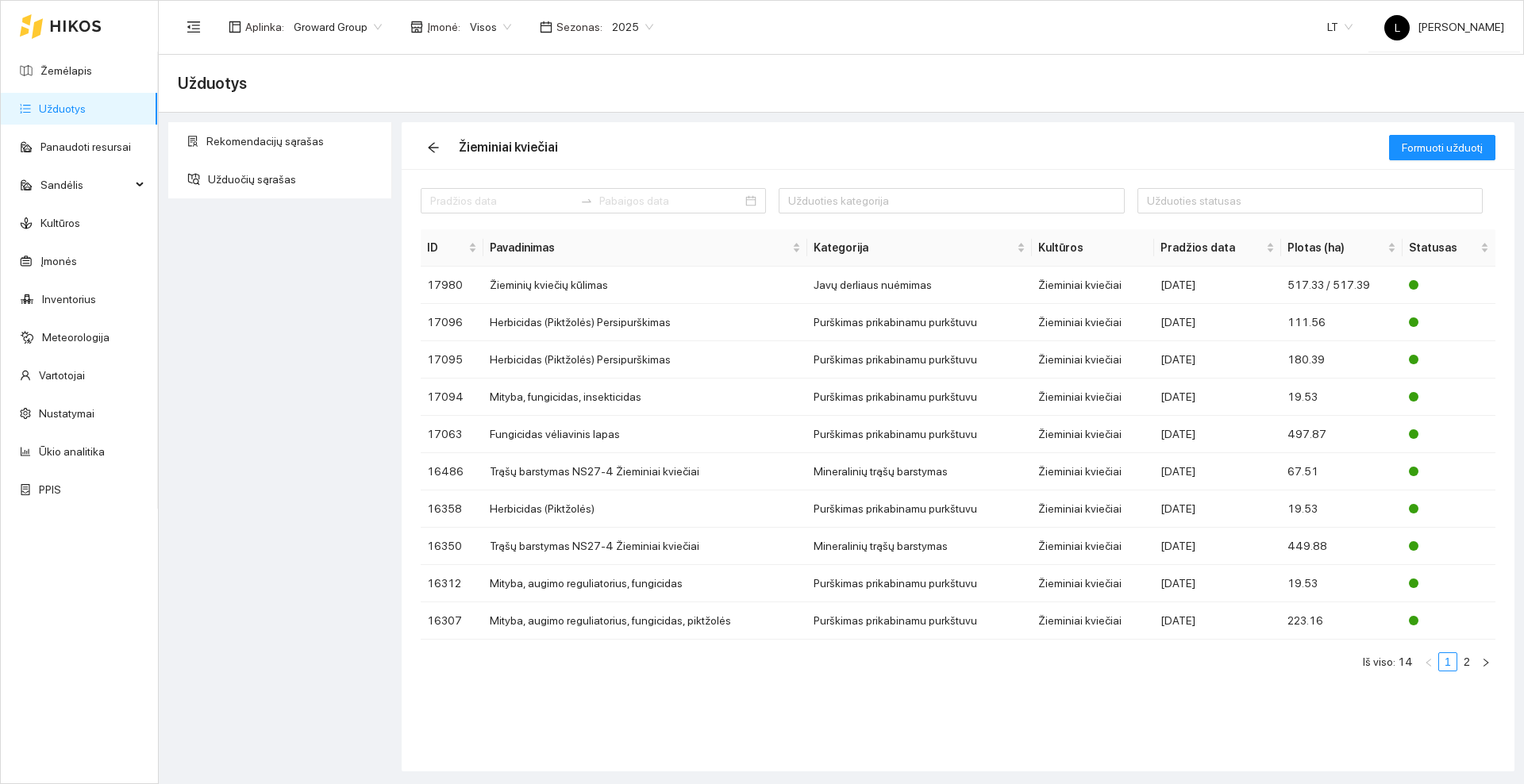
click at [81, 20] on icon at bounding box center [76, 26] width 52 height 12
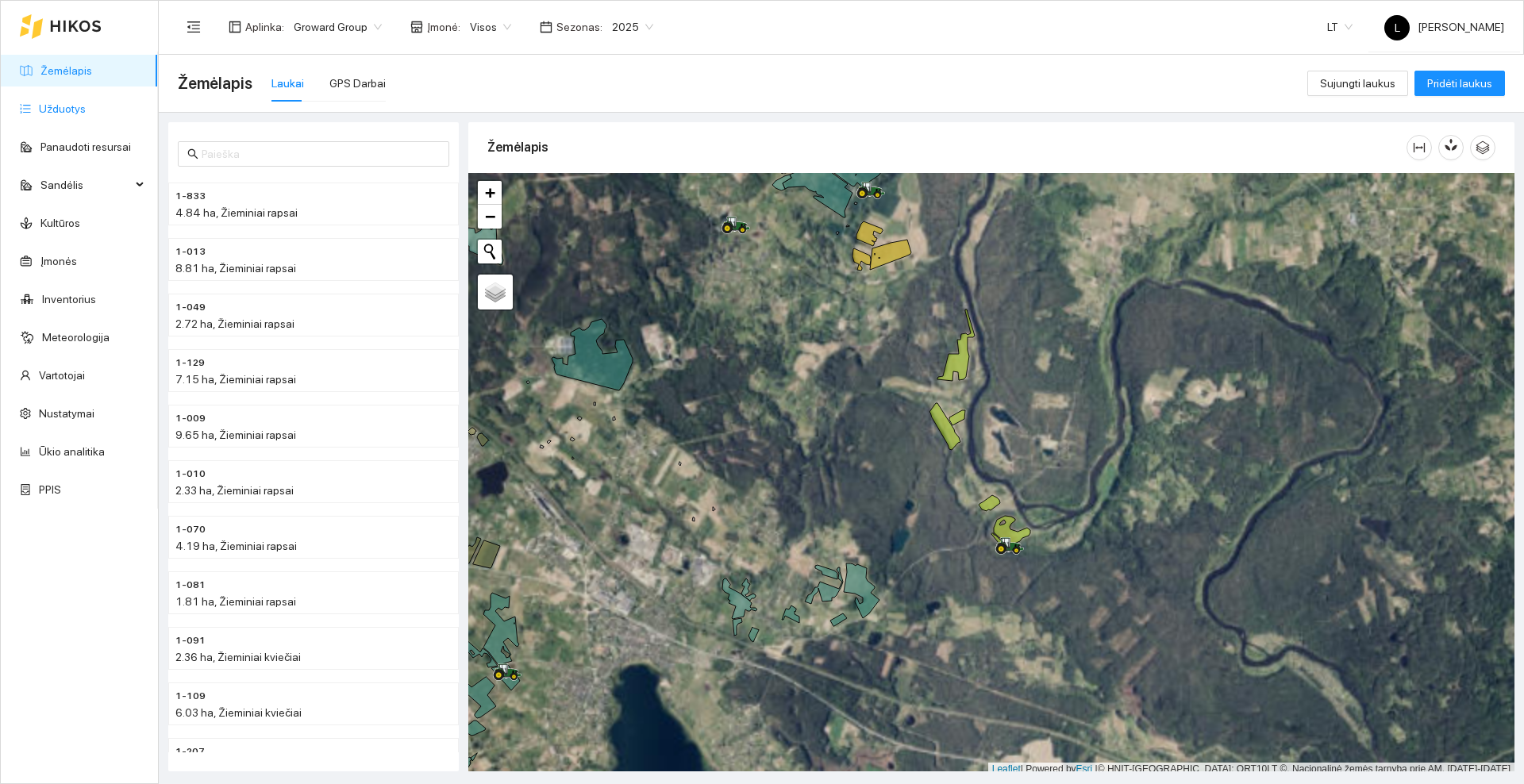
click at [85, 108] on link "Užduotys" at bounding box center [62, 108] width 47 height 12
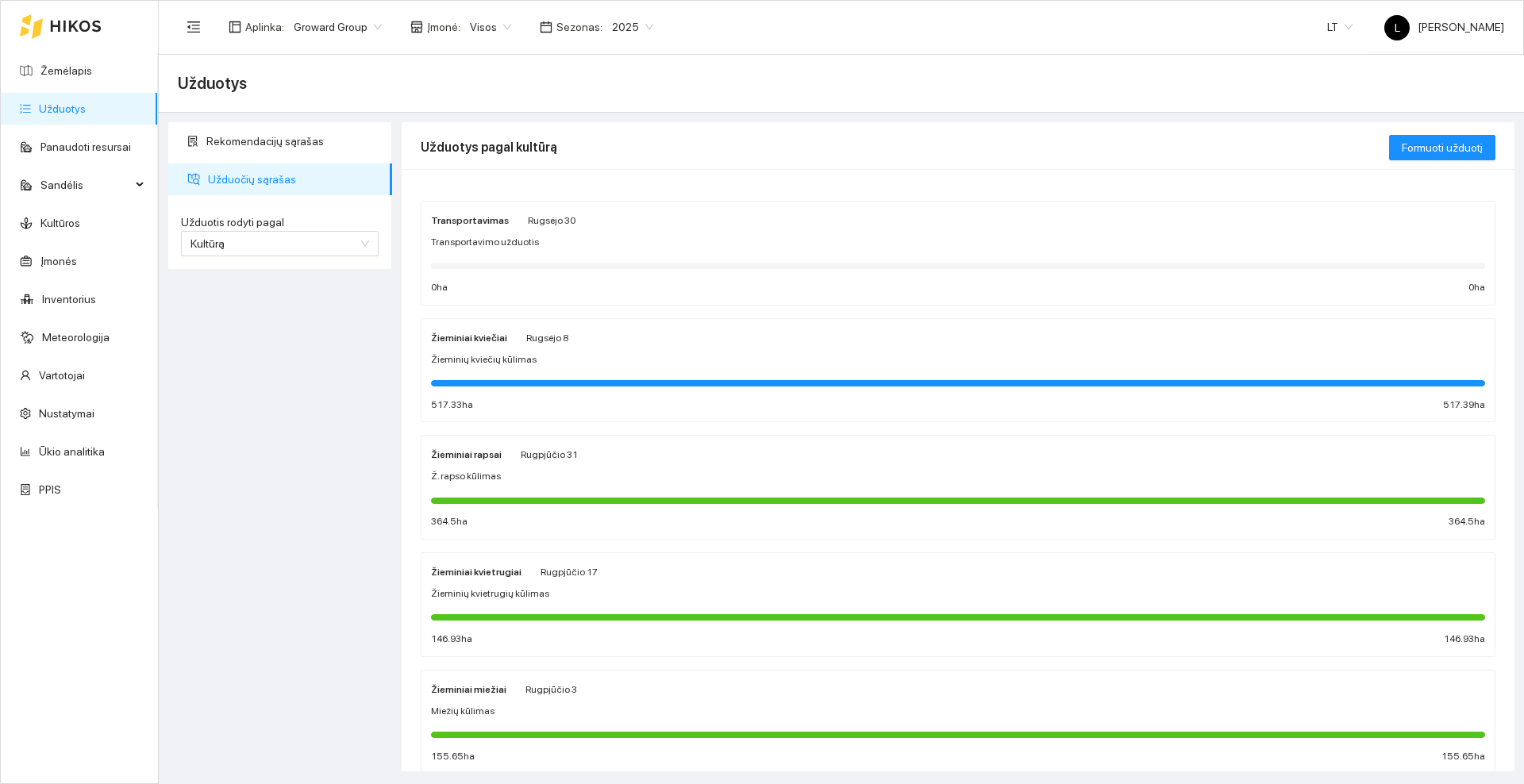
click at [596, 345] on div "Žieminiai kviečiai Rugsėjo 8 Žieminių kviečių kūlimas 517.33 ha 517.39 ha" at bounding box center [957, 370] width 1054 height 84
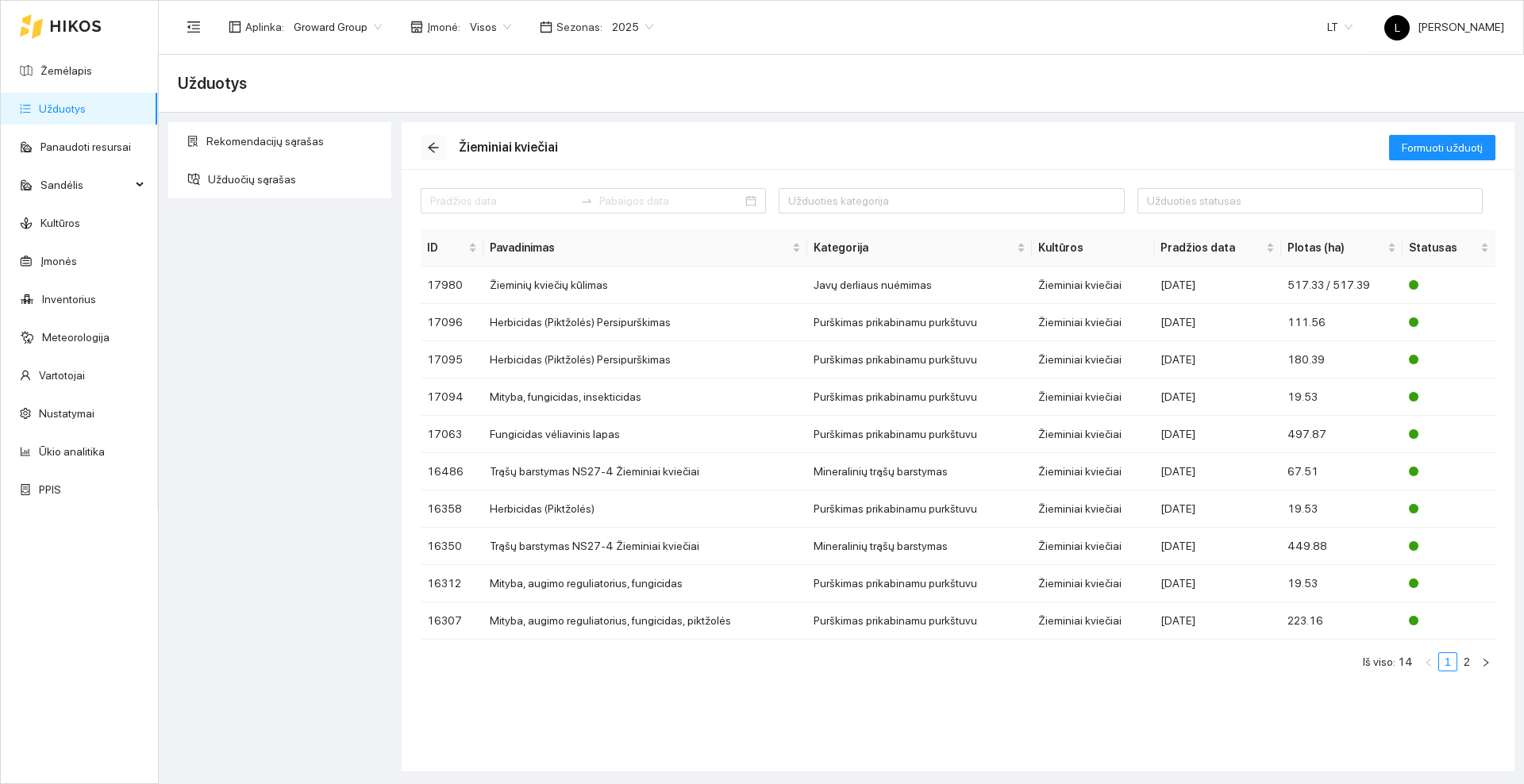
click at [428, 144] on icon "arrow-left" at bounding box center [433, 147] width 12 height 12
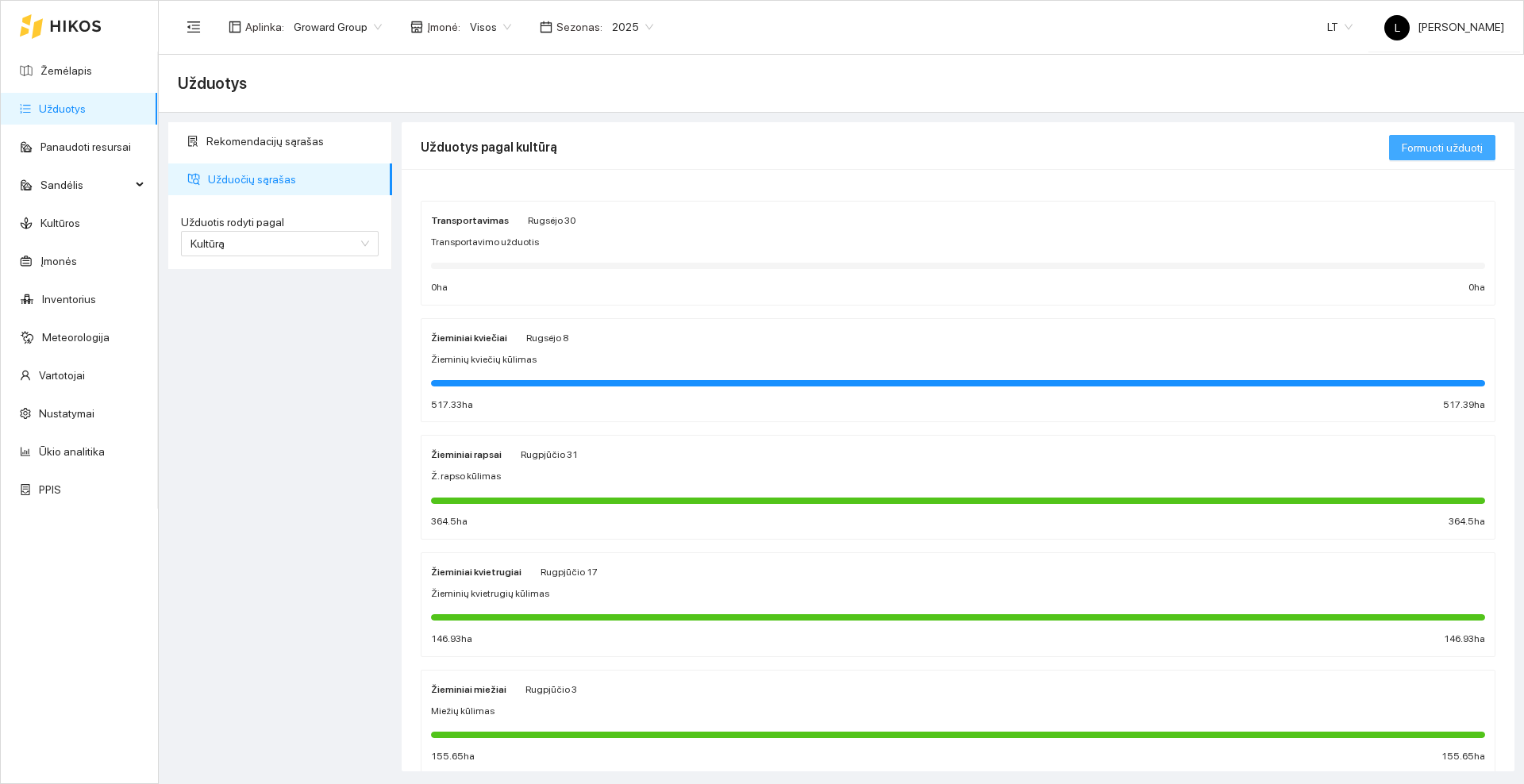
click at [1432, 137] on button "Formuoti užduotį" at bounding box center [1441, 147] width 107 height 26
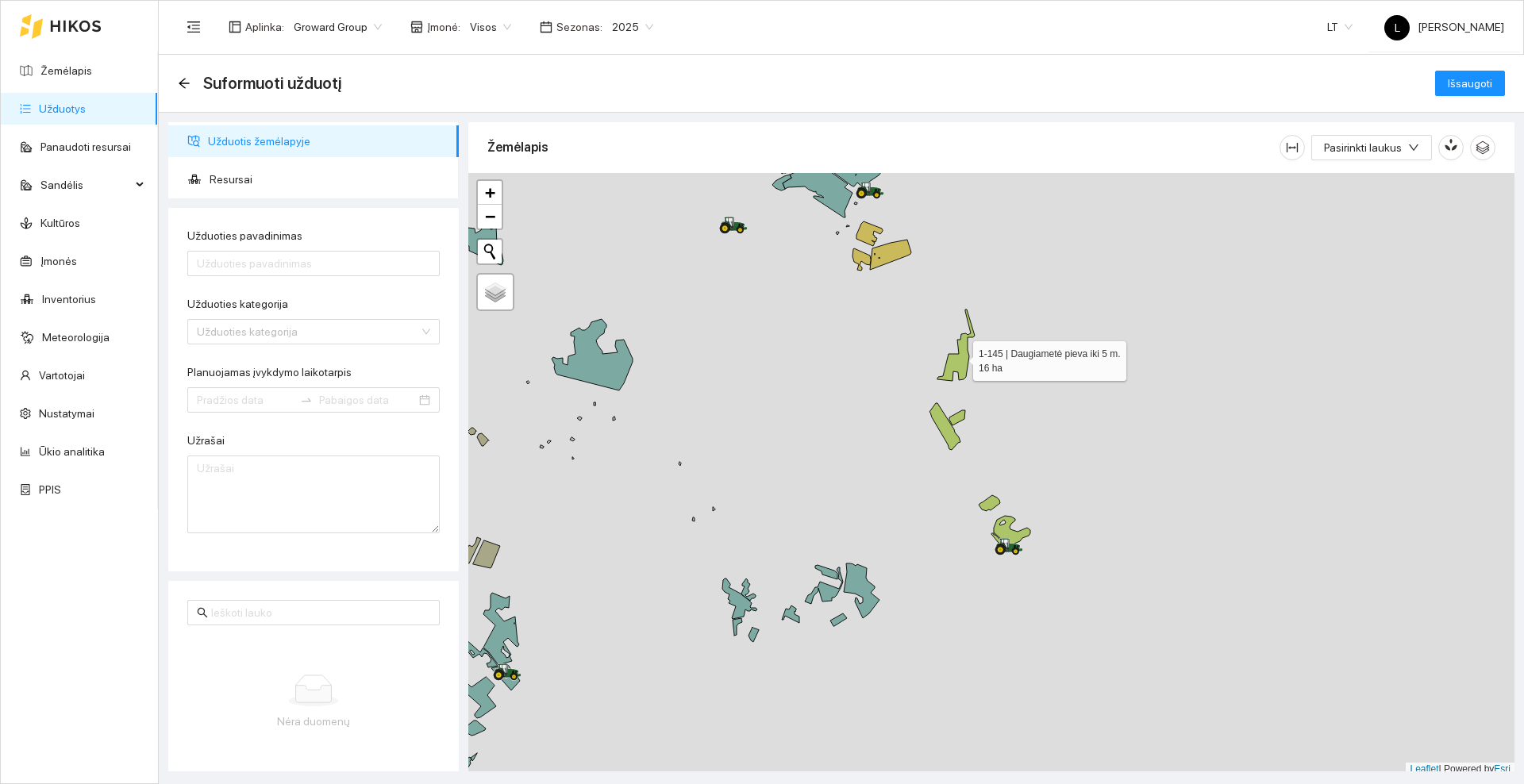
click at [951, 366] on icon at bounding box center [956, 345] width 37 height 71
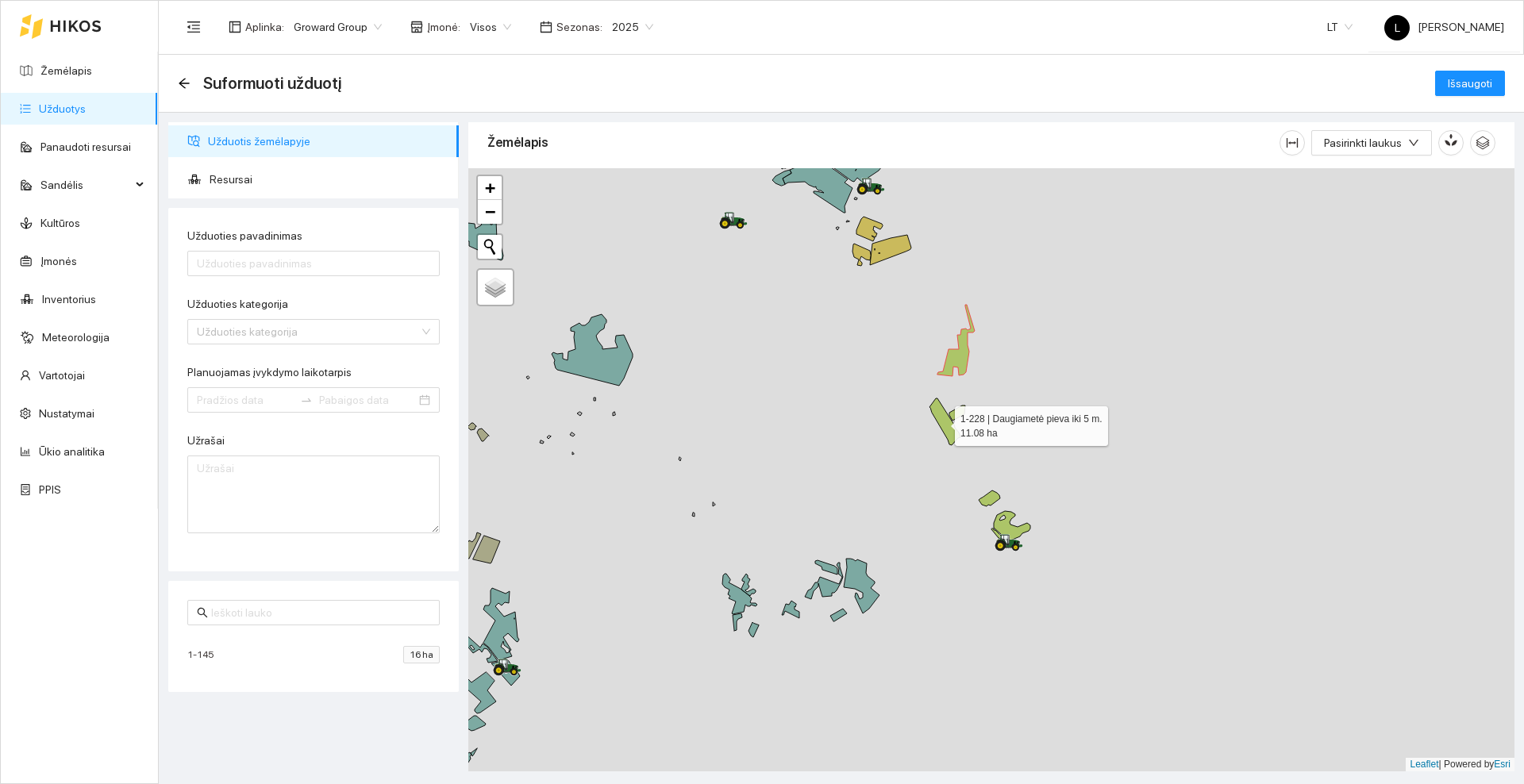
drag, startPoint x: 940, startPoint y: 422, endPoint x: 951, endPoint y: 416, distance: 12.5
click at [940, 421] on icon at bounding box center [945, 421] width 31 height 47
click at [962, 410] on icon at bounding box center [957, 413] width 16 height 15
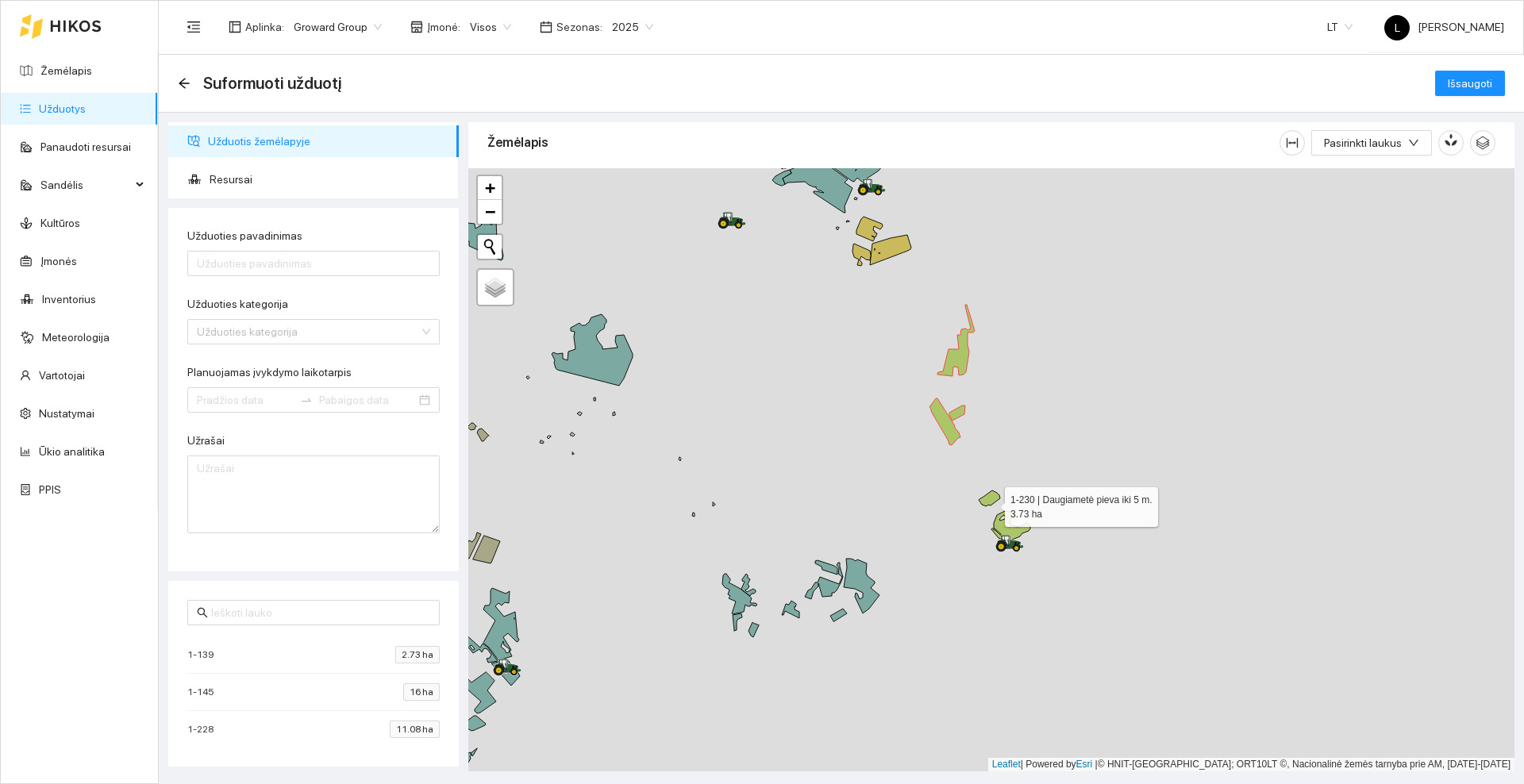
click at [991, 502] on icon at bounding box center [989, 498] width 21 height 16
click at [1010, 529] on icon at bounding box center [1011, 525] width 39 height 29
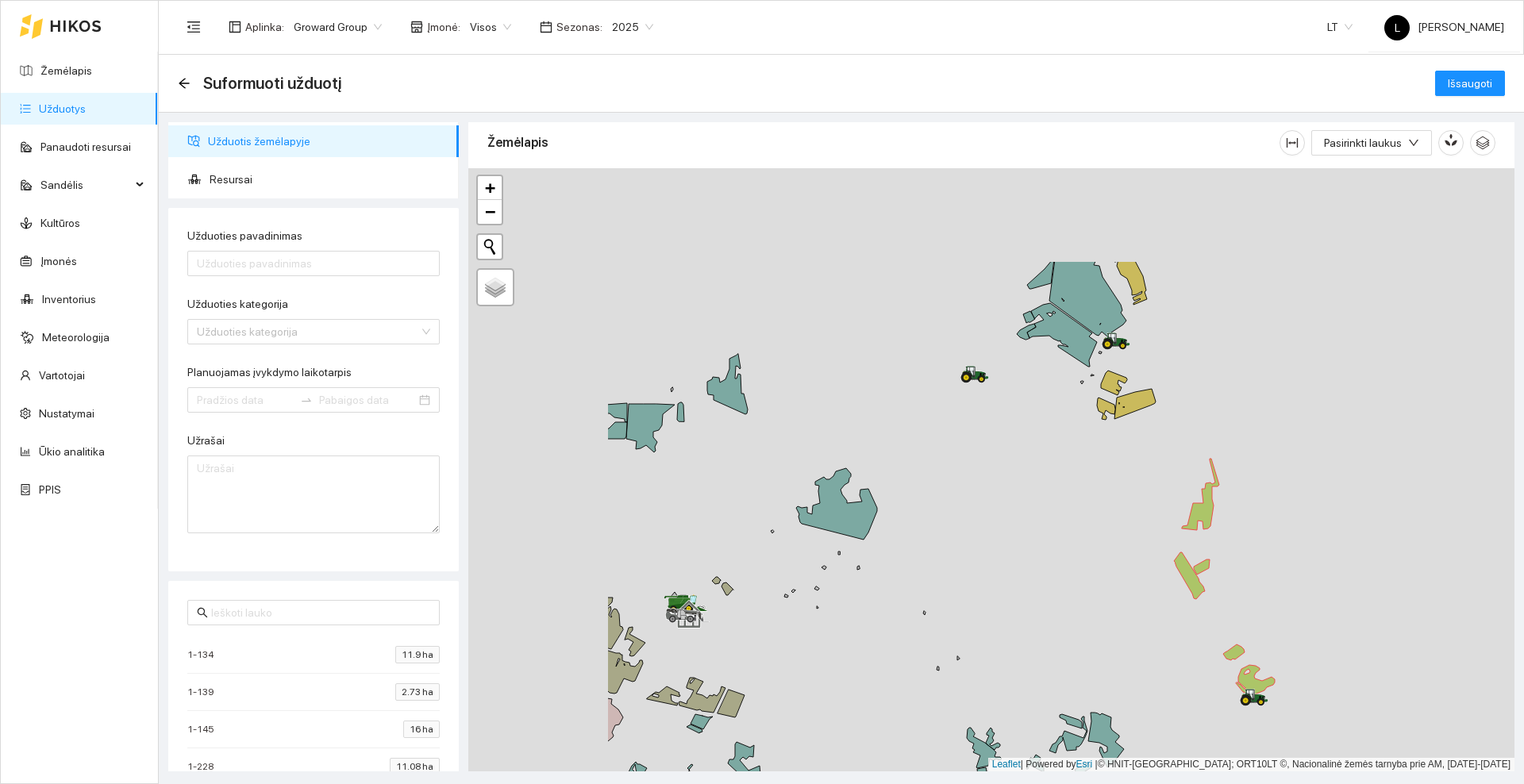
drag, startPoint x: 777, startPoint y: 527, endPoint x: 946, endPoint y: 627, distance: 196.4
click at [948, 632] on div at bounding box center [991, 469] width 1046 height 603
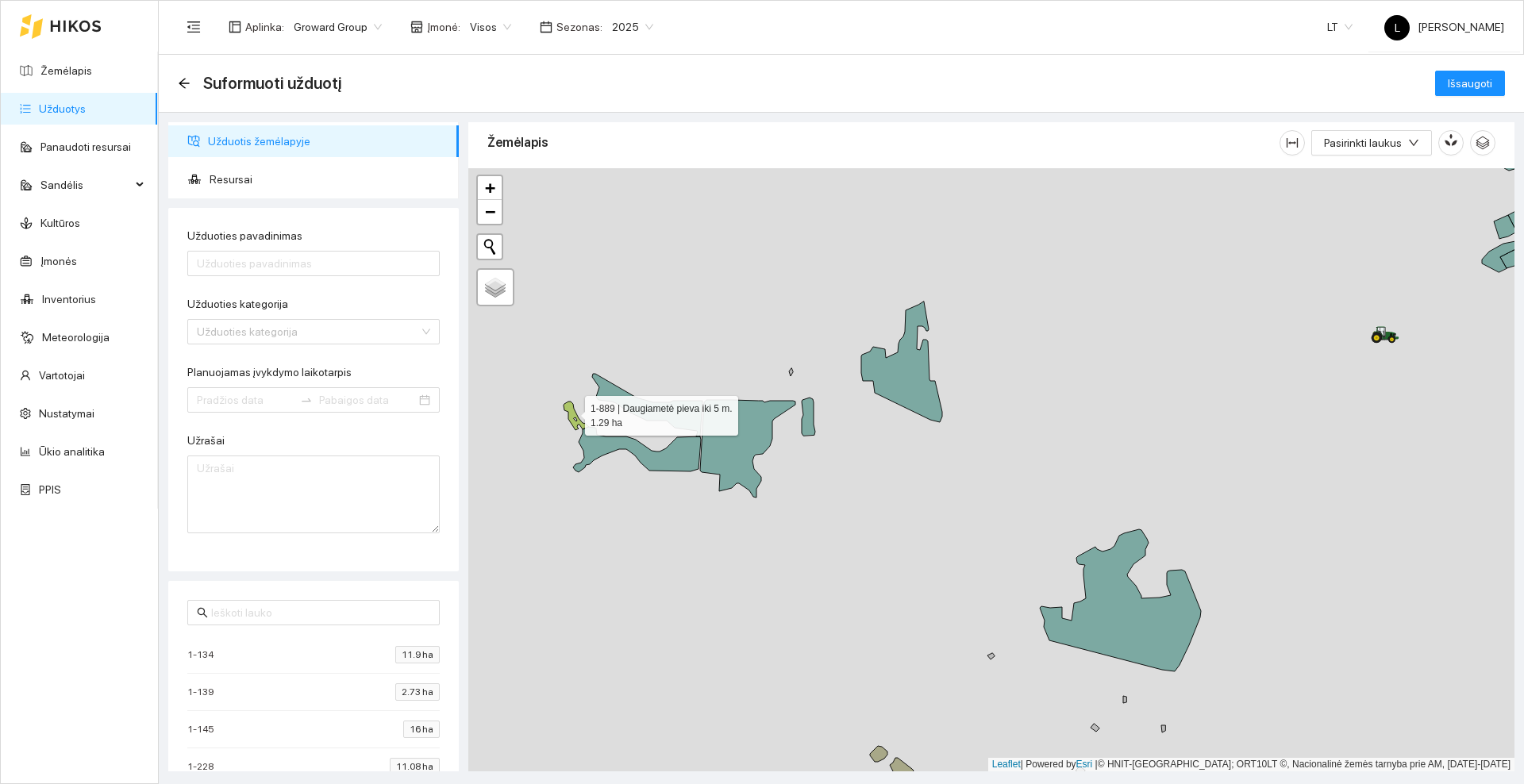
click at [571, 412] on icon at bounding box center [576, 415] width 26 height 28
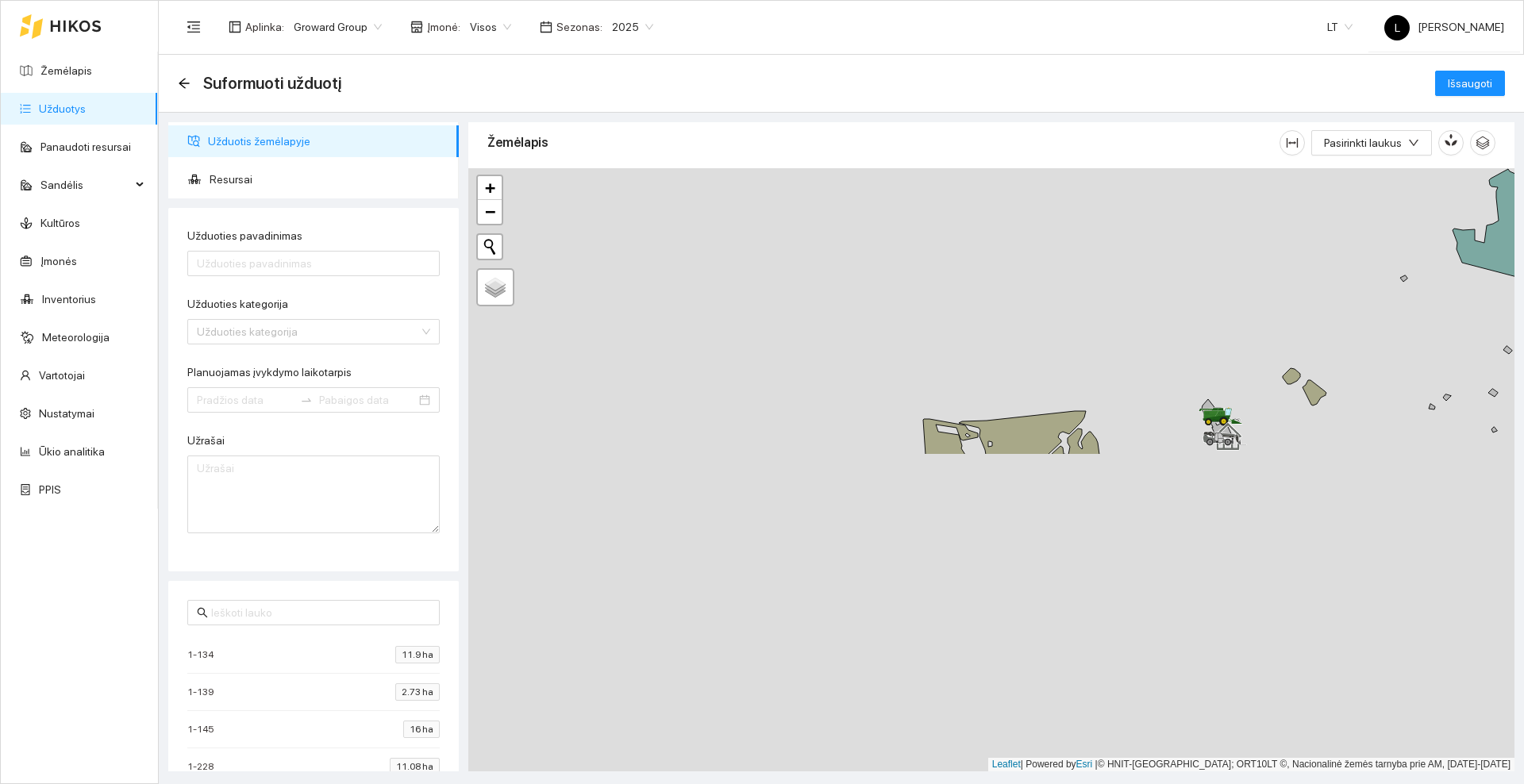
drag, startPoint x: 632, startPoint y: 584, endPoint x: 1048, endPoint y: 203, distance: 564.1
click at [1048, 203] on div at bounding box center [991, 469] width 1046 height 603
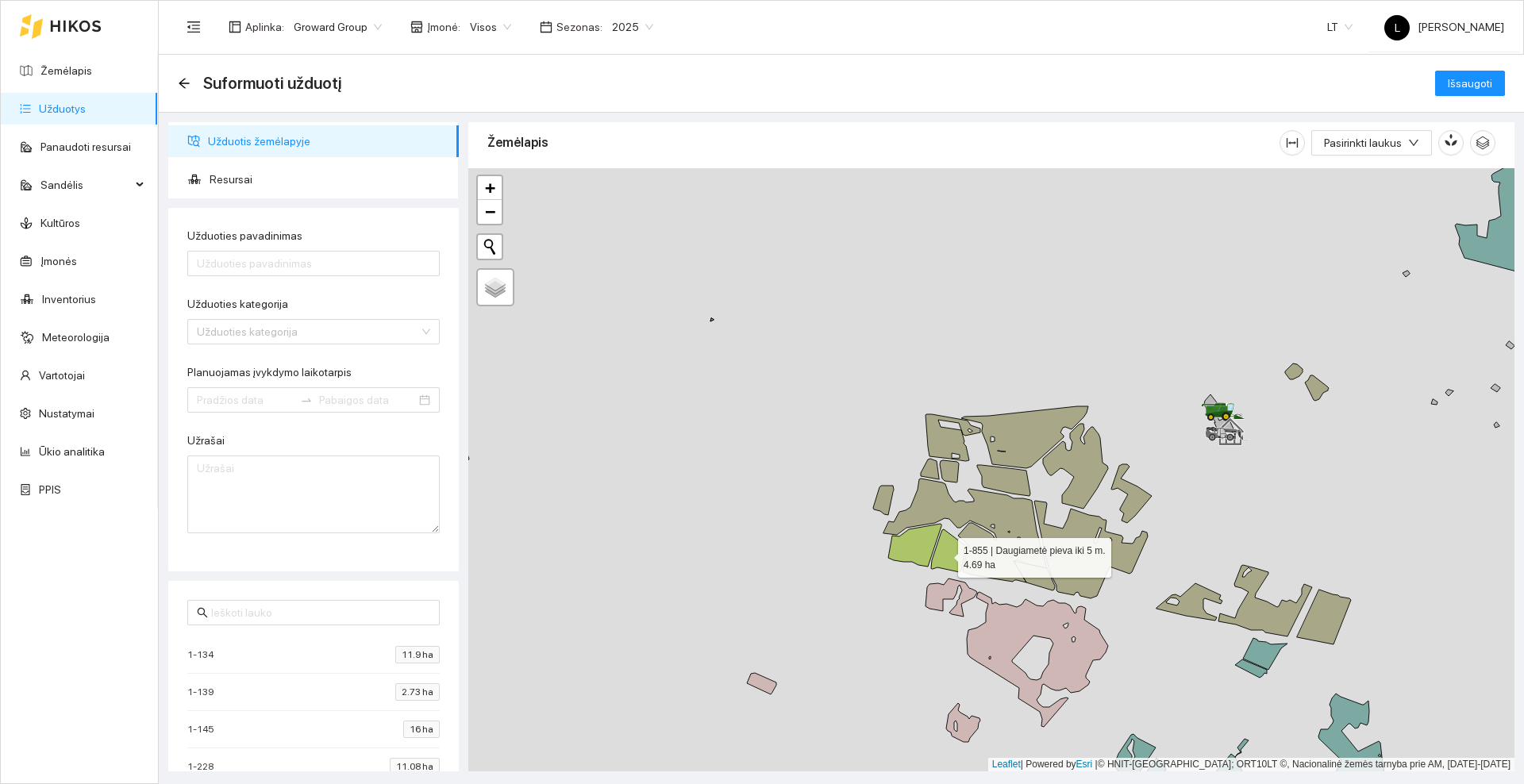
click at [944, 552] on icon at bounding box center [948, 550] width 36 height 43
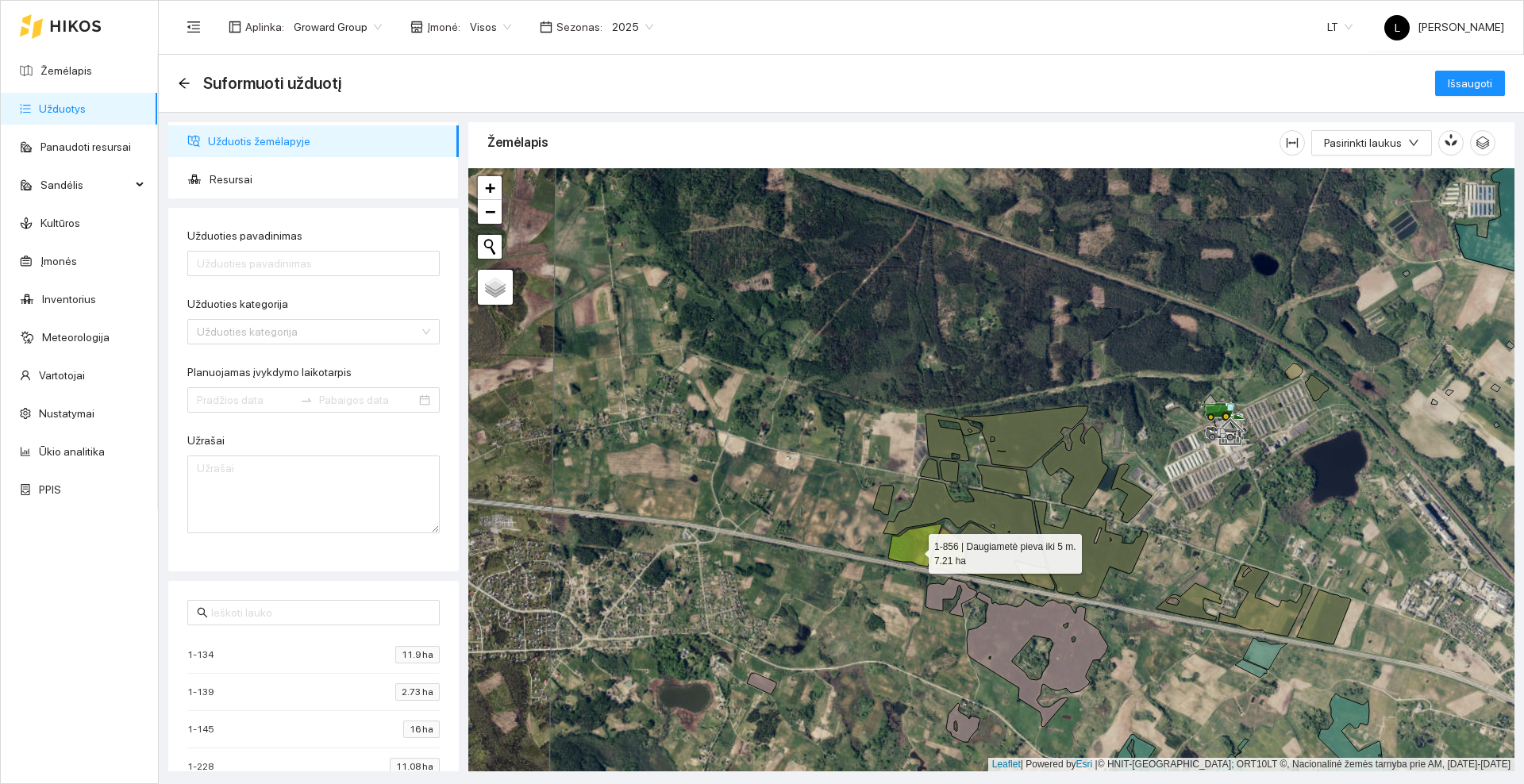
click at [914, 549] on icon at bounding box center [915, 545] width 53 height 43
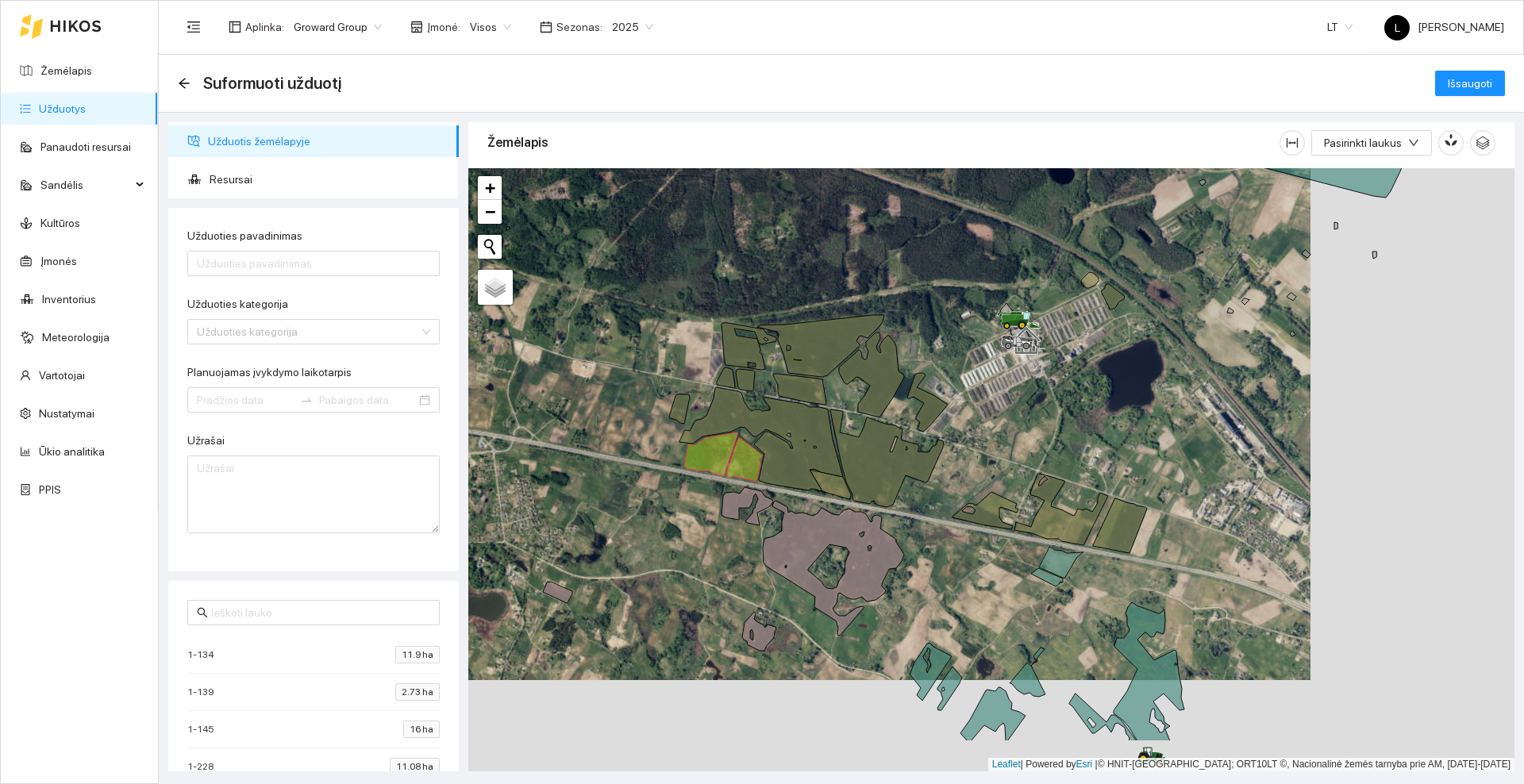
drag, startPoint x: 868, startPoint y: 604, endPoint x: 672, endPoint y: 519, distance: 213.6
click at [672, 519] on div at bounding box center [991, 469] width 1046 height 603
click at [320, 267] on input "Užduoties pavadinimas" at bounding box center [313, 263] width 253 height 26
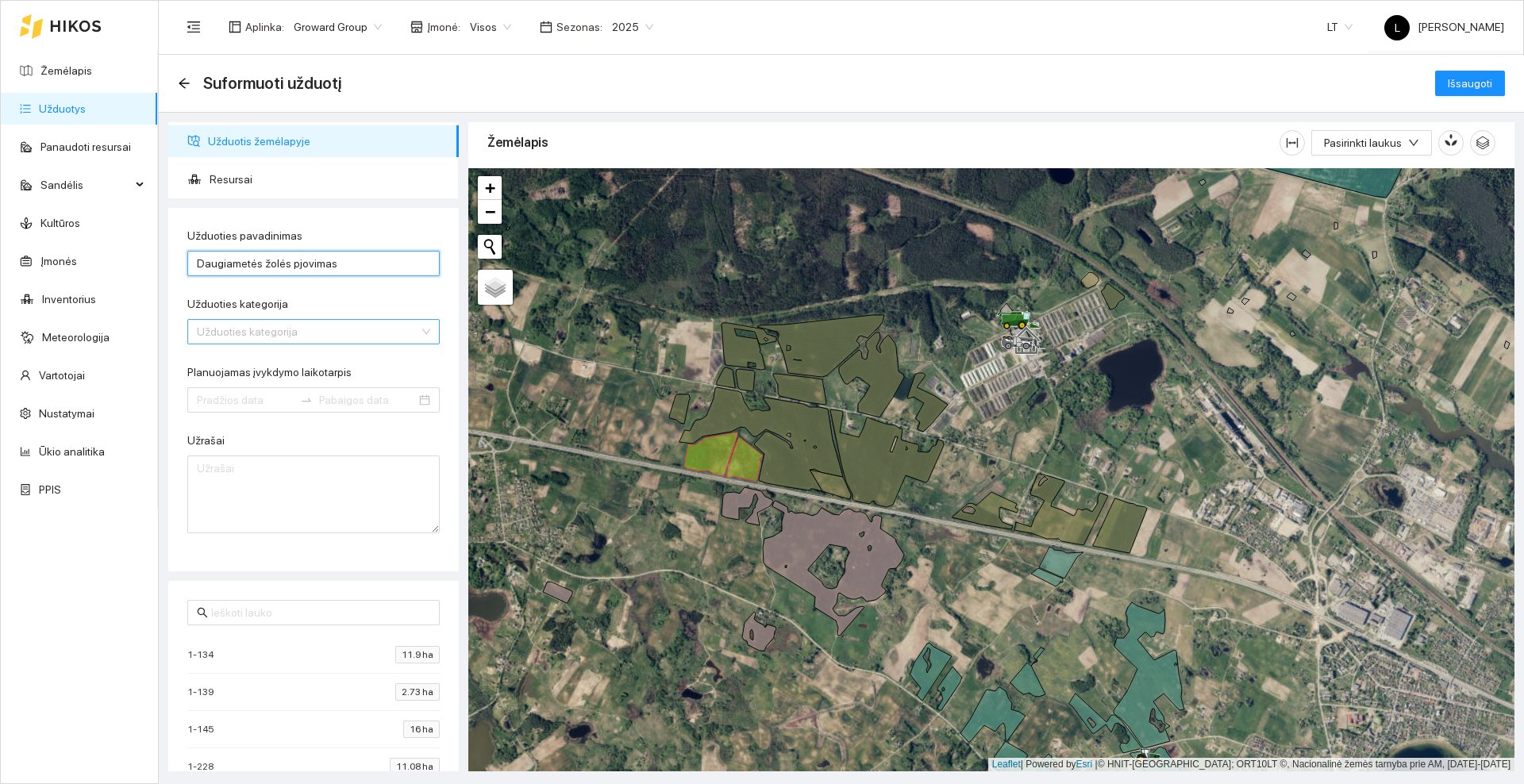
type input "Daugiametės žolės pjovimas"
click at [309, 330] on input "Užduoties kategorija" at bounding box center [308, 331] width 222 height 24
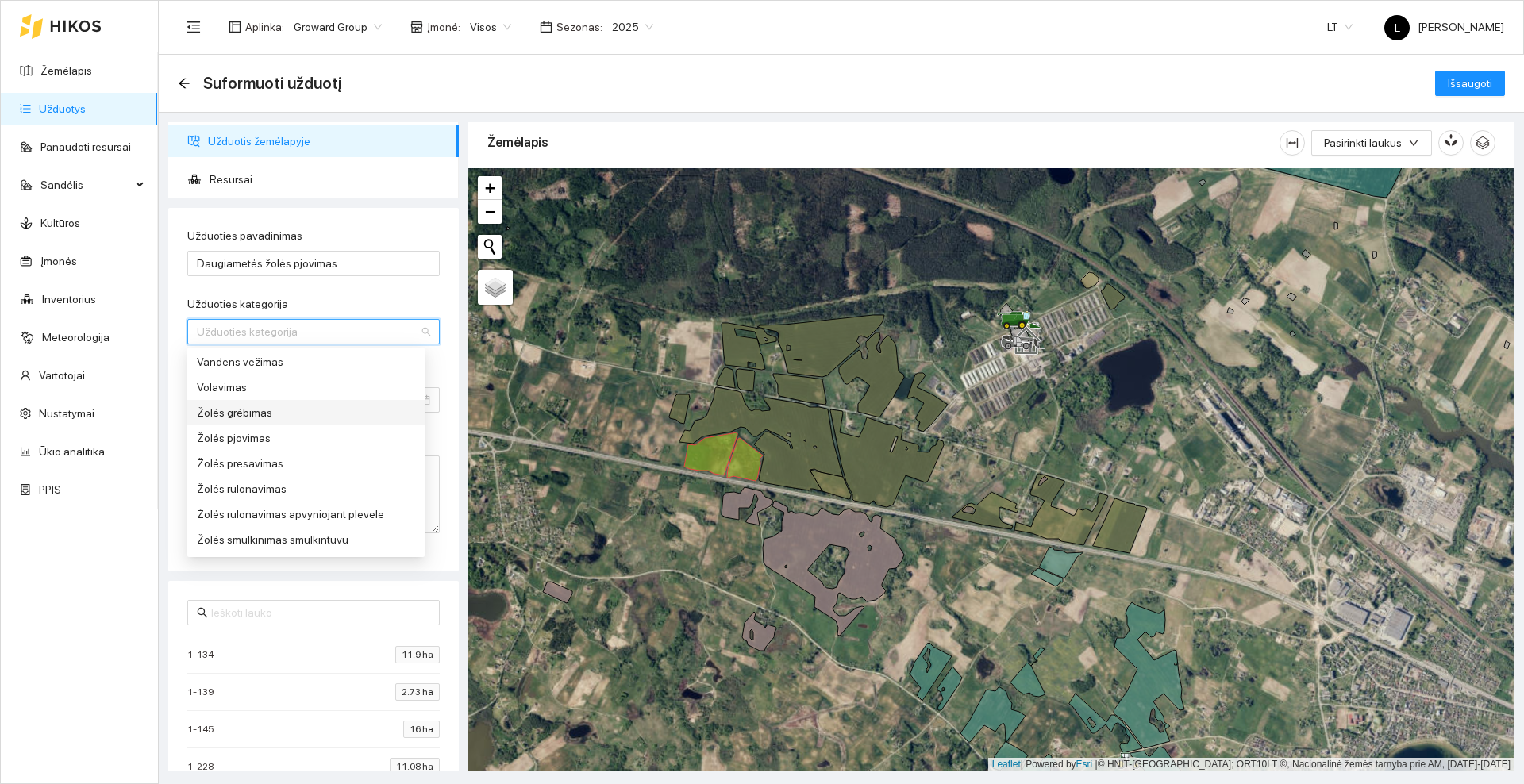
scroll to position [1041, 0]
click at [284, 517] on div "Žolės smulkinimas/mulčiavimas" at bounding box center [306, 516] width 218 height 18
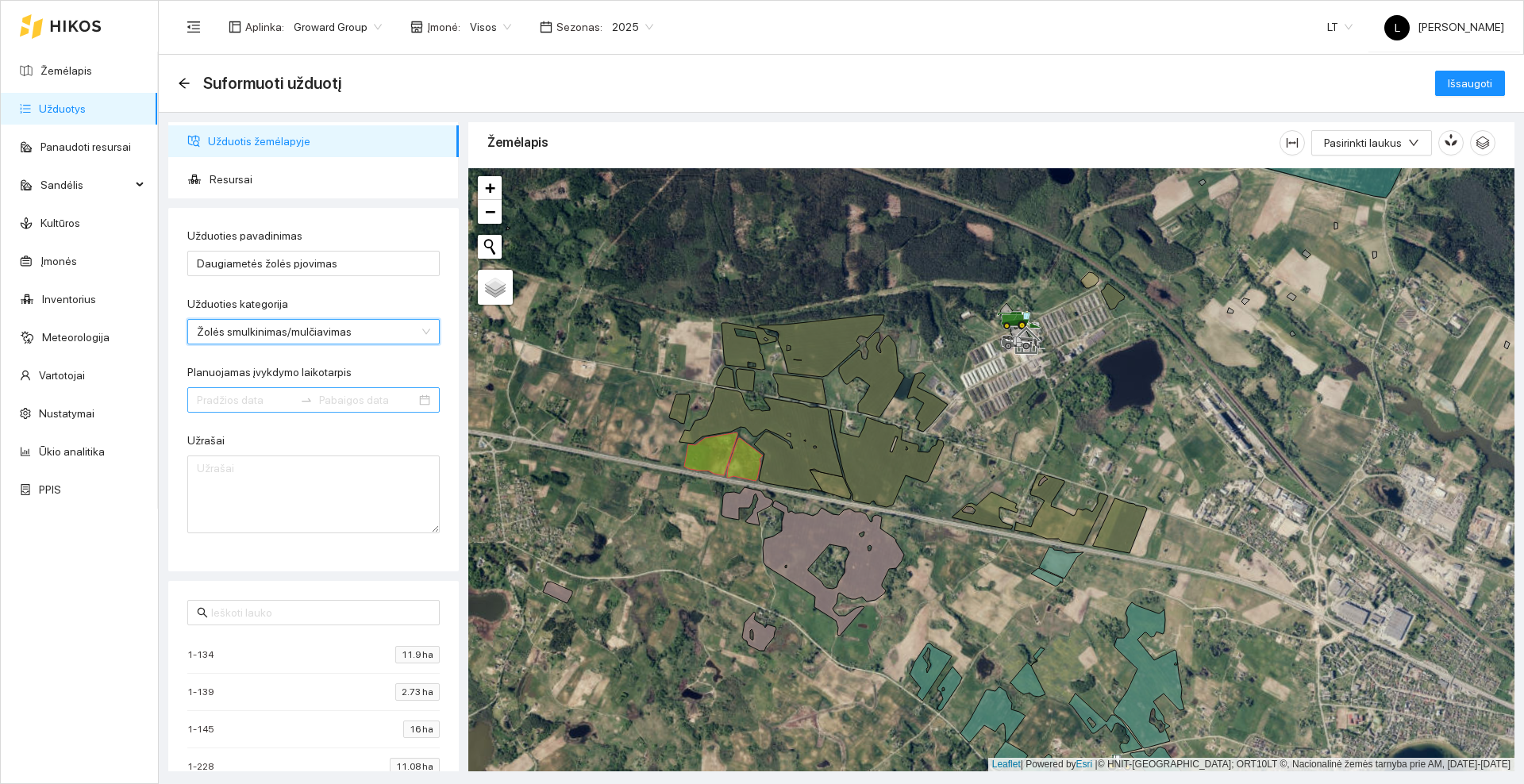
click at [264, 397] on input "Planuojamas įvykdymo laikotarpis" at bounding box center [246, 399] width 97 height 18
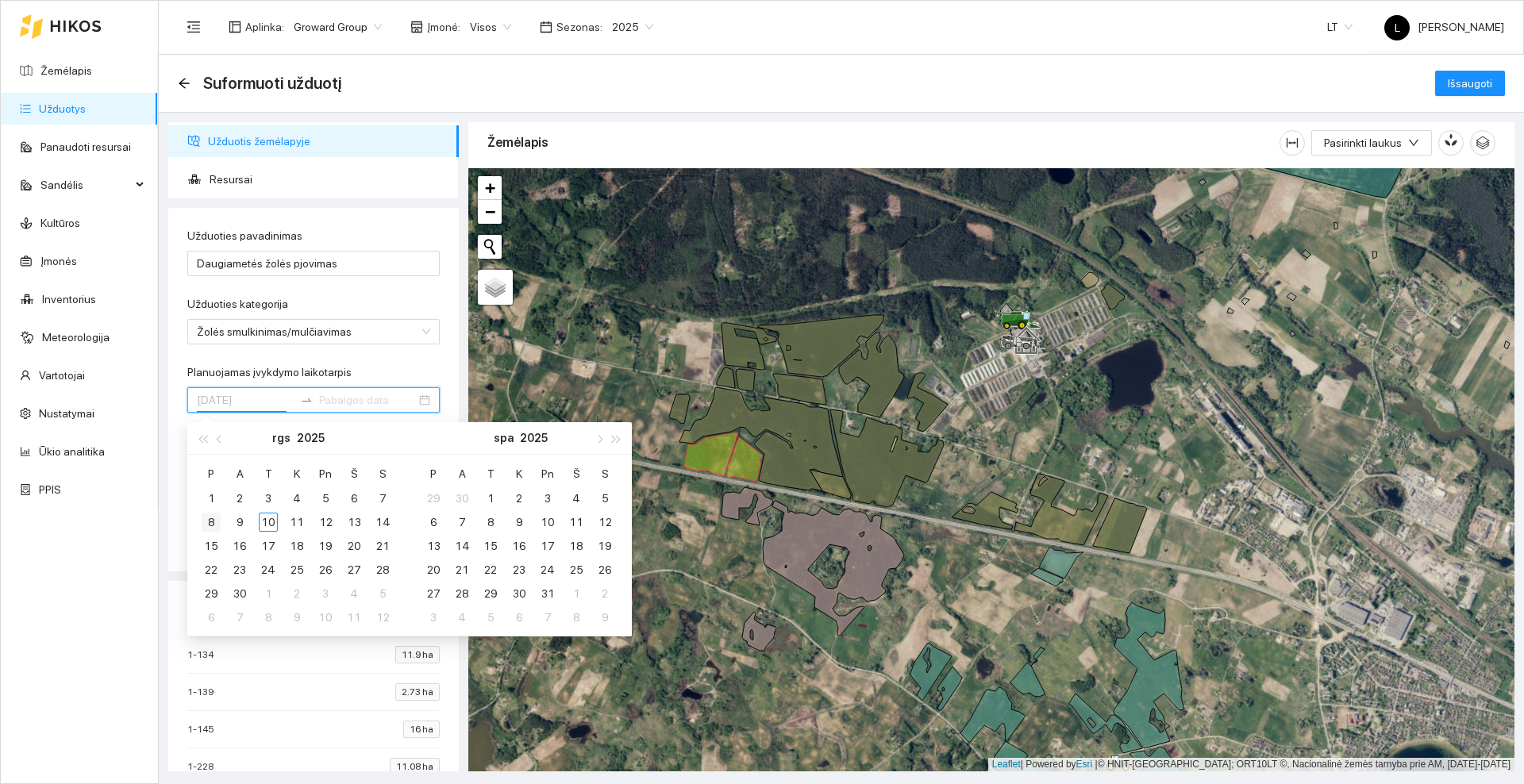
type input "[DATE]"
click at [213, 523] on div "8" at bounding box center [211, 522] width 19 height 19
type input "[DATE]"
click at [269, 522] on div "10" at bounding box center [269, 522] width 19 height 19
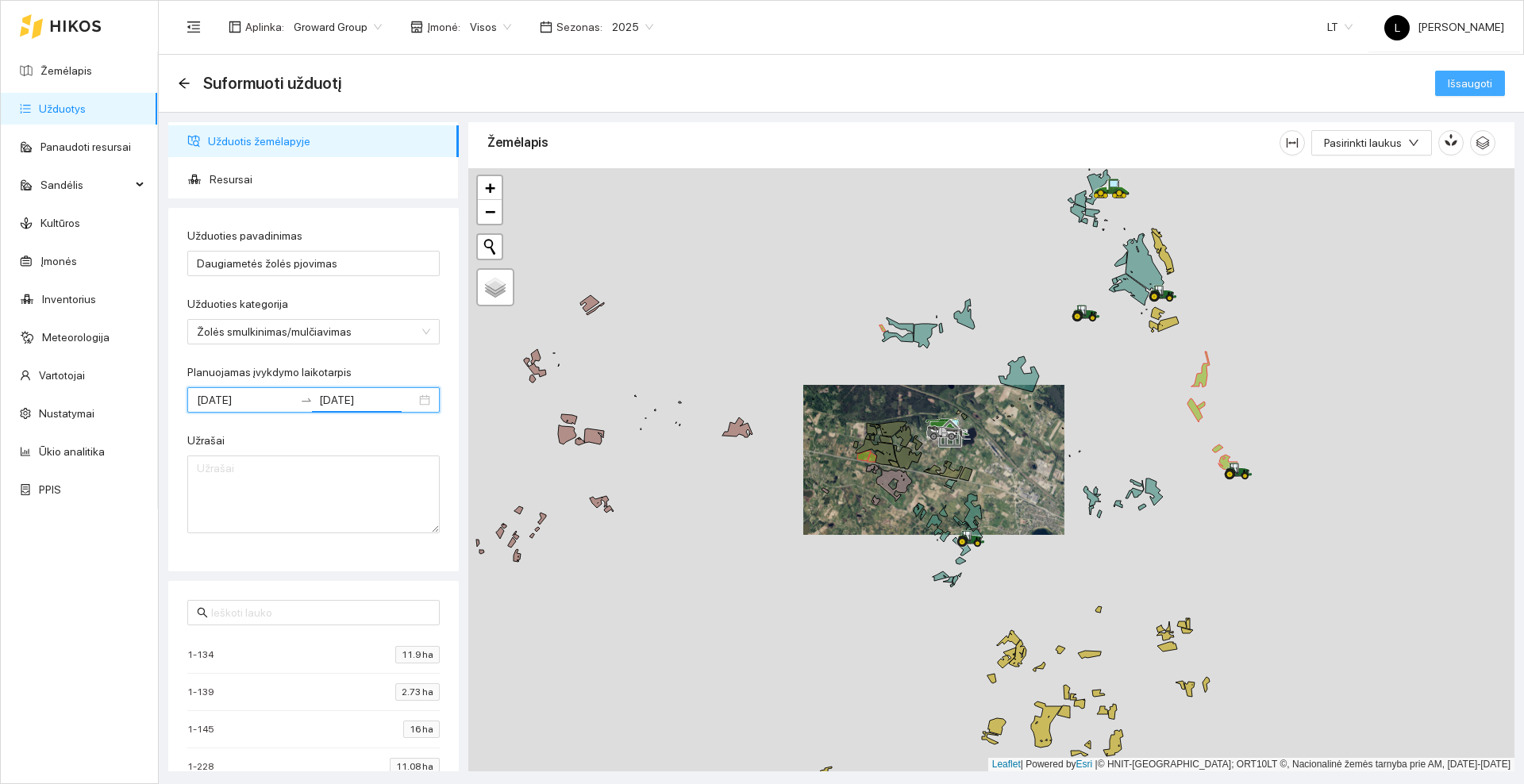
click at [1461, 75] on span "Išsaugoti" at bounding box center [1469, 84] width 44 height 18
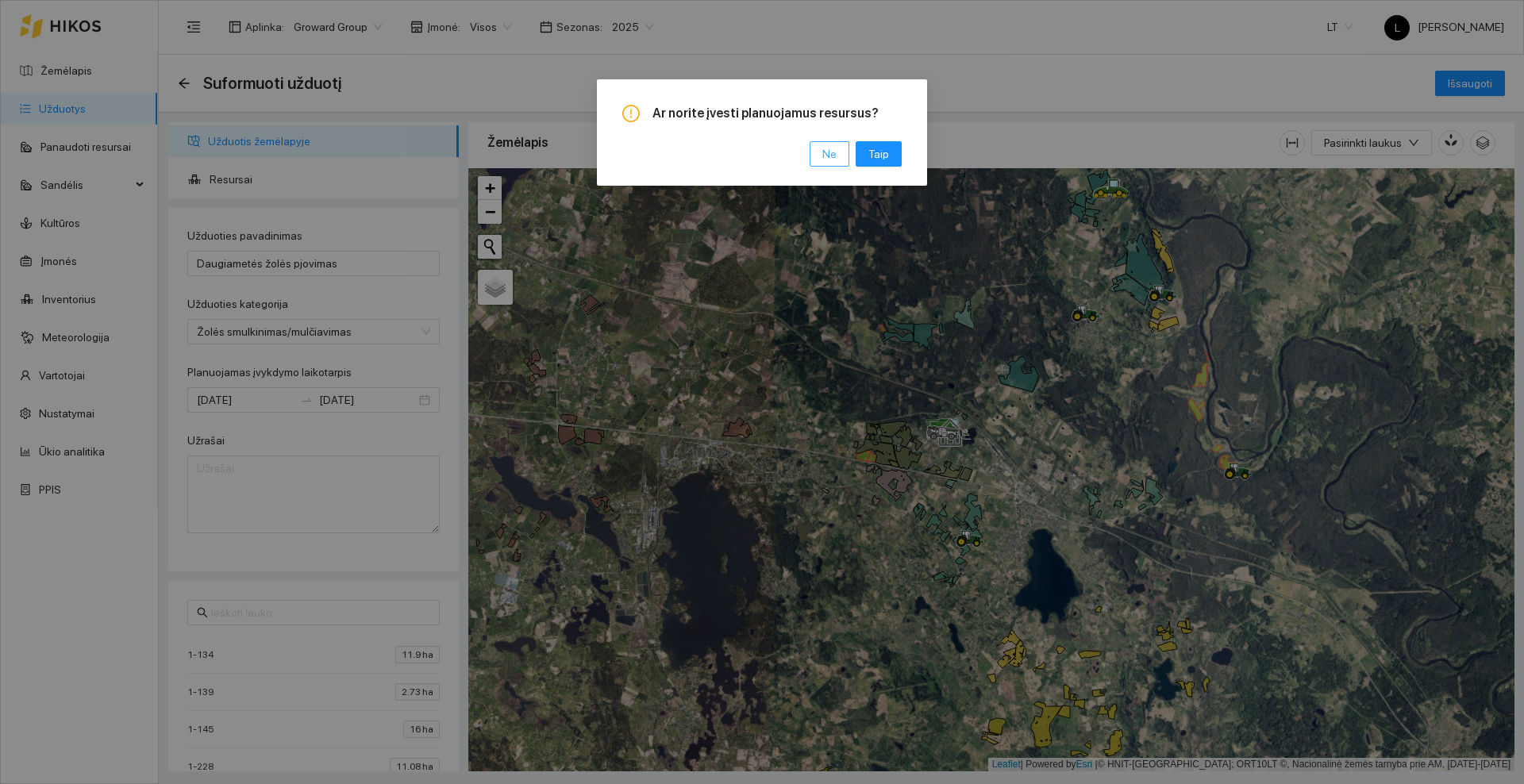
click at [844, 149] on button "Ne" at bounding box center [828, 153] width 40 height 26
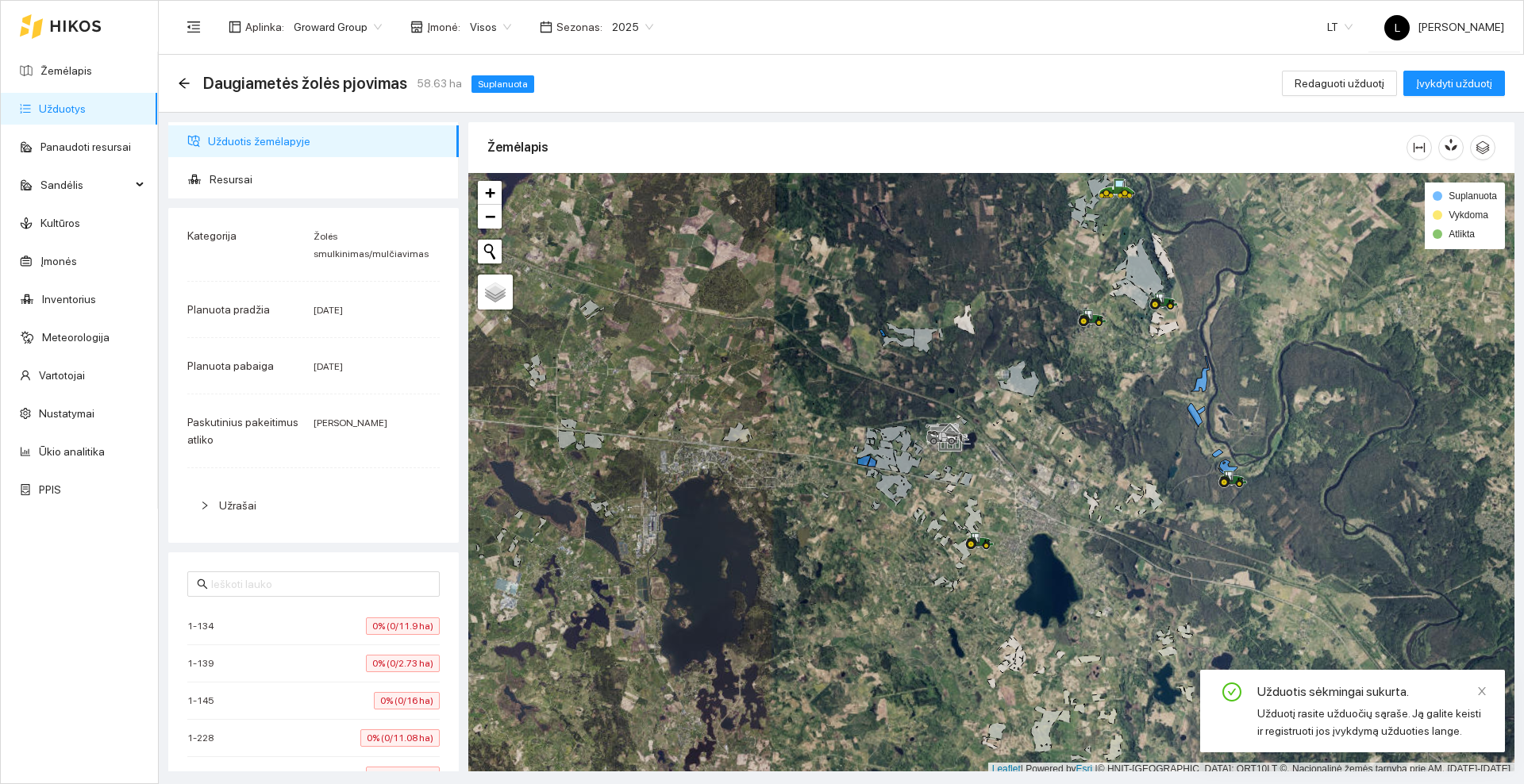
scroll to position [4, 0]
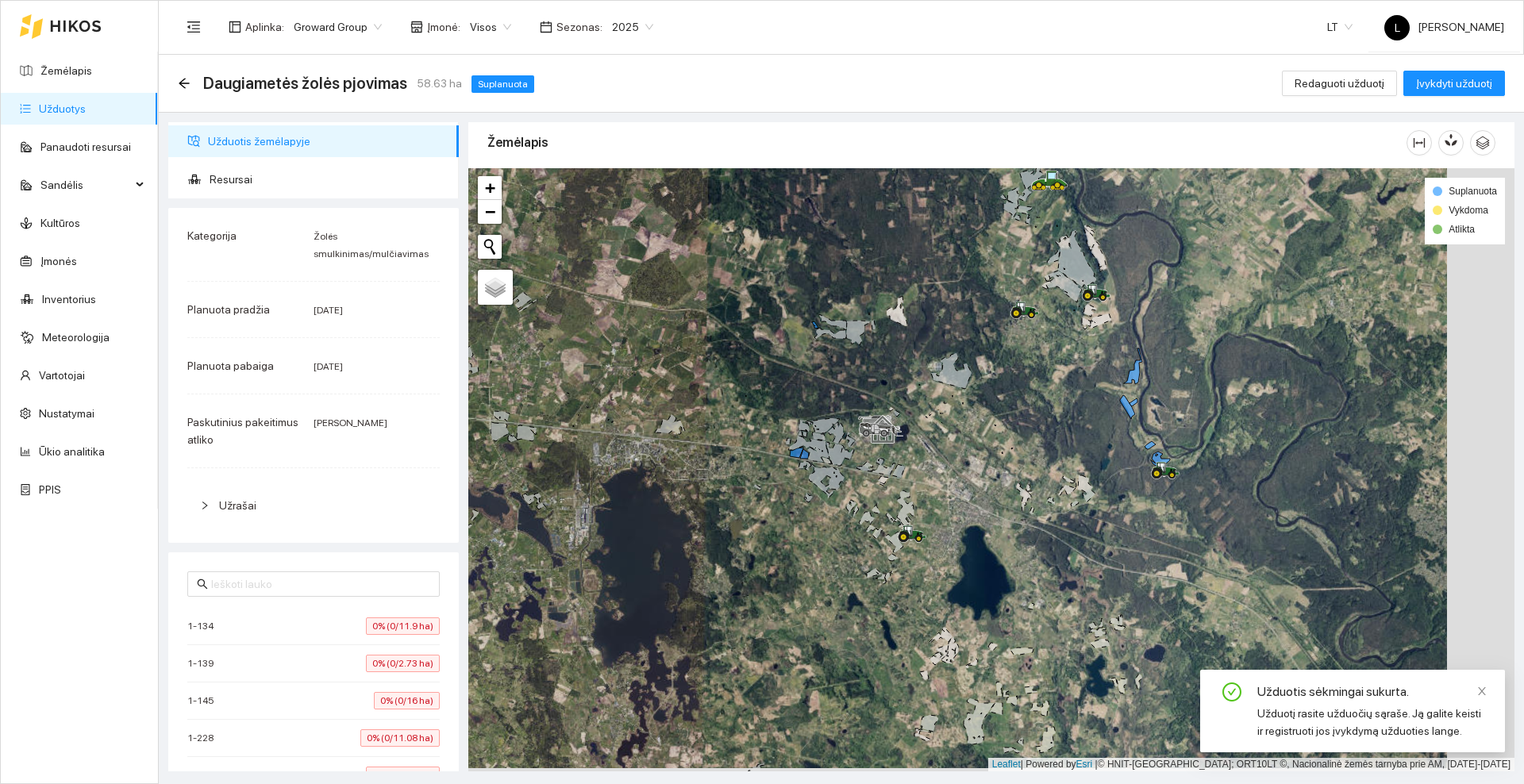
drag, startPoint x: 1056, startPoint y: 442, endPoint x: 946, endPoint y: 442, distance: 110.0
click at [946, 442] on div at bounding box center [991, 469] width 1046 height 603
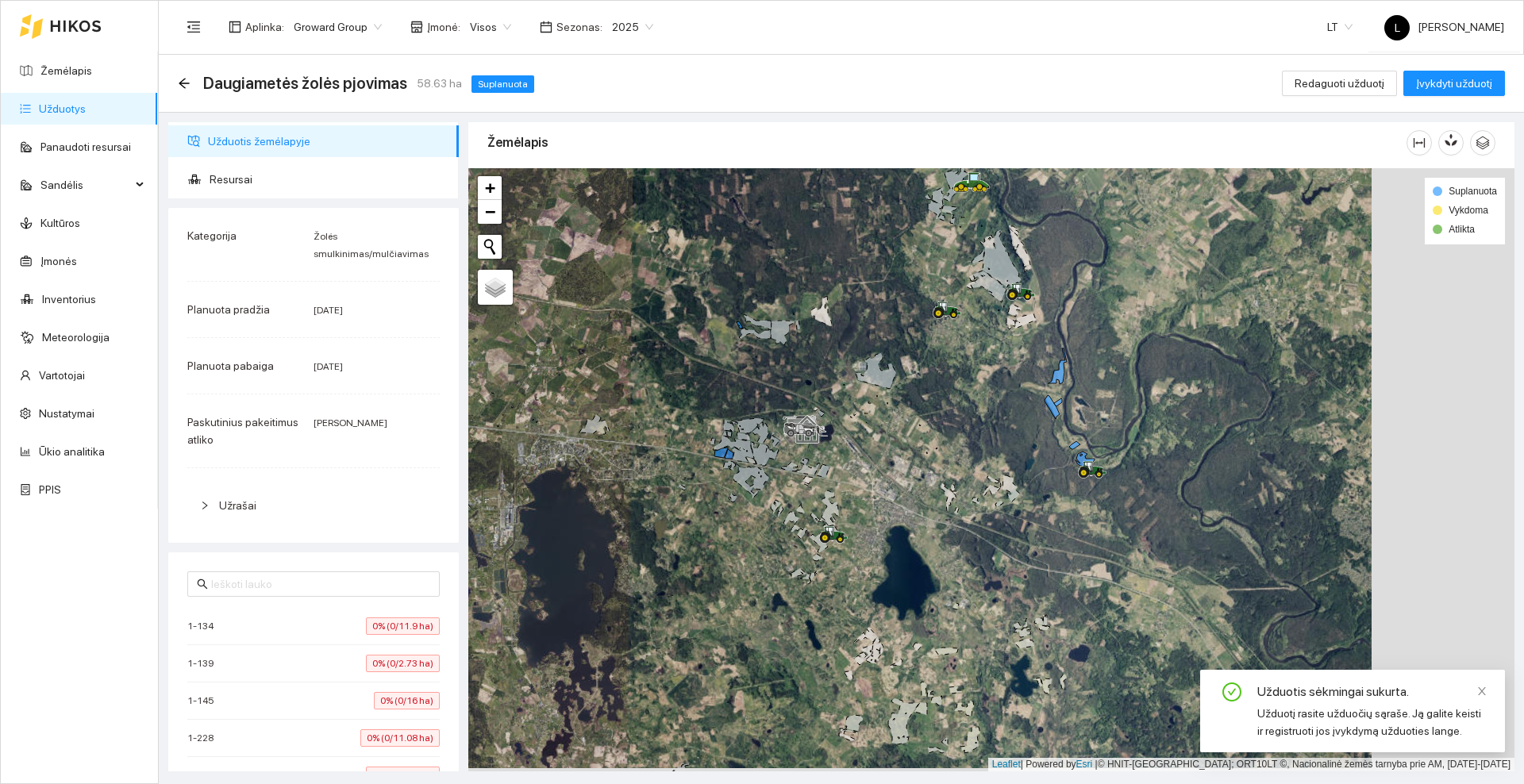
click at [76, 25] on icon at bounding box center [76, 26] width 52 height 12
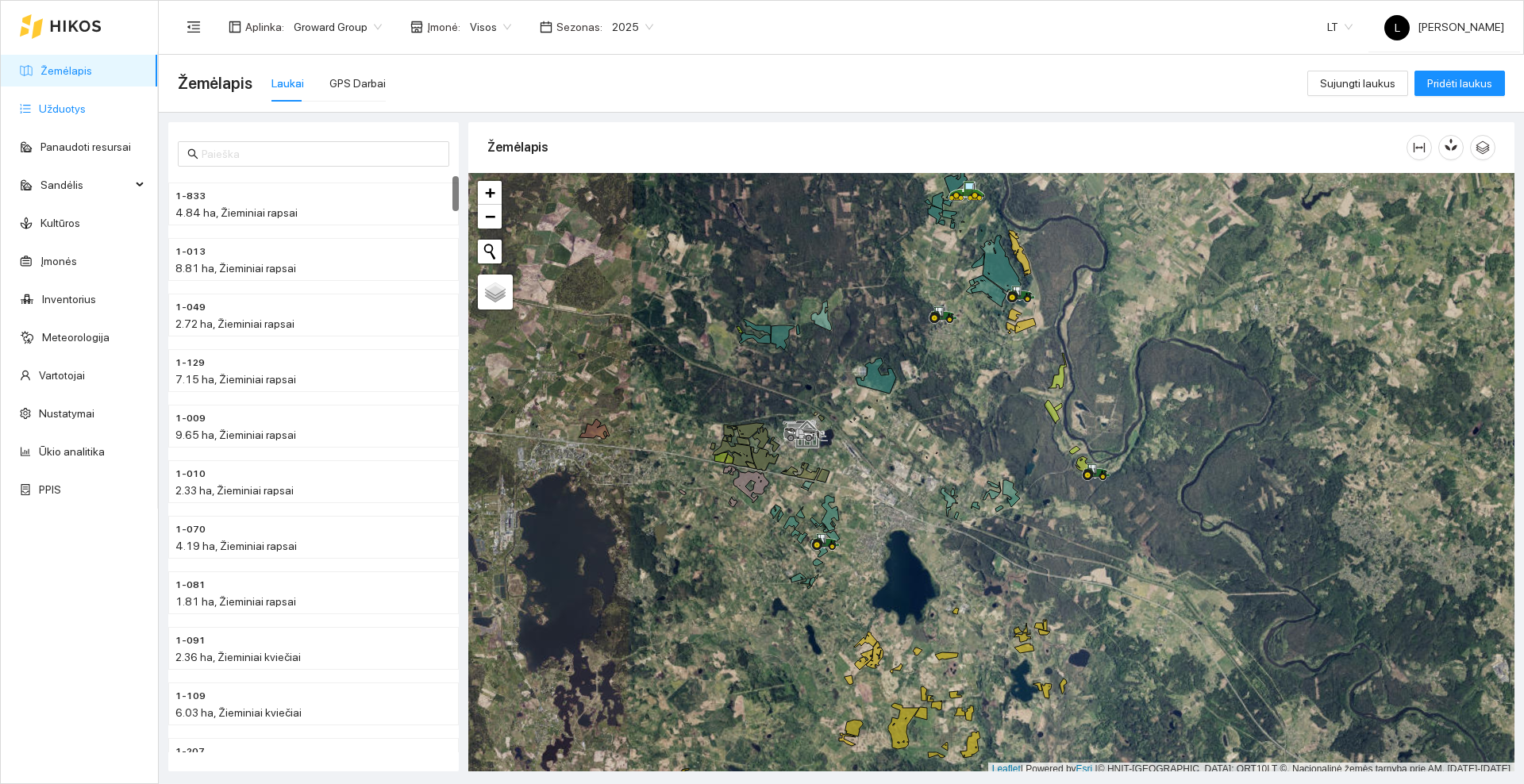
click at [77, 108] on link "Užduotys" at bounding box center [62, 108] width 47 height 12
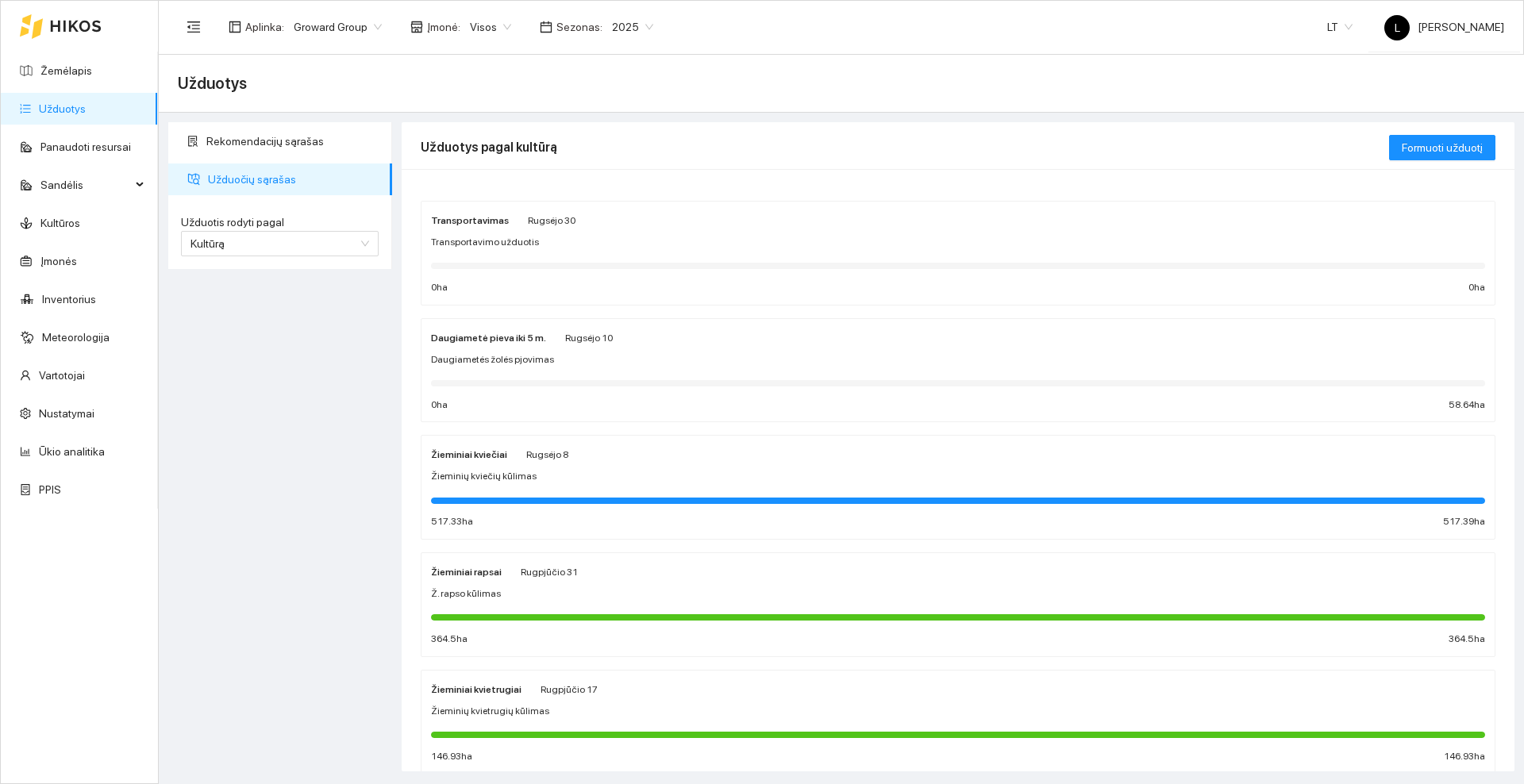
click at [624, 29] on span "2025" at bounding box center [632, 26] width 41 height 24
click at [622, 213] on div "2026" at bounding box center [620, 210] width 41 height 18
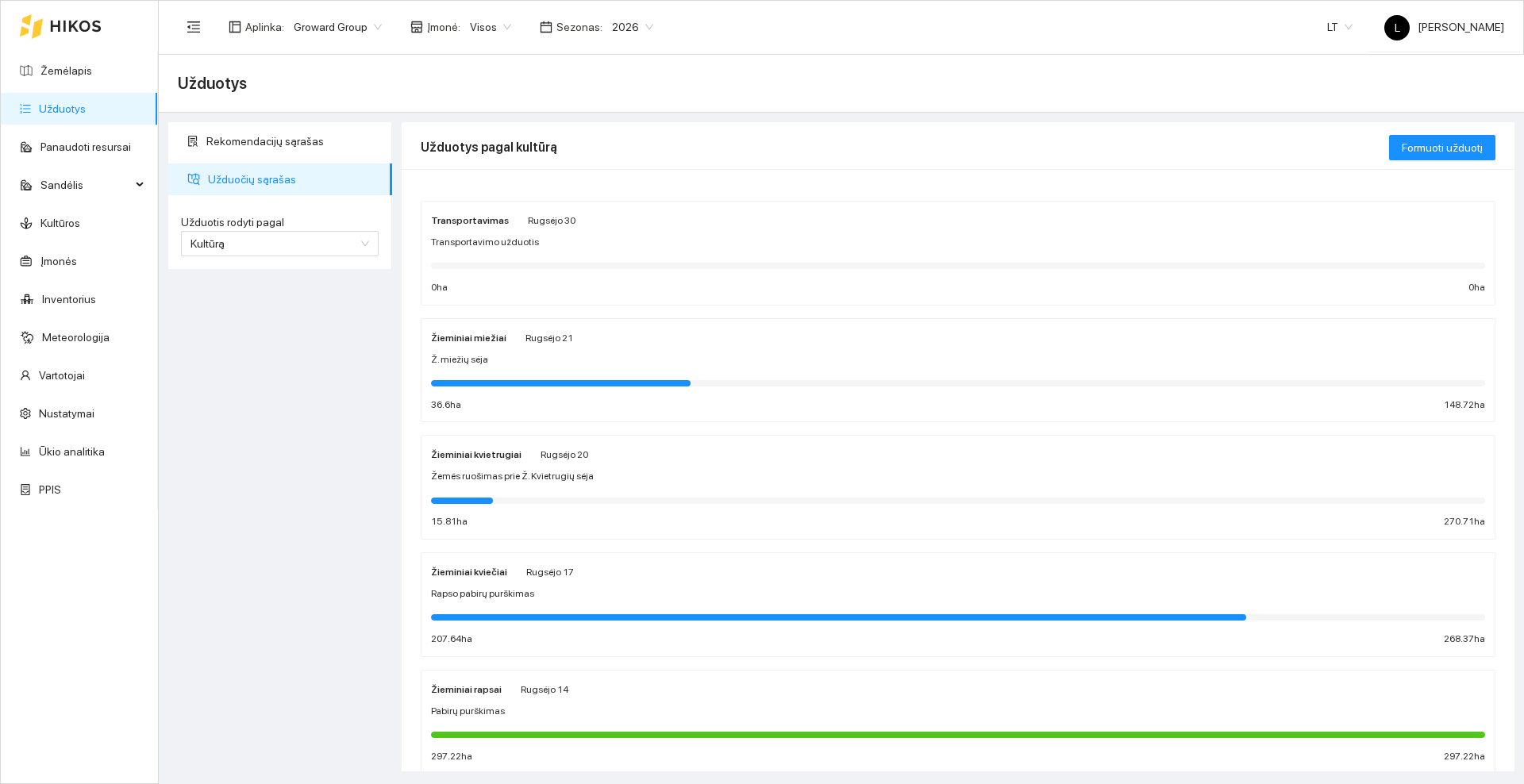
click at [648, 469] on div "Žemės ruošimas prie Ž. Kvietrugių sėja" at bounding box center [957, 476] width 1054 height 15
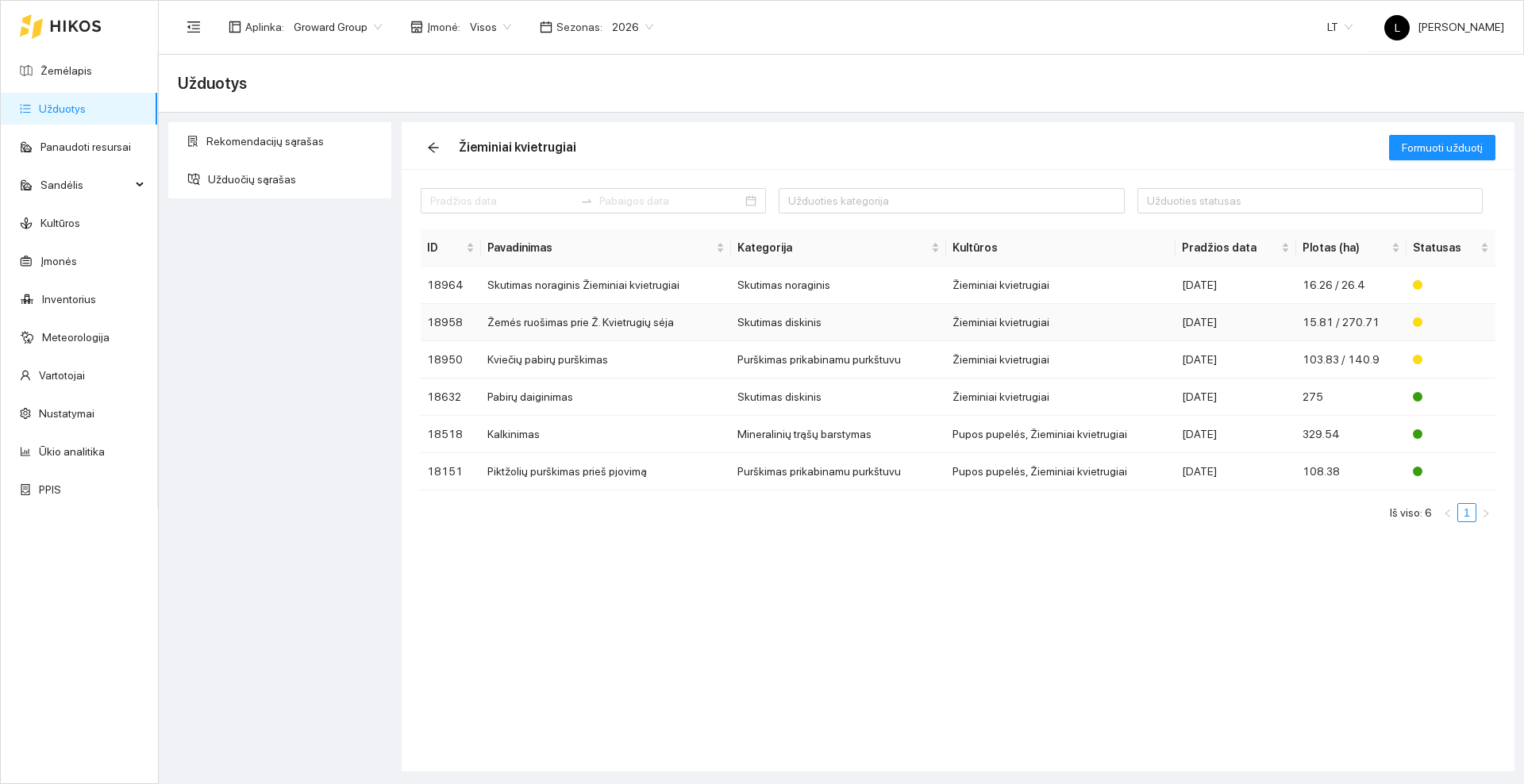
click at [617, 326] on td "Žemės ruošimas prie Ž. Kvietrugių sėja" at bounding box center [606, 322] width 250 height 37
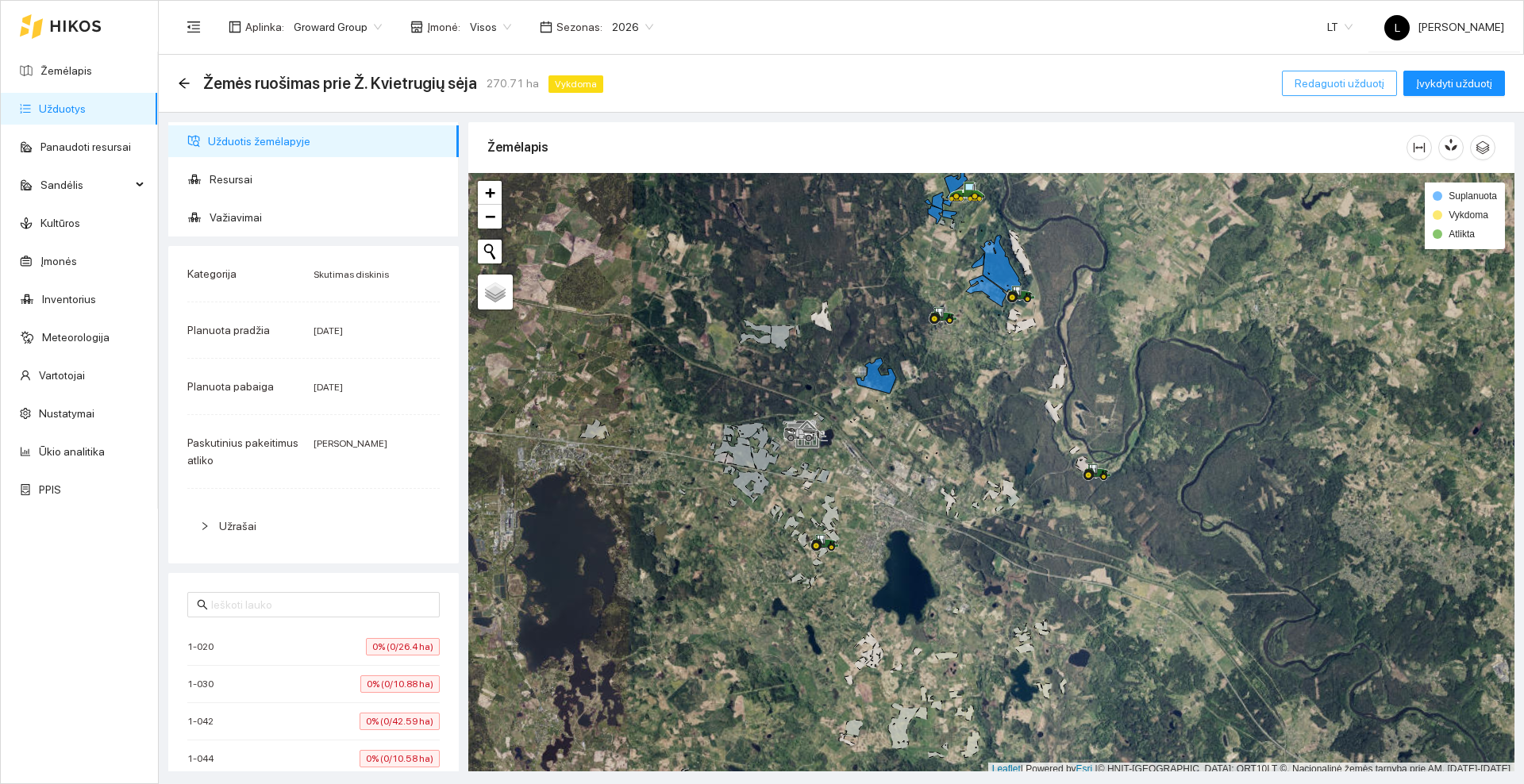
click at [1319, 82] on span "Redaguoti užduotį" at bounding box center [1339, 84] width 90 height 18
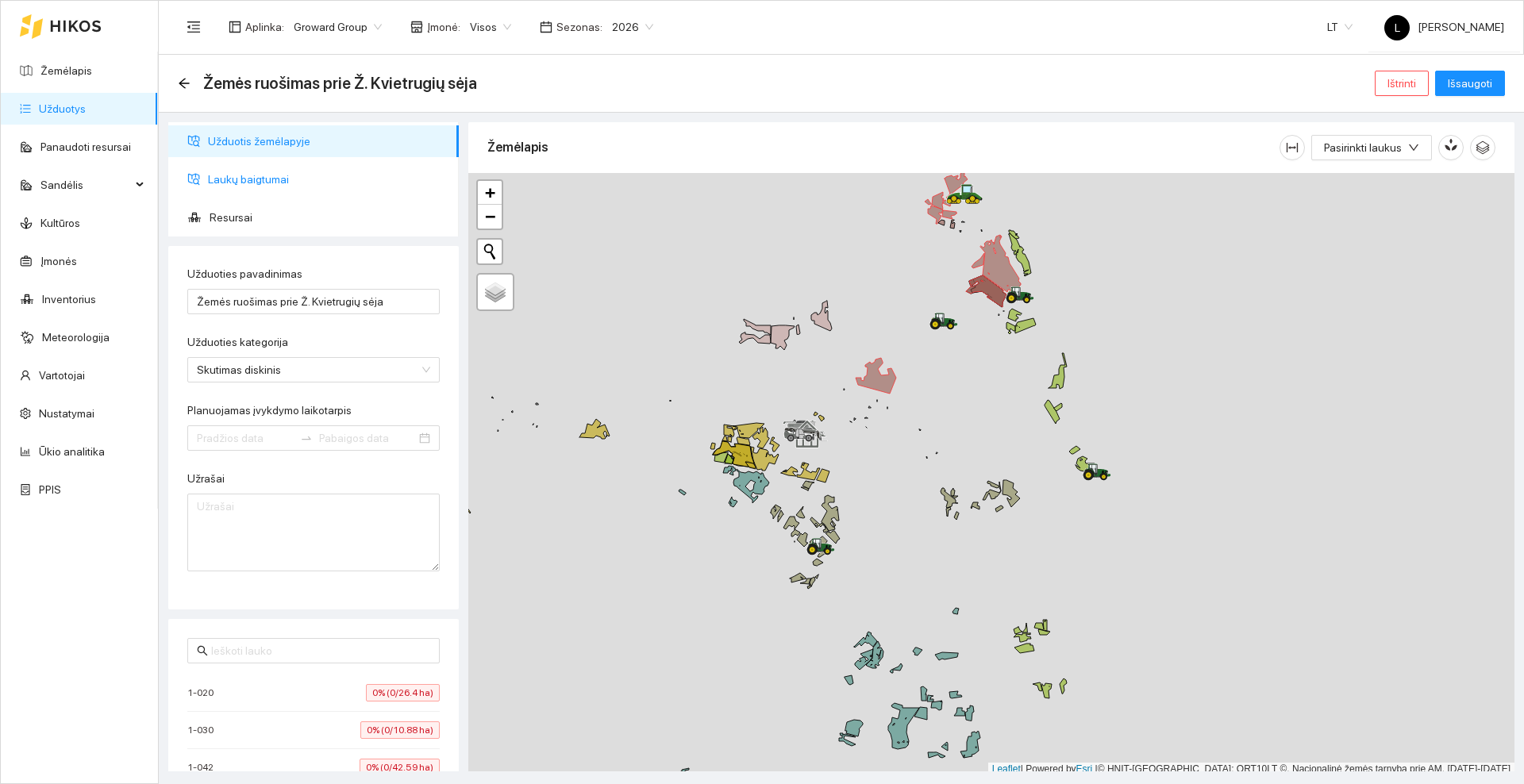
type input "[DATE]"
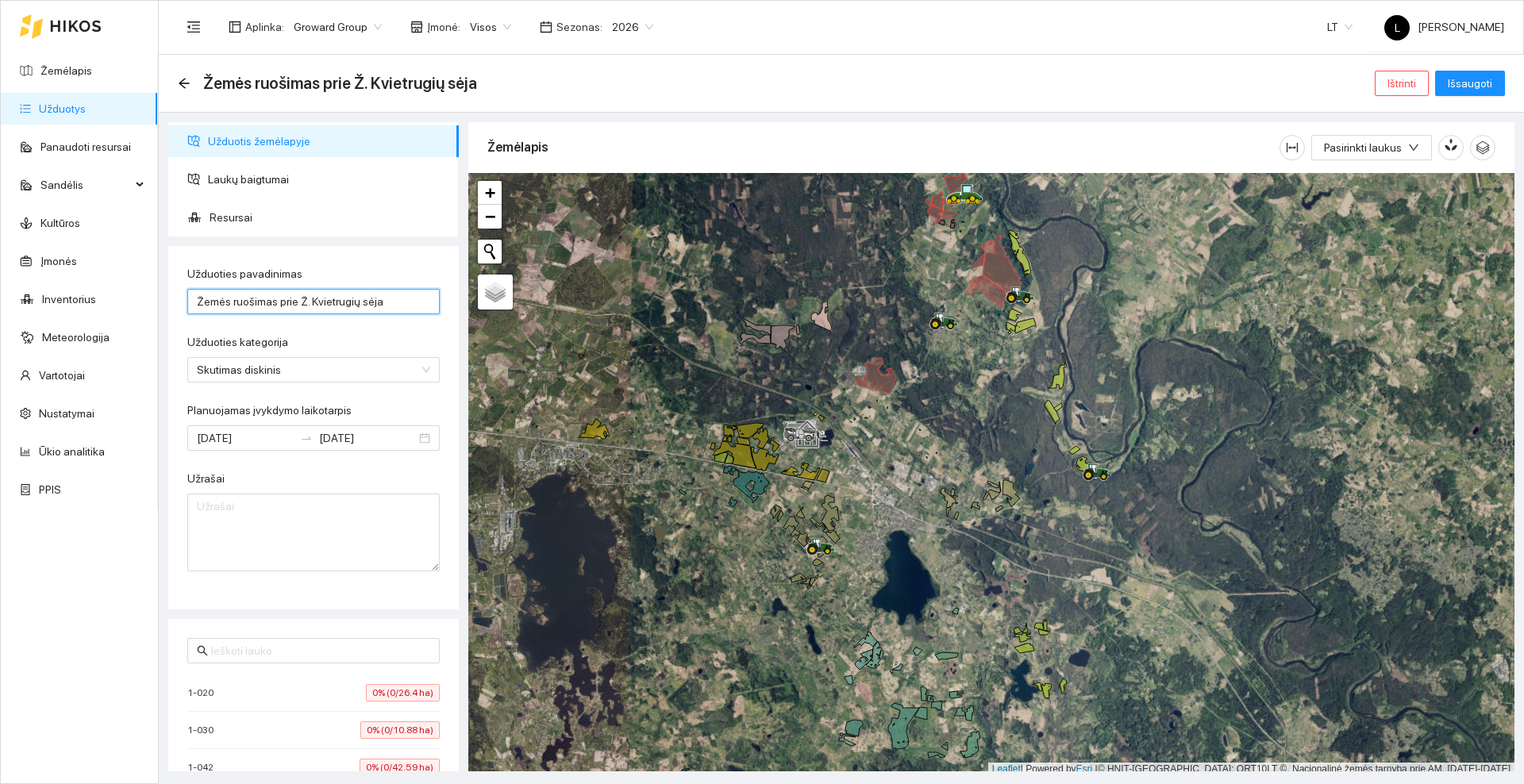
click at [293, 302] on input "Žemės ruošimas prie Ž. Kvietrugių sėja" at bounding box center [313, 301] width 253 height 26
type input "Žemės ruošimas prieš Ž. Kvietrugių sėja"
click at [1455, 83] on span "Išsaugoti" at bounding box center [1469, 84] width 44 height 18
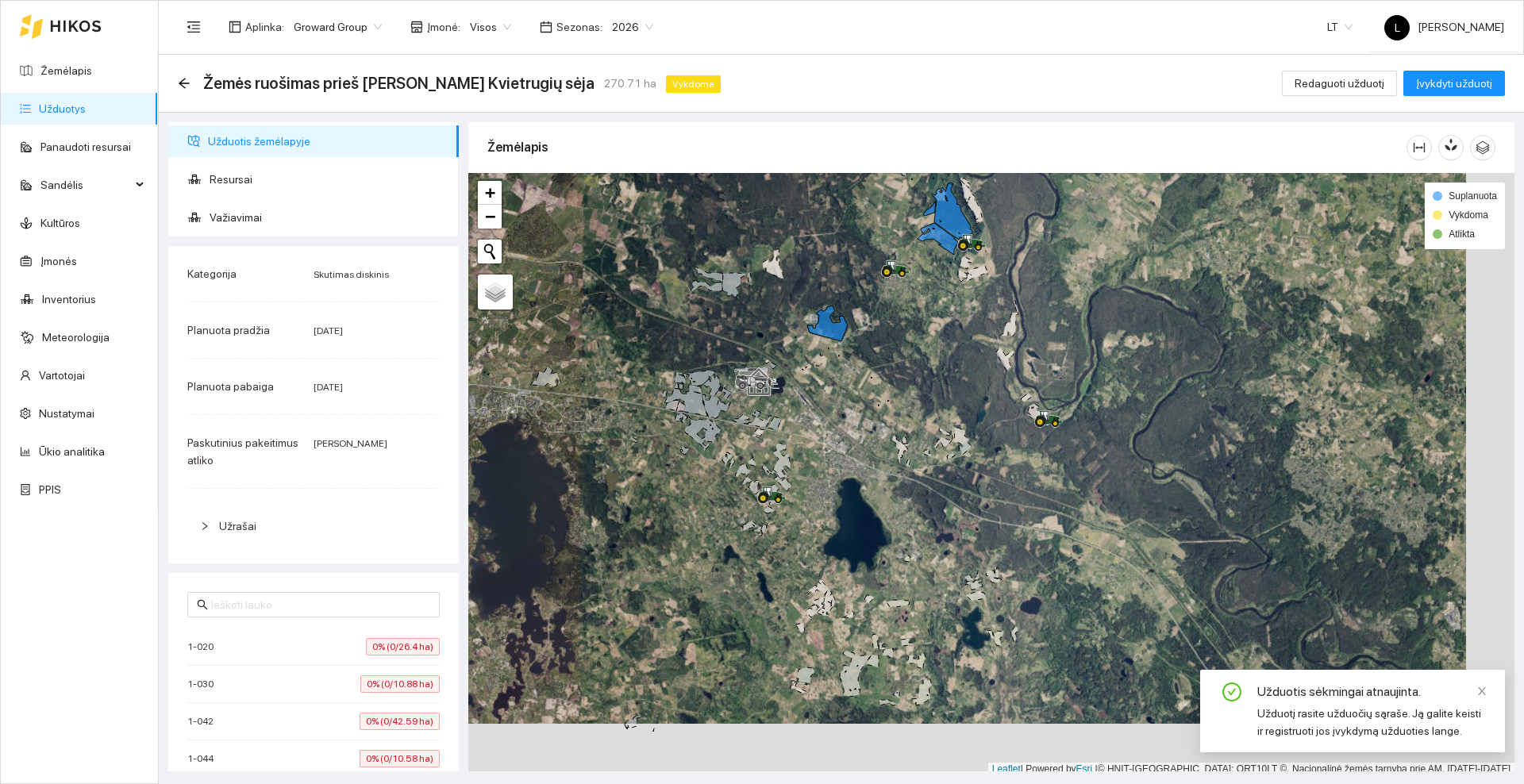
scroll to position [4, 0]
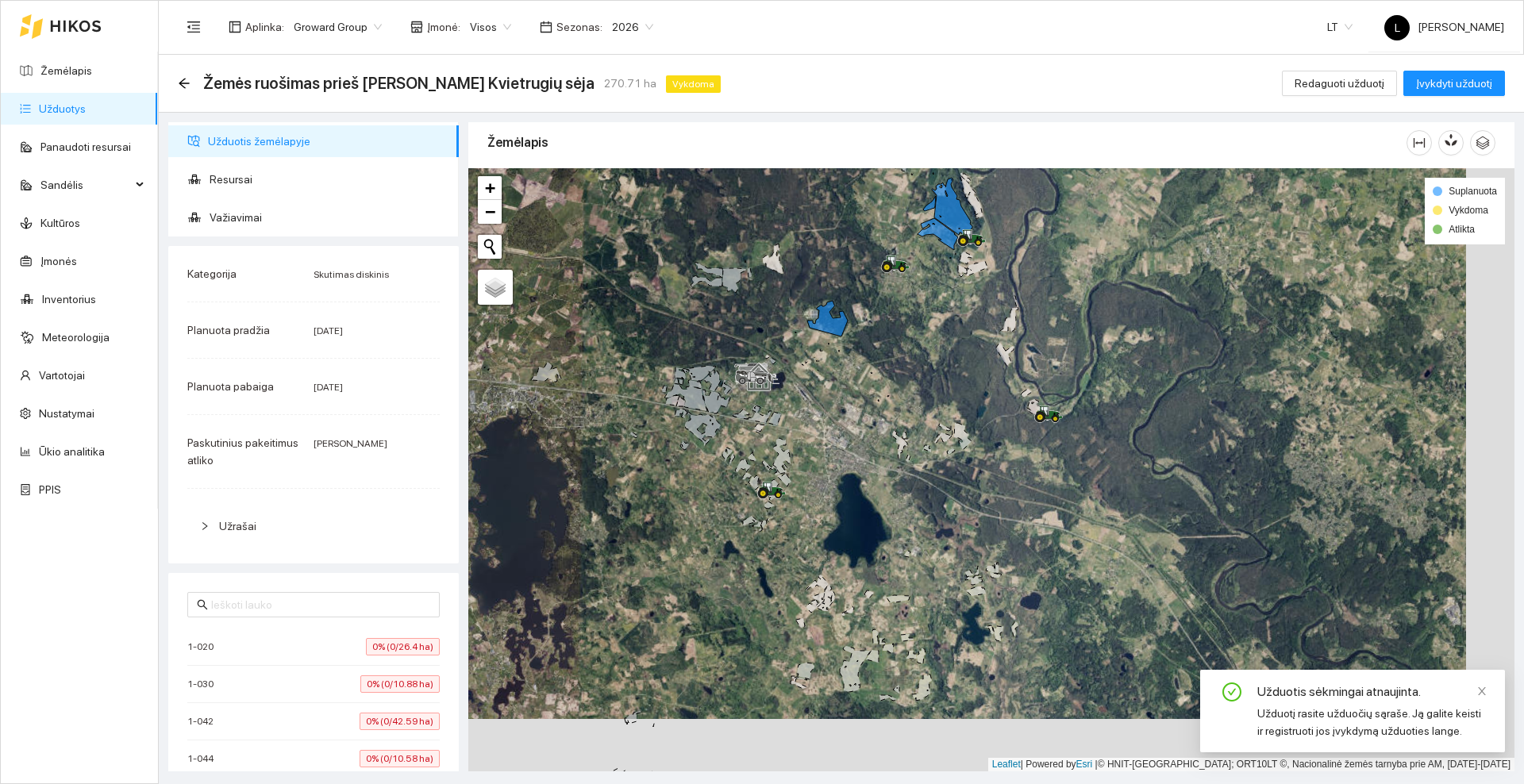
drag, startPoint x: 942, startPoint y: 504, endPoint x: 753, endPoint y: 380, distance: 226.0
click at [753, 380] on div at bounding box center [991, 469] width 1046 height 603
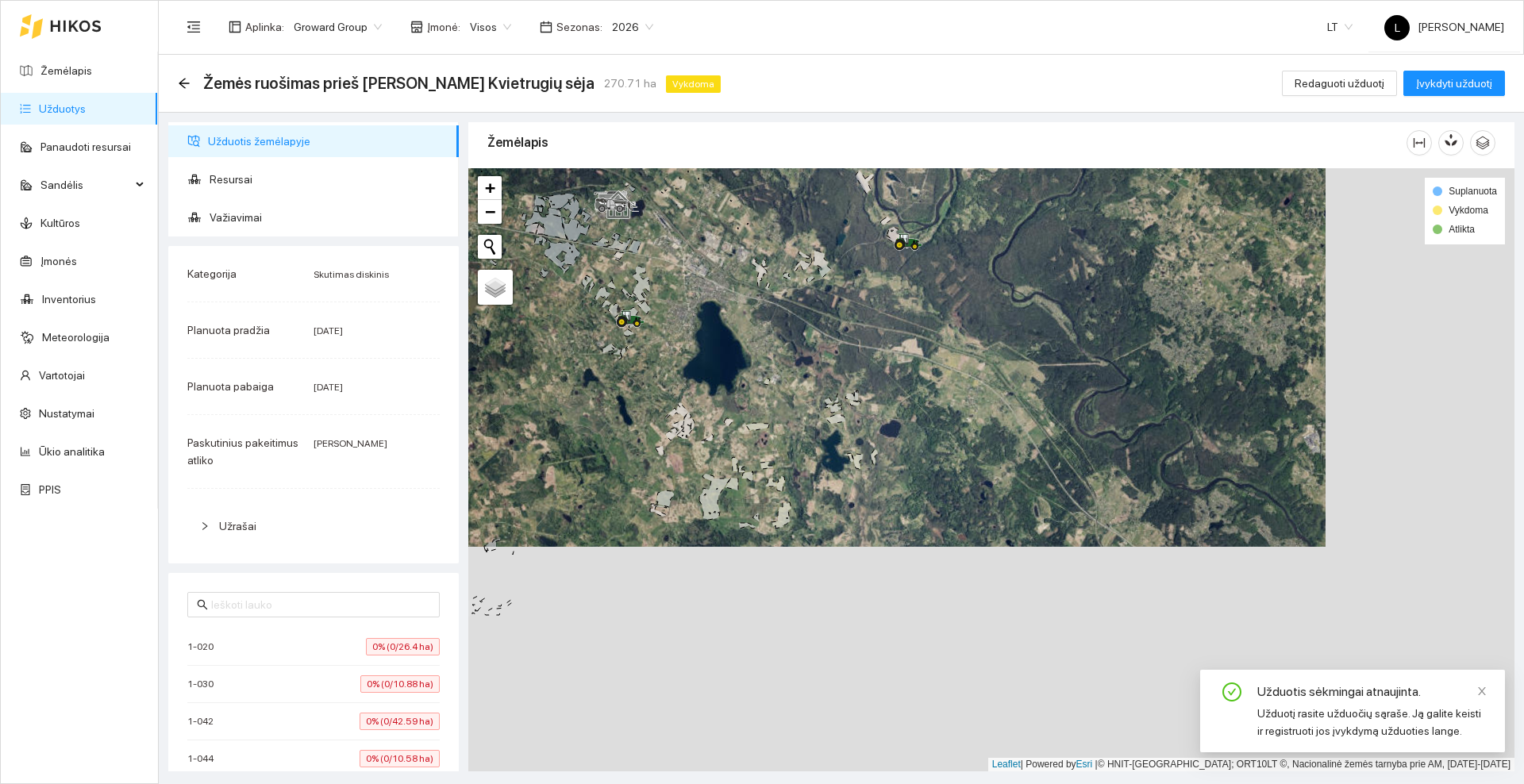
drag, startPoint x: 759, startPoint y: 372, endPoint x: 784, endPoint y: 314, distance: 63.2
click at [784, 314] on div at bounding box center [991, 469] width 1046 height 603
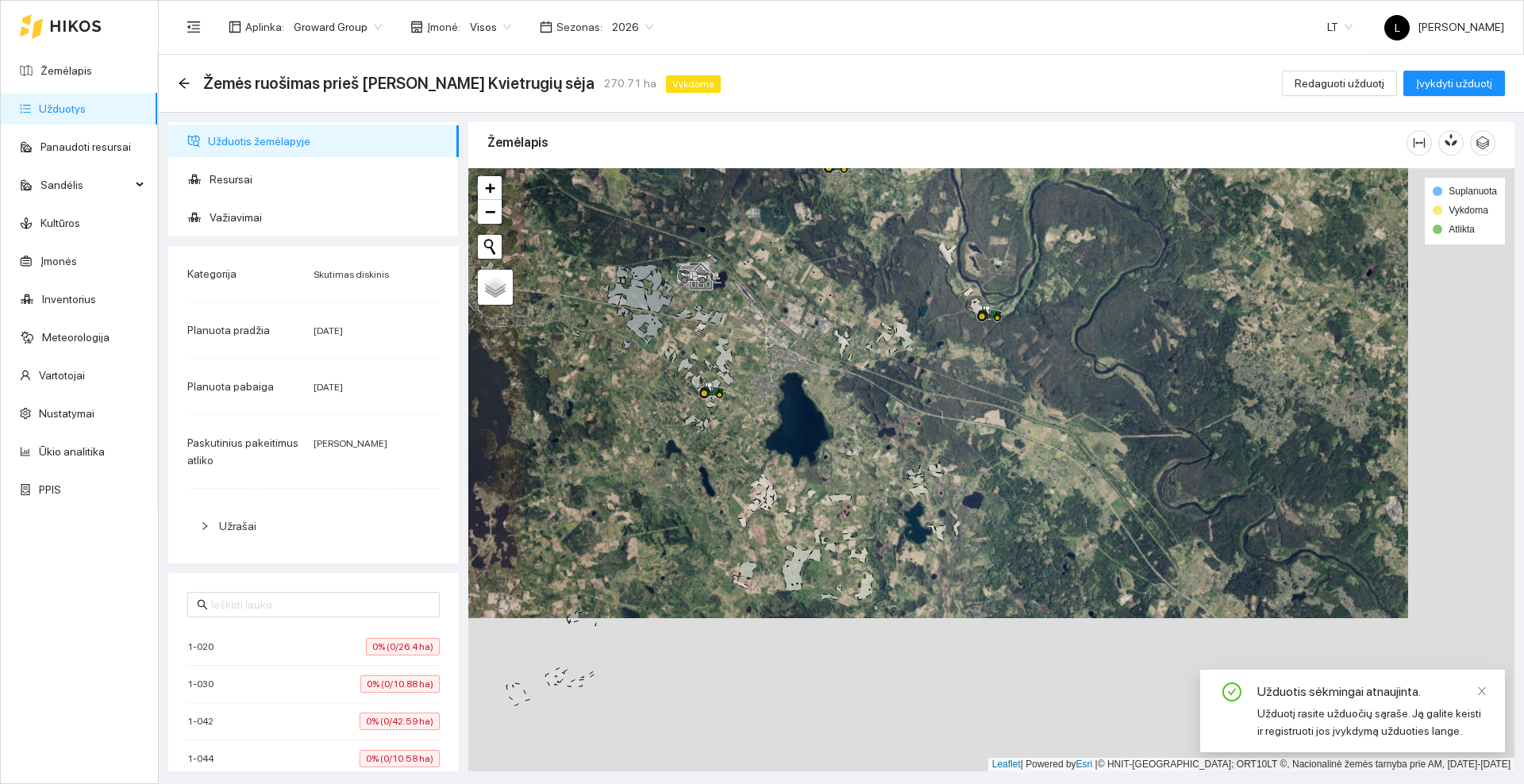
drag, startPoint x: 720, startPoint y: 319, endPoint x: 726, endPoint y: 503, distance: 184.1
click at [726, 503] on div at bounding box center [991, 469] width 1046 height 603
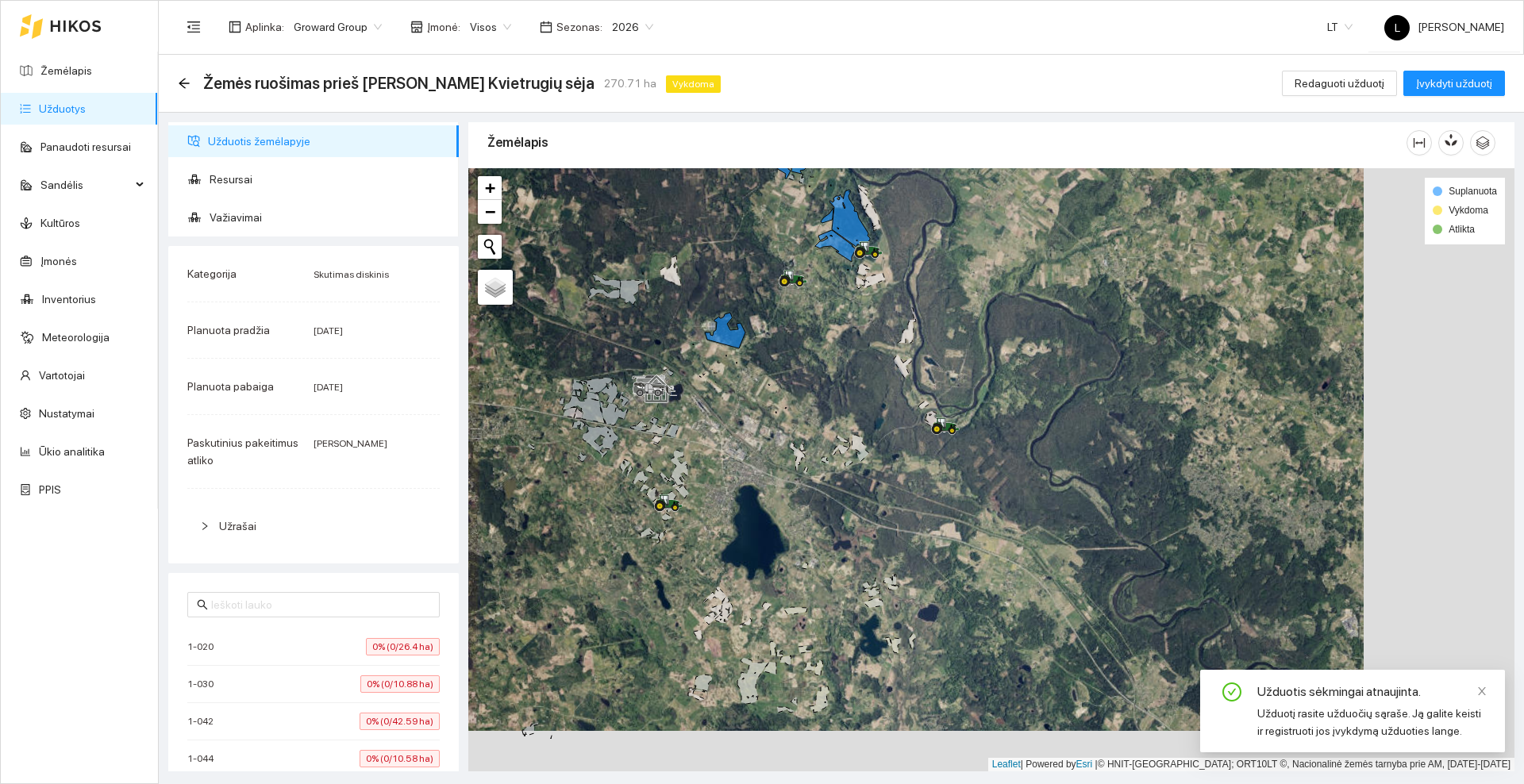
drag, startPoint x: 857, startPoint y: 322, endPoint x: 858, endPoint y: 417, distance: 95.0
click at [858, 417] on div at bounding box center [991, 469] width 1046 height 603
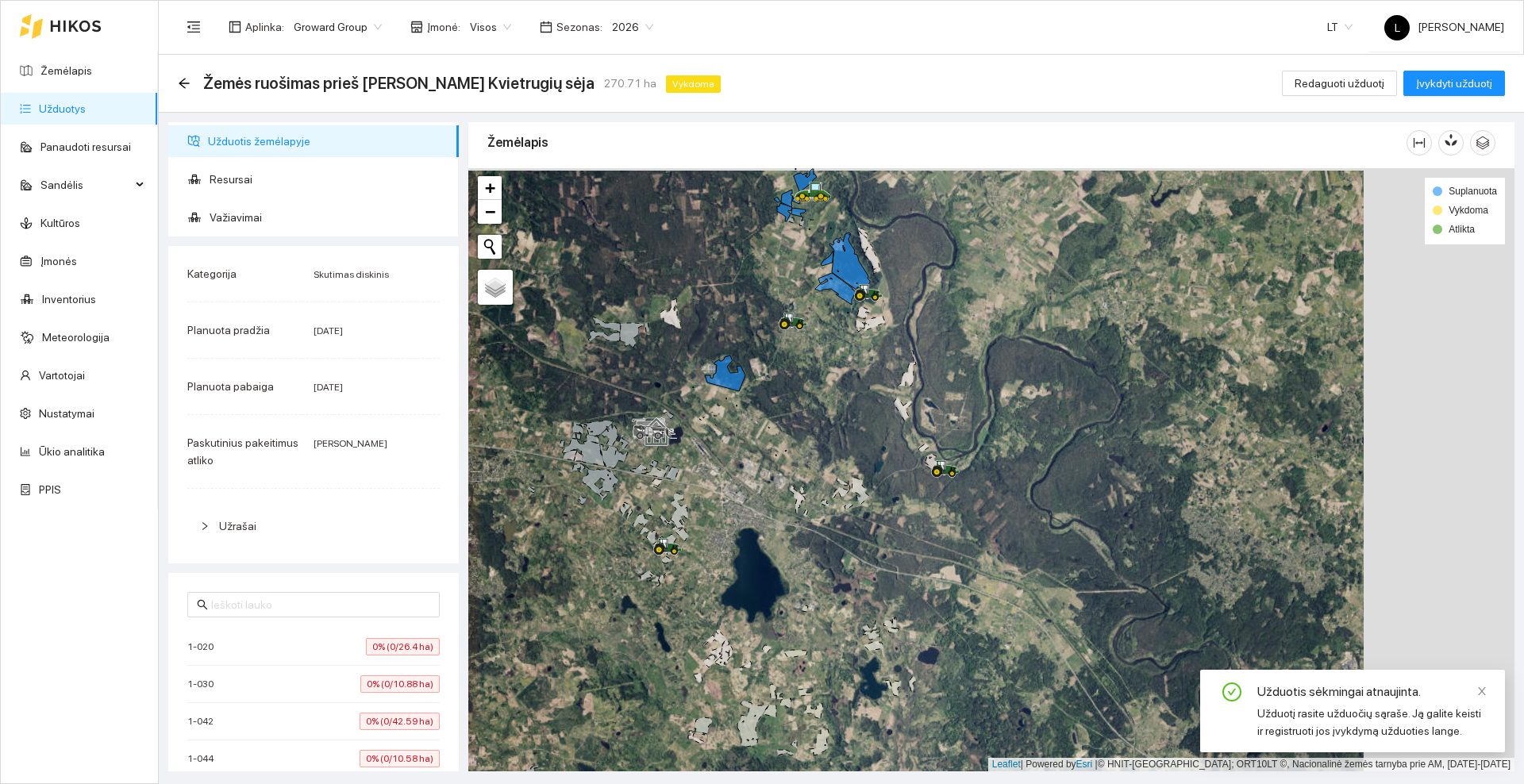
drag, startPoint x: 872, startPoint y: 384, endPoint x: 883, endPoint y: 470, distance: 86.7
click at [883, 470] on div at bounding box center [991, 469] width 1046 height 603
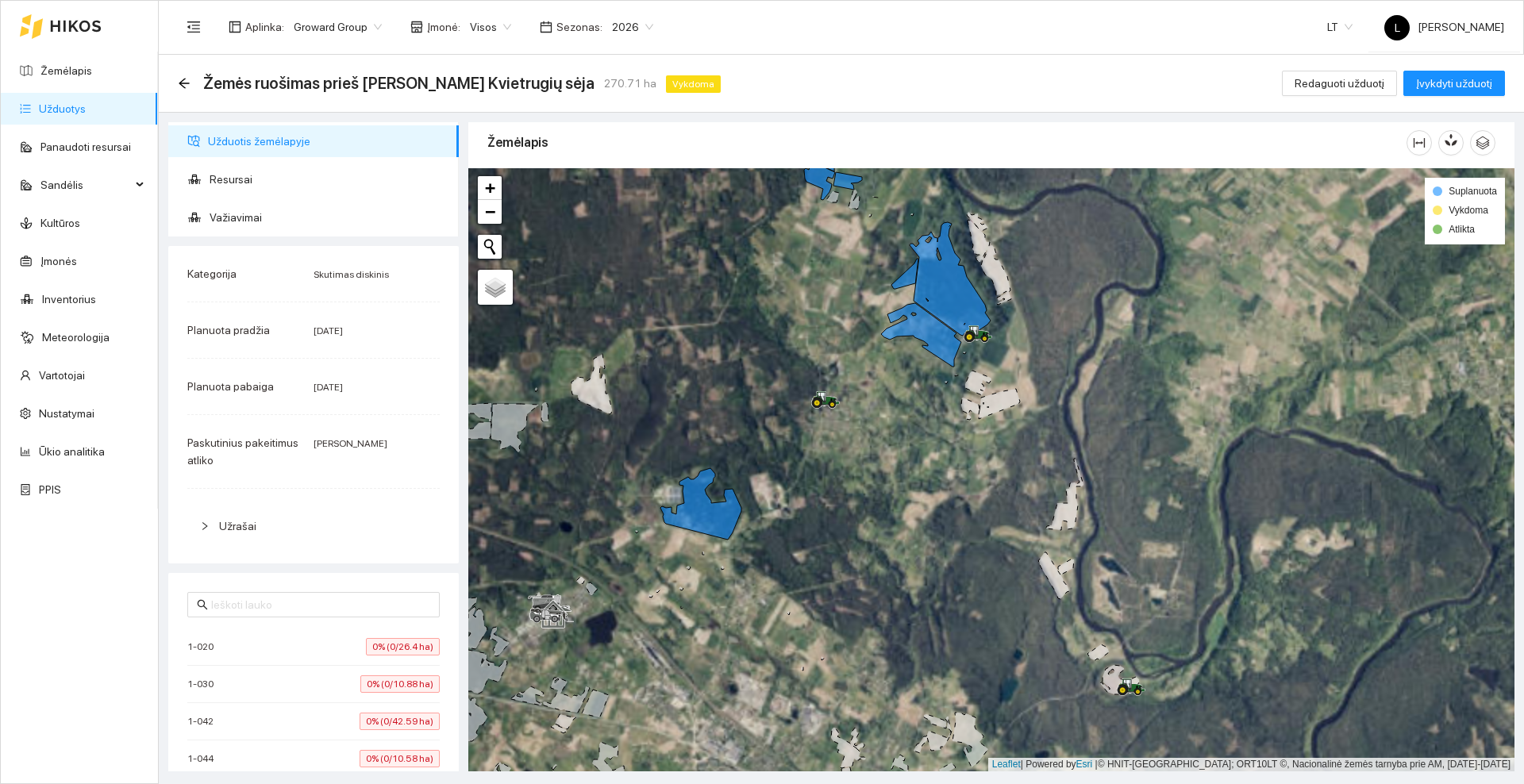
click at [80, 26] on icon at bounding box center [76, 26] width 50 height 11
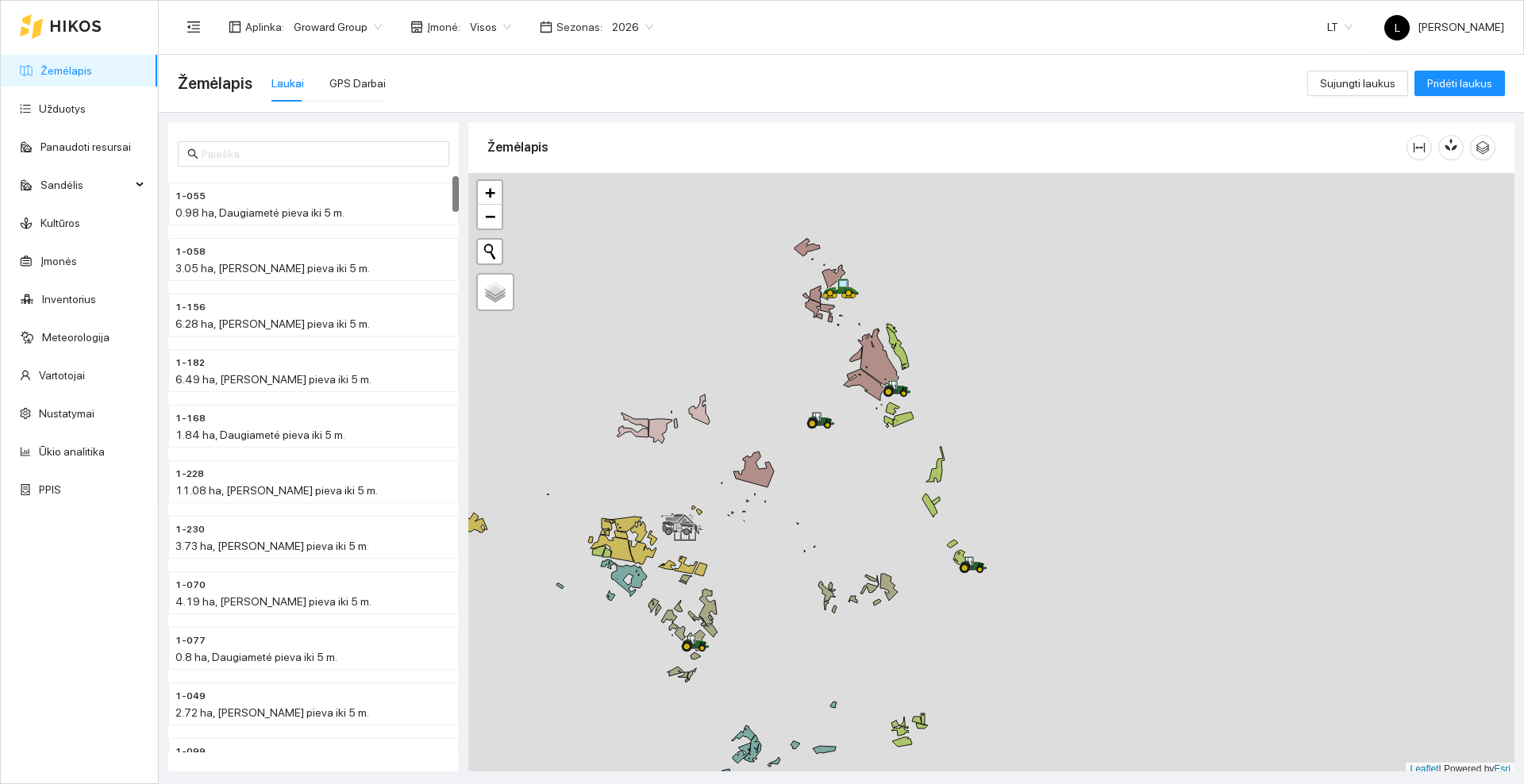
scroll to position [4, 0]
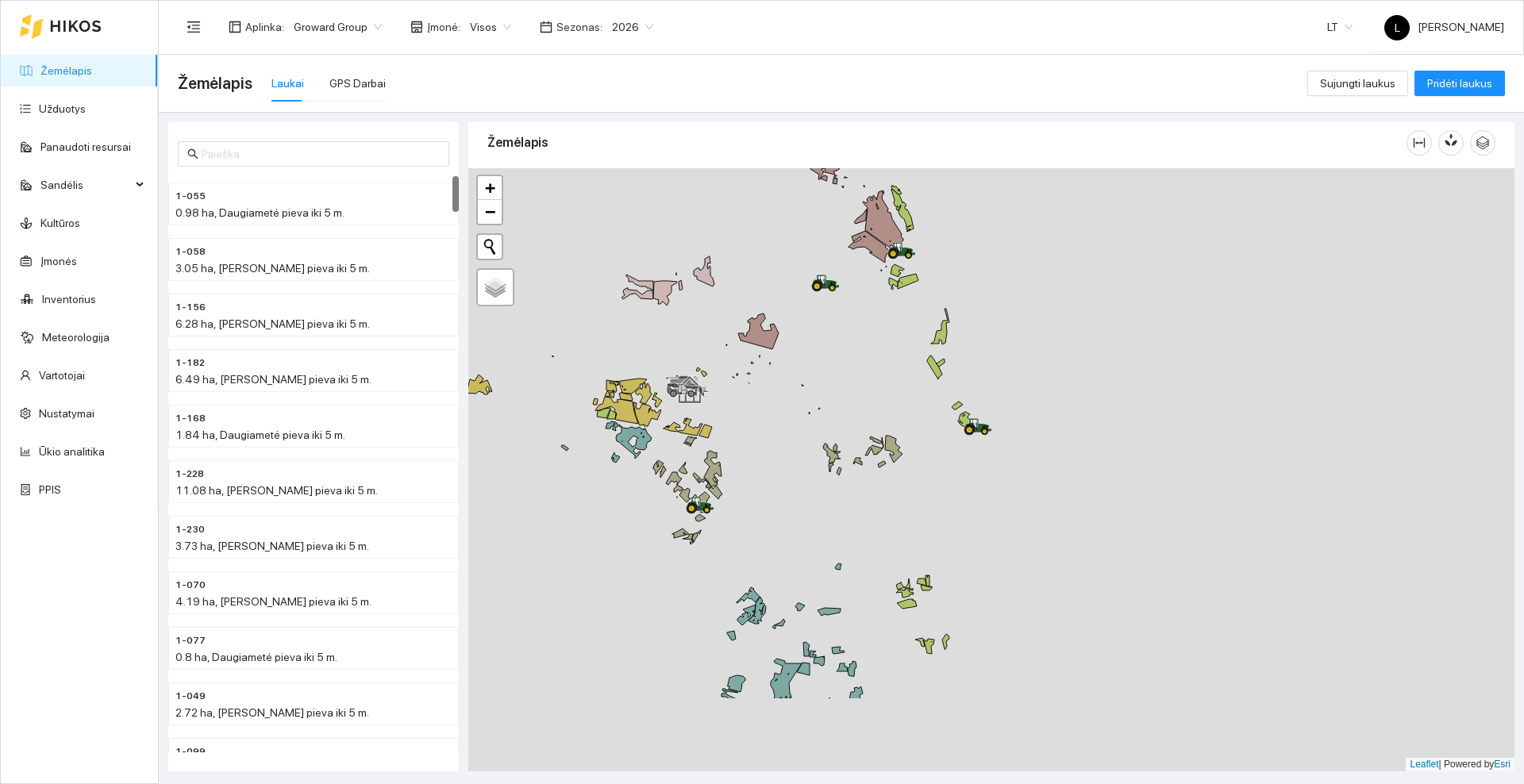
drag, startPoint x: 852, startPoint y: 514, endPoint x: 847, endPoint y: 385, distance: 129.1
click at [858, 378] on div at bounding box center [991, 469] width 1046 height 603
click at [85, 102] on link "Užduotys" at bounding box center [62, 108] width 47 height 12
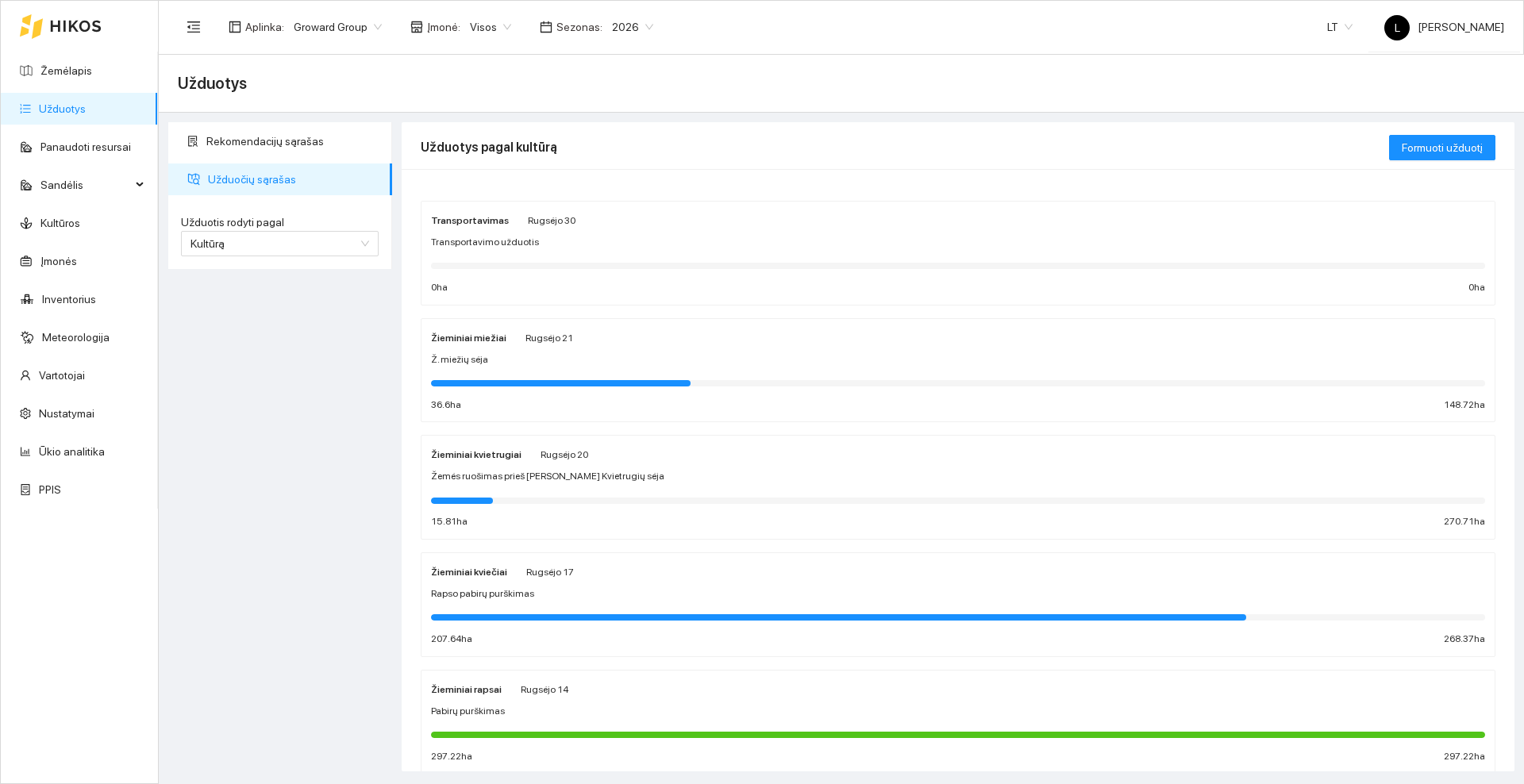
click at [613, 587] on div "Rapso pabirų purškimas" at bounding box center [957, 593] width 1054 height 15
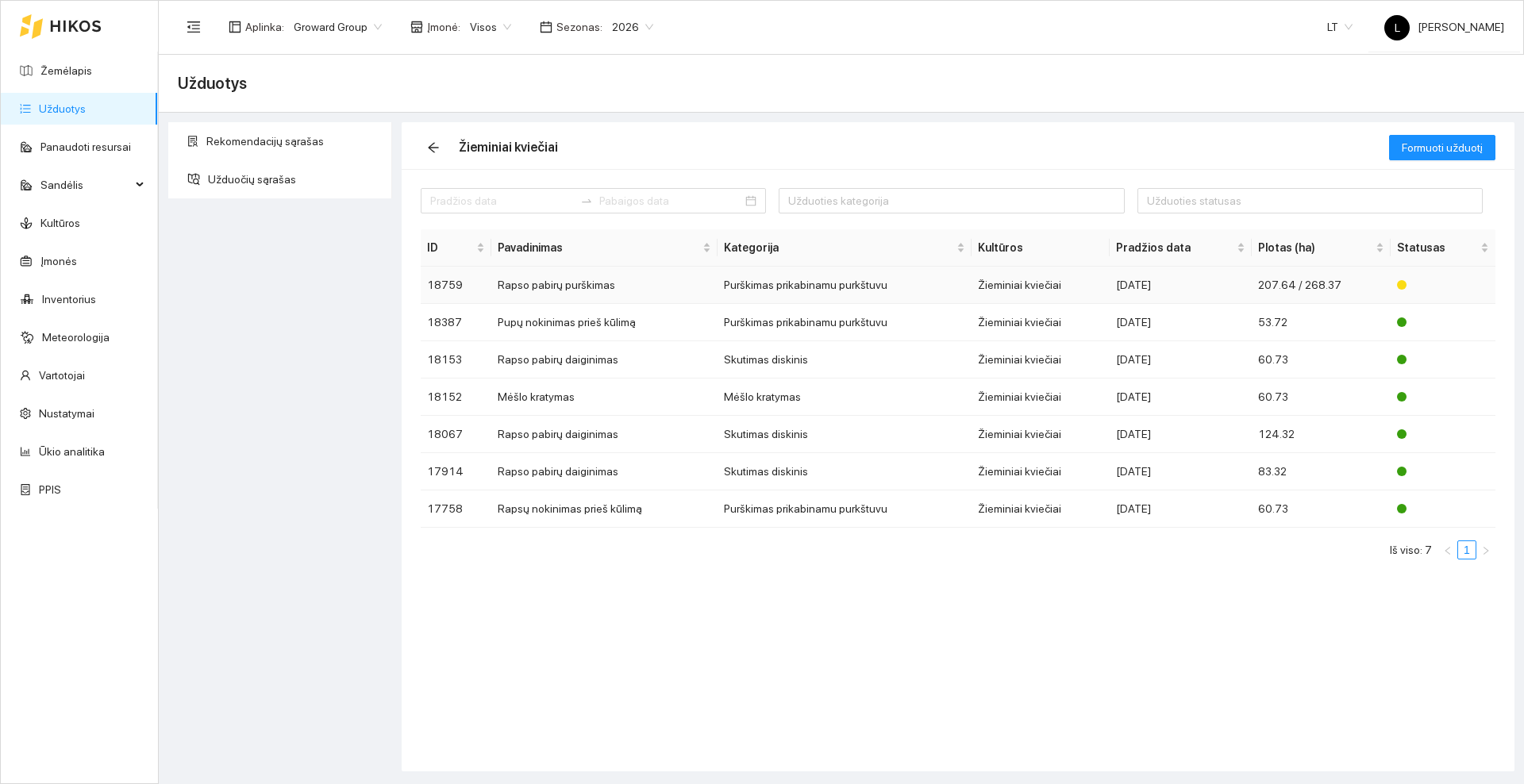
click at [858, 278] on td "Purškimas prikabinamu purkštuvu" at bounding box center [844, 285] width 254 height 37
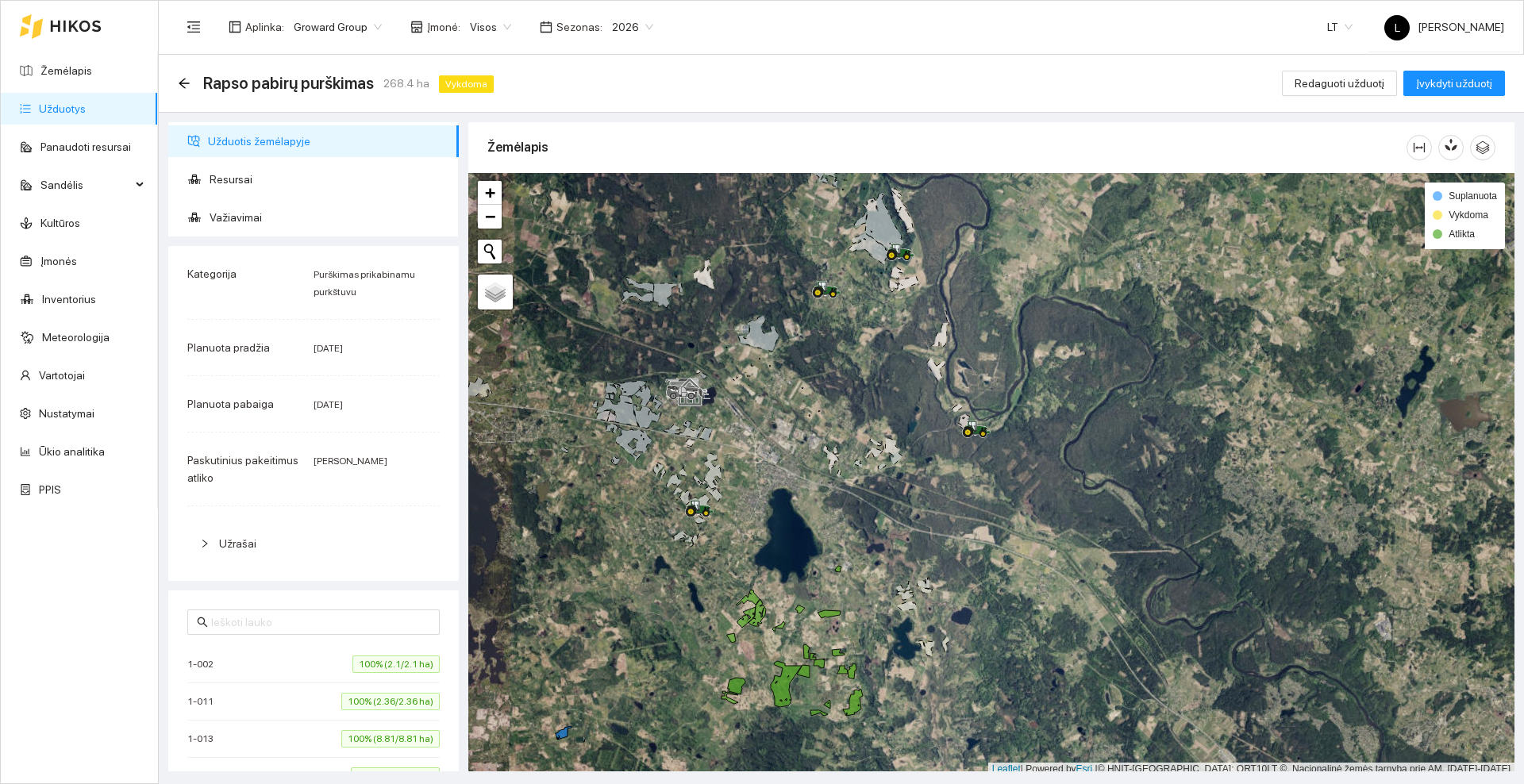
scroll to position [4, 0]
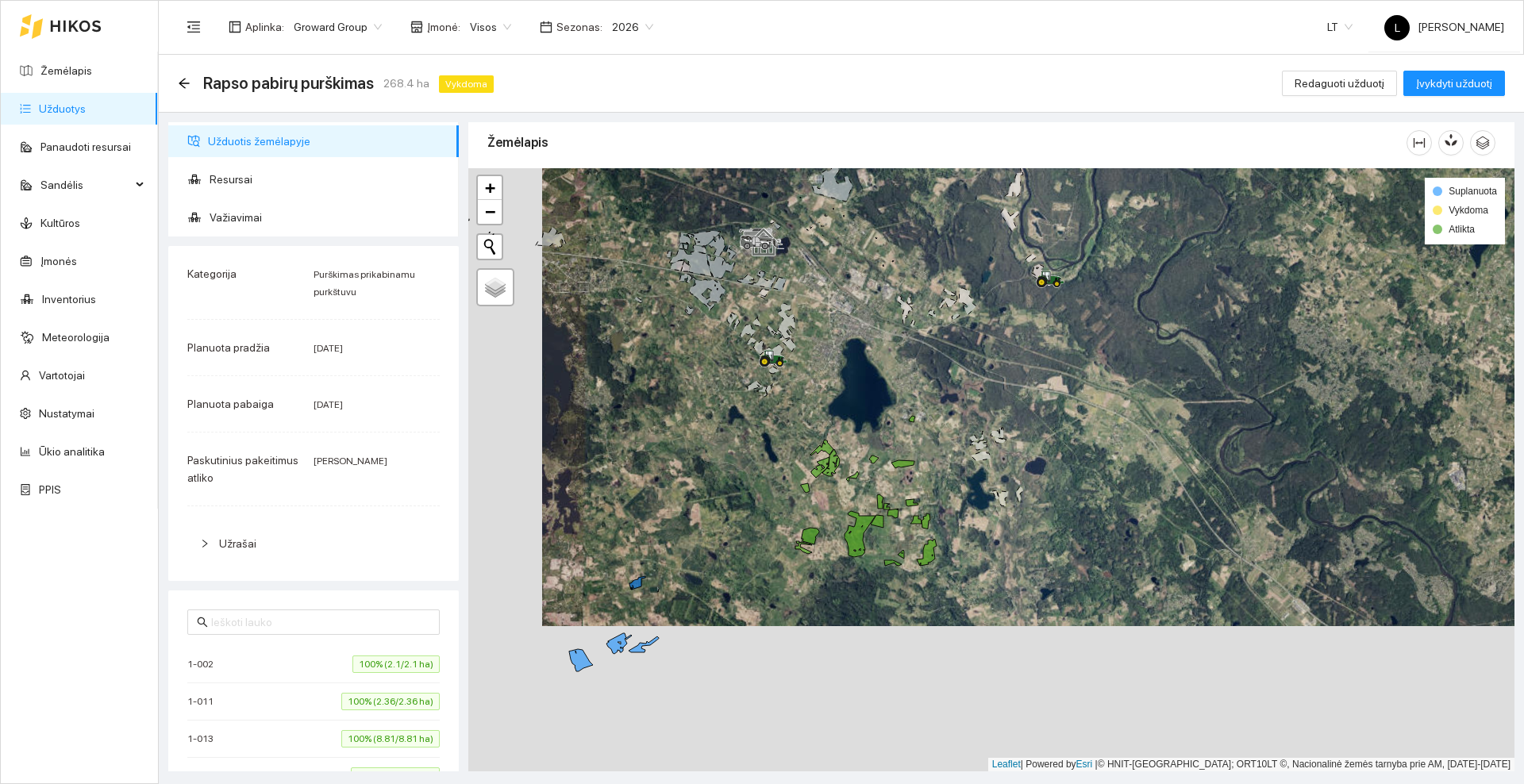
drag, startPoint x: 841, startPoint y: 407, endPoint x: 926, endPoint y: 293, distance: 142.2
click at [924, 300] on div at bounding box center [991, 469] width 1046 height 603
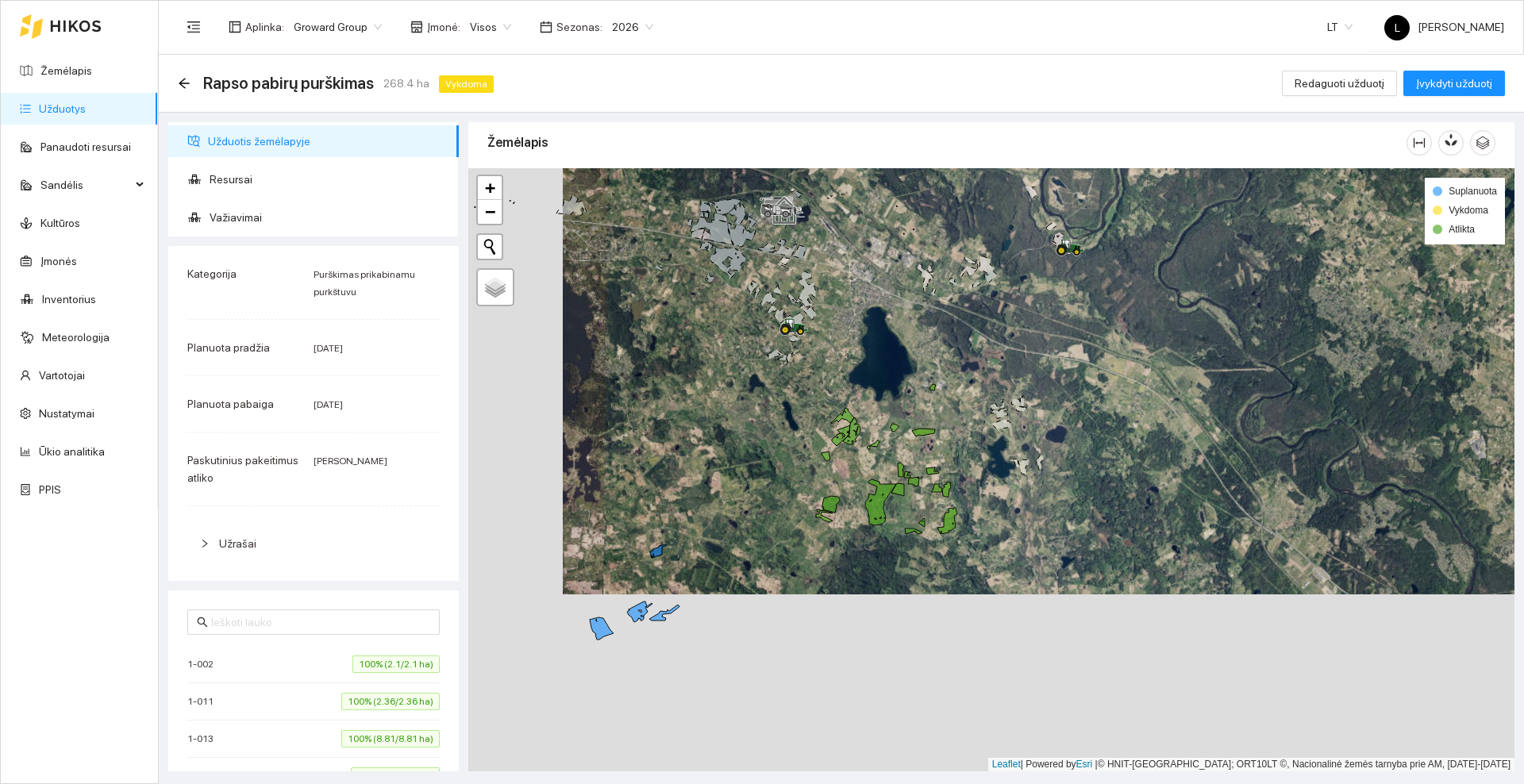
drag, startPoint x: 865, startPoint y: 318, endPoint x: 787, endPoint y: 414, distance: 123.7
click at [787, 414] on div at bounding box center [991, 469] width 1046 height 603
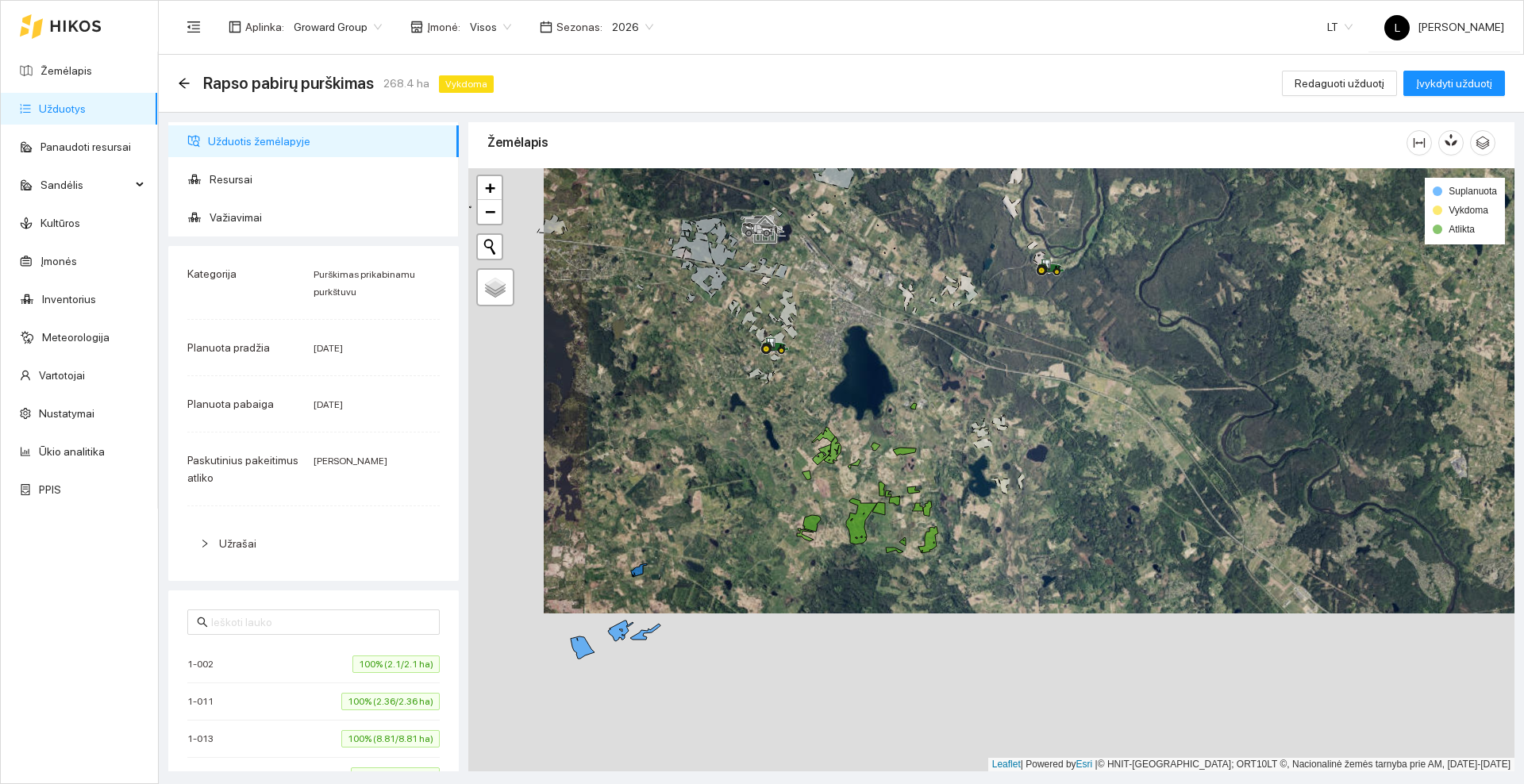
click at [89, 27] on icon at bounding box center [76, 26] width 50 height 11
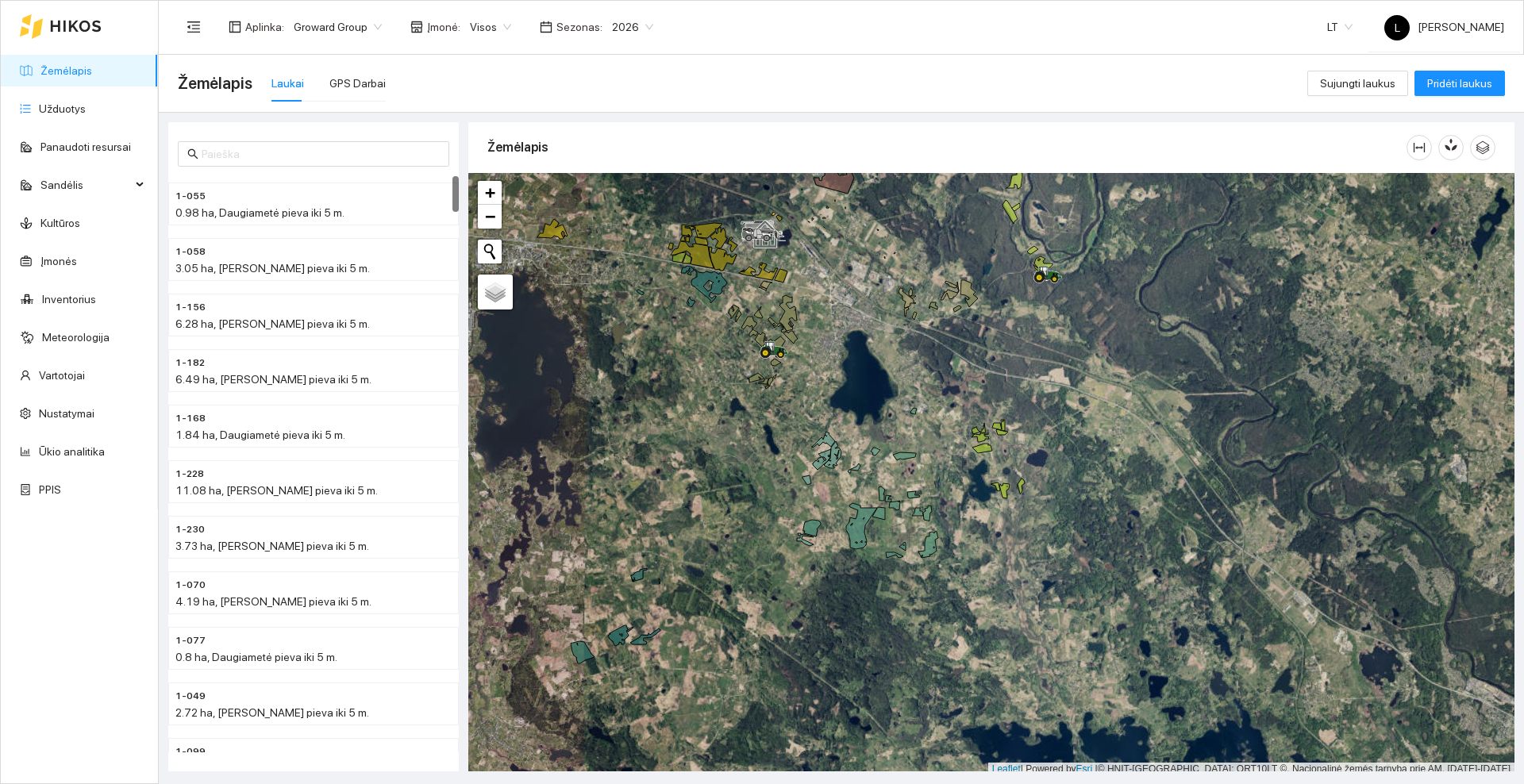
scroll to position [4, 0]
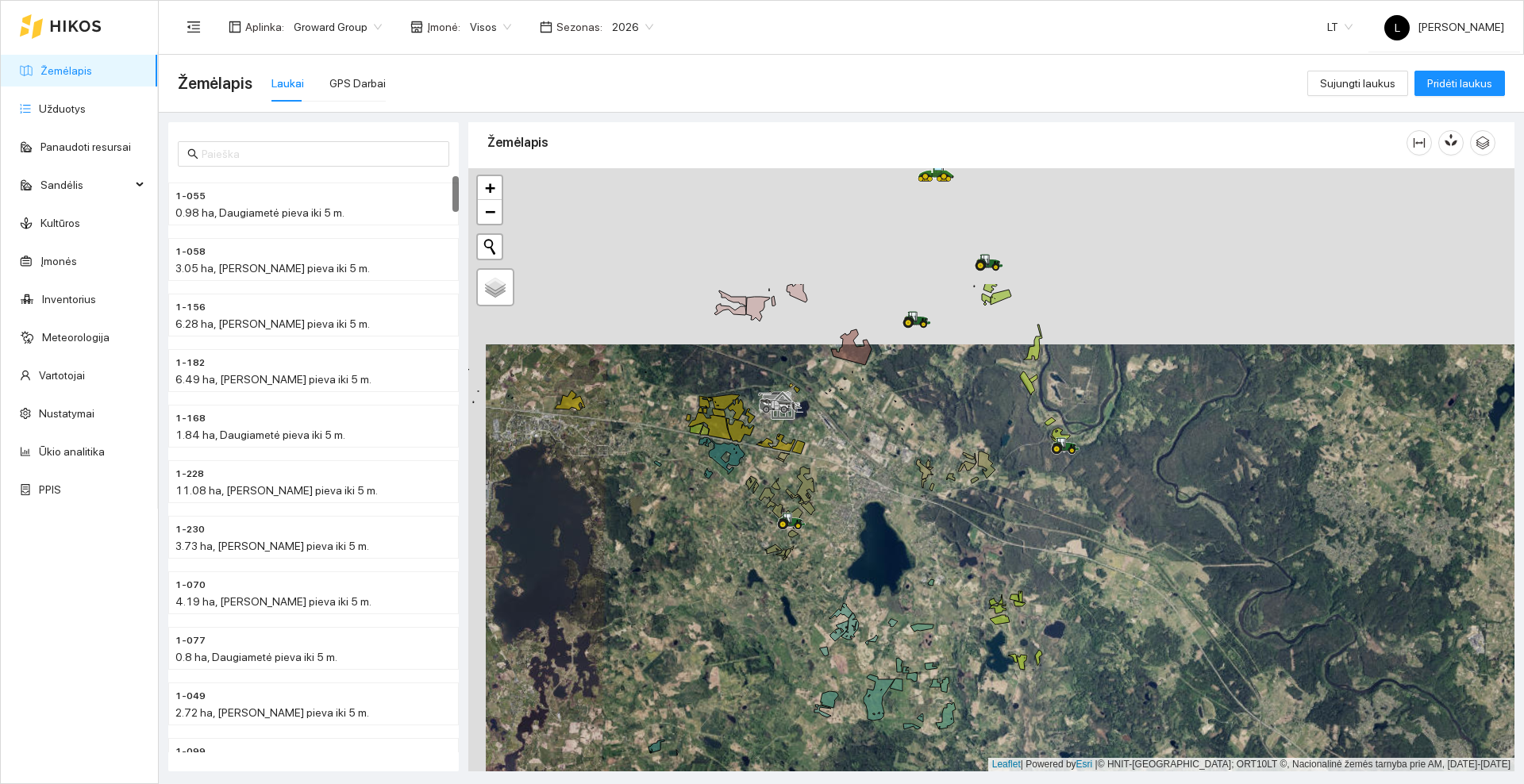
click at [945, 423] on div at bounding box center [991, 469] width 1046 height 603
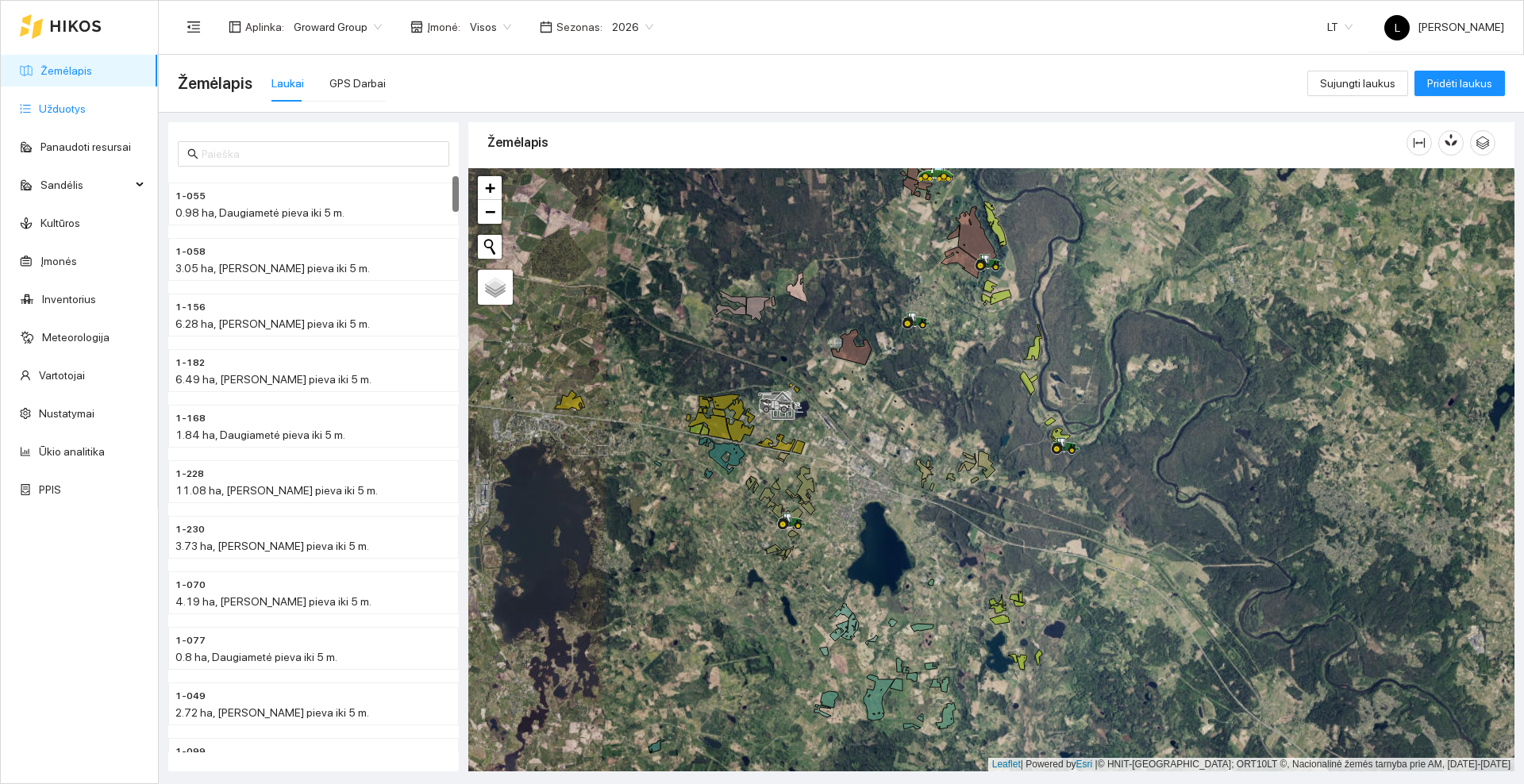
click at [55, 106] on link "Užduotys" at bounding box center [62, 108] width 47 height 12
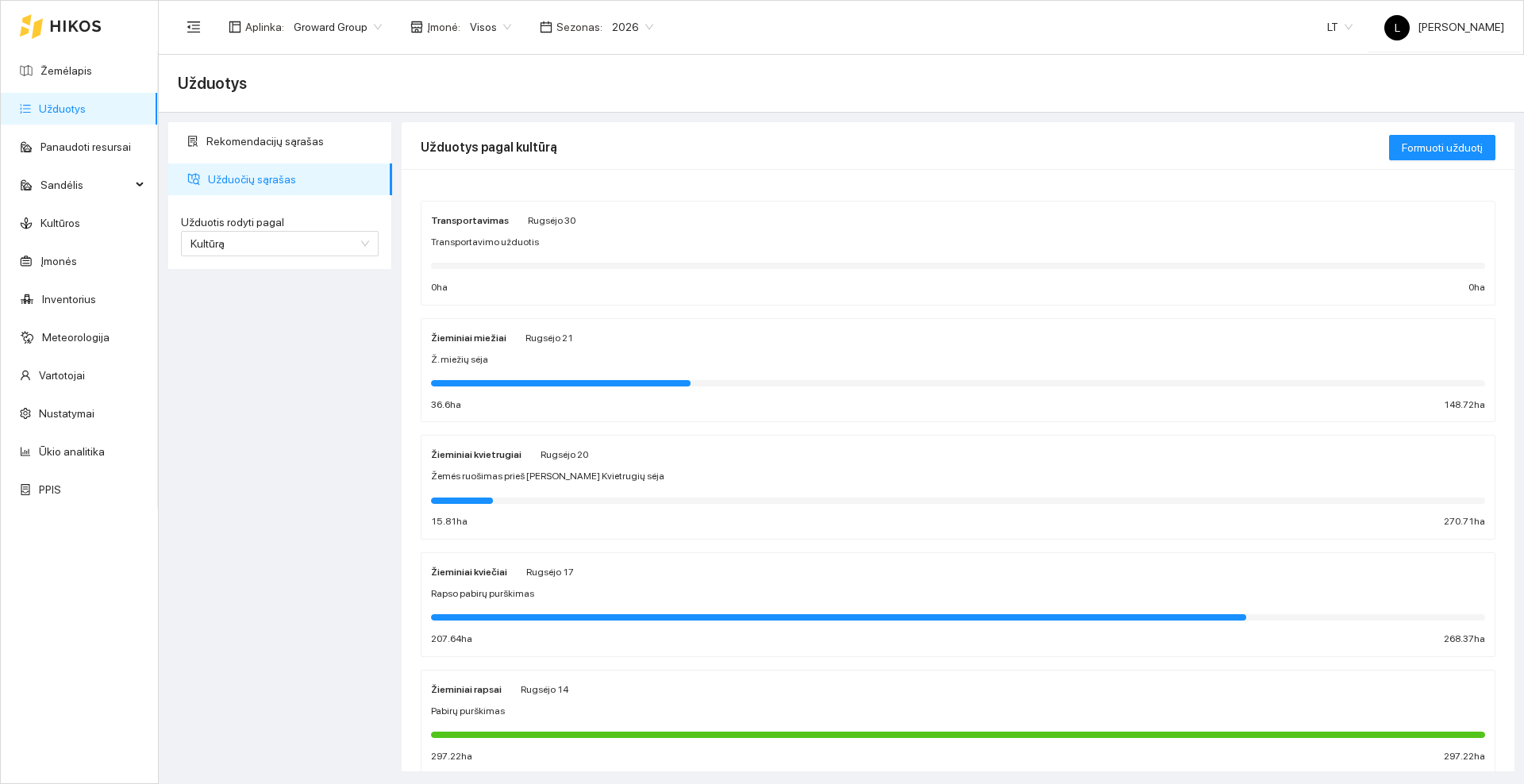
click at [634, 343] on div "Žieminiai miežiai Rugsėjo 21" at bounding box center [957, 337] width 1054 height 18
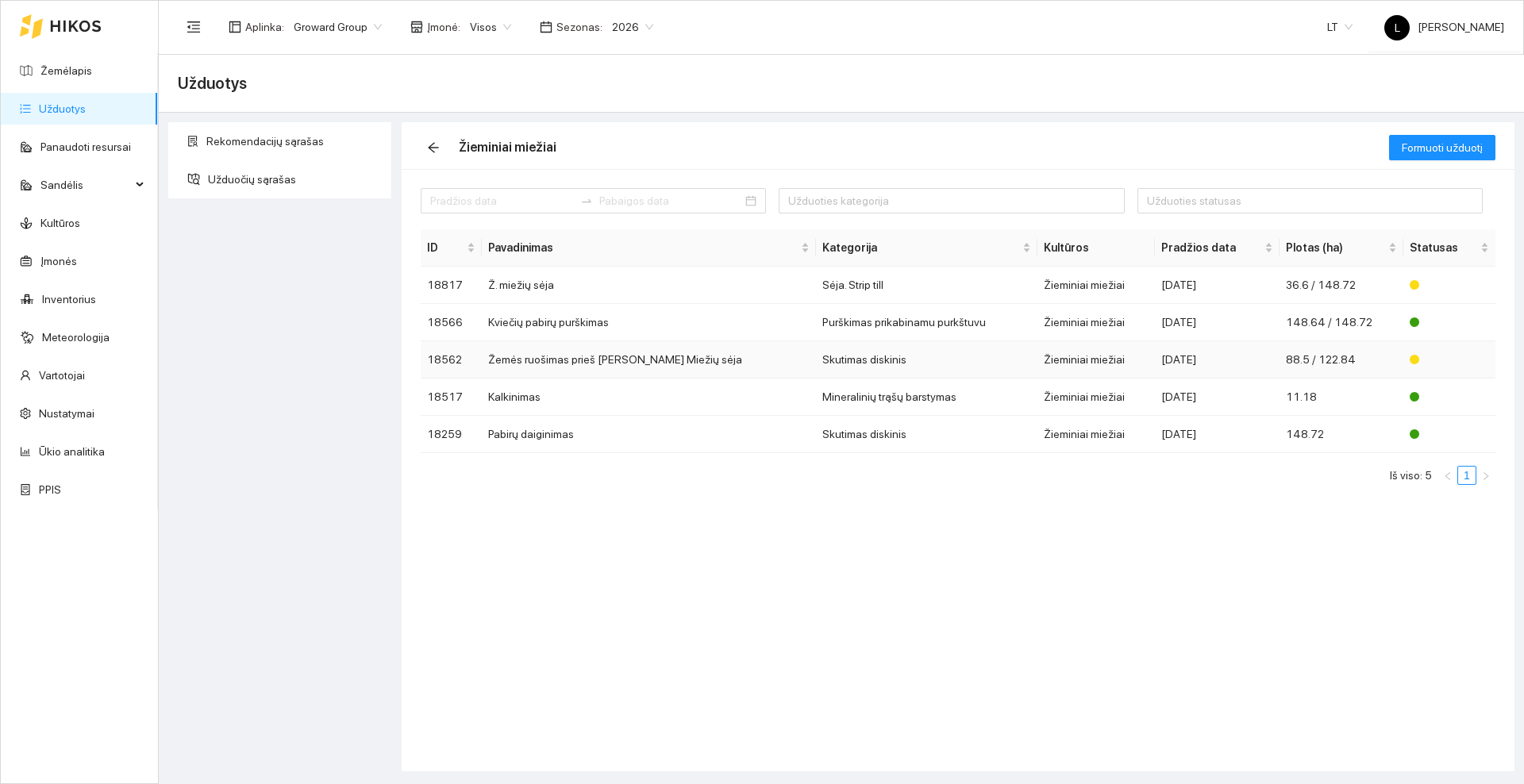
click at [584, 354] on td "Žemės ruošimas prieš Ž. Miežių sėja" at bounding box center [649, 360] width 335 height 37
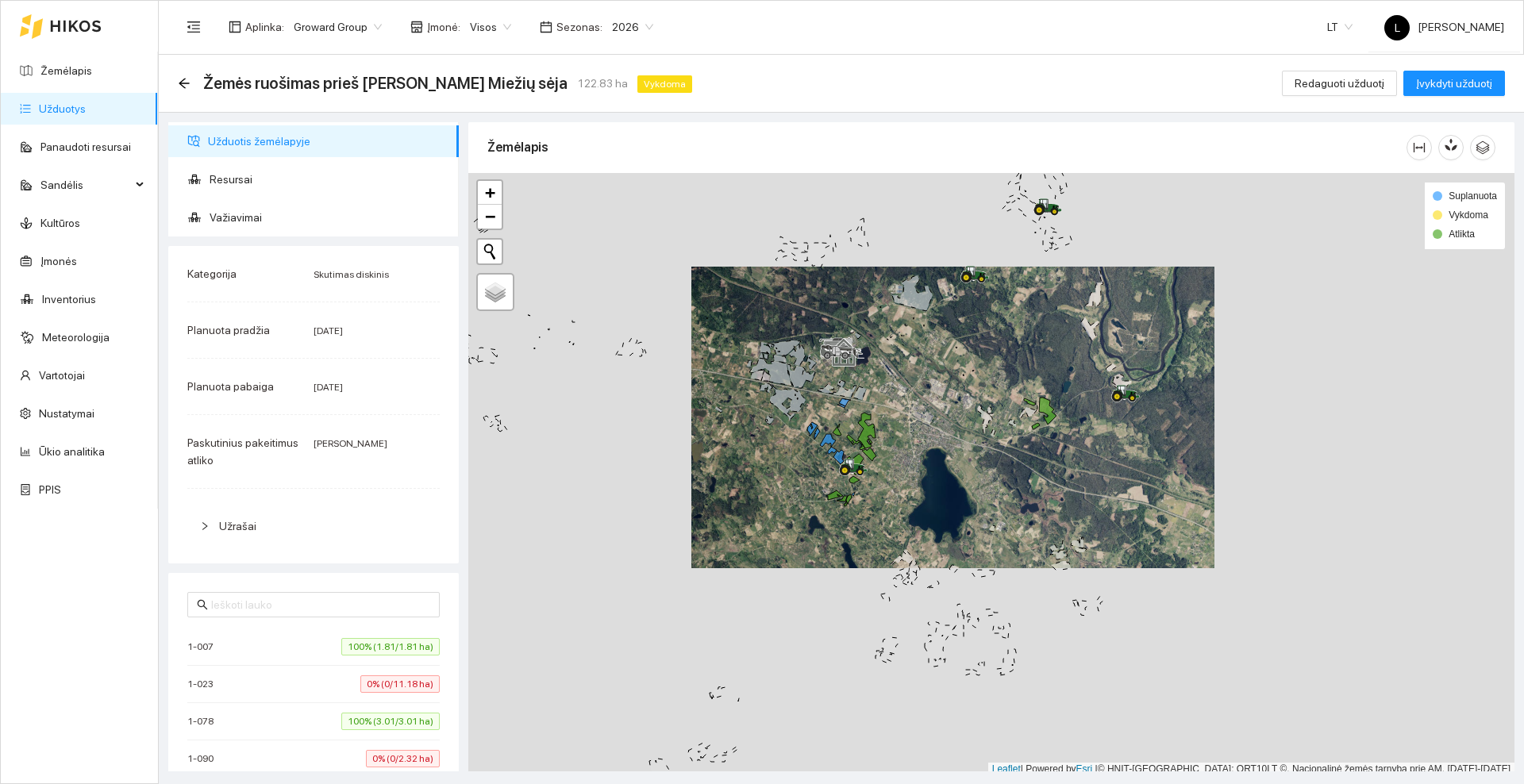
scroll to position [4, 0]
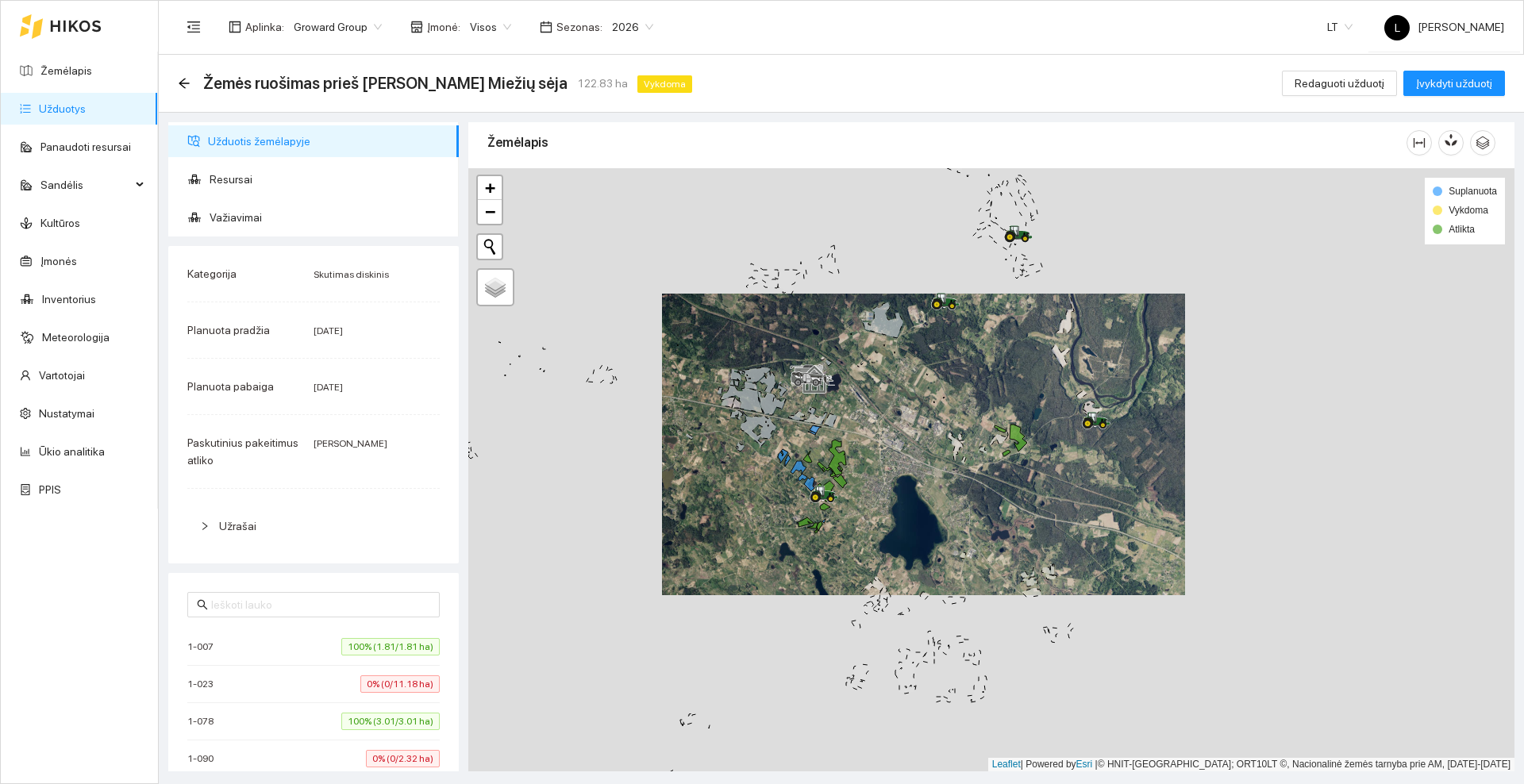
drag, startPoint x: 961, startPoint y: 377, endPoint x: 906, endPoint y: 428, distance: 75.0
click at [906, 427] on div at bounding box center [991, 469] width 1046 height 603
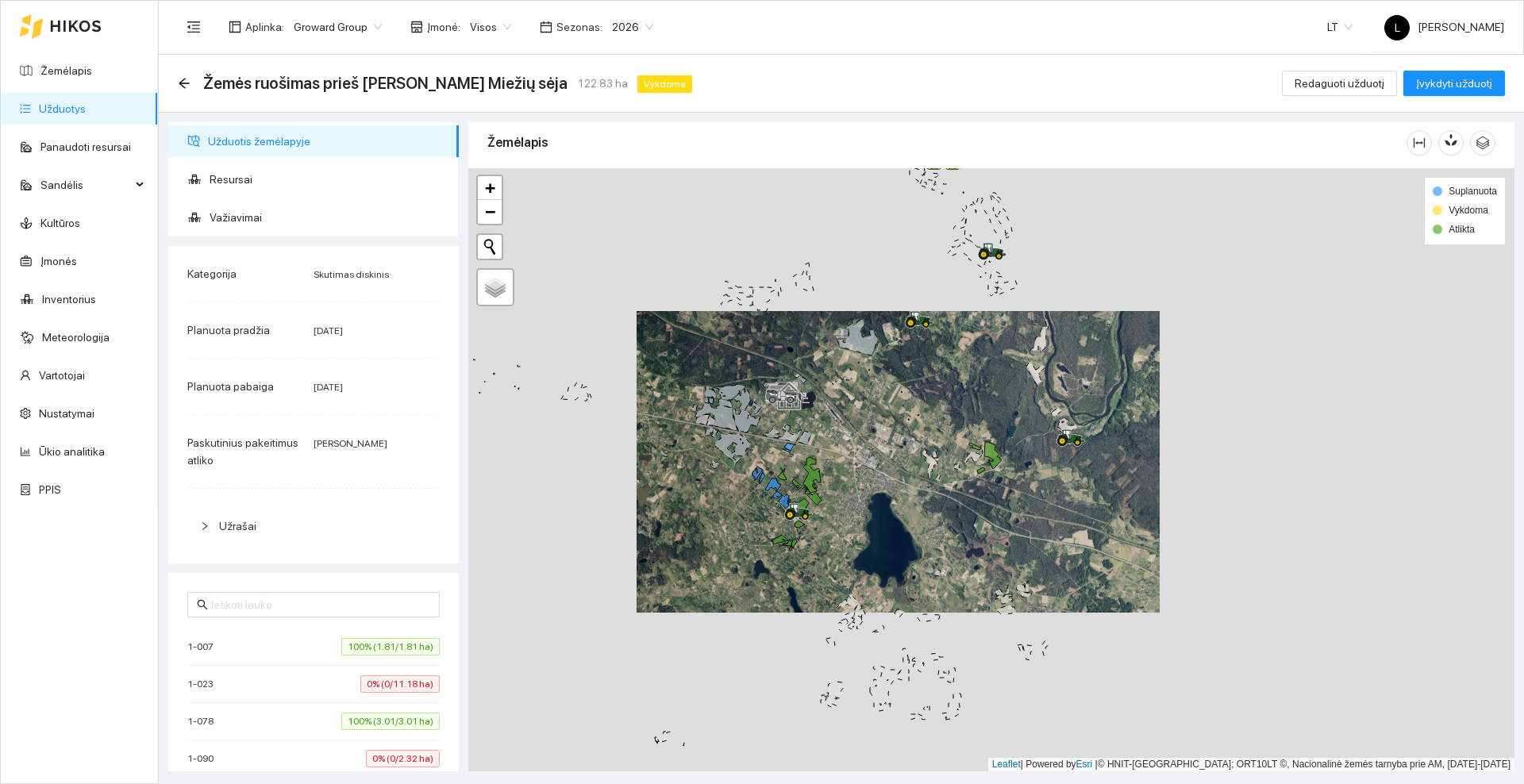
click at [73, 25] on icon at bounding box center [76, 26] width 50 height 11
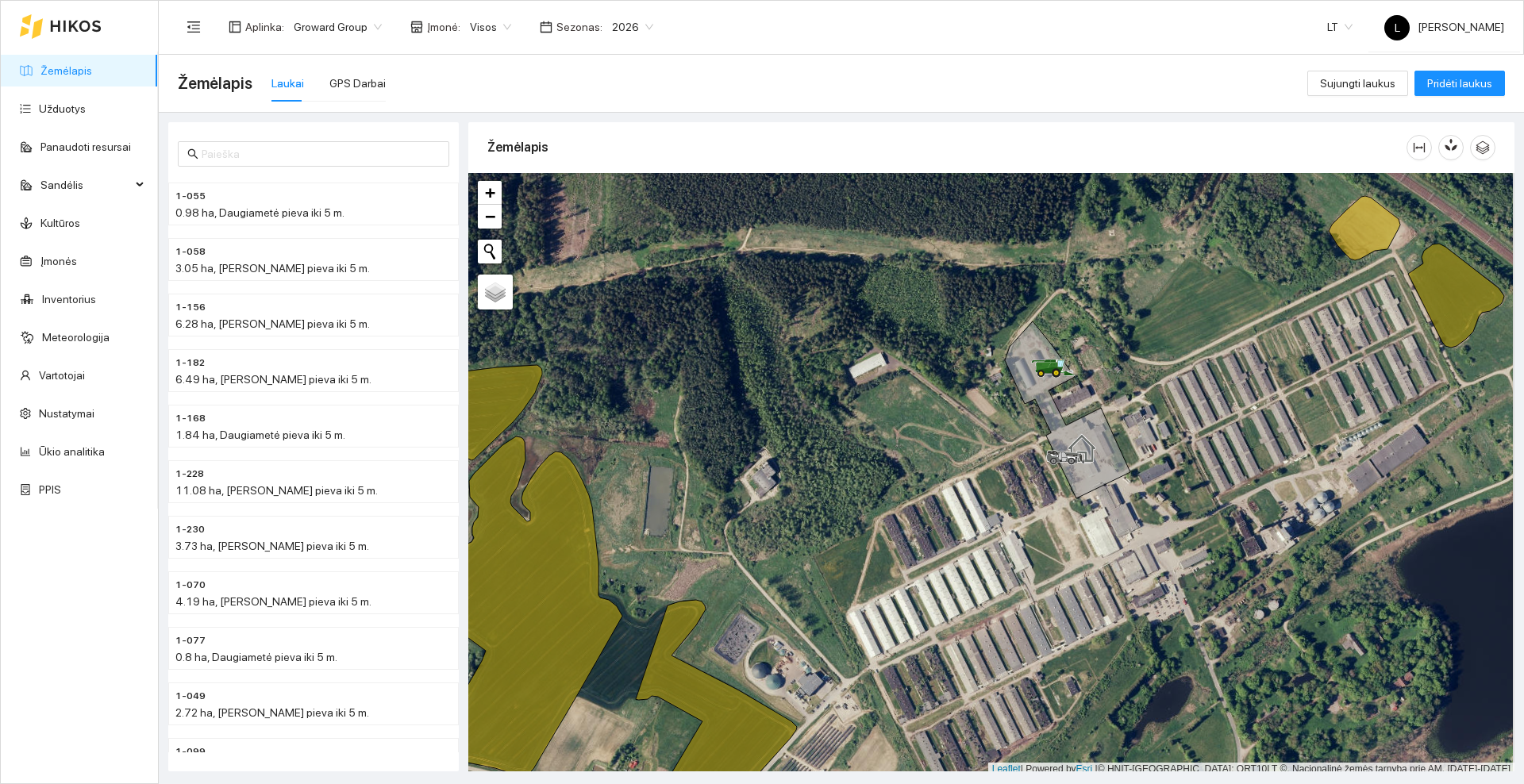
scroll to position [4, 0]
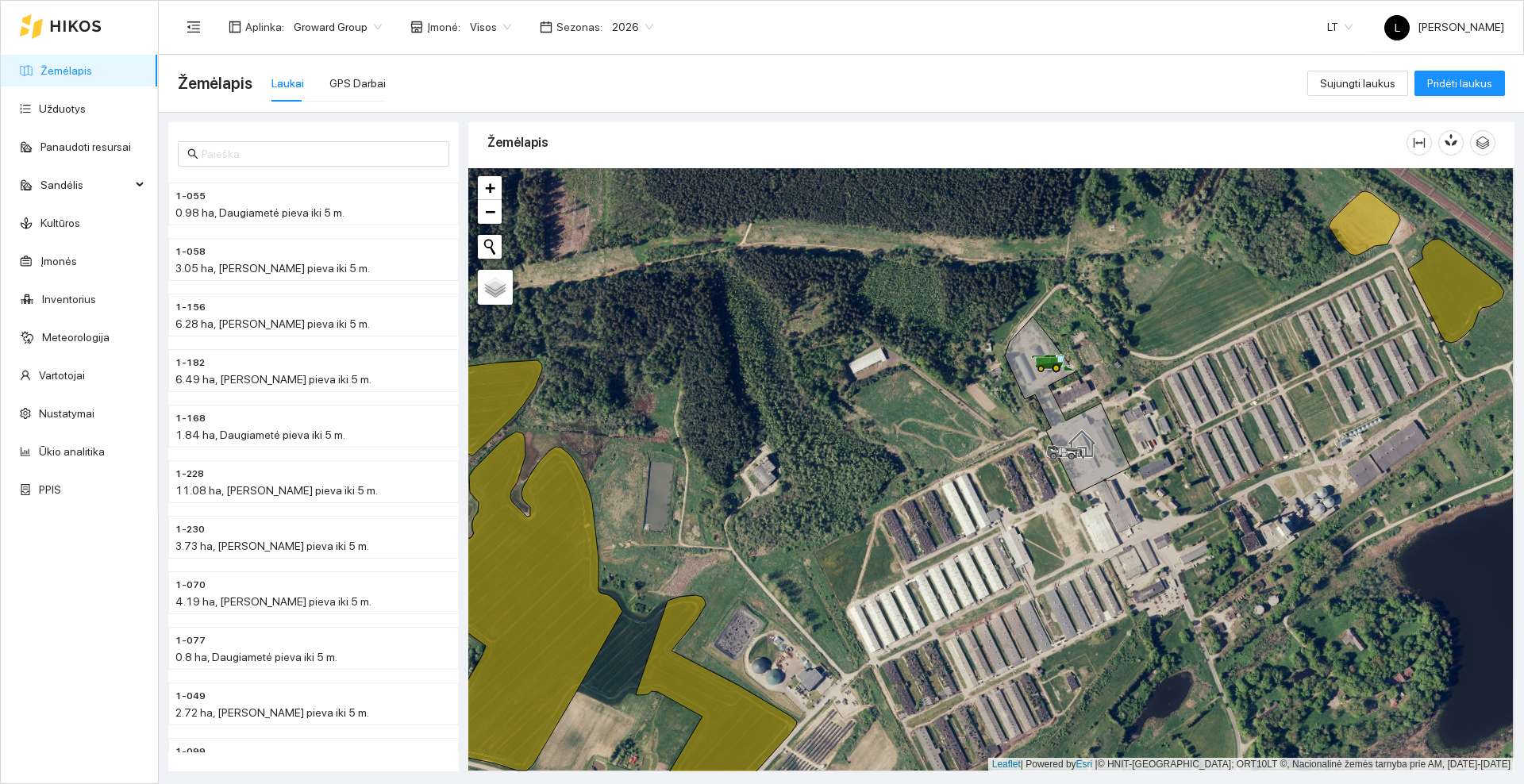
drag, startPoint x: 1272, startPoint y: 394, endPoint x: 635, endPoint y: 438, distance: 638.5
click at [635, 438] on div at bounding box center [991, 469] width 1046 height 603
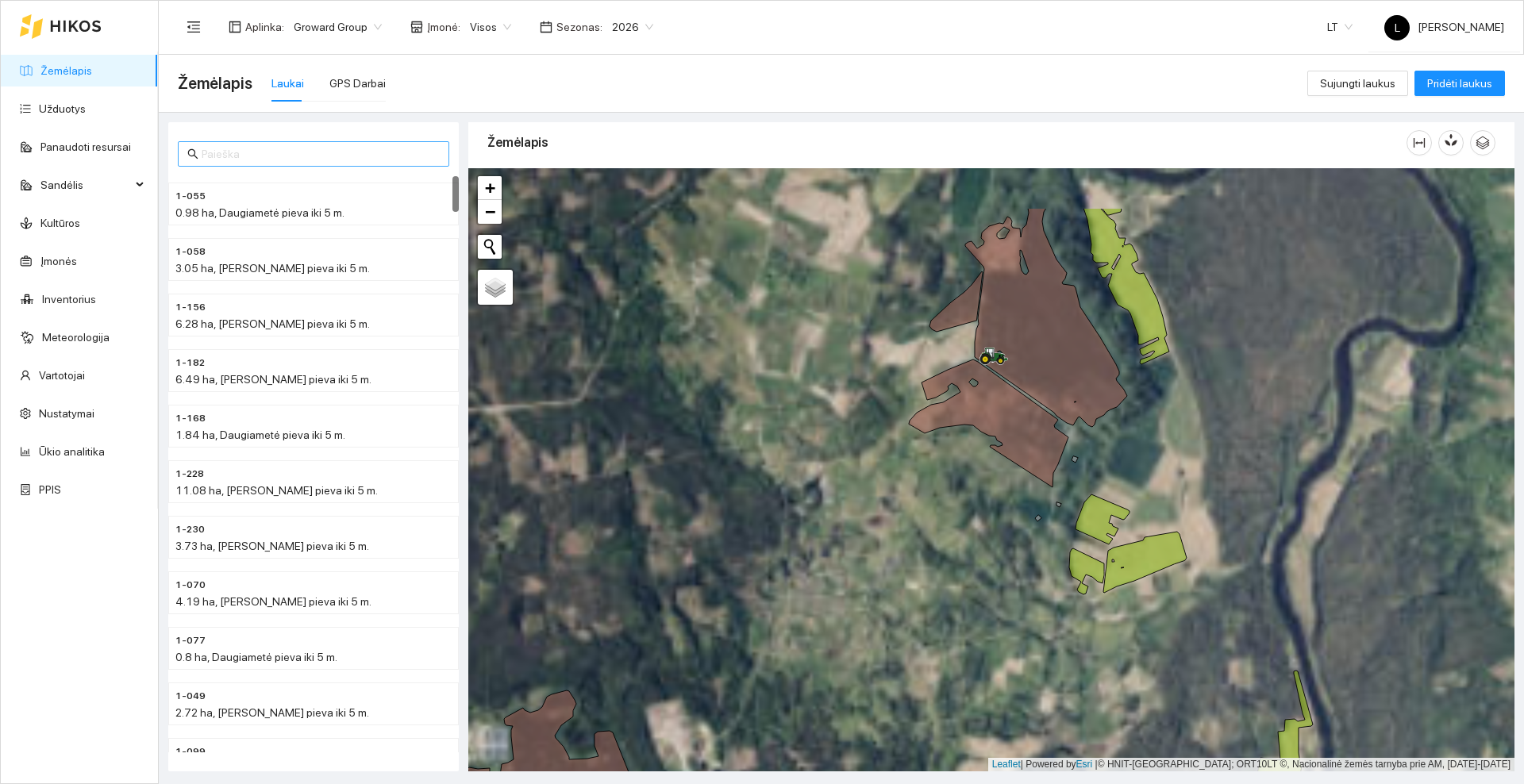
drag, startPoint x: 777, startPoint y: 280, endPoint x: 423, endPoint y: 143, distance: 379.6
click at [767, 379] on div at bounding box center [991, 469] width 1046 height 603
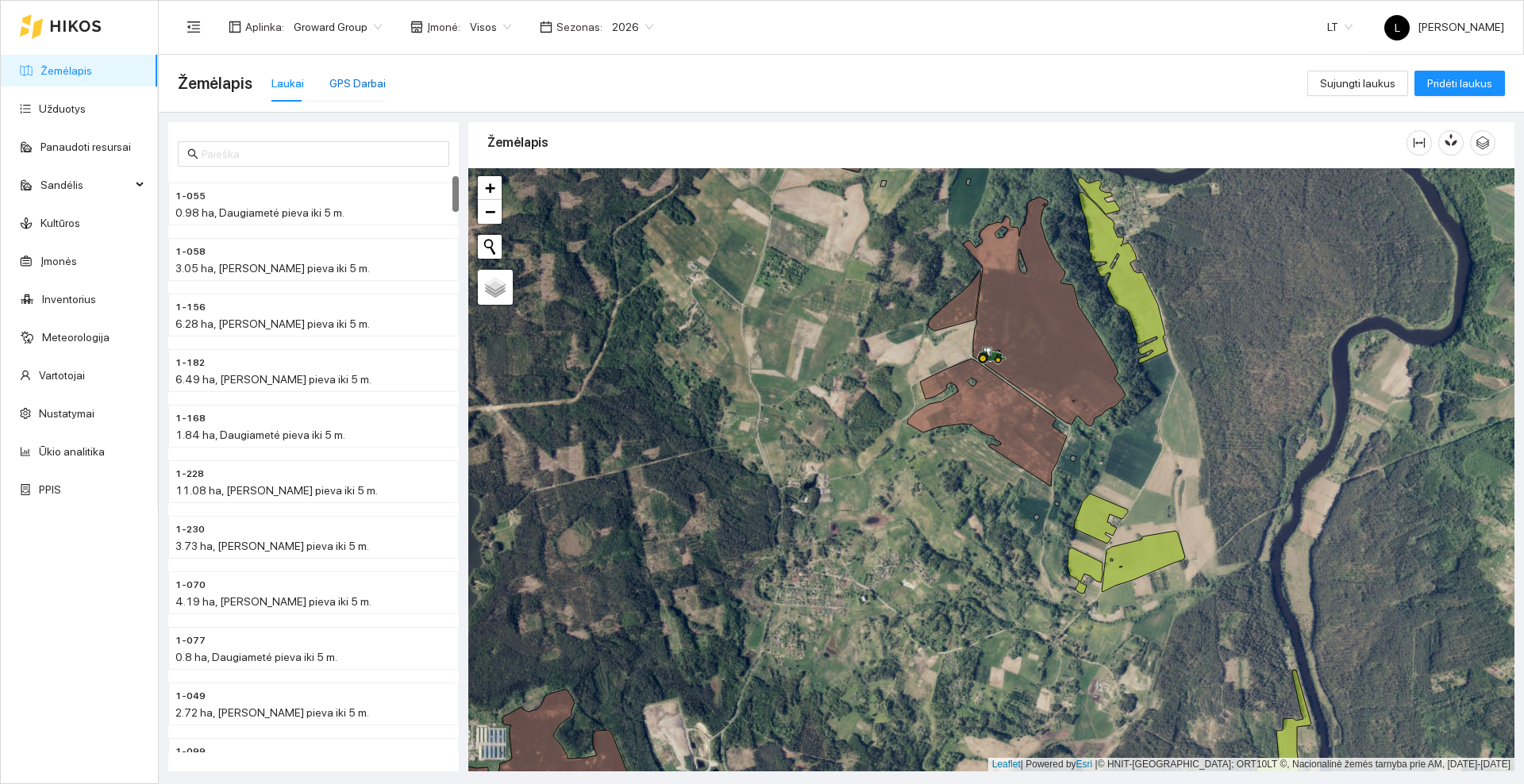
click at [365, 85] on div "GPS Darbai" at bounding box center [357, 84] width 56 height 18
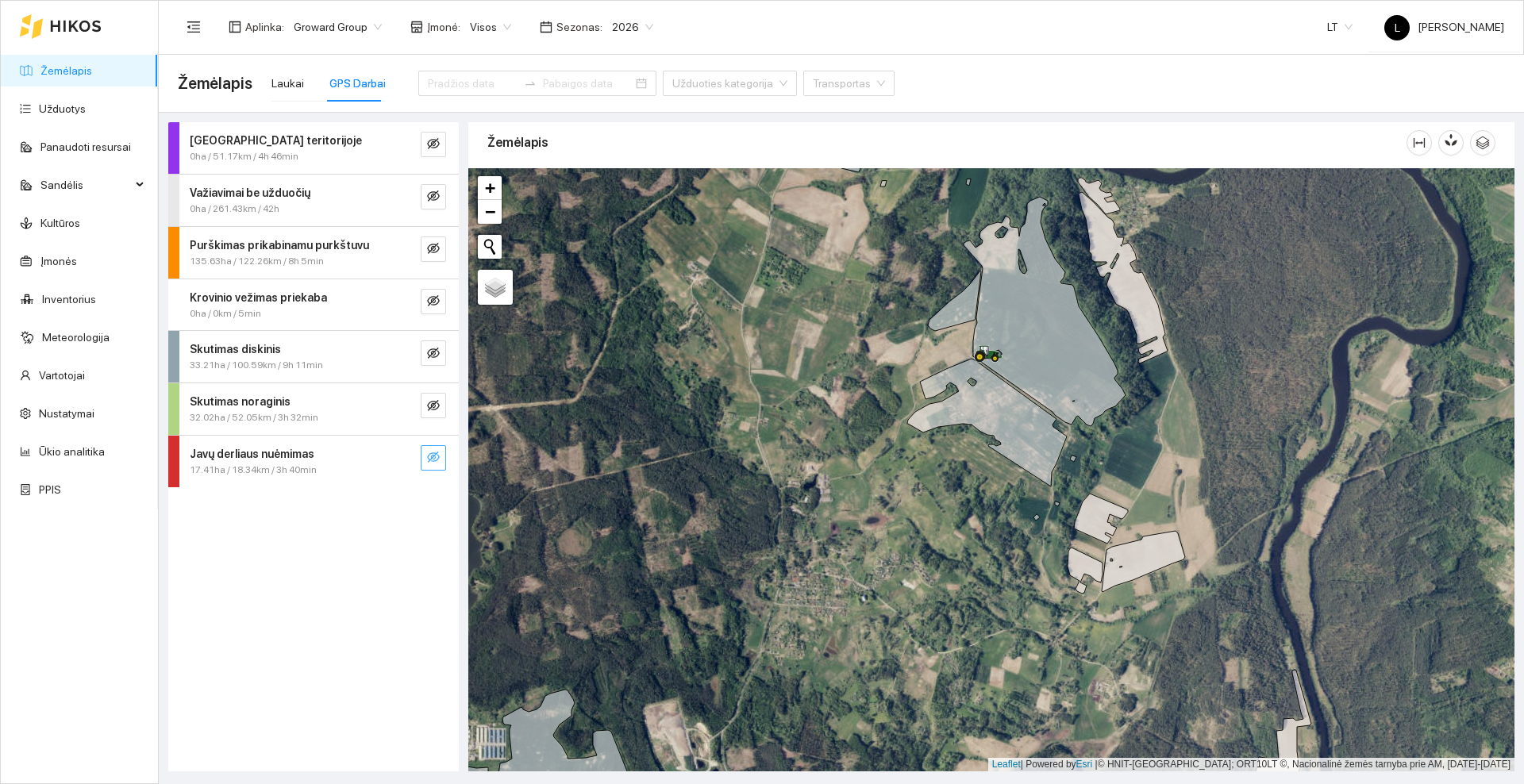
click at [435, 460] on icon "eye-invisible" at bounding box center [433, 457] width 12 height 12
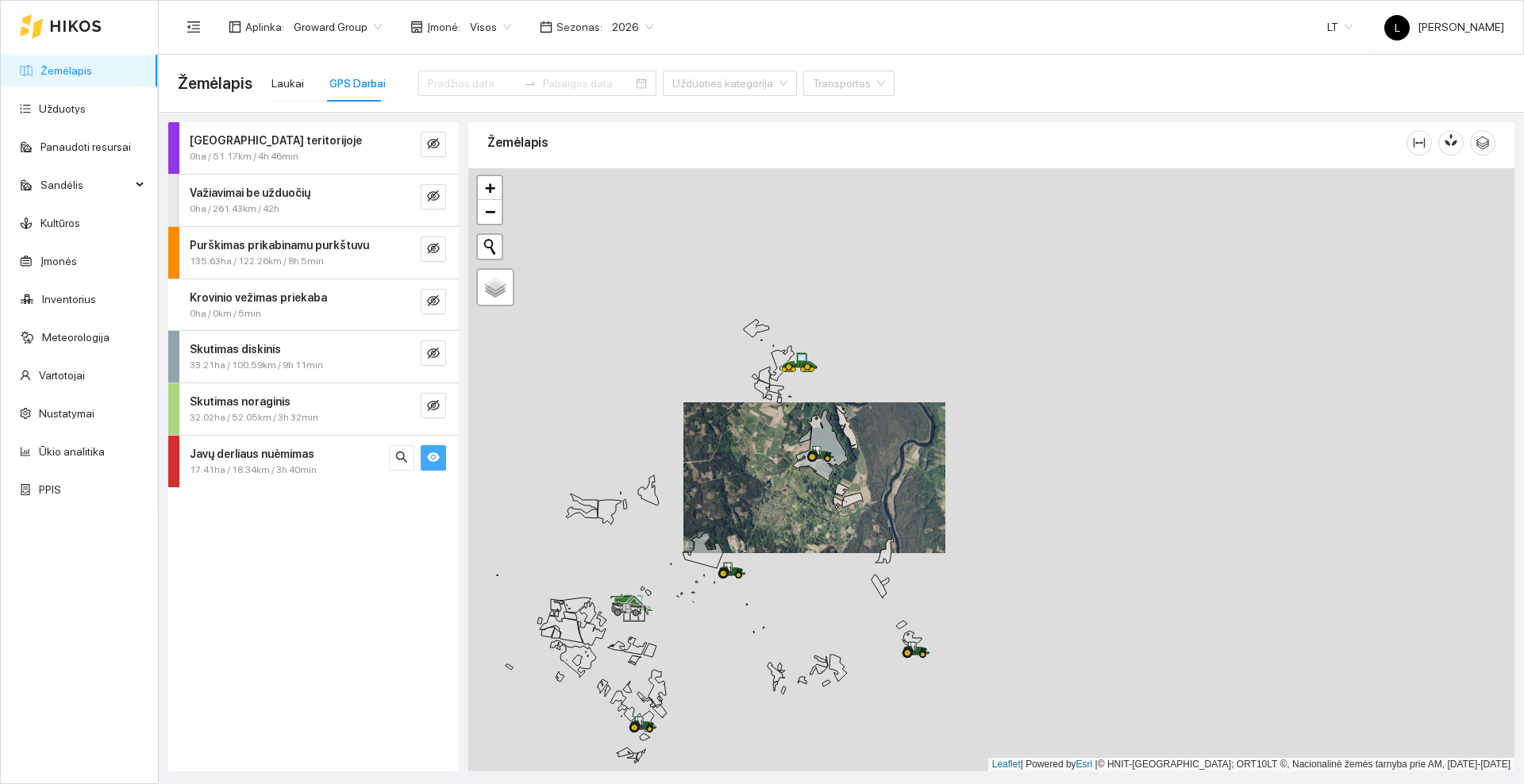
drag, startPoint x: 695, startPoint y: 542, endPoint x: 761, endPoint y: 367, distance: 187.0
click at [723, 532] on icon at bounding box center [703, 550] width 40 height 36
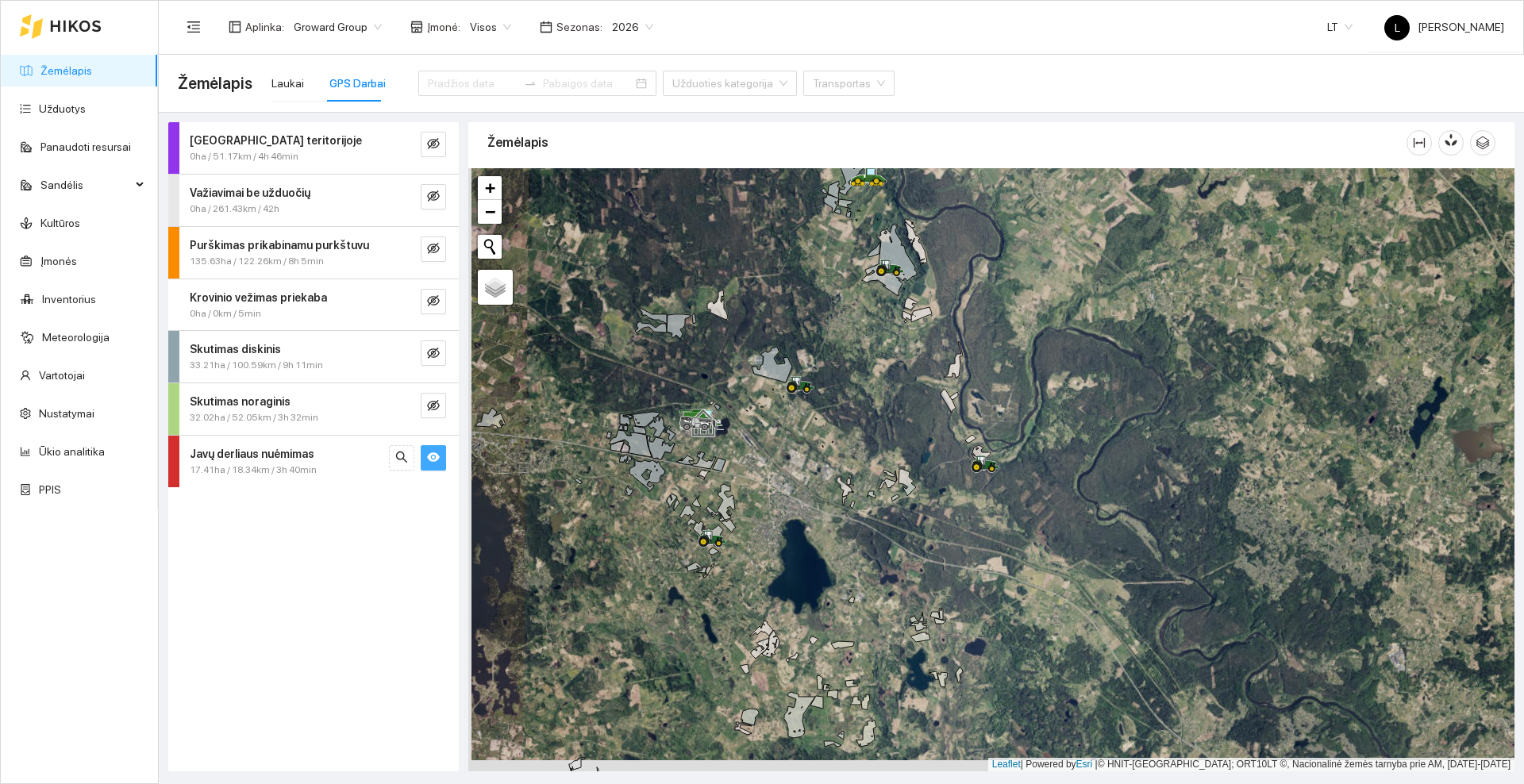
drag, startPoint x: 626, startPoint y: 532, endPoint x: 788, endPoint y: 326, distance: 262.1
click at [792, 327] on div at bounding box center [991, 469] width 1046 height 603
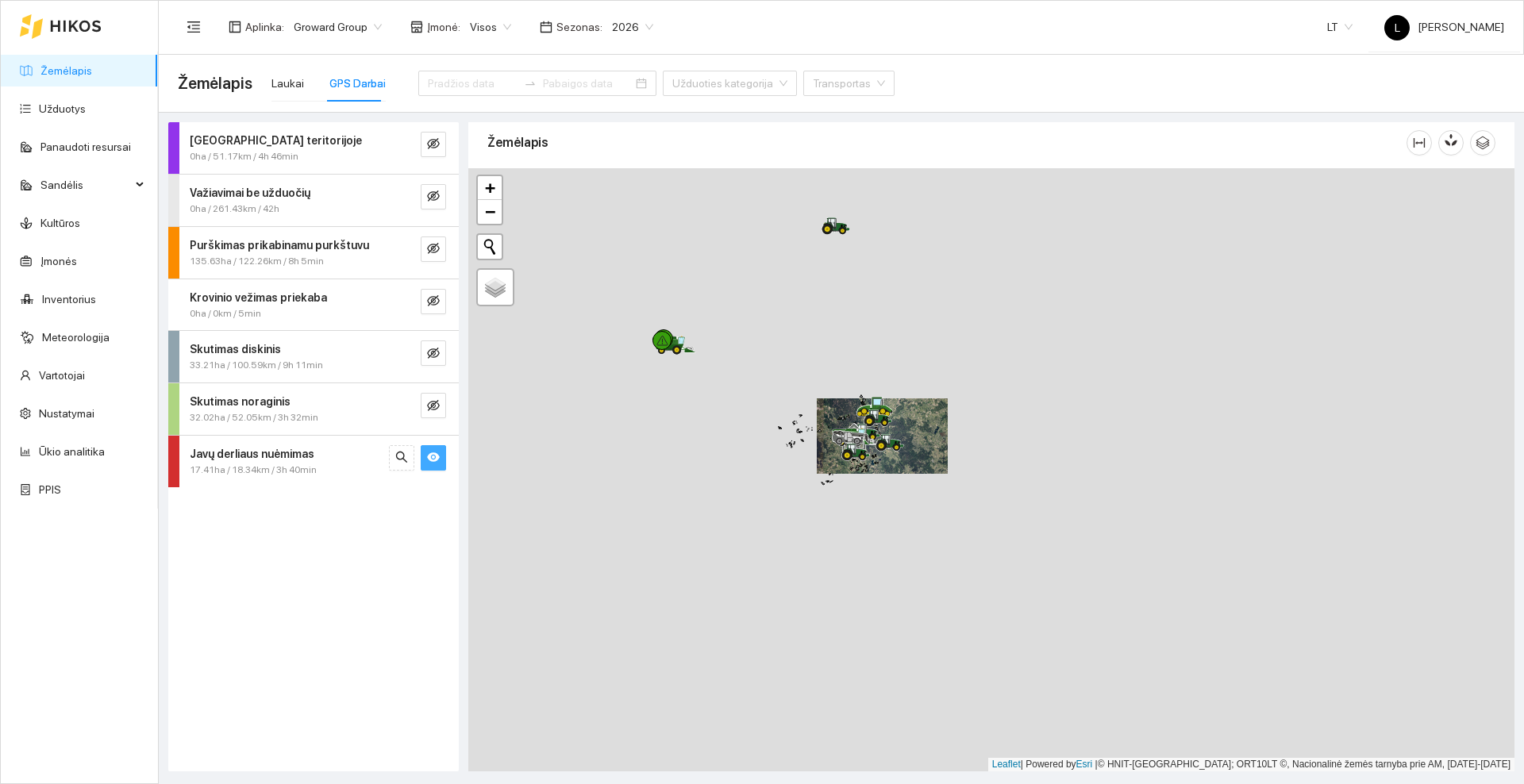
drag, startPoint x: 743, startPoint y: 238, endPoint x: 688, endPoint y: 331, distance: 108.0
click at [809, 350] on div at bounding box center [991, 469] width 1046 height 603
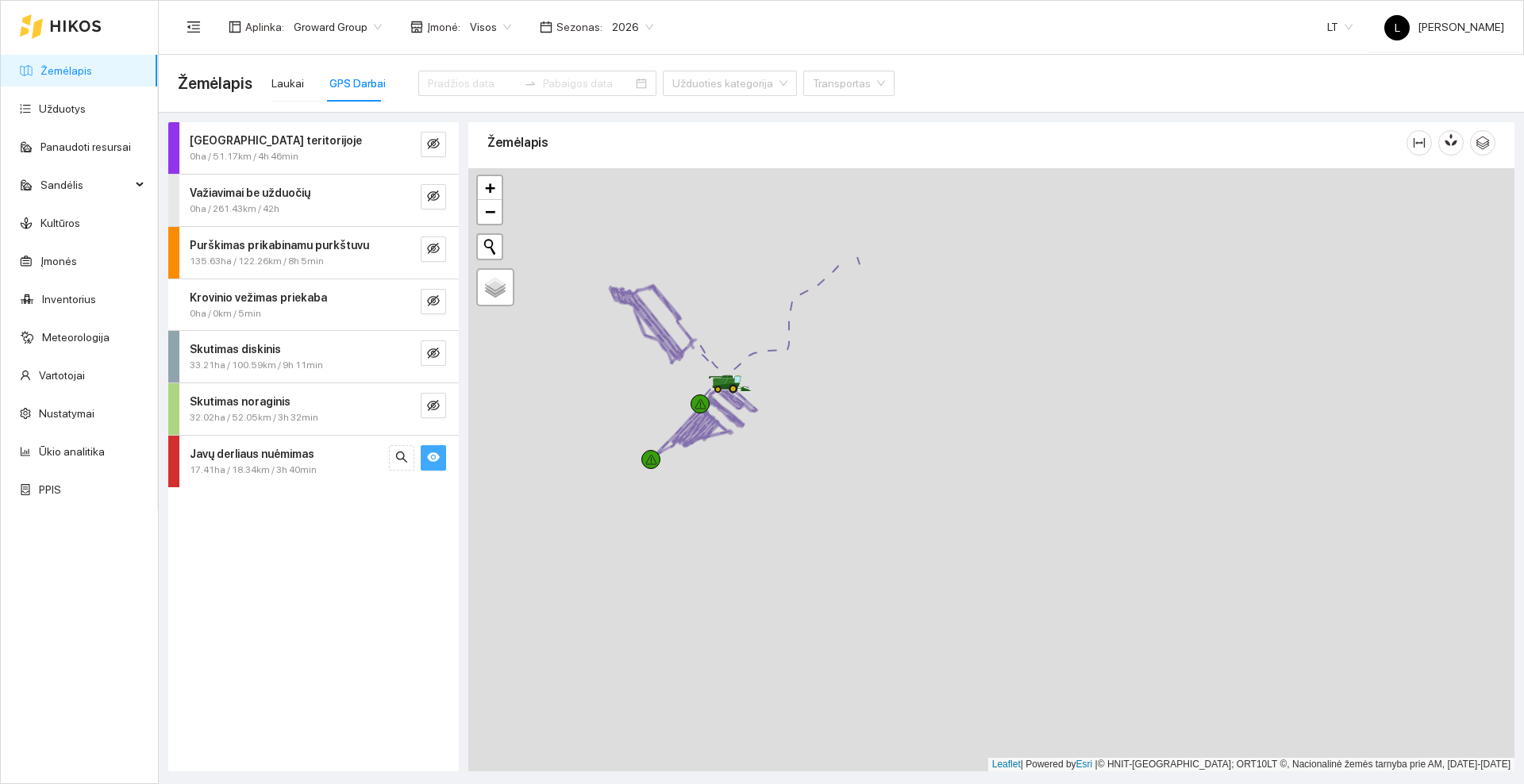
drag, startPoint x: 813, startPoint y: 232, endPoint x: 838, endPoint y: 381, distance: 151.1
click at [838, 381] on div at bounding box center [991, 469] width 1046 height 603
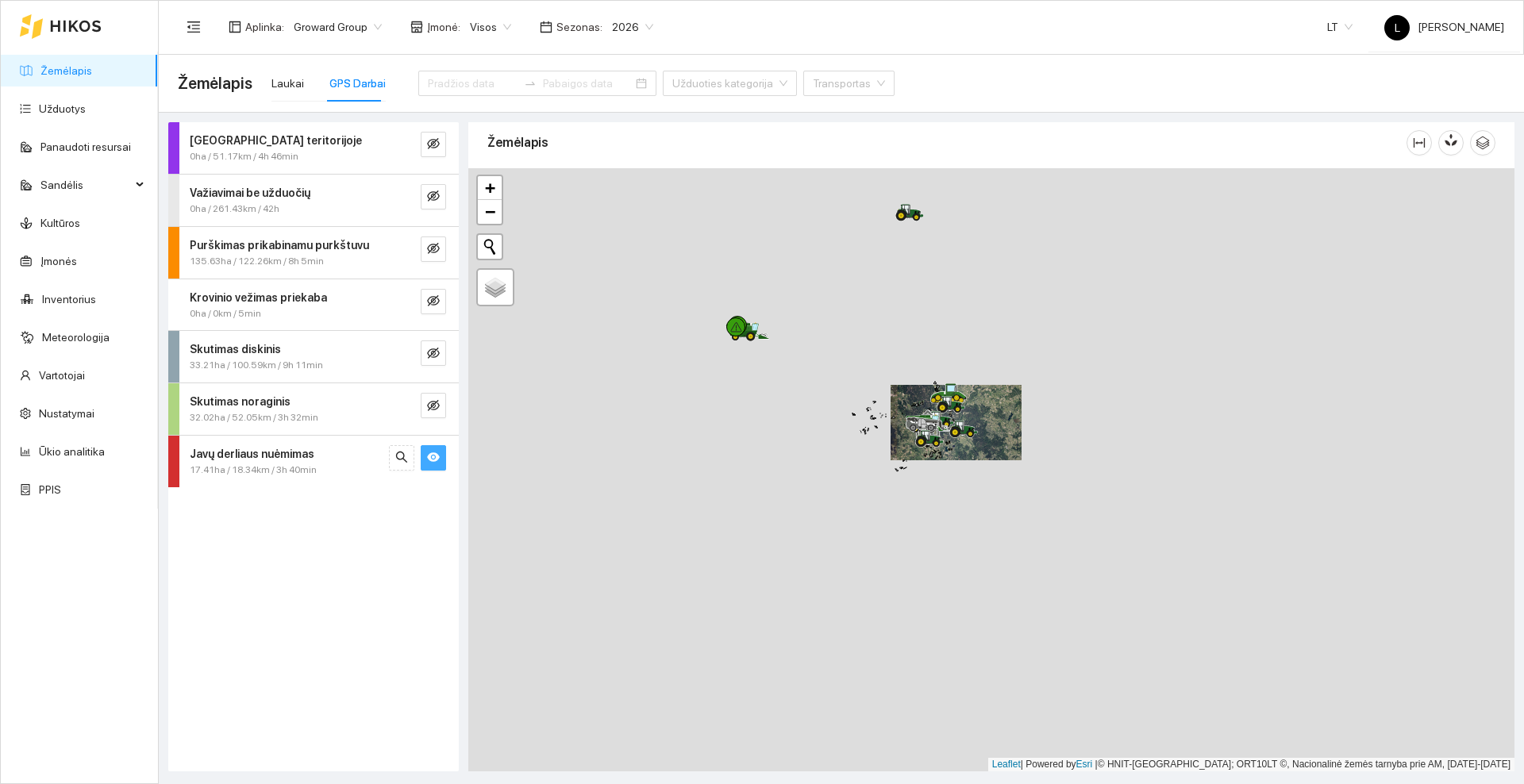
drag, startPoint x: 791, startPoint y: 256, endPoint x: 744, endPoint y: 334, distance: 91.1
click at [744, 334] on div at bounding box center [991, 469] width 1046 height 603
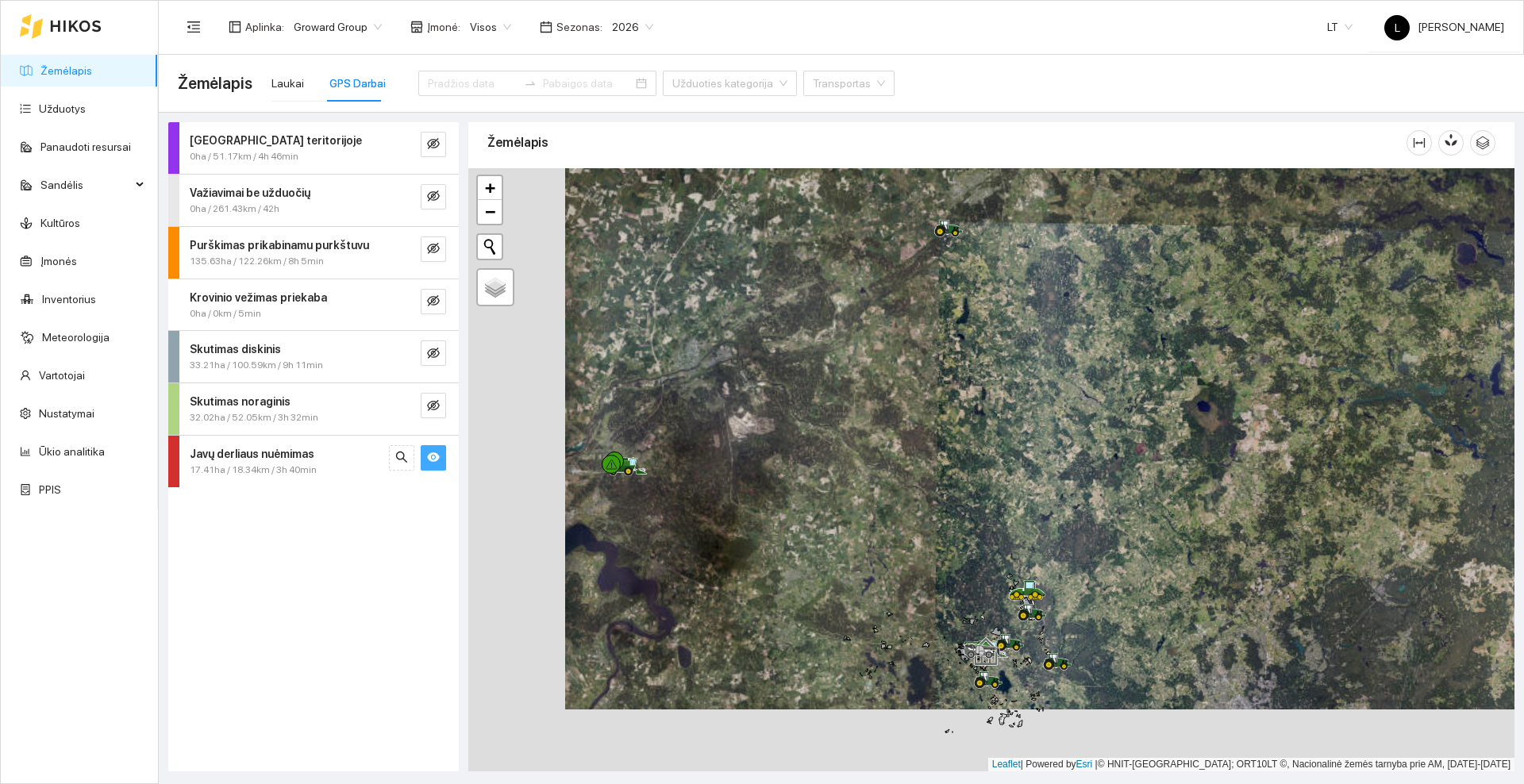
drag, startPoint x: 859, startPoint y: 341, endPoint x: 891, endPoint y: 326, distance: 35.3
click at [891, 326] on div at bounding box center [991, 469] width 1046 height 603
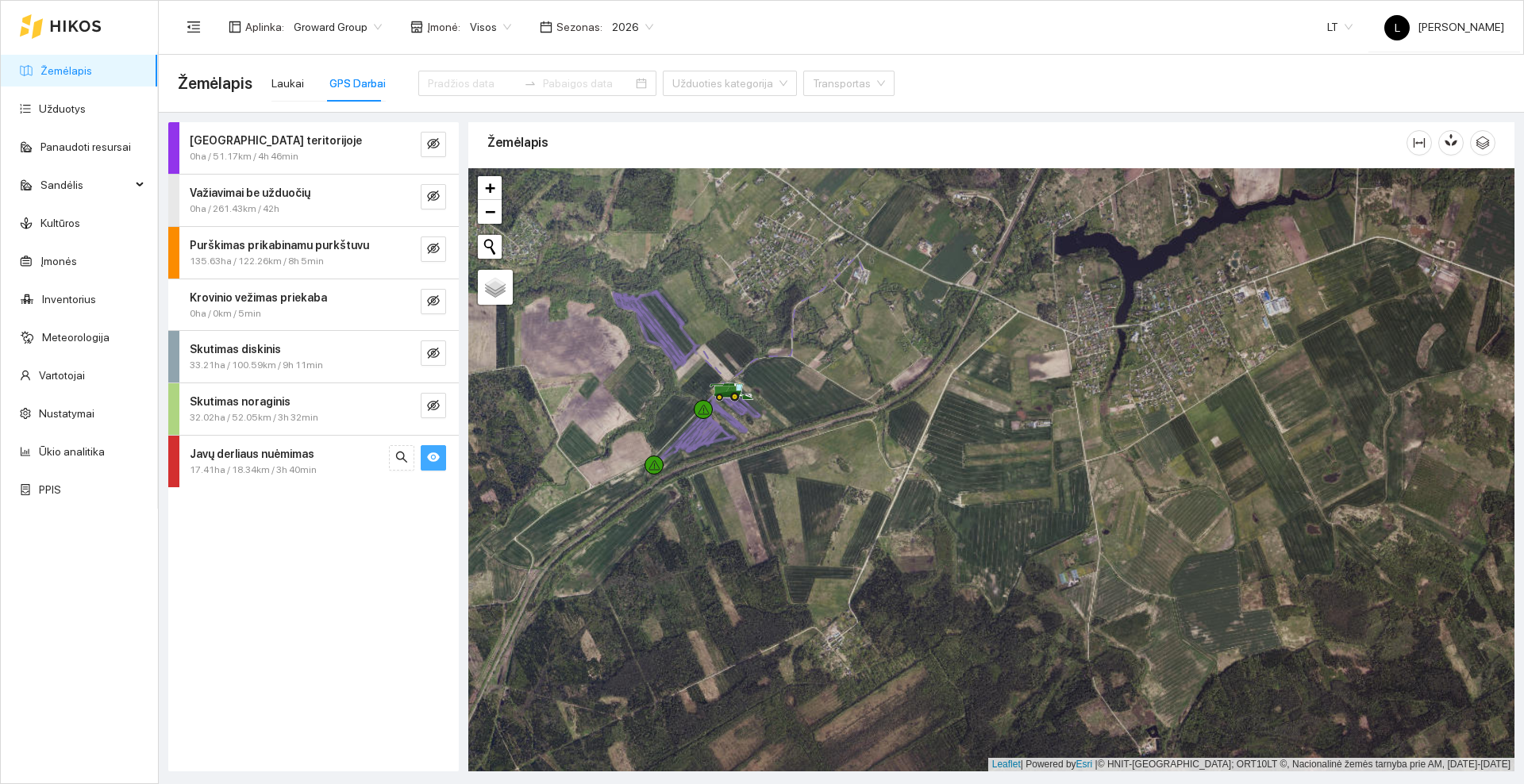
click at [437, 457] on icon "eye" at bounding box center [433, 458] width 12 height 10
click at [438, 401] on icon "eye-invisible" at bounding box center [433, 405] width 12 height 12
click at [438, 401] on icon "eye" at bounding box center [433, 405] width 12 height 12
click at [437, 243] on icon "eye-invisible" at bounding box center [433, 248] width 12 height 12
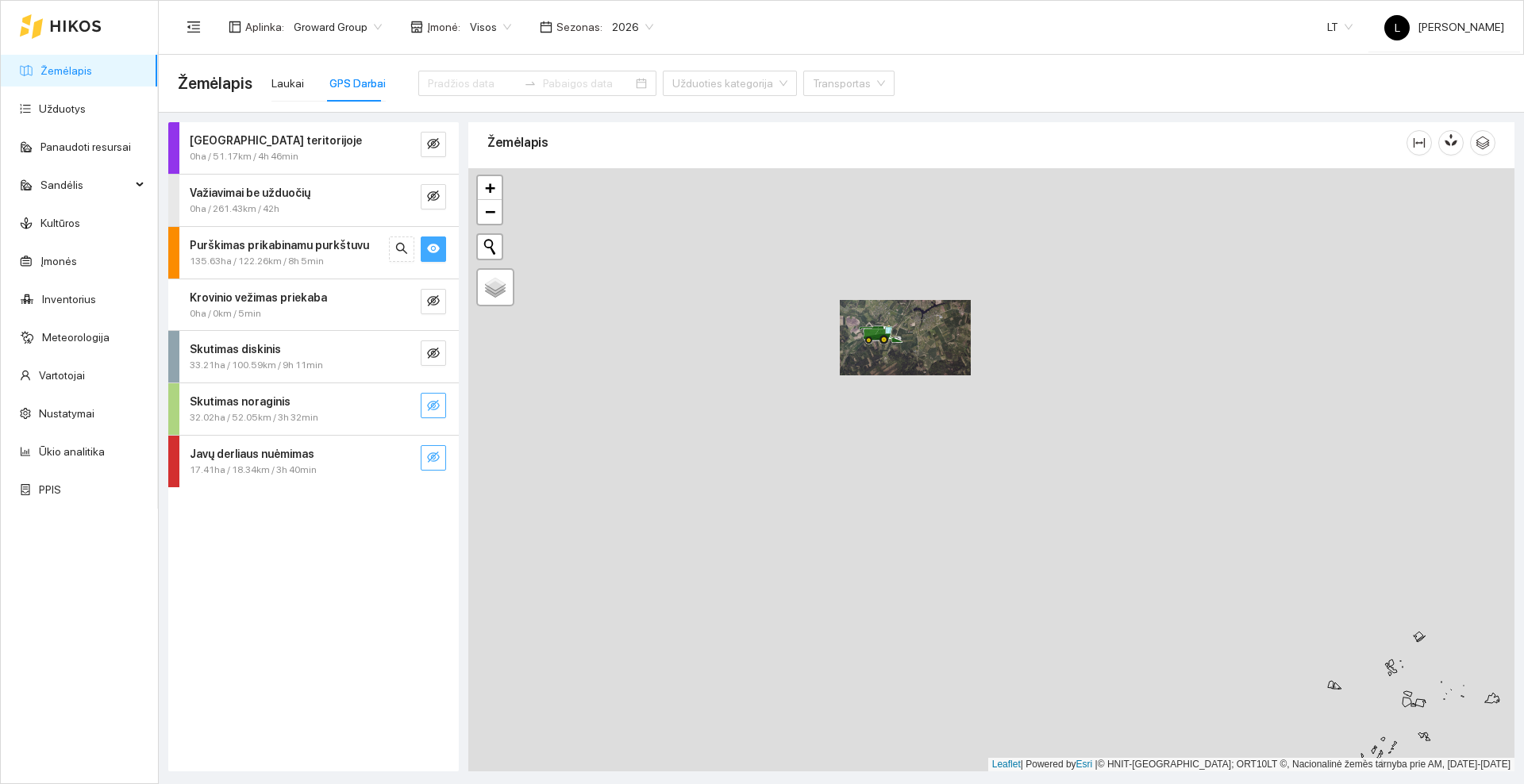
drag, startPoint x: 1106, startPoint y: 430, endPoint x: 698, endPoint y: 225, distance: 456.6
click at [698, 225] on div at bounding box center [991, 469] width 1046 height 603
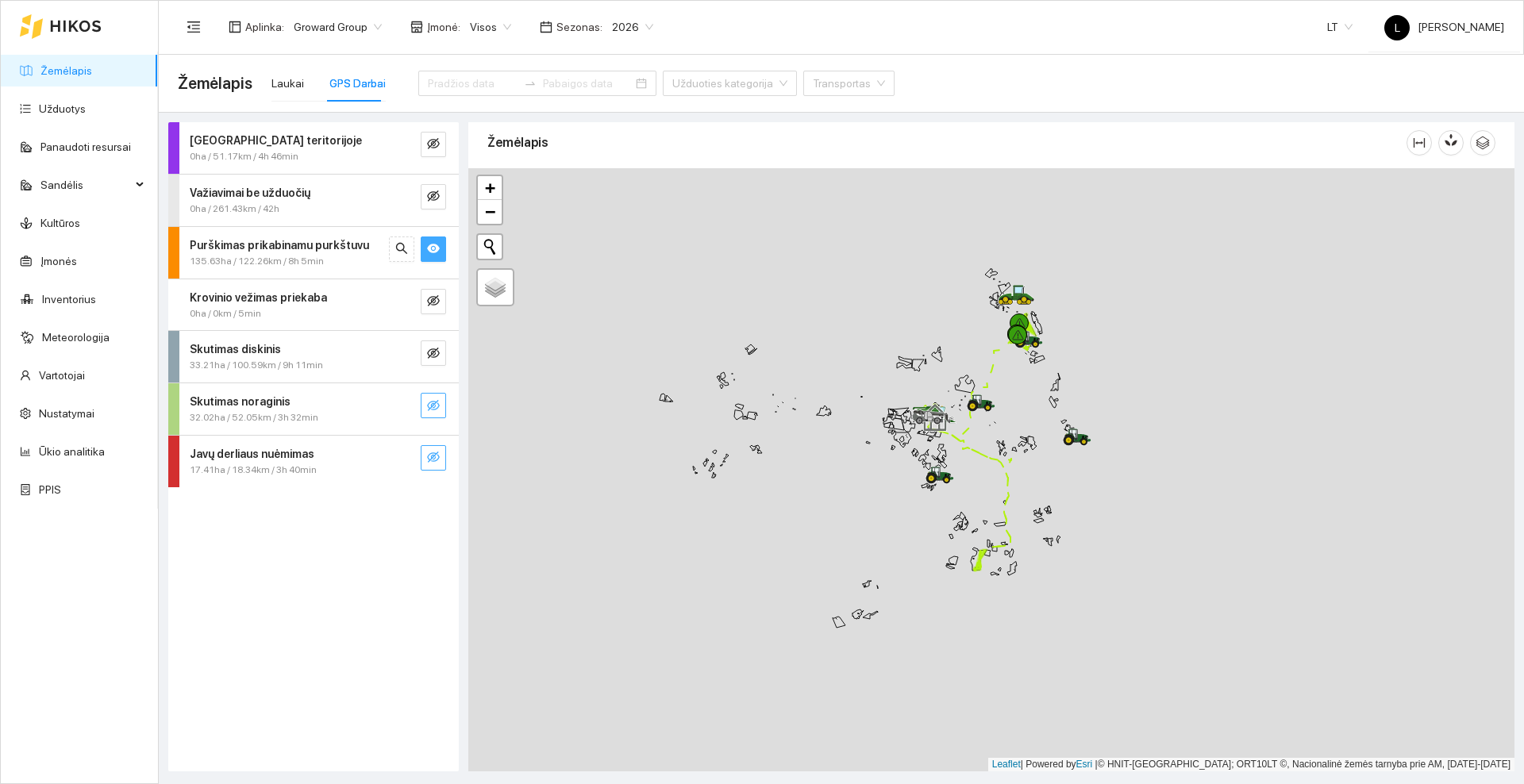
drag, startPoint x: 833, startPoint y: 350, endPoint x: 785, endPoint y: 328, distance: 52.8
click at [780, 336] on div at bounding box center [991, 469] width 1046 height 603
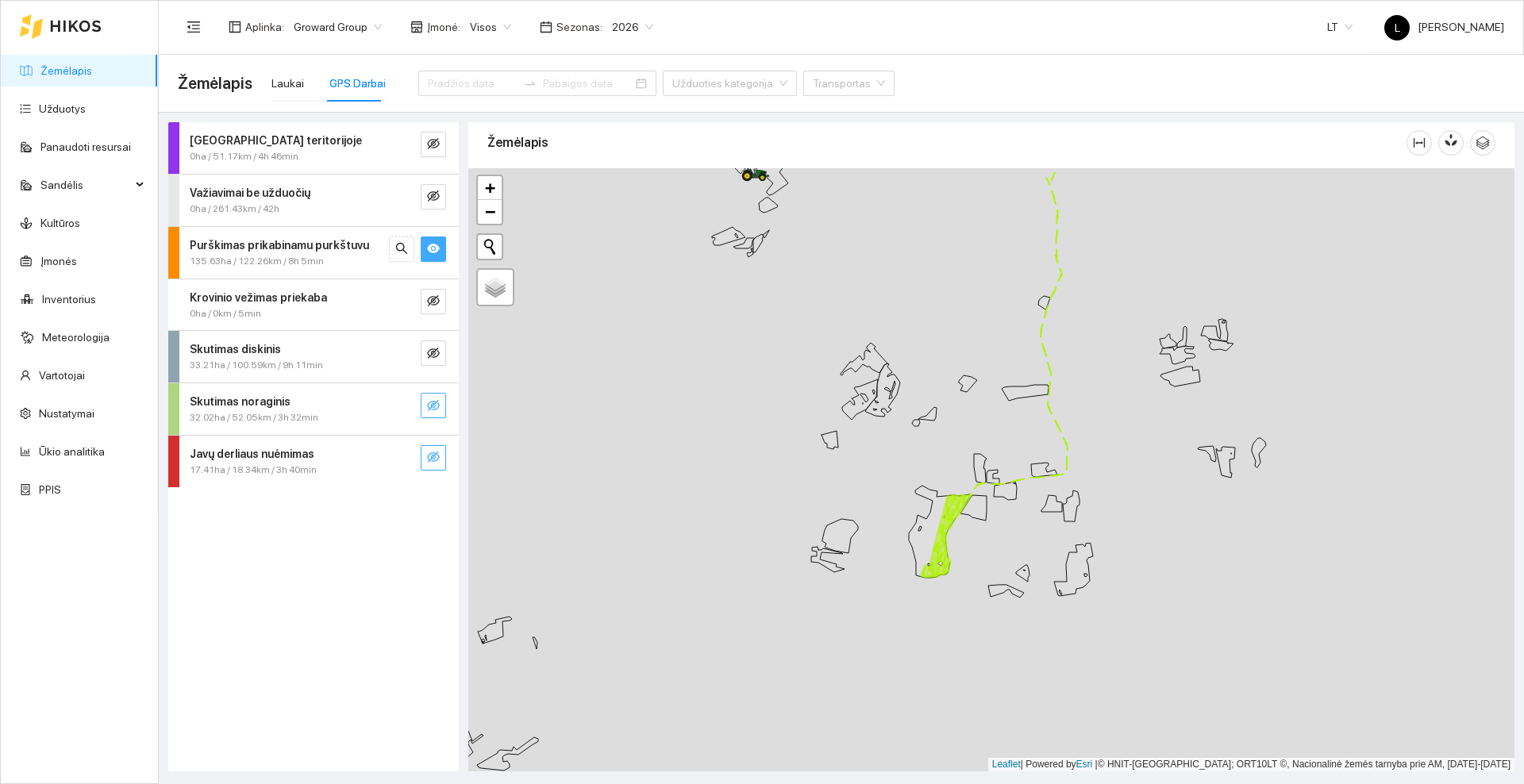
drag, startPoint x: 946, startPoint y: 393, endPoint x: 794, endPoint y: 632, distance: 283.2
click at [794, 632] on div at bounding box center [991, 469] width 1046 height 603
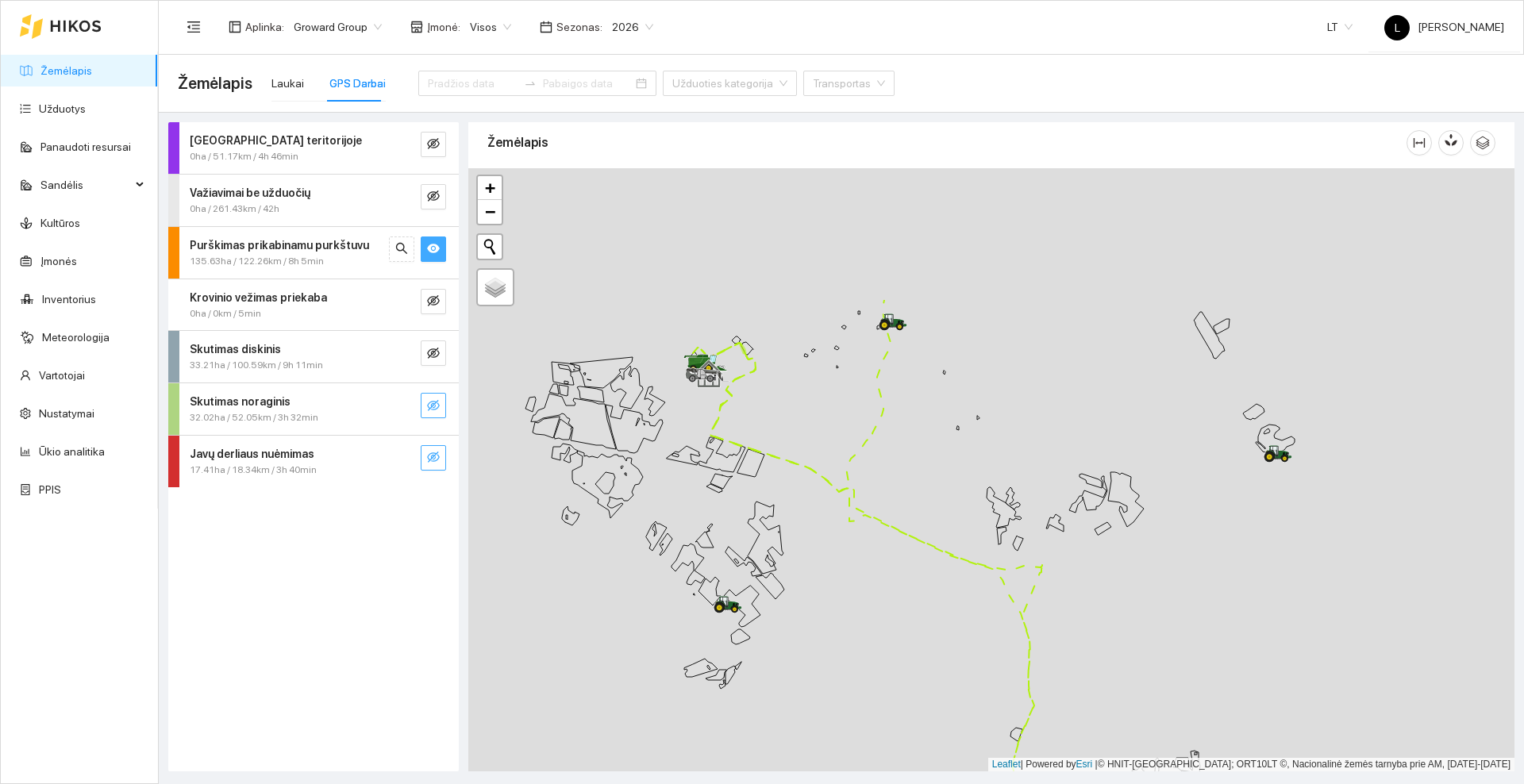
drag, startPoint x: 806, startPoint y: 437, endPoint x: 936, endPoint y: 612, distance: 218.0
click at [936, 612] on div at bounding box center [991, 469] width 1046 height 603
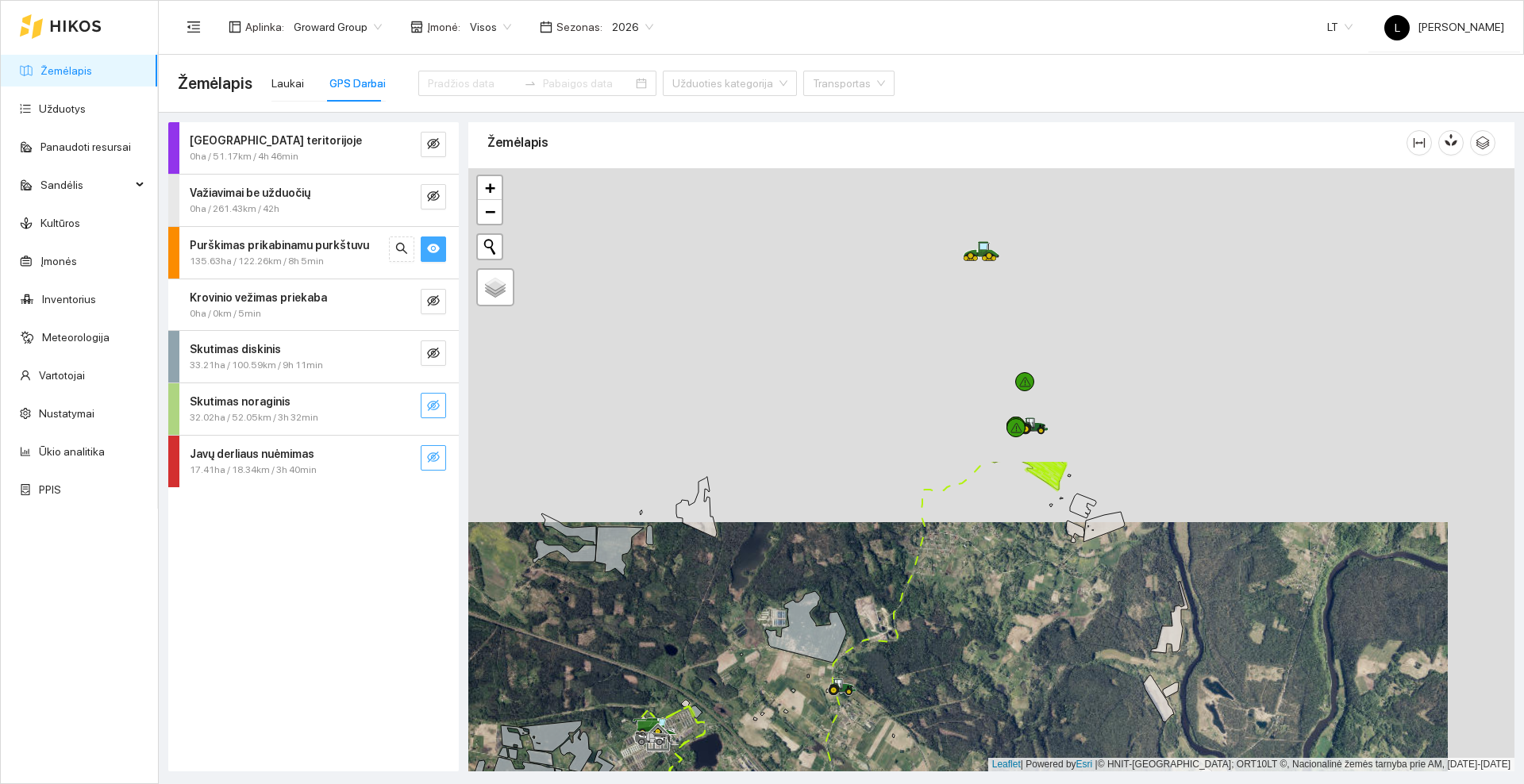
drag, startPoint x: 835, startPoint y: 274, endPoint x: 769, endPoint y: 627, distance: 359.1
click at [769, 627] on div at bounding box center [991, 469] width 1046 height 603
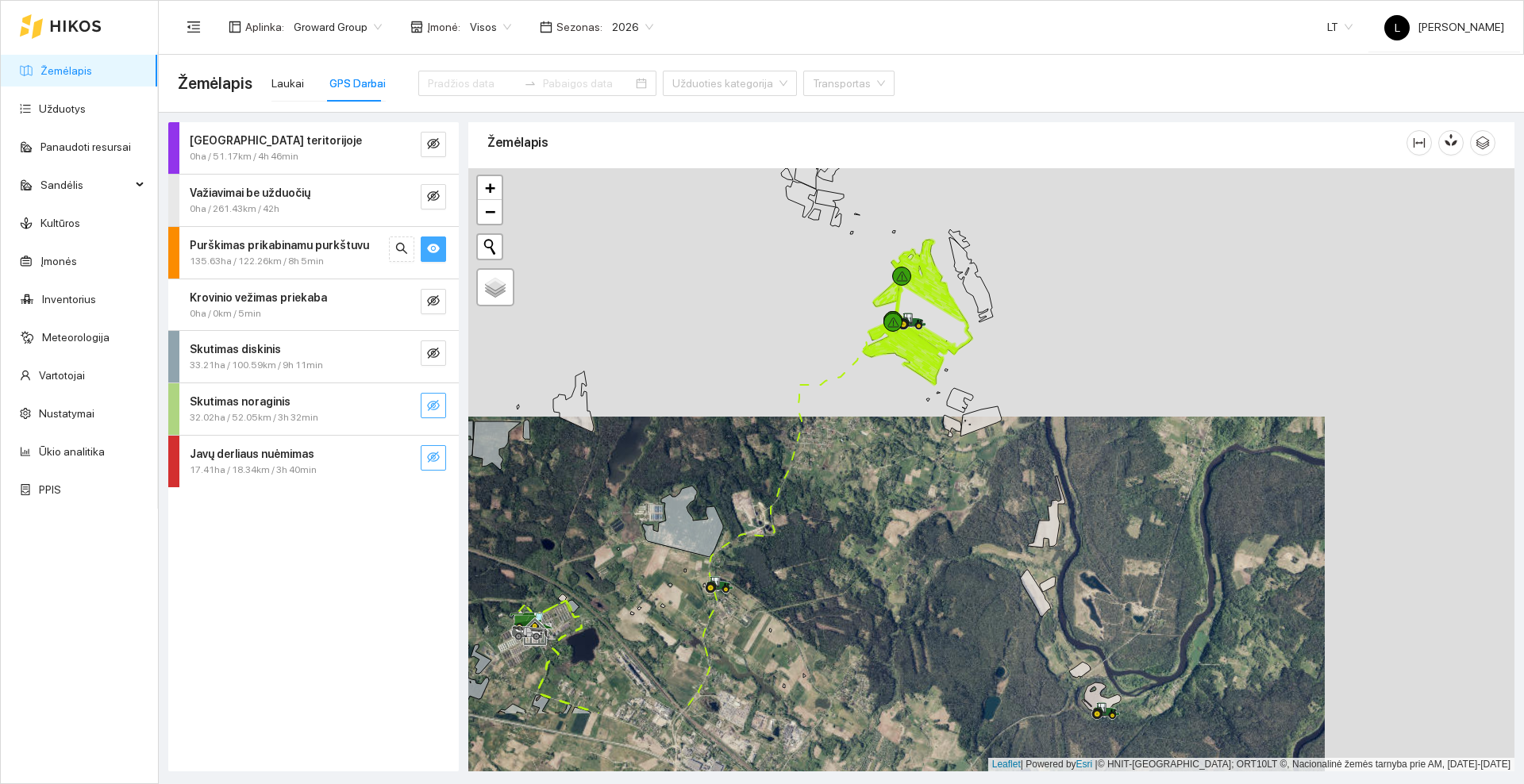
drag, startPoint x: 828, startPoint y: 595, endPoint x: 881, endPoint y: 399, distance: 203.0
click at [881, 404] on div at bounding box center [991, 469] width 1046 height 603
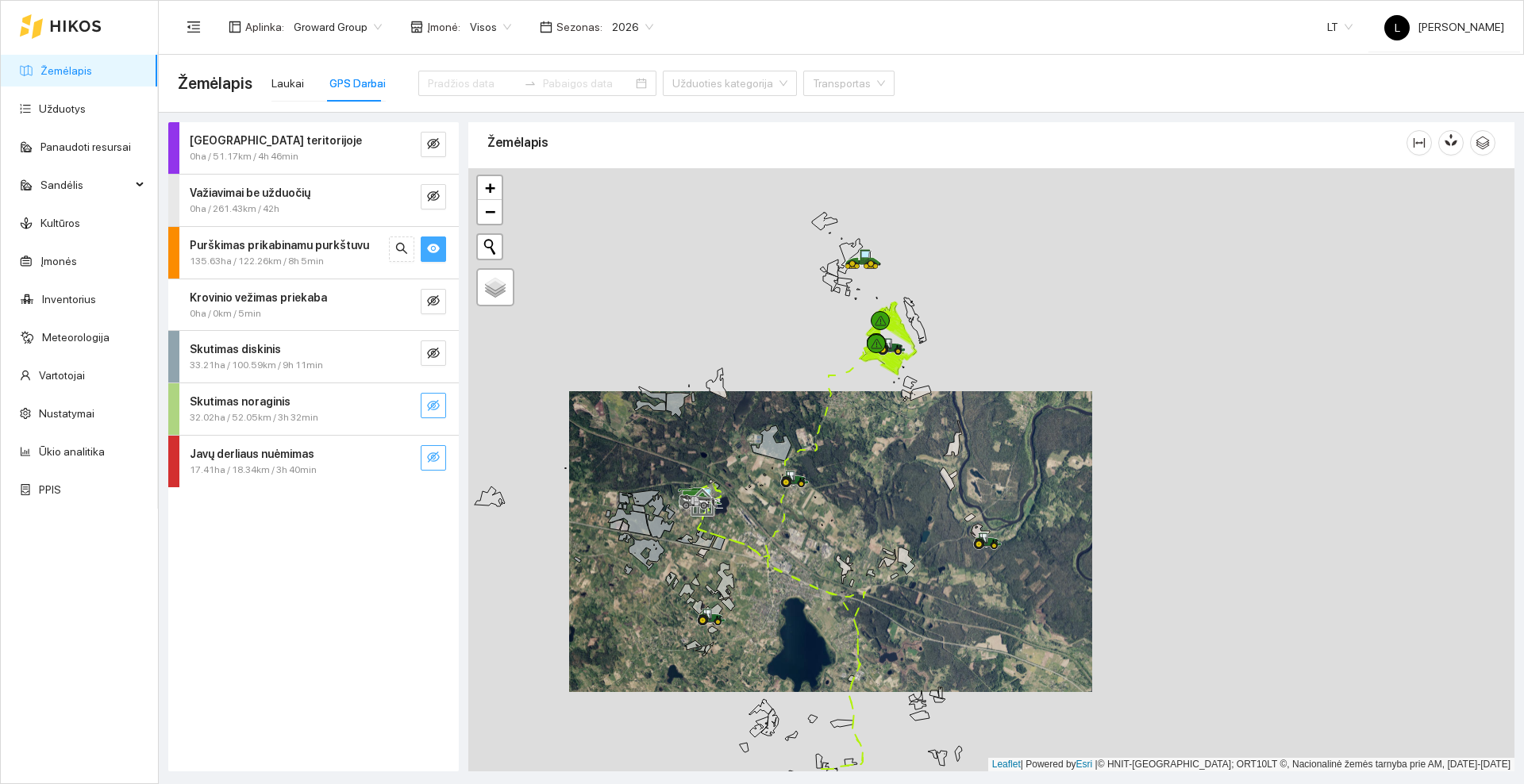
click at [435, 253] on icon "eye" at bounding box center [433, 248] width 12 height 10
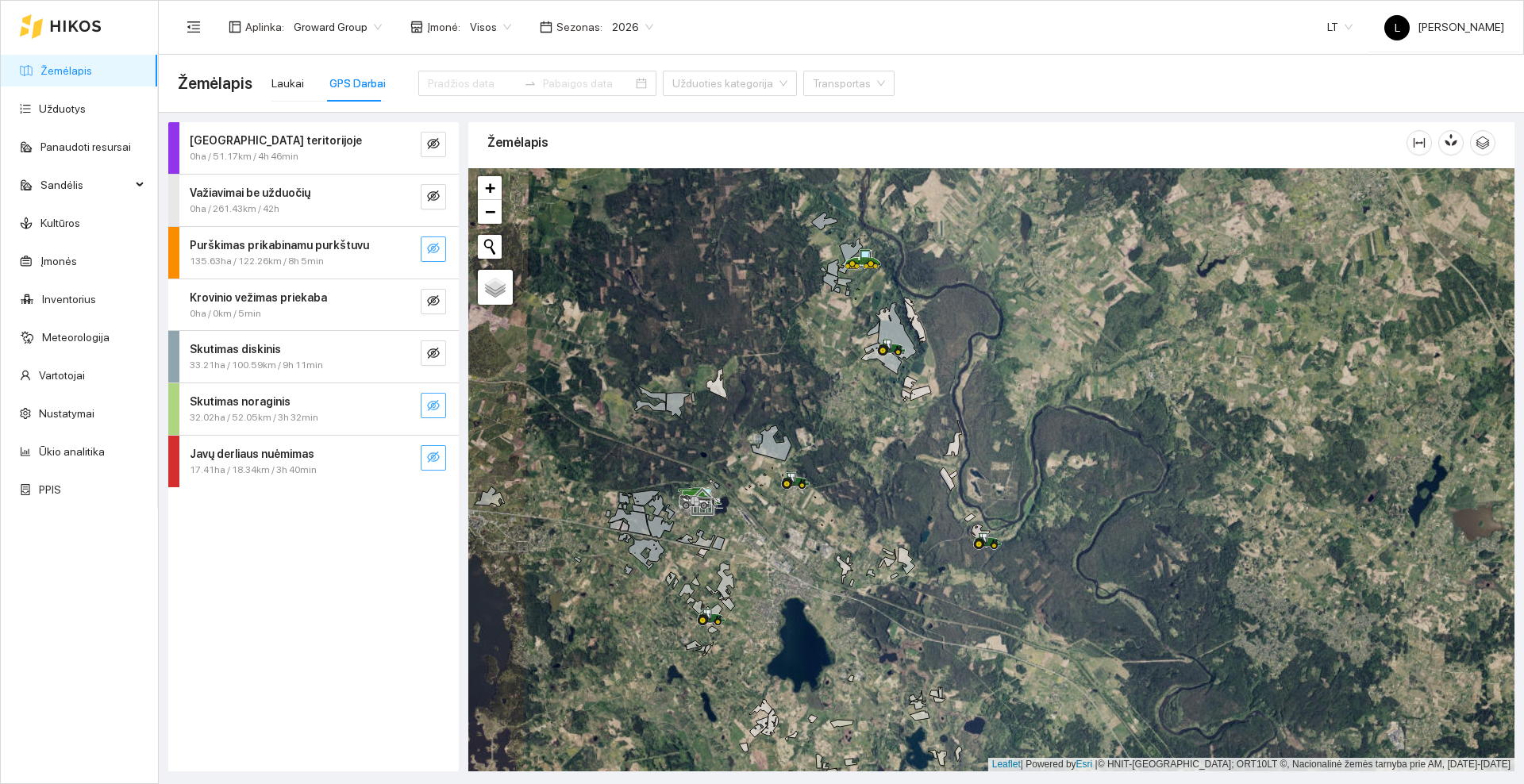
click at [431, 244] on icon "eye-invisible" at bounding box center [433, 248] width 12 height 12
click at [431, 244] on icon "eye" at bounding box center [433, 248] width 12 height 12
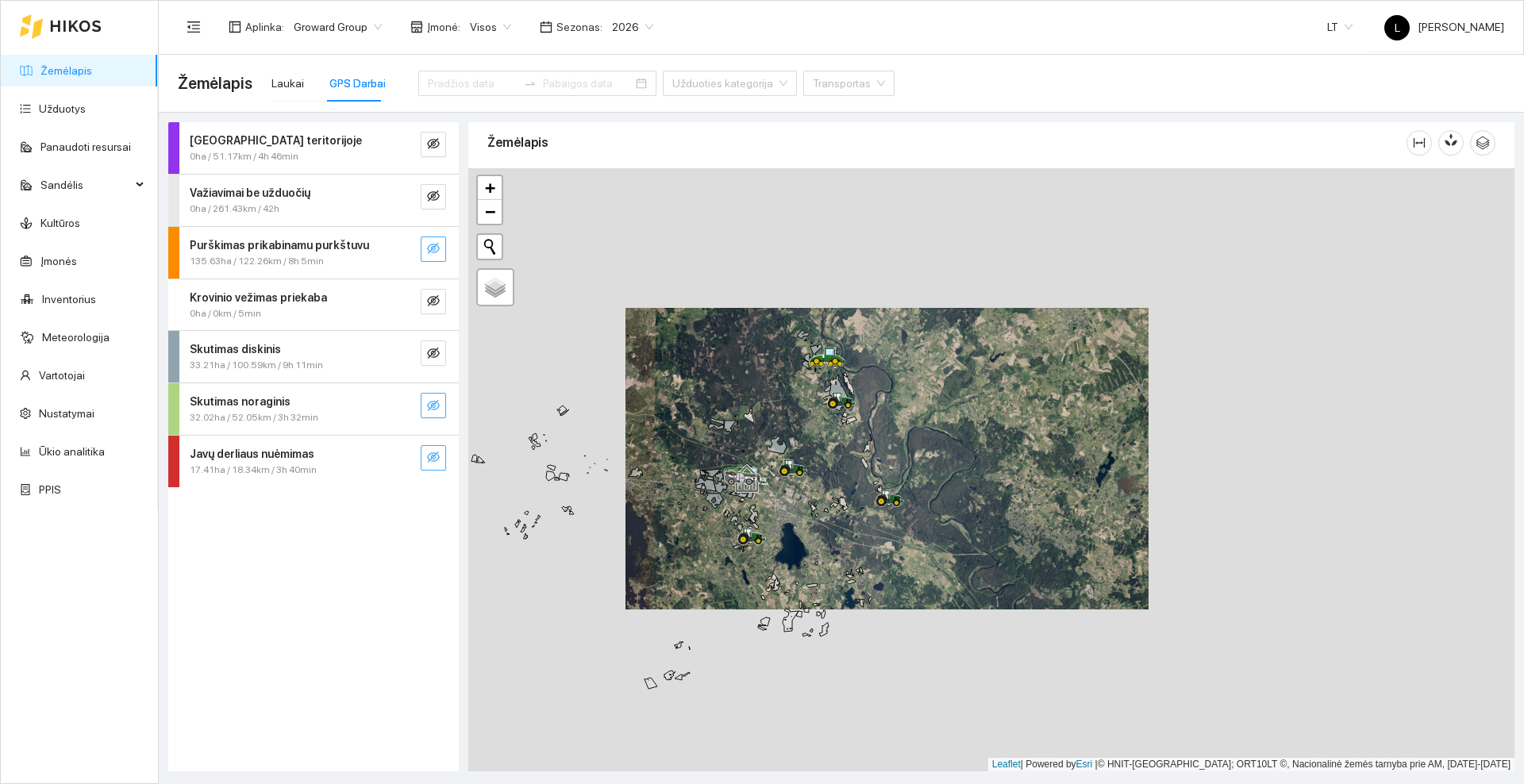
drag, startPoint x: 802, startPoint y: 535, endPoint x: 818, endPoint y: 485, distance: 52.5
click at [818, 485] on div at bounding box center [991, 469] width 1046 height 603
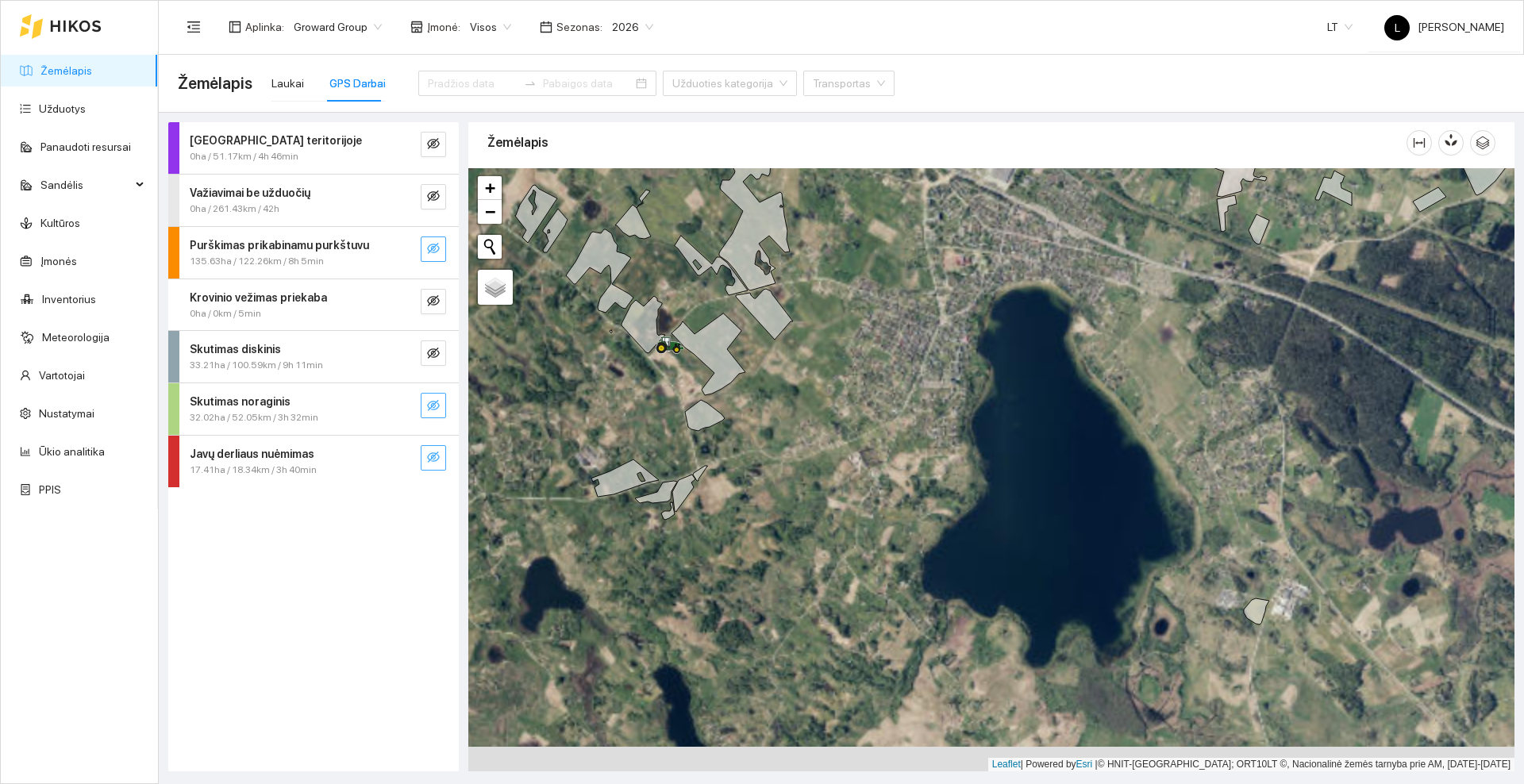
drag, startPoint x: 778, startPoint y: 473, endPoint x: 761, endPoint y: 465, distance: 18.8
click at [784, 458] on div at bounding box center [991, 469] width 1046 height 603
